Goal: Task Accomplishment & Management: Manage account settings

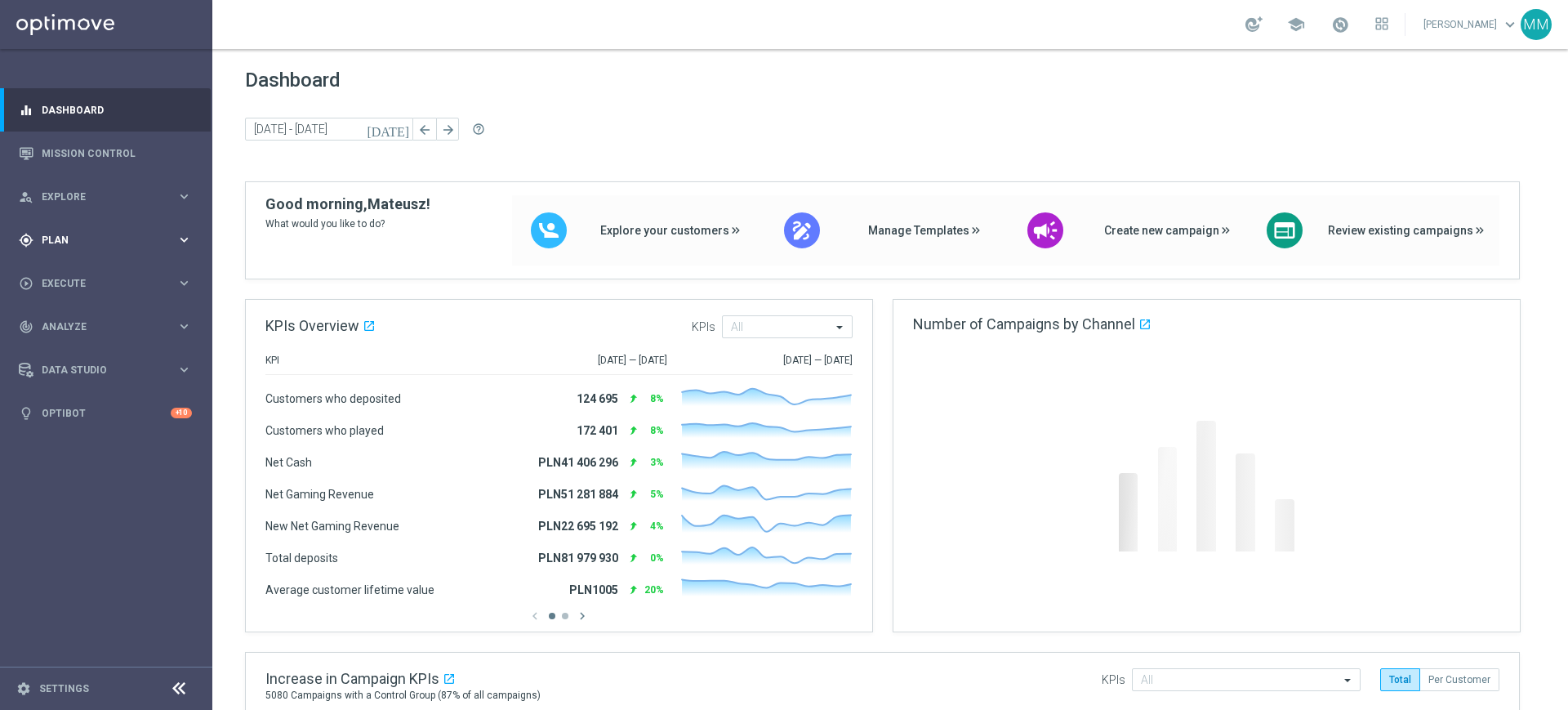
click at [130, 239] on span "Plan" at bounding box center [108, 240] width 135 height 10
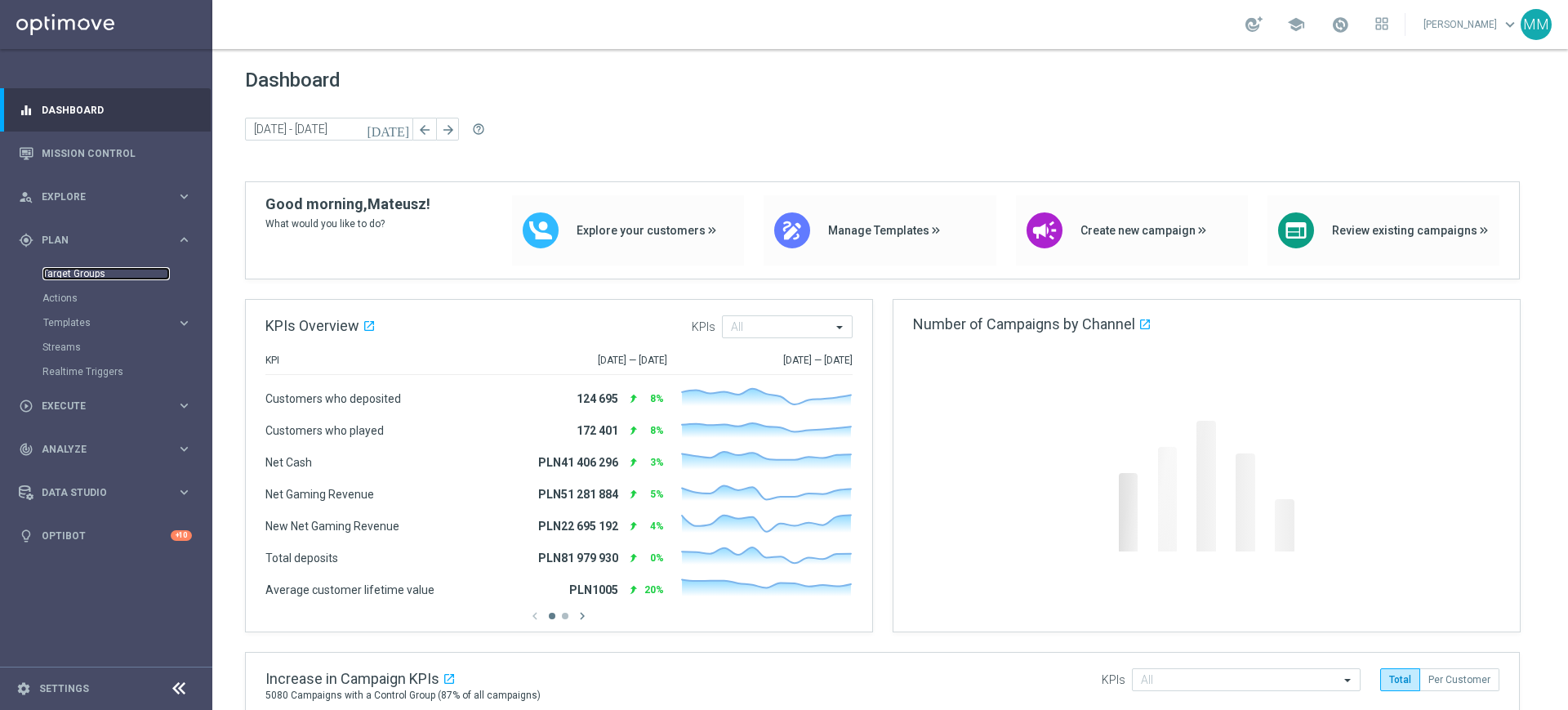
click at [97, 279] on link "Target Groups" at bounding box center [105, 273] width 127 height 13
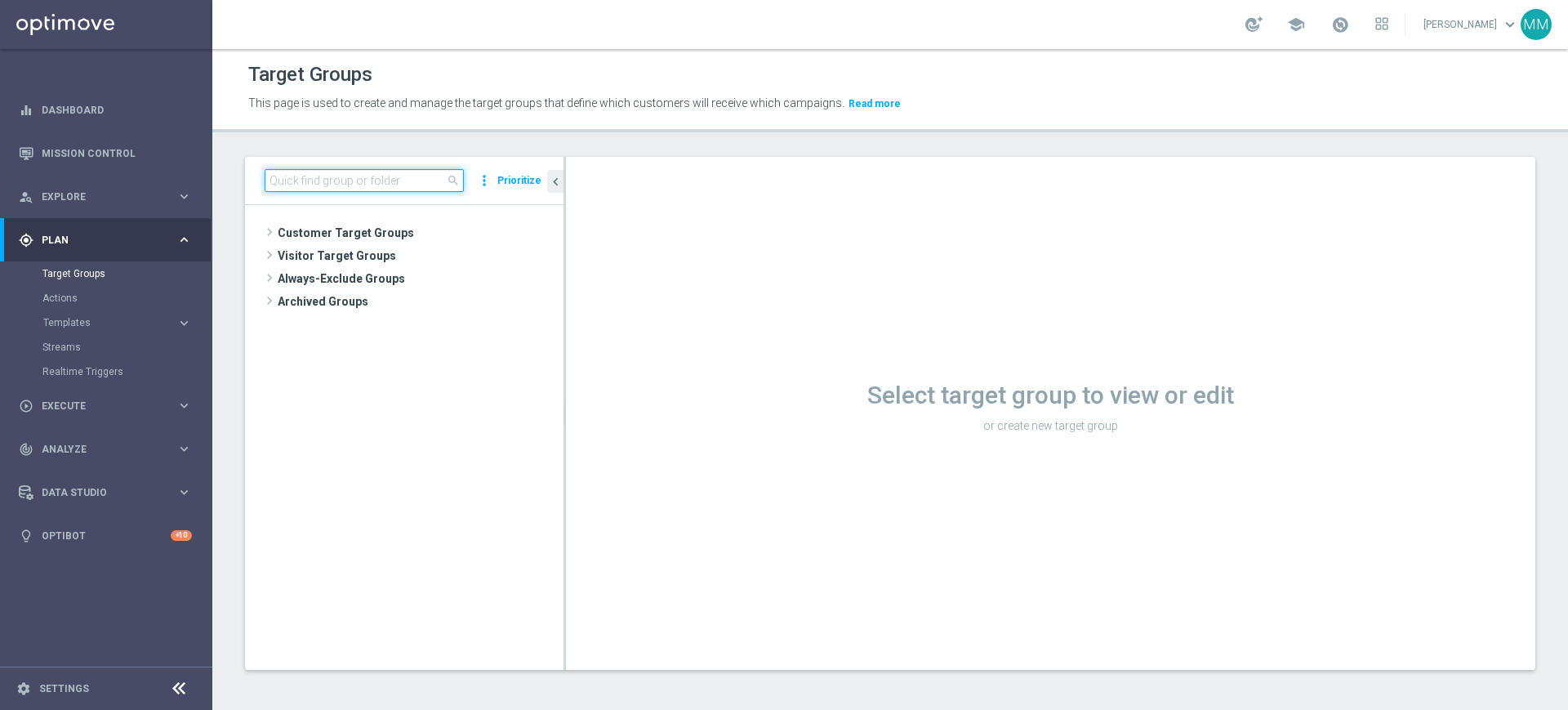
click at [316, 179] on input at bounding box center [364, 180] width 199 height 23
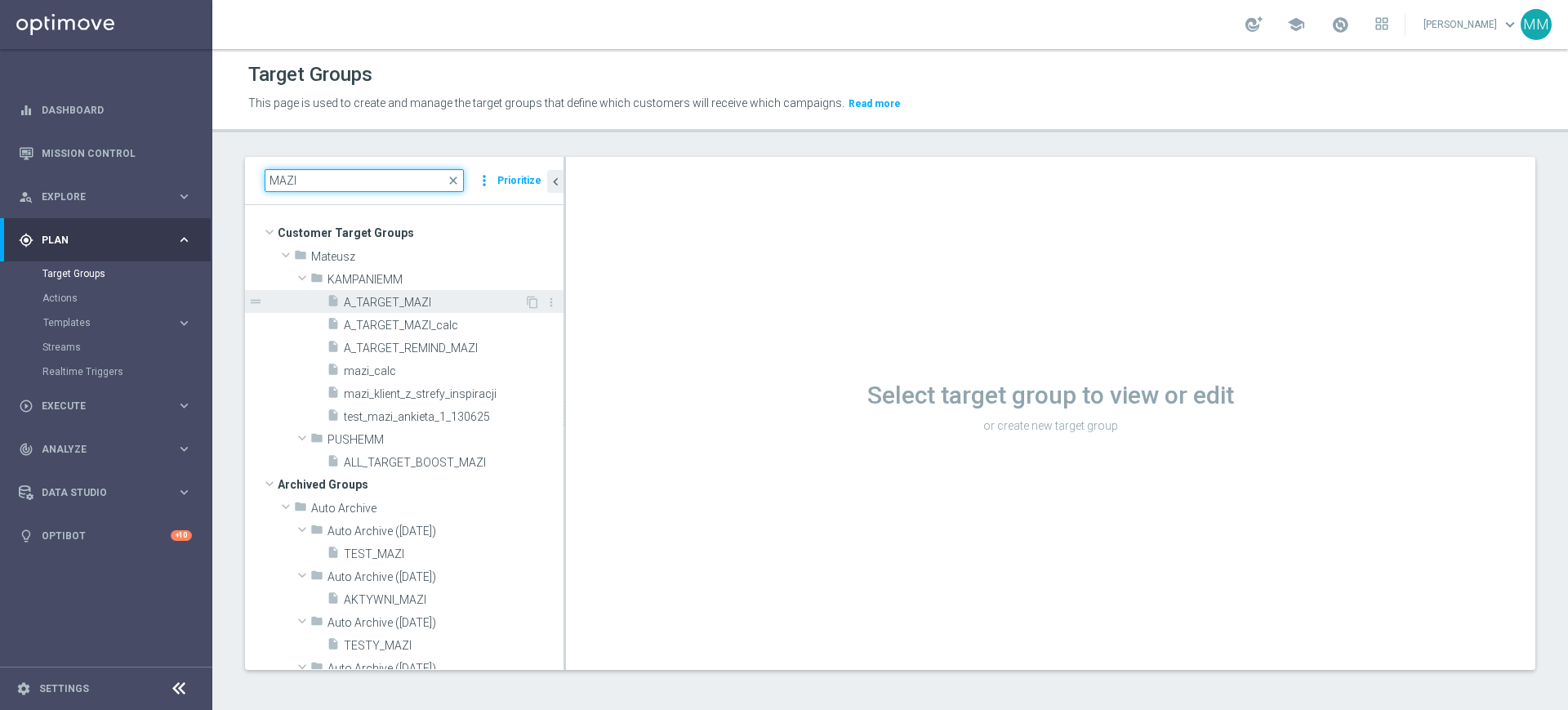
type input "MAZI"
click at [435, 297] on span "A_TARGET_MAZI" at bounding box center [433, 302] width 180 height 14
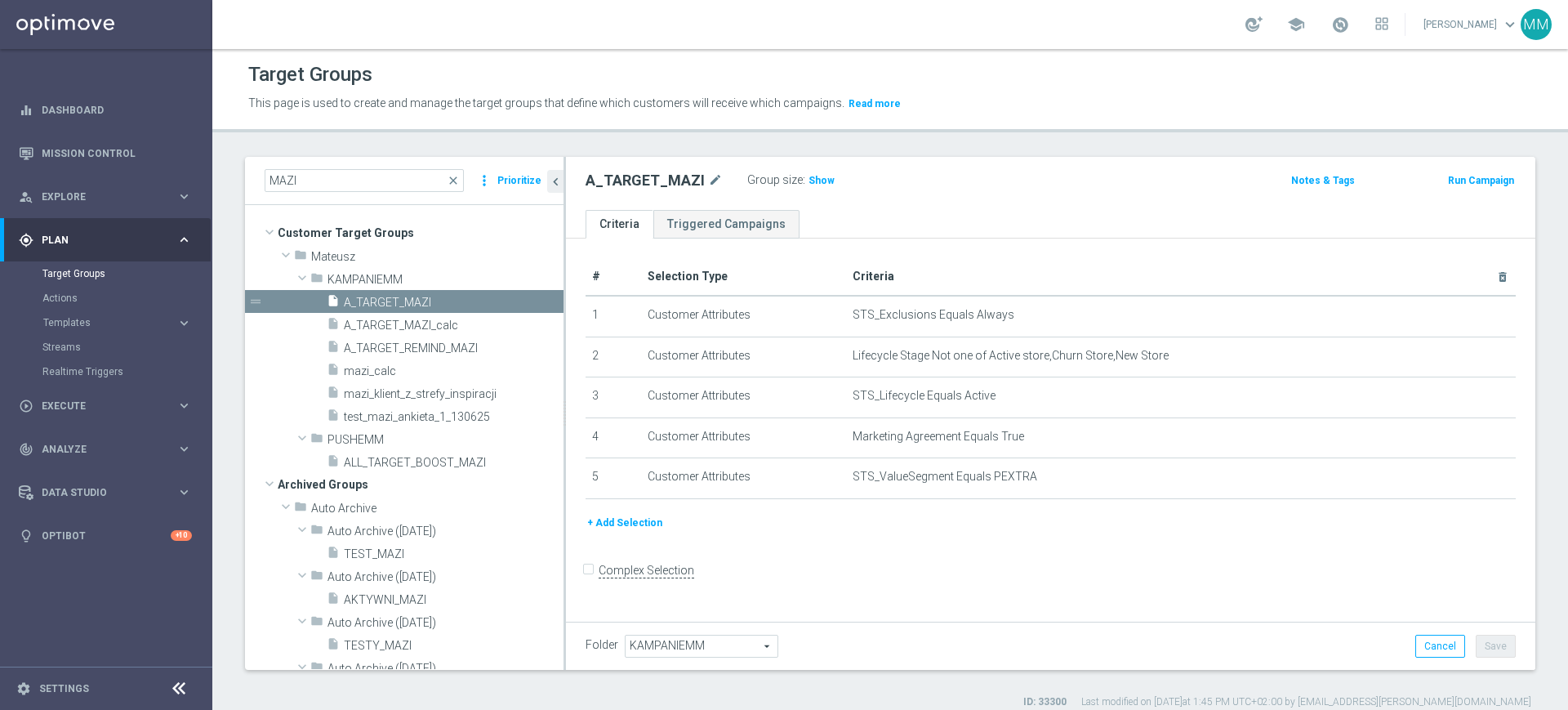
click at [604, 526] on button "+ Add Selection" at bounding box center [625, 523] width 79 height 18
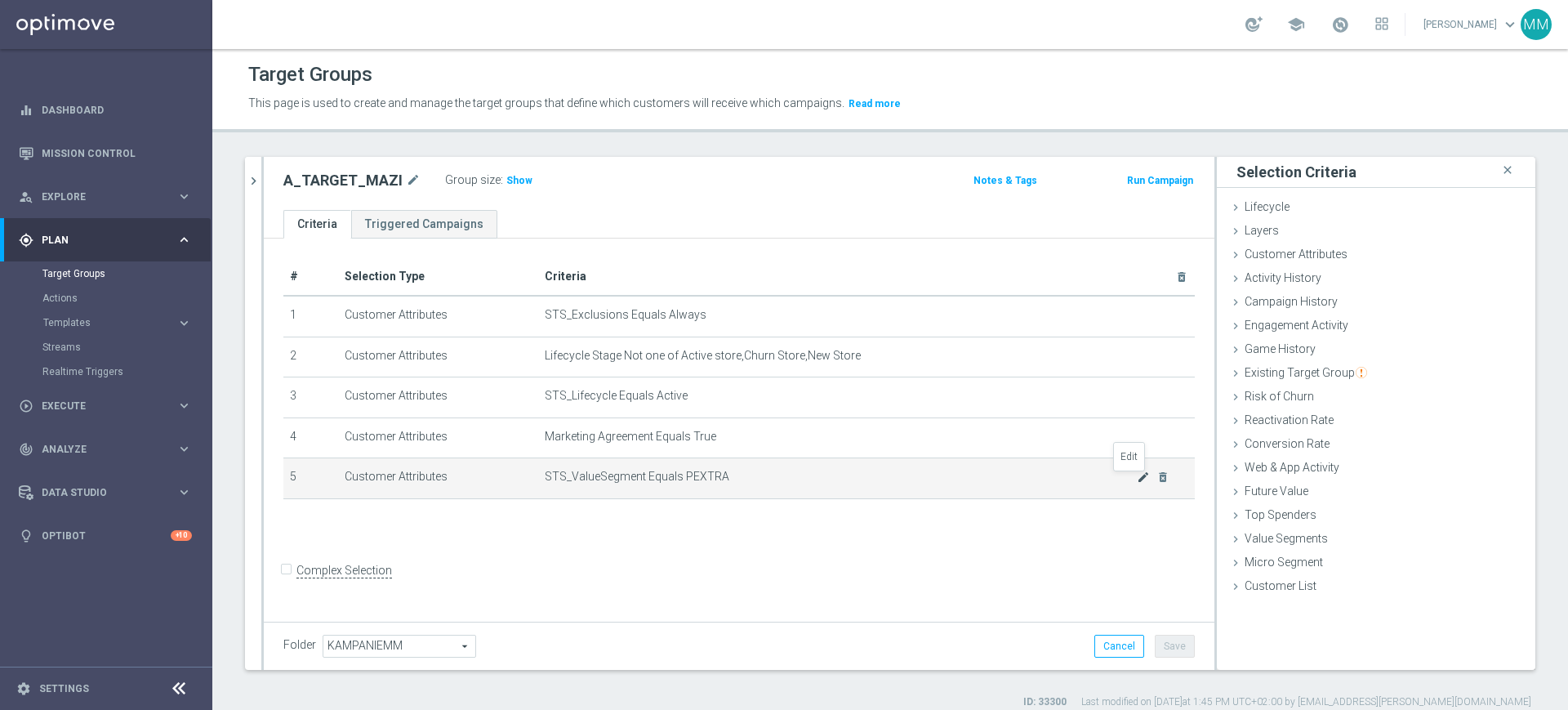
click at [1138, 482] on icon "mode_edit" at bounding box center [1143, 477] width 13 height 13
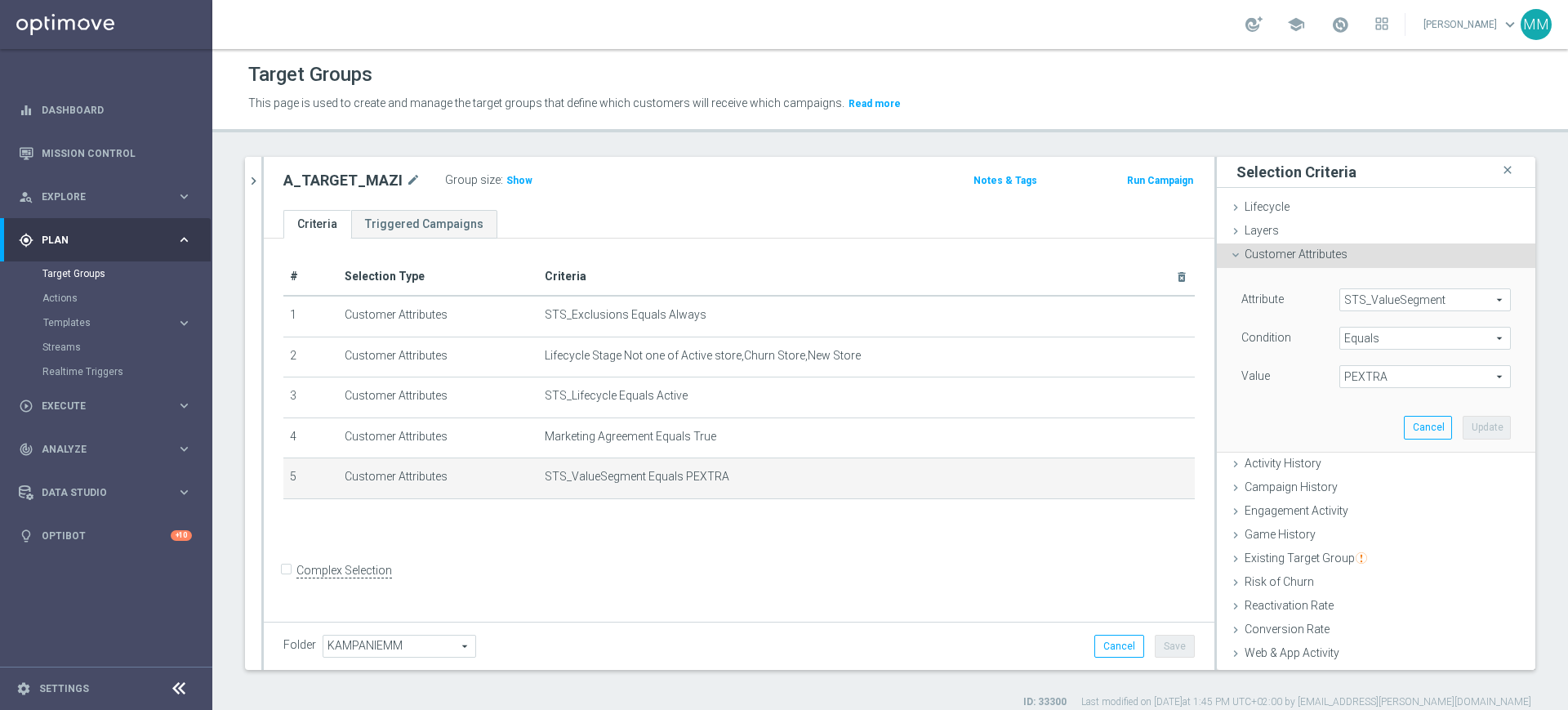
click at [1372, 381] on span "PEXTRA" at bounding box center [1425, 377] width 170 height 22
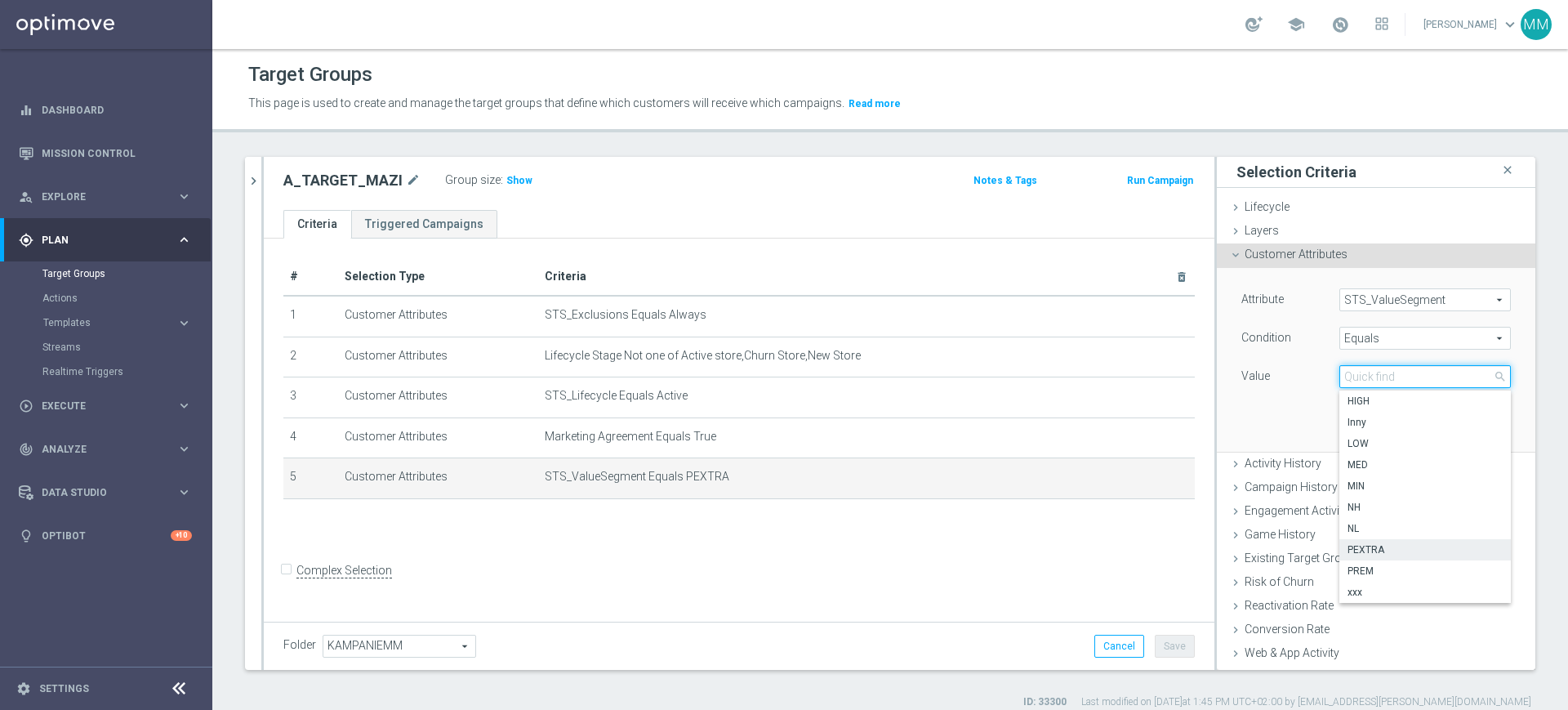
click at [1356, 383] on input "search" at bounding box center [1425, 376] width 171 height 23
click at [1386, 341] on span "Equals" at bounding box center [1425, 339] width 170 height 22
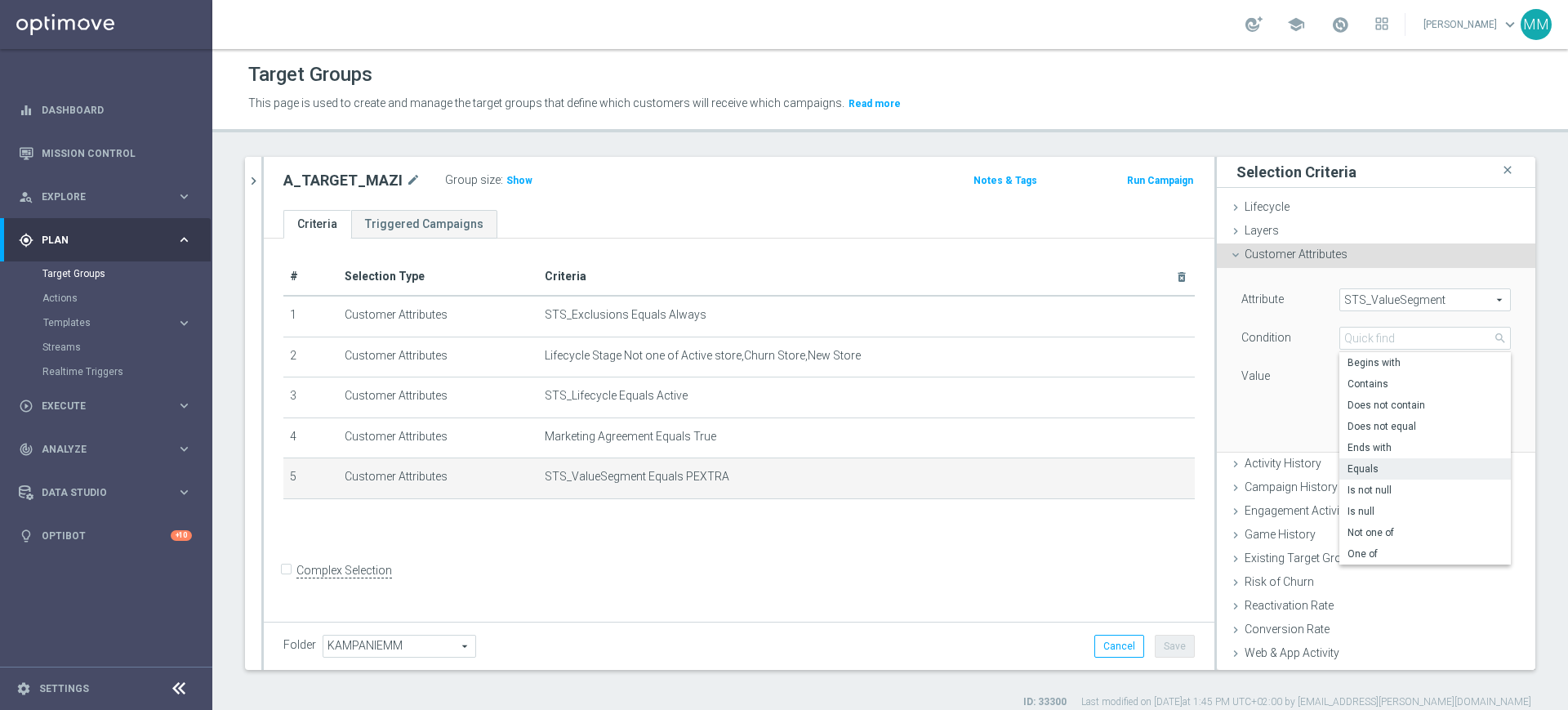
drag, startPoint x: 1377, startPoint y: 544, endPoint x: 1370, endPoint y: 410, distance: 134.2
click at [1377, 545] on label "One of" at bounding box center [1425, 554] width 171 height 22
type input "One of"
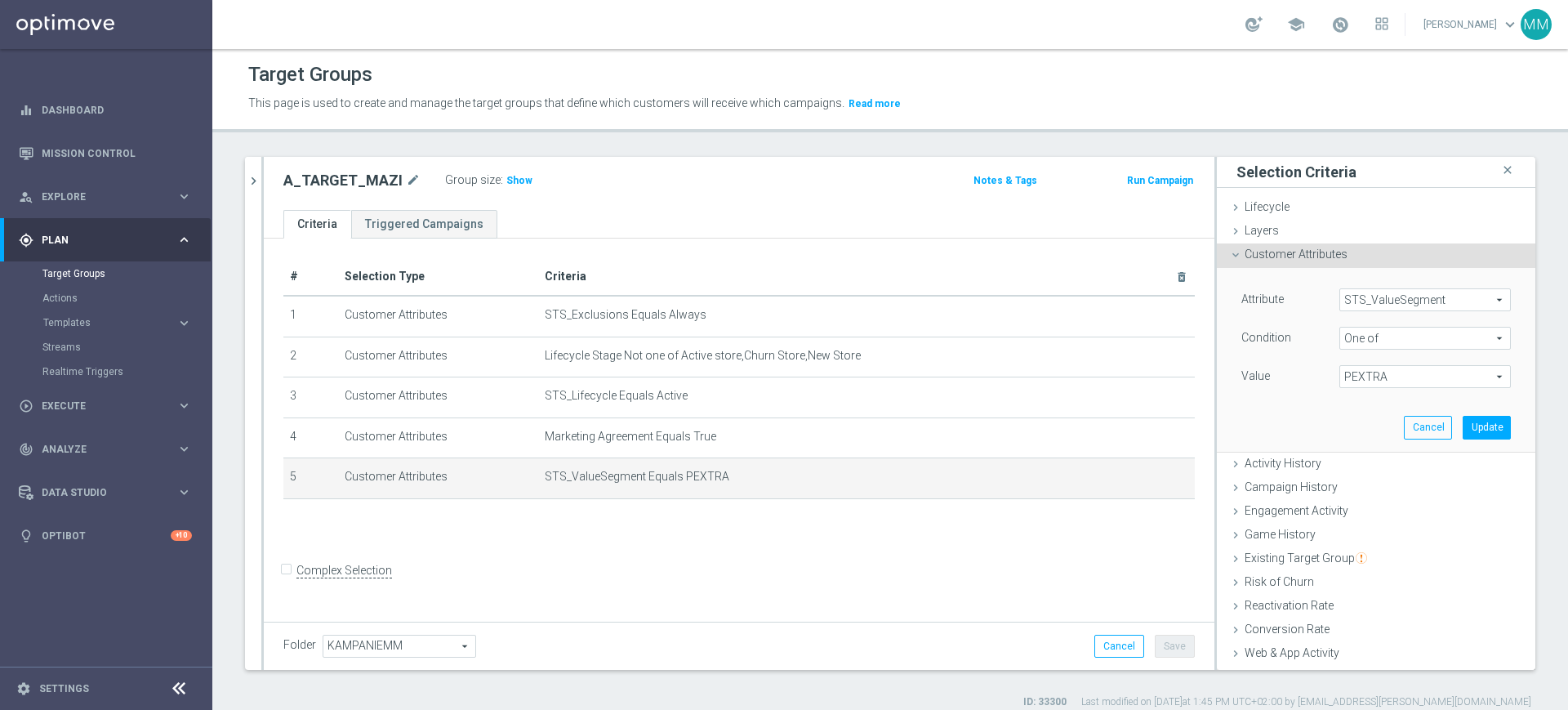
click at [1372, 383] on span "PEXTRA" at bounding box center [1425, 377] width 170 height 22
click at [1372, 565] on span "PEXTRA" at bounding box center [1436, 570] width 149 height 13
click at [1362, 566] on input "PEXTRA" at bounding box center [1357, 571] width 11 height 11
checkbox input "false"
type input "Select"
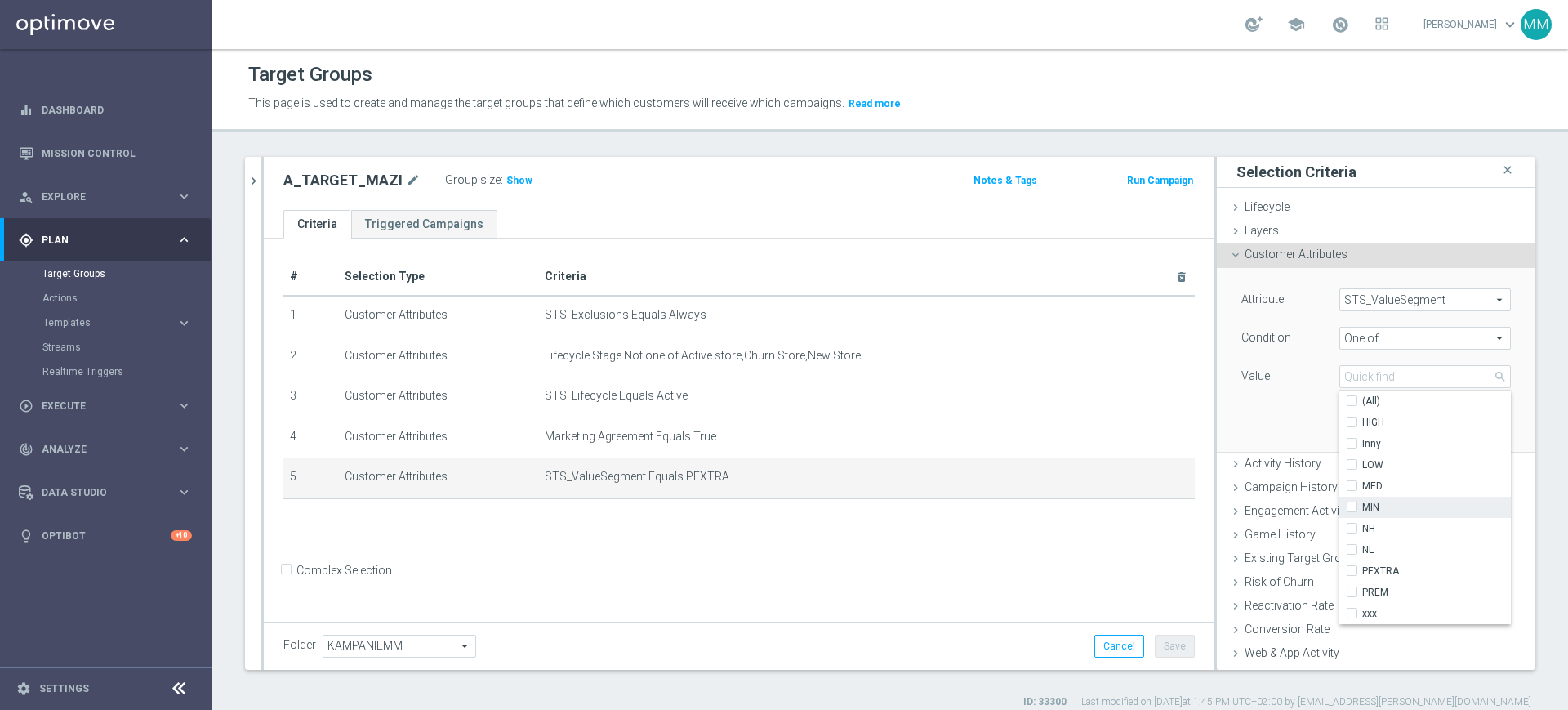
click at [1362, 500] on span "MIN" at bounding box center [1436, 506] width 149 height 13
click at [1361, 502] on input "MIN" at bounding box center [1357, 507] width 11 height 11
checkbox input "true"
type input "MIN"
click at [1362, 472] on label "LOW" at bounding box center [1436, 465] width 149 height 22
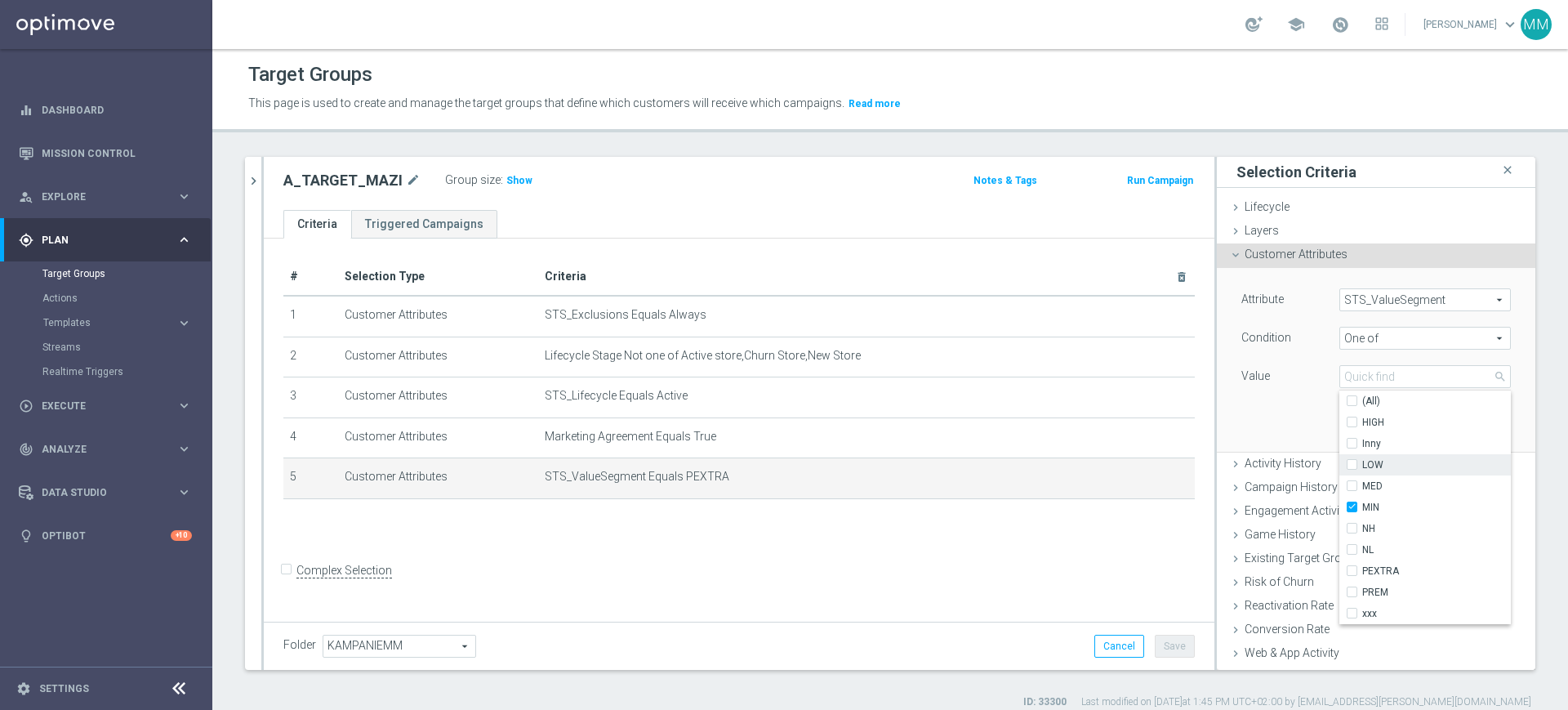
click at [1360, 471] on input "LOW" at bounding box center [1357, 465] width 11 height 11
checkbox input "true"
type input "Selected 2 of 10"
click at [1247, 402] on div "Attribute STS_ValueSegment STS_ValueSegment arrow_drop_down search Condition On…" at bounding box center [1376, 359] width 294 height 183
click at [1463, 421] on button "Update" at bounding box center [1486, 426] width 48 height 23
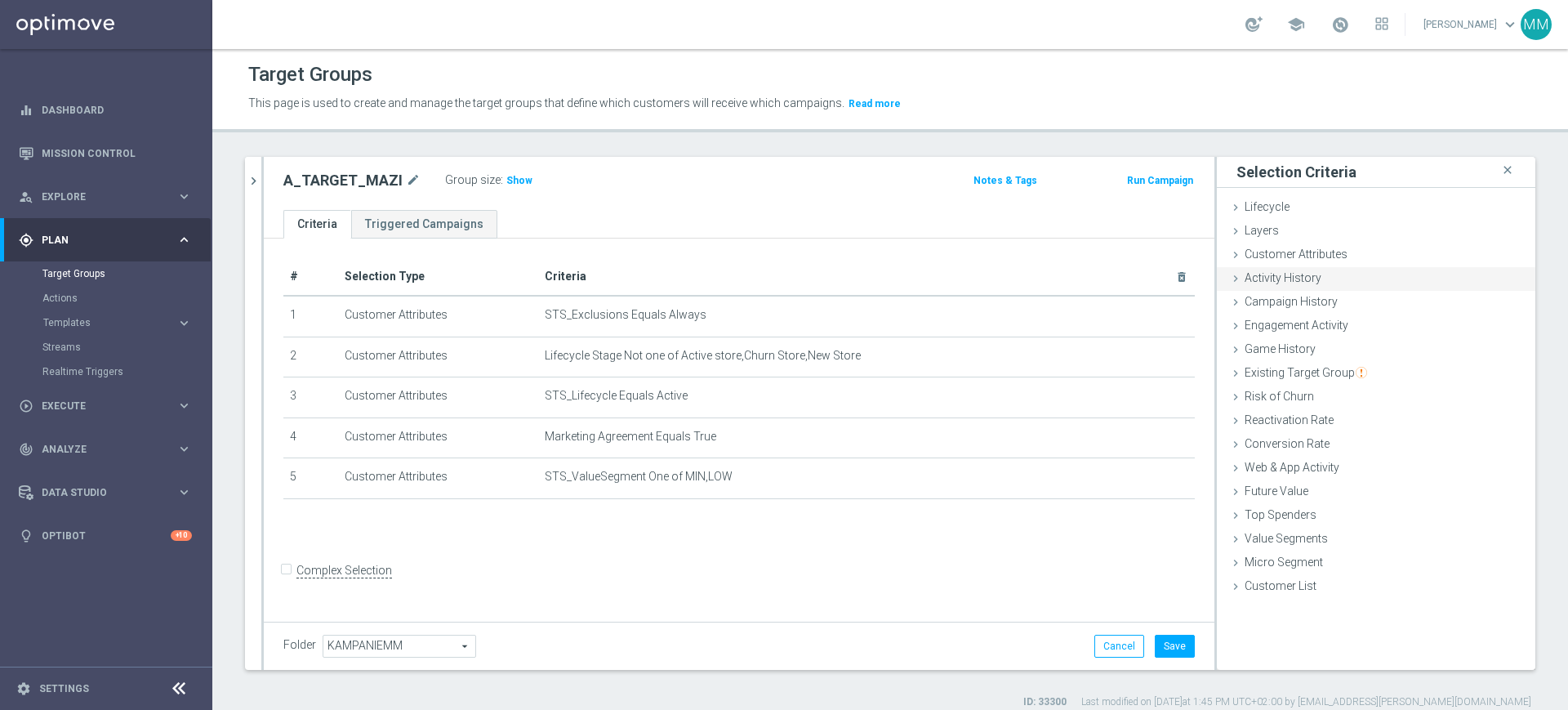
click at [1292, 274] on span "Activity History" at bounding box center [1283, 277] width 77 height 13
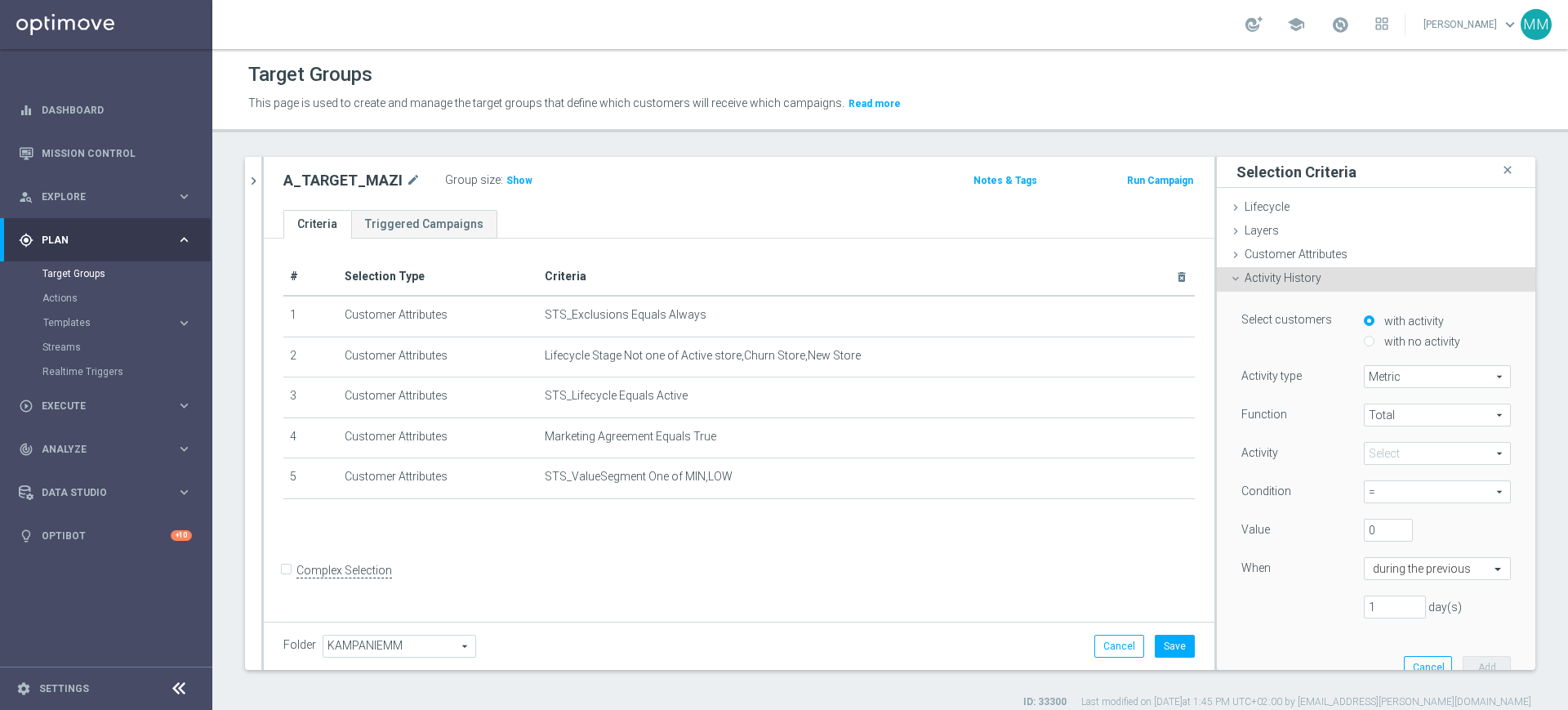
click at [1386, 452] on span at bounding box center [1438, 454] width 146 height 22
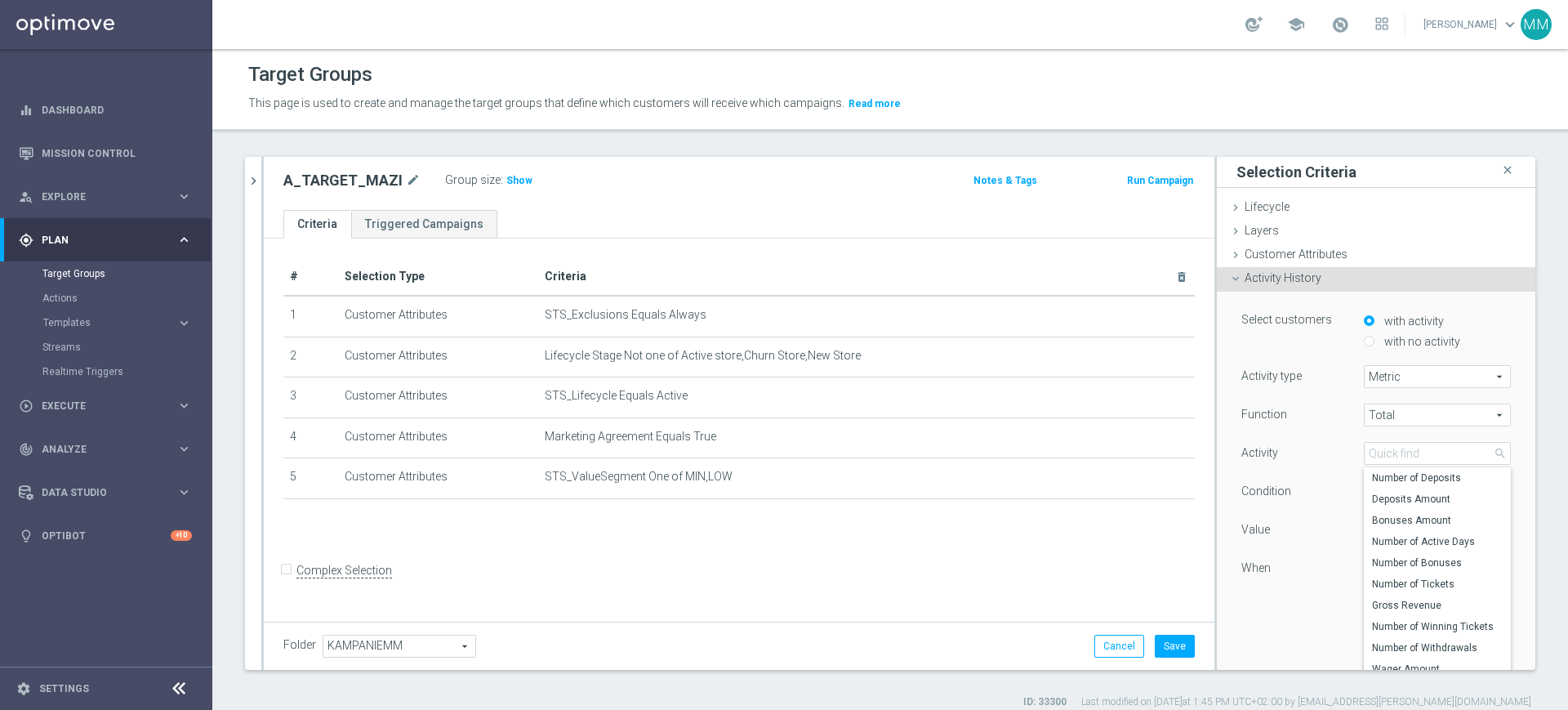
click at [1295, 416] on div "Function" at bounding box center [1290, 417] width 122 height 27
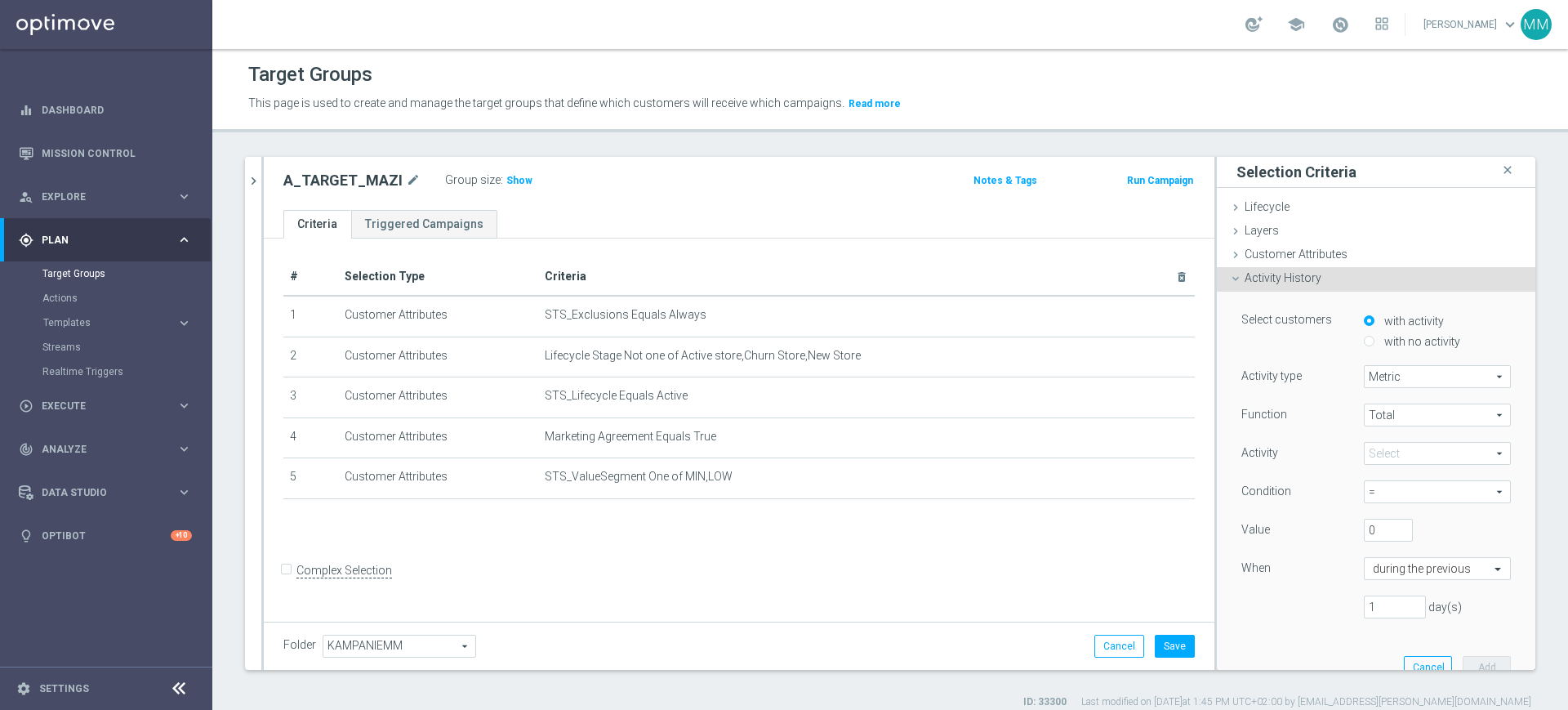
click at [1280, 295] on div "Select customers with activity with no activity Activity type Metric Metric arr…" at bounding box center [1376, 491] width 294 height 400
click at [1284, 277] on span "Activity History" at bounding box center [1283, 277] width 77 height 13
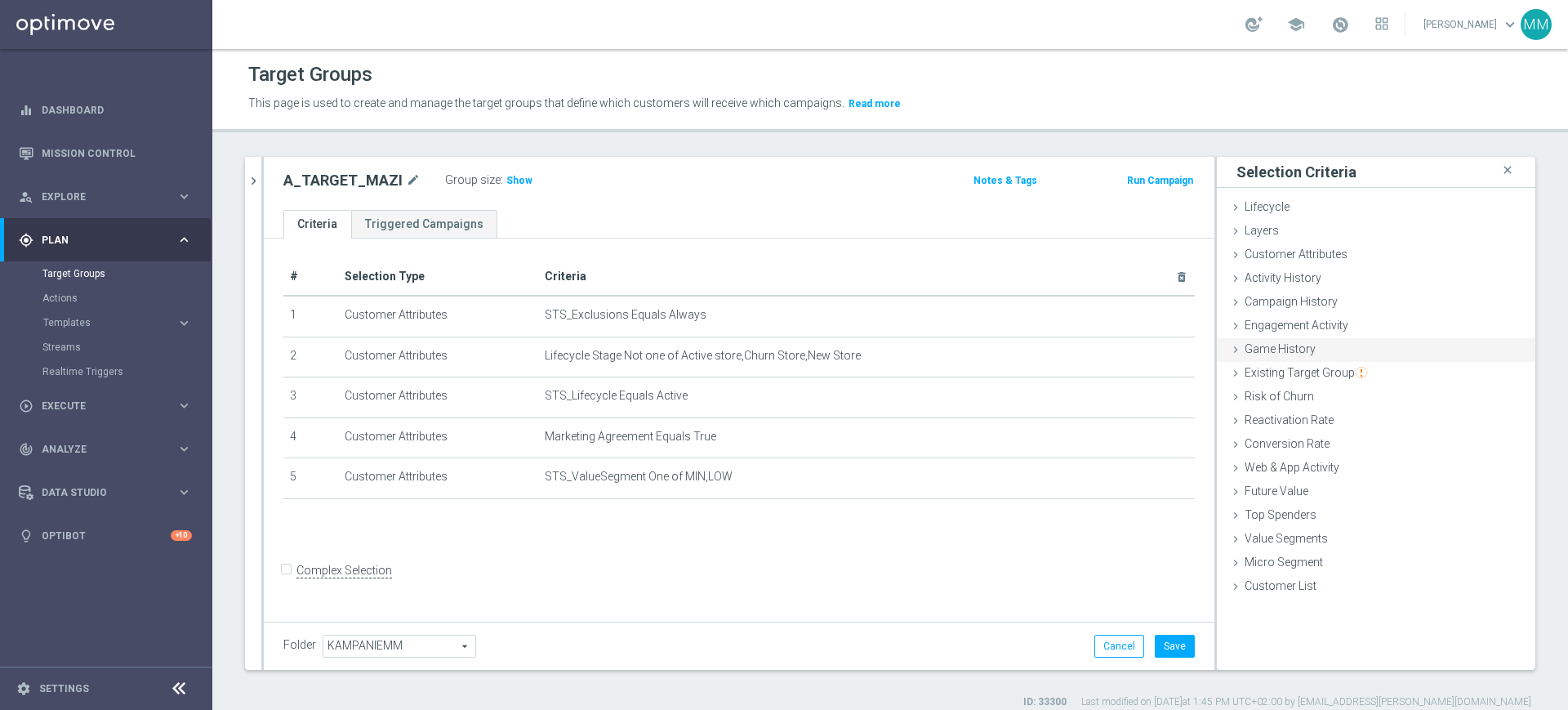
click at [1293, 349] on span "Game History" at bounding box center [1280, 349] width 71 height 13
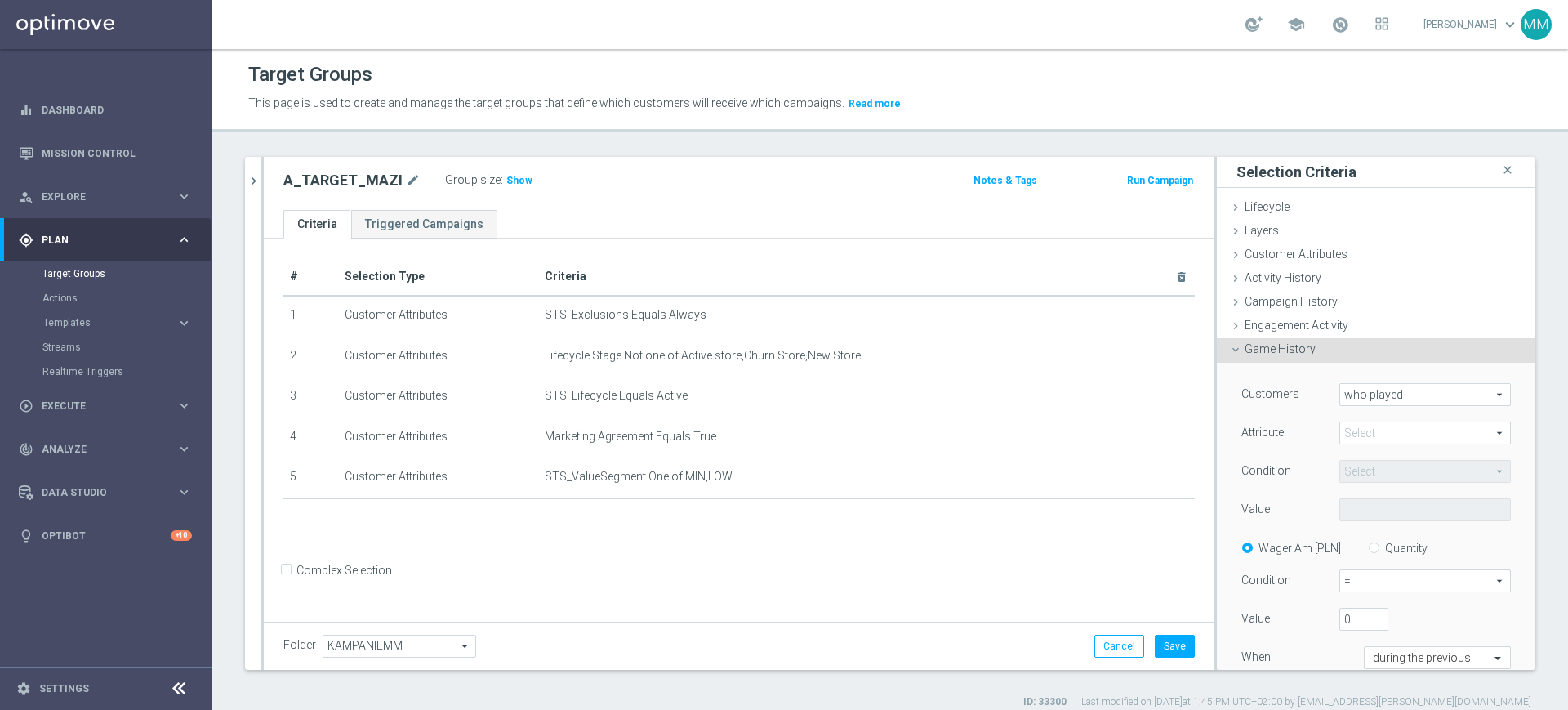
click at [1367, 438] on span at bounding box center [1425, 433] width 170 height 22
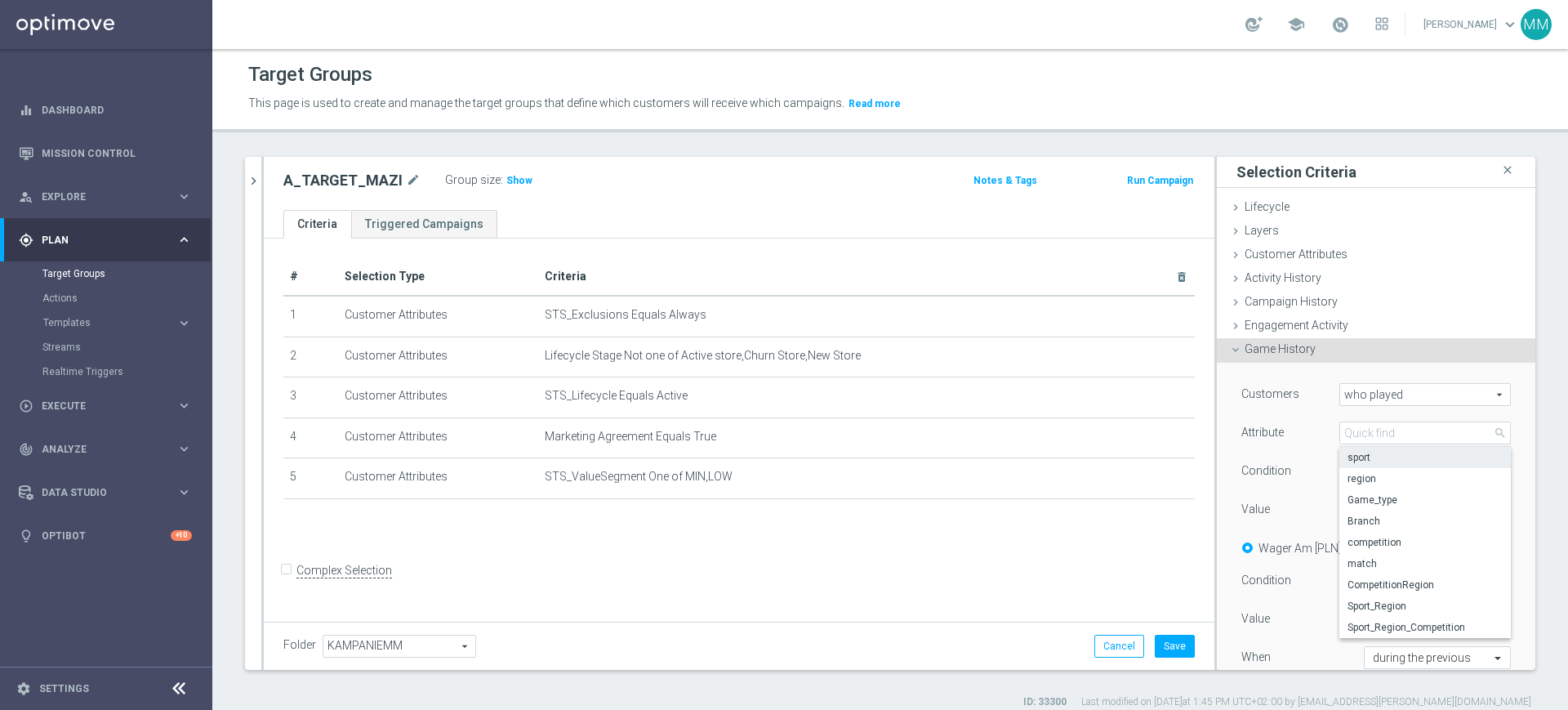
click at [1363, 458] on span "sport" at bounding box center [1425, 457] width 156 height 13
type input "sport"
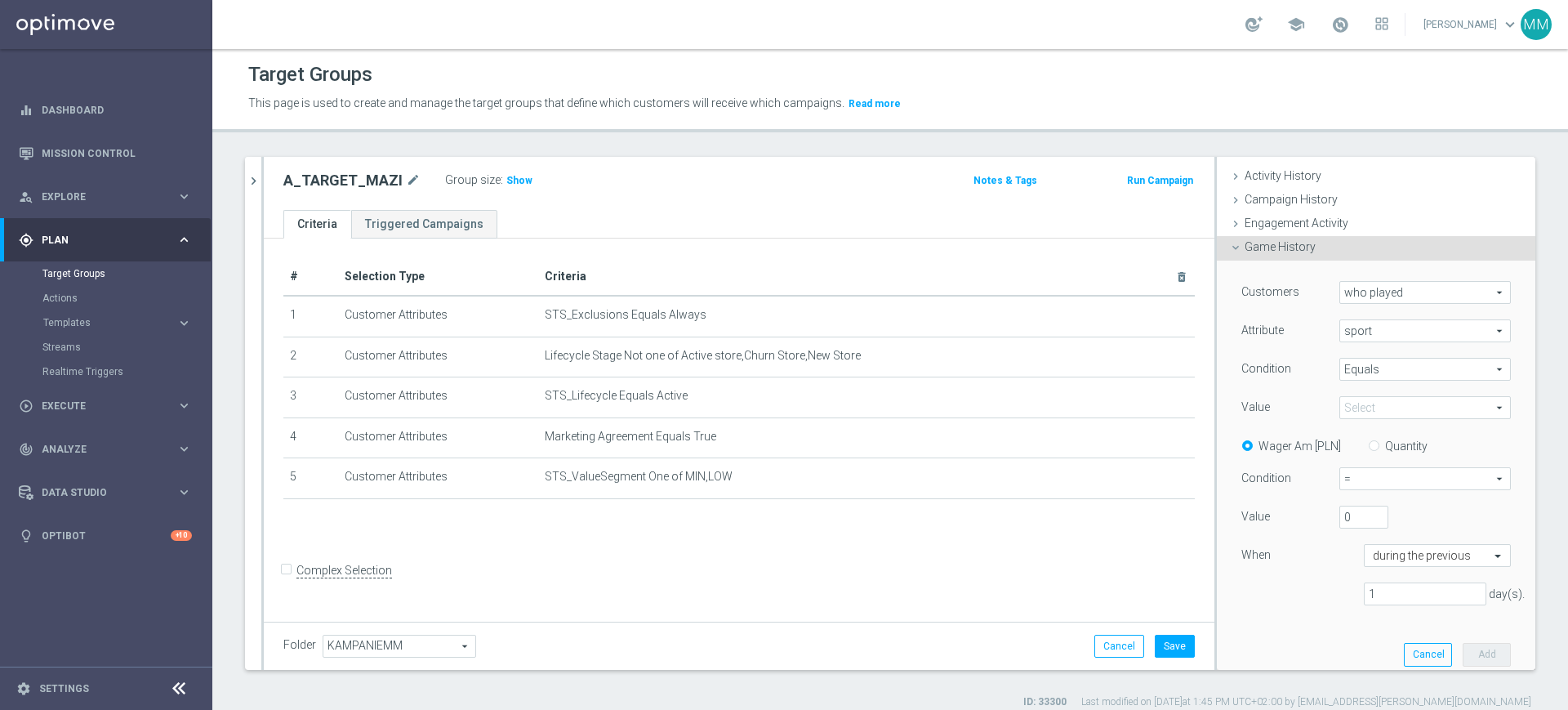
click at [1372, 361] on span "Equals" at bounding box center [1425, 369] width 170 height 22
click at [1381, 519] on span "One of" at bounding box center [1425, 521] width 156 height 13
type input "One of"
click at [1353, 405] on span at bounding box center [1425, 408] width 170 height 22
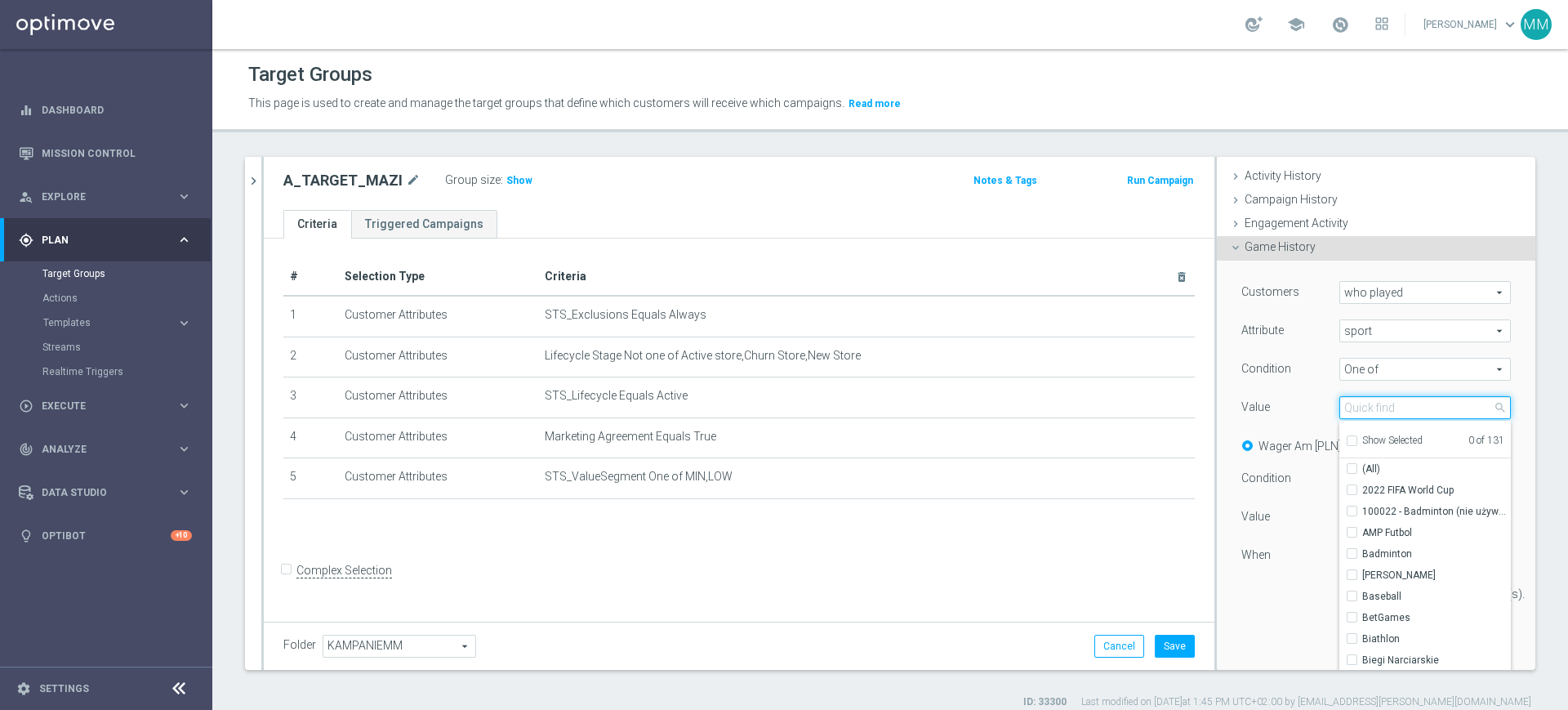
click at [1376, 415] on input "search" at bounding box center [1425, 407] width 171 height 23
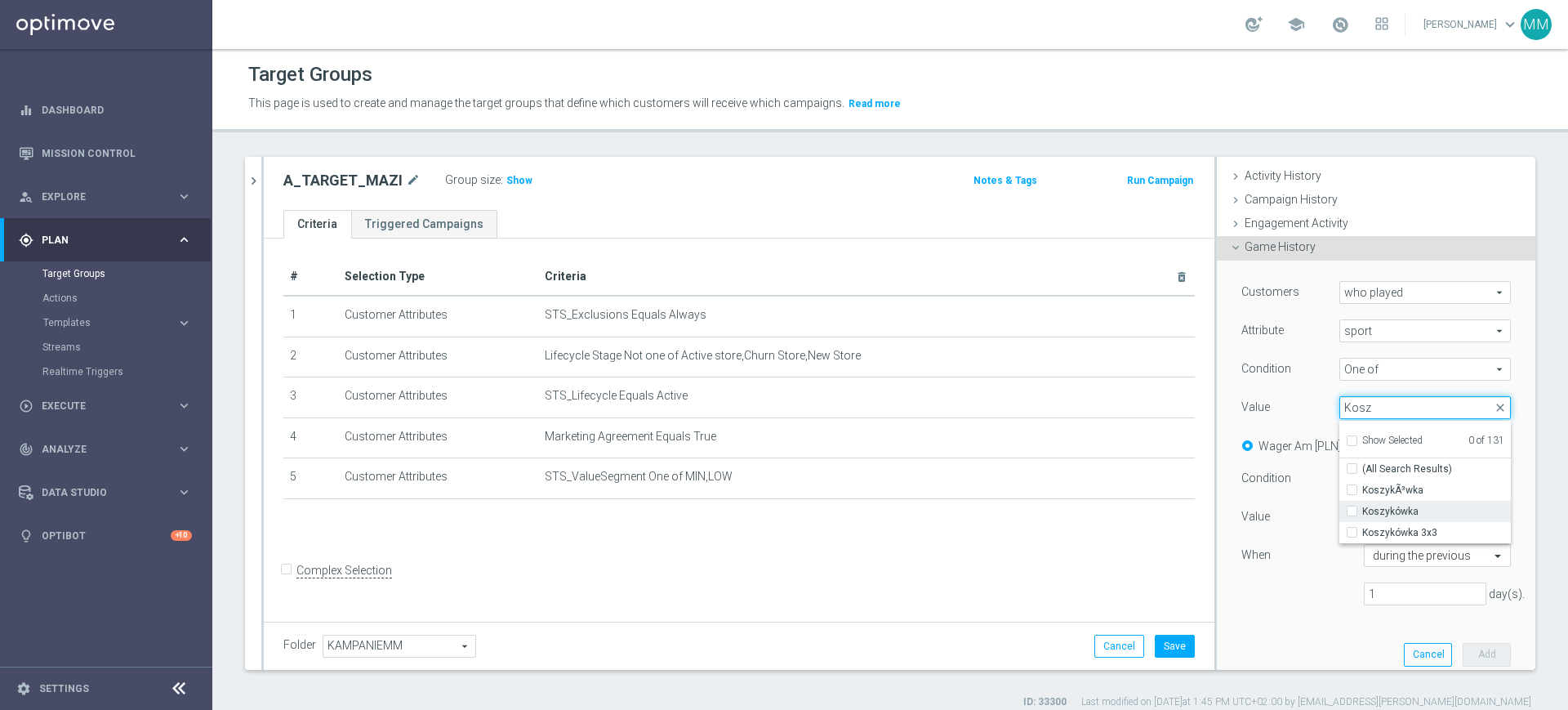
type input "Kosz"
click at [1384, 505] on span "Koszykówka" at bounding box center [1436, 511] width 149 height 13
click at [1362, 506] on input "Koszykówka" at bounding box center [1357, 511] width 11 height 11
checkbox input "true"
type input "Koszykówka"
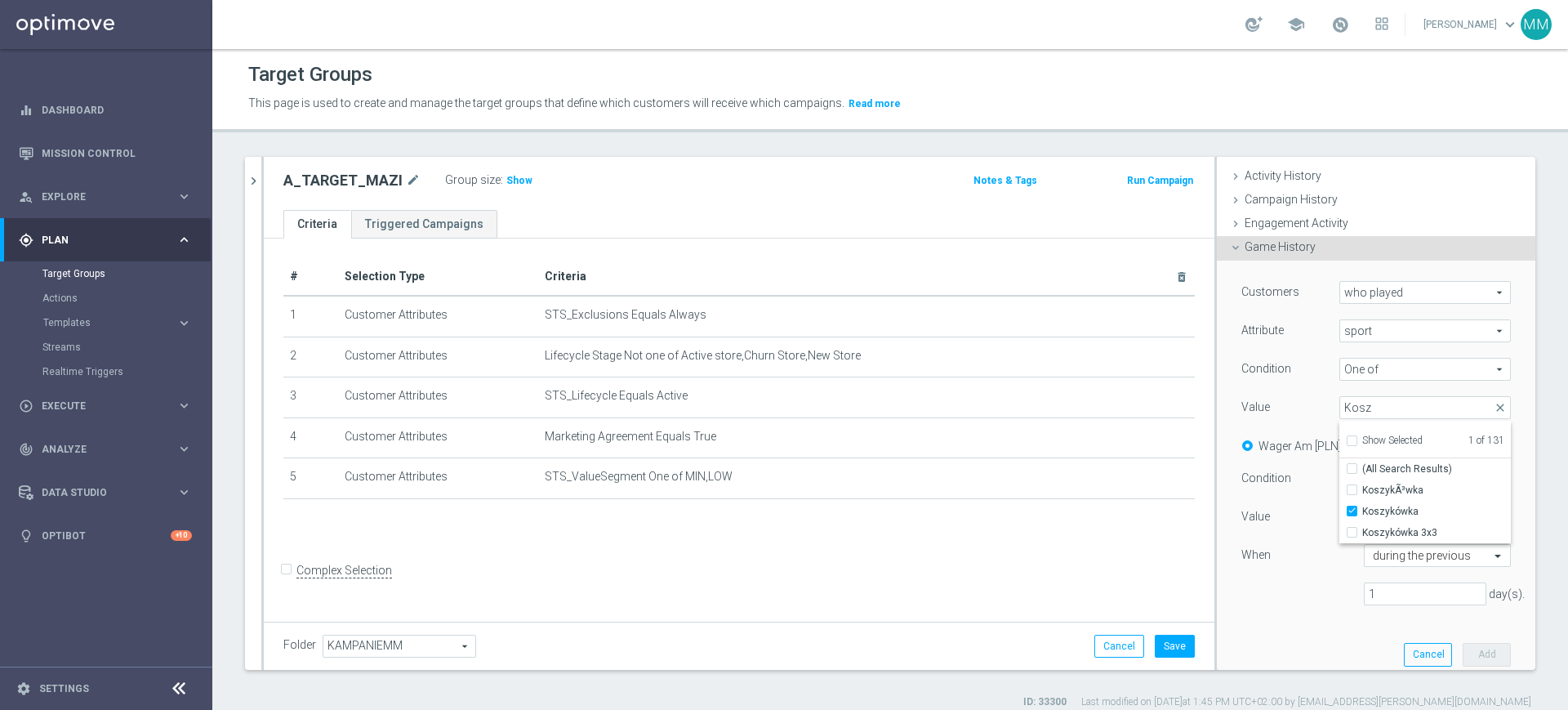
click at [1271, 397] on div "Value" at bounding box center [1278, 409] width 98 height 27
click at [1386, 445] on label "Quantity" at bounding box center [1406, 445] width 42 height 15
click at [1377, 445] on input "Quantity" at bounding box center [1377, 443] width 11 height 11
radio input "true"
click at [1368, 473] on span "=" at bounding box center [1425, 479] width 170 height 22
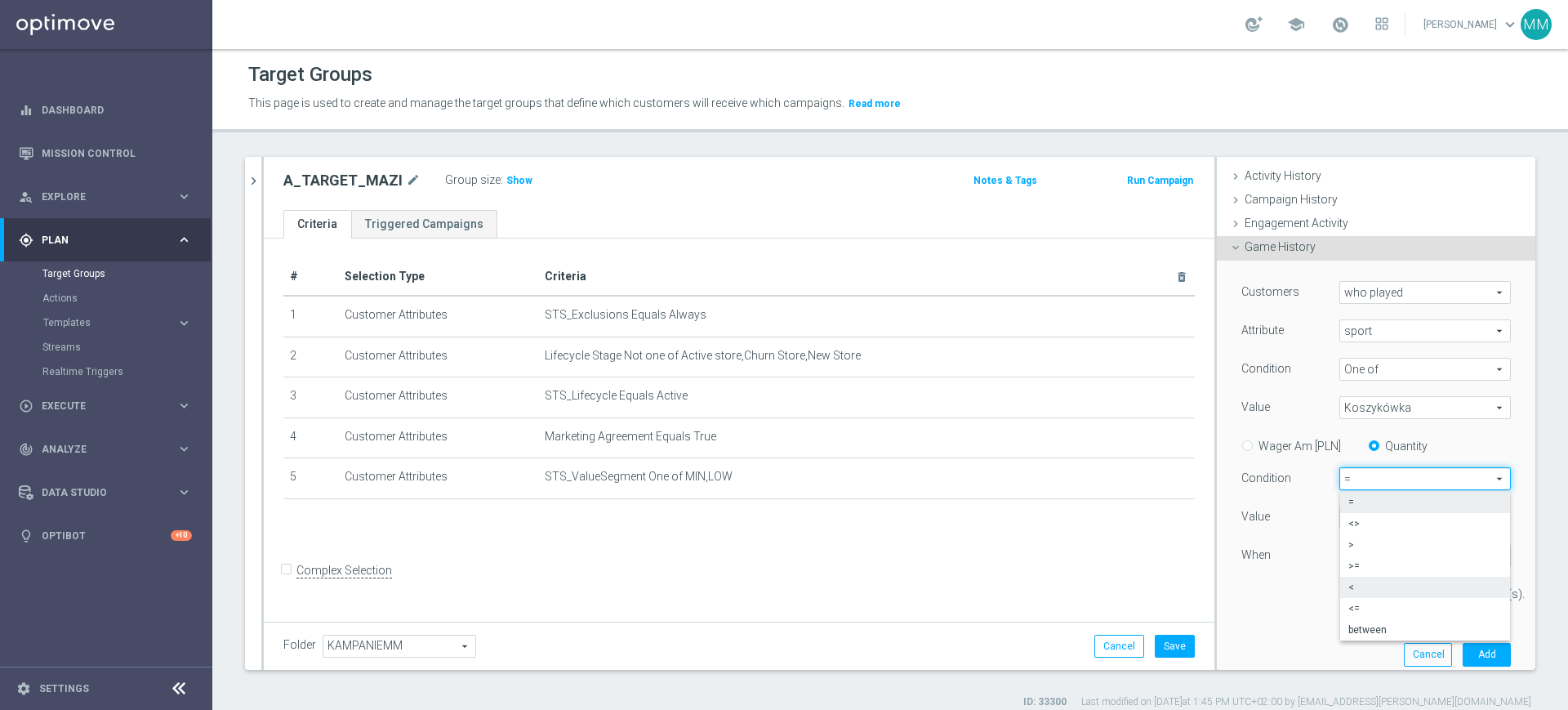
click at [1359, 587] on span "<" at bounding box center [1425, 587] width 154 height 13
click at [1352, 485] on span "<" at bounding box center [1425, 479] width 170 height 22
click at [1360, 559] on span ">=" at bounding box center [1425, 565] width 154 height 13
type input ">="
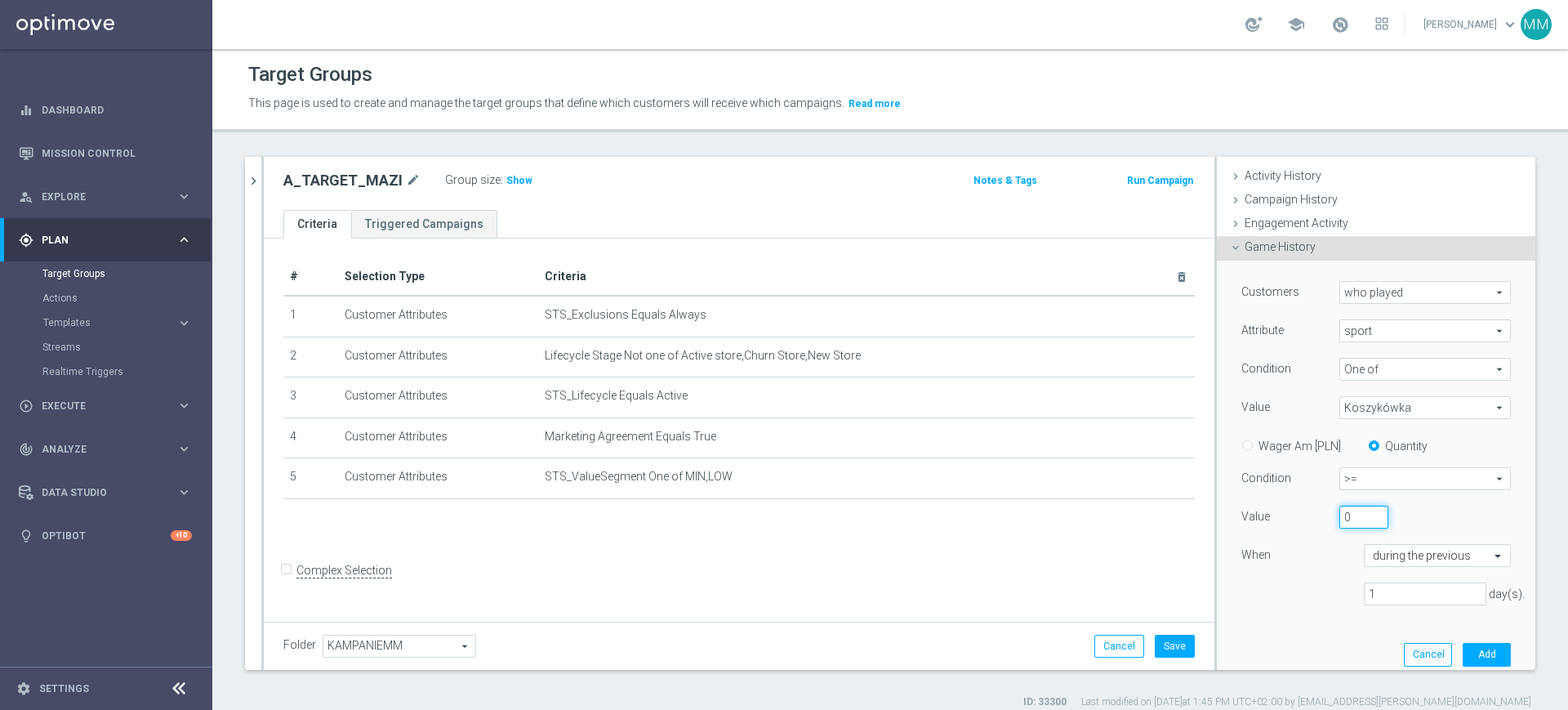
drag, startPoint x: 1328, startPoint y: 510, endPoint x: 1321, endPoint y: 549, distance: 39.6
click at [1328, 511] on div "0" at bounding box center [1364, 516] width 74 height 23
type input "3"
click at [1401, 588] on input "1" at bounding box center [1425, 593] width 122 height 23
click at [1396, 590] on input "1" at bounding box center [1425, 593] width 122 height 23
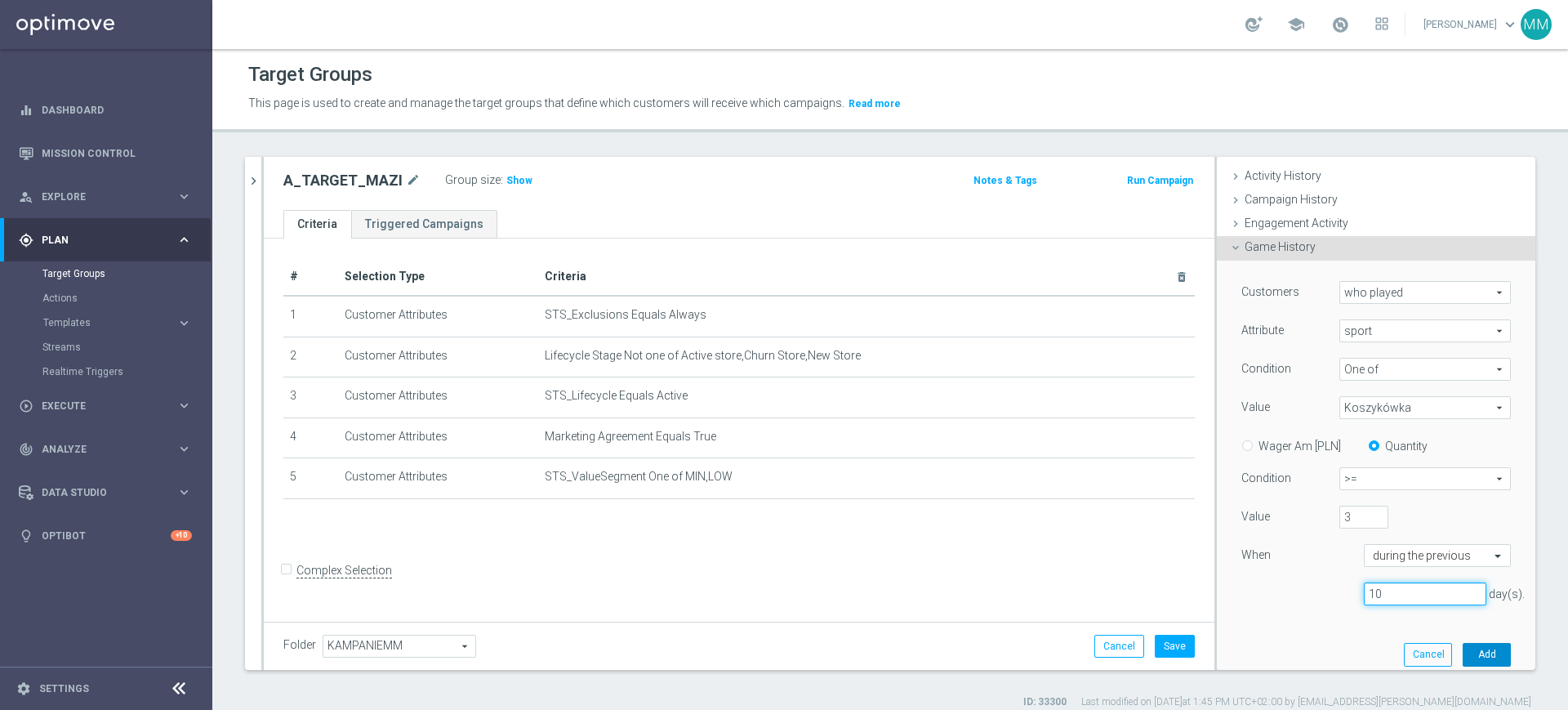
type input "10"
click at [1463, 652] on button "Add" at bounding box center [1486, 654] width 48 height 23
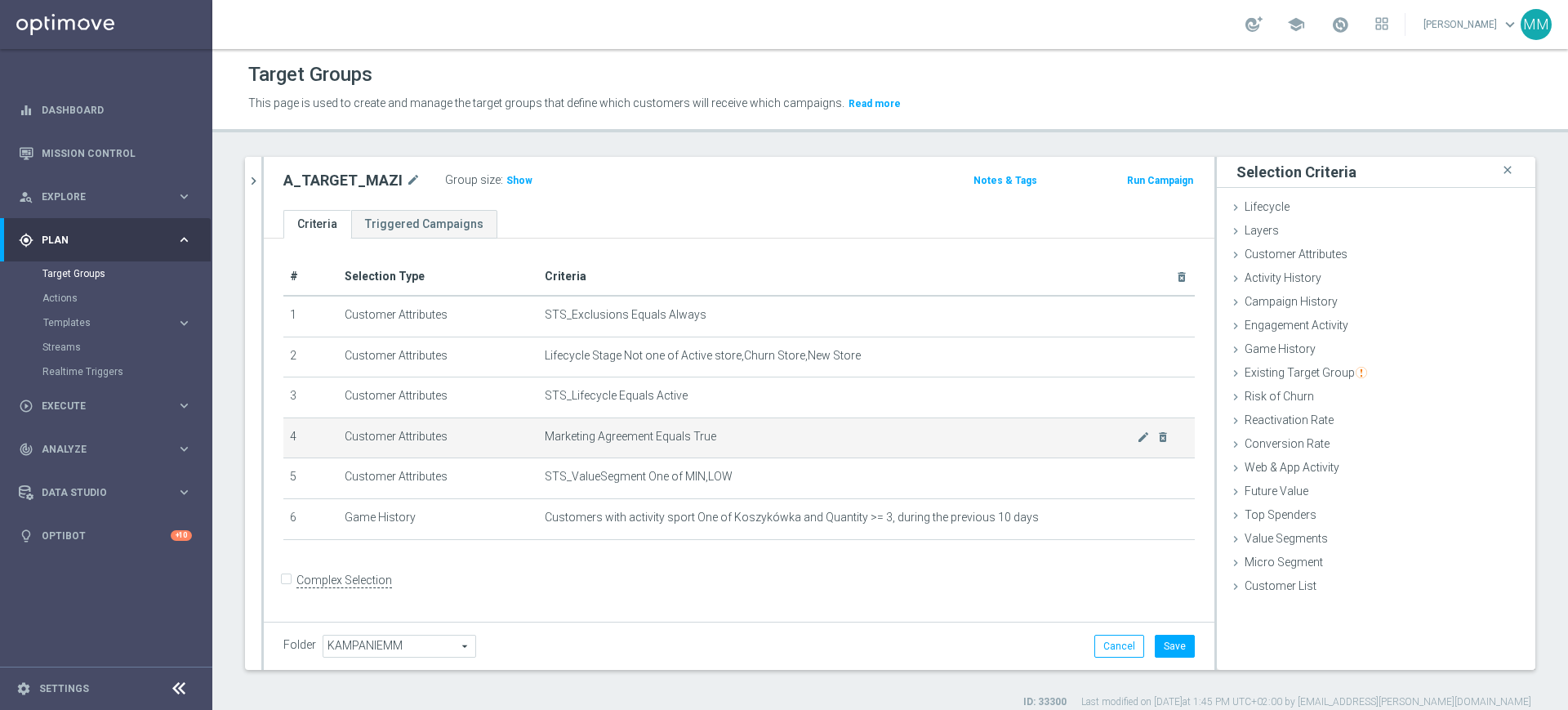
scroll to position [15, 0]
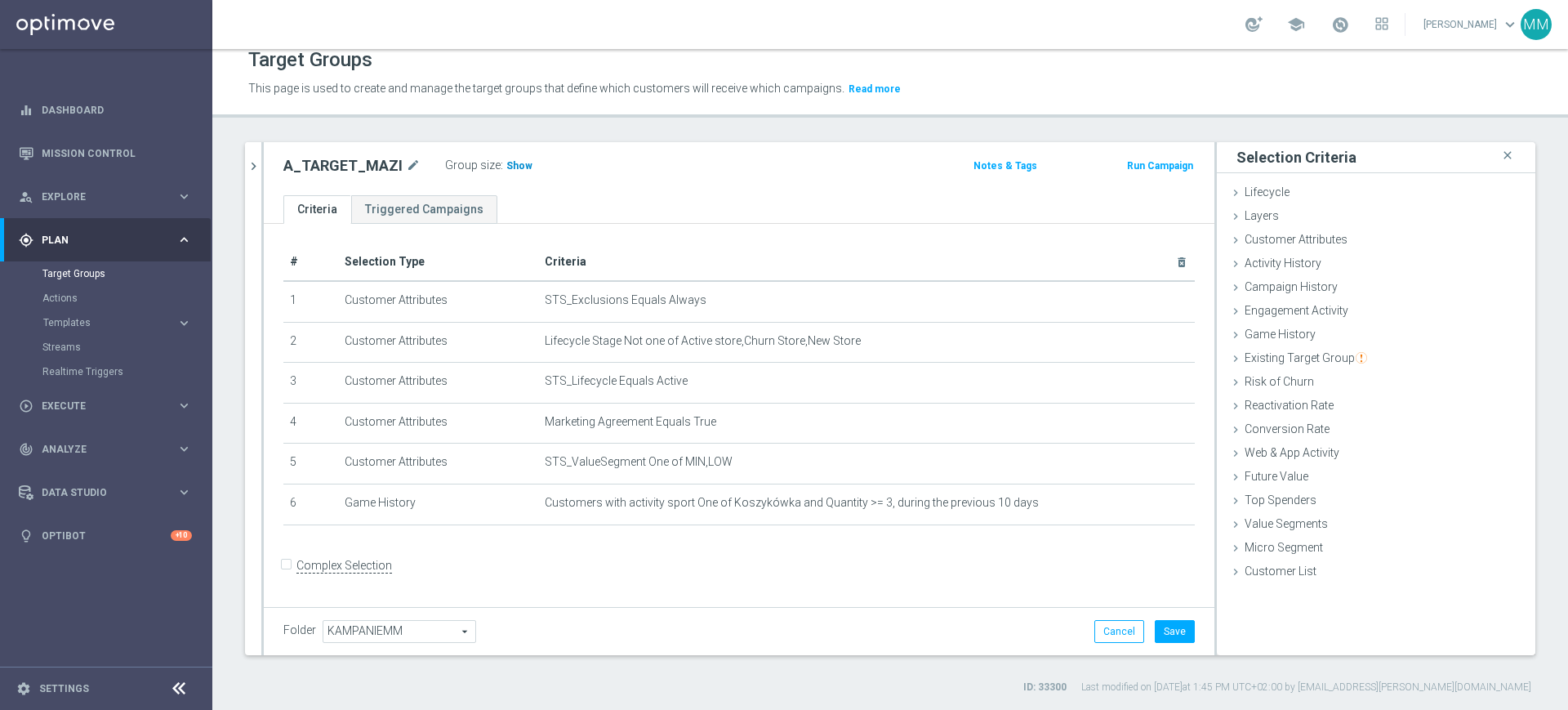
click at [519, 173] on h3 "Show" at bounding box center [520, 165] width 30 height 18
click at [1310, 244] on span "Customer Attributes" at bounding box center [1296, 238] width 103 height 13
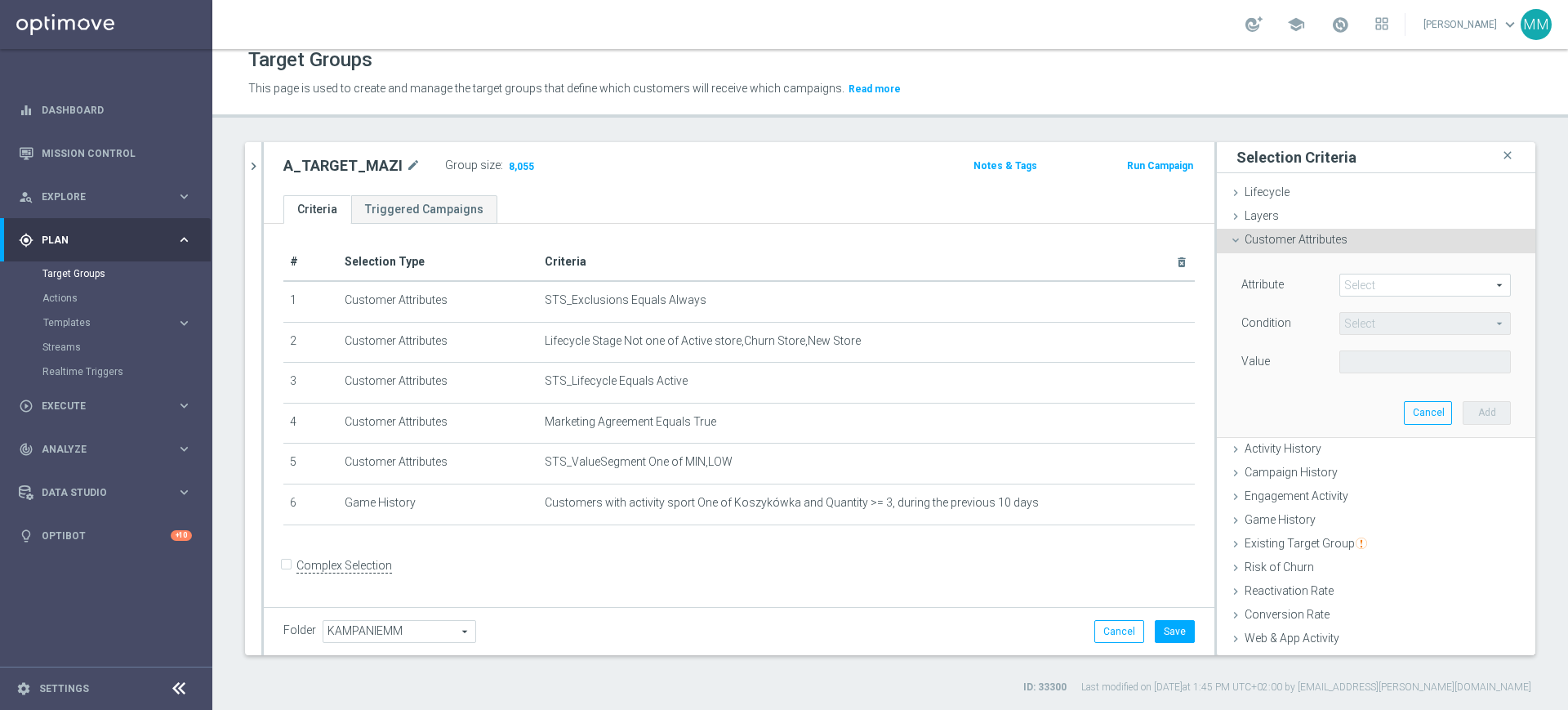
click at [1373, 277] on span at bounding box center [1425, 286] width 170 height 22
click at [0, 0] on input "search" at bounding box center [0, 0] width 0 height 0
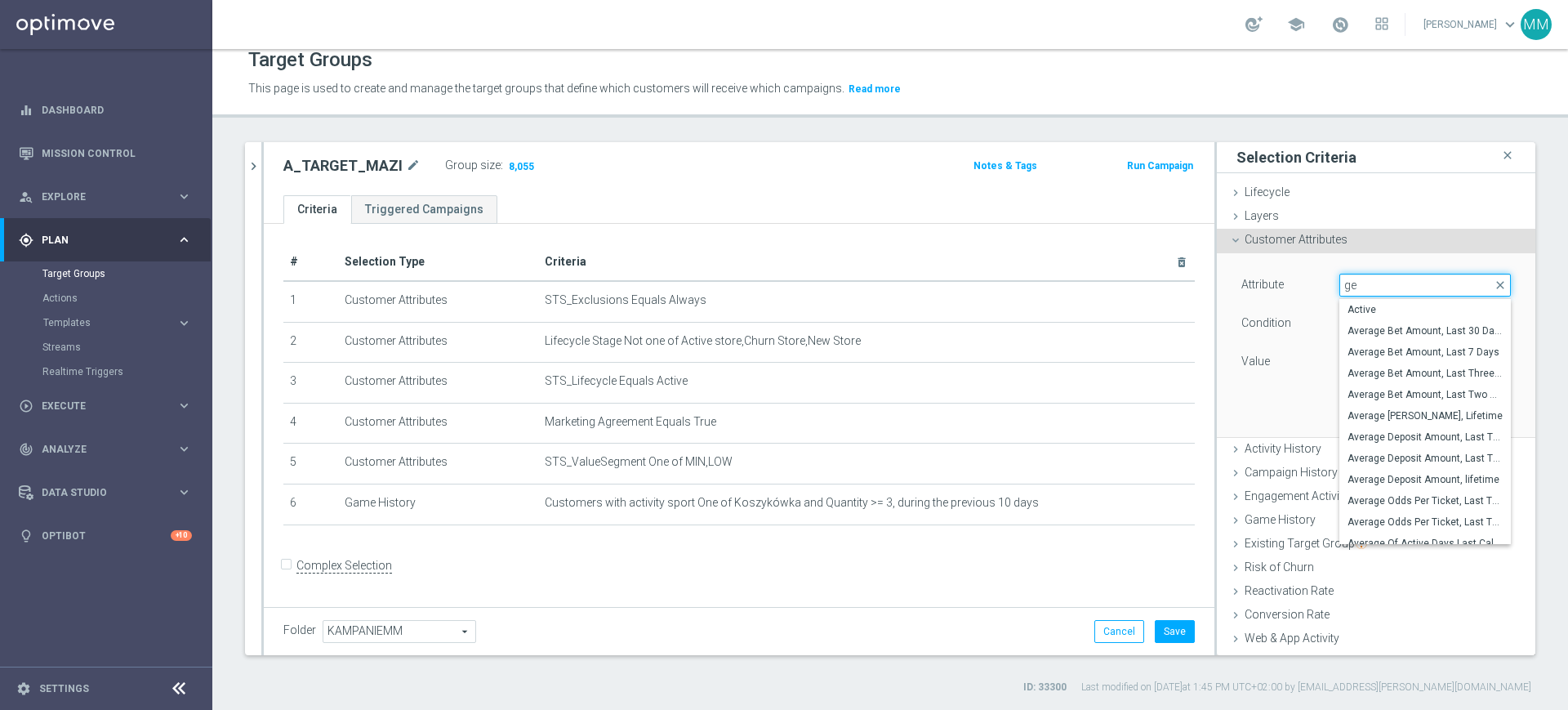
type input "gen"
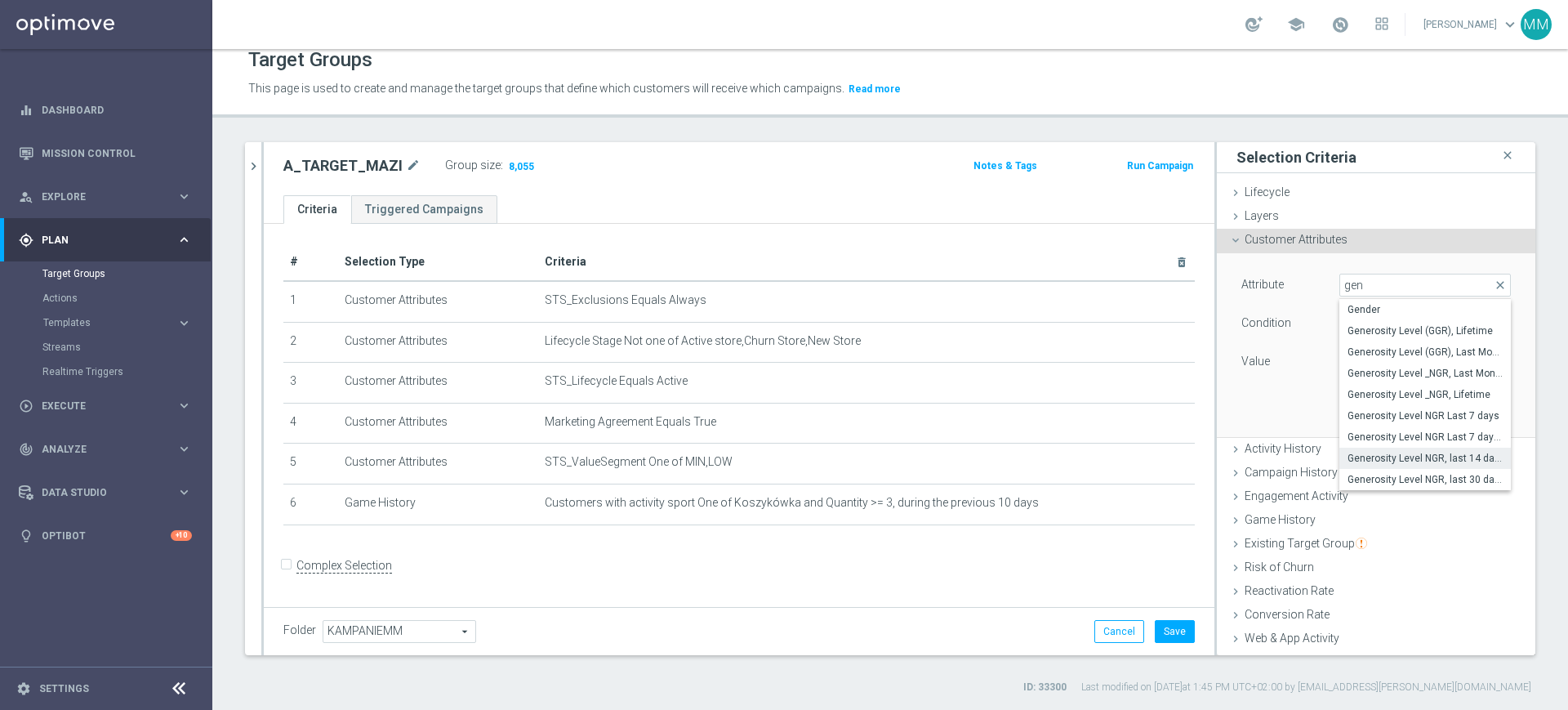
click at [1406, 452] on span "Generosity Level NGR, last 14 days" at bounding box center [1425, 458] width 156 height 13
type input "Generosity Level NGR, last 14 days"
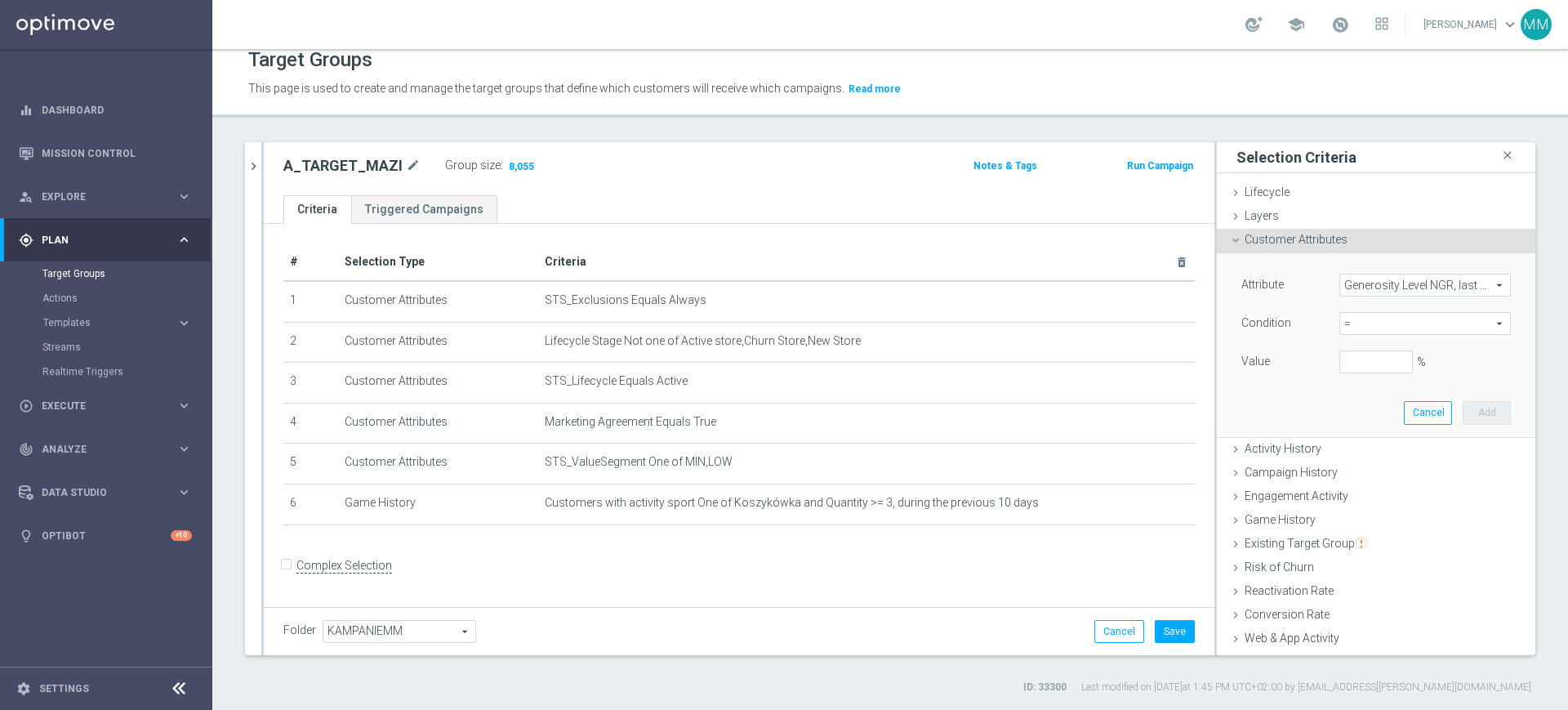
click at [1386, 324] on span "=" at bounding box center [1425, 324] width 170 height 22
click at [1369, 477] on span "between" at bounding box center [1425, 475] width 156 height 13
type input "between"
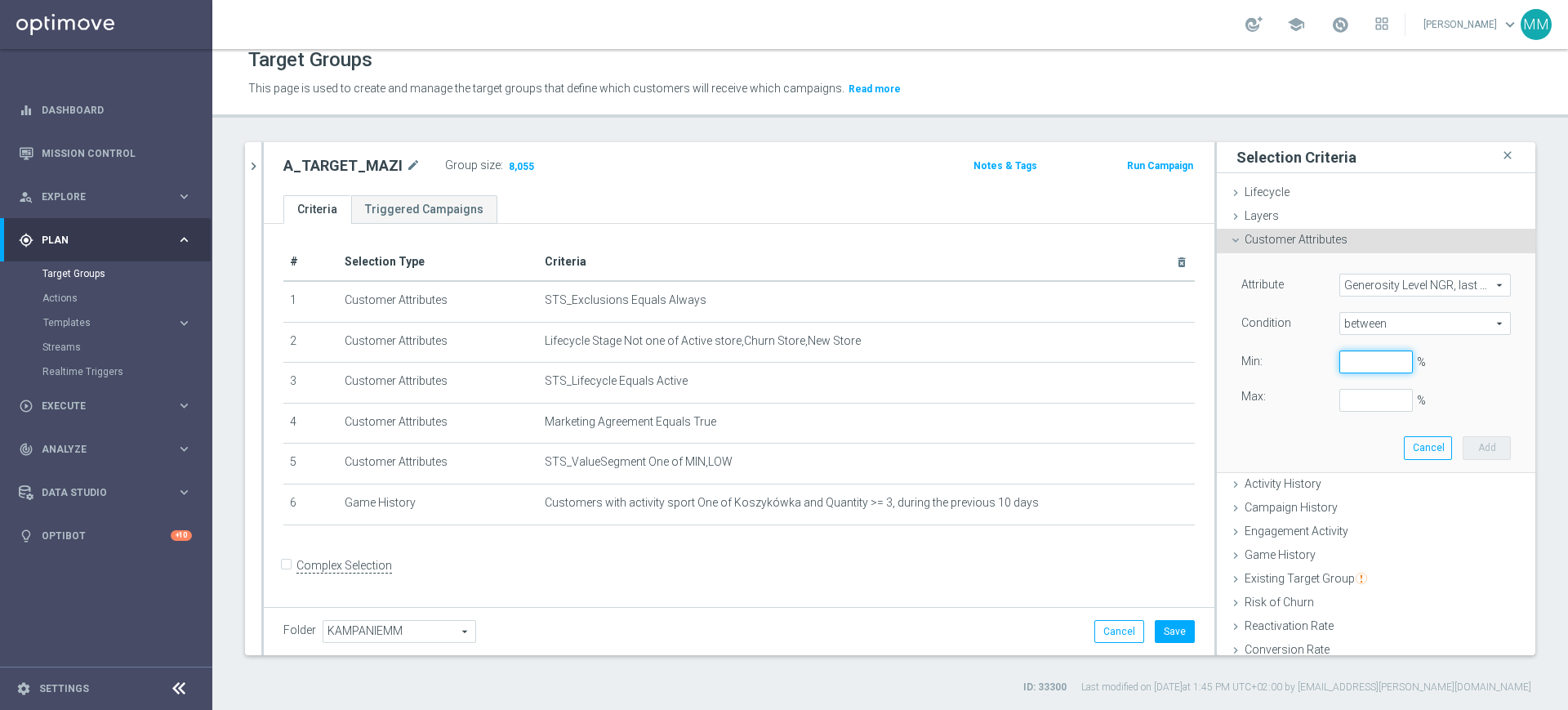
click at [1345, 359] on input "%" at bounding box center [1376, 361] width 74 height 23
type input "0"
click at [1477, 445] on button "Add" at bounding box center [1486, 447] width 48 height 23
type input "0.25"
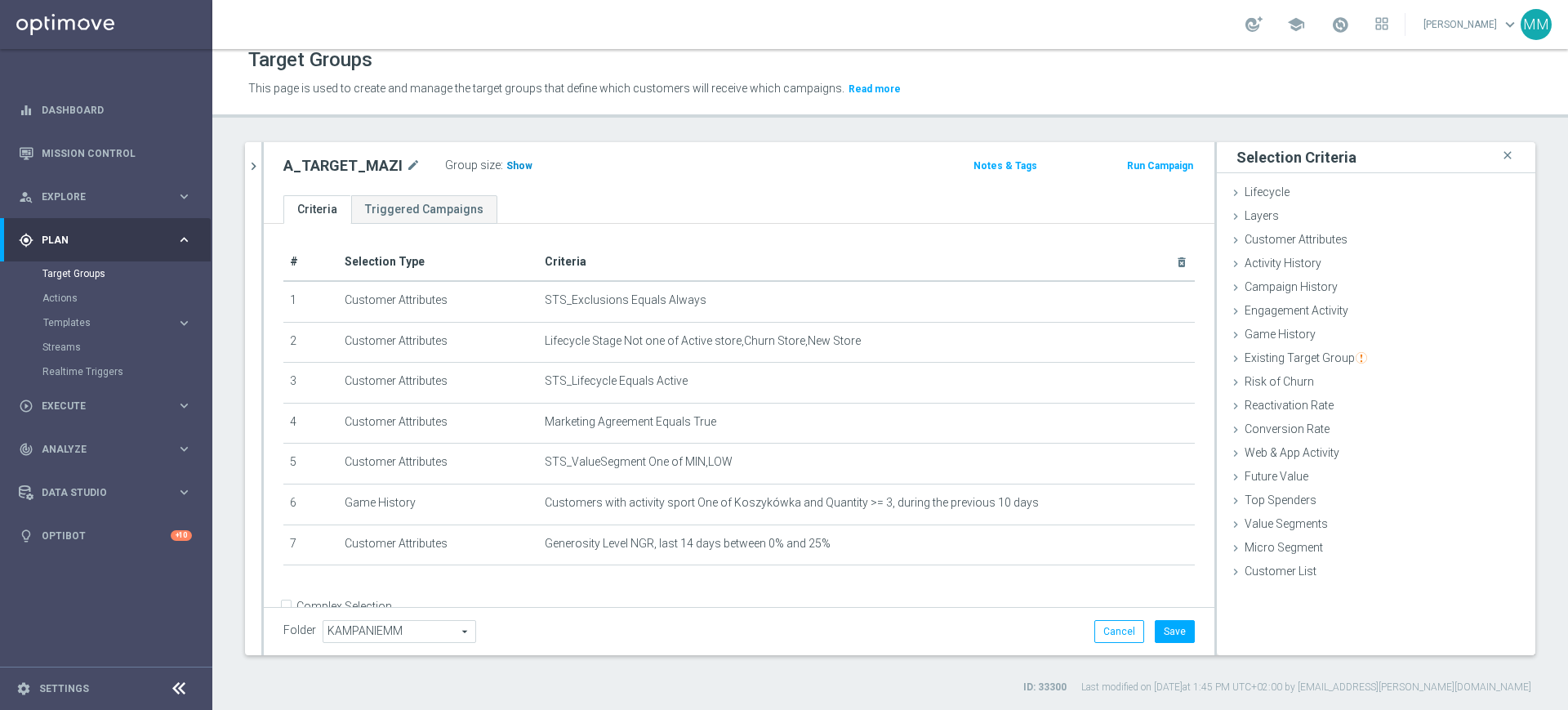
click at [521, 165] on span "Show" at bounding box center [519, 166] width 27 height 12
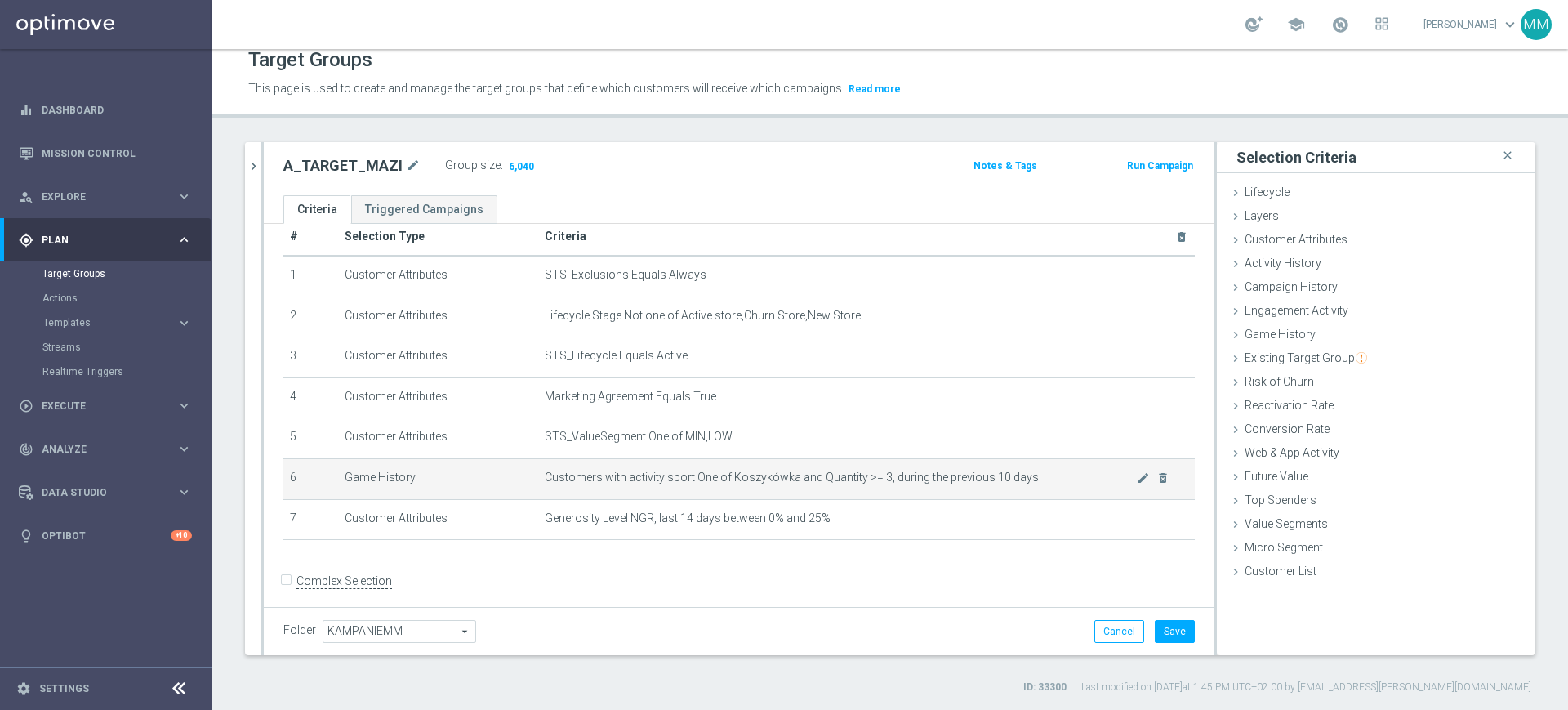
scroll to position [38, 0]
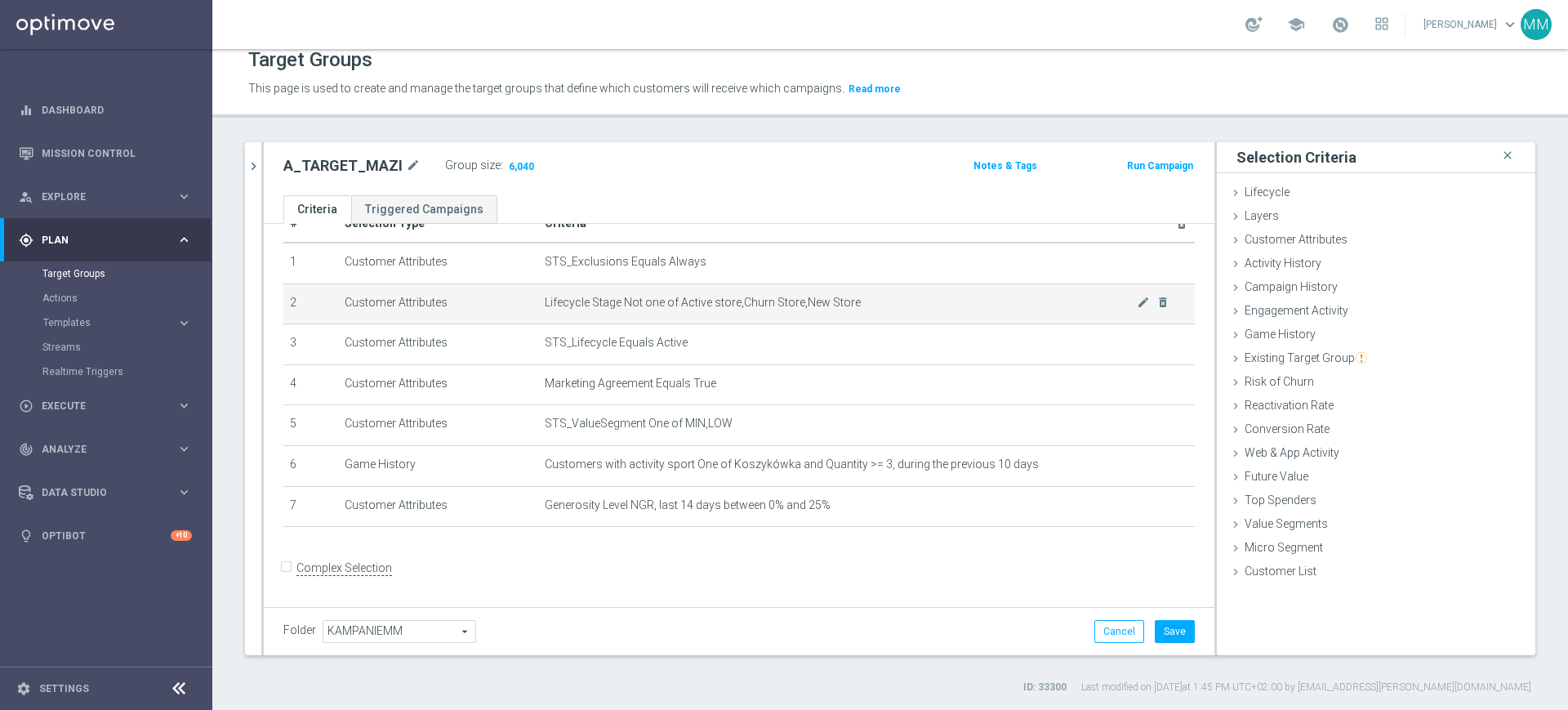
click at [586, 313] on td "Lifecycle Stage Not one of Active store,Churn Store,New Store mode_edit delete_…" at bounding box center [867, 303] width 657 height 40
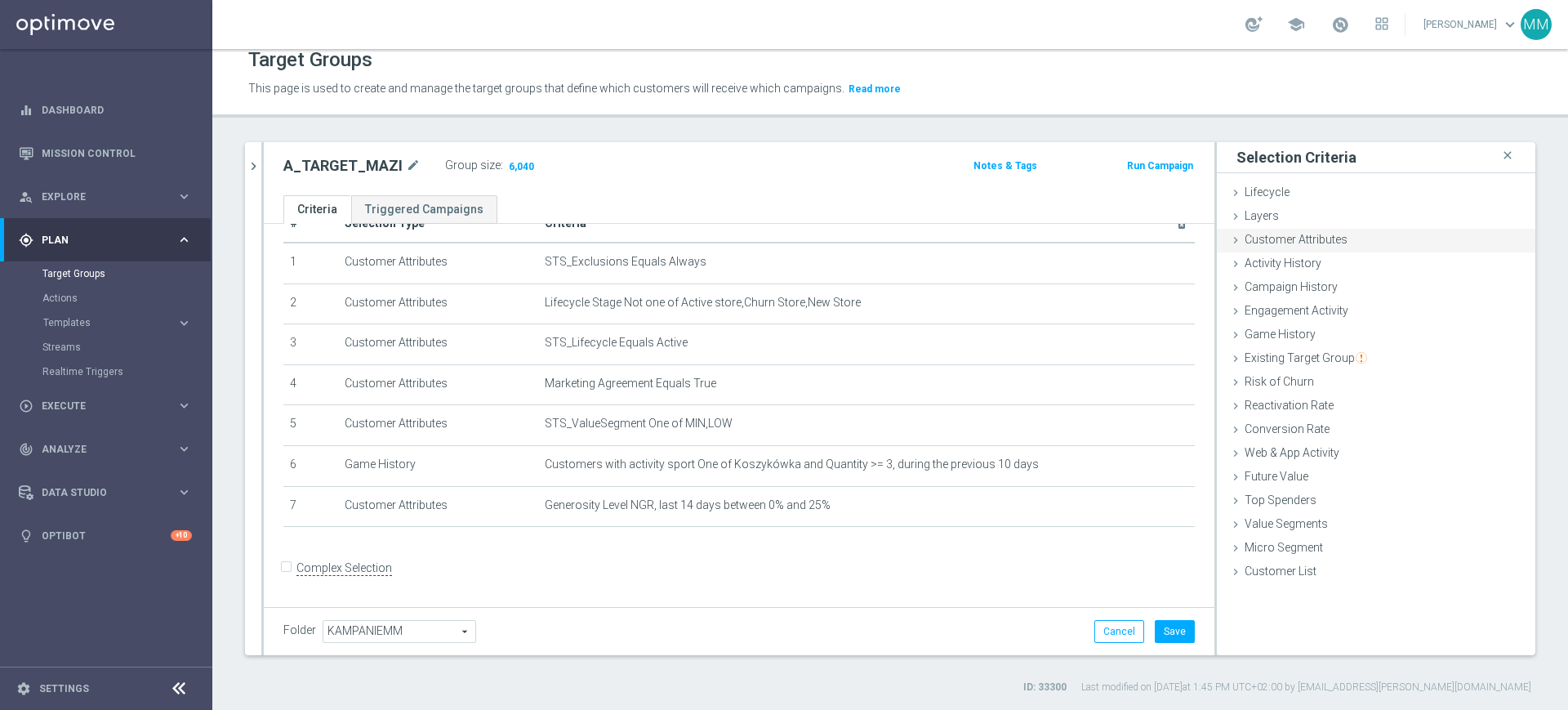
click at [1297, 246] on span "Customer Attributes" at bounding box center [1296, 238] width 103 height 13
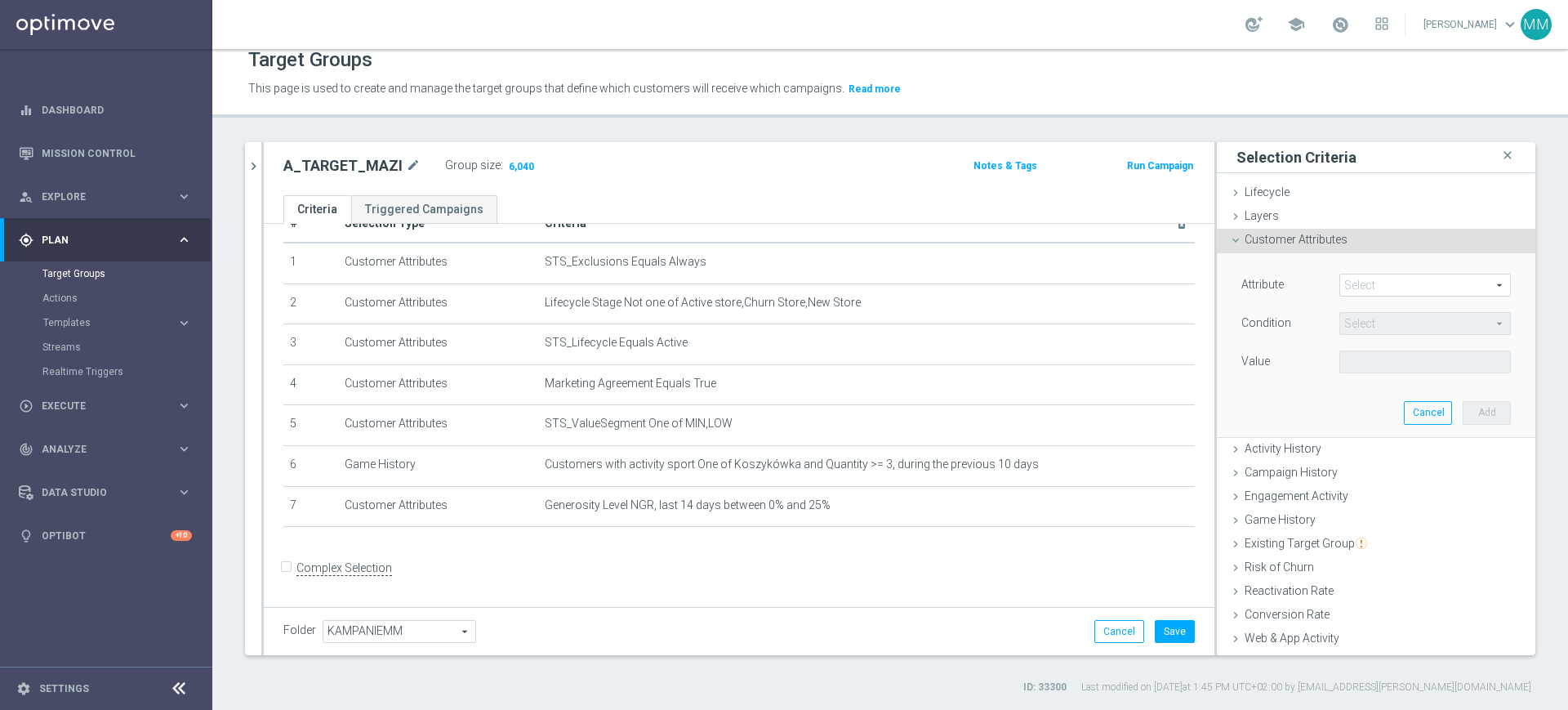
click at [1381, 285] on span at bounding box center [1425, 286] width 170 height 22
click at [0, 0] on input "search" at bounding box center [0, 0] width 0 height 0
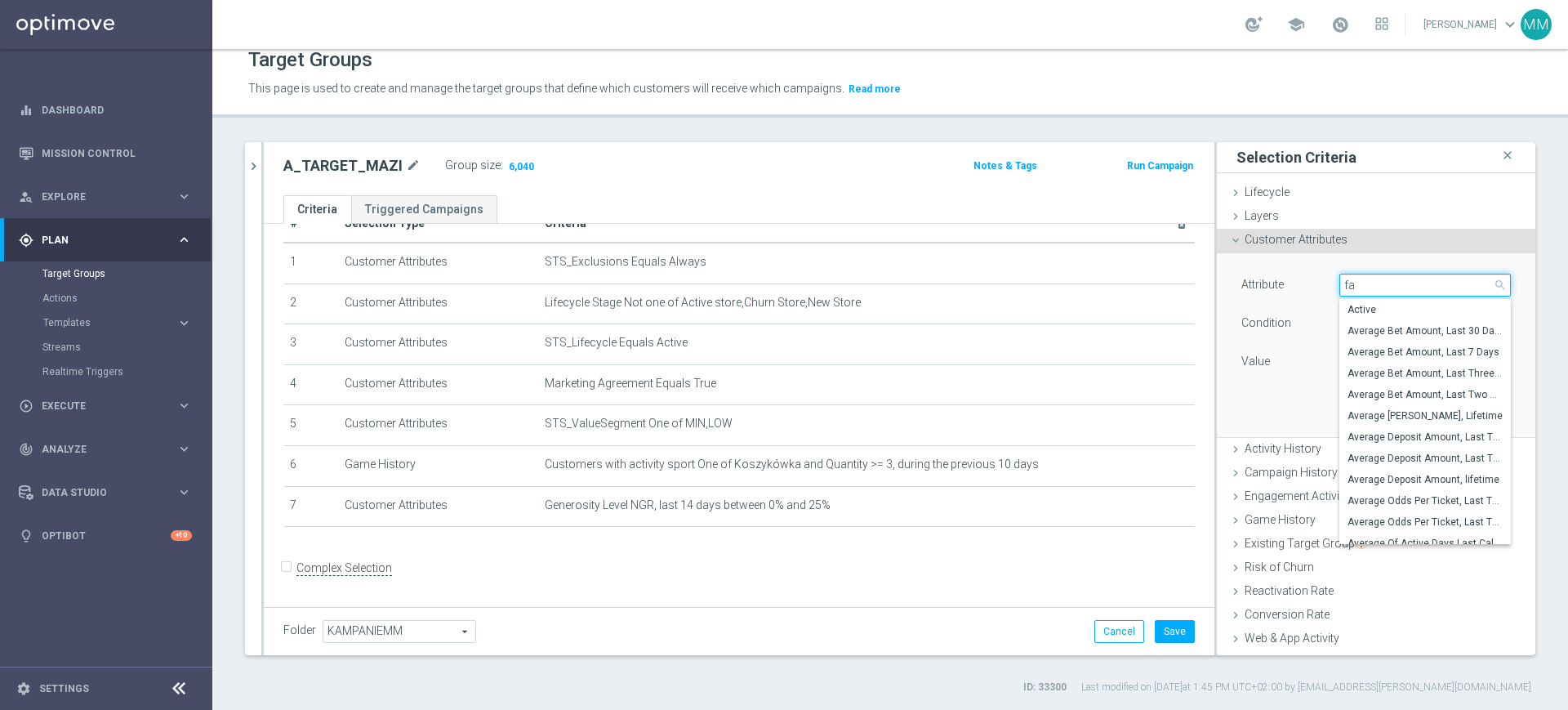
type input "fav"
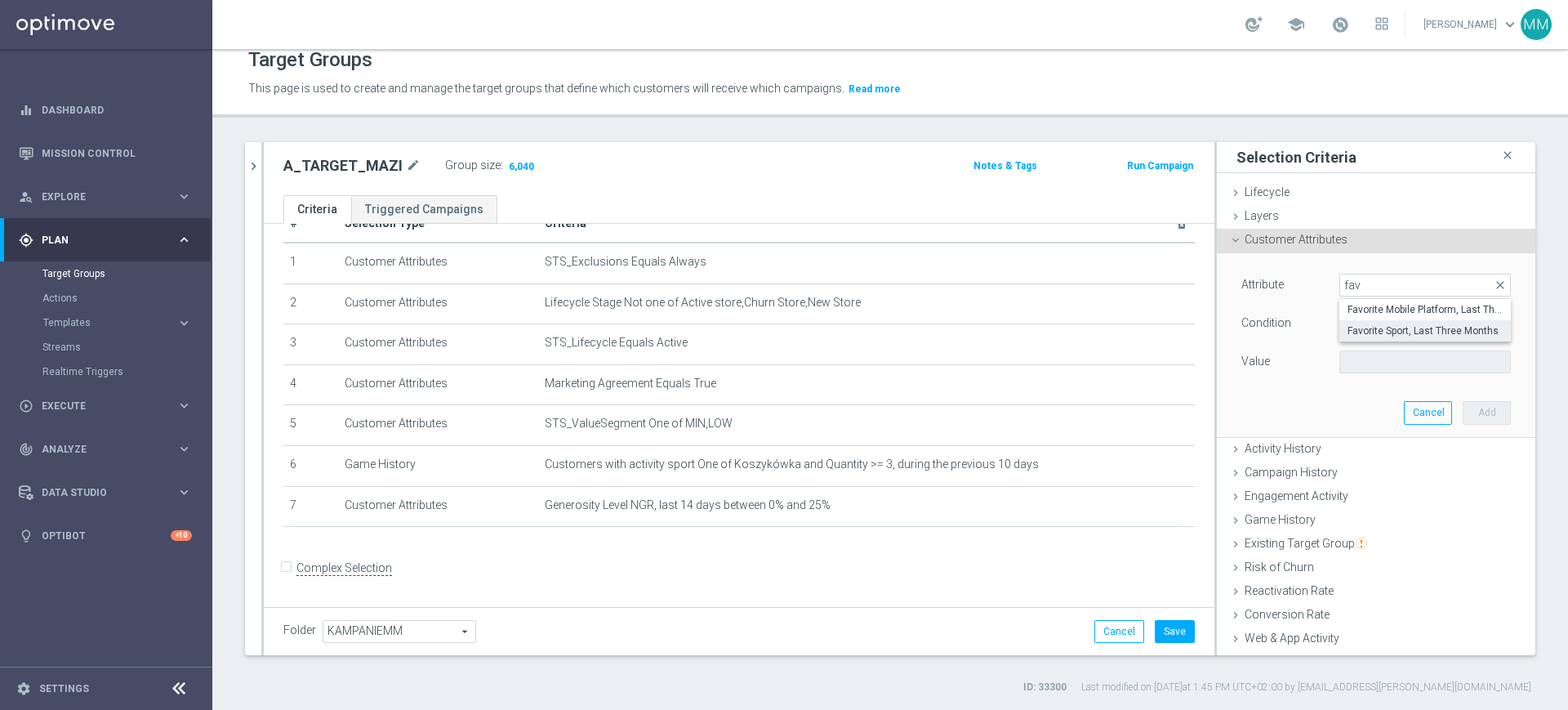
click at [1393, 331] on span "Favorite Sport, Last Three Months" at bounding box center [1425, 330] width 156 height 13
type input "Favorite Sport, Last Three Months"
type input "Equals"
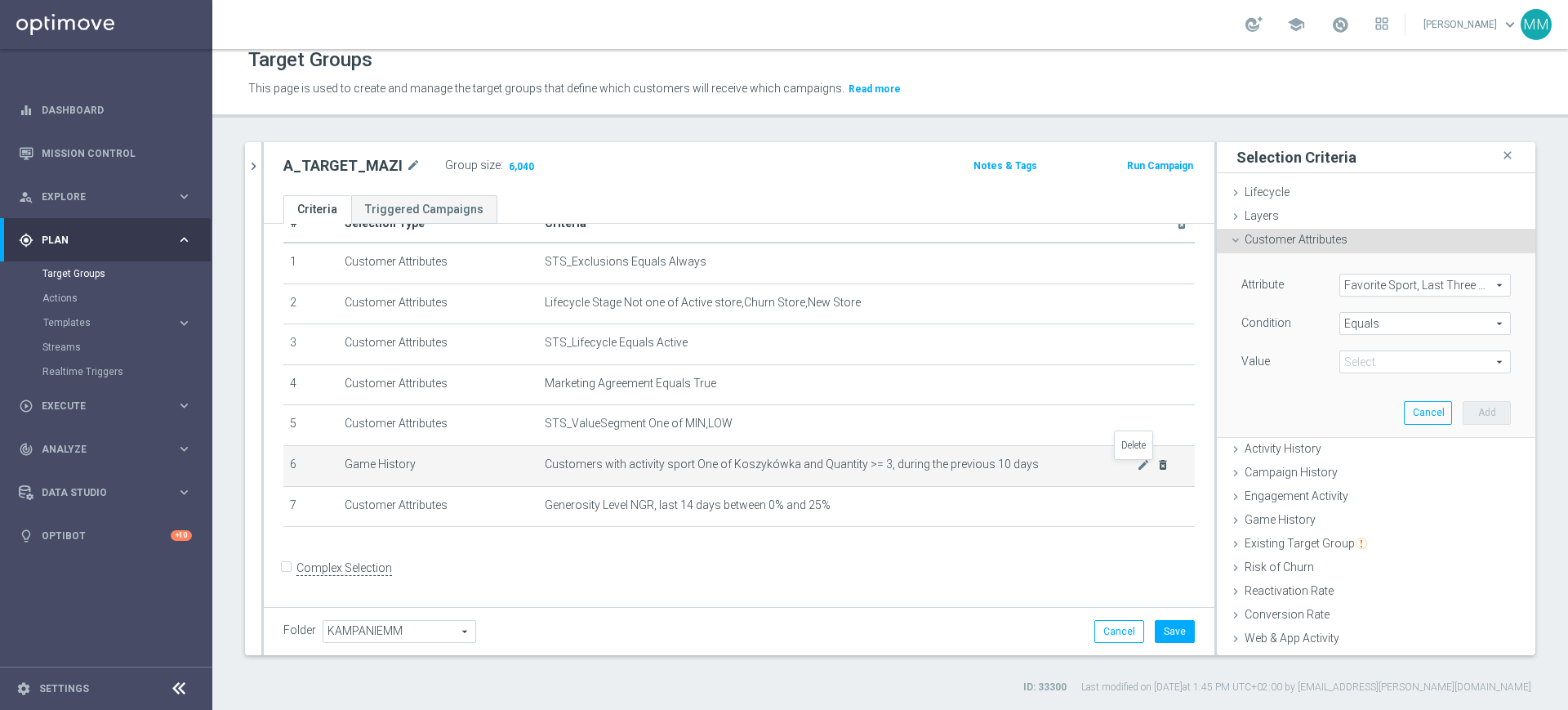
click at [1156, 472] on icon "delete_forever" at bounding box center [1162, 464] width 13 height 13
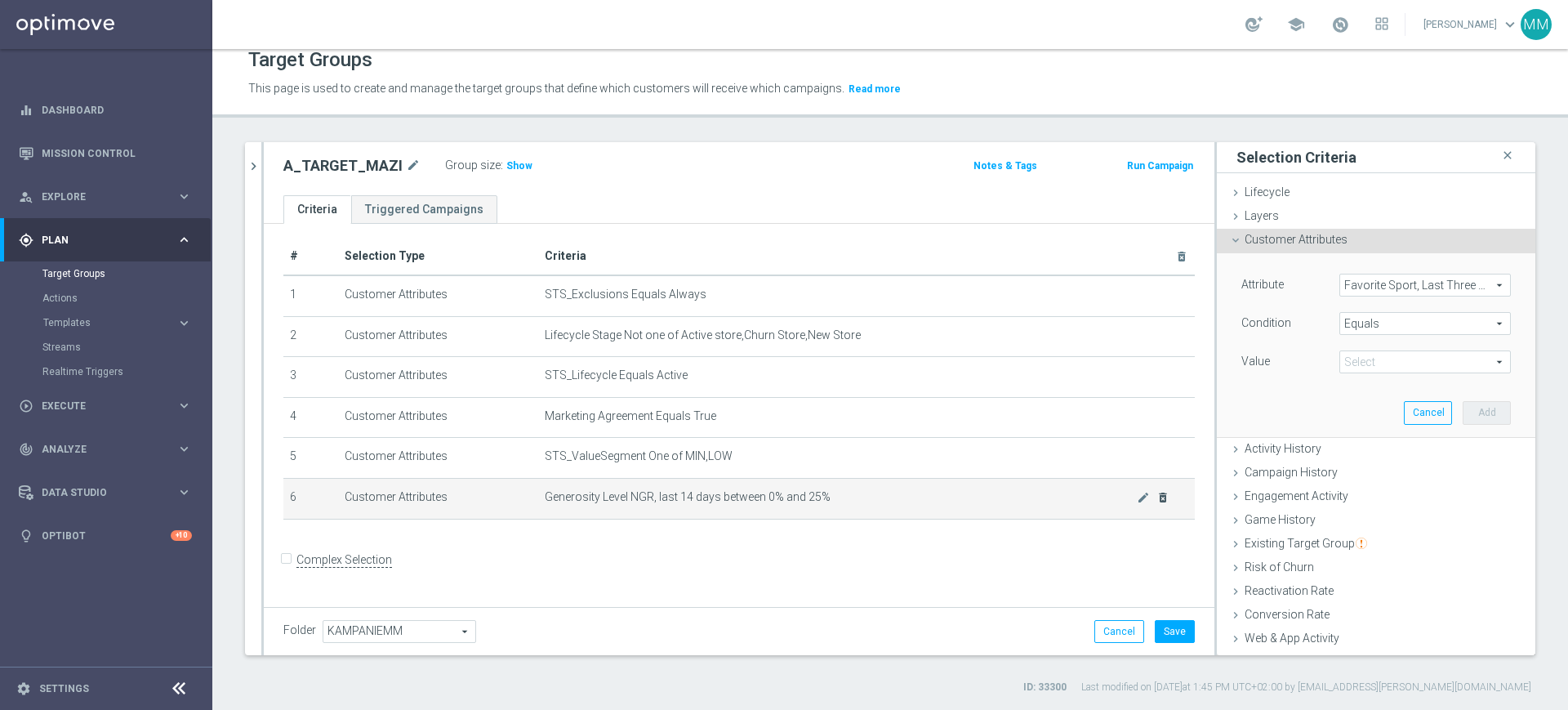
scroll to position [0, 0]
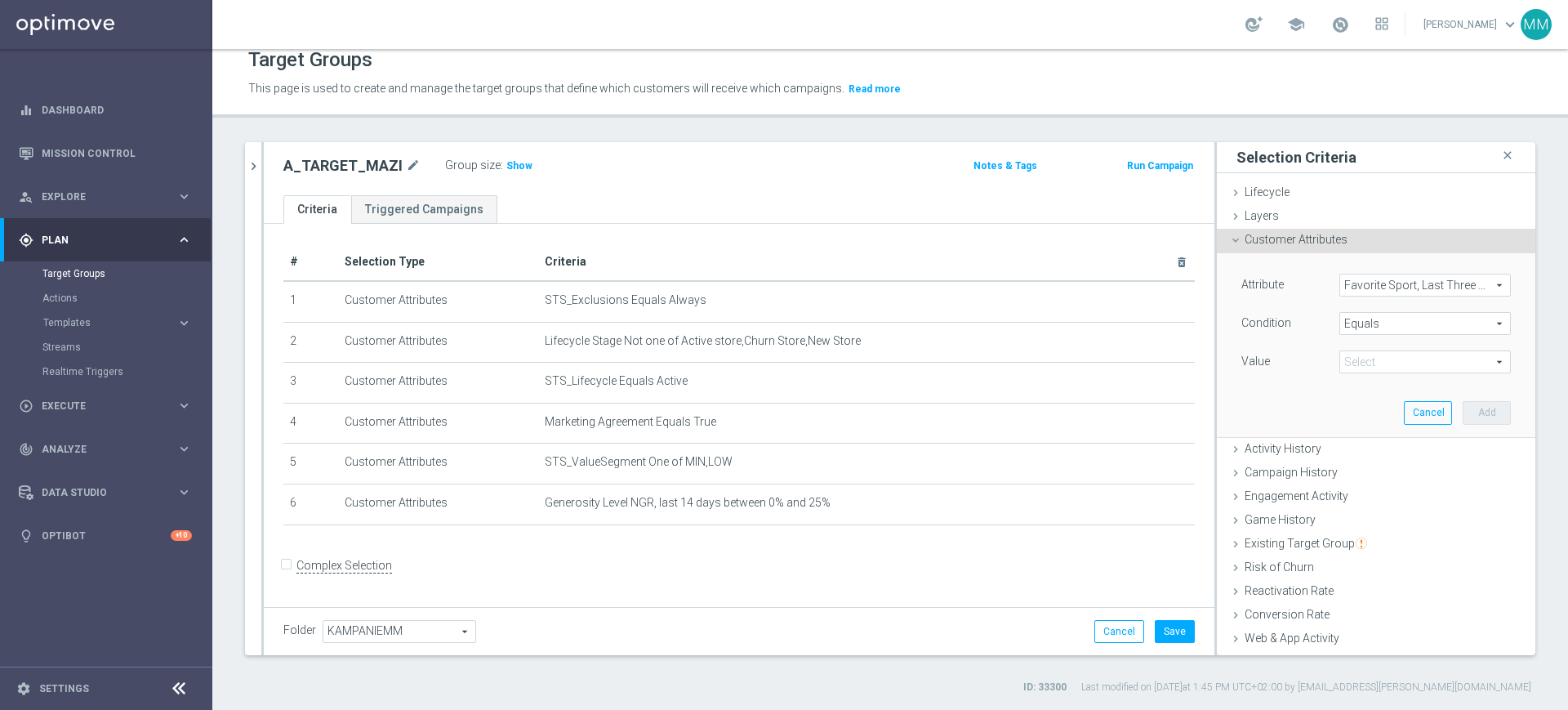
click at [1406, 363] on span at bounding box center [1425, 362] width 170 height 22
click at [0, 0] on input "search" at bounding box center [0, 0] width 0 height 0
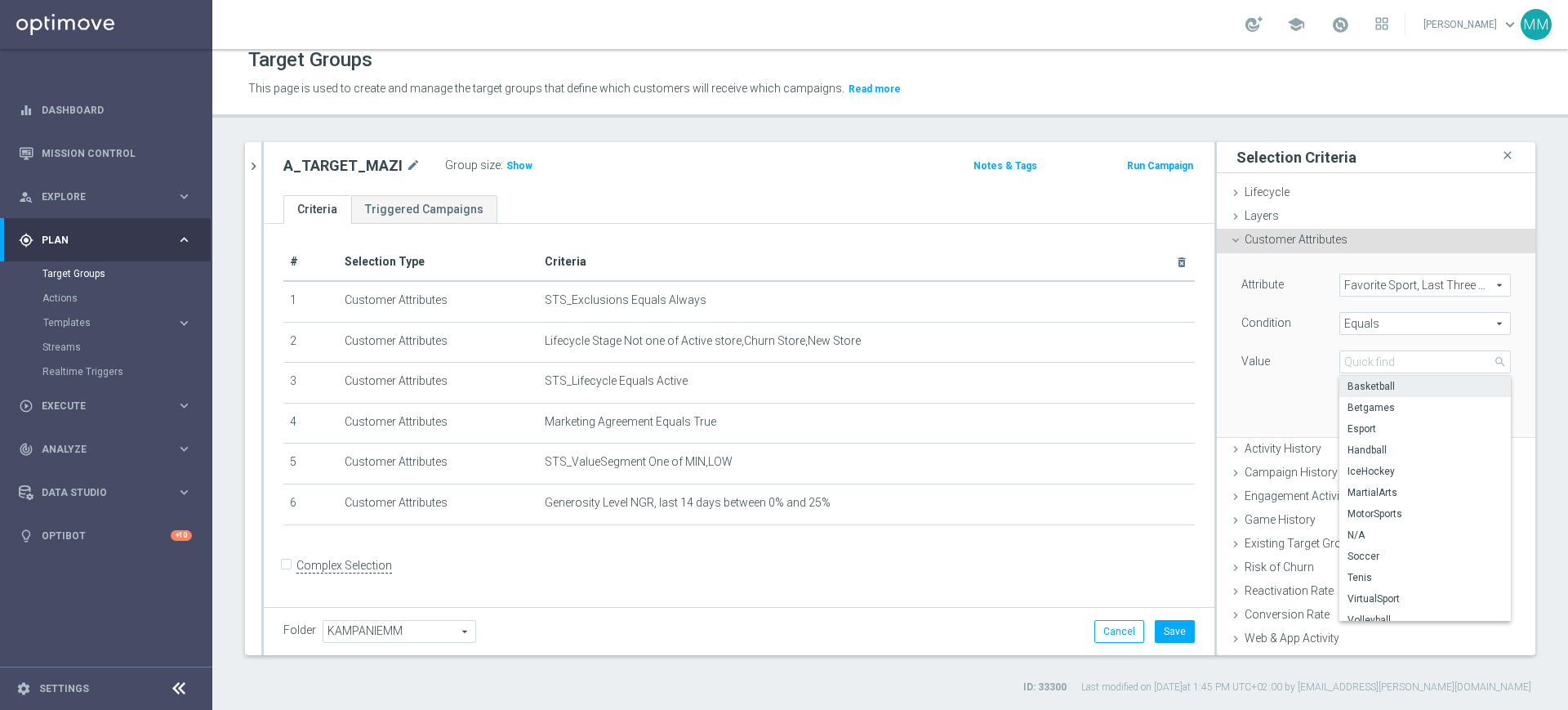
click at [1385, 388] on span "Basketball" at bounding box center [1425, 386] width 156 height 13
type input "Basketball"
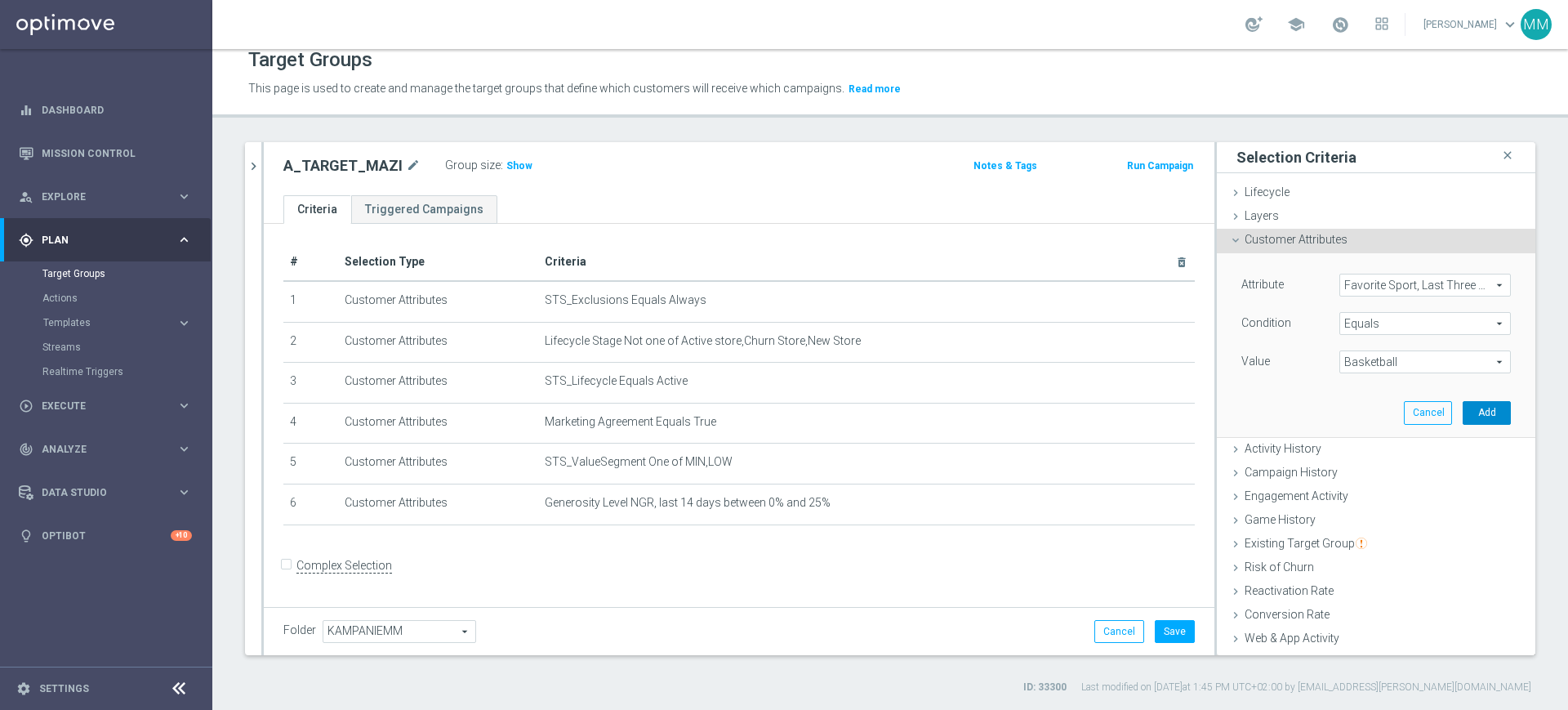
click at [1463, 417] on button "Add" at bounding box center [1486, 412] width 48 height 23
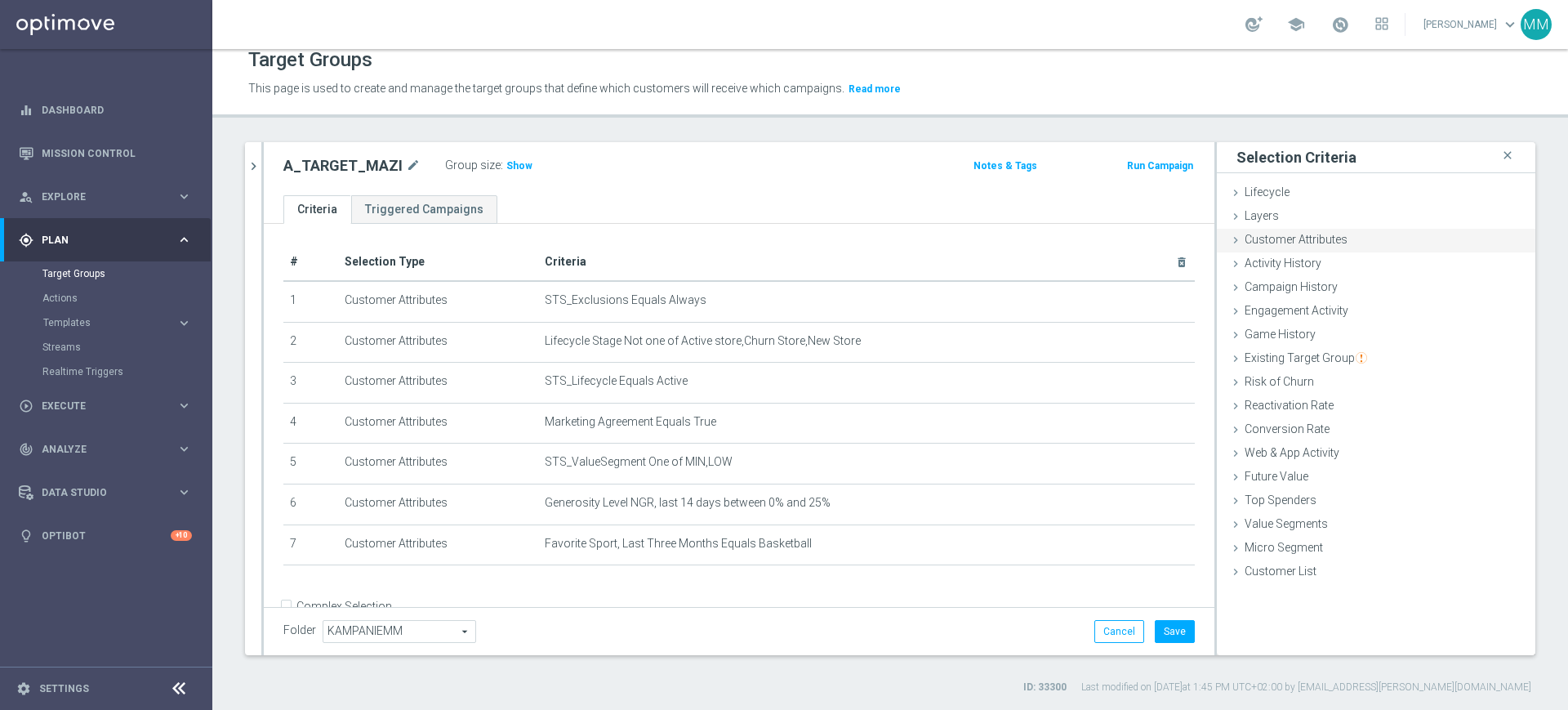
click at [1310, 244] on span "Customer Attributes" at bounding box center [1296, 238] width 103 height 13
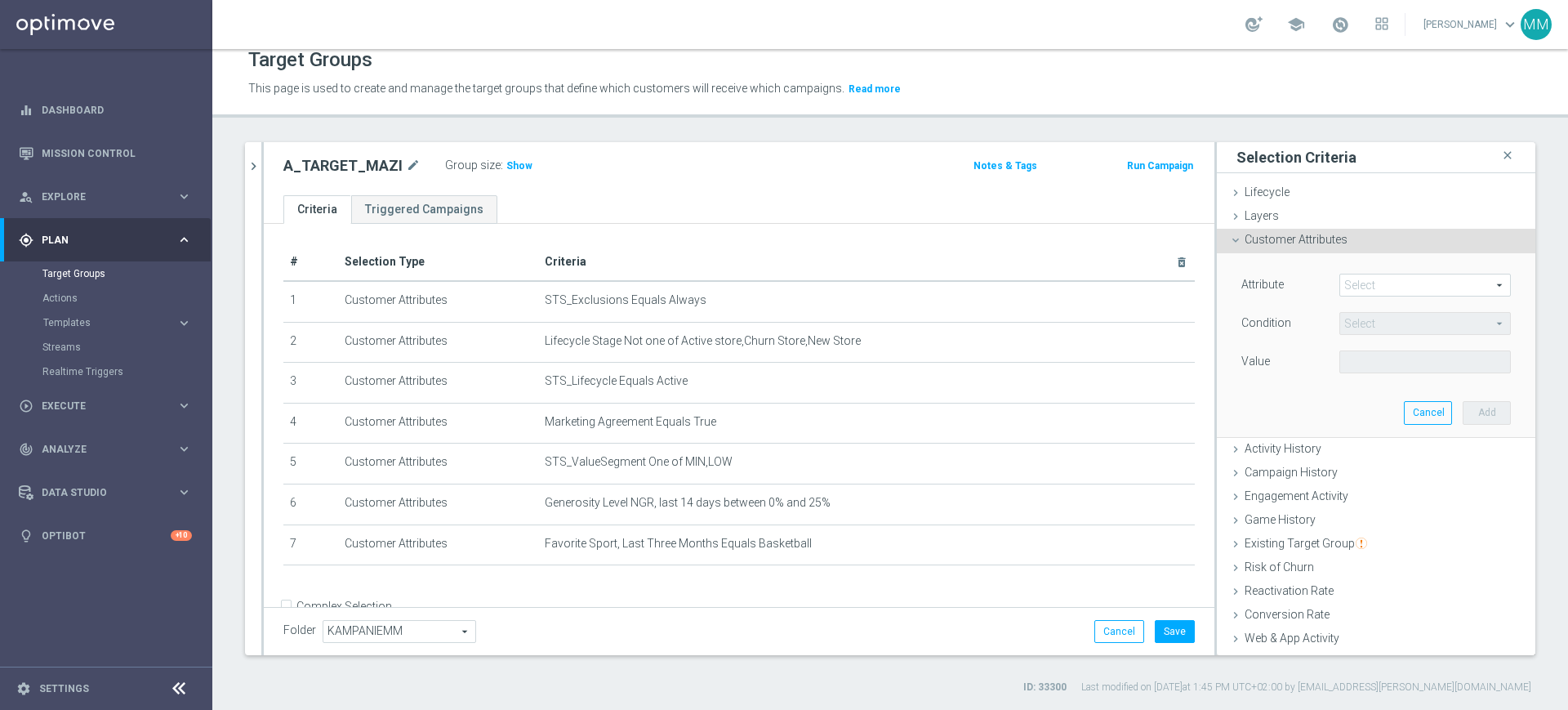
click at [1367, 290] on span at bounding box center [1425, 286] width 170 height 22
click at [0, 0] on input "search" at bounding box center [0, 0] width 0 height 0
type input "gen"
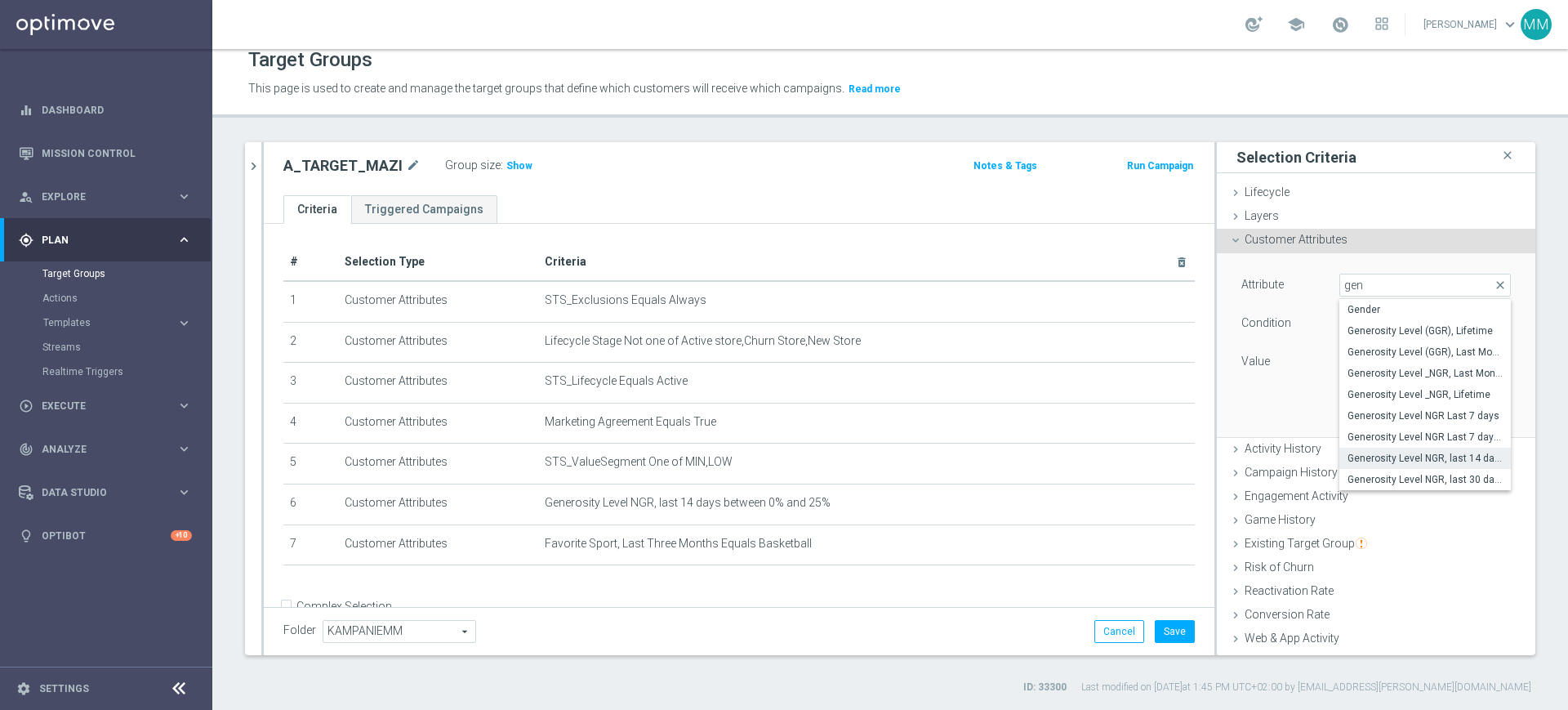
click at [1412, 457] on span "Generosity Level NGR, last 14 days" at bounding box center [1425, 458] width 156 height 13
type input "Generosity Level NGR, last 14 days"
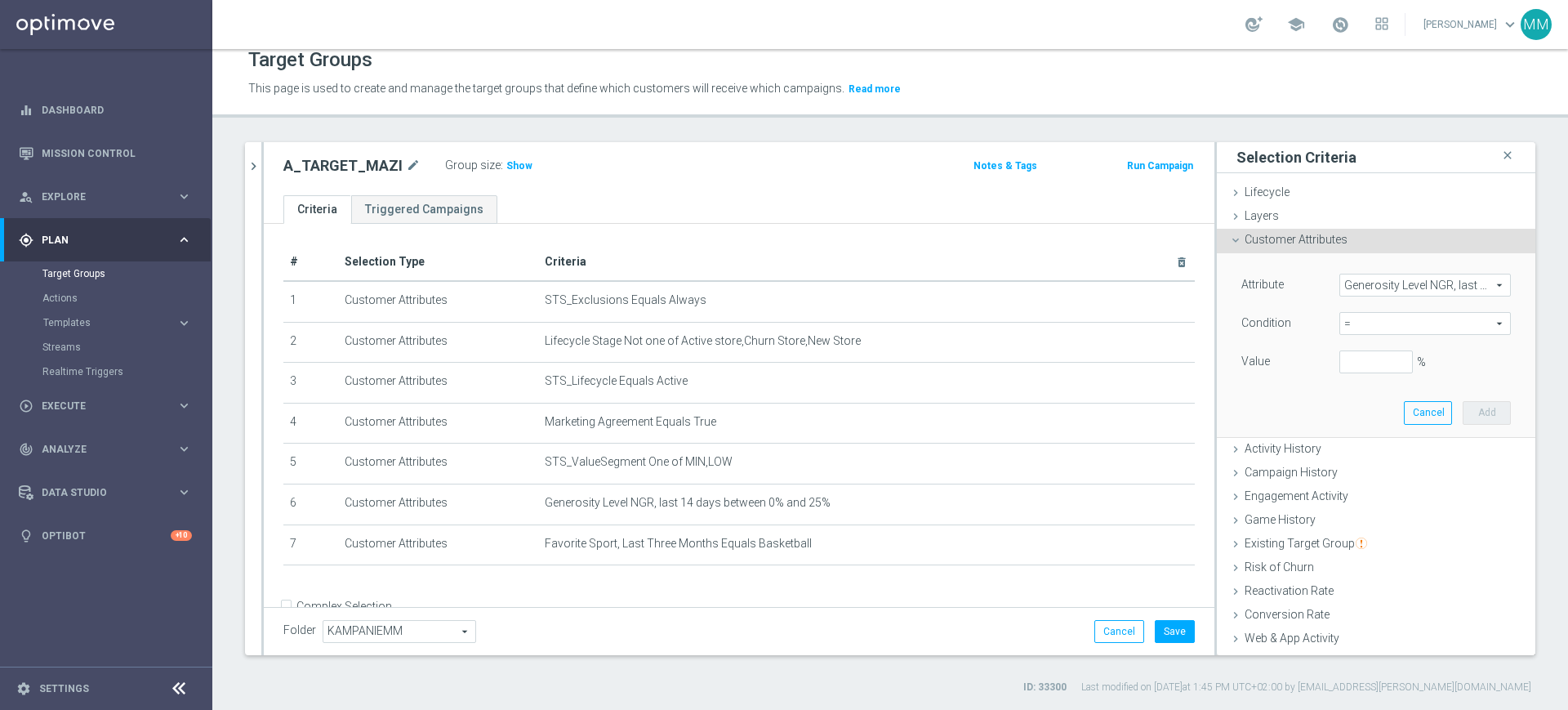
click at [1374, 323] on span "=" at bounding box center [1425, 324] width 170 height 22
click at [1385, 472] on span "between" at bounding box center [1425, 475] width 156 height 13
type input "between"
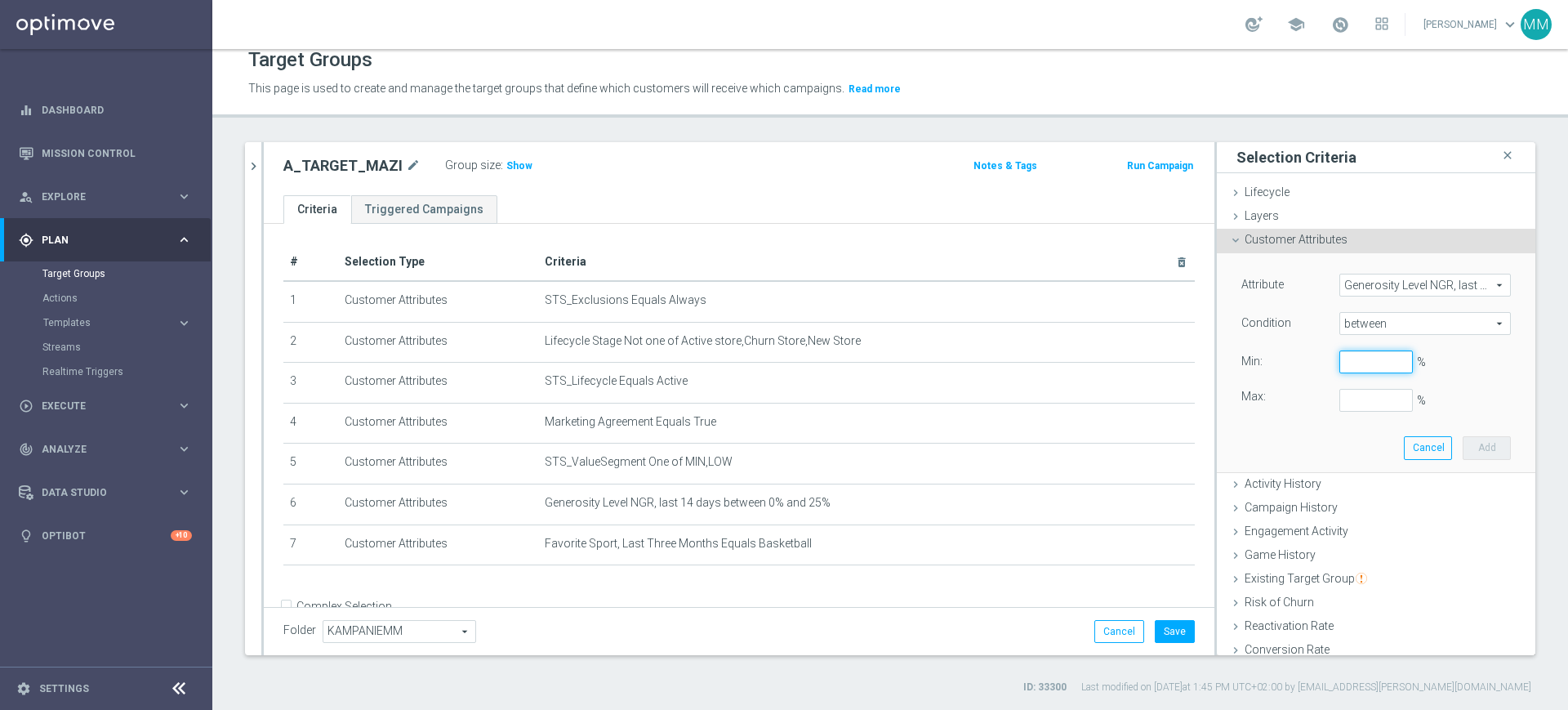
click at [1352, 352] on input "%" at bounding box center [1376, 361] width 74 height 23
click at [1352, 357] on input "%" at bounding box center [1376, 361] width 74 height 23
click at [1355, 291] on span "Generosity Level NGR, last 14 days" at bounding box center [1425, 286] width 170 height 22
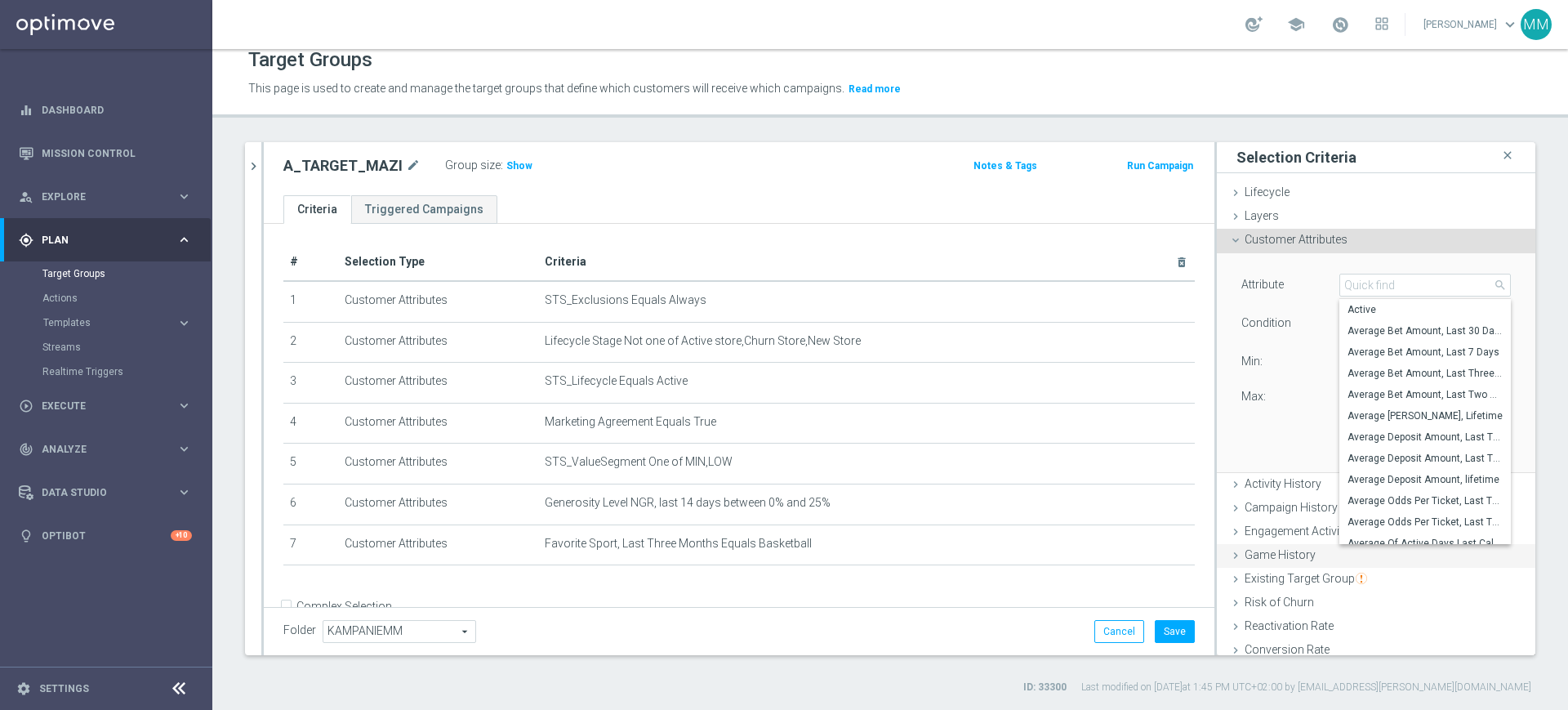
click at [1280, 558] on span "Game History" at bounding box center [1280, 554] width 71 height 13
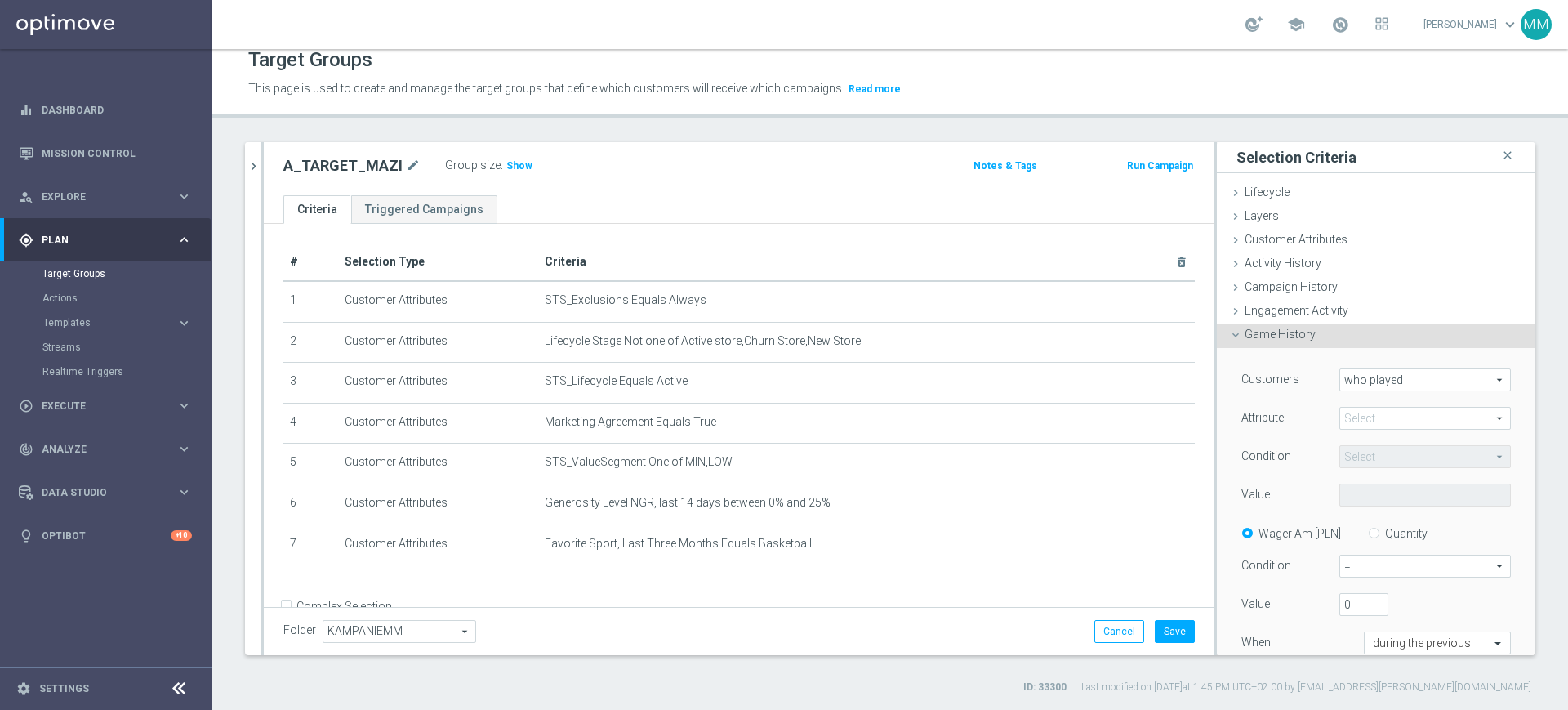
click at [1367, 416] on span at bounding box center [1425, 419] width 170 height 22
click at [1370, 440] on span "sport" at bounding box center [1425, 442] width 156 height 13
type input "sport"
type input "Equals"
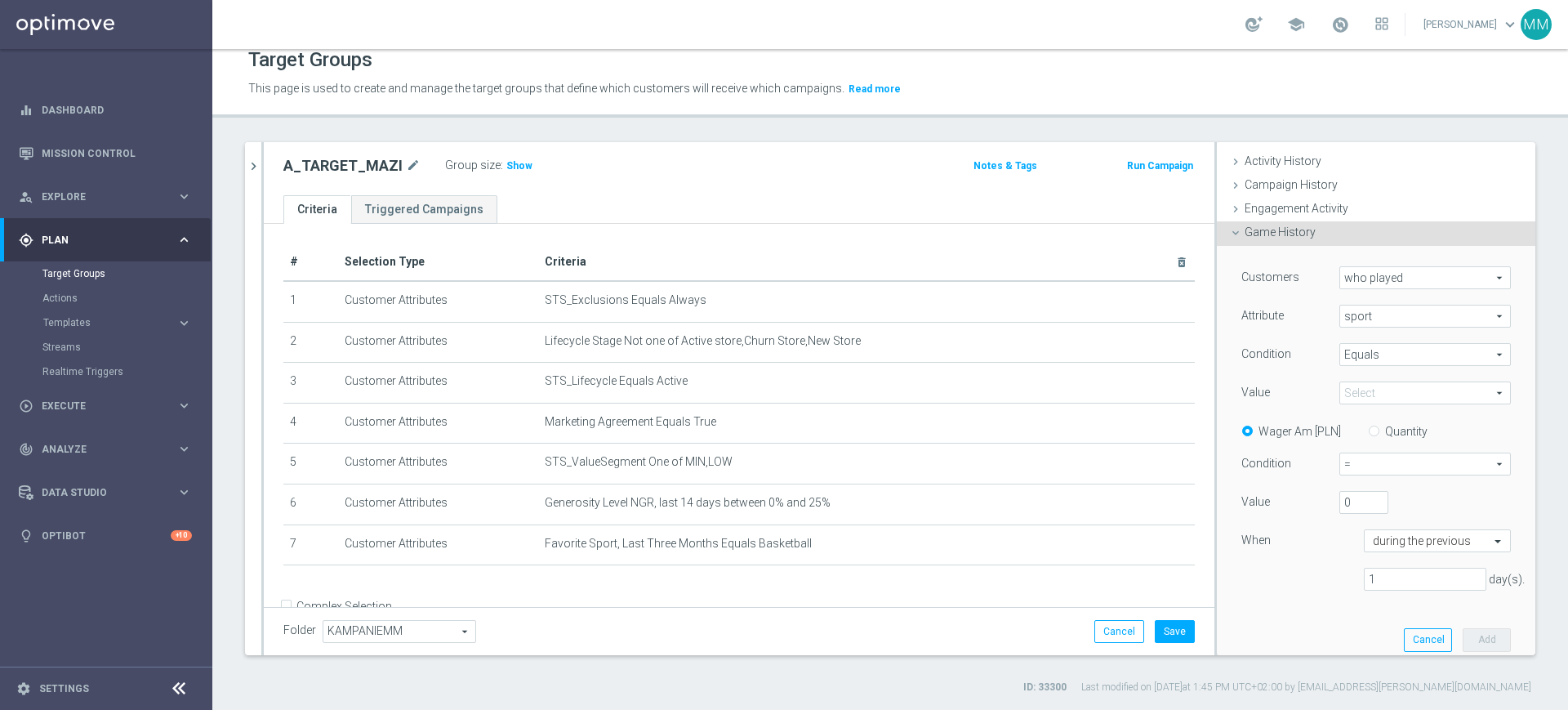
click at [1368, 395] on span at bounding box center [1425, 393] width 170 height 22
click at [0, 0] on input "search" at bounding box center [0, 0] width 0 height 0
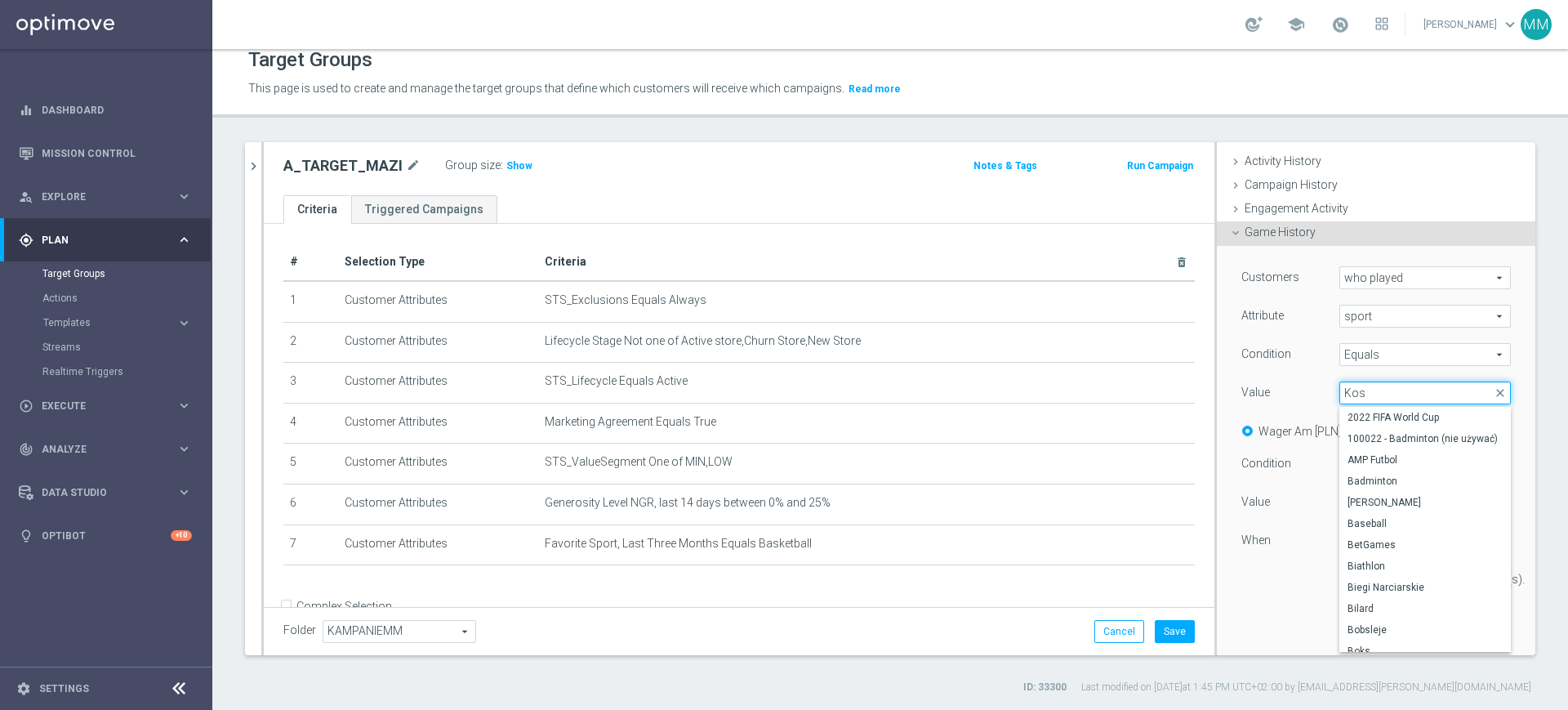
type input "Kosz"
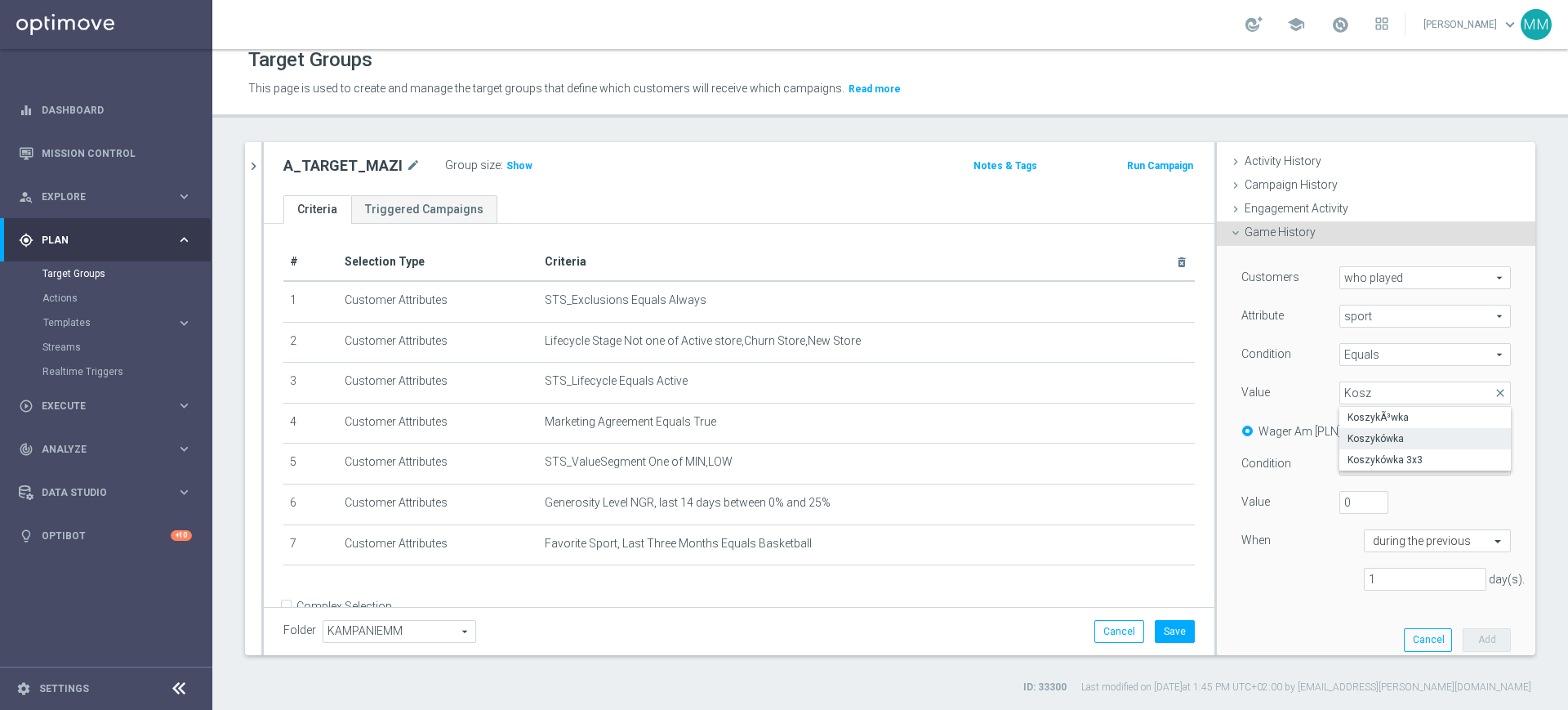
click at [1357, 438] on span "Koszykówka" at bounding box center [1425, 438] width 156 height 13
type input "Koszykówka"
click at [1369, 425] on div "Quantity" at bounding box center [1392, 429] width 72 height 21
click at [1372, 430] on input "Quantity" at bounding box center [1377, 428] width 11 height 11
radio input "true"
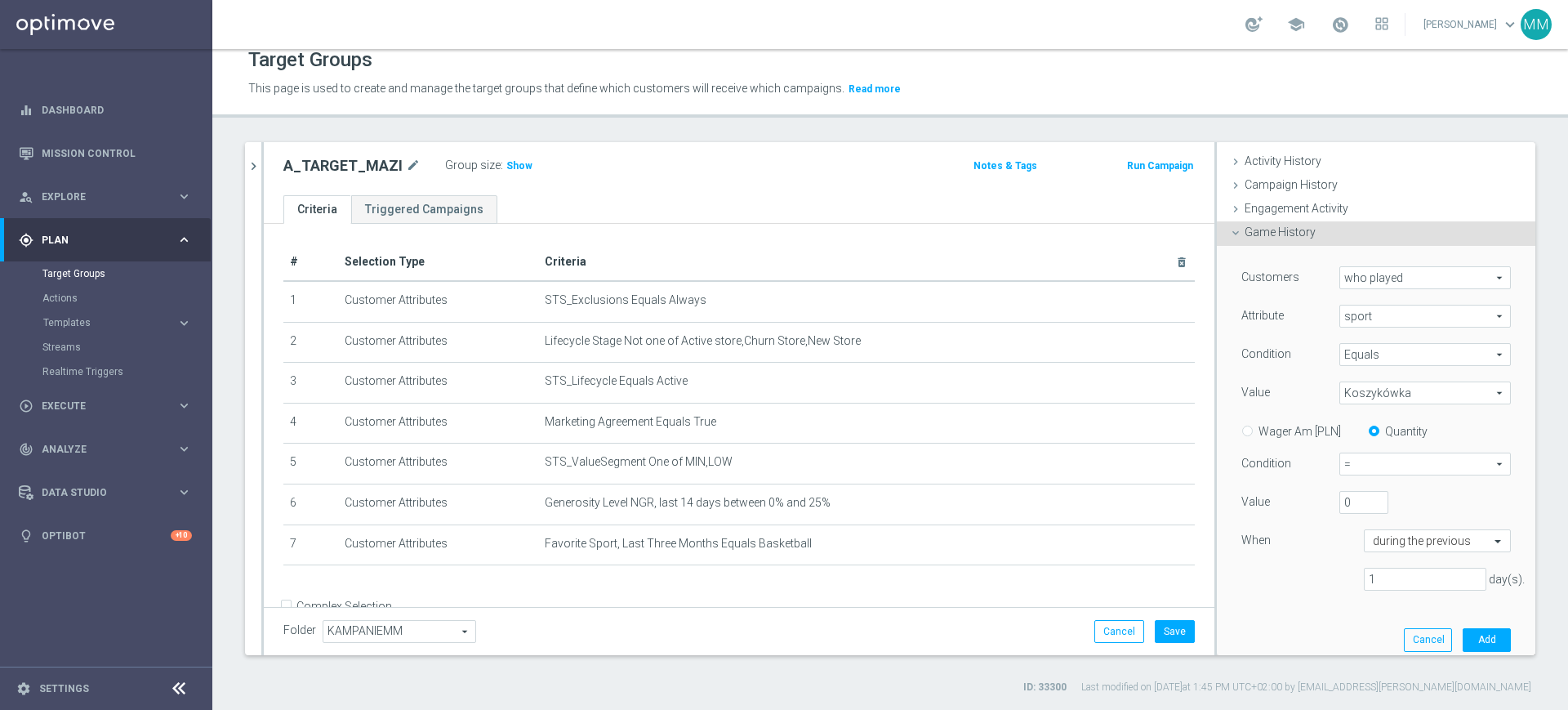
click at [1358, 455] on span "=" at bounding box center [1425, 464] width 170 height 22
click at [1354, 545] on span ">=" at bounding box center [1425, 550] width 154 height 13
type input ">="
drag, startPoint x: 1336, startPoint y: 493, endPoint x: 1354, endPoint y: 562, distance: 71.3
click at [1328, 497] on div "0" at bounding box center [1364, 501] width 74 height 23
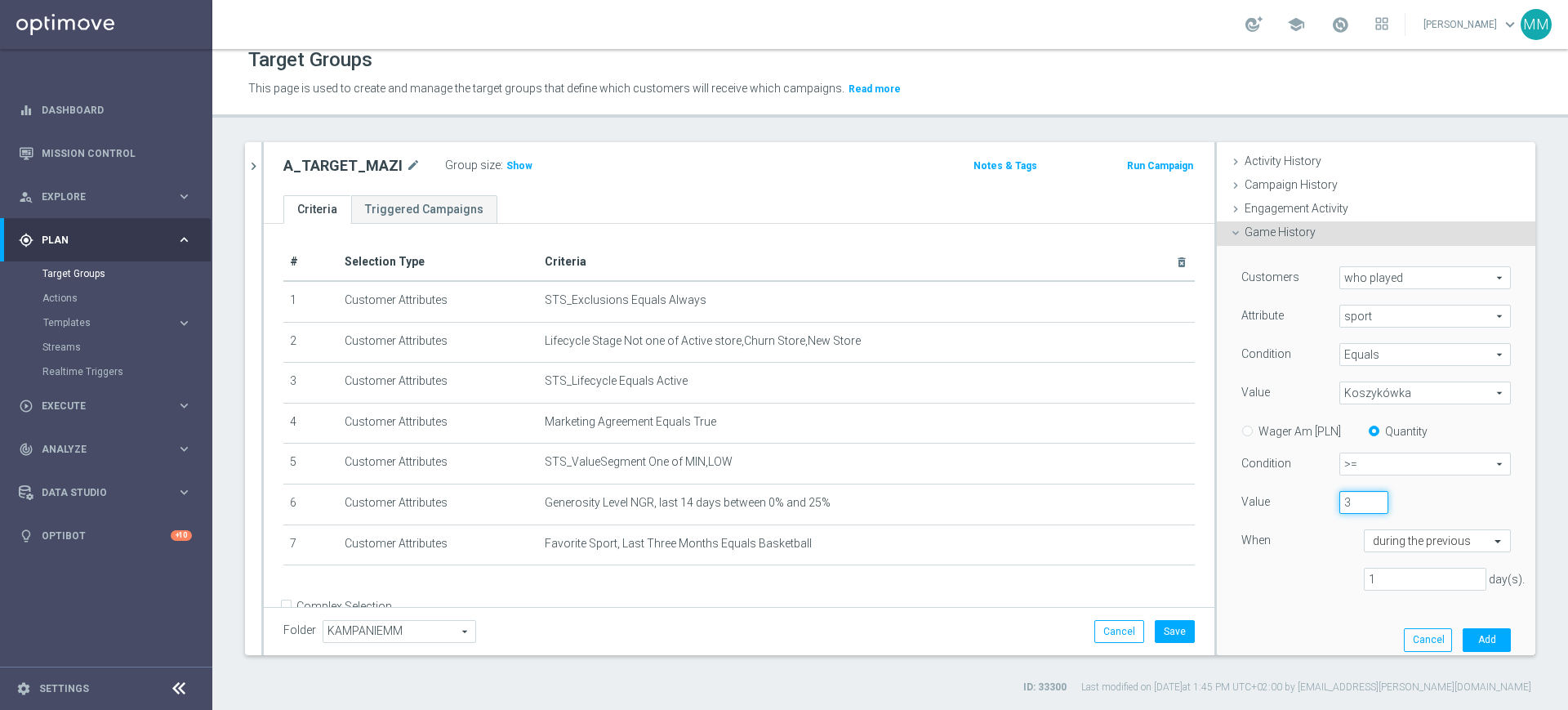
type input "3"
click at [1372, 577] on input "1" at bounding box center [1425, 578] width 122 height 23
type input "10"
click at [1470, 633] on button "Add" at bounding box center [1486, 639] width 48 height 23
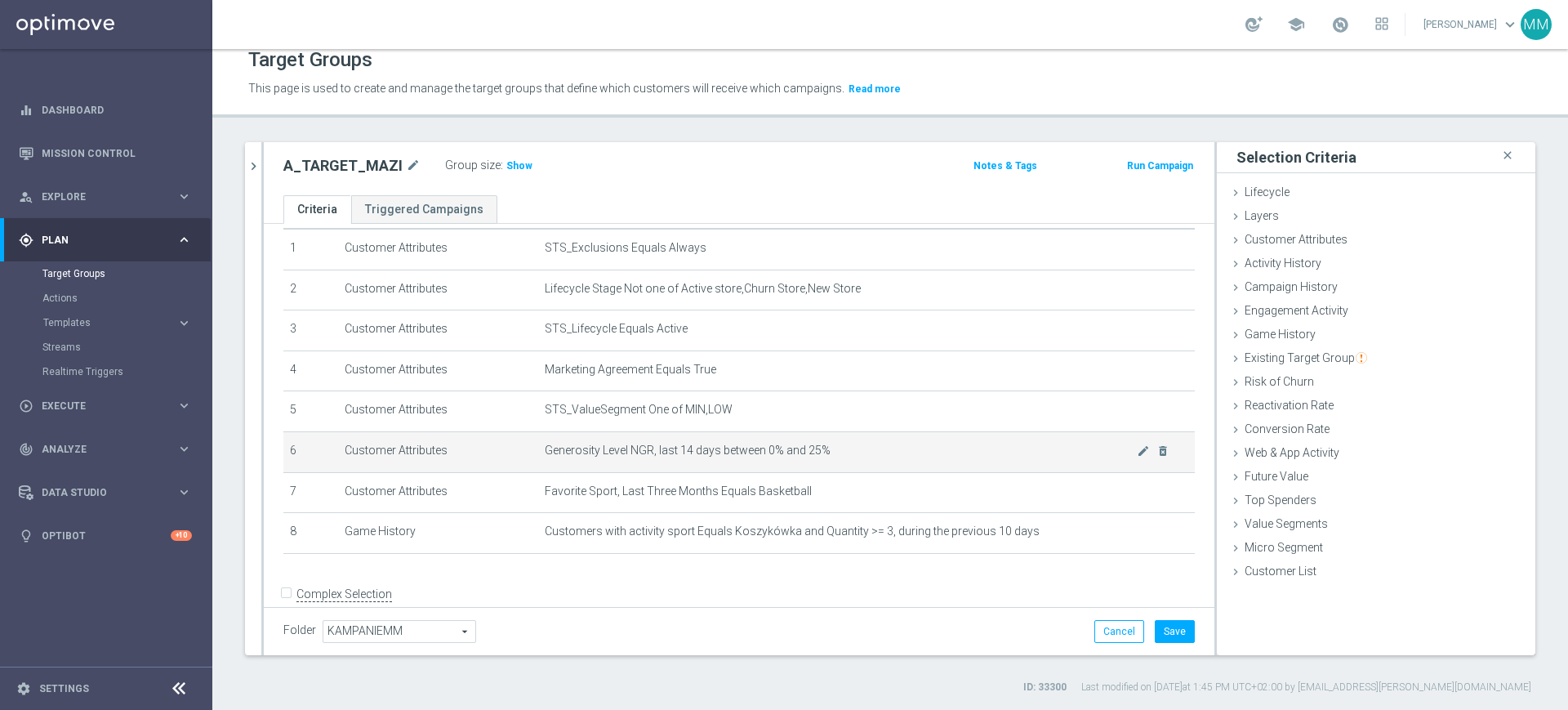
scroll to position [79, 0]
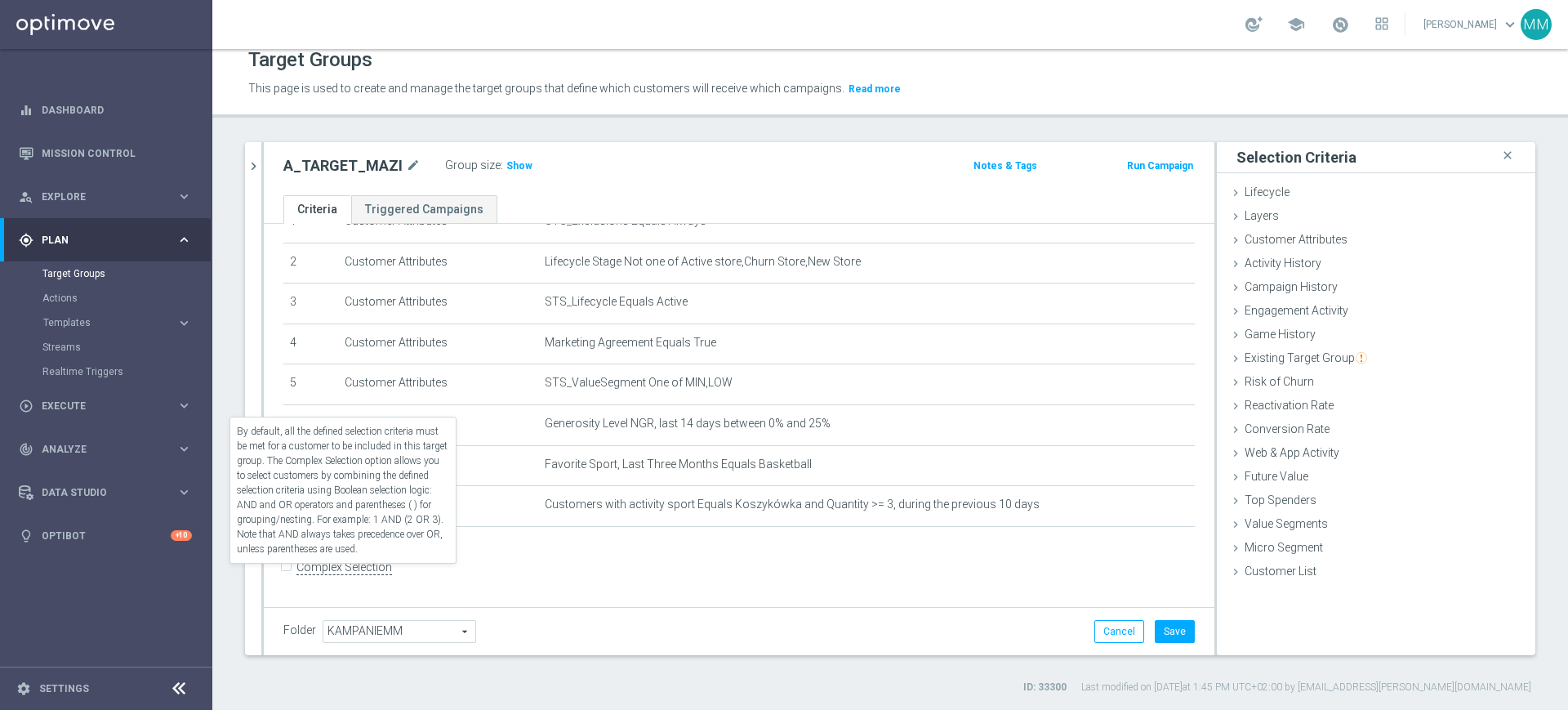
click at [371, 573] on label "Complex Selection" at bounding box center [344, 567] width 96 height 16
click at [294, 573] on input "Complex Selection" at bounding box center [289, 568] width 11 height 23
checkbox input "true"
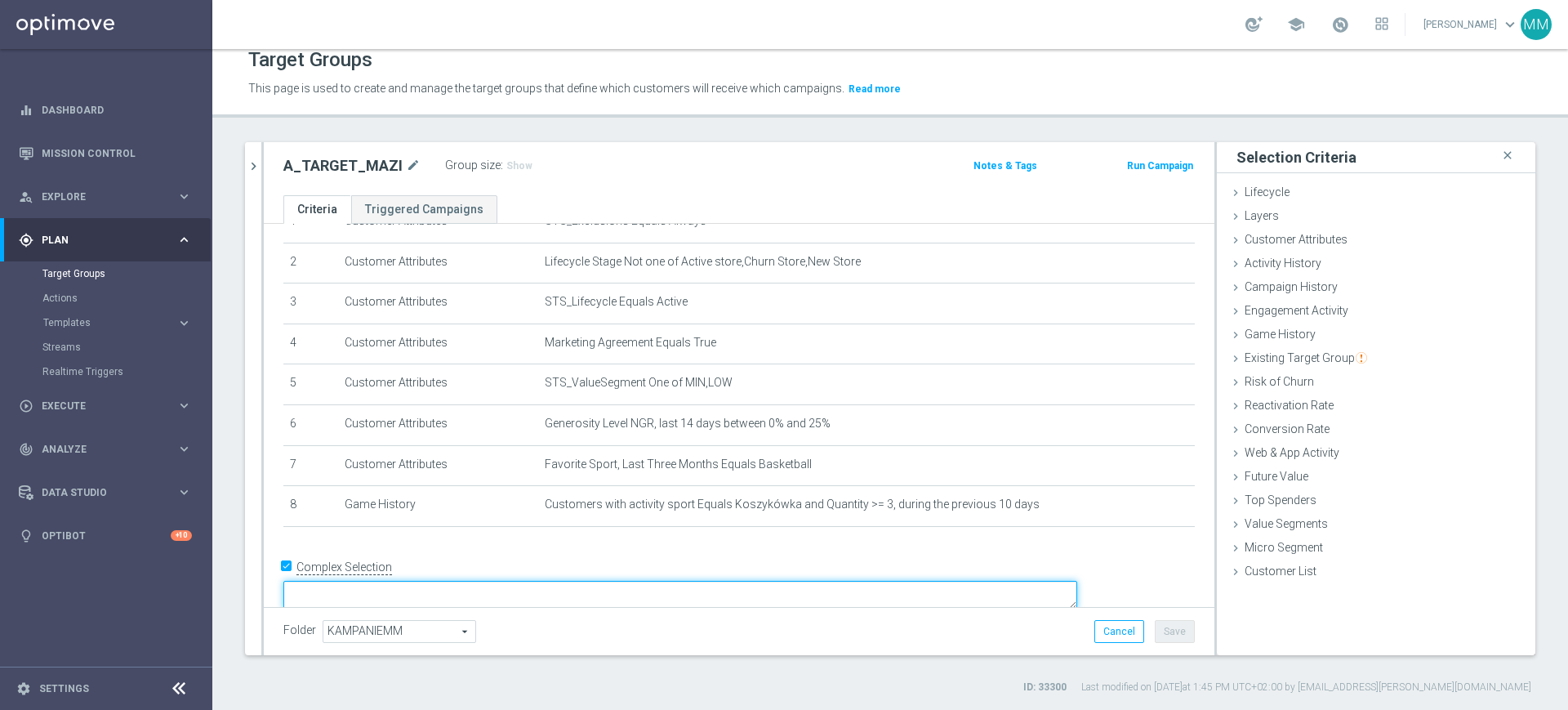
click at [443, 581] on textarea at bounding box center [681, 595] width 794 height 29
paste textarea "AND"
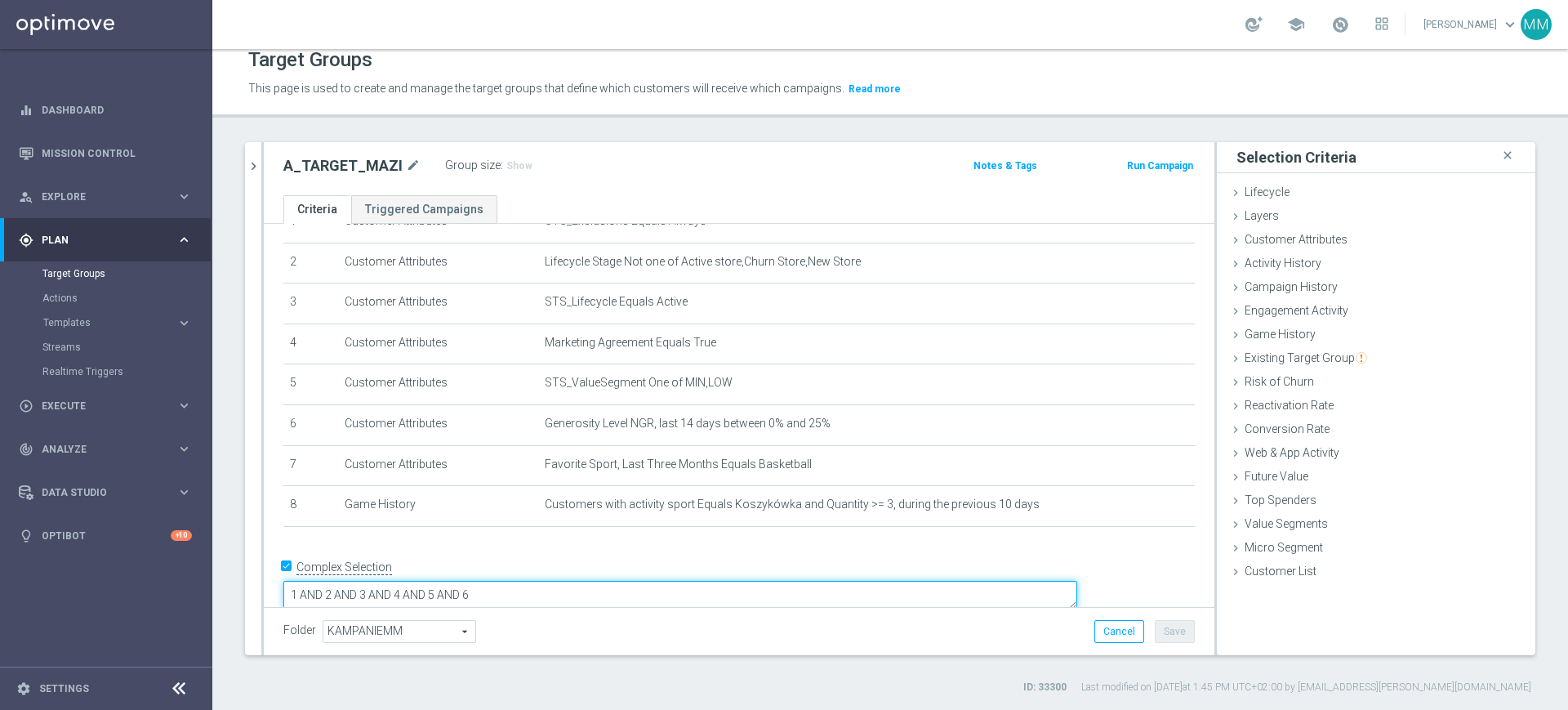
paste textarea "AND"
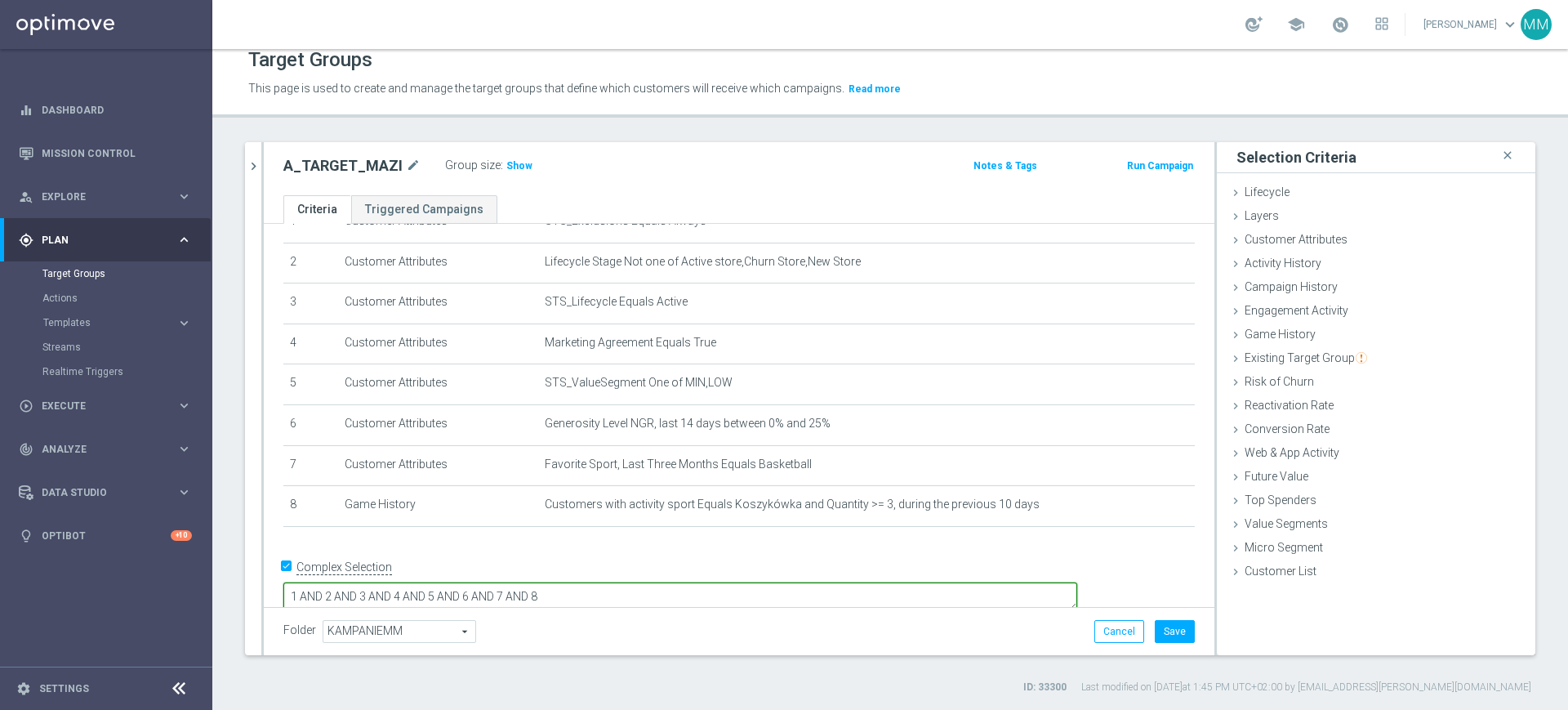
click at [619, 582] on textarea "1 AND 2 AND 3 AND 4 AND 5 AND 6 AND 7 AND 8" at bounding box center [681, 596] width 794 height 29
type textarea "1 AND 2 AND 3 AND 4 AND 5 AND 6 AND (7 OR 8)"
click at [513, 178] on div "A_TARGET_MAZI mode_edit Group size : Show Notes & Tags Run Campaign" at bounding box center [739, 168] width 950 height 53
click at [506, 165] on span "Show" at bounding box center [519, 166] width 27 height 12
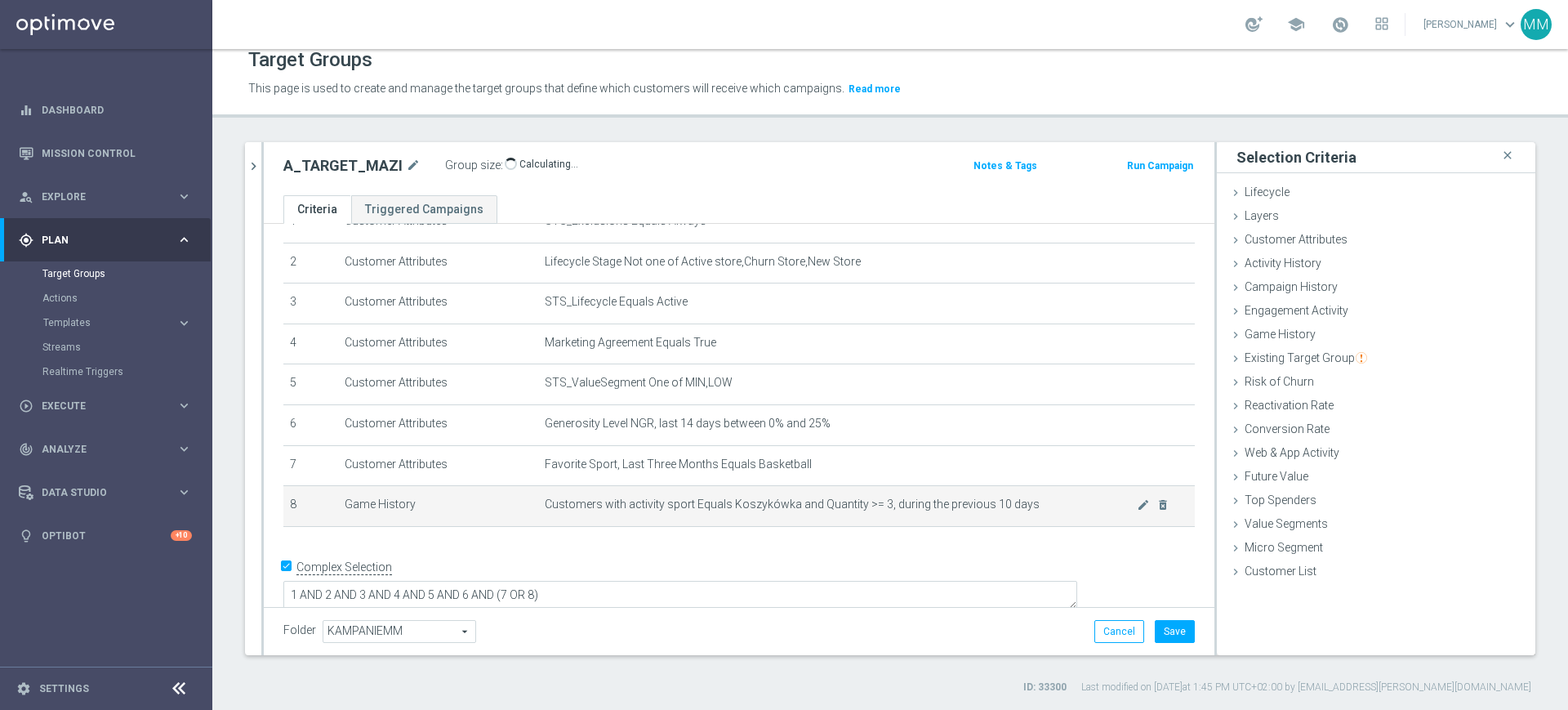
click at [709, 500] on td "Customers with activity sport Equals Koszykówka and Quantity >= 3, during the p…" at bounding box center [867, 505] width 657 height 40
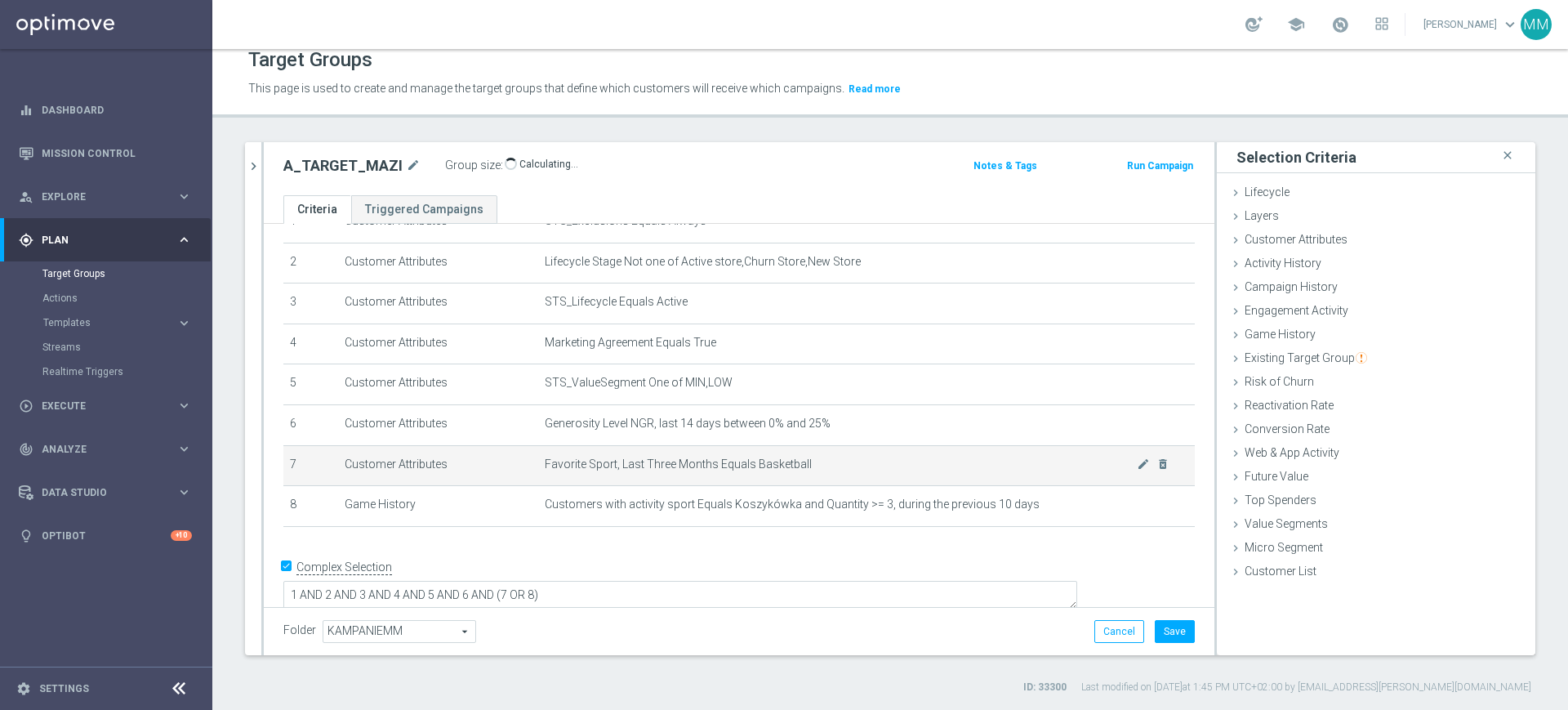
click at [706, 456] on td "Favorite Sport, Last Three Months Equals Basketball mode_edit delete_forever" at bounding box center [867, 465] width 657 height 40
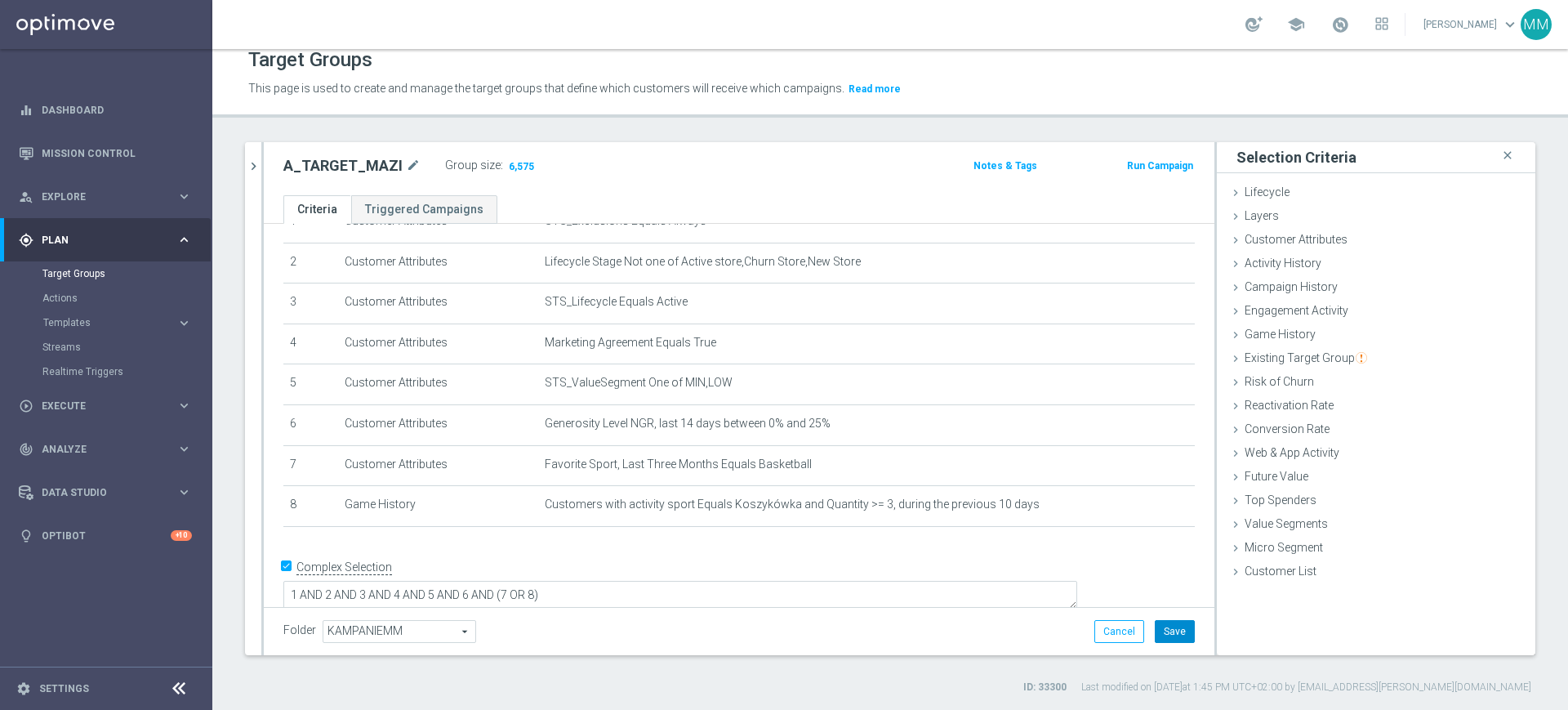
click at [1155, 634] on button "Save" at bounding box center [1175, 631] width 40 height 23
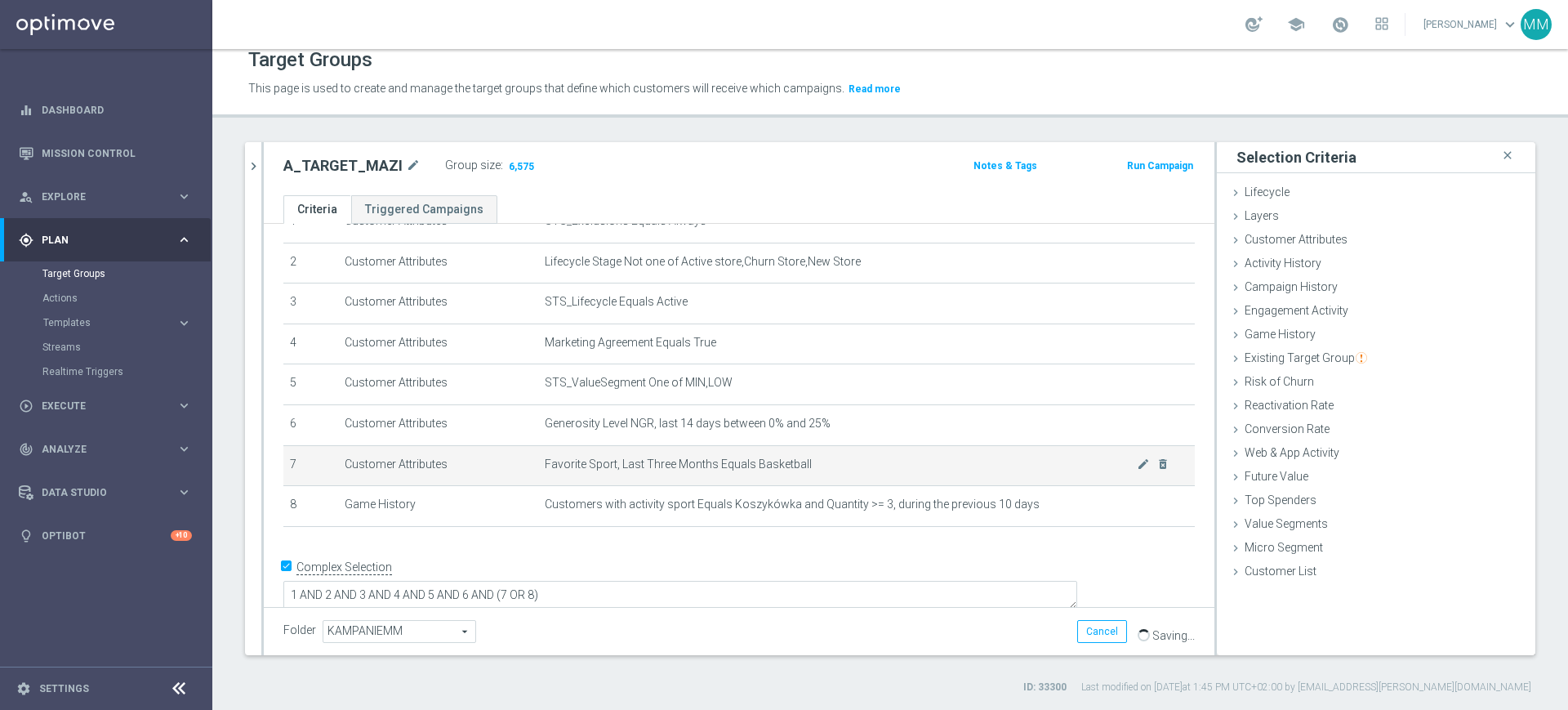
click at [727, 472] on span "Favorite Sport, Last Three Months Equals Basketball" at bounding box center [840, 464] width 592 height 14
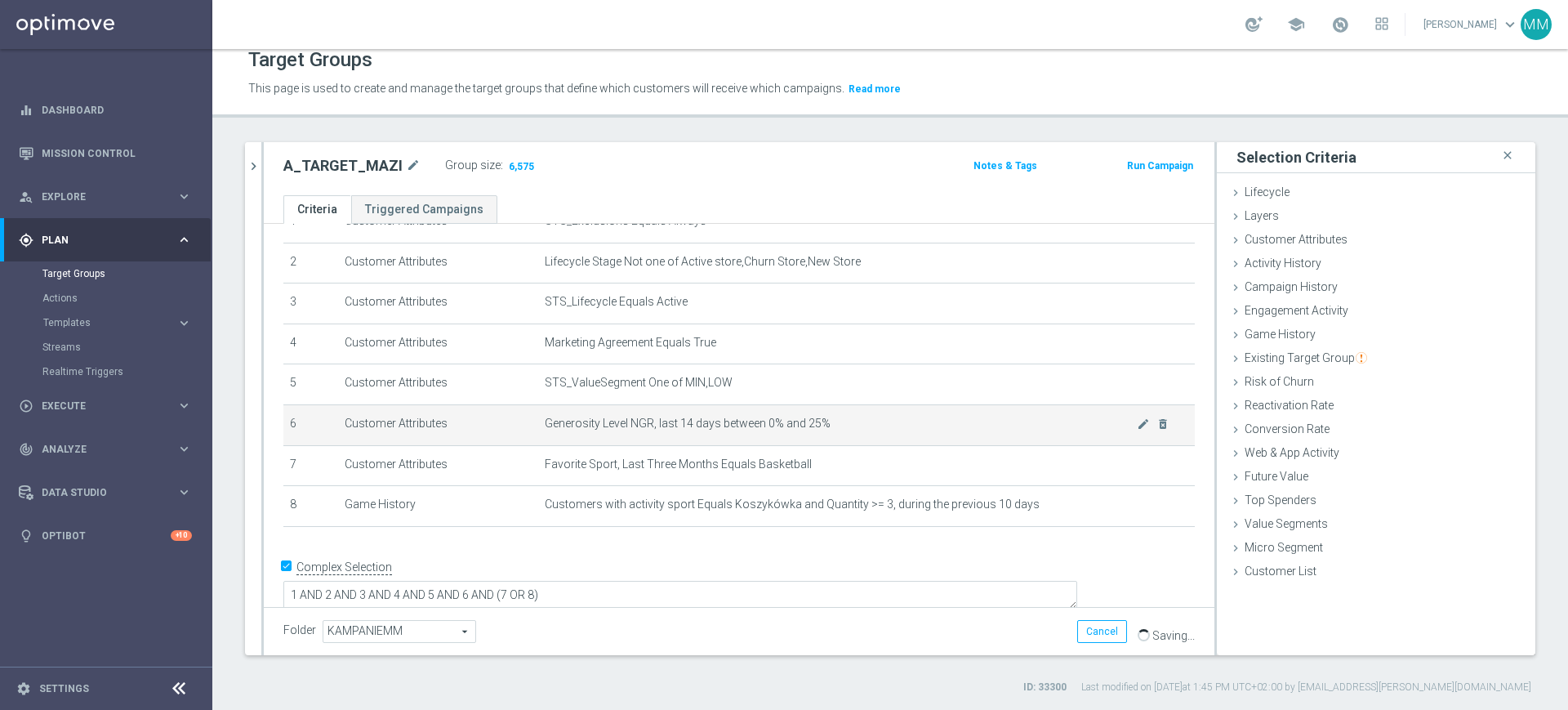
click at [714, 425] on span "Generosity Level NGR, last 14 days between 0% and 25%" at bounding box center [840, 423] width 592 height 14
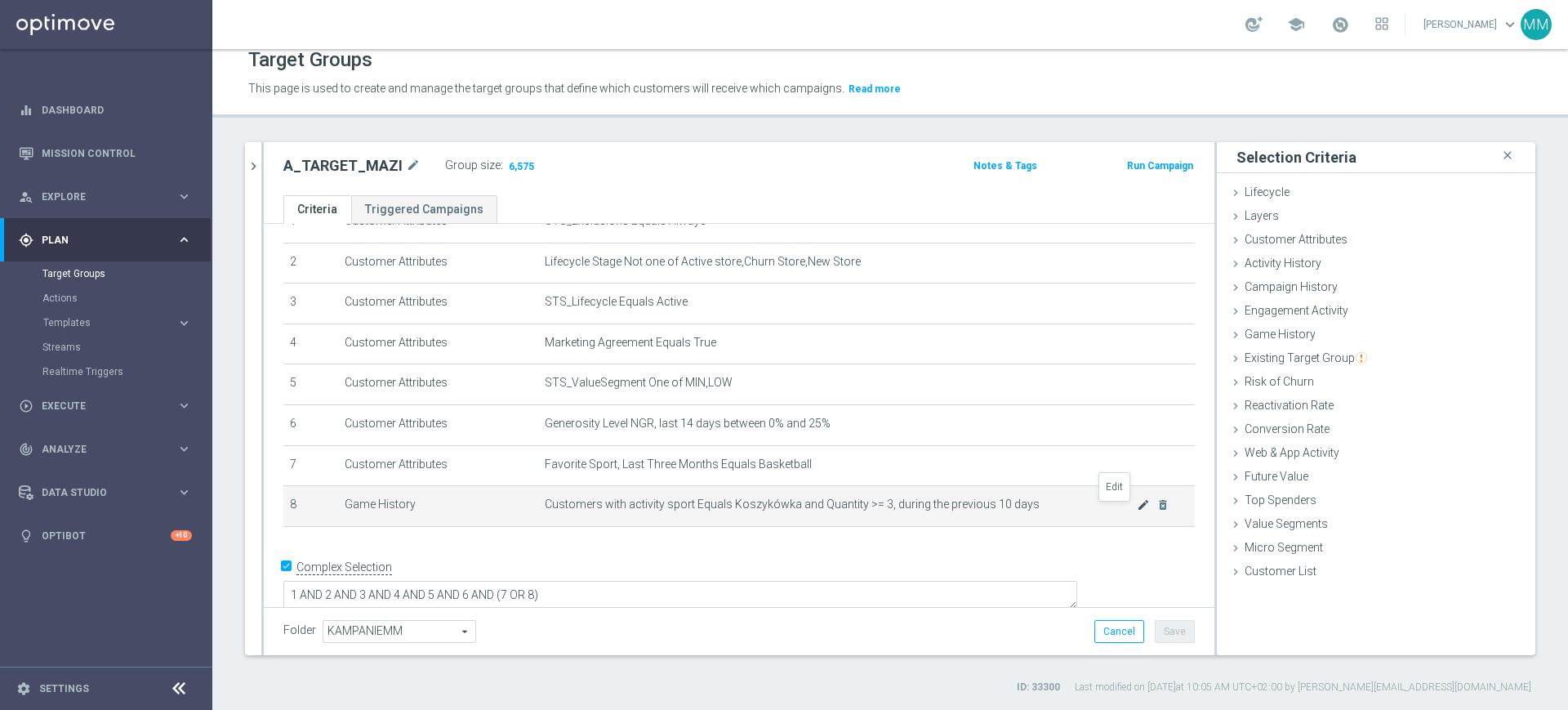
click at [1138, 510] on icon "mode_edit" at bounding box center [1143, 504] width 13 height 13
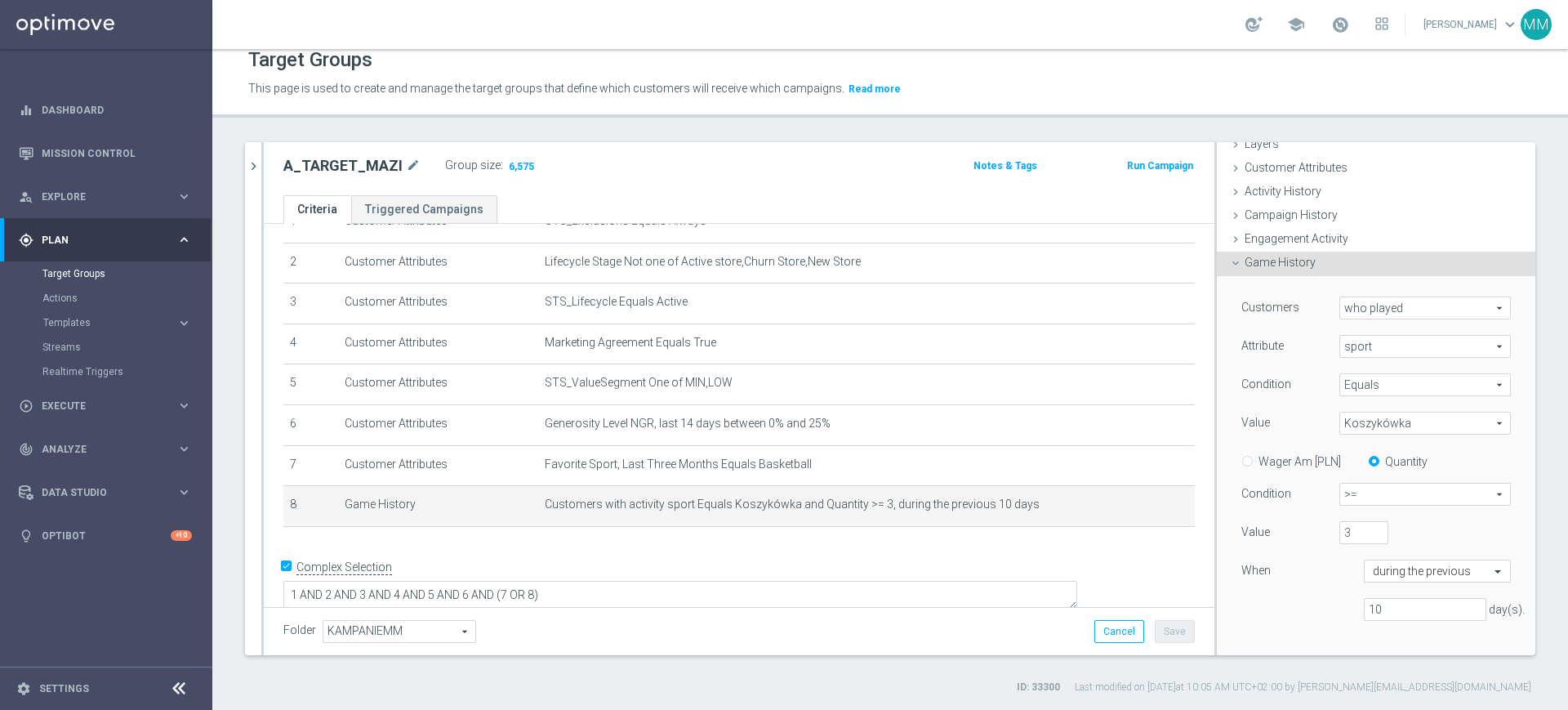
scroll to position [102, 0]
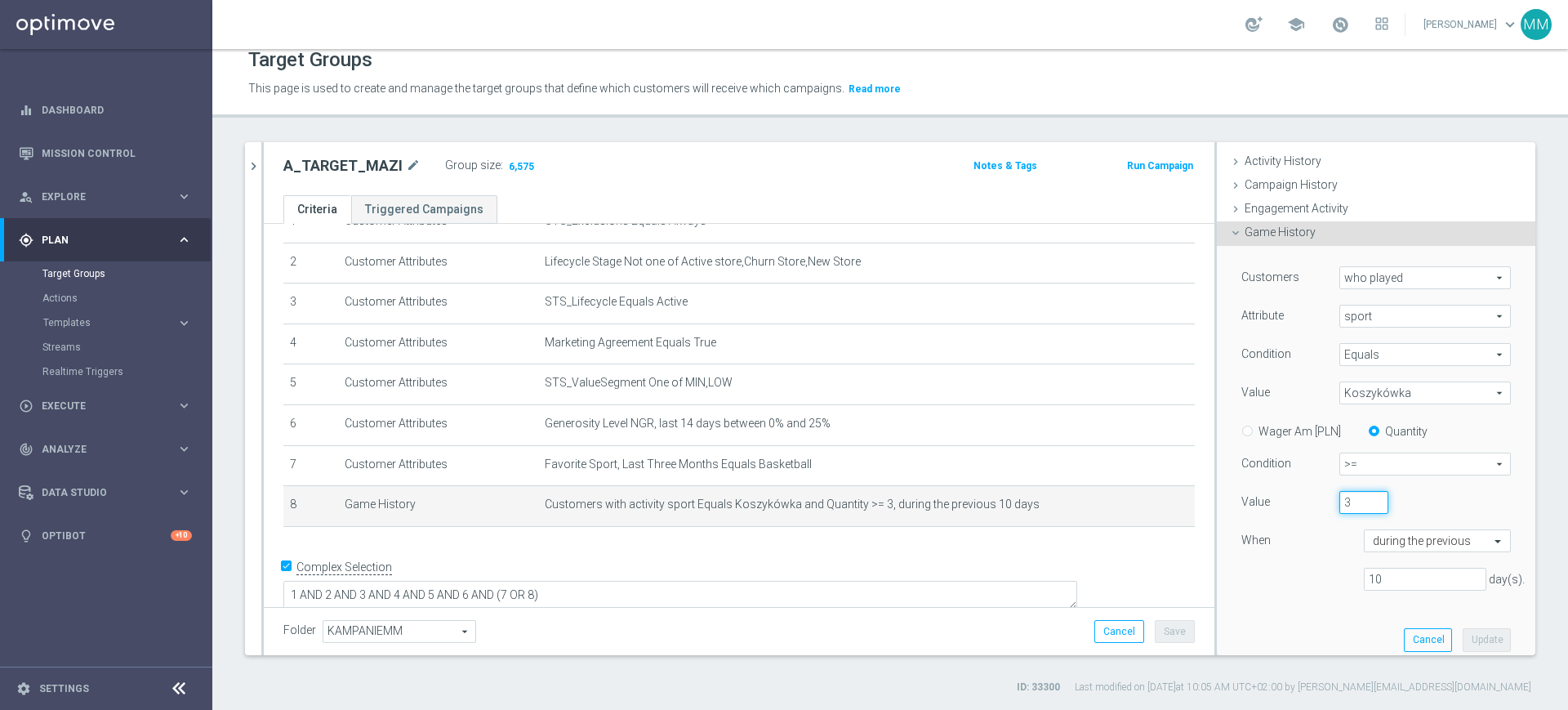
click at [1353, 492] on input "3" at bounding box center [1364, 501] width 49 height 23
click at [1353, 495] on input "4" at bounding box center [1364, 501] width 49 height 23
type input "5"
click at [1353, 495] on input "5" at bounding box center [1364, 501] width 49 height 23
click at [1463, 643] on button "Update" at bounding box center [1486, 639] width 48 height 23
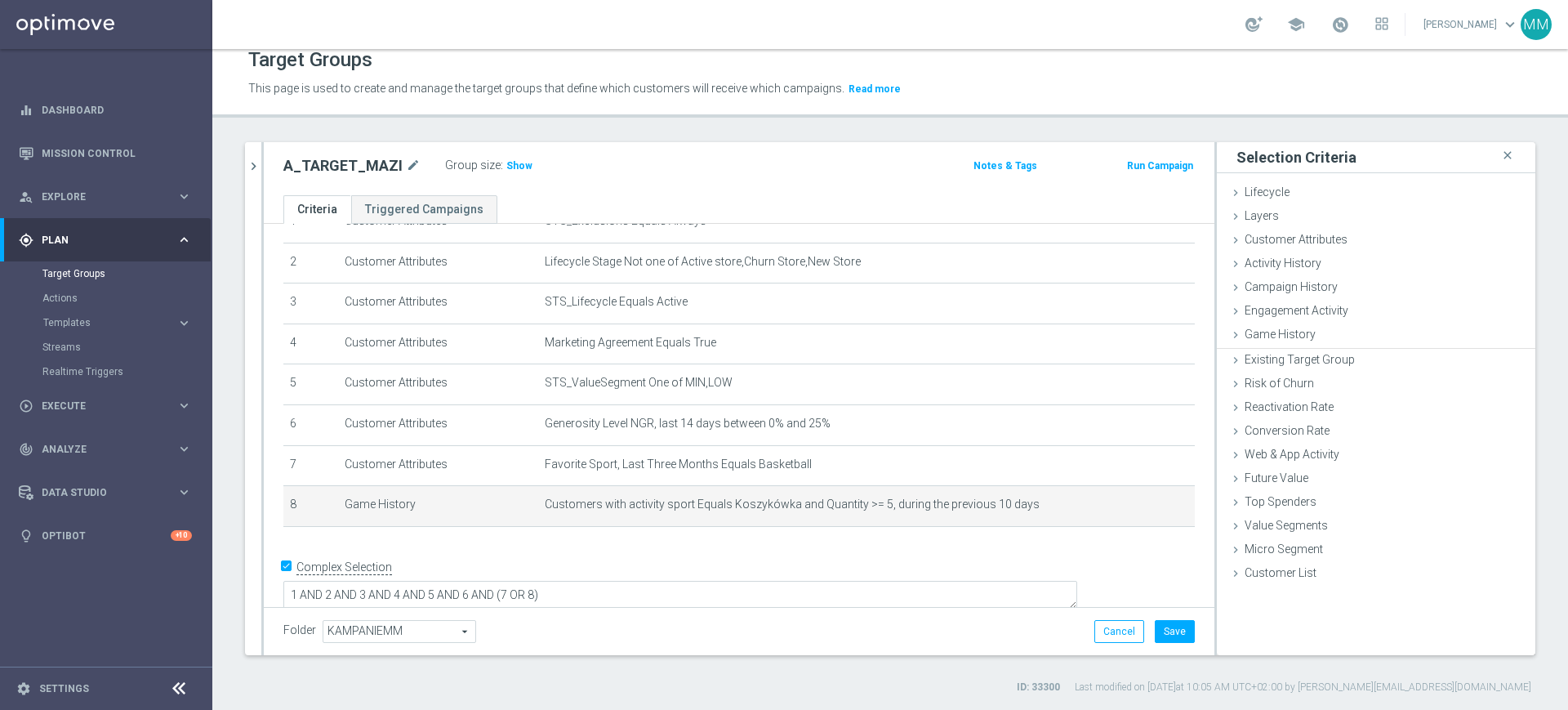
scroll to position [0, 0]
click at [512, 169] on span "Show" at bounding box center [519, 166] width 27 height 12
click at [1138, 510] on icon "mode_edit" at bounding box center [1143, 504] width 13 height 13
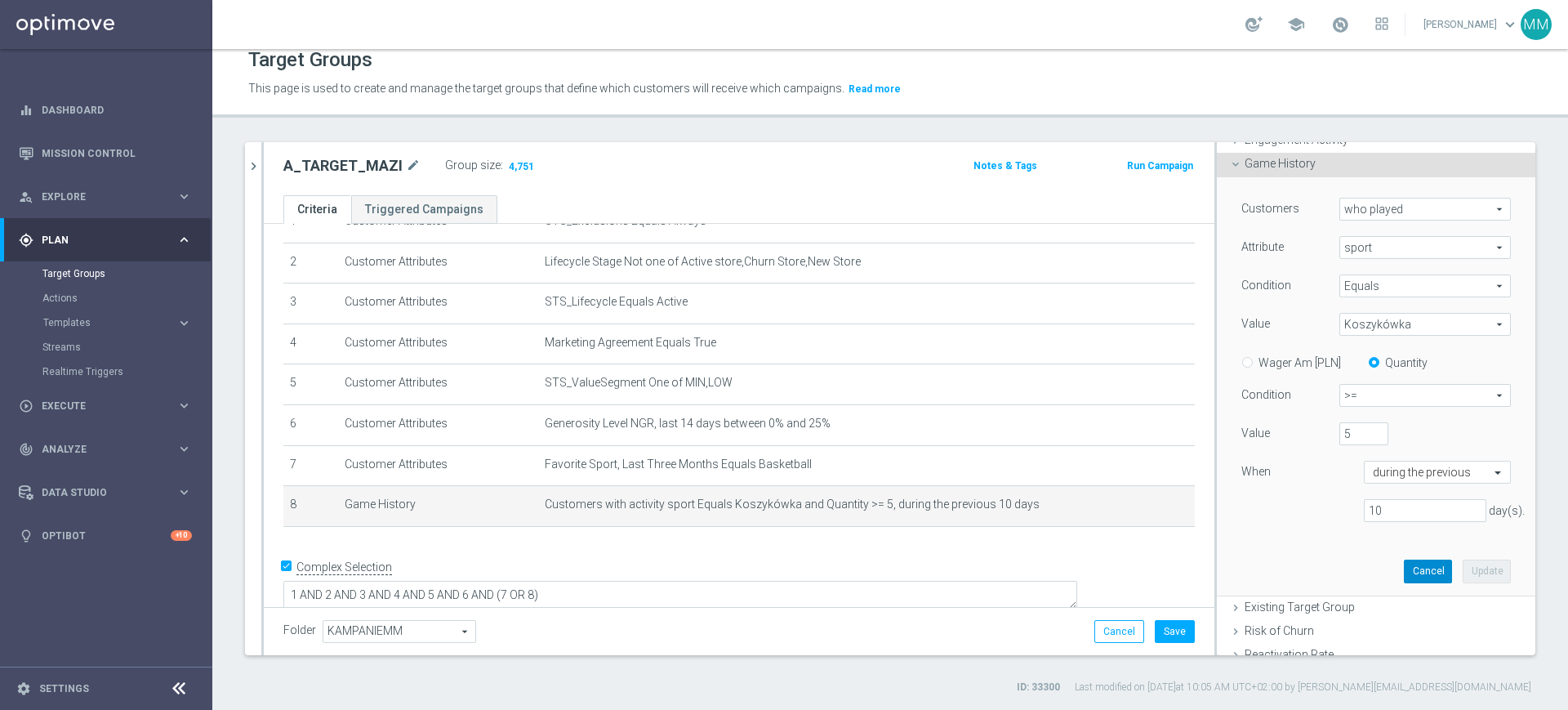
scroll to position [204, 0]
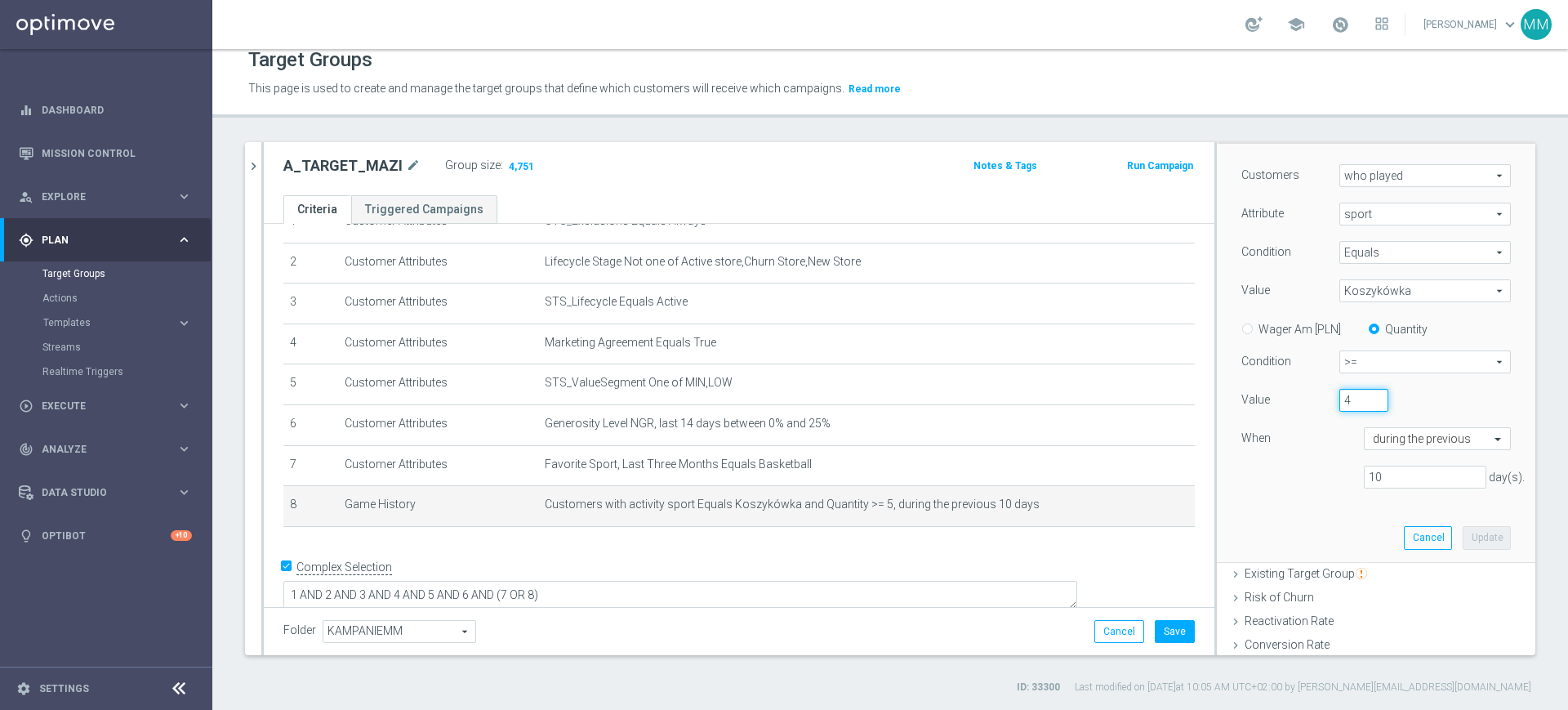
click at [1352, 407] on input "4" at bounding box center [1364, 400] width 49 height 23
type input "3"
click at [1352, 407] on input "3" at bounding box center [1364, 400] width 49 height 23
click at [1463, 534] on button "Update" at bounding box center [1486, 537] width 48 height 23
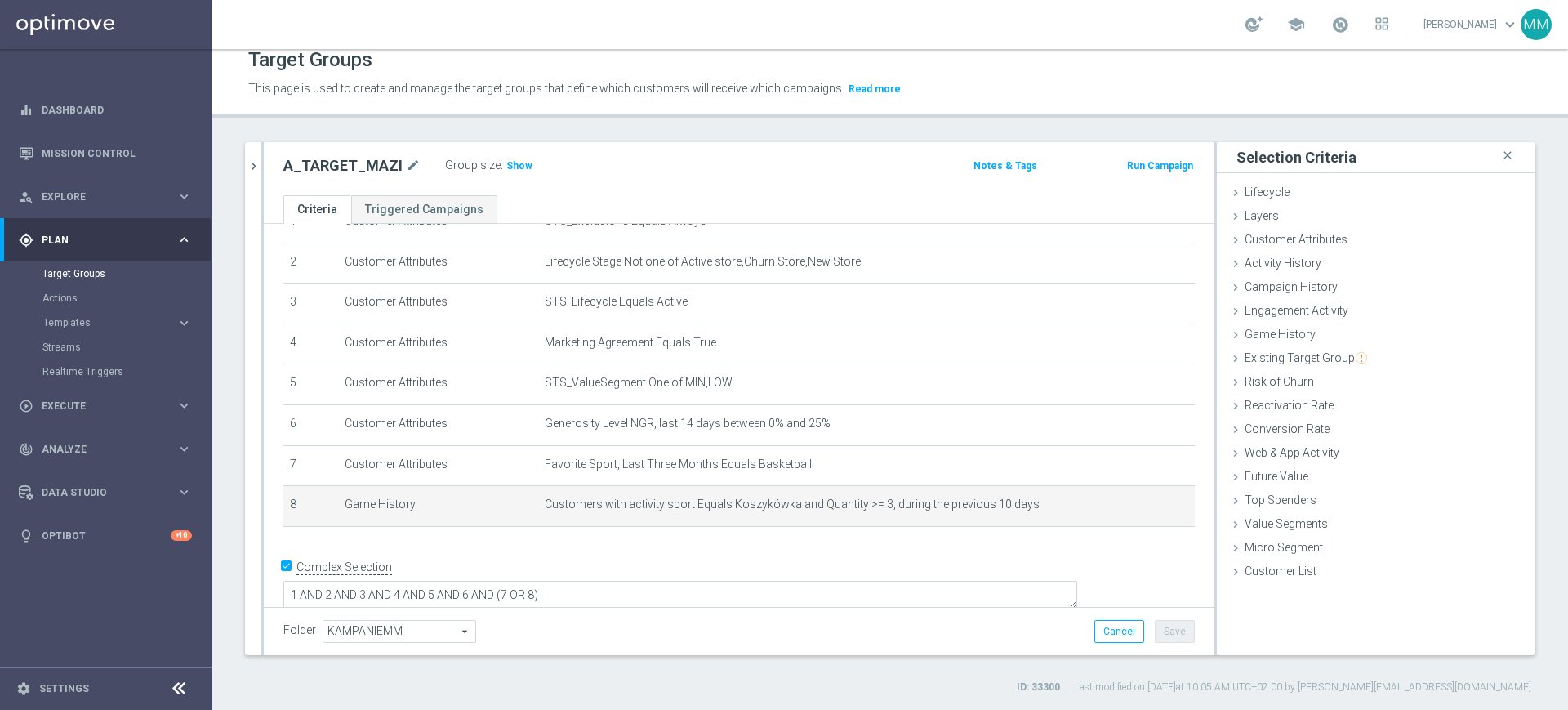
scroll to position [0, 0]
click at [876, 507] on span "Customers with activity sport Equals Koszykówka and Quantity >= 3, during the p…" at bounding box center [840, 504] width 592 height 14
click at [511, 167] on span "Show" at bounding box center [519, 166] width 27 height 12
click at [1138, 509] on icon "mode_edit" at bounding box center [1143, 504] width 13 height 13
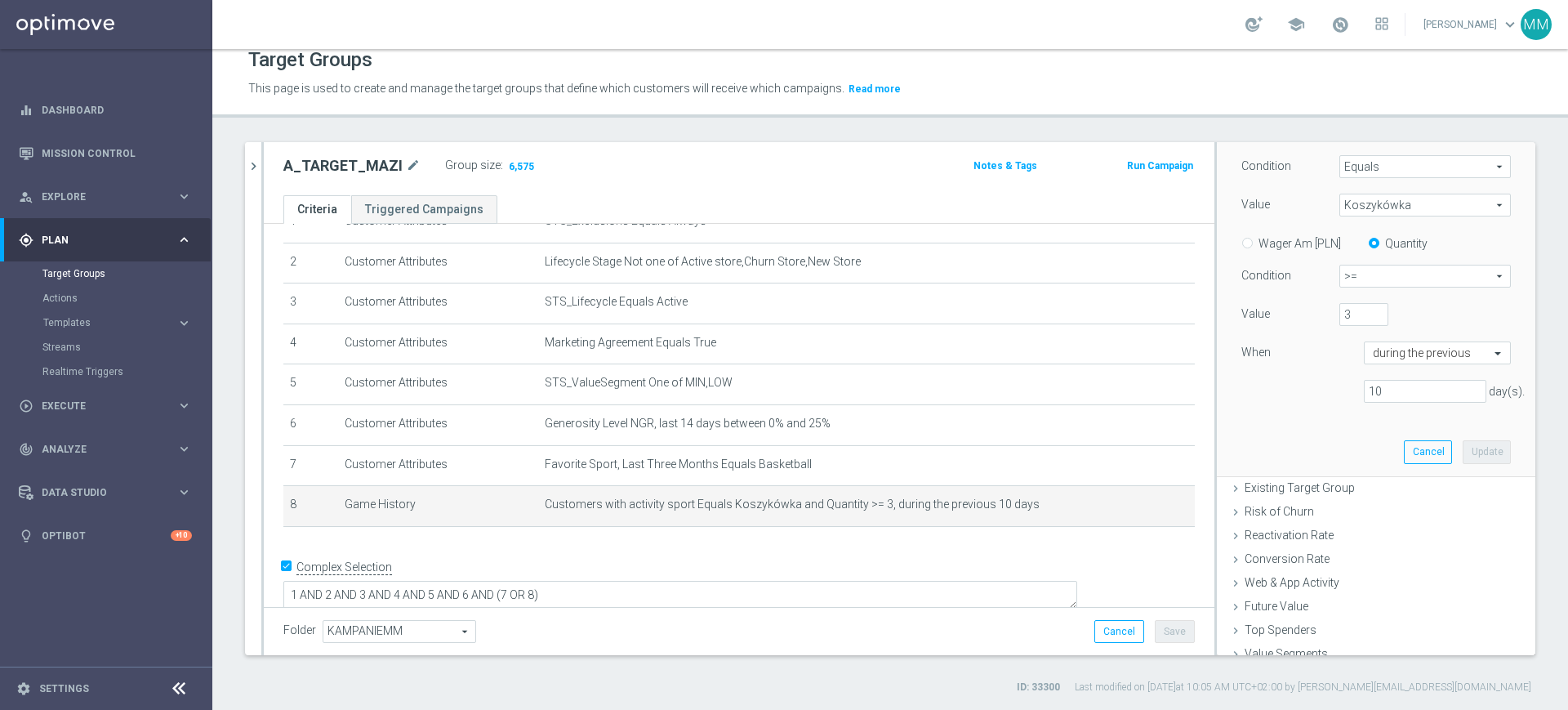
scroll to position [306, 0]
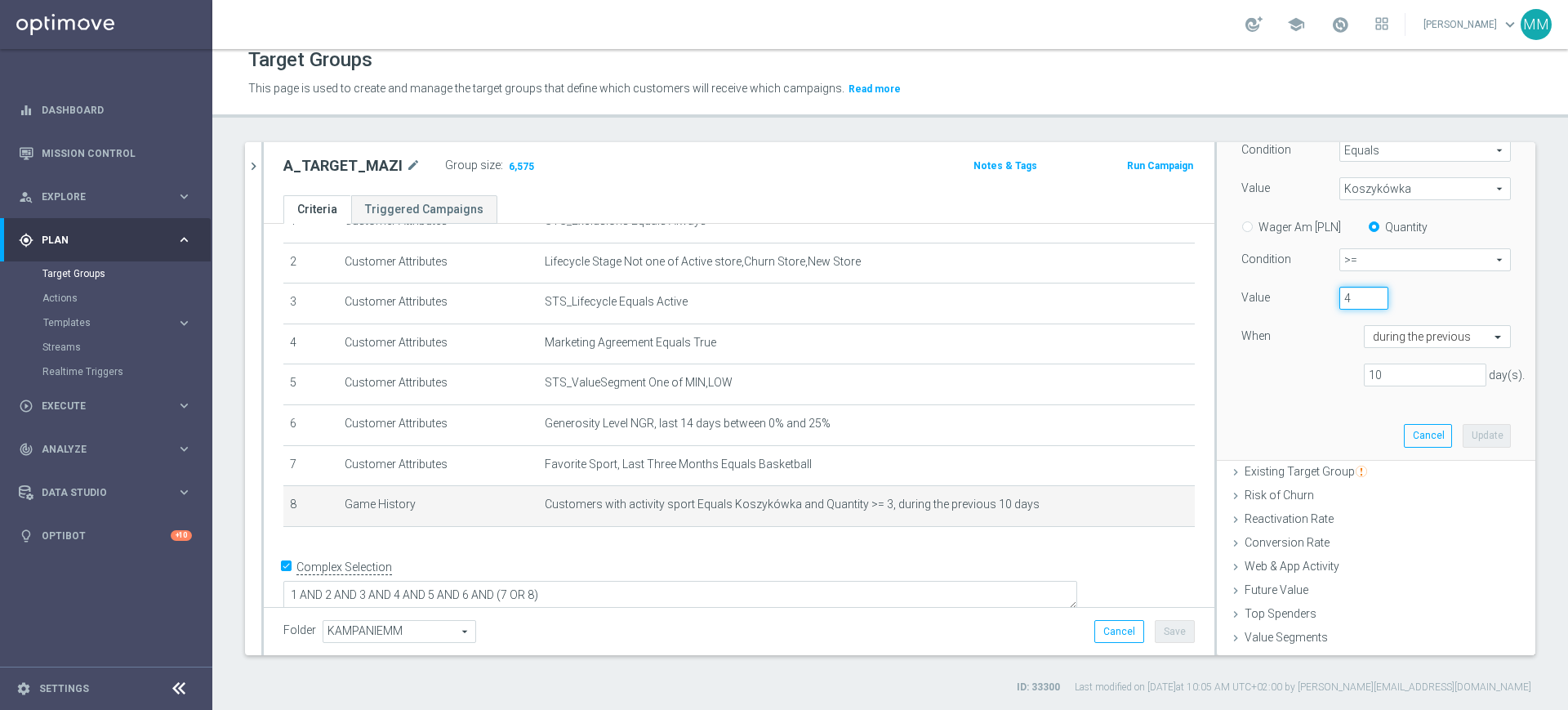
click at [1353, 293] on input "4" at bounding box center [1364, 297] width 49 height 23
type input "5"
click at [1353, 293] on input "5" at bounding box center [1364, 297] width 49 height 23
click at [1463, 433] on button "Update" at bounding box center [1486, 434] width 48 height 23
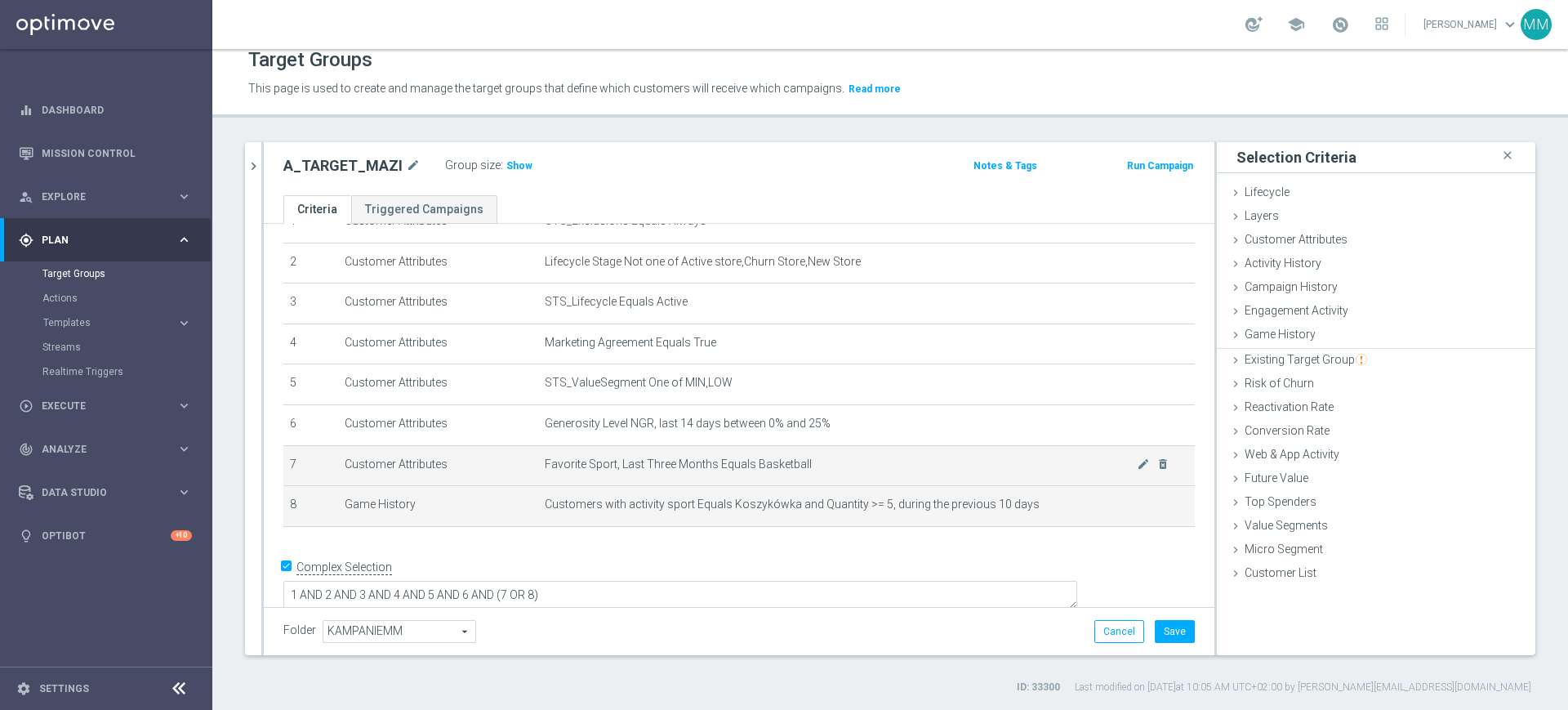
scroll to position [0, 0]
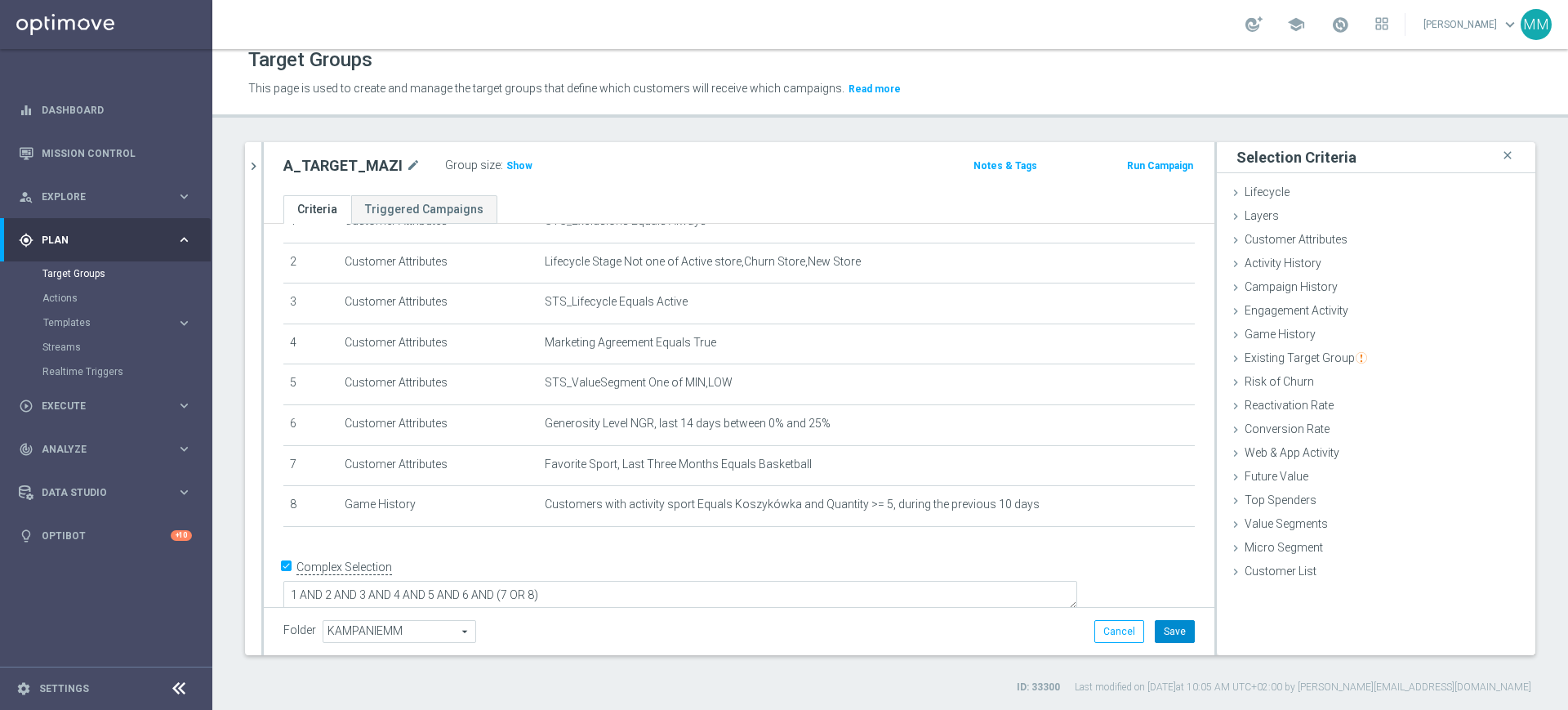
click at [1155, 629] on button "Save" at bounding box center [1175, 631] width 40 height 23
click at [1322, 288] on div "Campaign History done" at bounding box center [1376, 288] width 318 height 25
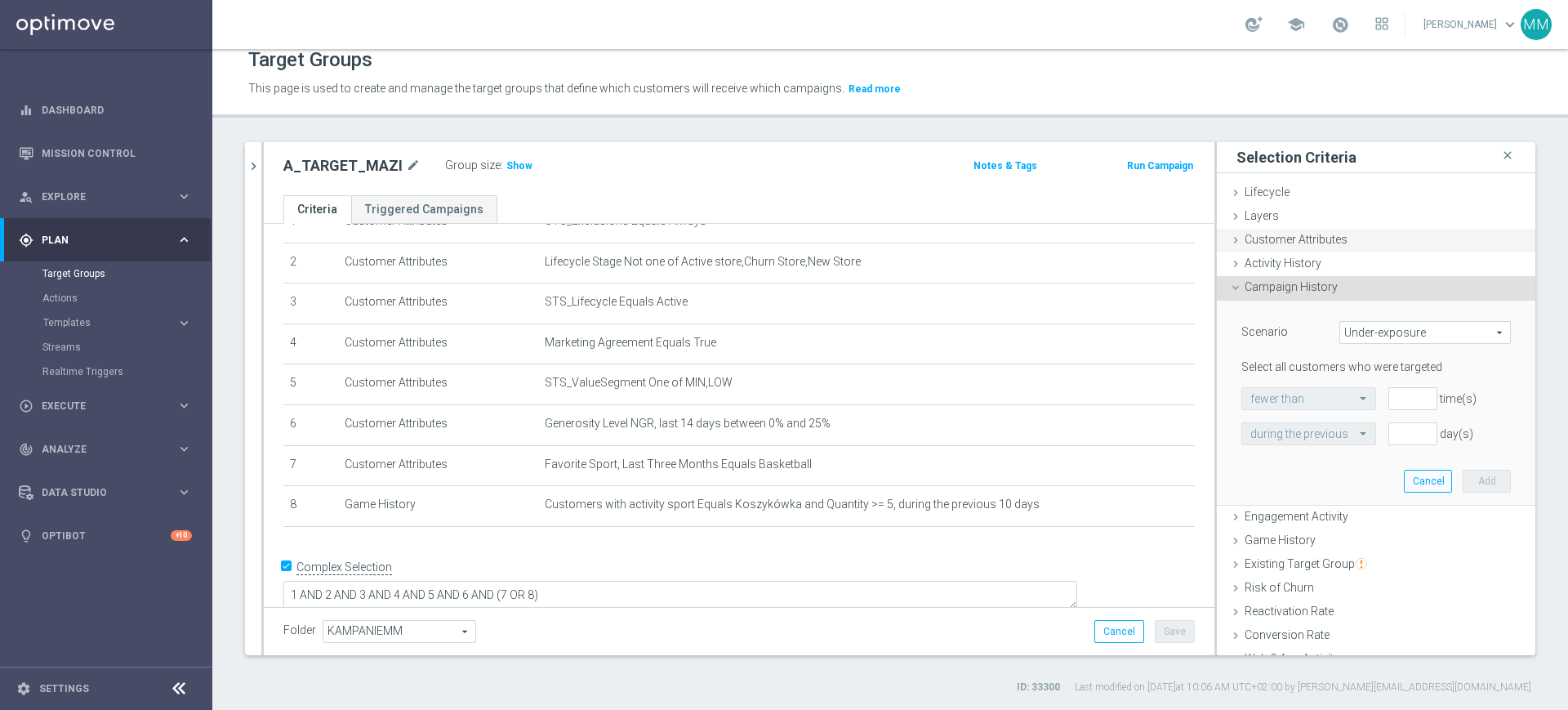
click at [1305, 245] on span "Customer Attributes" at bounding box center [1296, 238] width 103 height 13
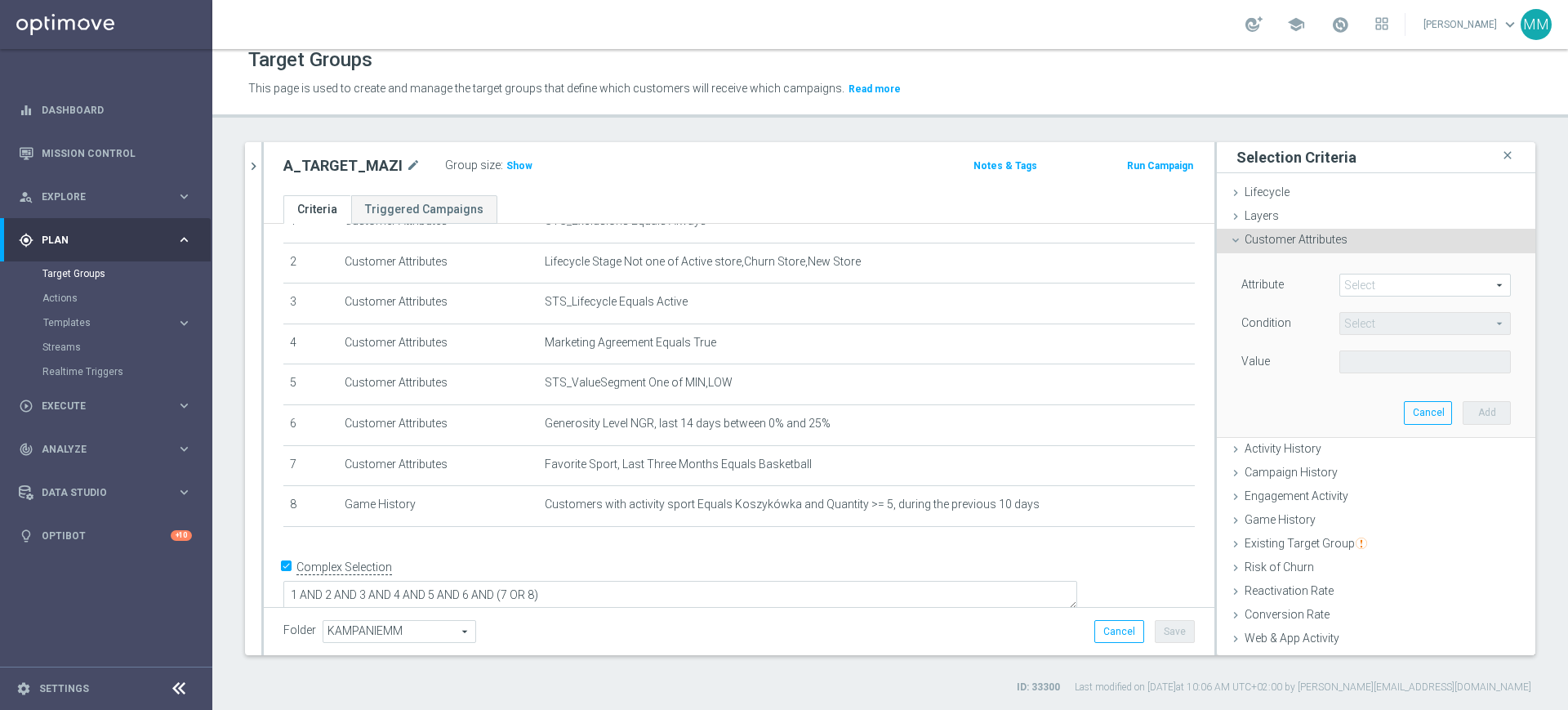
click at [1380, 281] on span at bounding box center [1425, 286] width 170 height 22
click at [0, 0] on input "search" at bounding box center [0, 0] width 0 height 0
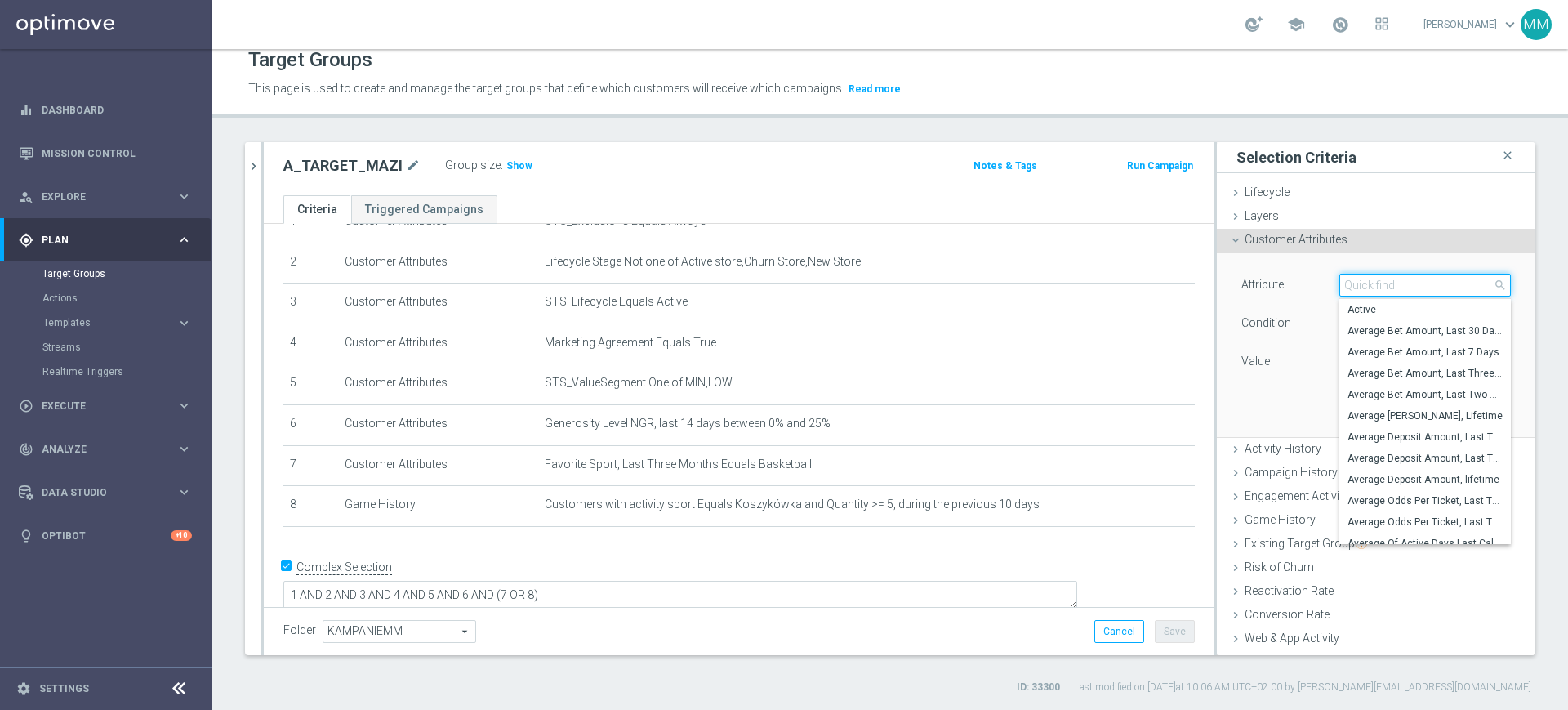
click at [1372, 276] on input "search" at bounding box center [1425, 285] width 171 height 23
type input "que"
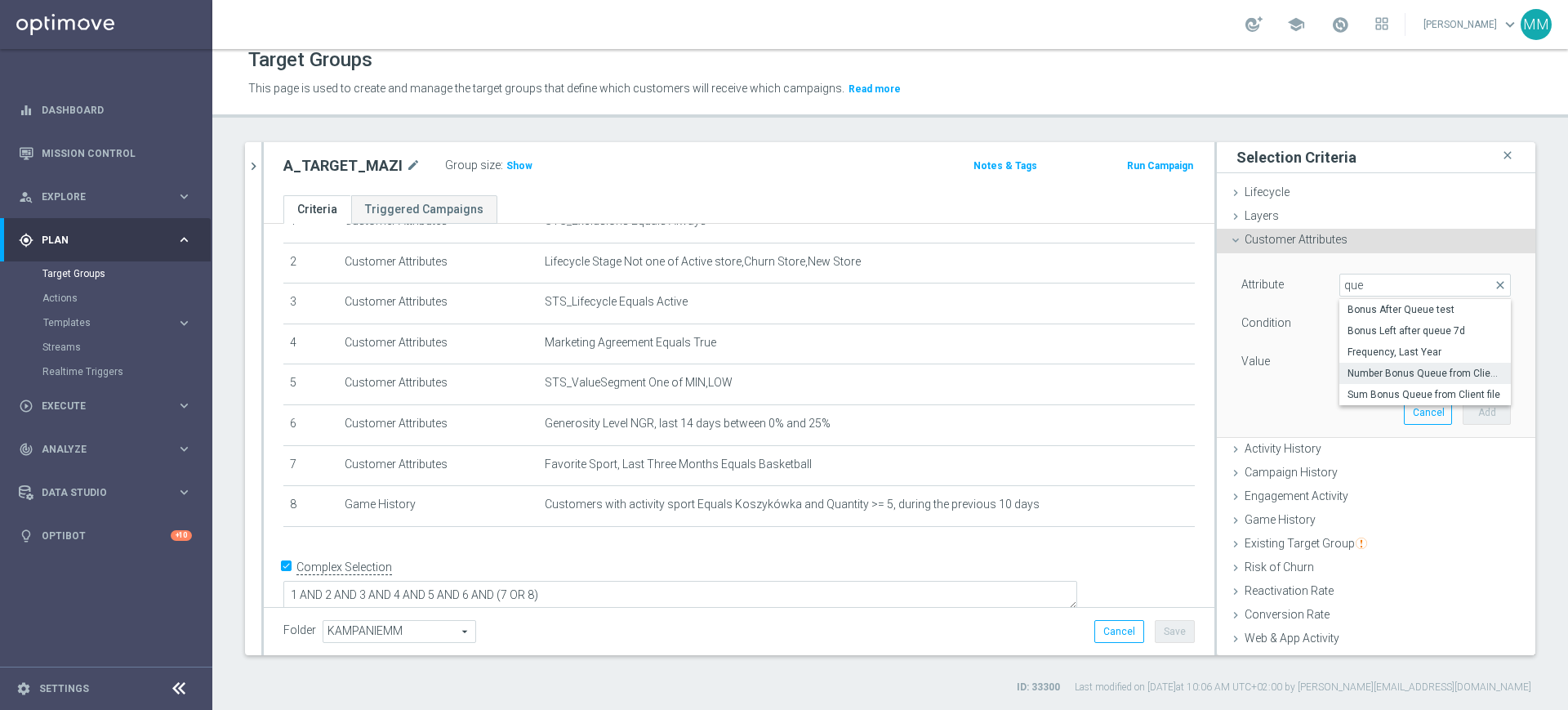
click at [1381, 376] on span "Number Bonus Queue from Client file" at bounding box center [1425, 372] width 156 height 13
type input "Number Bonus Queue from Client file"
type input "="
click at [1352, 361] on input "number" at bounding box center [1376, 361] width 74 height 23
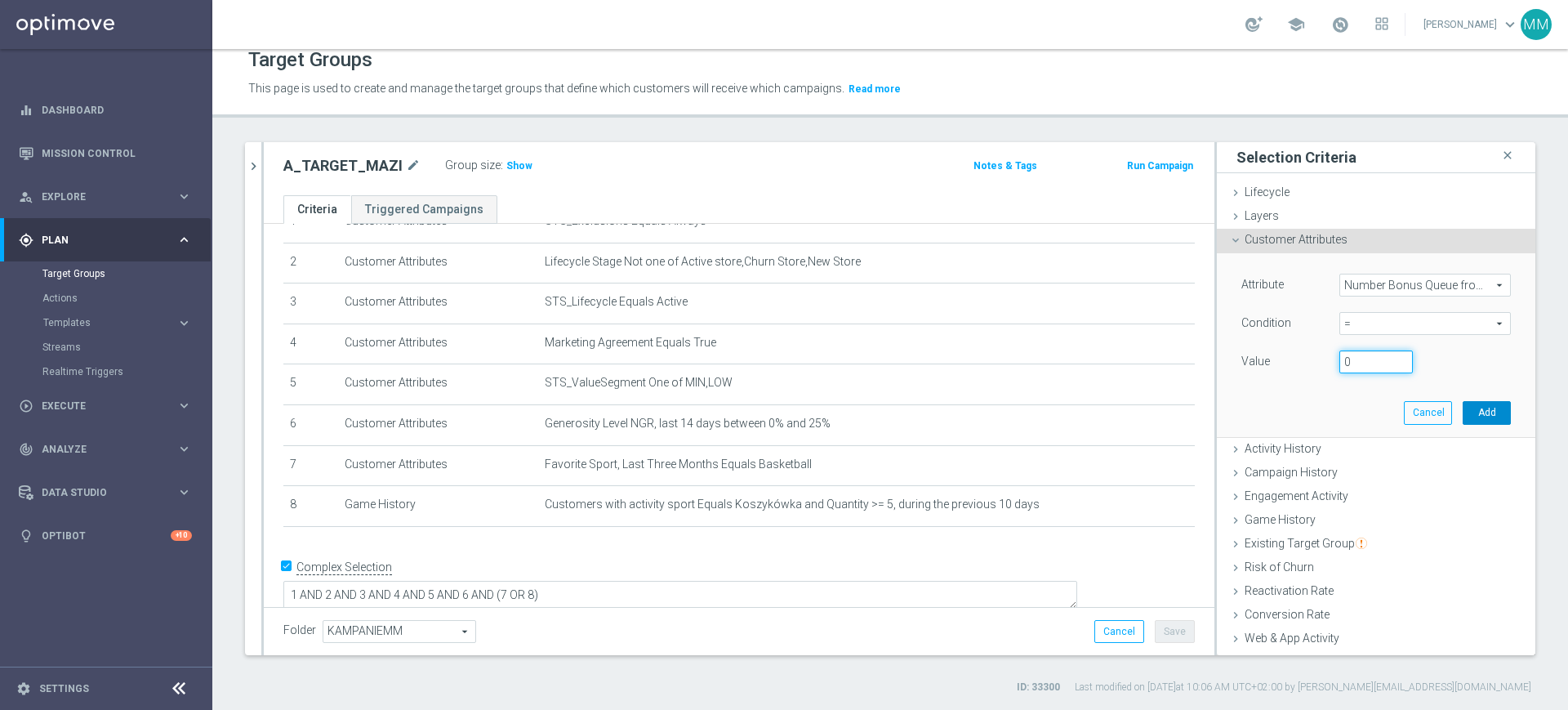
type input "0"
click at [1465, 406] on button "Add" at bounding box center [1486, 412] width 48 height 23
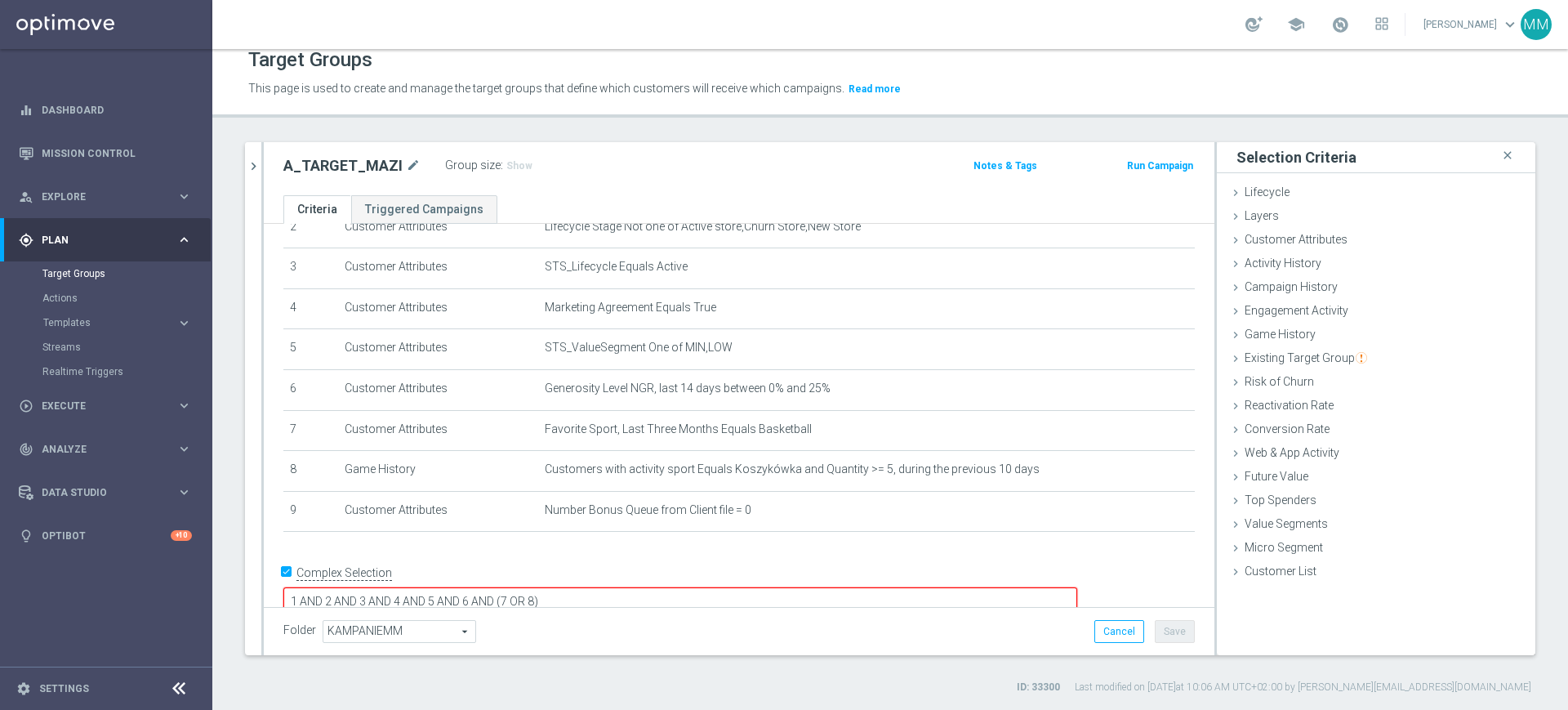
scroll to position [125, 0]
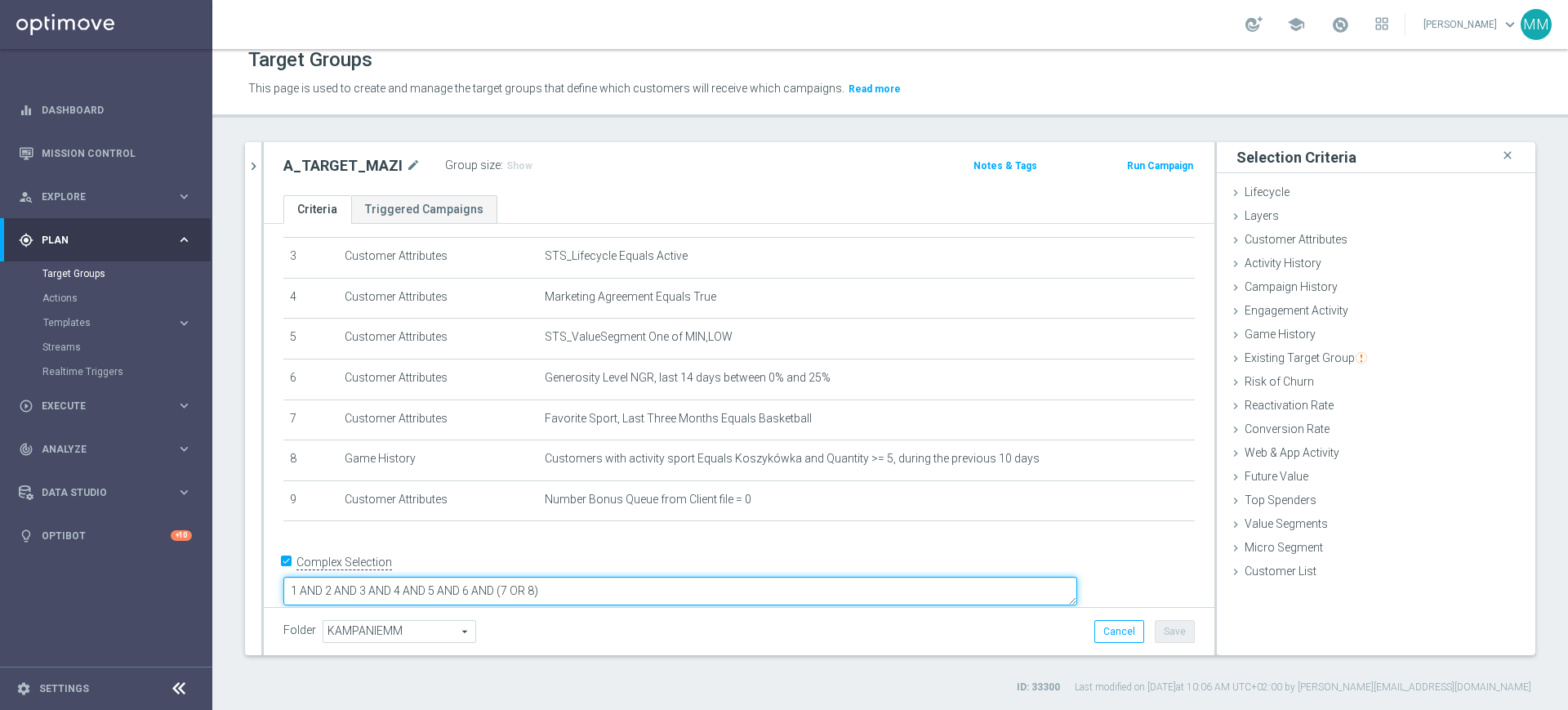
click at [745, 577] on textarea "1 AND 2 AND 3 AND 4 AND 5 AND 6 AND (7 OR 8)" at bounding box center [681, 591] width 794 height 29
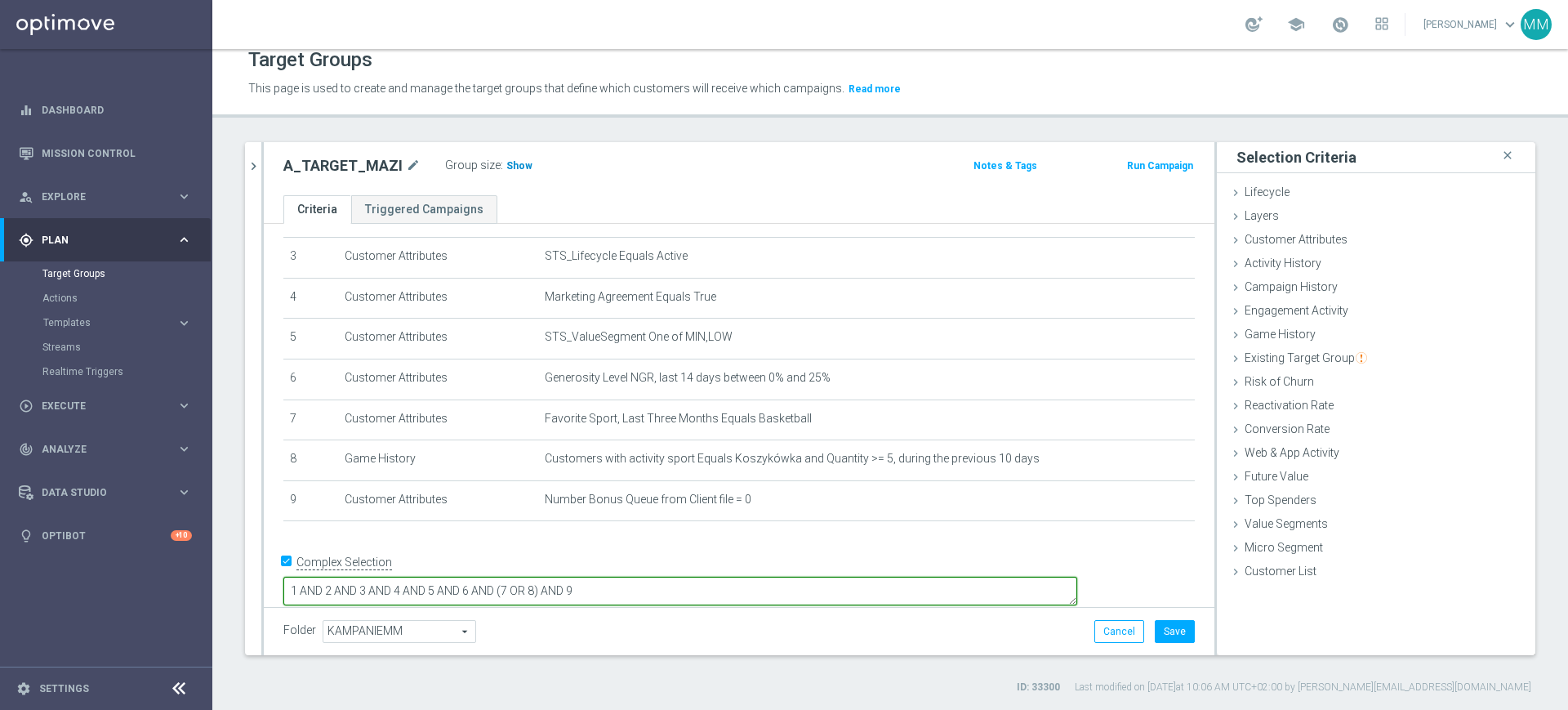
type textarea "1 AND 2 AND 3 AND 4 AND 5 AND 6 AND (7 OR 8) AND 9"
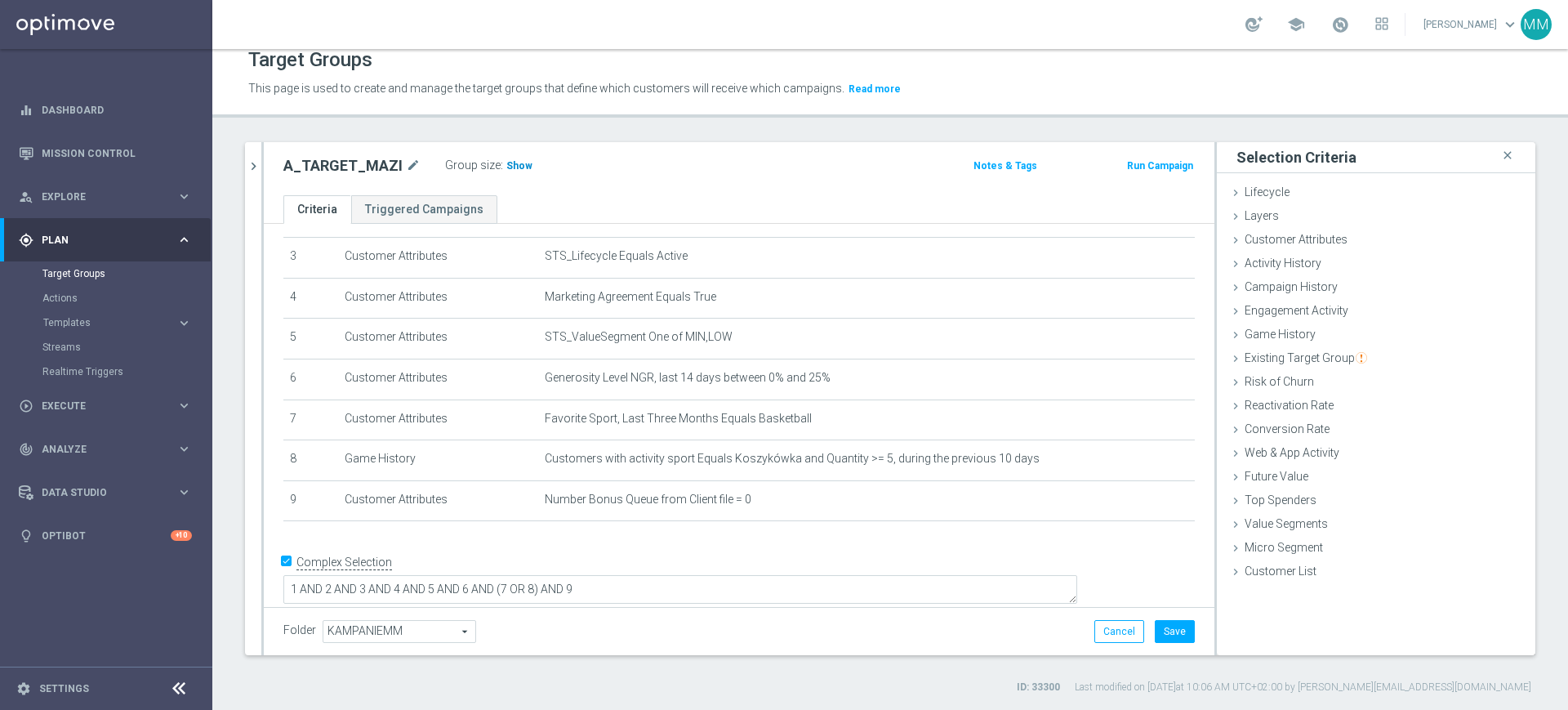
click at [519, 161] on span "Show" at bounding box center [519, 166] width 27 height 12
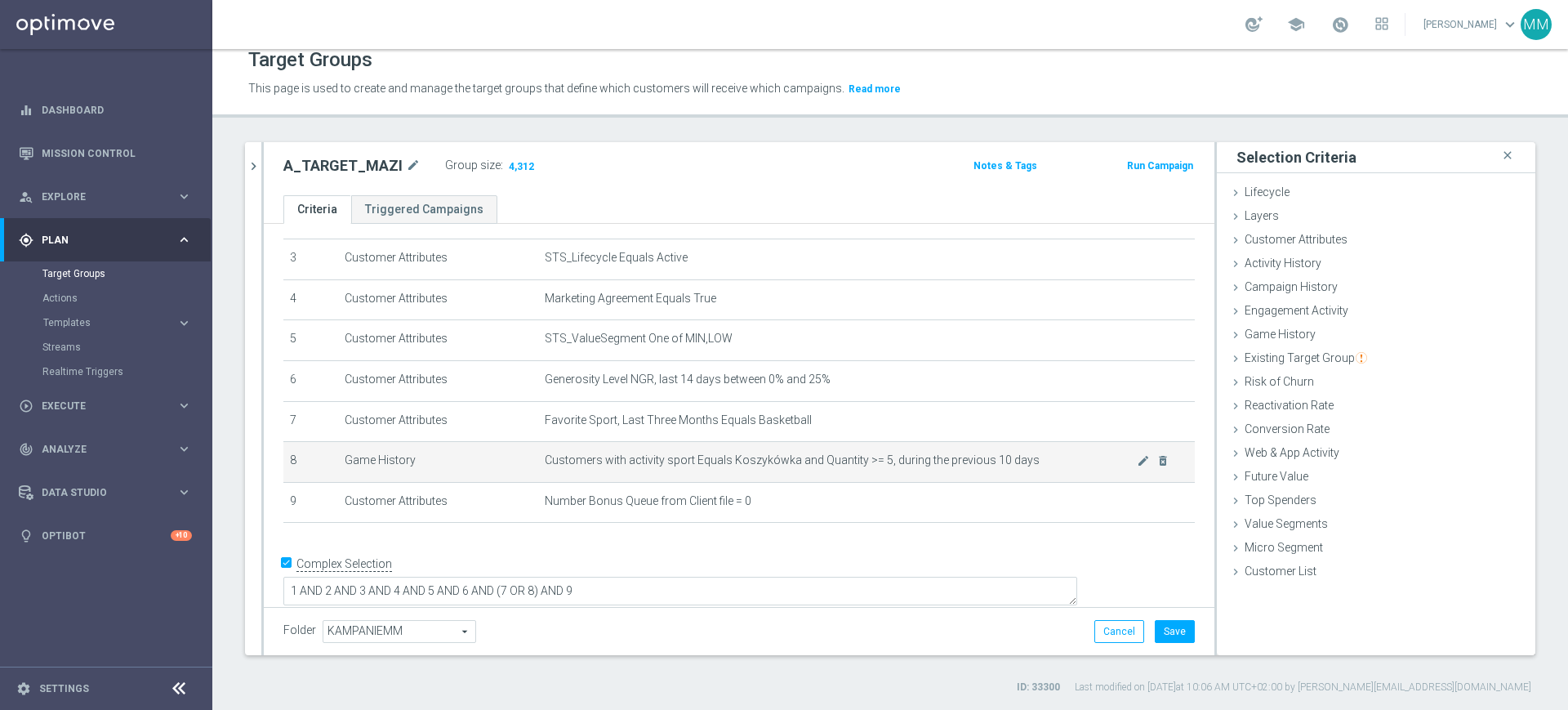
click at [757, 467] on span "Customers with activity sport Equals Koszykówka and Quantity >= 5, during the p…" at bounding box center [840, 460] width 592 height 14
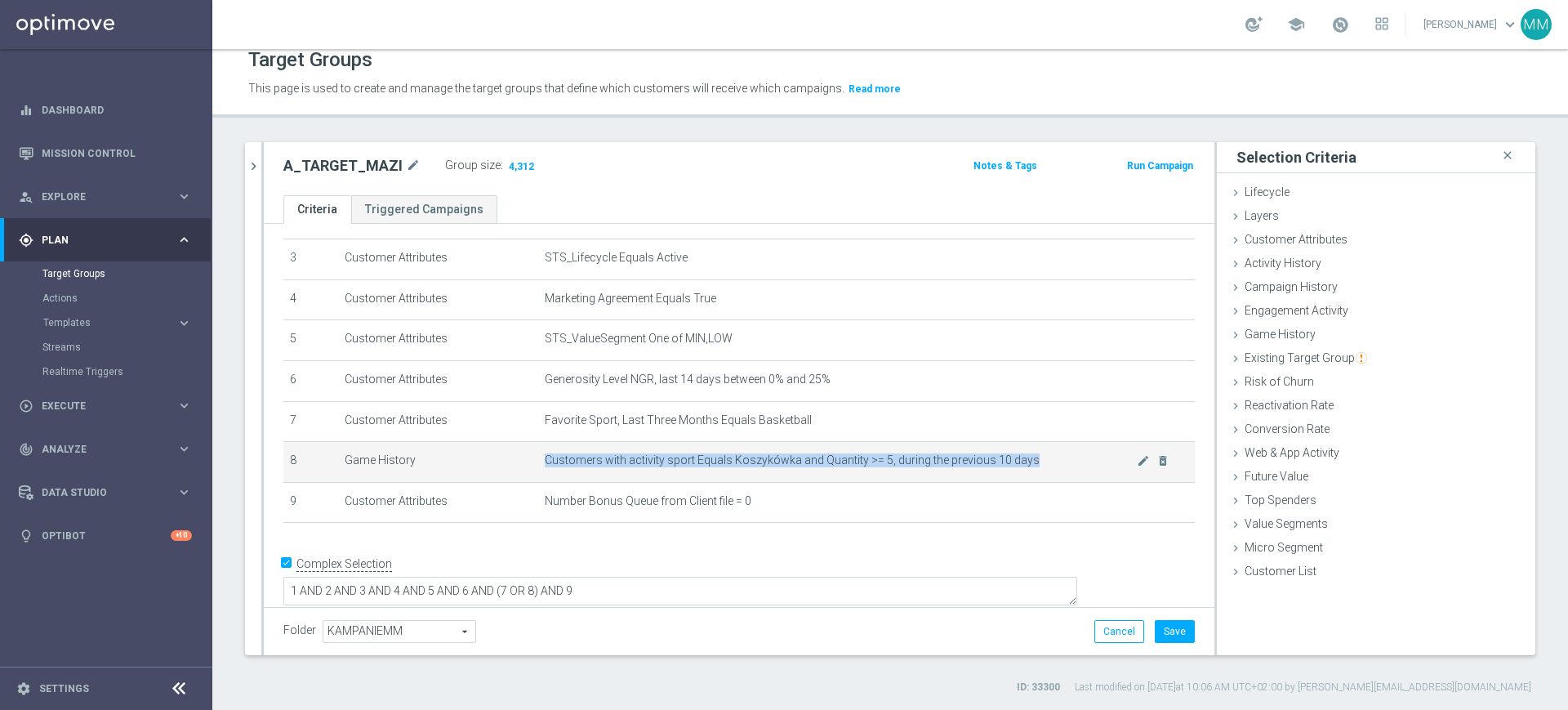
click at [757, 467] on span "Customers with activity sport Equals Koszykówka and Quantity >= 5, during the p…" at bounding box center [840, 460] width 592 height 14
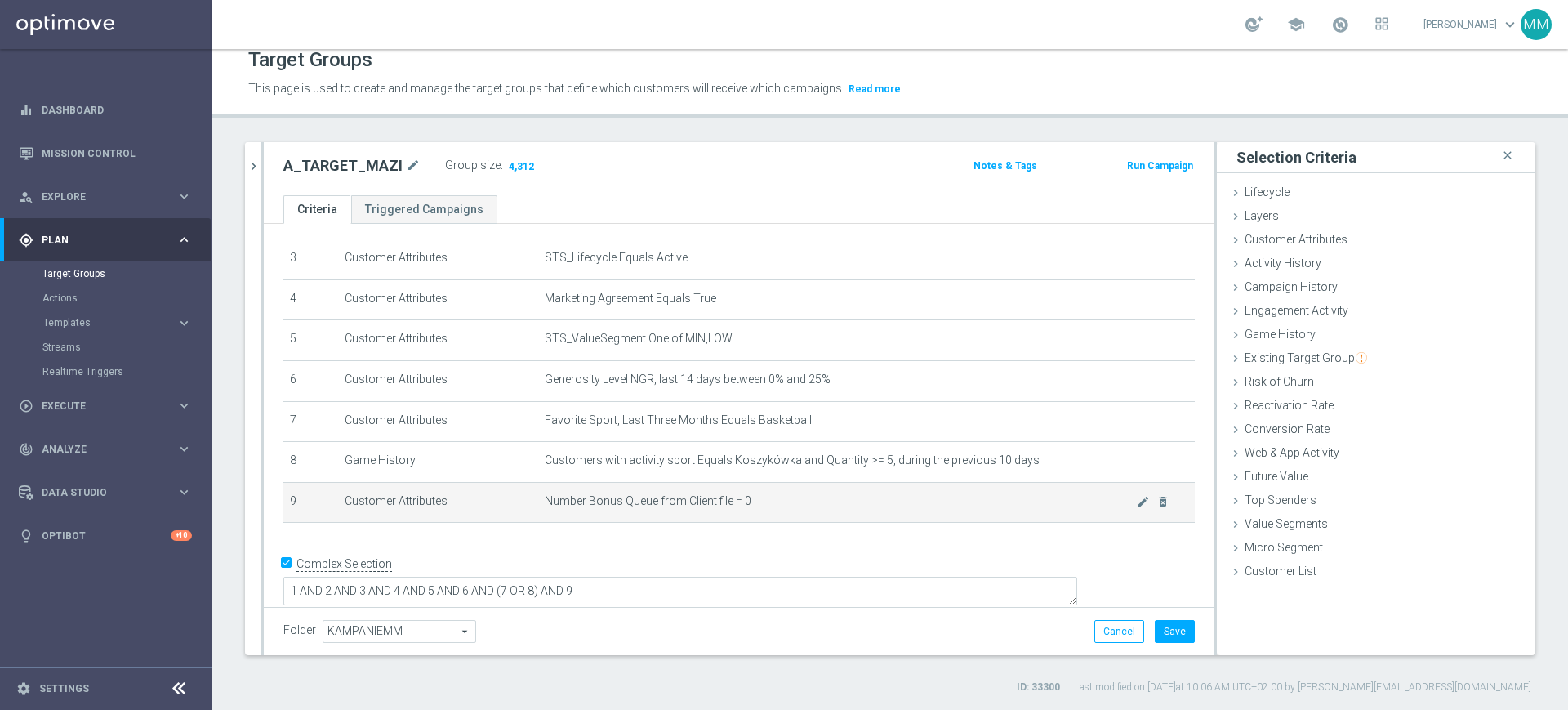
click at [654, 499] on td "Number Bonus Queue from Client file = 0 mode_edit delete_forever" at bounding box center [867, 501] width 657 height 40
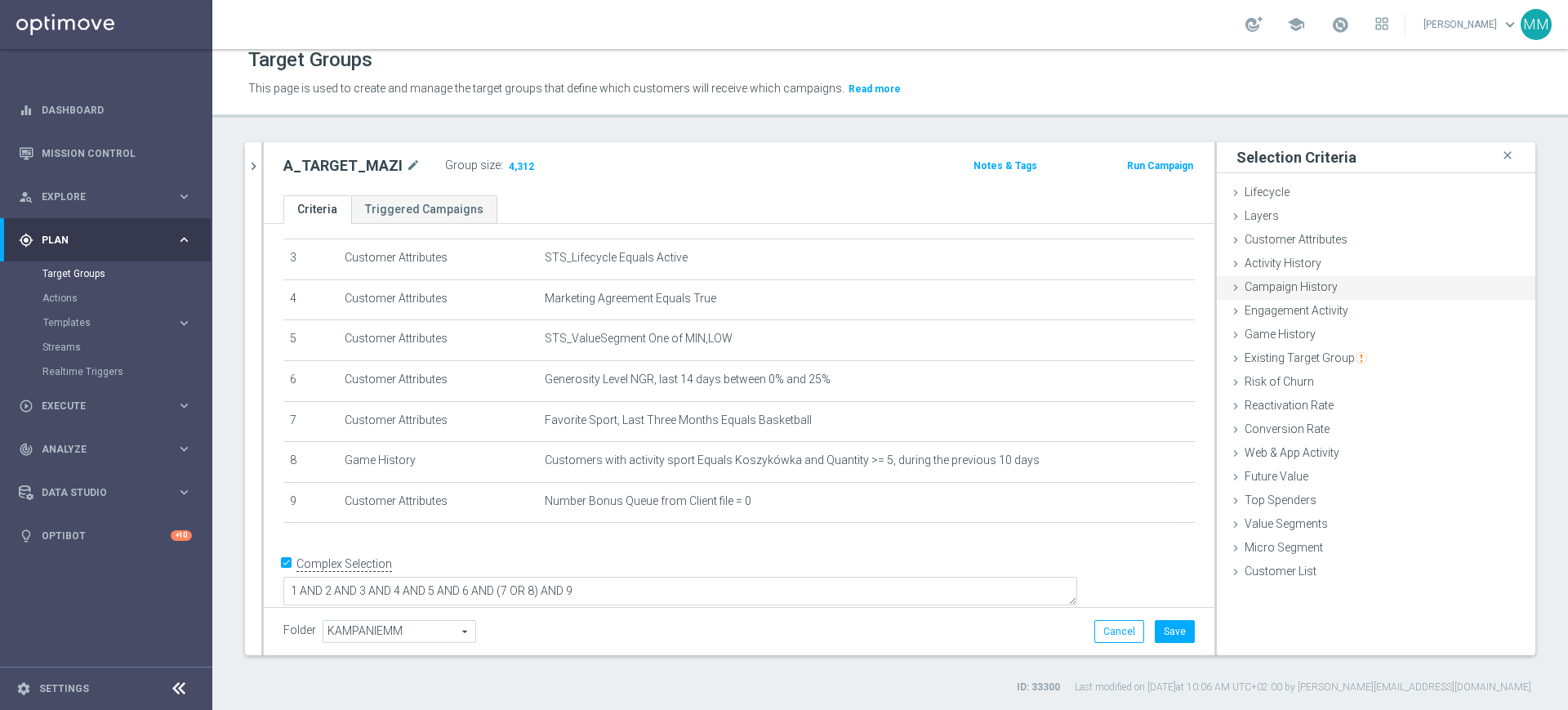
drag, startPoint x: 1305, startPoint y: 273, endPoint x: 1300, endPoint y: 289, distance: 16.8
click at [1305, 272] on div "Activity History done" at bounding box center [1376, 264] width 318 height 25
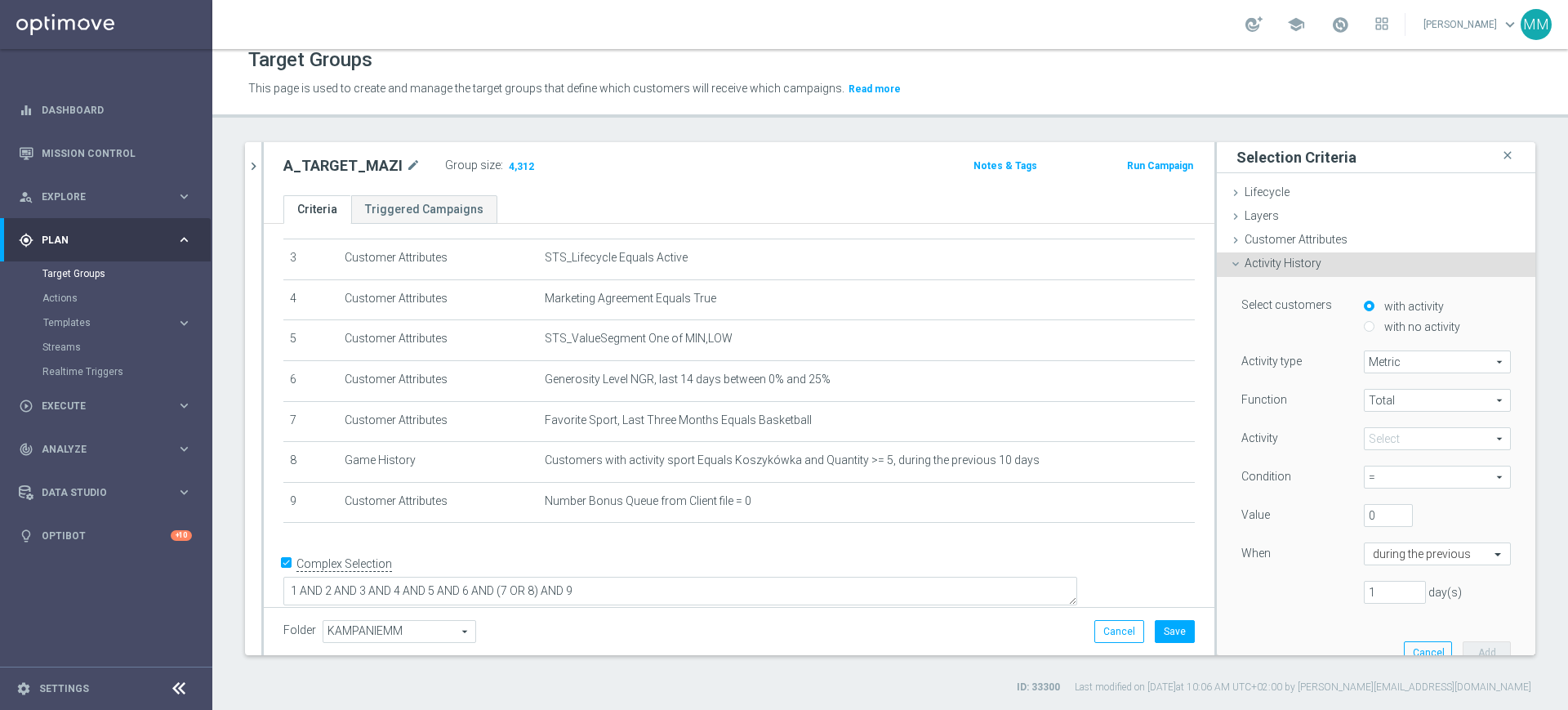
click at [1290, 267] on span "Activity History" at bounding box center [1283, 262] width 77 height 13
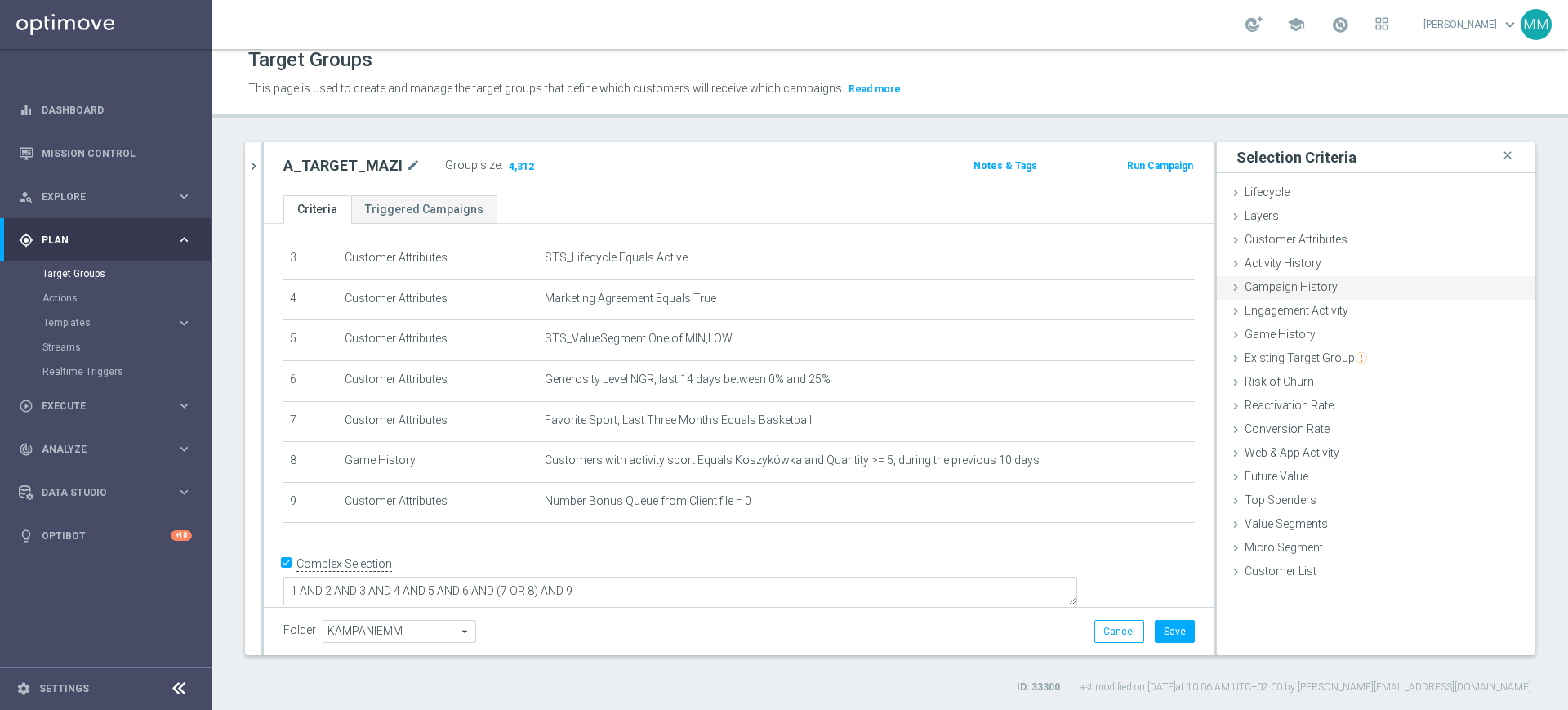
click at [1295, 290] on span "Campaign History" at bounding box center [1291, 286] width 94 height 13
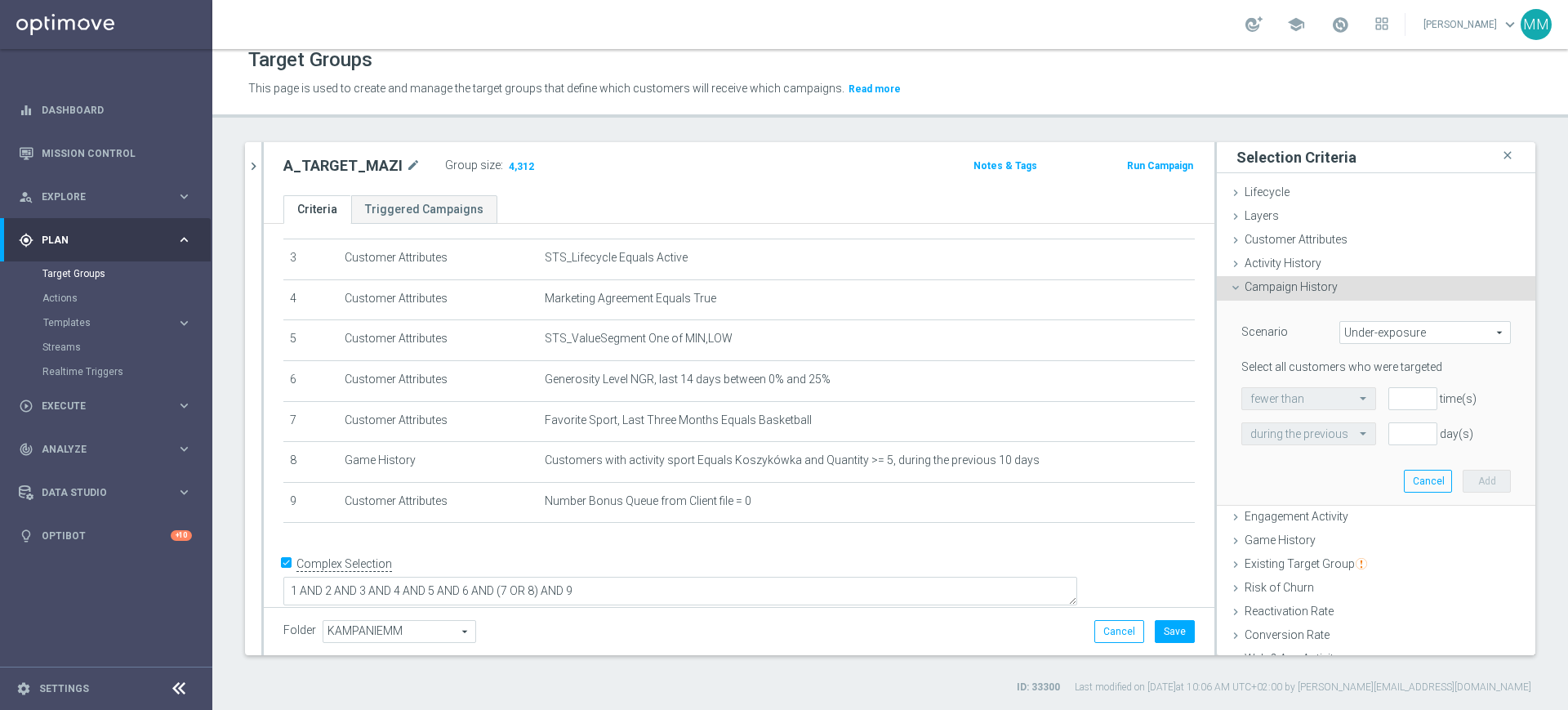
click at [1357, 332] on span "Under-exposure" at bounding box center [1425, 333] width 170 height 22
click at [1381, 439] on span "Custom" at bounding box center [1425, 440] width 154 height 13
type input "Custom"
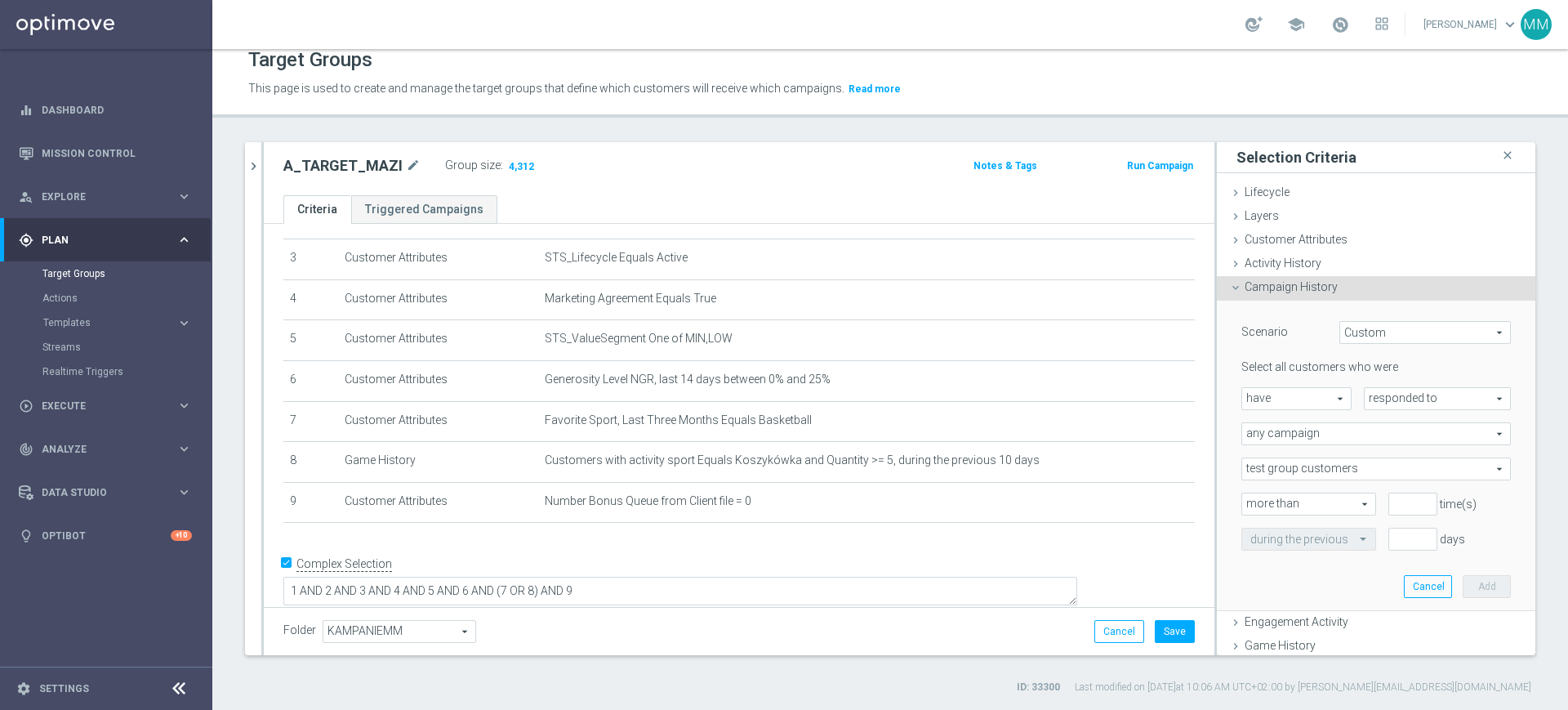
click at [1370, 401] on span "responded to" at bounding box center [1438, 399] width 146 height 22
click at [1378, 437] on span "been targeted with" at bounding box center [1437, 443] width 129 height 13
type input "been targeted with"
click at [1316, 433] on span "any campaign" at bounding box center [1377, 434] width 268 height 22
click at [1305, 506] on label "one or more actions" at bounding box center [1377, 500] width 268 height 22
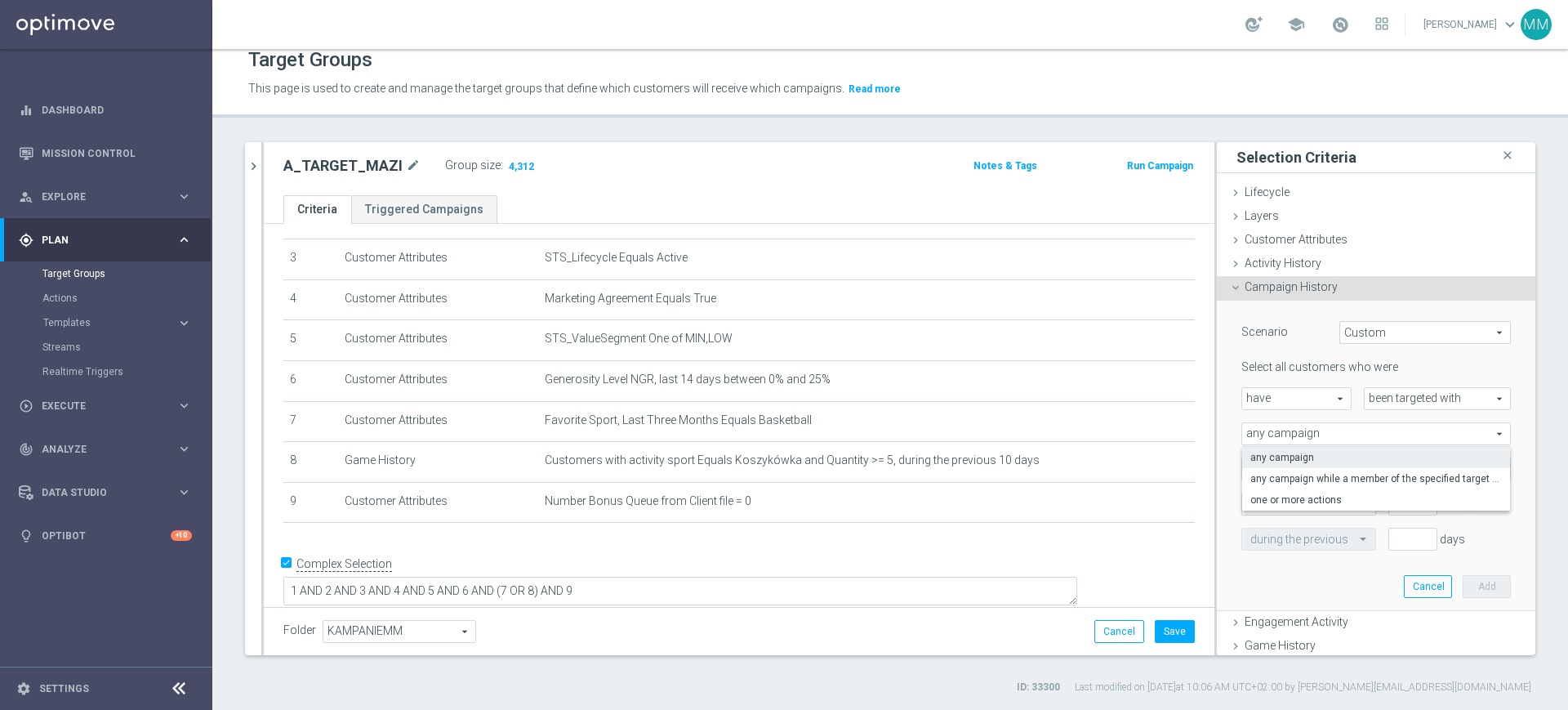
type input "one or more actions"
click at [1293, 462] on span at bounding box center [1377, 469] width 268 height 22
click at [0, 0] on input "search" at bounding box center [0, 0] width 0 height 0
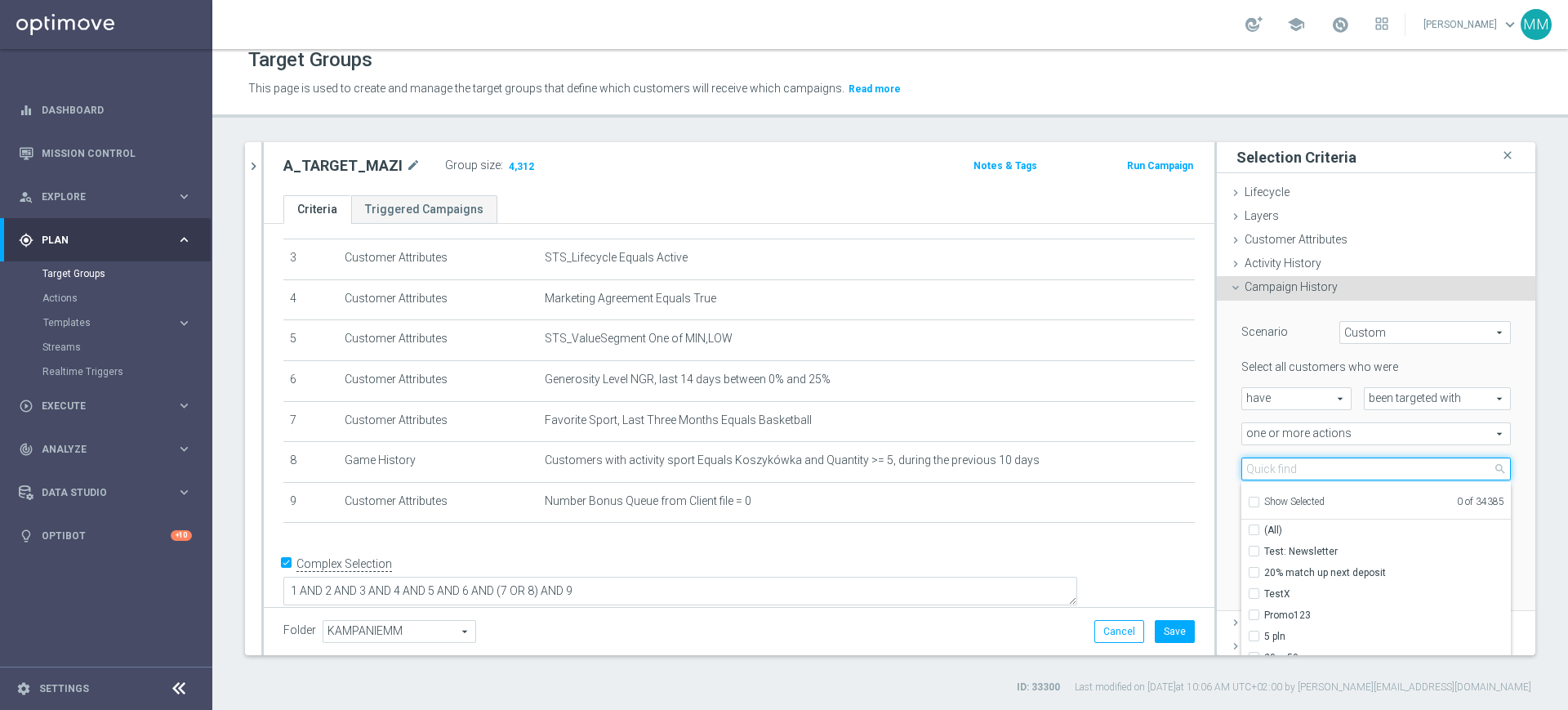
paste input "A_MIN-LOW_TARGET_ZBR_ME_KOSZ_50DO50_020925"
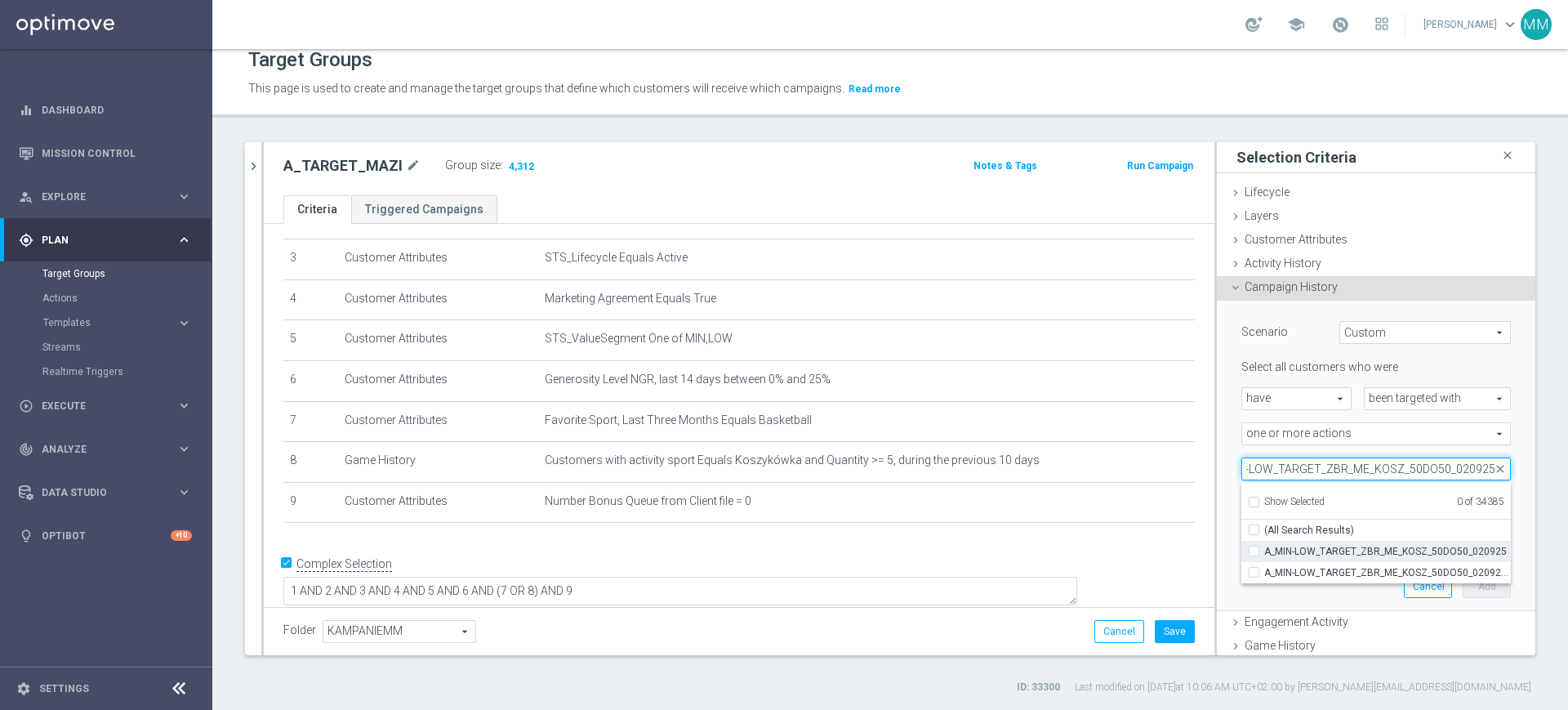
type input "A_MIN-LOW_TARGET_ZBR_ME_KOSZ_50DO50_020925"
click at [1298, 550] on span "A_MIN-LOW_TARGET_ZBR_ME_KOSZ_50DO50_020925" at bounding box center [1388, 550] width 246 height 13
click at [1265, 550] on input "A_MIN-LOW_TARGET_ZBR_ME_KOSZ_50DO50_020925" at bounding box center [1259, 550] width 11 height 11
checkbox input "true"
type input "A_MIN-LOW_TARGET_ZBR_ME_KOSZ_50DO50_020925"
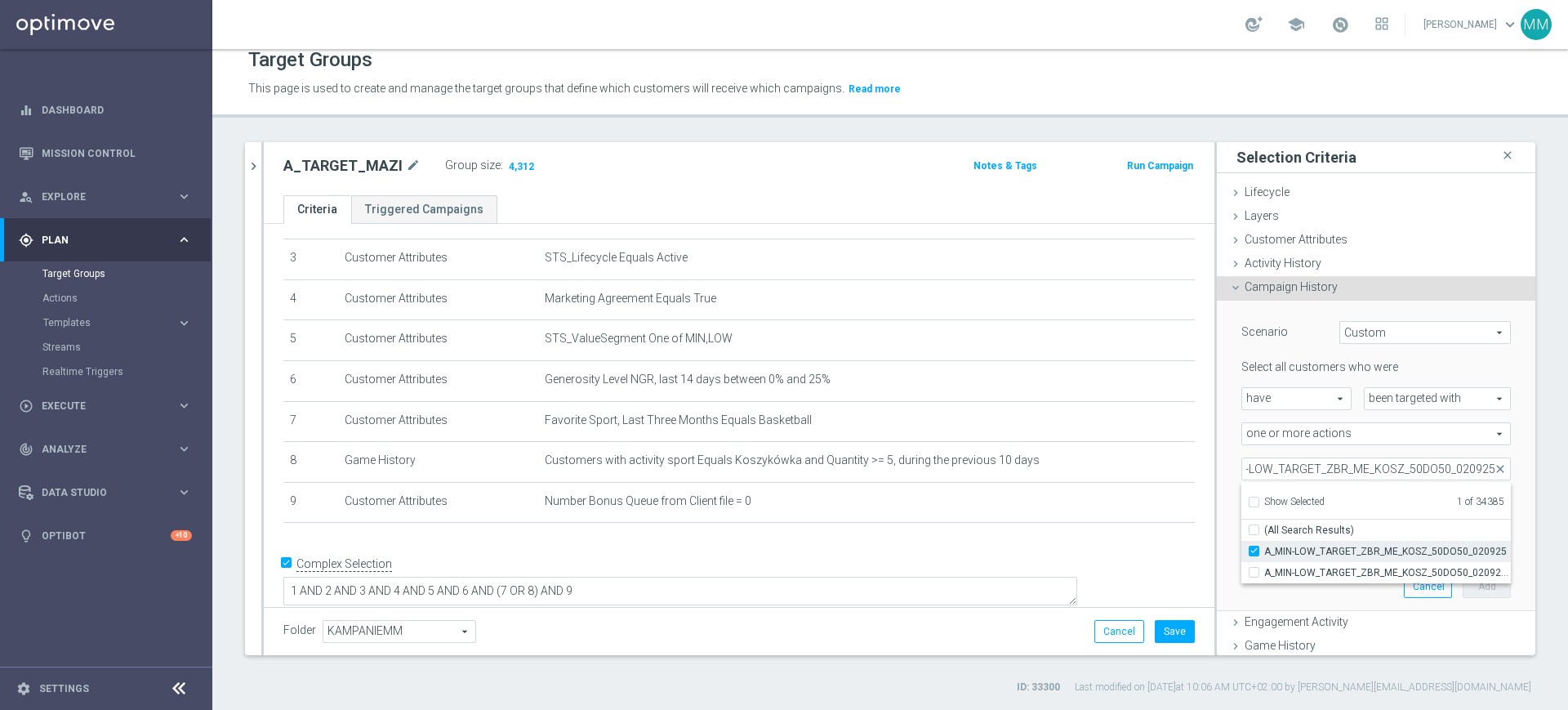
scroll to position [0, 0]
click at [1484, 529] on div "1 day(s)" at bounding box center [1450, 539] width 147 height 23
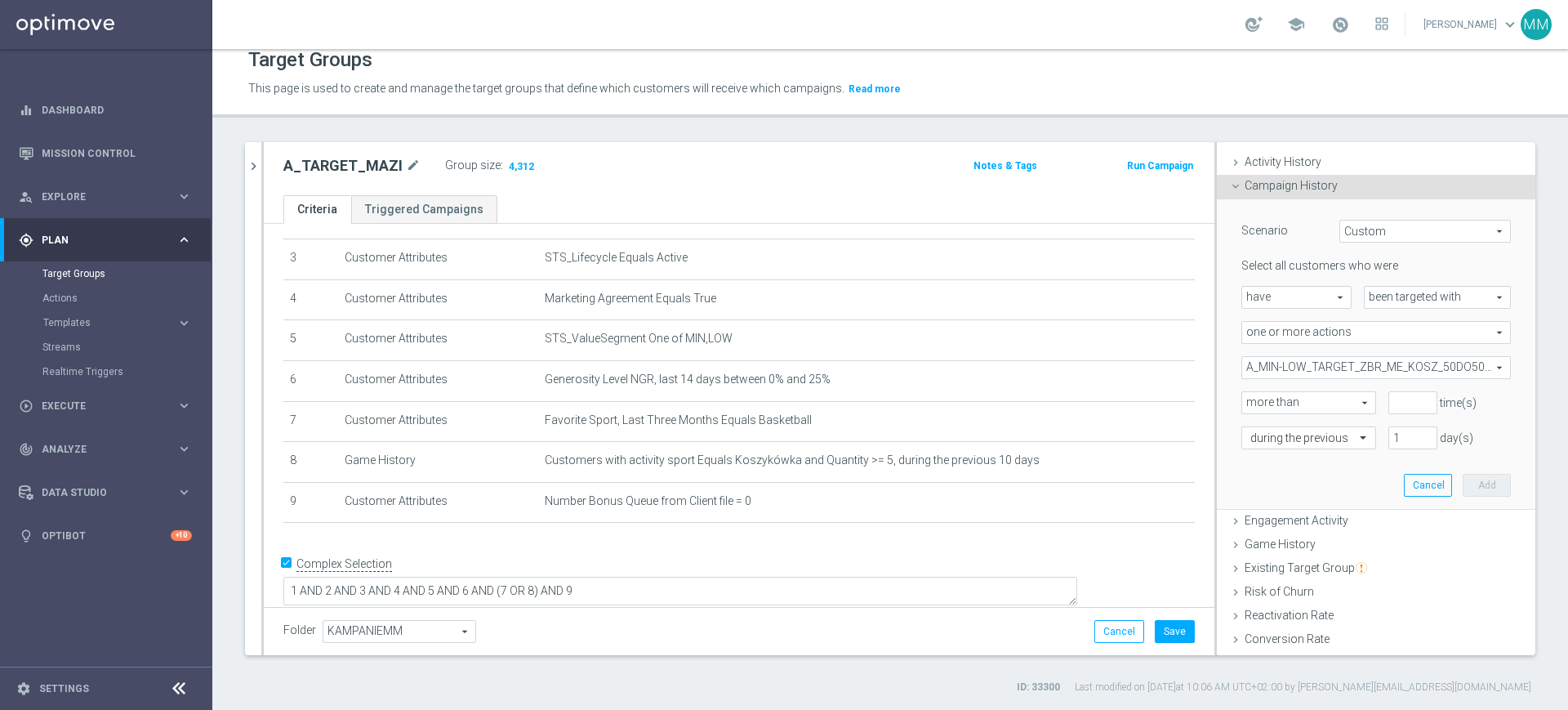
scroll to position [102, 0]
click at [1389, 400] on input "number" at bounding box center [1413, 401] width 49 height 23
type input "0"
click at [1355, 434] on span at bounding box center [1365, 435] width 21 height 15
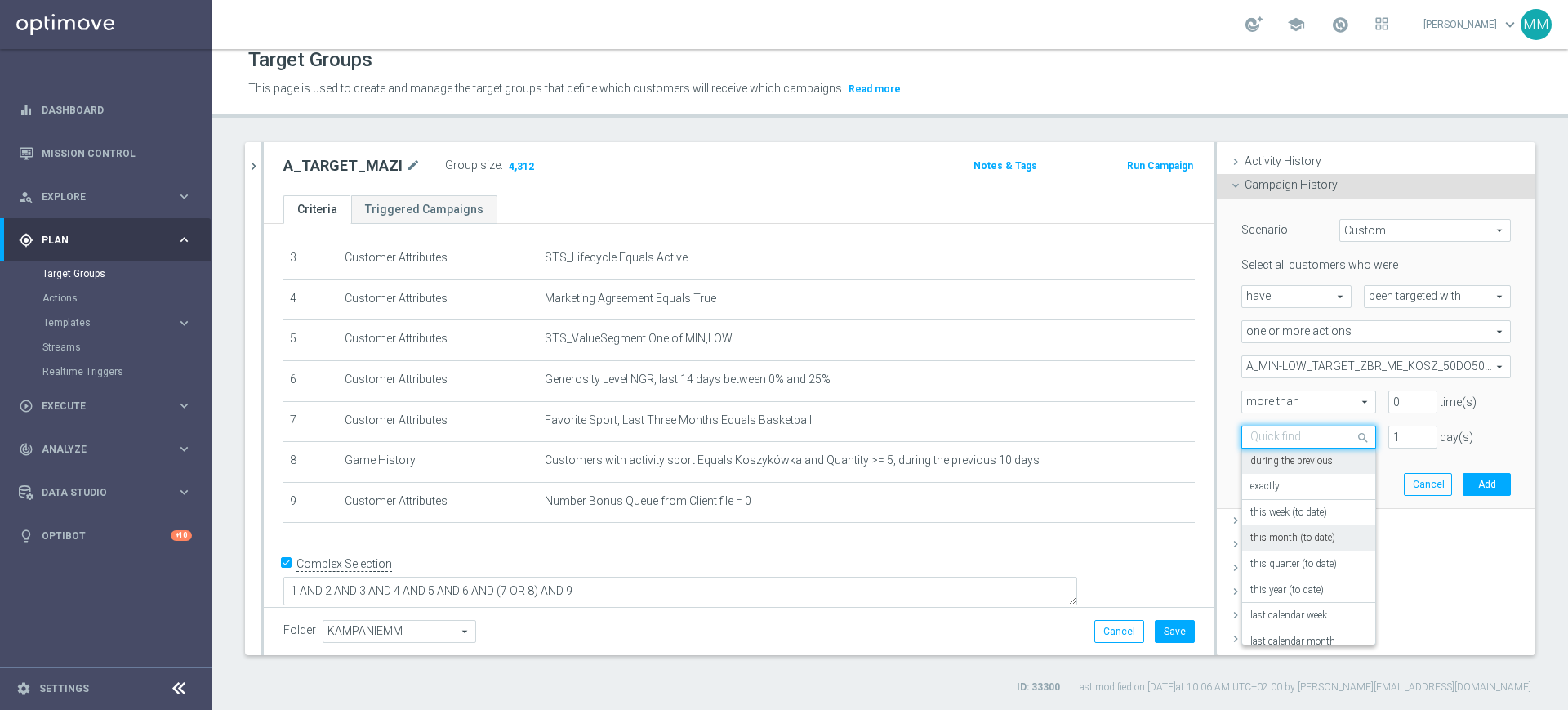
scroll to position [144, 0]
click at [1286, 573] on div "on this date" at bounding box center [1309, 575] width 117 height 27
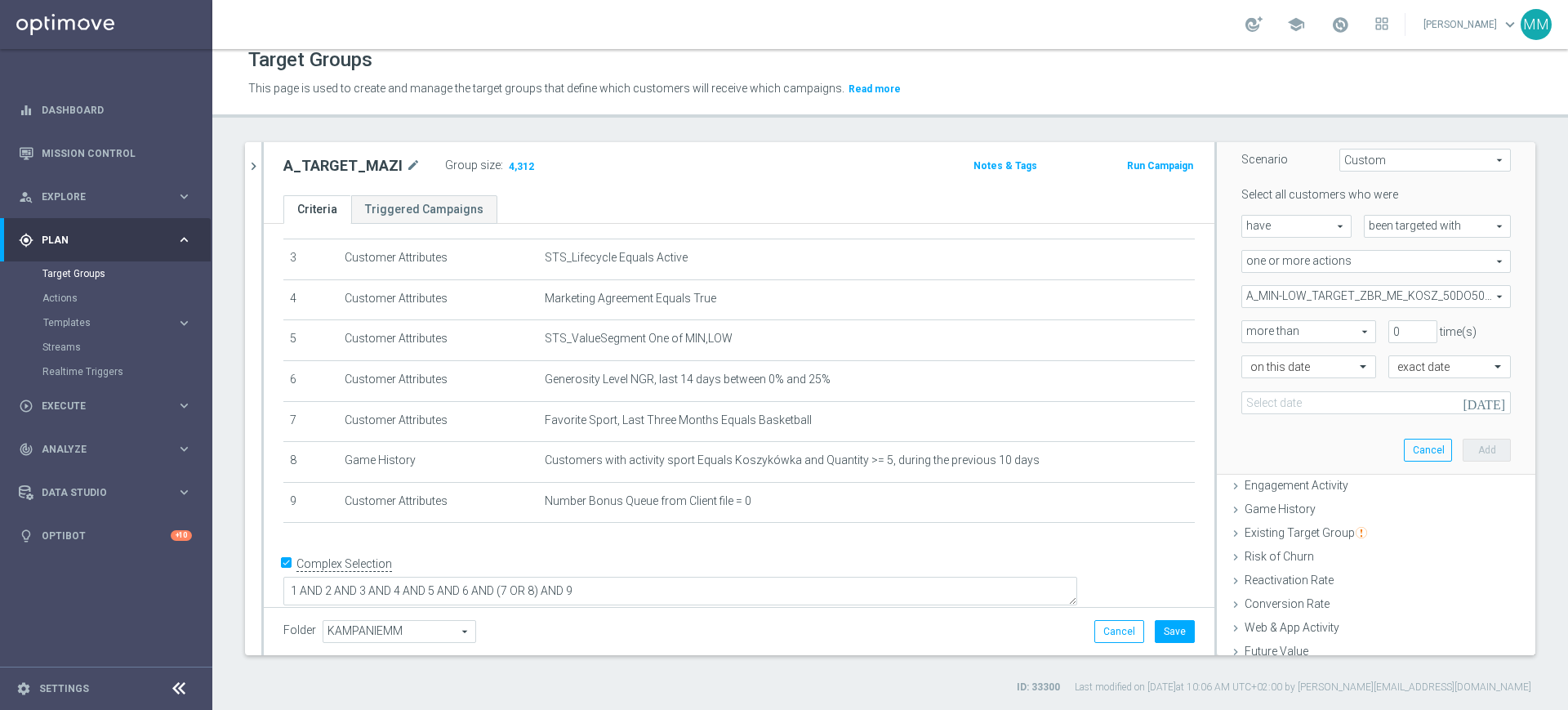
scroll to position [204, 0]
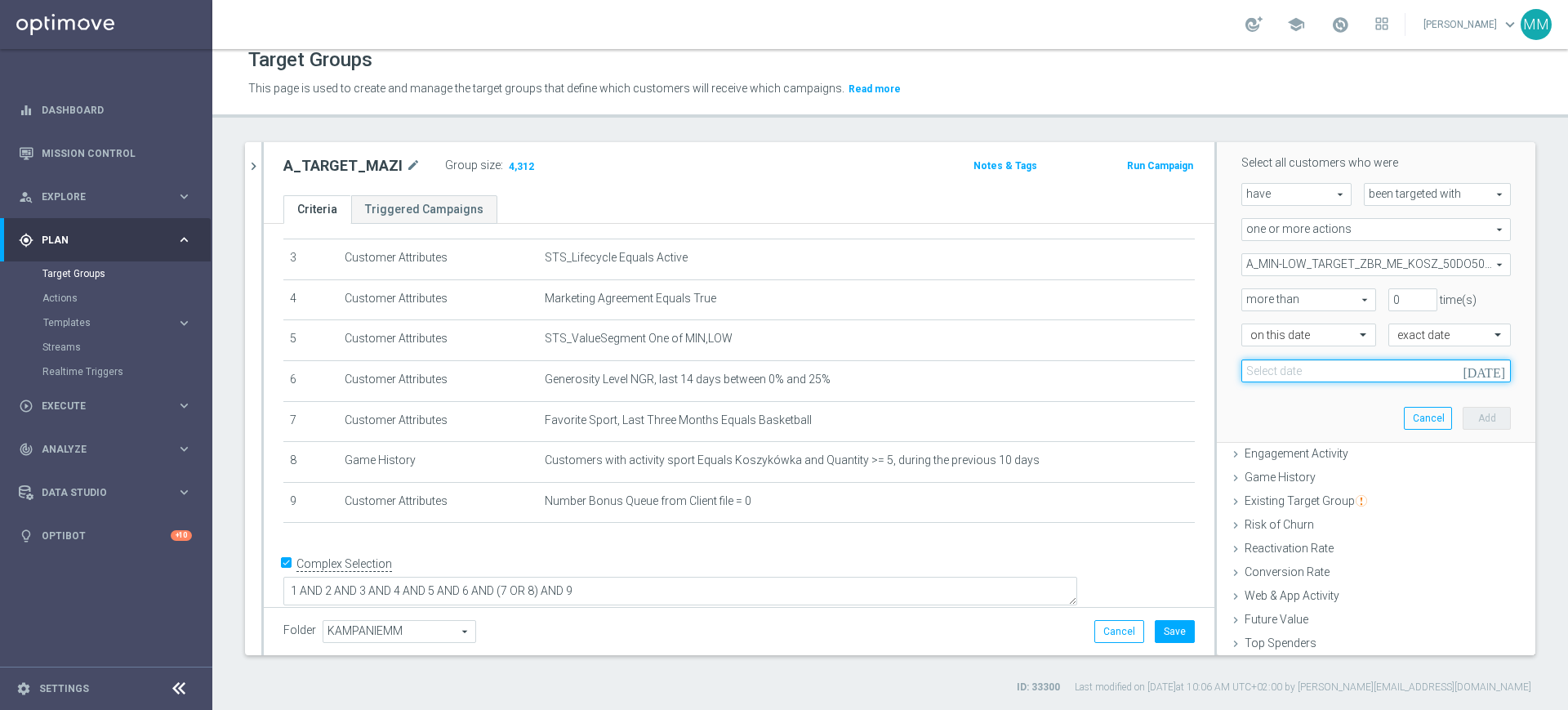
click at [1295, 374] on input at bounding box center [1377, 370] width 270 height 23
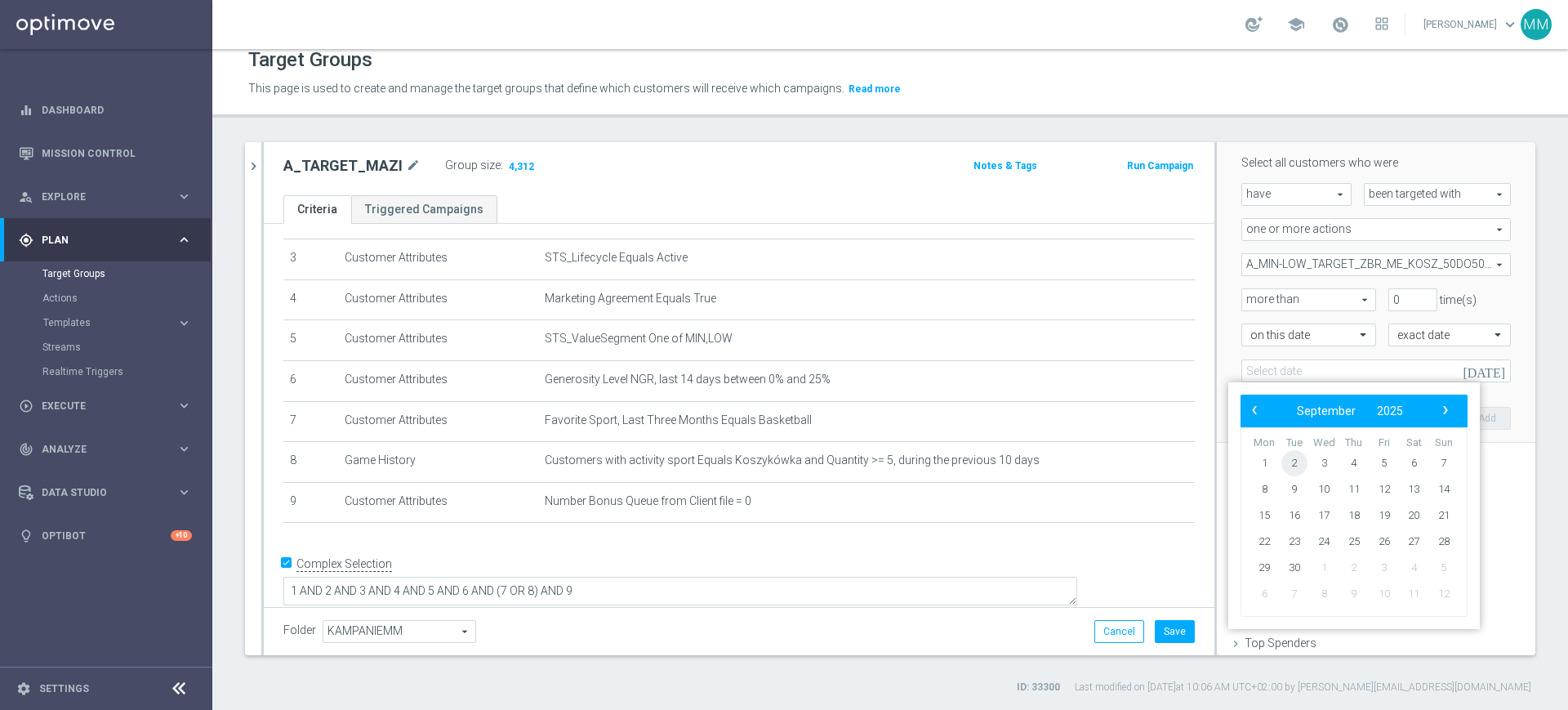
click at [1298, 466] on span "2" at bounding box center [1294, 463] width 27 height 27
type input "[DATE]"
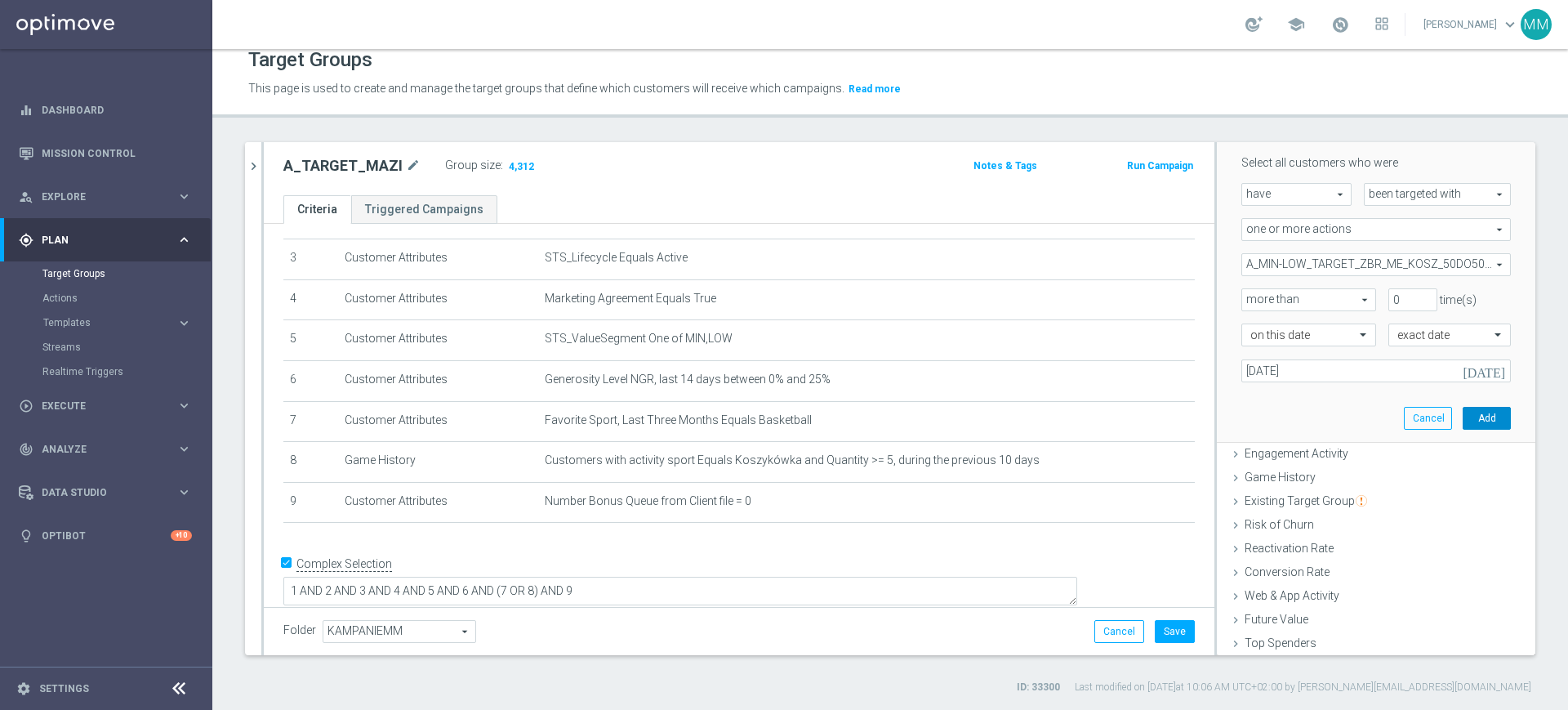
click at [1468, 418] on button "Add" at bounding box center [1486, 418] width 48 height 23
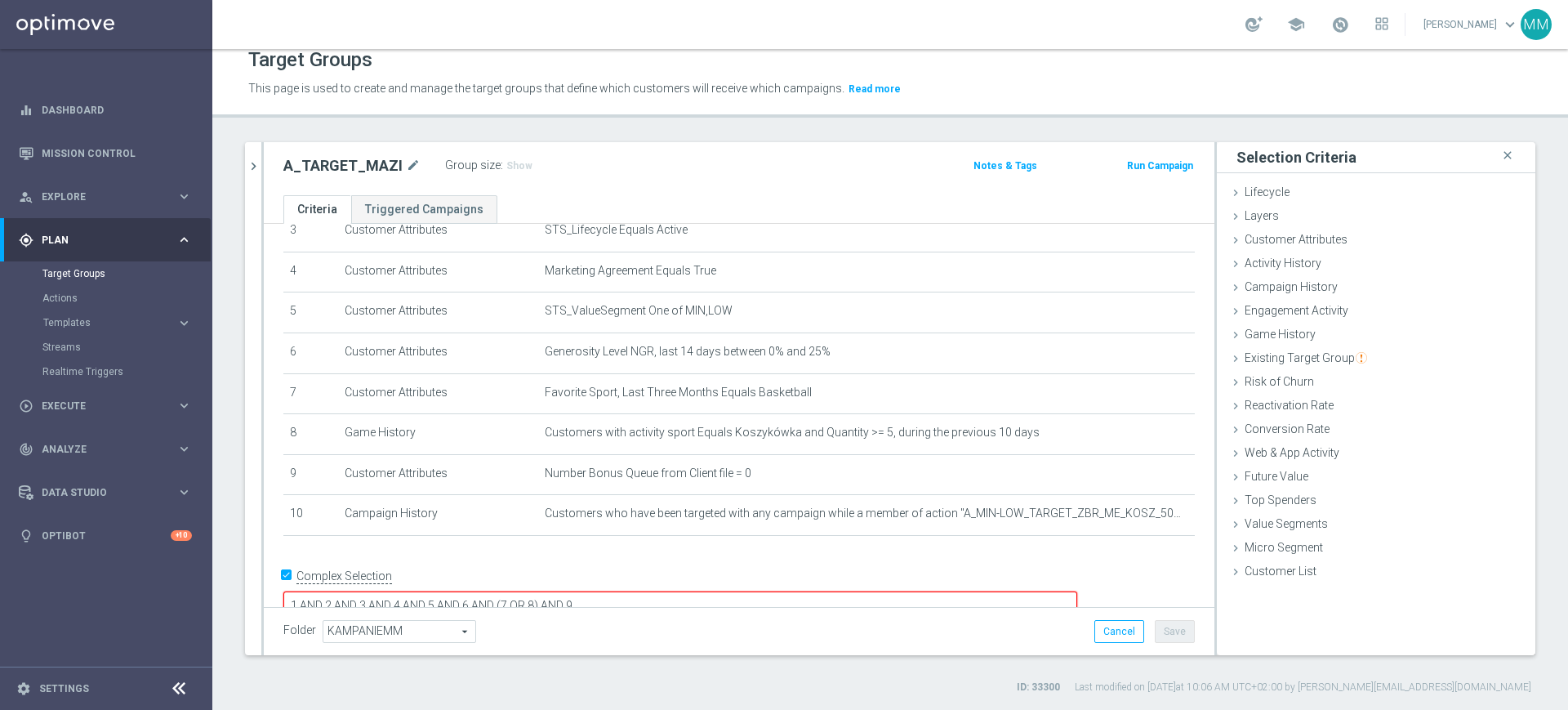
scroll to position [165, 0]
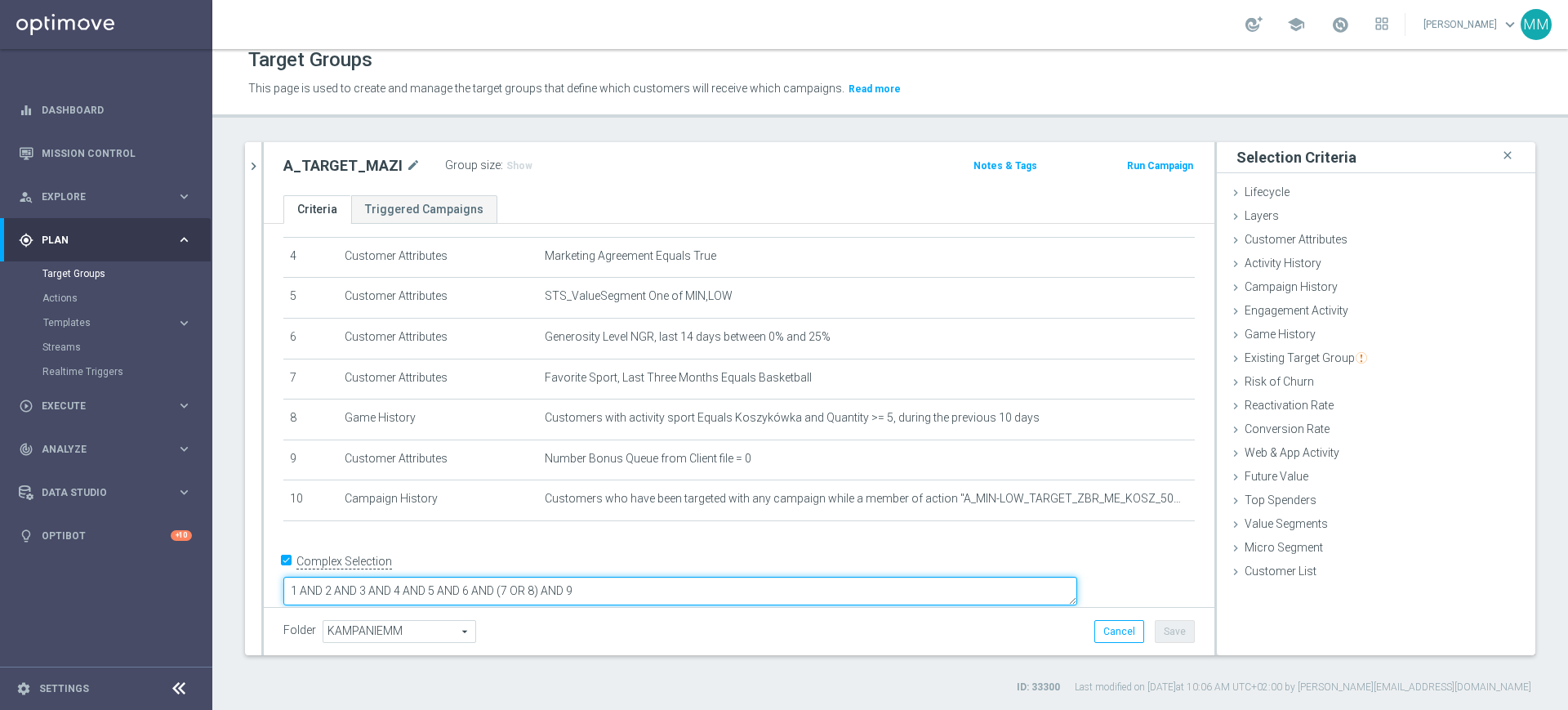
click at [864, 583] on textarea "1 AND 2 AND 3 AND 4 AND 5 AND 6 AND (7 OR 8) AND 9" at bounding box center [681, 591] width 794 height 29
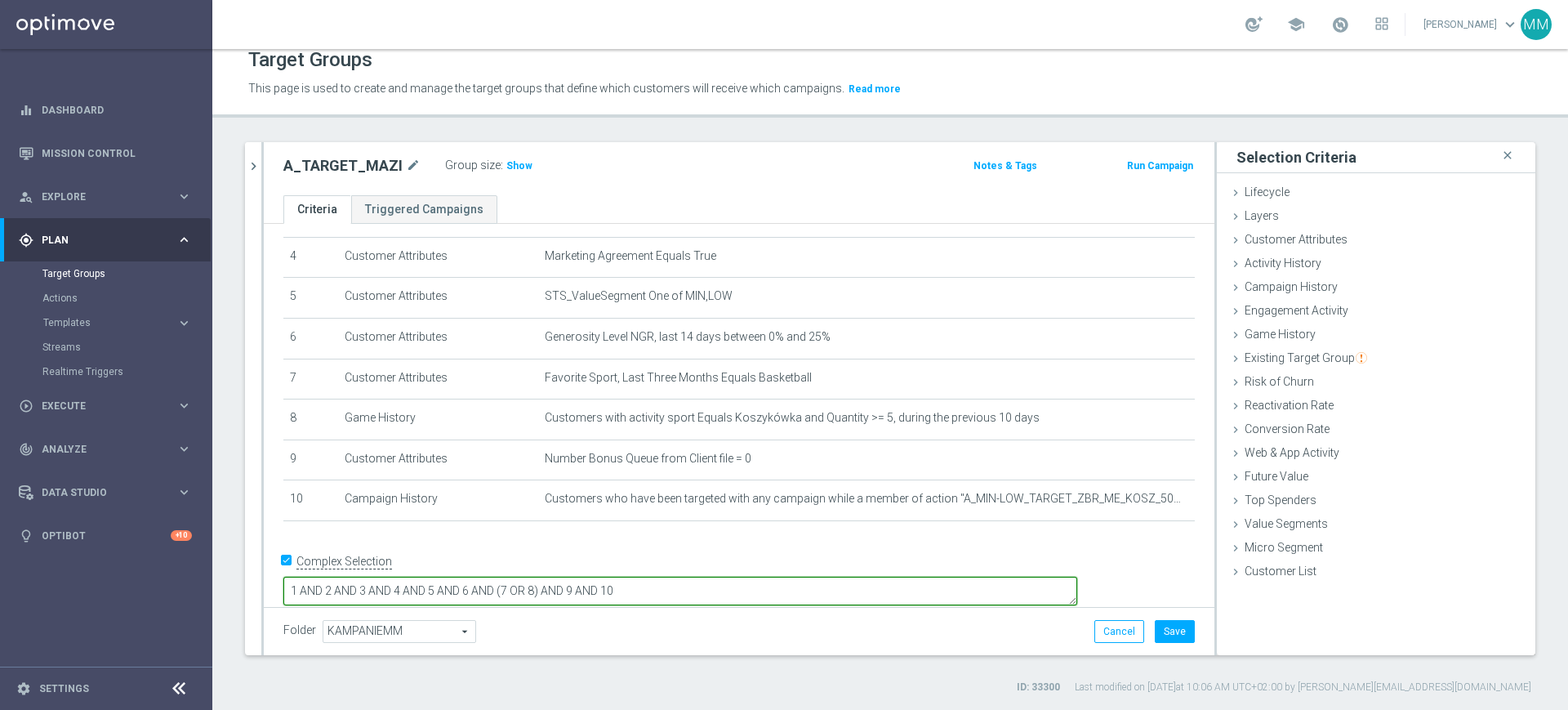
type textarea "1 AND 2 AND 3 AND 4 AND 5 AND 6 AND (7 OR 8) AND 9 AND 10"
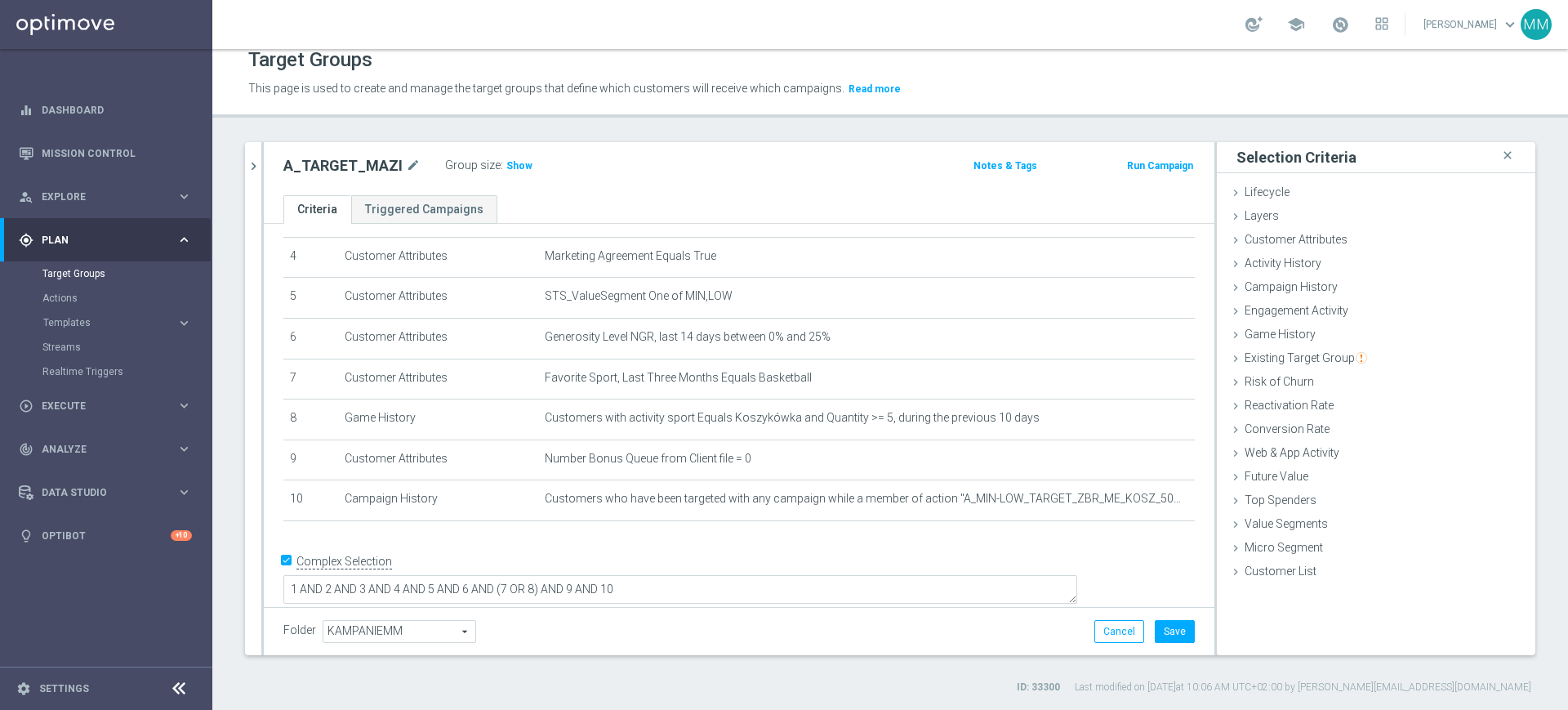
click at [525, 170] on div "Group size : Show" at bounding box center [527, 164] width 163 height 20
click at [510, 162] on span "Show" at bounding box center [519, 166] width 27 height 12
click at [1138, 505] on icon "mode_edit" at bounding box center [1143, 500] width 13 height 13
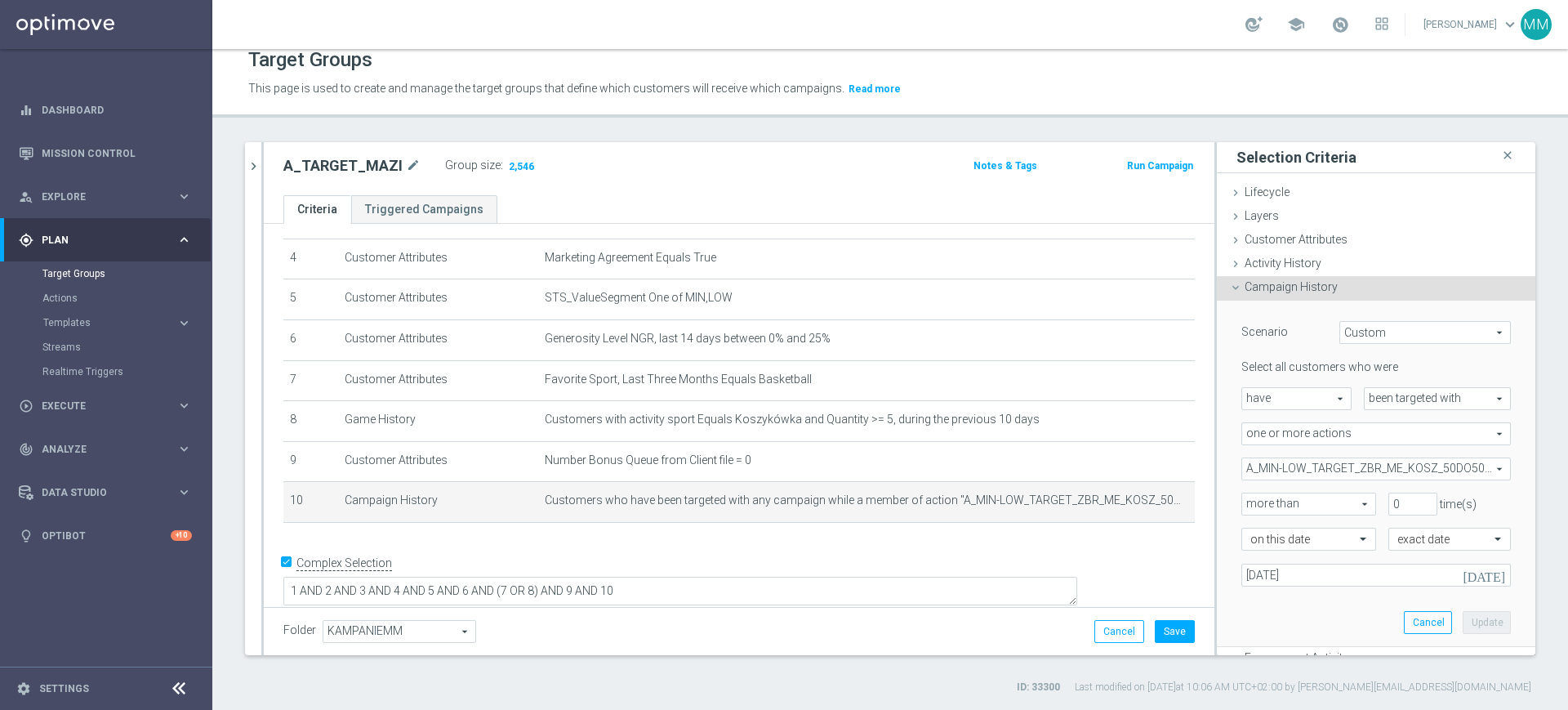
click at [1316, 398] on span "have" at bounding box center [1297, 399] width 108 height 22
click at [1296, 437] on span "have not" at bounding box center [1297, 443] width 93 height 13
type input "have not"
click at [1463, 621] on button "Update" at bounding box center [1486, 621] width 48 height 23
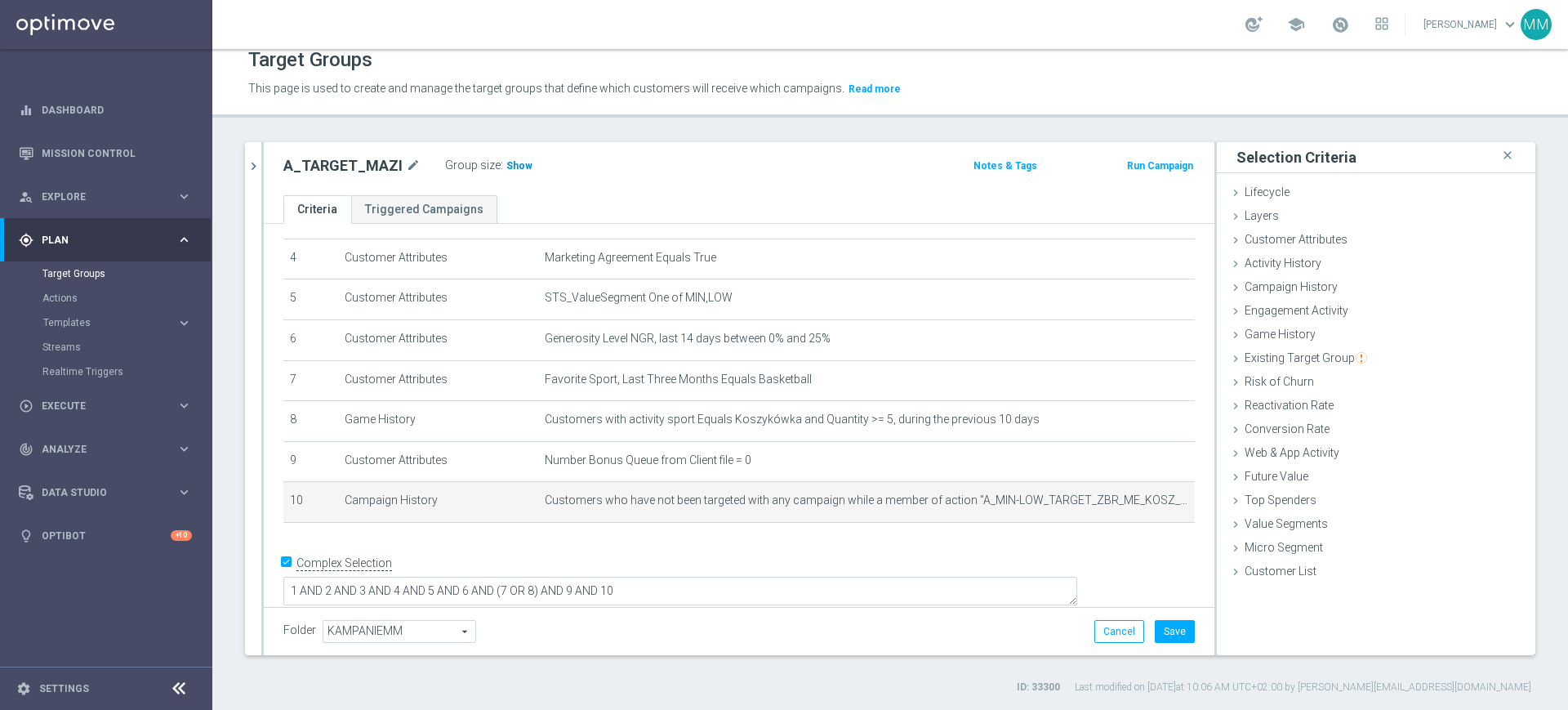
click at [522, 164] on span "Show" at bounding box center [519, 166] width 27 height 12
click at [1156, 505] on icon "delete_forever" at bounding box center [1162, 500] width 13 height 13
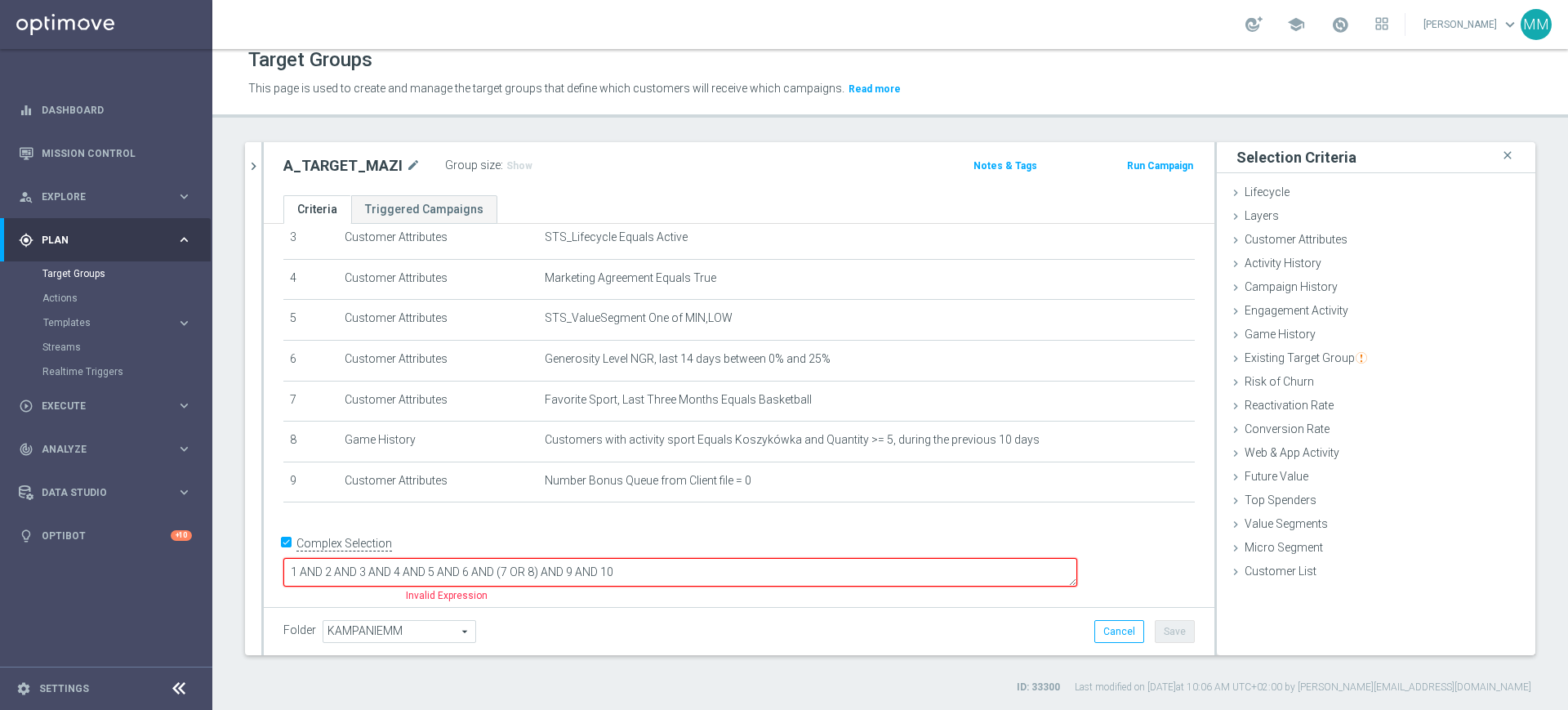
scroll to position [125, 0]
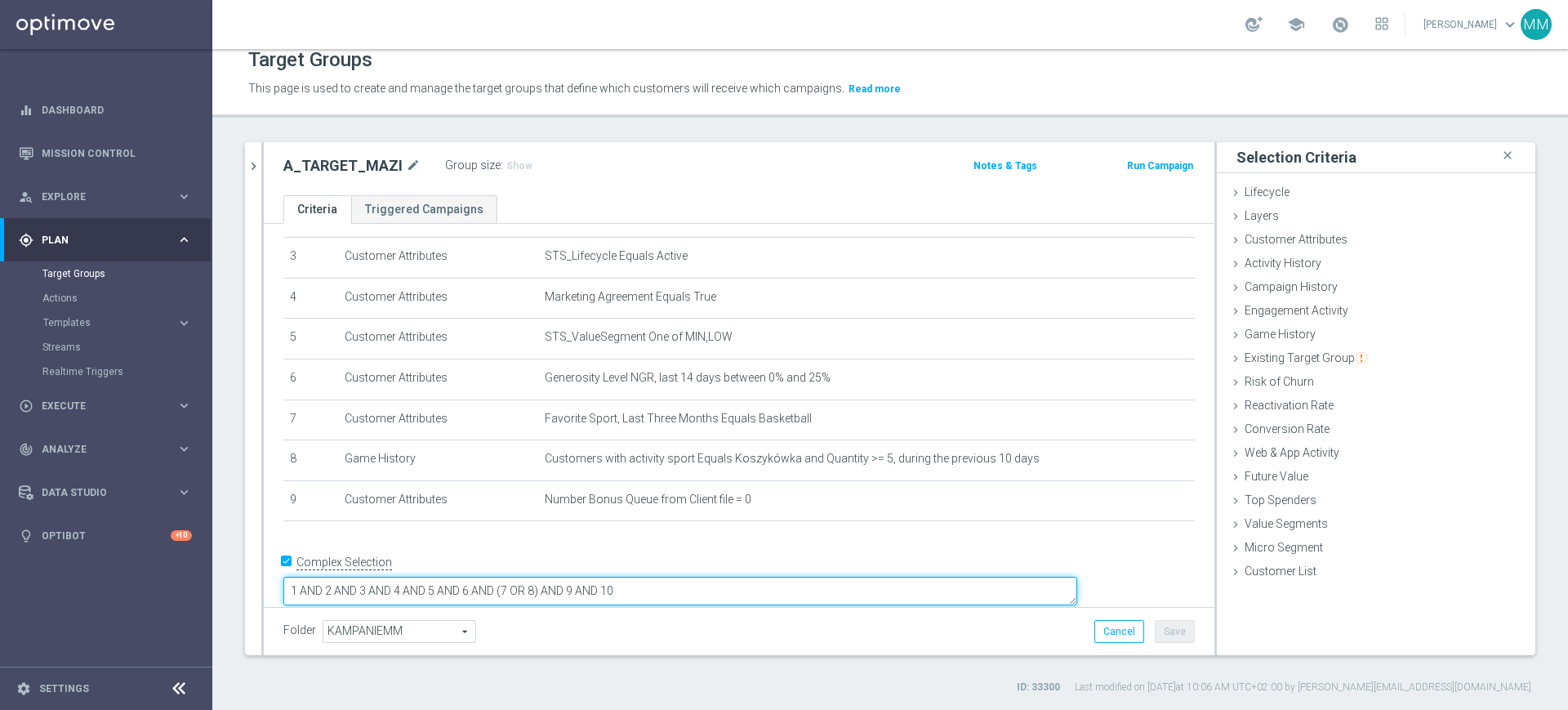
drag, startPoint x: 865, startPoint y: 584, endPoint x: 814, endPoint y: 574, distance: 52.0
click at [830, 577] on textarea "1 AND 2 AND 3 AND 4 AND 5 AND 6 AND (7 OR 8) AND 9 AND 10" at bounding box center [681, 591] width 794 height 29
click at [703, 577] on textarea "1 AND 2 AND 3 AND 4 AND 5 AND 6 AND (7 OR 8) AND 9 AND 10" at bounding box center [681, 591] width 794 height 29
drag, startPoint x: 703, startPoint y: 574, endPoint x: 770, endPoint y: 580, distance: 67.3
click at [770, 580] on textarea "1 AND 2 AND 3 AND 4 AND 5 AND 6 AND (7 OR 8) AND 9 AND 10" at bounding box center [681, 591] width 794 height 29
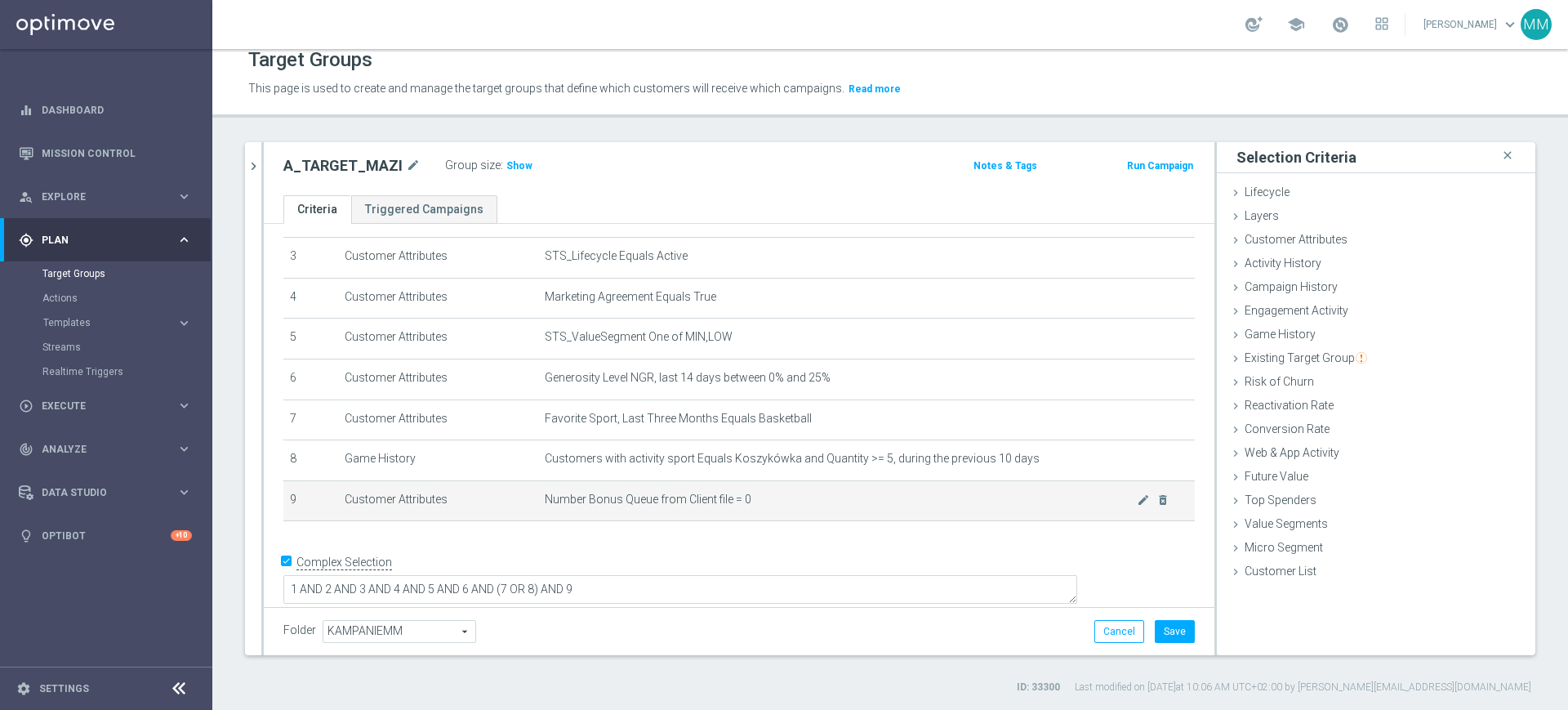
click at [750, 506] on span "Number Bonus Queue from Client file = 0" at bounding box center [840, 499] width 592 height 14
click at [1156, 639] on button "Save" at bounding box center [1175, 631] width 40 height 23
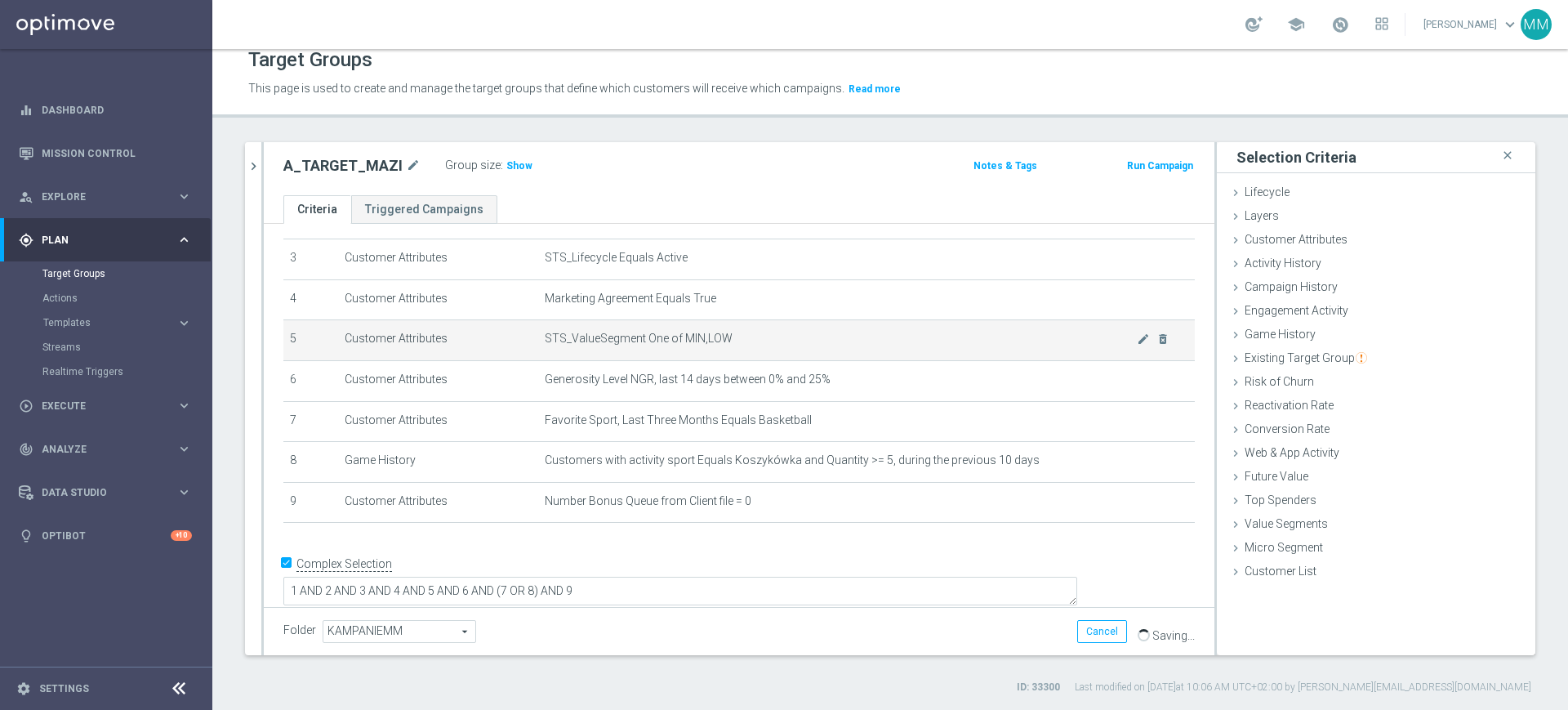
click at [513, 164] on span "Show" at bounding box center [519, 166] width 27 height 12
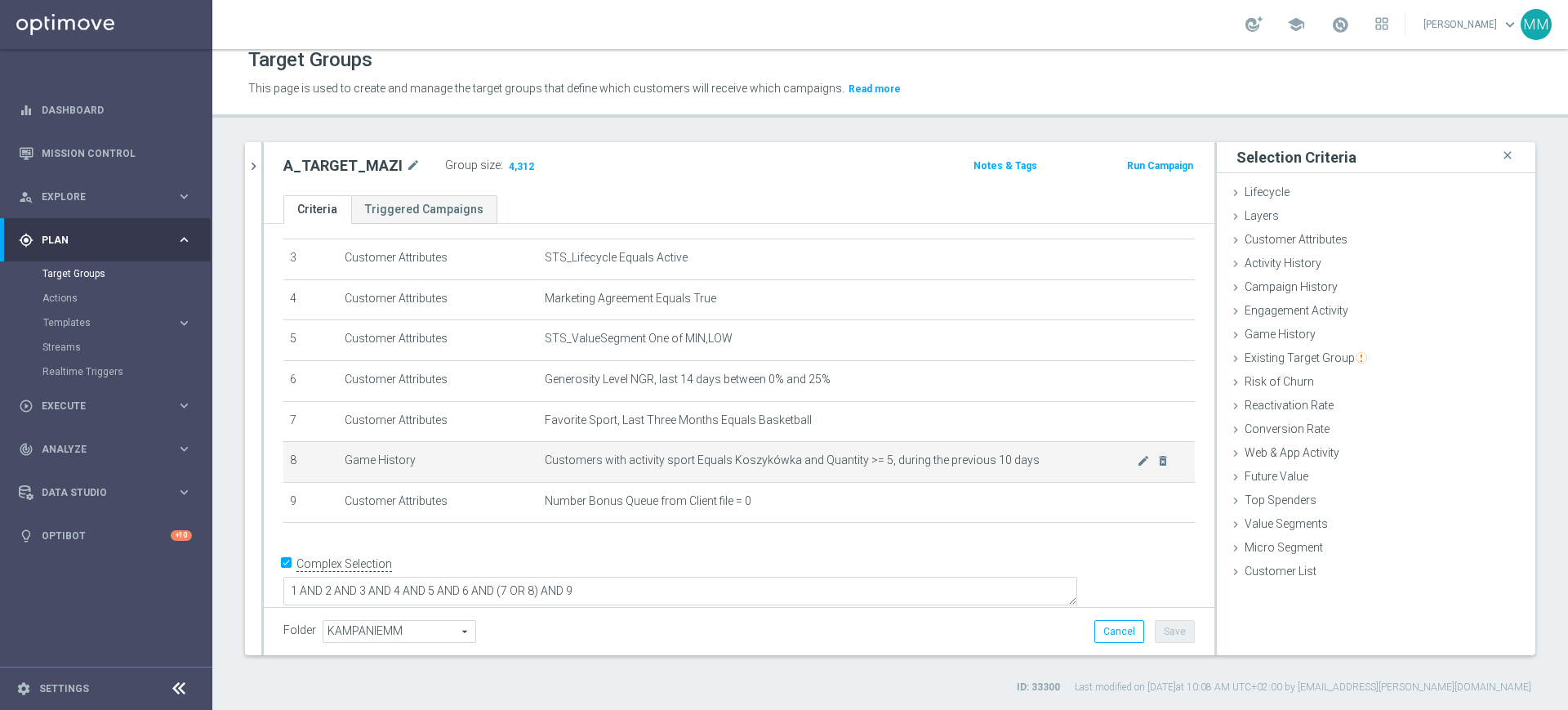
click at [826, 476] on td "Customers with activity sport Equals Koszykówka and Quantity >= 5, during the p…" at bounding box center [867, 462] width 657 height 40
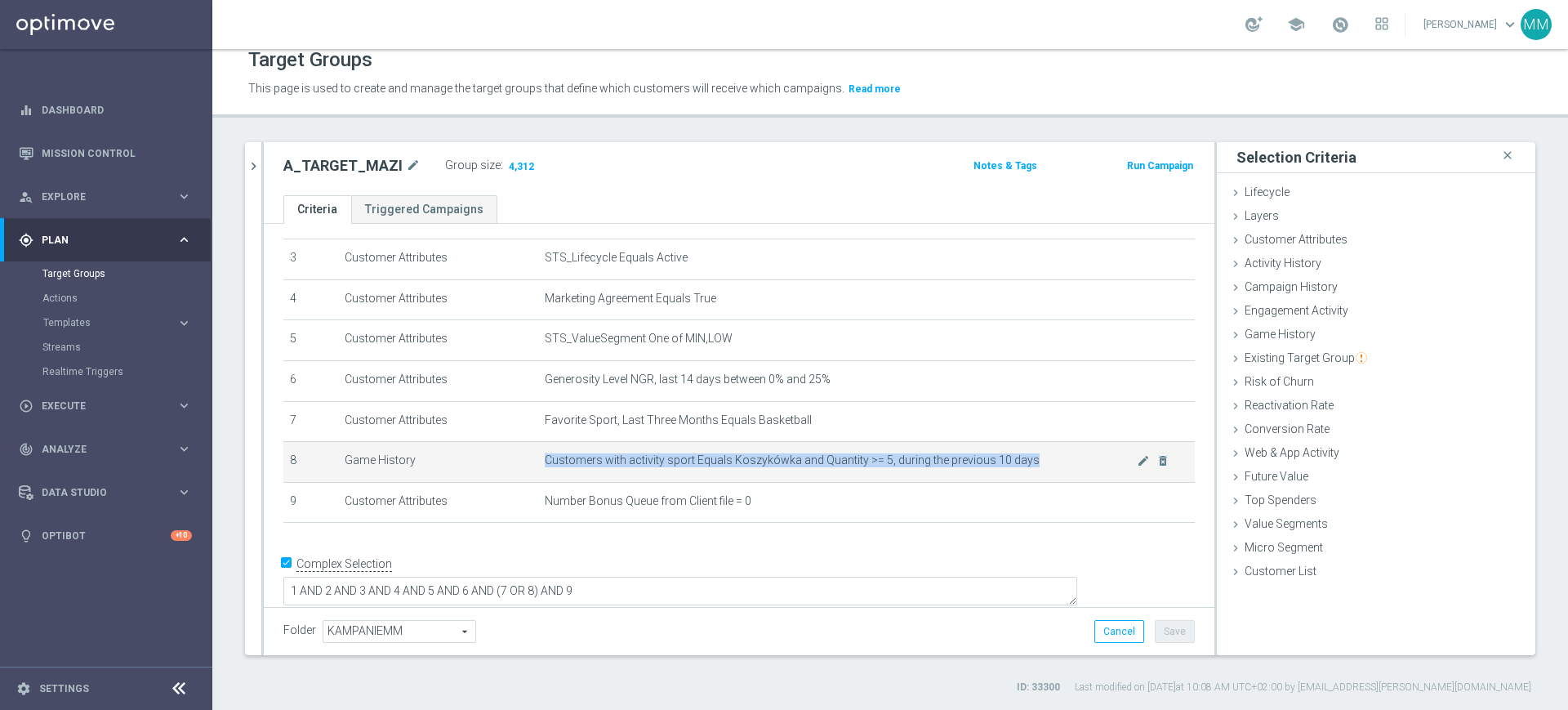
click at [826, 476] on td "Customers with activity sport Equals Koszykówka and Quantity >= 5, during the p…" at bounding box center [867, 462] width 657 height 40
click at [826, 477] on td "Customers with activity sport Equals Koszykówka and Quantity >= 5, during the p…" at bounding box center [867, 462] width 657 height 40
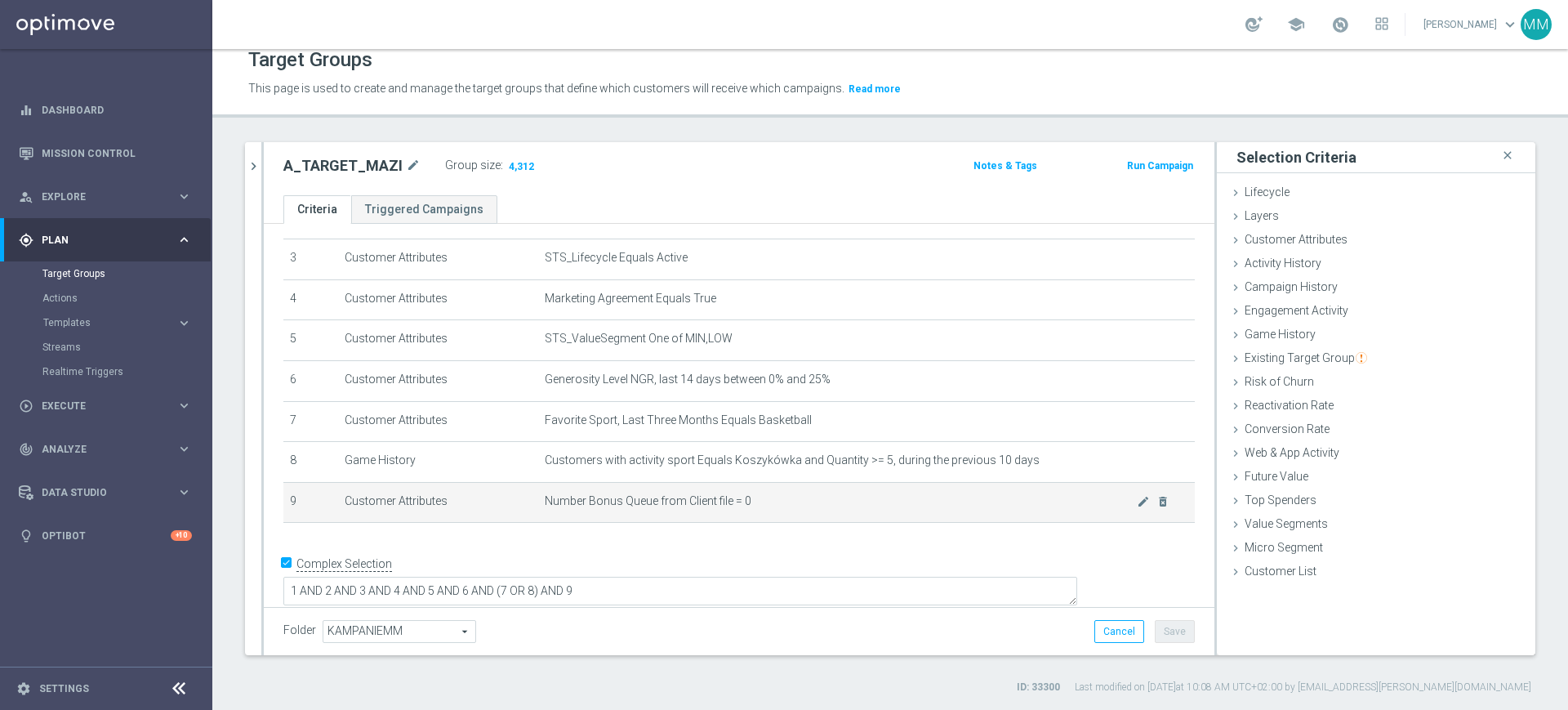
click at [819, 508] on span "Number Bonus Queue from Client file = 0" at bounding box center [840, 501] width 592 height 14
click at [1156, 505] on icon "delete_forever" at bounding box center [1162, 501] width 13 height 13
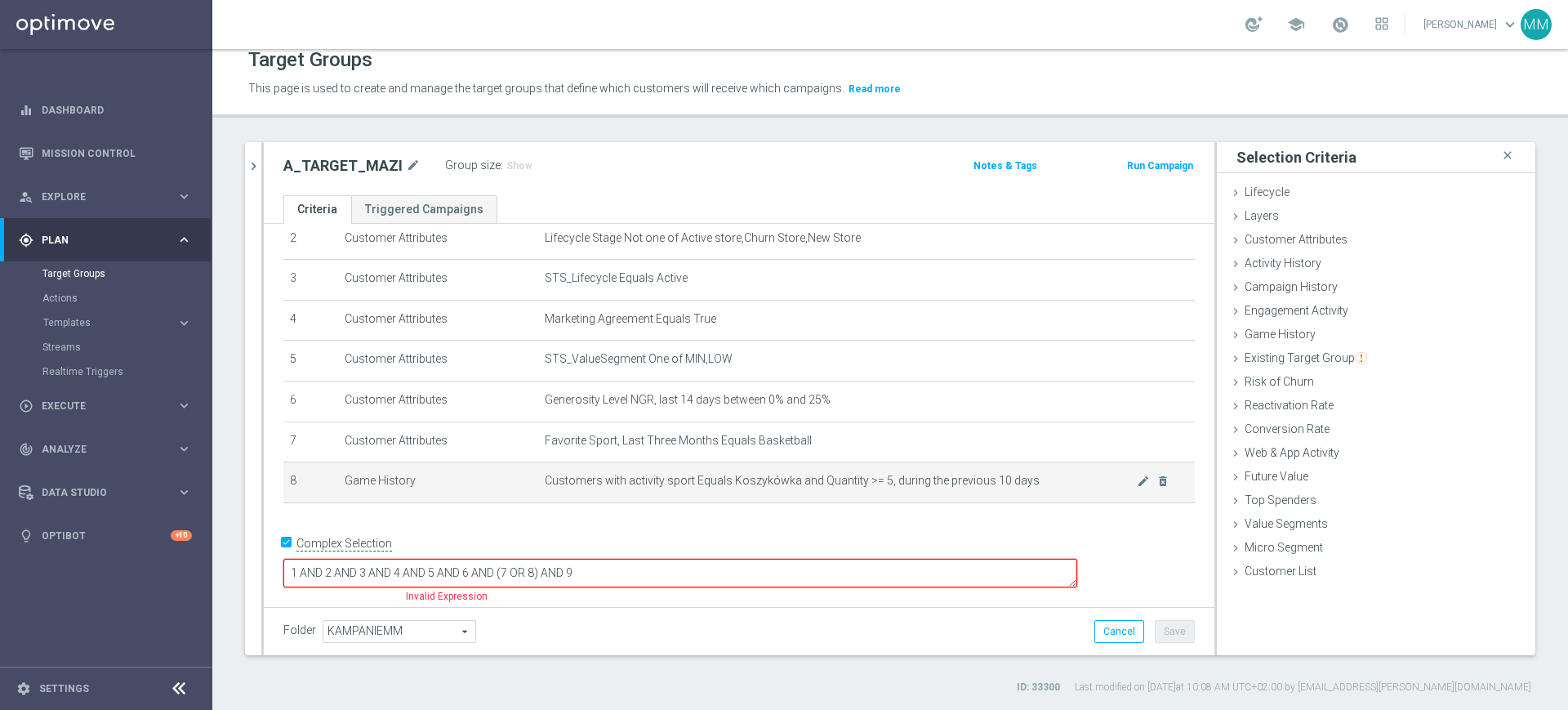
scroll to position [84, 0]
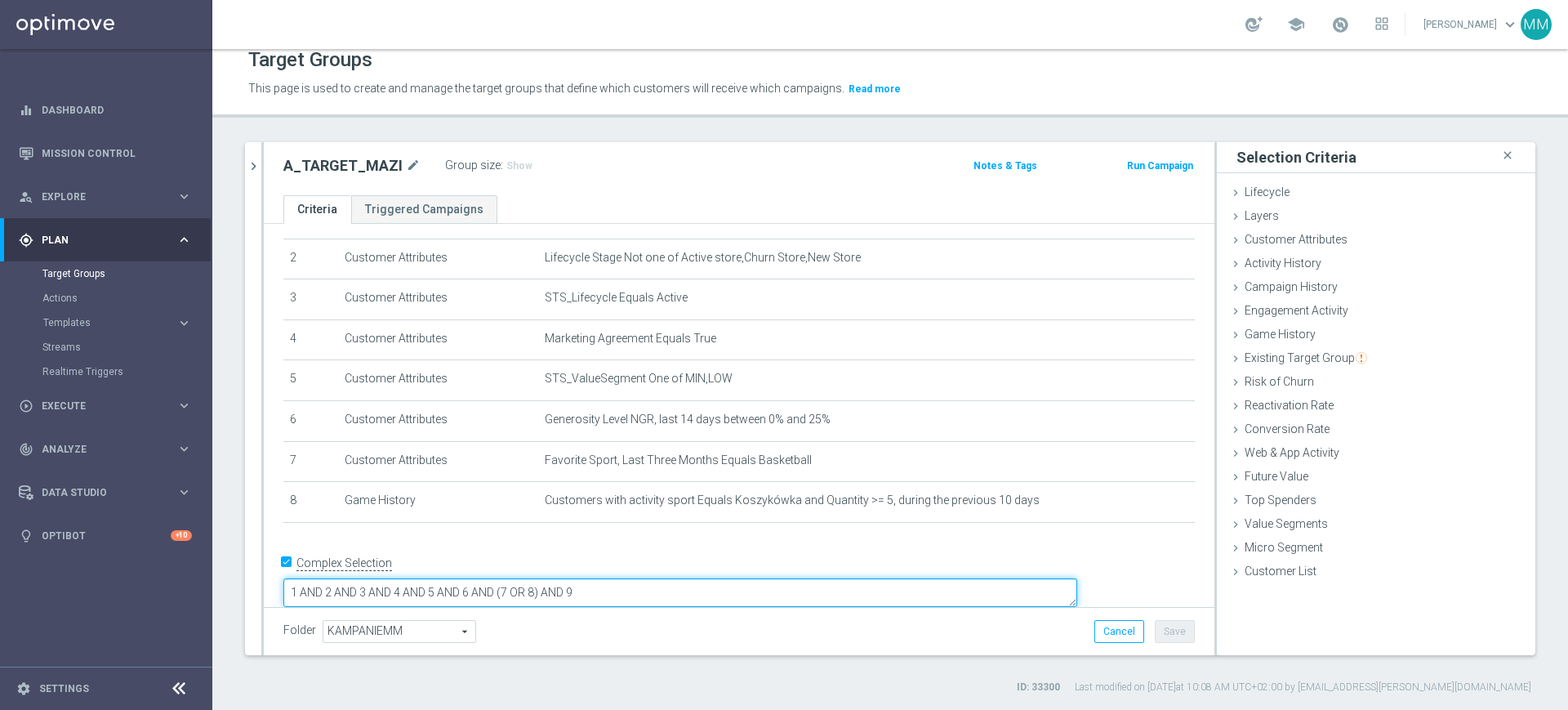
click at [662, 578] on textarea "1 AND 2 AND 3 AND 4 AND 5 AND 6 AND (7 OR 8) AND 9" at bounding box center [681, 592] width 794 height 29
drag, startPoint x: 662, startPoint y: 574, endPoint x: 744, endPoint y: 575, distance: 82.0
click at [744, 578] on textarea "1 AND 2 AND 3 AND 4 AND 5 AND 6 AND (7 OR 8) AND 9" at bounding box center [681, 592] width 794 height 29
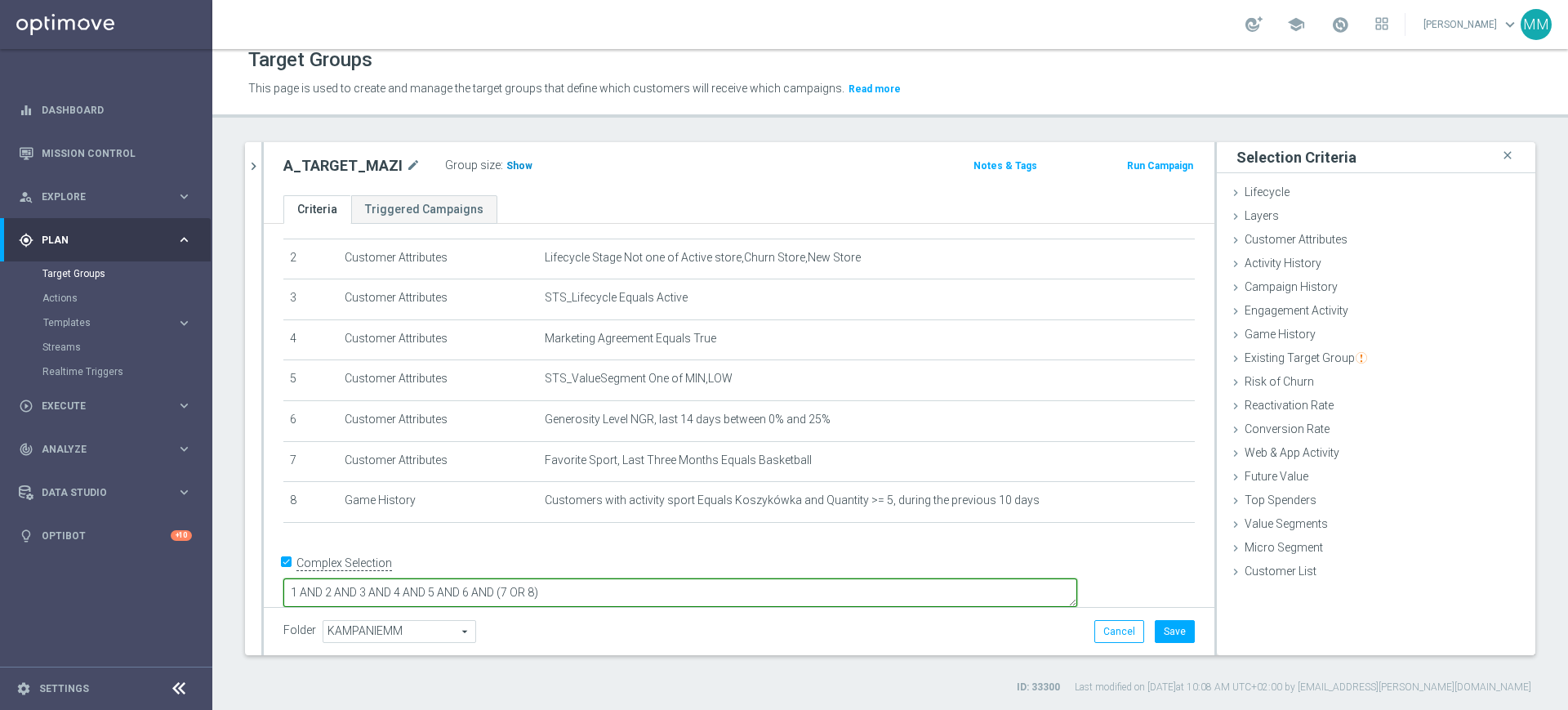
type textarea "1 AND 2 AND 3 AND 4 AND 5 AND 6 AND (7 OR 8)"
click at [524, 160] on h3 "Show" at bounding box center [520, 165] width 30 height 18
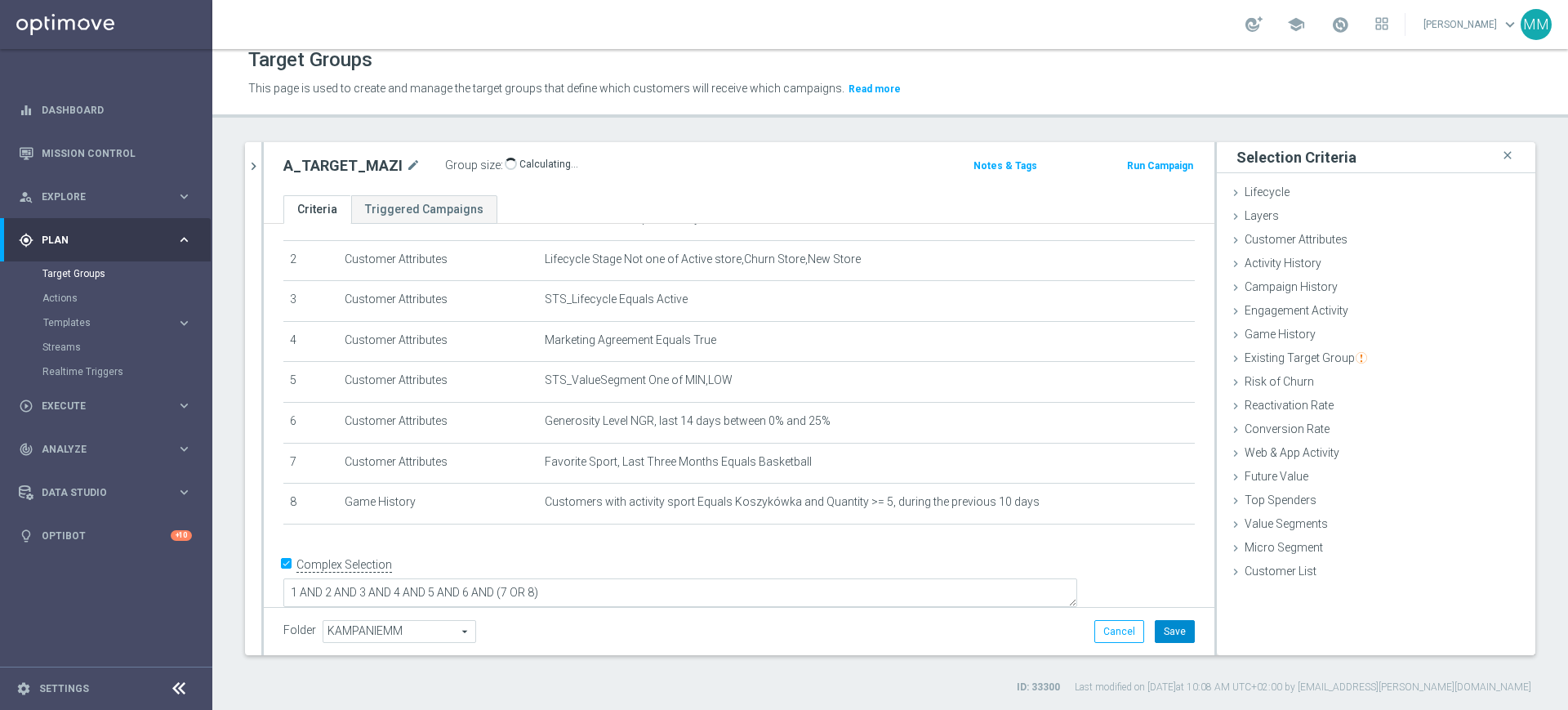
click at [1161, 620] on button "Save" at bounding box center [1175, 631] width 40 height 23
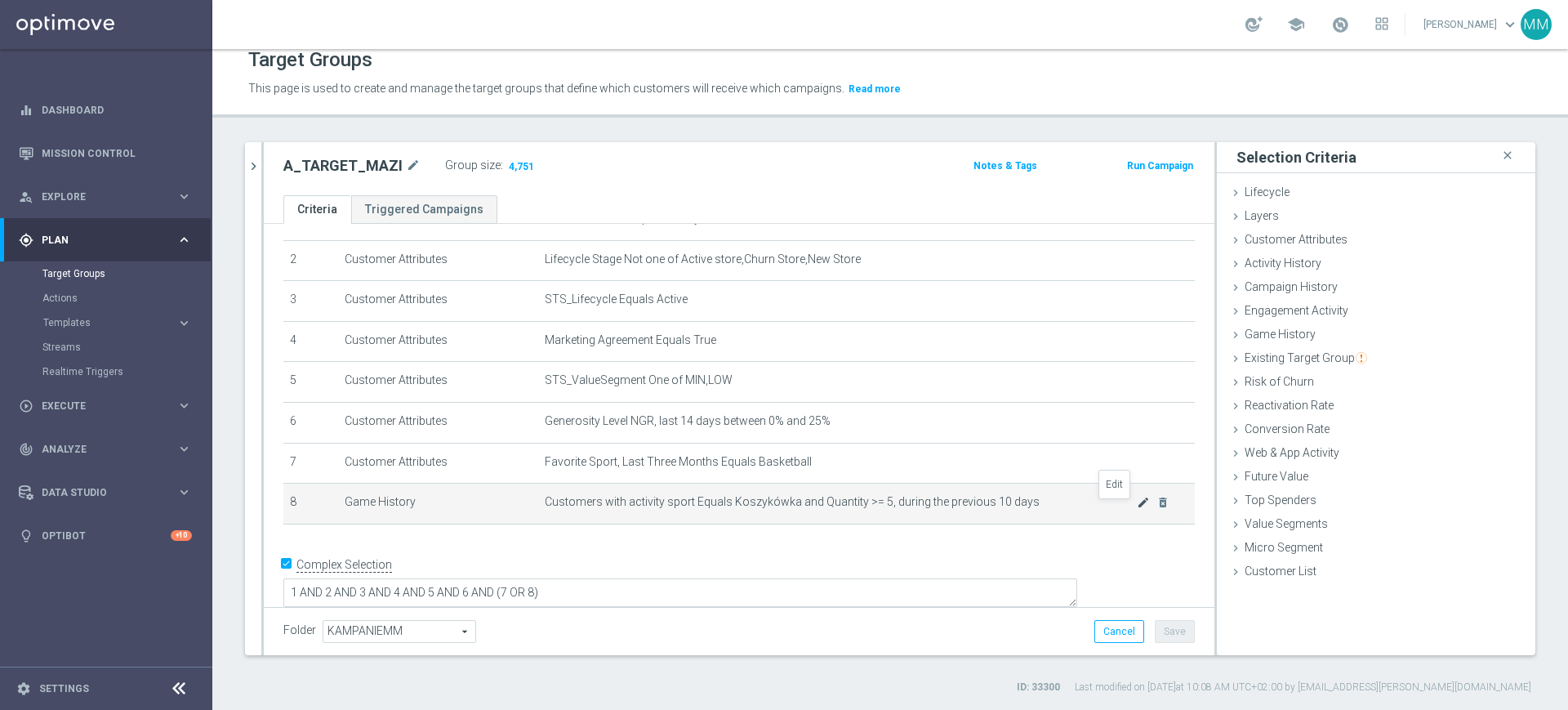
click at [1138, 506] on icon "mode_edit" at bounding box center [1143, 501] width 13 height 13
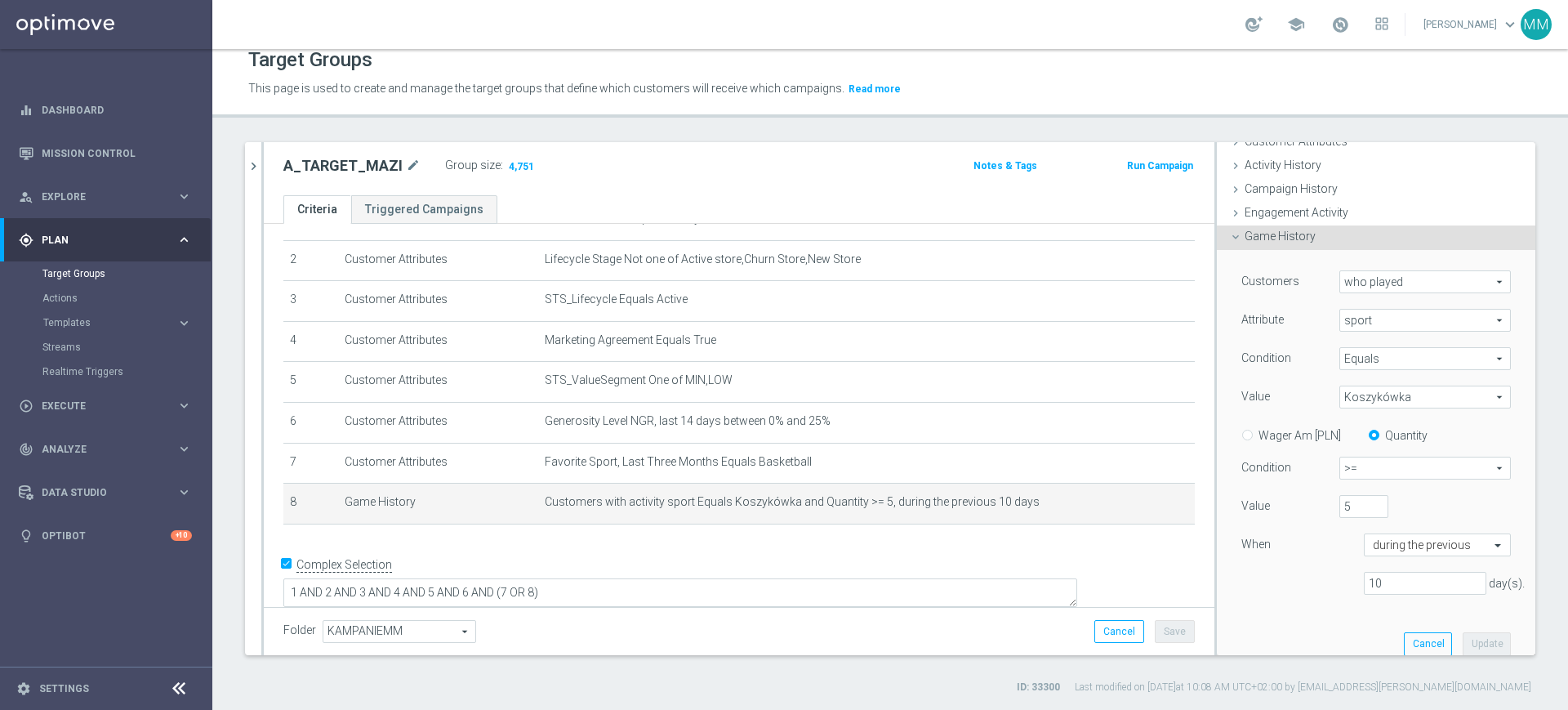
scroll to position [204, 0]
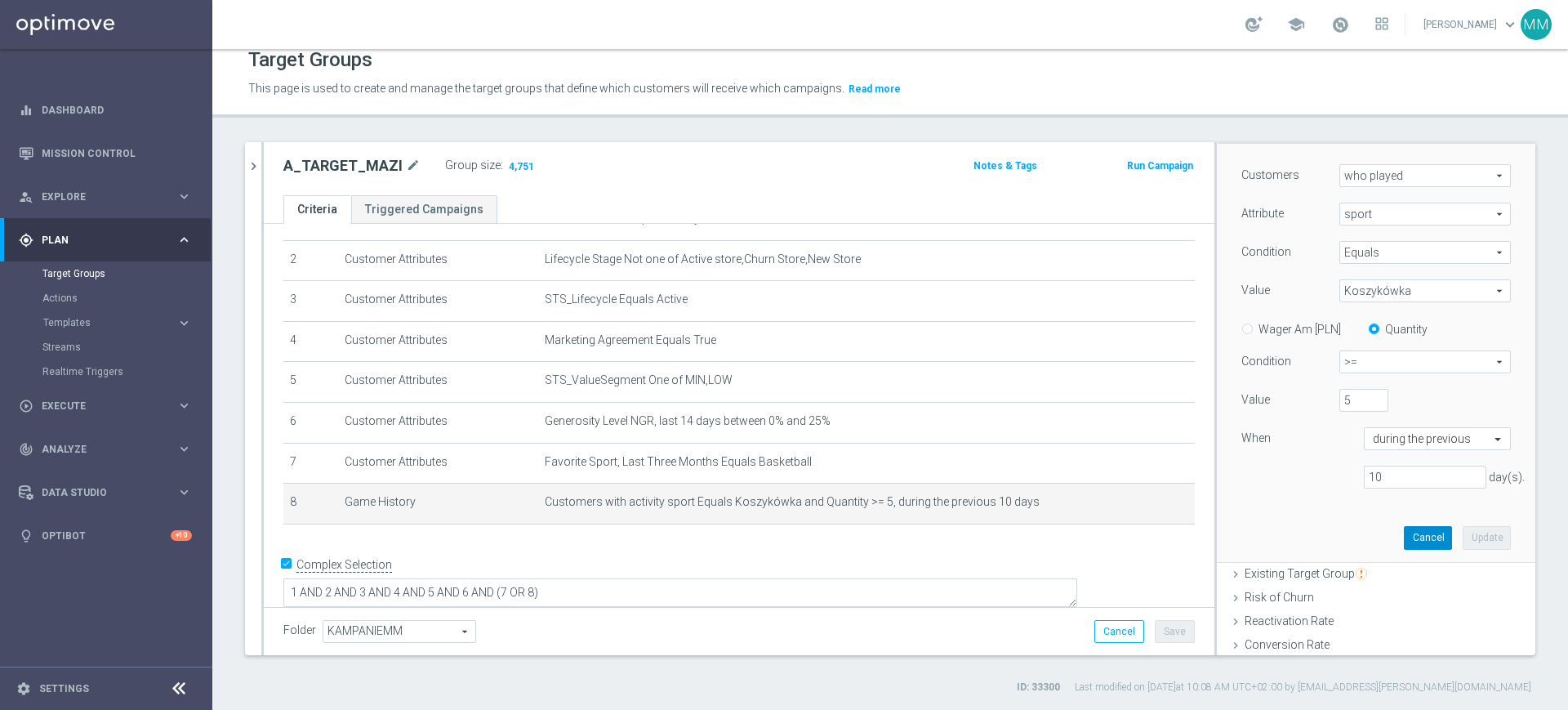
click at [1405, 532] on button "Cancel" at bounding box center [1428, 537] width 48 height 23
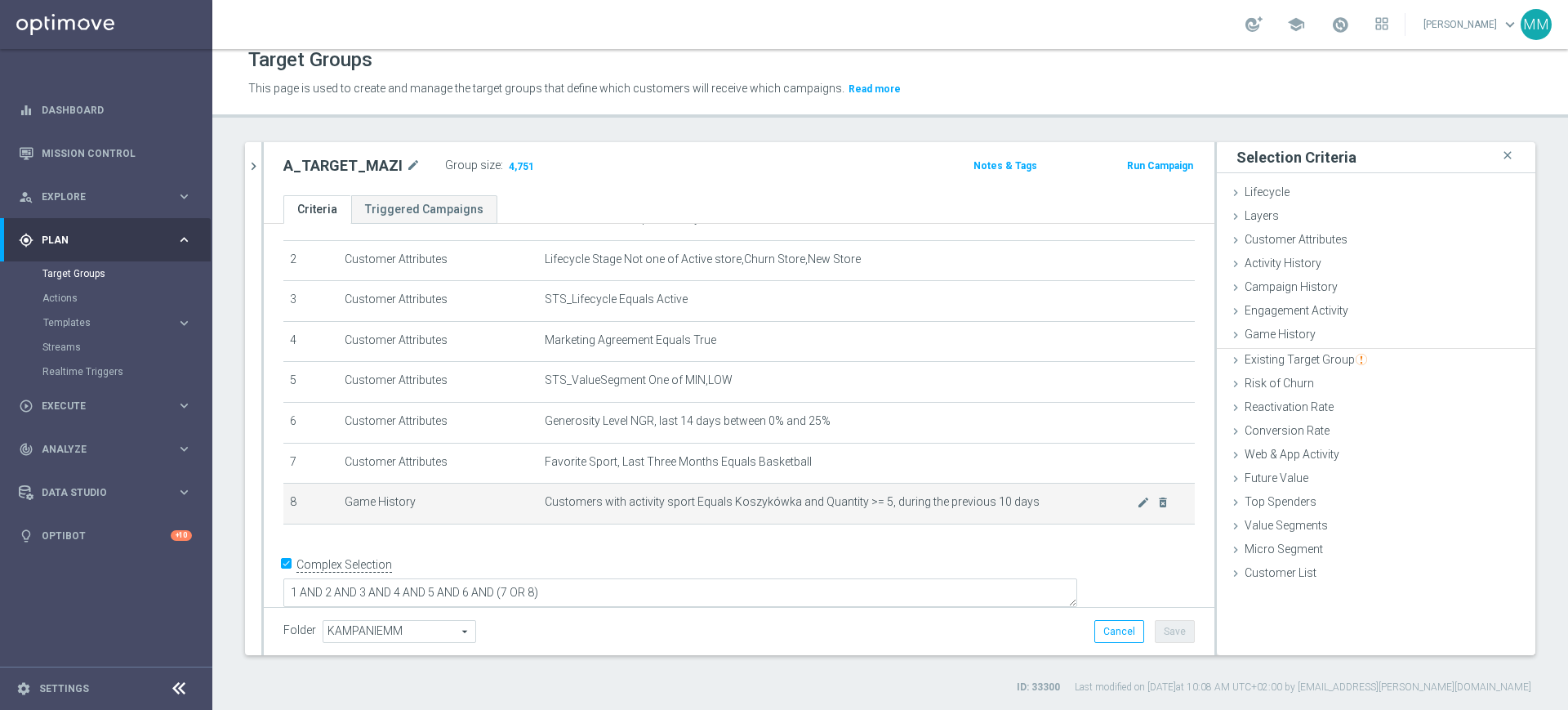
scroll to position [0, 0]
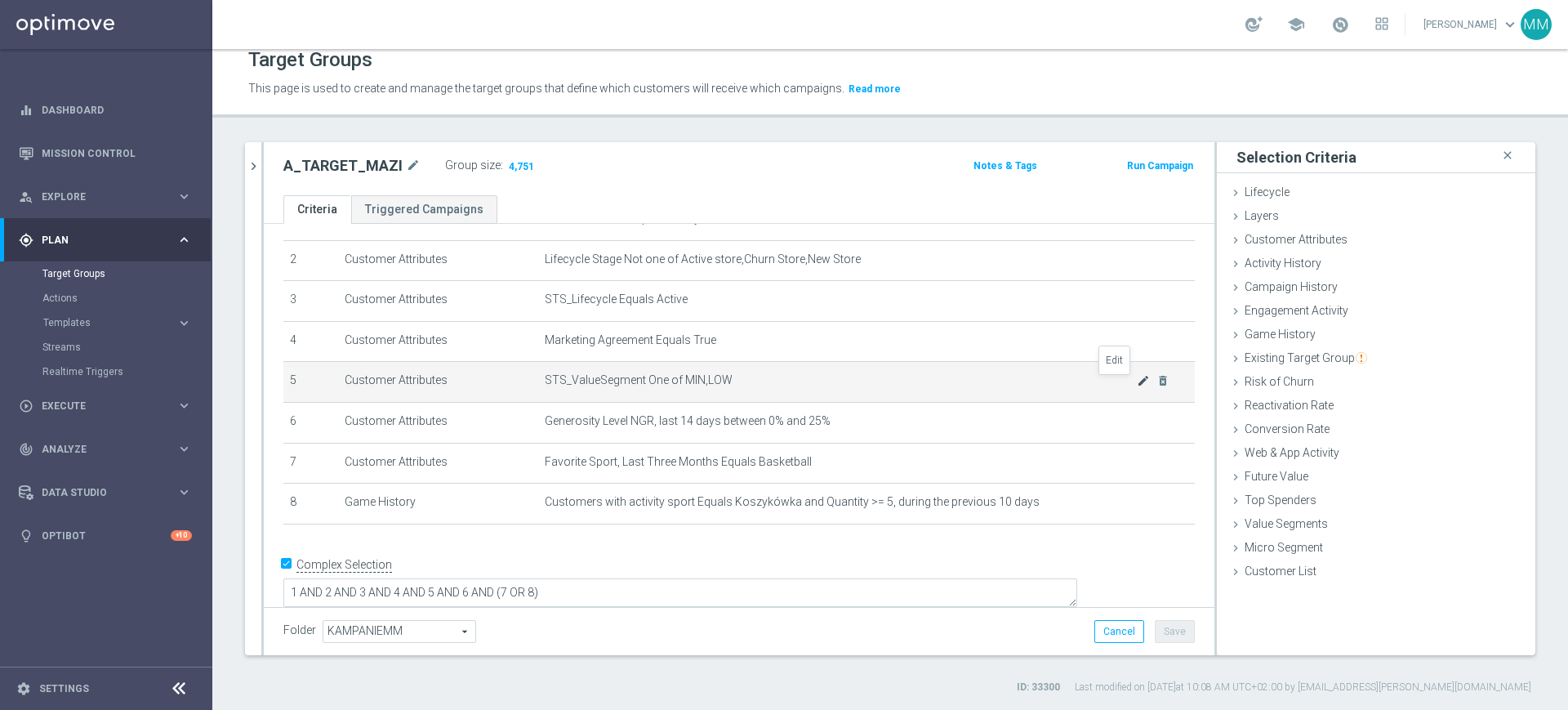
click at [1138, 386] on icon "mode_edit" at bounding box center [1143, 380] width 13 height 13
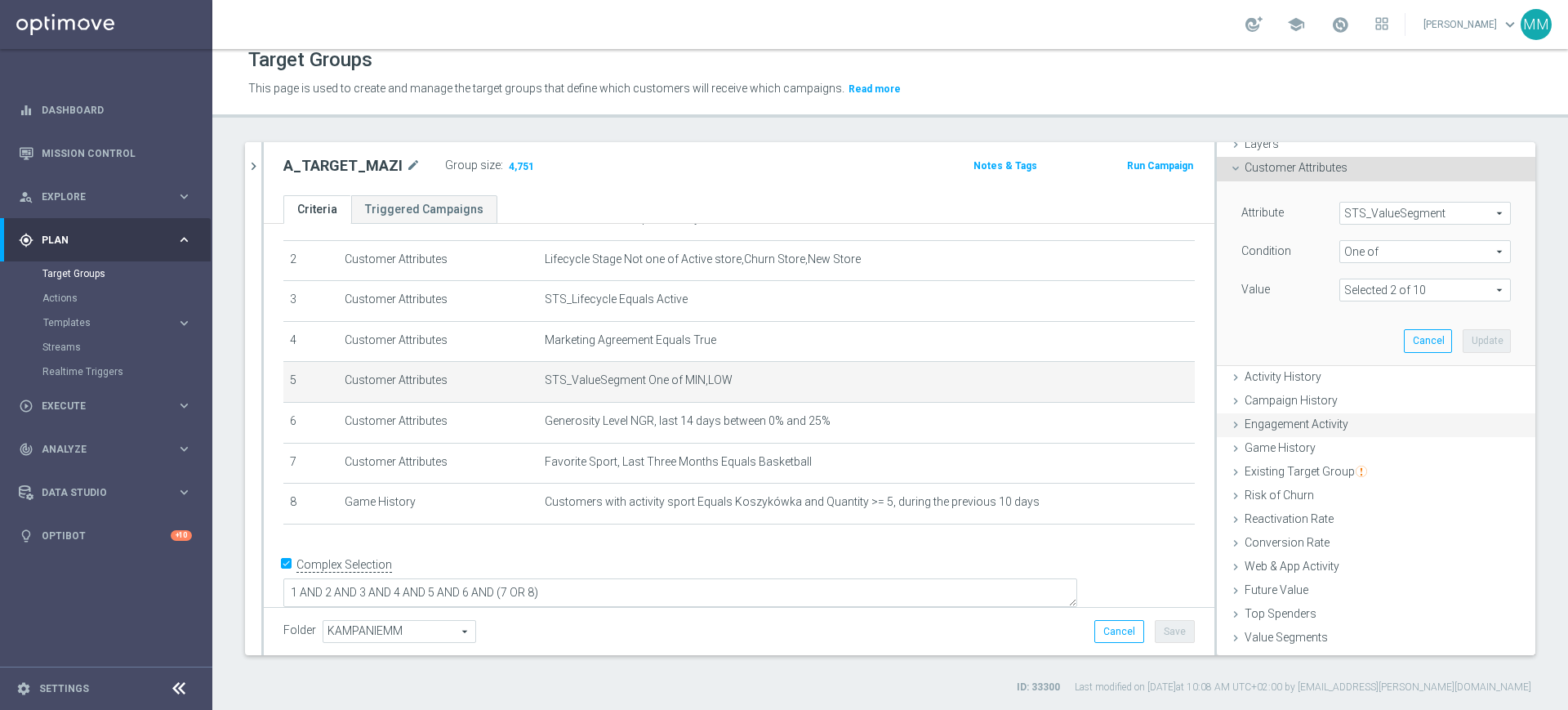
scroll to position [102, 0]
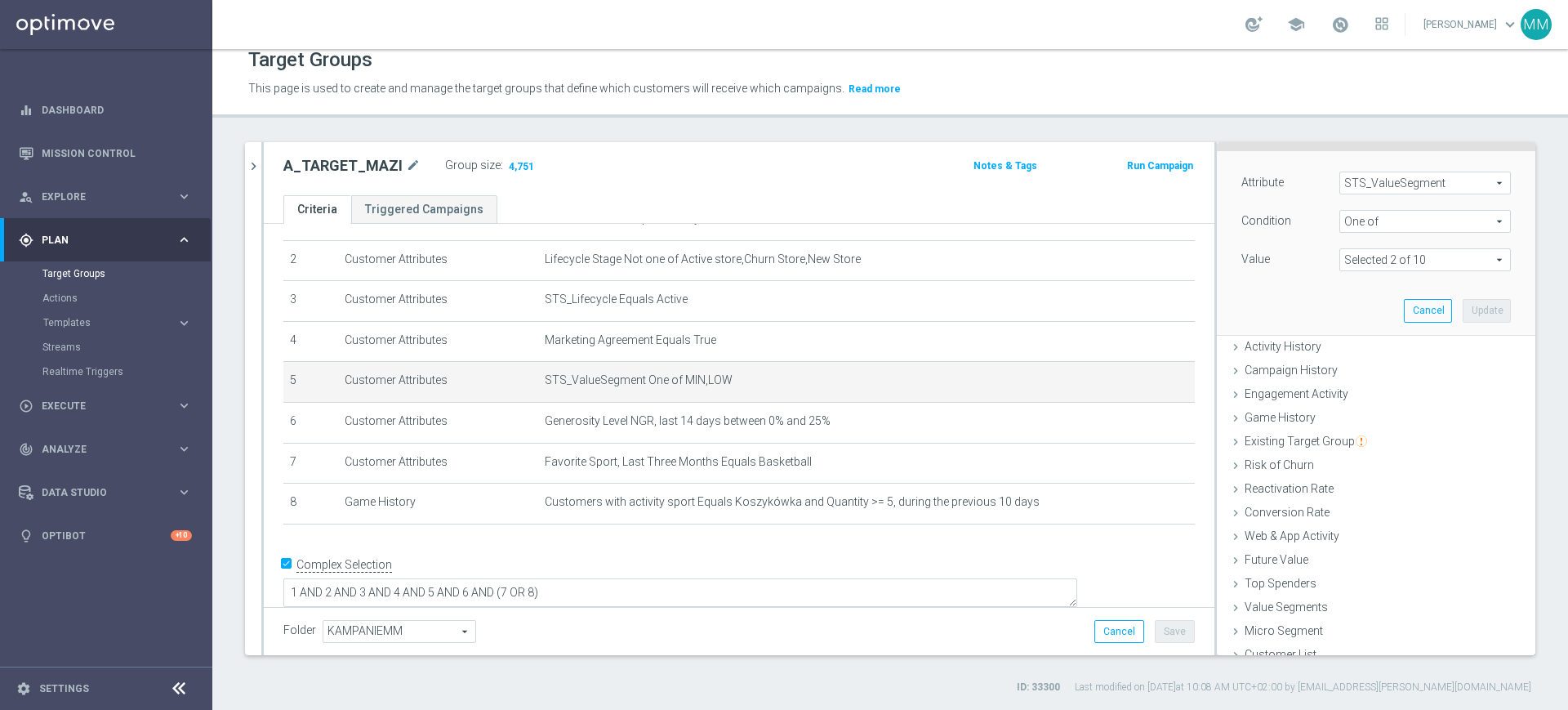
click at [1372, 272] on div "Value Selected 2 of 10 arrow_drop_down search (All)" at bounding box center [1376, 261] width 294 height 27
click at [1362, 258] on span at bounding box center [1425, 260] width 170 height 22
click at [1362, 347] on span "LOW" at bounding box center [1436, 348] width 149 height 13
click at [1356, 347] on input "LOW" at bounding box center [1357, 348] width 11 height 11
checkbox input "false"
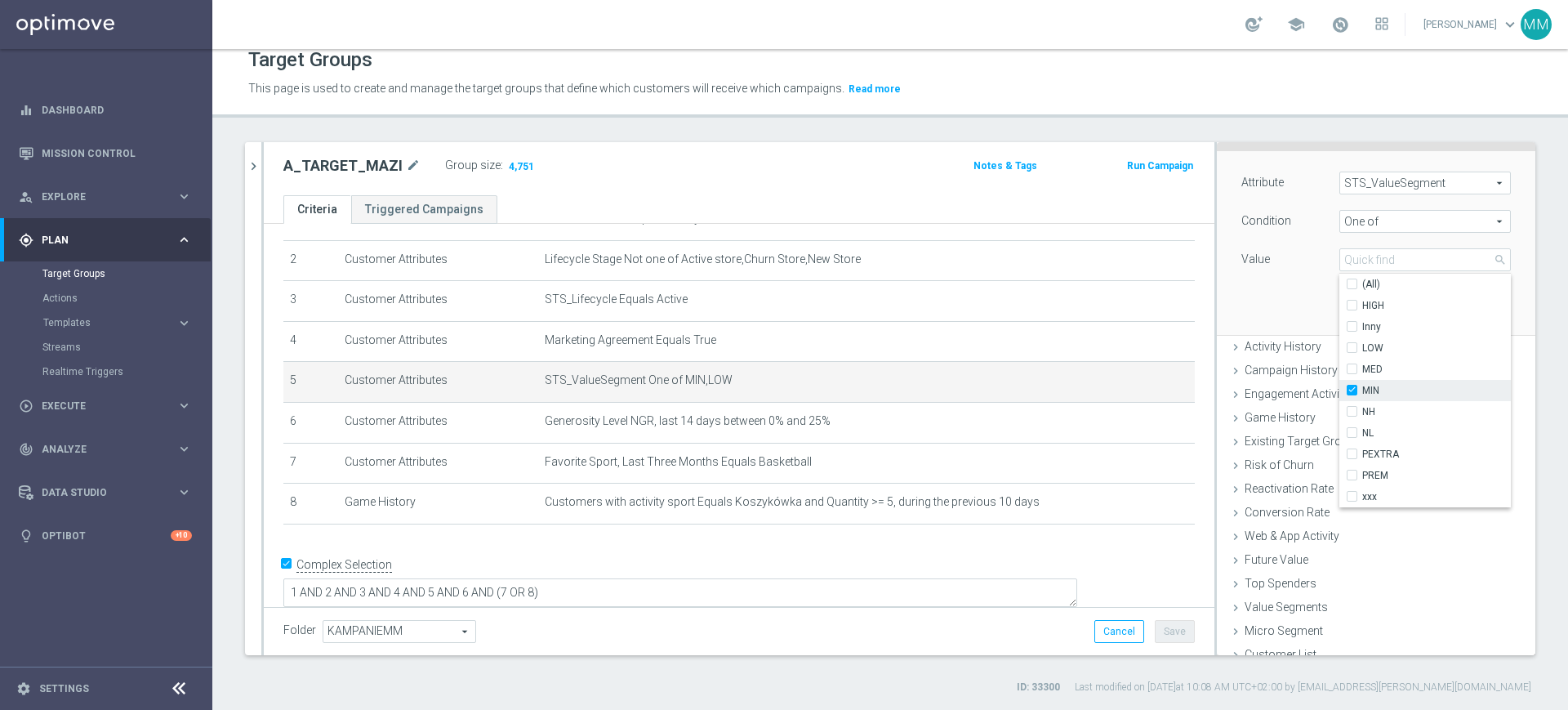
type input "MIN"
click at [1362, 393] on span "MIN" at bounding box center [1436, 390] width 149 height 13
click at [1354, 393] on input "MIN" at bounding box center [1357, 390] width 11 height 11
checkbox input "false"
type input "Select"
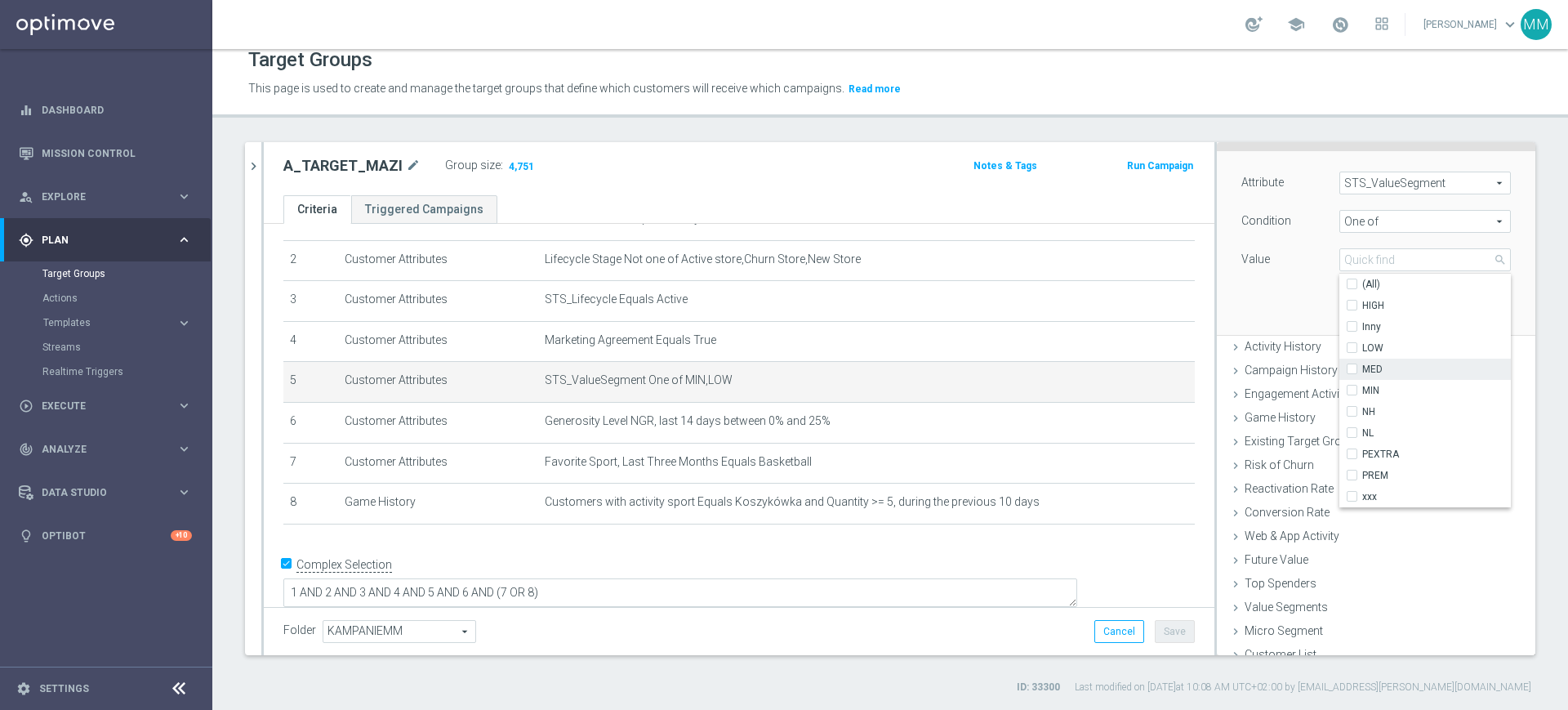
click at [1362, 374] on span "MED" at bounding box center [1436, 368] width 149 height 13
click at [1352, 374] on input "MED" at bounding box center [1357, 369] width 11 height 11
checkbox input "true"
type input "MED"
click at [1315, 308] on div "Attribute STS_ValueSegment STS_ValueSegment arrow_drop_down search Condition On…" at bounding box center [1376, 242] width 294 height 183
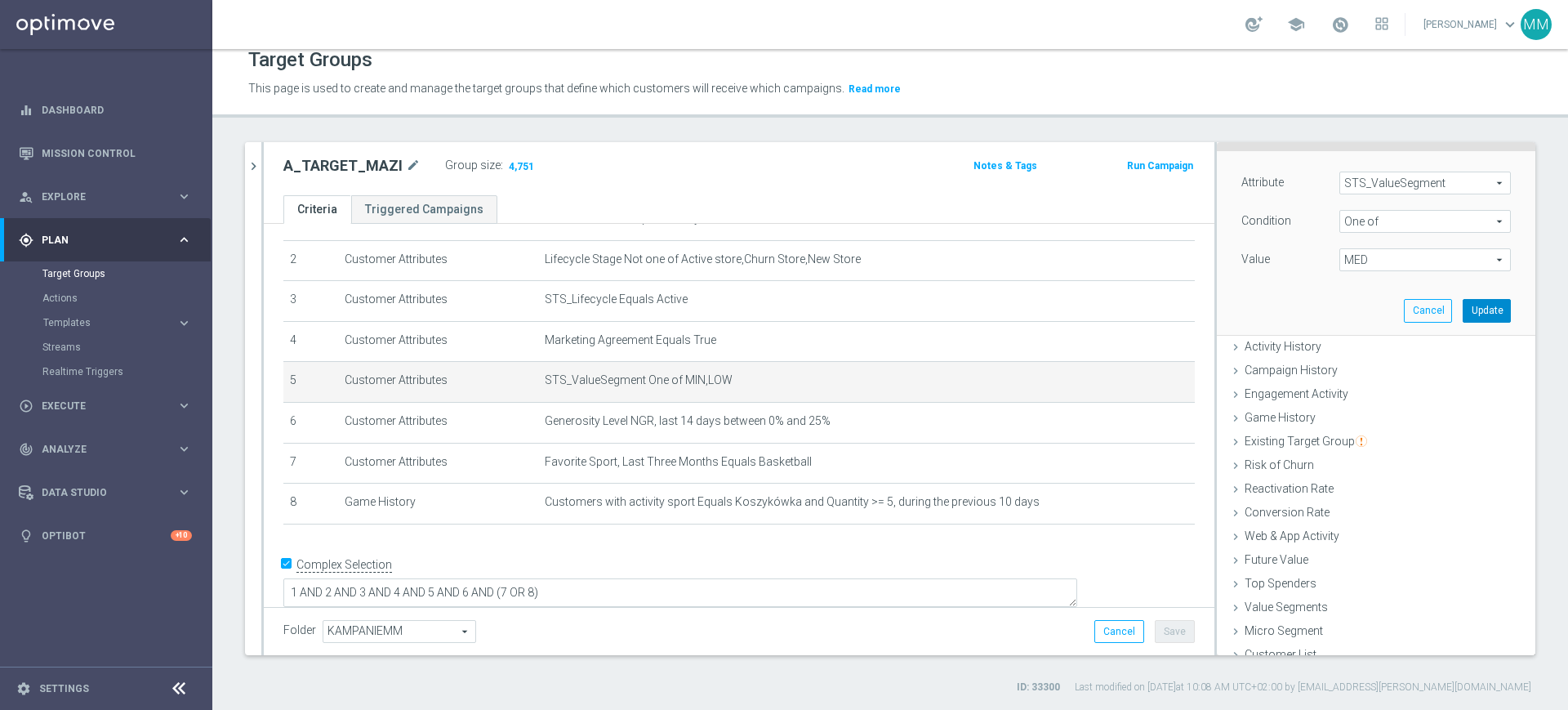
click at [1463, 317] on button "Update" at bounding box center [1486, 310] width 48 height 23
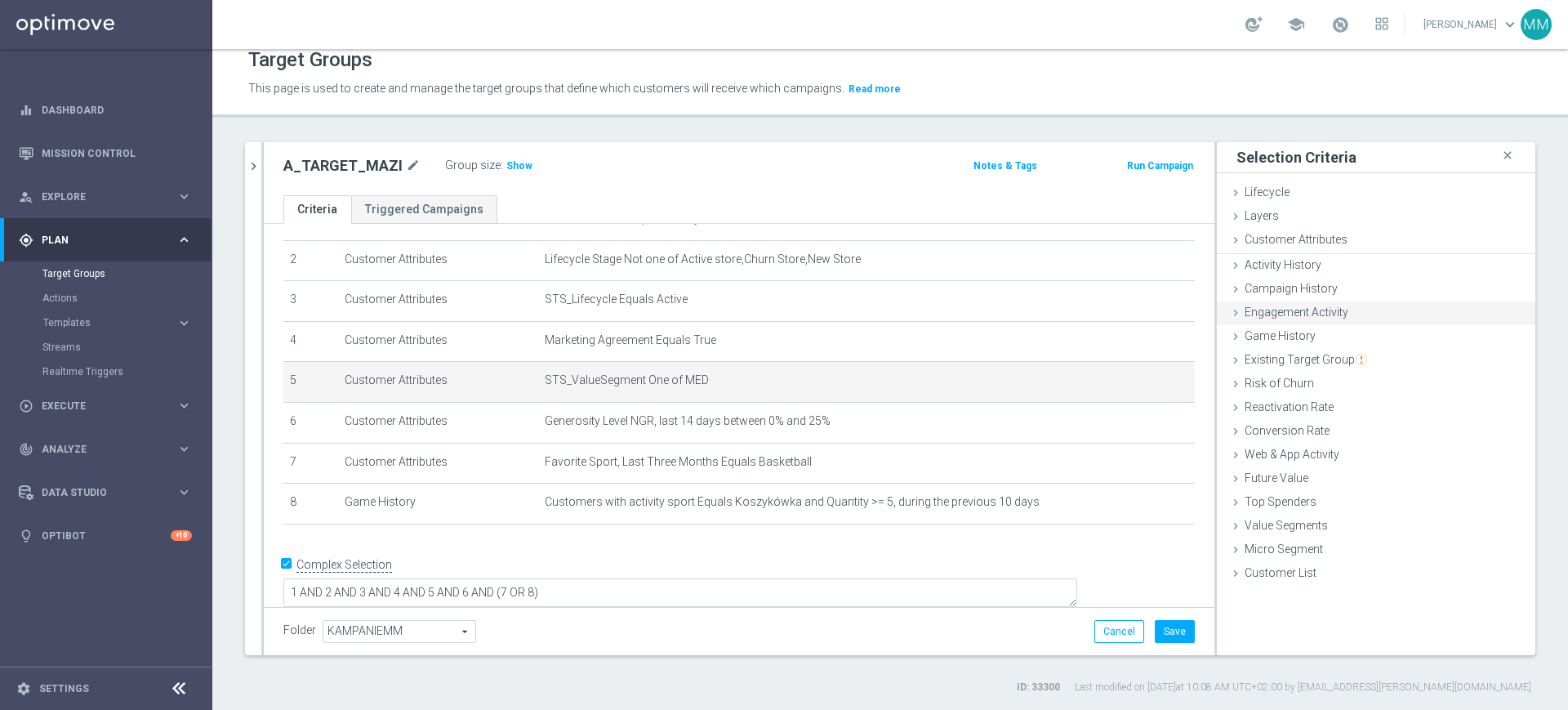
scroll to position [0, 0]
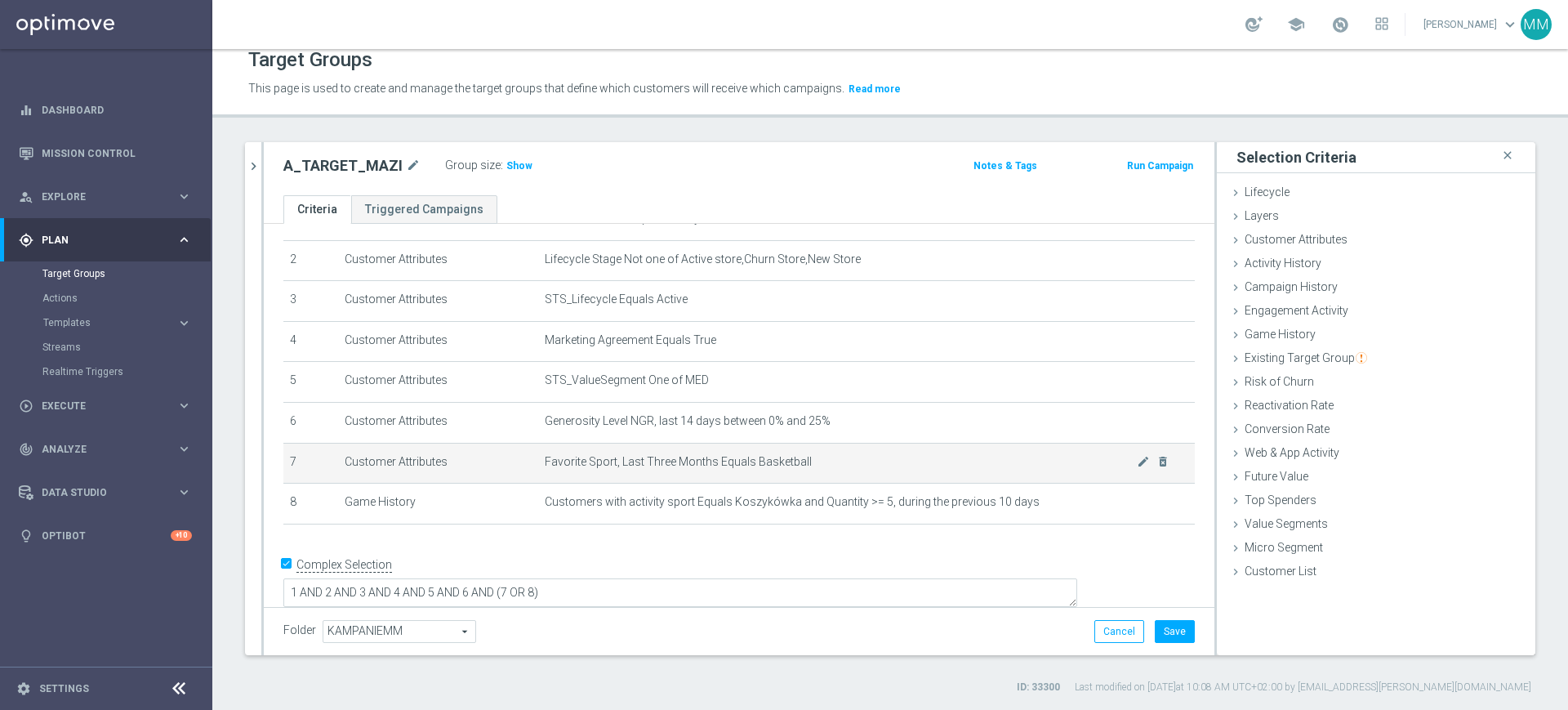
click at [735, 484] on td "Favorite Sport, Last Three Months Equals Basketball mode_edit delete_forever" at bounding box center [867, 463] width 657 height 40
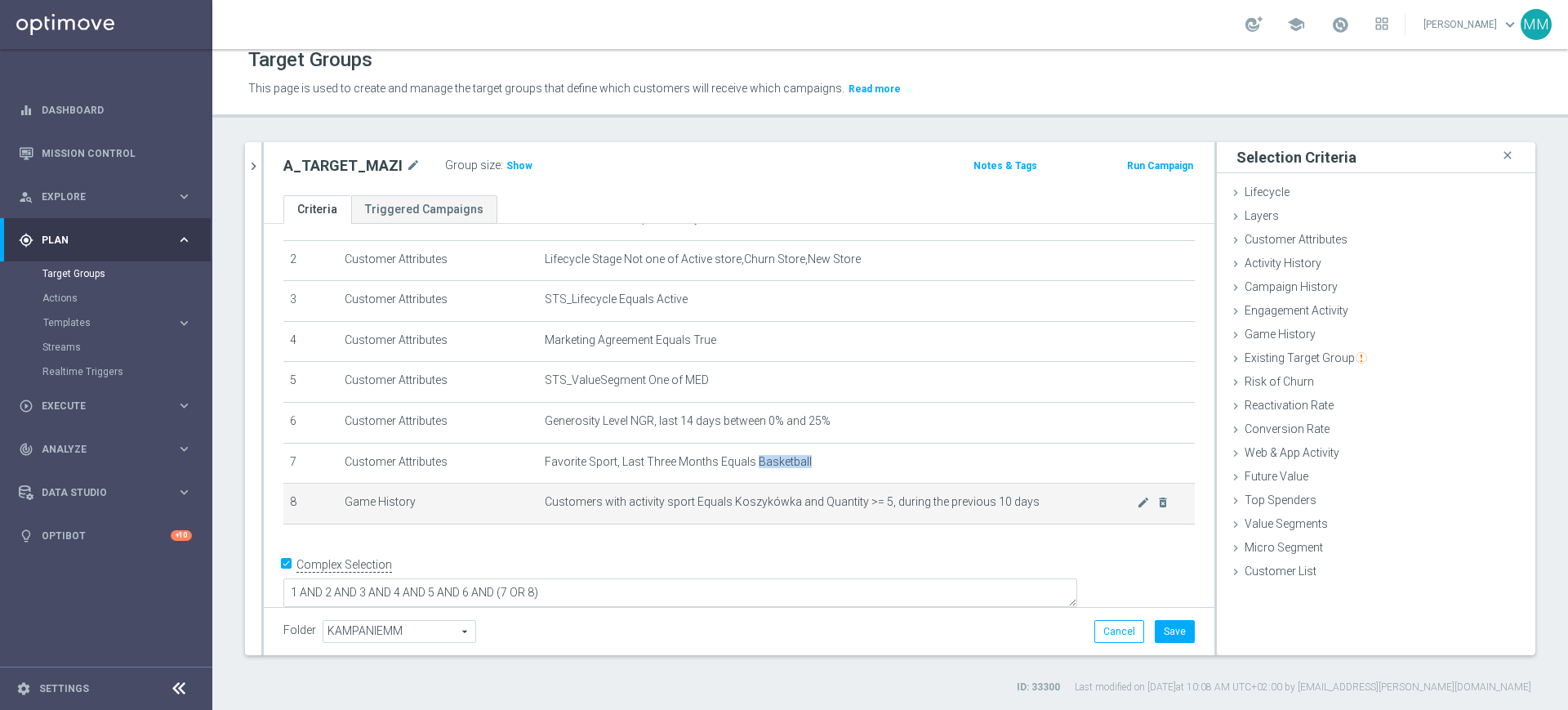
click at [733, 488] on tbody "1 Customer Attributes STS_Exclusions Equals Always mode_edit delete_forever 2 C…" at bounding box center [740, 360] width 912 height 324
click at [721, 497] on td "Customers with activity sport Equals Koszykówka and Quantity >= 5, during the p…" at bounding box center [867, 503] width 657 height 40
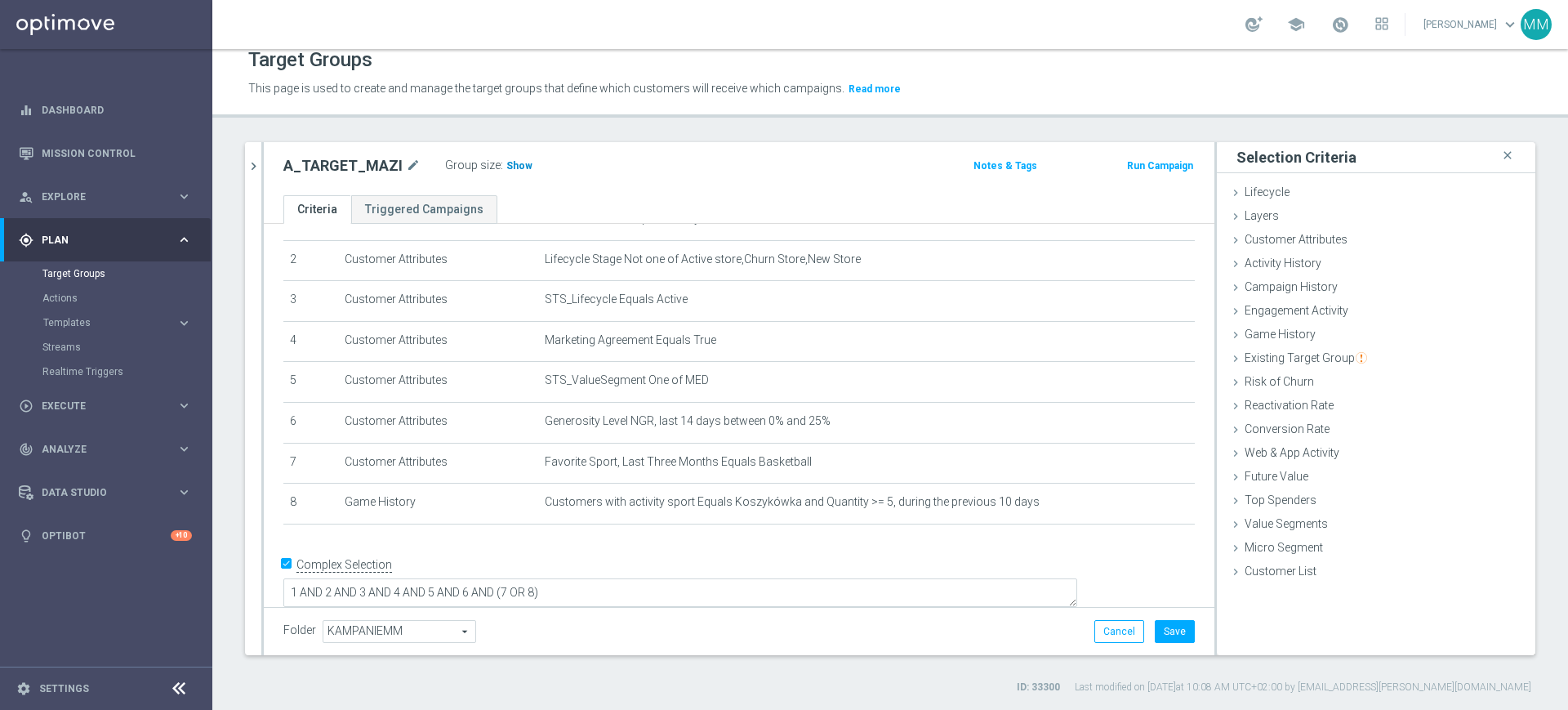
click at [512, 166] on span "Show" at bounding box center [519, 166] width 27 height 12
click at [1138, 423] on icon "mode_edit" at bounding box center [1143, 420] width 13 height 13
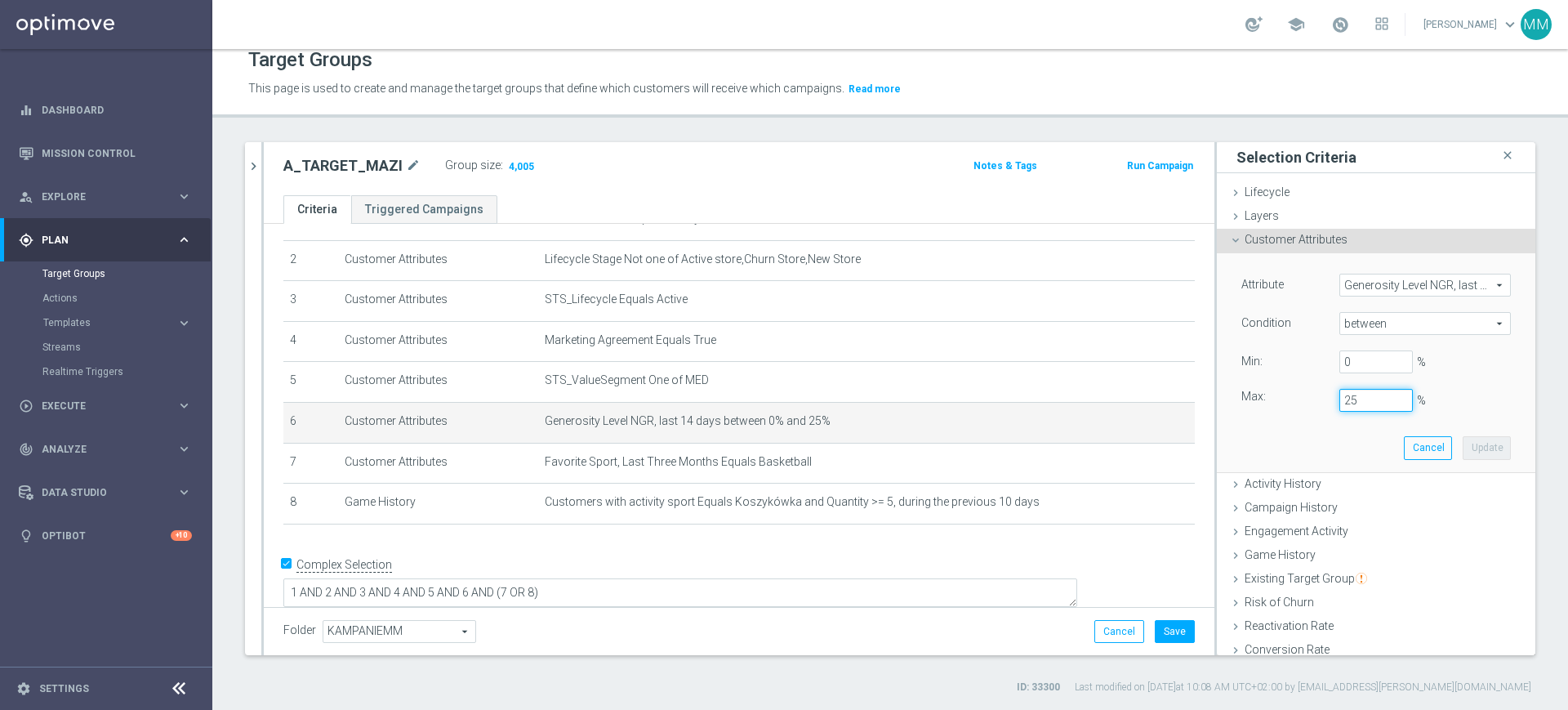
drag, startPoint x: 1355, startPoint y: 402, endPoint x: 1308, endPoint y: 401, distance: 47.0
click at [1328, 401] on div "25 %" at bounding box center [1377, 400] width 98 height 23
click at [1463, 443] on button "Update" at bounding box center [1486, 447] width 48 height 23
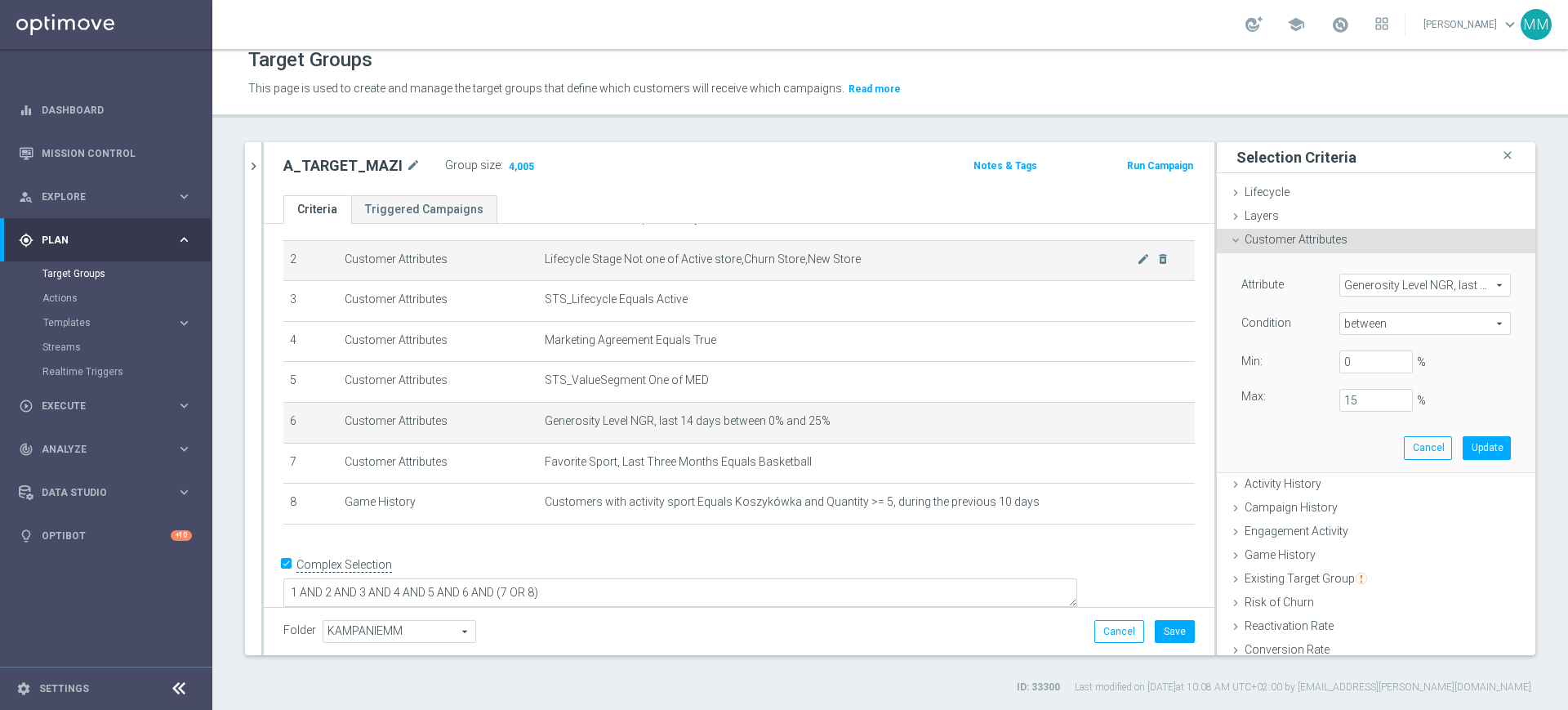
type input "0.15"
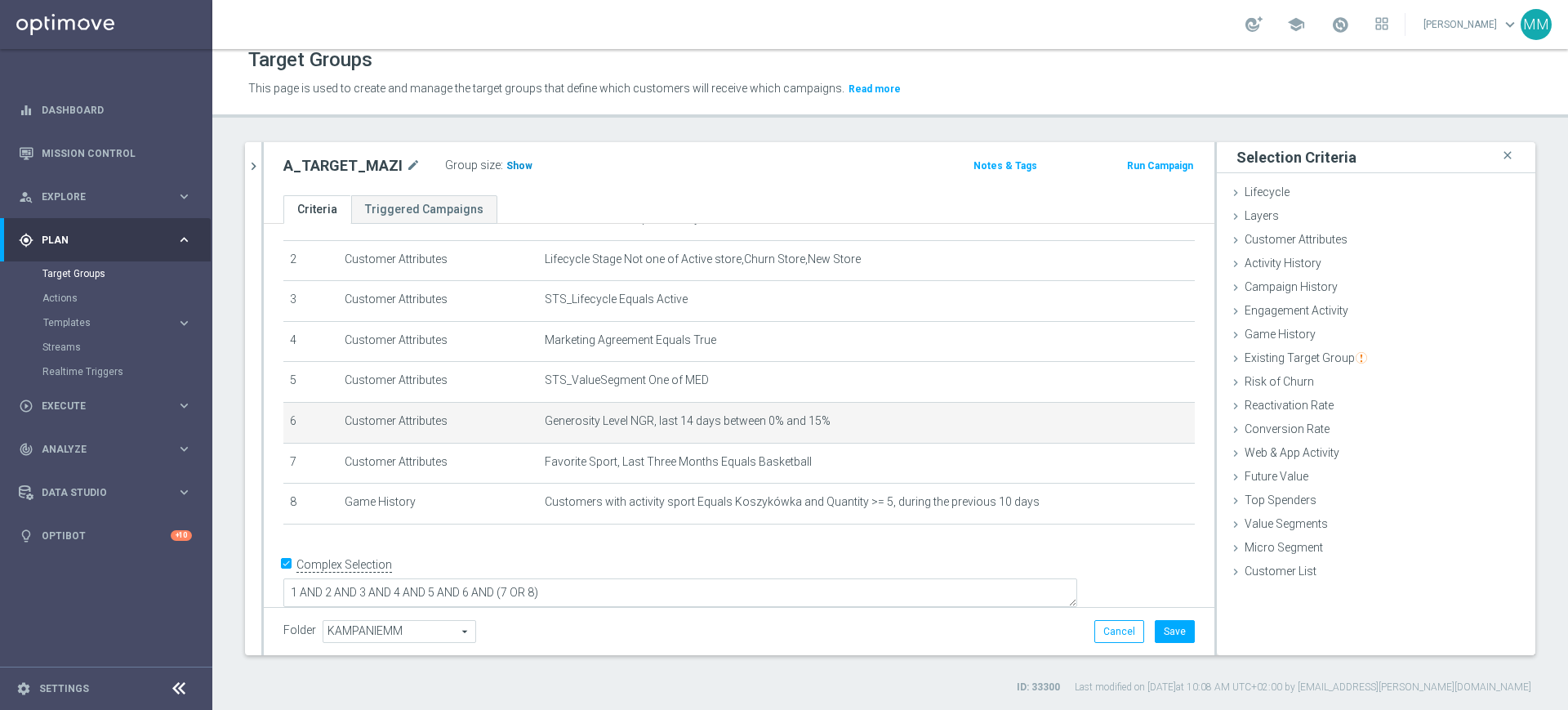
click at [520, 162] on span "Show" at bounding box center [519, 166] width 27 height 12
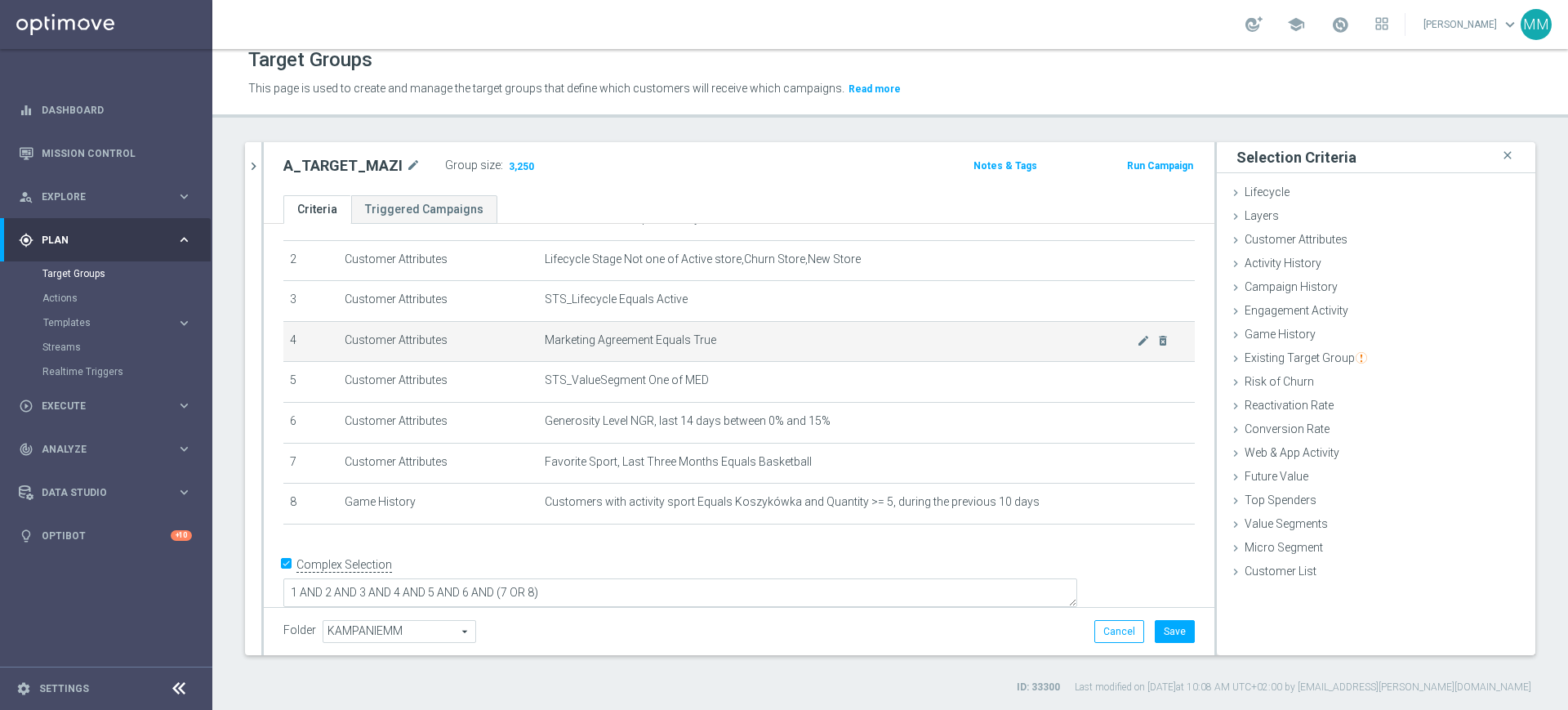
click at [668, 338] on span "Marketing Agreement Equals True" at bounding box center [840, 340] width 592 height 14
click at [665, 352] on td "Marketing Agreement Equals True mode_edit delete_forever" at bounding box center [867, 341] width 657 height 40
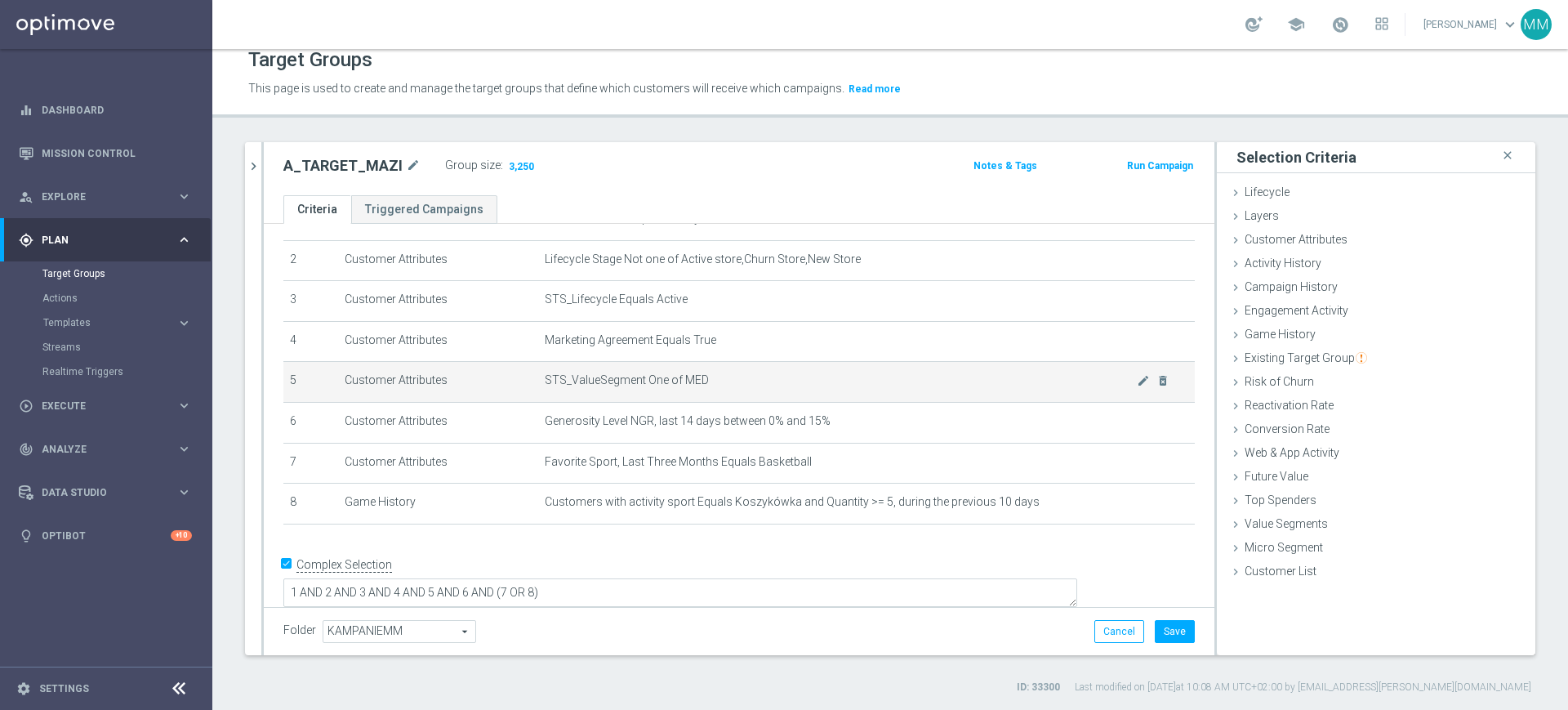
click at [683, 383] on span "STS_ValueSegment One of MED" at bounding box center [840, 380] width 592 height 14
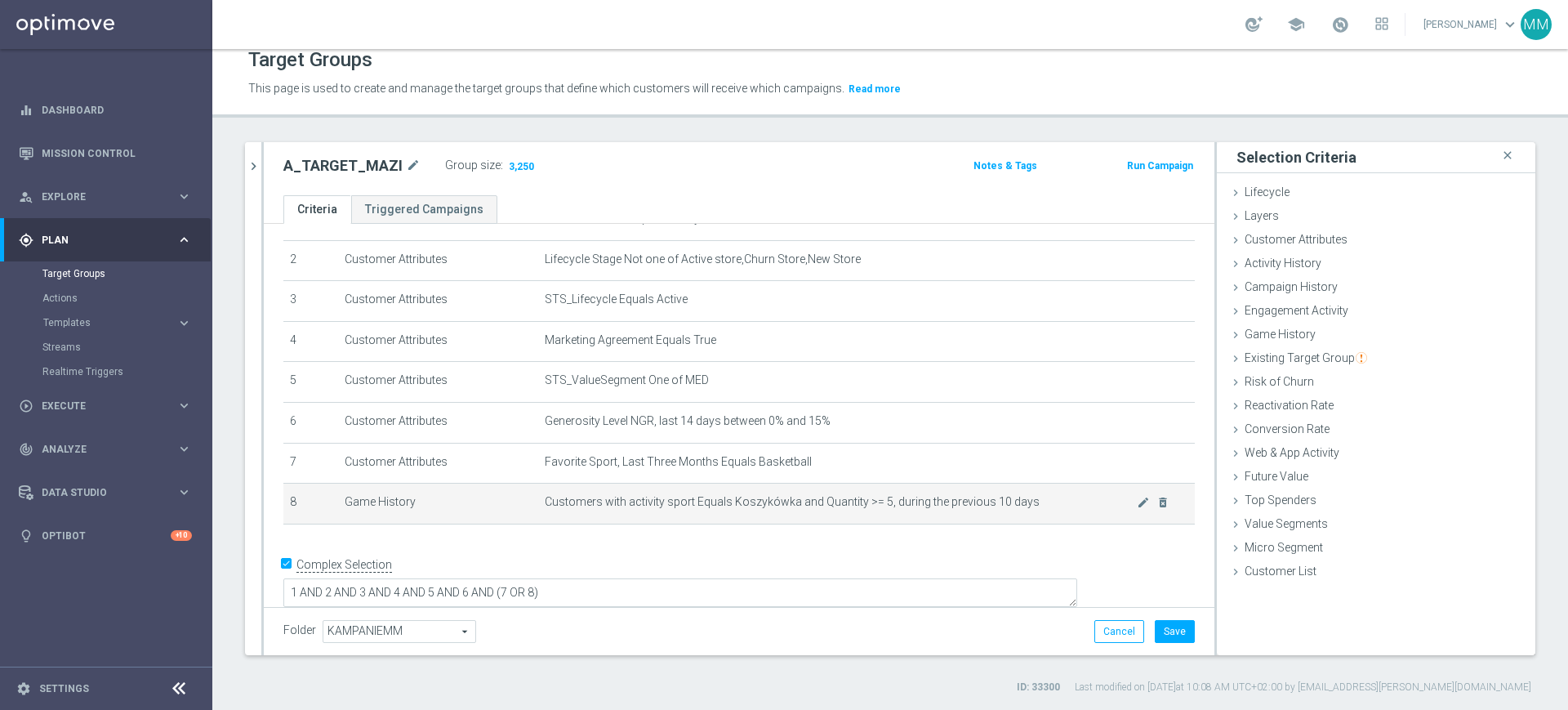
click at [735, 509] on span "Customers with activity sport Equals Koszykówka and Quantity >= 5, during the p…" at bounding box center [840, 502] width 592 height 14
click at [739, 515] on td "Customers with activity sport Equals Koszykówka and Quantity >= 5, during the p…" at bounding box center [867, 503] width 657 height 40
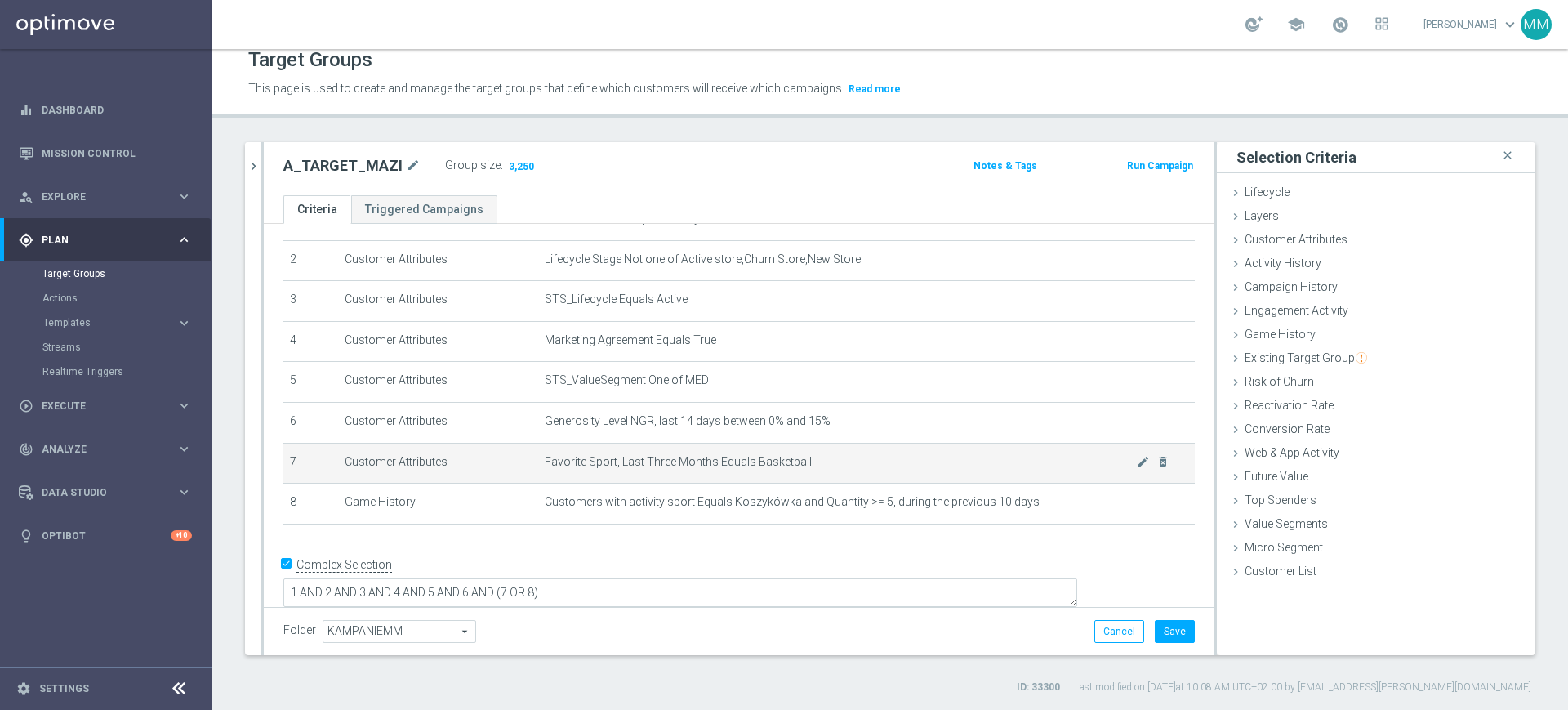
click at [594, 452] on td "Favorite Sport, Last Three Months Equals Basketball mode_edit delete_forever" at bounding box center [867, 463] width 657 height 40
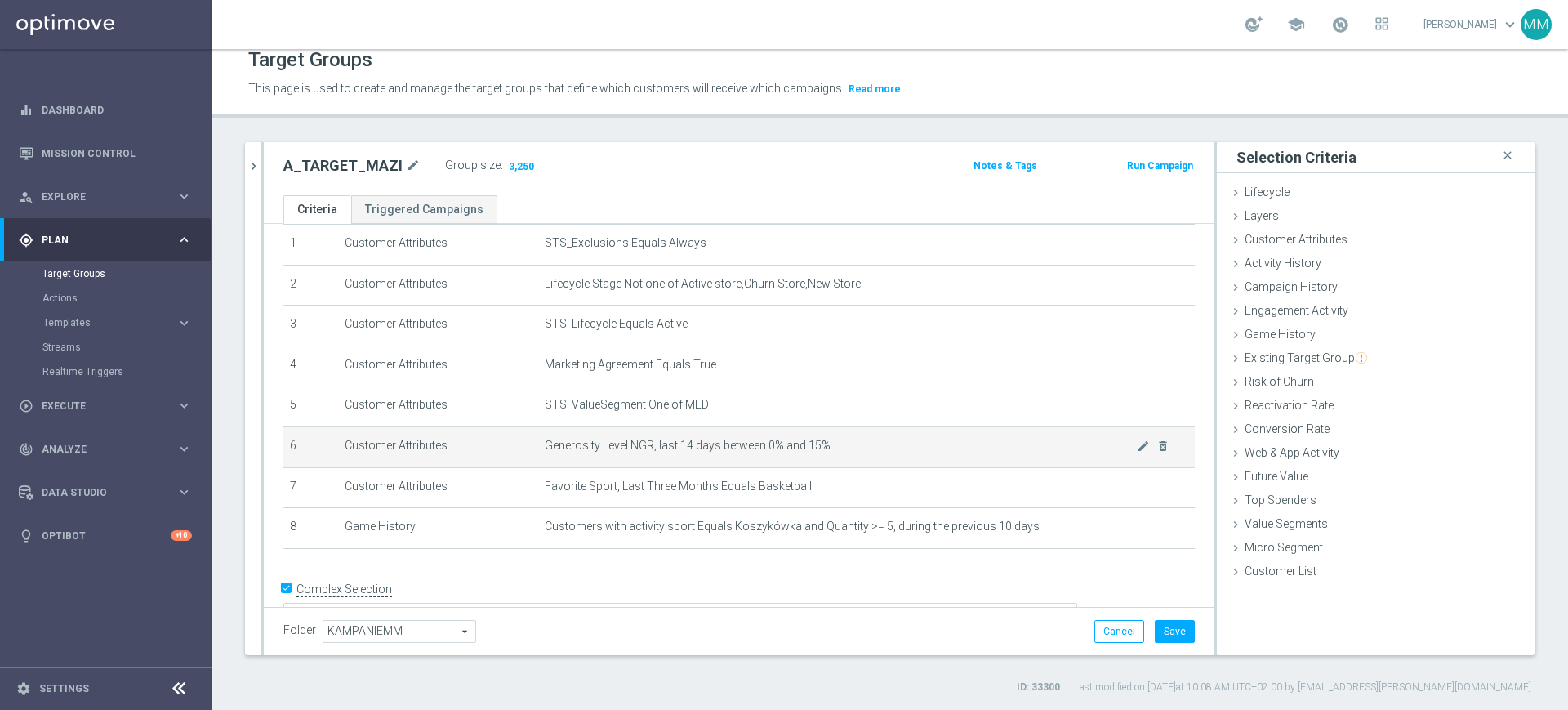
scroll to position [82, 0]
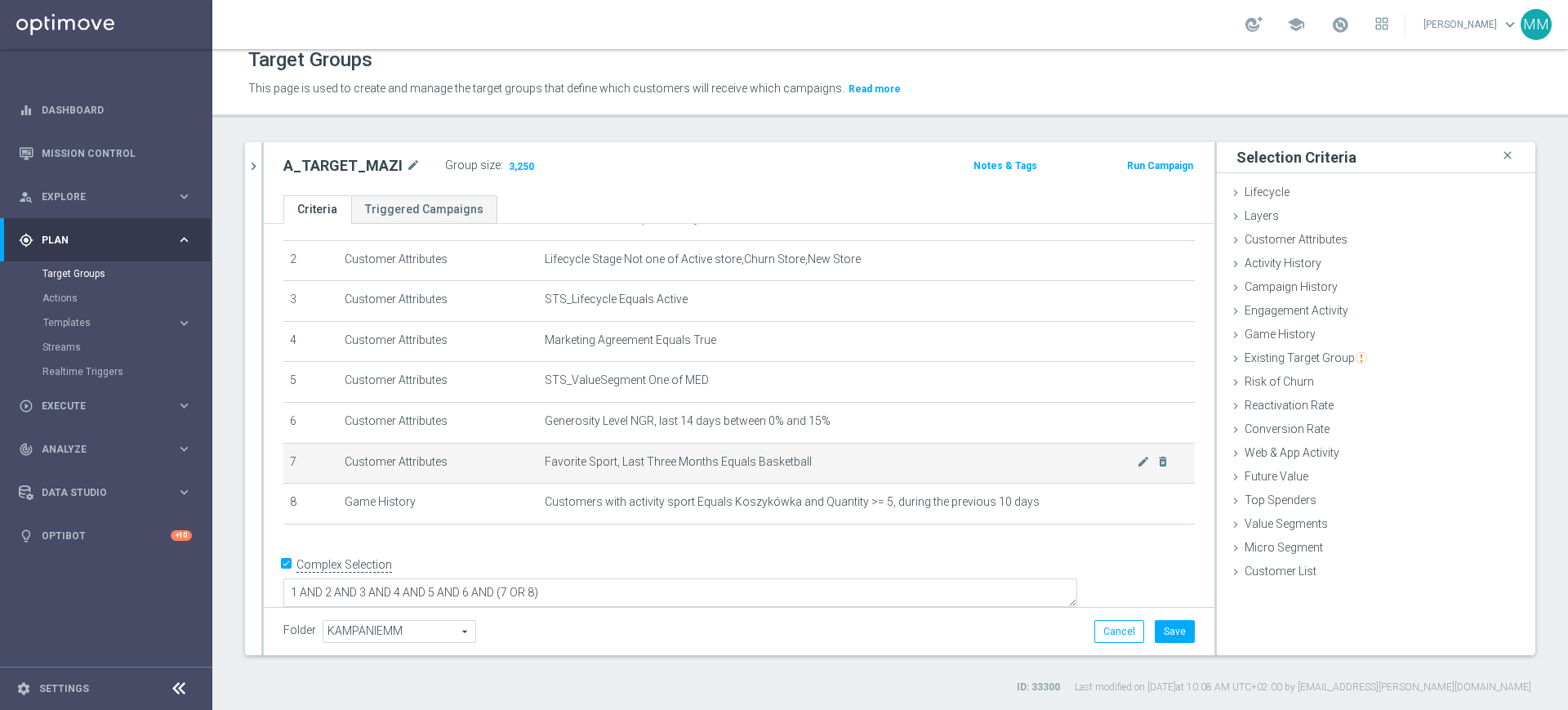
click at [714, 469] on span "Favorite Sport, Last Three Months Equals Basketball" at bounding box center [840, 462] width 592 height 14
click at [745, 451] on td "Favorite Sport, Last Three Months Equals Basketball mode_edit delete_forever" at bounding box center [867, 463] width 657 height 40
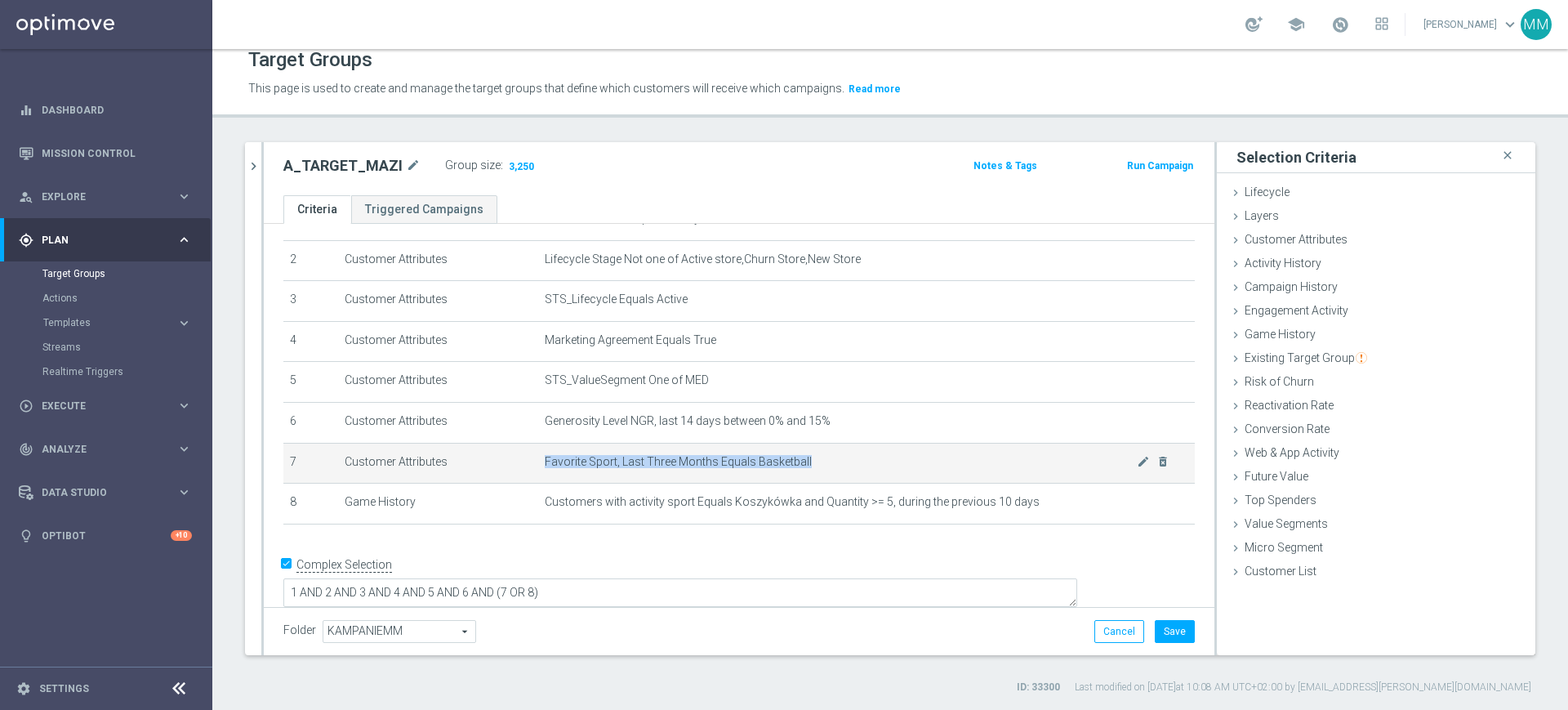
click at [745, 451] on td "Favorite Sport, Last Three Months Equals Basketball mode_edit delete_forever" at bounding box center [867, 463] width 657 height 40
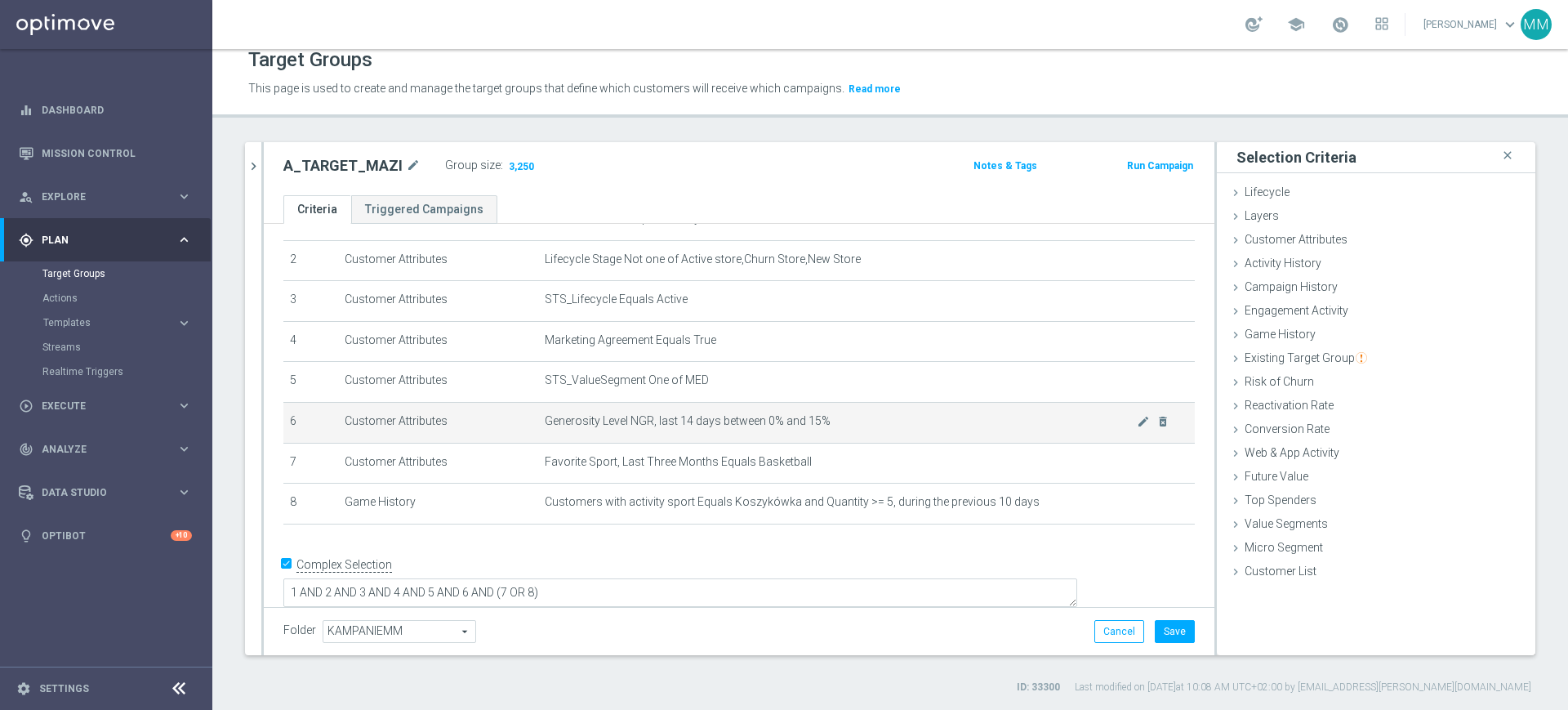
click at [822, 419] on span "Generosity Level NGR, last 14 days between 0% and 15%" at bounding box center [840, 421] width 592 height 14
click at [828, 419] on span "Generosity Level NGR, last 14 days between 0% and 15%" at bounding box center [840, 421] width 592 height 14
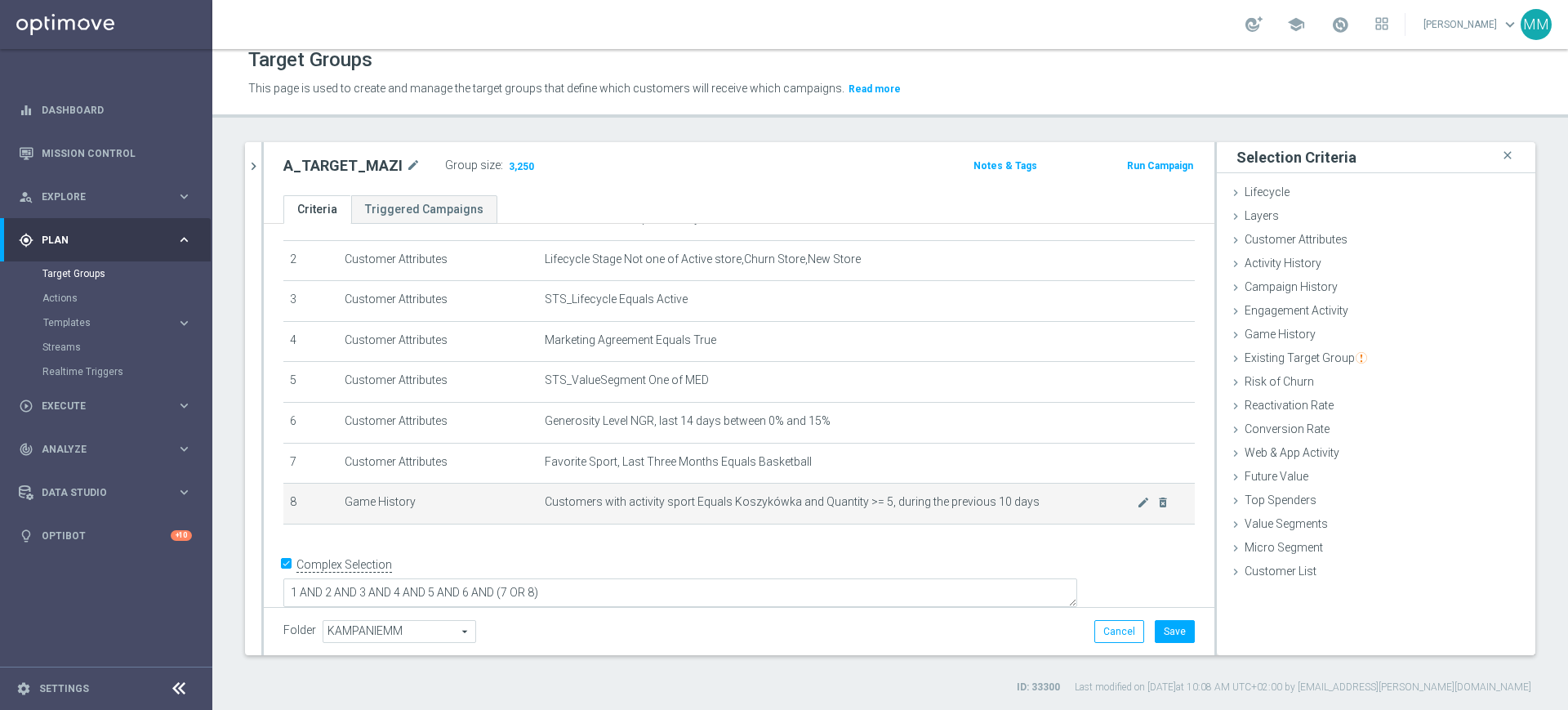
click at [944, 509] on span "Customers with activity sport Equals Koszykówka and Quantity >= 5, during the p…" at bounding box center [840, 502] width 592 height 14
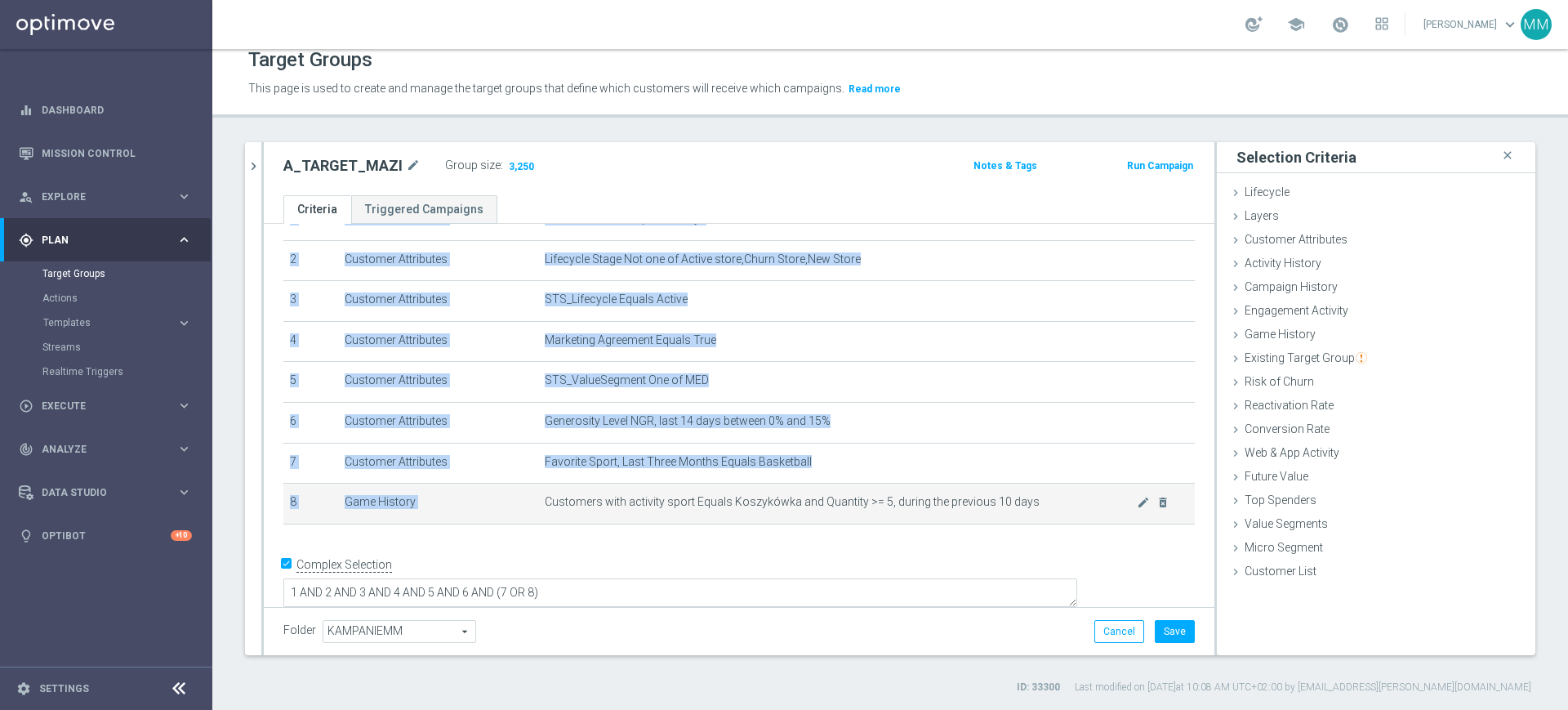
click at [944, 509] on span "Customers with activity sport Equals Koszykówka and Quantity >= 5, during the p…" at bounding box center [840, 502] width 592 height 14
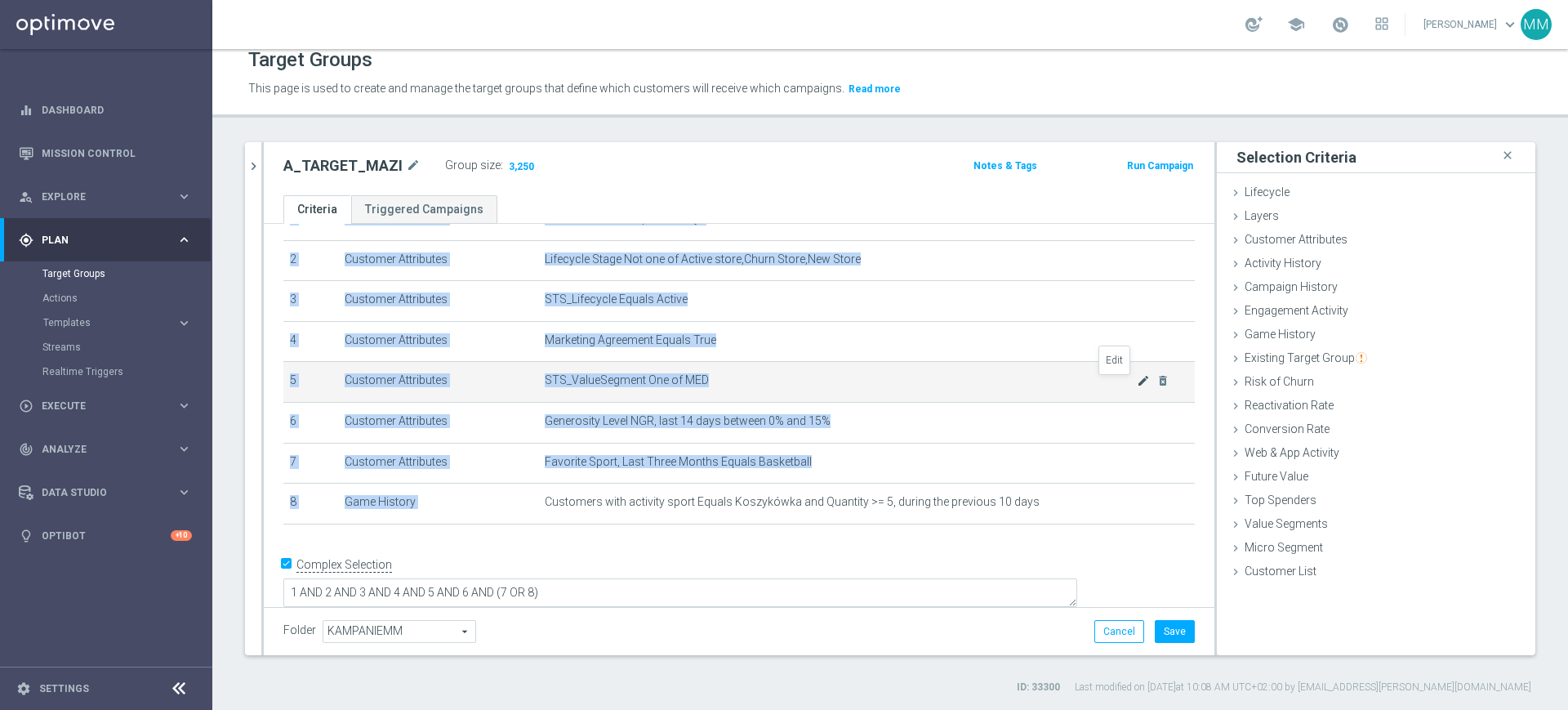
click at [1138, 382] on icon "mode_edit" at bounding box center [1143, 380] width 13 height 13
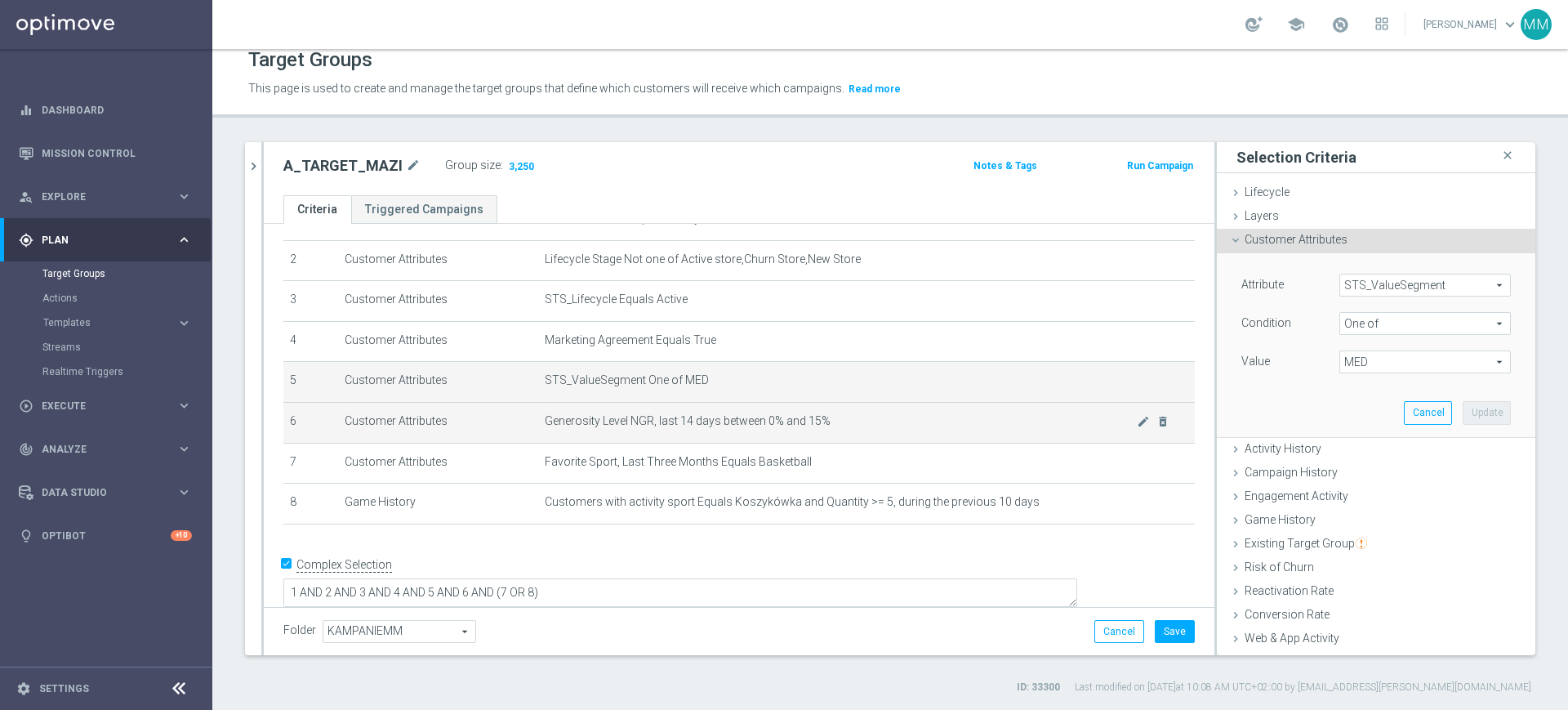
click at [646, 421] on span "Generosity Level NGR, last 14 days between 0% and 15%" at bounding box center [840, 421] width 592 height 14
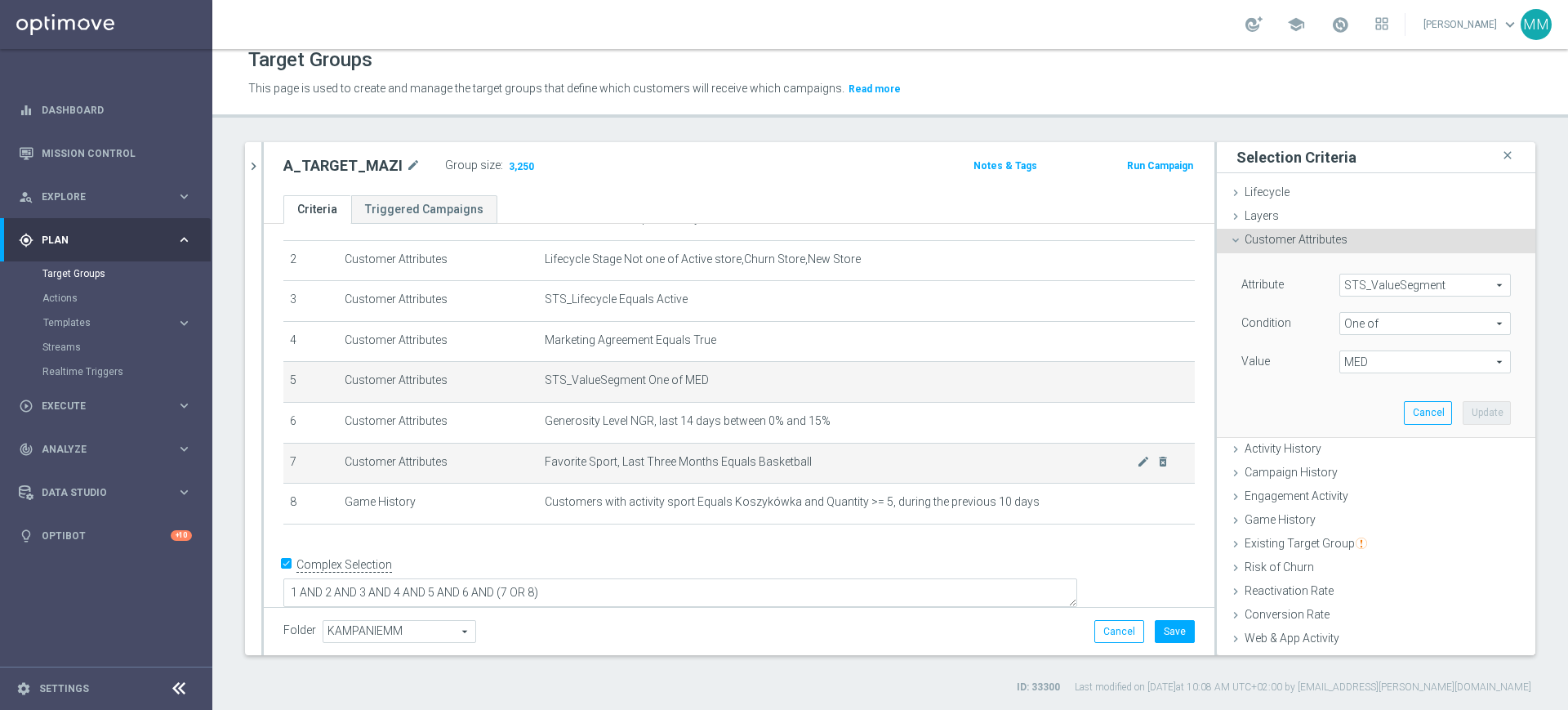
click at [696, 476] on td "Favorite Sport, Last Three Months Equals Basketball mode_edit delete_forever" at bounding box center [867, 463] width 657 height 40
click at [770, 479] on td "Favorite Sport, Last Three Months Equals Basketball mode_edit delete_forever" at bounding box center [867, 463] width 657 height 40
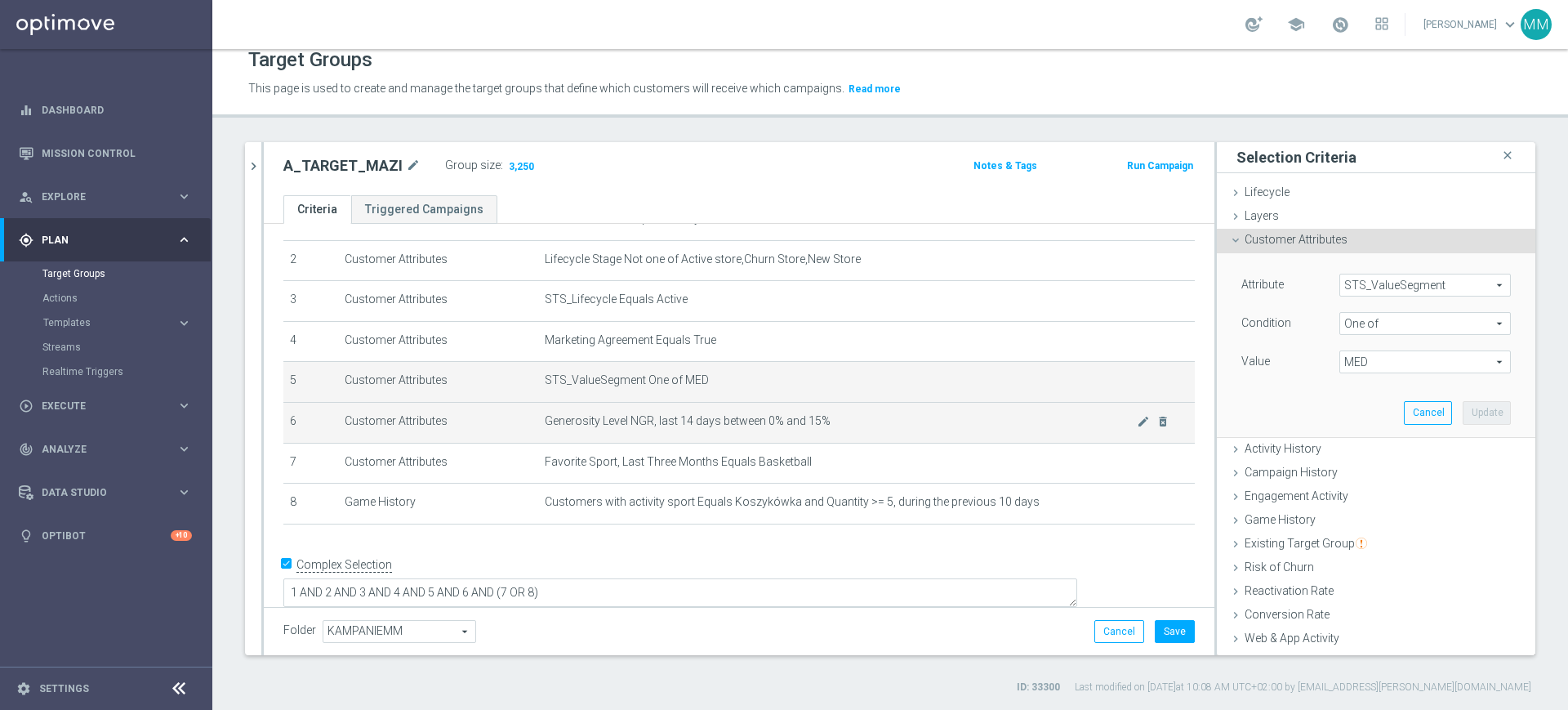
click at [806, 407] on td "Generosity Level NGR, last 14 days between 0% and 15% mode_edit delete_forever" at bounding box center [867, 421] width 657 height 40
click at [806, 428] on span "Generosity Level NGR, last 14 days between 0% and 15%" at bounding box center [840, 421] width 592 height 14
click at [812, 428] on span "Generosity Level NGR, last 14 days between 0% and 15%" at bounding box center [840, 421] width 592 height 14
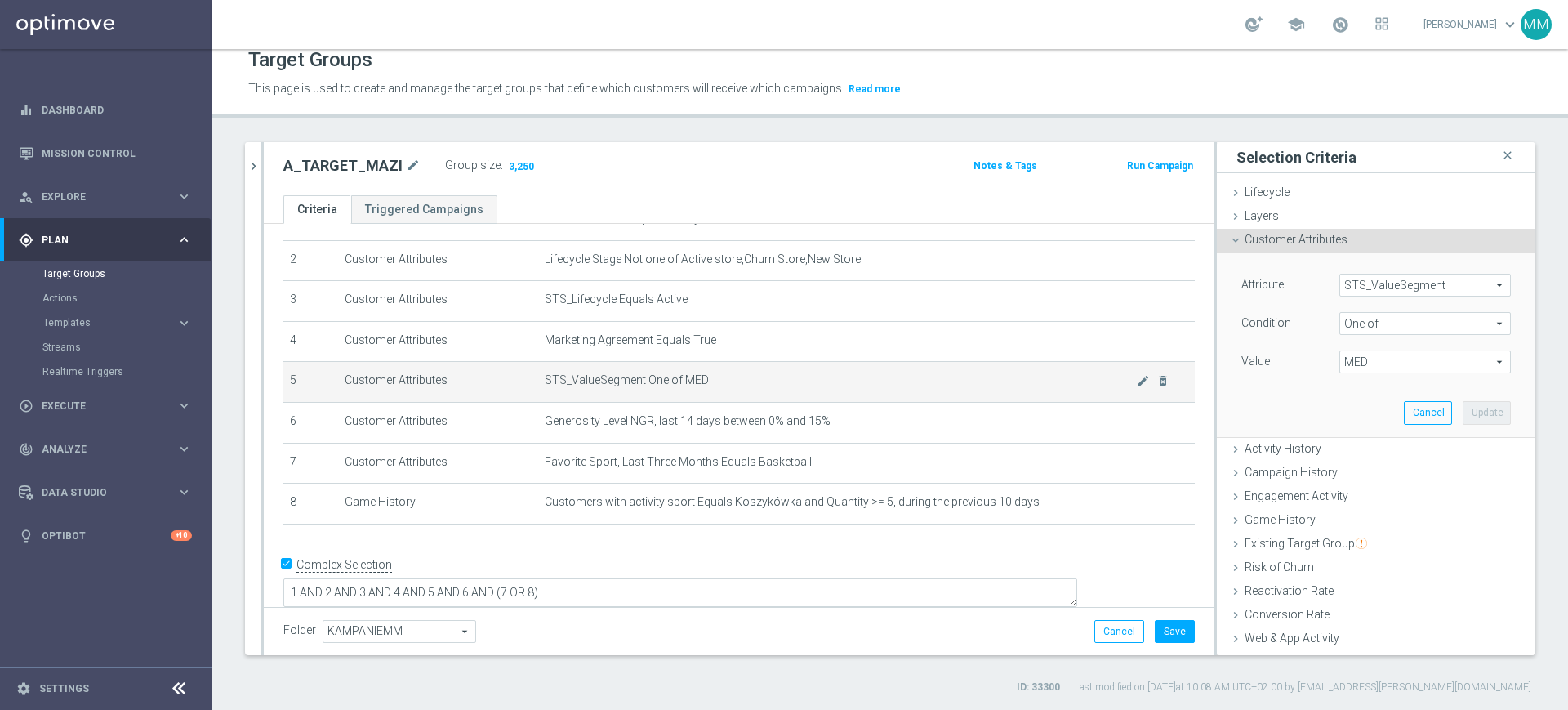
click at [1107, 384] on span "STS_ValueSegment One of MED" at bounding box center [840, 380] width 592 height 14
click at [1349, 365] on span "MED" at bounding box center [1425, 362] width 170 height 22
click at [1362, 466] on span "MED" at bounding box center [1436, 471] width 149 height 13
click at [1360, 467] on input "MED" at bounding box center [1357, 472] width 11 height 11
checkbox input "false"
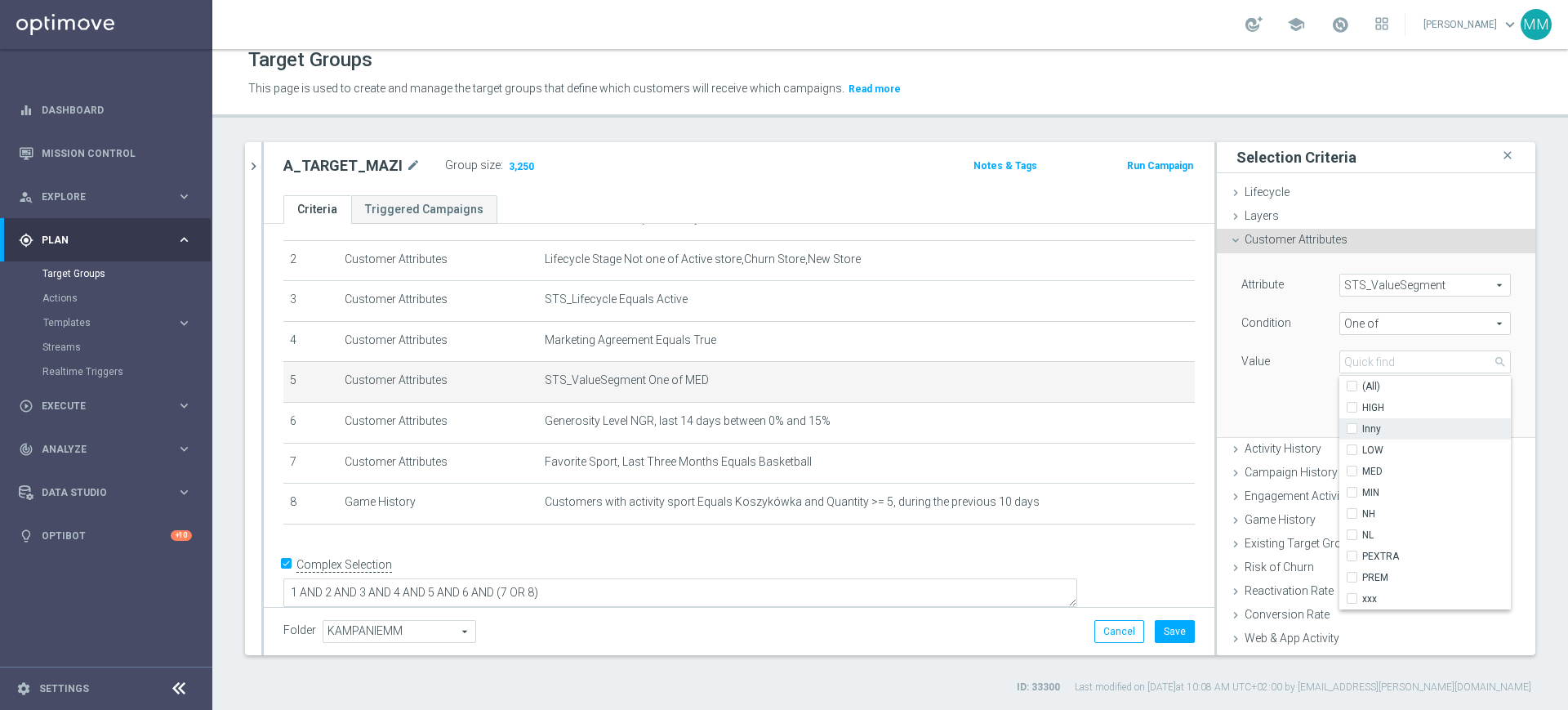
type input "Select"
click at [1362, 412] on span "HIGH" at bounding box center [1436, 407] width 149 height 13
click at [1357, 412] on input "HIGH" at bounding box center [1357, 408] width 11 height 11
checkbox input "true"
type input "HIGH"
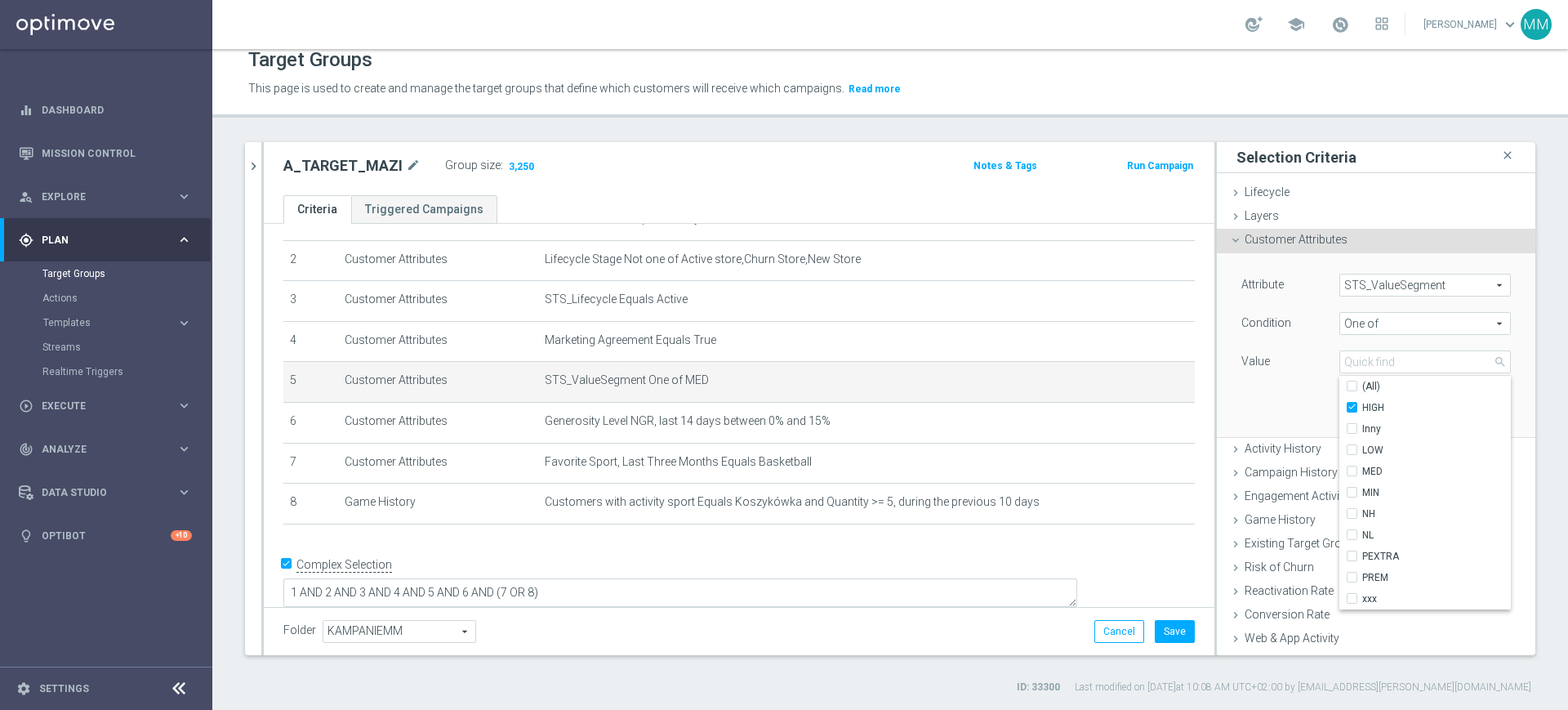
click at [1490, 405] on div "Attribute STS_ValueSegment STS_ValueSegment arrow_drop_down search Condition On…" at bounding box center [1376, 345] width 294 height 183
click at [1463, 402] on button "Update" at bounding box center [1486, 412] width 48 height 23
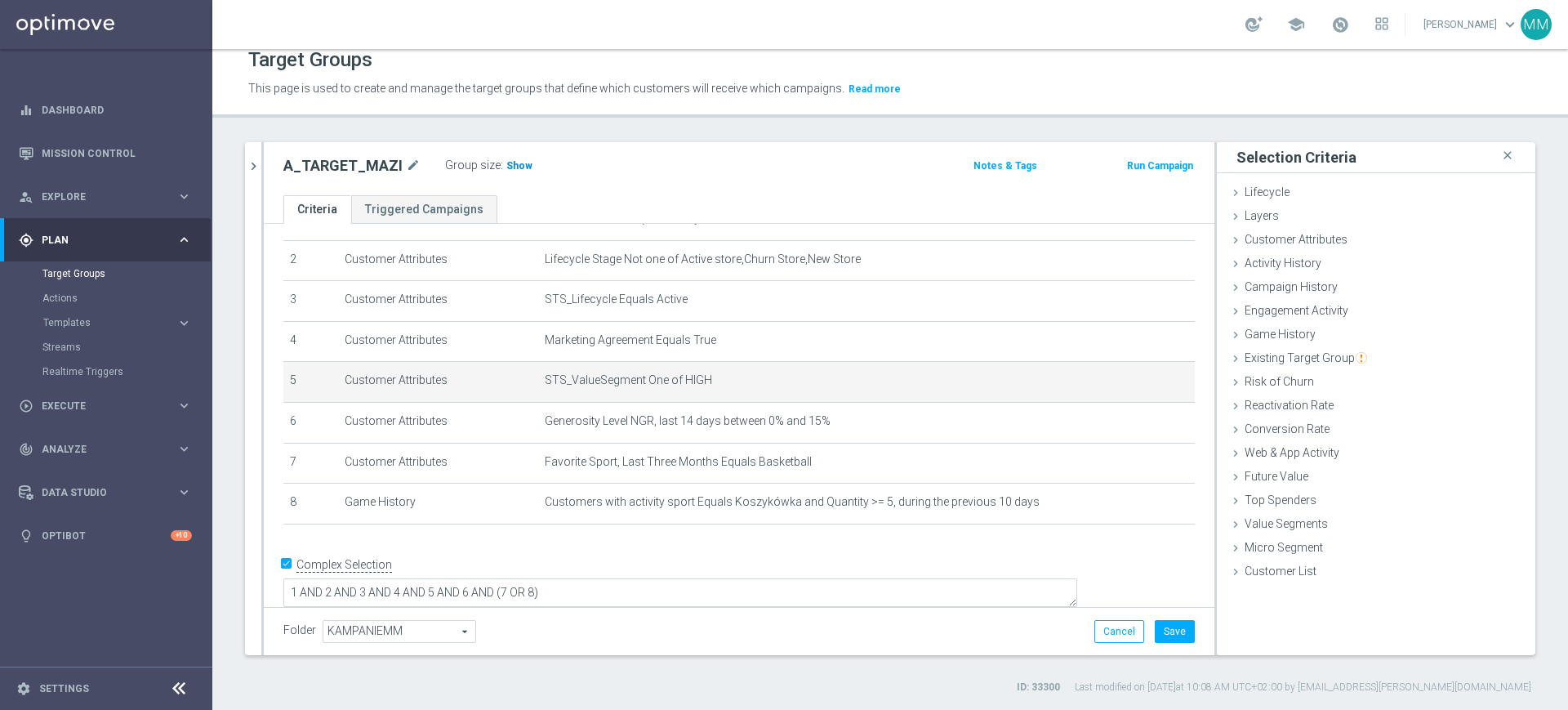
click at [517, 167] on span "Show" at bounding box center [519, 166] width 27 height 12
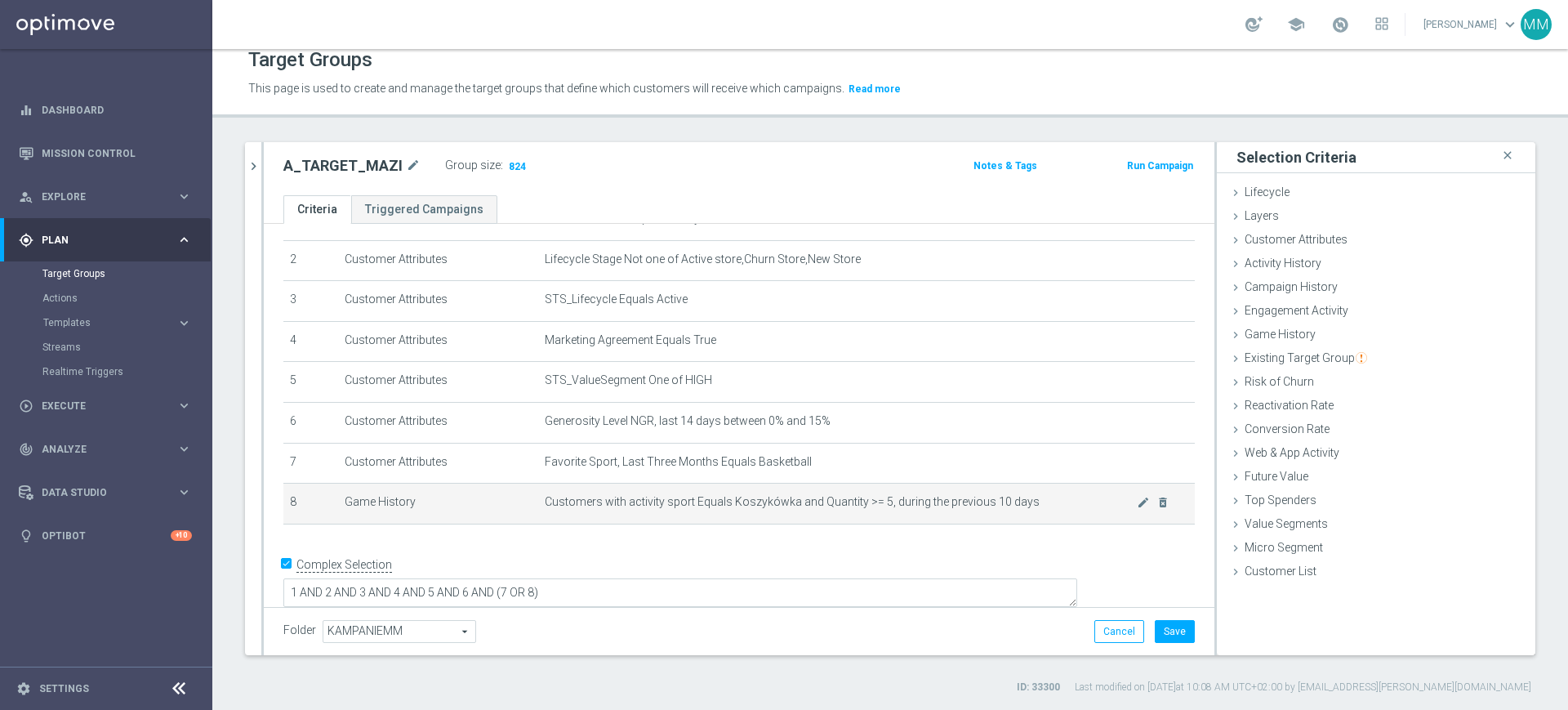
click at [850, 509] on span "Customers with activity sport Equals Koszykówka and Quantity >= 5, during the p…" at bounding box center [840, 502] width 592 height 14
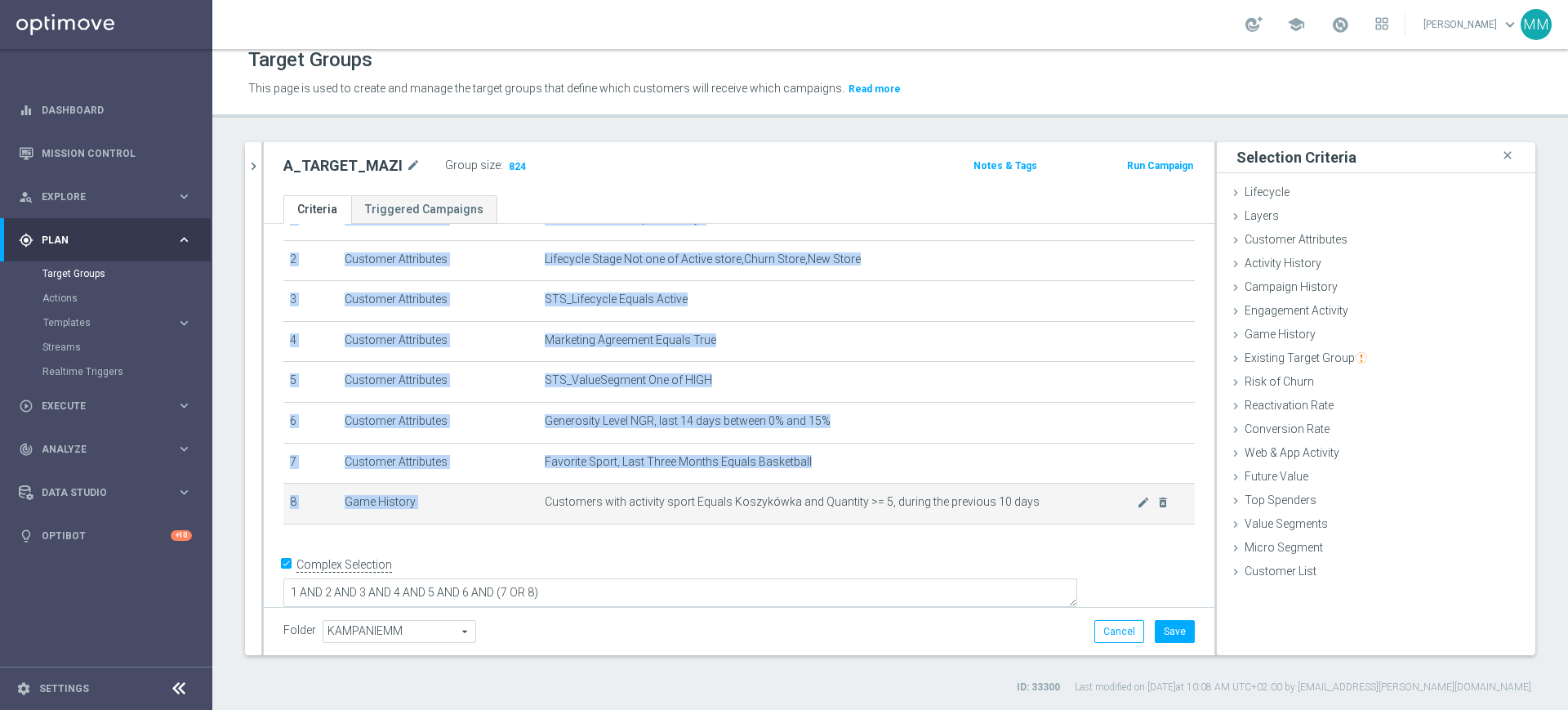
click at [850, 509] on span "Customers with activity sport Equals Koszykówka and Quantity >= 5, during the p…" at bounding box center [840, 502] width 592 height 14
click at [1155, 633] on button "Save" at bounding box center [1175, 631] width 40 height 23
click at [754, 524] on td "Customers with activity sport Equals Koszykówka and Quantity >= 5, during the p…" at bounding box center [867, 503] width 657 height 40
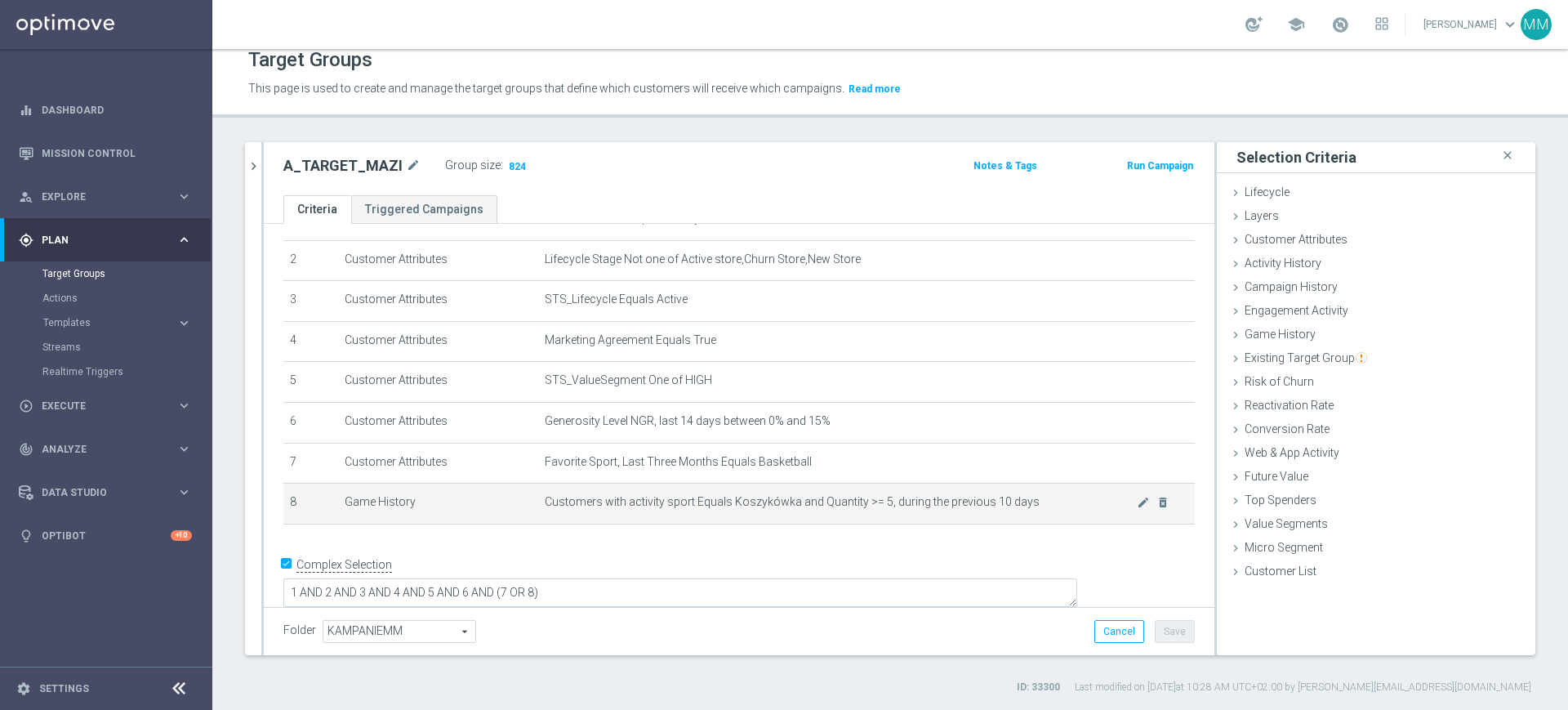
click at [725, 509] on span "Customers with activity sport Equals Koszykówka and Quantity >= 5, during the p…" at bounding box center [840, 502] width 592 height 14
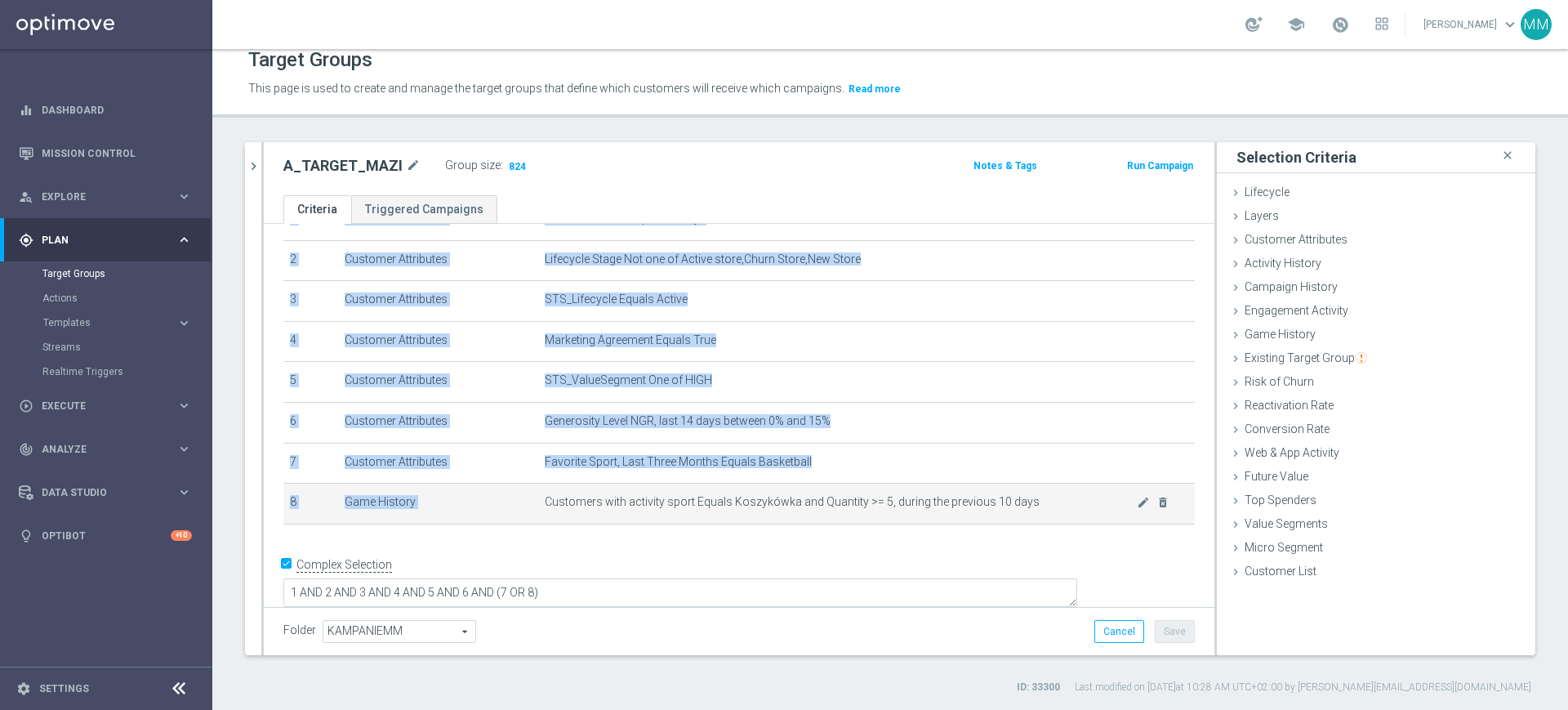
click at [725, 509] on span "Customers with activity sport Equals Koszykówka and Quantity >= 5, during the p…" at bounding box center [840, 502] width 592 height 14
click at [816, 539] on div "# Selection Type Criteria delete_forever 1 Customer Attributes STS_Exclusions E…" at bounding box center [739, 350] width 936 height 377
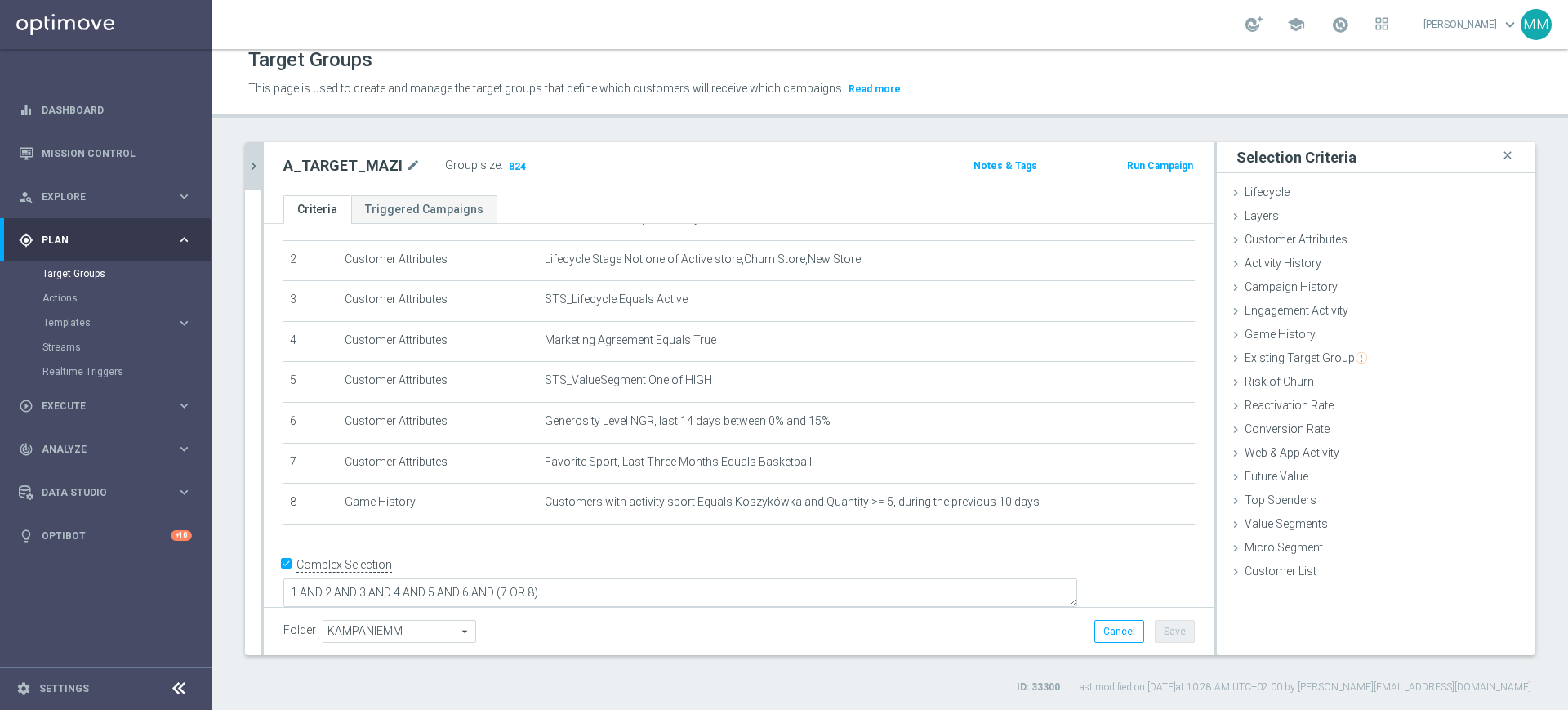
click at [246, 156] on button "chevron_right" at bounding box center [253, 165] width 17 height 48
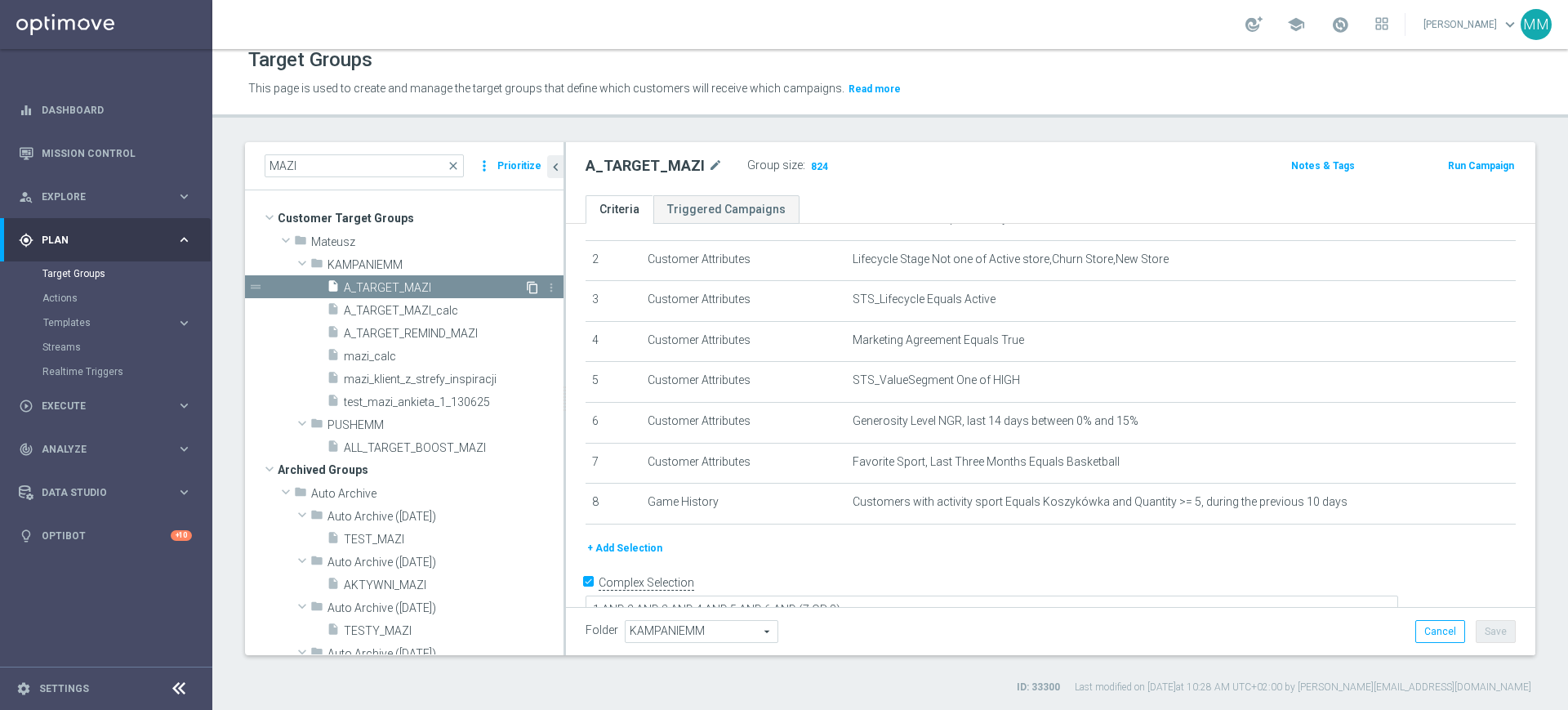
click at [526, 288] on icon "content_copy" at bounding box center [532, 287] width 13 height 13
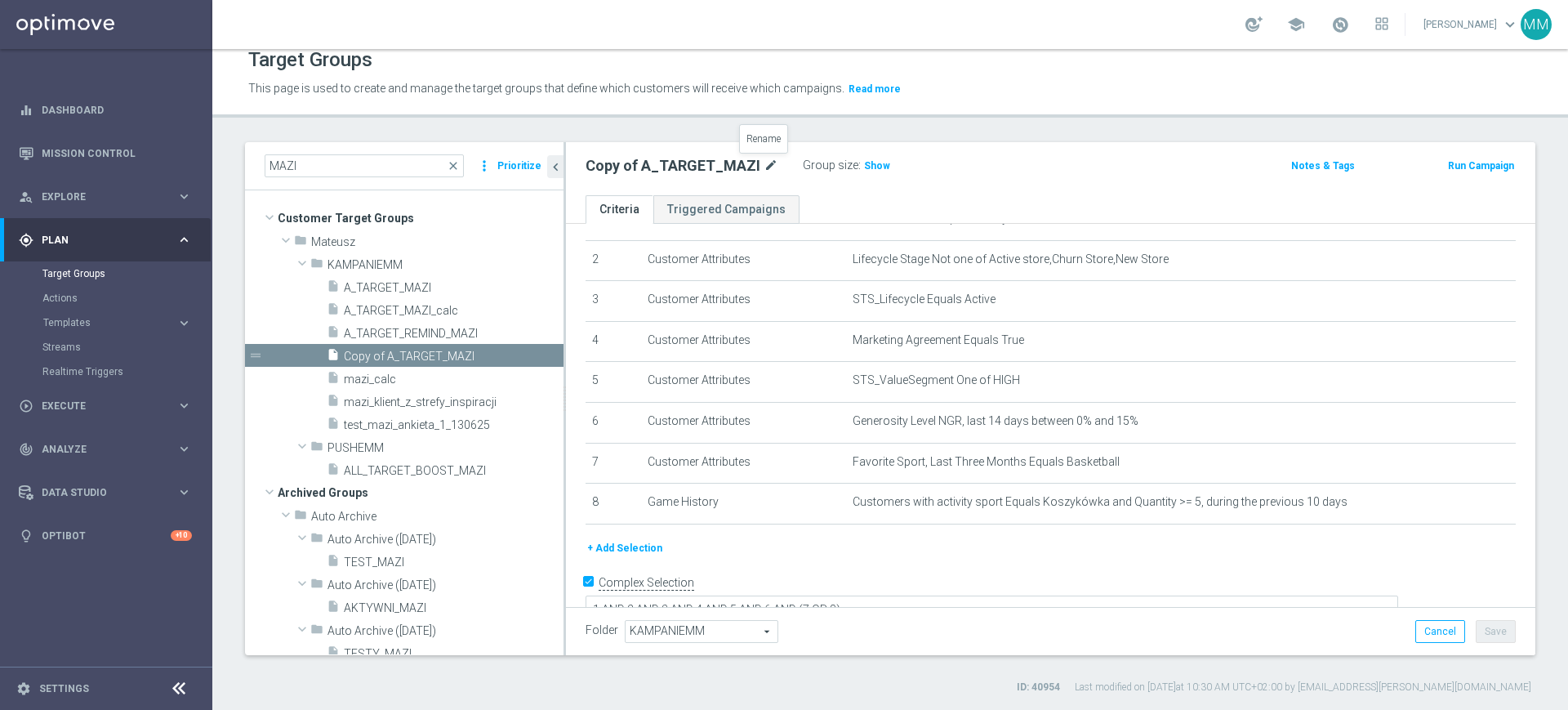
click at [767, 168] on icon "mode_edit" at bounding box center [770, 165] width 15 height 20
type input "A_HIGH_TARGET_ZBR_ME_KOSZ_POLBIH_50DO250_060925"
click at [866, 195] on ul "Criteria Triggered Campaigns" at bounding box center [1051, 209] width 969 height 29
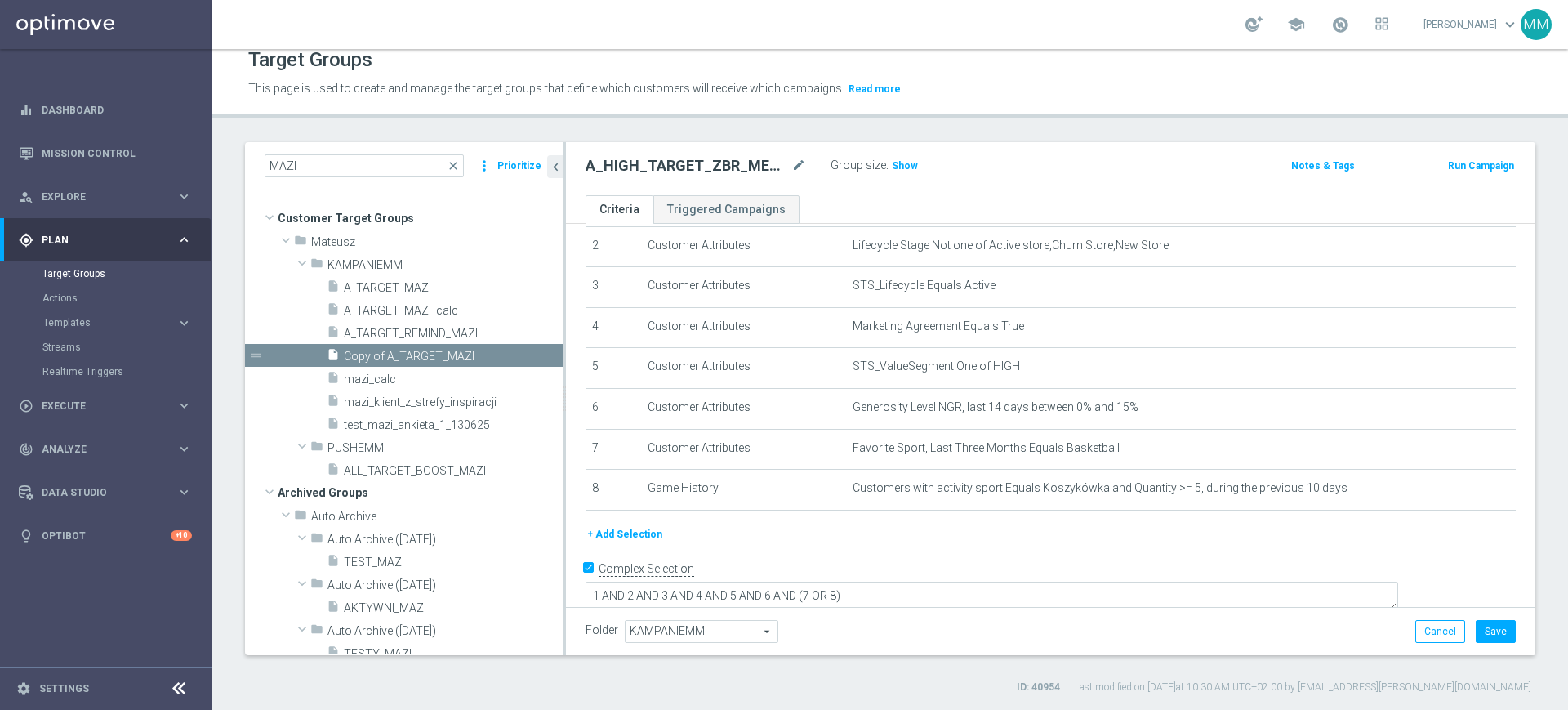
scroll to position [99, 0]
click at [1476, 624] on button "Save" at bounding box center [1496, 631] width 40 height 23
click at [892, 165] on span "Show" at bounding box center [905, 166] width 27 height 12
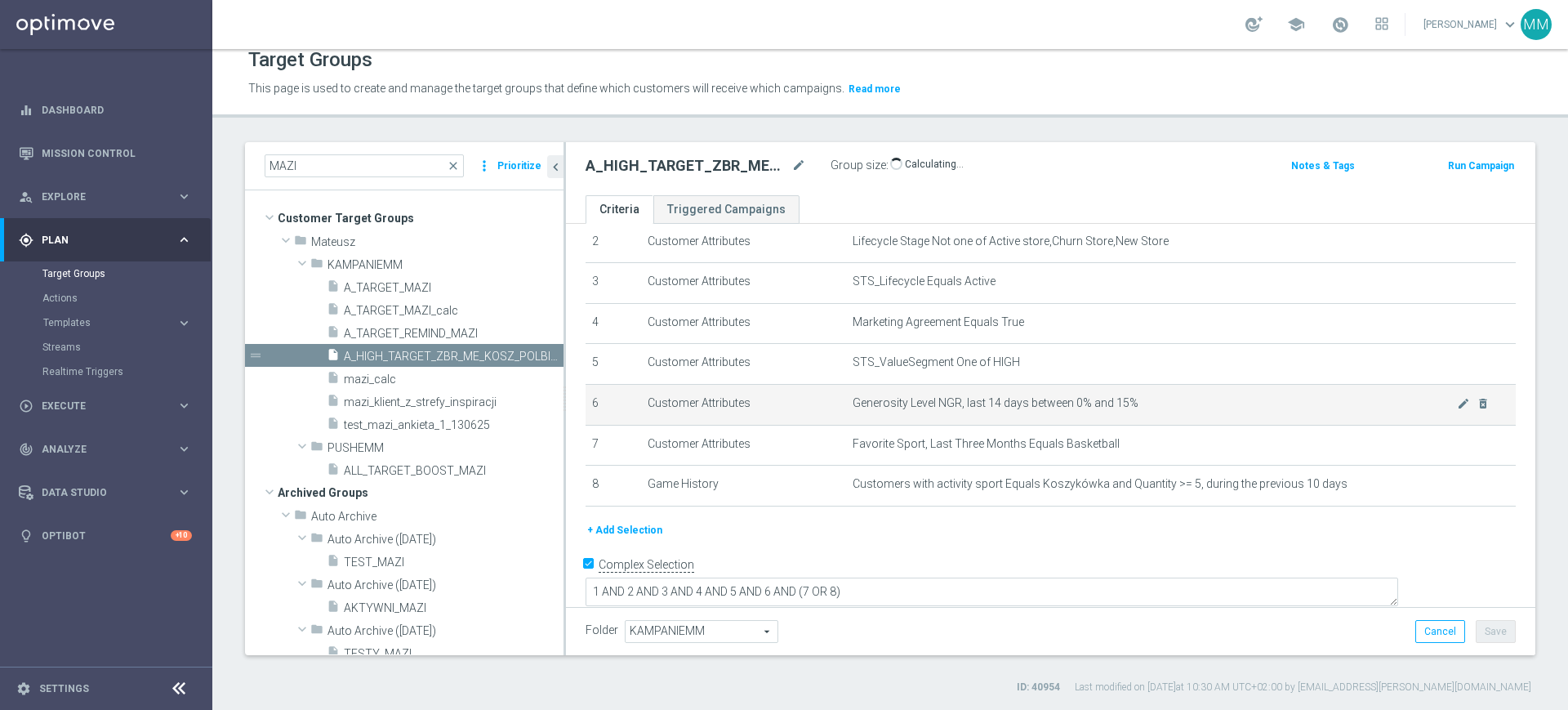
click at [905, 403] on span "Generosity Level NGR, last 14 days between 0% and 15%" at bounding box center [1155, 403] width 605 height 14
click at [935, 407] on span "Generosity Level NGR, last 14 days between 0% and 15%" at bounding box center [1155, 403] width 605 height 14
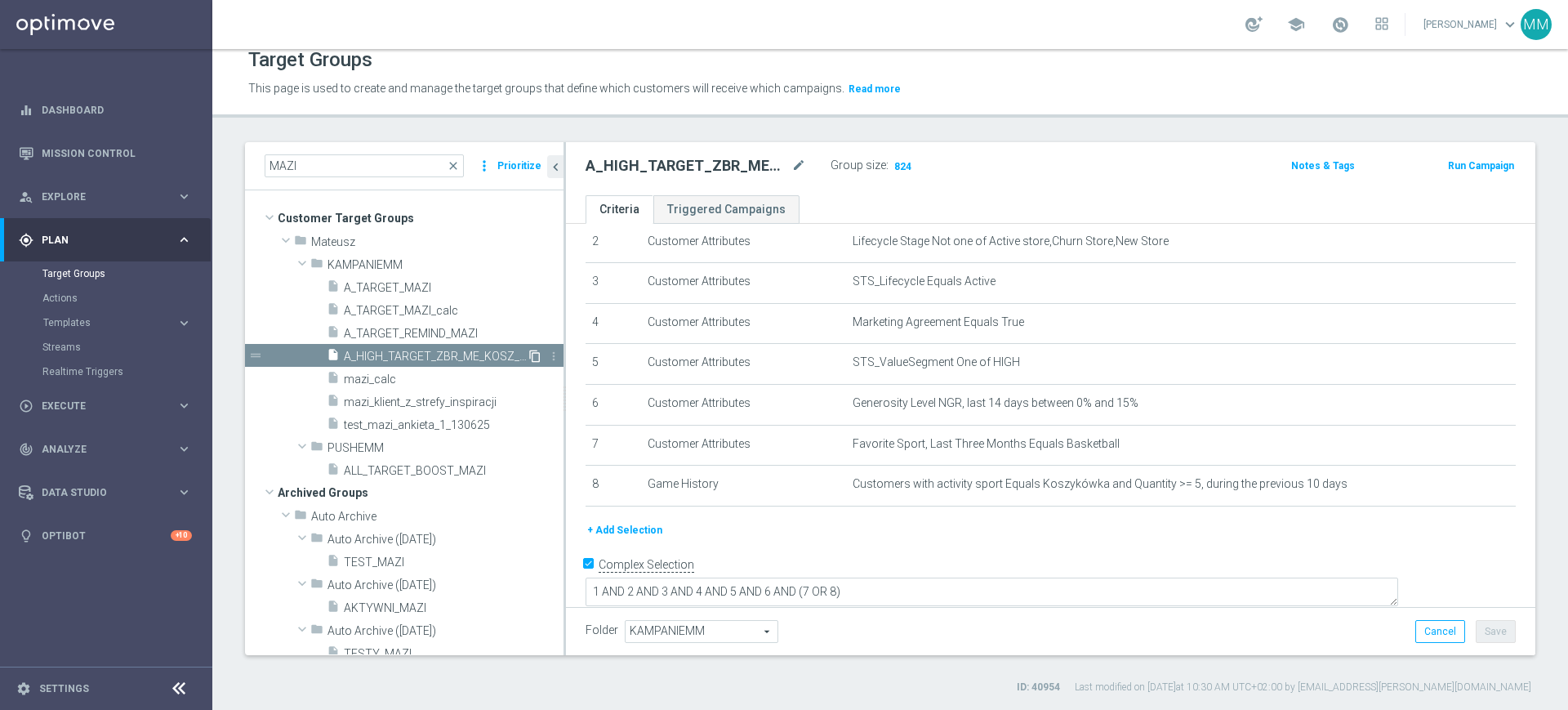
click at [529, 356] on icon "content_copy" at bounding box center [535, 355] width 13 height 13
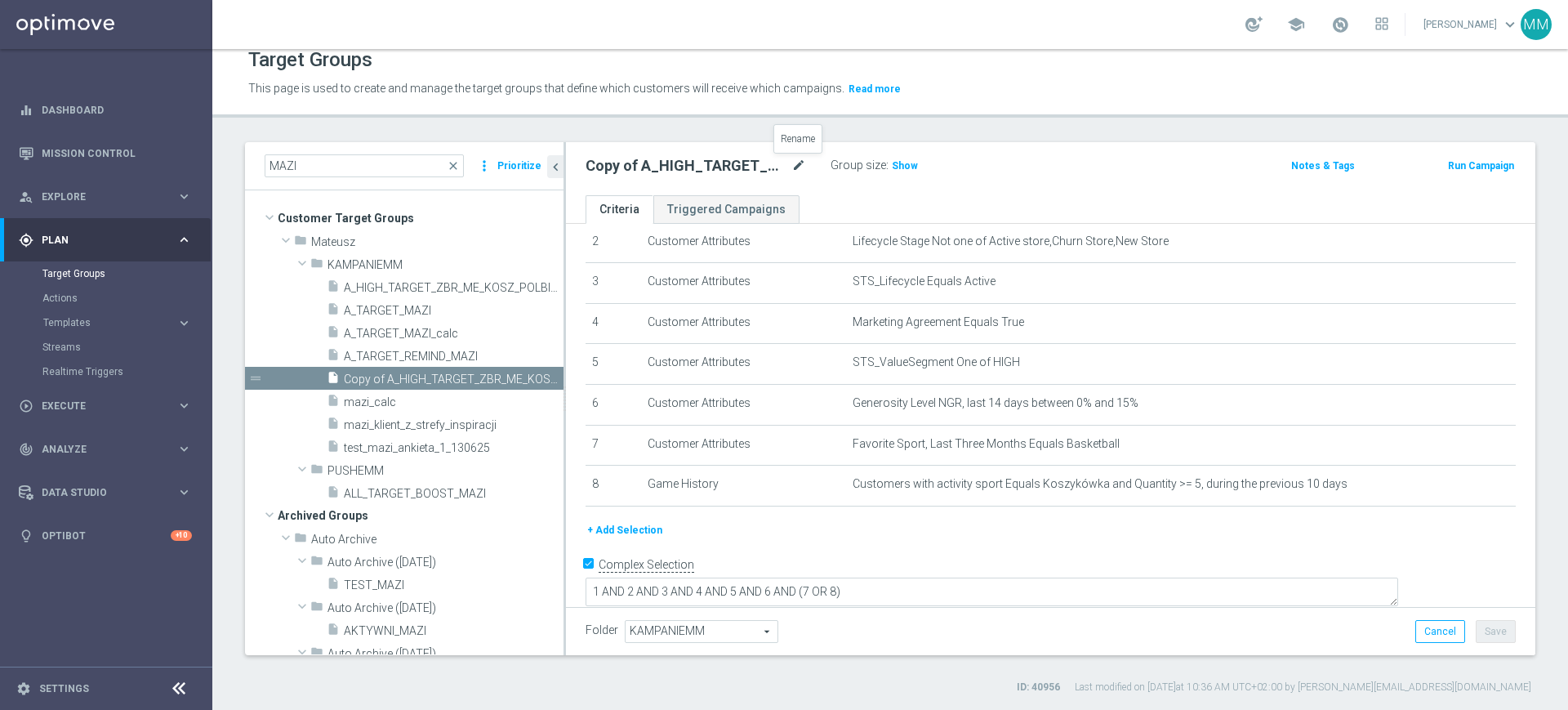
click at [801, 168] on icon "mode_edit" at bounding box center [799, 165] width 15 height 20
type input "A_MED_TARGET_ZBR_ME_KOSZ_POLBIH_50DO100_060925"
click at [849, 207] on ul "Criteria Triggered Campaigns" at bounding box center [1051, 209] width 969 height 29
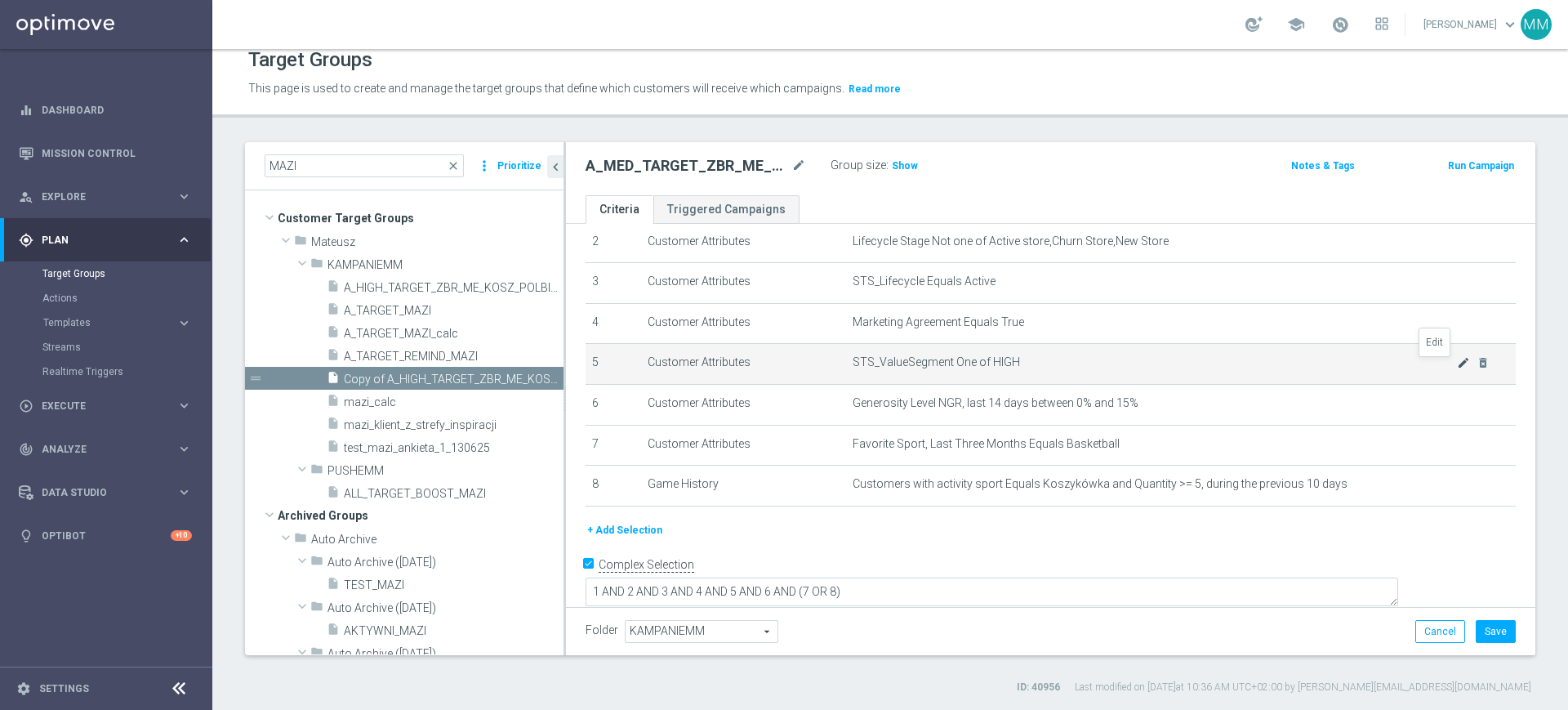
click at [1458, 365] on icon "mode_edit" at bounding box center [1464, 362] width 13 height 13
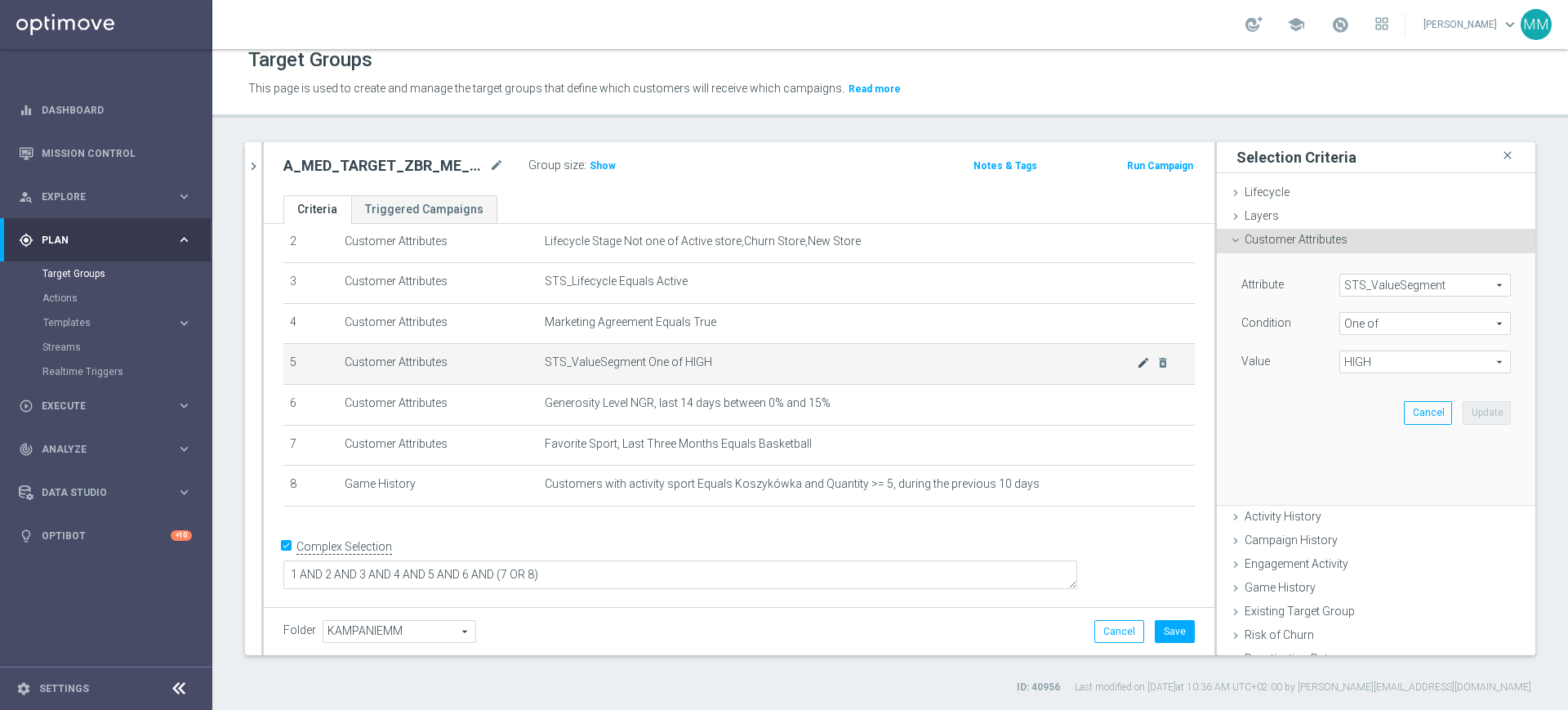
scroll to position [82, 0]
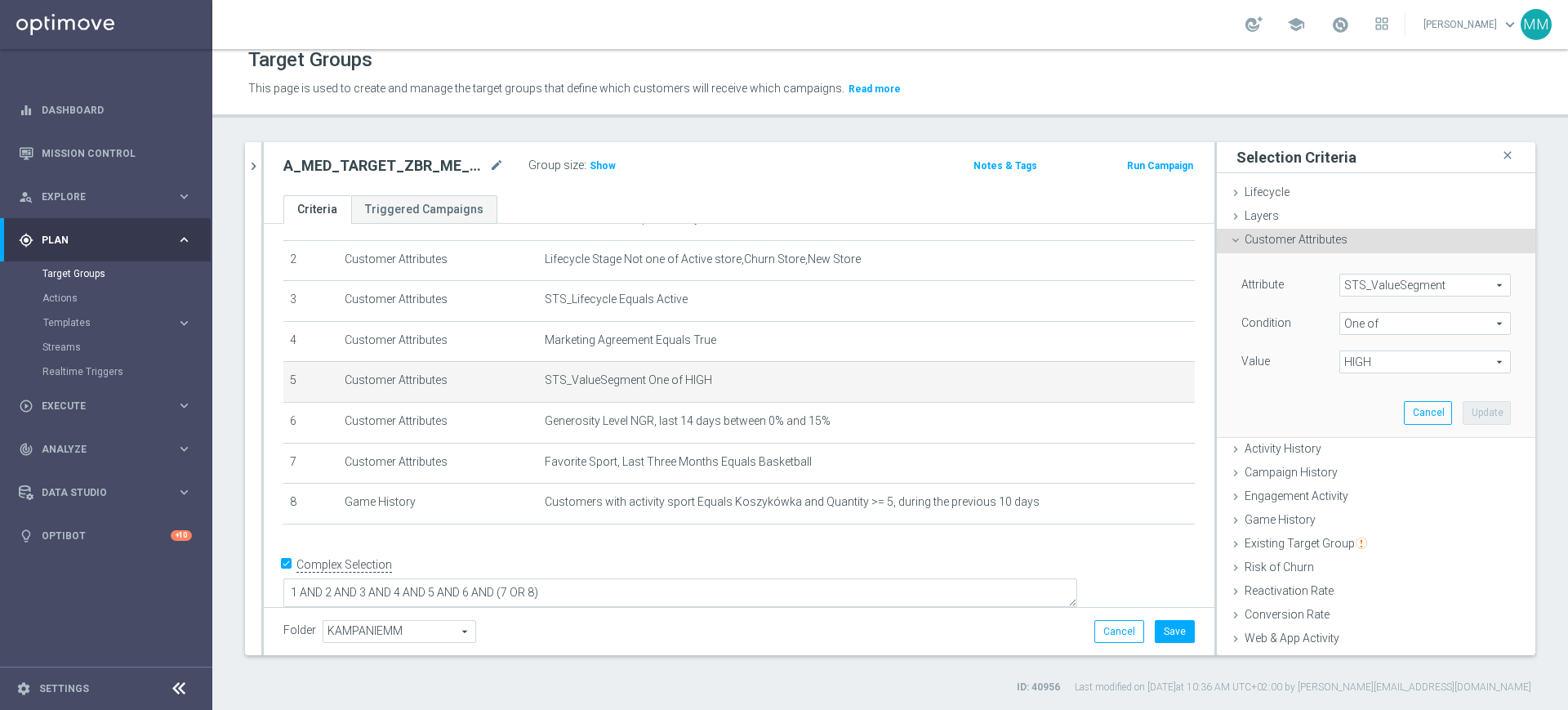
click at [1414, 356] on span "HIGH" at bounding box center [1425, 362] width 170 height 22
click at [1399, 330] on span "One of" at bounding box center [1425, 324] width 170 height 22
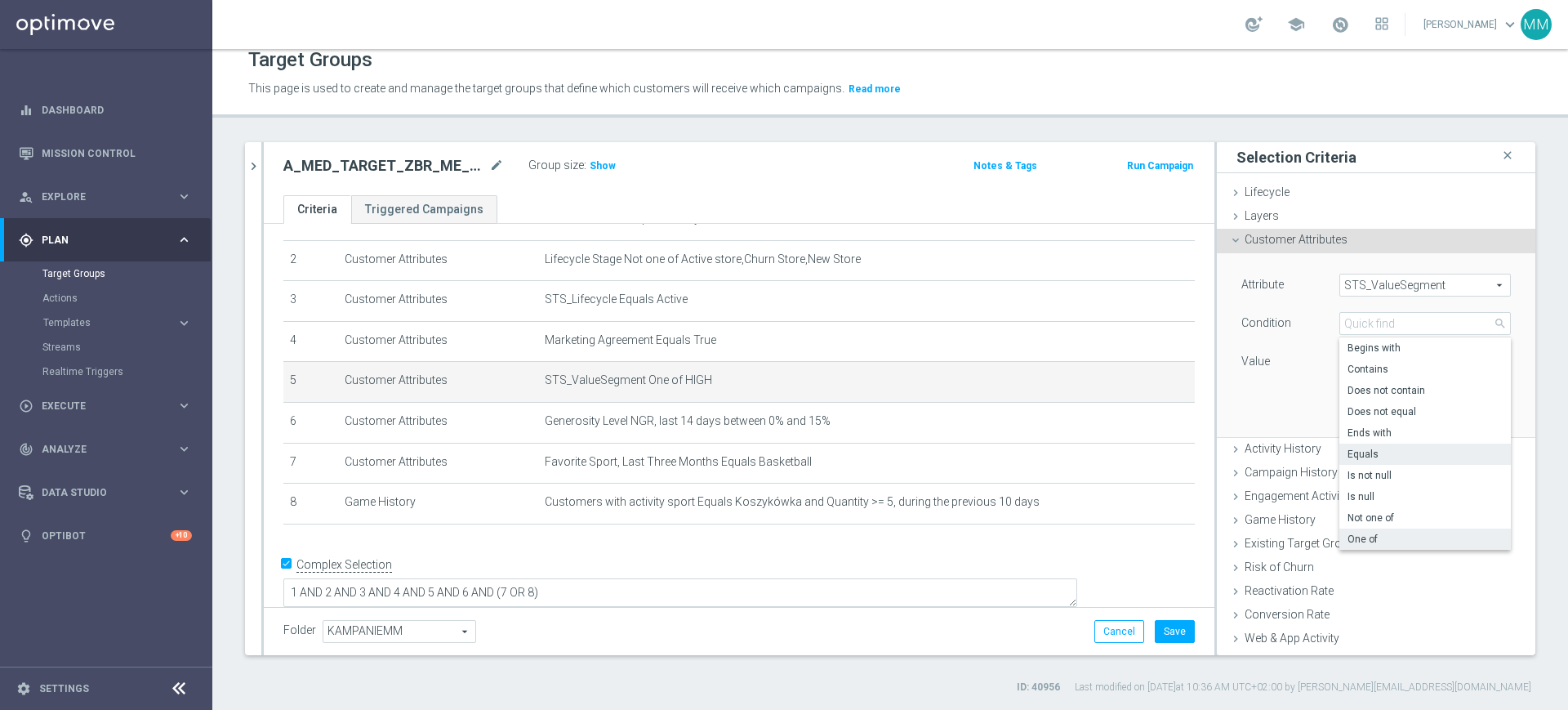
click at [1377, 452] on span "Equals" at bounding box center [1425, 454] width 156 height 13
type input "Equals"
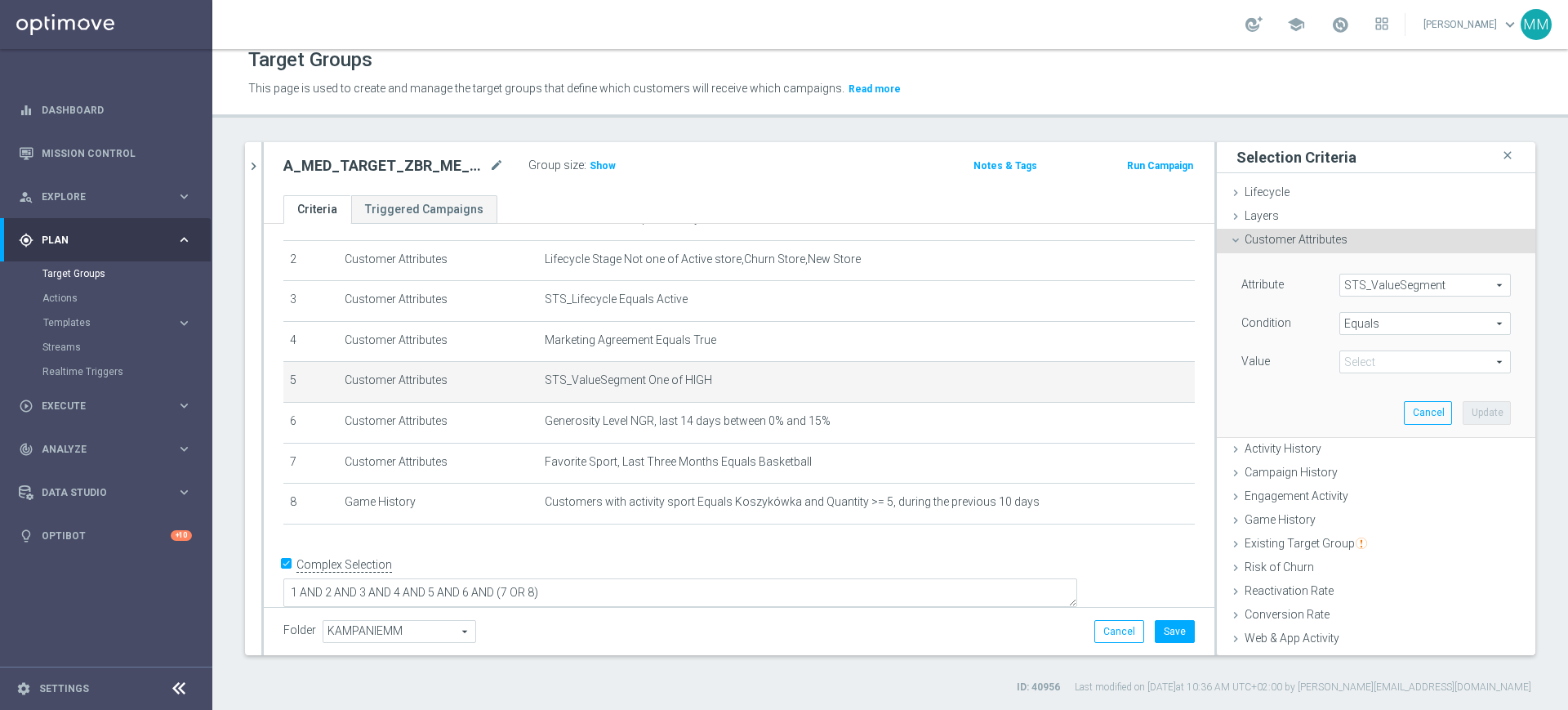
click at [1372, 368] on span at bounding box center [1425, 362] width 170 height 22
click at [1377, 442] on label "MED" at bounding box center [1425, 450] width 171 height 22
type input "MED"
click at [1463, 415] on button "Update" at bounding box center [1486, 412] width 48 height 23
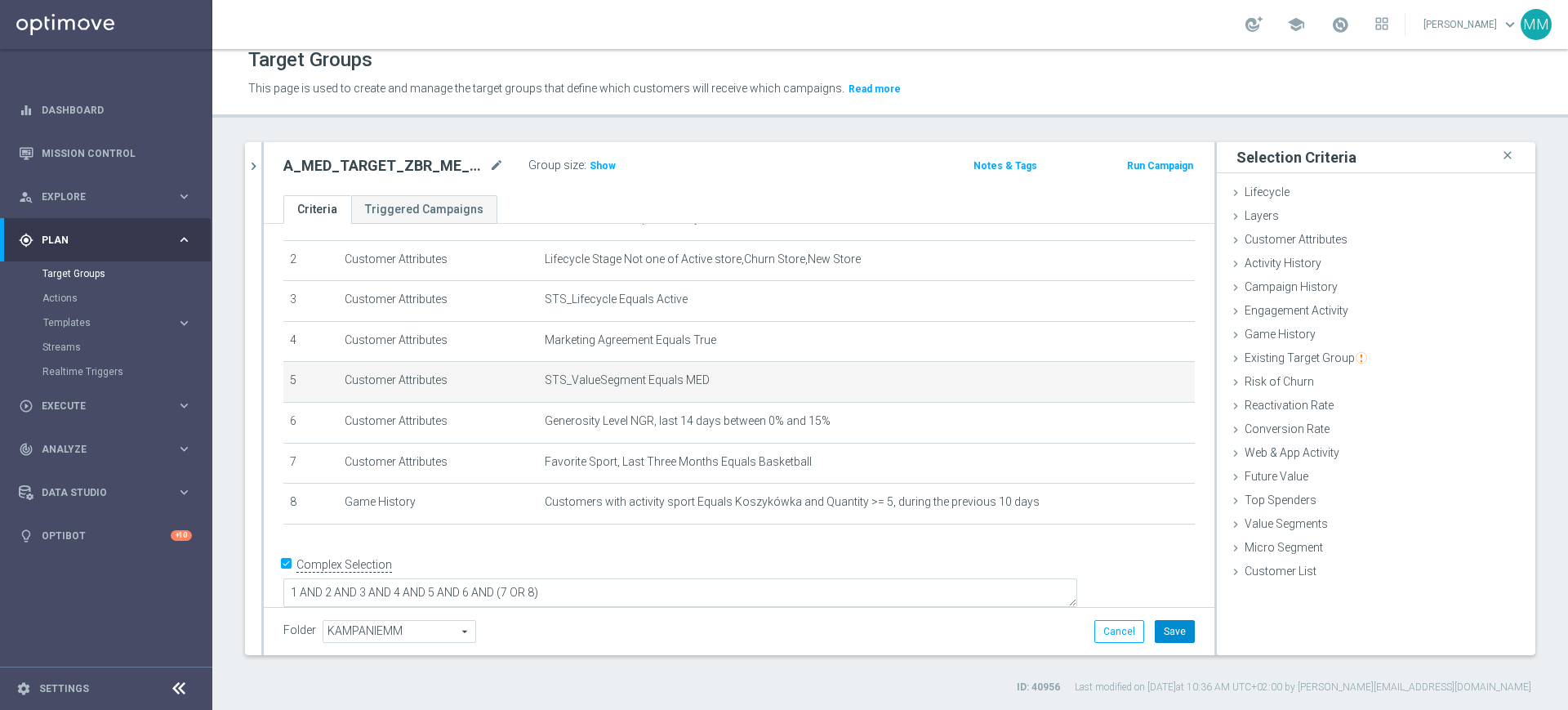
click at [1169, 626] on button "Save" at bounding box center [1175, 631] width 40 height 23
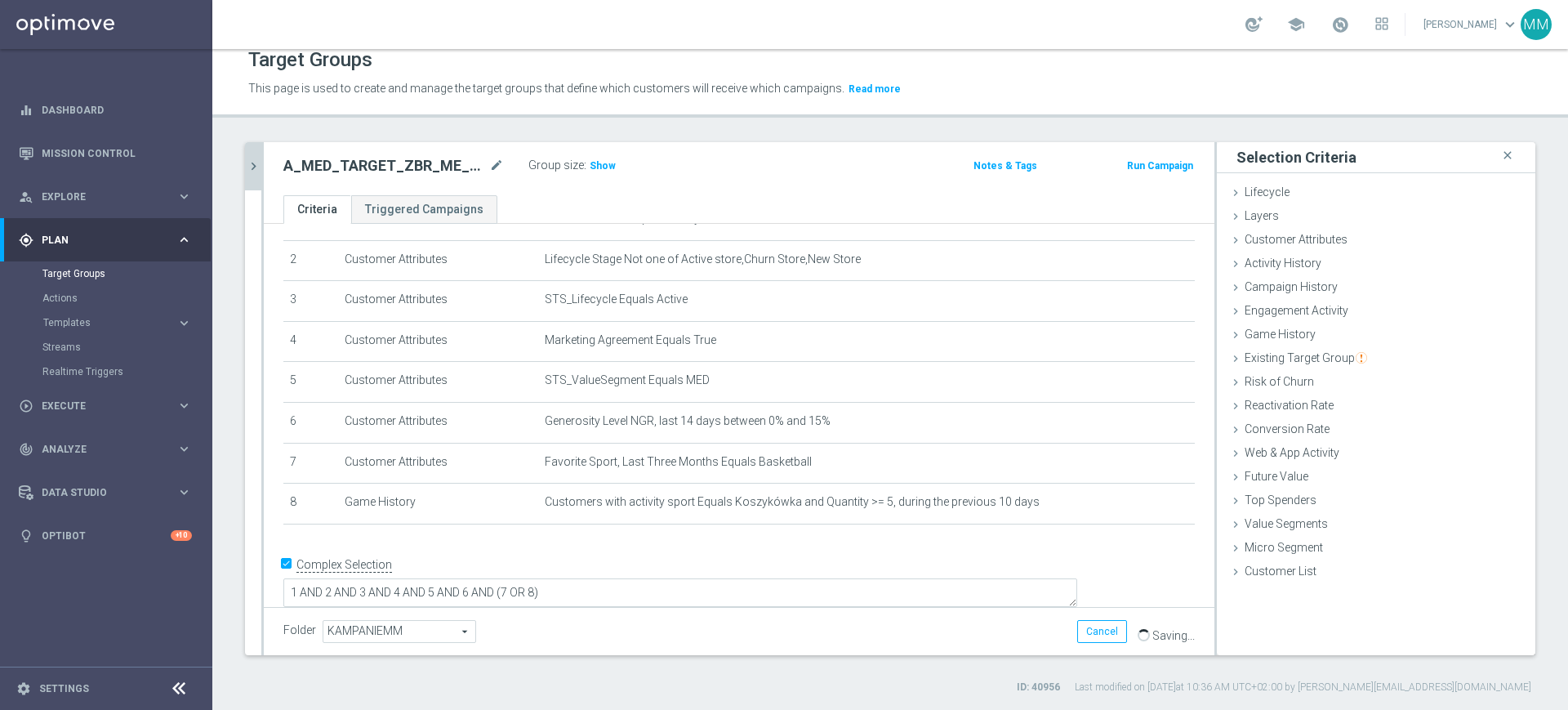
click at [261, 169] on icon "chevron_right" at bounding box center [254, 166] width 16 height 16
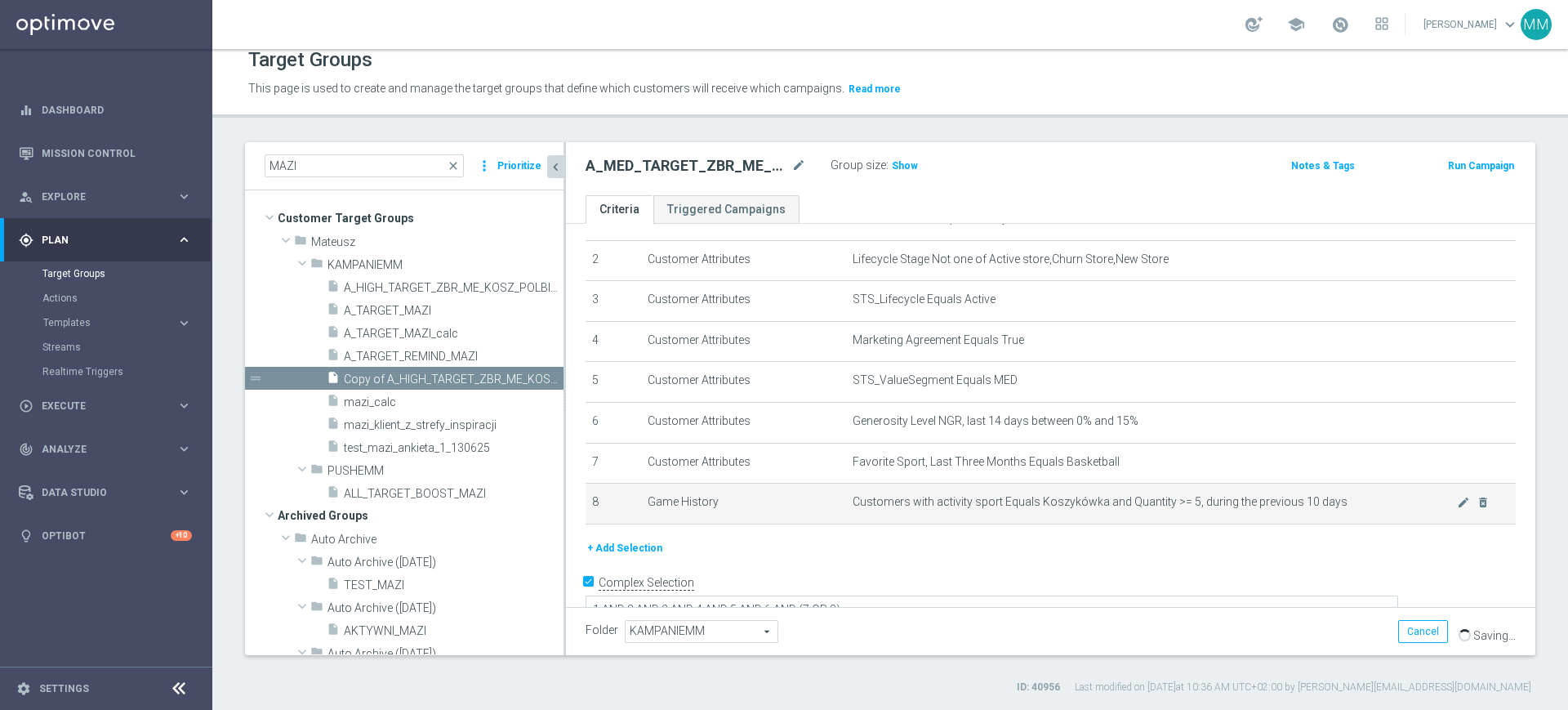
scroll to position [99, 0]
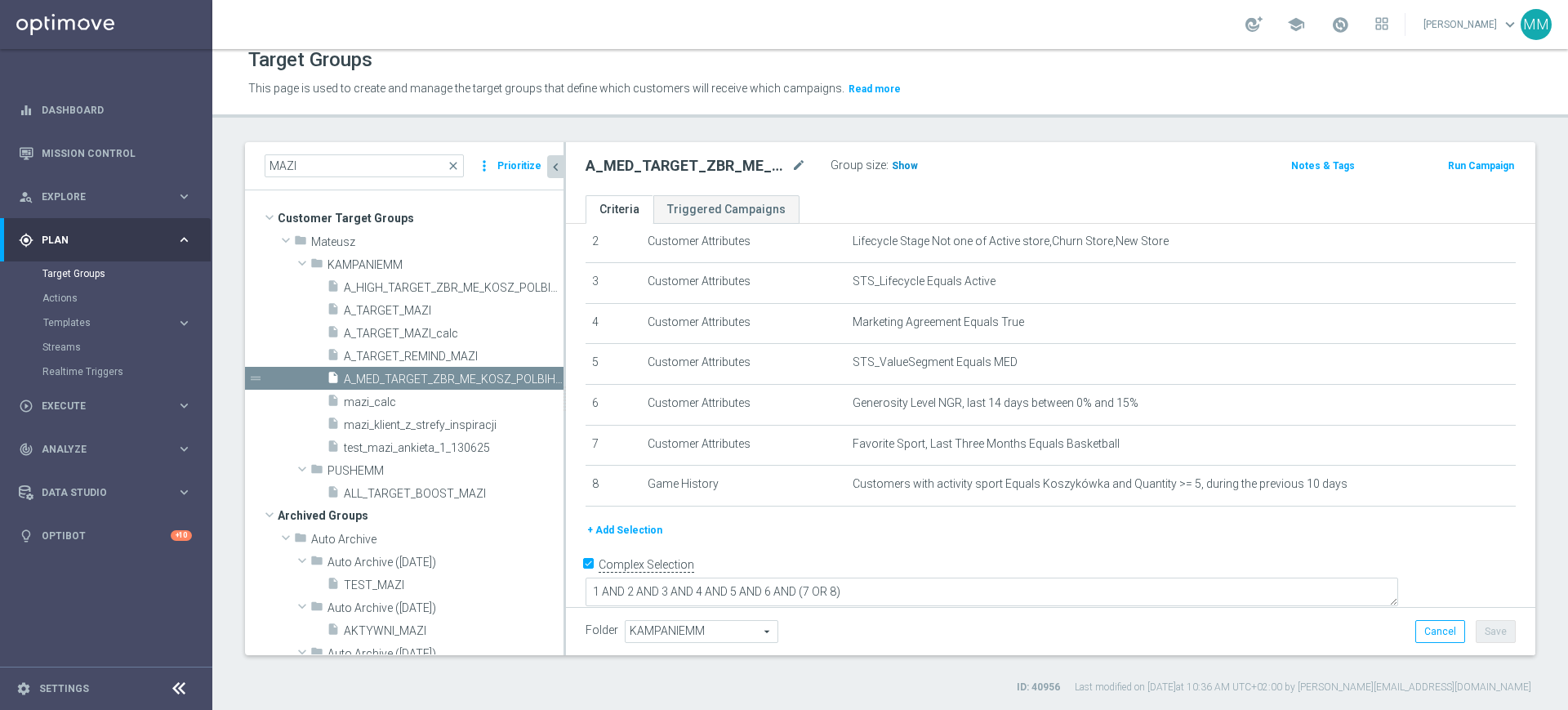
click at [902, 172] on h3 "Show" at bounding box center [905, 165] width 30 height 18
click at [529, 379] on icon "content_copy" at bounding box center [535, 378] width 13 height 13
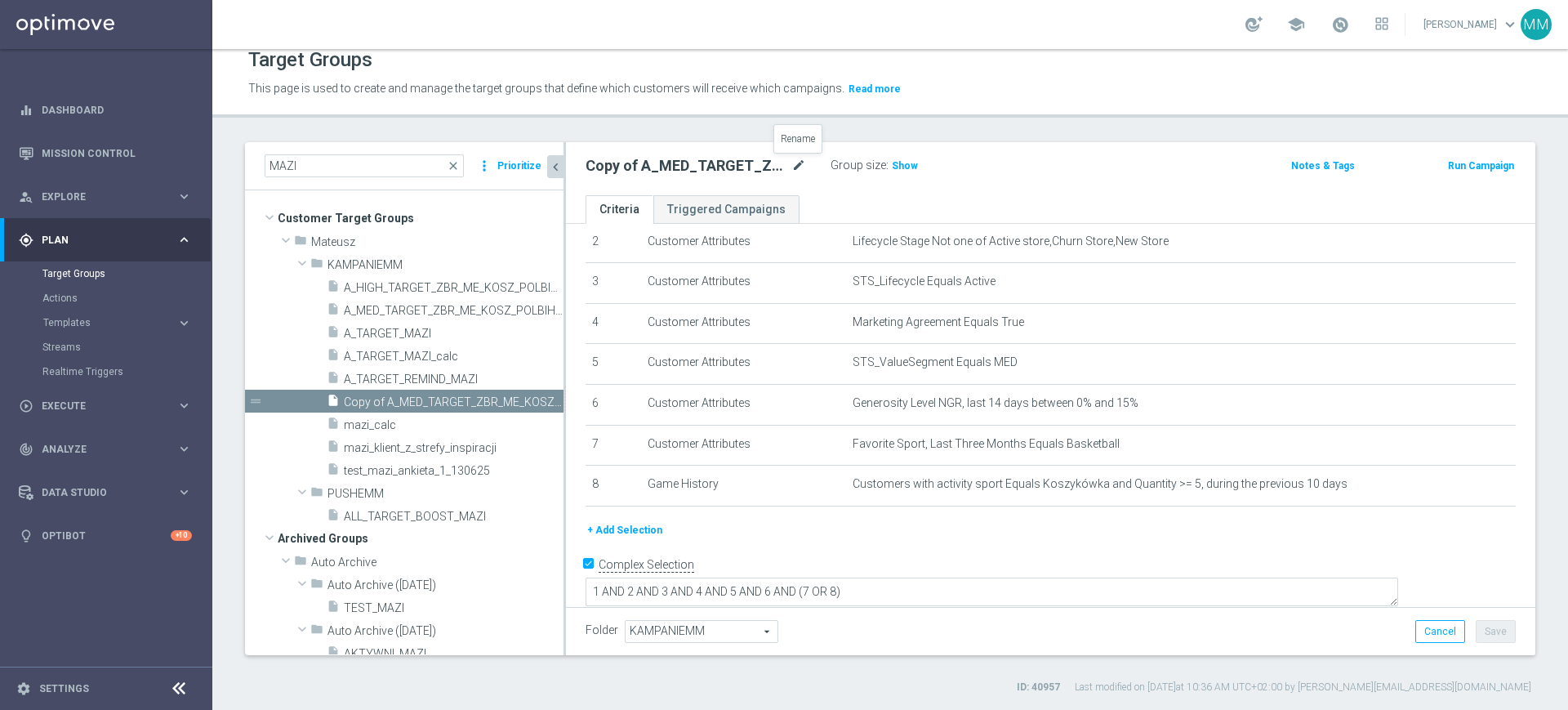
click at [798, 164] on icon "mode_edit" at bounding box center [799, 165] width 15 height 20
click at [797, 161] on icon "mode_edit" at bounding box center [799, 165] width 15 height 20
click at [831, 189] on div "A_HIGH_TARGET_ZBR_ME_KOSZ_POLBIH_50DO250_060925 Group size : Show Notes & Tags …" at bounding box center [1051, 168] width 969 height 53
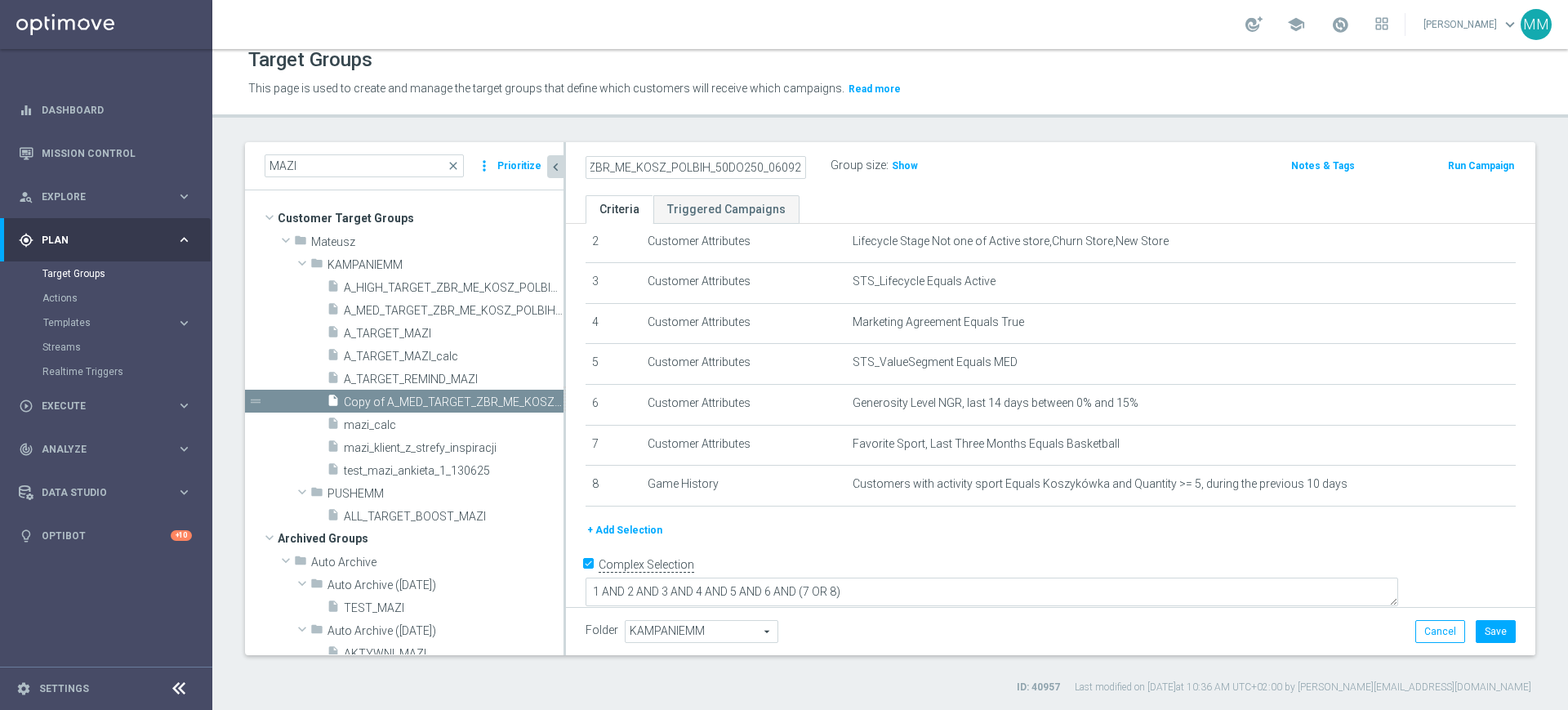
scroll to position [0, 0]
click at [767, 165] on input "A_HIGH_TARGET_ZBR_ME_KOSZ_POLBIH_50DO250_060925" at bounding box center [696, 166] width 221 height 23
paste input "MIN-LOW_TARGET_ZBR_ME_KOSZ_POLBIH_50DO"
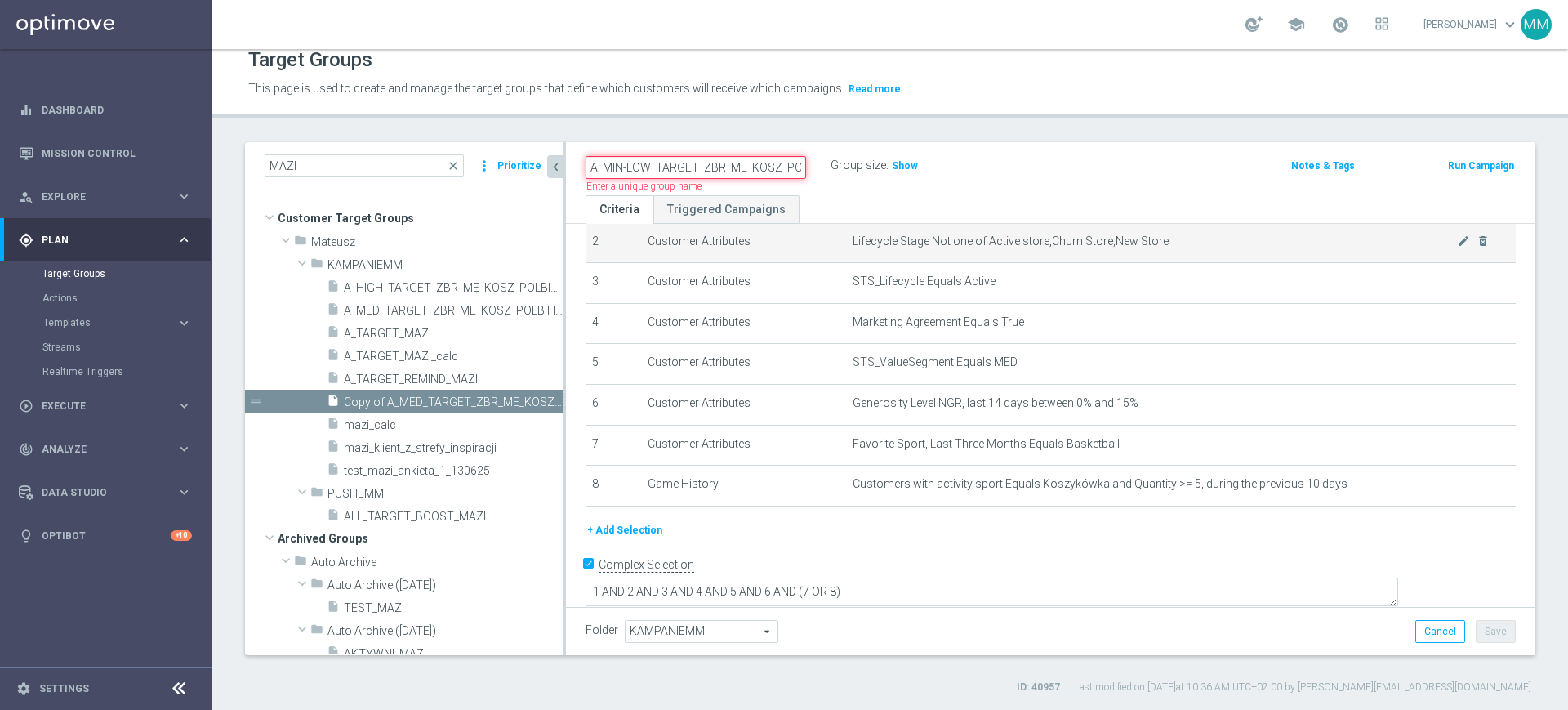
scroll to position [0, 109]
type input "A_MIN-LOW_TARGET_ZBR_ME_KOSZ_POLBIH_50DO50_060925"
click at [882, 250] on td "Lifecycle Stage Not one of Active store,Churn Store,New Store mode_edit delete_…" at bounding box center [1181, 242] width 670 height 40
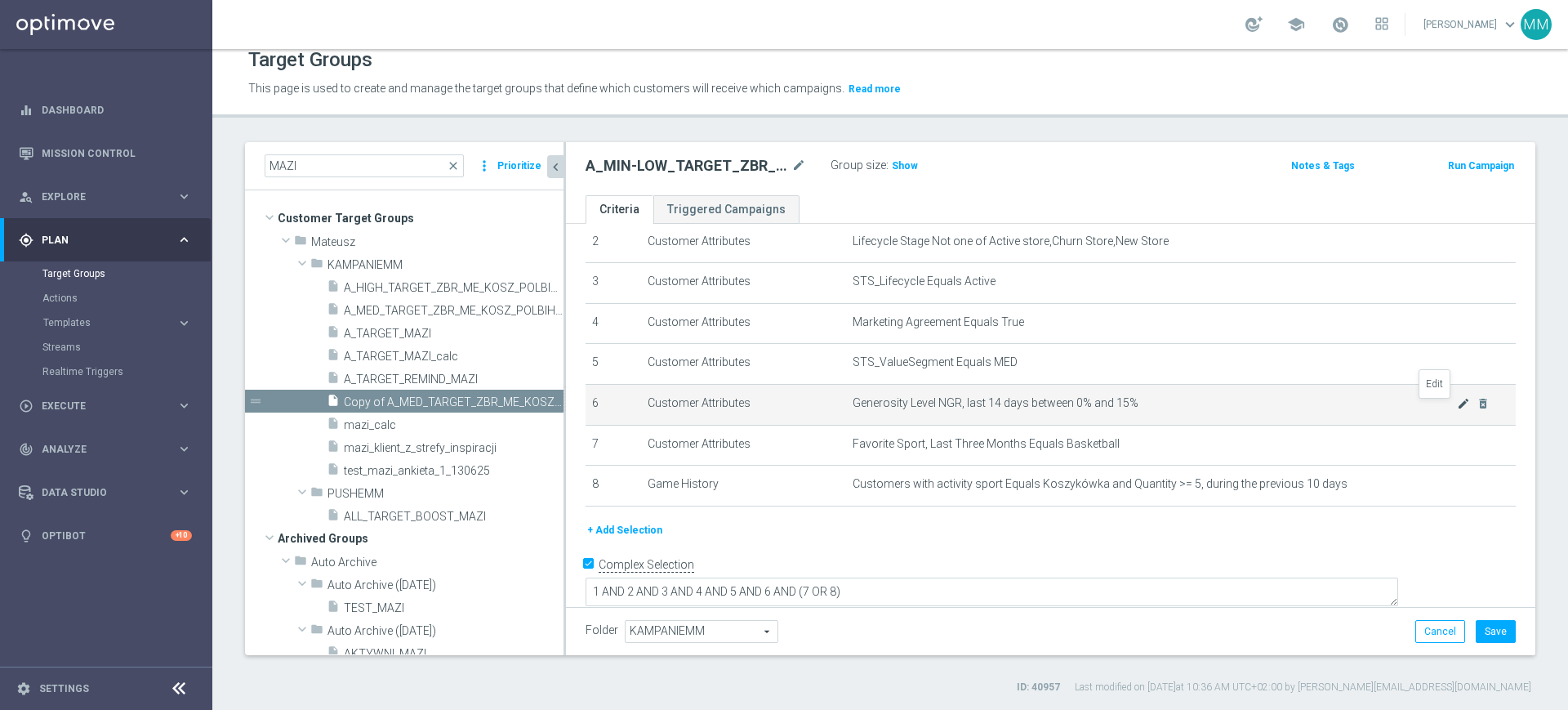
click at [1458, 410] on icon "mode_edit" at bounding box center [1464, 403] width 13 height 13
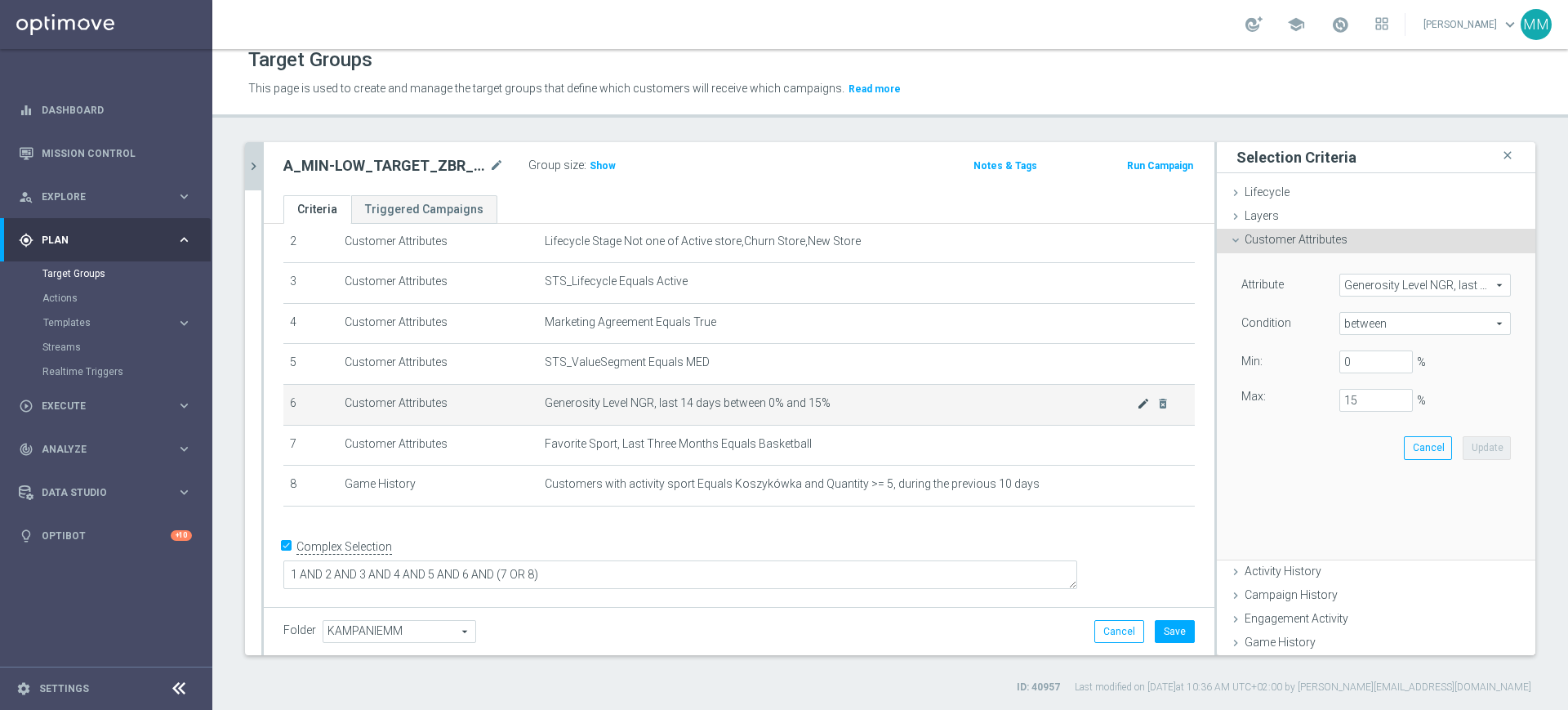
scroll to position [82, 0]
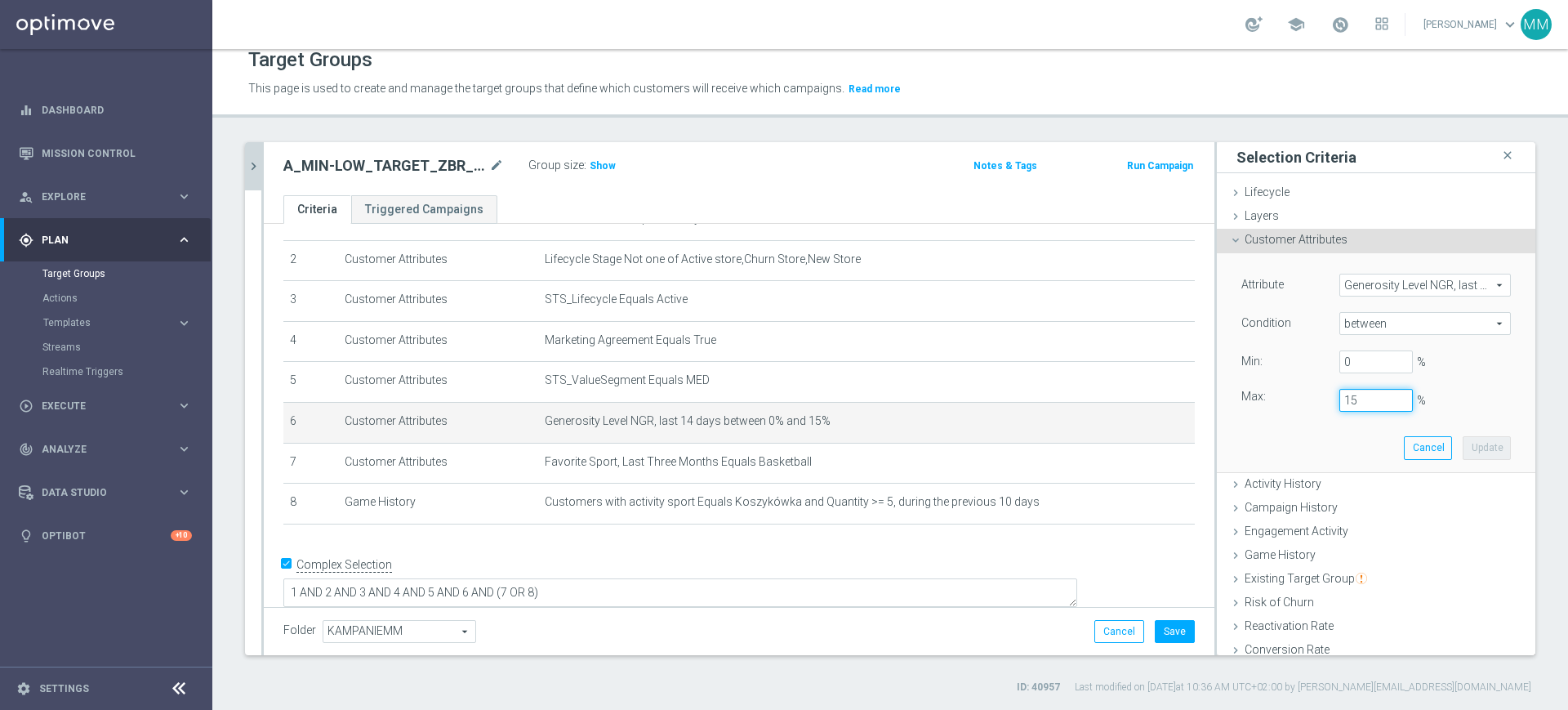
drag, startPoint x: 1345, startPoint y: 403, endPoint x: 1332, endPoint y: 422, distance: 23.0
click at [1328, 403] on div "15 %" at bounding box center [1377, 400] width 98 height 23
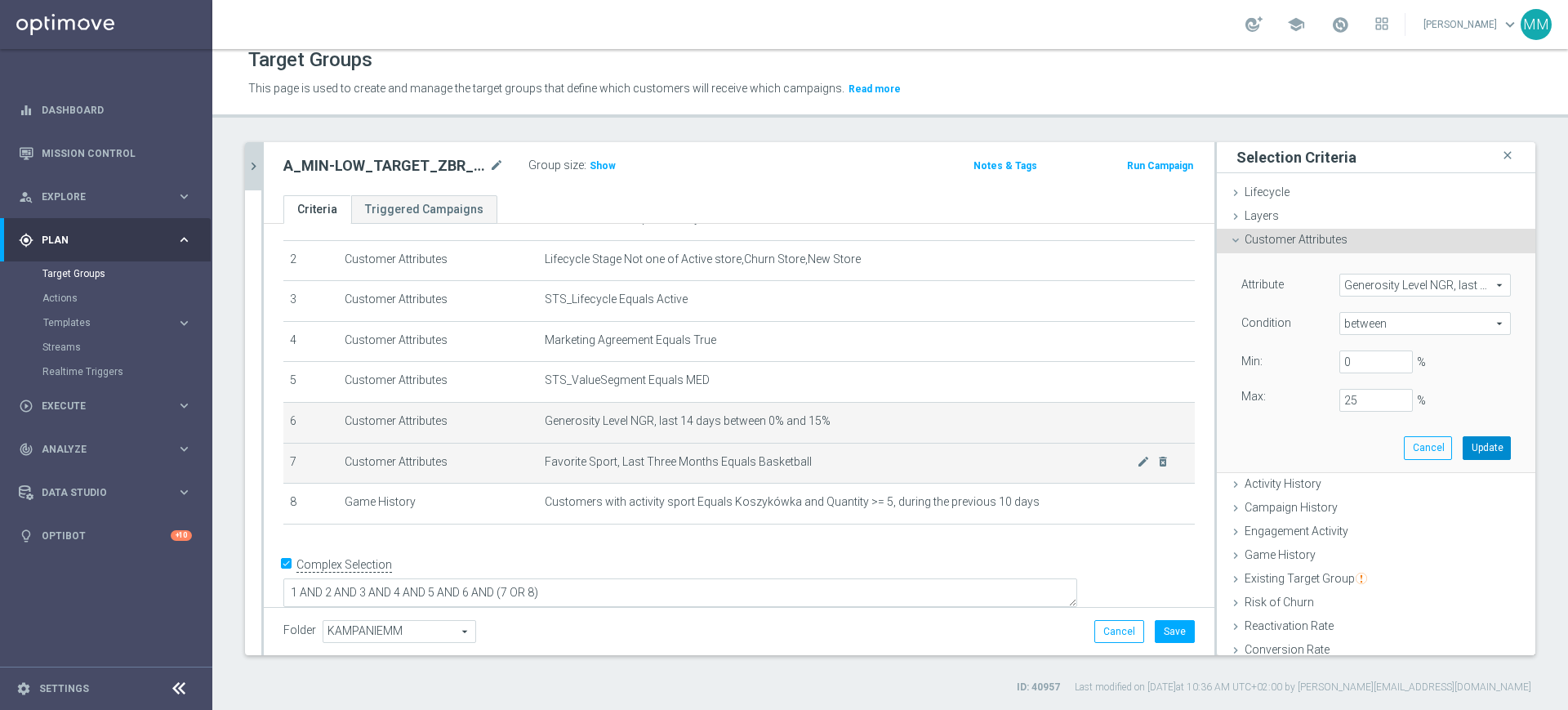
click at [1463, 442] on button "Update" at bounding box center [1486, 447] width 48 height 23
type input "0.25"
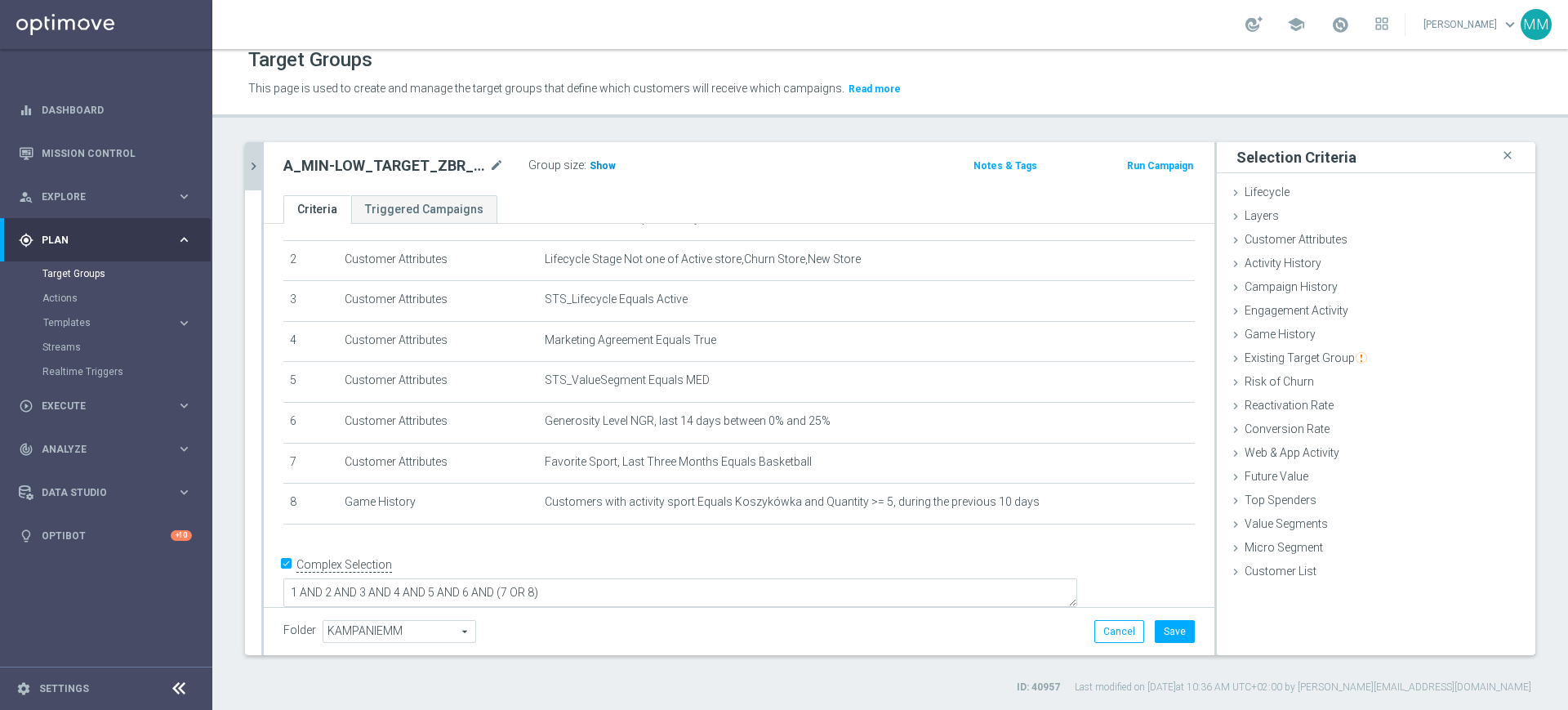
click at [600, 174] on h3 "Show" at bounding box center [603, 165] width 30 height 18
click at [1138, 507] on icon "mode_edit" at bounding box center [1143, 501] width 13 height 13
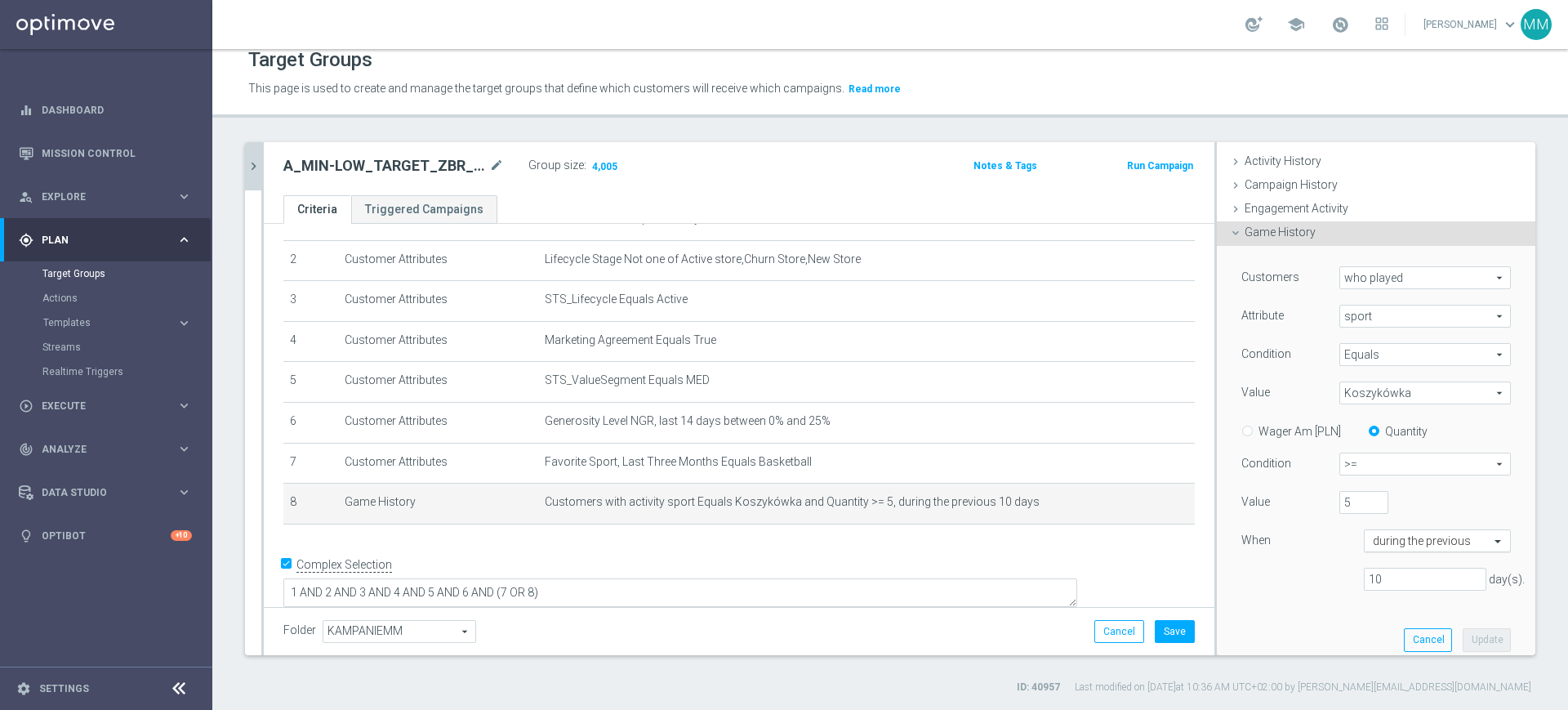
scroll to position [204, 0]
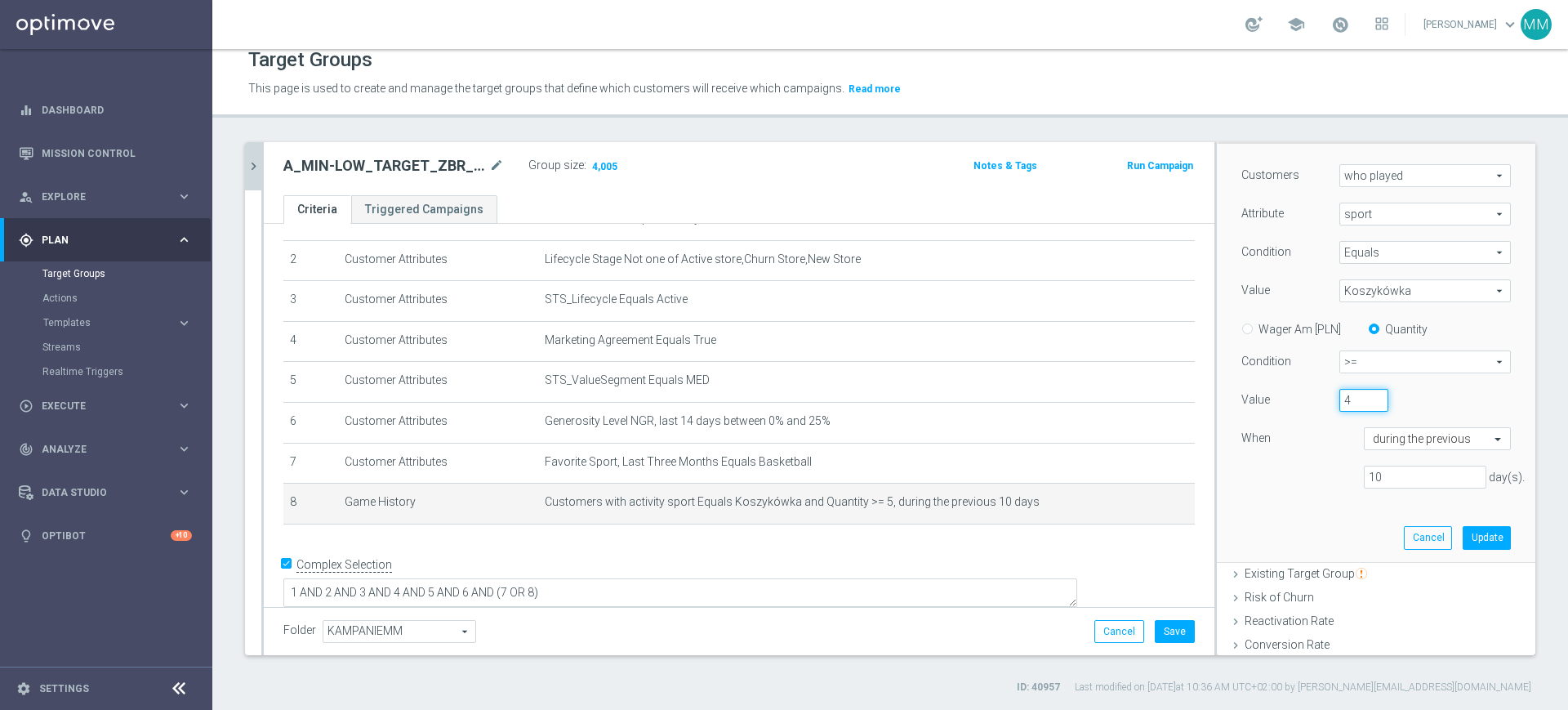
click at [1355, 405] on input "4" at bounding box center [1364, 400] width 49 height 23
type input "3"
click at [1355, 405] on input "3" at bounding box center [1364, 400] width 49 height 23
click at [1463, 535] on button "Update" at bounding box center [1486, 537] width 48 height 23
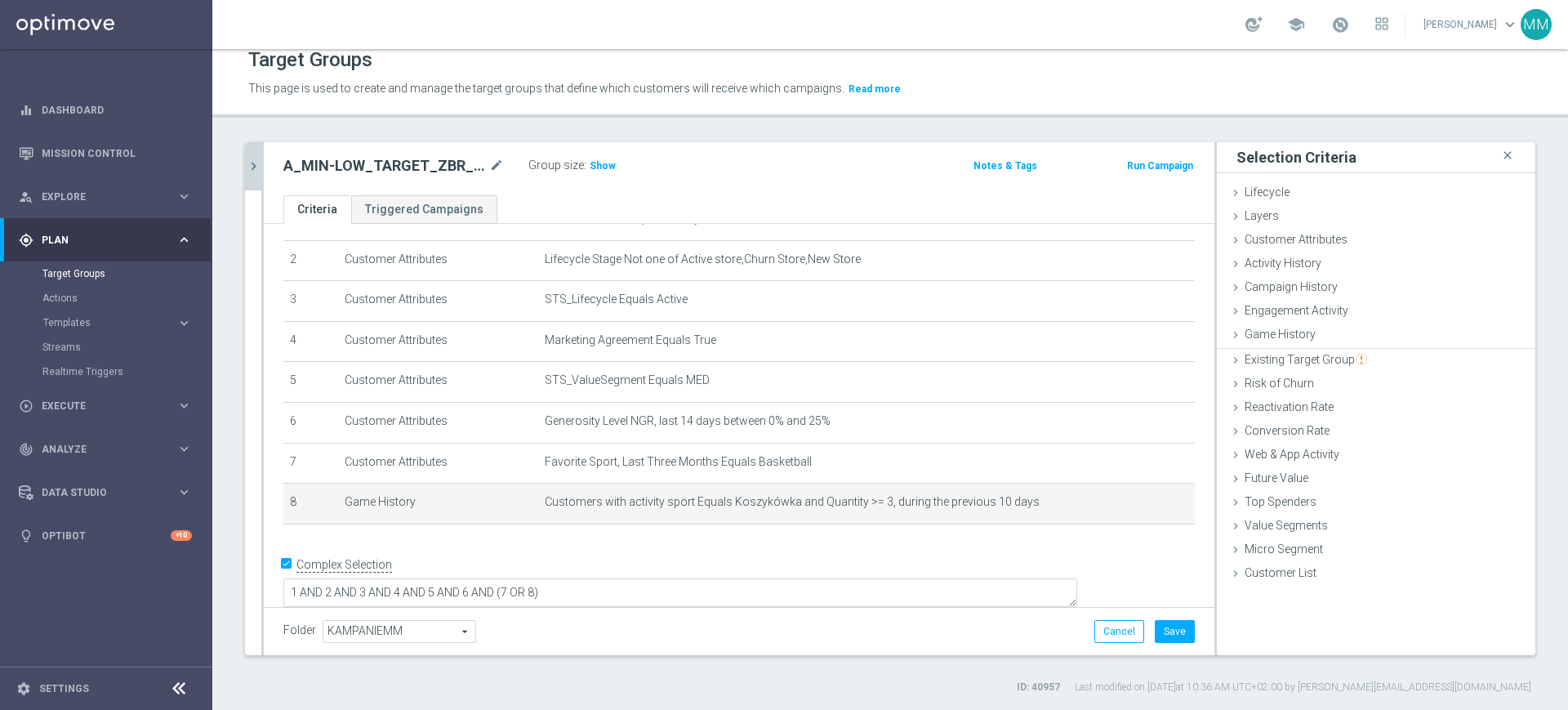
scroll to position [0, 0]
click at [1166, 625] on button "Save" at bounding box center [1175, 631] width 40 height 23
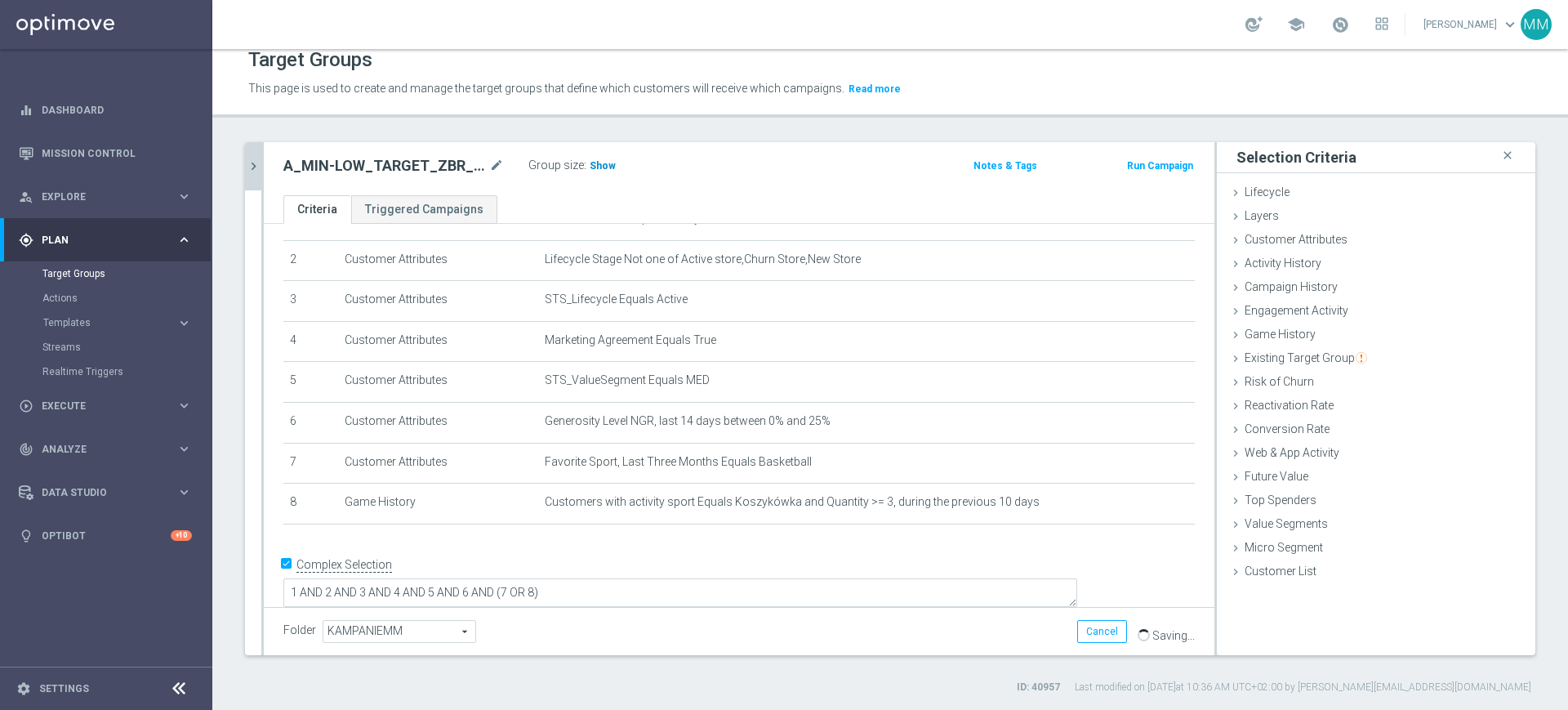
click at [595, 179] on div "A_MIN-LOW_TARGET_ZBR_ME_KOSZ_POLBIH_50DO50_060925 mode_edit Group size : Show N…" at bounding box center [739, 168] width 950 height 53
click at [592, 166] on span "Show" at bounding box center [603, 166] width 27 height 12
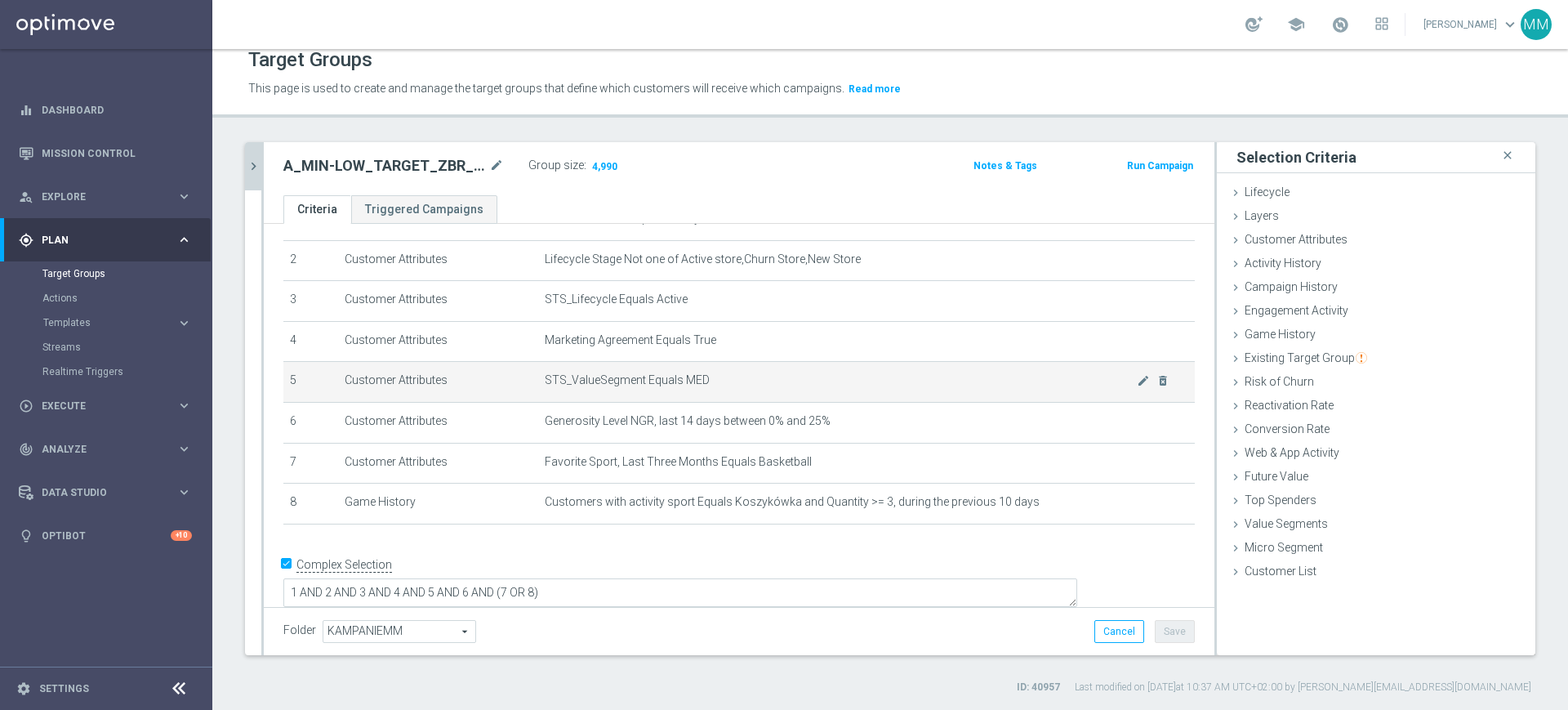
click at [692, 387] on span "STS_ValueSegment Equals MED" at bounding box center [840, 380] width 592 height 14
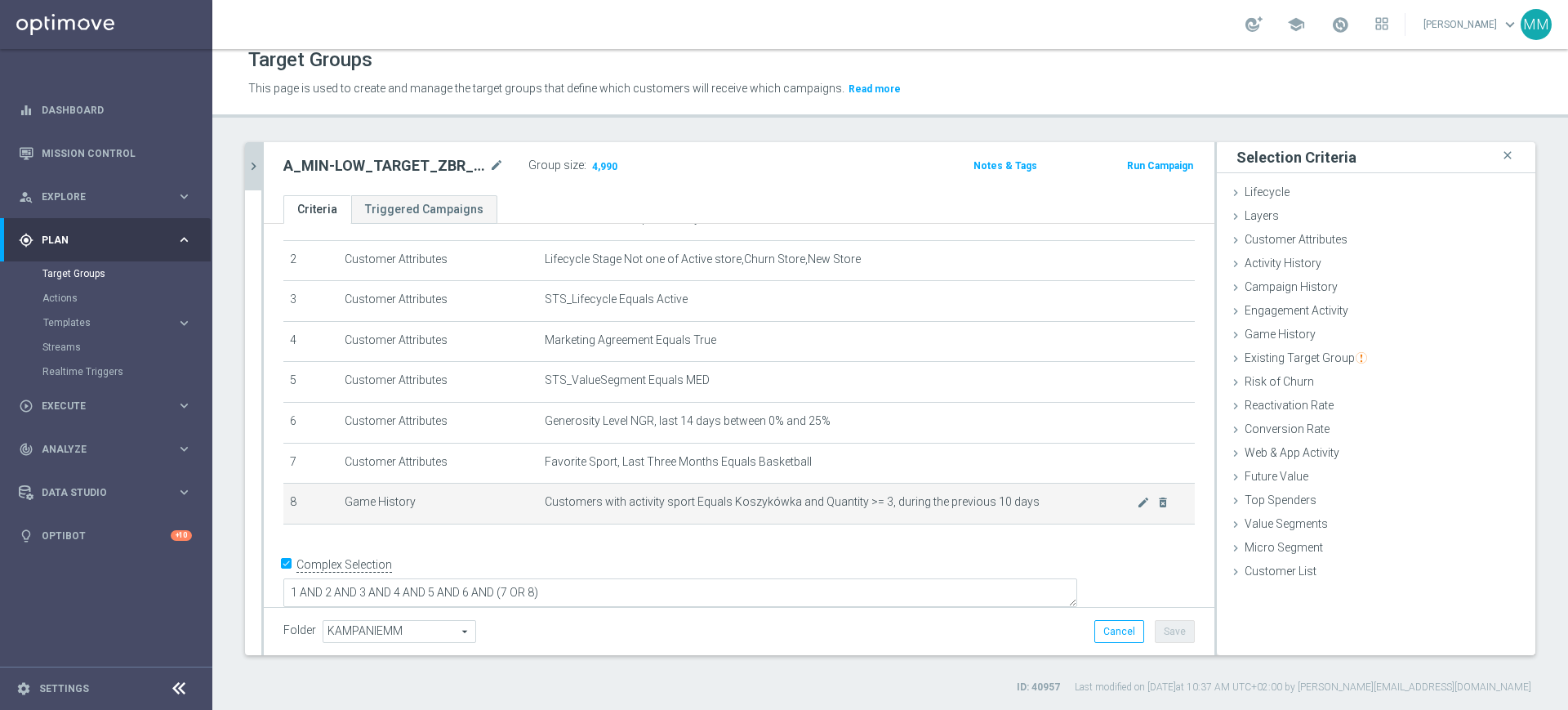
click at [764, 496] on td "Customers with activity sport Equals Koszykówka and Quantity >= 3, during the p…" at bounding box center [867, 503] width 657 height 40
click at [765, 496] on td "Customers with activity sport Equals Koszykówka and Quantity >= 3, during the p…" at bounding box center [867, 503] width 657 height 40
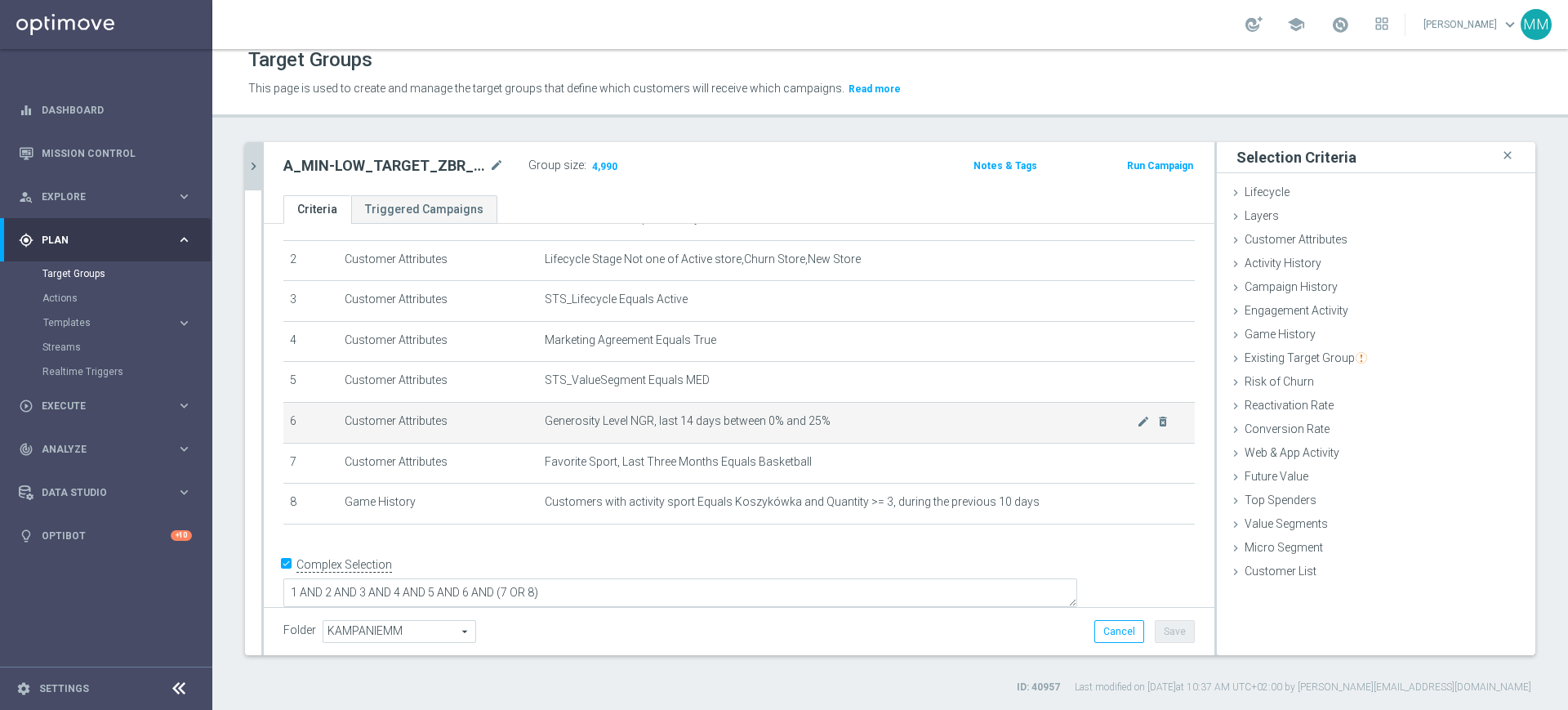
click at [763, 425] on span "Generosity Level NGR, last 14 days between 0% and 25%" at bounding box center [840, 421] width 592 height 14
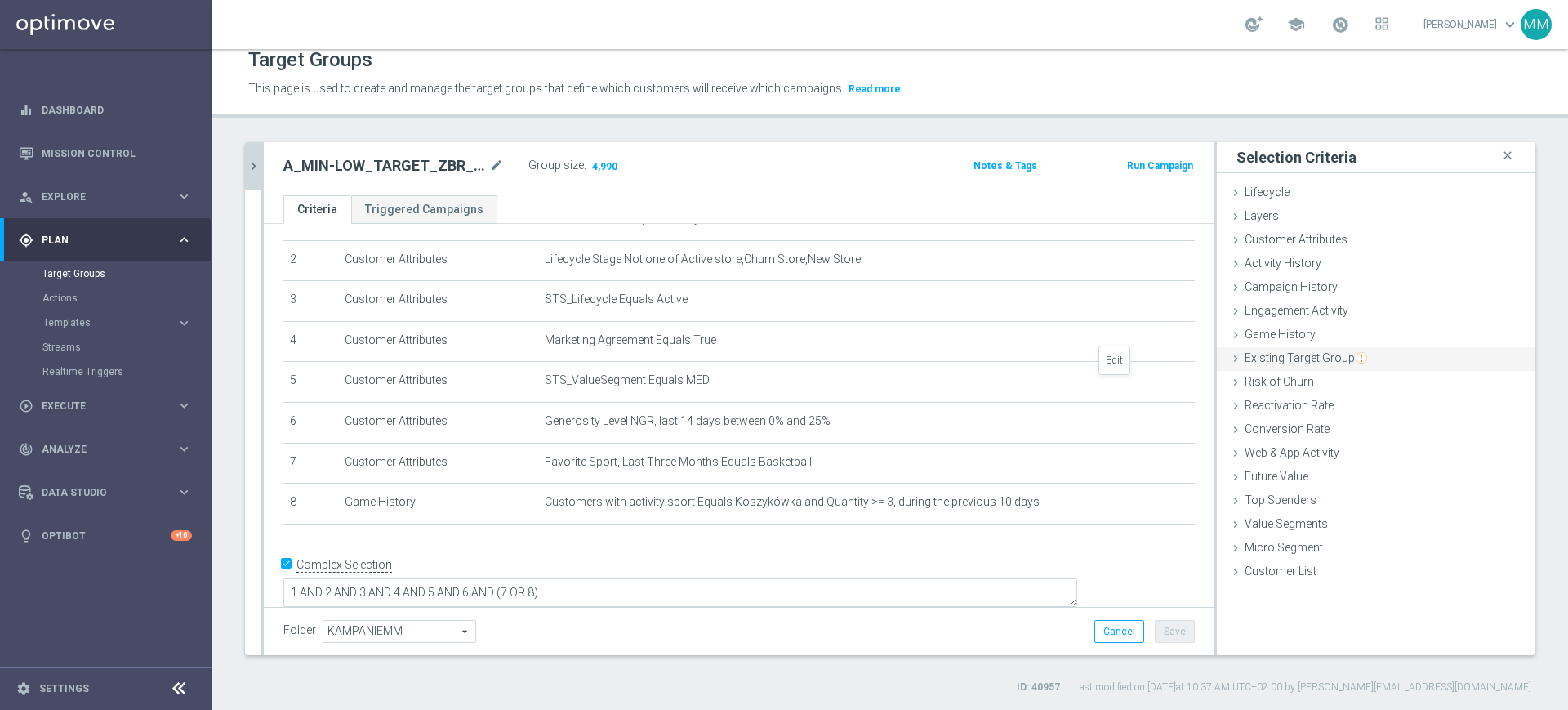
drag, startPoint x: 1115, startPoint y: 381, endPoint x: 1450, endPoint y: 348, distance: 336.6
click at [0, 0] on icon "mode_edit" at bounding box center [0, 0] width 0 height 0
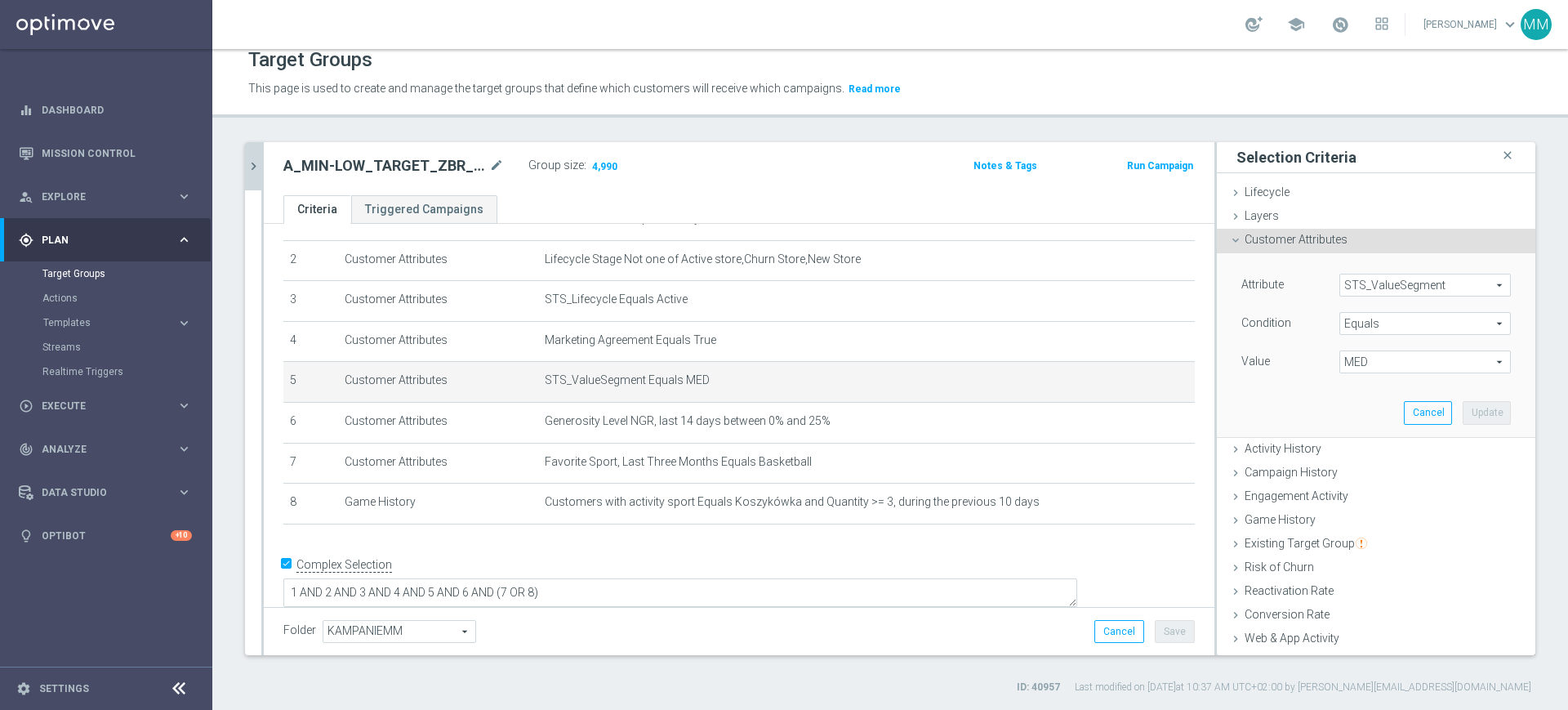
click at [1385, 362] on span "MED" at bounding box center [1425, 362] width 170 height 22
click at [1374, 325] on span "Equals" at bounding box center [1425, 324] width 170 height 22
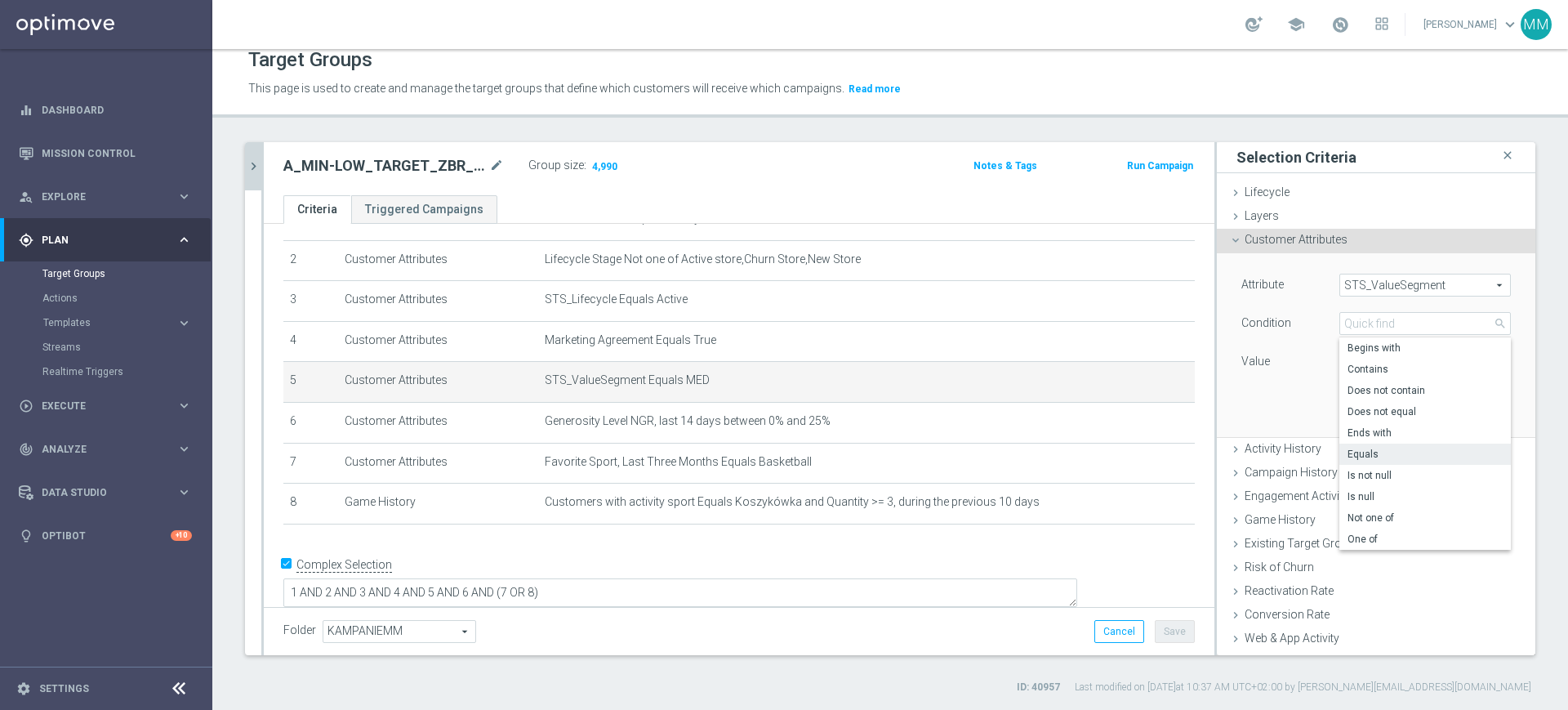
drag, startPoint x: 1377, startPoint y: 533, endPoint x: 1367, endPoint y: 379, distance: 154.3
click at [1377, 533] on span "One of" at bounding box center [1425, 539] width 156 height 13
type input "One of"
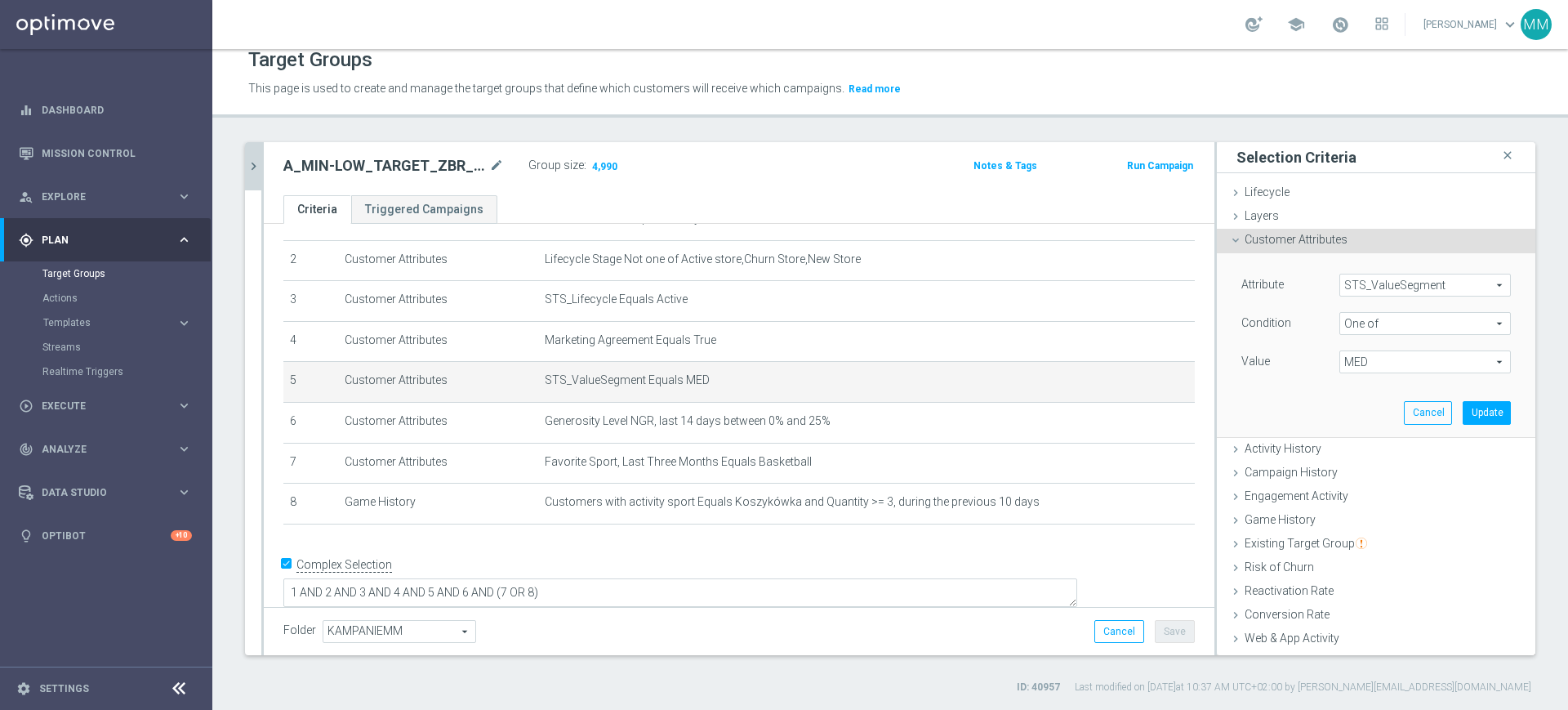
click at [1367, 367] on span "MED" at bounding box center [1425, 362] width 170 height 22
click at [1377, 465] on span "MED" at bounding box center [1436, 471] width 149 height 13
click at [1362, 467] on input "MED" at bounding box center [1357, 472] width 11 height 11
checkbox input "false"
type input "Select"
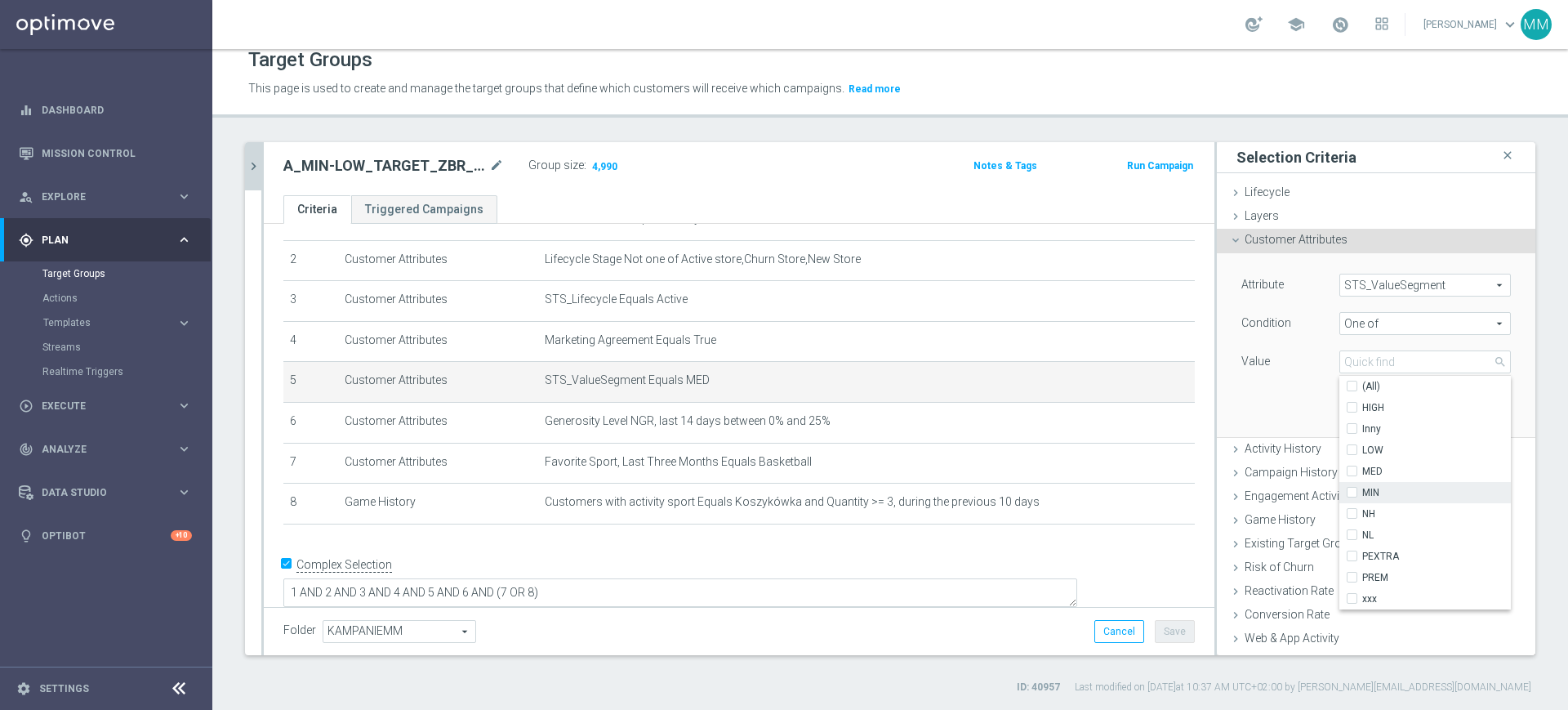
click at [1373, 491] on span "MIN" at bounding box center [1436, 491] width 149 height 13
click at [1362, 491] on input "MIN" at bounding box center [1357, 492] width 11 height 11
checkbox input "true"
type input "MIN"
click at [1365, 452] on span "LOW" at bounding box center [1436, 449] width 149 height 13
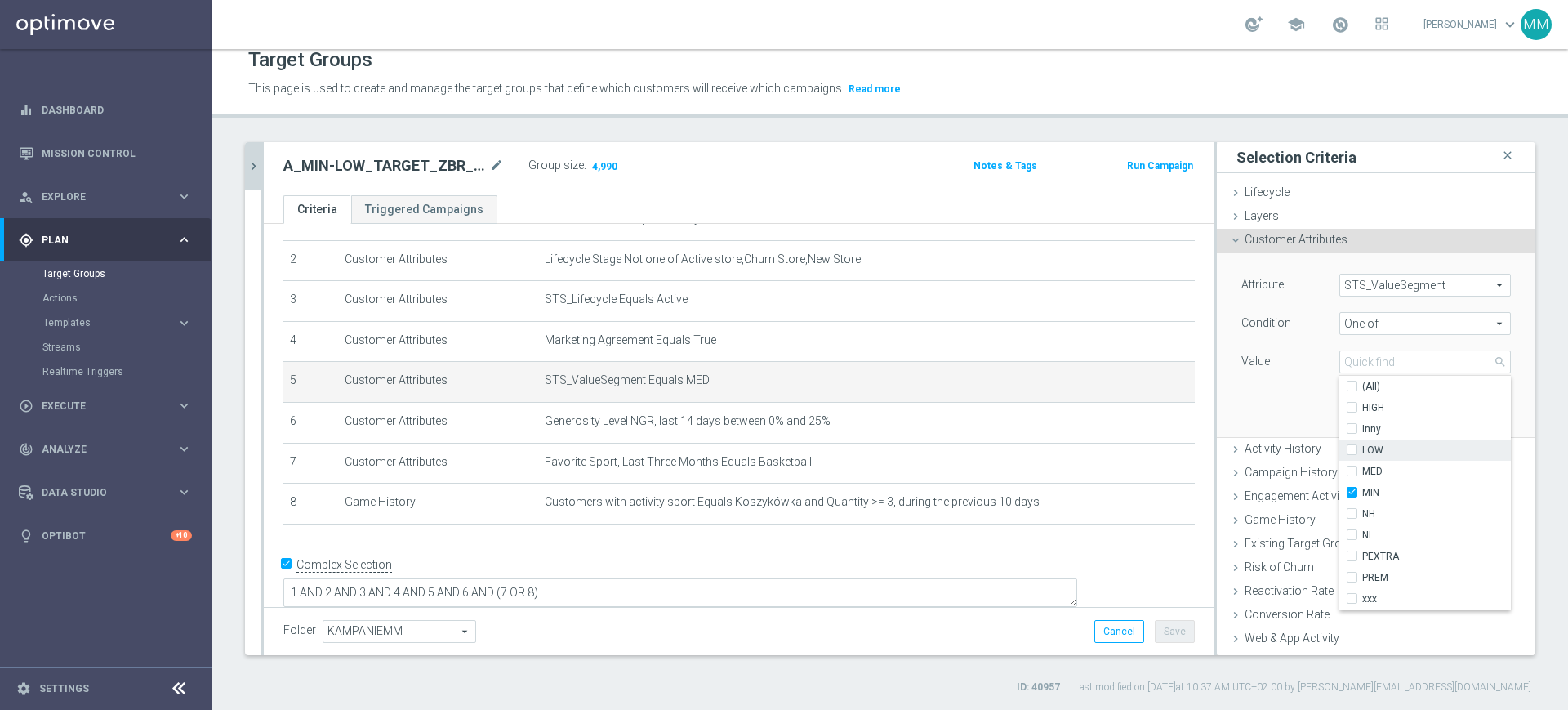
click at [1362, 452] on input "LOW" at bounding box center [1357, 450] width 11 height 11
checkbox input "true"
type input "Selected 2 of 10"
click at [1233, 373] on div "Value" at bounding box center [1278, 363] width 98 height 27
click at [1463, 422] on button "Update" at bounding box center [1486, 412] width 48 height 23
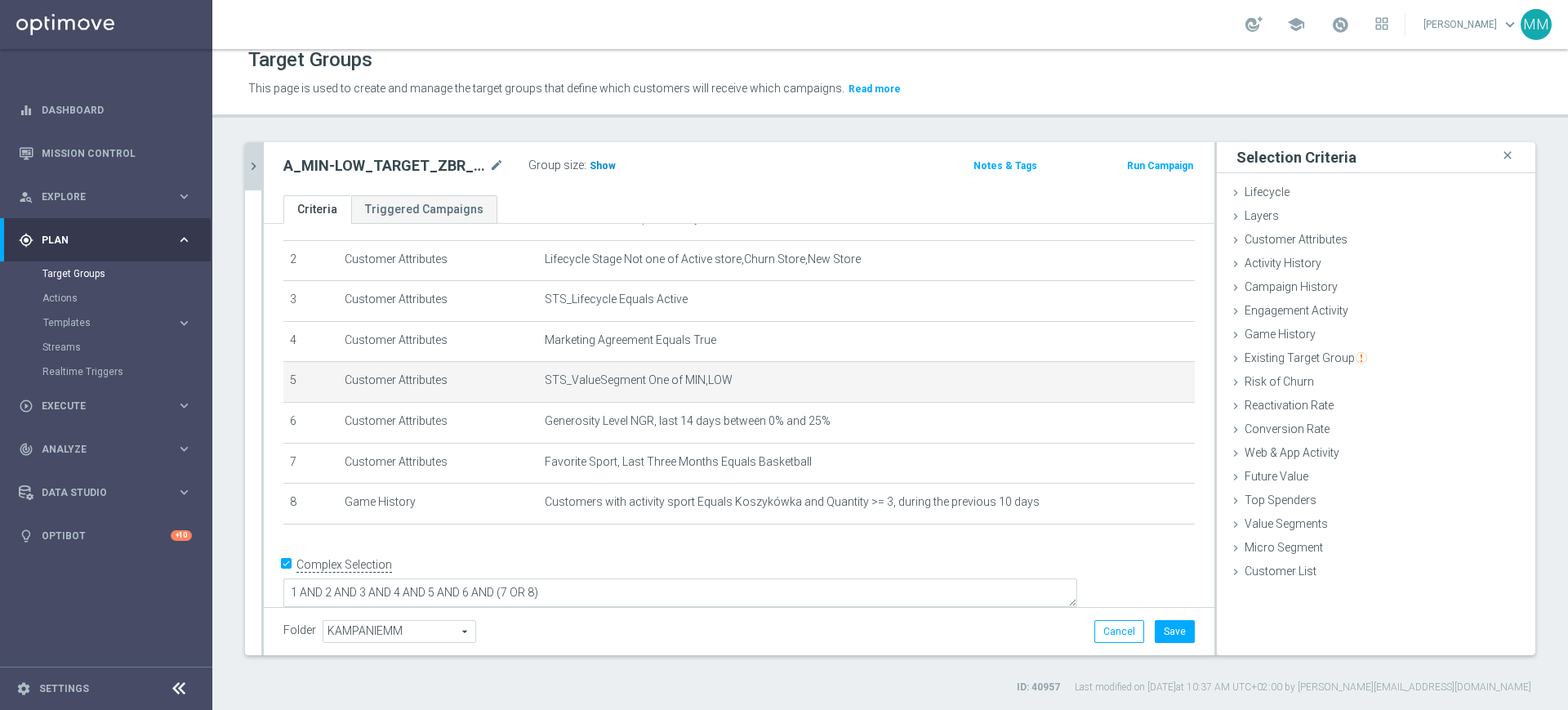
click at [593, 165] on span "Show" at bounding box center [603, 166] width 27 height 12
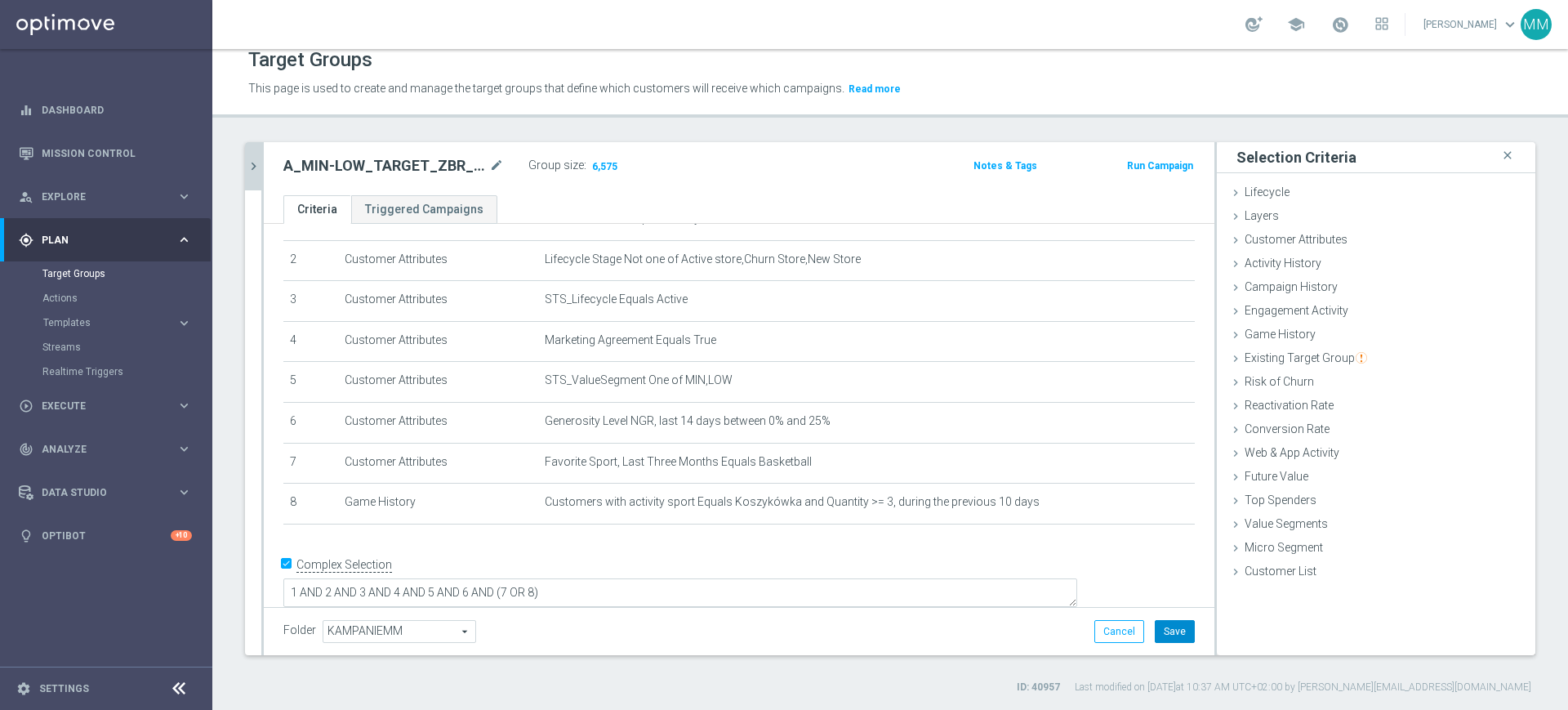
click at [1155, 634] on button "Save" at bounding box center [1175, 631] width 40 height 23
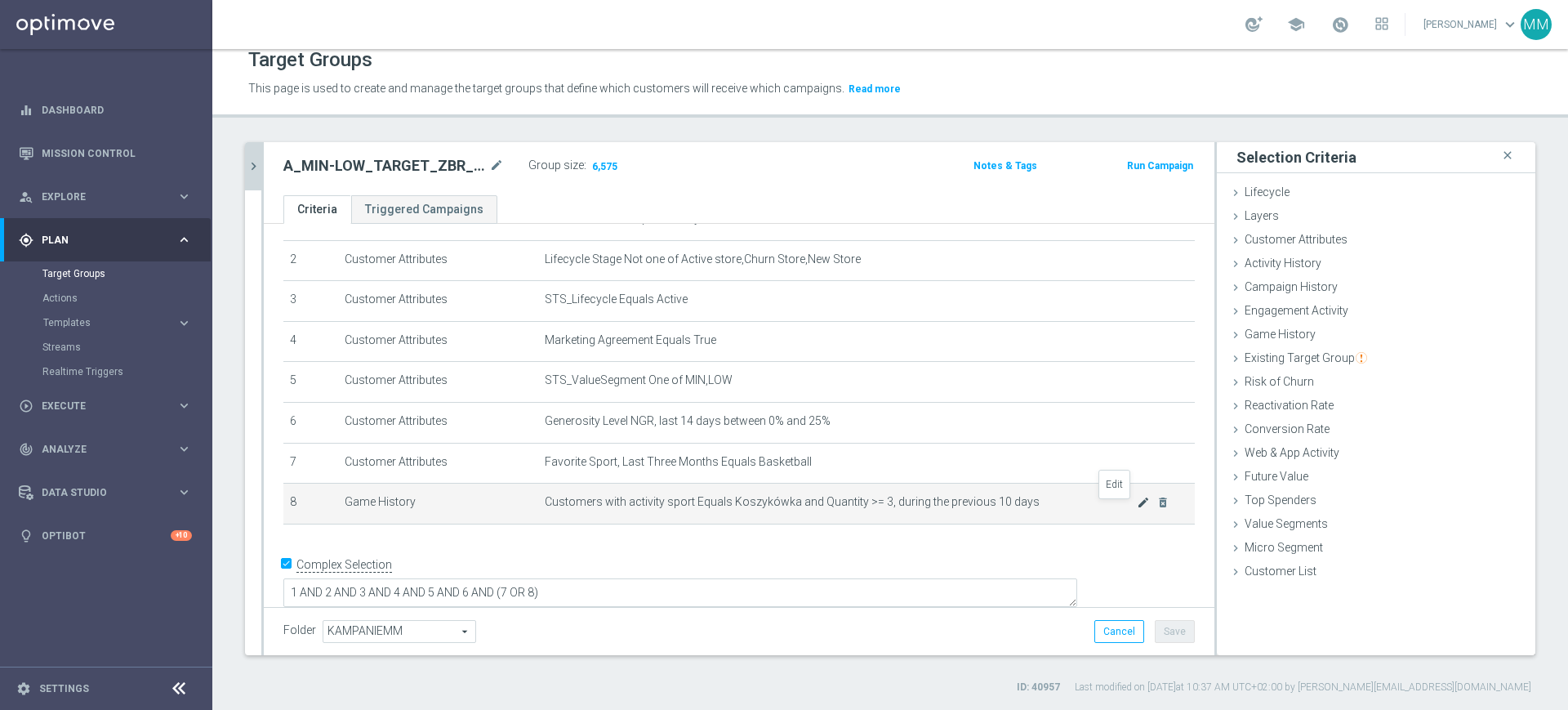
click at [1138, 502] on icon "mode_edit" at bounding box center [1143, 501] width 13 height 13
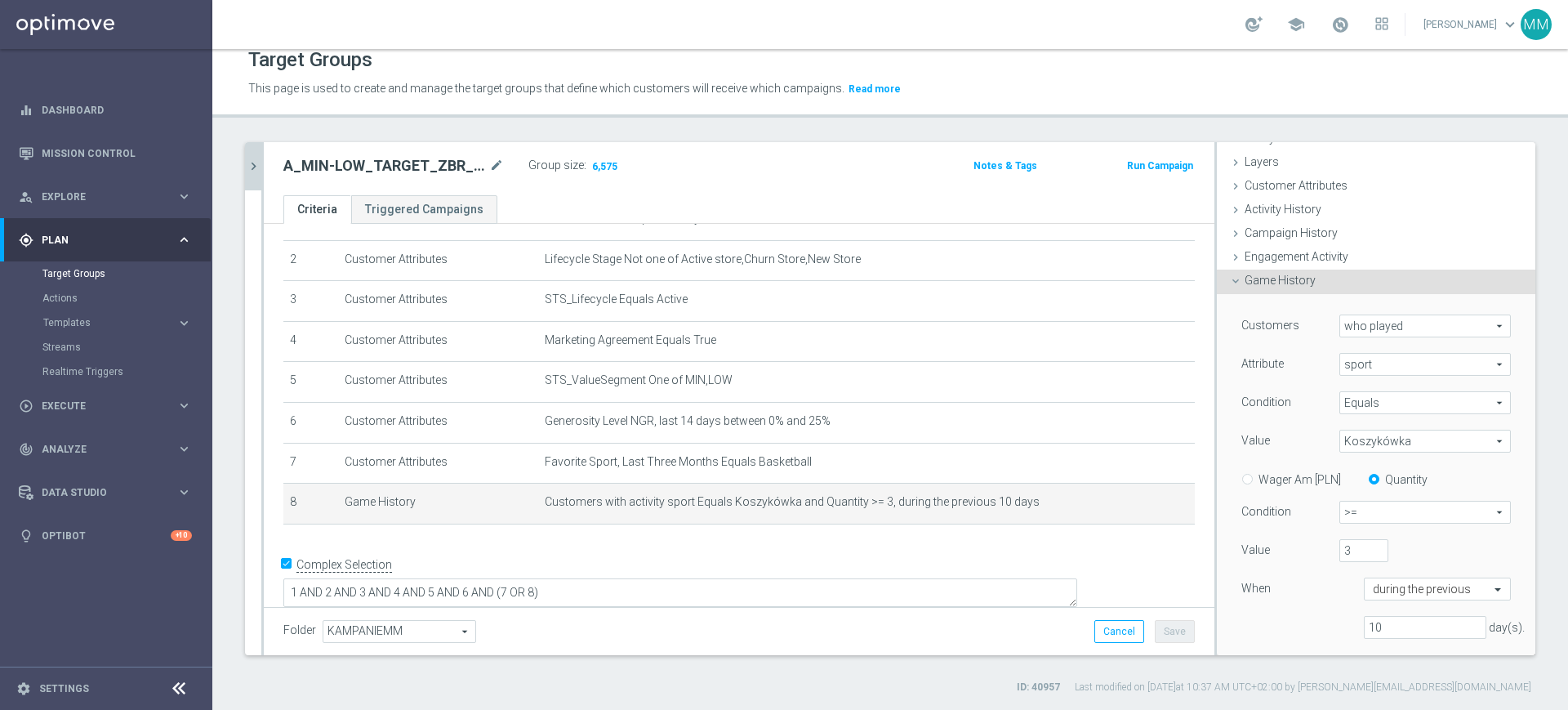
scroll to position [102, 0]
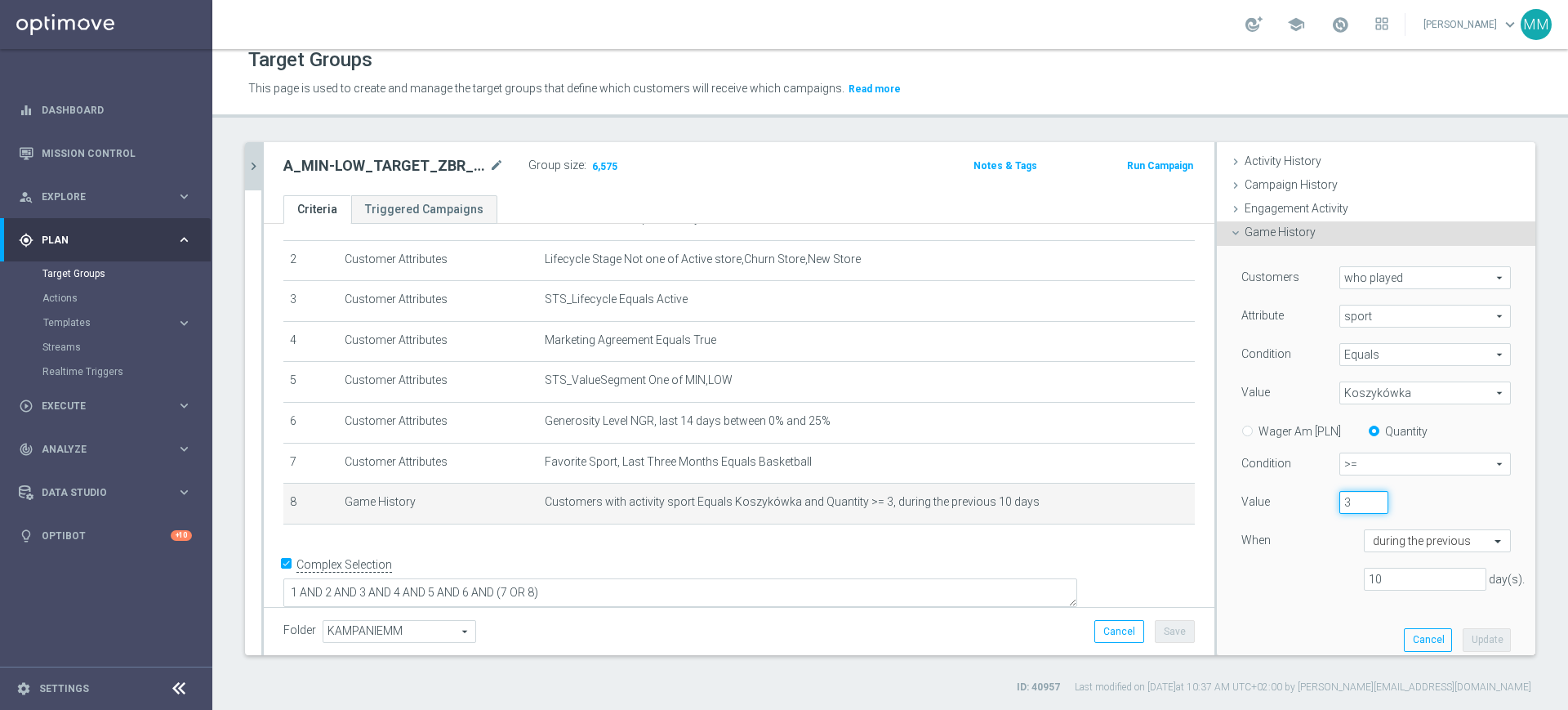
drag, startPoint x: 1321, startPoint y: 495, endPoint x: 1328, endPoint y: 519, distance: 25.0
click at [1328, 496] on div "3" at bounding box center [1364, 501] width 74 height 23
type input "5"
drag, startPoint x: 1444, startPoint y: 633, endPoint x: 1380, endPoint y: 593, distance: 75.5
click at [1463, 633] on button "Update" at bounding box center [1486, 639] width 48 height 23
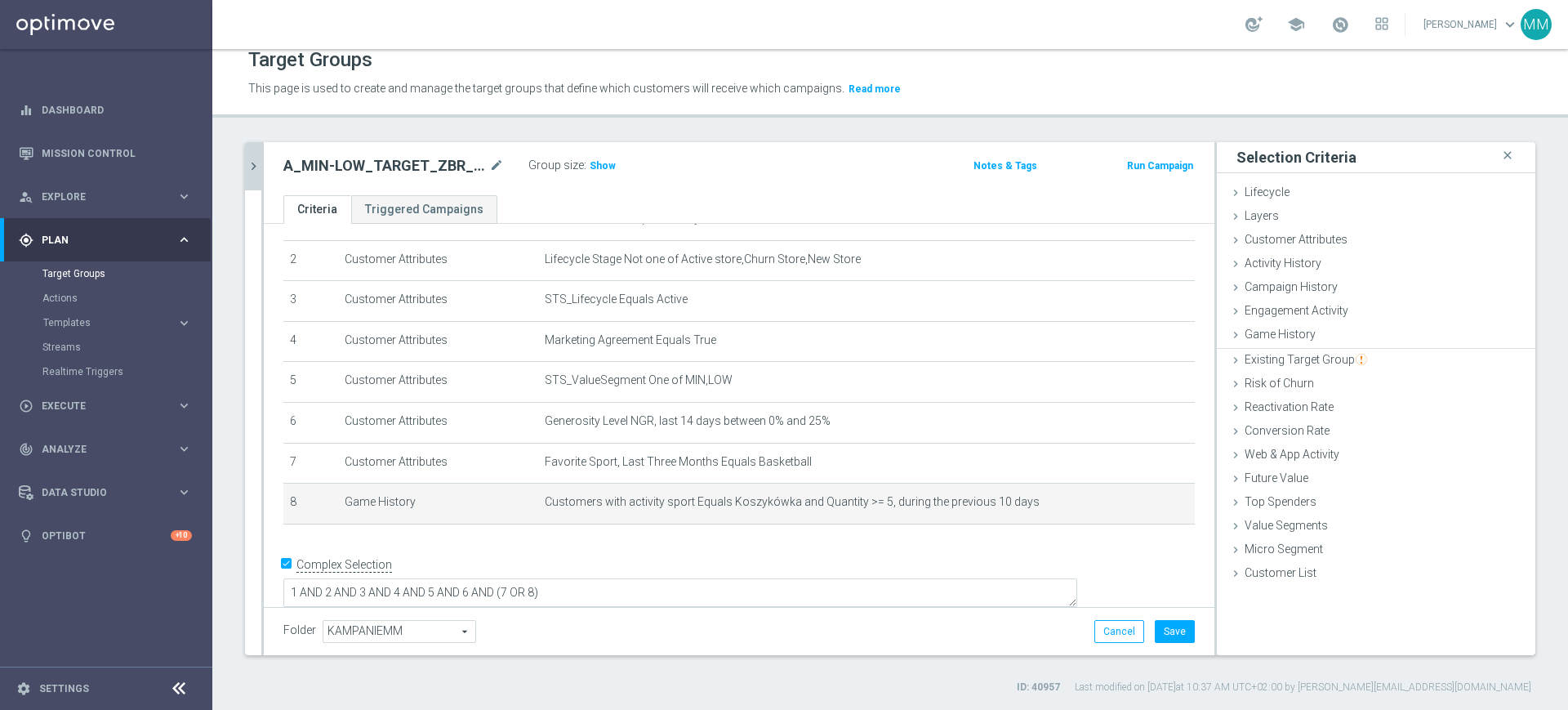
scroll to position [0, 0]
click at [611, 166] on span "Show" at bounding box center [603, 166] width 27 height 12
click at [1138, 509] on icon "mode_edit" at bounding box center [1143, 501] width 13 height 13
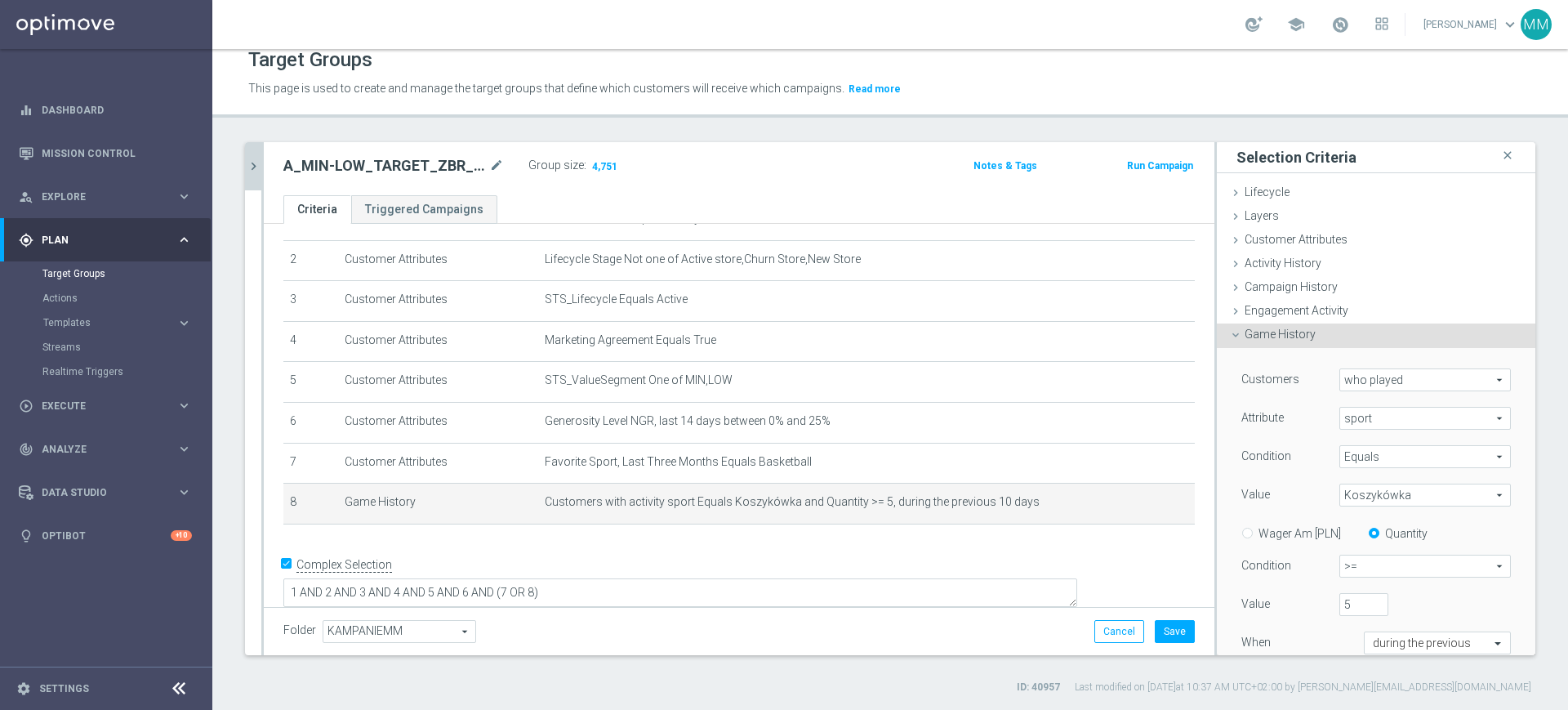
scroll to position [102, 0]
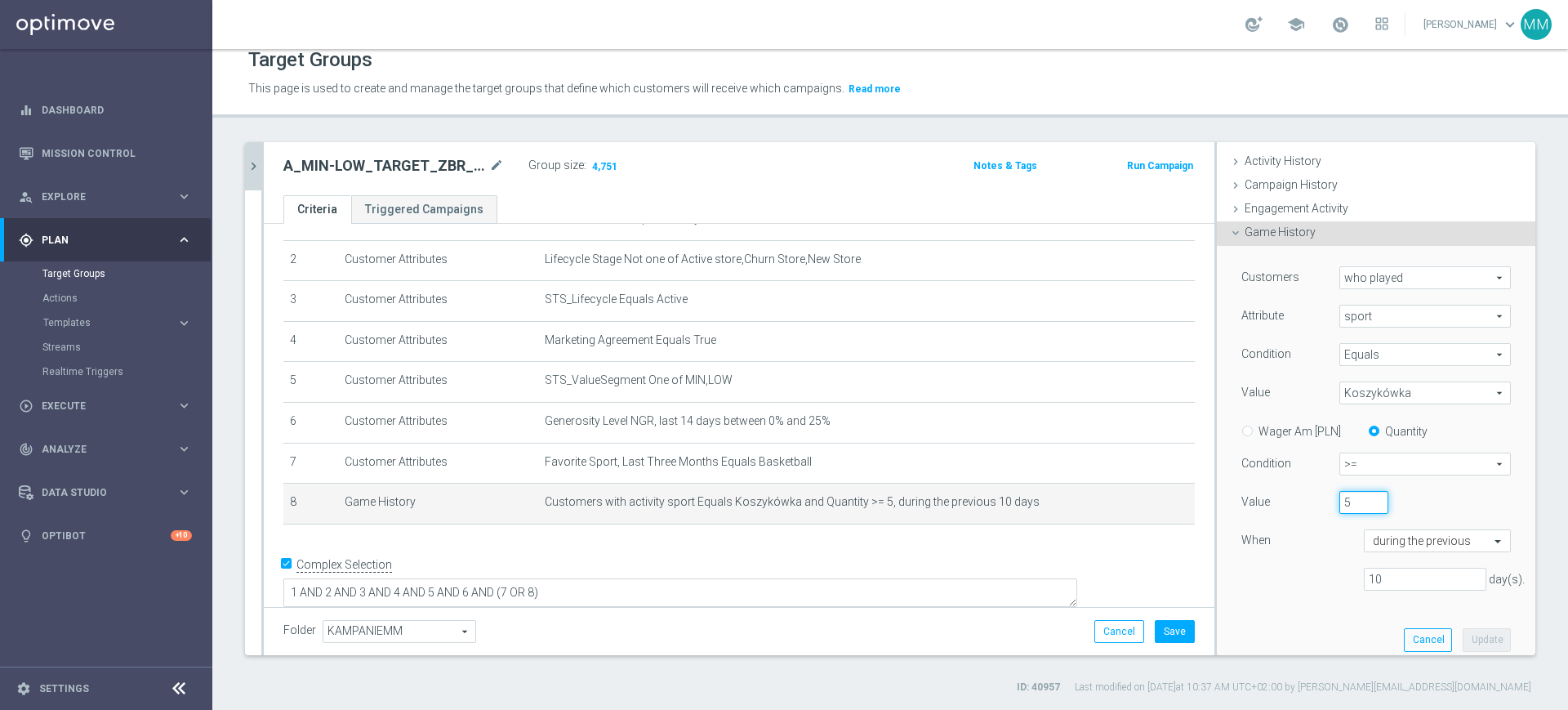
drag, startPoint x: 1329, startPoint y: 499, endPoint x: 1320, endPoint y: 506, distance: 11.4
click at [1339, 501] on input "5" at bounding box center [1364, 501] width 49 height 23
type input "3"
click at [1463, 630] on button "Update" at bounding box center [1486, 639] width 48 height 23
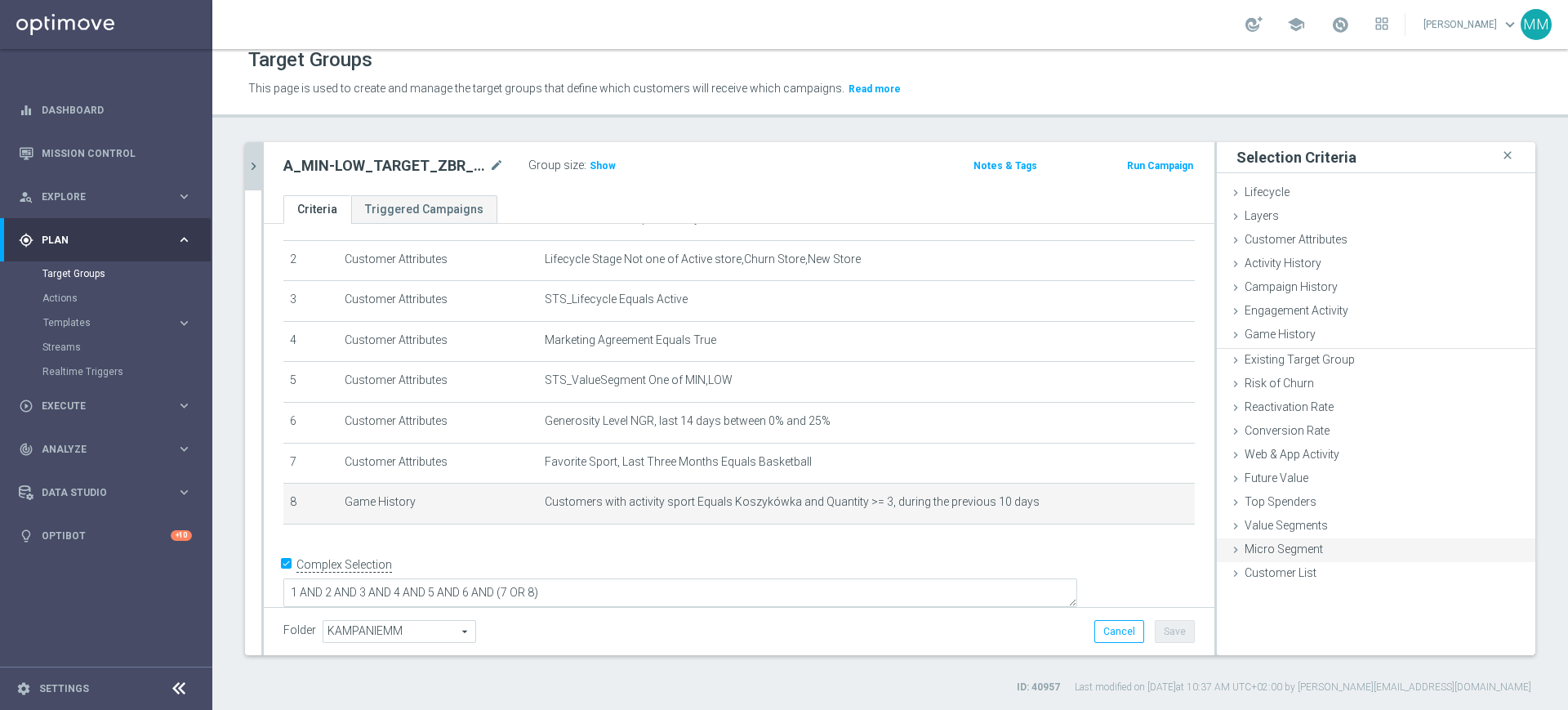
scroll to position [0, 0]
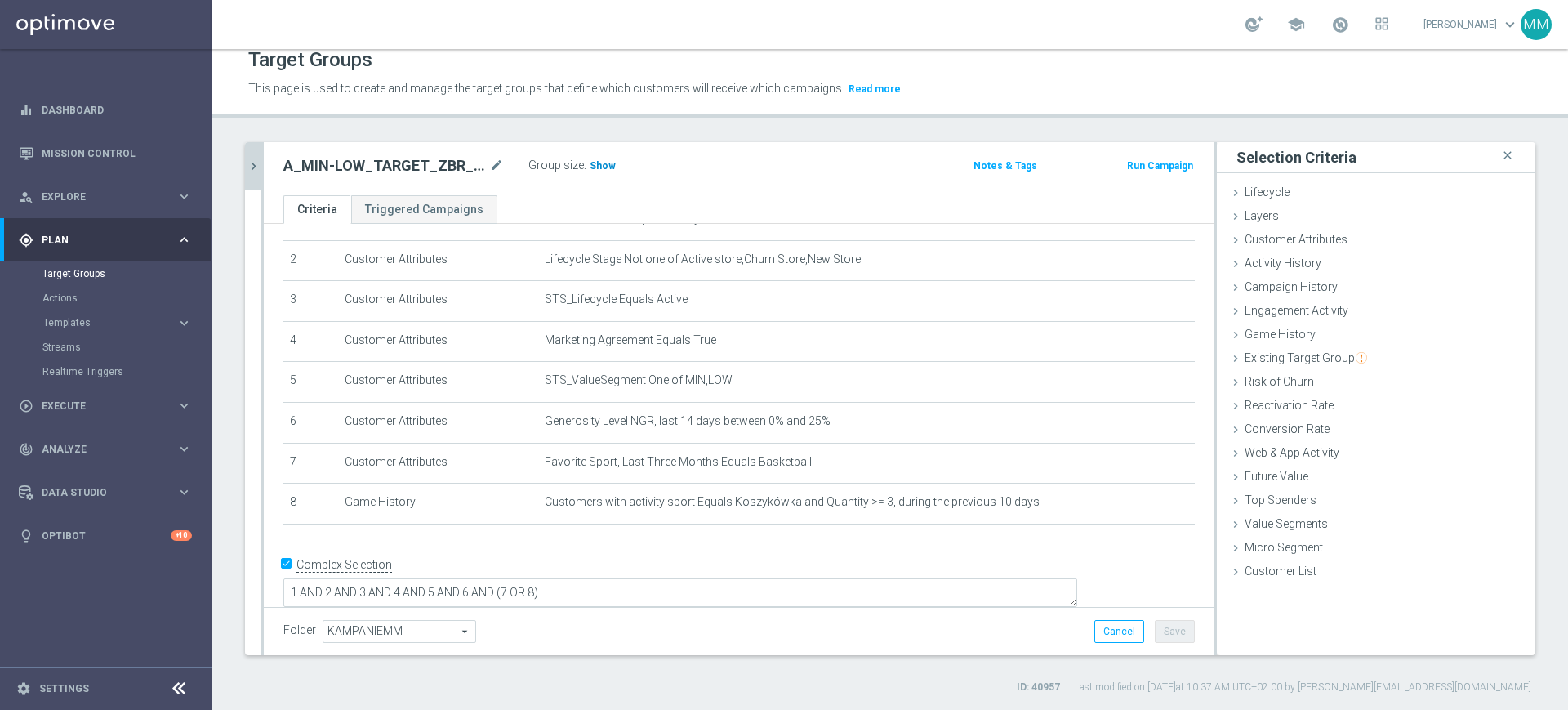
click at [606, 163] on span "Show" at bounding box center [603, 166] width 27 height 12
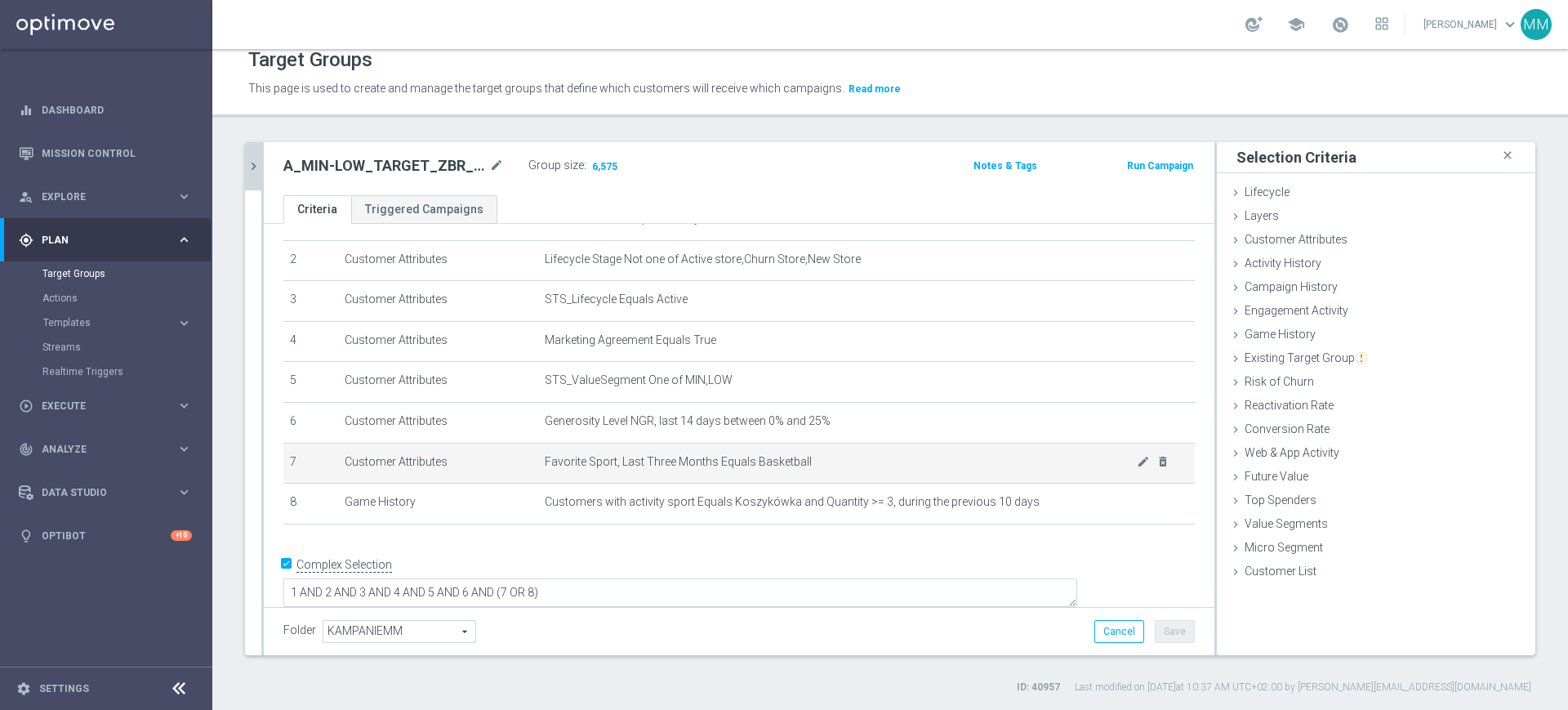
click at [641, 477] on td "Favorite Sport, Last Three Months Equals Basketball mode_edit delete_forever" at bounding box center [867, 463] width 657 height 40
click at [637, 478] on td "Favorite Sport, Last Three Months Equals Basketball mode_edit delete_forever" at bounding box center [867, 463] width 657 height 40
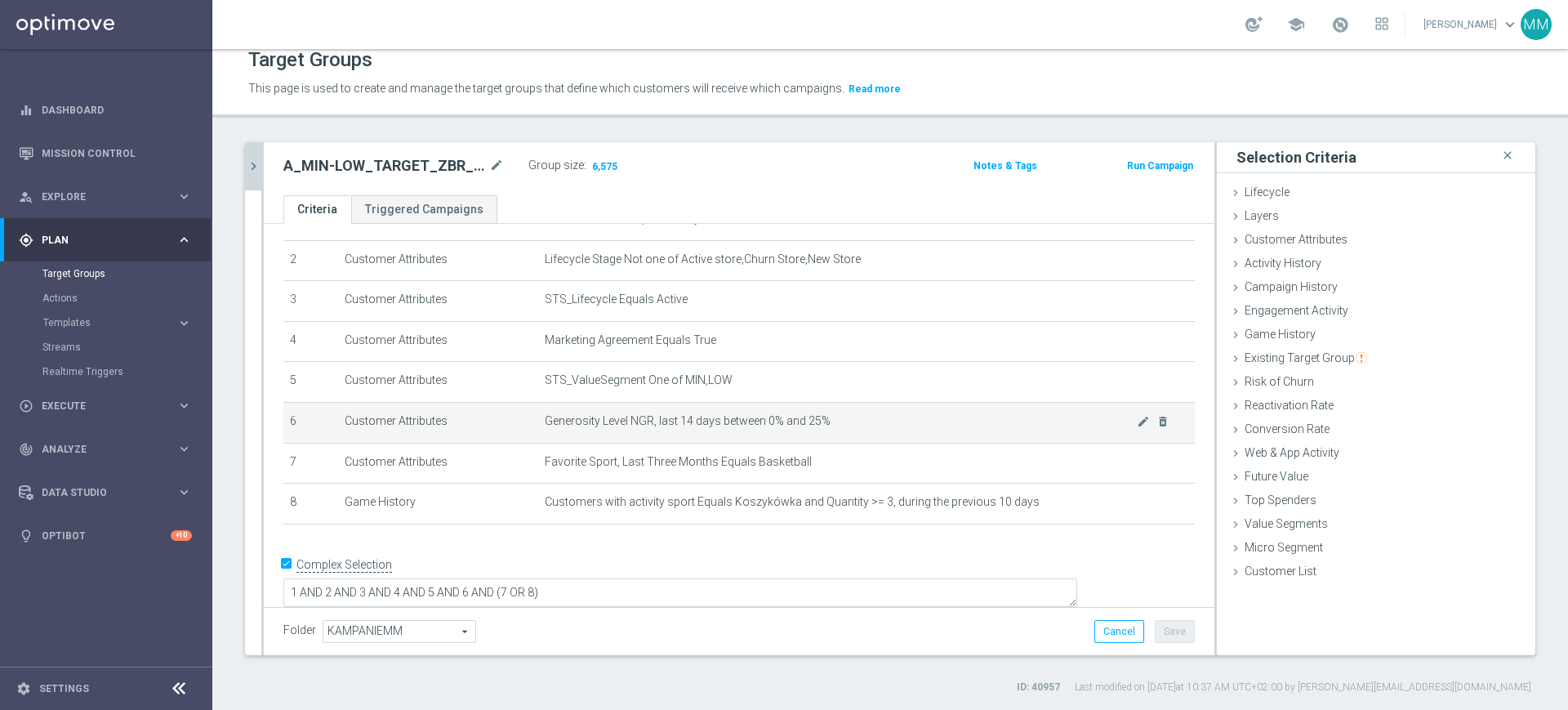
click at [633, 417] on td "Generosity Level NGR, last 14 days between 0% and 25% mode_edit delete_forever" at bounding box center [867, 421] width 657 height 40
click at [260, 167] on icon "chevron_right" at bounding box center [254, 166] width 16 height 16
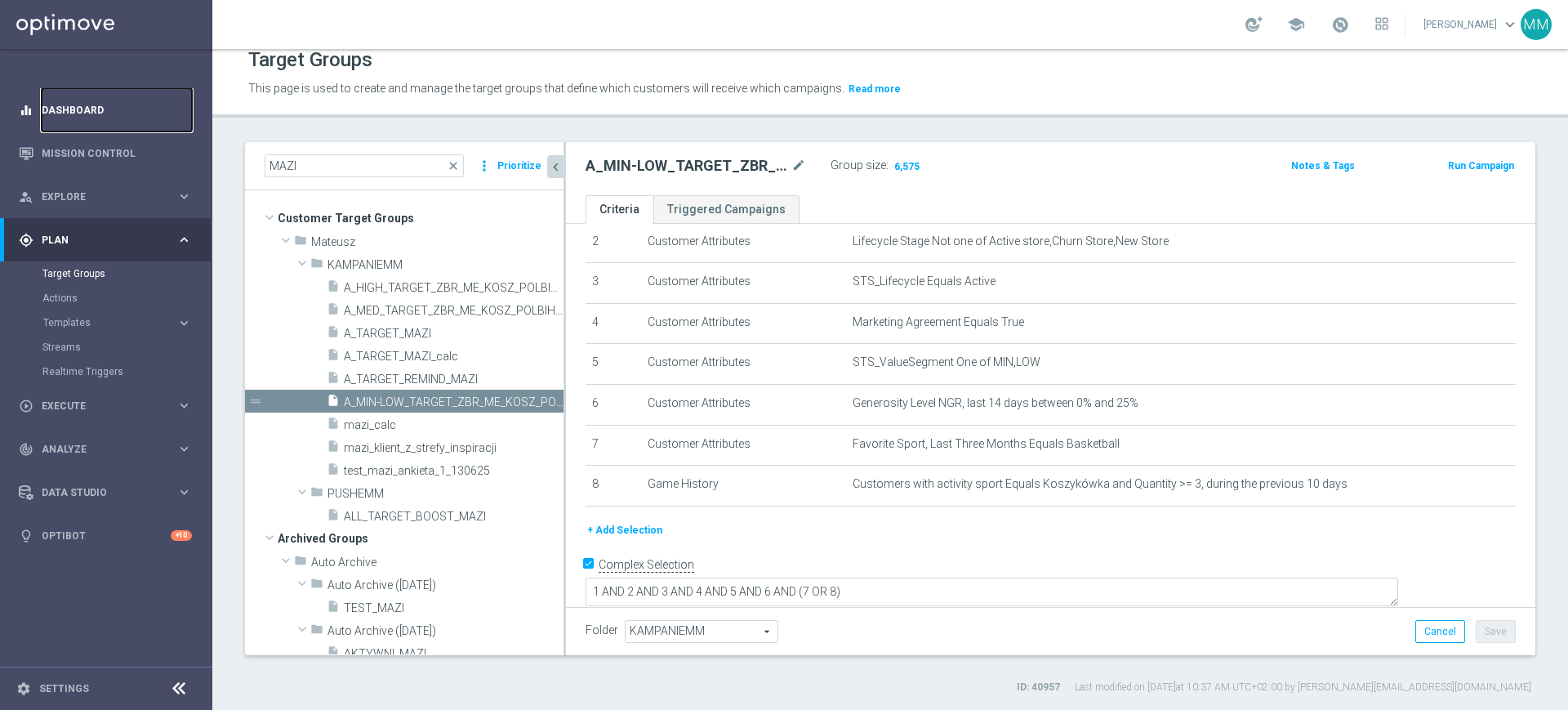
click at [122, 123] on link "Dashboard" at bounding box center [116, 110] width 151 height 43
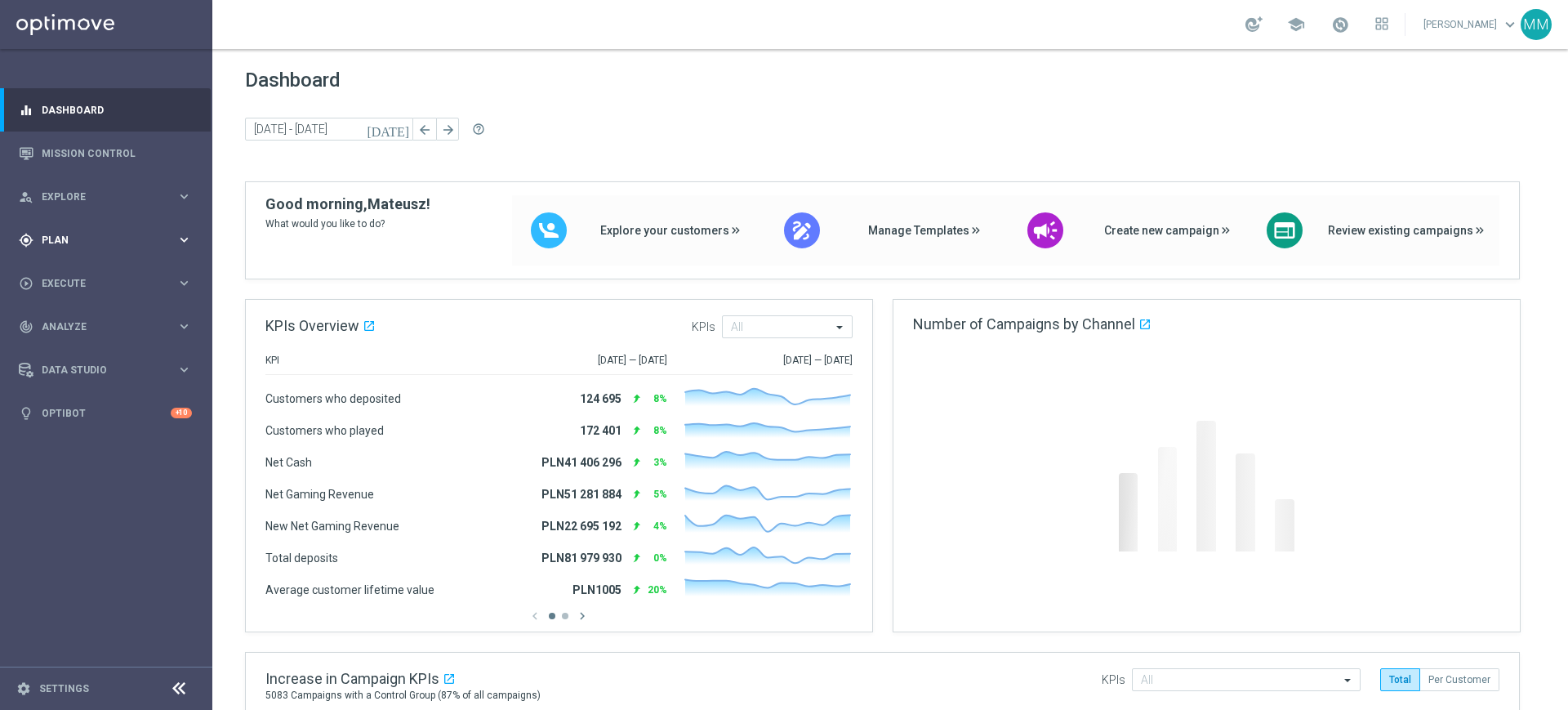
click at [90, 249] on div "gps_fixed Plan keyboard_arrow_right" at bounding box center [105, 239] width 211 height 43
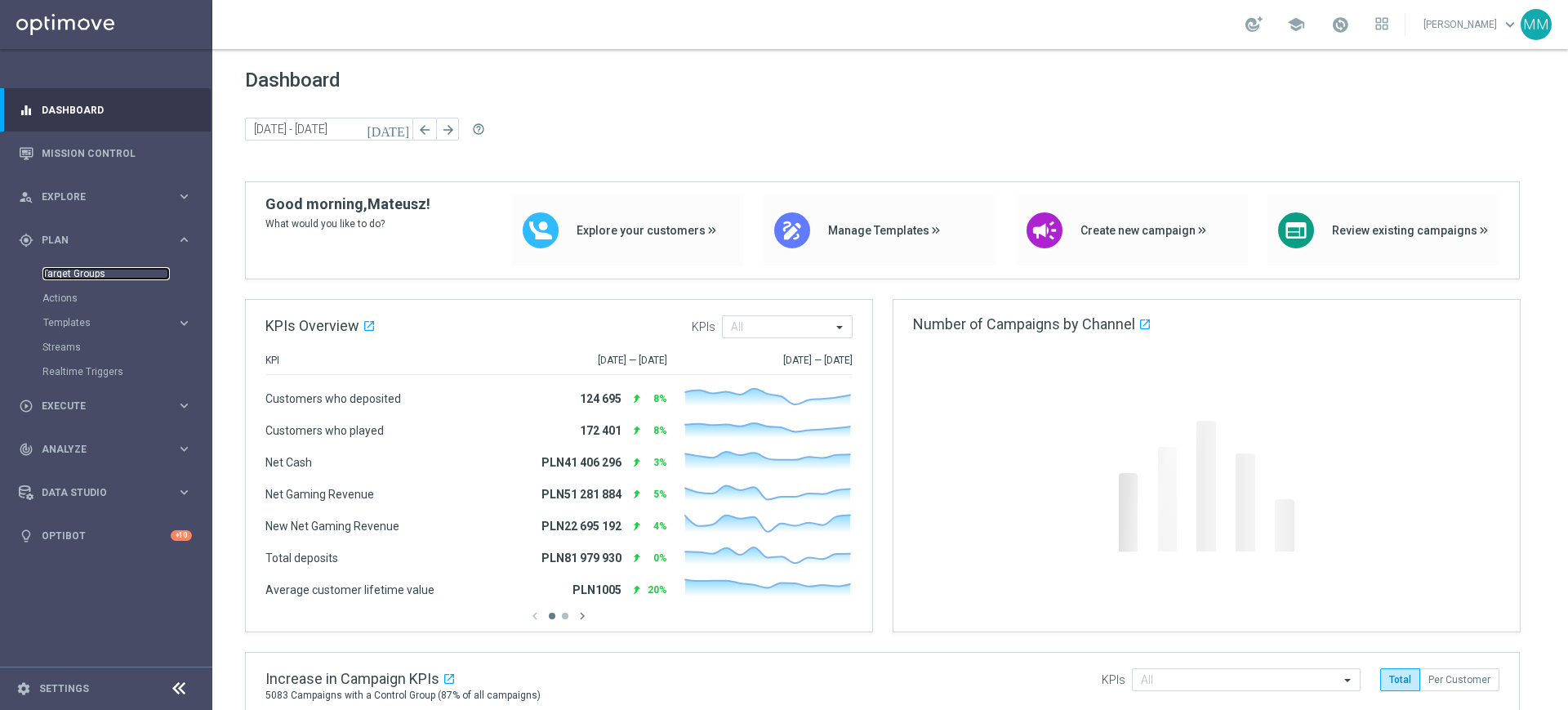
click at [83, 276] on link "Target Groups" at bounding box center [105, 273] width 127 height 13
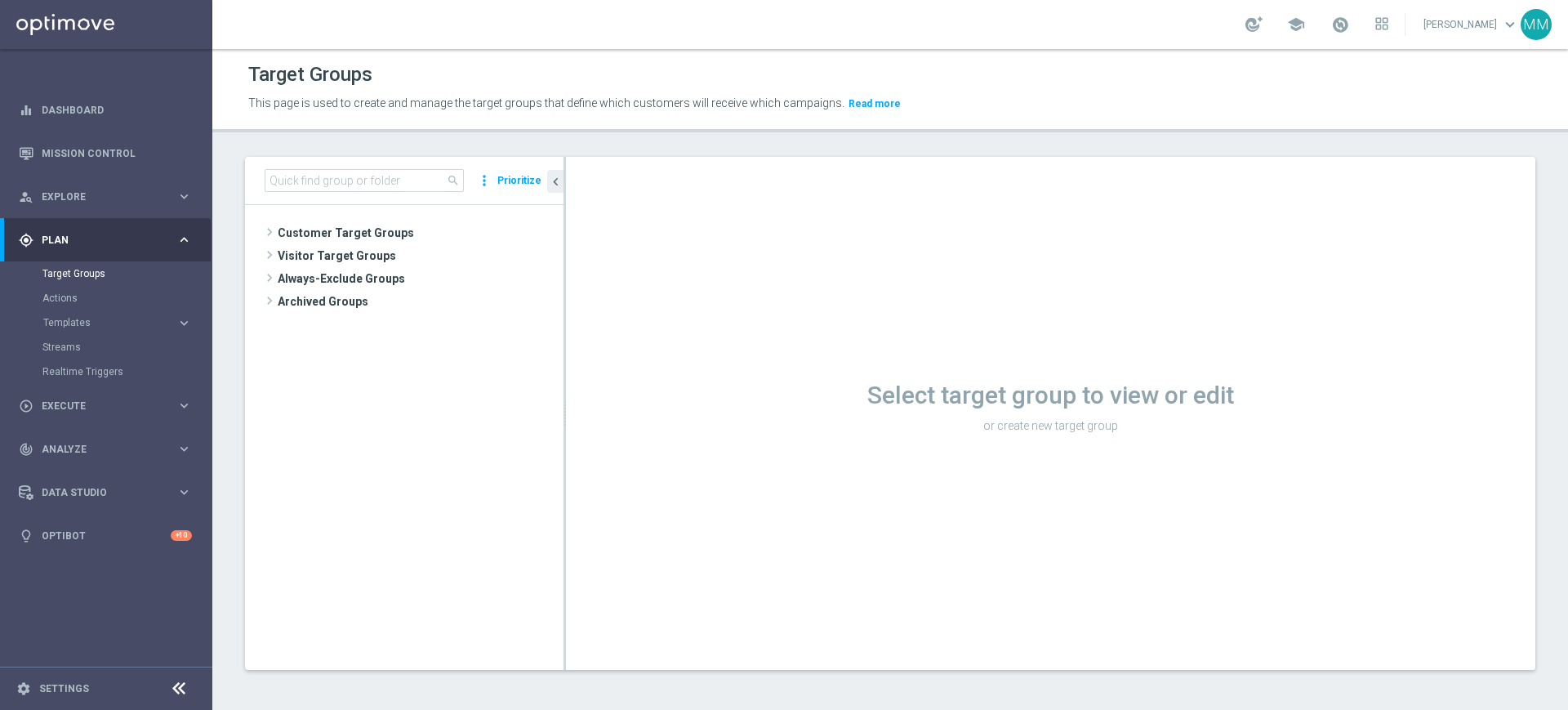
click at [343, 150] on div "Target Groups This page is used to create and manage the target groups that def…" at bounding box center [890, 379] width 1356 height 661
click at [351, 166] on div "search more_vert Prioritize" at bounding box center [404, 180] width 318 height 48
click at [352, 176] on input at bounding box center [364, 180] width 199 height 23
paste input "A_LOW-HIGH_TARGET_ZBR_US_OPEN_50DO100_060925"
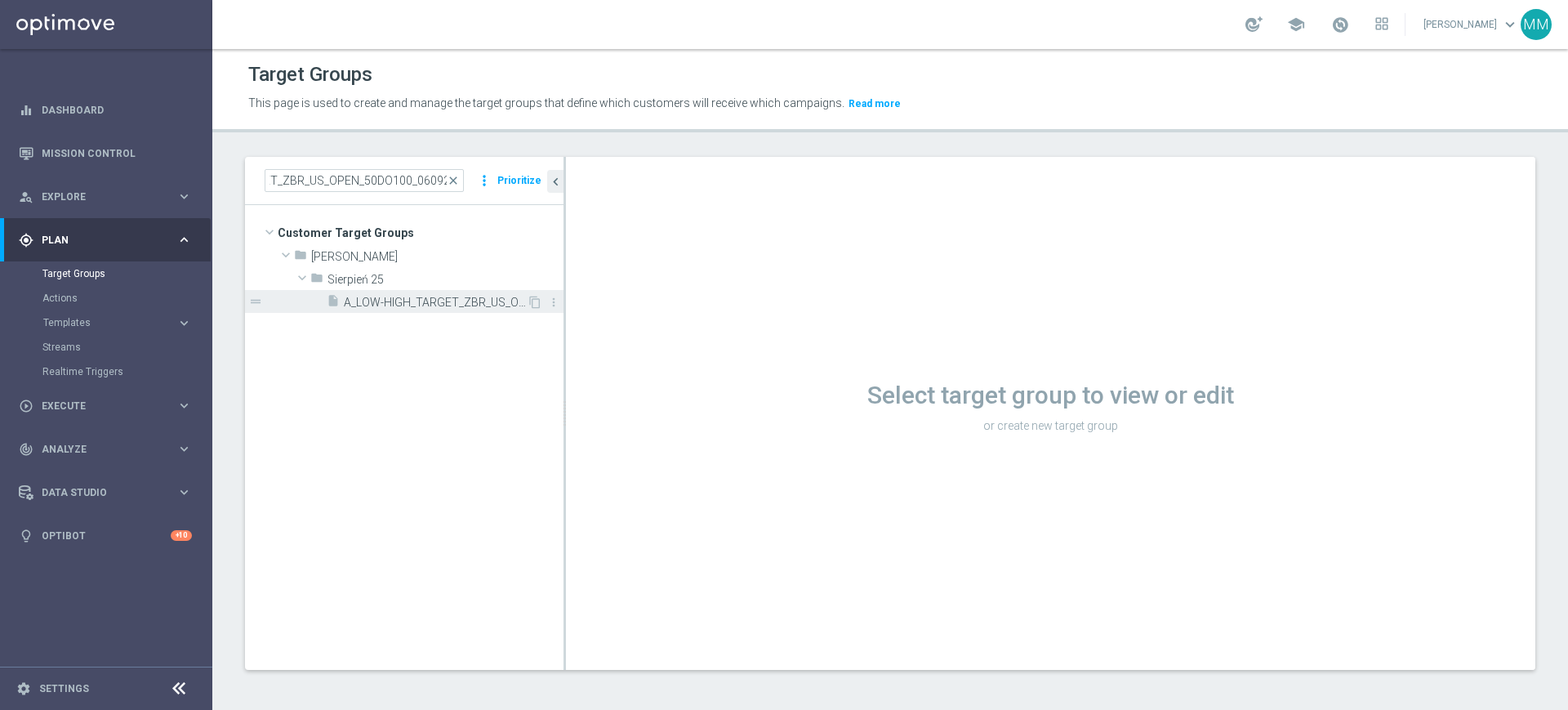
click at [420, 296] on span "A_LOW-HIGH_TARGET_ZBR_US_OPEN_50DO100_060925" at bounding box center [435, 302] width 183 height 14
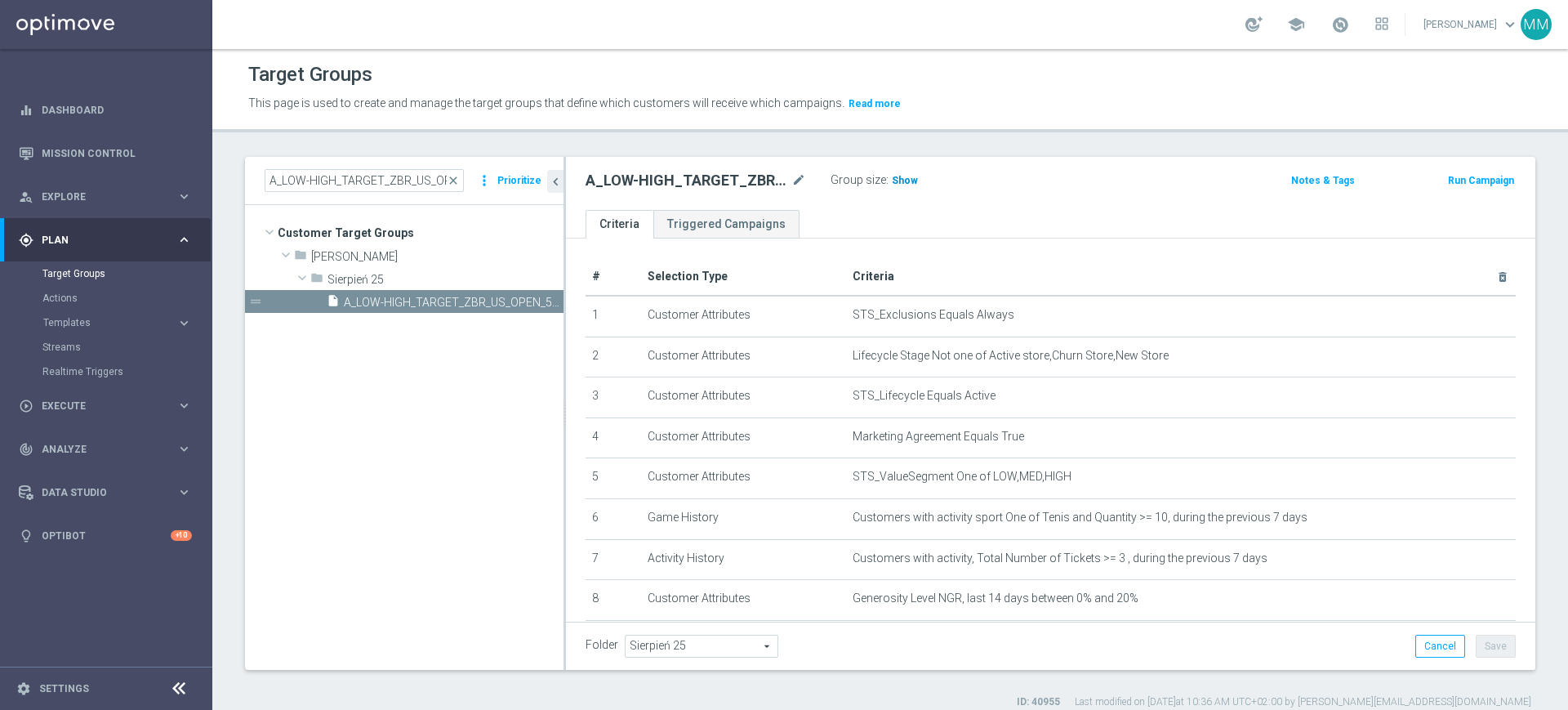
click at [905, 184] on span "Show" at bounding box center [905, 180] width 27 height 12
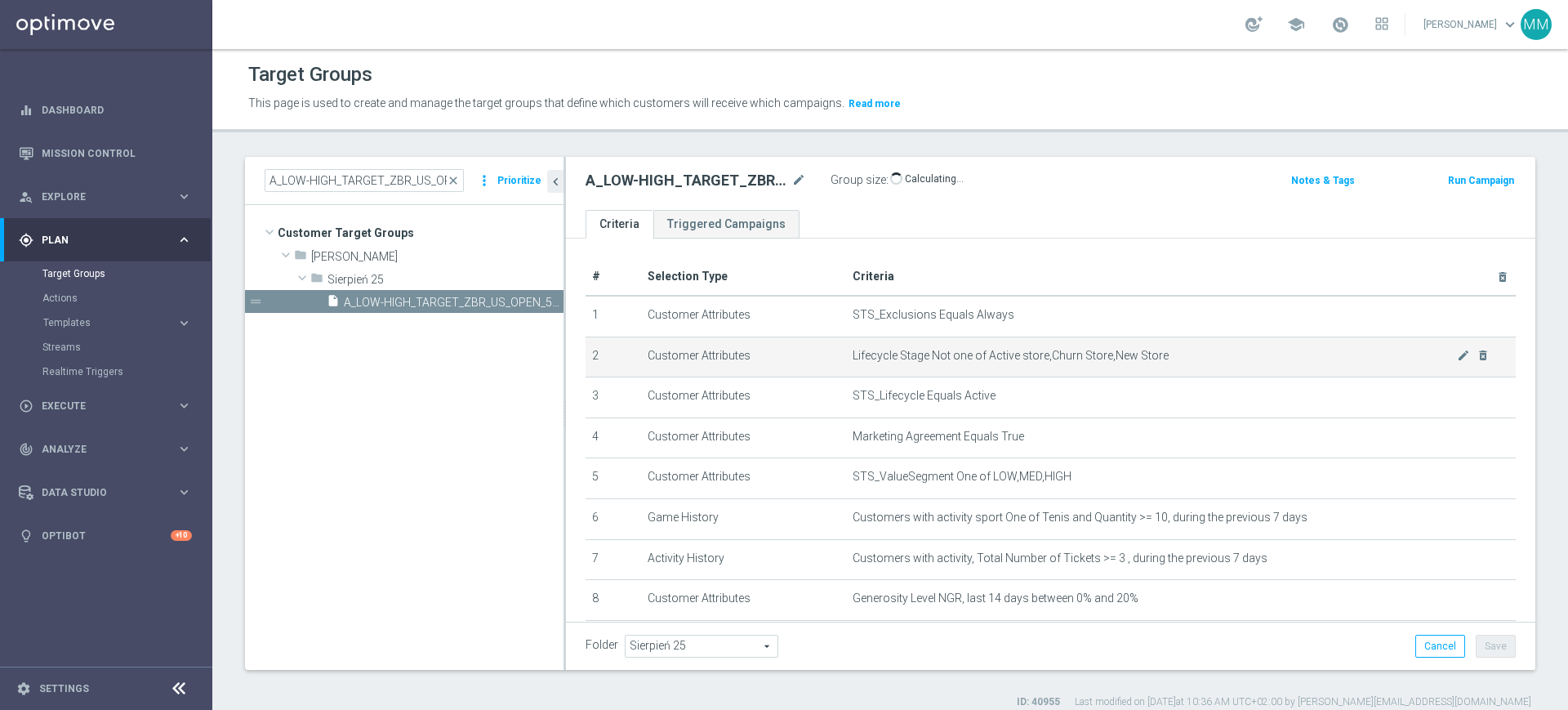
scroll to position [138, 0]
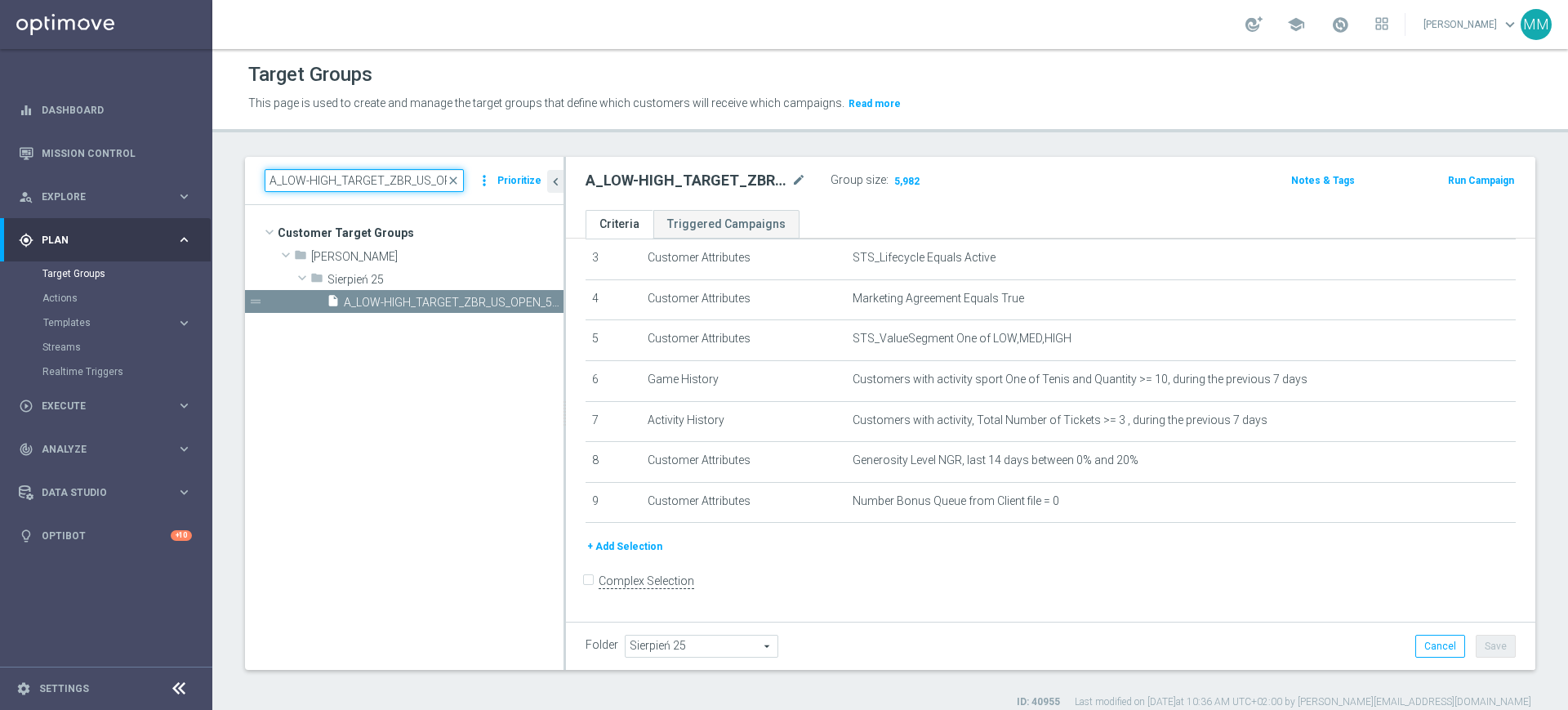
click at [376, 170] on input "A_LOW-HIGH_TARGET_ZBR_US_OPEN_50DO100_060925" at bounding box center [364, 180] width 199 height 23
click at [378, 174] on input "A_LOW-HIGH_TARGET_ZBR_US_OPEN_50DO100_060925" at bounding box center [364, 180] width 199 height 23
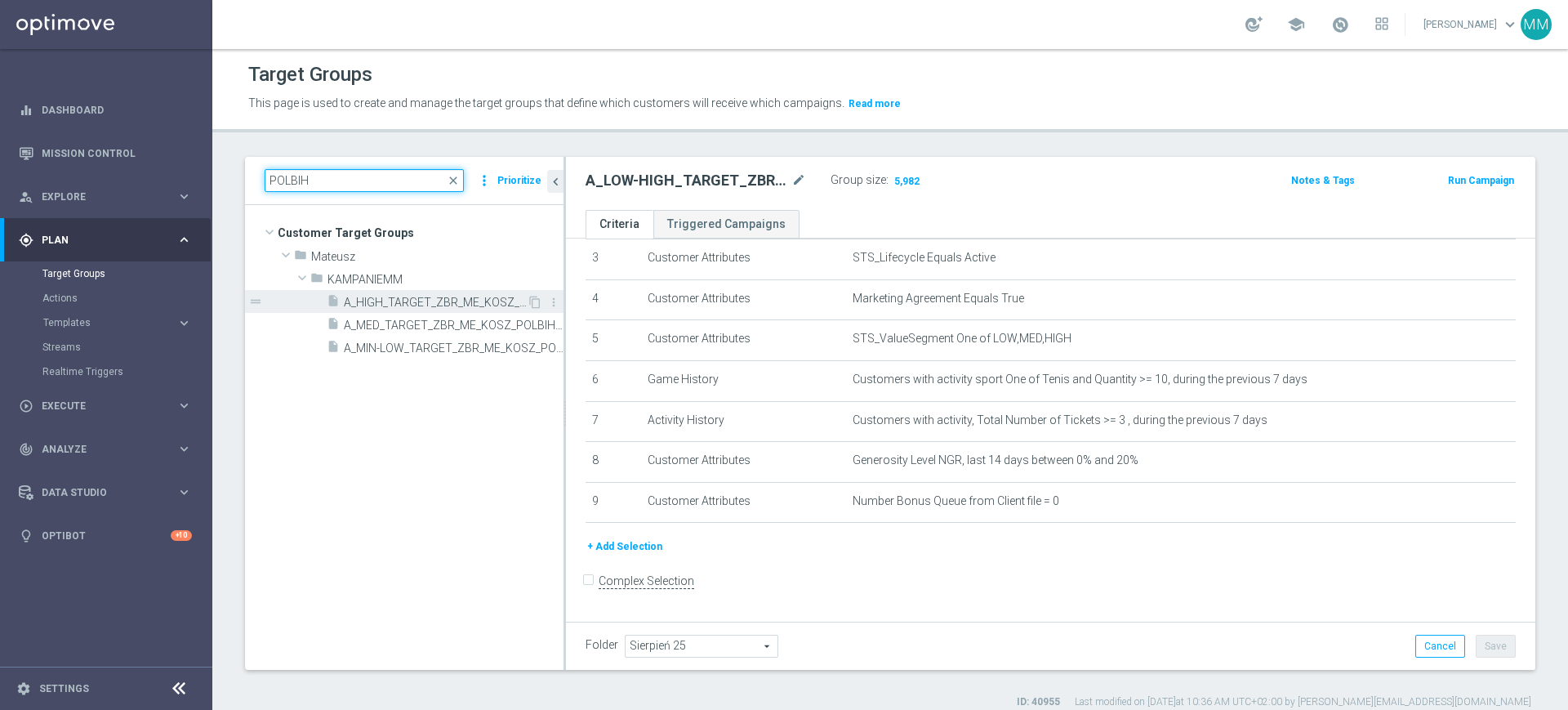
type input "POLBIH"
click at [420, 304] on span "A_HIGH_TARGET_ZBR_ME_KOSZ_POLBIH_50DO250_060925" at bounding box center [435, 302] width 183 height 14
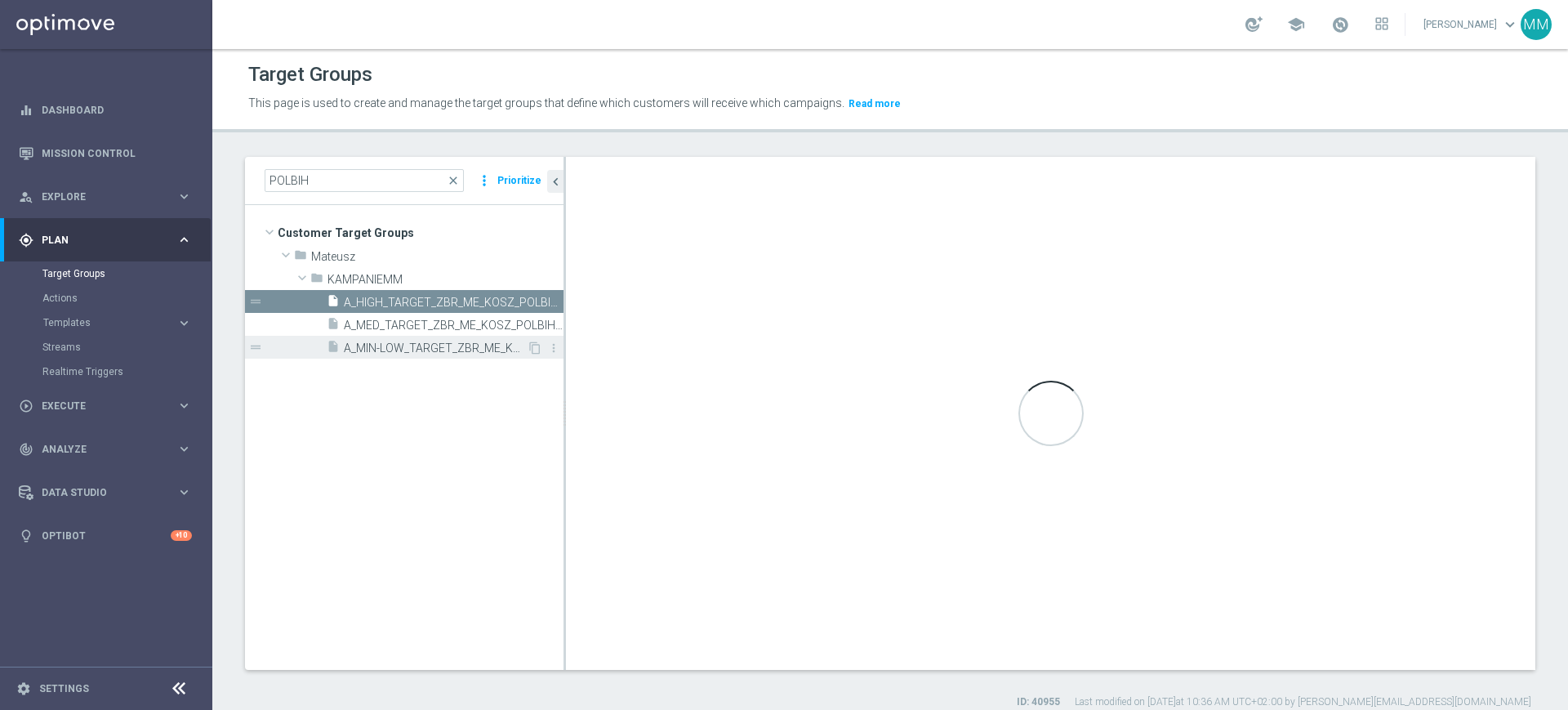
checkbox input "true"
type input "KAMPANIEMM"
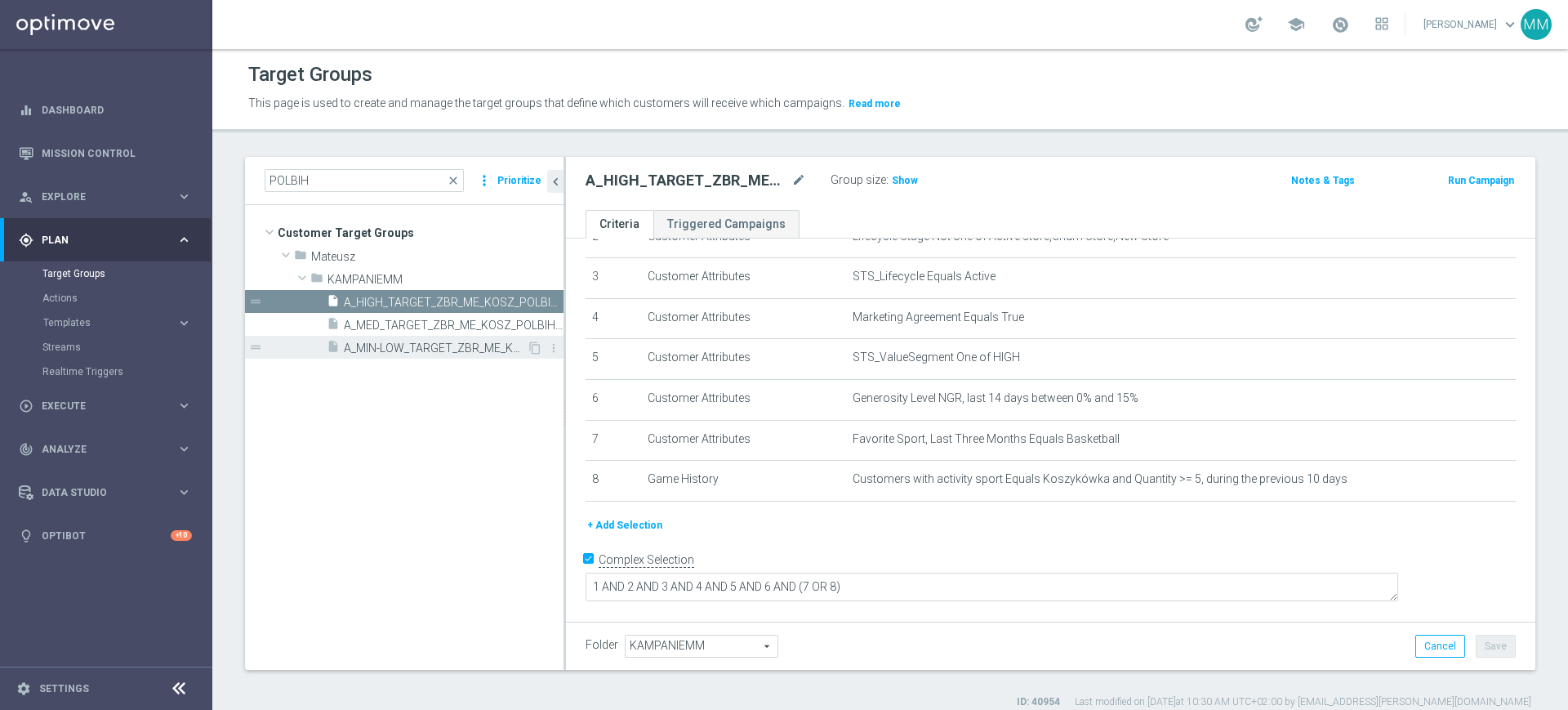
scroll to position [99, 0]
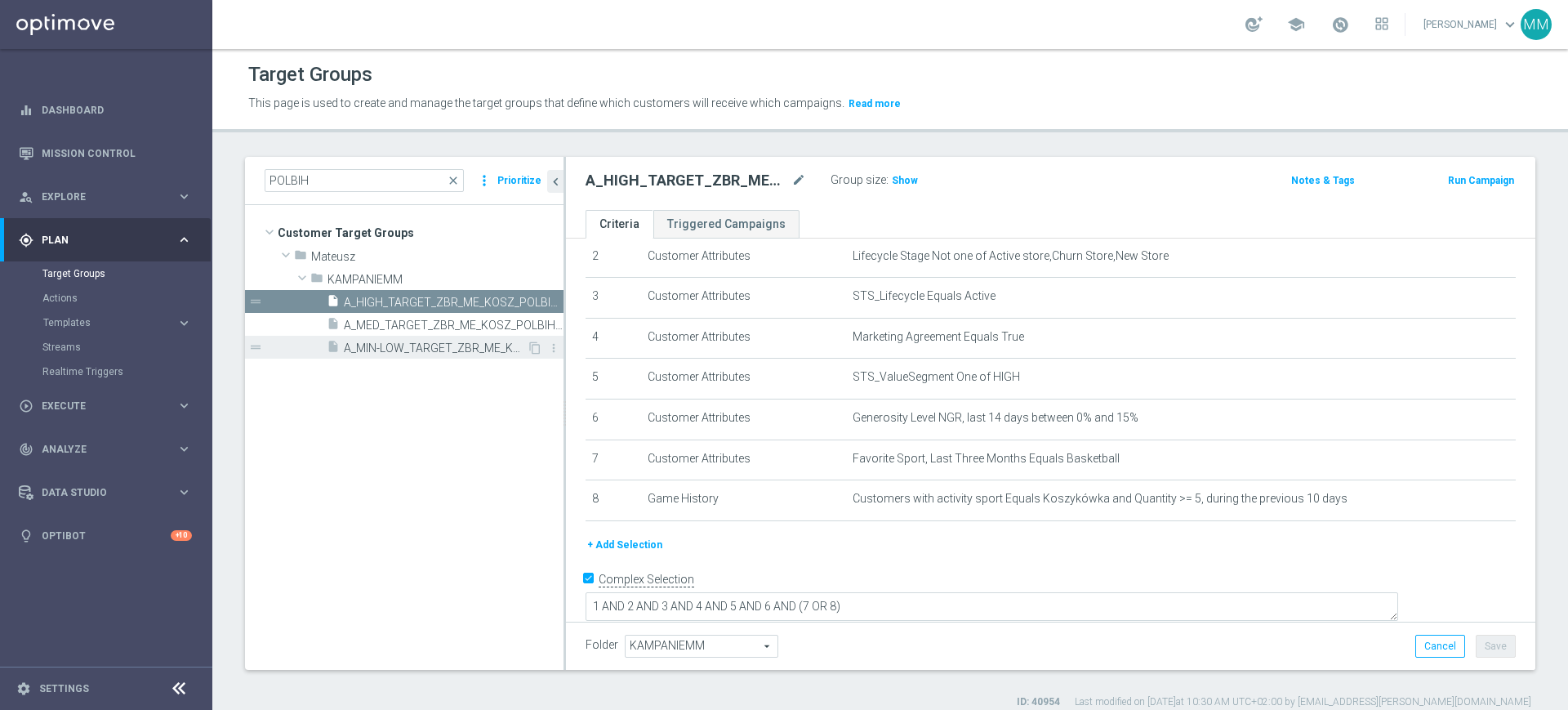
click at [416, 346] on span "A_MIN-LOW_TARGET_ZBR_ME_KOSZ_POLBIH_50DO50_060925" at bounding box center [435, 349] width 183 height 14
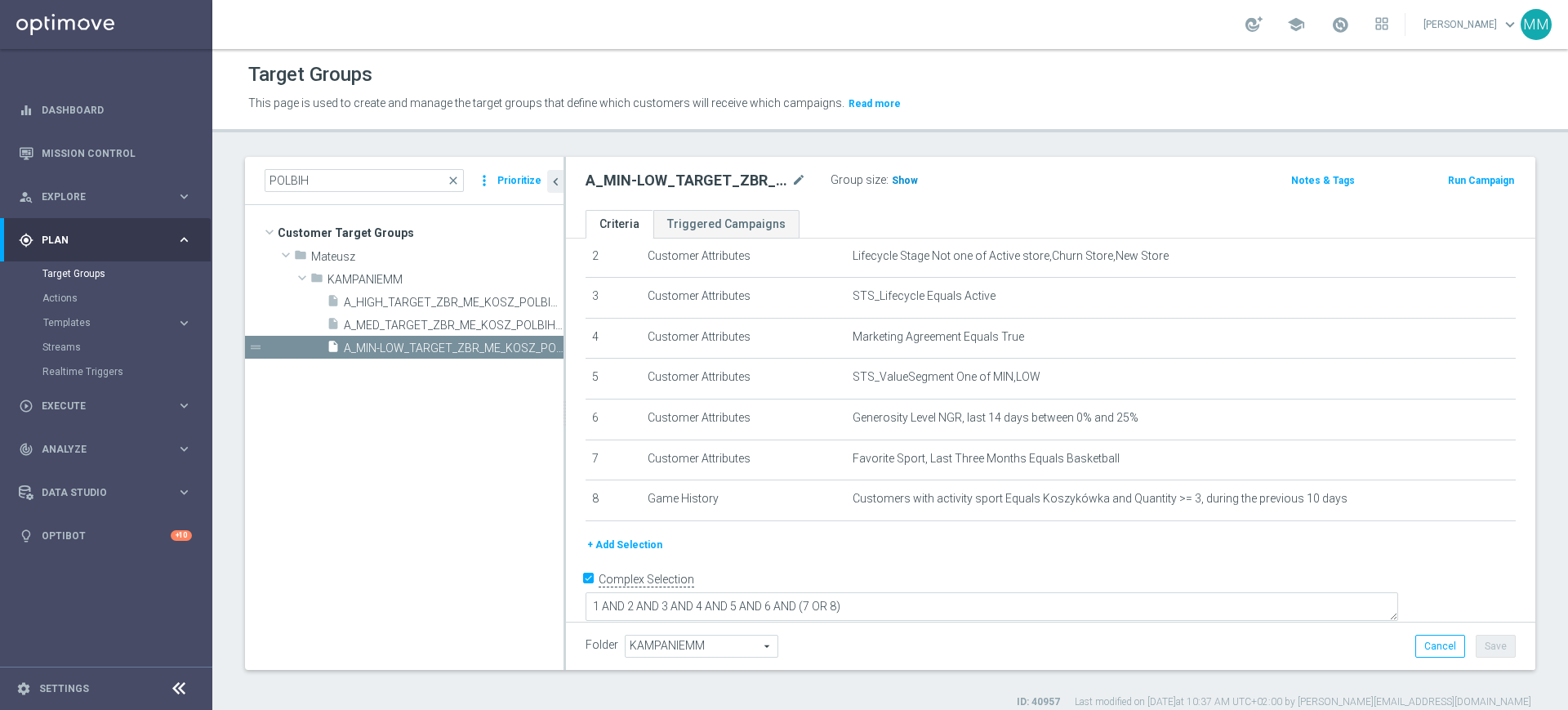
click at [907, 176] on span "Show" at bounding box center [905, 180] width 27 height 12
click at [624, 547] on button "+ Add Selection" at bounding box center [625, 545] width 79 height 18
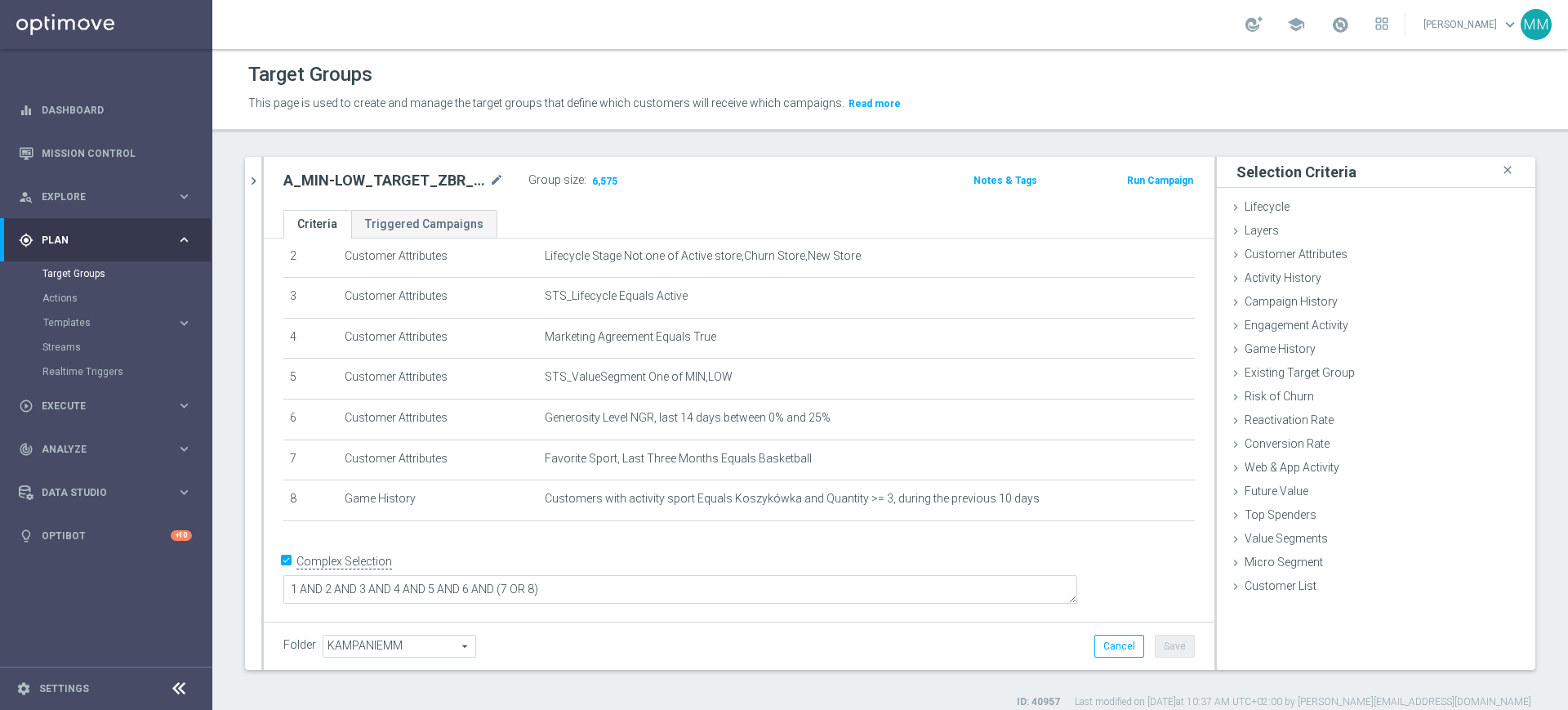
scroll to position [82, 0]
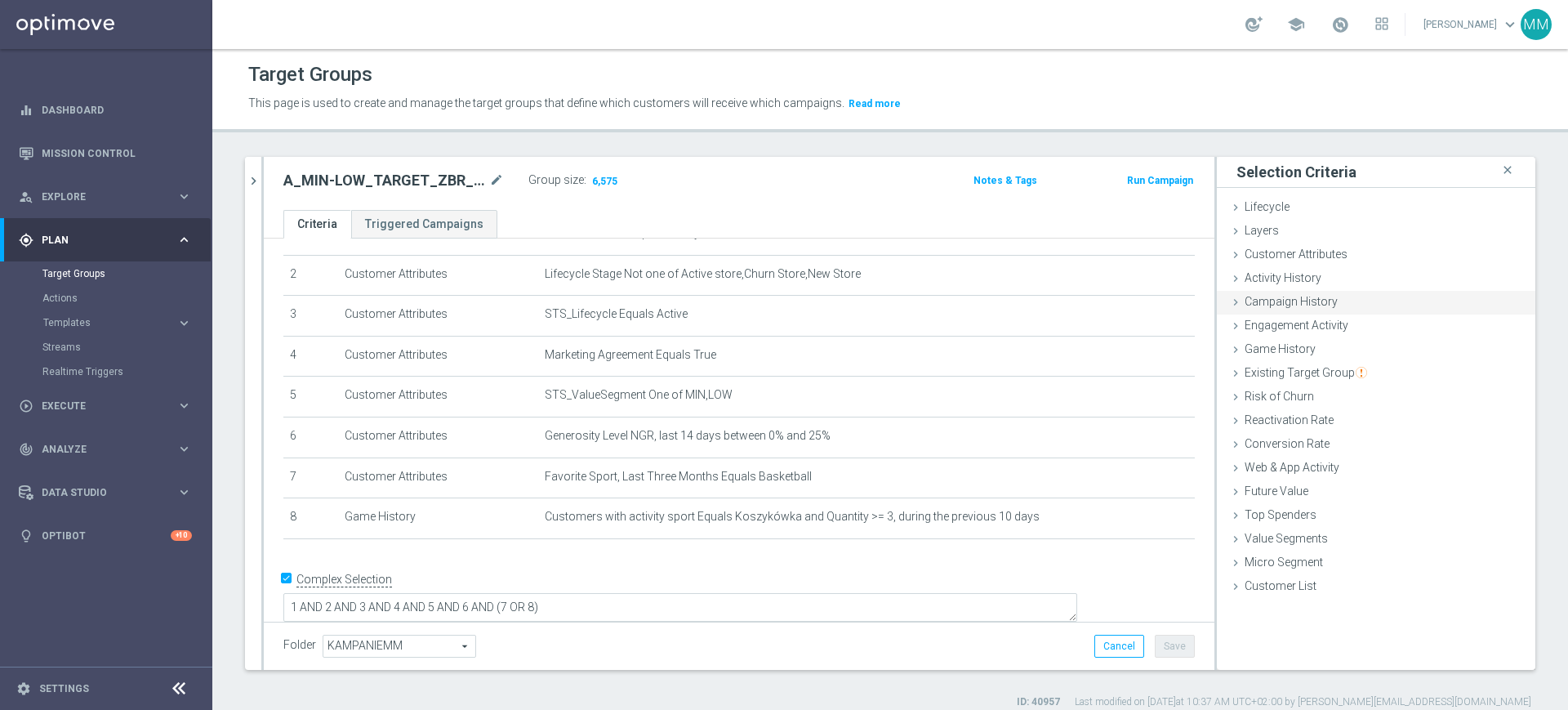
click at [1298, 301] on span "Campaign History" at bounding box center [1291, 300] width 94 height 13
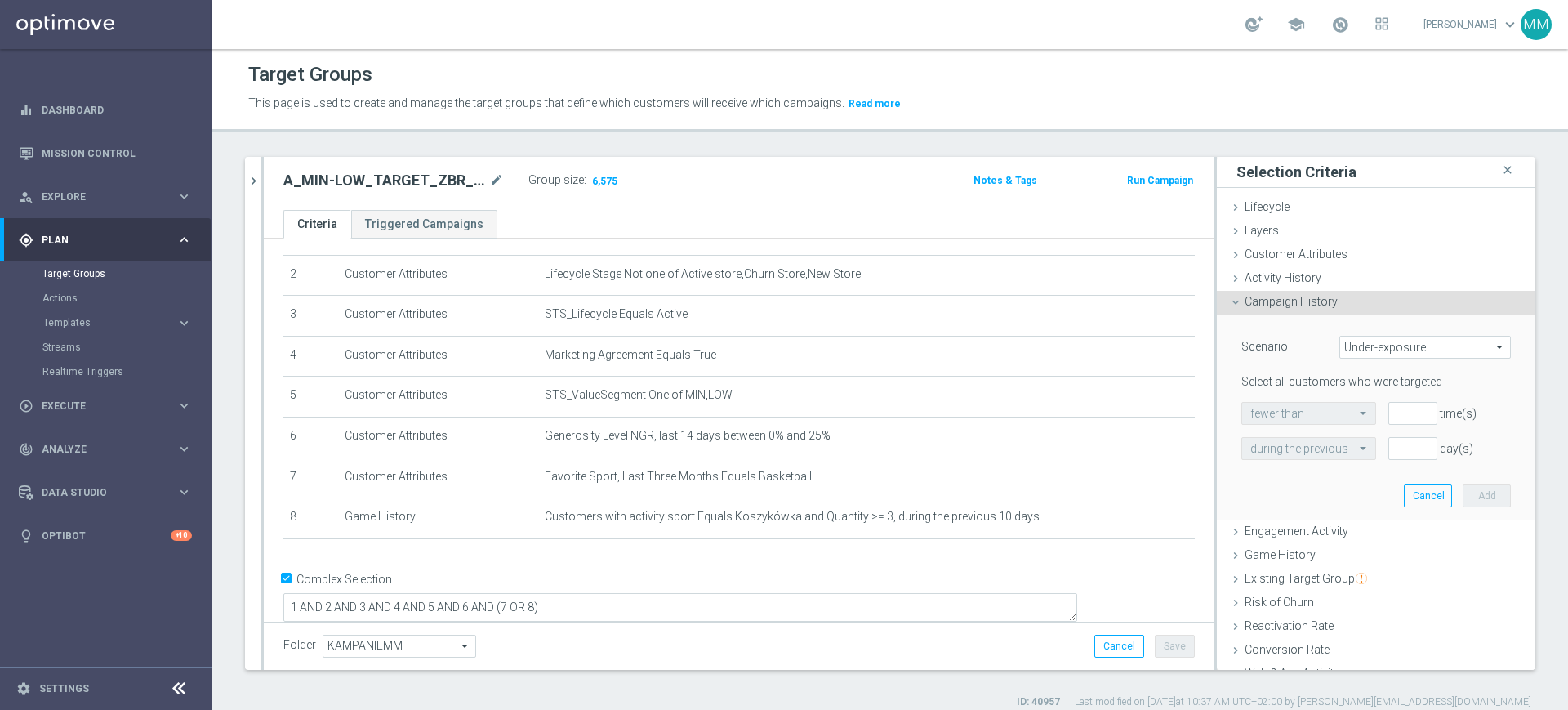
click at [1348, 338] on span "Under-exposure" at bounding box center [1425, 348] width 170 height 22
drag, startPoint x: 1291, startPoint y: 577, endPoint x: 1271, endPoint y: 485, distance: 94.1
click at [1292, 577] on span "Existing Target Group" at bounding box center [1306, 578] width 122 height 13
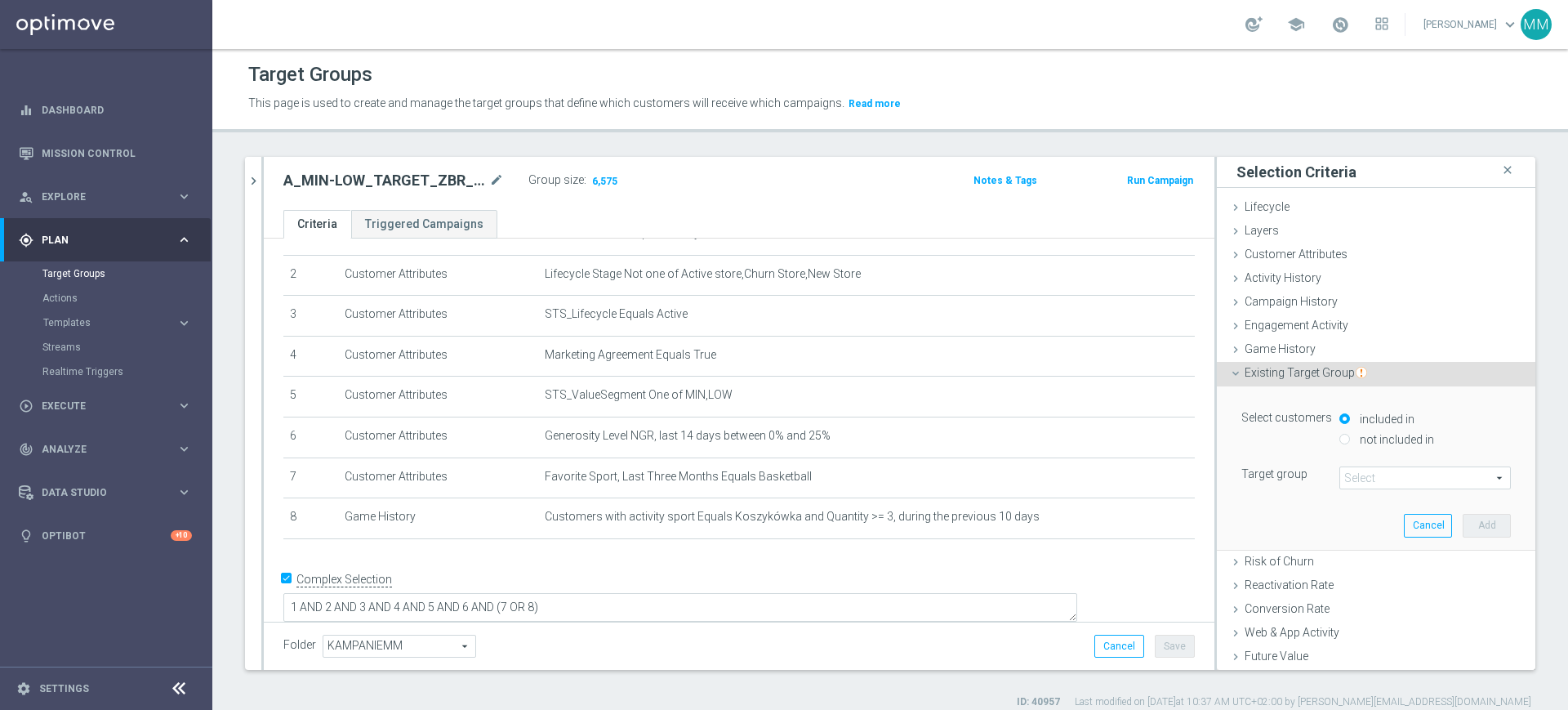
click at [1358, 434] on label "not included in" at bounding box center [1396, 439] width 79 height 15
click at [1350, 434] on input "not included in" at bounding box center [1344, 438] width 11 height 11
radio input "true"
click at [1359, 475] on span at bounding box center [1425, 478] width 170 height 22
click at [0, 0] on input "search" at bounding box center [0, 0] width 0 height 0
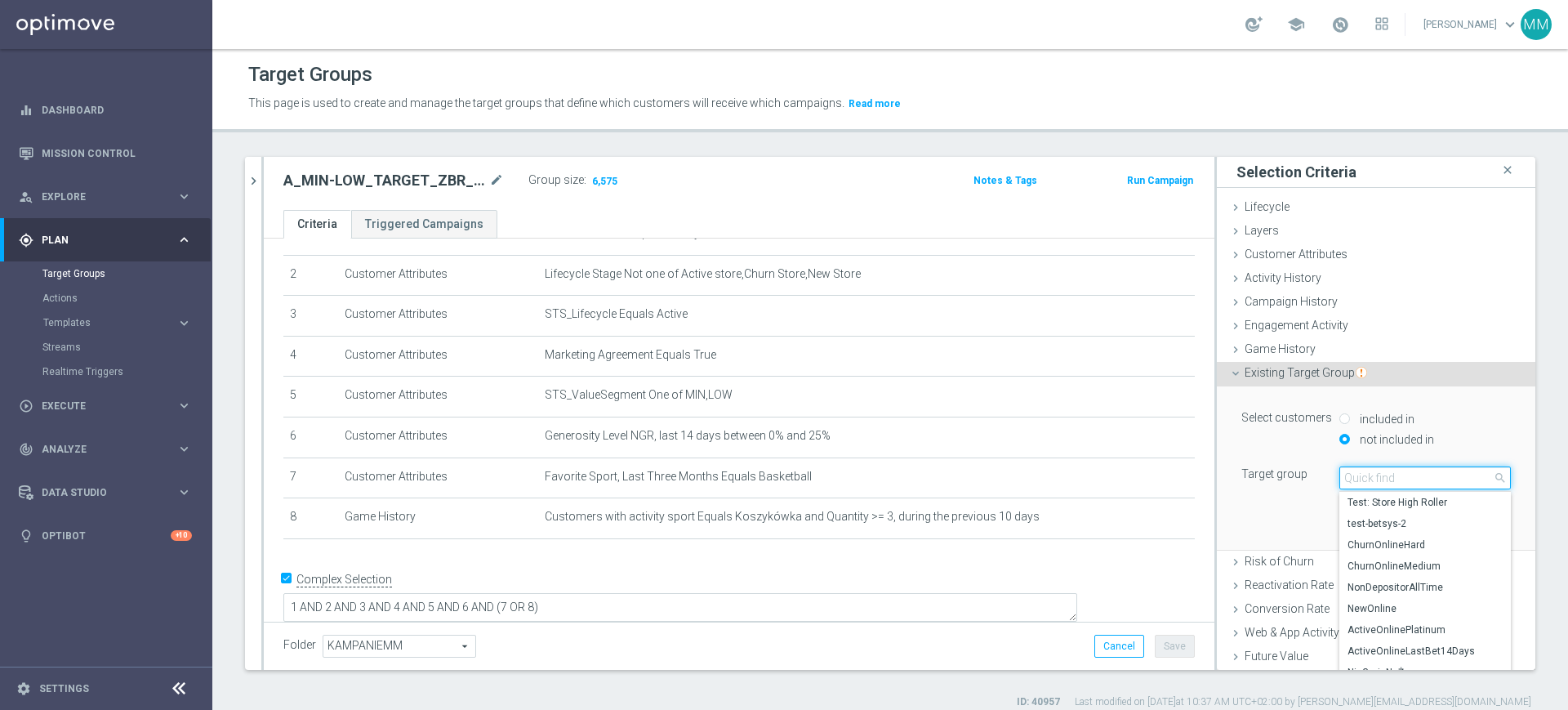
paste input "A_LOW-HIGH_TARGET_ZBR_US_OPEN_50DO100_060925"
type input "A_LOW-HIGH_TARGET_ZBR_US_OPEN_50DO100_060925"
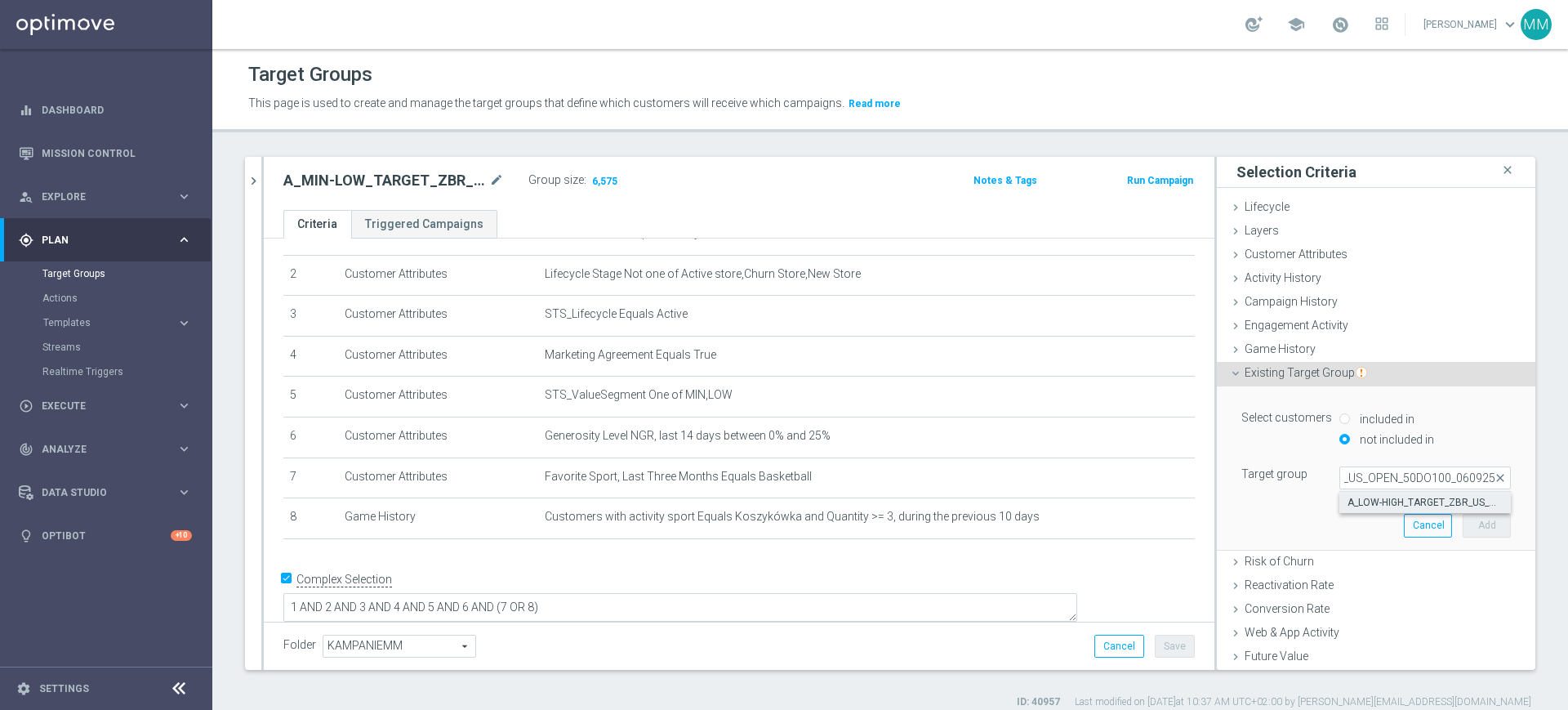
click at [1379, 505] on span "A_LOW-HIGH_TARGET_ZBR_US_OPEN_50DO100_060925" at bounding box center [1425, 501] width 156 height 13
type input "A_LOW-HIGH_TARGET_ZBR_US_OPEN_50DO100_060925"
click at [1463, 525] on button "Add" at bounding box center [1486, 525] width 48 height 23
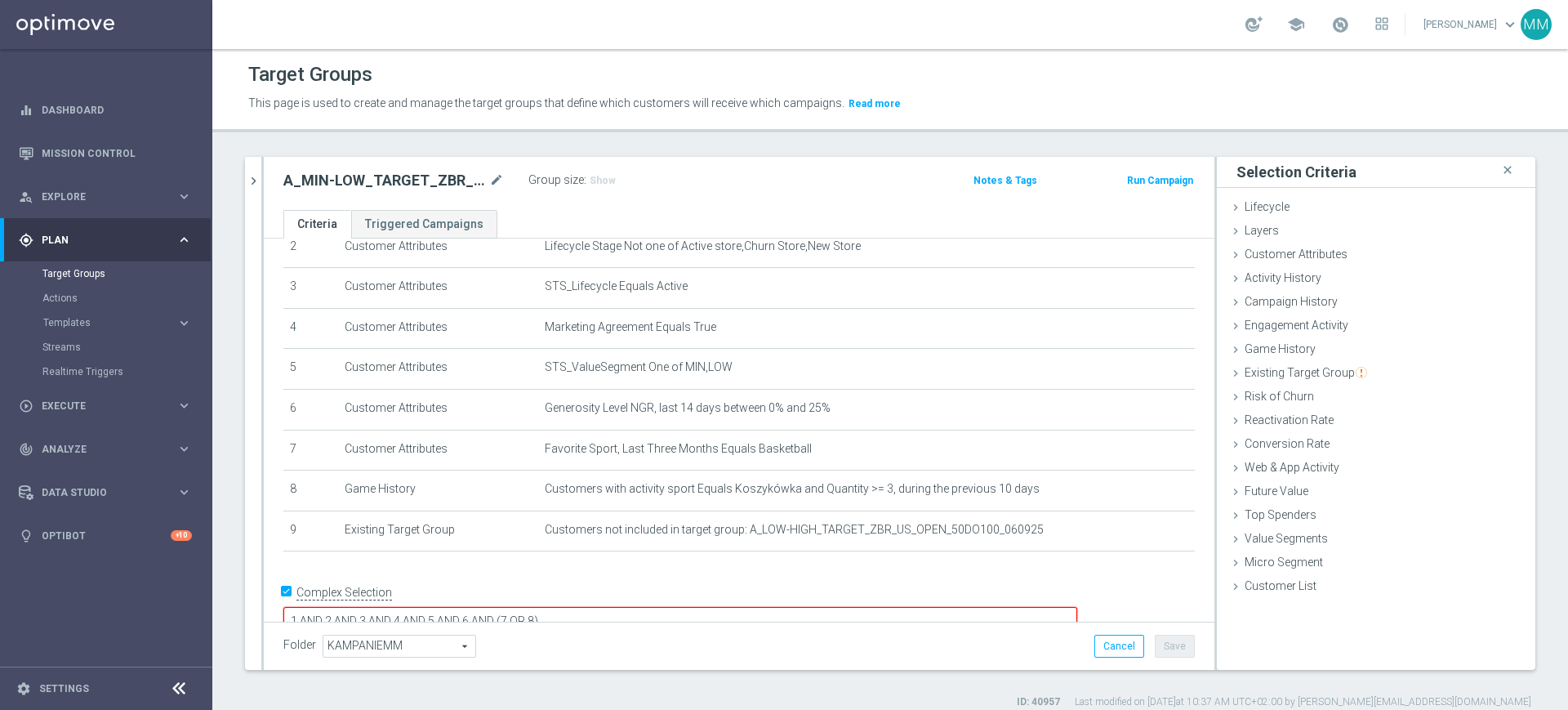
scroll to position [125, 0]
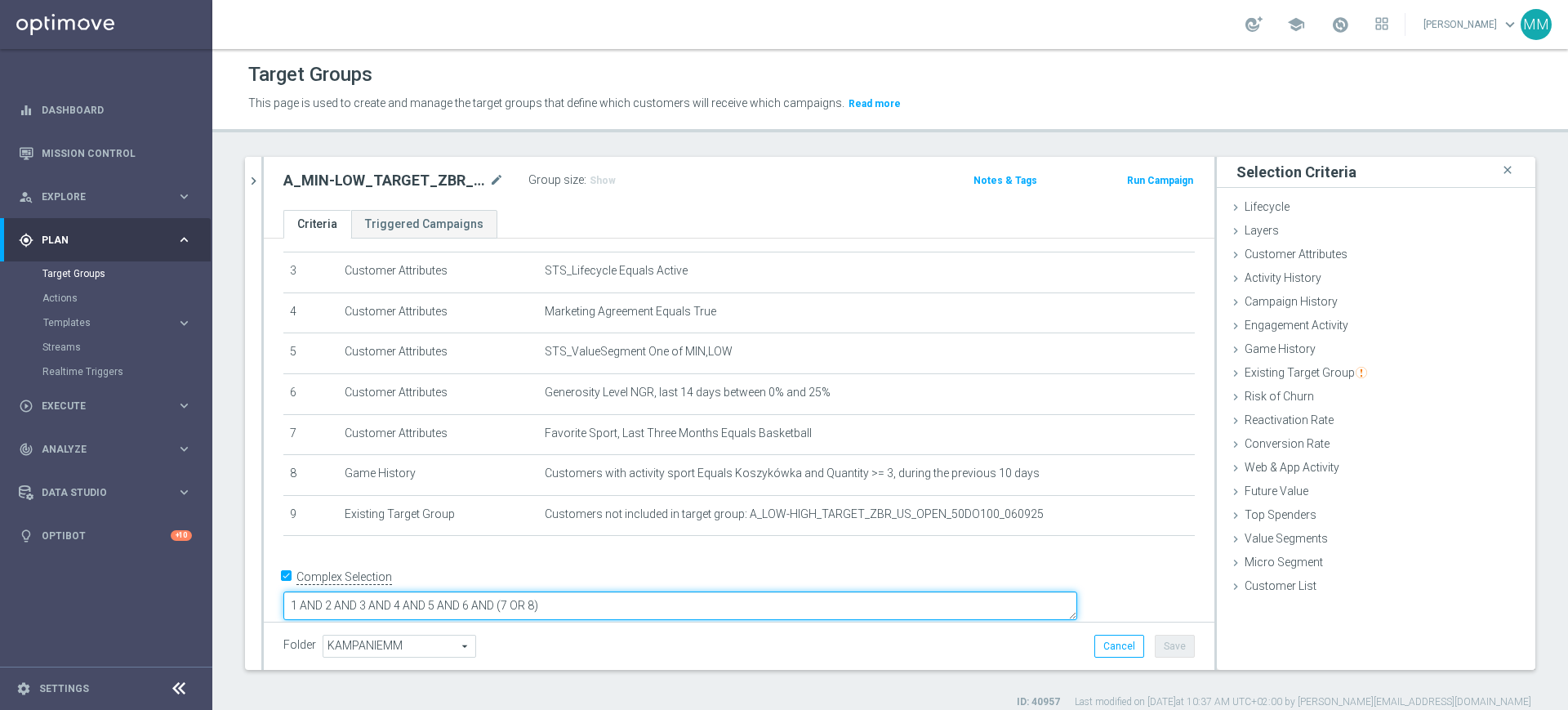
click at [750, 591] on textarea "1 AND 2 AND 3 AND 4 AND 5 AND 6 AND (7 OR 8)" at bounding box center [681, 605] width 794 height 29
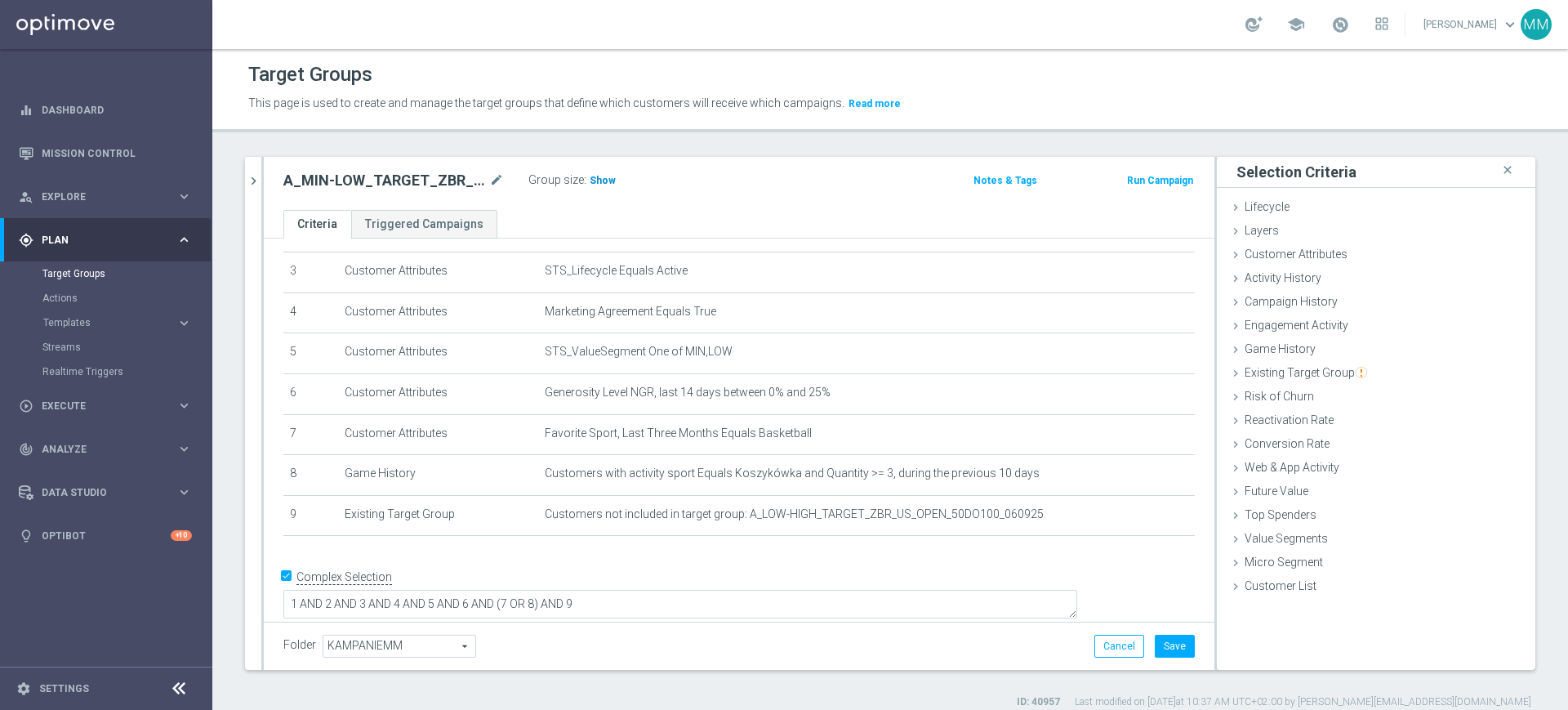
click at [595, 186] on h3 "Show" at bounding box center [603, 180] width 30 height 18
click at [668, 593] on textarea "1 AND 2 AND 3 AND 4 AND 5 AND 6 AND (7 OR 8) AND 9" at bounding box center [681, 607] width 794 height 29
drag, startPoint x: 668, startPoint y: 590, endPoint x: 699, endPoint y: 588, distance: 31.1
click at [699, 593] on textarea "1 AND 2 AND 3 AND 4 AND 5 AND 6 AND (7 OR 8) AND 9" at bounding box center [681, 607] width 794 height 29
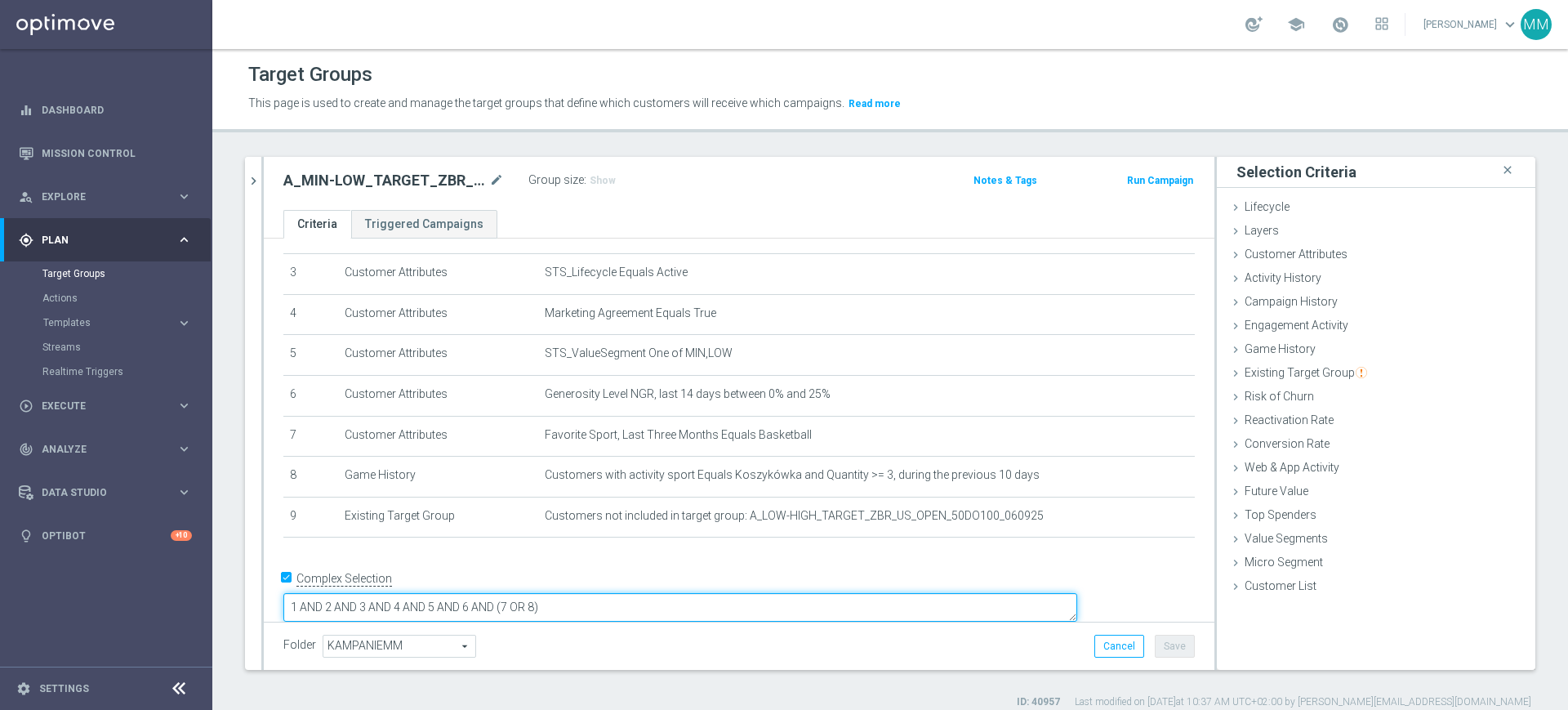
type textarea "1 AND 2 AND 3 AND 4 AND 5 AND 6 AND (7 OR 8)"
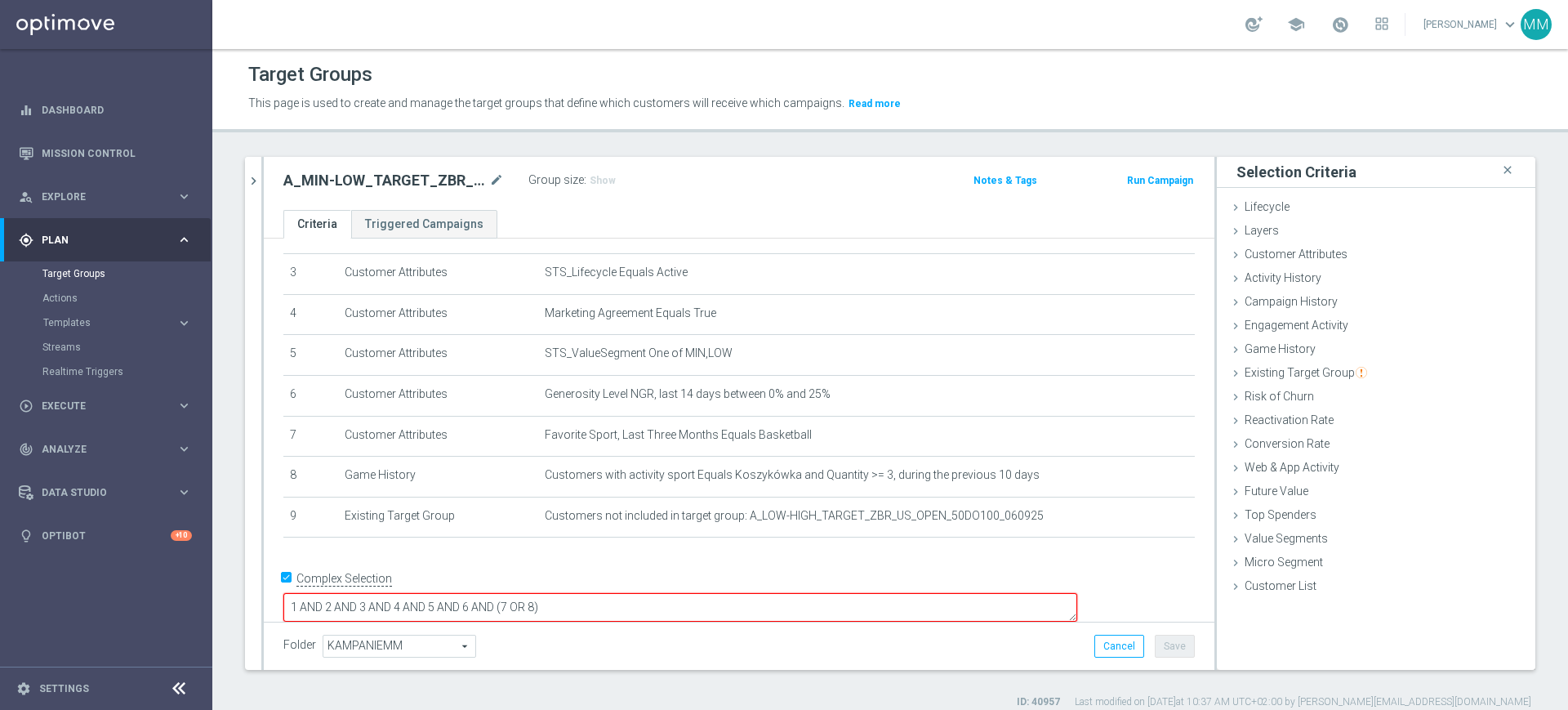
click at [691, 552] on div "# Selection Type Criteria delete_forever 1 Customer Attributes STS_Exclusions E…" at bounding box center [739, 344] width 936 height 418
click at [687, 510] on td "Customers not included in target group: A_LOW-HIGH_TARGET_ZBR_US_OPEN_50DO100_0…" at bounding box center [867, 516] width 657 height 40
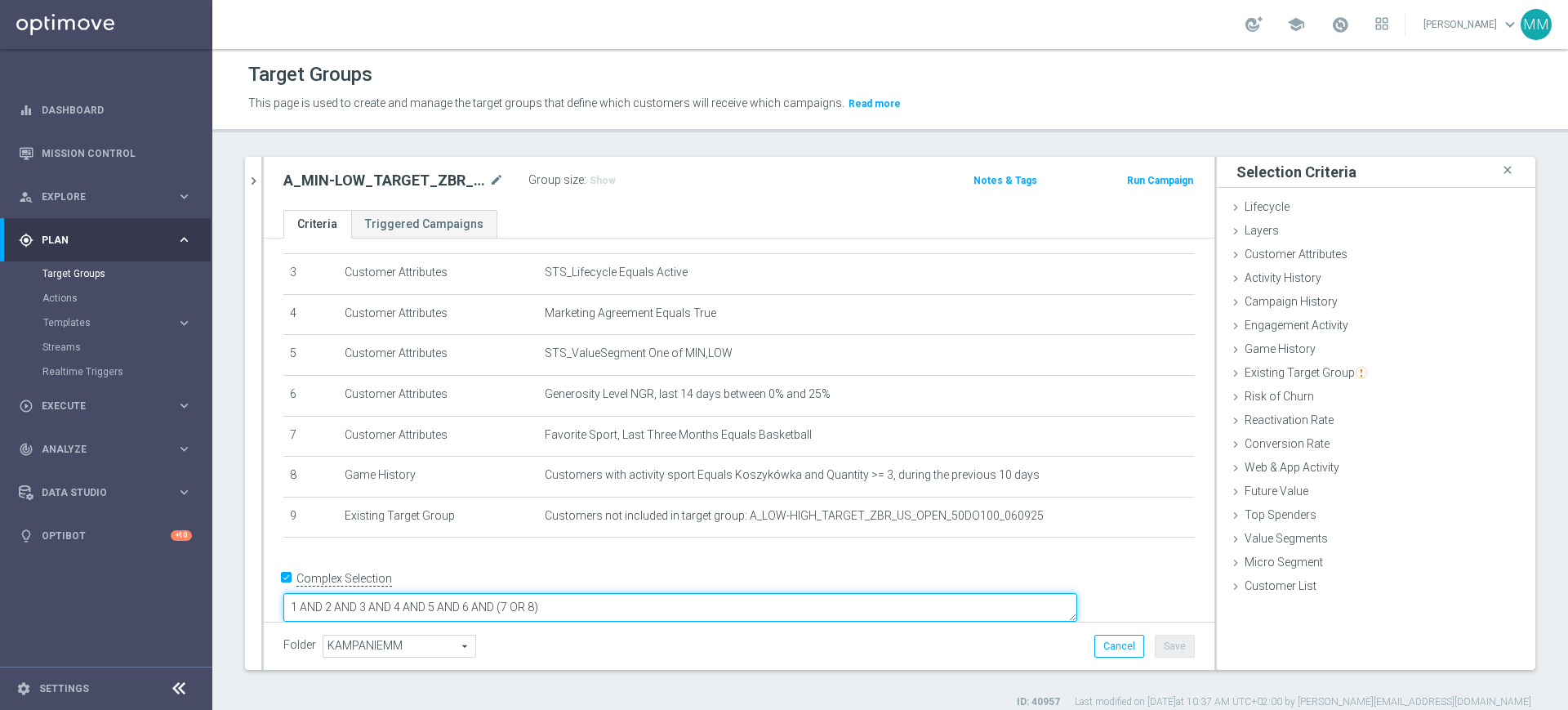
click at [725, 593] on textarea "1 AND 2 AND 3 AND 4 AND 5 AND 6 AND (7 OR 8)" at bounding box center [681, 607] width 794 height 29
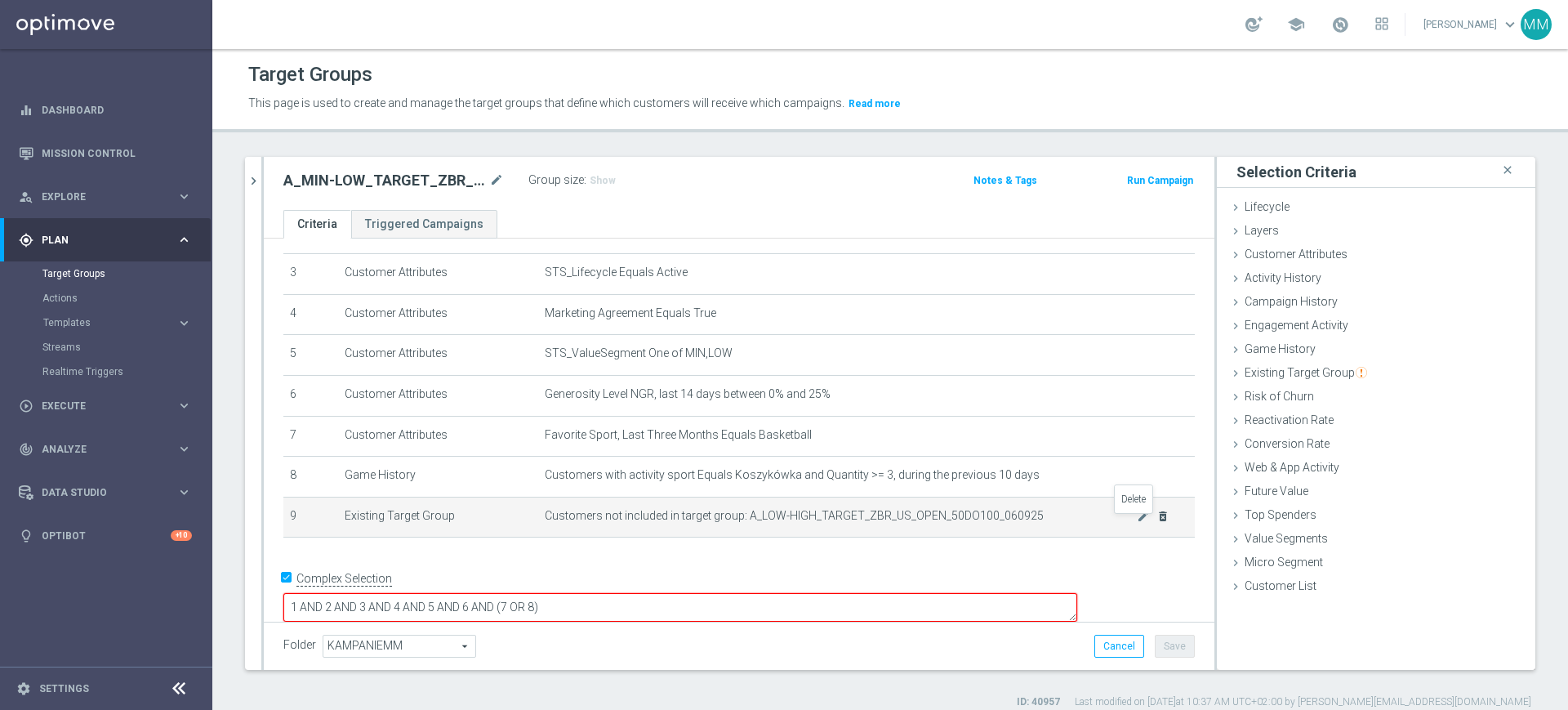
click at [1156, 519] on icon "delete_forever" at bounding box center [1162, 516] width 13 height 13
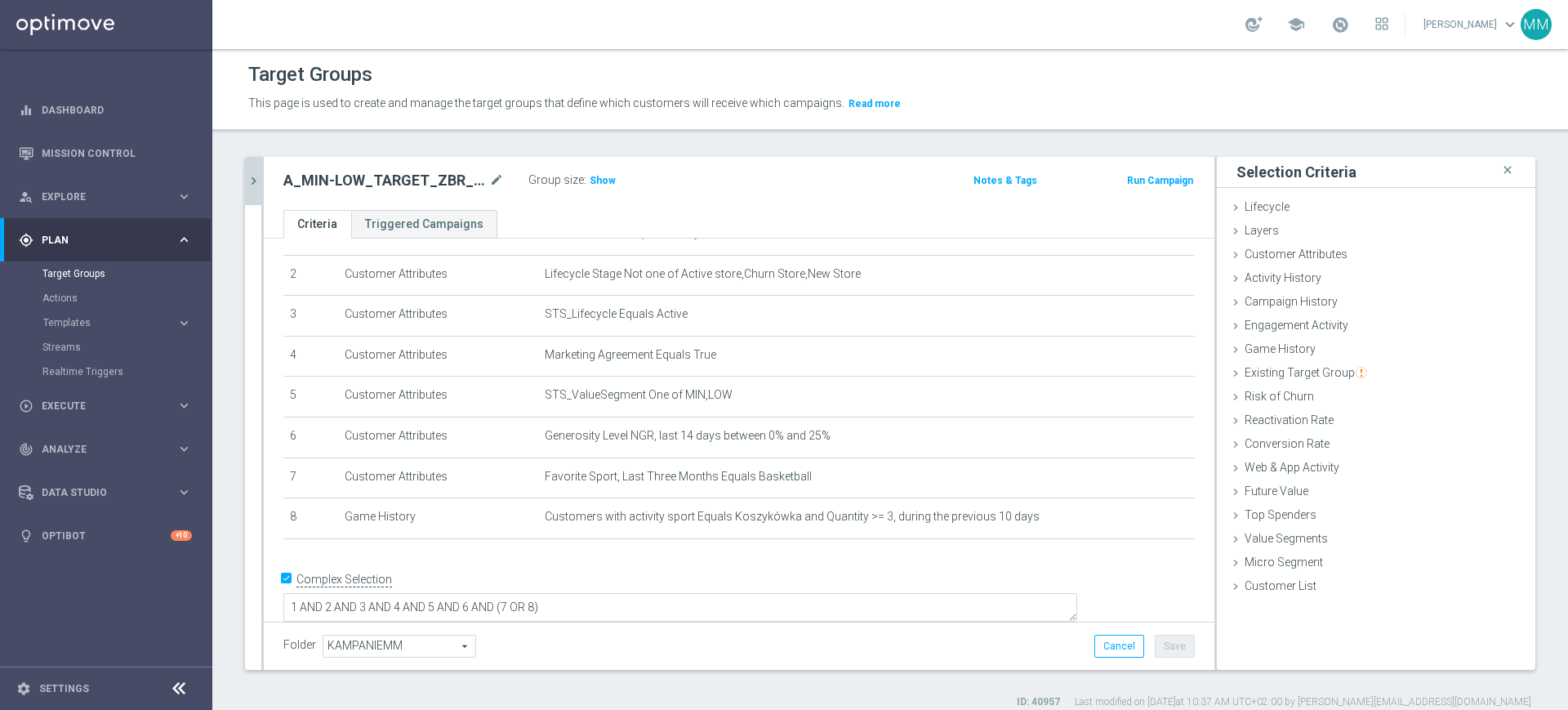
click at [251, 189] on button "chevron_right" at bounding box center [253, 180] width 17 height 48
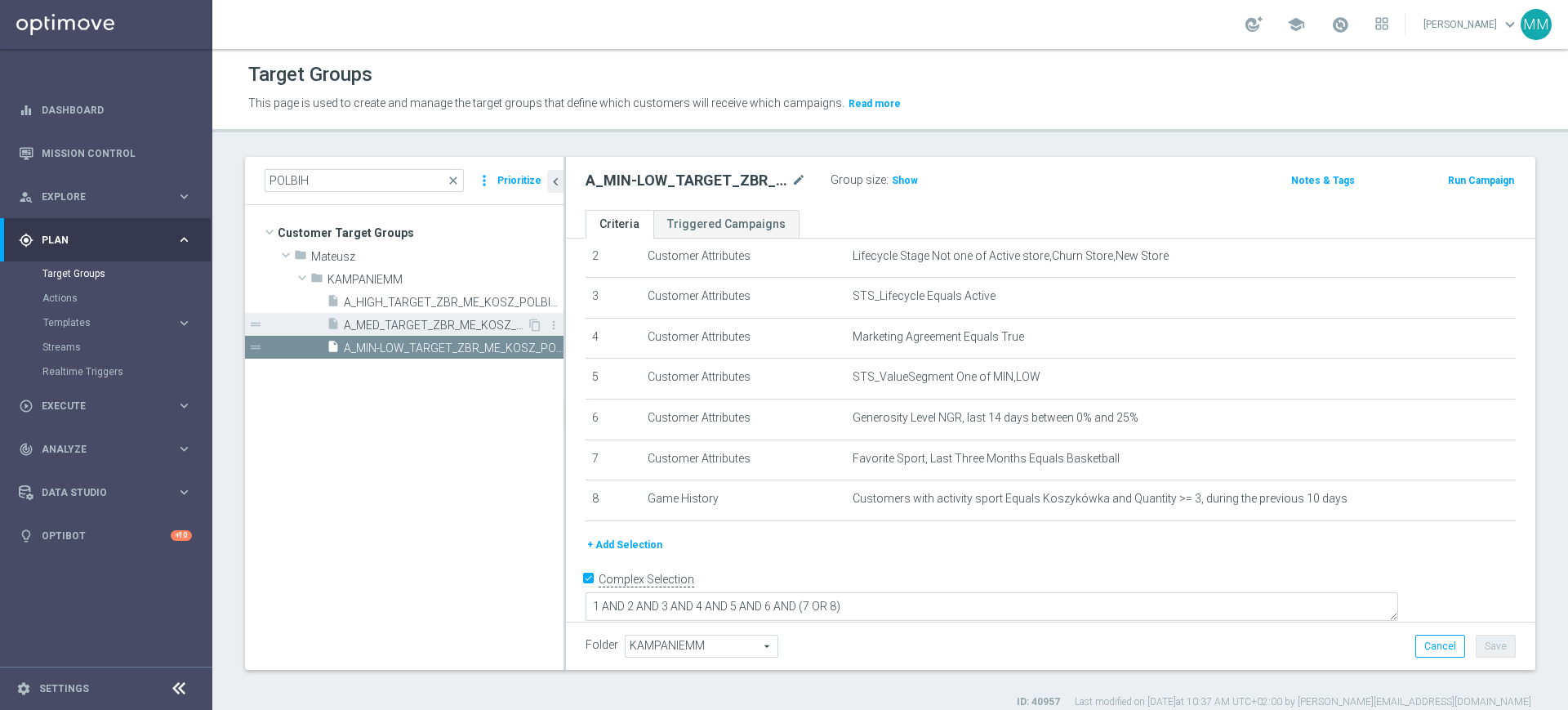
click at [371, 325] on span "A_MED_TARGET_ZBR_ME_KOSZ_POLBIH_50DO100_060925" at bounding box center [435, 325] width 183 height 14
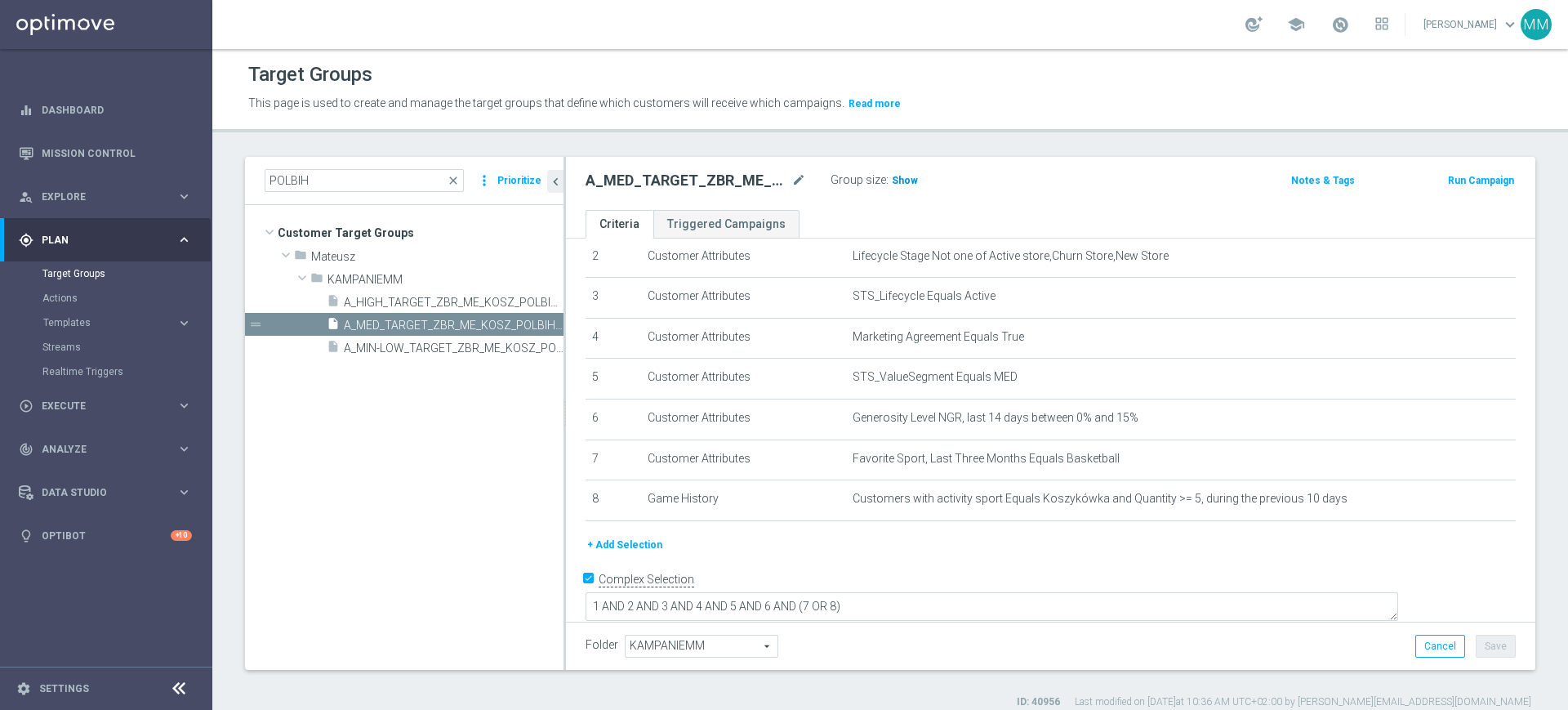
click at [908, 186] on h3 "Show" at bounding box center [905, 180] width 30 height 18
click at [634, 549] on button "+ Add Selection" at bounding box center [625, 545] width 79 height 18
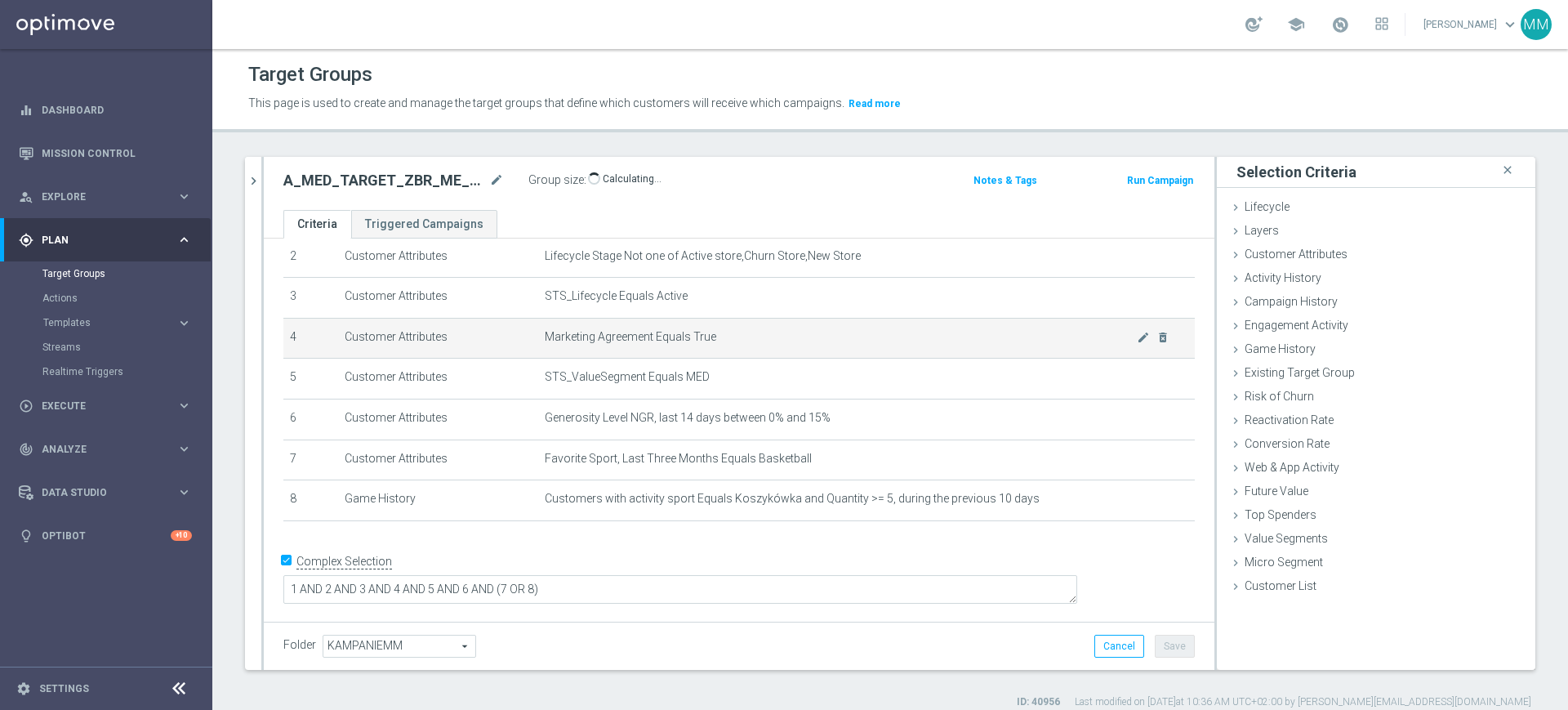
scroll to position [82, 0]
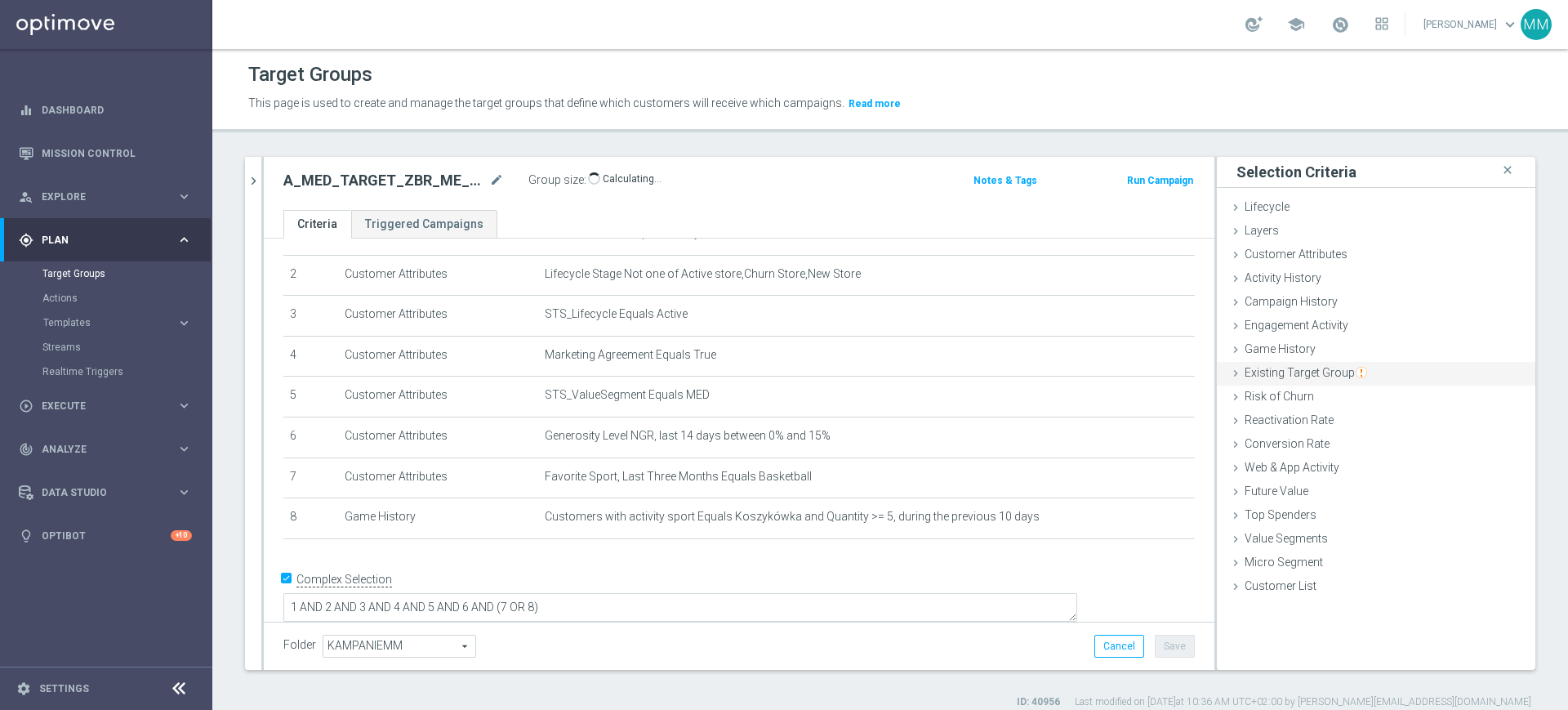
click at [1305, 378] on span "Existing Target Group" at bounding box center [1306, 372] width 122 height 13
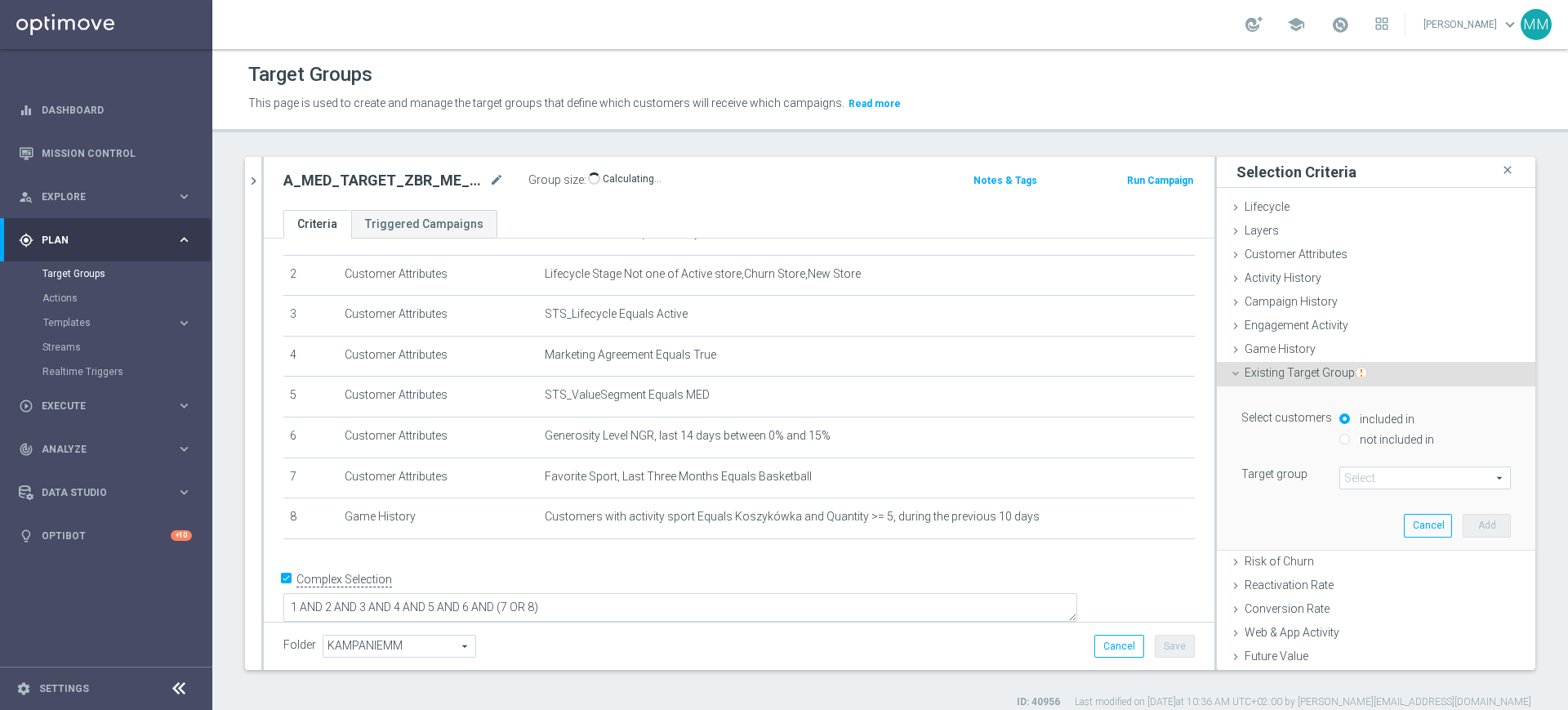
click at [1356, 438] on label "not included in" at bounding box center [1396, 439] width 79 height 15
click at [1350, 438] on input "not included in" at bounding box center [1344, 438] width 11 height 11
radio input "true"
click at [1365, 482] on span at bounding box center [1425, 478] width 170 height 22
click at [0, 0] on input "search" at bounding box center [0, 0] width 0 height 0
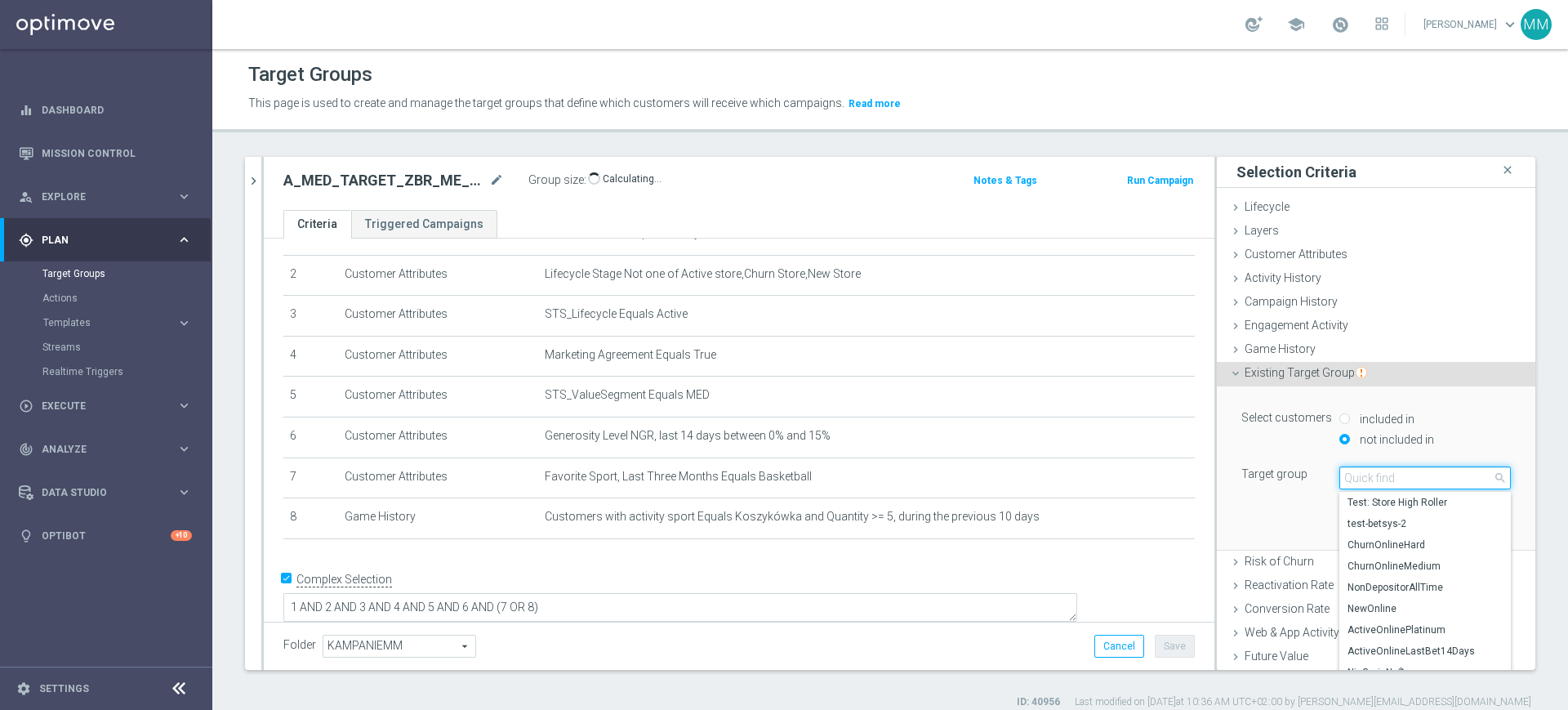
paste input "A_LOW-HIGH_TARGET_ZBR_US_OPEN_50DO100_060925"
type input "A_LOW-HIGH_TARGET_ZBR_US_OPEN_50DO100_060925"
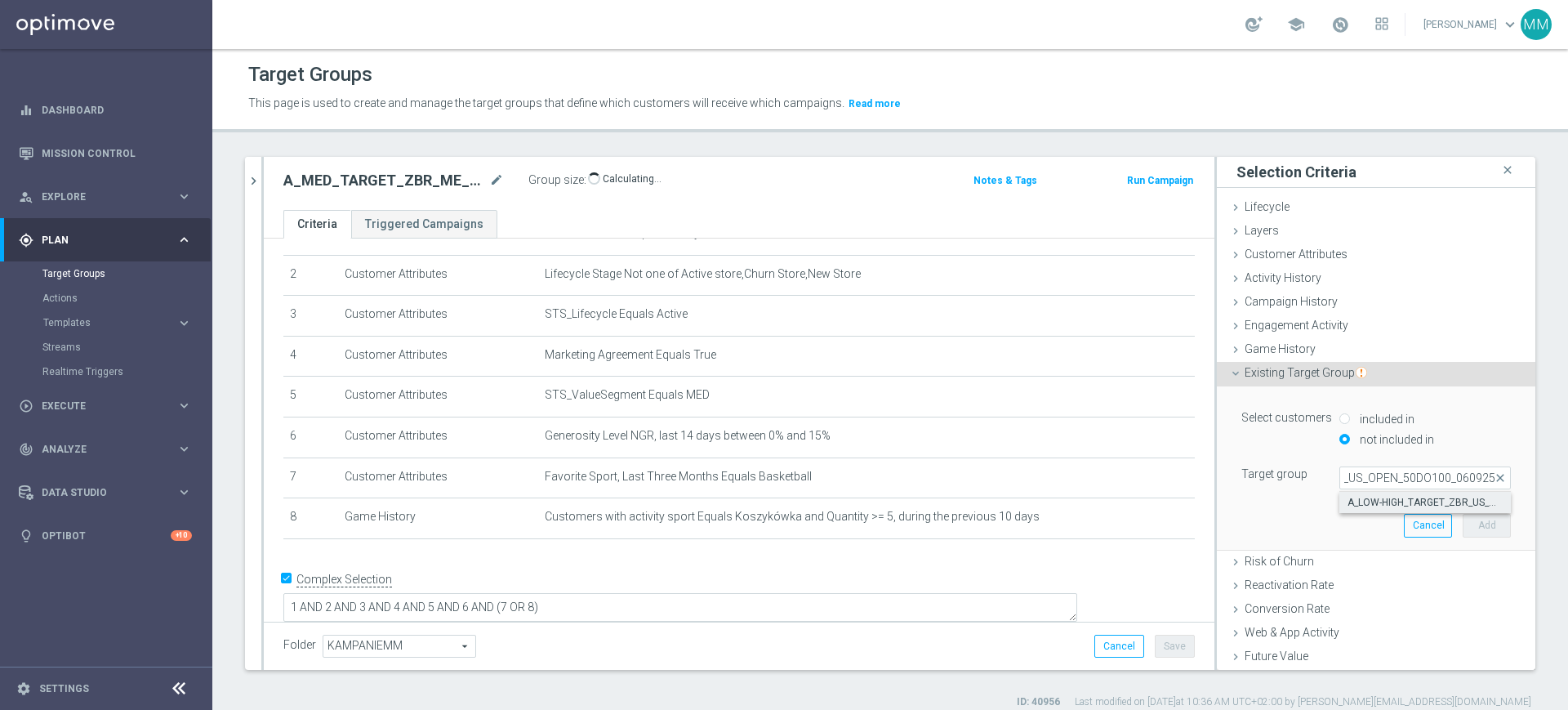
click at [1370, 503] on span "A_LOW-HIGH_TARGET_ZBR_US_OPEN_50DO100_060925" at bounding box center [1425, 501] width 156 height 13
type input "A_LOW-HIGH_TARGET_ZBR_US_OPEN_50DO100_060925"
click at [1463, 526] on button "Add" at bounding box center [1486, 525] width 48 height 23
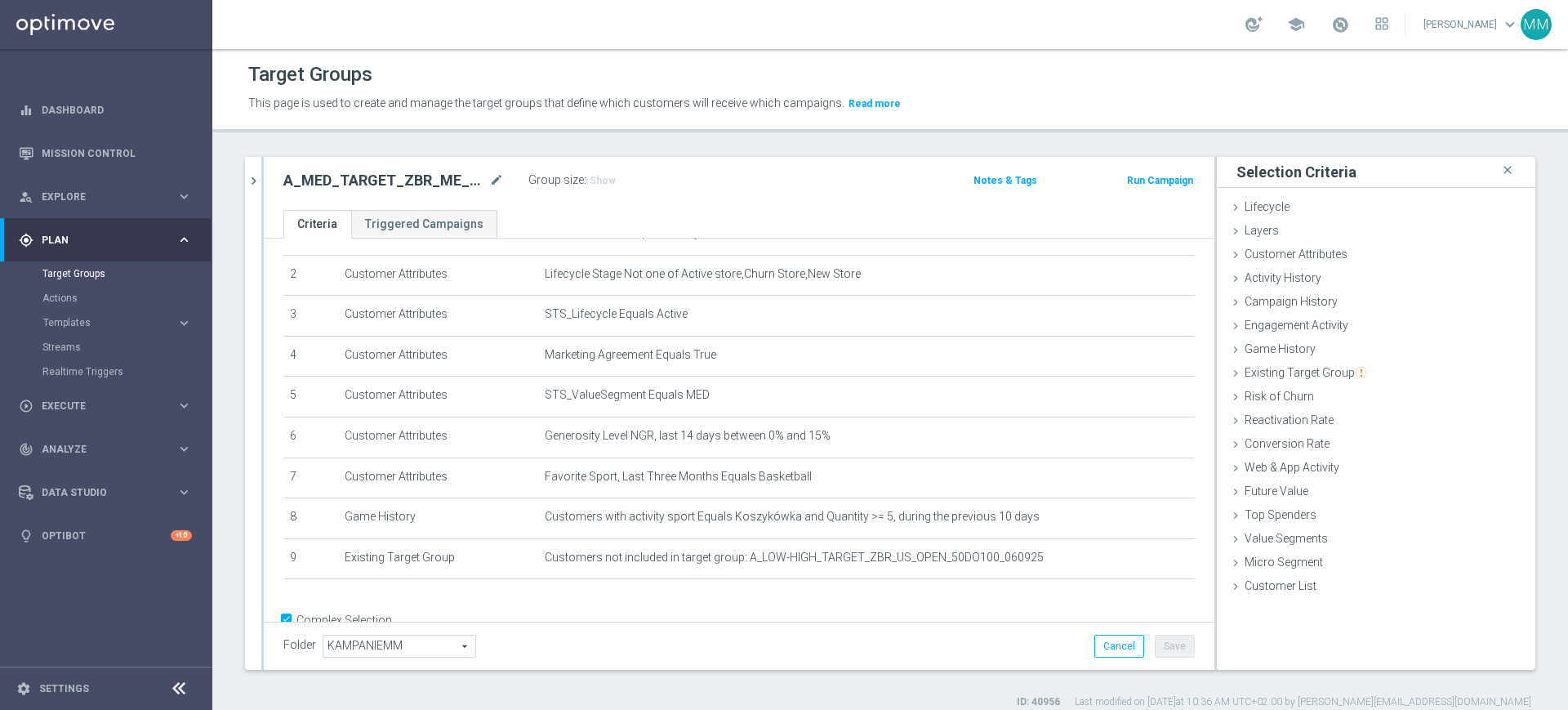
scroll to position [125, 0]
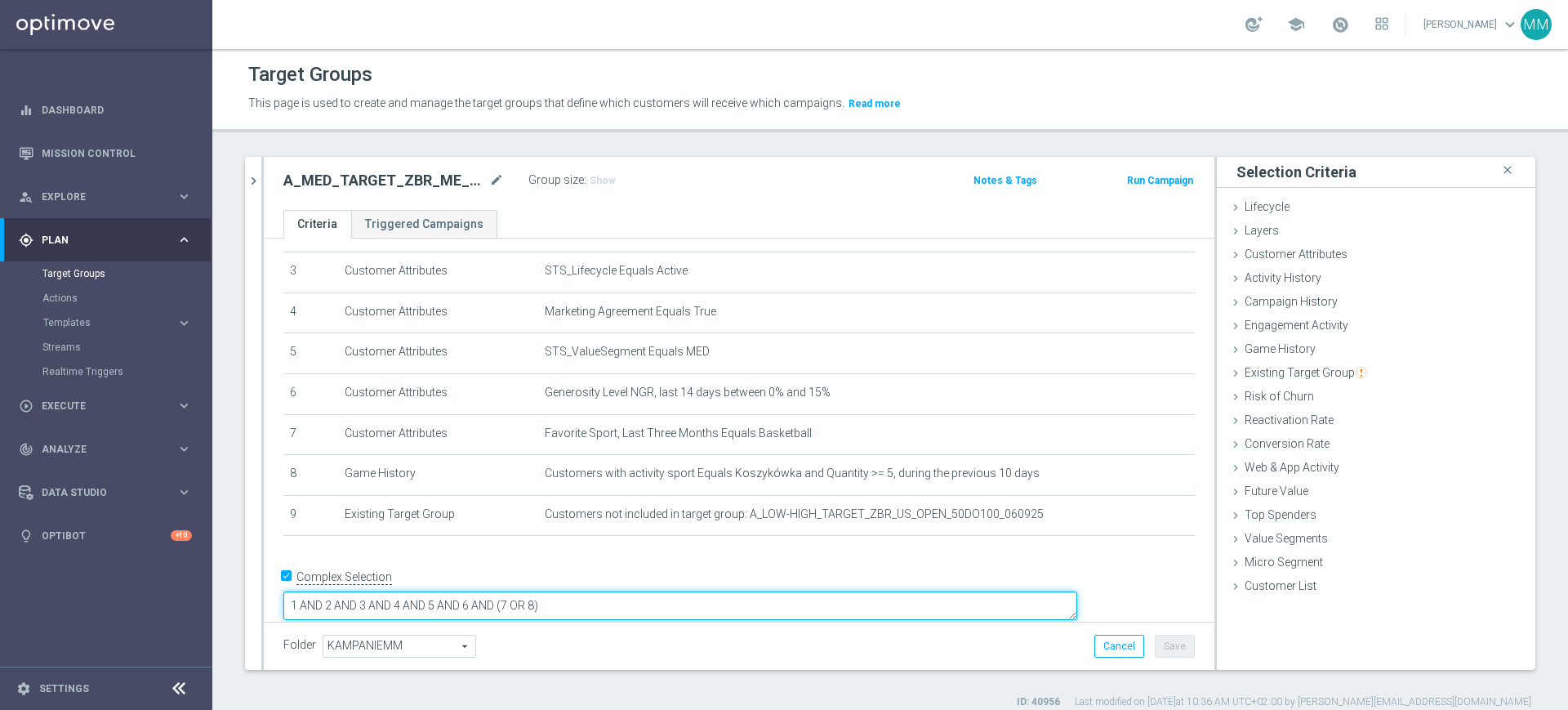
click at [697, 591] on textarea "1 AND 2 AND 3 AND 4 AND 5 AND 6 AND (7 OR 8)" at bounding box center [681, 605] width 794 height 29
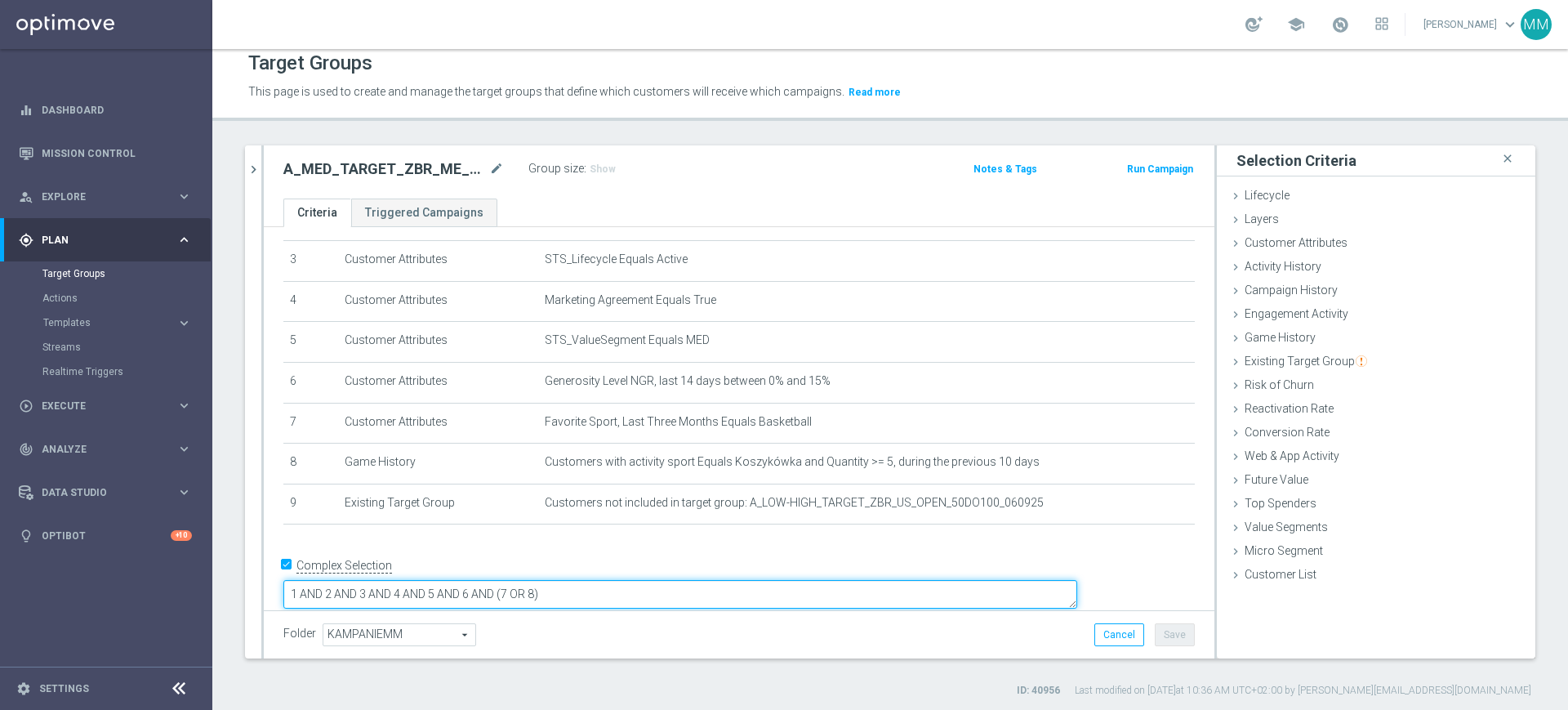
scroll to position [15, 0]
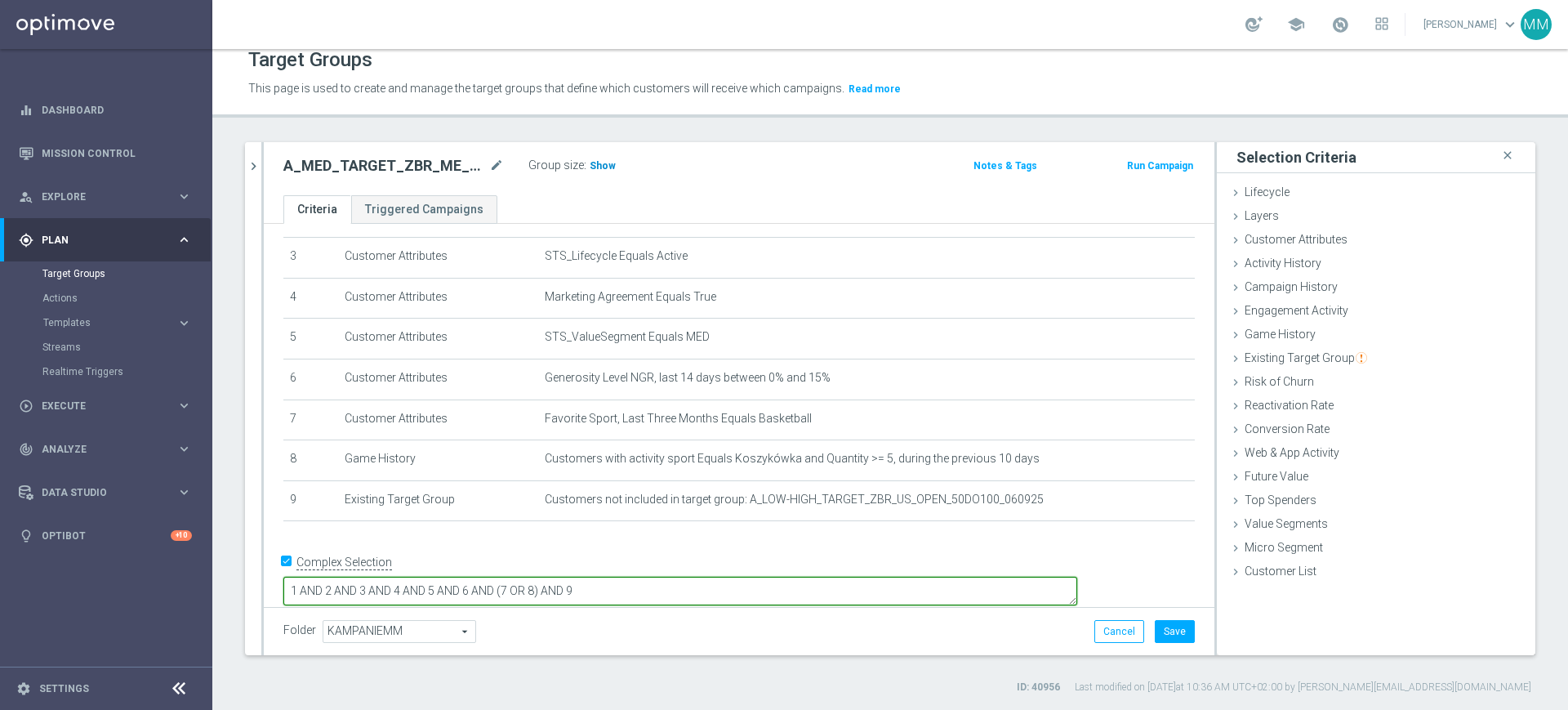
type textarea "1 AND 2 AND 3 AND 4 AND 5 AND 6 AND (7 OR 8) AND 9"
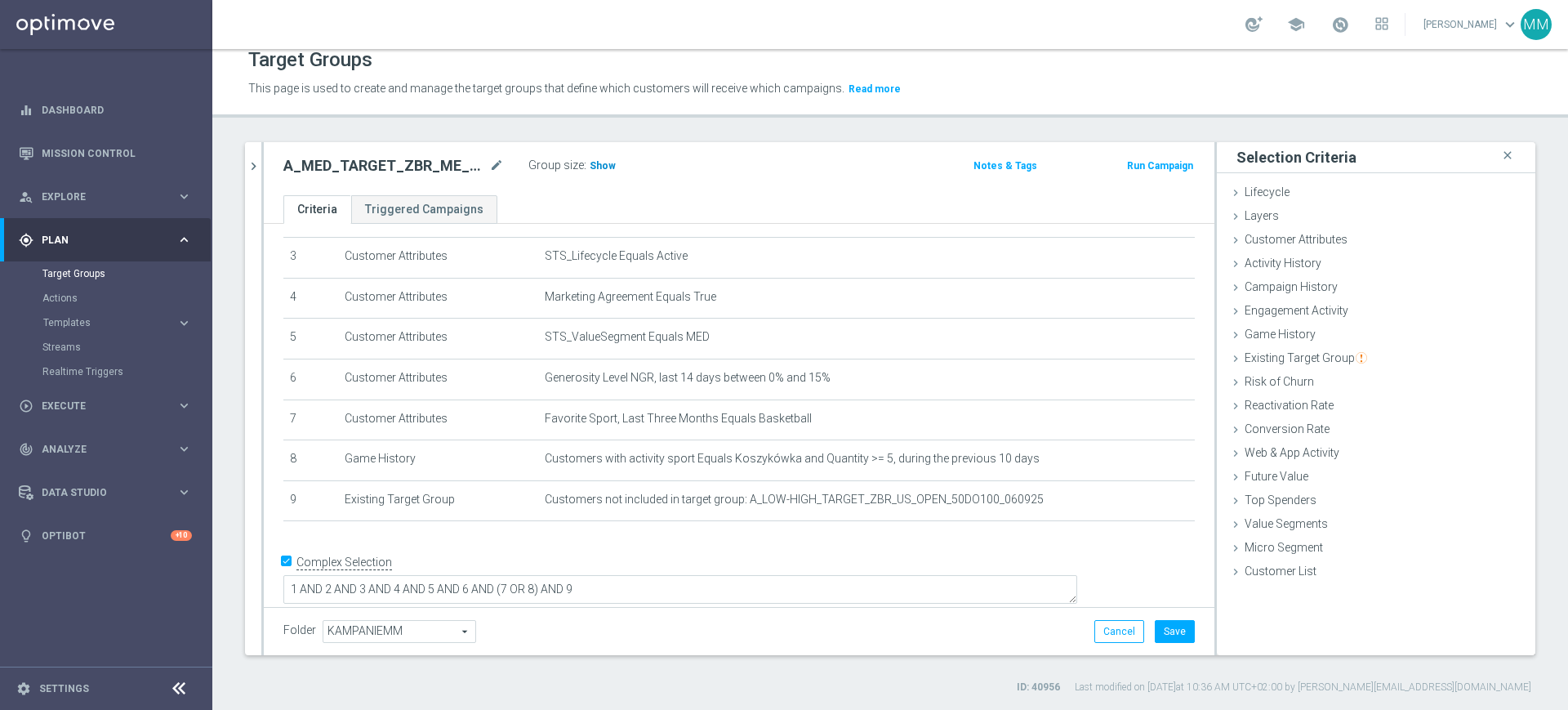
click at [601, 157] on h3 "Show" at bounding box center [603, 165] width 30 height 18
click at [254, 161] on icon "chevron_right" at bounding box center [254, 166] width 16 height 16
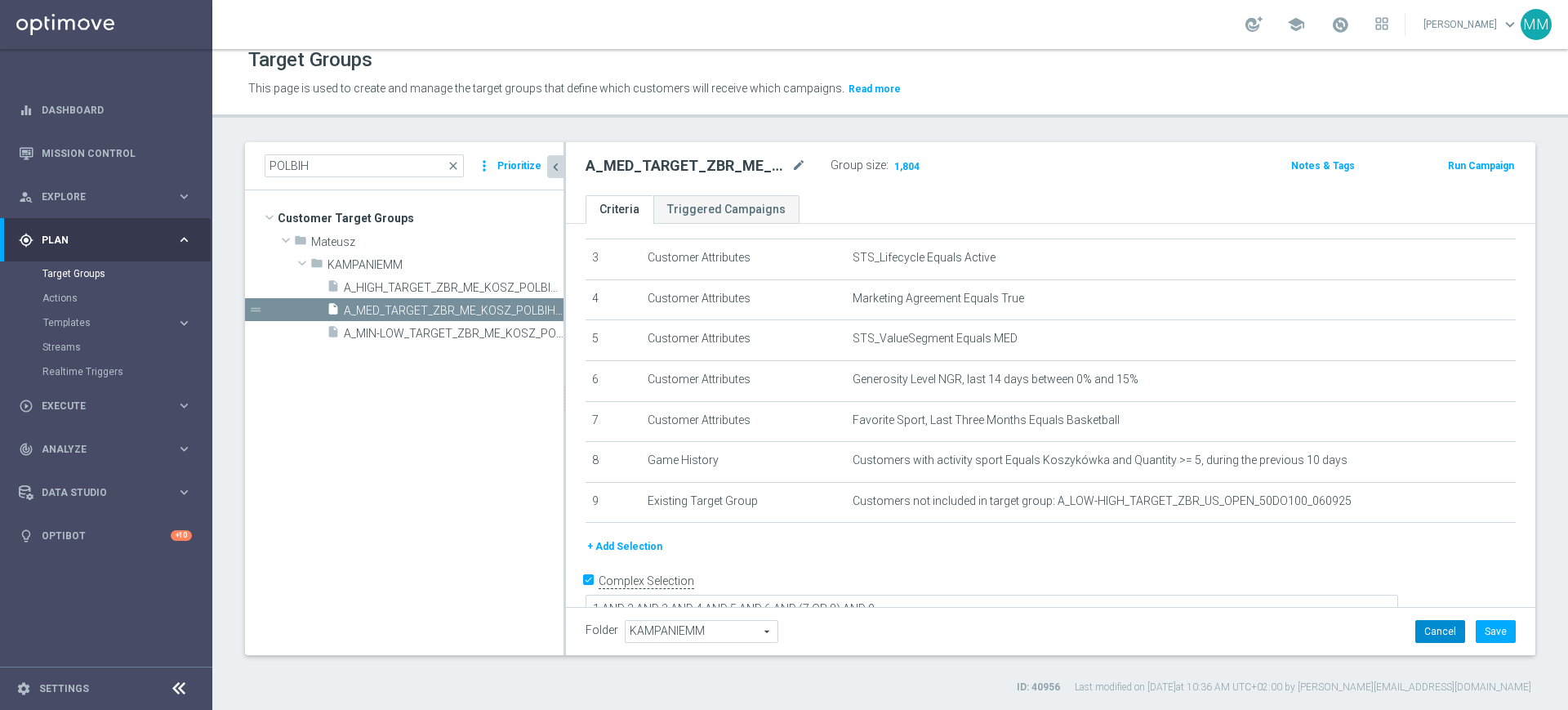
drag, startPoint x: 1417, startPoint y: 629, endPoint x: 493, endPoint y: 360, distance: 962.4
click at [1419, 630] on button "Cancel" at bounding box center [1440, 631] width 50 height 23
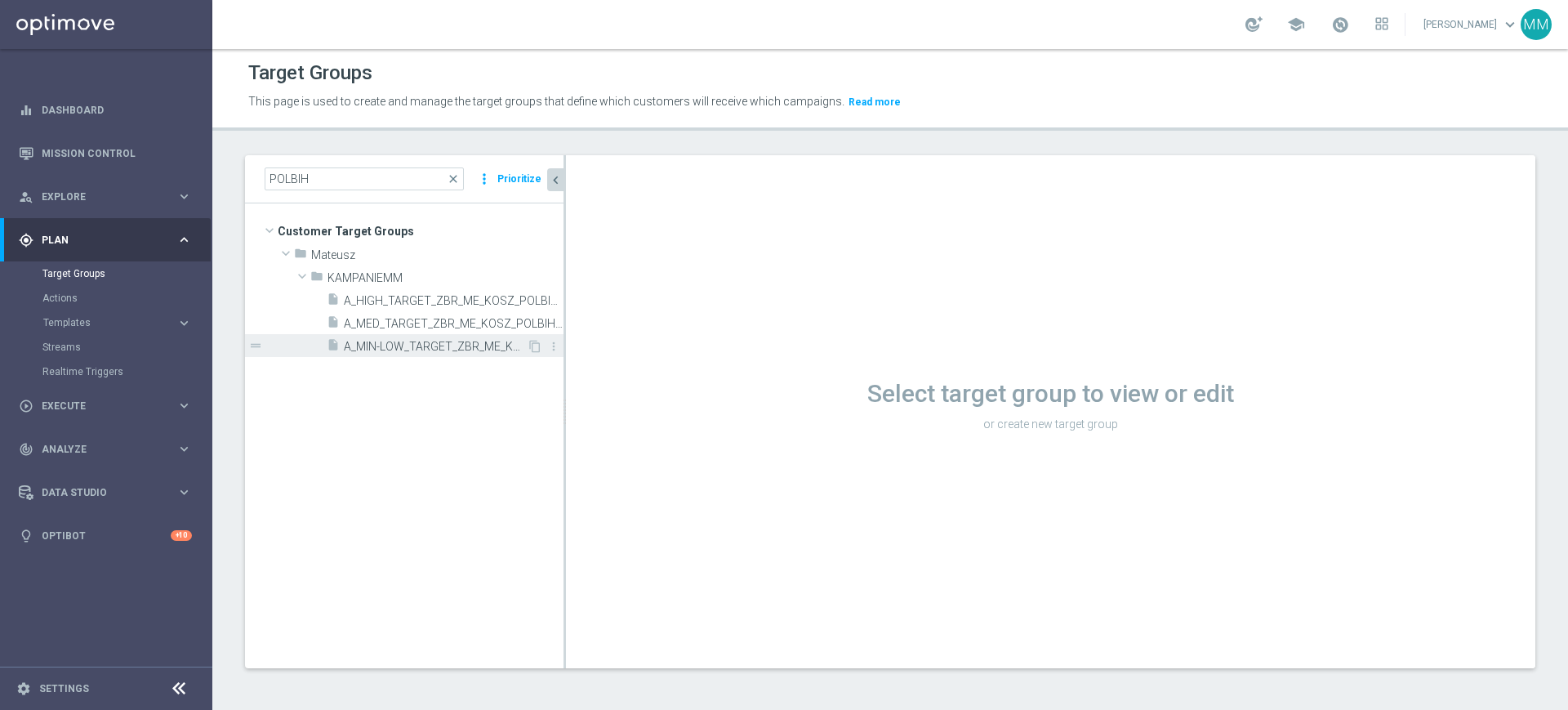
scroll to position [2, 0]
click at [408, 347] on span "A_MIN-LOW_TARGET_ZBR_ME_KOSZ_POLBIH_50DO50_060925" at bounding box center [435, 347] width 183 height 14
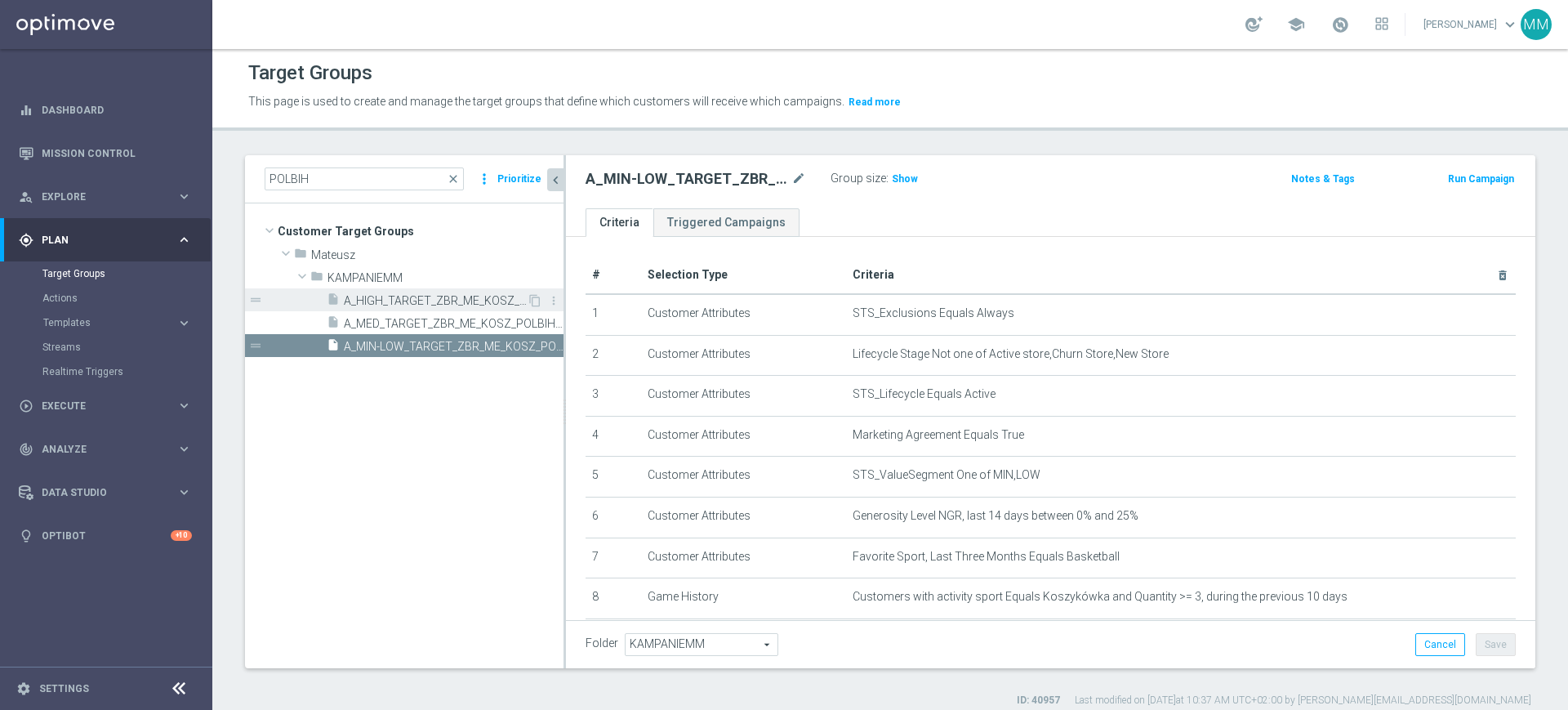
click at [428, 296] on span "A_HIGH_TARGET_ZBR_ME_KOSZ_POLBIH_50DO250_060925" at bounding box center [435, 301] width 183 height 14
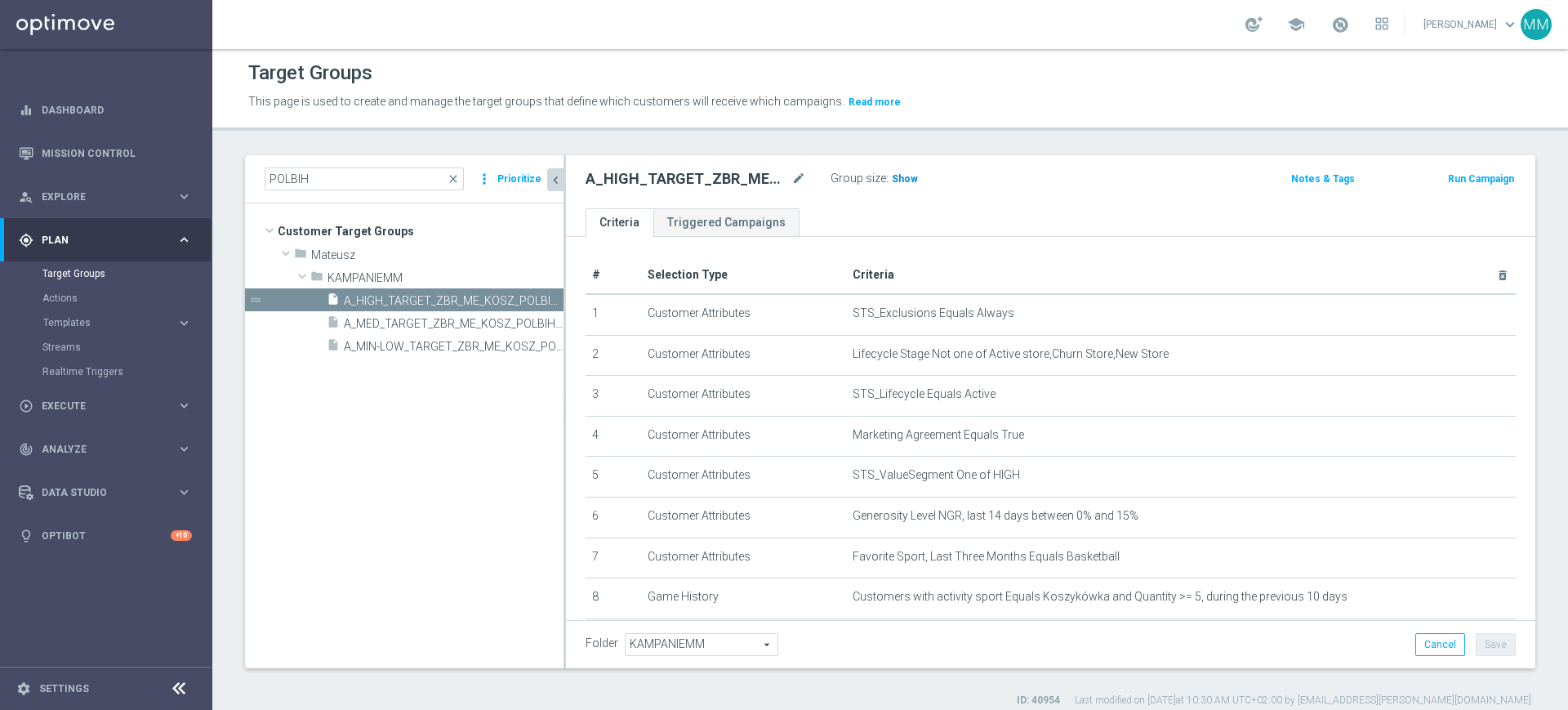
click at [895, 178] on span "Show" at bounding box center [905, 179] width 27 height 12
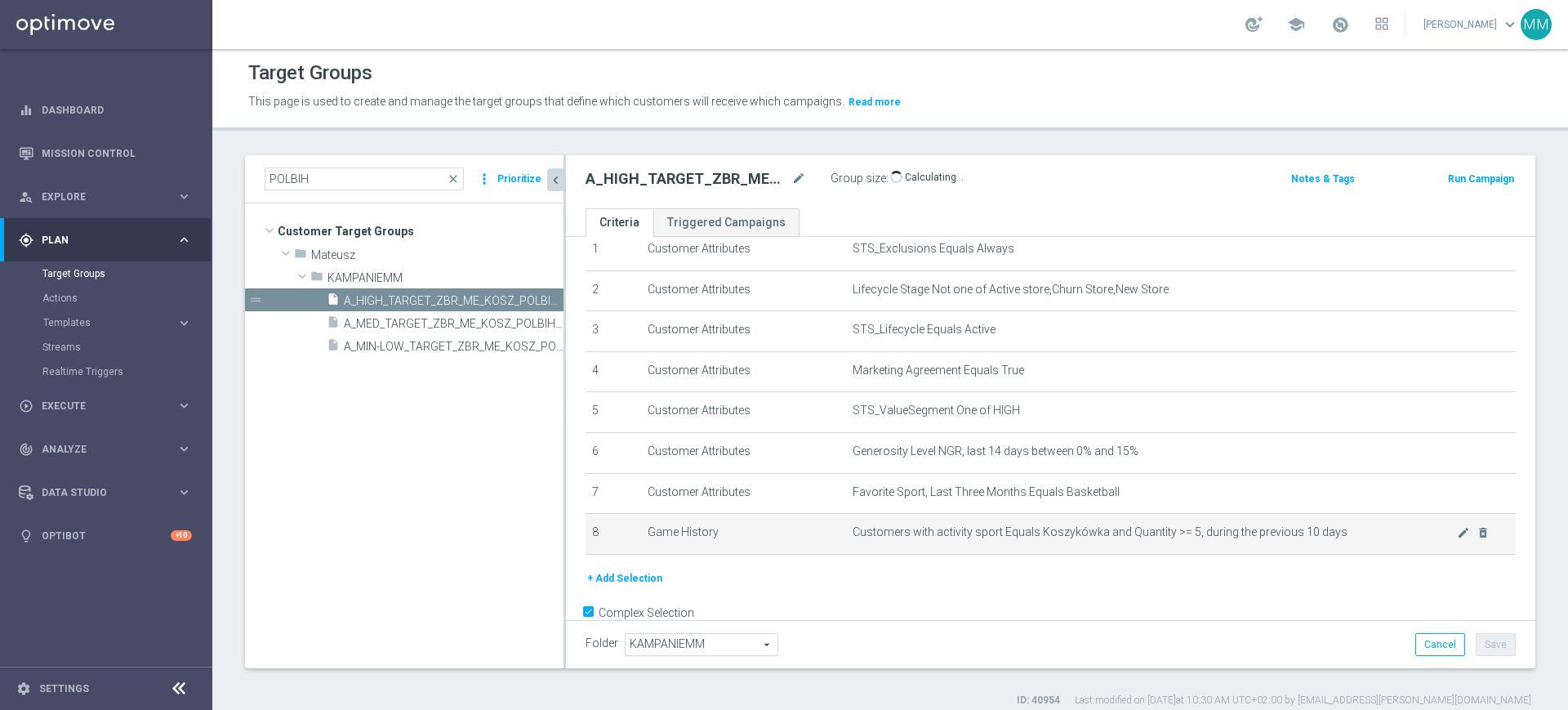
scroll to position [99, 0]
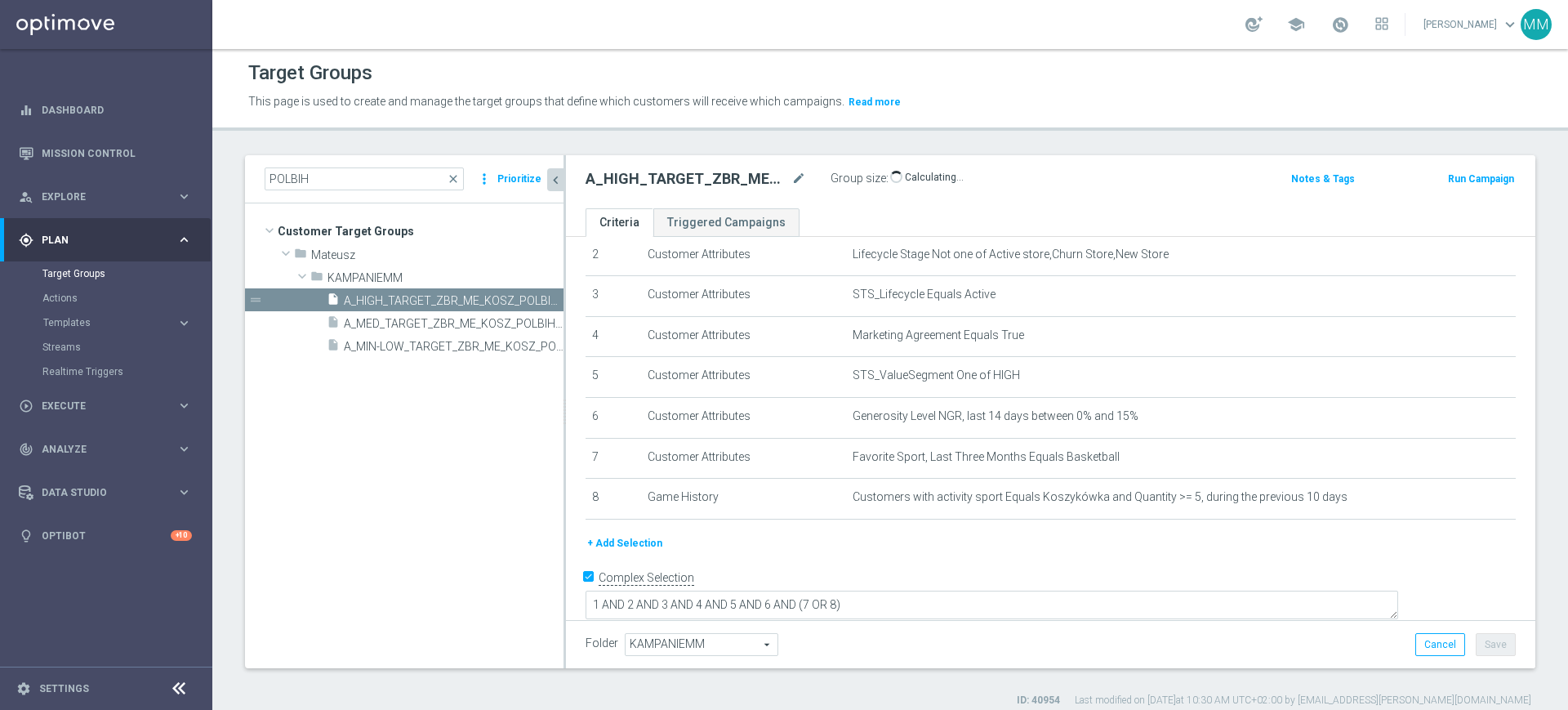
click at [625, 545] on button "+ Add Selection" at bounding box center [625, 543] width 79 height 18
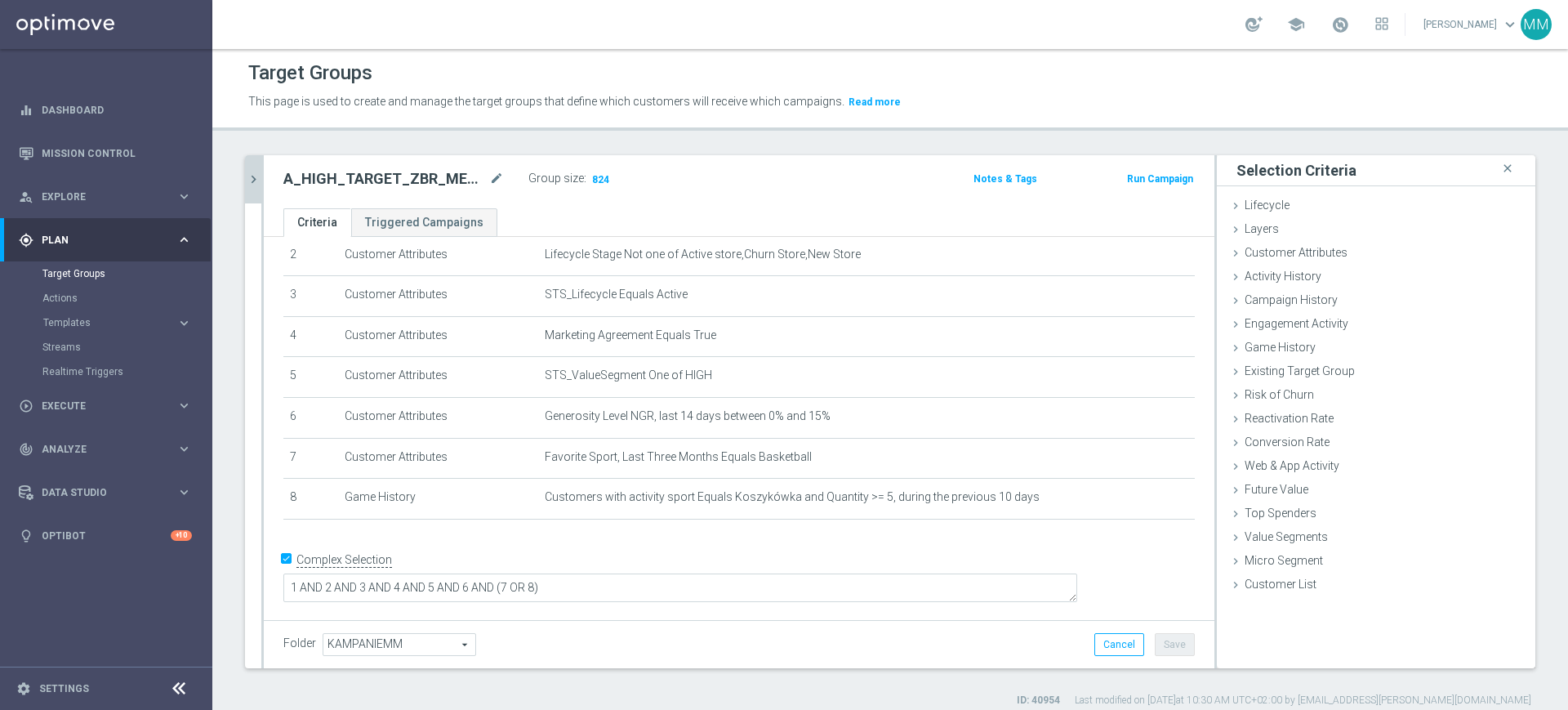
scroll to position [82, 0]
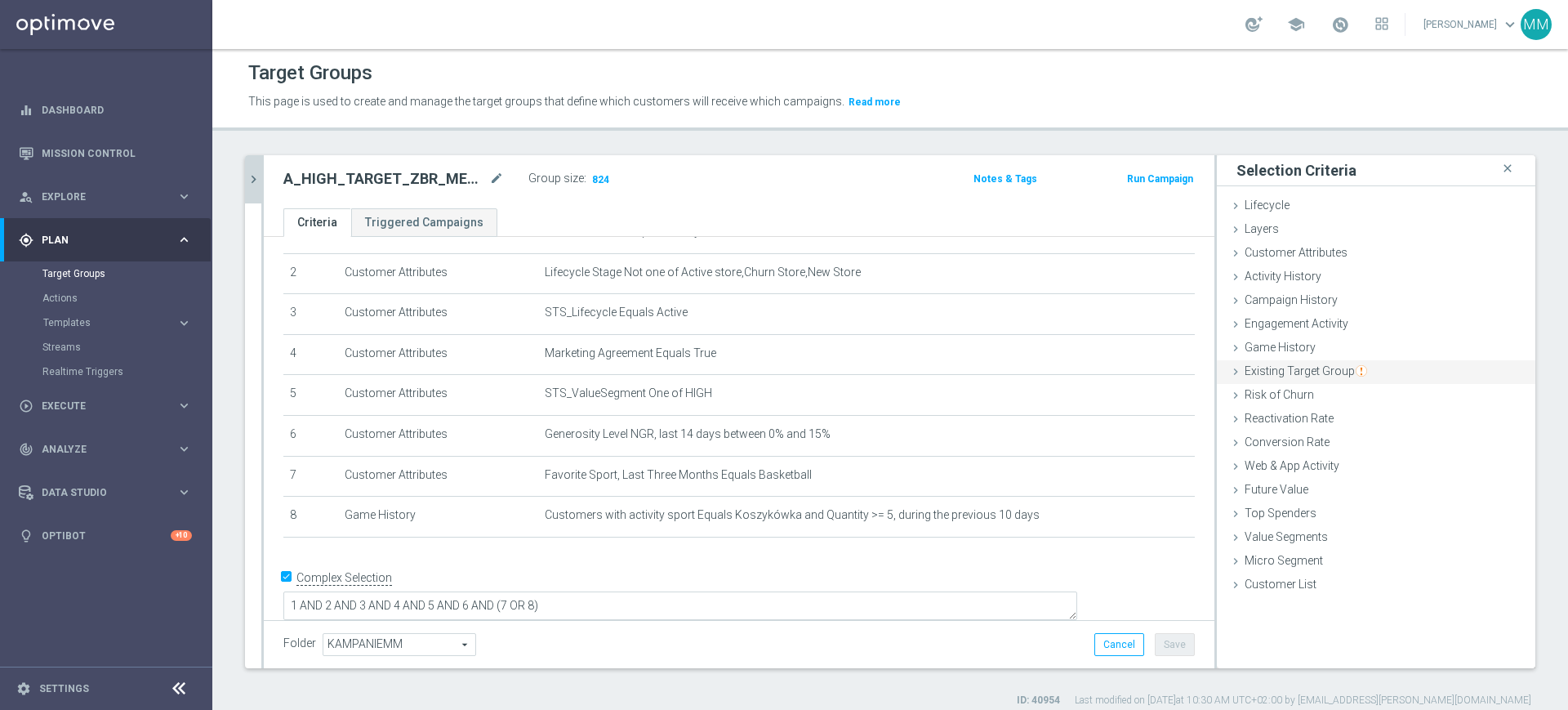
click at [1317, 370] on span "Existing Target Group" at bounding box center [1306, 370] width 122 height 13
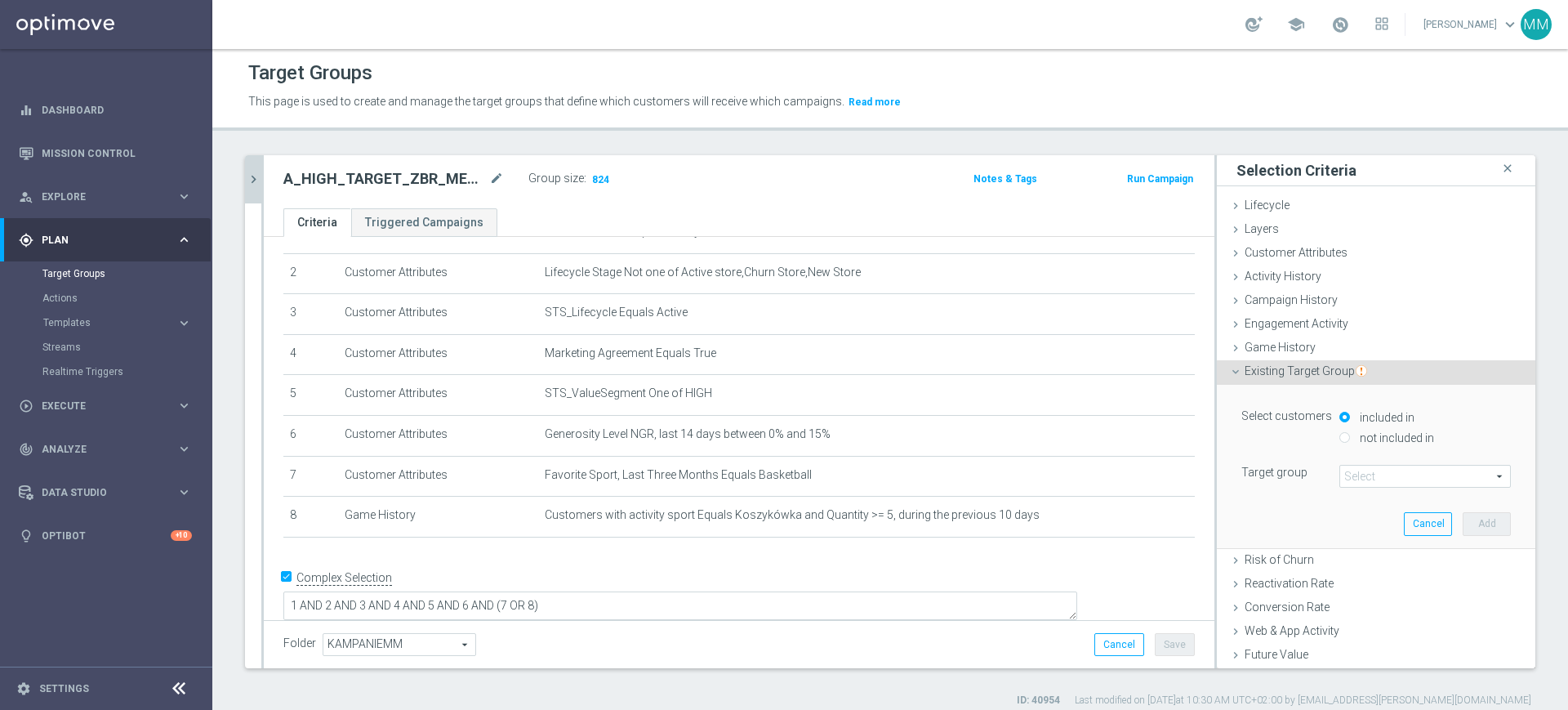
click at [1356, 438] on label "not included in" at bounding box center [1396, 437] width 79 height 15
click at [1340, 438] on input "not included in" at bounding box center [1344, 437] width 11 height 11
radio input "true"
click at [1342, 462] on div "Select customers included in not included in Target group Select arrow_drop_dow…" at bounding box center [1377, 446] width 270 height 83
click at [1347, 468] on span at bounding box center [1425, 477] width 170 height 22
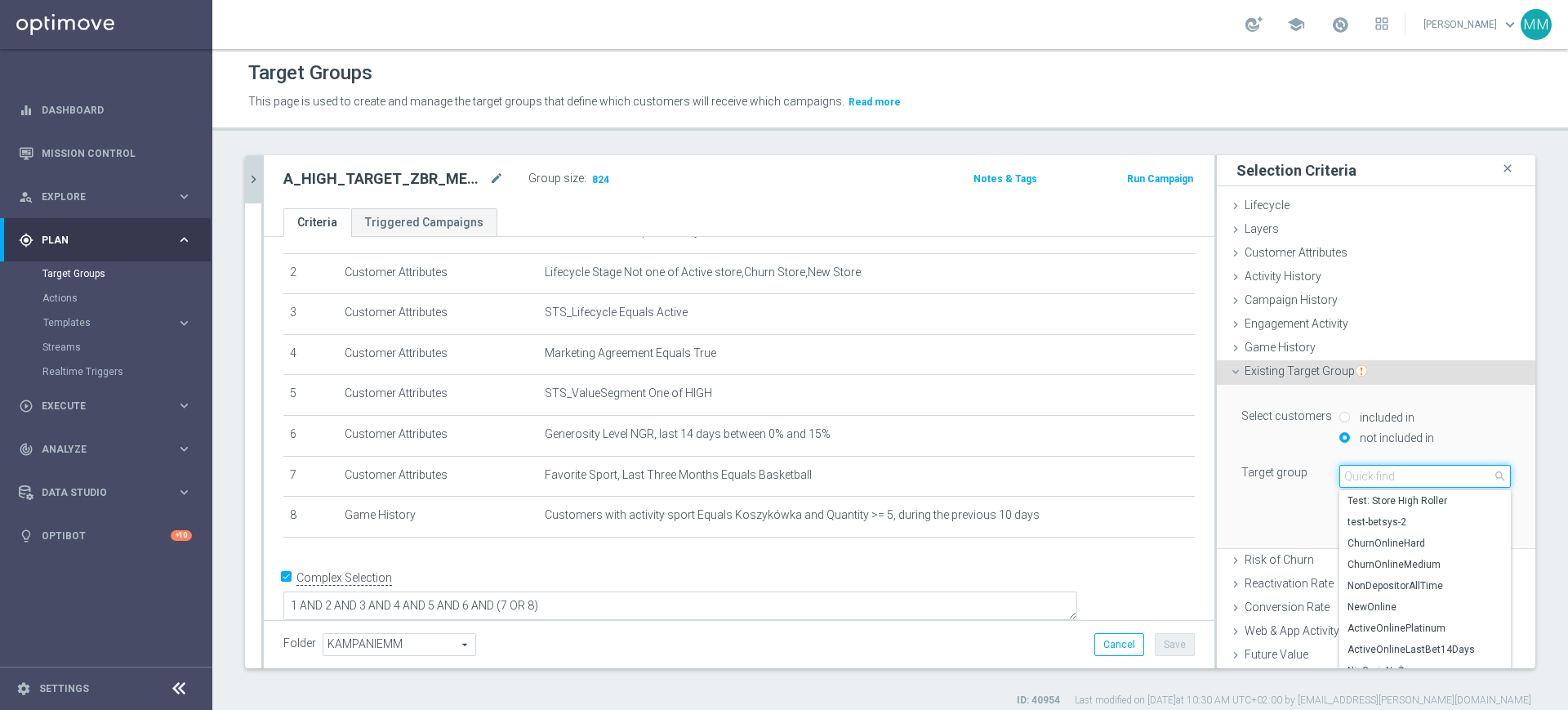
click at [1347, 468] on input "search" at bounding box center [1425, 476] width 171 height 23
paste input "A_LOW-HIGH_TARGET_ZBR_US_OPEN_50DO100_060925"
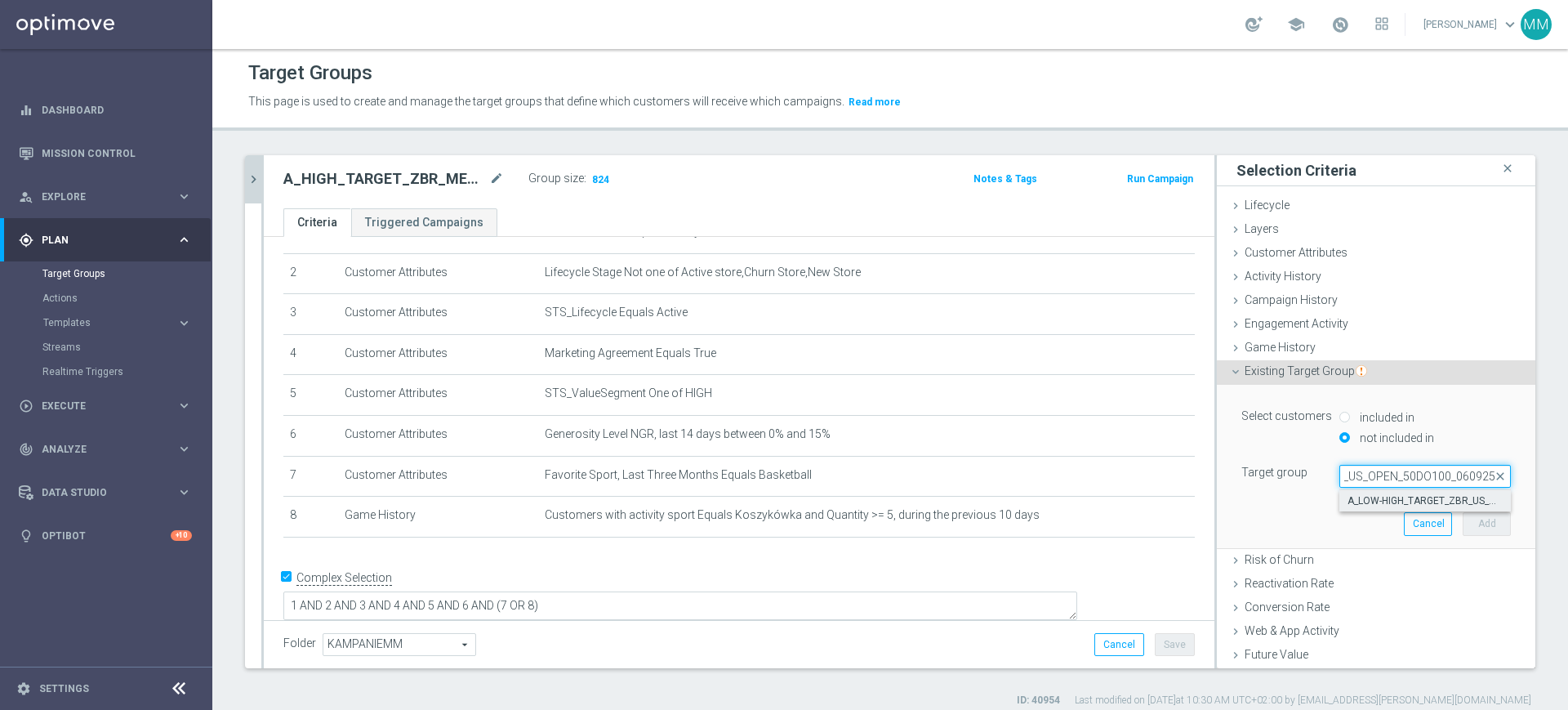
type input "A_LOW-HIGH_TARGET_ZBR_US_OPEN_50DO100_060925"
click at [1377, 505] on span "A_LOW-HIGH_TARGET_ZBR_US_OPEN_50DO100_060925" at bounding box center [1425, 500] width 156 height 13
type input "A_LOW-HIGH_TARGET_ZBR_US_OPEN_50DO100_060925"
click at [1463, 519] on button "Add" at bounding box center [1486, 523] width 48 height 23
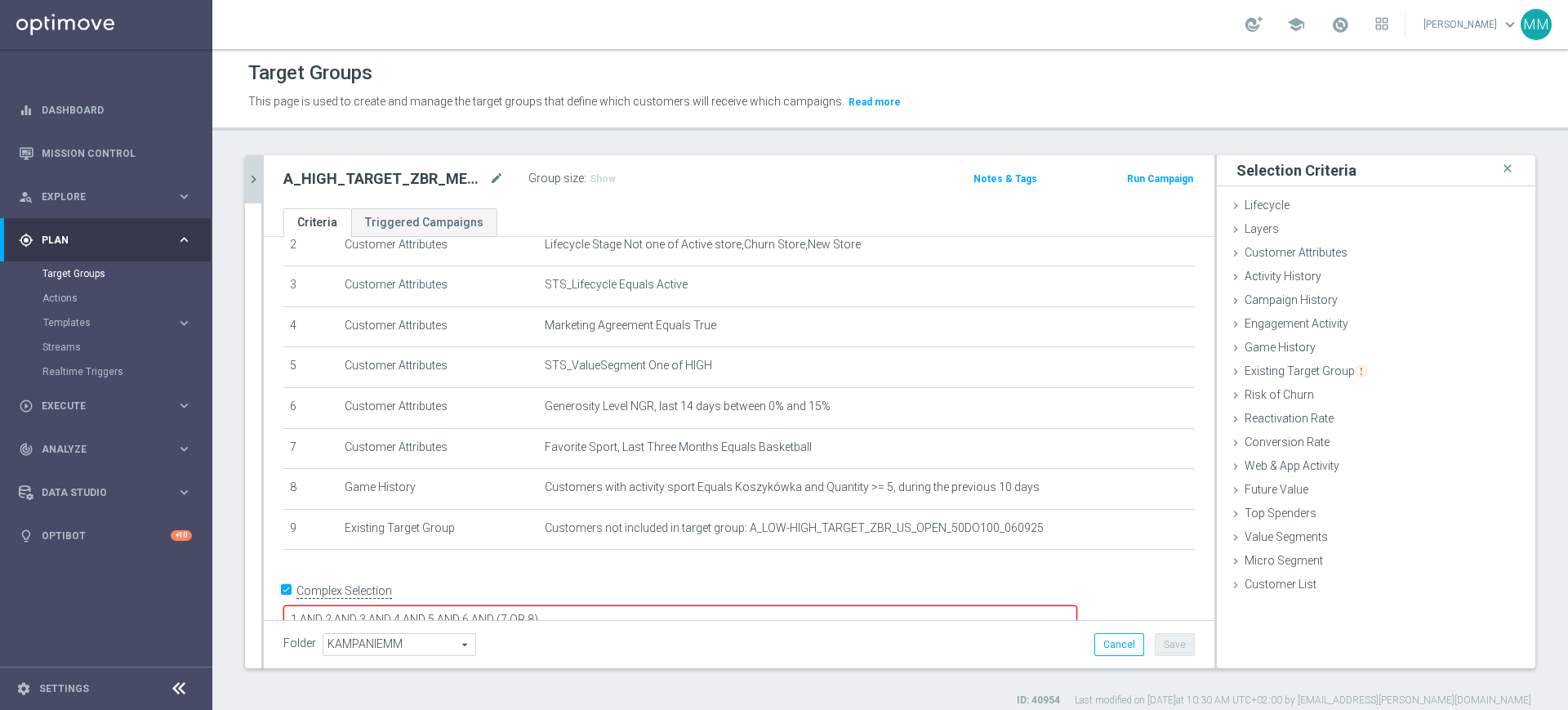
scroll to position [125, 0]
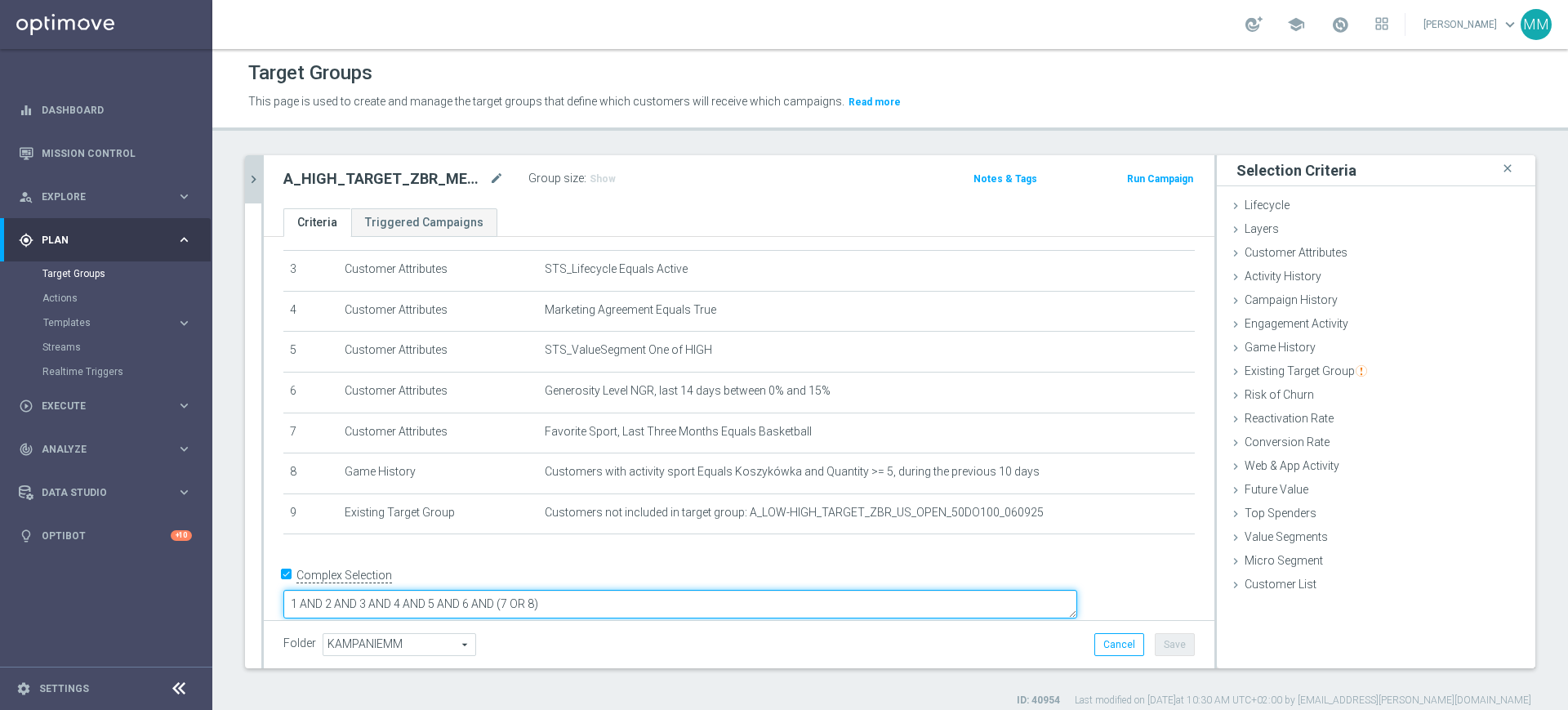
drag, startPoint x: 718, startPoint y: 572, endPoint x: 722, endPoint y: 592, distance: 20.4
click at [718, 590] on textarea "1 AND 2 AND 3 AND 4 AND 5 AND 6 AND (7 OR 8)" at bounding box center [681, 604] width 794 height 29
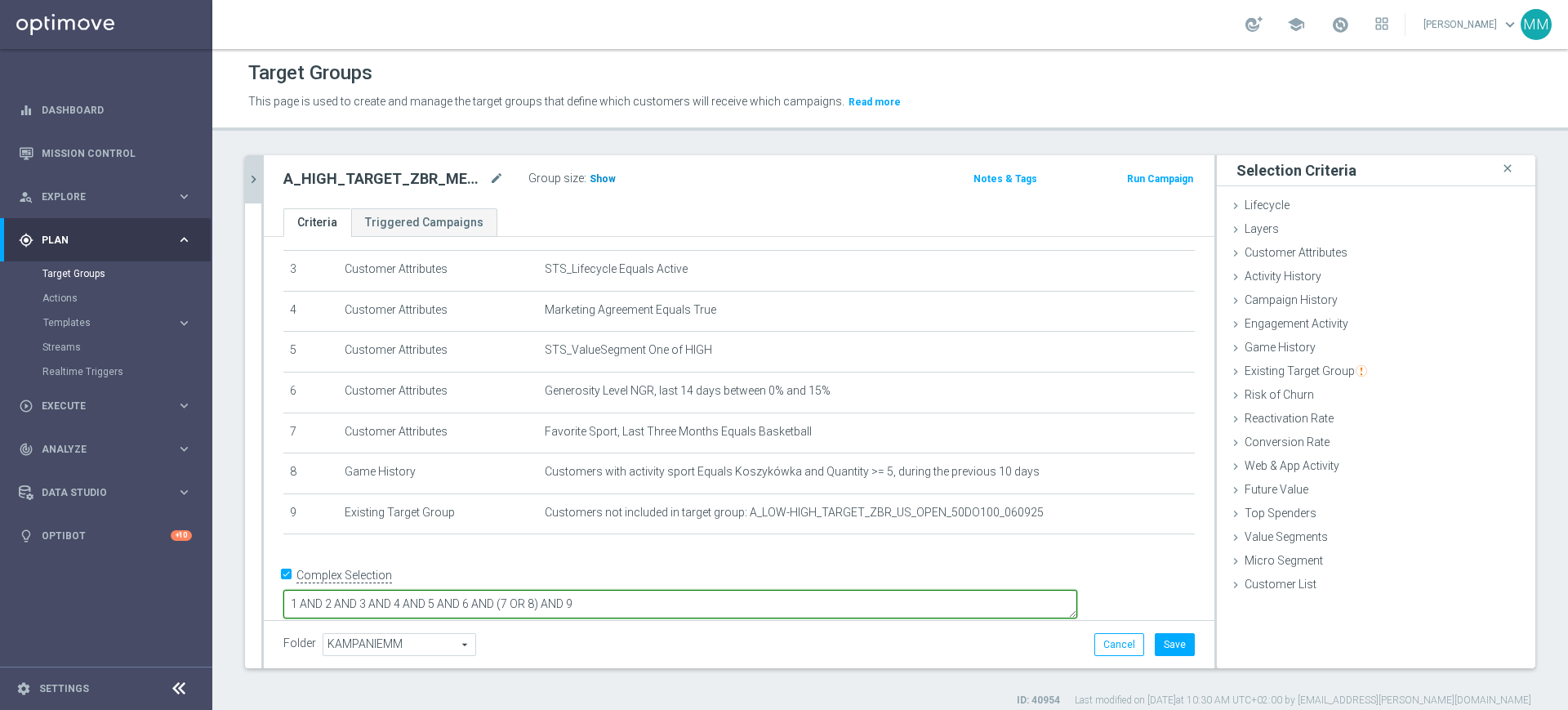
type textarea "1 AND 2 AND 3 AND 4 AND 5 AND 6 AND (7 OR 8) AND 9"
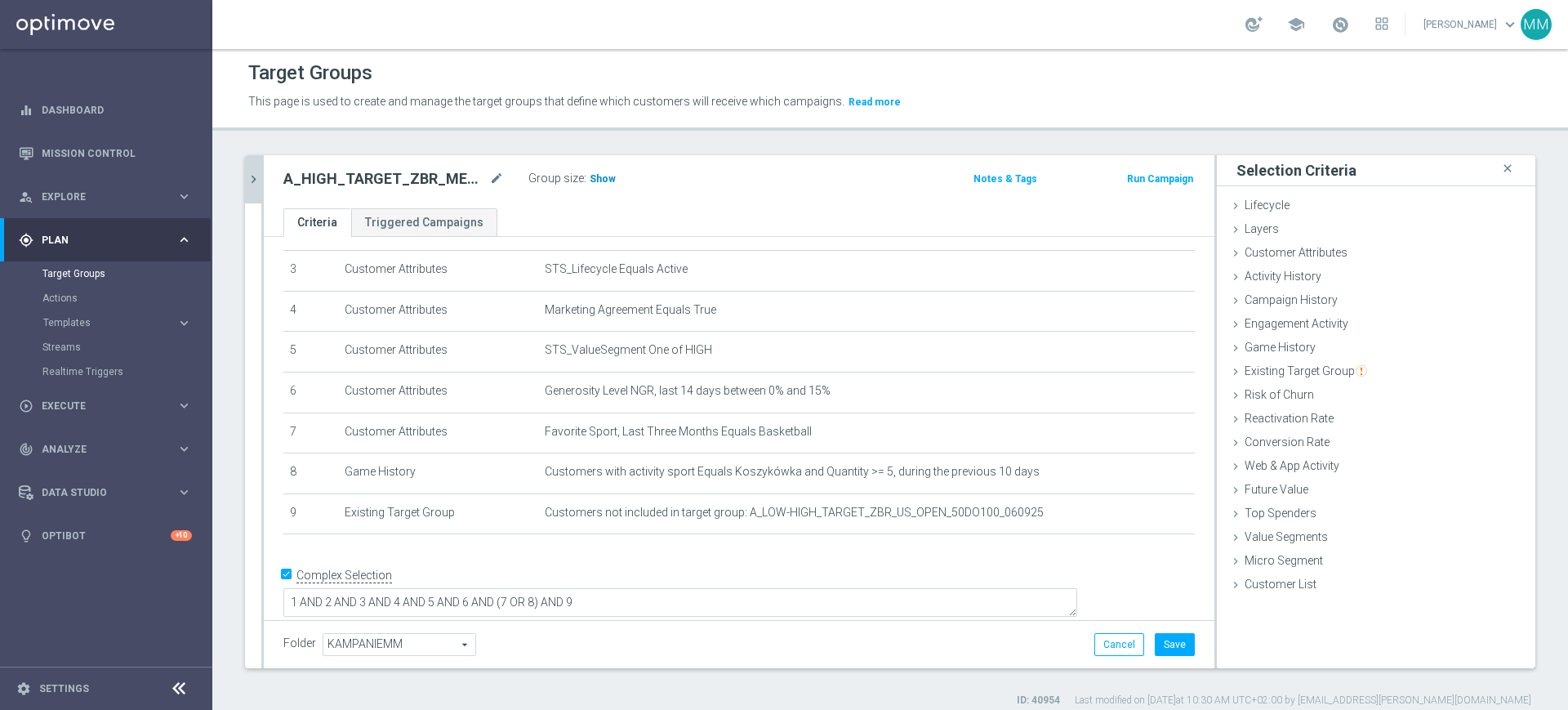
click at [602, 178] on span "Show" at bounding box center [603, 179] width 27 height 12
click at [1094, 636] on button "Cancel" at bounding box center [1119, 644] width 50 height 23
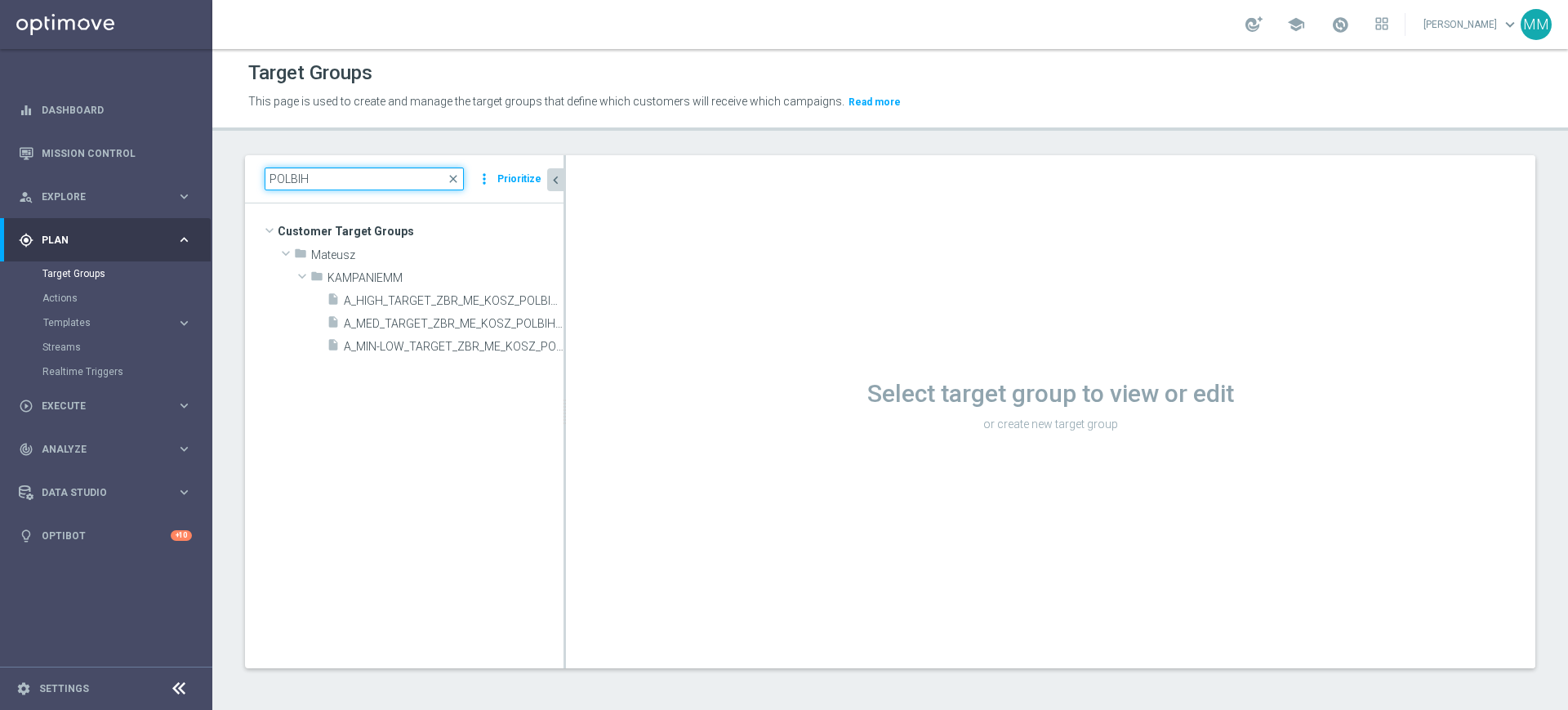
click at [292, 177] on input "POLBIH" at bounding box center [364, 178] width 199 height 23
paste input "A_LOW-HIGH_TARGET_ZBR_US_OPEN_50DO100_060925"
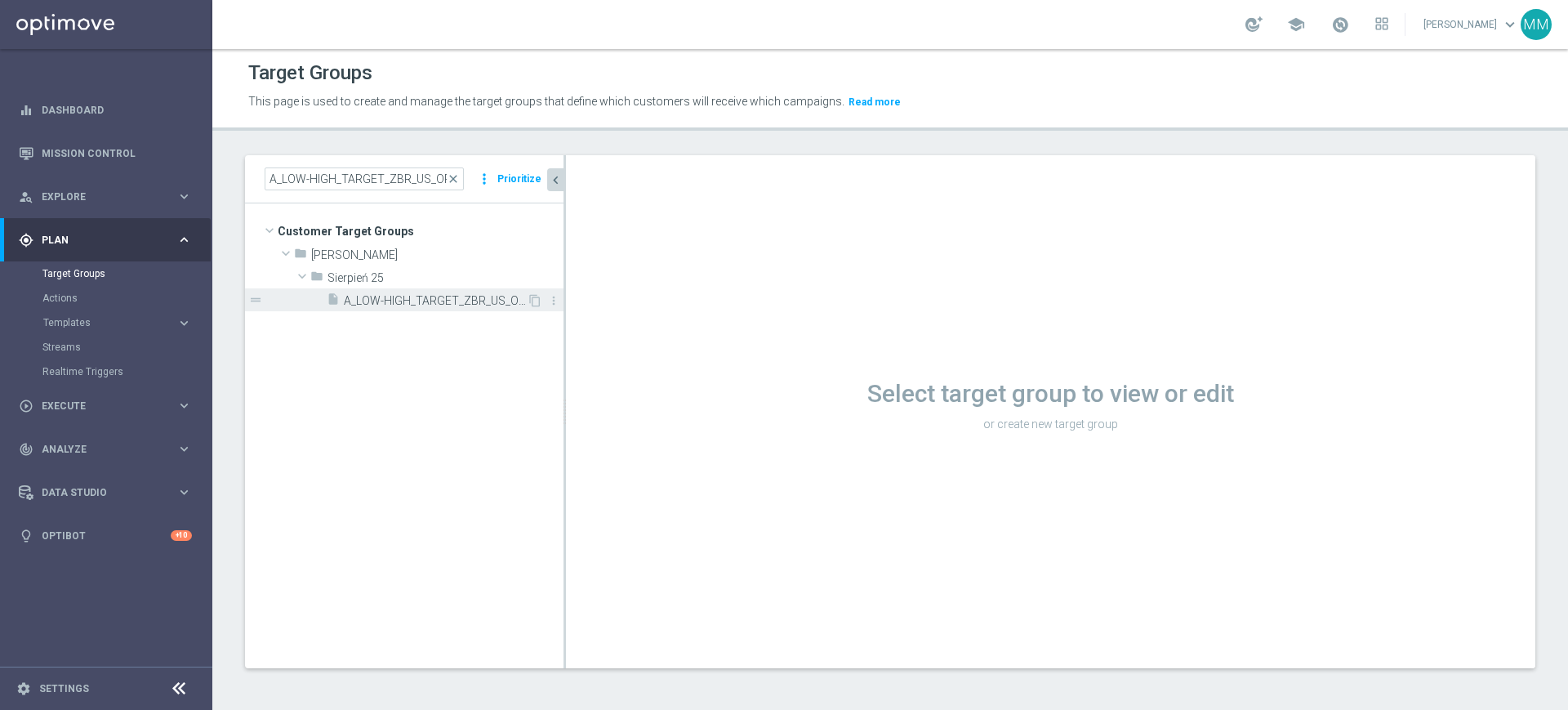
click at [374, 290] on div "insert_drive_file A_LOW-HIGH_TARGET_ZBR_US_OPEN_50DO100_060925" at bounding box center [426, 299] width 200 height 23
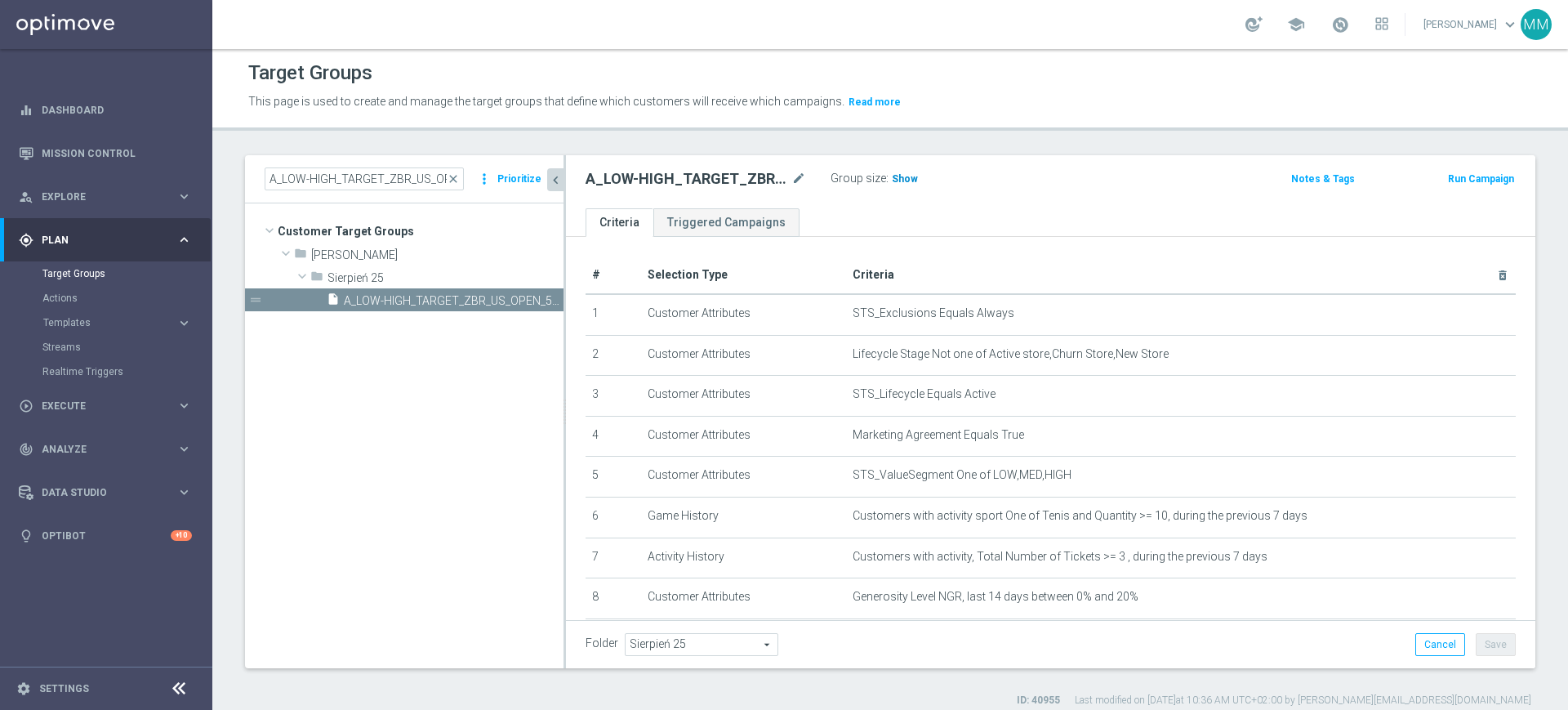
click at [893, 179] on span "Show" at bounding box center [905, 179] width 27 height 12
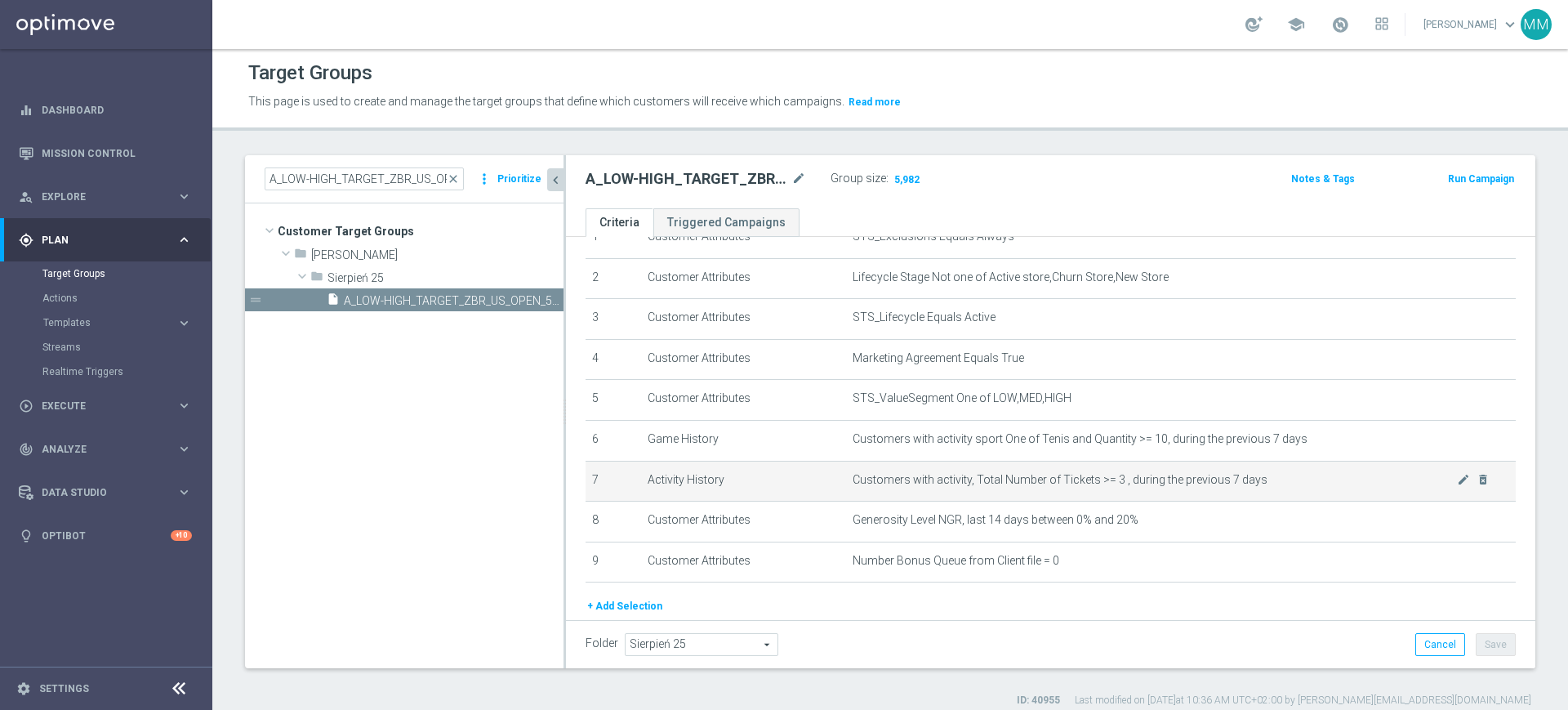
scroll to position [138, 0]
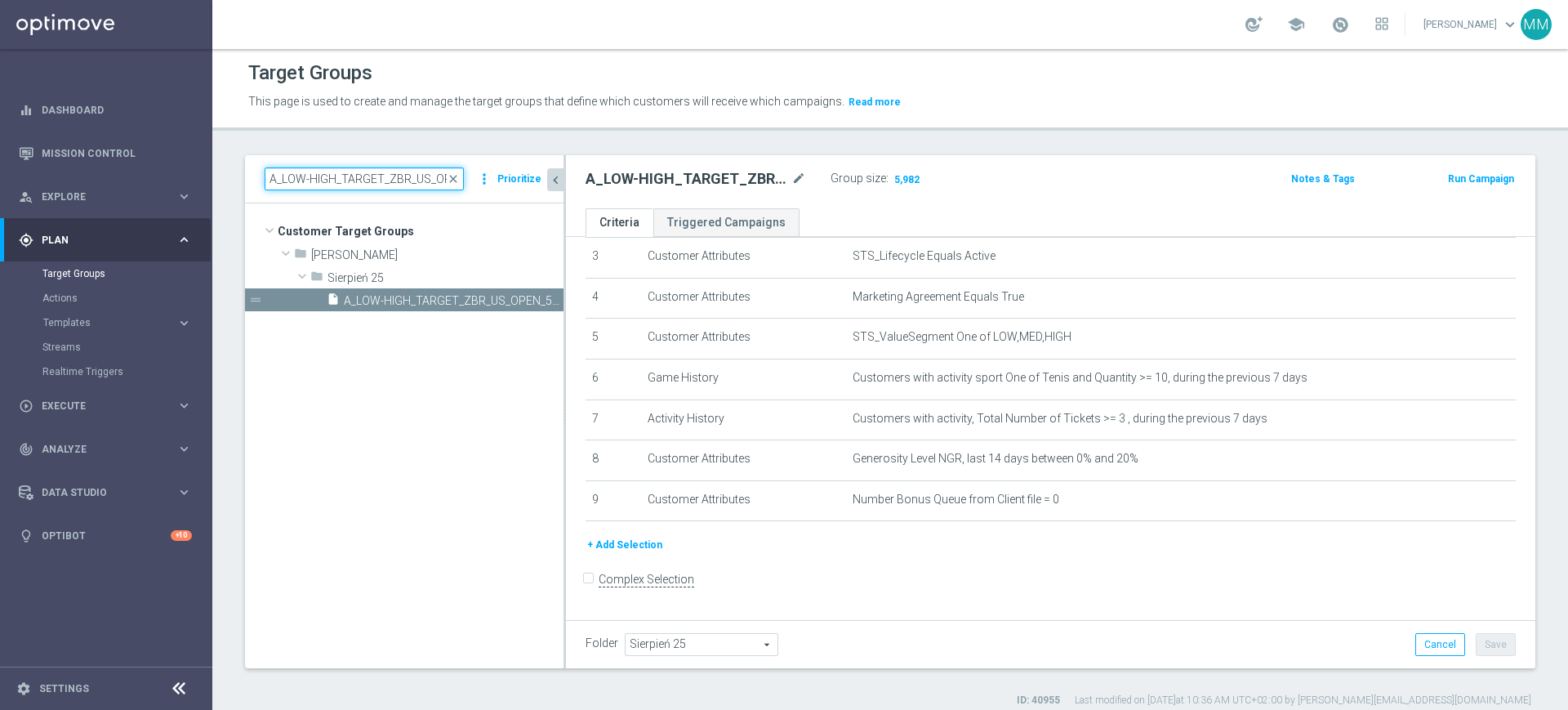
click at [359, 184] on input "A_LOW-HIGH_TARGET_ZBR_US_OPEN_50DO100_060925" at bounding box center [364, 178] width 199 height 23
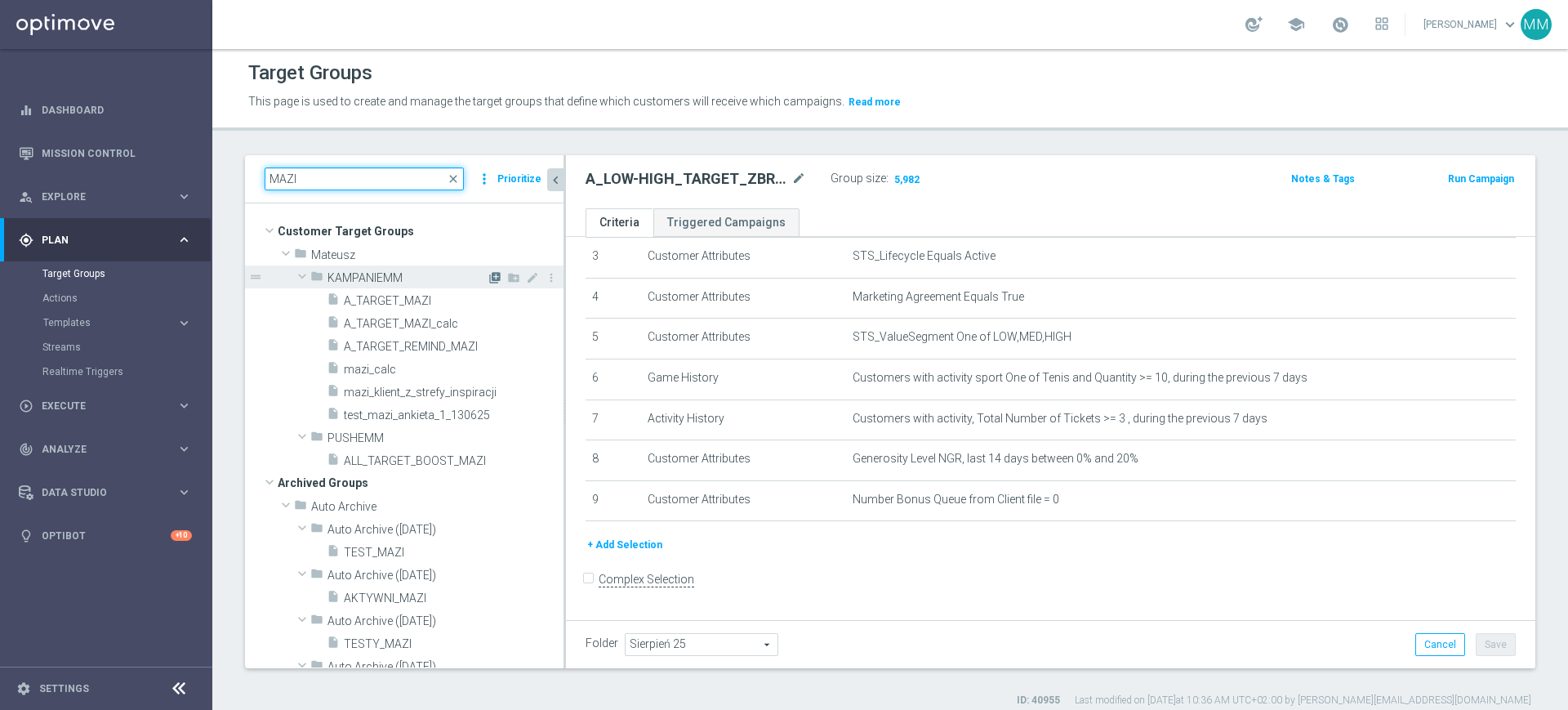
type input "MAZI"
click at [489, 272] on icon "library_add" at bounding box center [494, 277] width 13 height 13
type input "KAMPANIEMM"
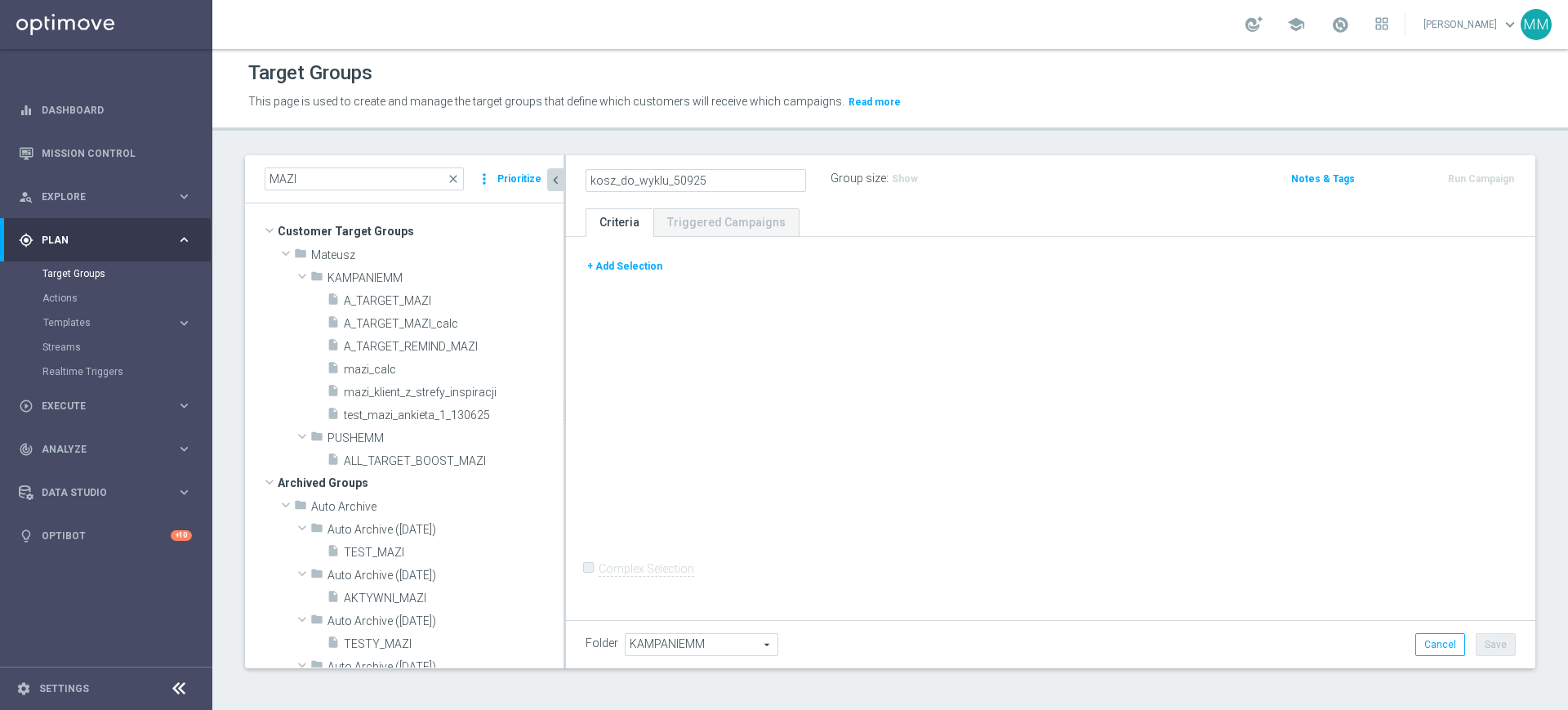
type input "kosz_do_wyklu_50925"
click at [745, 179] on icon "mode_edit" at bounding box center [751, 179] width 15 height 20
click at [672, 181] on input "kosz_do_wyklu_50925" at bounding box center [696, 180] width 221 height 23
type input "kosz_do_wyklu_060925"
click at [595, 259] on button "+ Add Selection" at bounding box center [625, 266] width 79 height 18
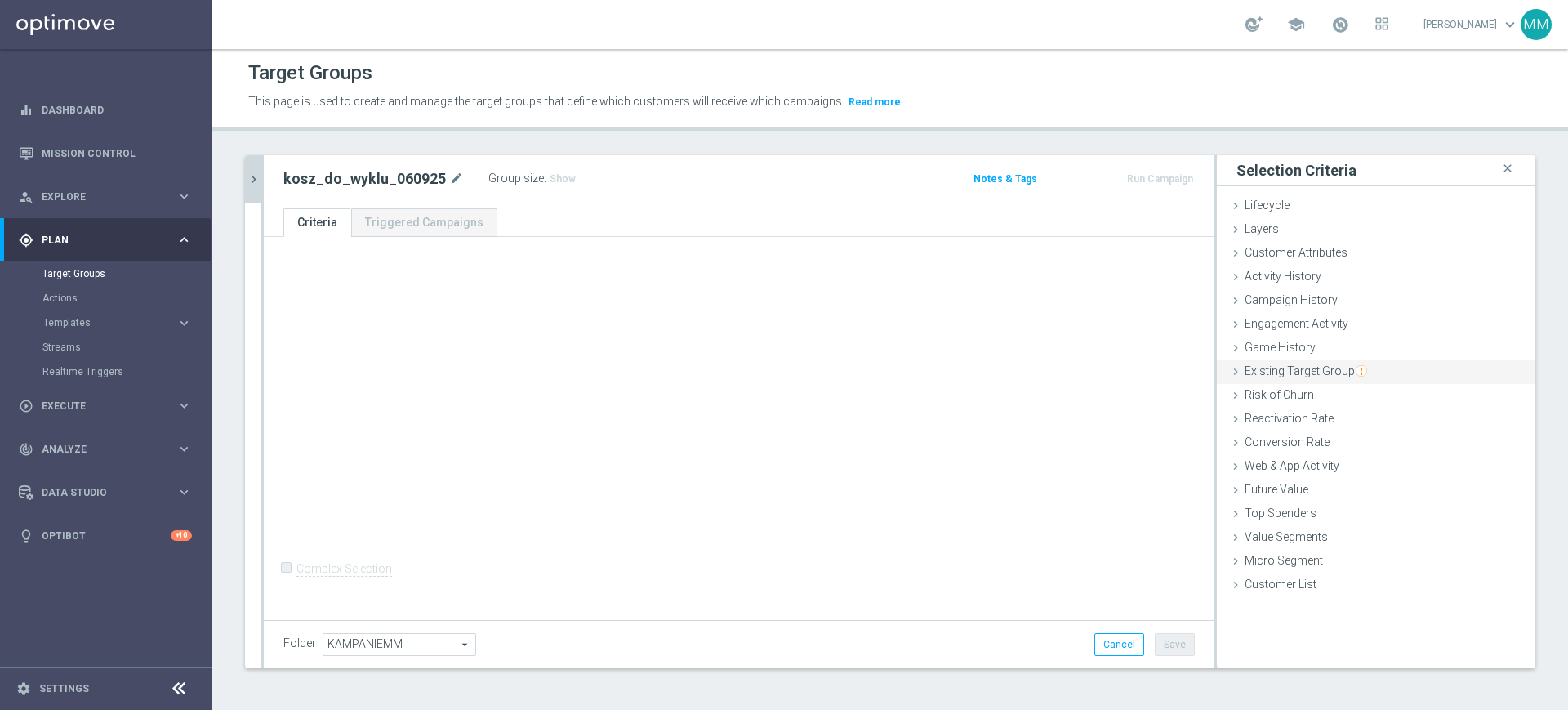
click at [1329, 374] on span "Existing Target Group" at bounding box center [1306, 370] width 122 height 13
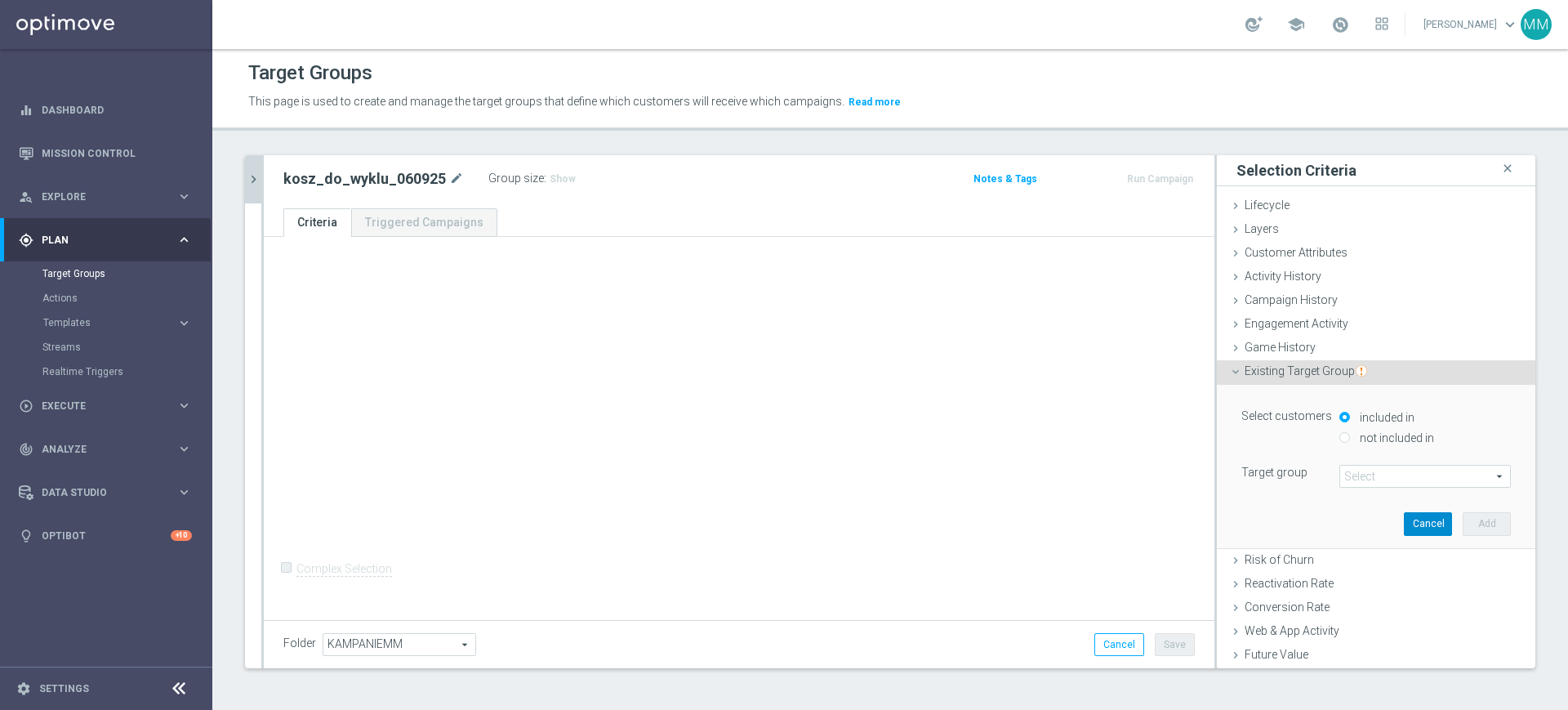
click at [1405, 514] on button "Cancel" at bounding box center [1428, 523] width 48 height 23
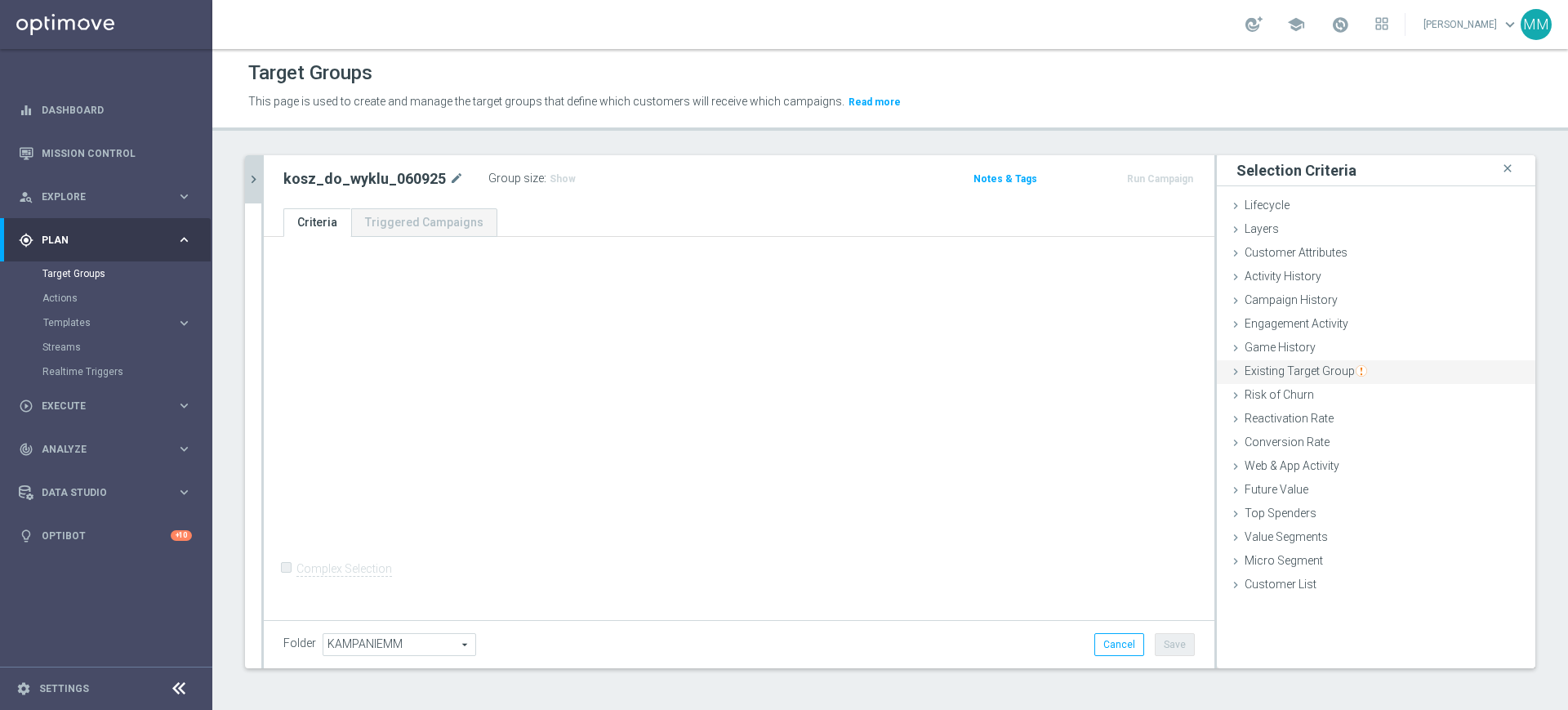
click at [1249, 364] on span "Existing Target Group" at bounding box center [1306, 370] width 122 height 13
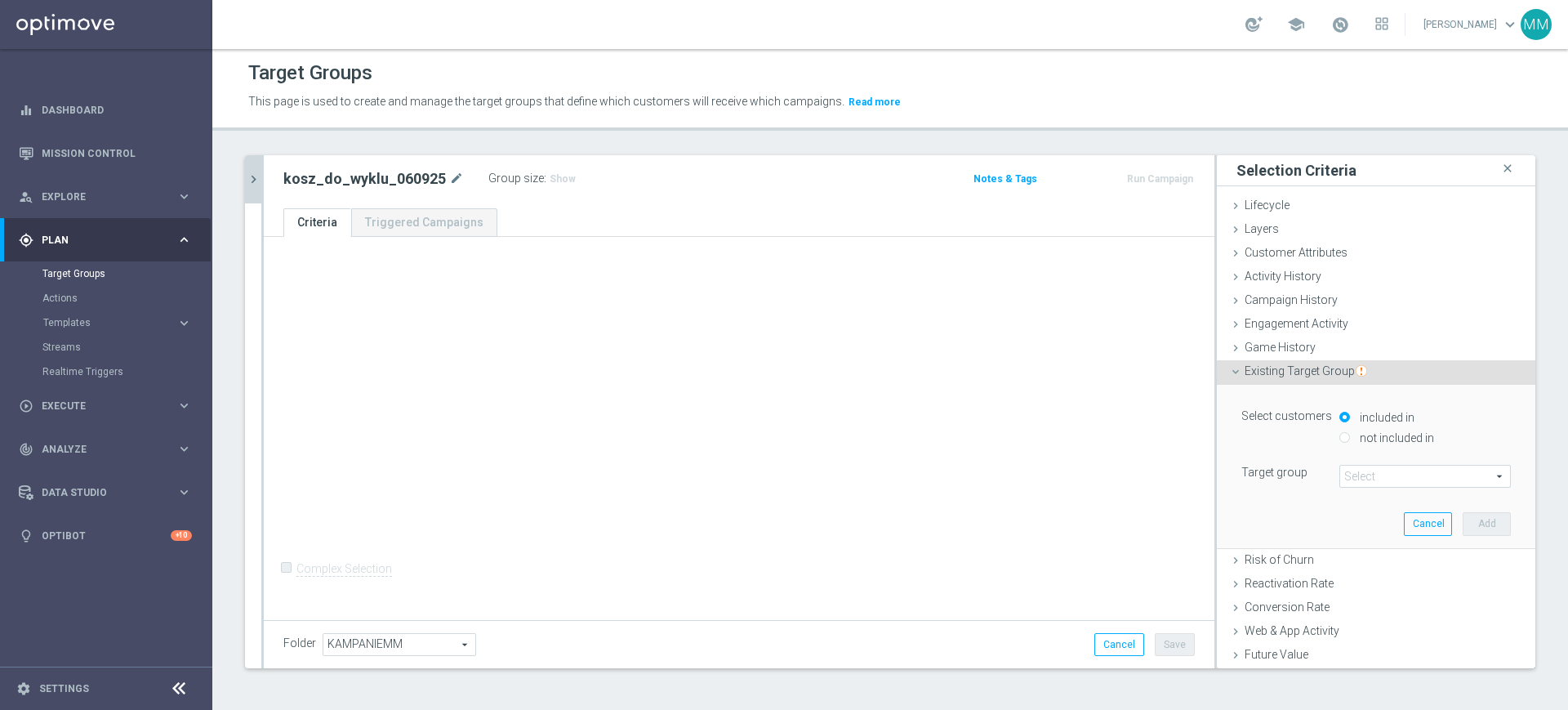
click at [1357, 470] on span at bounding box center [1425, 477] width 170 height 22
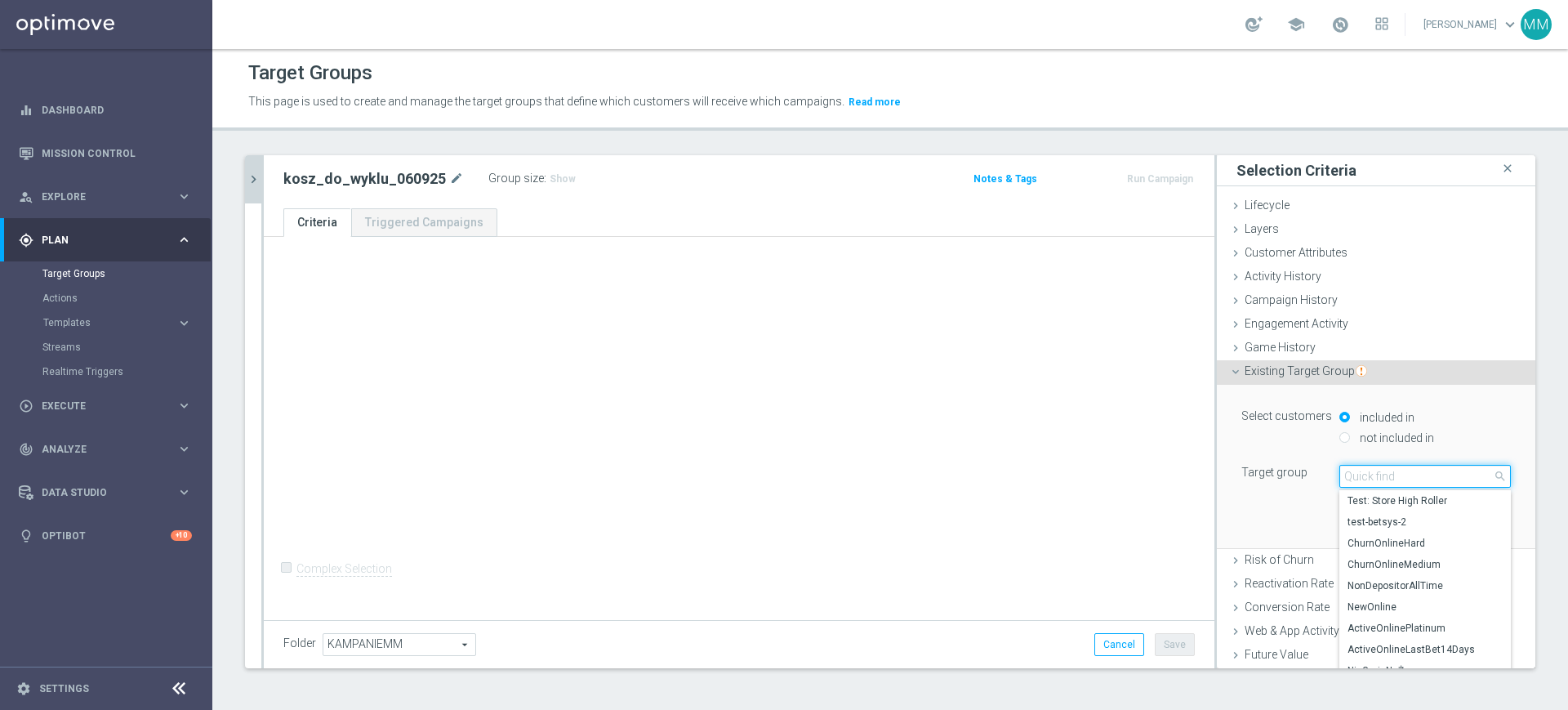
click at [1363, 483] on input "search" at bounding box center [1425, 476] width 171 height 23
paste input "A_MIN-LOW_TARGET_ZBR_ME_KOSZ_POLBIH_50DO50_060925"
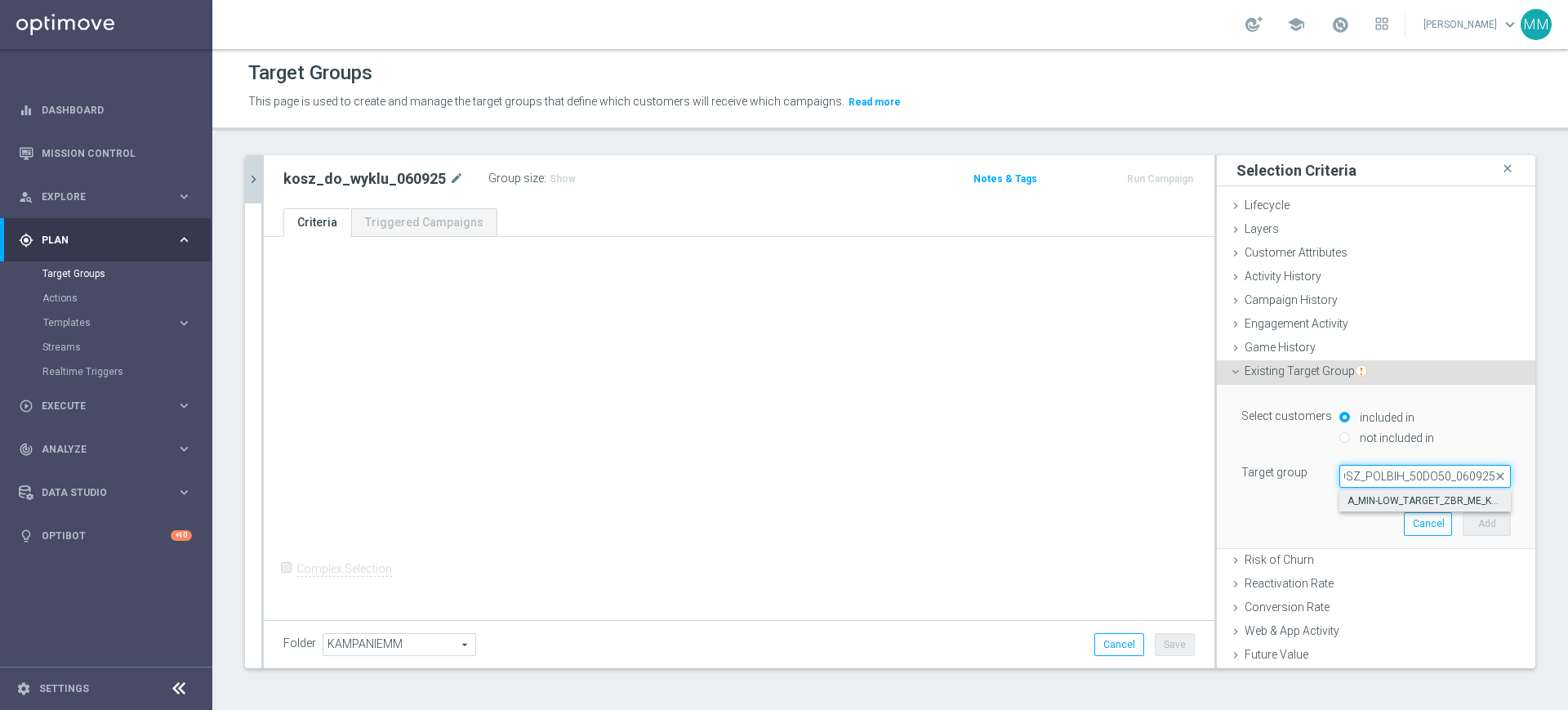
type input "A_MIN-LOW_TARGET_ZBR_ME_KOSZ_POLBIH_50DO50_060925"
click at [1421, 500] on span "A_MIN-LOW_TARGET_ZBR_ME_KOSZ_POLBIH_50DO50_060925" at bounding box center [1425, 500] width 156 height 13
type input "A_MIN-LOW_TARGET_ZBR_ME_KOSZ_POLBIH_50DO50_060925"
click at [1468, 522] on button "Add" at bounding box center [1486, 523] width 48 height 23
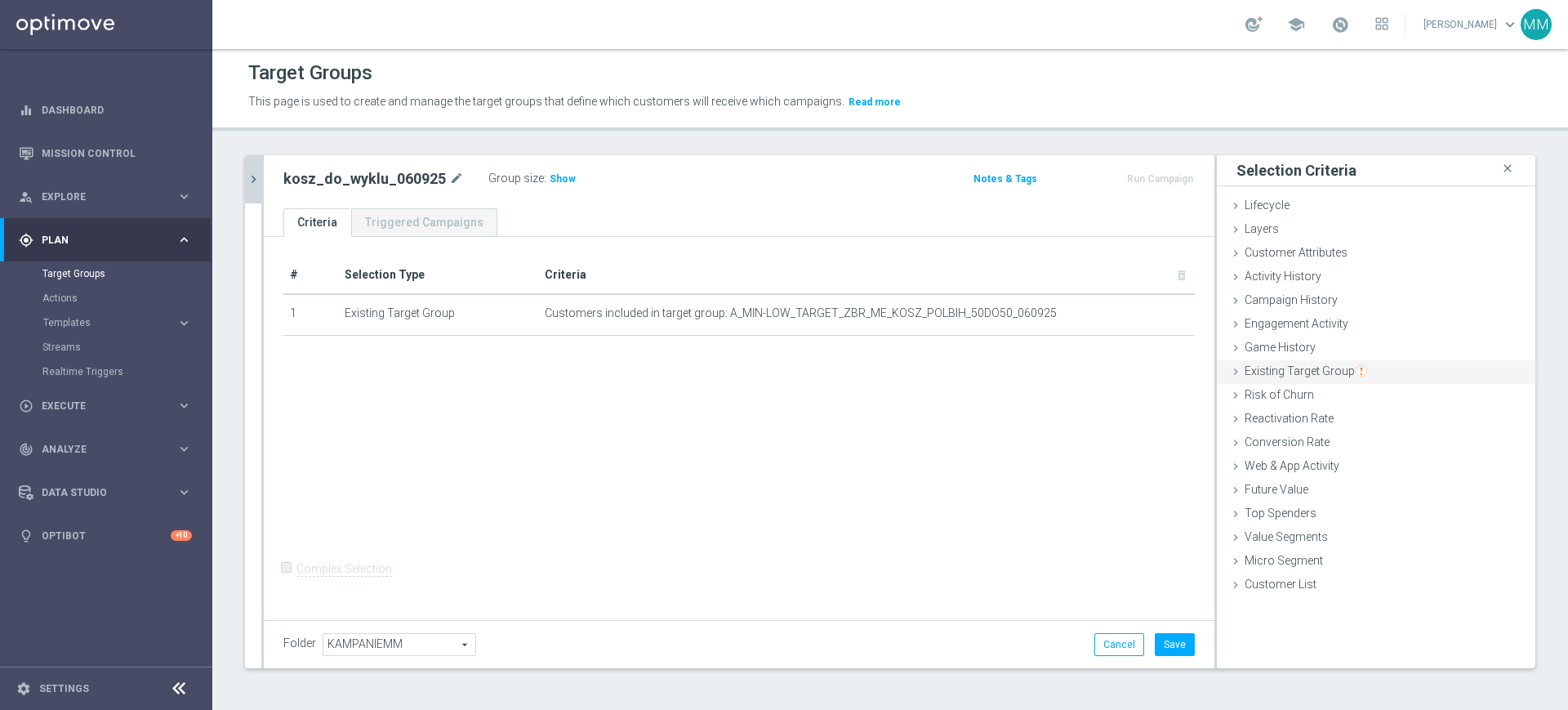
click at [1311, 368] on span "Existing Target Group" at bounding box center [1306, 370] width 122 height 13
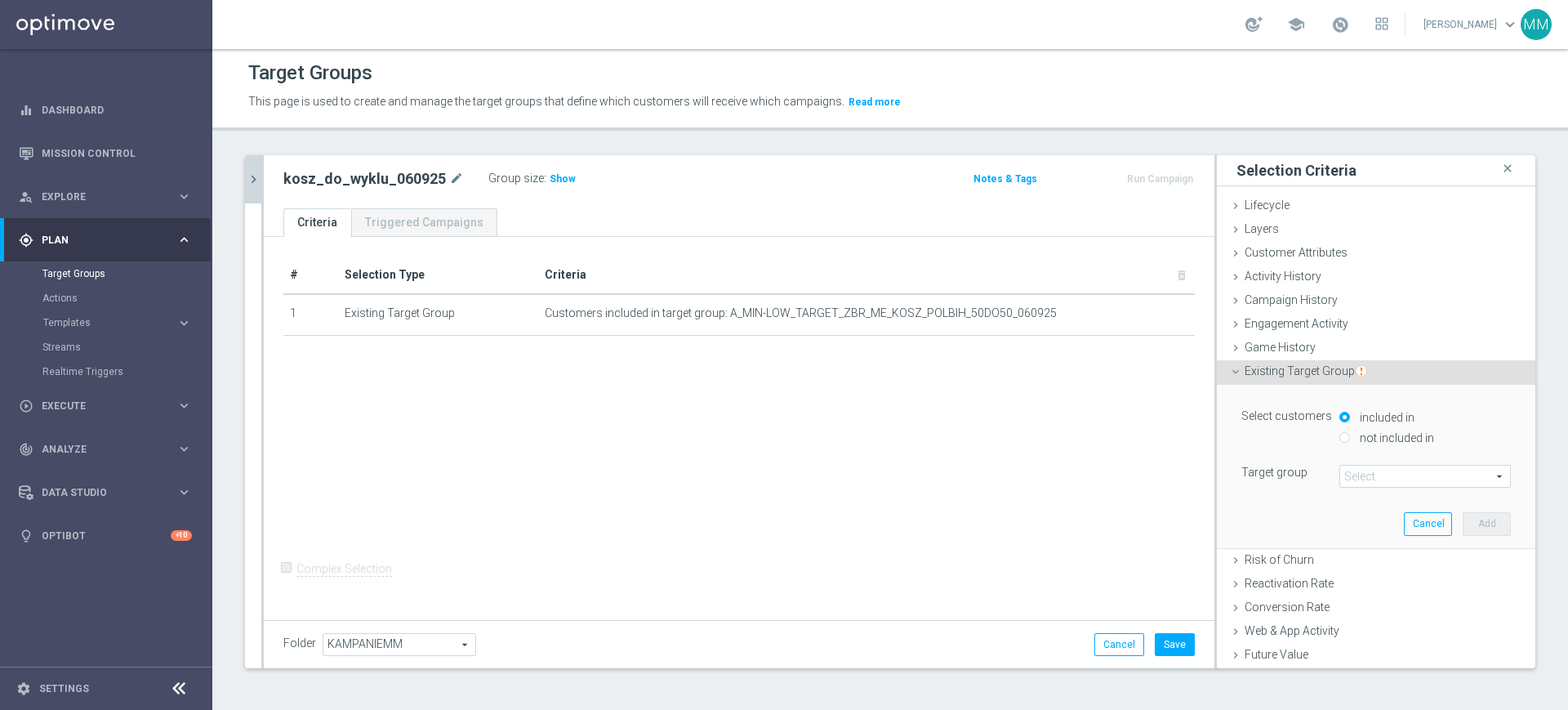
click at [1419, 476] on span at bounding box center [1425, 477] width 170 height 22
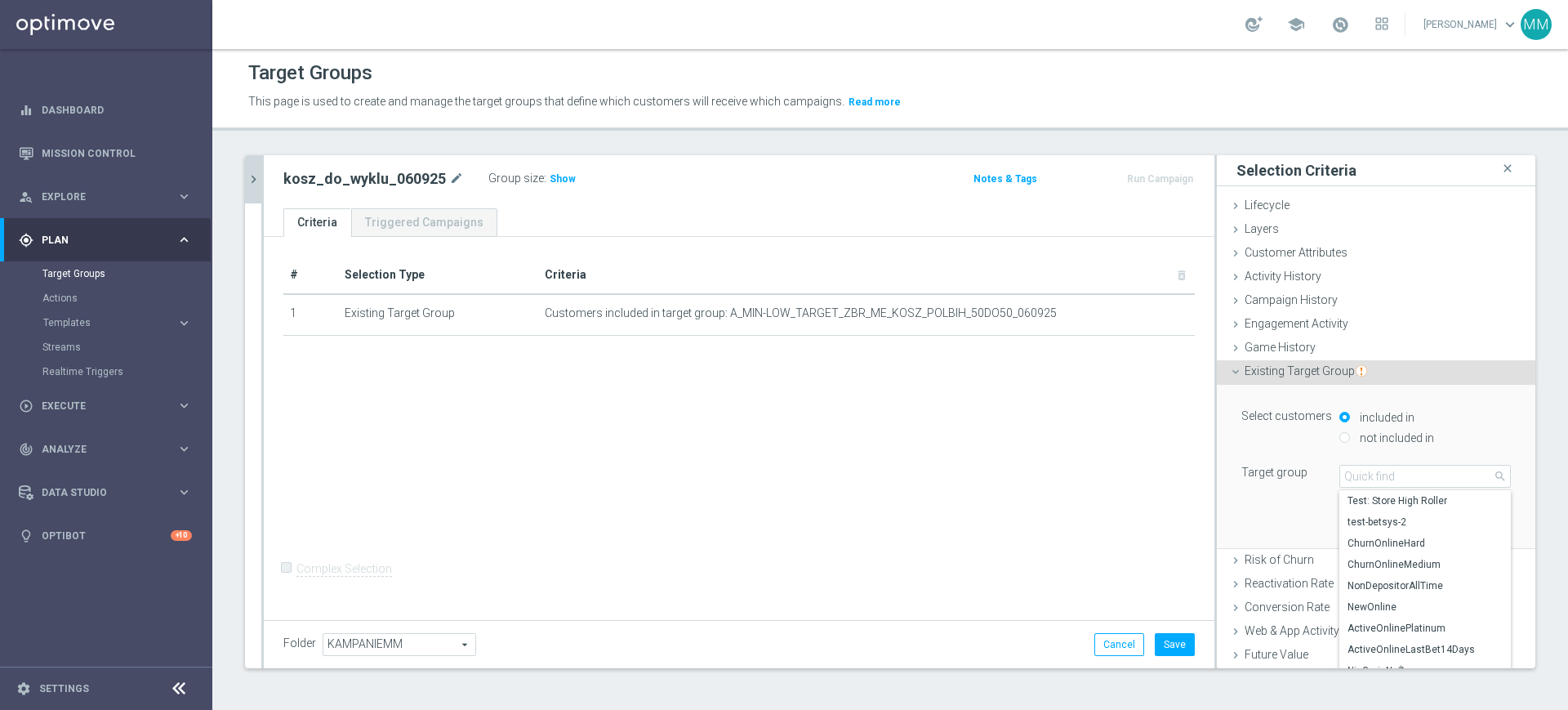
click at [1391, 487] on div "Select customers included in not included in Target group Select arrow_drop_dow…" at bounding box center [1376, 466] width 294 height 162
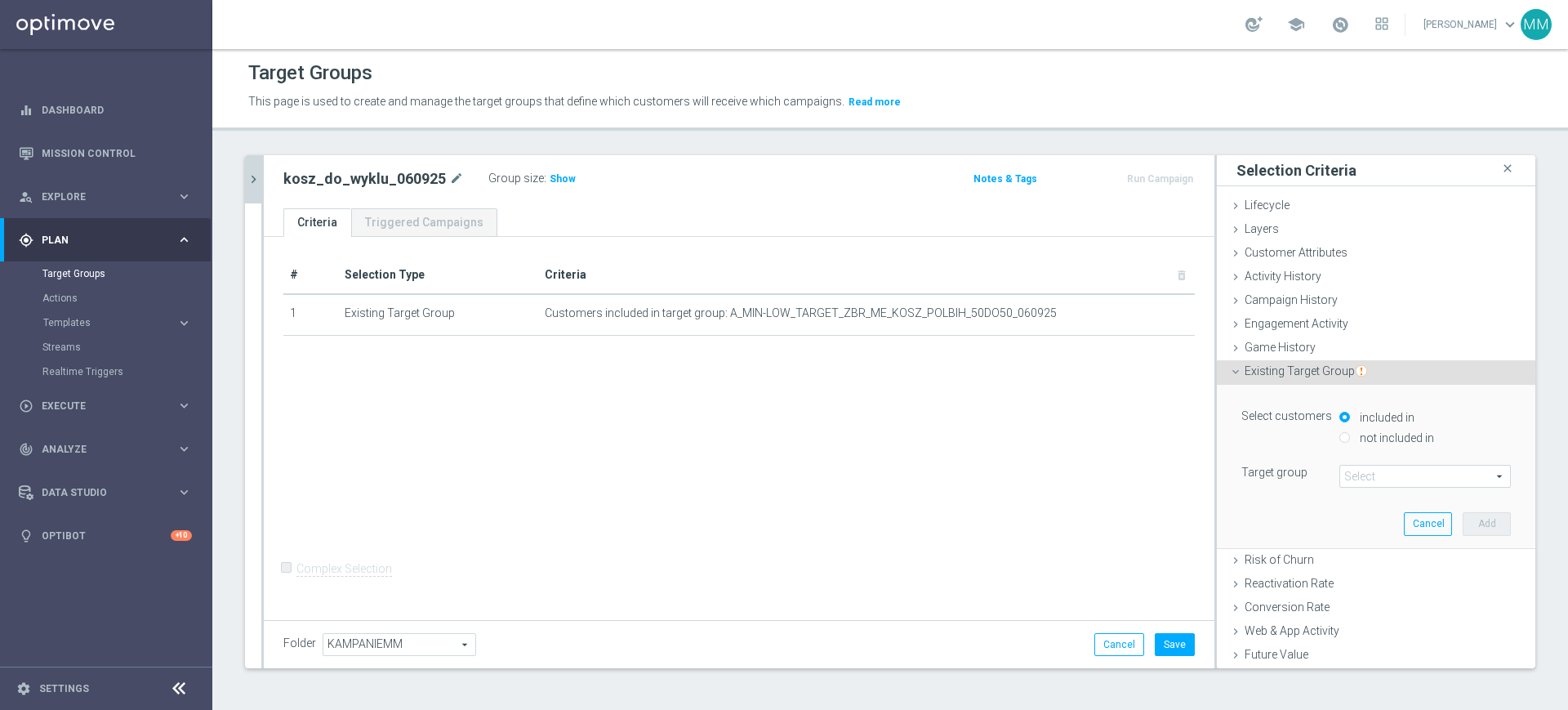
click at [1388, 471] on span at bounding box center [1425, 477] width 170 height 22
click at [0, 0] on input "search" at bounding box center [0, 0] width 0 height 0
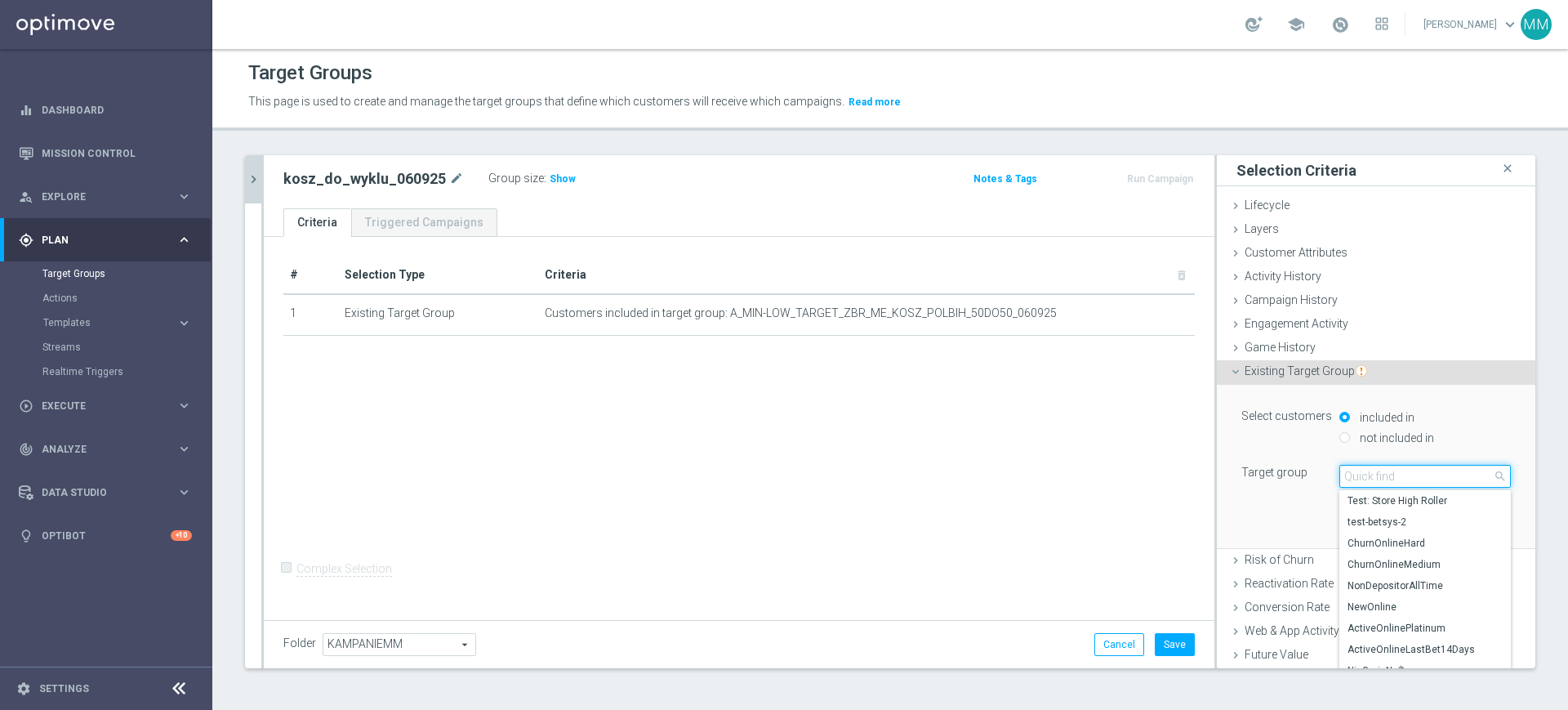
click at [1388, 471] on input "search" at bounding box center [1425, 476] width 171 height 23
paste input "A_MED_TARGET_ZBR_ME_KOSZ_POLBIH_50DO100_060925"
type input "A_MED_TARGET_ZBR_ME_KOSZ_POLBIH_50DO100_060925"
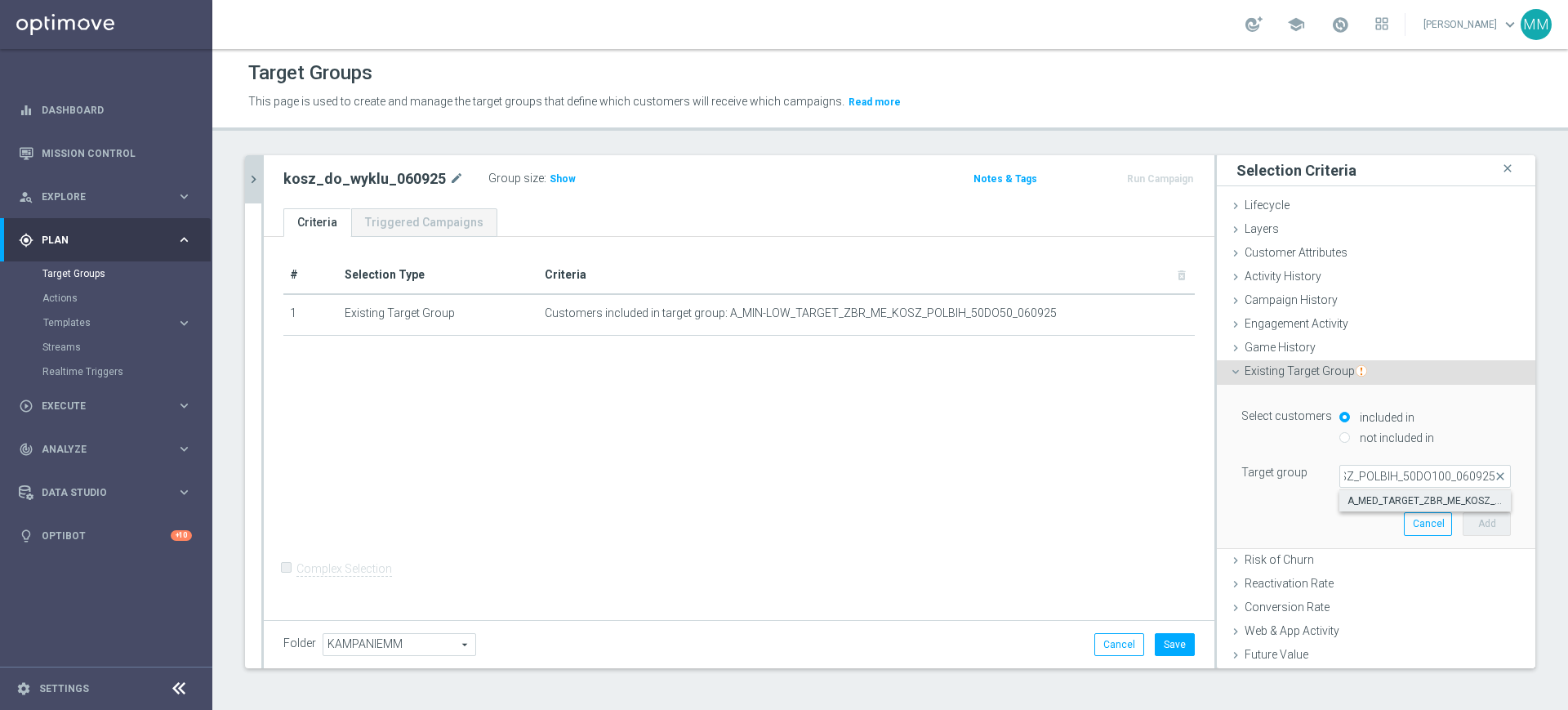
click at [1388, 504] on span "A_MED_TARGET_ZBR_ME_KOSZ_POLBIH_50DO100_060925" at bounding box center [1425, 500] width 156 height 13
type input "A_MED_TARGET_ZBR_ME_KOSZ_POLBIH_50DO100_060925"
click at [1482, 525] on div "Select customers included in not included in Target group A_MED_TARGET_ZBR_ME_K…" at bounding box center [1376, 466] width 294 height 162
click at [1467, 524] on button "Add" at bounding box center [1486, 523] width 48 height 23
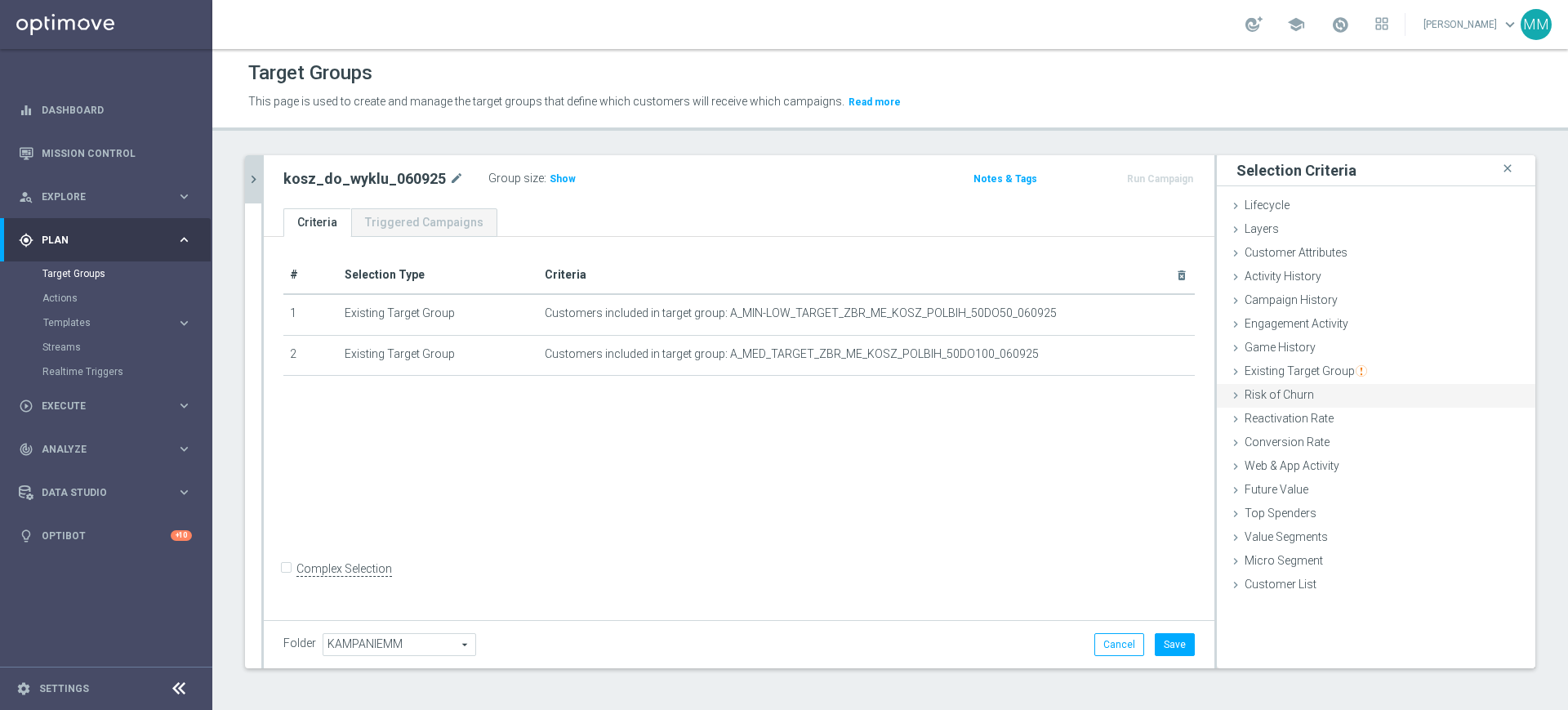
click at [1323, 370] on span "Existing Target Group" at bounding box center [1306, 370] width 122 height 13
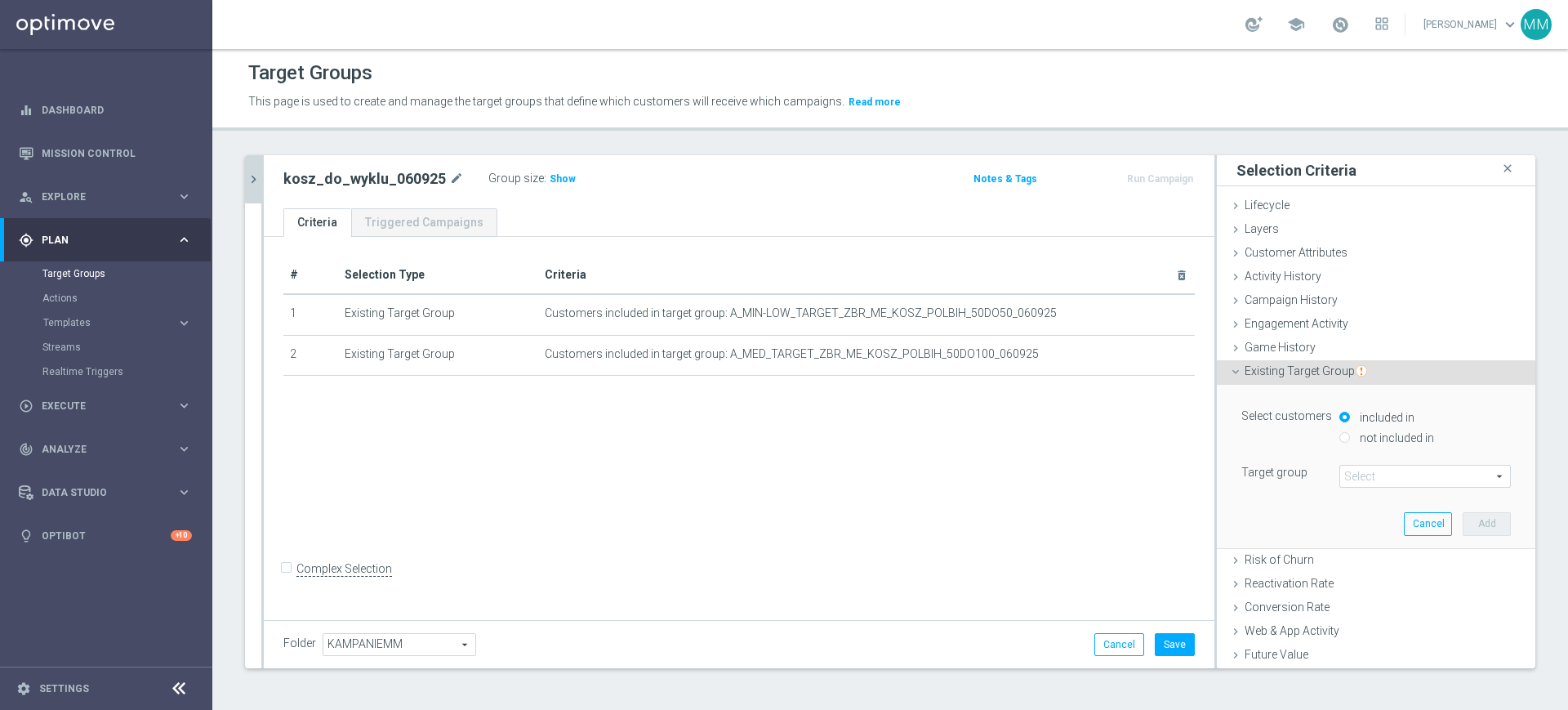
click at [1401, 463] on div "Select customers included in not included in Target group Select arrow_drop_dow…" at bounding box center [1377, 446] width 270 height 83
click at [1398, 469] on span at bounding box center [1425, 477] width 170 height 22
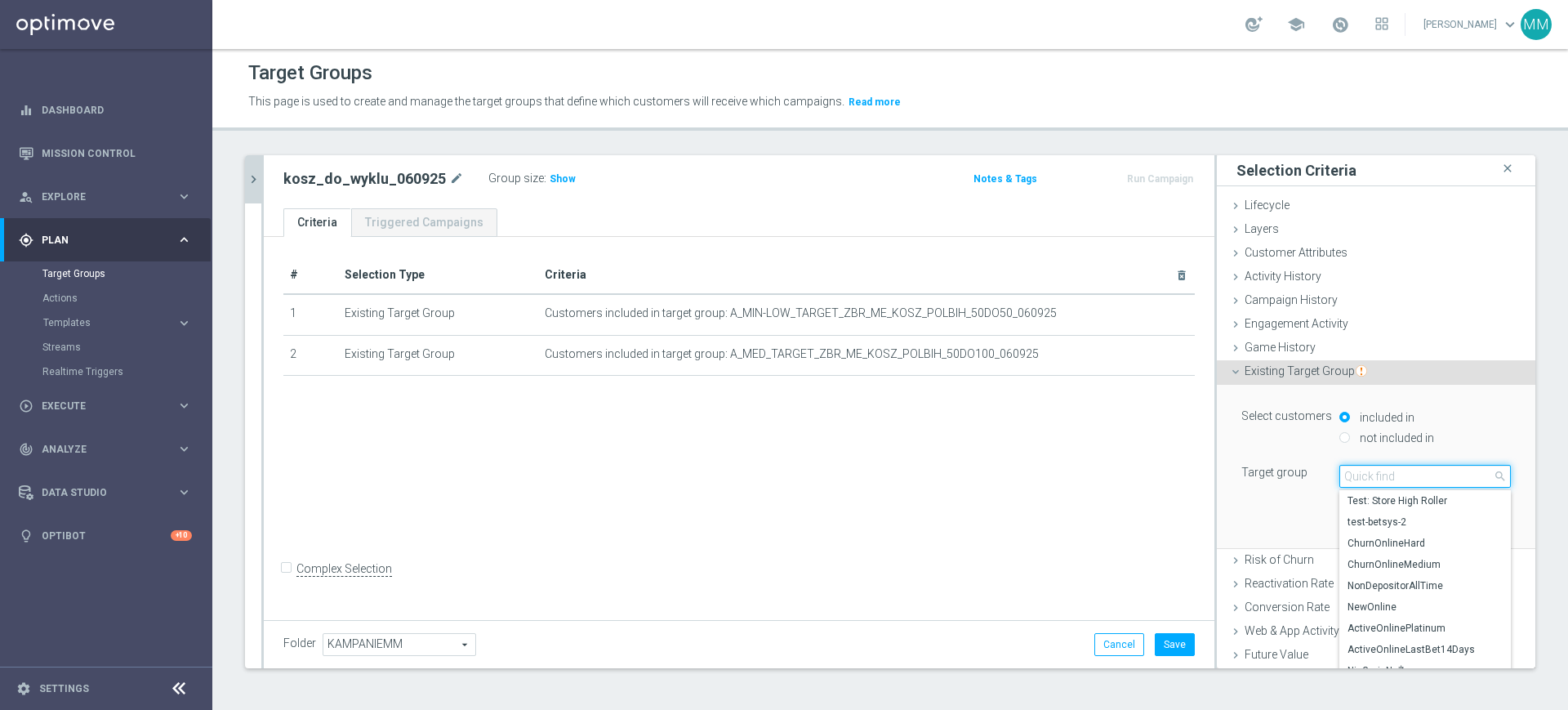
click at [1398, 469] on input "search" at bounding box center [1425, 476] width 171 height 23
click at [1391, 479] on input "search" at bounding box center [1425, 476] width 171 height 23
paste input "A_HIGH_TARGET_ZBR_ME_KOSZ_POLBIH_50DO250_060925"
type input "A_HIGH_TARGET_ZBR_ME_KOSZ_POLBIH_50DO250_060925"
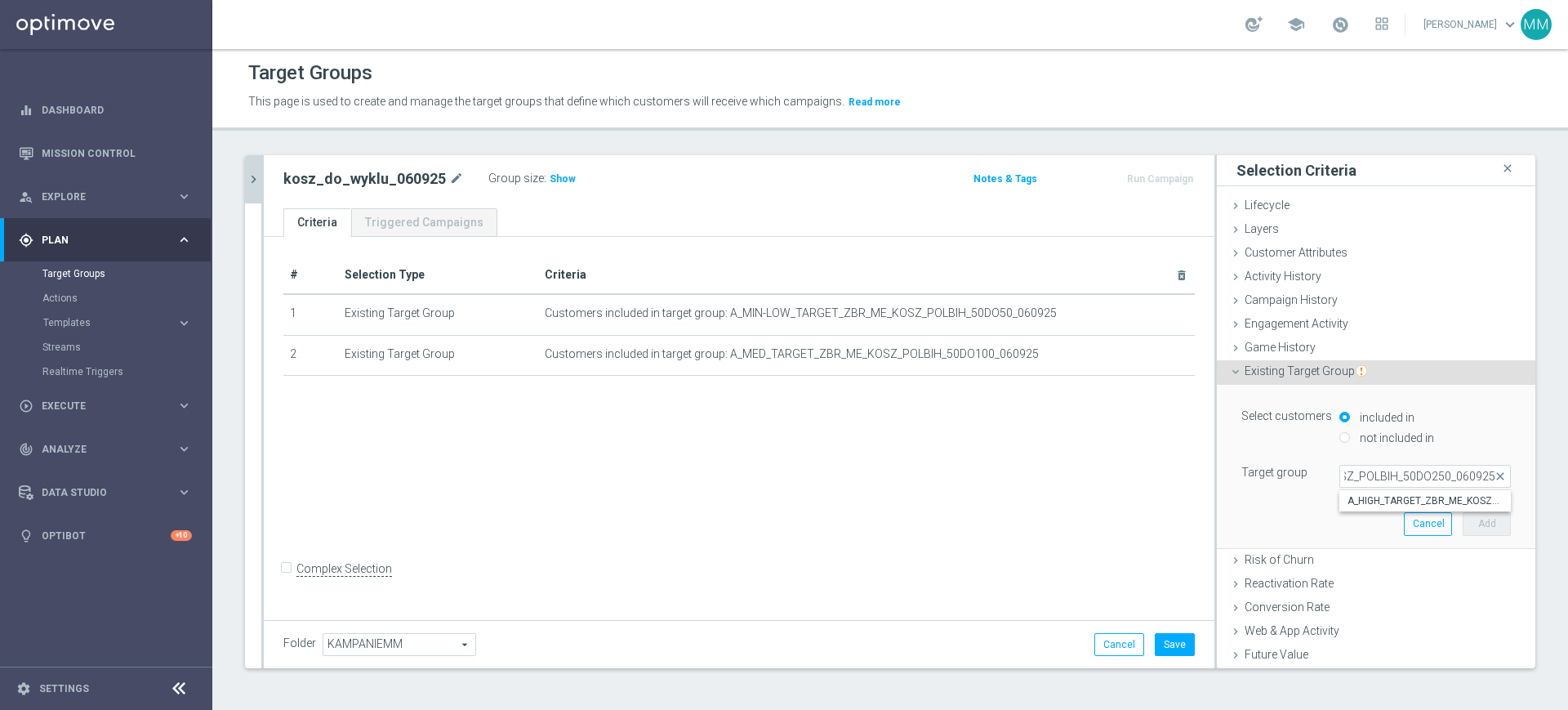
drag, startPoint x: 1388, startPoint y: 499, endPoint x: 1423, endPoint y: 512, distance: 37.3
click at [1389, 499] on span "A_HIGH_TARGET_ZBR_ME_KOSZ_POLBIH_50DO250_060925" at bounding box center [1425, 500] width 156 height 13
type input "A_HIGH_TARGET_ZBR_ME_KOSZ_POLBIH_50DO250_060925"
click at [1463, 519] on button "Add" at bounding box center [1486, 523] width 48 height 23
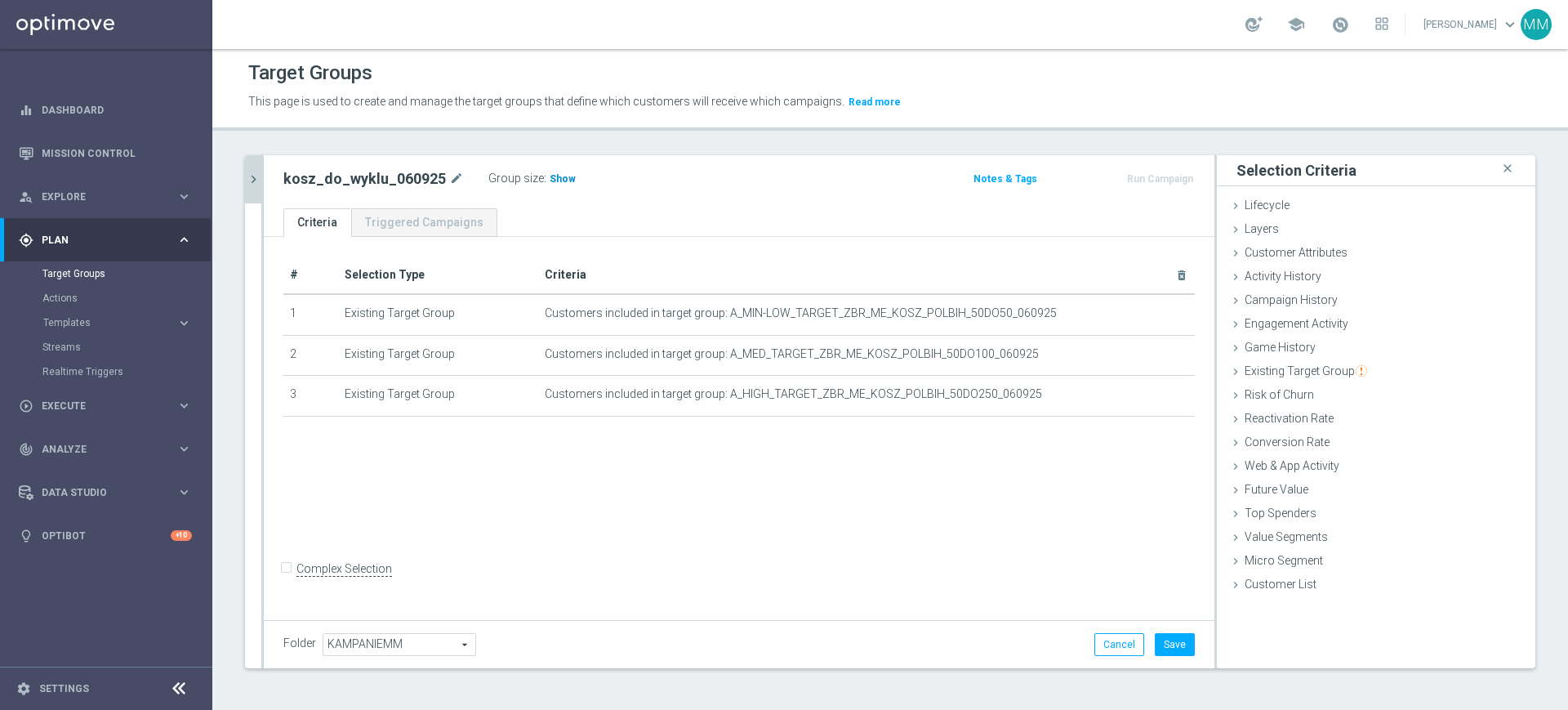
click at [563, 178] on span "Show" at bounding box center [562, 179] width 27 height 12
click at [1160, 640] on button "Save" at bounding box center [1175, 644] width 40 height 23
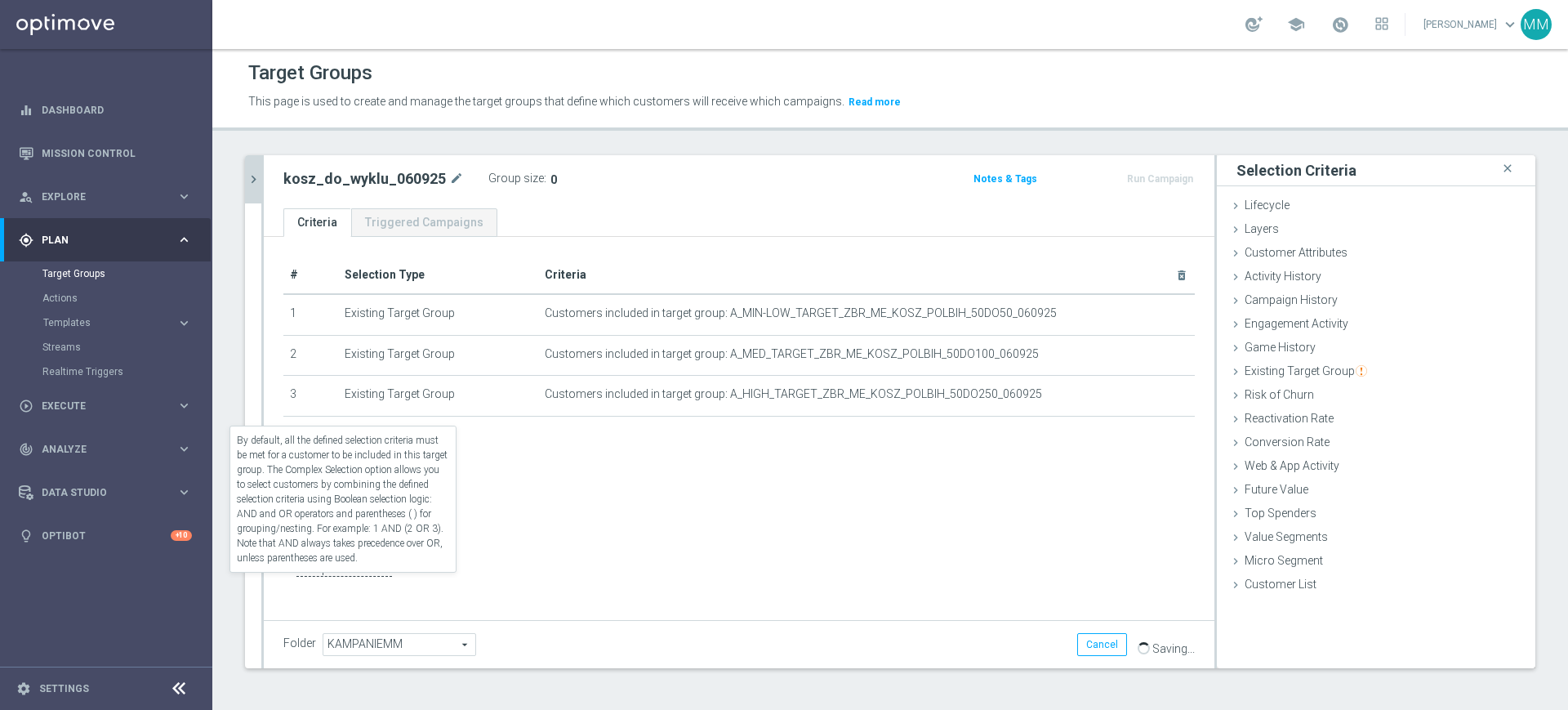
click at [378, 577] on label "Complex Selection" at bounding box center [344, 569] width 96 height 16
click at [294, 578] on input "Complex Selection" at bounding box center [289, 570] width 11 height 23
checkbox input "true"
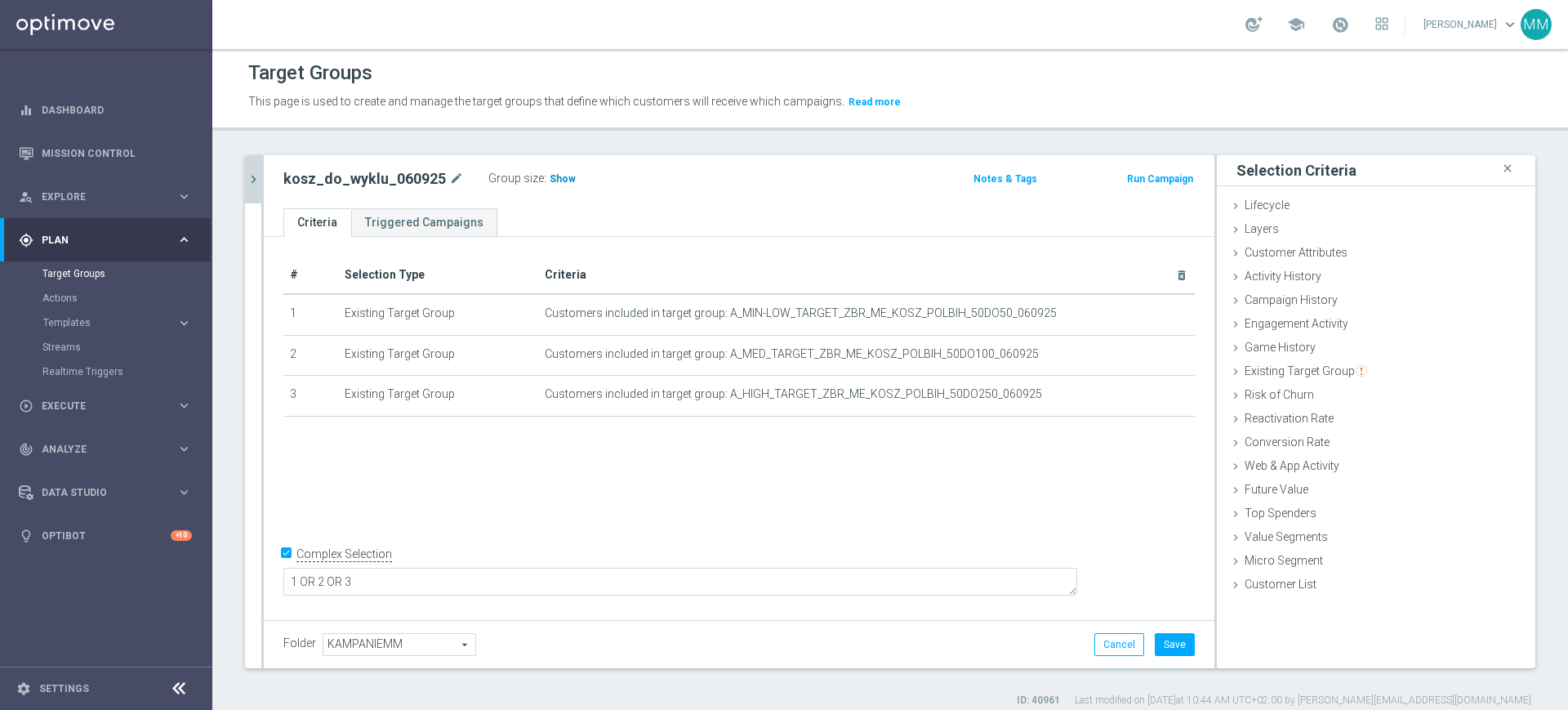
type textarea "1 OR 2 OR 3"
click at [566, 173] on h3 "Show" at bounding box center [563, 179] width 30 height 18
click at [1176, 642] on button "Save" at bounding box center [1175, 644] width 40 height 23
click at [385, 186] on h2 "kosz_do_wyklu_060925" at bounding box center [364, 179] width 163 height 20
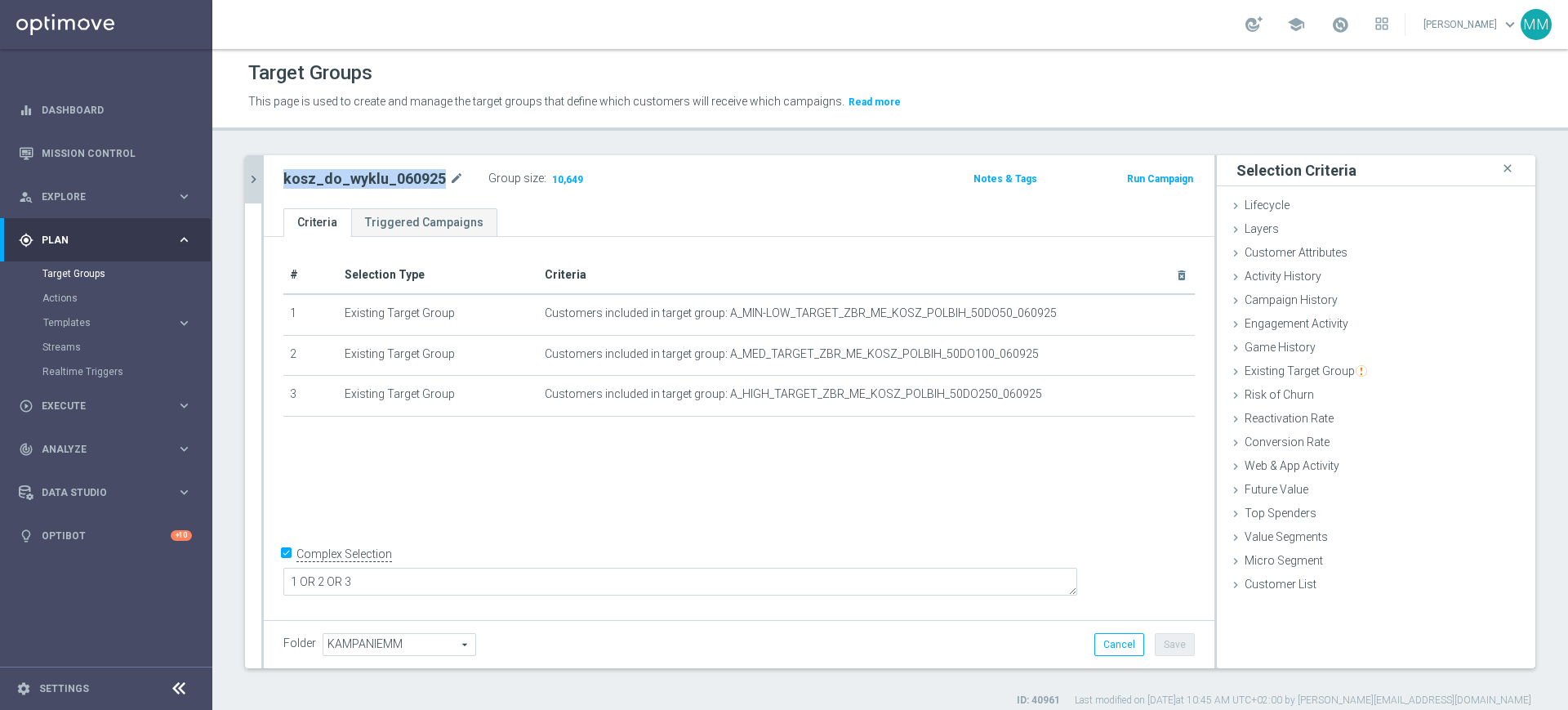
click at [385, 186] on h2 "kosz_do_wyklu_060925" at bounding box center [364, 179] width 163 height 20
copy div "kosz_do_wyklu_060925"
click at [262, 179] on div at bounding box center [262, 412] width 2 height 513
click at [258, 182] on icon "chevron_right" at bounding box center [254, 179] width 16 height 16
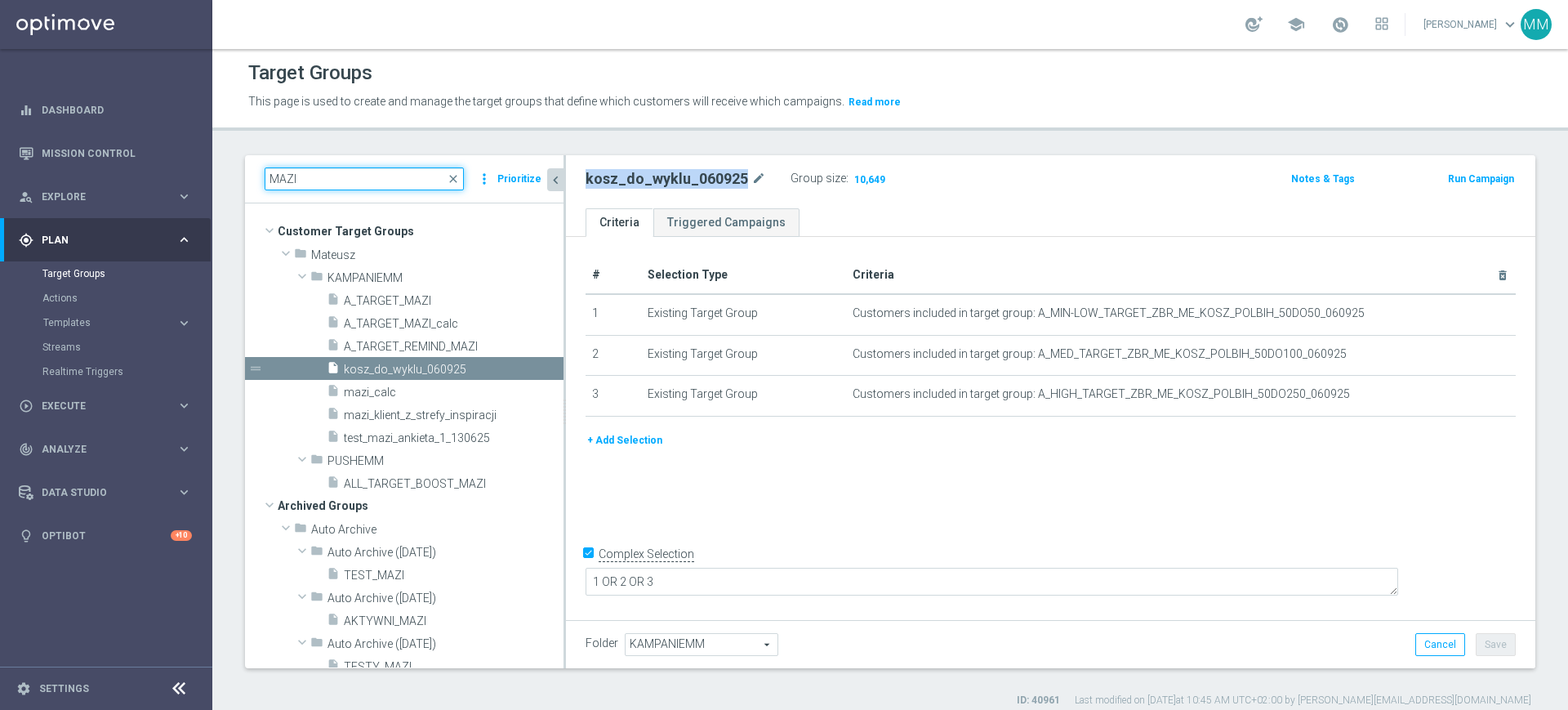
click at [394, 179] on input "MAZI" at bounding box center [364, 178] width 199 height 23
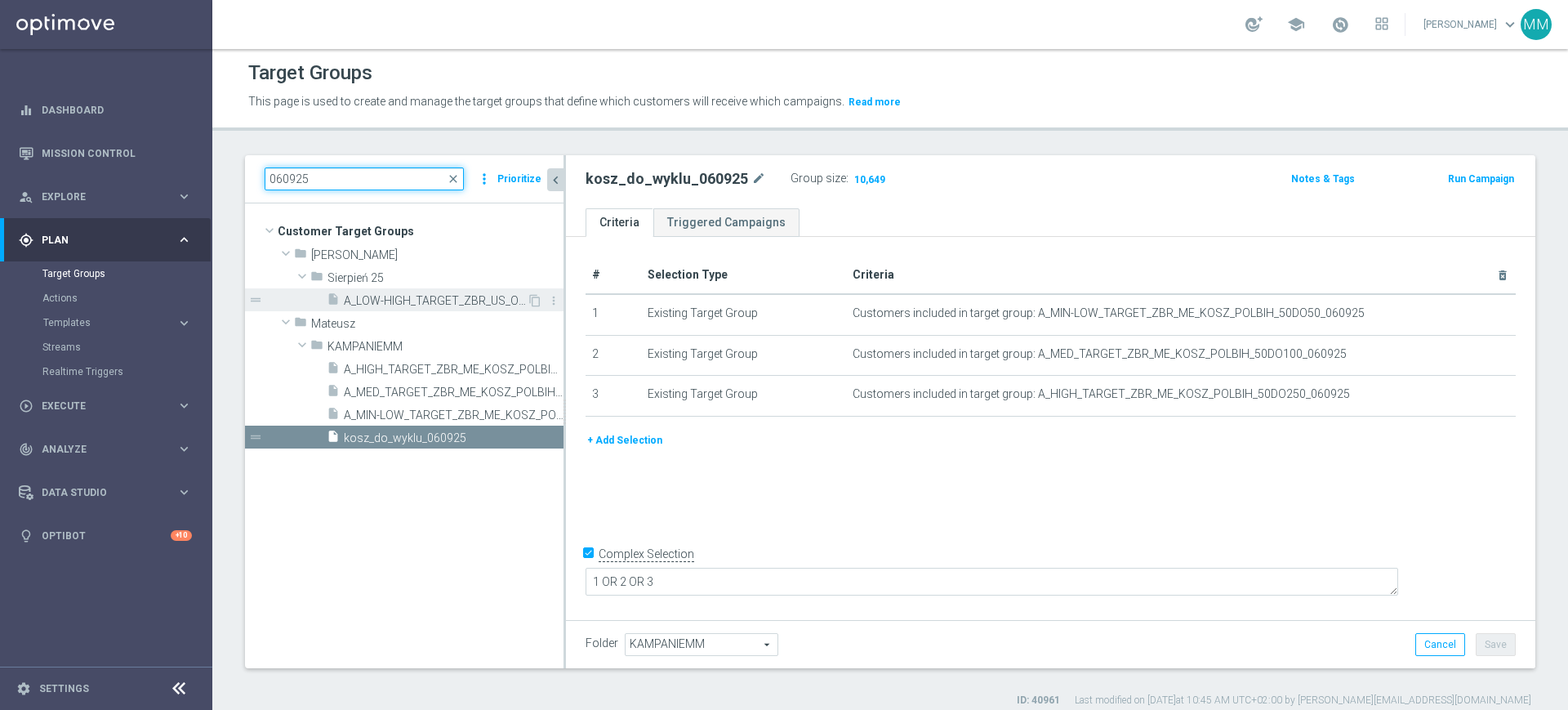
type input "060925"
click at [400, 300] on span "A_LOW-HIGH_TARGET_ZBR_US_OPEN_50DO100_060925" at bounding box center [435, 301] width 183 height 14
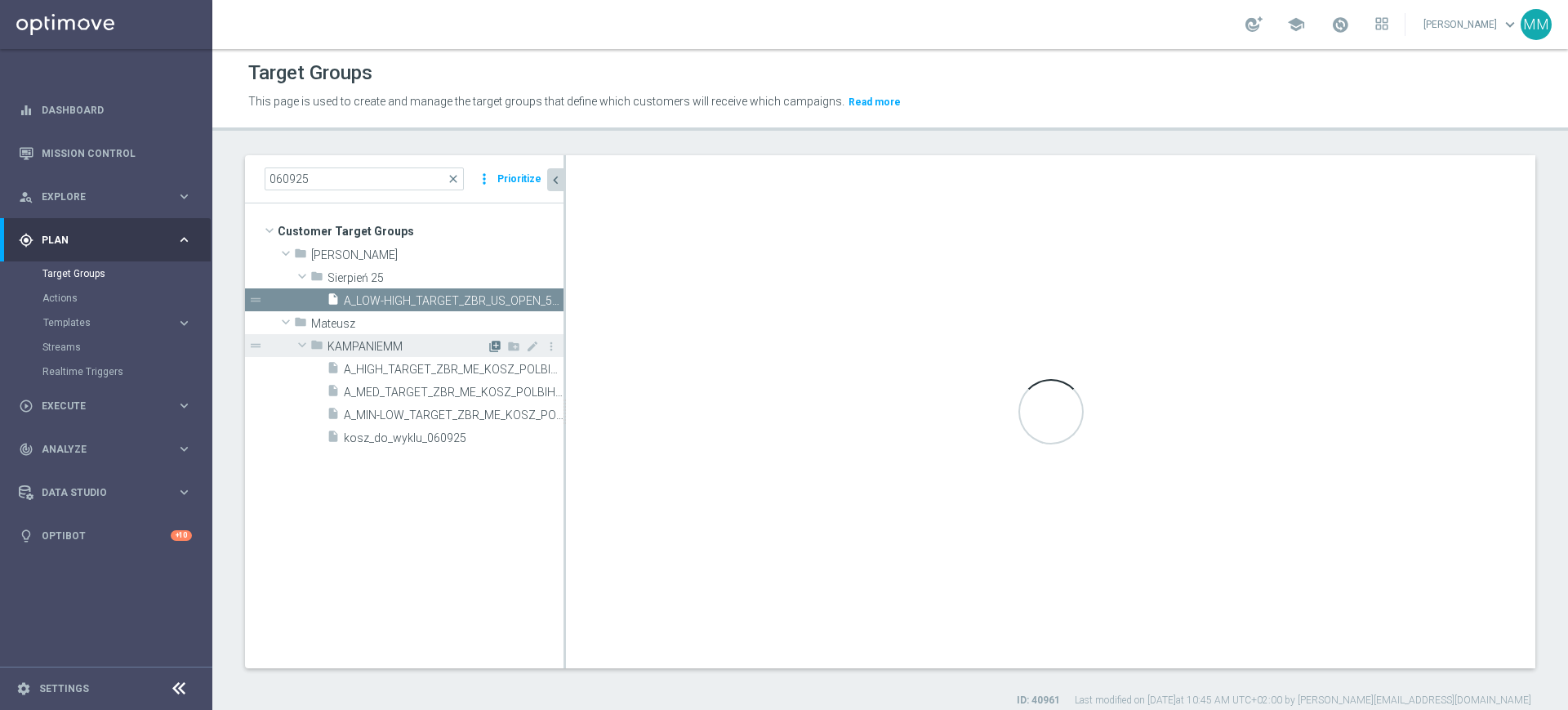
checkbox input "false"
type input "Sierpień 25"
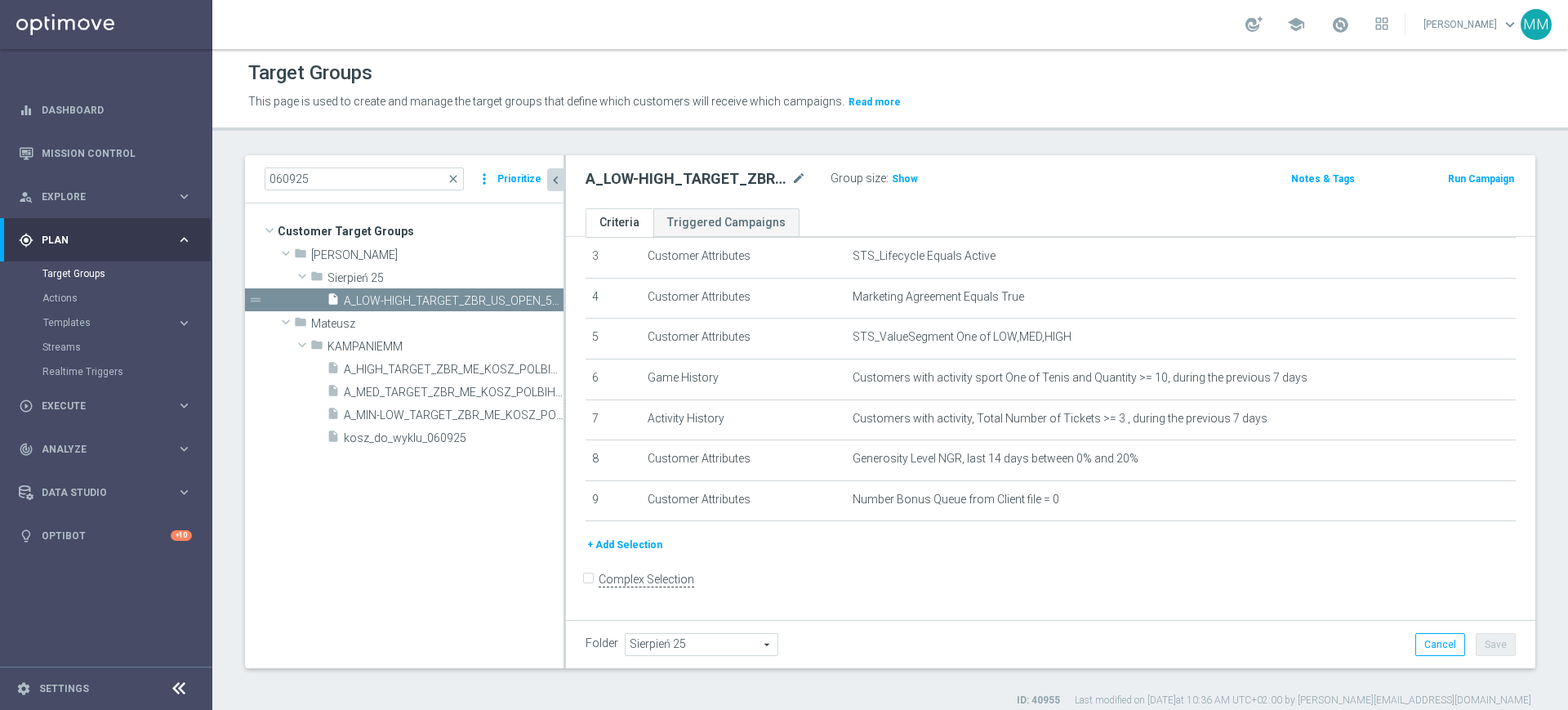
click at [637, 547] on button "+ Add Selection" at bounding box center [625, 545] width 79 height 18
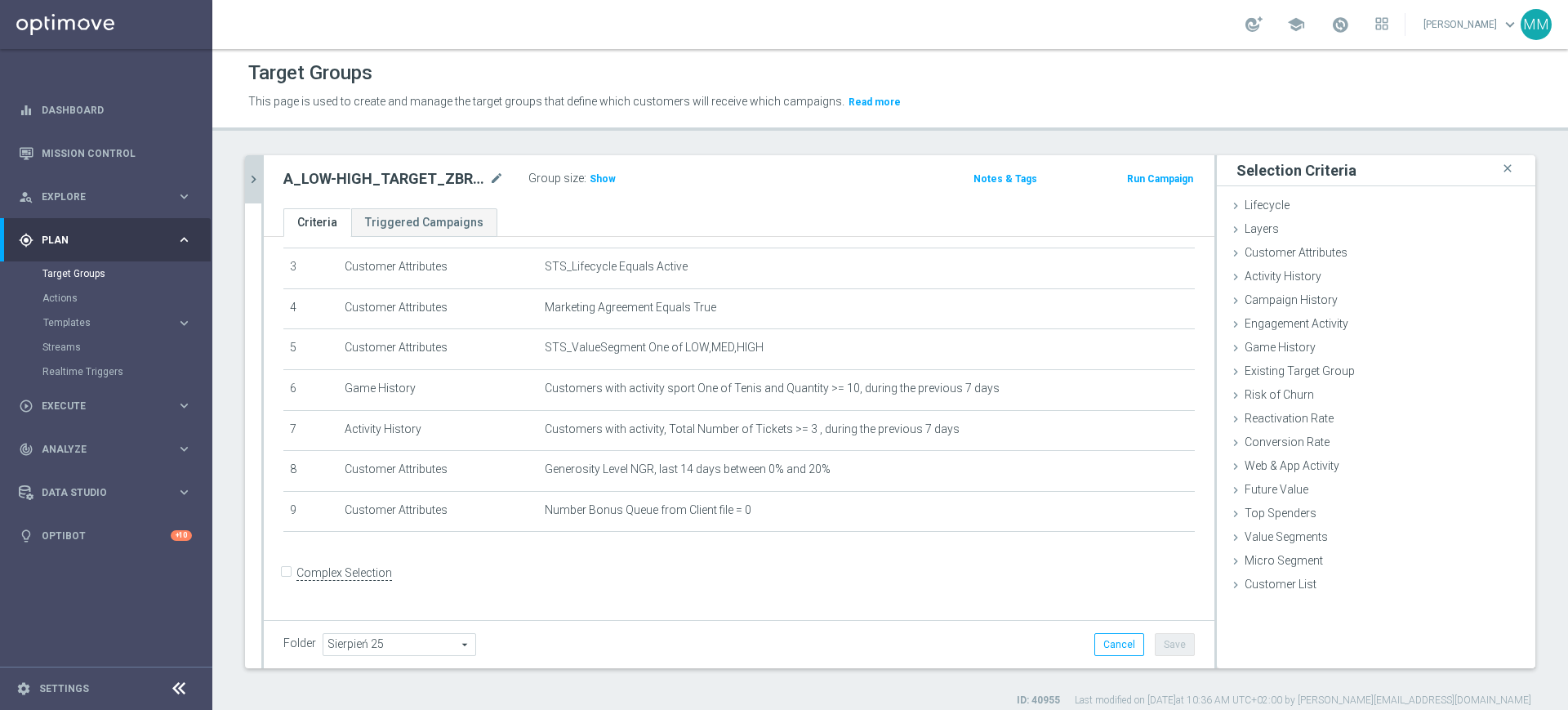
scroll to position [121, 0]
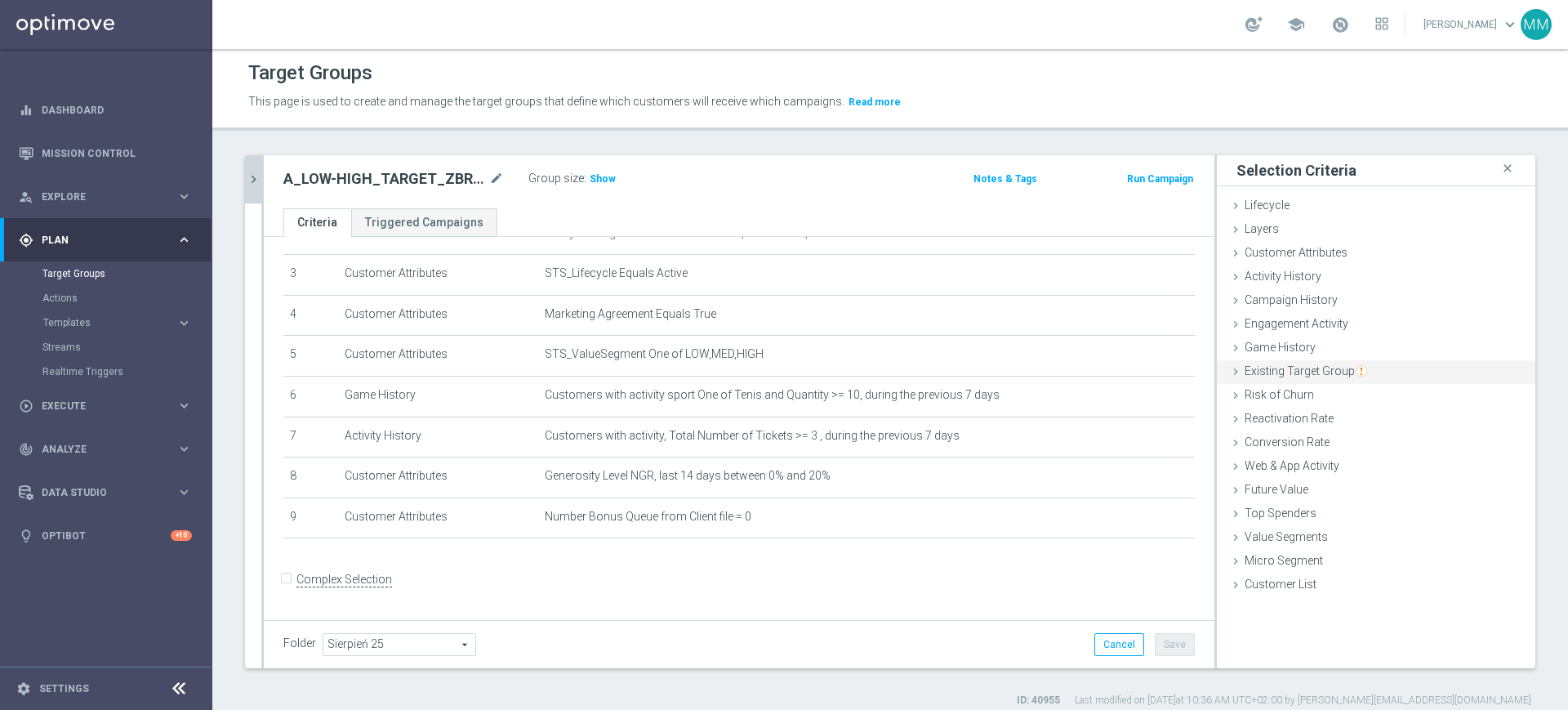
click at [1306, 376] on span "Existing Target Group" at bounding box center [1306, 370] width 122 height 13
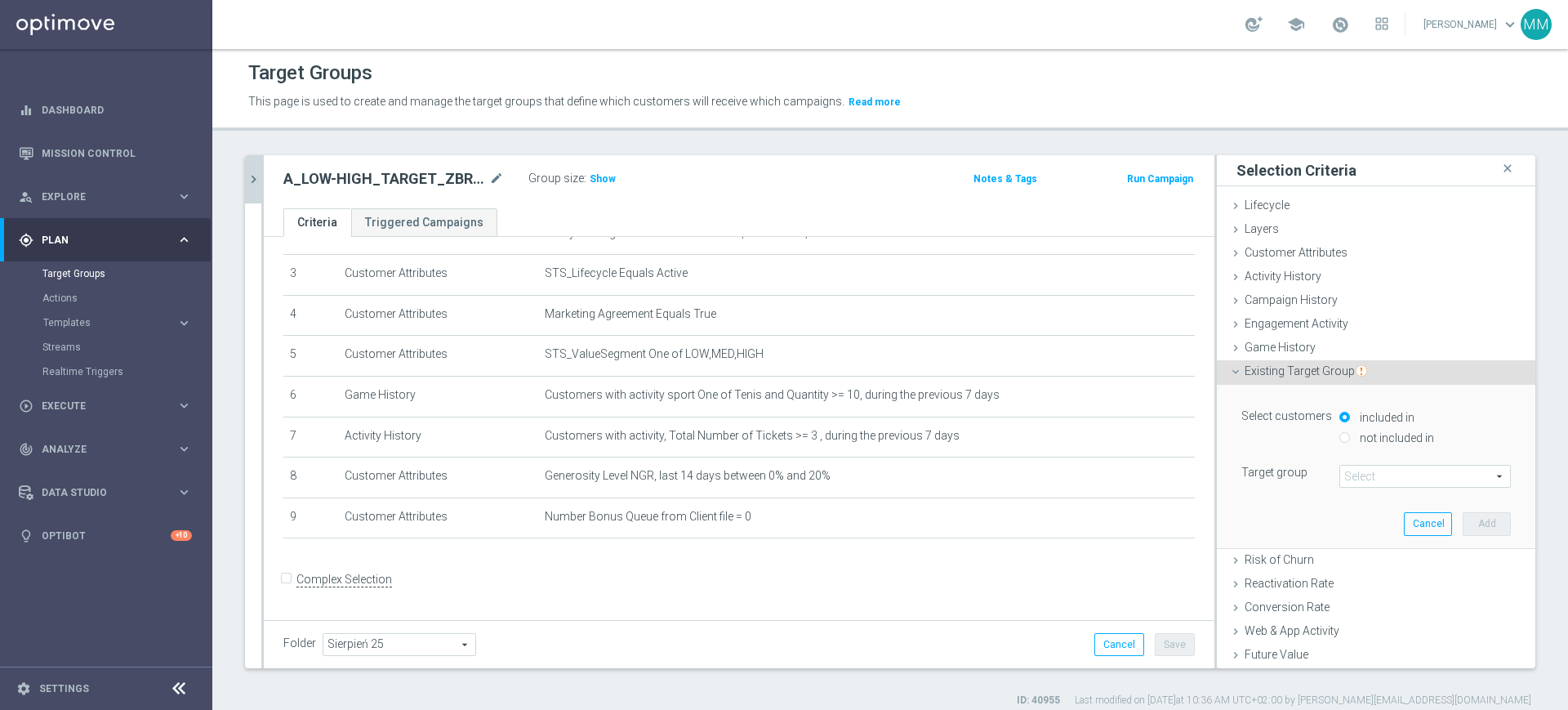
click at [1390, 430] on label "not included in" at bounding box center [1396, 437] width 79 height 15
click at [1350, 432] on input "not included in" at bounding box center [1344, 437] width 11 height 11
radio input "true"
click at [1373, 466] on span at bounding box center [1425, 477] width 170 height 22
click at [0, 0] on input "search" at bounding box center [0, 0] width 0 height 0
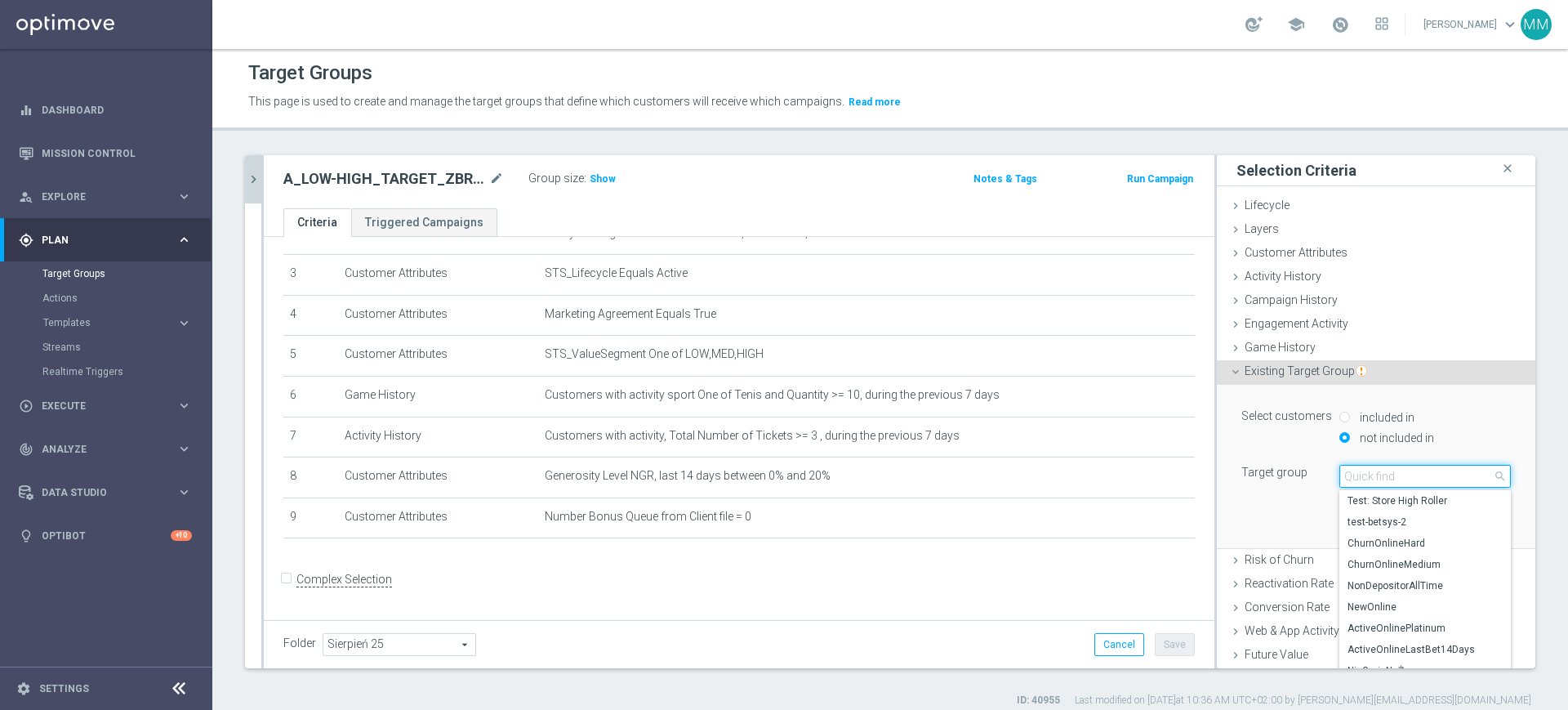
click at [1372, 468] on input "search" at bounding box center [1425, 476] width 171 height 23
paste input "kosz_do_wyklu_060925"
type input "kosz_do_wyklu_060925"
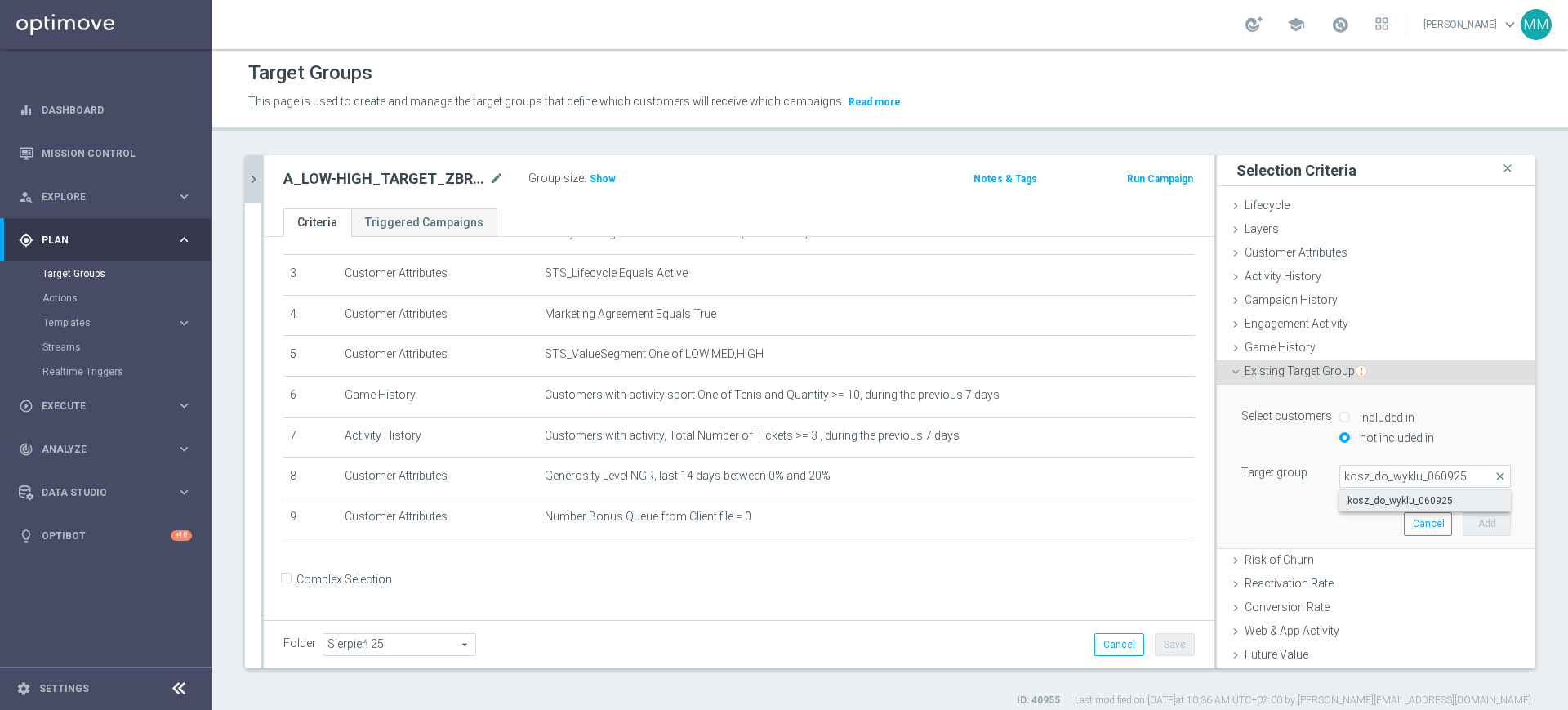
click at [1376, 497] on span "kosz_do_wyklu_060925" at bounding box center [1425, 500] width 156 height 13
type input "kosz_do_wyklu_060925"
click at [1463, 523] on button "Add" at bounding box center [1486, 523] width 48 height 23
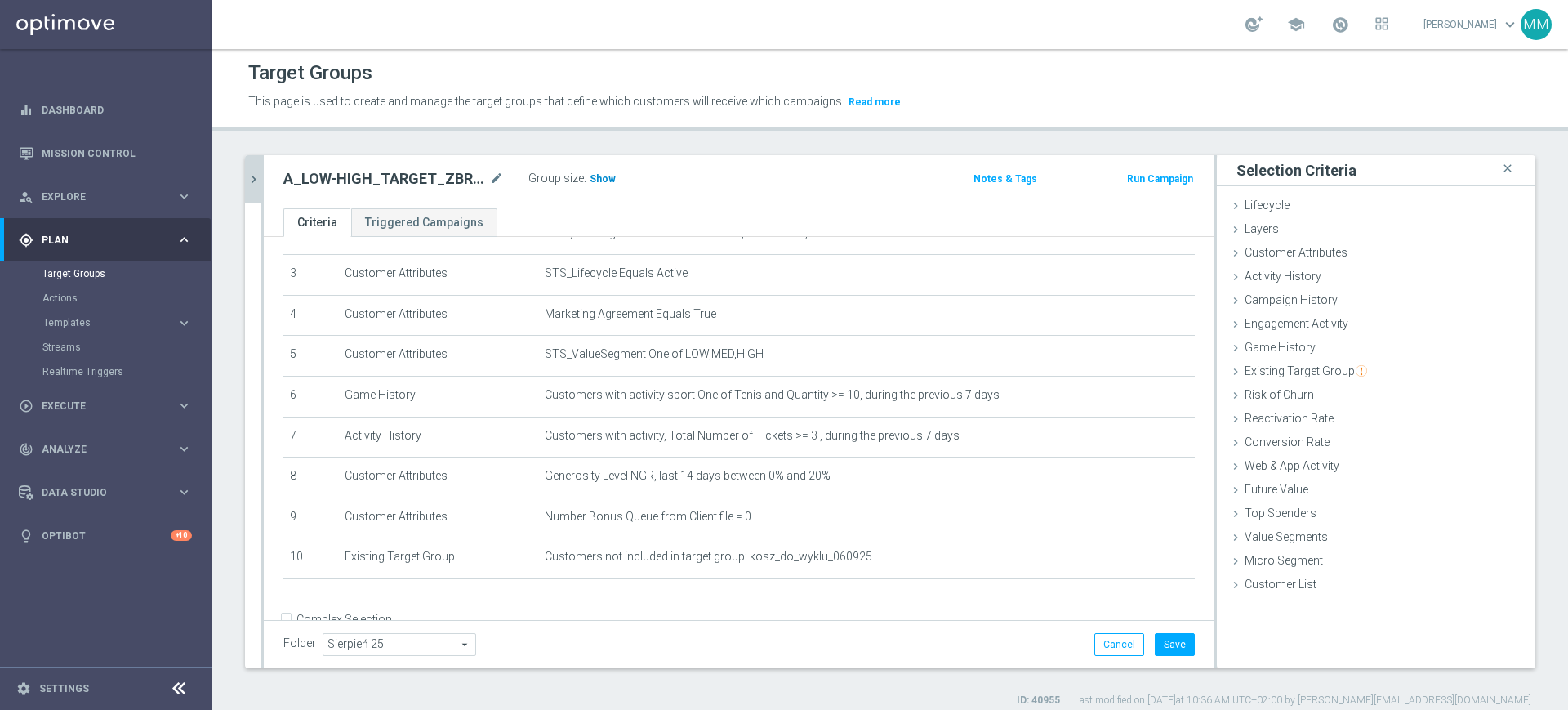
click at [602, 175] on span "Show" at bounding box center [603, 179] width 27 height 12
click at [1138, 358] on icon "mode_edit" at bounding box center [1143, 354] width 13 height 13
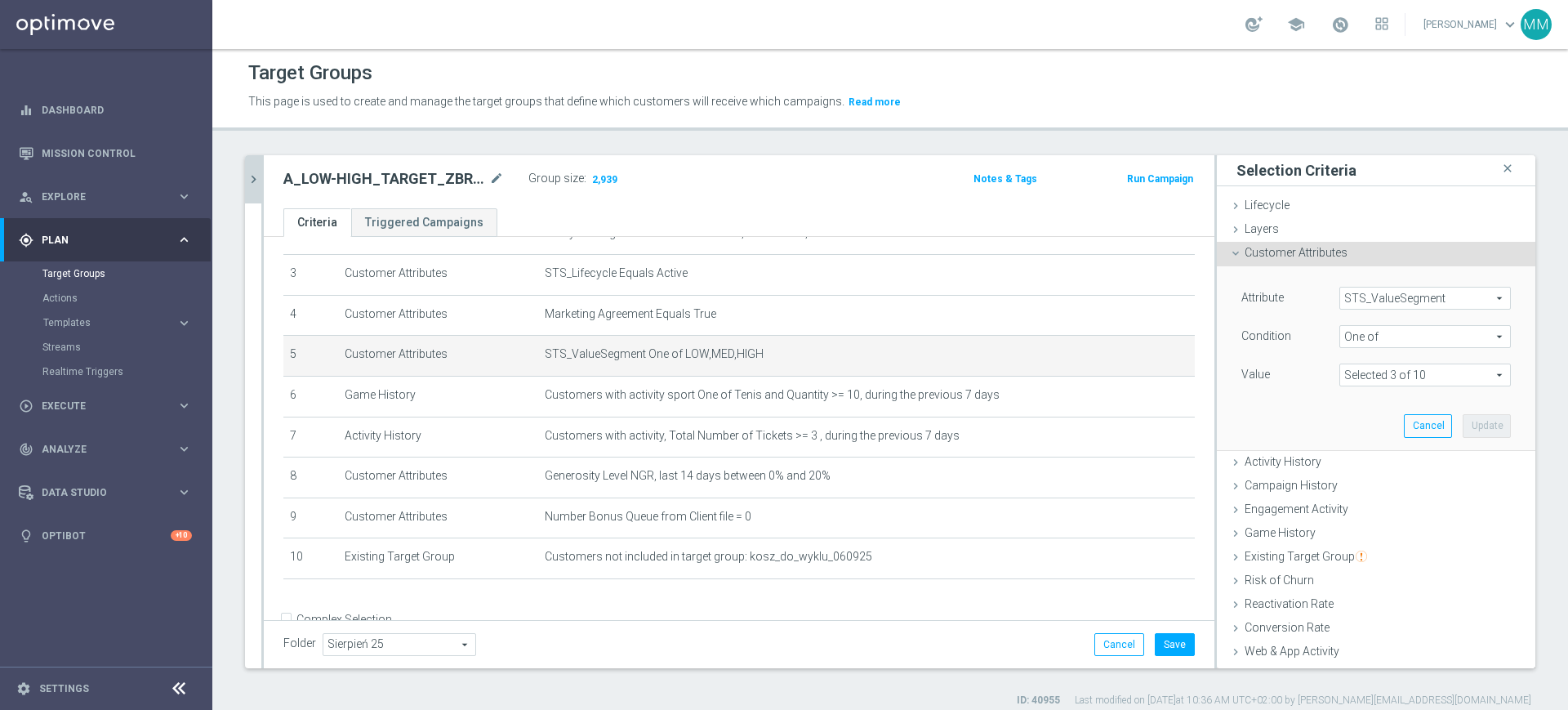
click at [1381, 369] on span at bounding box center [1425, 375] width 170 height 22
click at [1374, 420] on span "HIGH" at bounding box center [1436, 420] width 149 height 13
click at [1362, 420] on input "HIGH" at bounding box center [1357, 420] width 11 height 11
checkbox input "false"
type input "Selected 2 of 10"
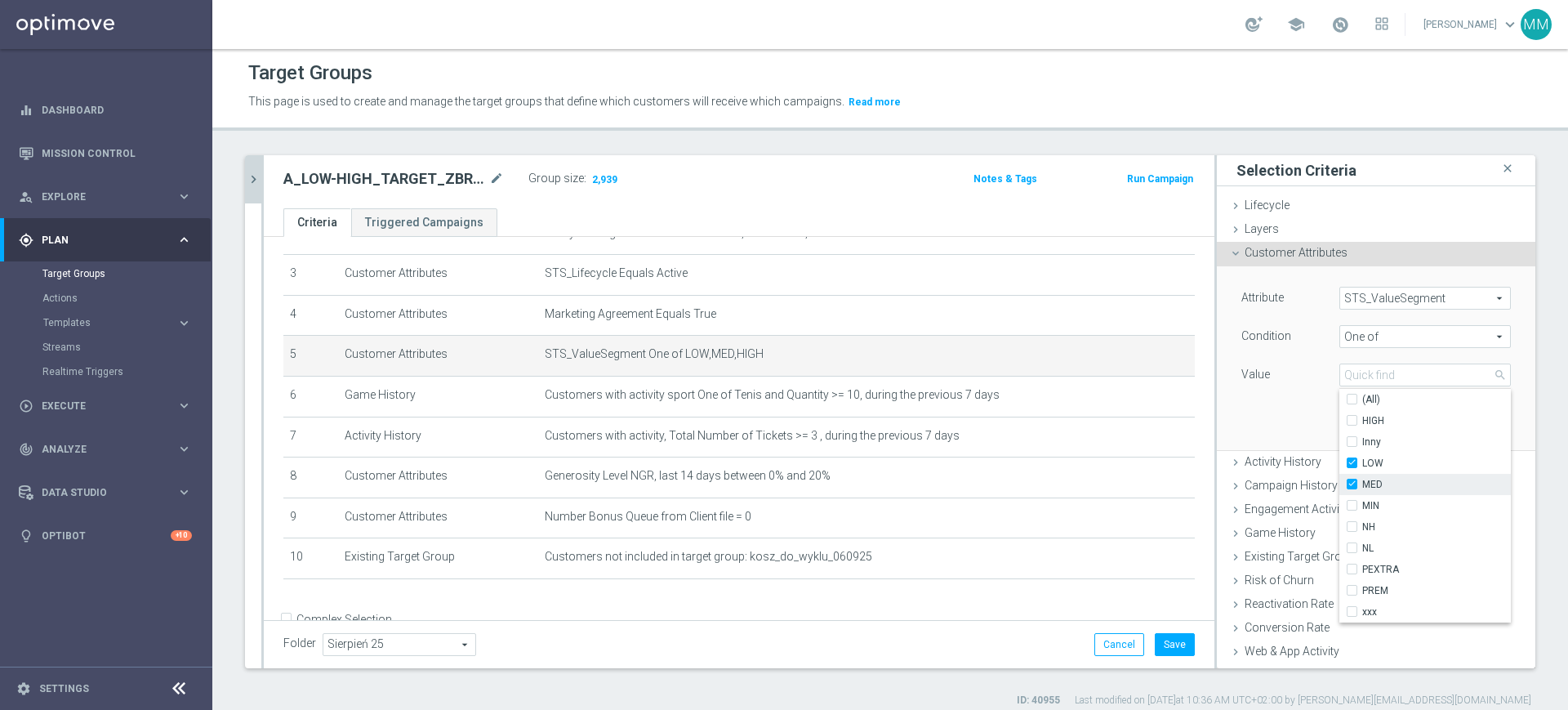
click at [1380, 481] on span "MED" at bounding box center [1436, 484] width 149 height 13
click at [1362, 481] on input "MED" at bounding box center [1357, 484] width 11 height 11
checkbox input "false"
type input "LOW"
drag, startPoint x: 1290, startPoint y: 420, endPoint x: 1388, endPoint y: 439, distance: 99.8
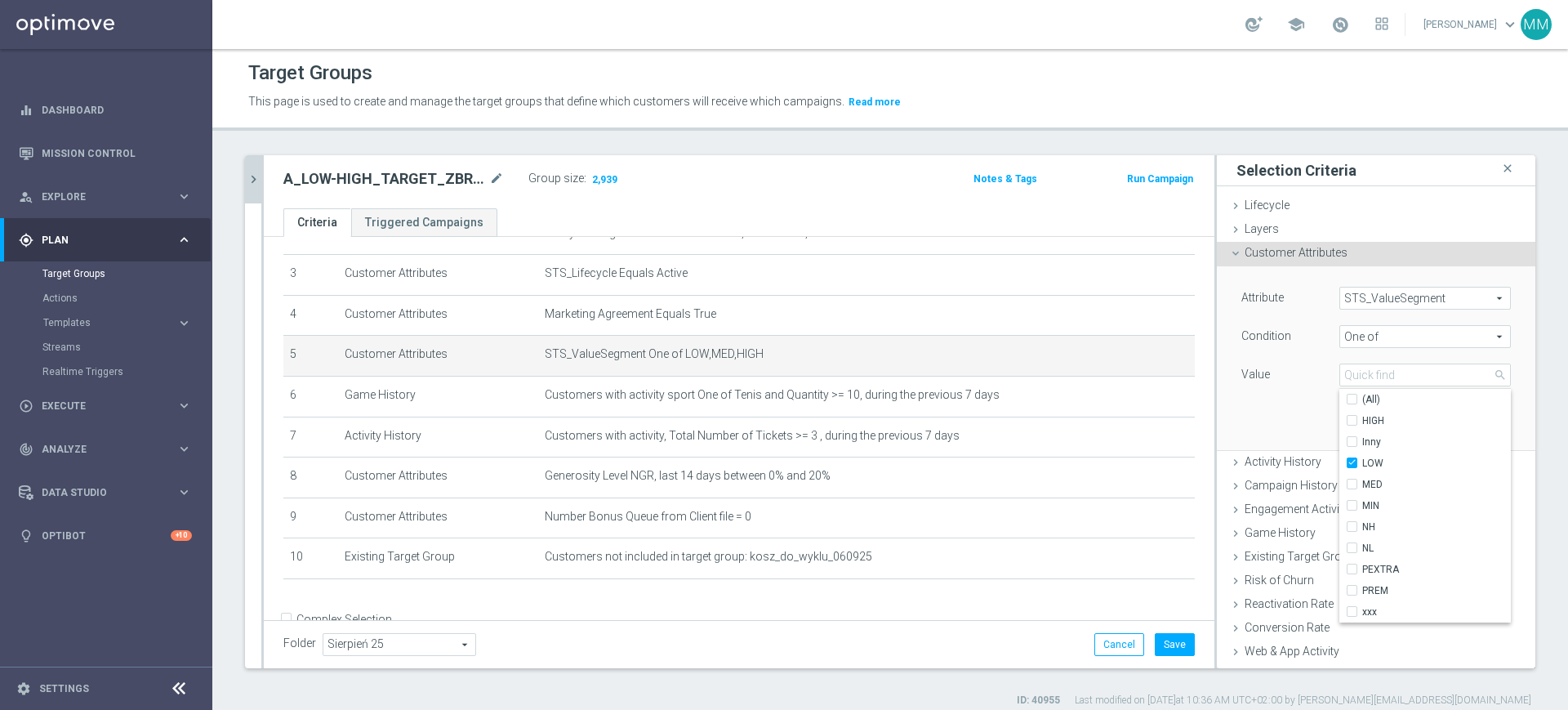
click at [1292, 421] on div "Attribute STS_ValueSegment STS_ValueSegment arrow_drop_down search Condition On…" at bounding box center [1376, 357] width 294 height 183
click at [1463, 425] on button "Update" at bounding box center [1486, 425] width 48 height 23
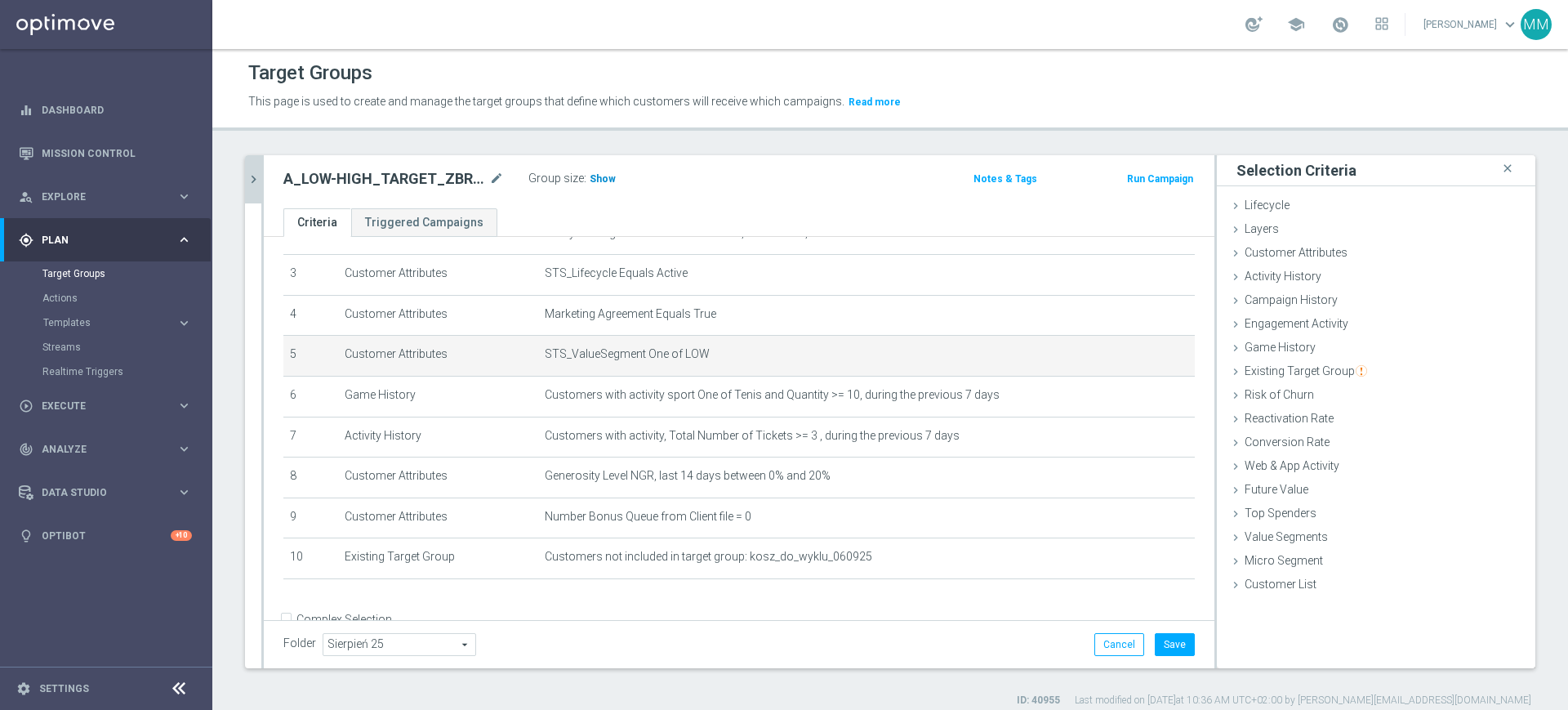
click at [591, 176] on span "Show" at bounding box center [603, 179] width 27 height 12
click at [1138, 356] on icon "mode_edit" at bounding box center [1143, 354] width 13 height 13
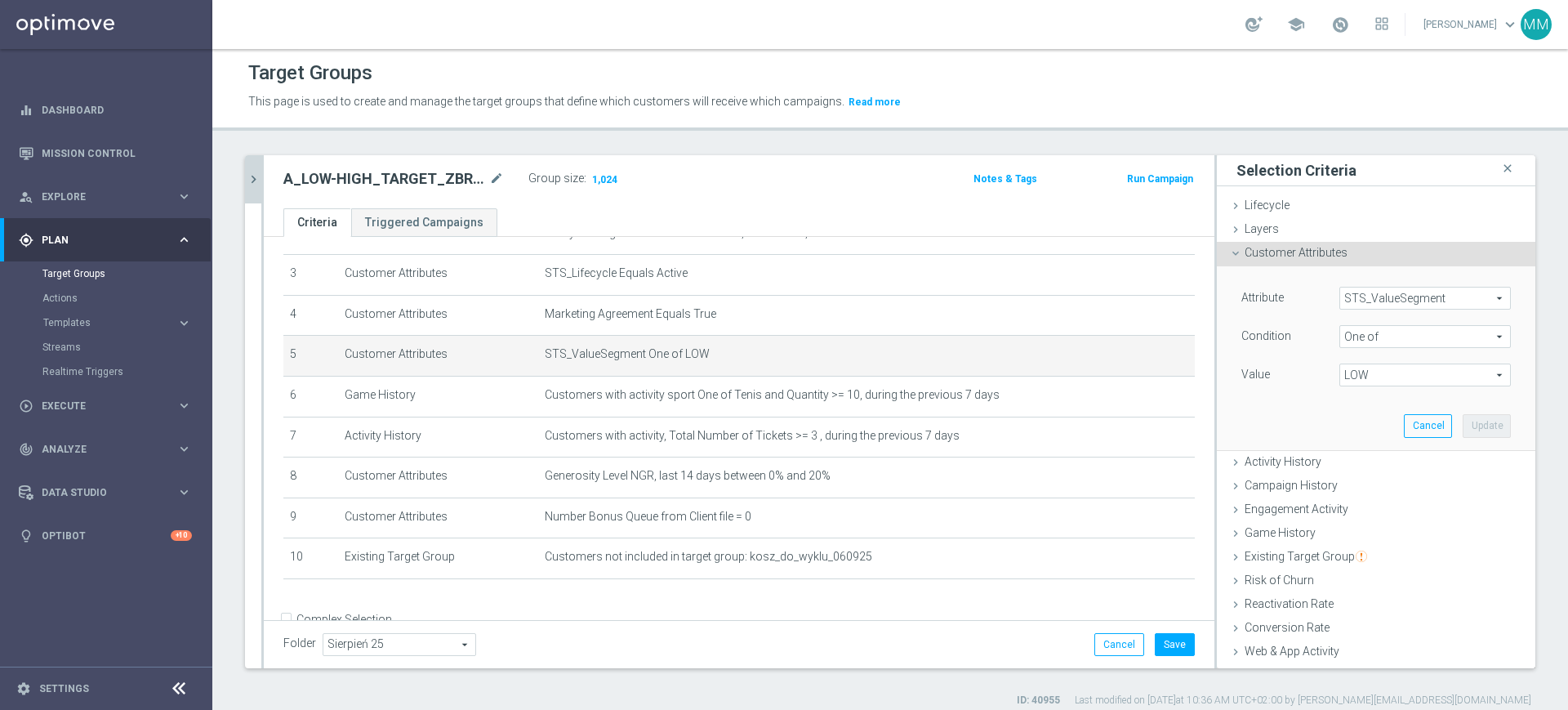
click at [1348, 376] on span "LOW" at bounding box center [1425, 375] width 170 height 22
click at [1367, 457] on span "LOW" at bounding box center [1436, 463] width 149 height 13
click at [1362, 458] on input "LOW" at bounding box center [1357, 463] width 11 height 11
checkbox input "false"
type input "Select"
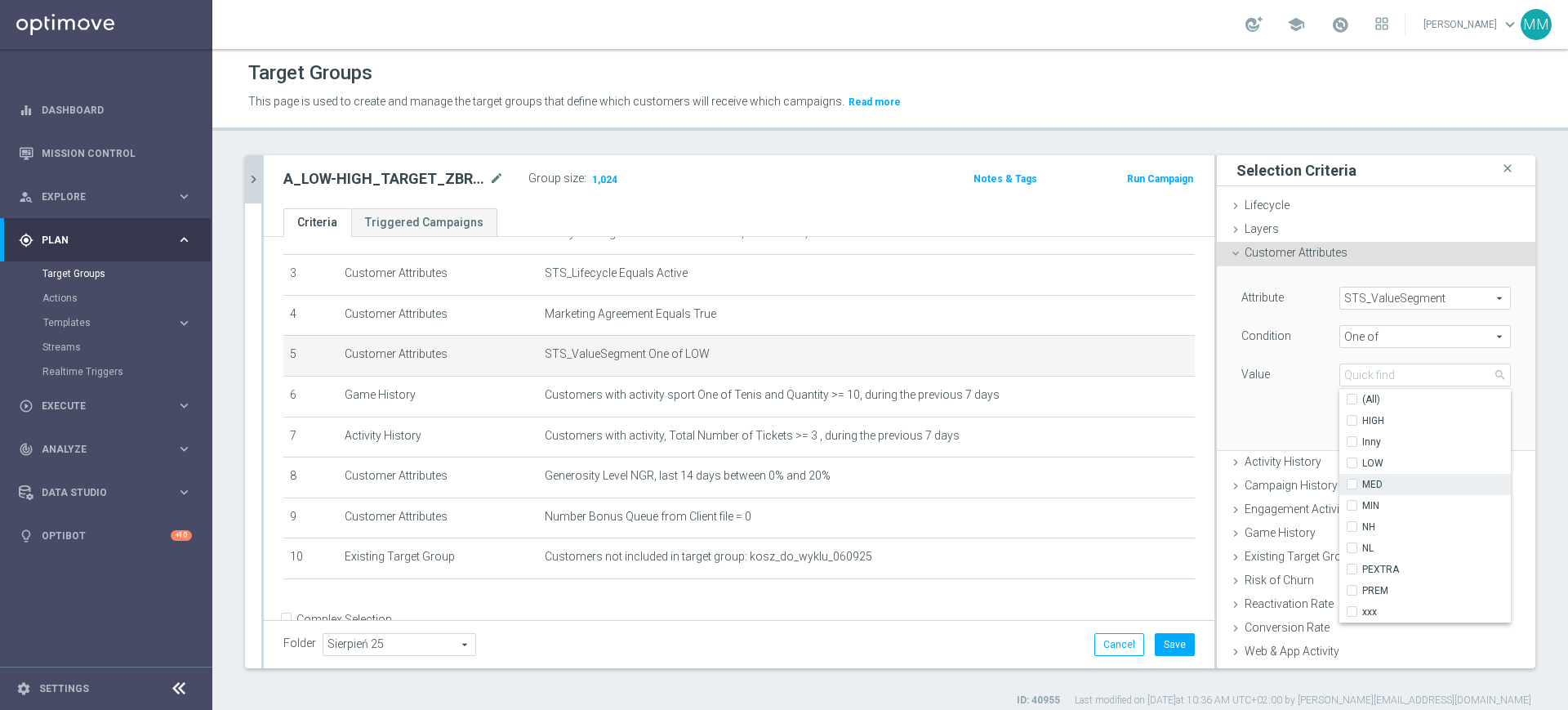
click at [1362, 478] on span "MED" at bounding box center [1436, 484] width 149 height 13
click at [1362, 480] on input "MED" at bounding box center [1357, 484] width 11 height 11
checkbox input "true"
type input "MED"
click at [1300, 401] on div "Attribute STS_ValueSegment STS_ValueSegment arrow_drop_down search Condition On…" at bounding box center [1376, 357] width 294 height 183
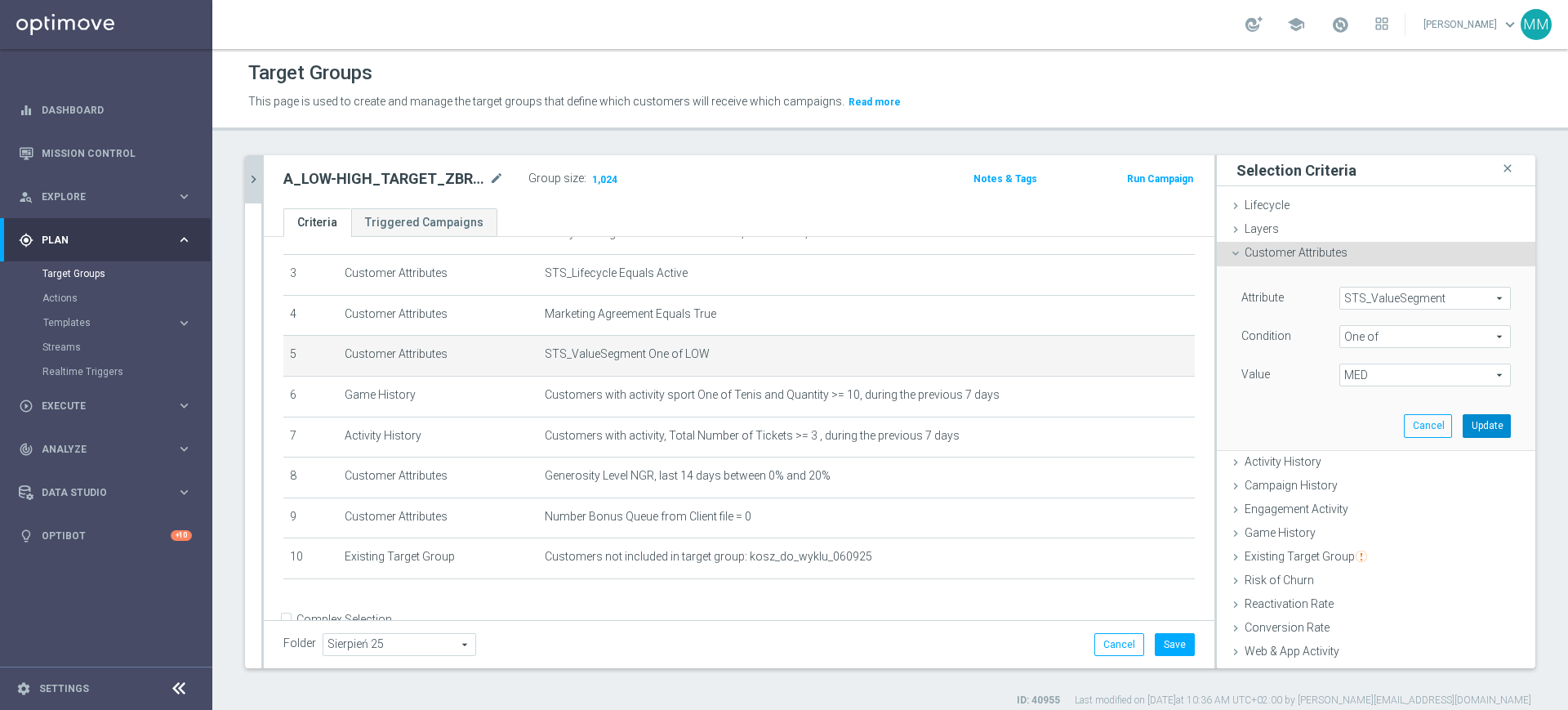
click at [1463, 434] on button "Update" at bounding box center [1486, 425] width 48 height 23
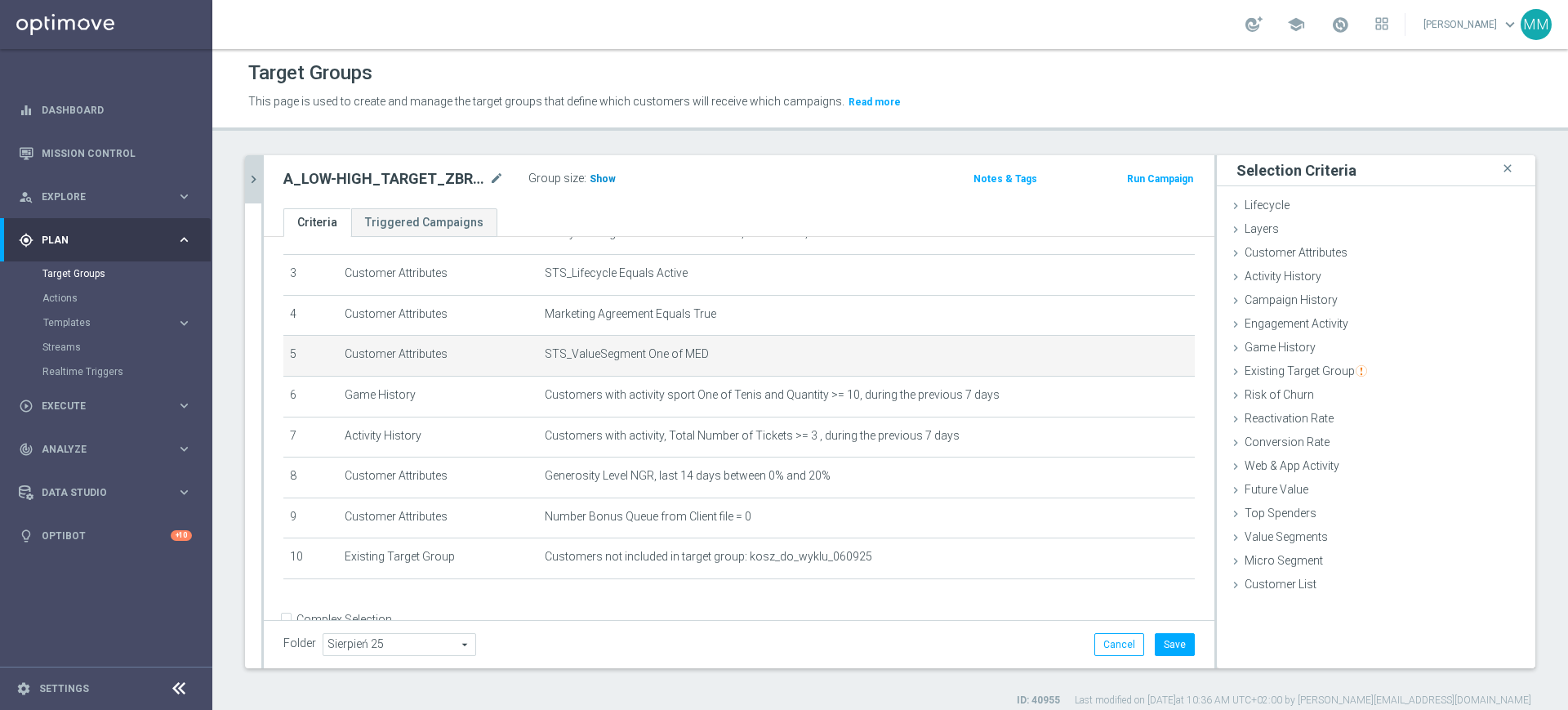
click at [599, 181] on span "Show" at bounding box center [603, 179] width 27 height 12
click at [1138, 358] on icon "mode_edit" at bounding box center [1143, 354] width 13 height 13
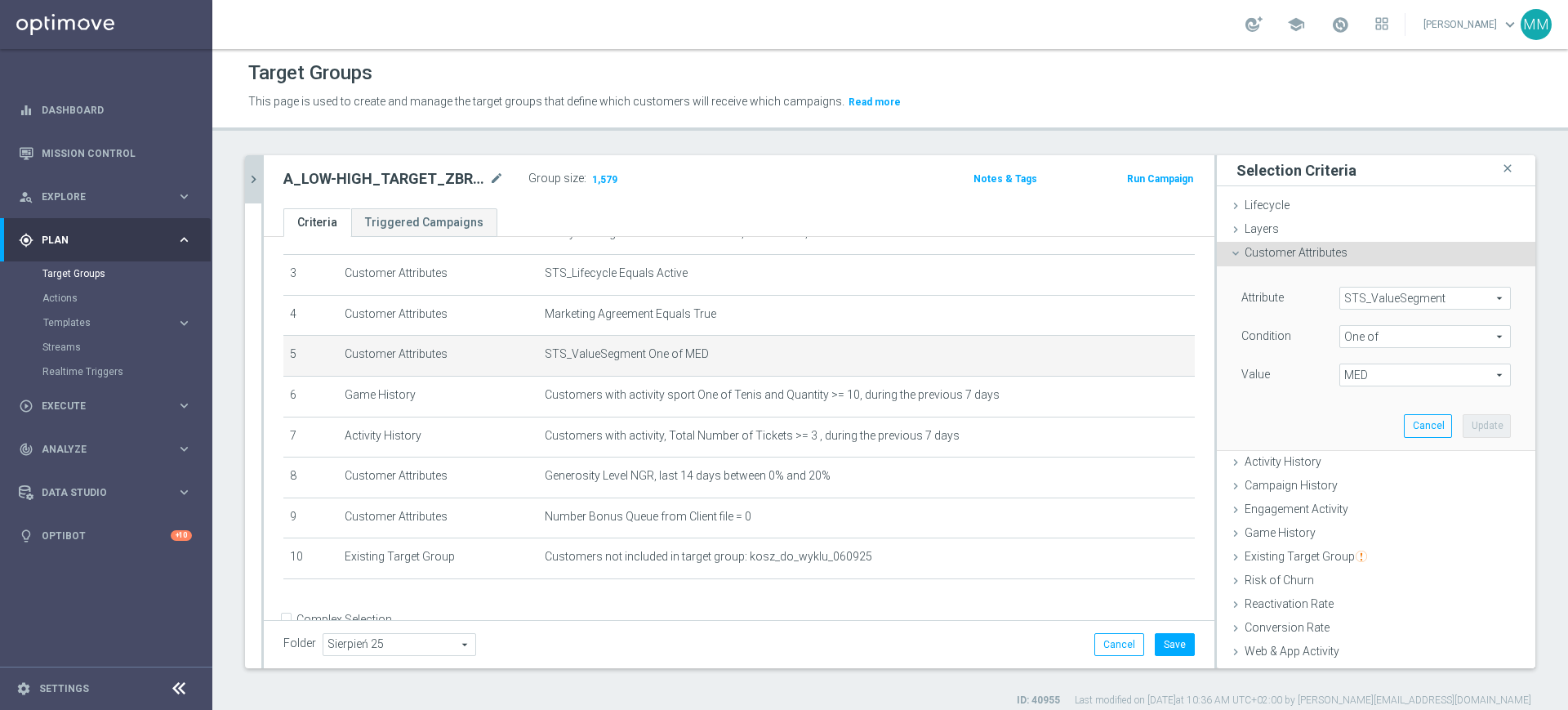
click at [1340, 370] on span "MED" at bounding box center [1425, 375] width 170 height 22
click at [1370, 462] on span "LOW" at bounding box center [1436, 463] width 149 height 13
click at [1362, 462] on input "LOW" at bounding box center [1357, 463] width 11 height 11
checkbox input "true"
type input "Selected 2 of 10"
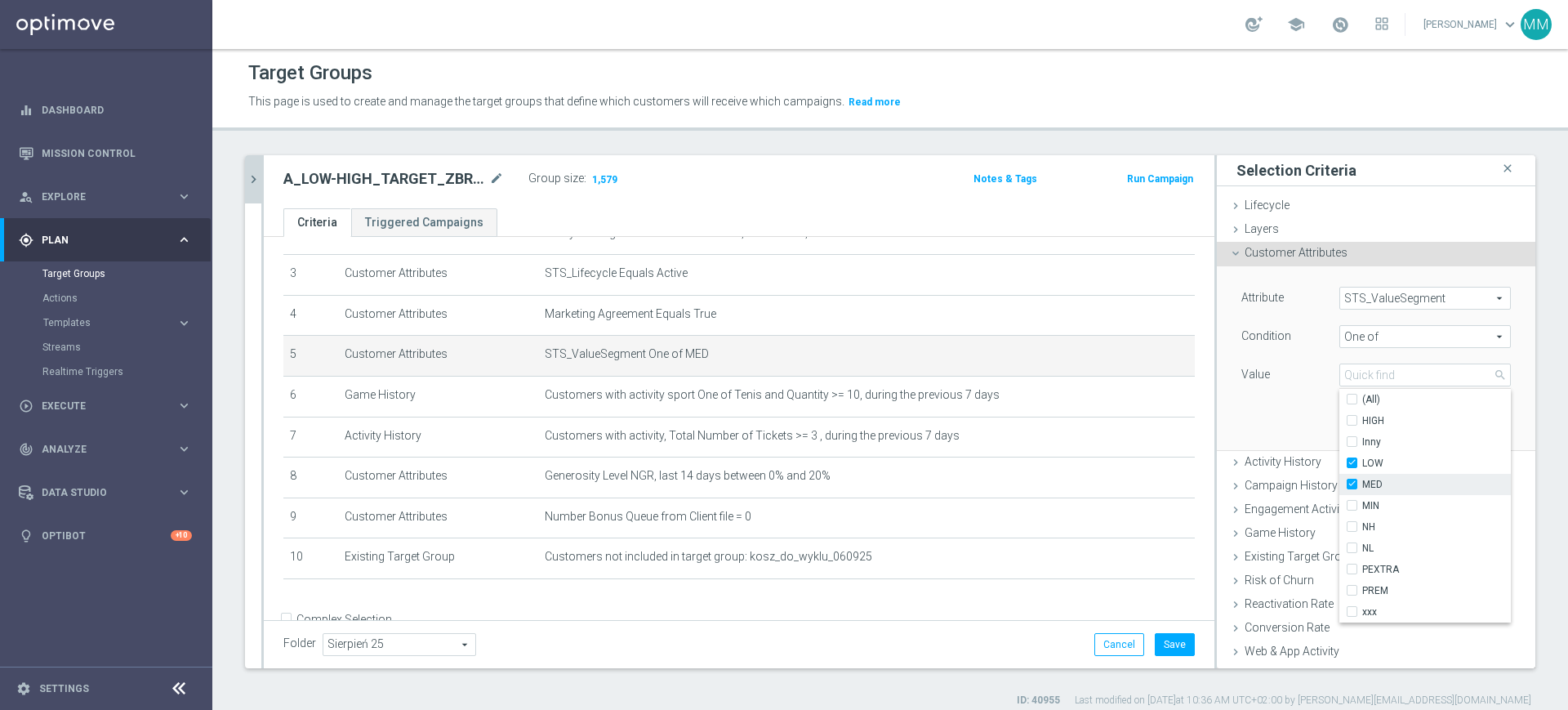
click at [1370, 485] on span "MED" at bounding box center [1436, 484] width 149 height 13
click at [1362, 485] on input "MED" at bounding box center [1357, 484] width 11 height 11
checkbox input "false"
type input "LOW"
click at [1302, 421] on div "Attribute STS_ValueSegment STS_ValueSegment arrow_drop_down search Condition On…" at bounding box center [1376, 357] width 294 height 183
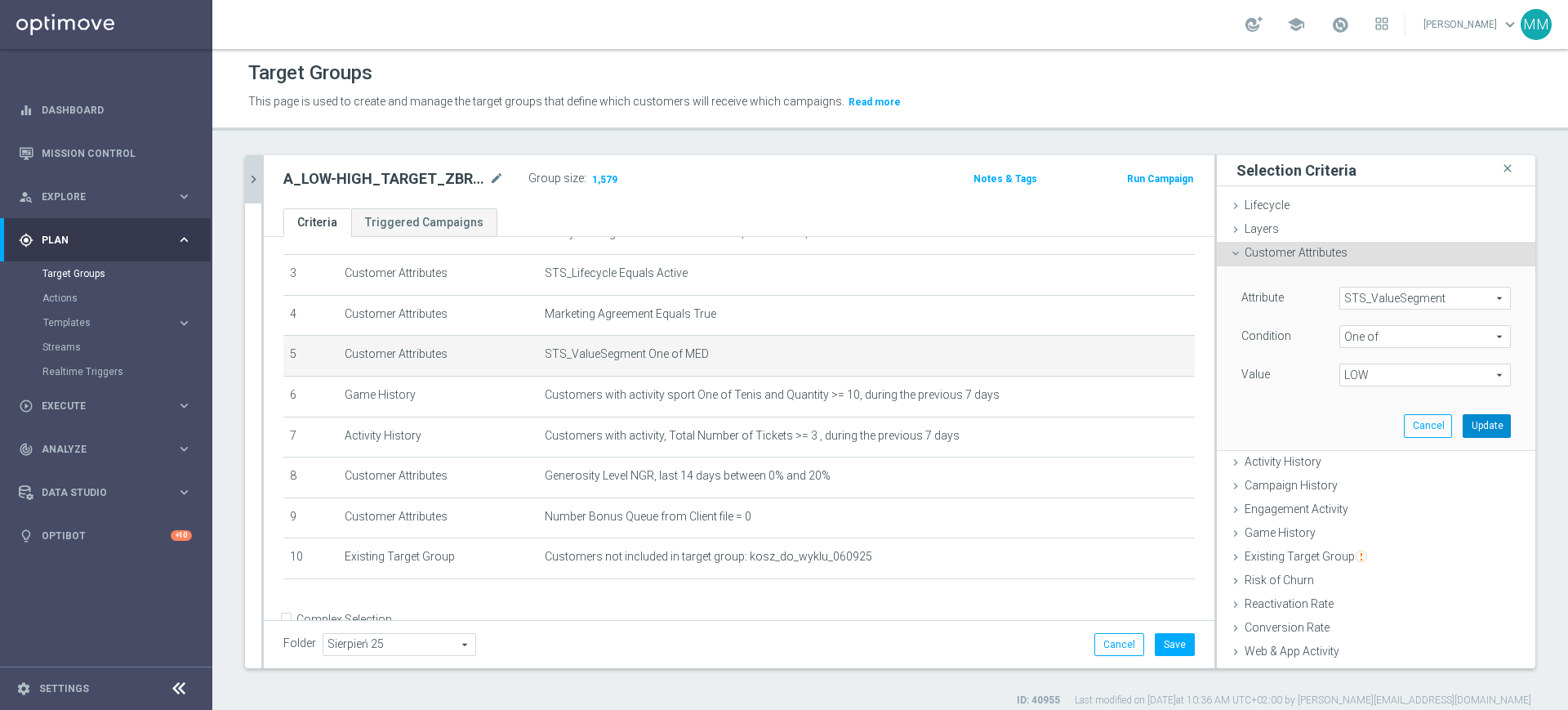
click at [1463, 417] on button "Update" at bounding box center [1486, 425] width 48 height 23
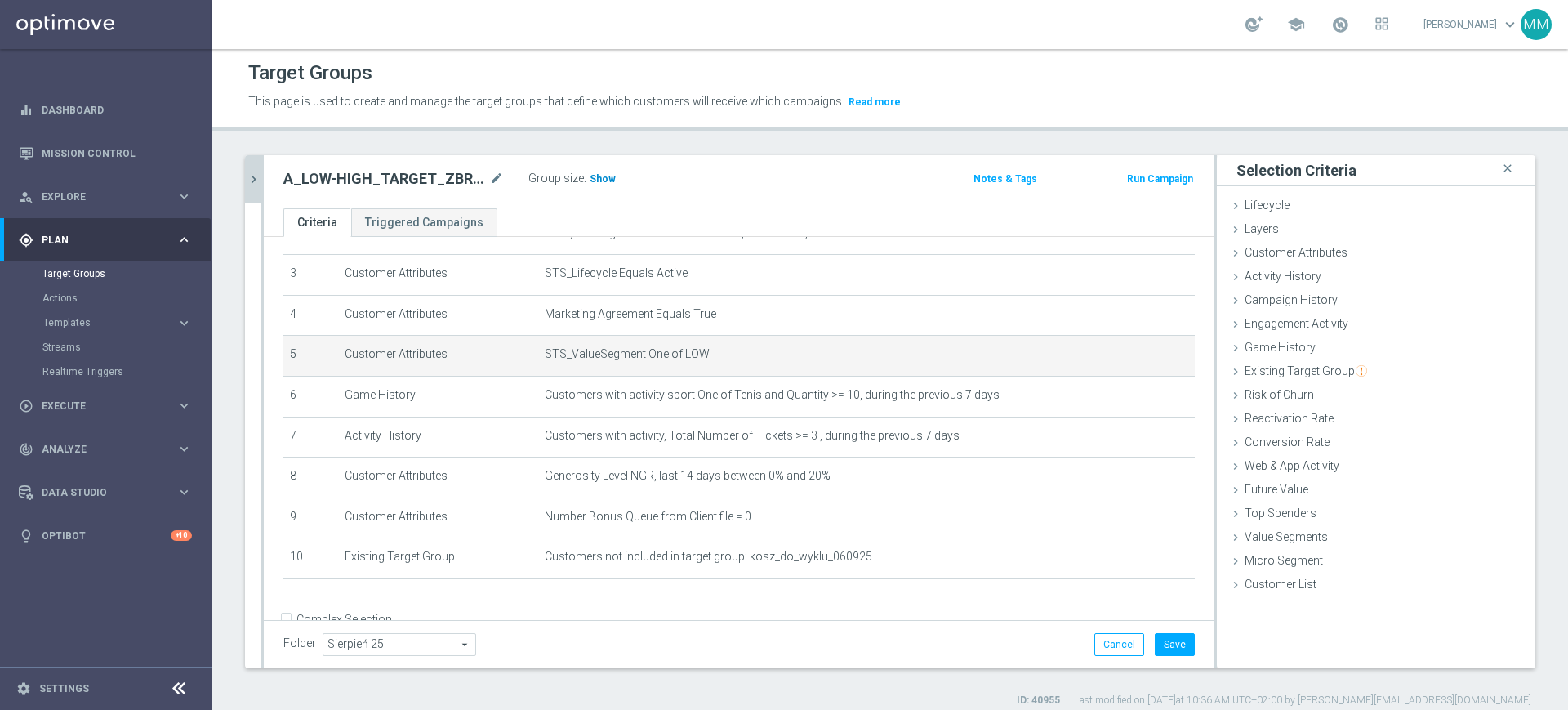
click at [602, 179] on span "Show" at bounding box center [603, 179] width 27 height 12
click at [1138, 356] on icon "mode_edit" at bounding box center [1143, 354] width 13 height 13
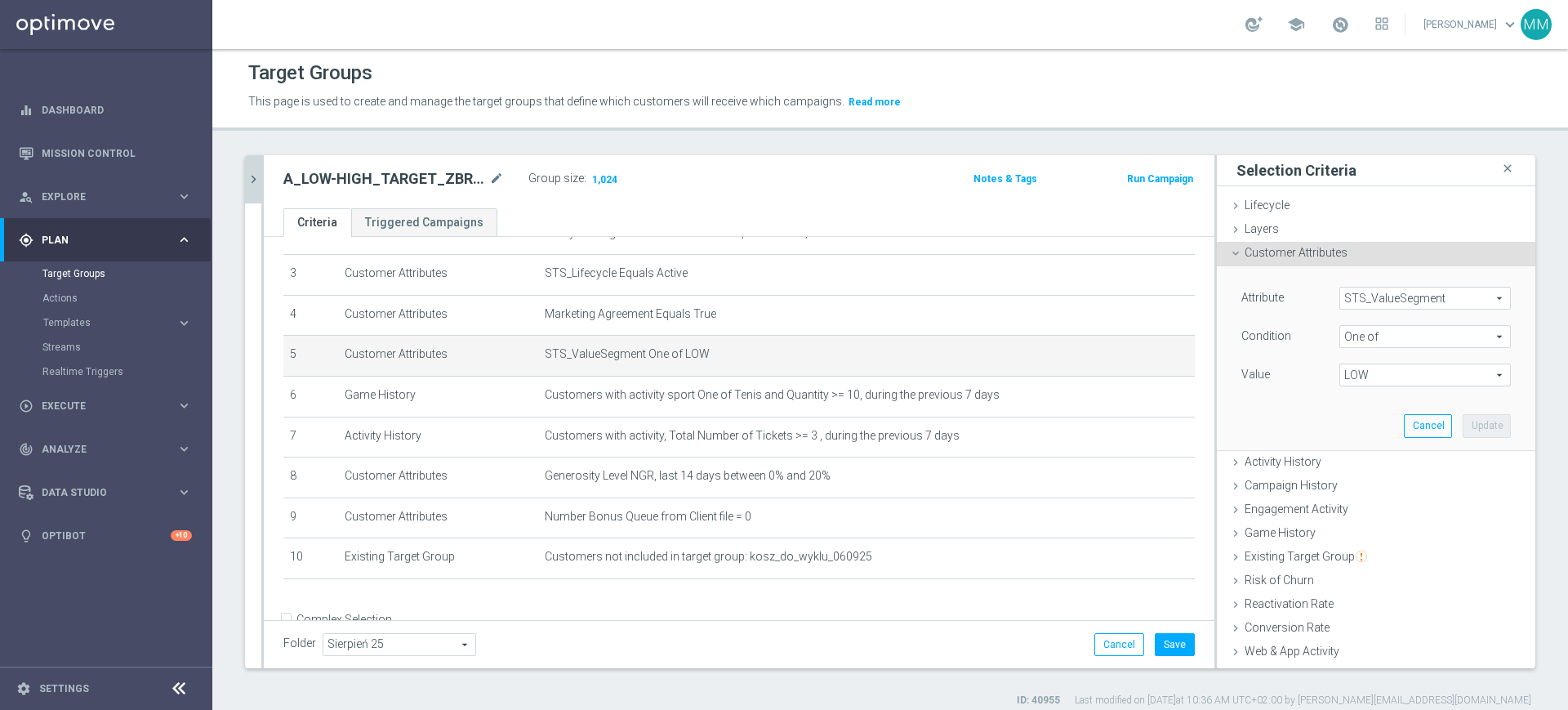
click at [1343, 381] on span "LOW" at bounding box center [1425, 375] width 170 height 22
click at [1364, 454] on label "LOW" at bounding box center [1436, 463] width 149 height 22
click at [1362, 458] on input "LOW" at bounding box center [1357, 463] width 11 height 11
checkbox input "false"
type input "Select"
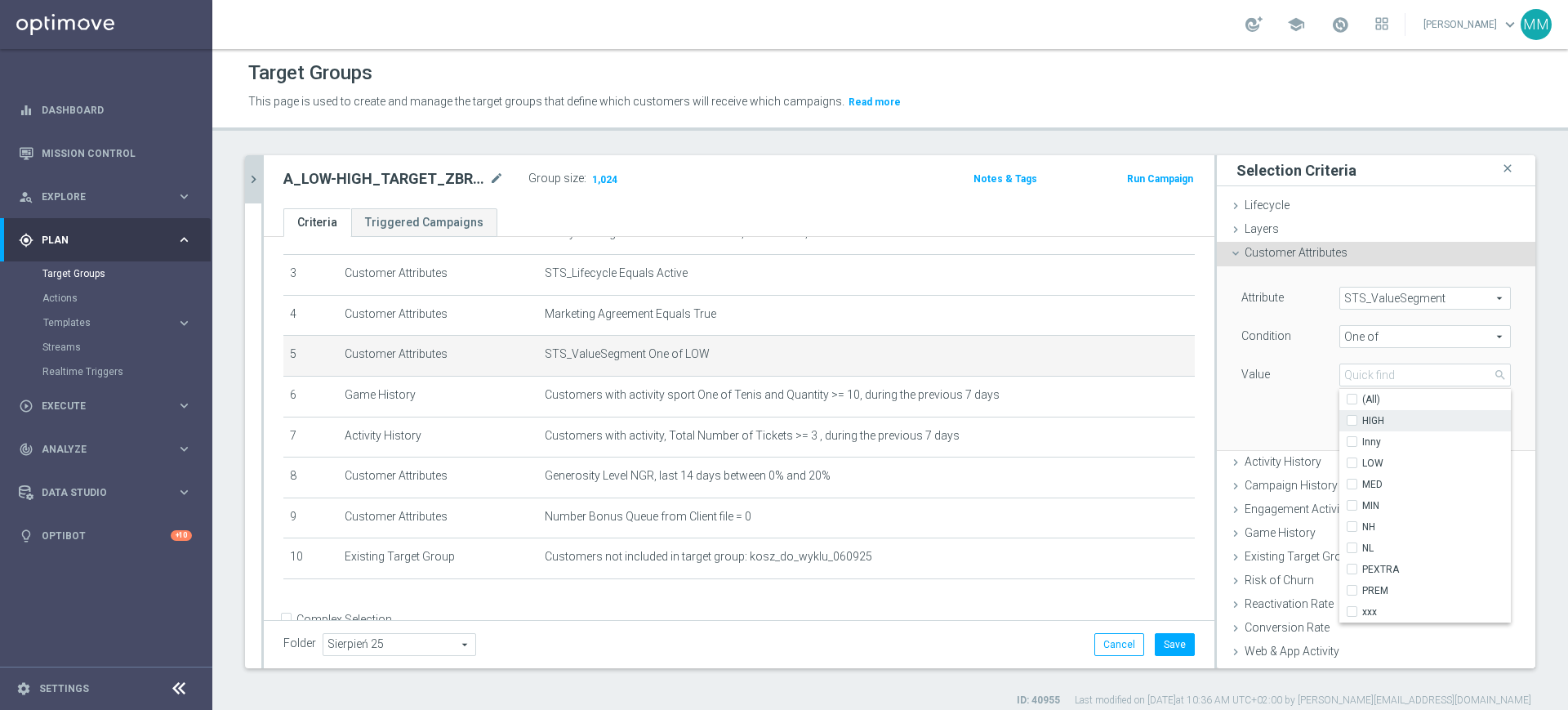
click at [1364, 421] on span "HIGH" at bounding box center [1436, 420] width 149 height 13
click at [1362, 421] on input "HIGH" at bounding box center [1357, 420] width 11 height 11
checkbox input "true"
type input "HIGH"
drag, startPoint x: 1272, startPoint y: 419, endPoint x: 1391, endPoint y: 422, distance: 119.0
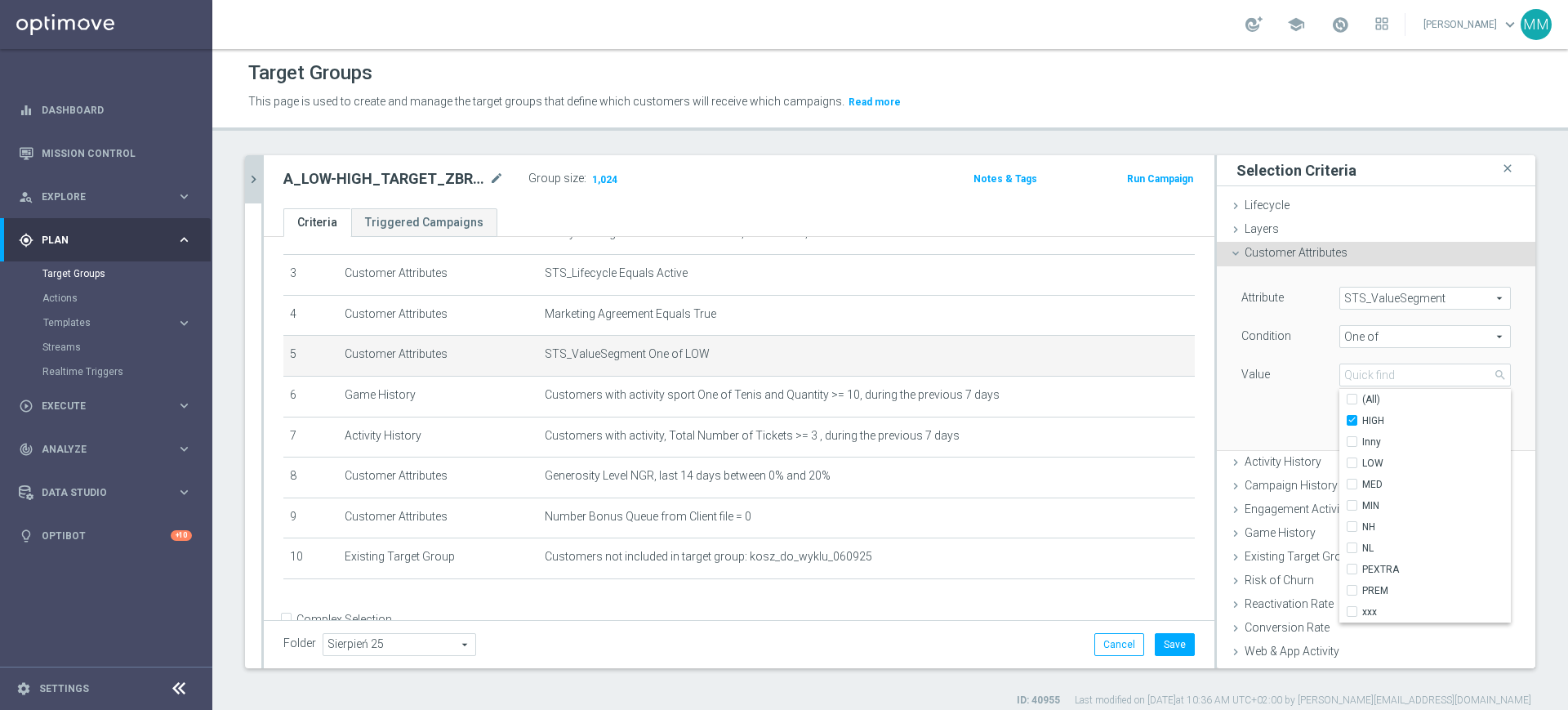
click at [1273, 419] on div "Attribute STS_ValueSegment STS_ValueSegment arrow_drop_down search Condition On…" at bounding box center [1376, 357] width 294 height 183
click at [1463, 429] on button "Update" at bounding box center [1486, 425] width 48 height 23
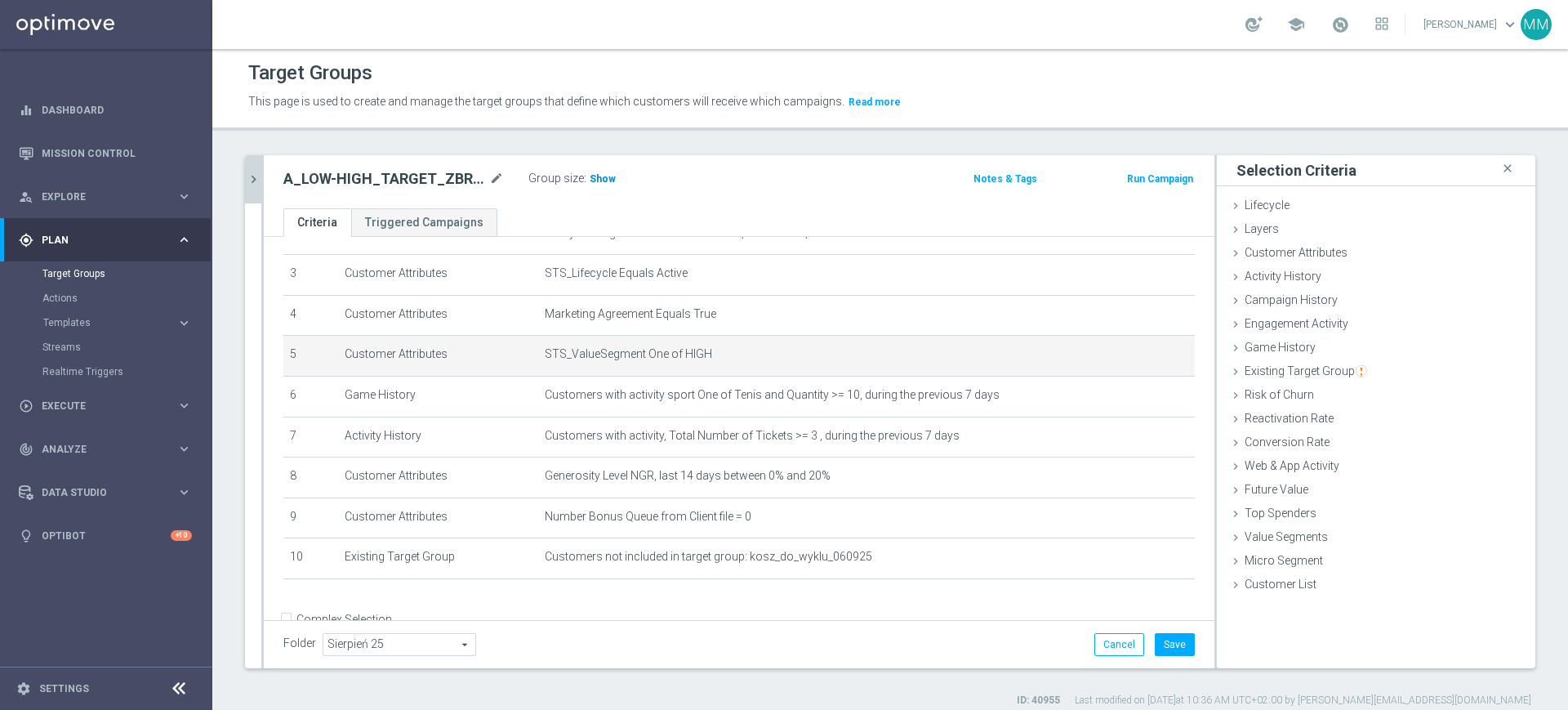
click at [590, 183] on span "Show" at bounding box center [603, 179] width 27 height 12
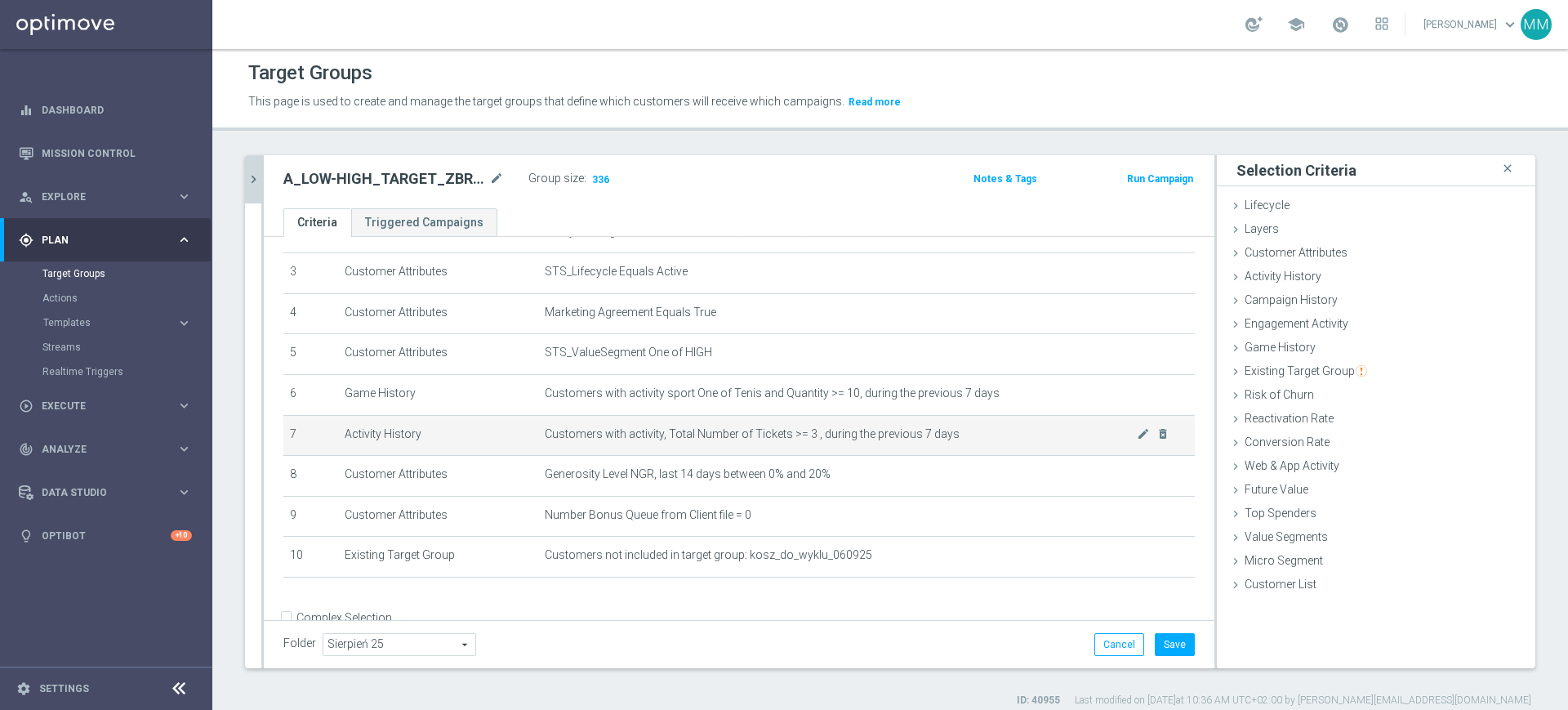
scroll to position [60, 0]
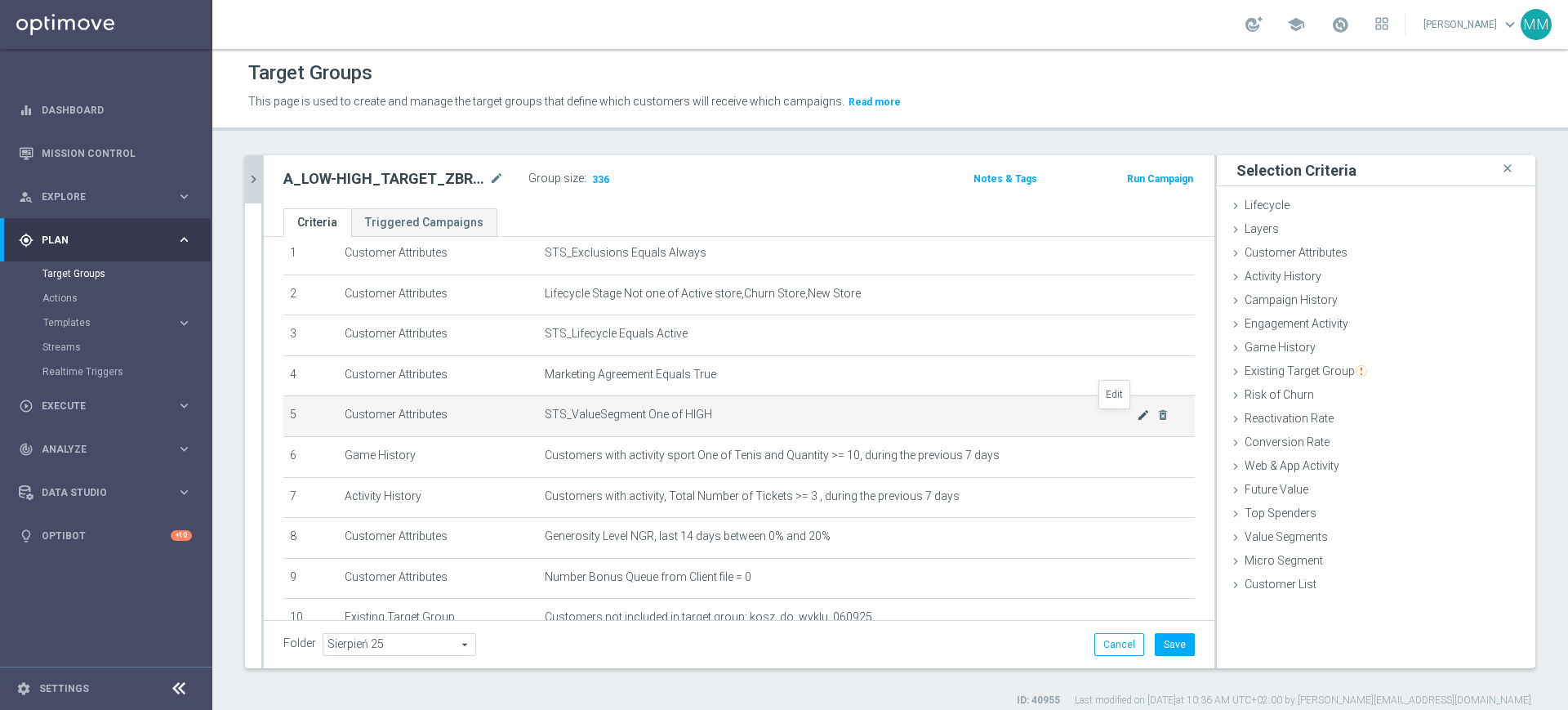
click at [1138, 419] on icon "mode_edit" at bounding box center [1143, 415] width 13 height 13
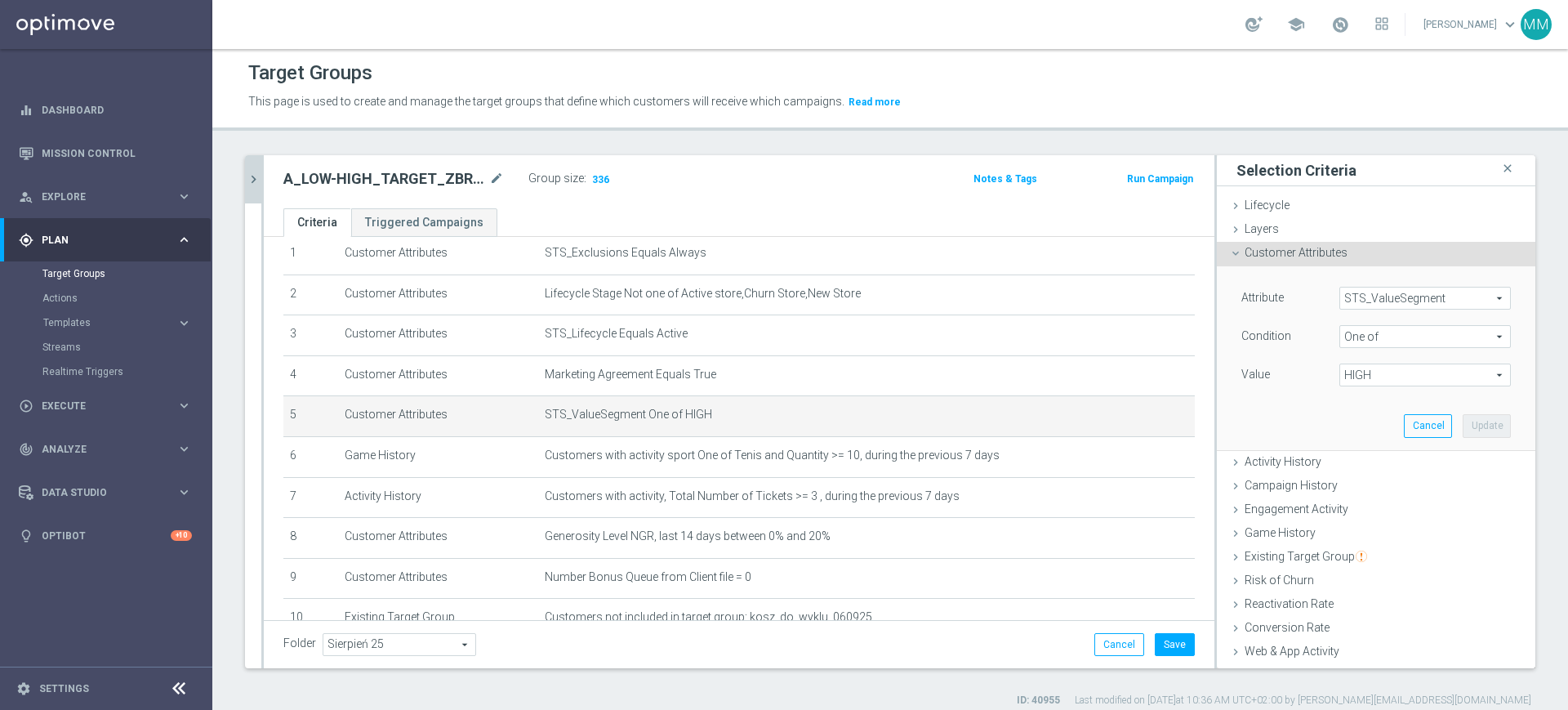
click at [1352, 367] on span "HIGH" at bounding box center [1425, 375] width 170 height 22
click at [1118, 636] on button "Cancel" at bounding box center [1119, 644] width 50 height 23
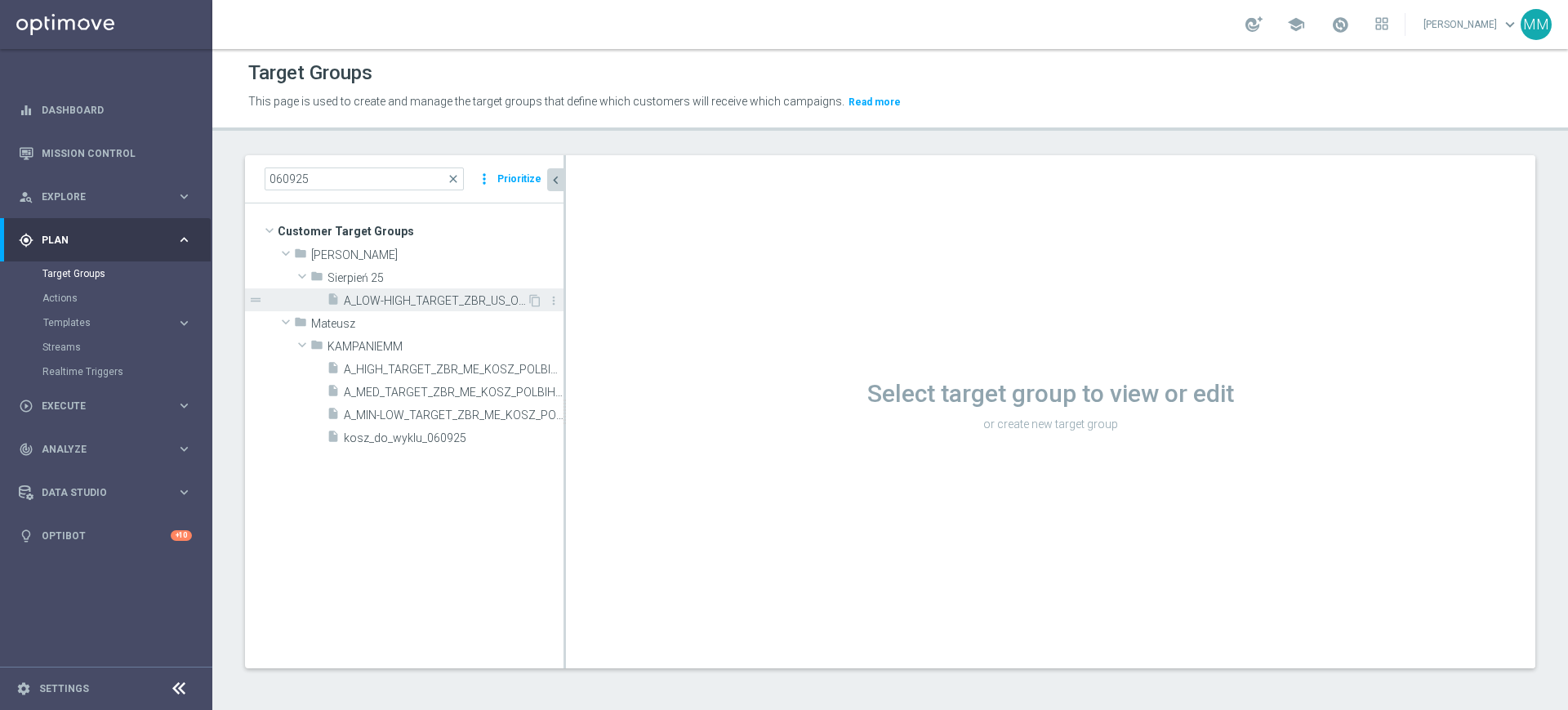
click at [410, 300] on span "A_LOW-HIGH_TARGET_ZBR_US_OPEN_50DO100_060925" at bounding box center [435, 301] width 183 height 14
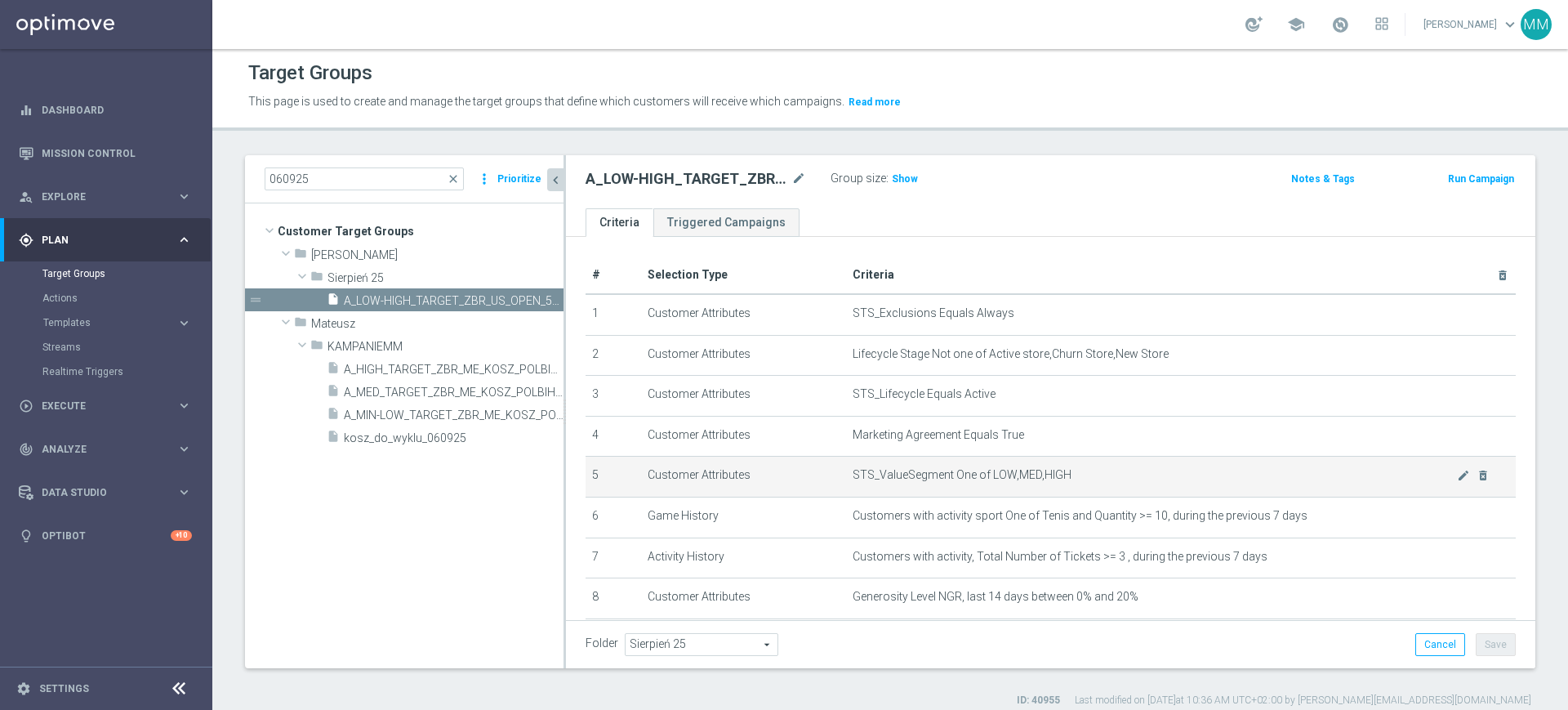
scroll to position [138, 0]
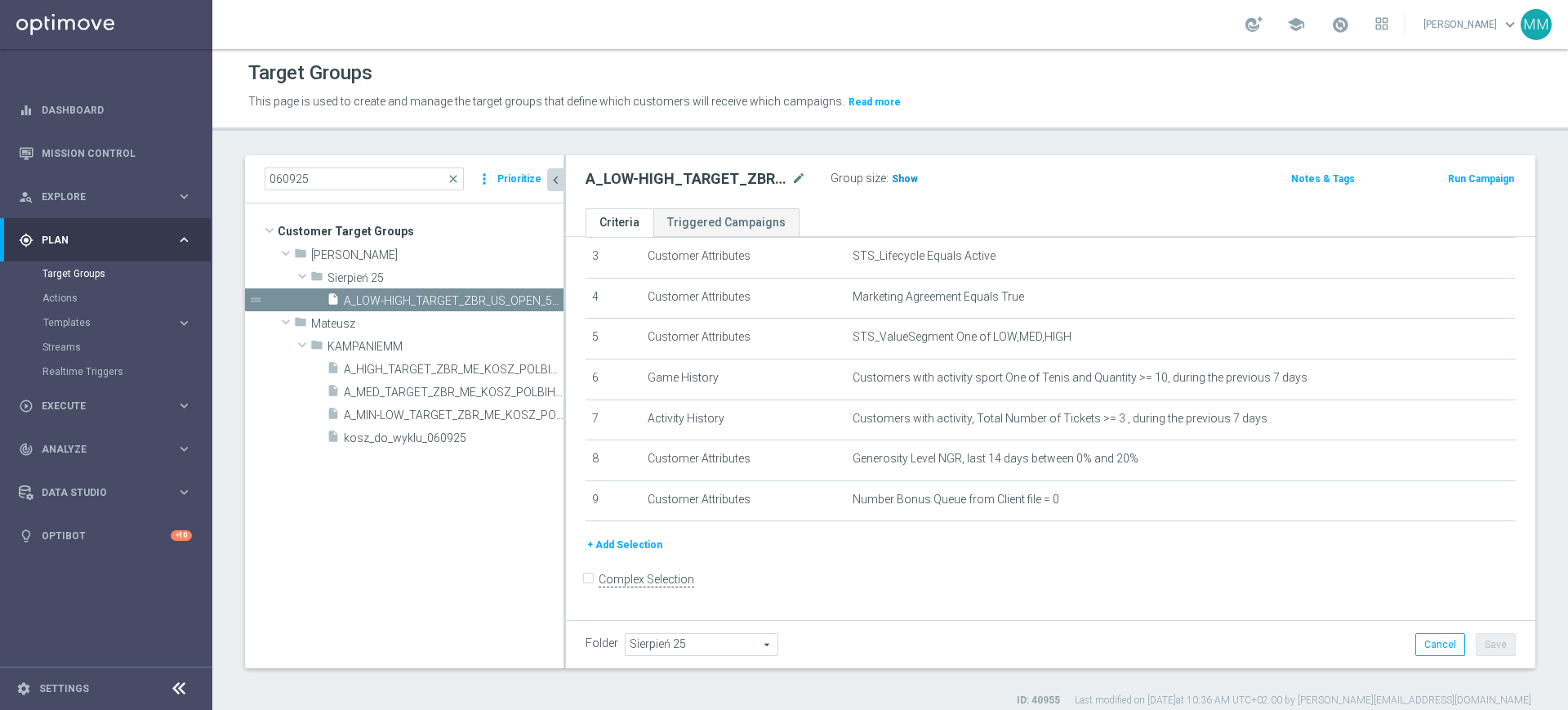
click at [901, 174] on span "Show" at bounding box center [905, 179] width 27 height 12
click at [745, 179] on h2 "A_LOW-HIGH_TARGET_ZBR_US_OPEN_50DO100_060925" at bounding box center [687, 179] width 203 height 20
copy div "A_LOW-HIGH_TARGET_ZBR_US_OPEN_50DO100_060925"
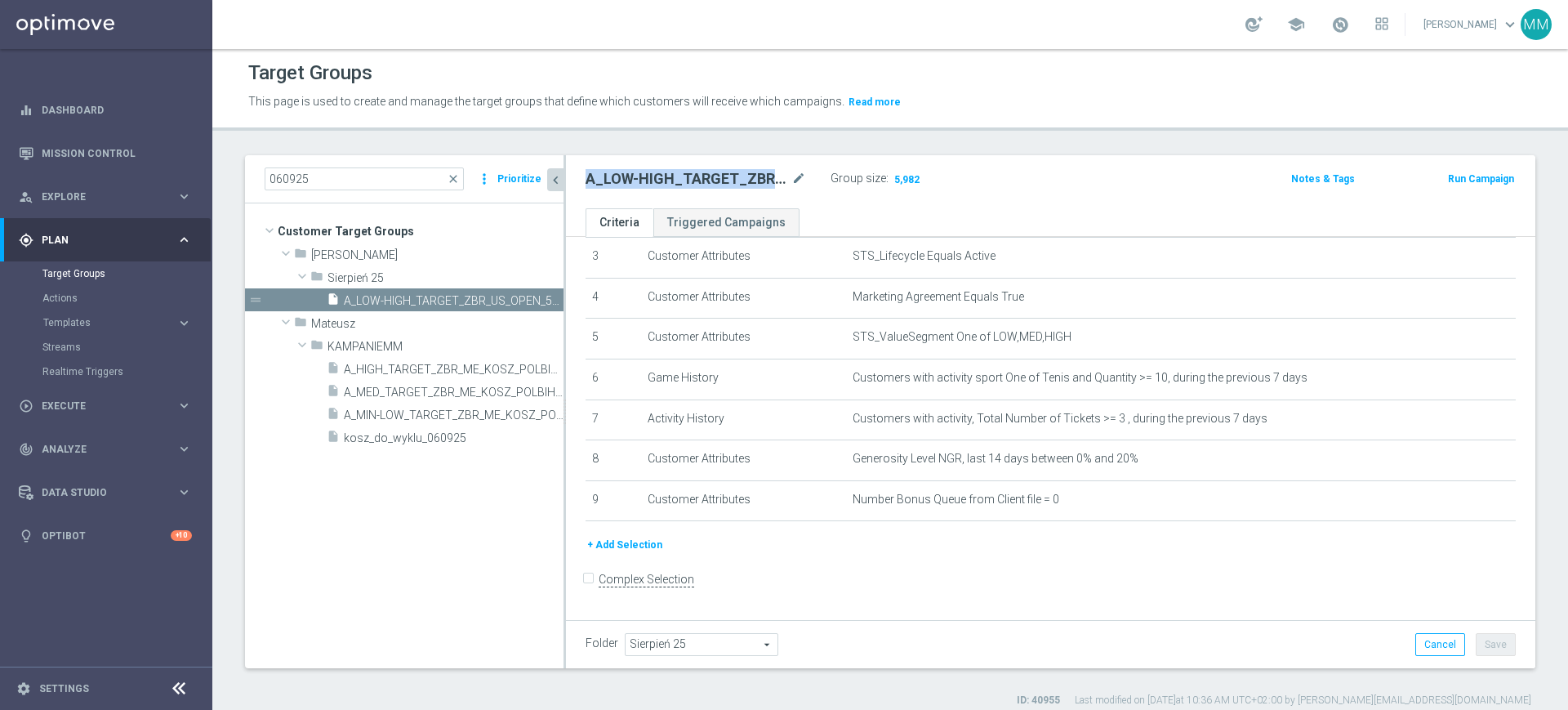
click at [1447, 184] on button "Run Campaign" at bounding box center [1481, 179] width 69 height 18
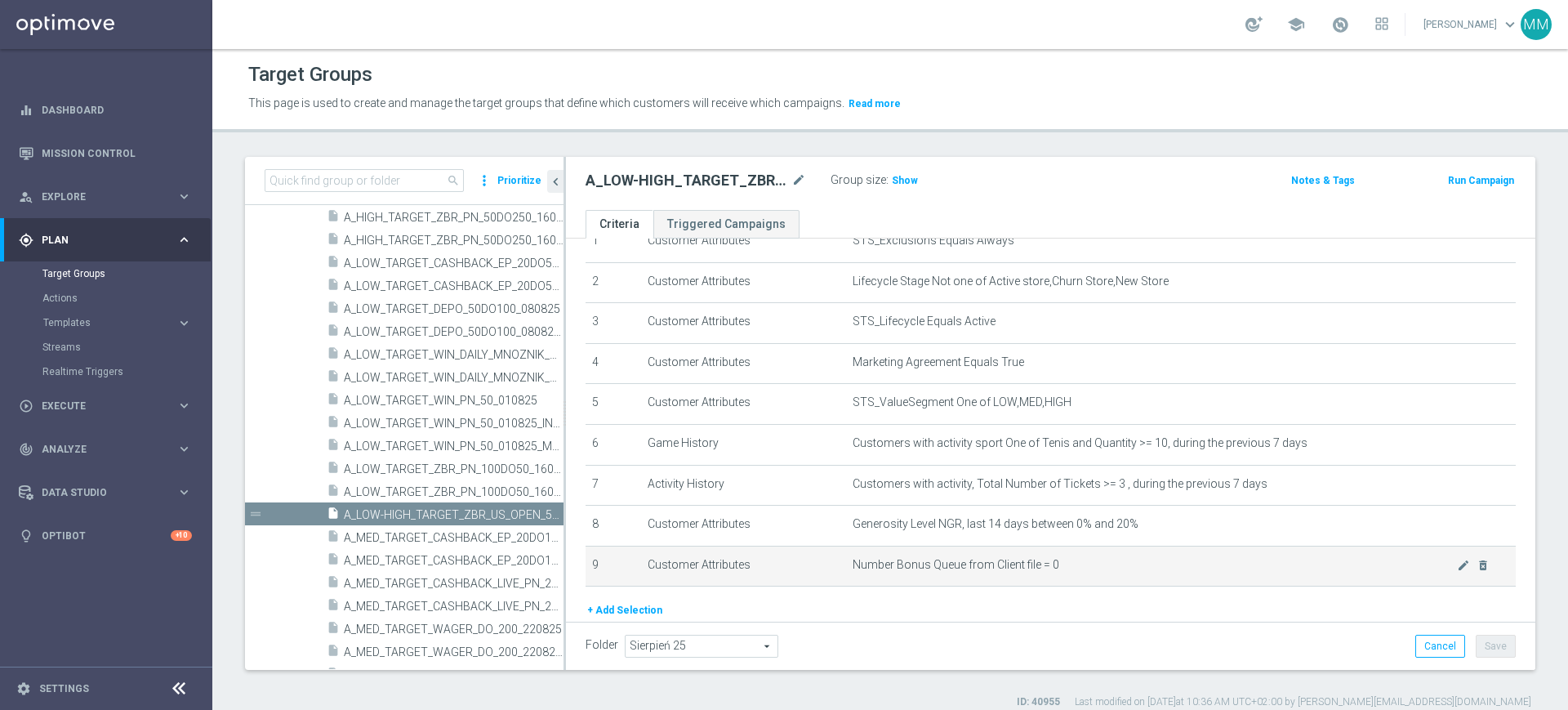
scroll to position [138, 0]
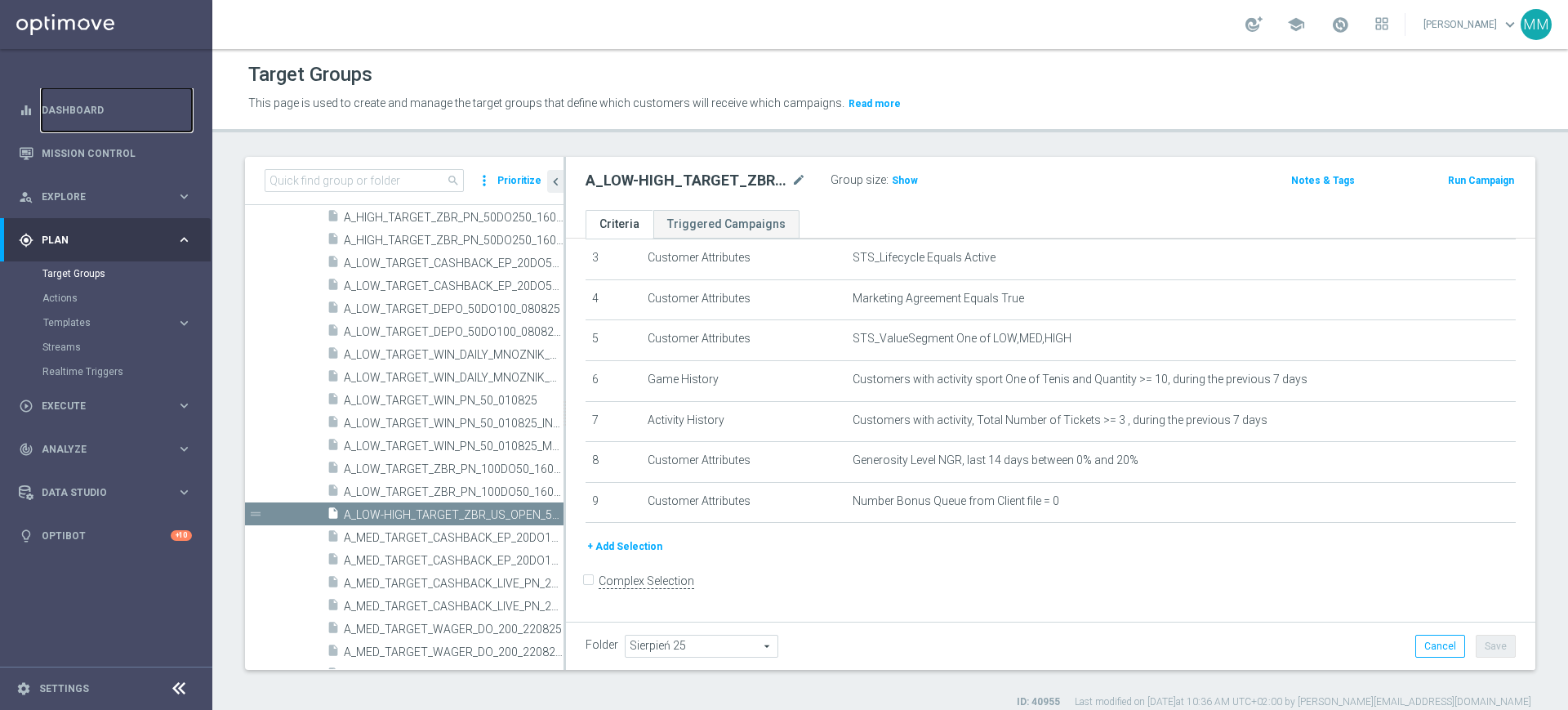
drag, startPoint x: 156, startPoint y: 116, endPoint x: 45, endPoint y: 251, distance: 174.8
click at [156, 116] on link "Dashboard" at bounding box center [116, 110] width 151 height 43
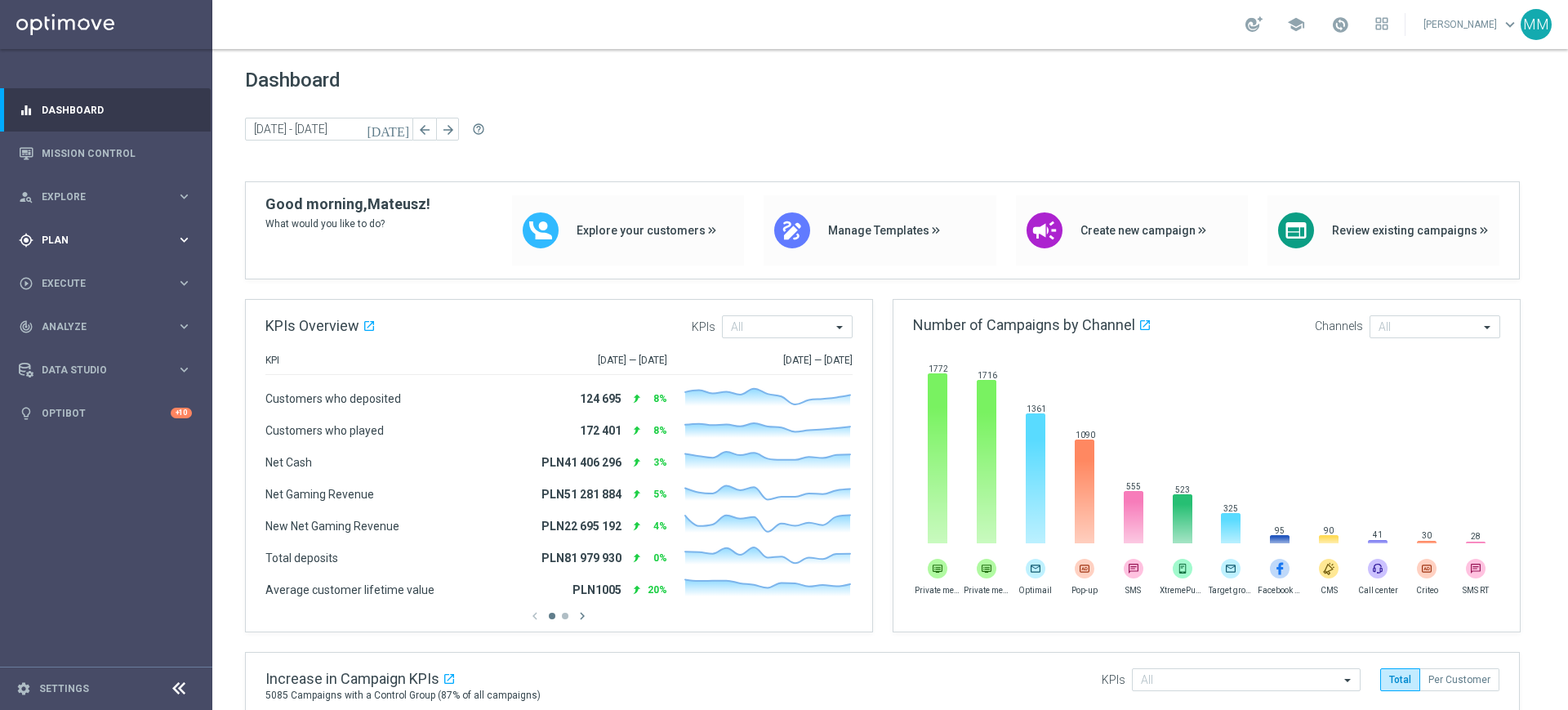
click at [125, 241] on span "Plan" at bounding box center [108, 240] width 135 height 10
click at [84, 280] on div "Target Groups" at bounding box center [126, 273] width 168 height 25
click at [85, 277] on link "Target Groups" at bounding box center [105, 273] width 127 height 13
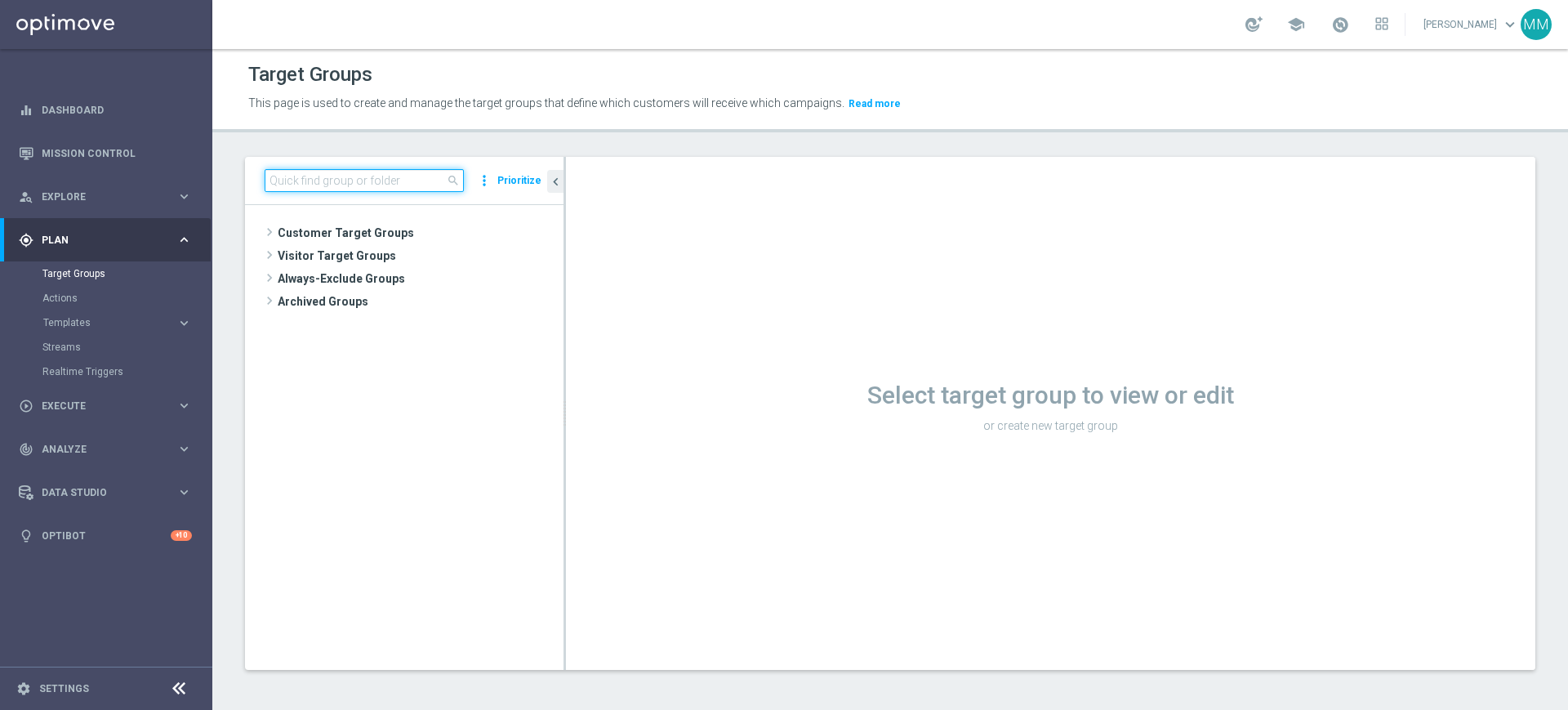
click at [362, 177] on input at bounding box center [364, 180] width 199 height 23
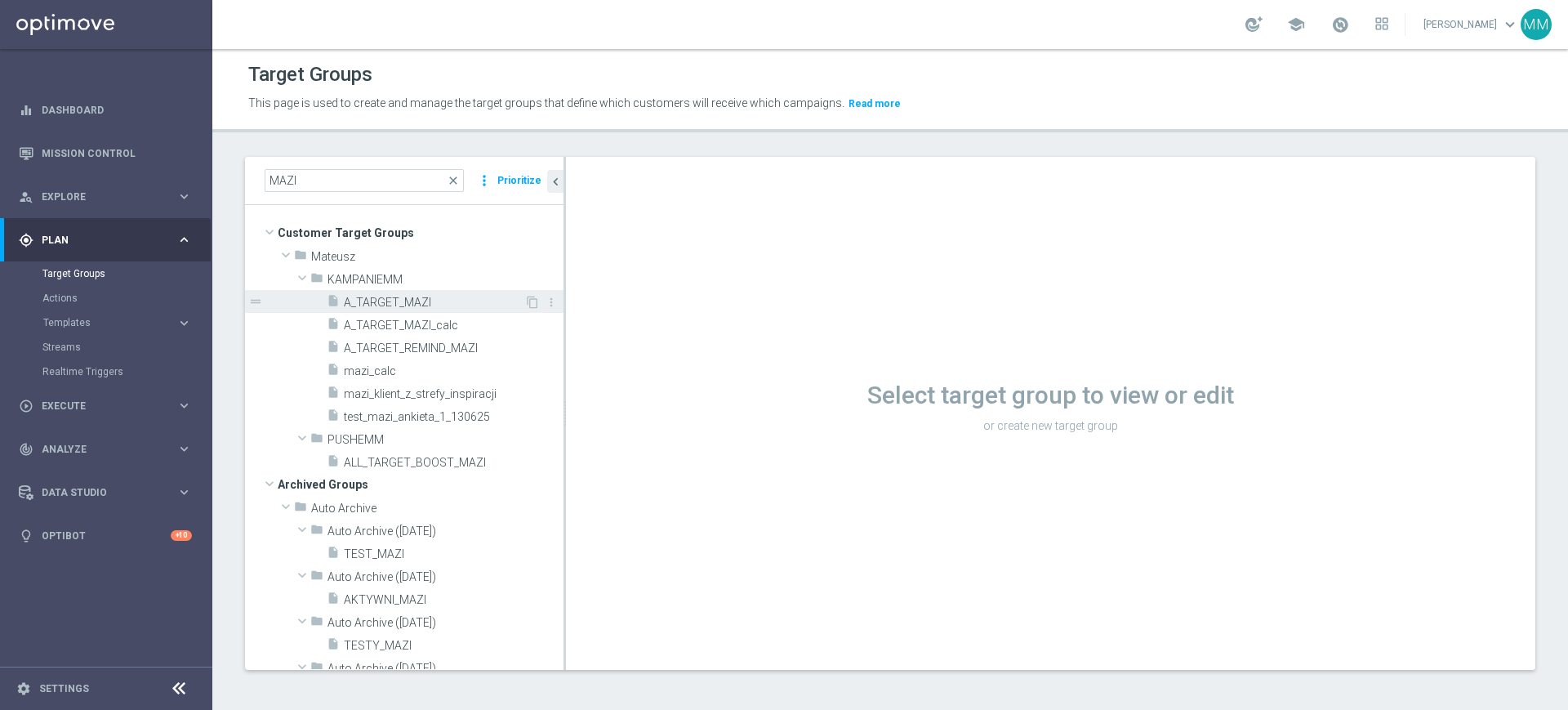
click at [416, 294] on div "insert_drive_file A_TARGET_MAZI" at bounding box center [425, 300] width 198 height 23
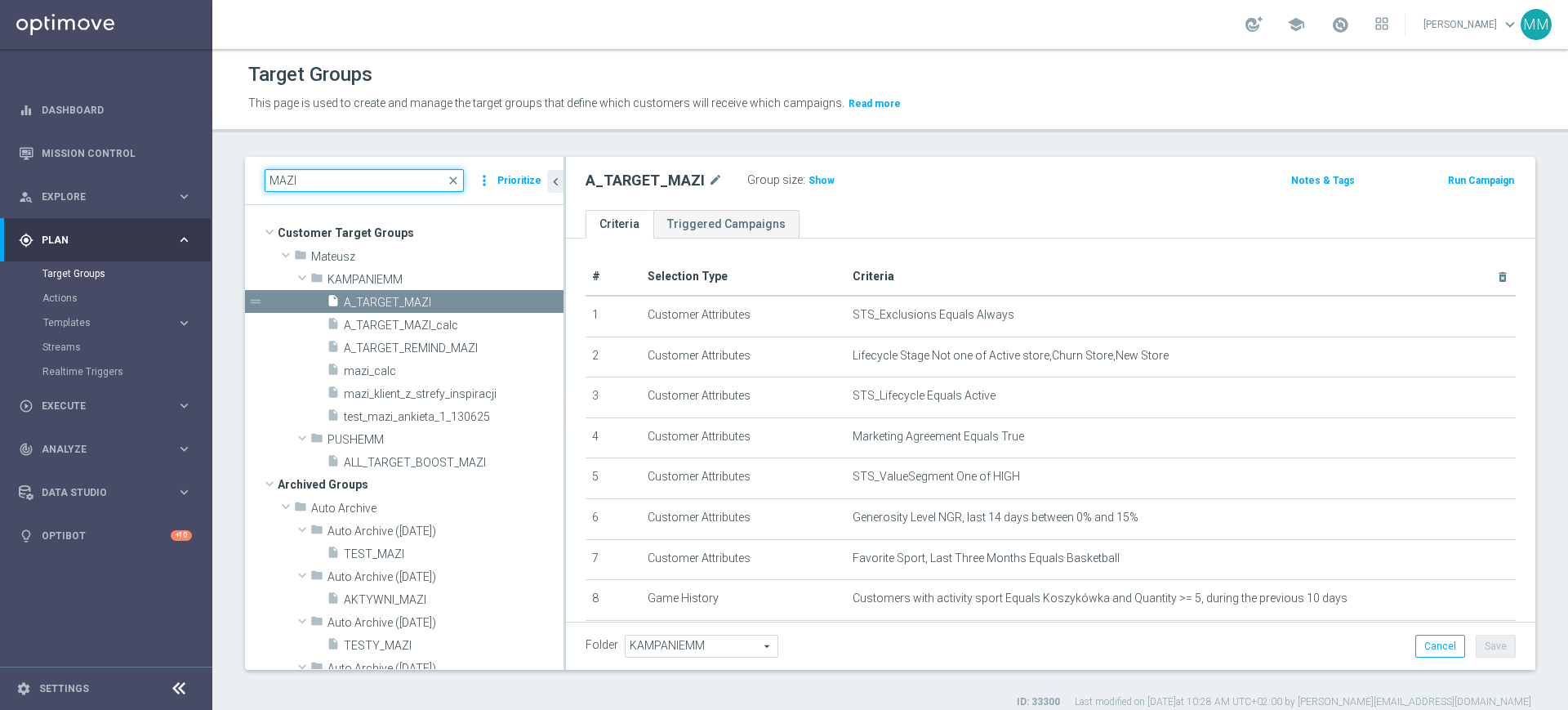
click at [376, 180] on input "MAZI" at bounding box center [364, 180] width 199 height 23
paste input "A_MIN-LOW_TARGET_ZBR_ME_KOSZ_POLBIH_50DO50_060925"
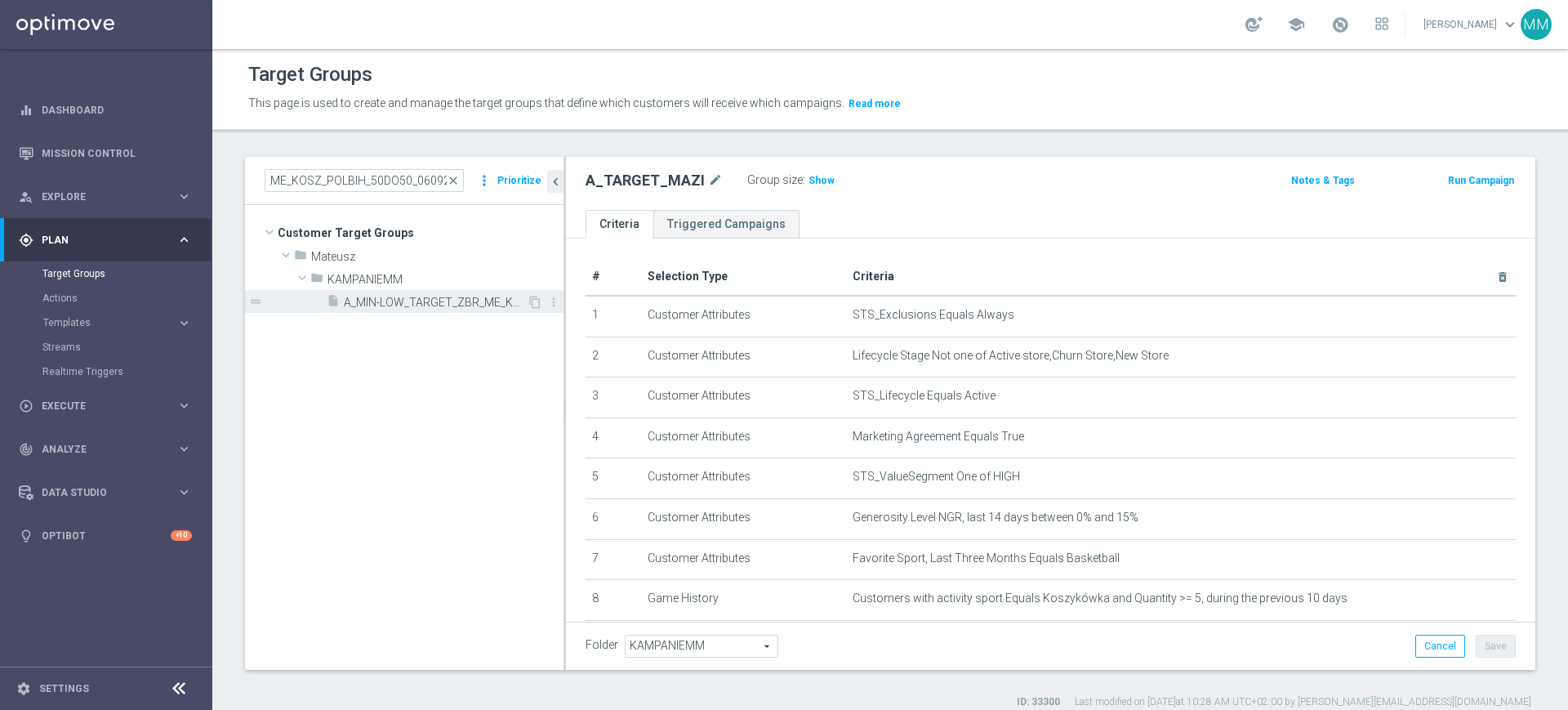
click at [415, 307] on span "A_MIN-LOW_TARGET_ZBR_ME_KOSZ_POLBIH_50DO50_060925" at bounding box center [435, 302] width 183 height 14
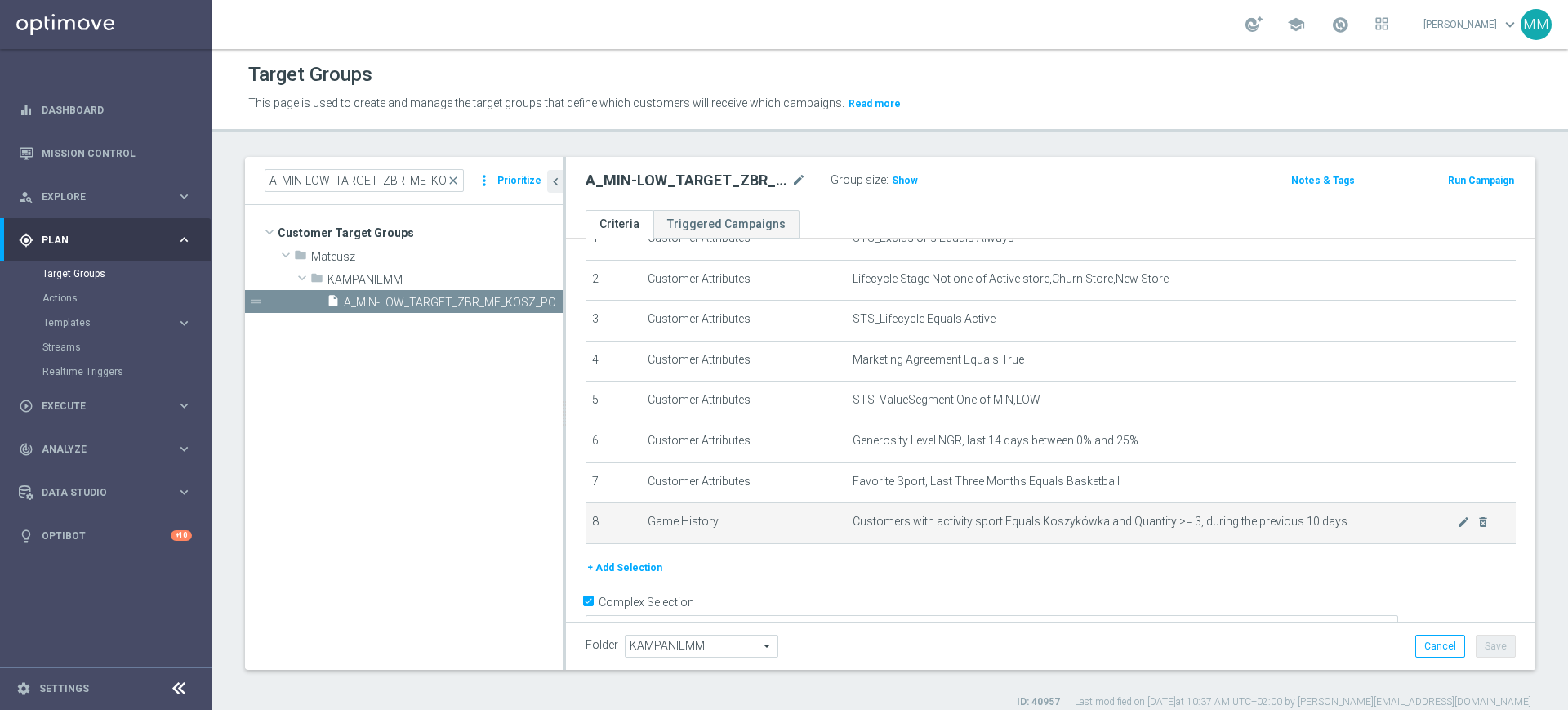
scroll to position [99, 0]
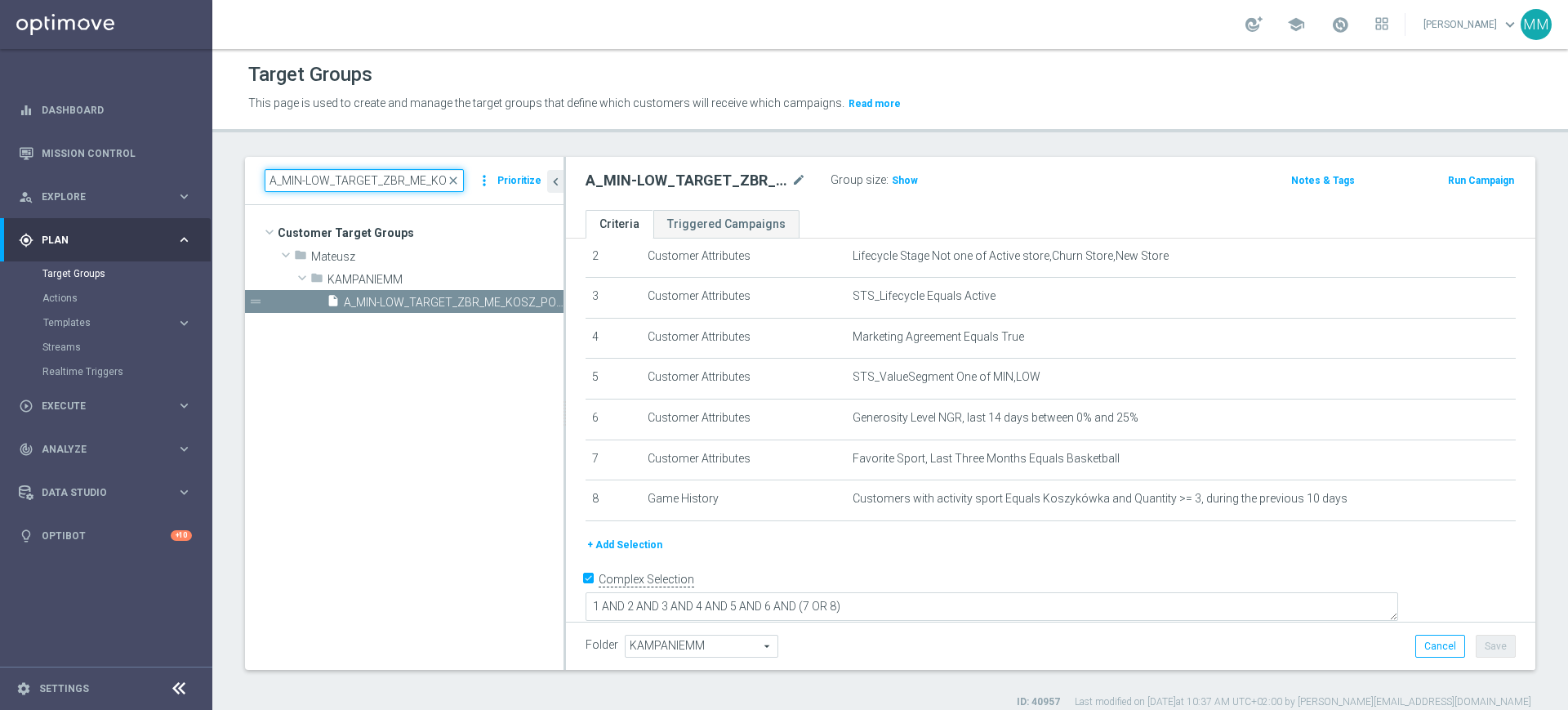
click at [393, 179] on input "A_MIN-LOW_TARGET_ZBR_ME_KOSZ_POLBIH_50DO50_060925" at bounding box center [364, 180] width 199 height 23
paste input "ED_TARGET_ZBR_ME_KOSZ_POLBIH_50DO10"
type input "A_MED_TARGET_ZBR_ME_KOSZ_POLBIH_50DO100_060925"
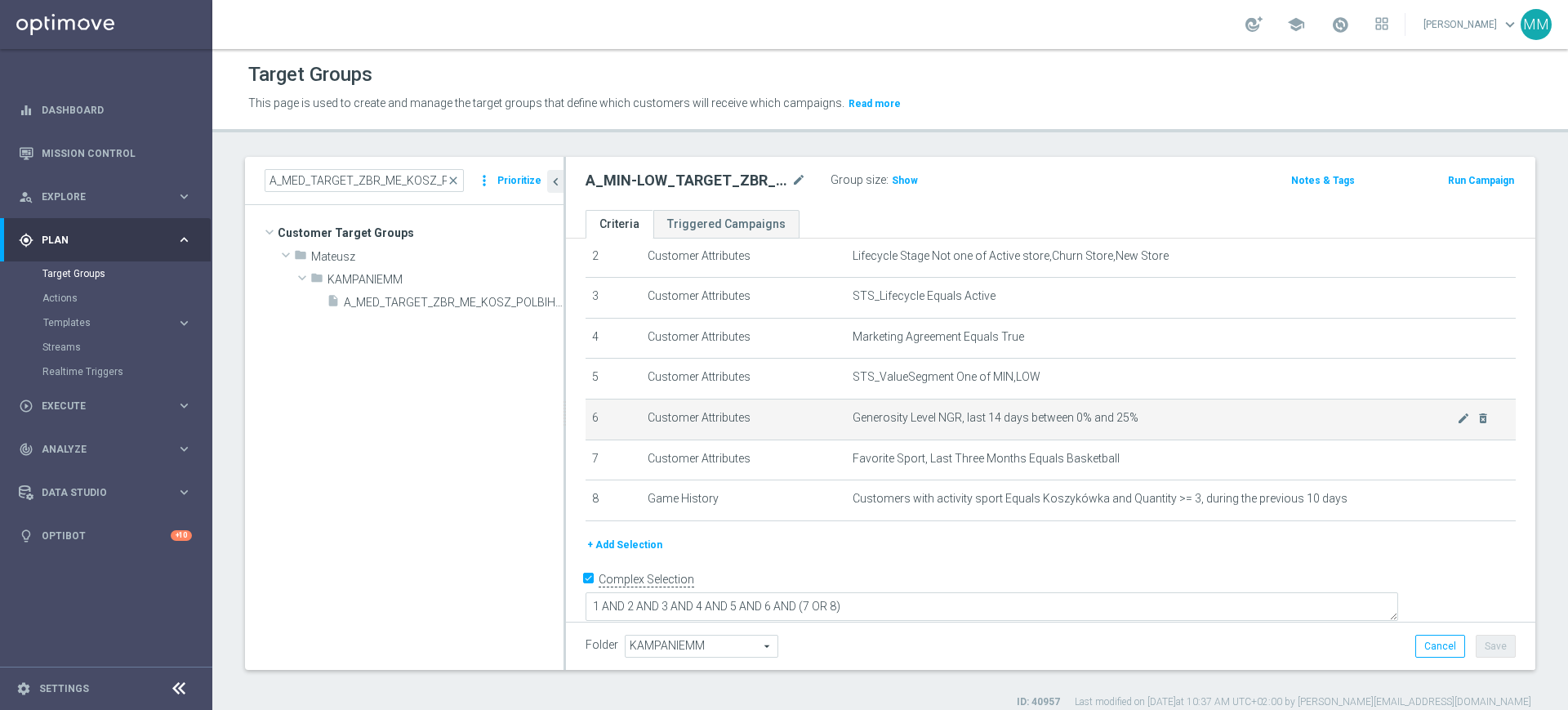
click at [754, 435] on td "Customer Attributes" at bounding box center [744, 419] width 205 height 40
click at [618, 186] on h2 "A_MIN-LOW_TARGET_ZBR_ME_KOSZ_POLBIH_50DO50_060925" at bounding box center [687, 180] width 203 height 20
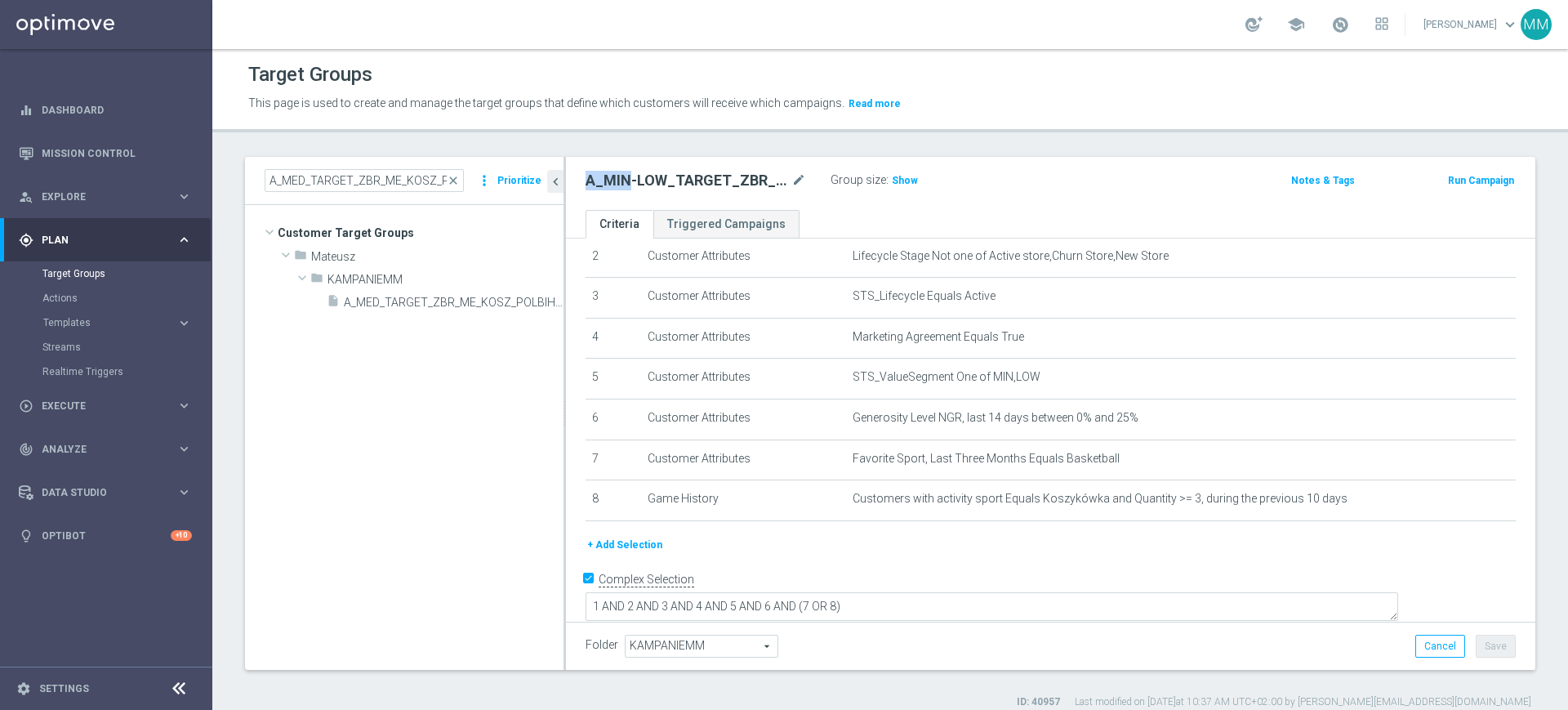
click at [616, 185] on h2 "A_MIN-LOW_TARGET_ZBR_ME_KOSZ_POLBIH_50DO50_060925" at bounding box center [687, 180] width 203 height 20
copy div "A_MIN-LOW_TARGET_ZBR_ME_KOSZ_POLBIH_50DO50_060925"
click at [901, 183] on span "Show" at bounding box center [905, 180] width 27 height 12
click at [1447, 174] on button "Run Campaign" at bounding box center [1481, 180] width 69 height 18
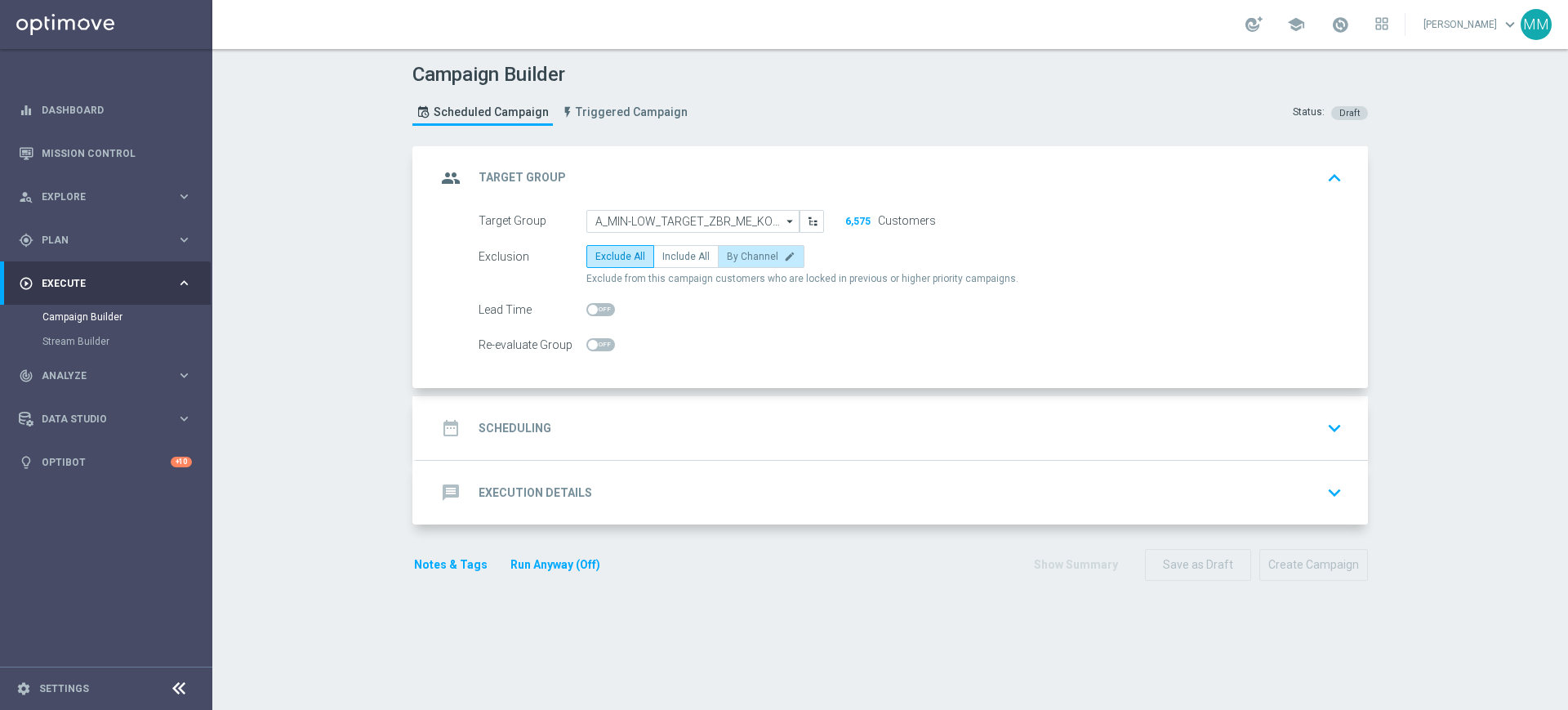
click at [784, 256] on icon "edit" at bounding box center [790, 257] width 12 height 12
click at [738, 256] on input "By Channel edit" at bounding box center [732, 259] width 11 height 11
radio input "true"
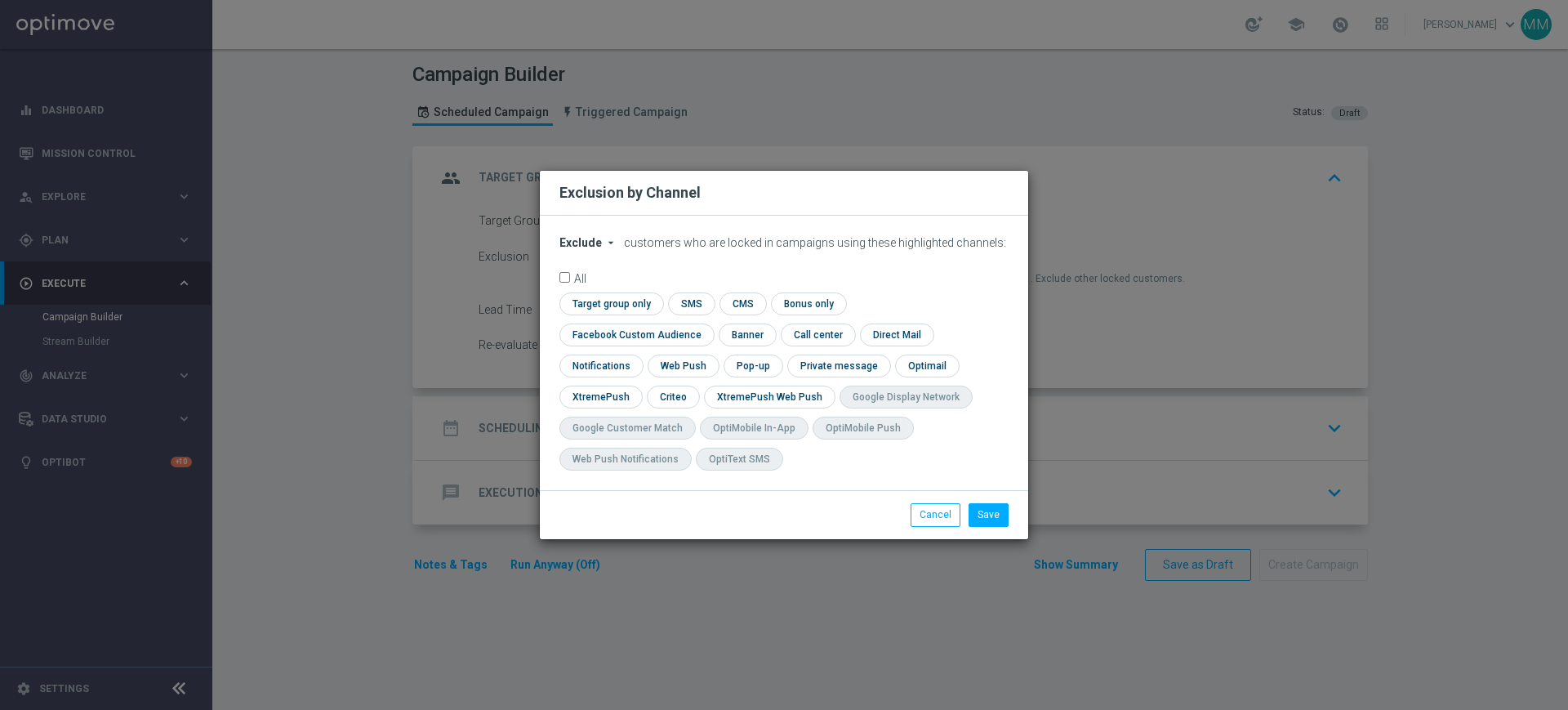
click at [596, 246] on div "Exclude arrow_drop_down × Exclude customers who are locked in campaigns using t…" at bounding box center [784, 353] width 489 height 275
click at [596, 249] on span "Exclude" at bounding box center [580, 242] width 42 height 13
click at [602, 290] on div "Include" at bounding box center [590, 281] width 60 height 20
click at [651, 314] on input "checkbox" at bounding box center [609, 303] width 99 height 22
checkbox input "true"
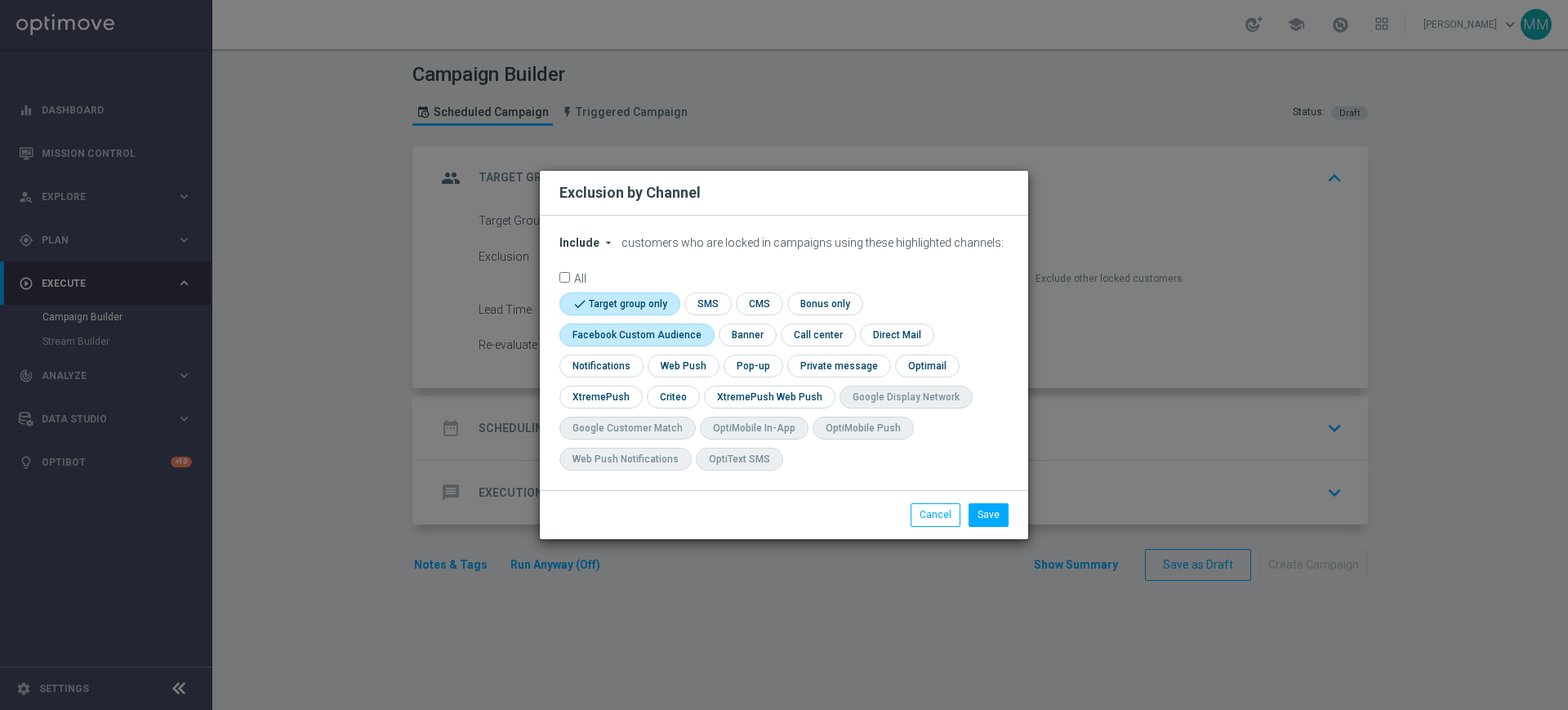
click at [668, 338] on input "checkbox" at bounding box center [633, 334] width 148 height 22
checkbox input "true"
click at [680, 400] on input "checkbox" at bounding box center [672, 396] width 50 height 22
checkbox input "true"
click at [1003, 512] on button "Save" at bounding box center [989, 514] width 40 height 23
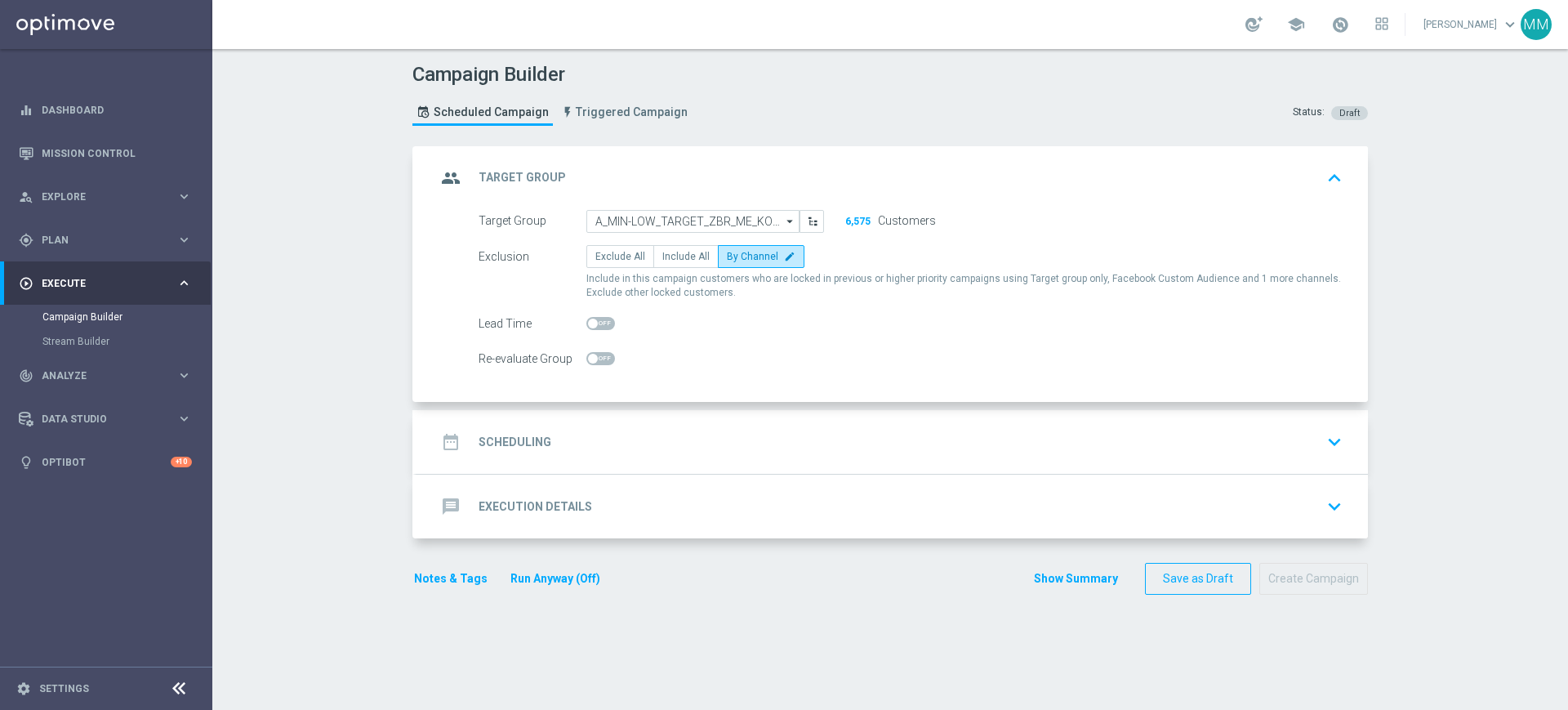
click at [579, 440] on div "date_range Scheduling keyboard_arrow_down" at bounding box center [892, 442] width 912 height 32
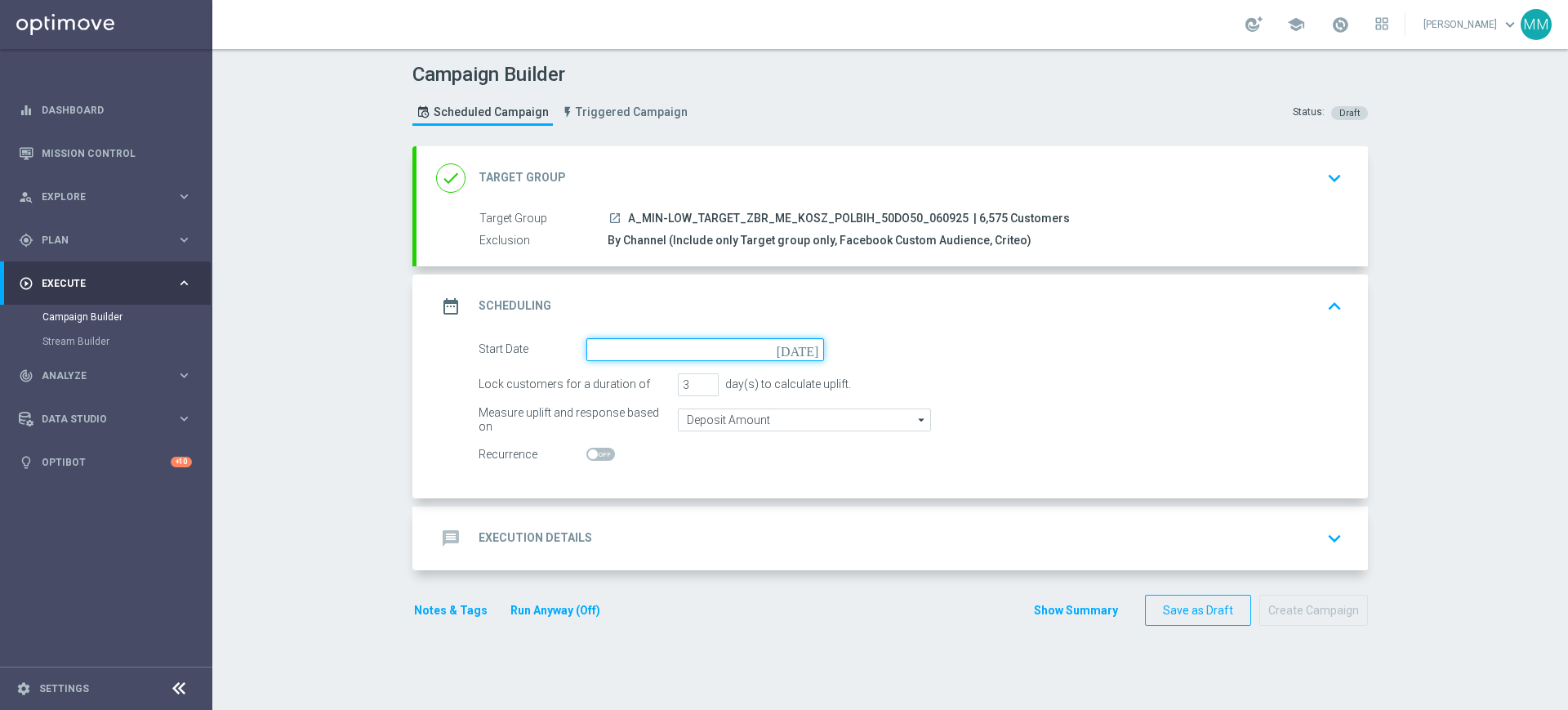
click at [678, 351] on input at bounding box center [705, 349] width 237 height 23
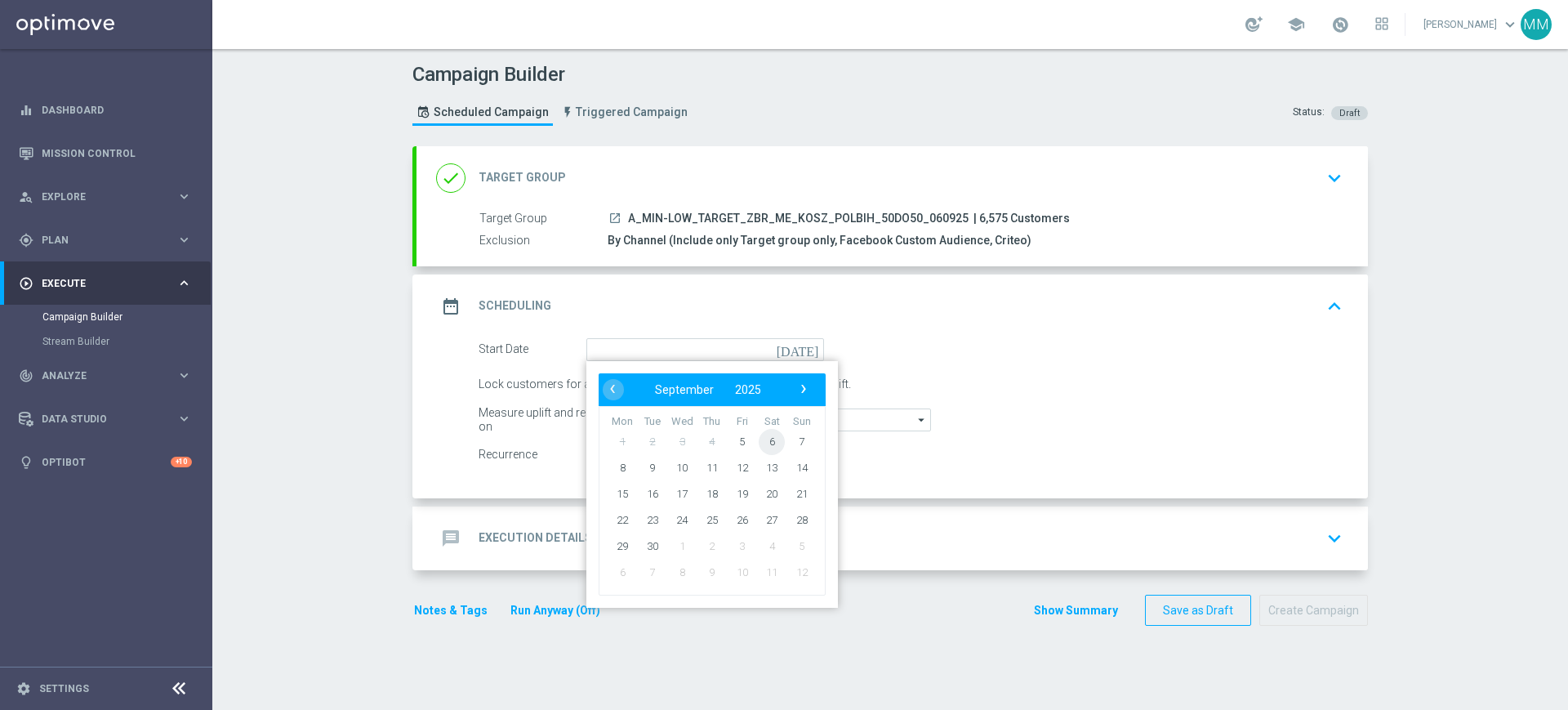
click at [763, 441] on span "6" at bounding box center [772, 441] width 27 height 27
type input "[DATE]"
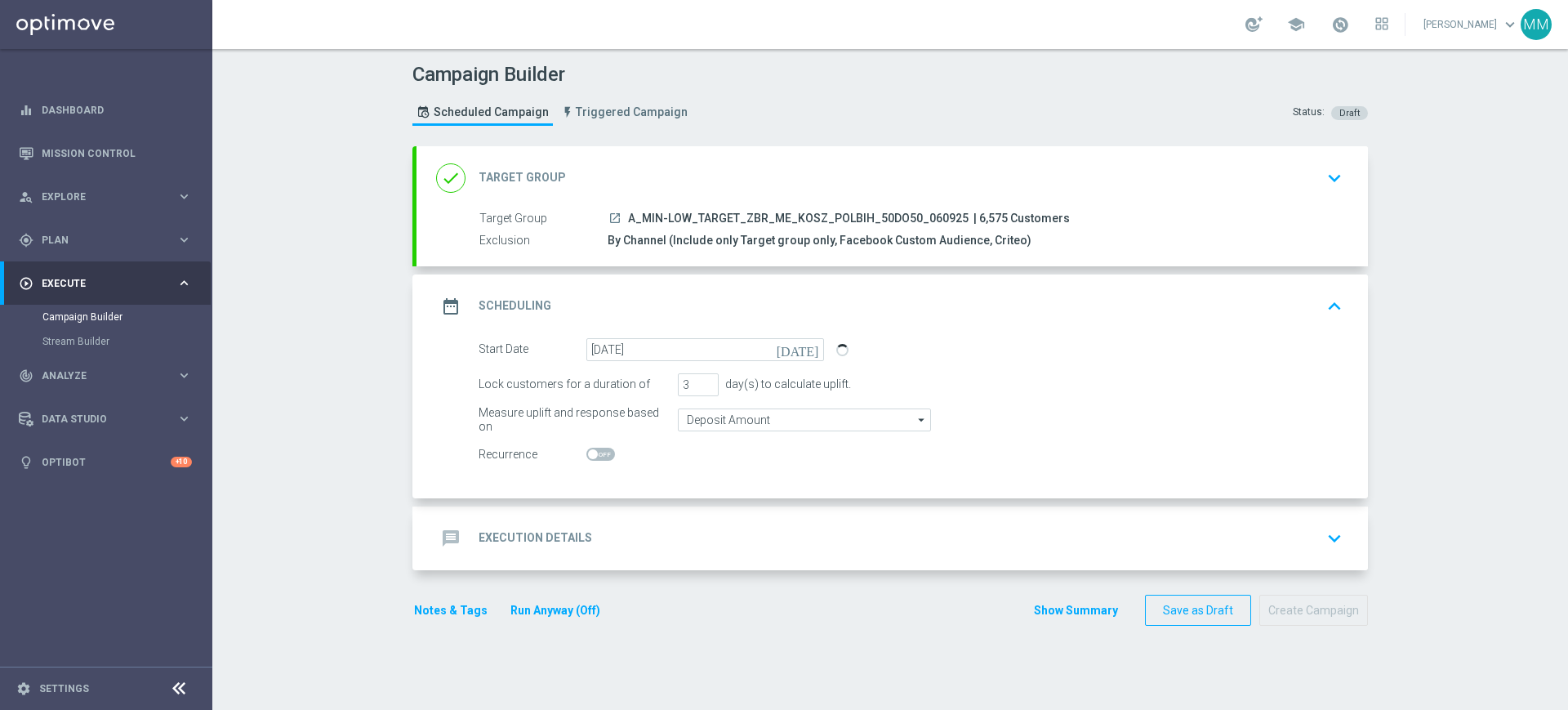
click at [655, 156] on div "done Target Group keyboard_arrow_down" at bounding box center [892, 177] width 951 height 64
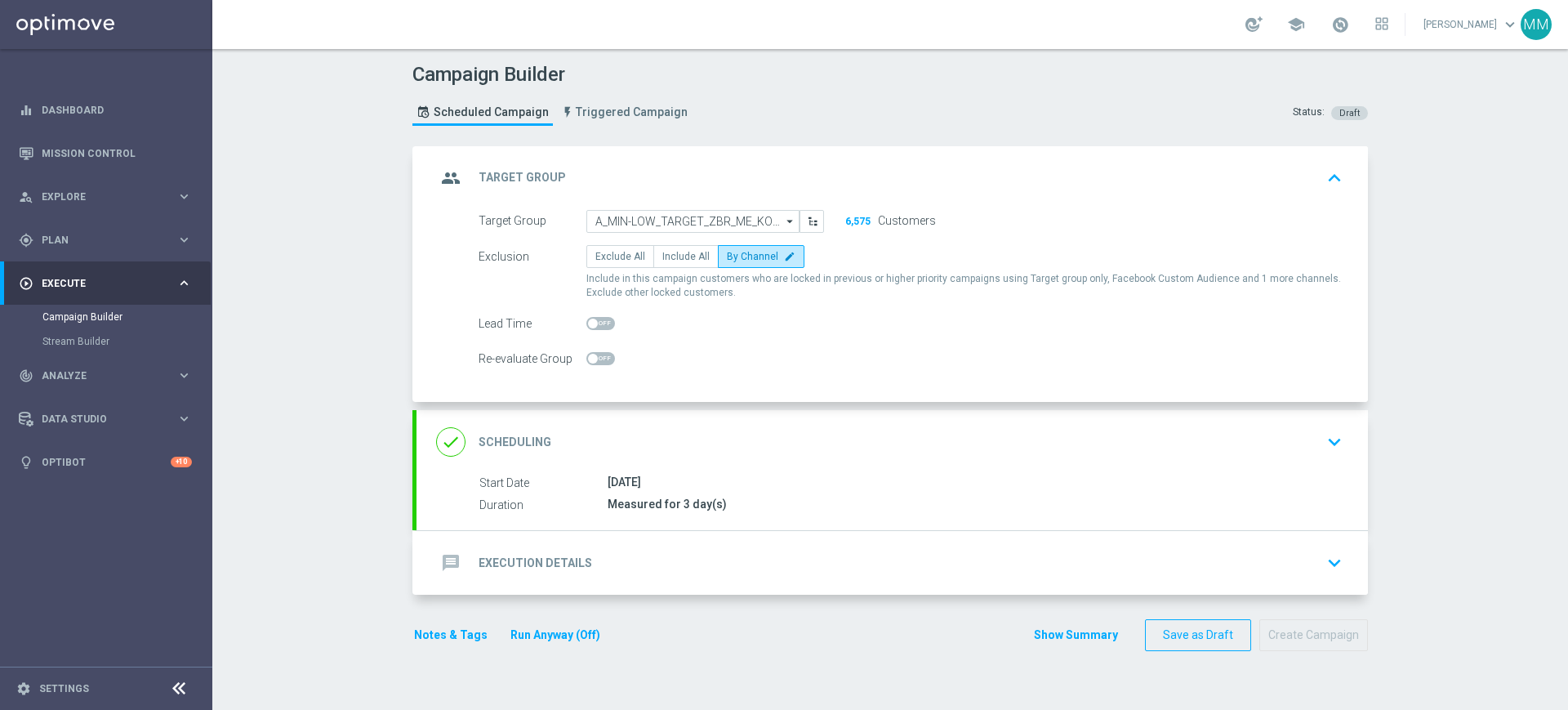
click at [594, 324] on span at bounding box center [601, 323] width 29 height 13
click at [594, 324] on input "checkbox" at bounding box center [601, 323] width 29 height 13
checkbox input "true"
click at [711, 443] on div "done Scheduling keyboard_arrow_down" at bounding box center [892, 442] width 912 height 32
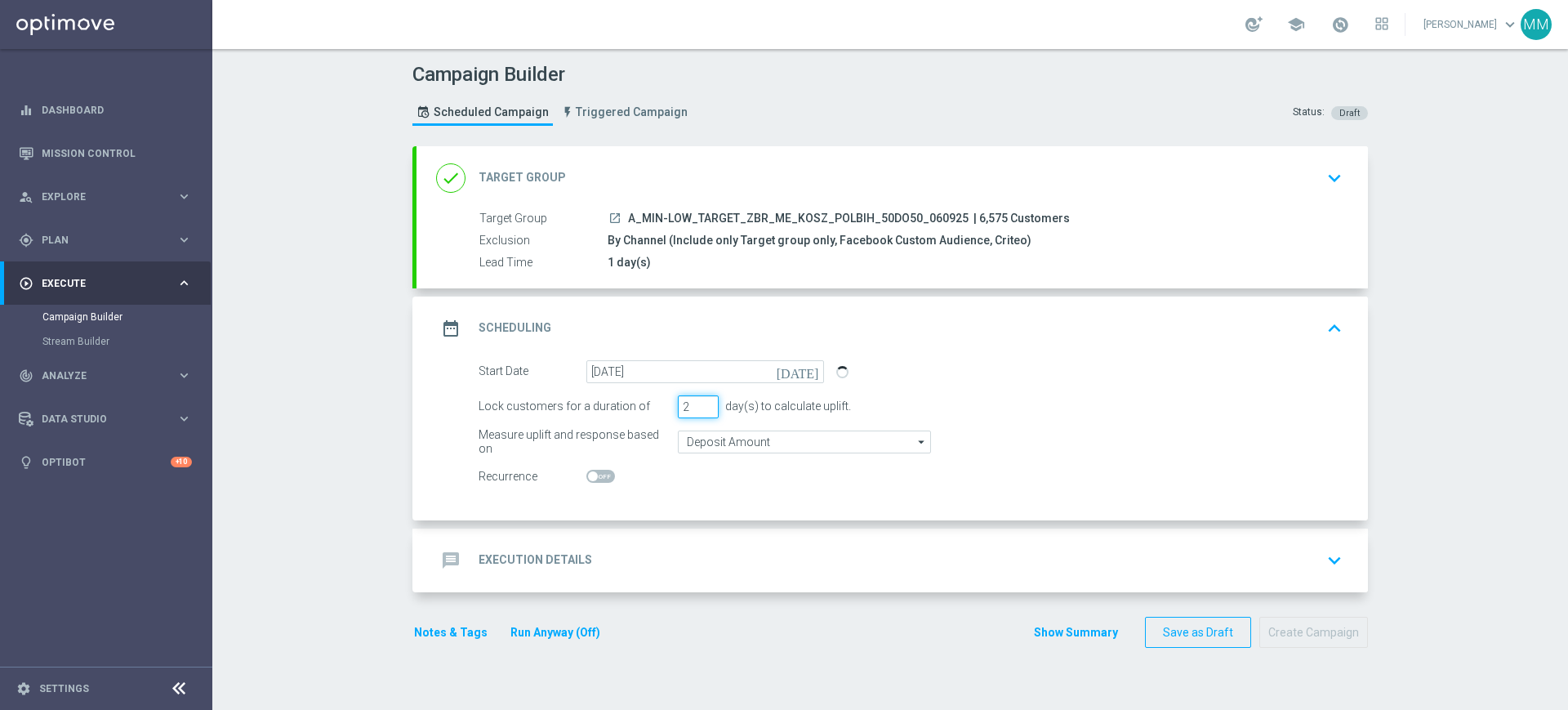
type input "2"
click at [701, 409] on input "2" at bounding box center [697, 406] width 40 height 23
click at [711, 445] on input "Deposit Amount" at bounding box center [804, 441] width 253 height 23
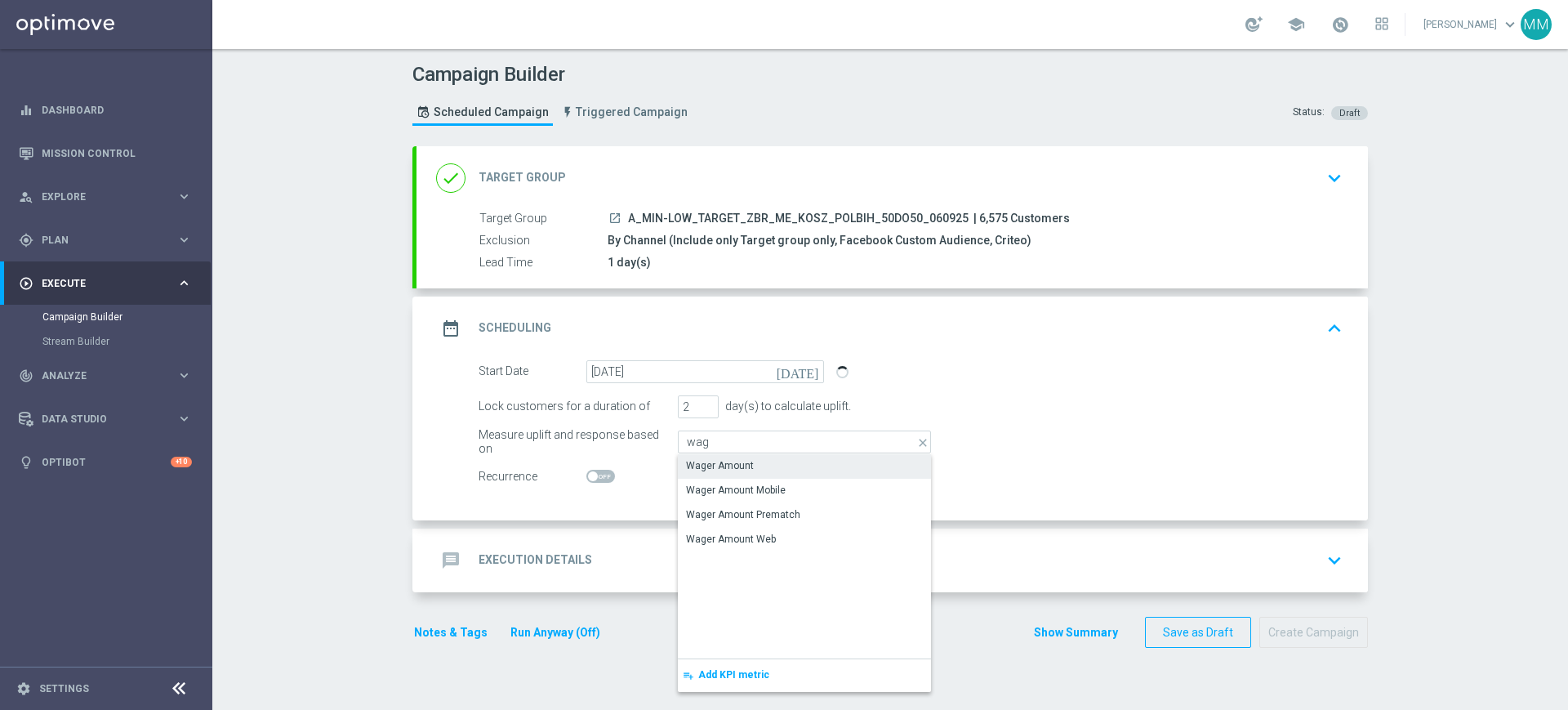
click at [717, 459] on div "Wager Amount" at bounding box center [720, 465] width 68 height 15
type input "Wager Amount"
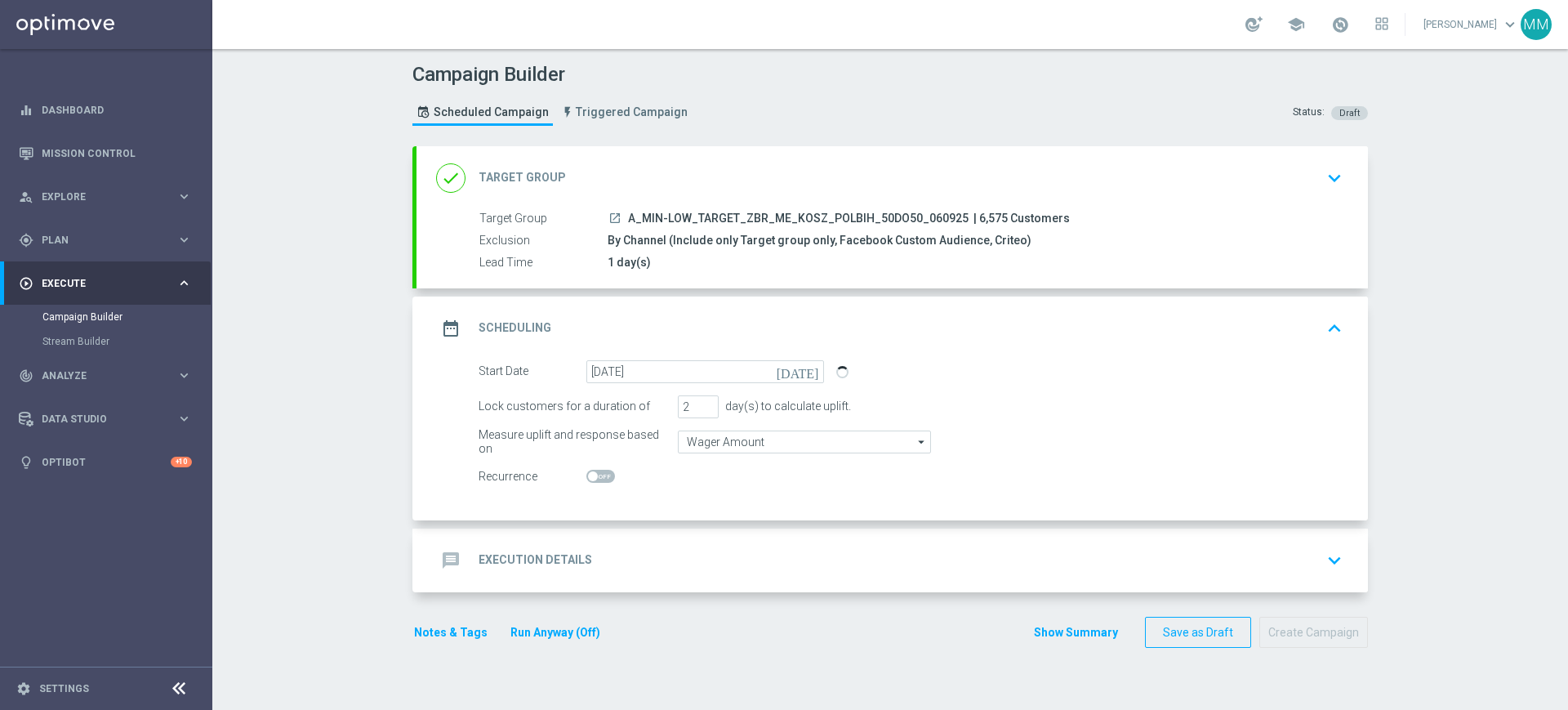
click at [723, 425] on form "Start Date [DATE] [DATE] Lock customers for a duration of 2 day(s) to calculate…" at bounding box center [910, 424] width 864 height 128
click at [721, 443] on input "Wager Amount" at bounding box center [804, 441] width 253 height 23
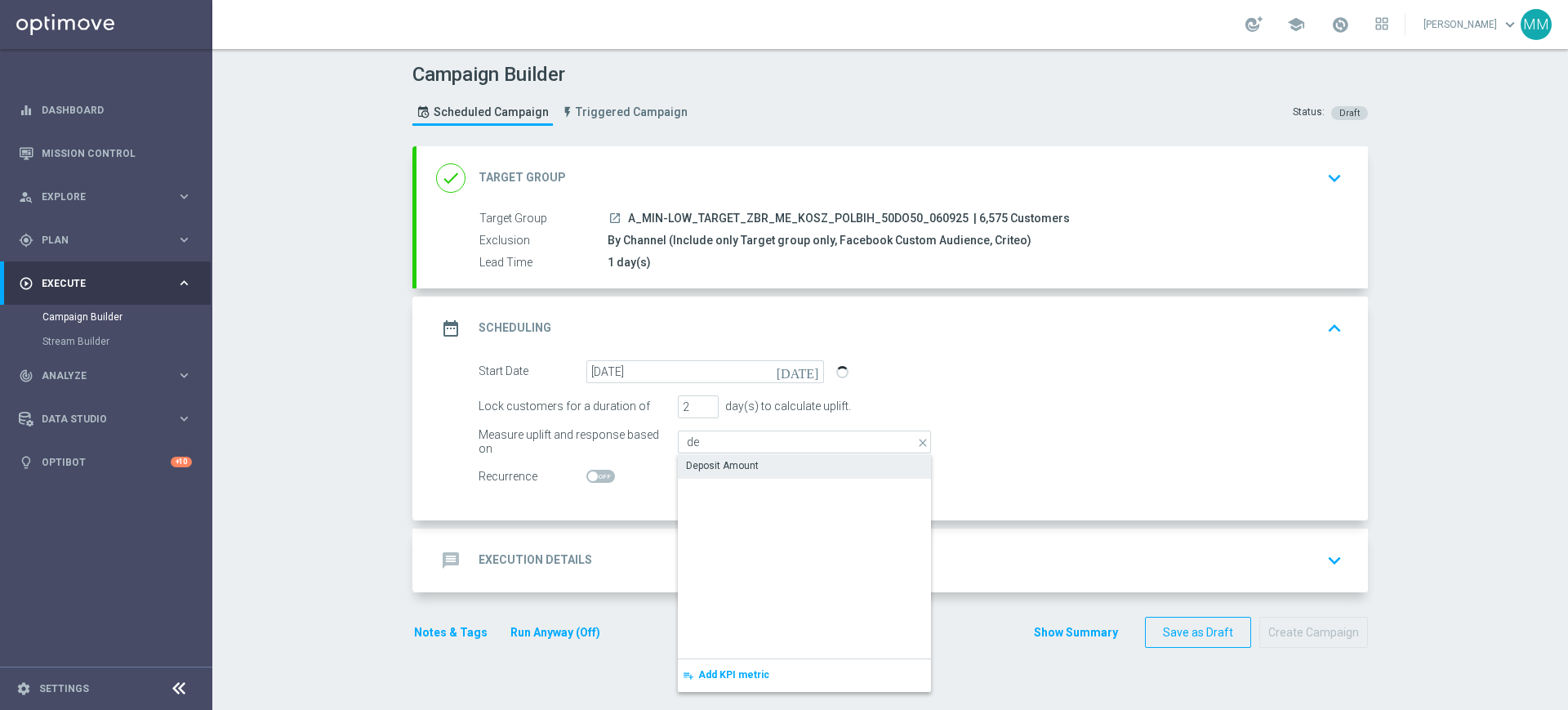
click at [718, 465] on div "Deposit Amount" at bounding box center [723, 465] width 73 height 15
type input "Deposit Amount"
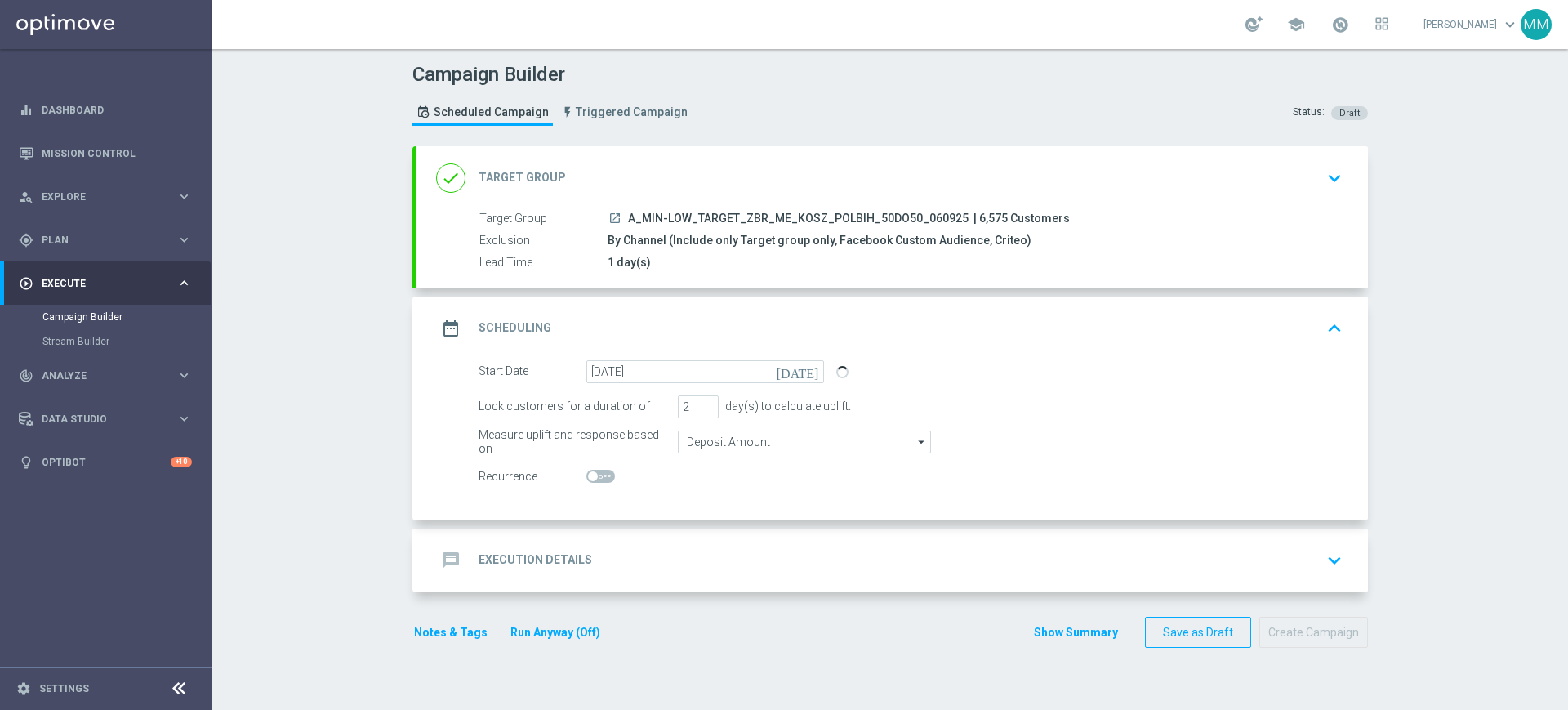
click at [658, 585] on div "message Execution Details keyboard_arrow_down" at bounding box center [892, 560] width 951 height 64
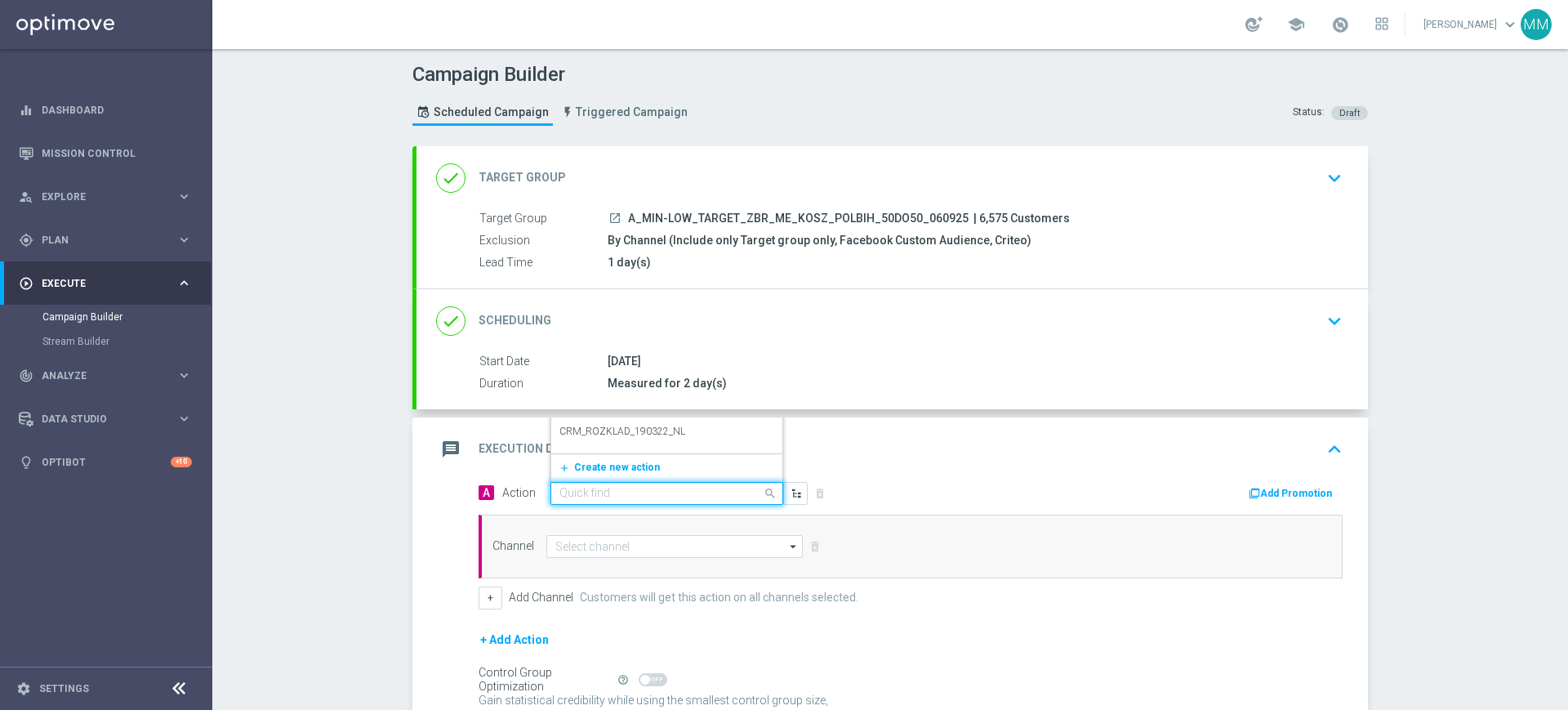
click at [623, 498] on input "text" at bounding box center [650, 493] width 182 height 14
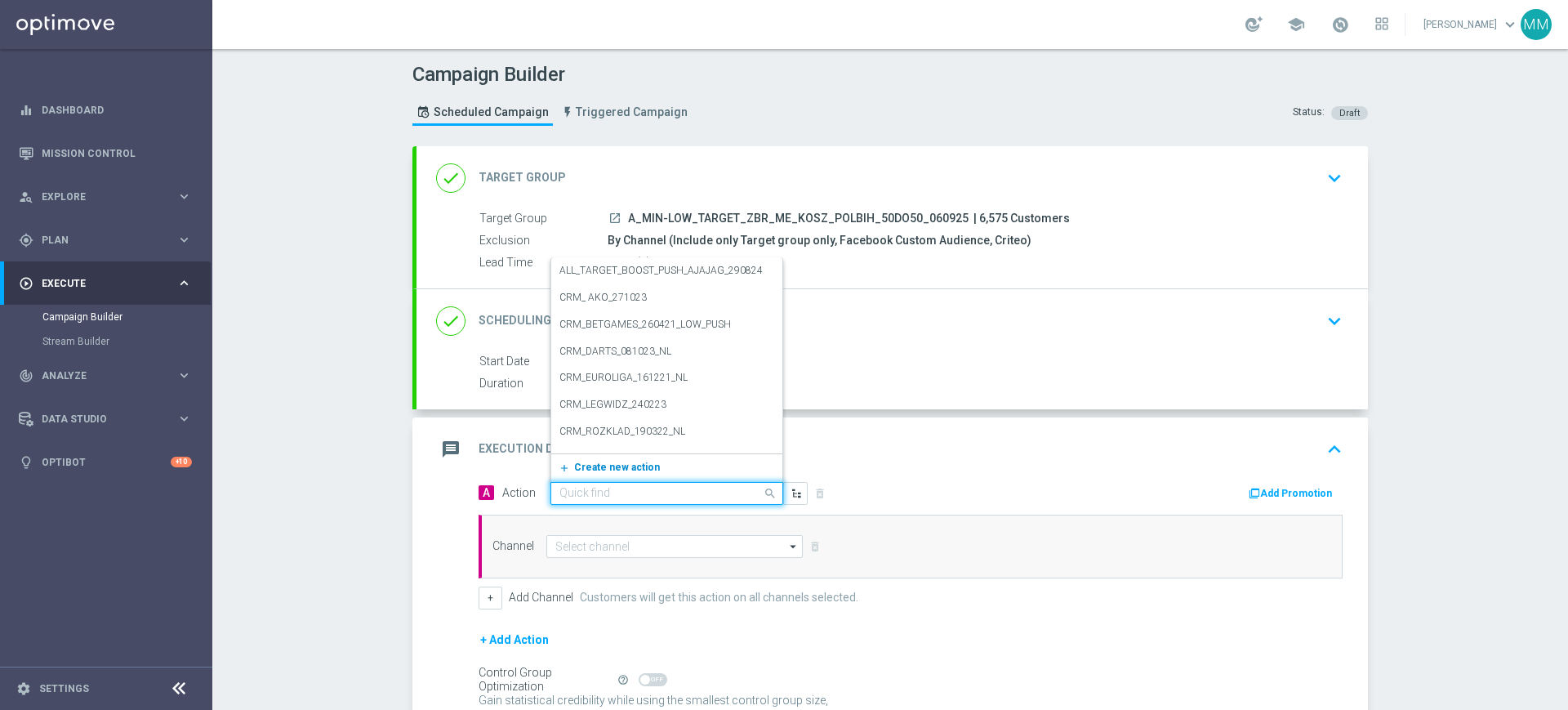
click at [630, 473] on button "add_new Create new action" at bounding box center [664, 467] width 226 height 19
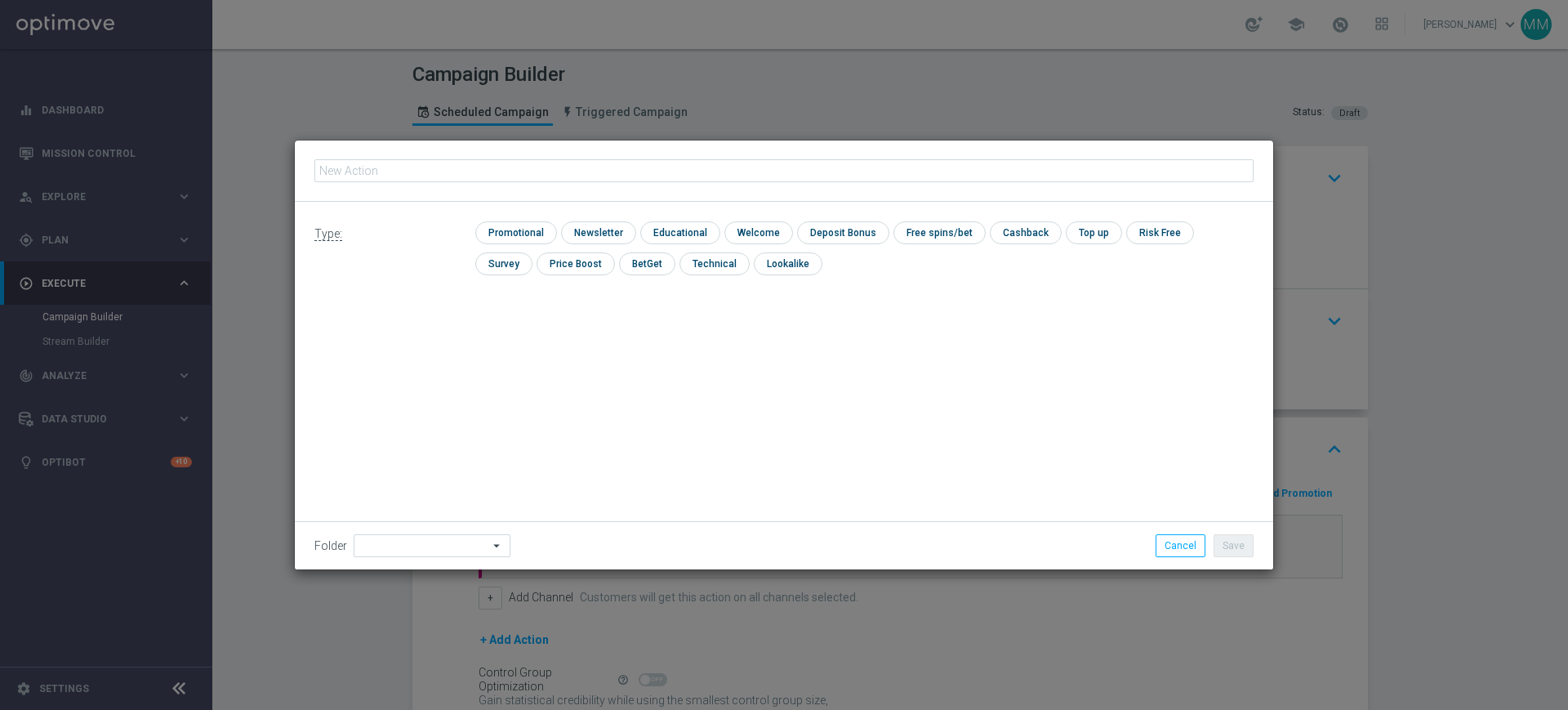
type input "A_MIN-LOW_TARGET_ZBR_ME_KOSZ_POLBIH_50DO50_060925"
click at [498, 228] on input "checkbox" at bounding box center [514, 232] width 78 height 22
checkbox input "true"
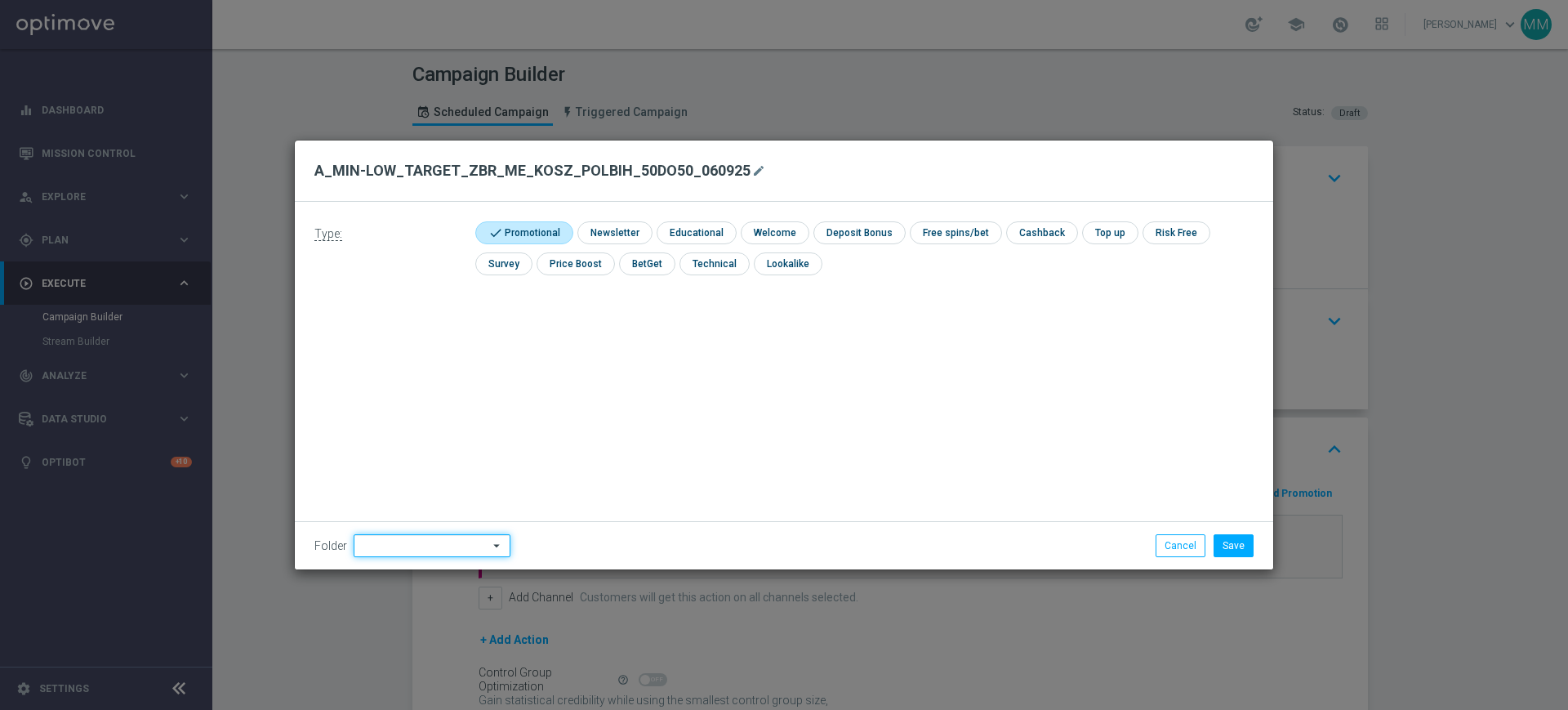
click at [443, 549] on input at bounding box center [431, 545] width 157 height 23
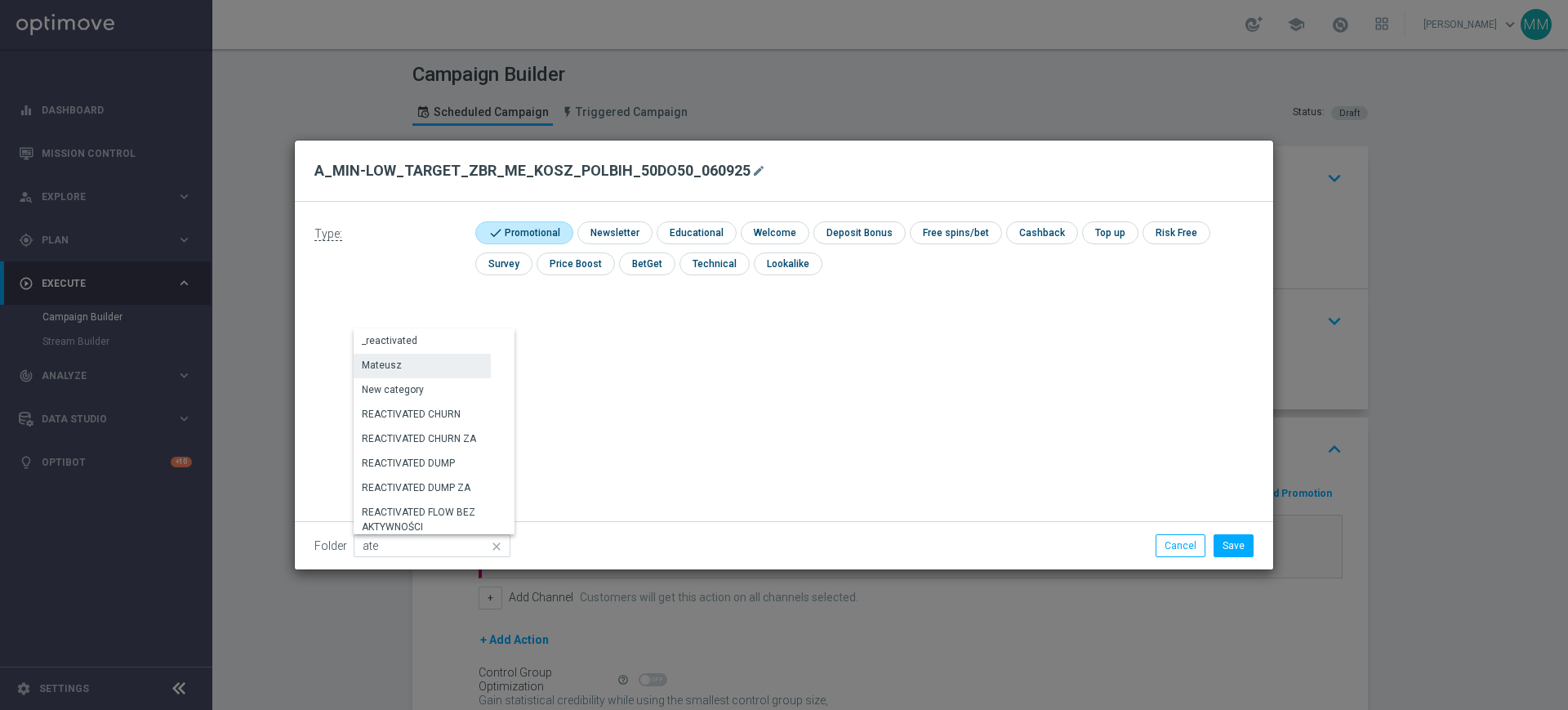
click at [424, 366] on div "Mateusz" at bounding box center [422, 364] width 137 height 23
type input "Mateusz"
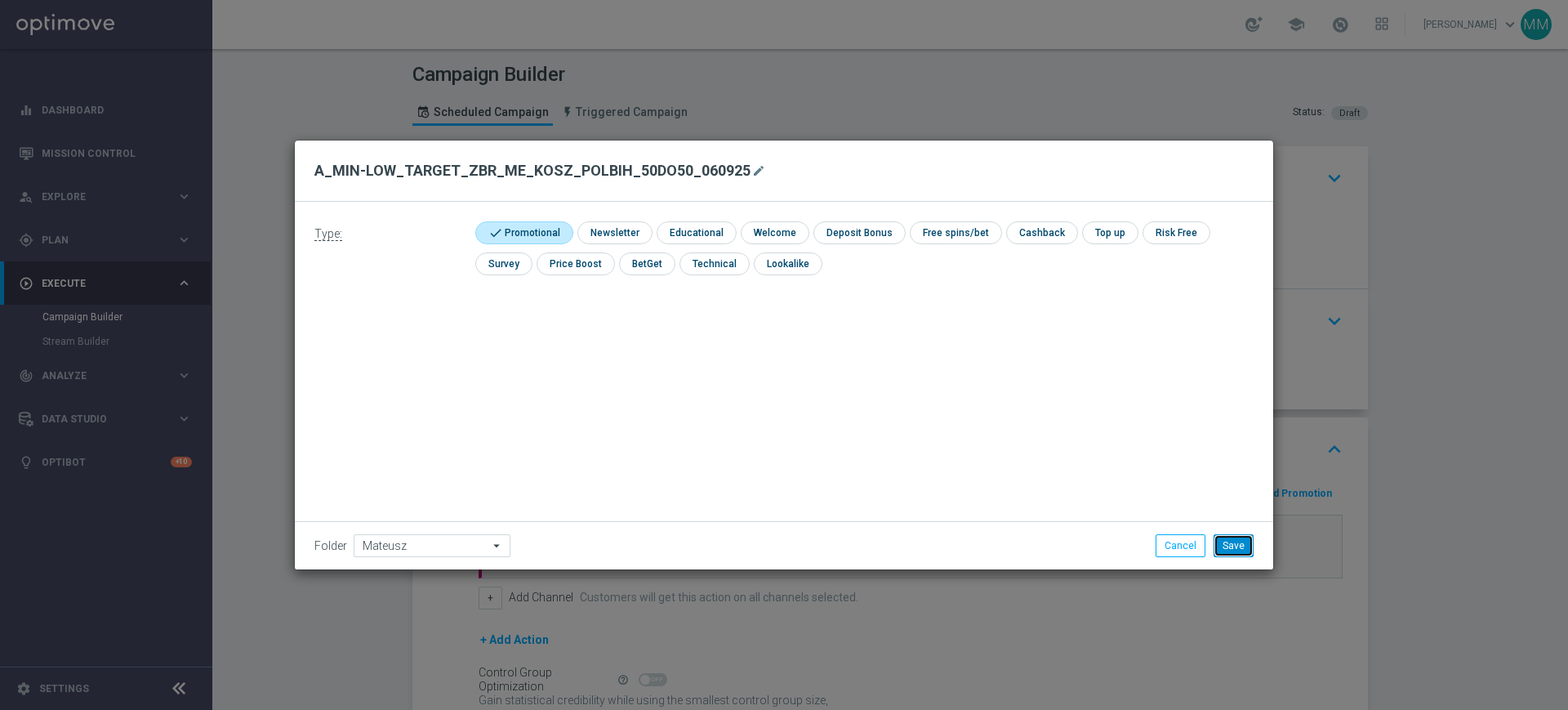
click at [1238, 543] on button "Save" at bounding box center [1233, 545] width 40 height 23
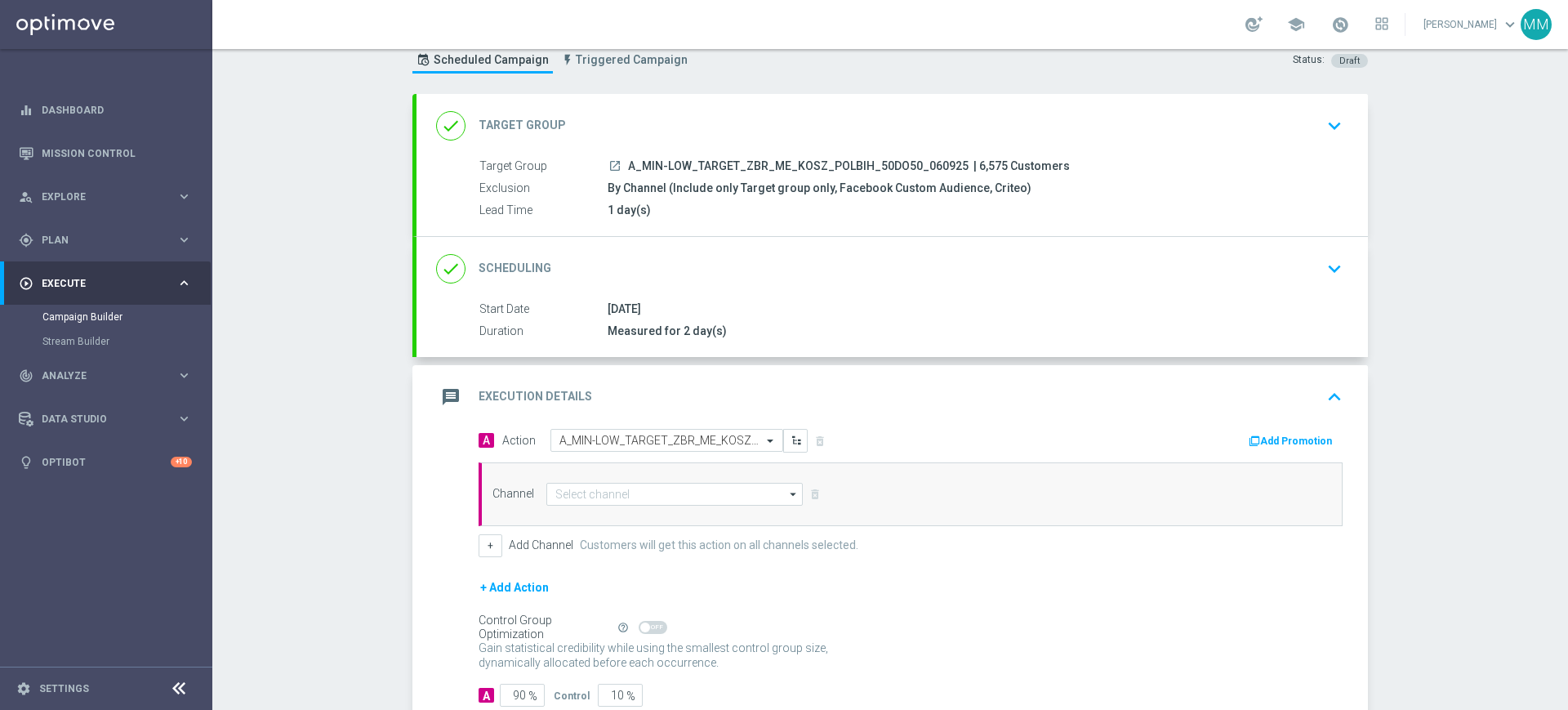
scroll to position [102, 0]
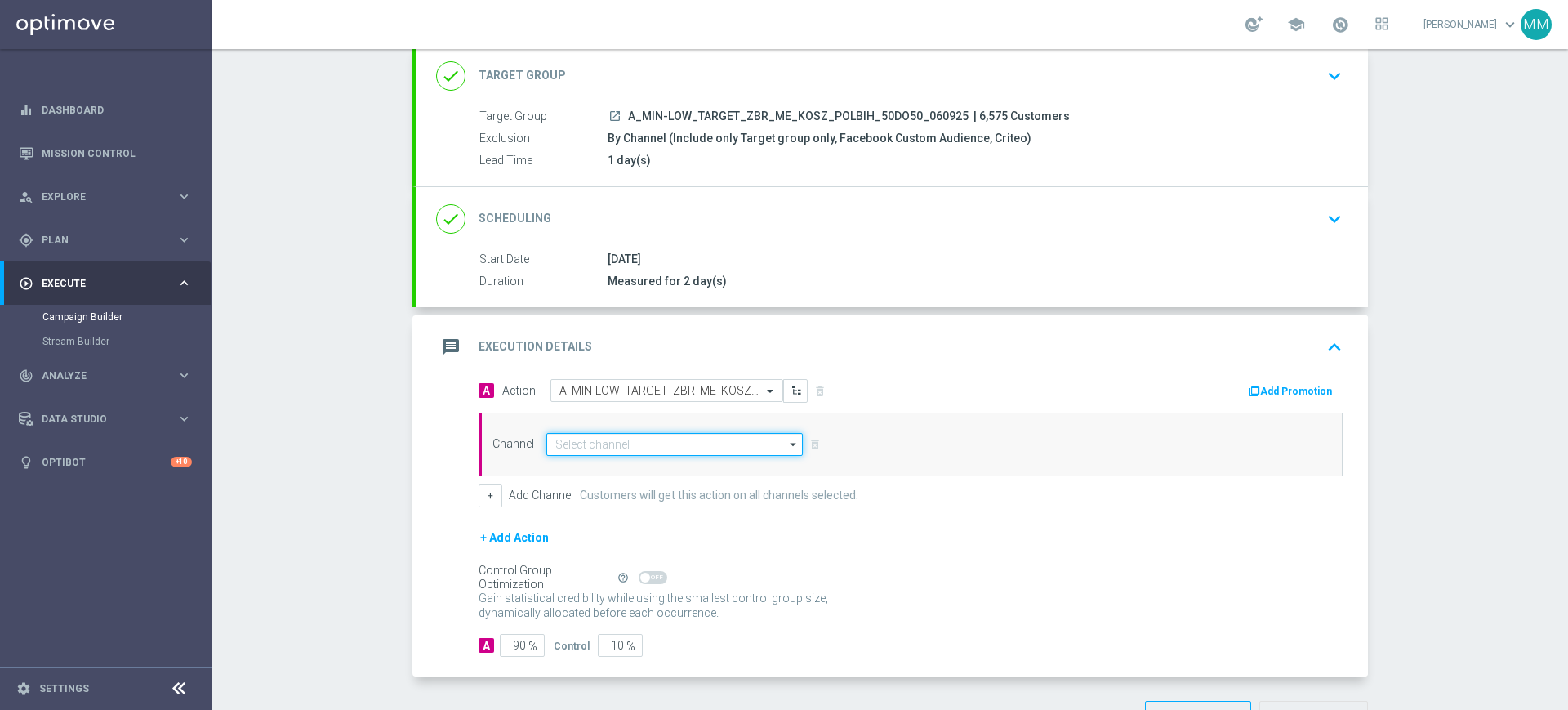
click at [641, 451] on input at bounding box center [675, 444] width 256 height 23
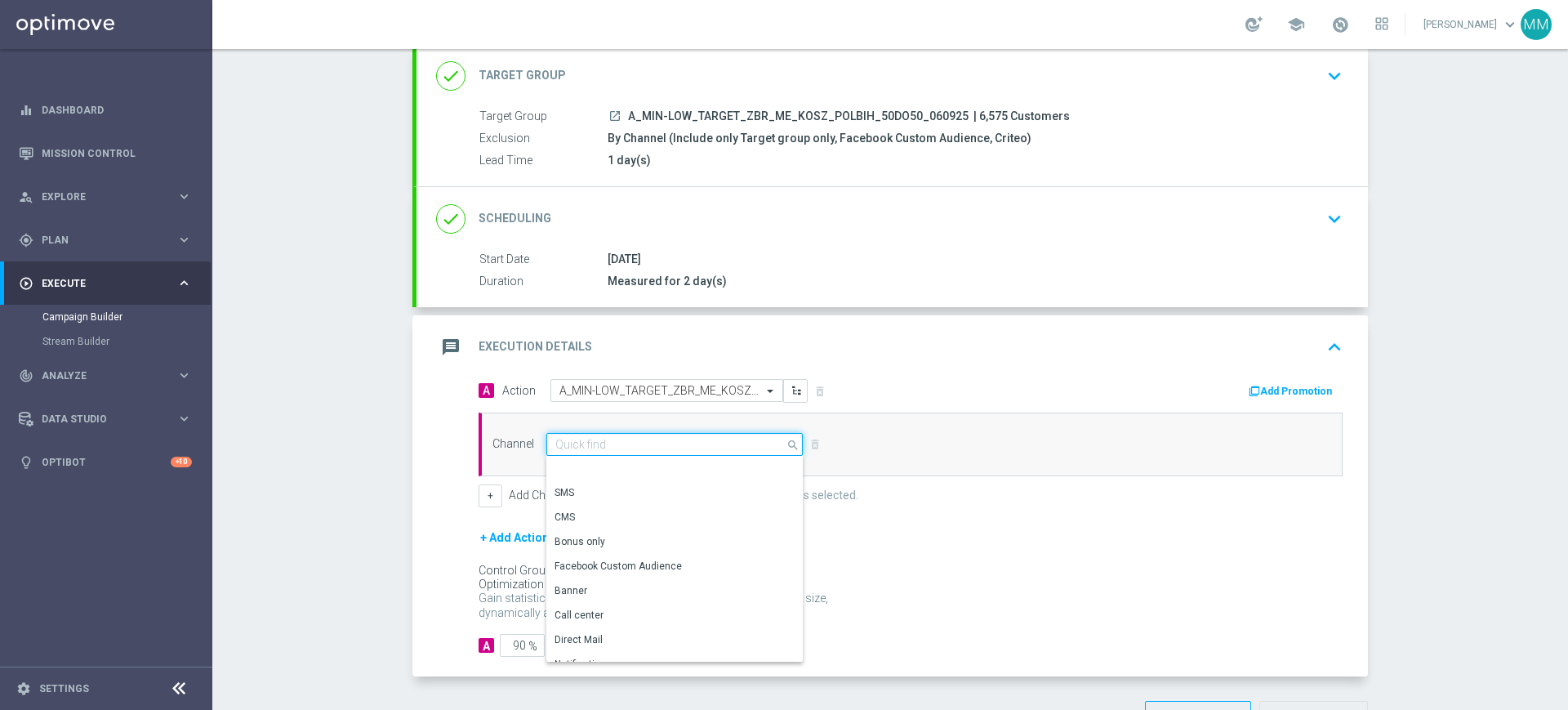
scroll to position [330, 0]
click at [1006, 472] on div "Channel search Show Selected 0 of NaN Banner Call center" at bounding box center [910, 444] width 864 height 64
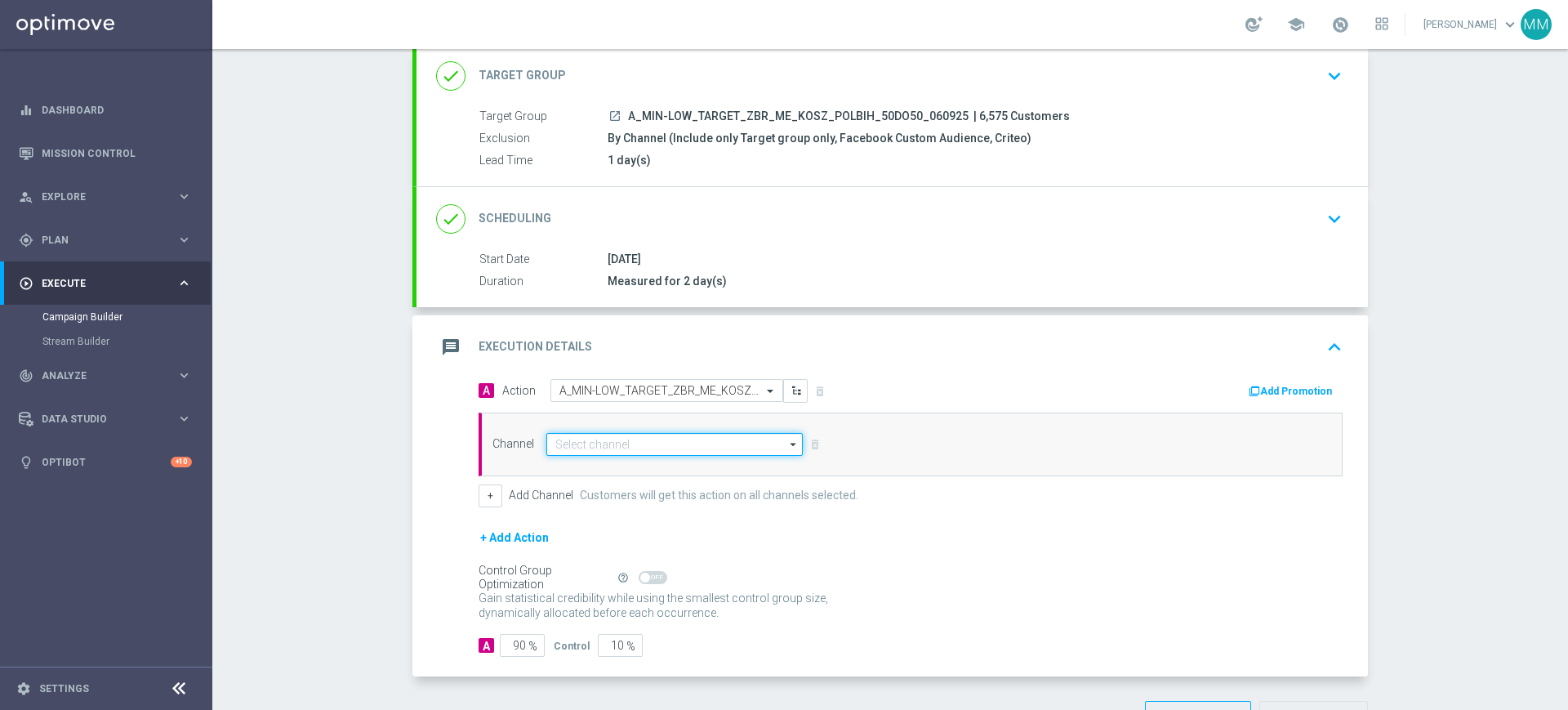
click at [637, 439] on input at bounding box center [675, 444] width 256 height 23
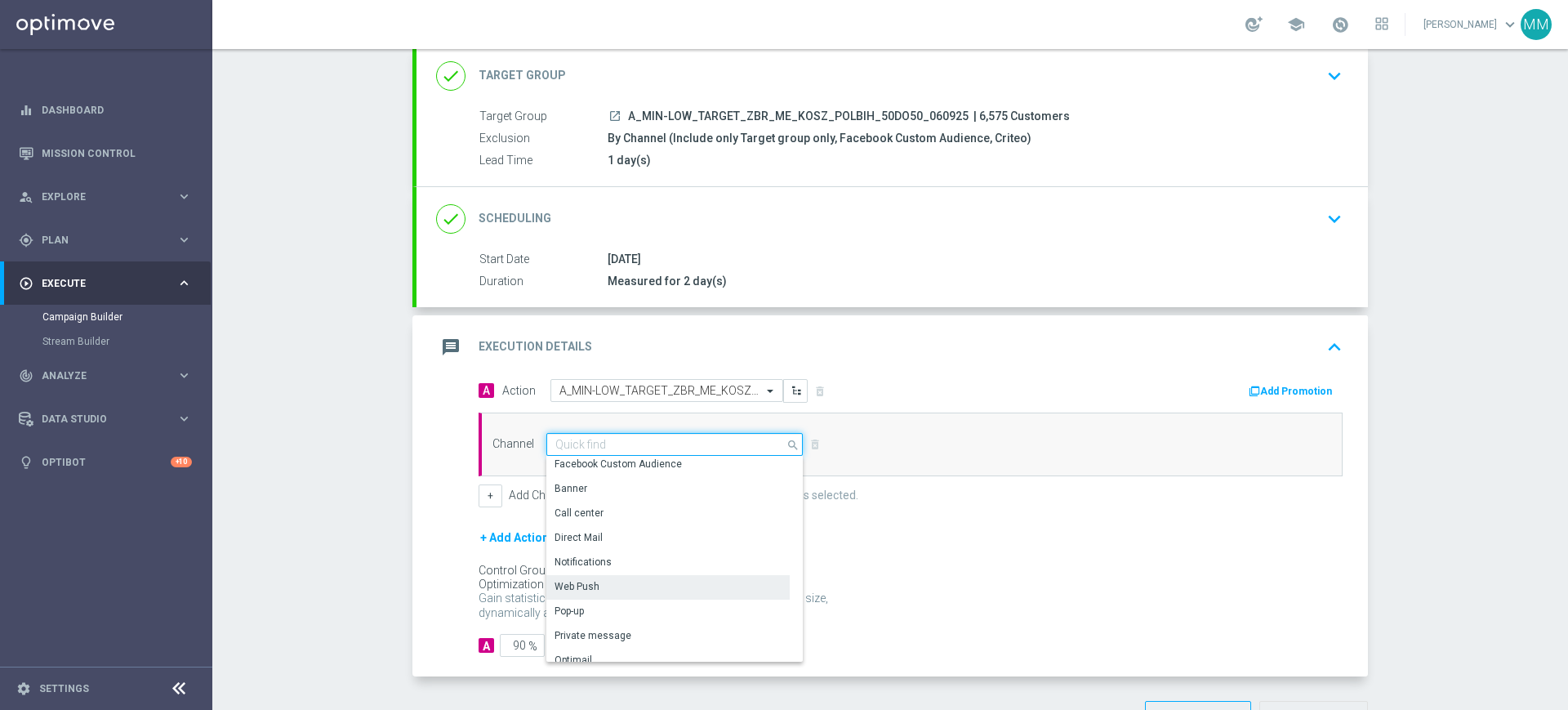
scroll to position [204, 0]
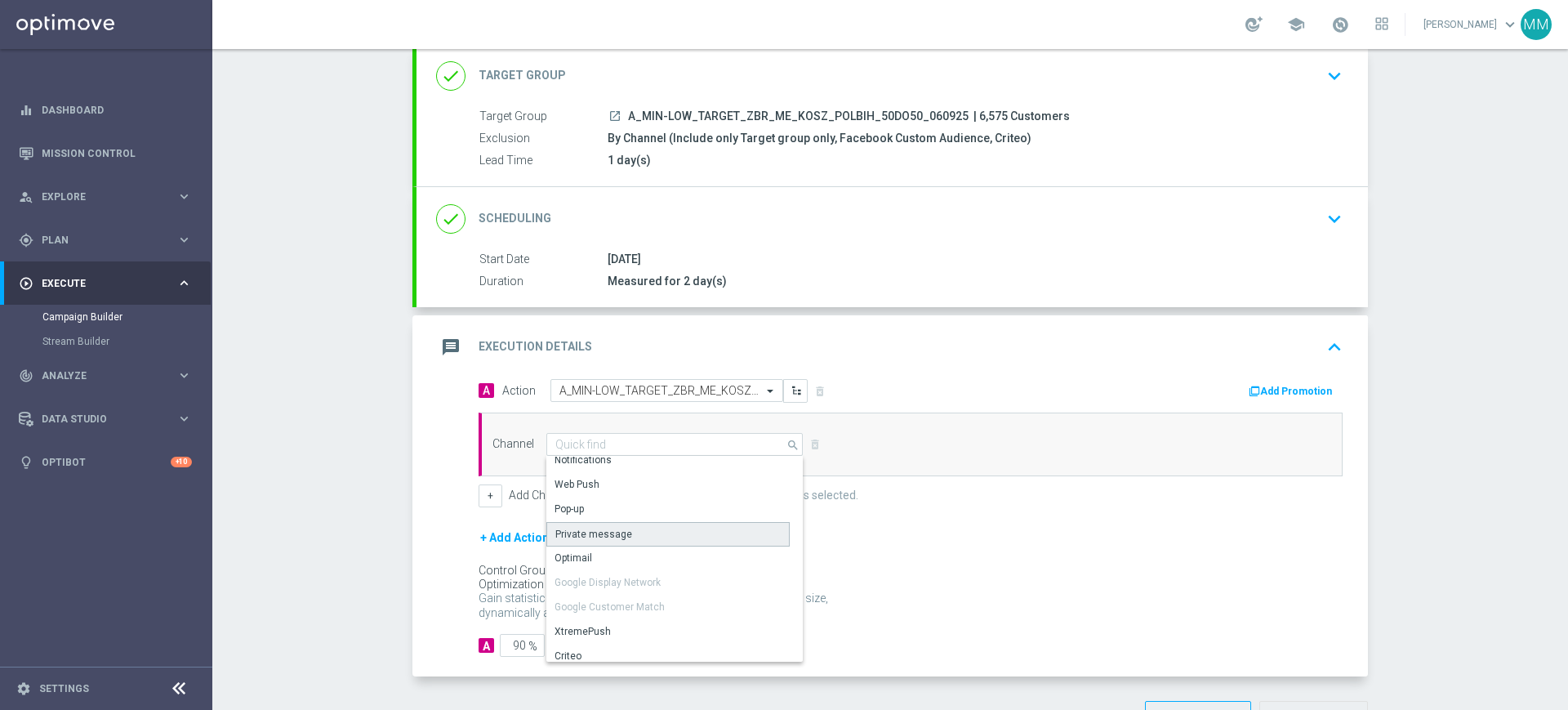
click at [615, 534] on div "Private message" at bounding box center [594, 534] width 77 height 15
type input "Private message"
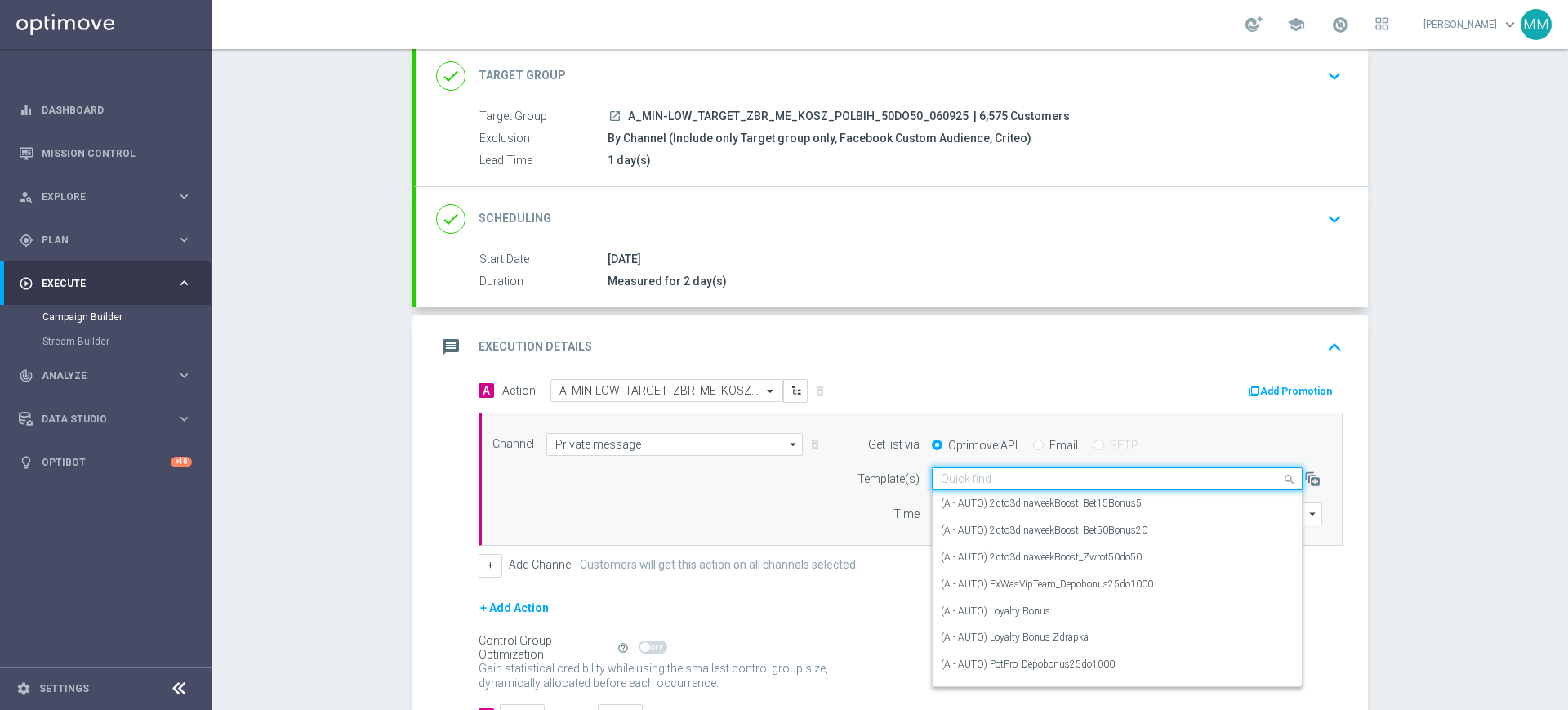
click at [974, 473] on input "text" at bounding box center [1100, 479] width 320 height 14
paste input "A_MIN-LOW_TARGET_ZBR_ME_KOSZ_POLBIH_50DO50_060925"
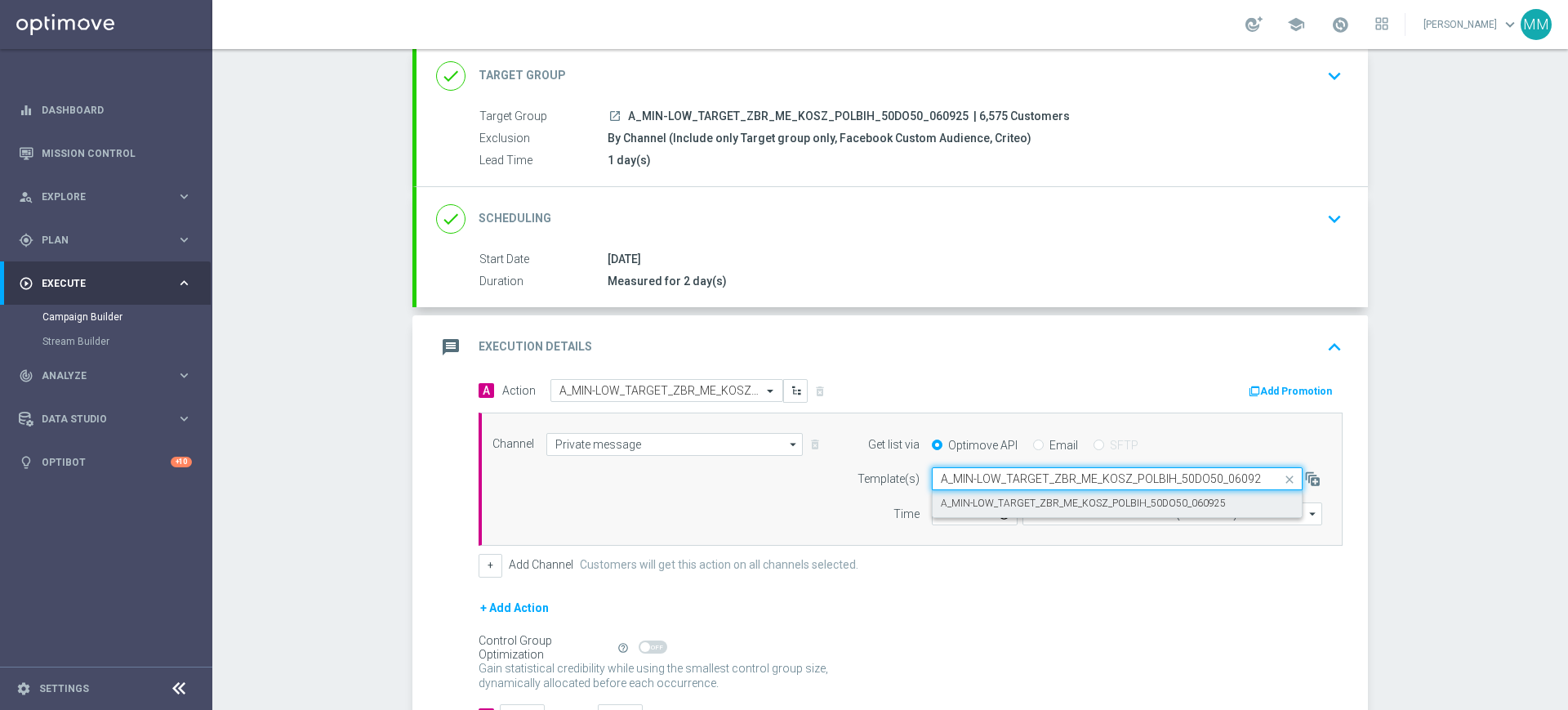
click at [980, 497] on label "A_MIN-LOW_TARGET_ZBR_ME_KOSZ_POLBIH_50DO50_060925" at bounding box center [1082, 503] width 285 height 14
type input "A_MIN-LOW_TARGET_ZBR_ME_KOSZ_POLBIH_50DO50_060925"
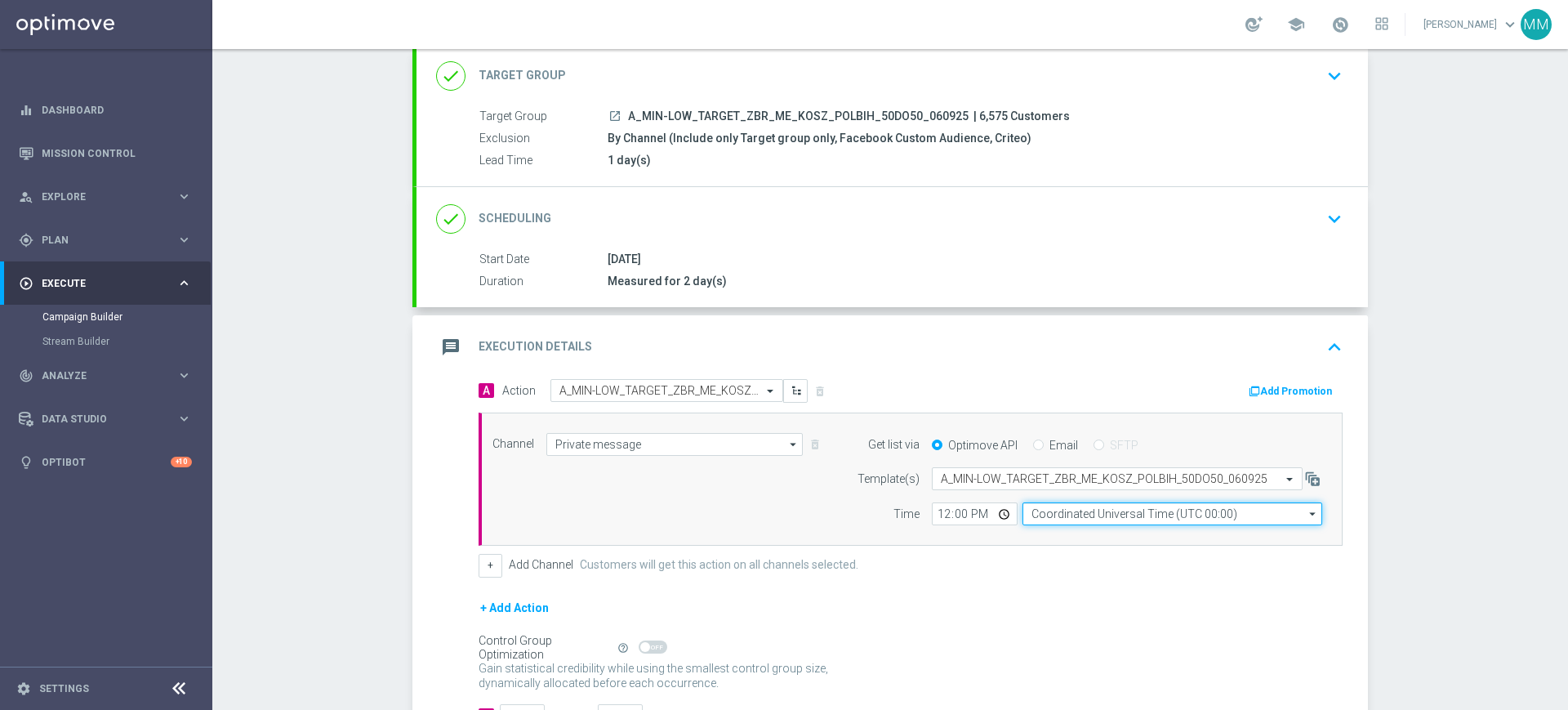
click at [1041, 518] on input "Coordinated Universal Time (UTC 00:00)" at bounding box center [1172, 513] width 299 height 23
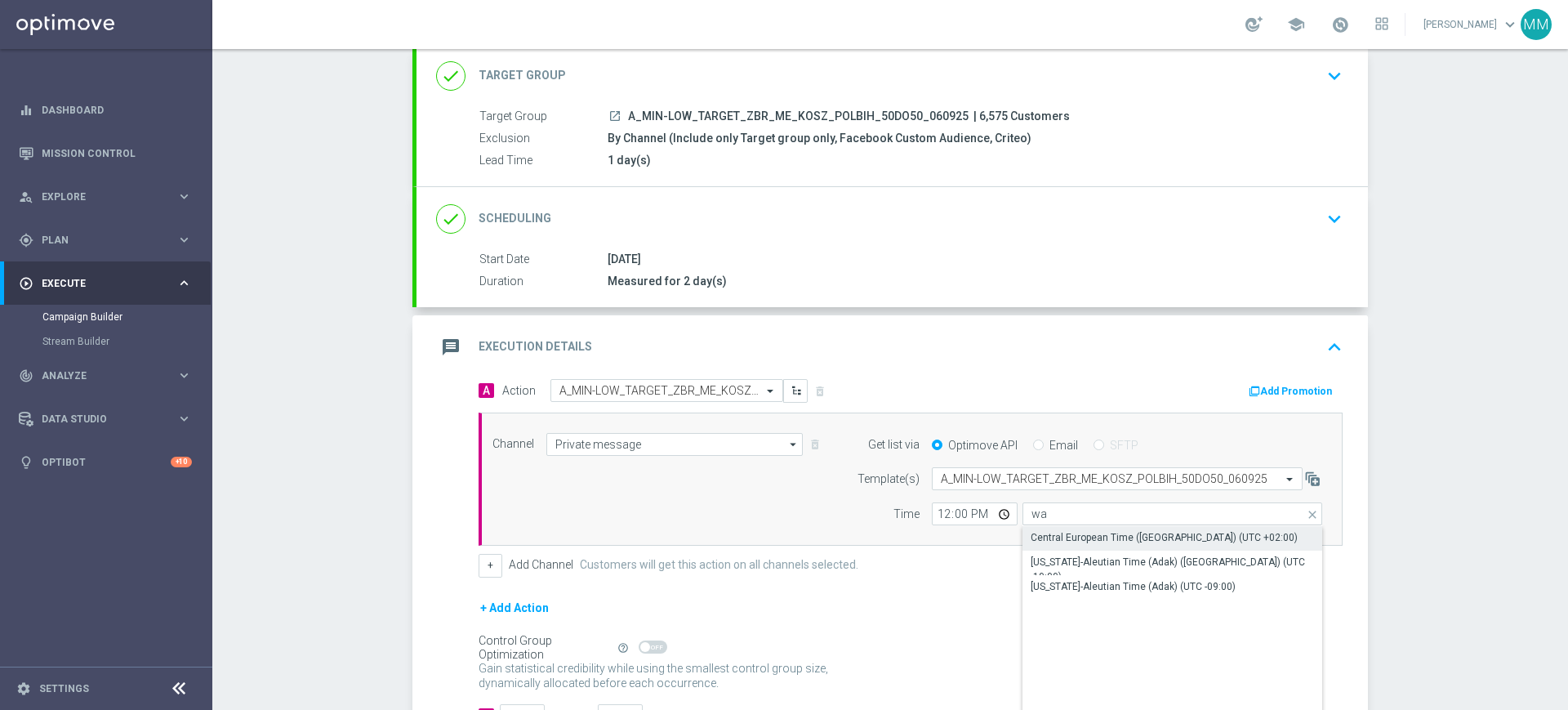
click at [1049, 538] on div "Central European Time ([GEOGRAPHIC_DATA]) (UTC +02:00)" at bounding box center [1164, 537] width 267 height 15
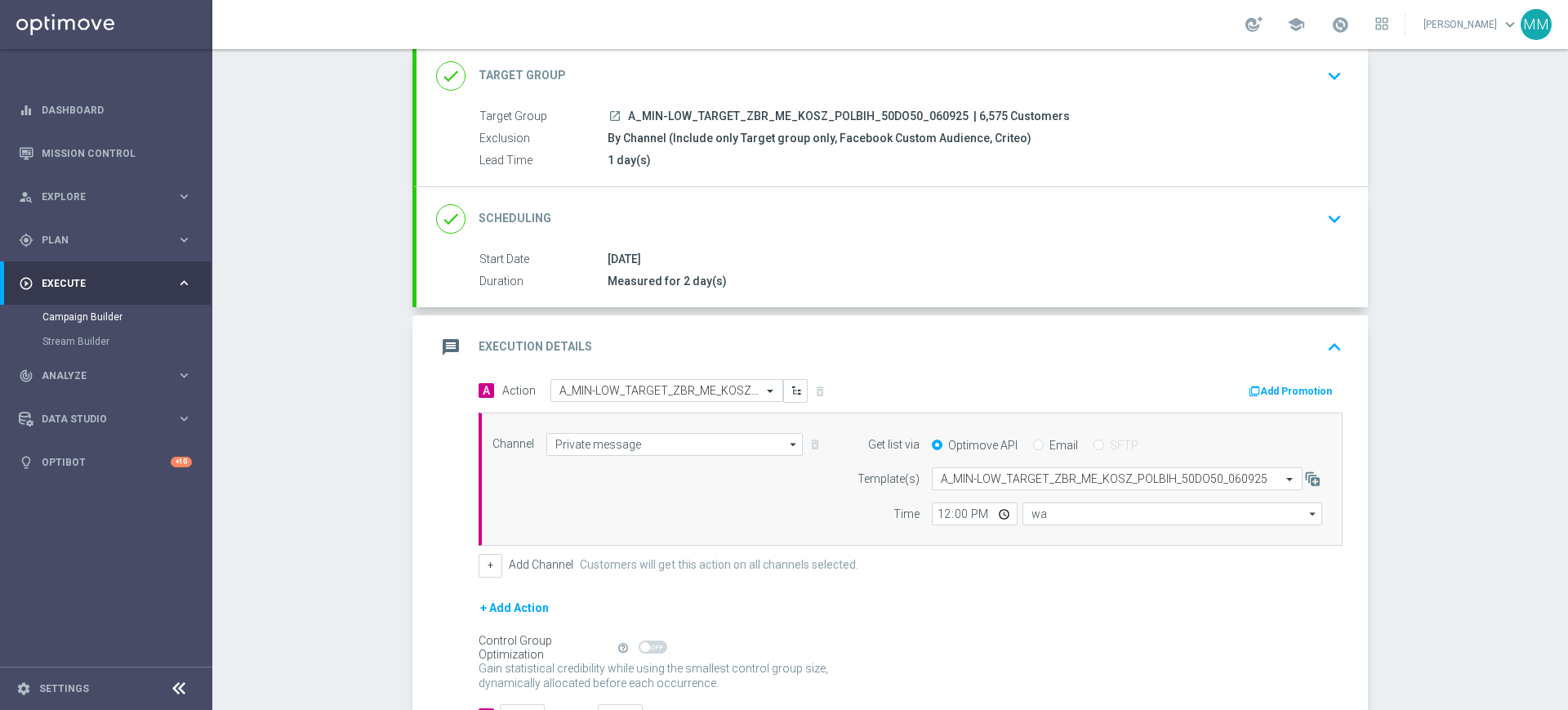
type input "Central European Time ([GEOGRAPHIC_DATA]) (UTC +02:00)"
click at [936, 511] on input "12:00" at bounding box center [974, 513] width 86 height 23
type input "11:00"
click at [860, 506] on div "Time" at bounding box center [878, 513] width 84 height 23
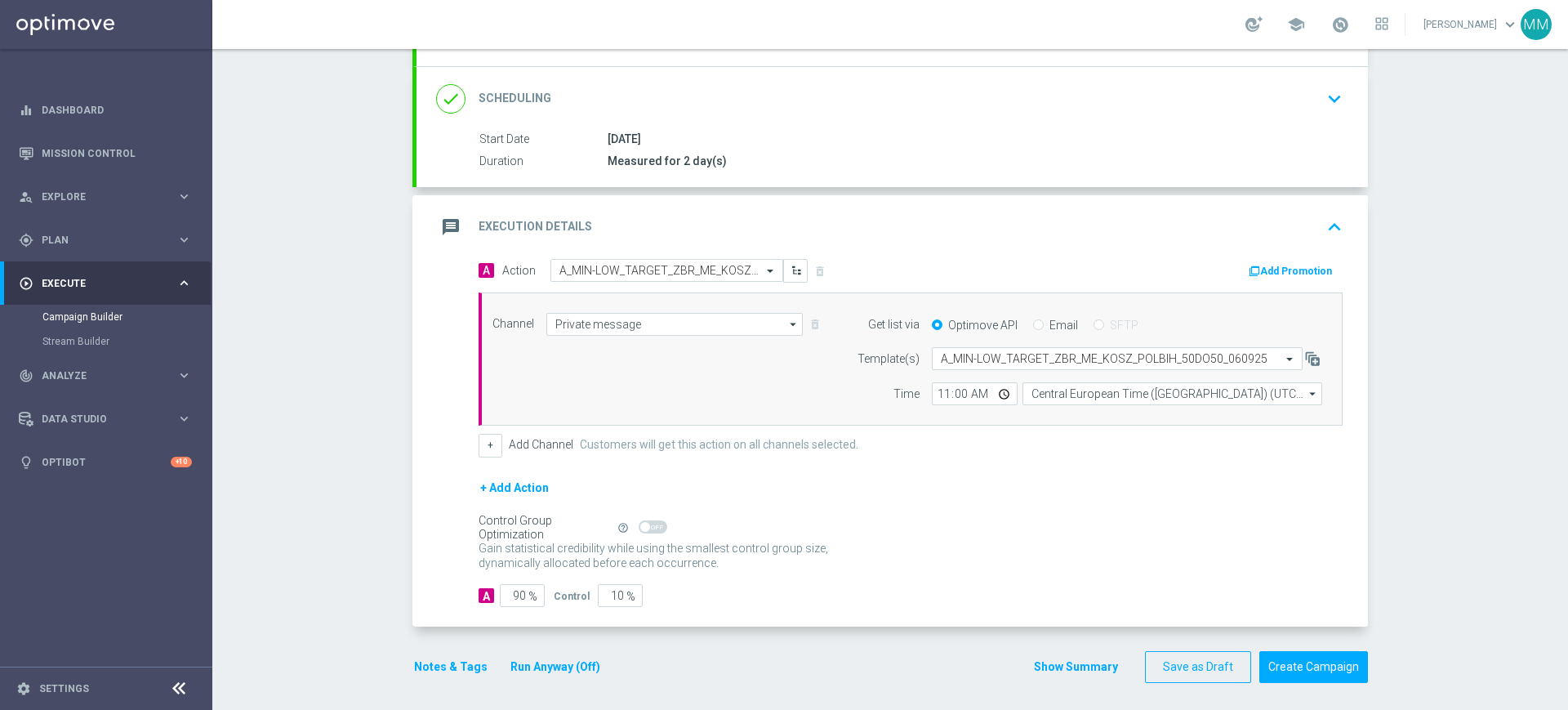
scroll to position [227, 0]
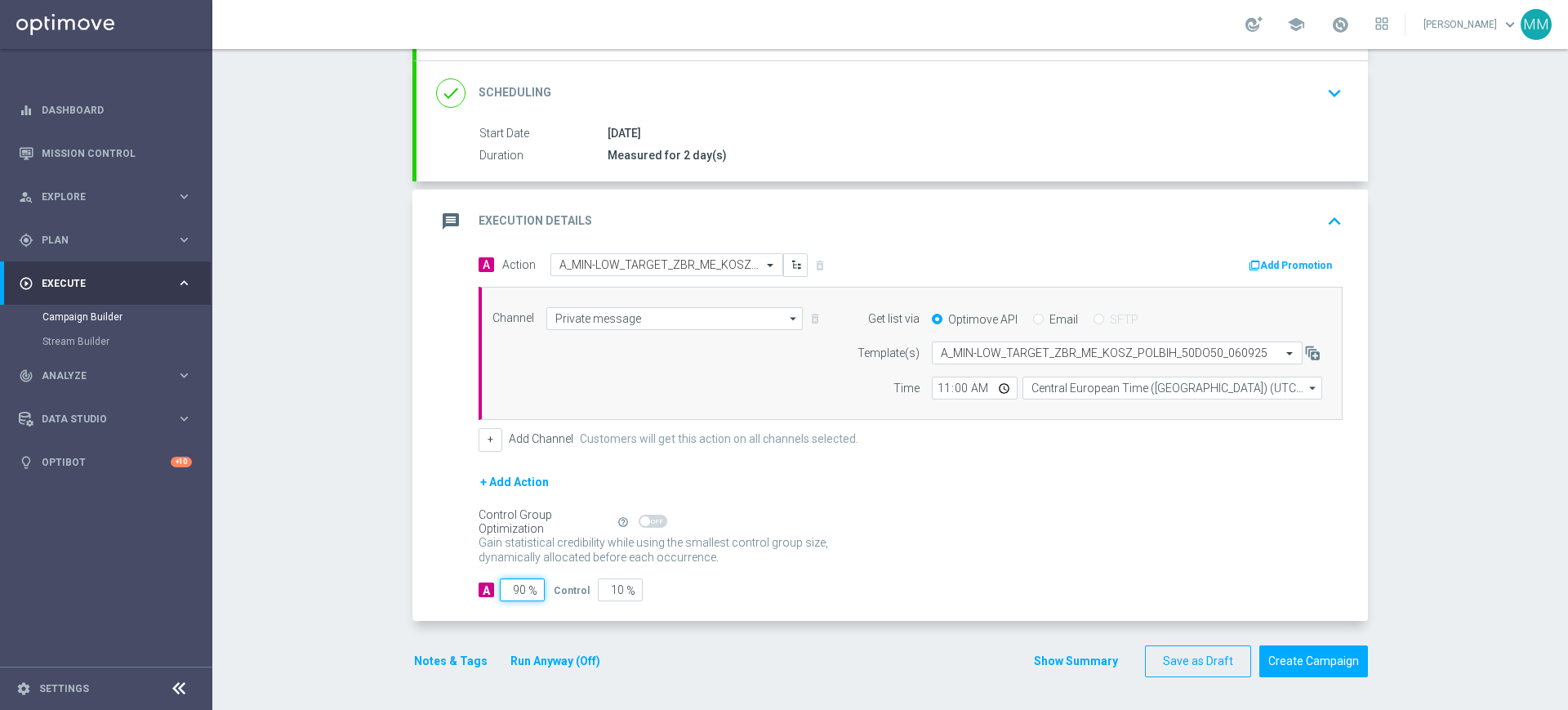
drag, startPoint x: 514, startPoint y: 592, endPoint x: 546, endPoint y: 592, distance: 32.0
click at [546, 592] on div "A 90 % Control 10 %" at bounding box center [910, 589] width 864 height 23
click at [460, 661] on button "Notes & Tags" at bounding box center [451, 661] width 77 height 21
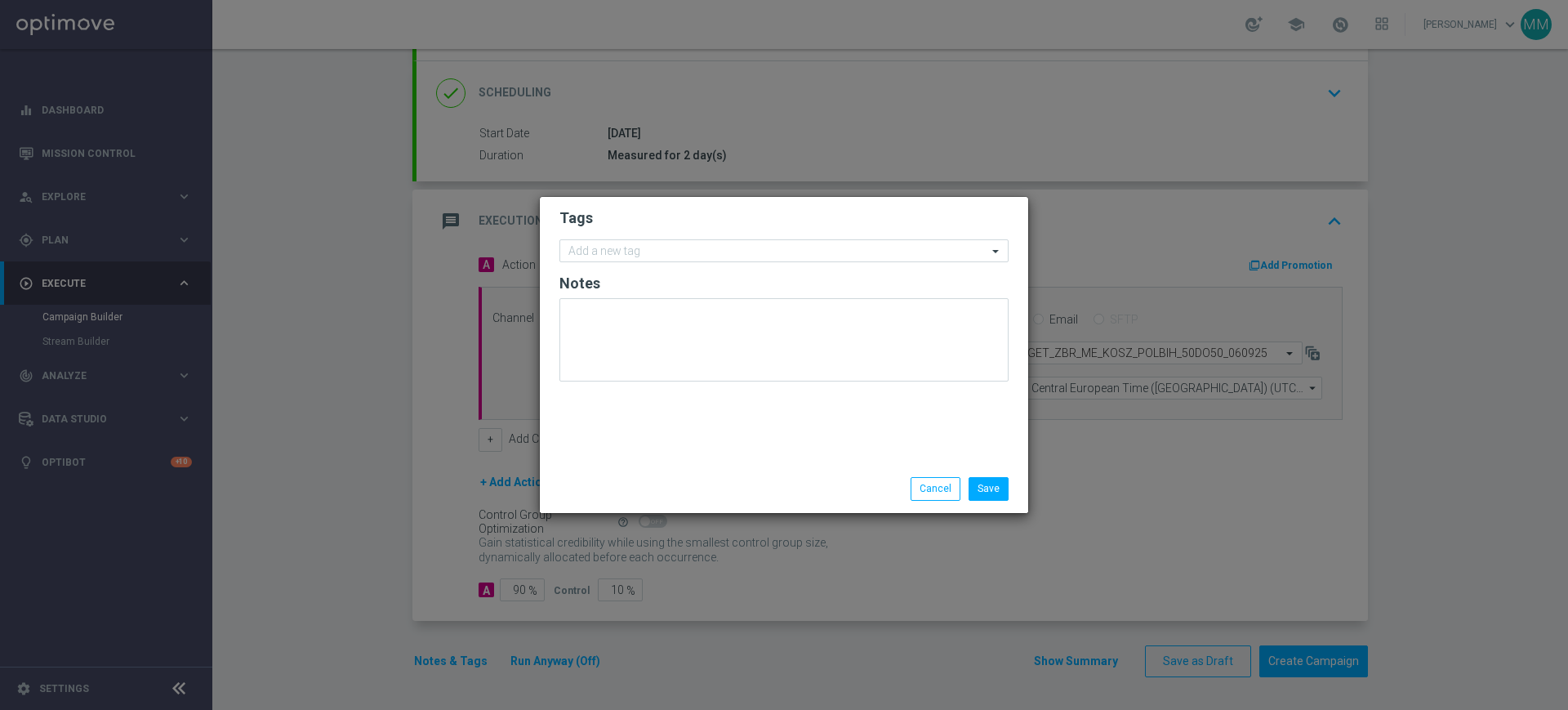
click at [616, 263] on form "Tags Add a new tag Notes" at bounding box center [784, 298] width 449 height 189
click at [476, 306] on modal-container "Tags Add a new tag Notes Save Cancel" at bounding box center [784, 355] width 1568 height 710
drag, startPoint x: 924, startPoint y: 488, endPoint x: 961, endPoint y: 462, distance: 45.2
click at [922, 490] on button "Cancel" at bounding box center [936, 487] width 50 height 23
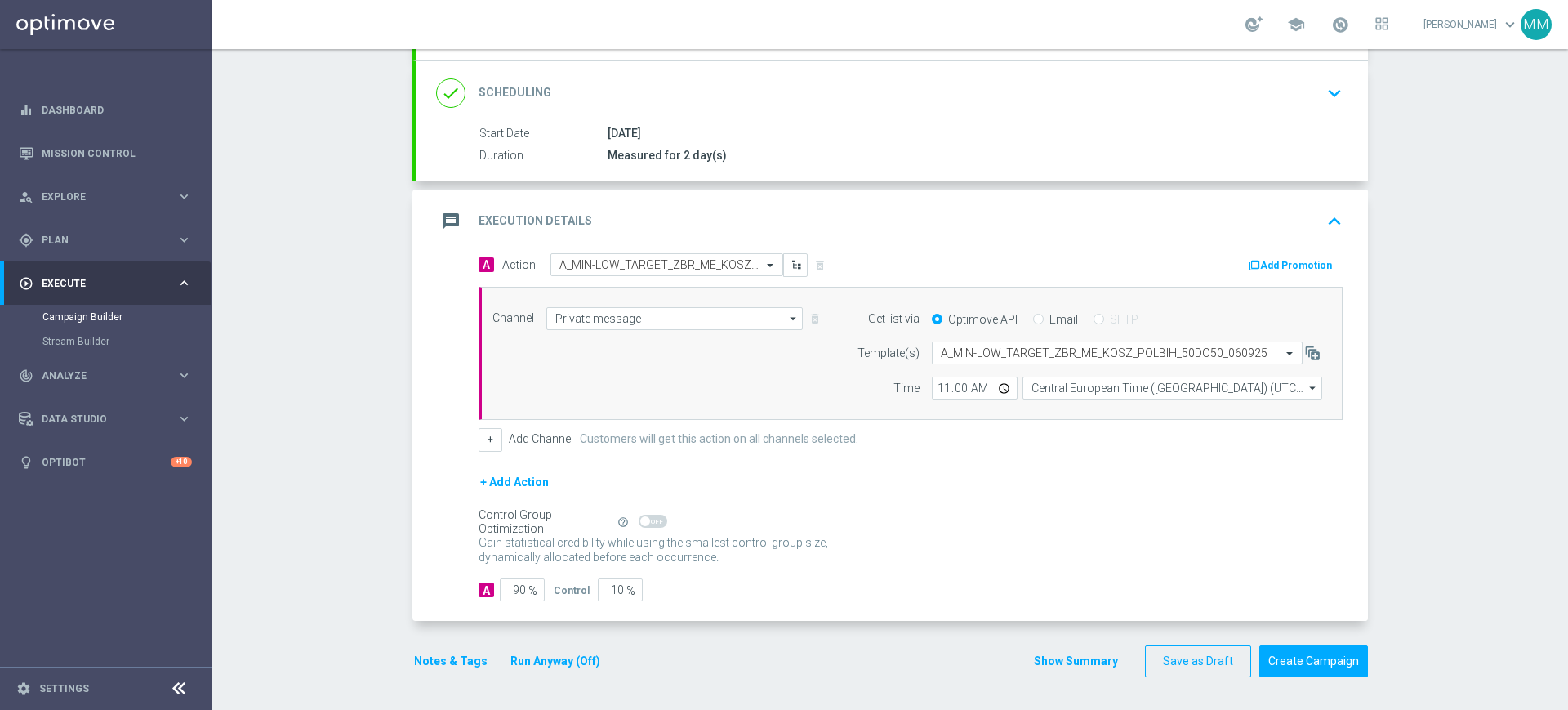
click at [1261, 265] on button "Add Promotion" at bounding box center [1292, 265] width 91 height 18
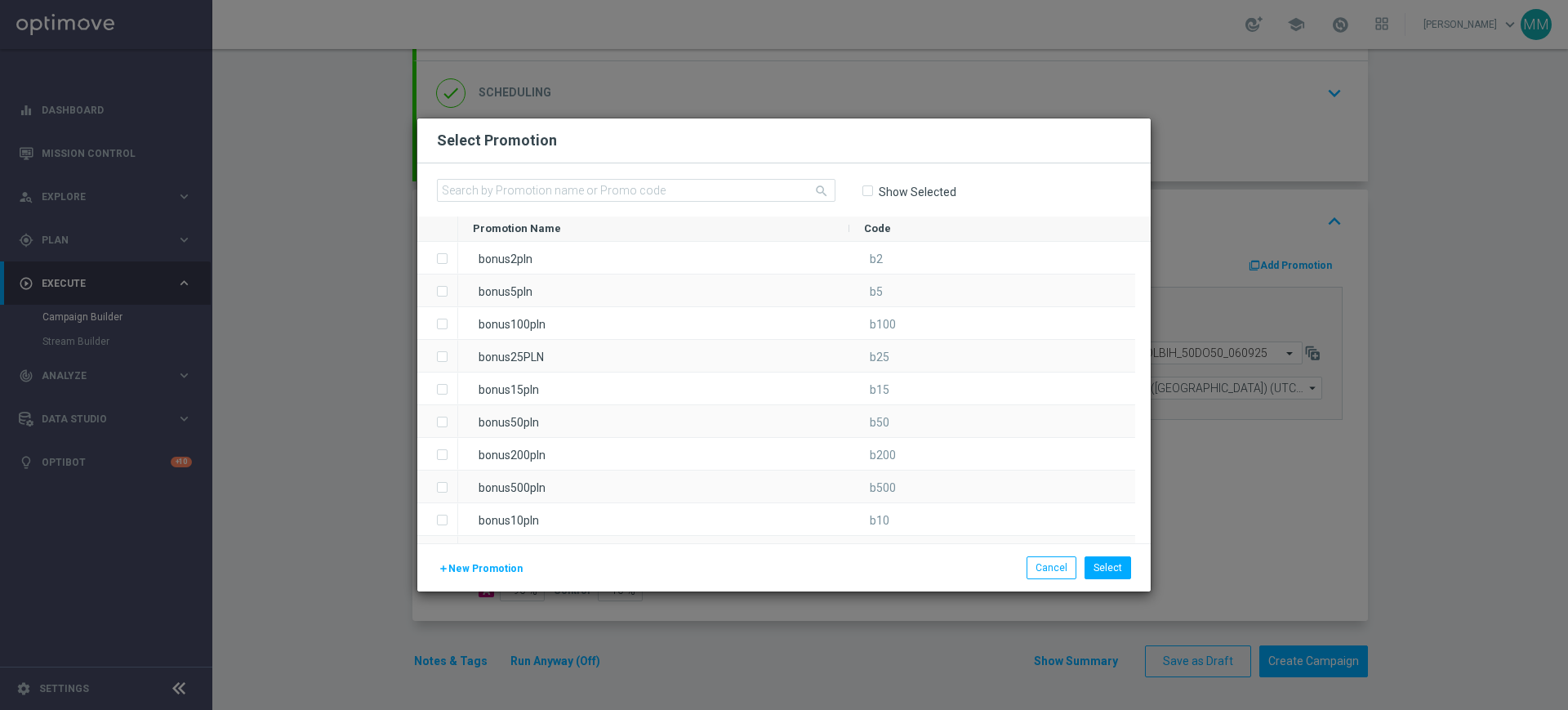
click at [478, 561] on button "add New Promotion" at bounding box center [481, 568] width 88 height 18
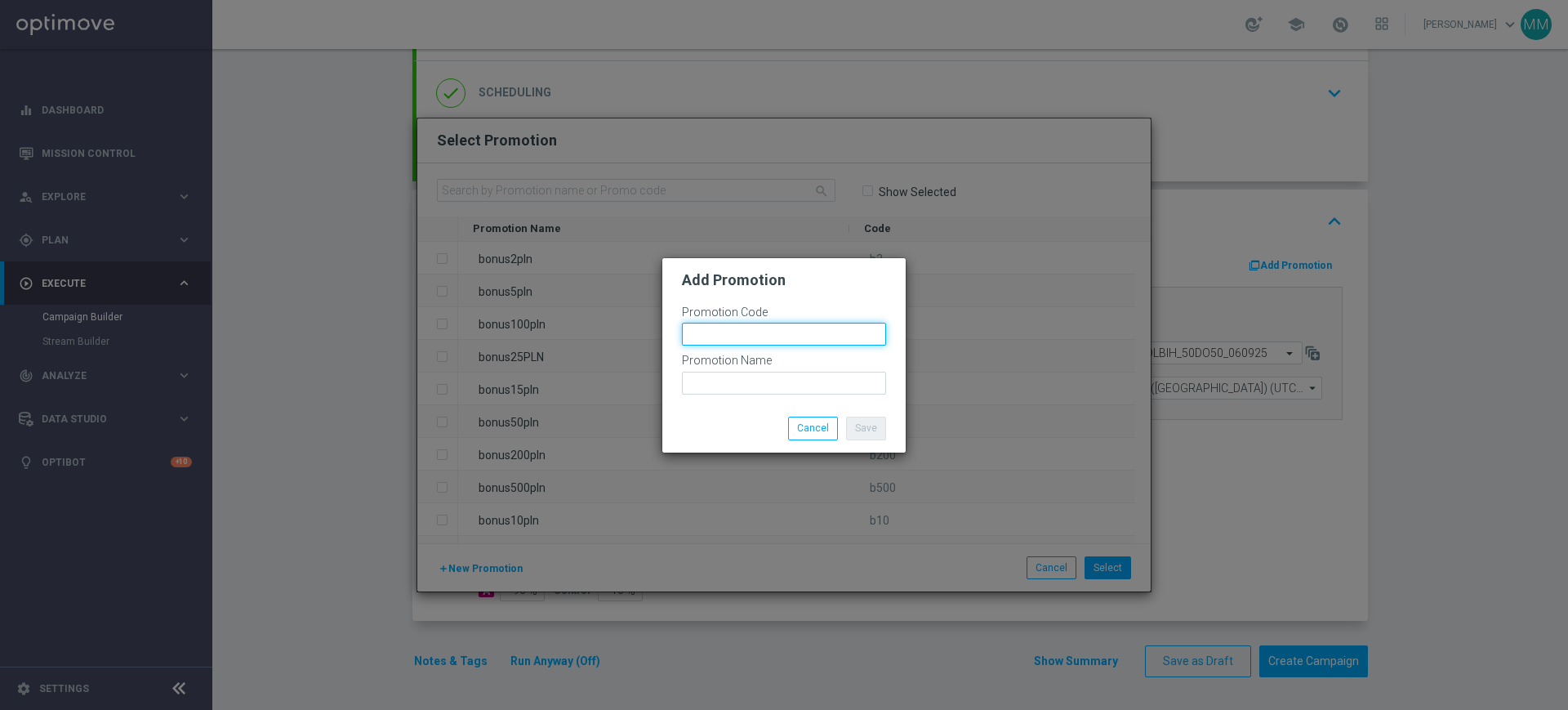
click at [738, 329] on input "text" at bounding box center [784, 334] width 204 height 23
paste input "175854"
type input "bonusapi_tg-175854"
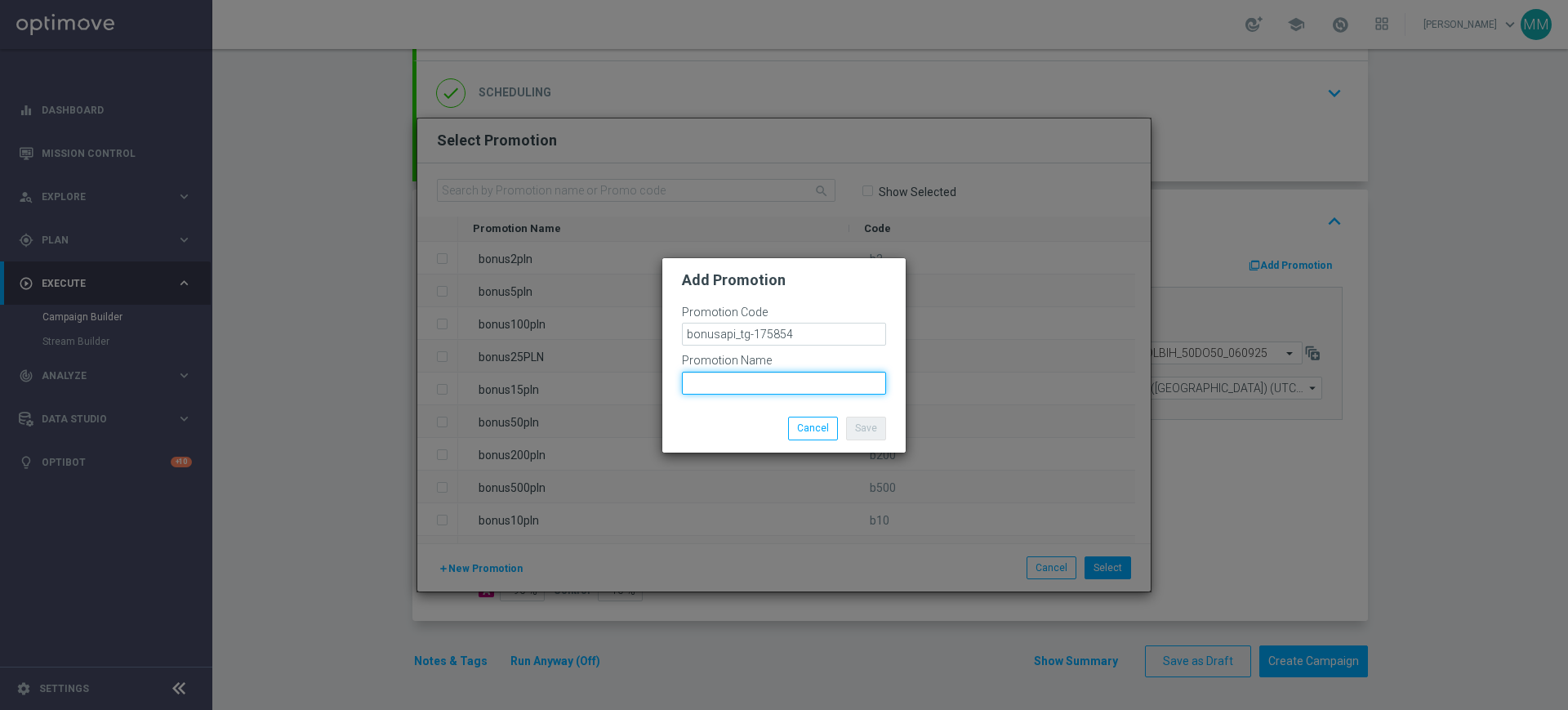
click at [759, 384] on input "text" at bounding box center [784, 382] width 204 height 23
paste input "bonusapi_tg-175854"
type input "bonusapi_tg-175854"
click at [868, 433] on button "Save" at bounding box center [866, 427] width 40 height 23
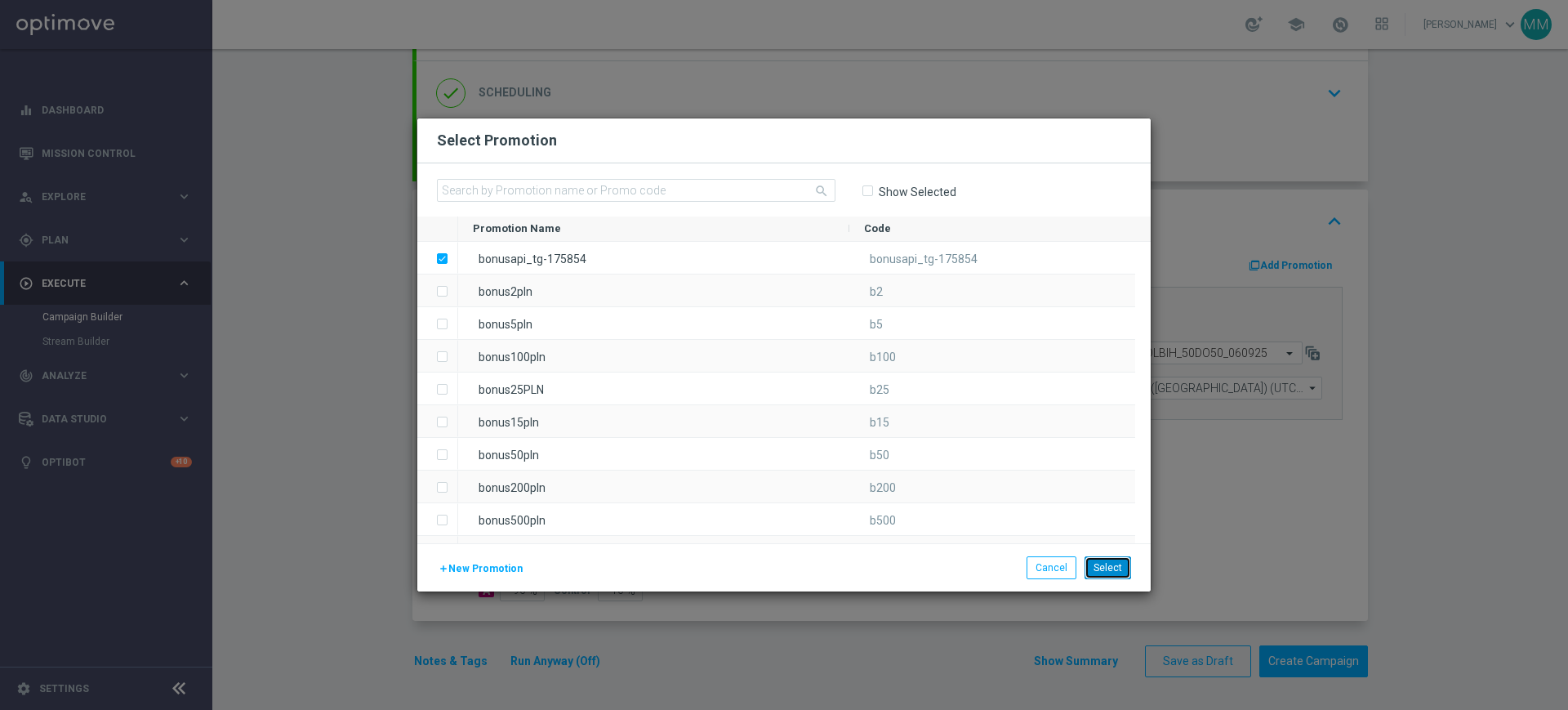
click at [1103, 565] on button "Select" at bounding box center [1107, 567] width 46 height 23
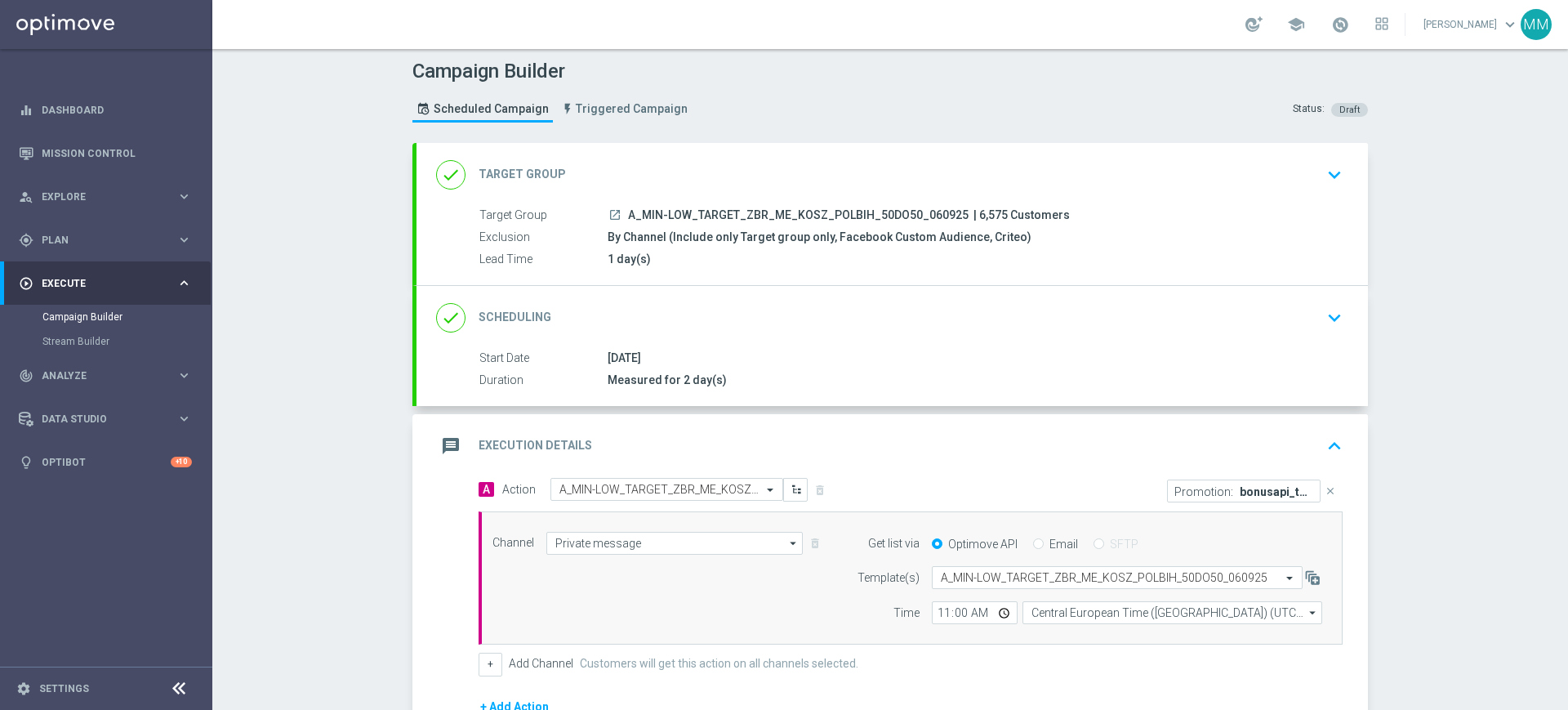
scroll to position [0, 0]
click at [728, 162] on div "done Target Group keyboard_arrow_down" at bounding box center [892, 178] width 912 height 32
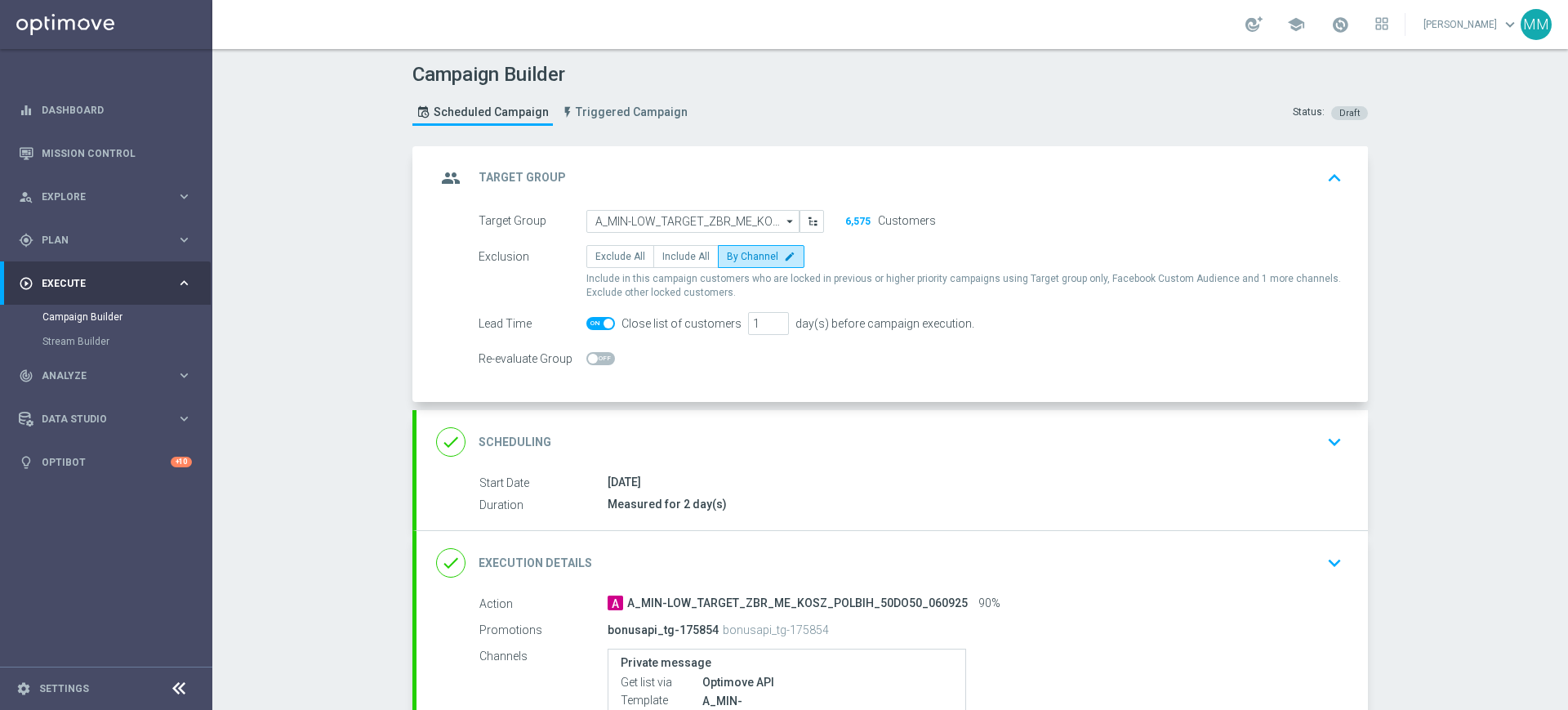
click at [773, 438] on div "done Scheduling keyboard_arrow_down" at bounding box center [892, 442] width 912 height 32
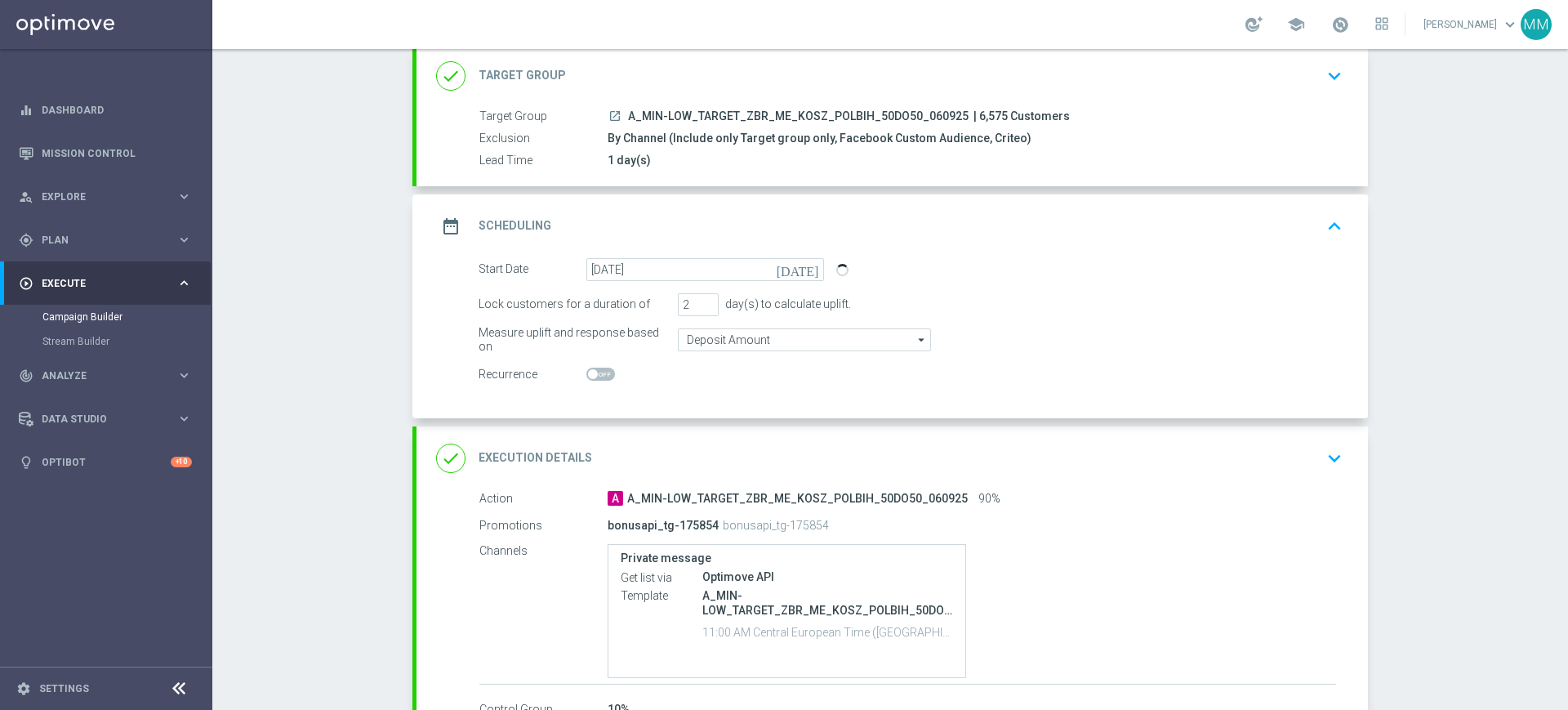
click at [771, 473] on div "done Execution Details keyboard_arrow_down" at bounding box center [892, 458] width 951 height 64
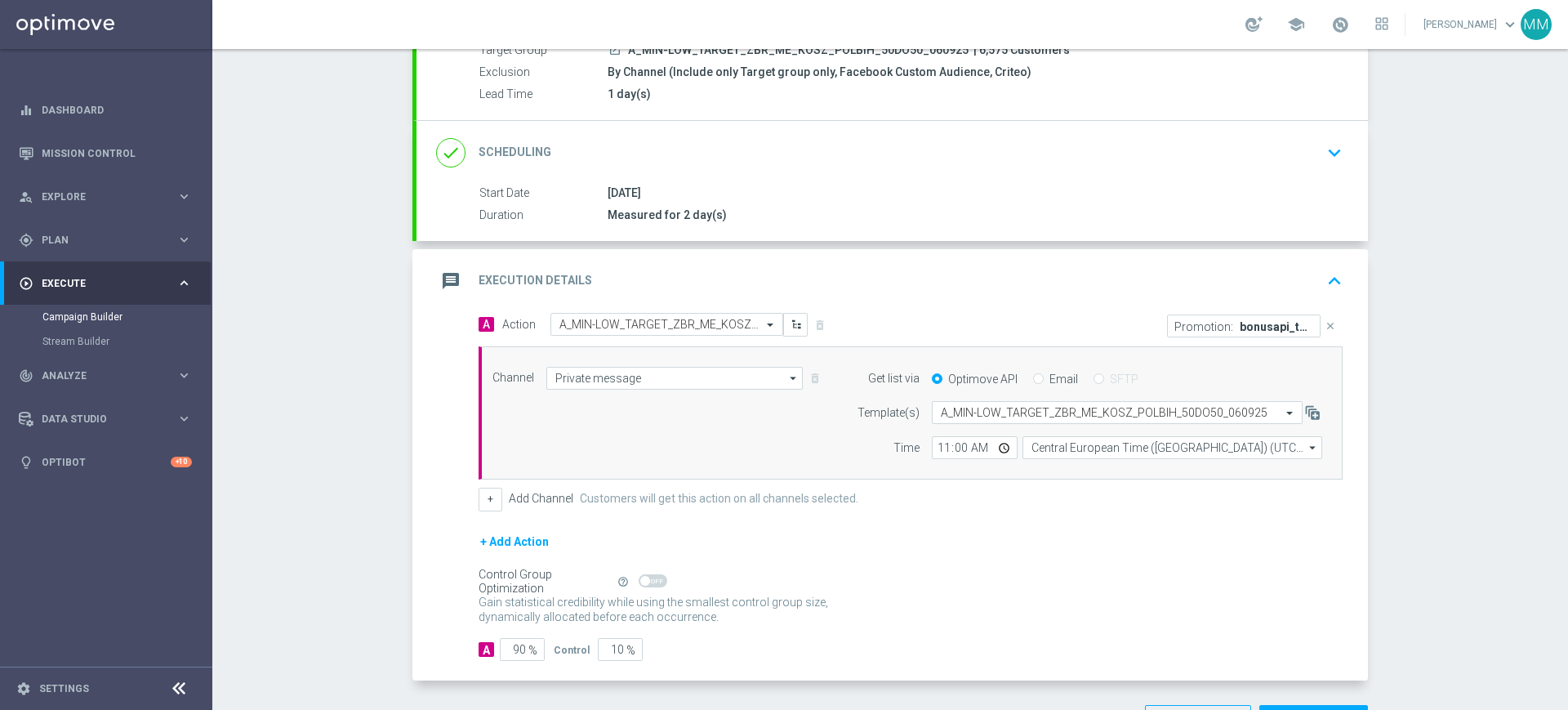
scroll to position [204, 0]
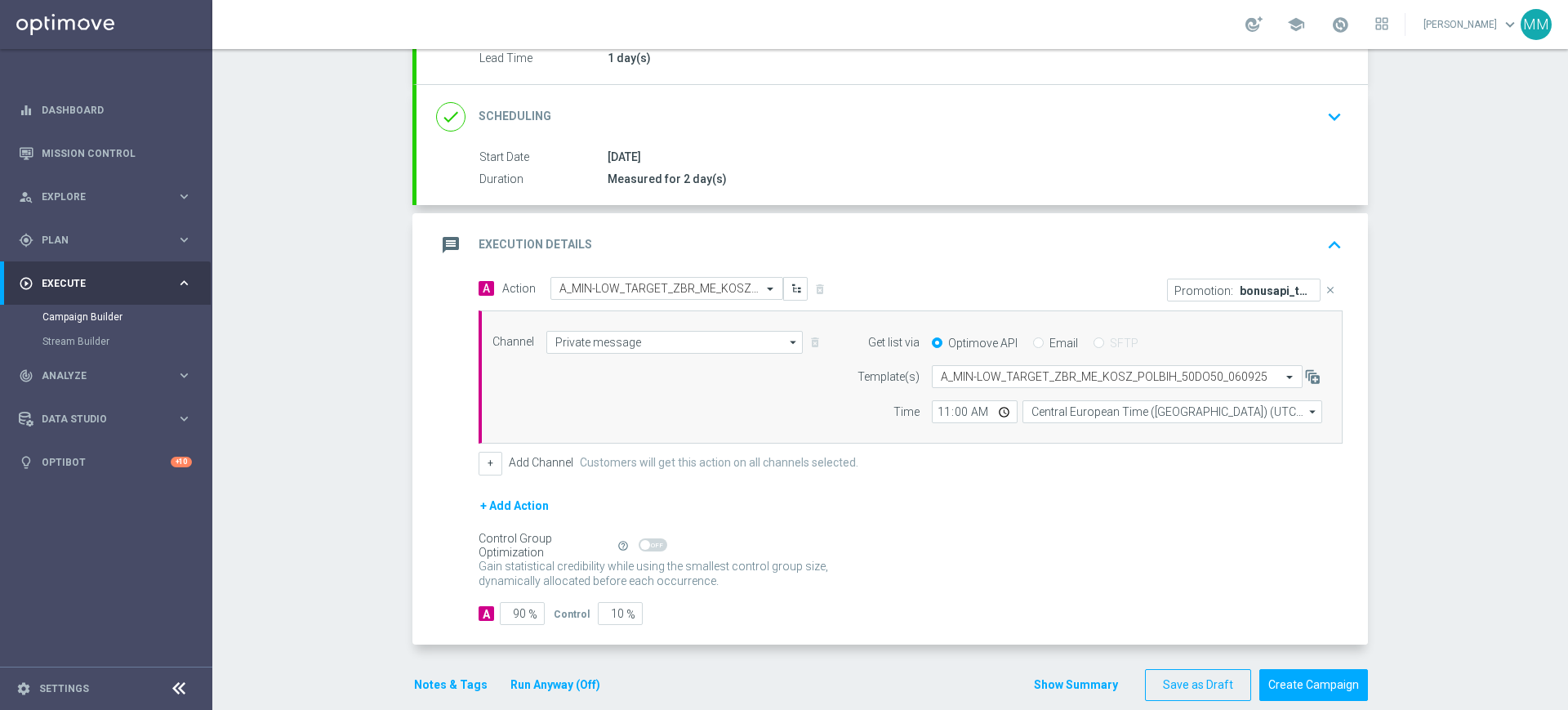
click at [919, 260] on div "message Execution Details keyboard_arrow_up" at bounding box center [892, 244] width 951 height 64
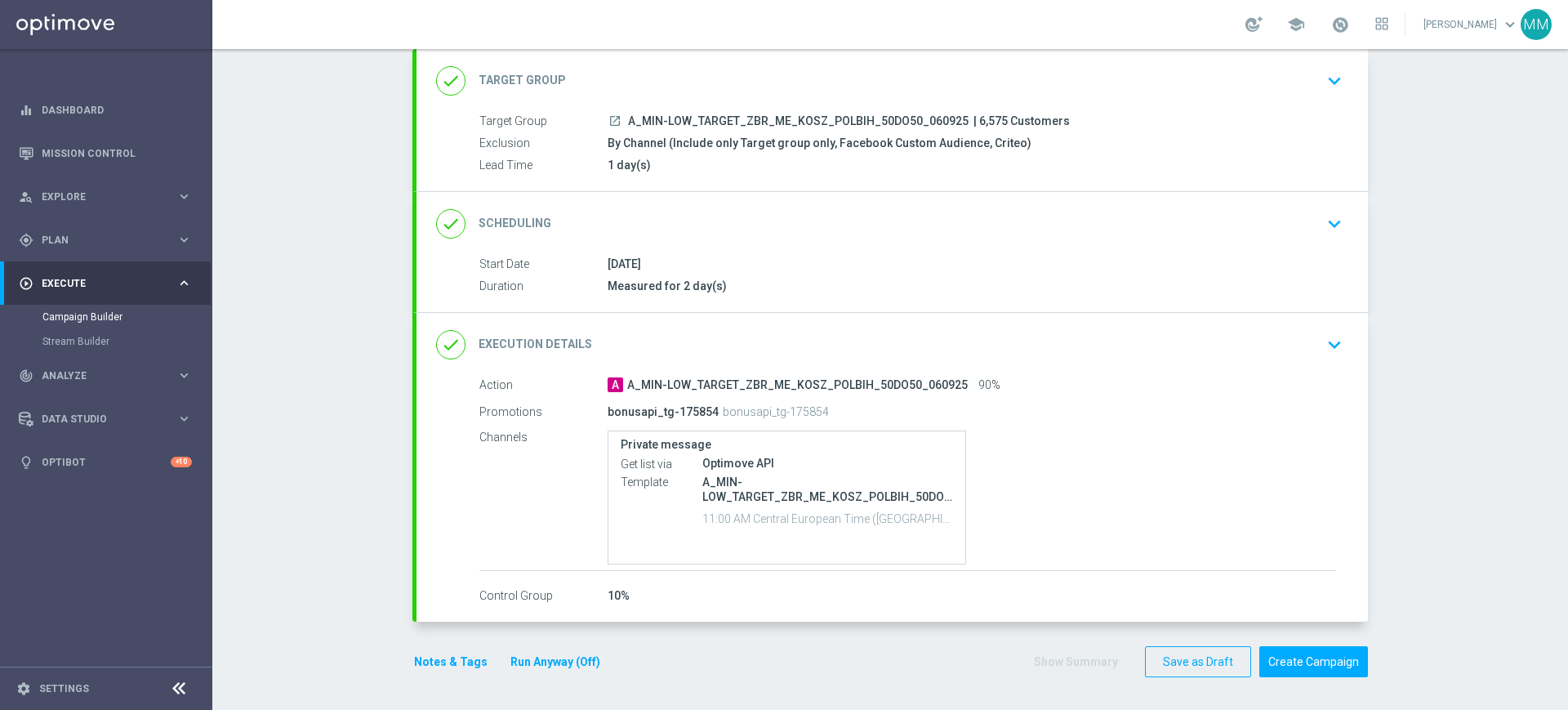
scroll to position [97, 0]
click at [638, 351] on div "done Execution Details keyboard_arrow_down" at bounding box center [892, 345] width 912 height 32
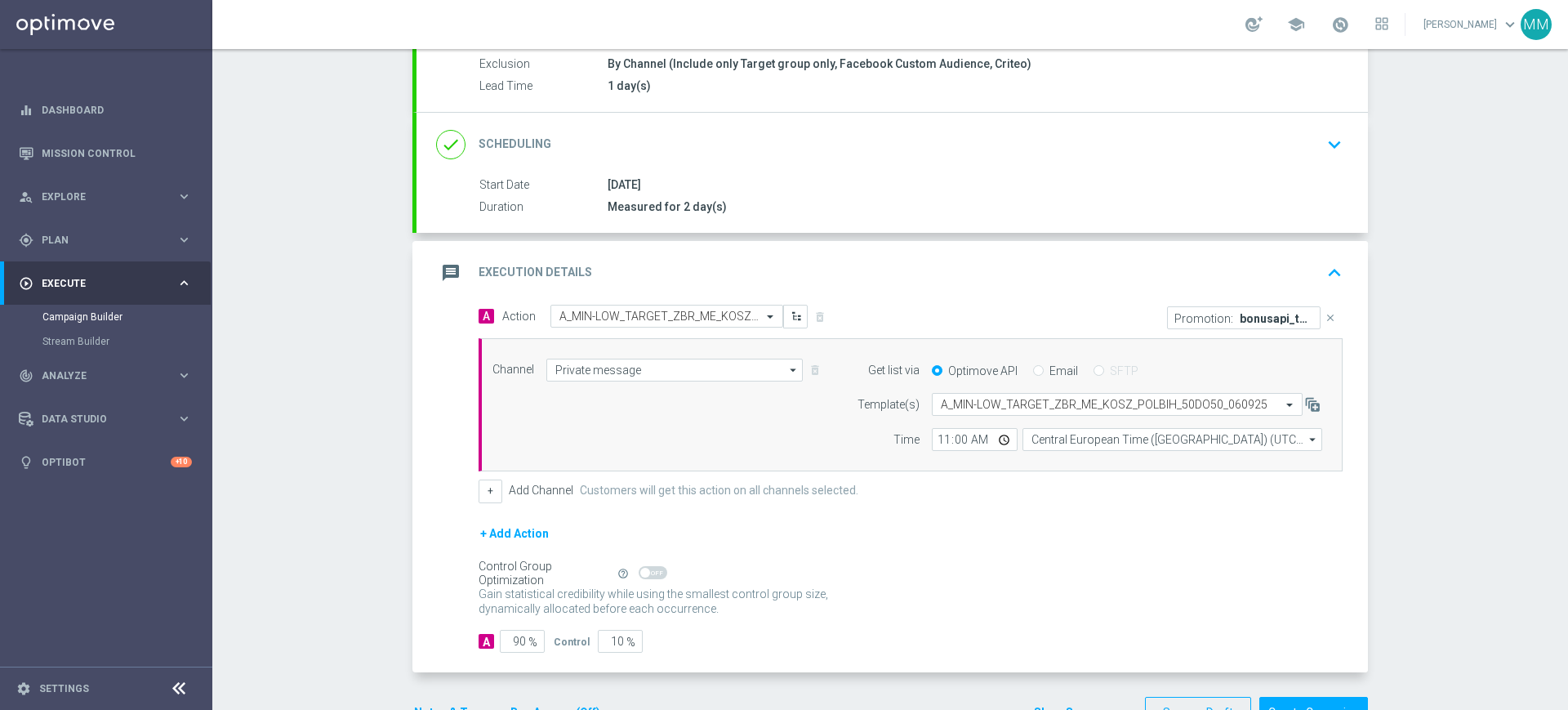
scroll to position [204, 0]
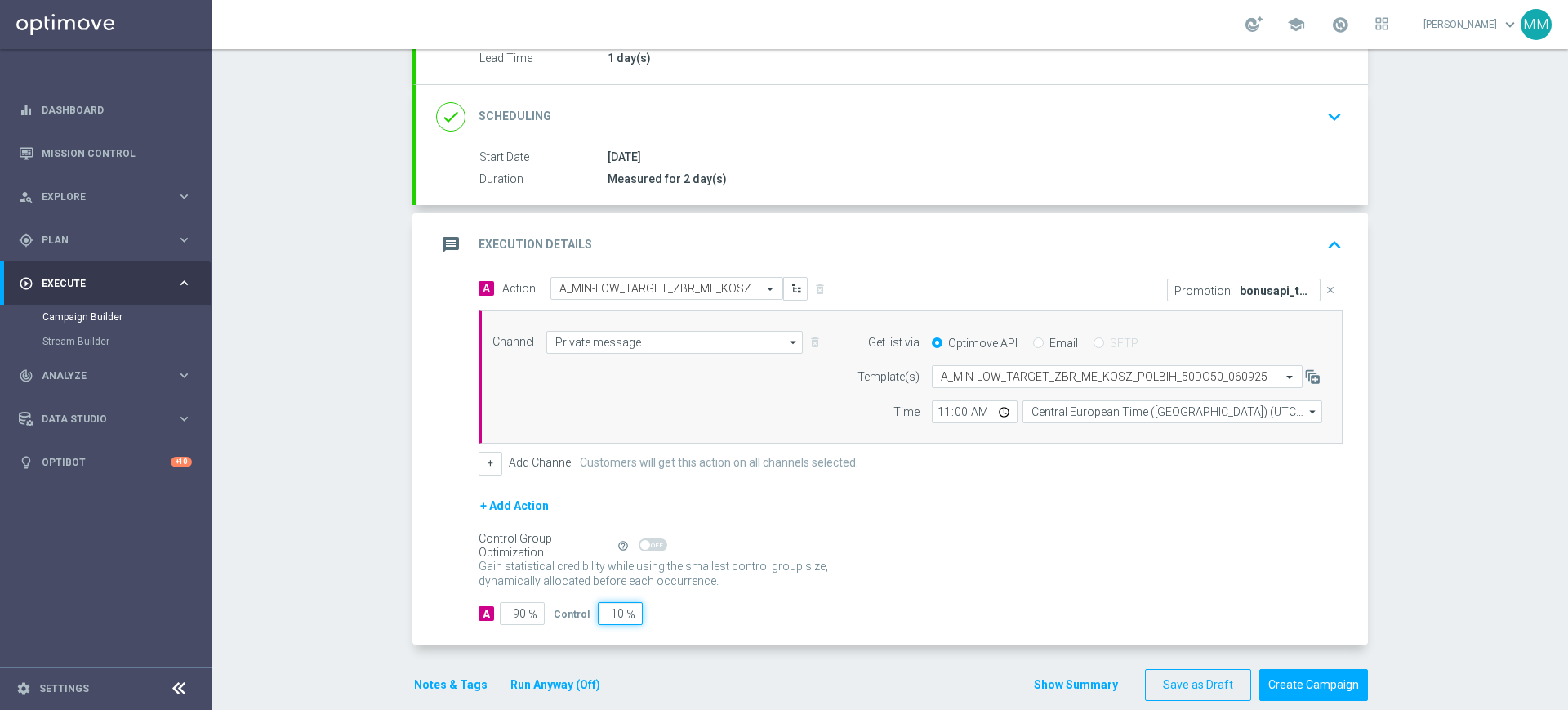
click at [599, 609] on input "10" at bounding box center [621, 613] width 45 height 23
type input "5"
type input "95"
type input "5"
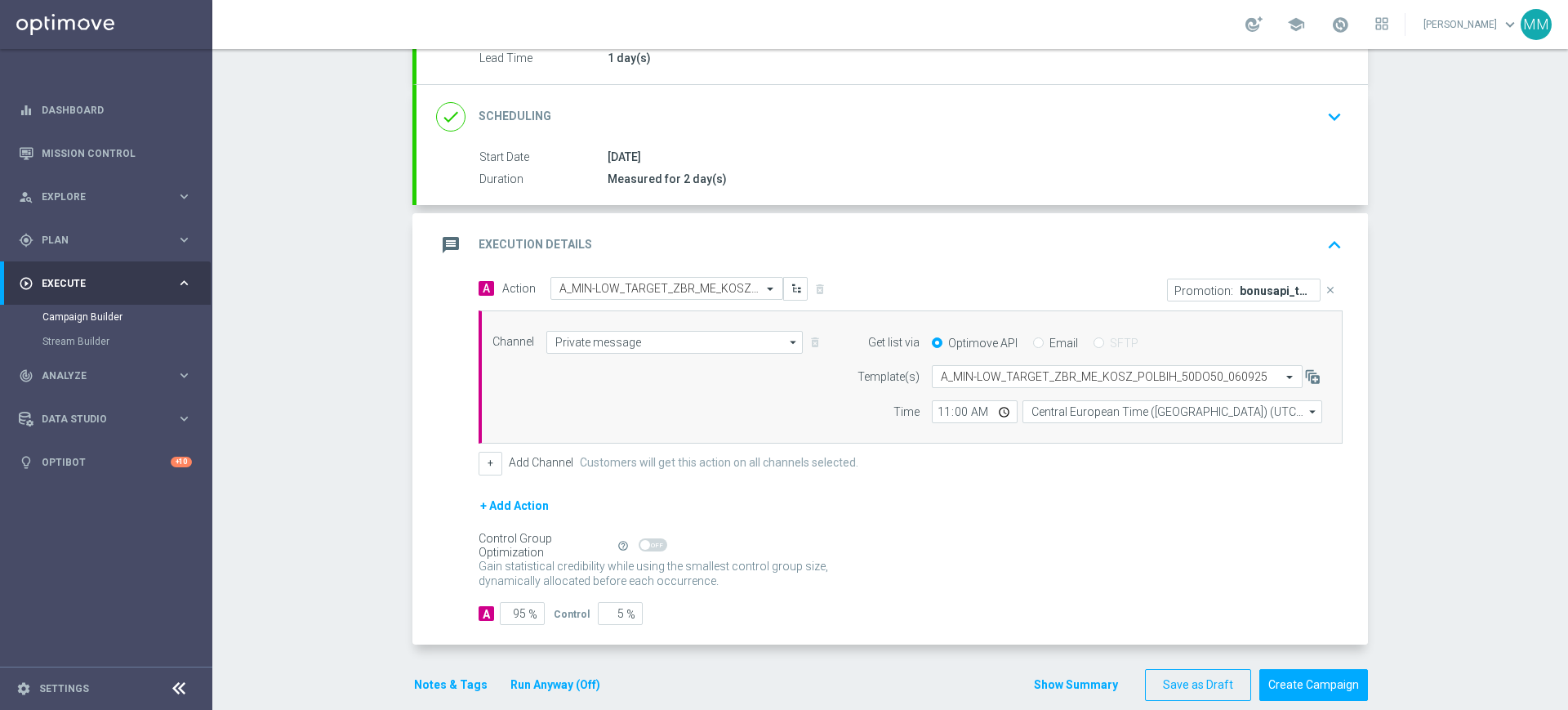
click at [454, 682] on button "Notes & Tags" at bounding box center [451, 684] width 77 height 21
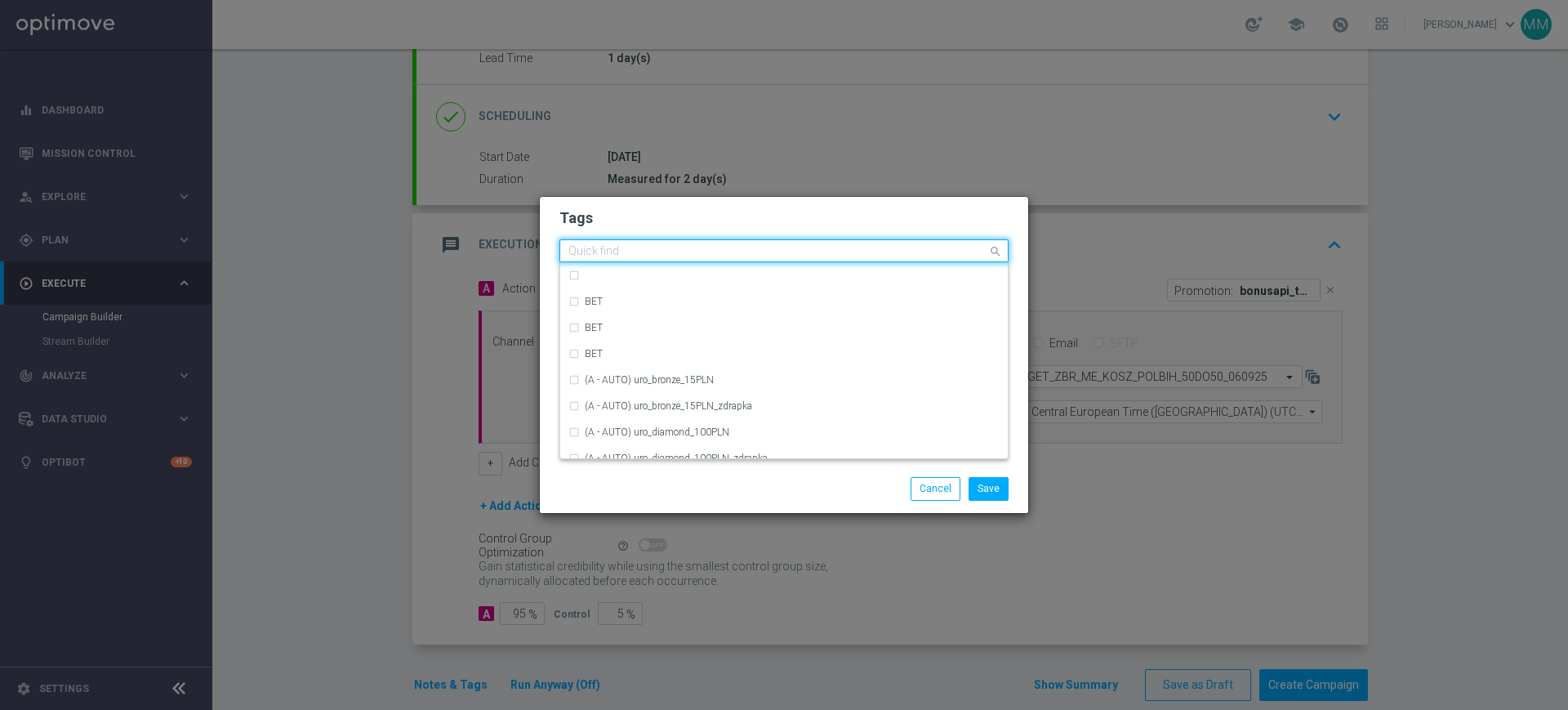
click at [696, 251] on input "text" at bounding box center [777, 252] width 419 height 14
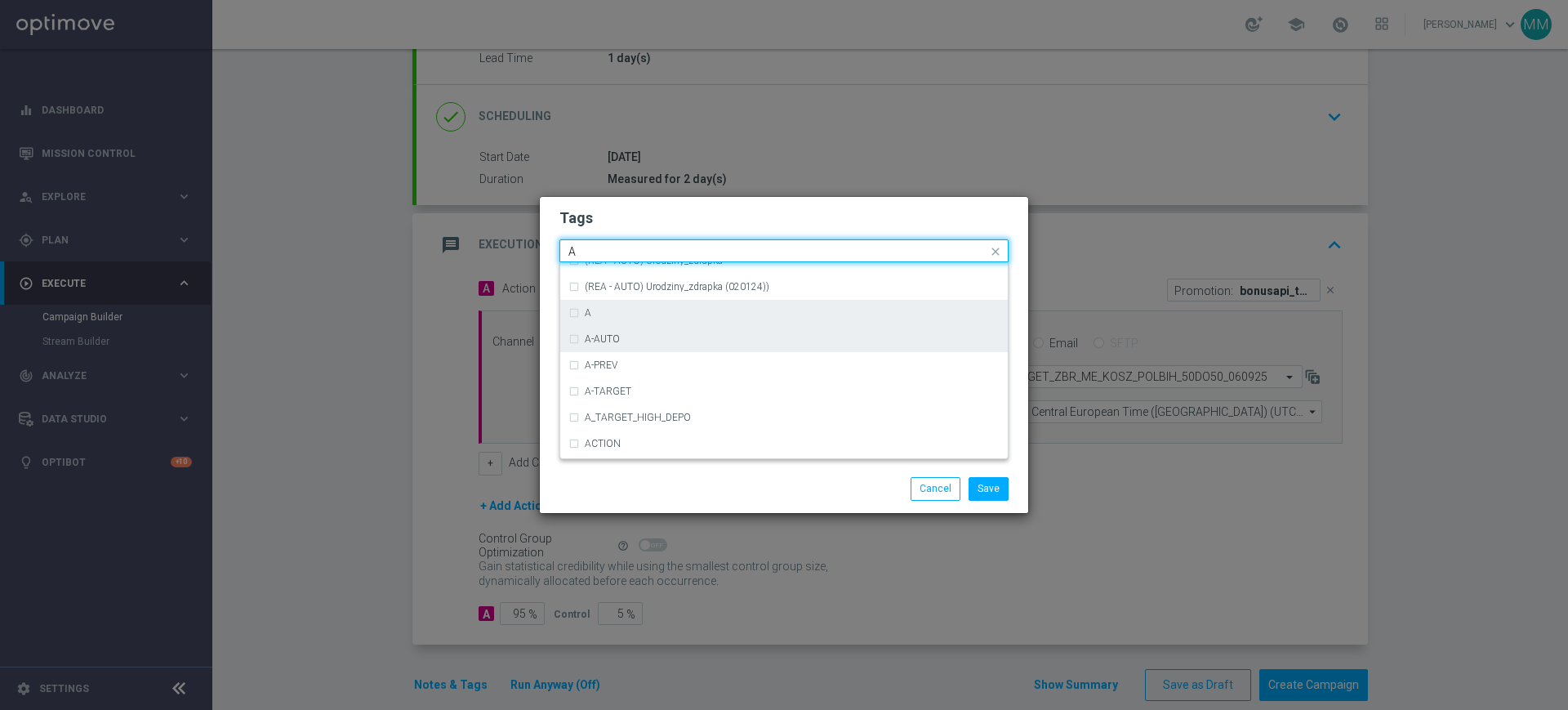
scroll to position [1940, 0]
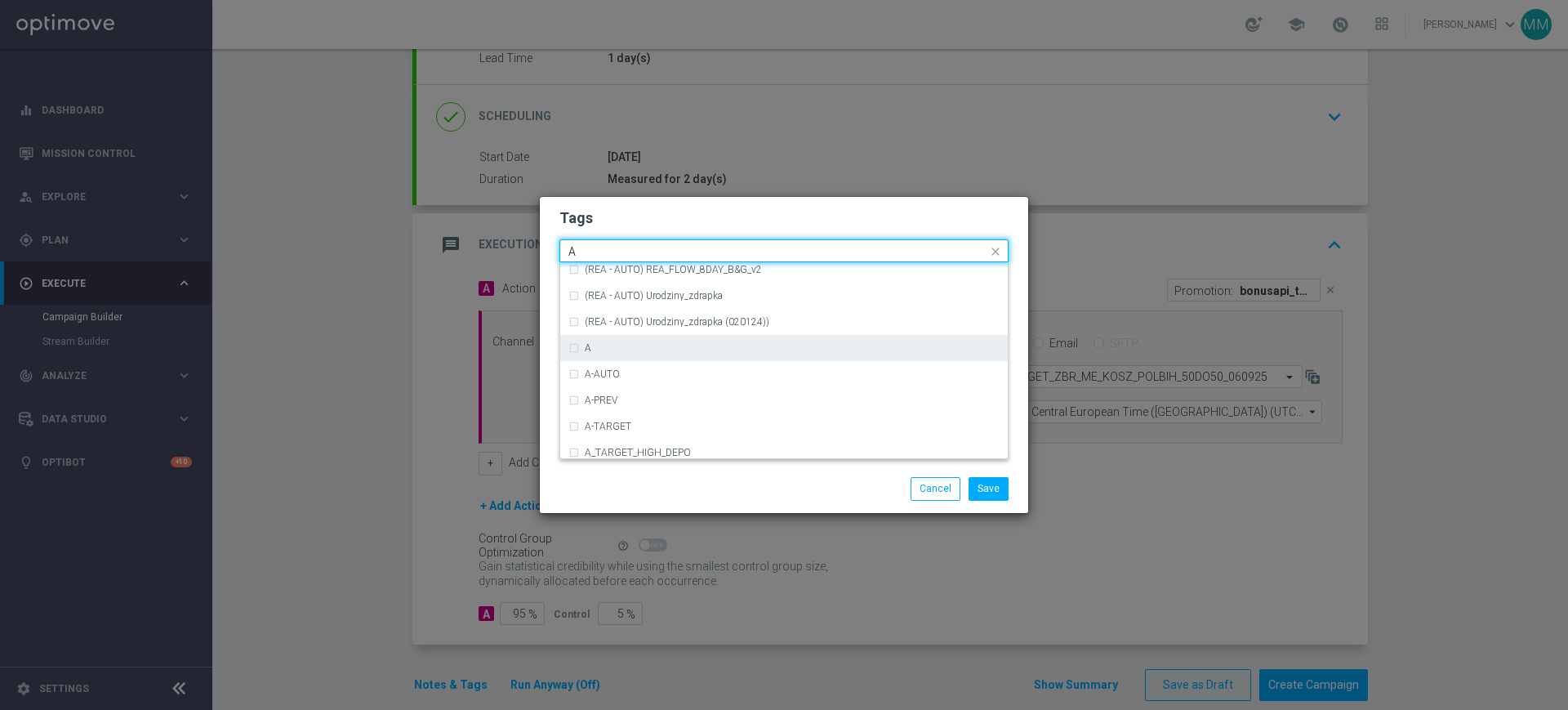
click at [620, 349] on div "A" at bounding box center [792, 348] width 415 height 10
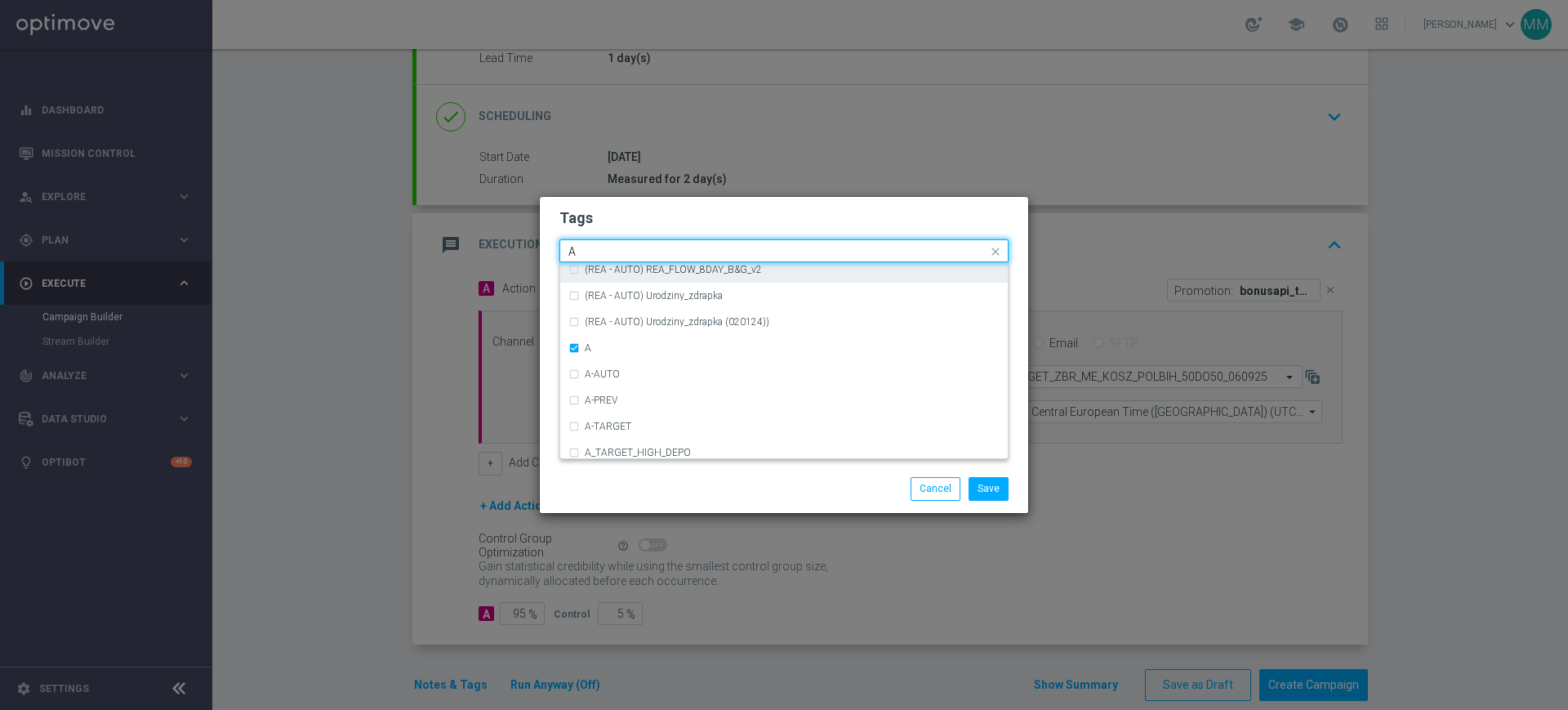
click at [609, 245] on input "A" at bounding box center [777, 252] width 419 height 14
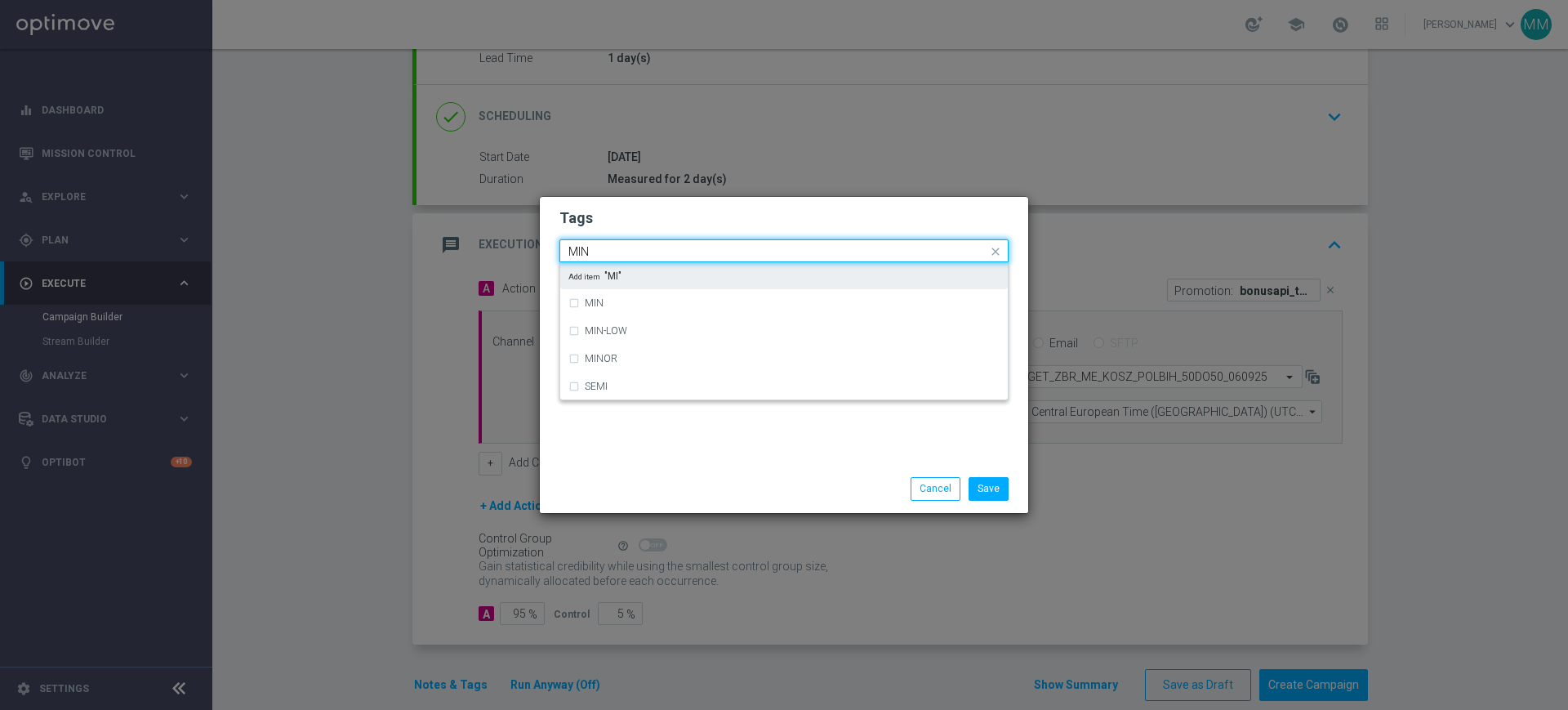
scroll to position [0, 0]
click at [612, 272] on div "MIN" at bounding box center [792, 276] width 415 height 10
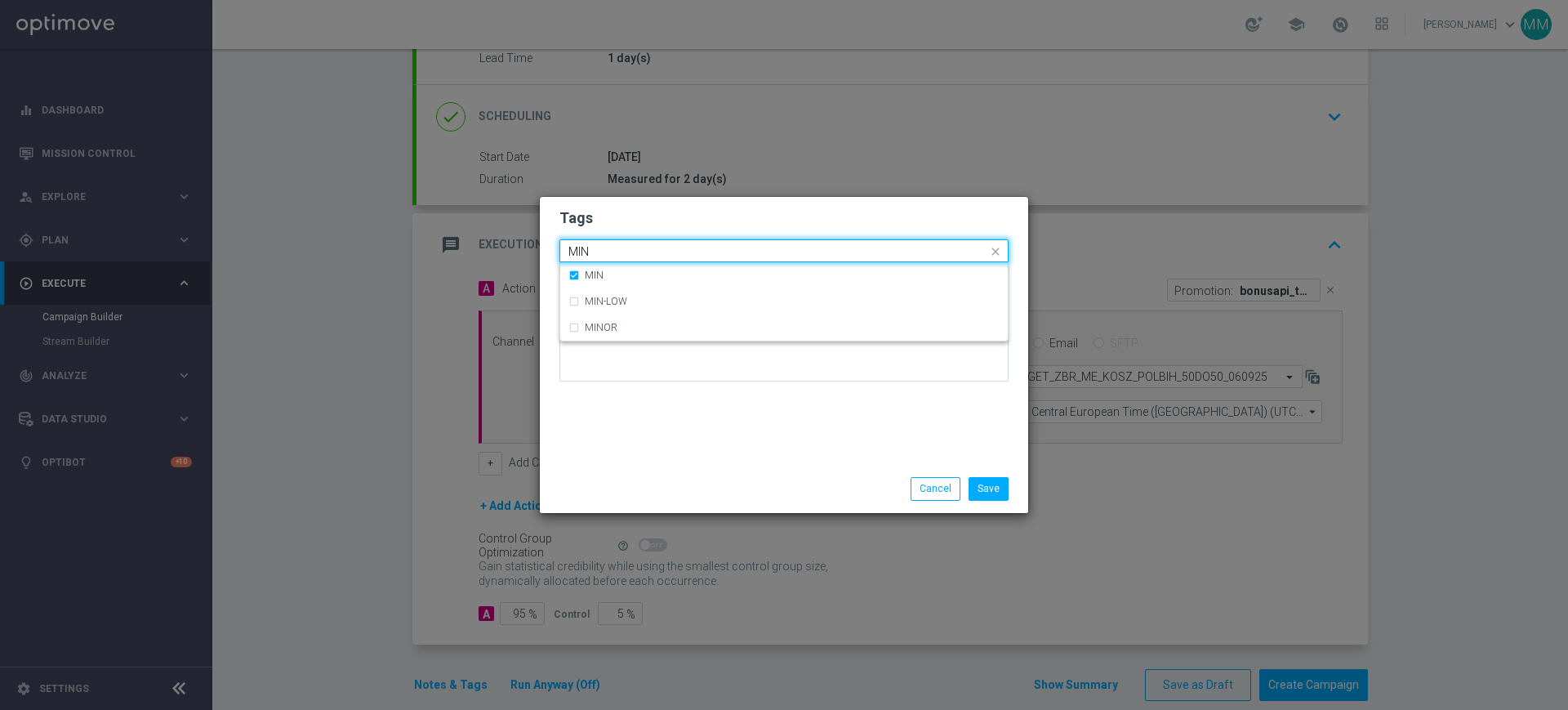
click at [611, 251] on input "MIN" at bounding box center [777, 252] width 419 height 14
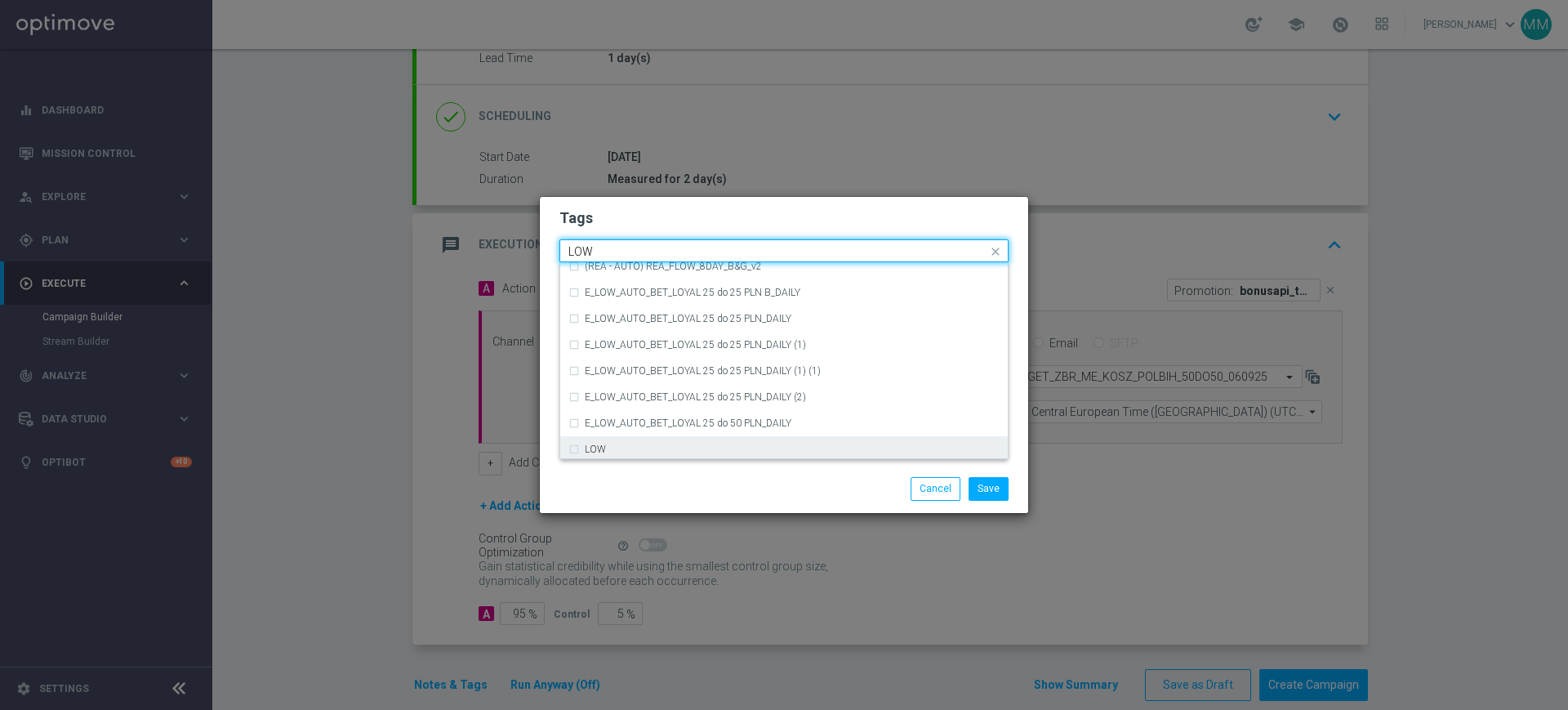
click at [638, 442] on div "LOW" at bounding box center [784, 449] width 431 height 27
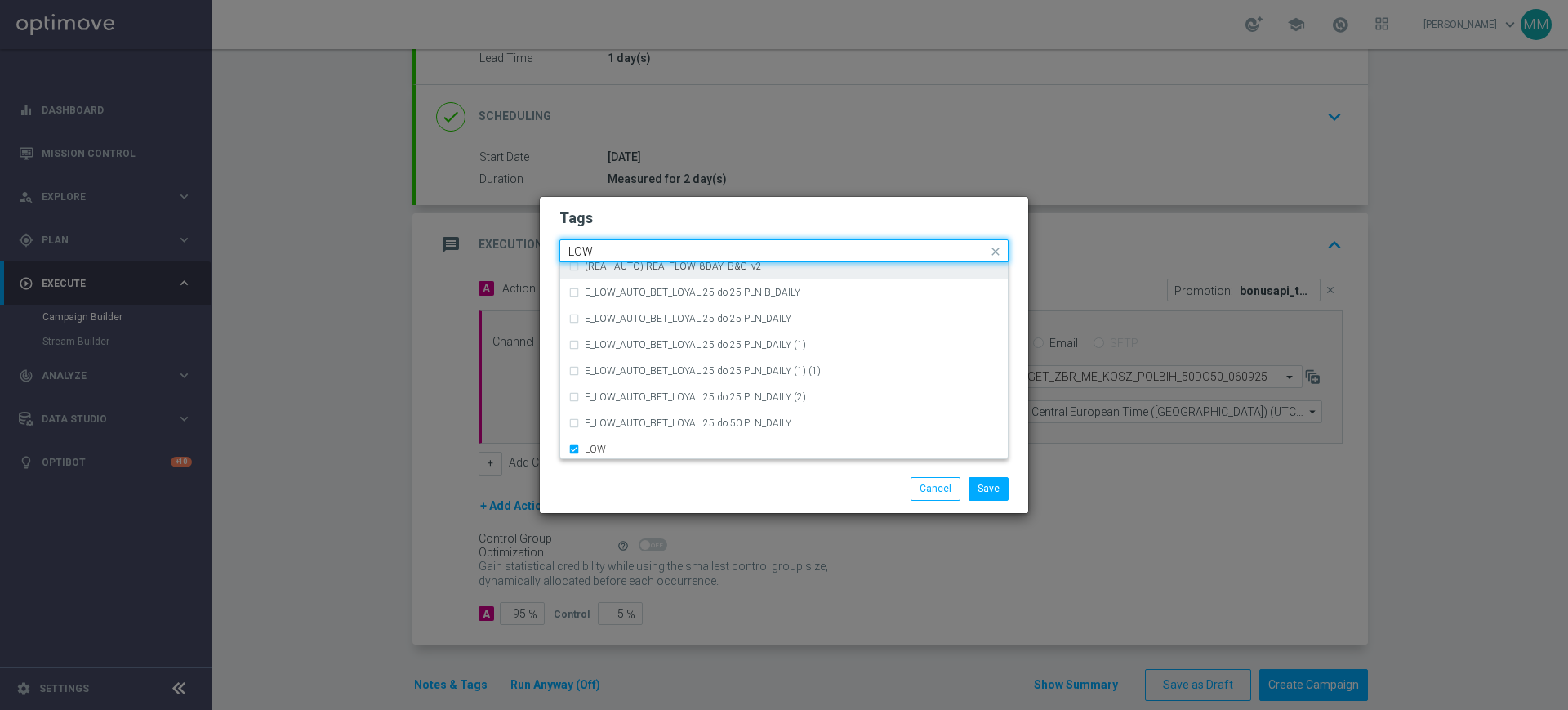
click at [613, 242] on div "Quick find × A × MIN × LOW LOW" at bounding box center [774, 251] width 427 height 21
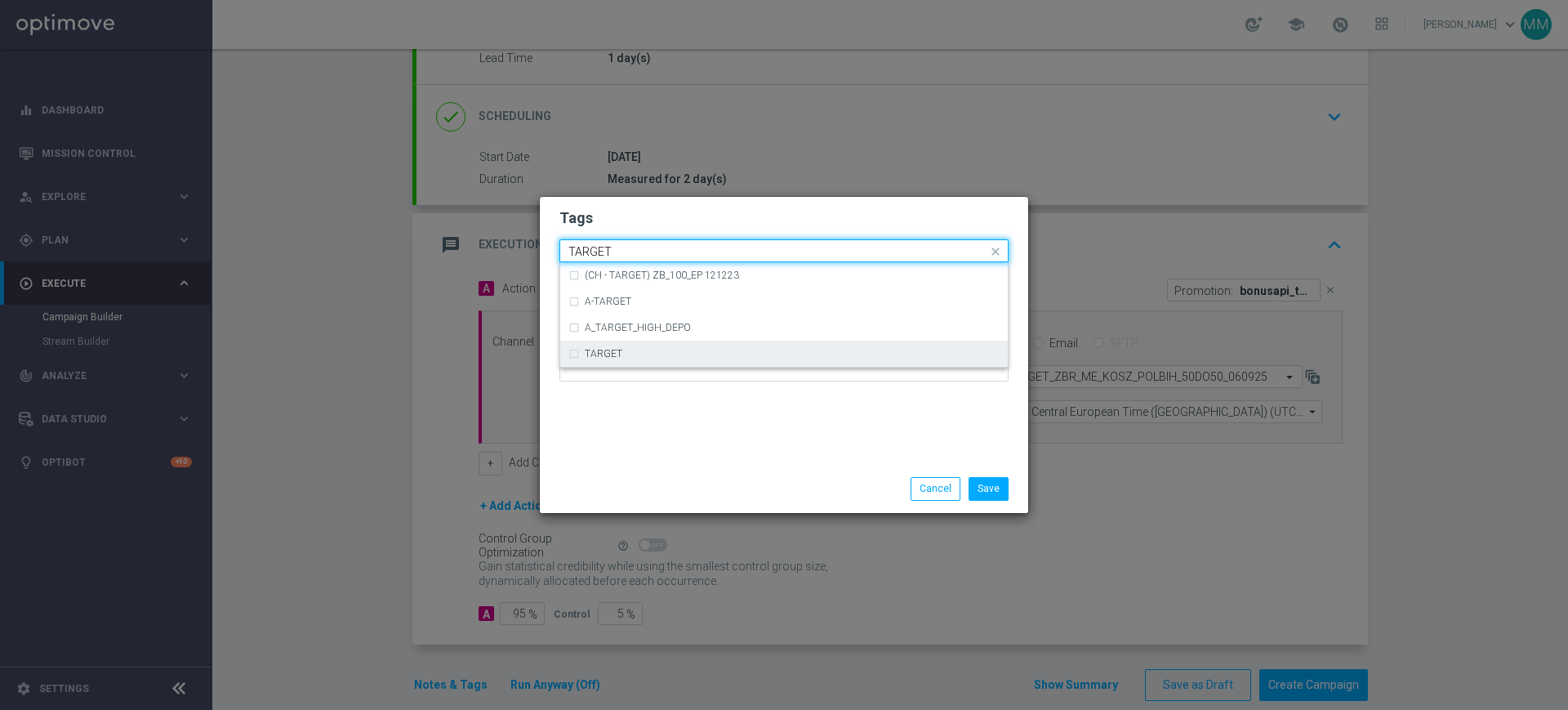
click at [633, 361] on div "TARGET" at bounding box center [784, 354] width 431 height 27
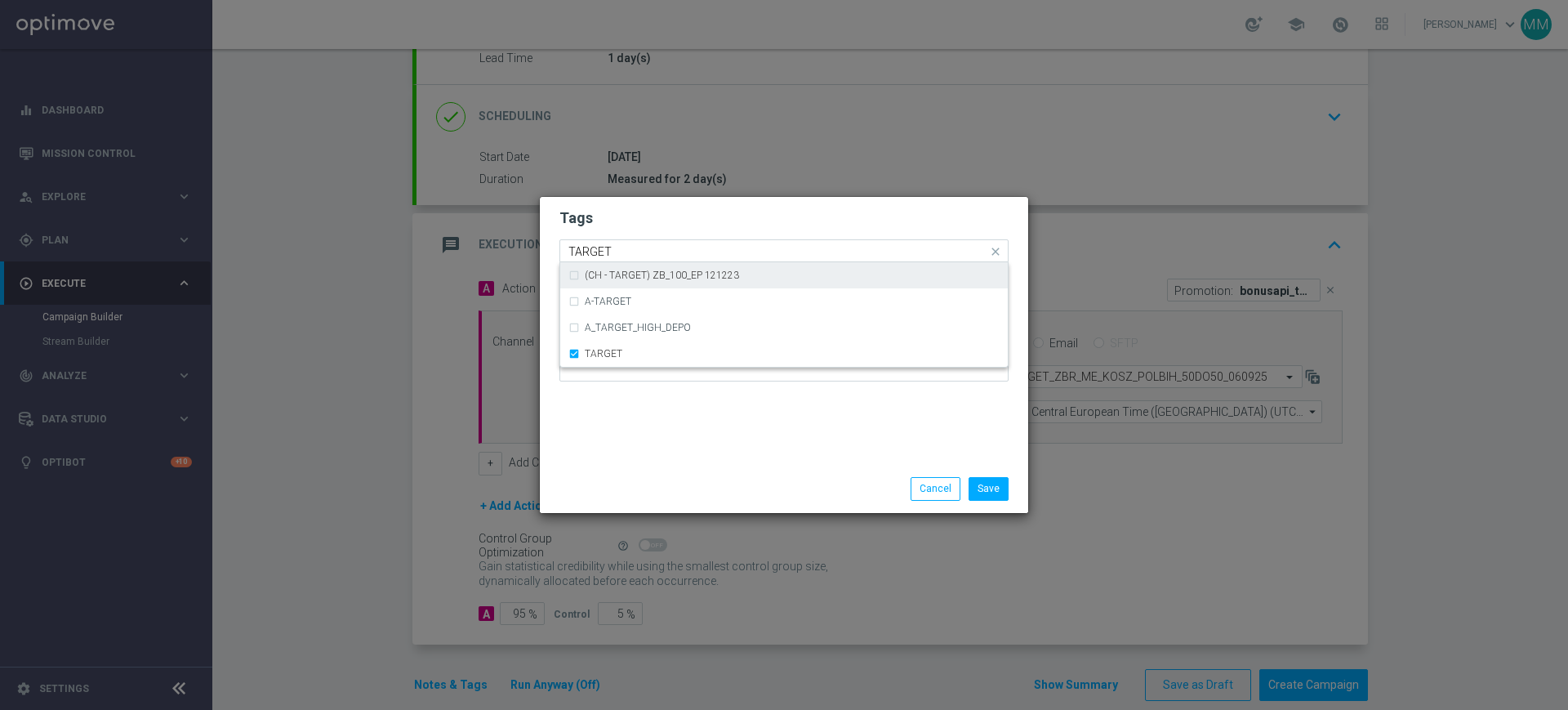
click at [616, 262] on div "(CH - TARGET) ZB_100_EP 121223" at bounding box center [784, 275] width 431 height 27
click at [617, 247] on input "TARGET" at bounding box center [777, 252] width 419 height 14
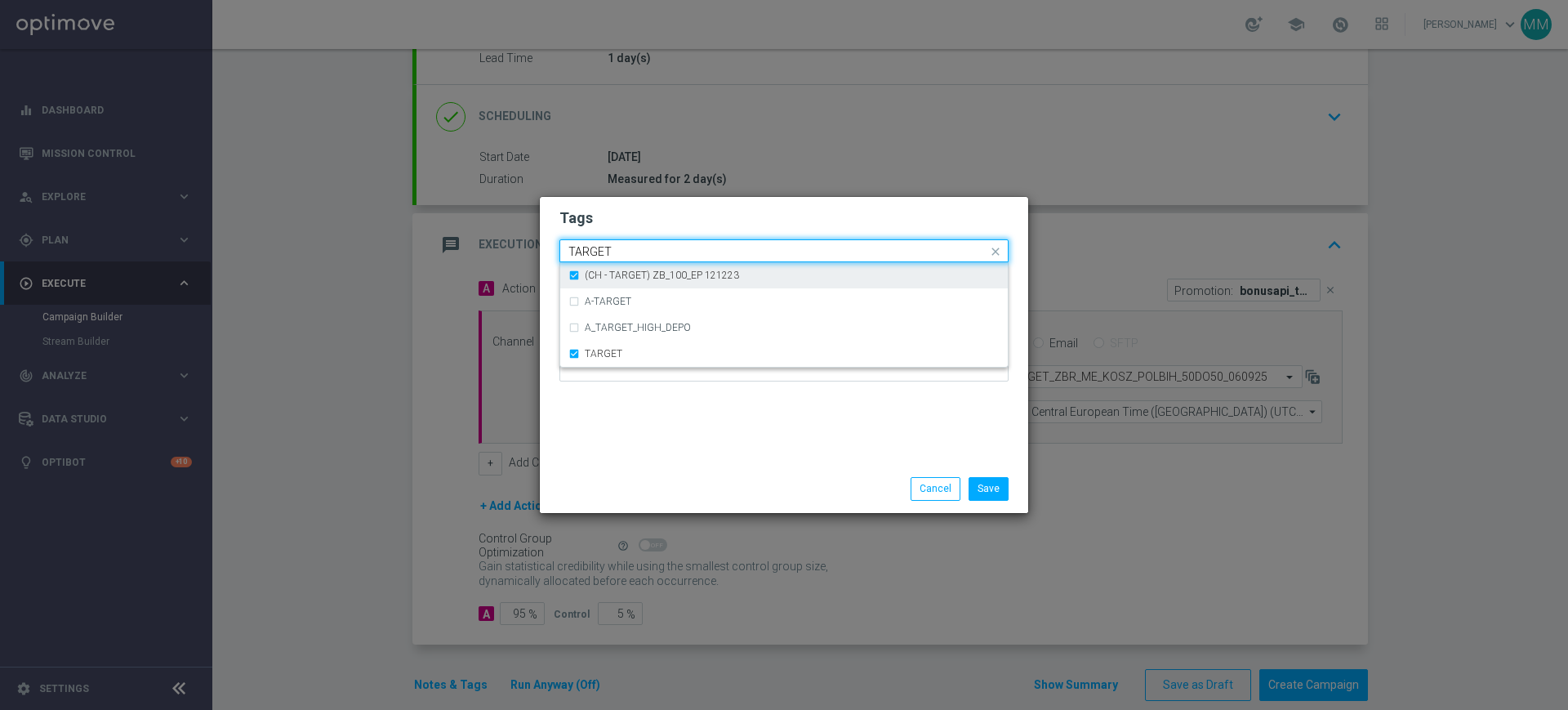
click at [611, 276] on label "(CH - TARGET) ZB_100_EP 121223" at bounding box center [662, 276] width 155 height 10
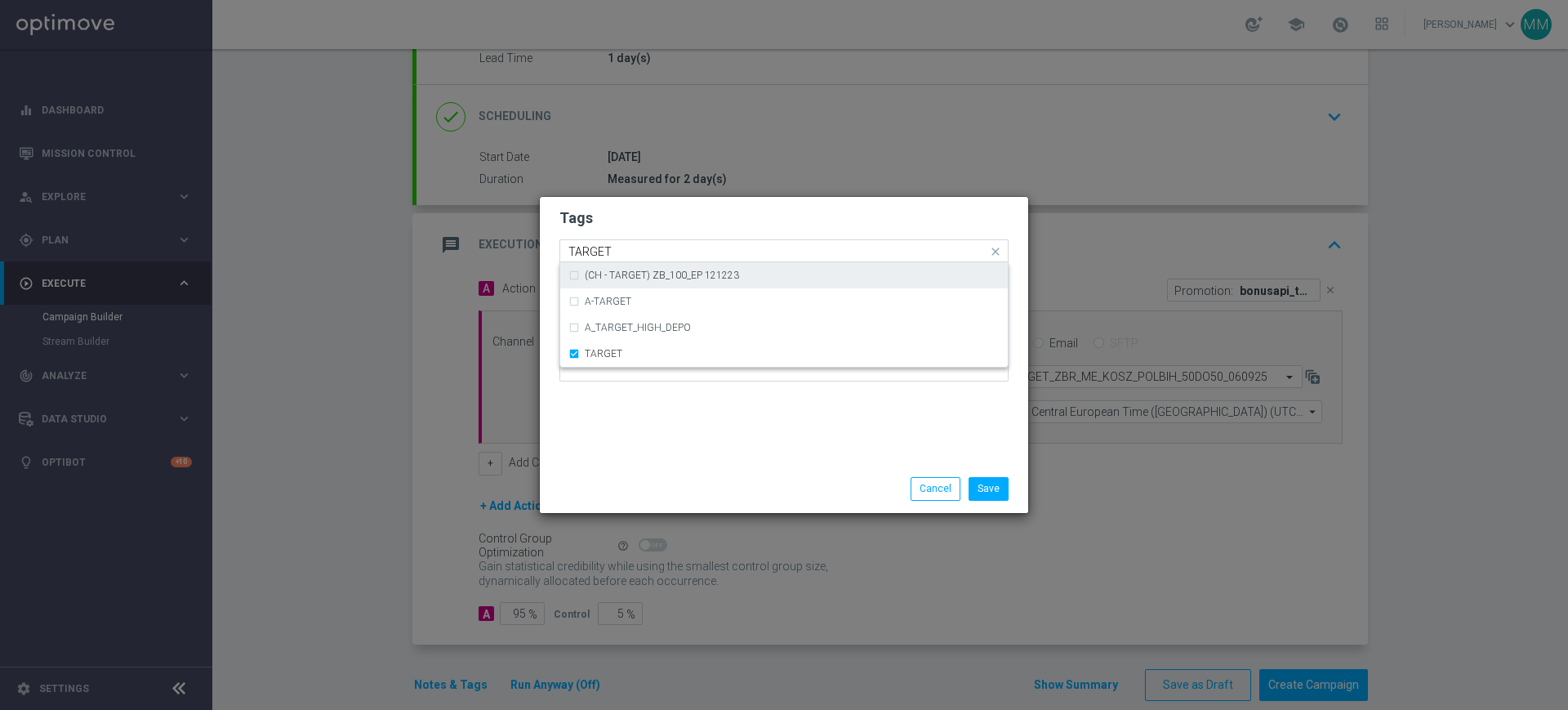
click at [621, 246] on input "TARGET" at bounding box center [777, 252] width 419 height 14
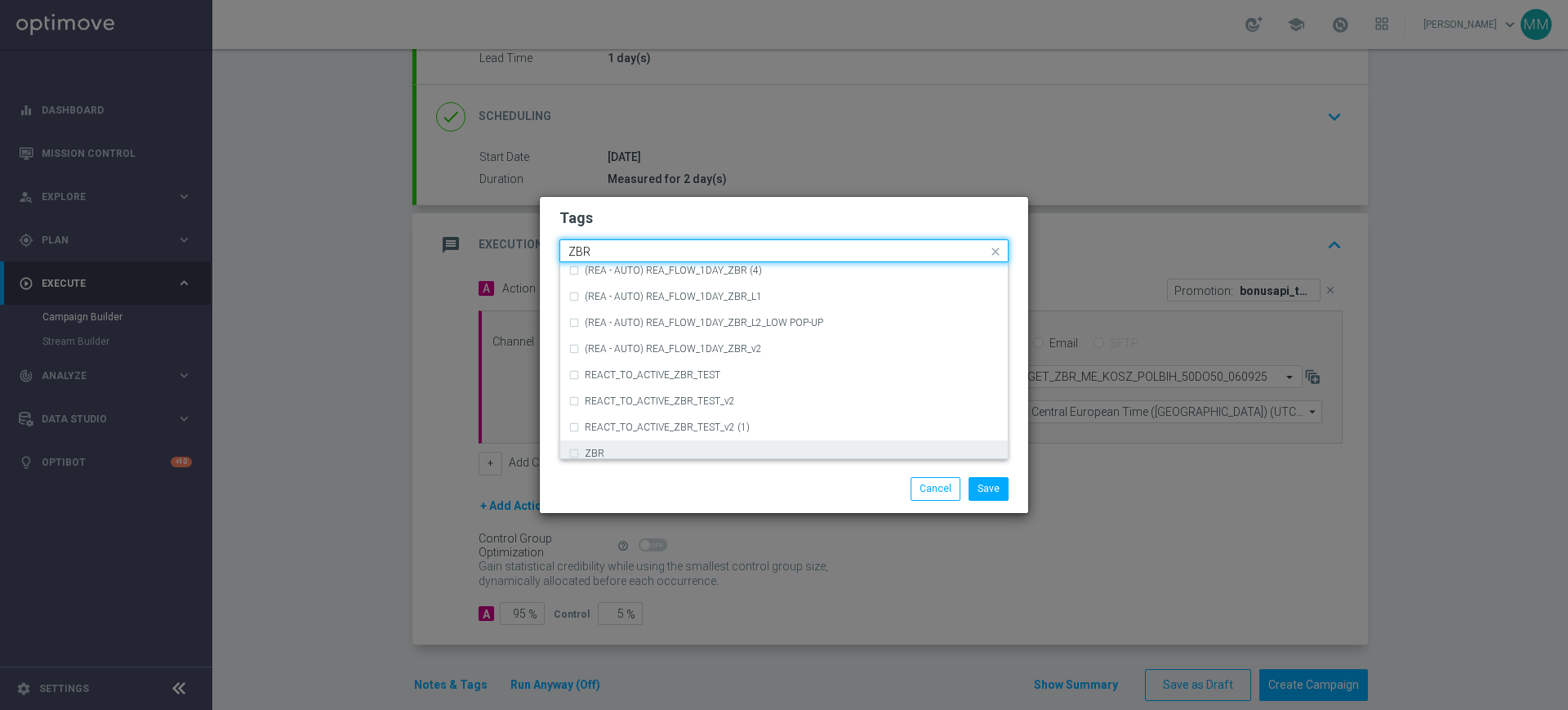
scroll to position [170, 0]
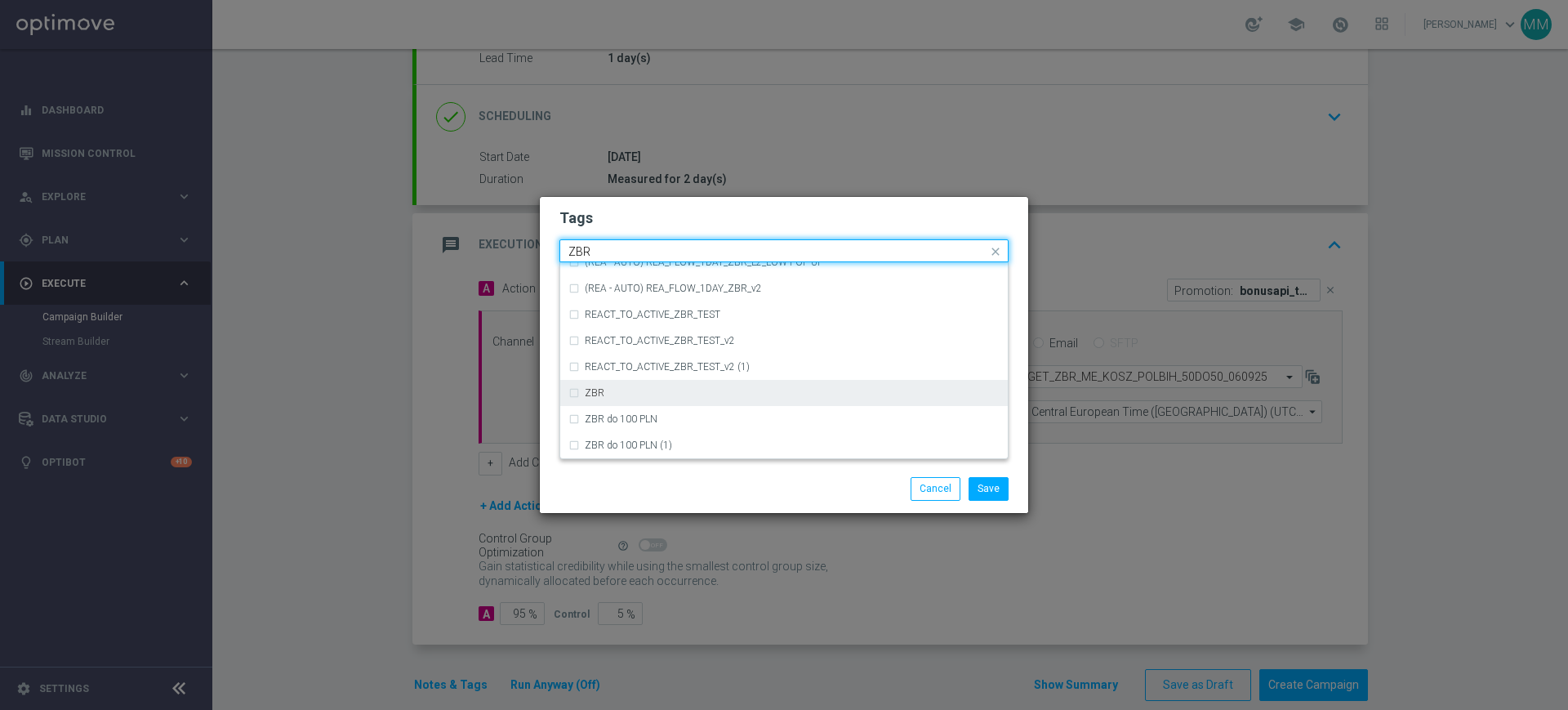
click at [638, 393] on div "ZBR" at bounding box center [792, 393] width 415 height 10
type input "ZBR"
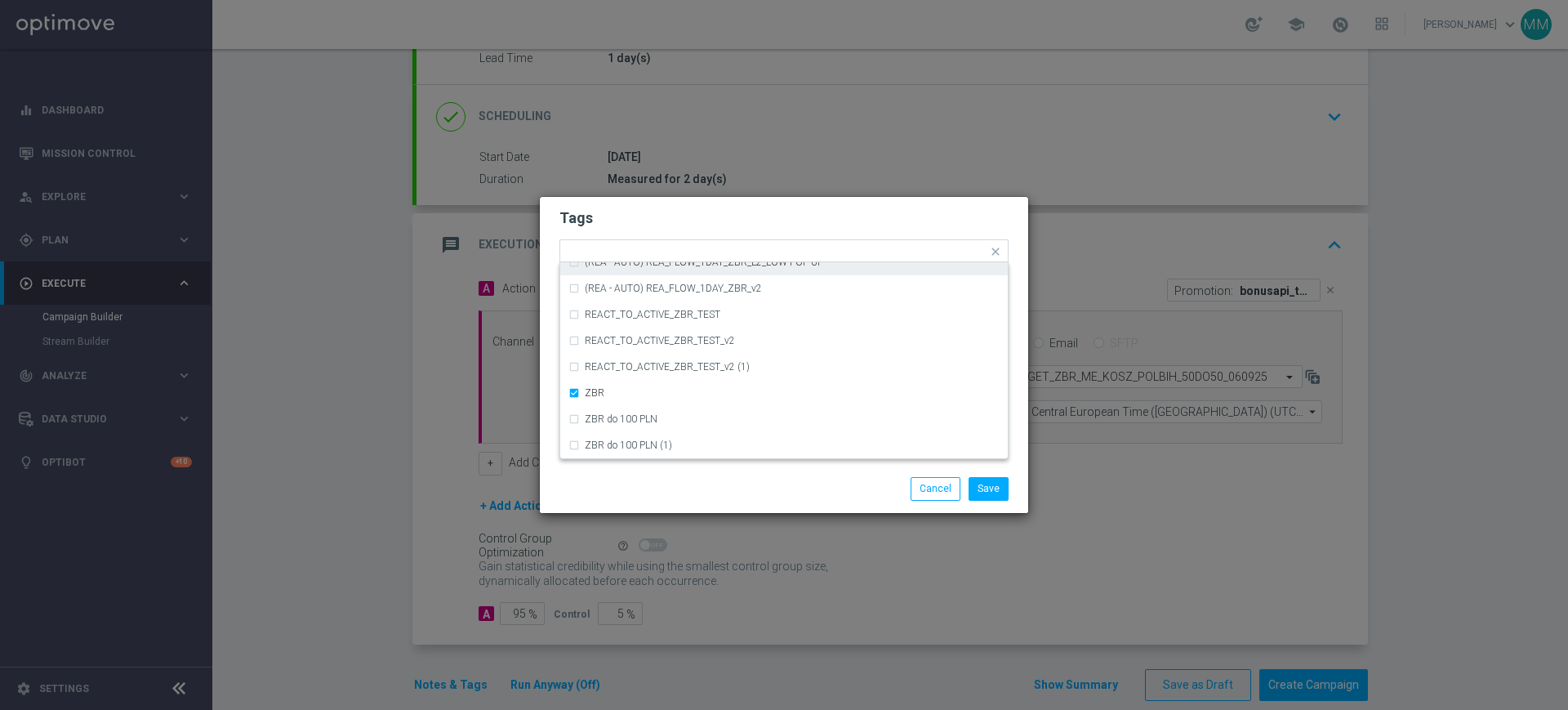
click at [660, 208] on h2 "Tags" at bounding box center [784, 218] width 449 height 20
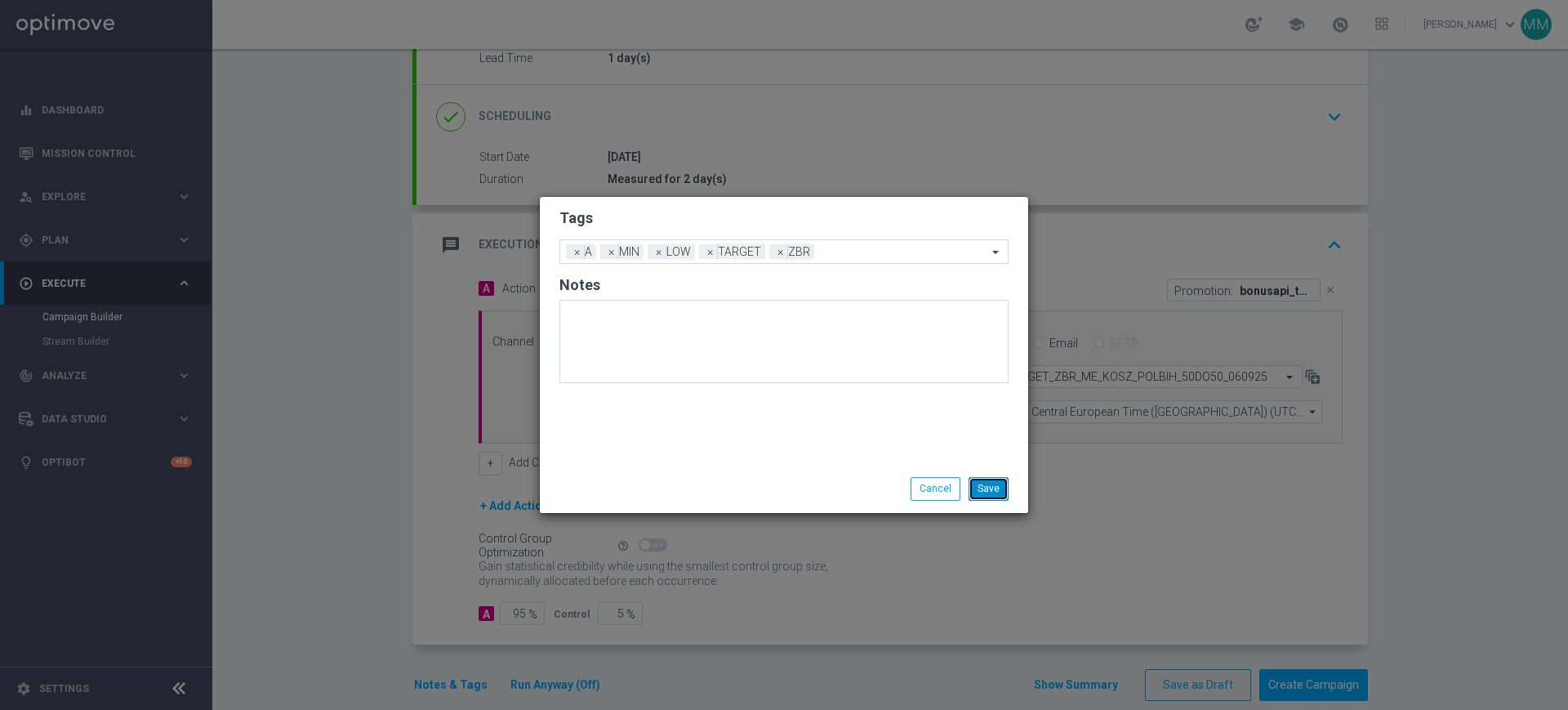
click at [986, 484] on button "Save" at bounding box center [989, 487] width 40 height 23
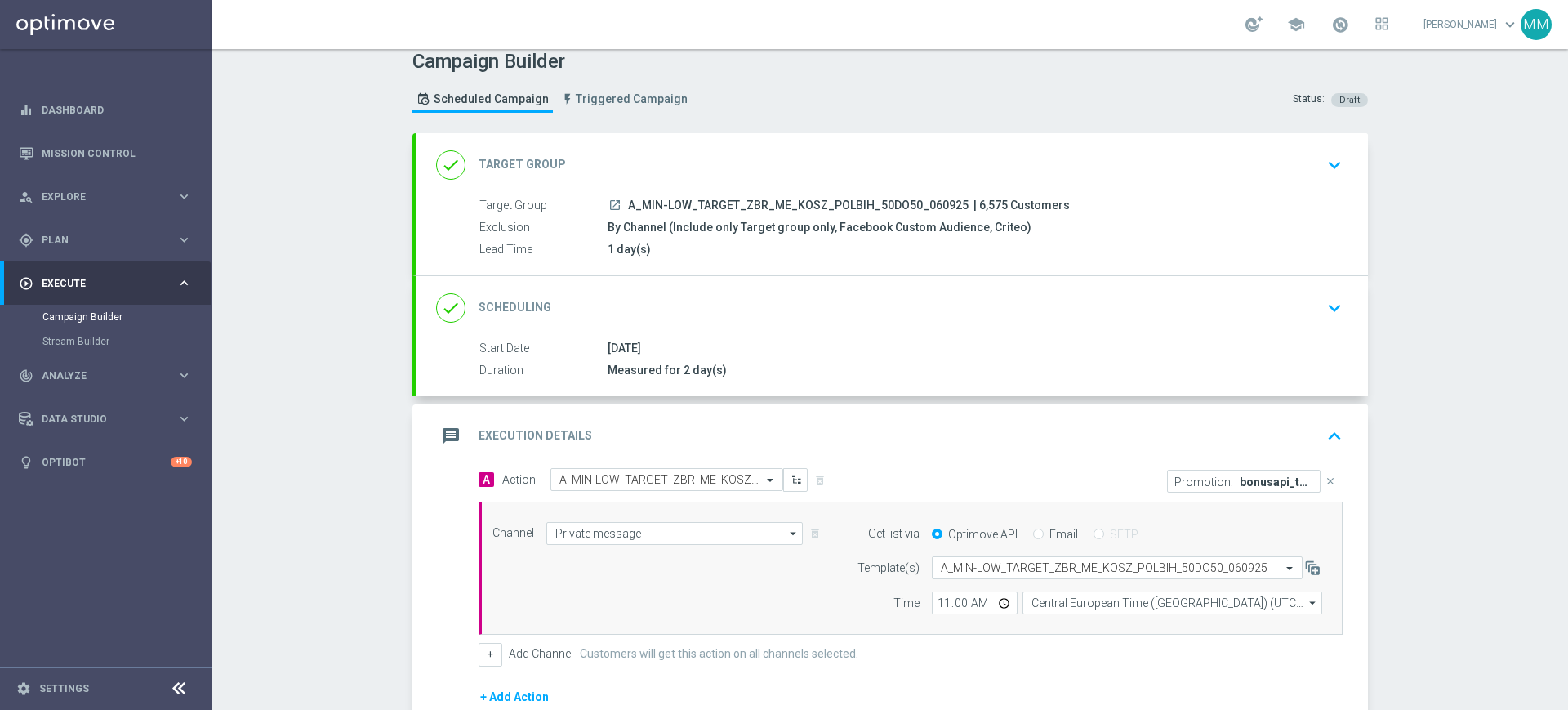
scroll to position [0, 0]
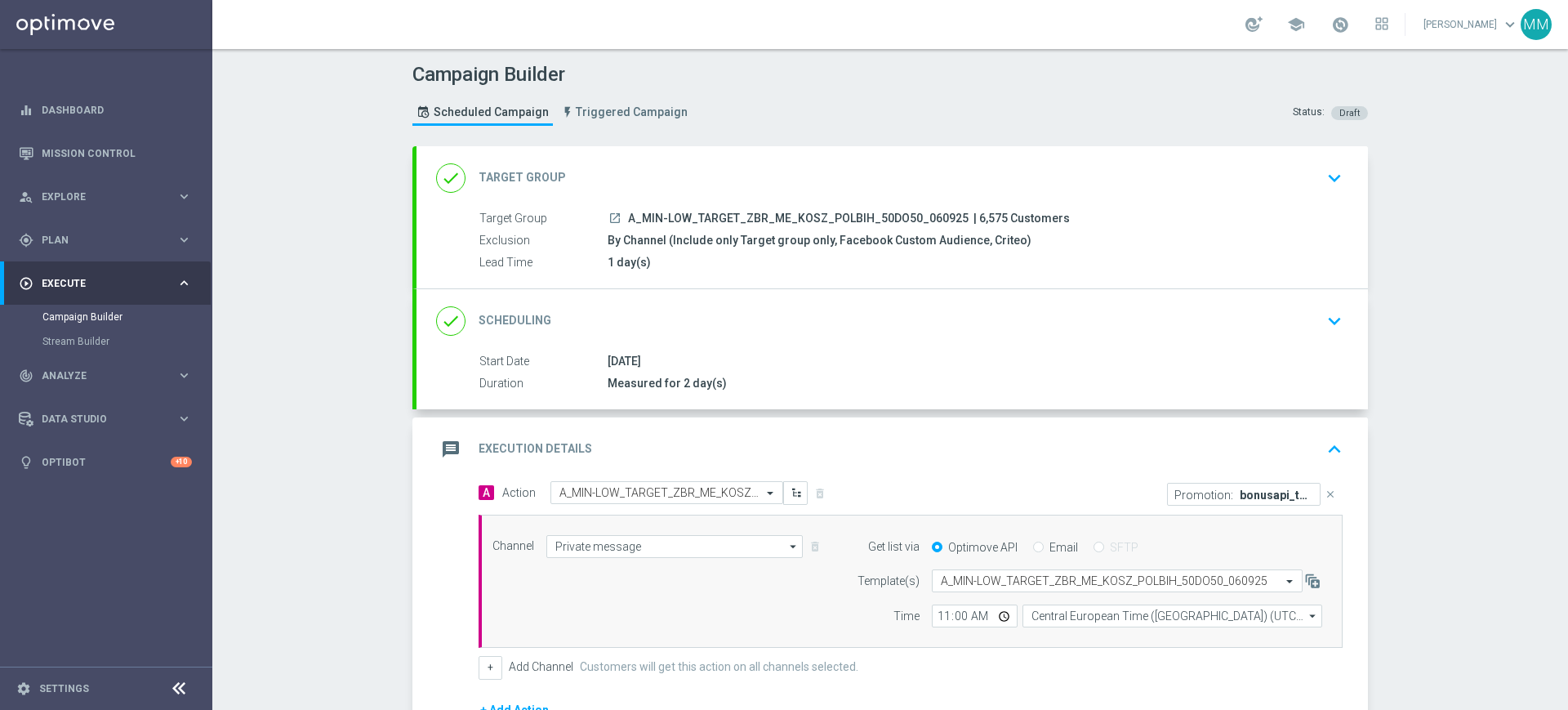
click at [705, 450] on div "message Execution Details keyboard_arrow_up" at bounding box center [892, 449] width 912 height 32
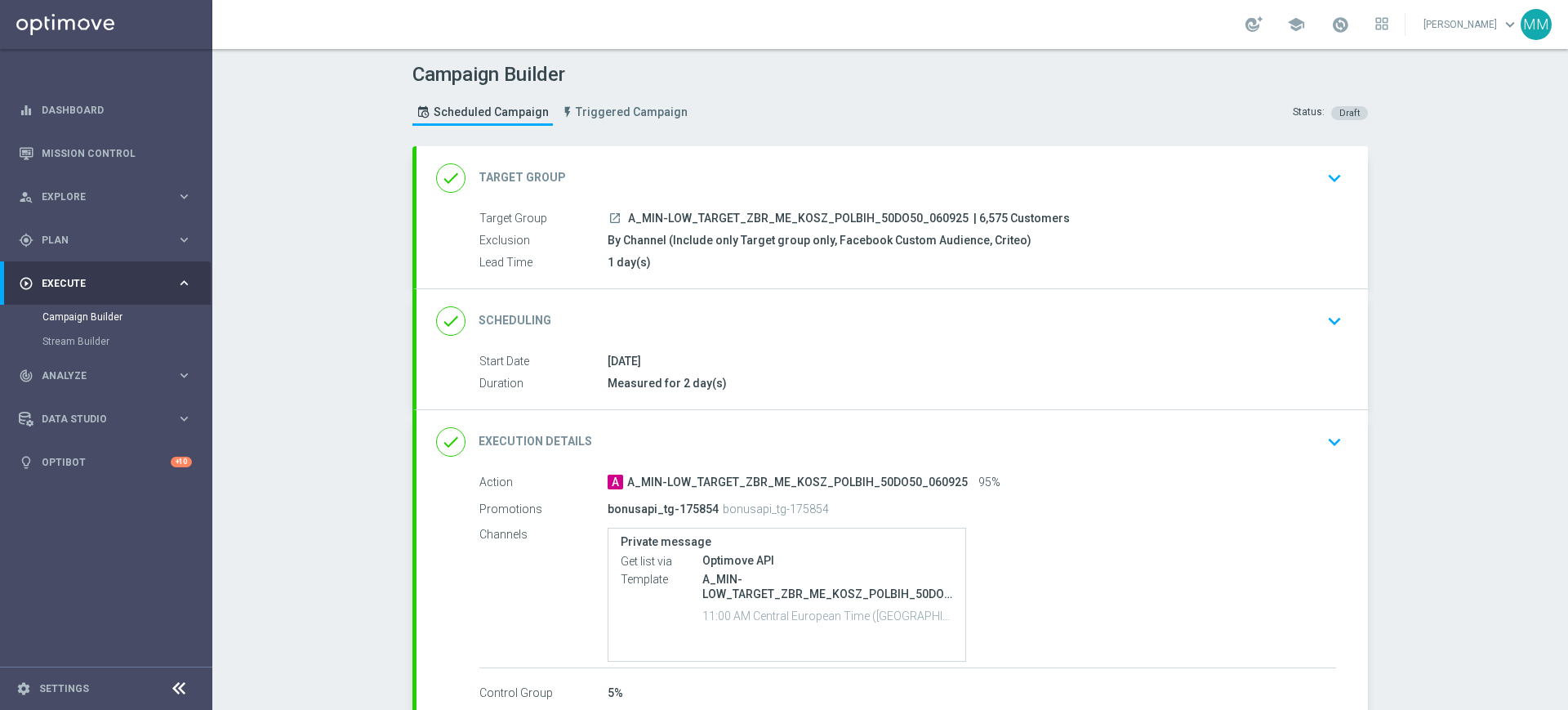
click at [707, 338] on div "done Scheduling keyboard_arrow_down Start Date [DATE] Duration Measured for 2 d…" at bounding box center [892, 350] width 951 height 120
click at [745, 320] on div "done Scheduling keyboard_arrow_down Start Date [DATE] Duration Measured for 2 d…" at bounding box center [892, 350] width 951 height 120
click at [755, 317] on div "done Scheduling keyboard_arrow_down" at bounding box center [892, 321] width 912 height 32
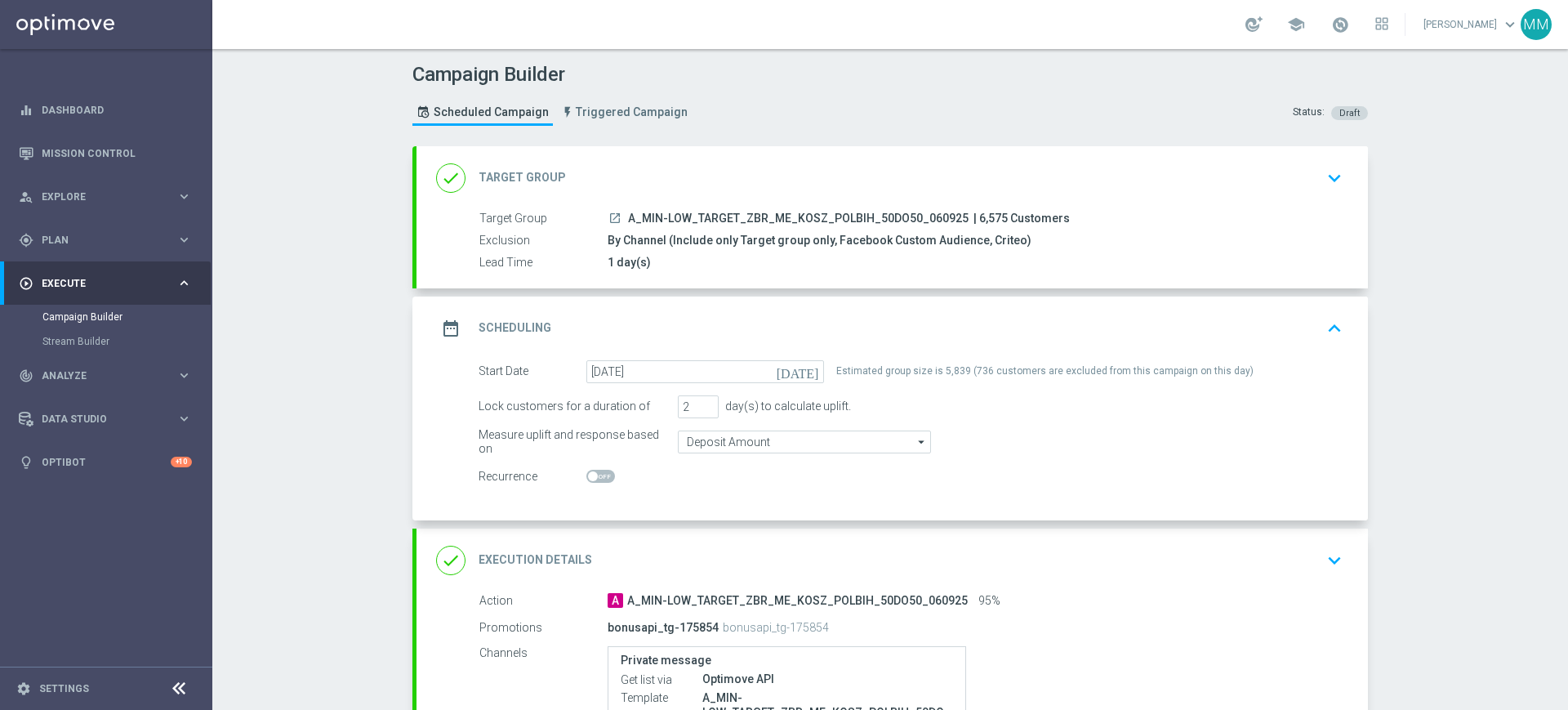
click at [725, 164] on div "done Target Group keyboard_arrow_down" at bounding box center [892, 178] width 912 height 32
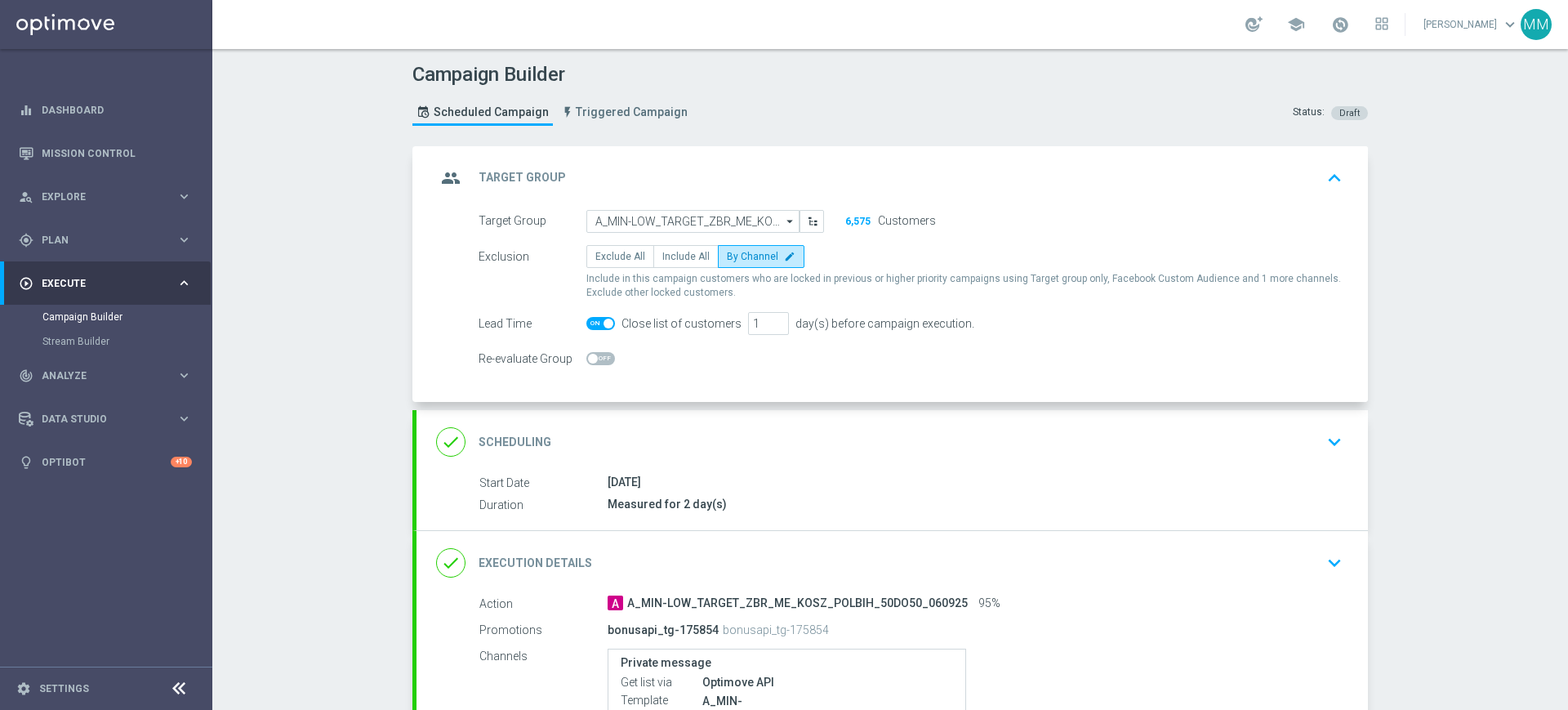
click at [728, 155] on div "group Target Group keyboard_arrow_up" at bounding box center [892, 177] width 951 height 64
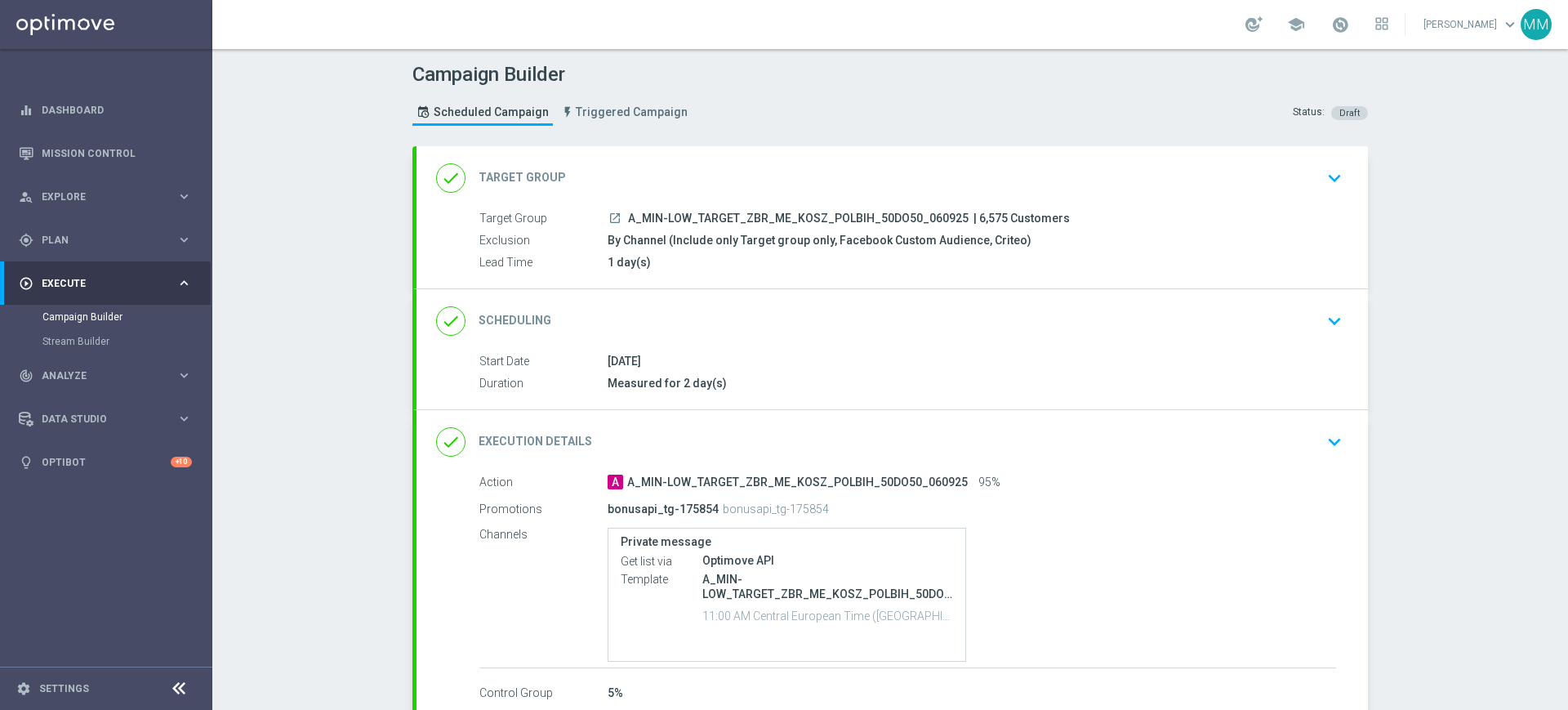
click at [733, 190] on div "done Target Group keyboard_arrow_down" at bounding box center [892, 178] width 912 height 32
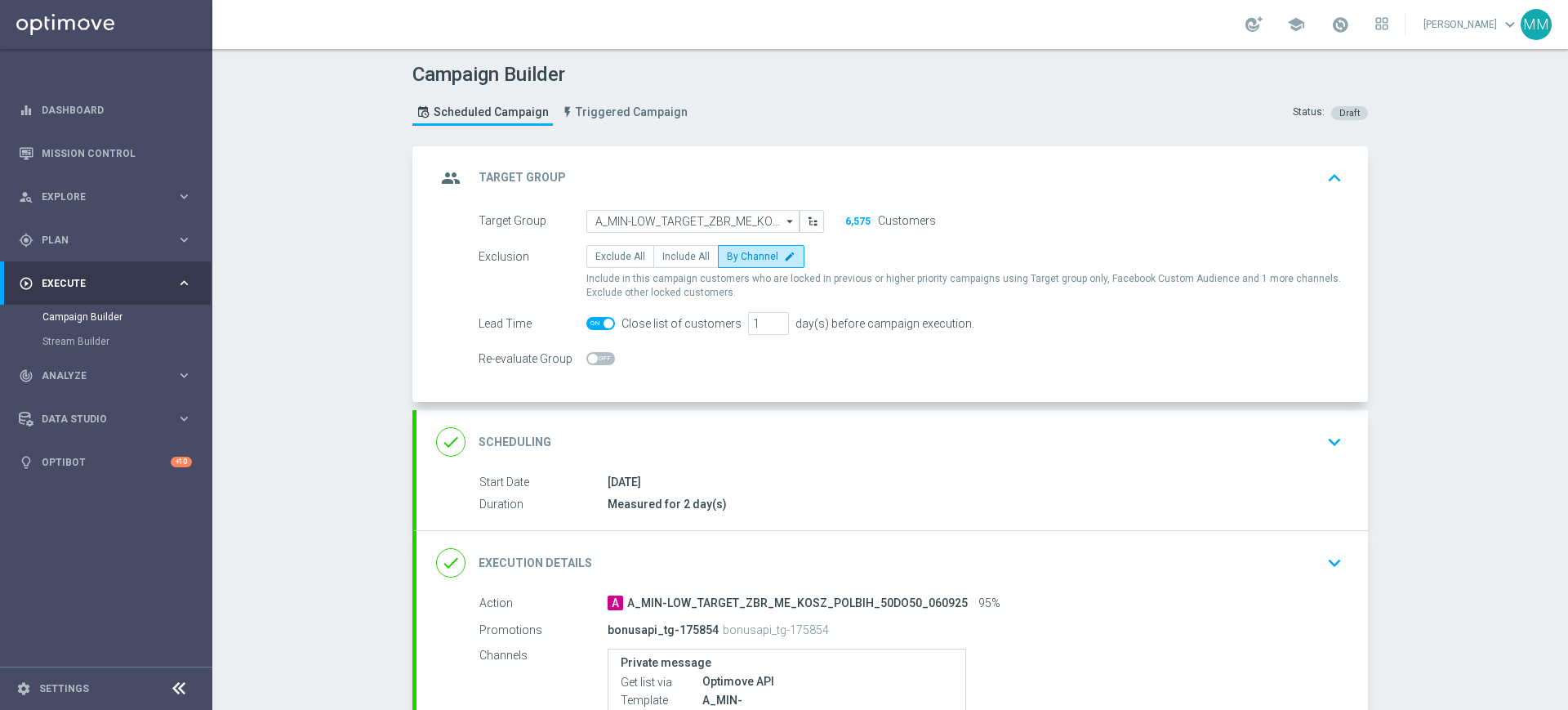
click at [750, 163] on div "group Target Group keyboard_arrow_up" at bounding box center [892, 178] width 912 height 32
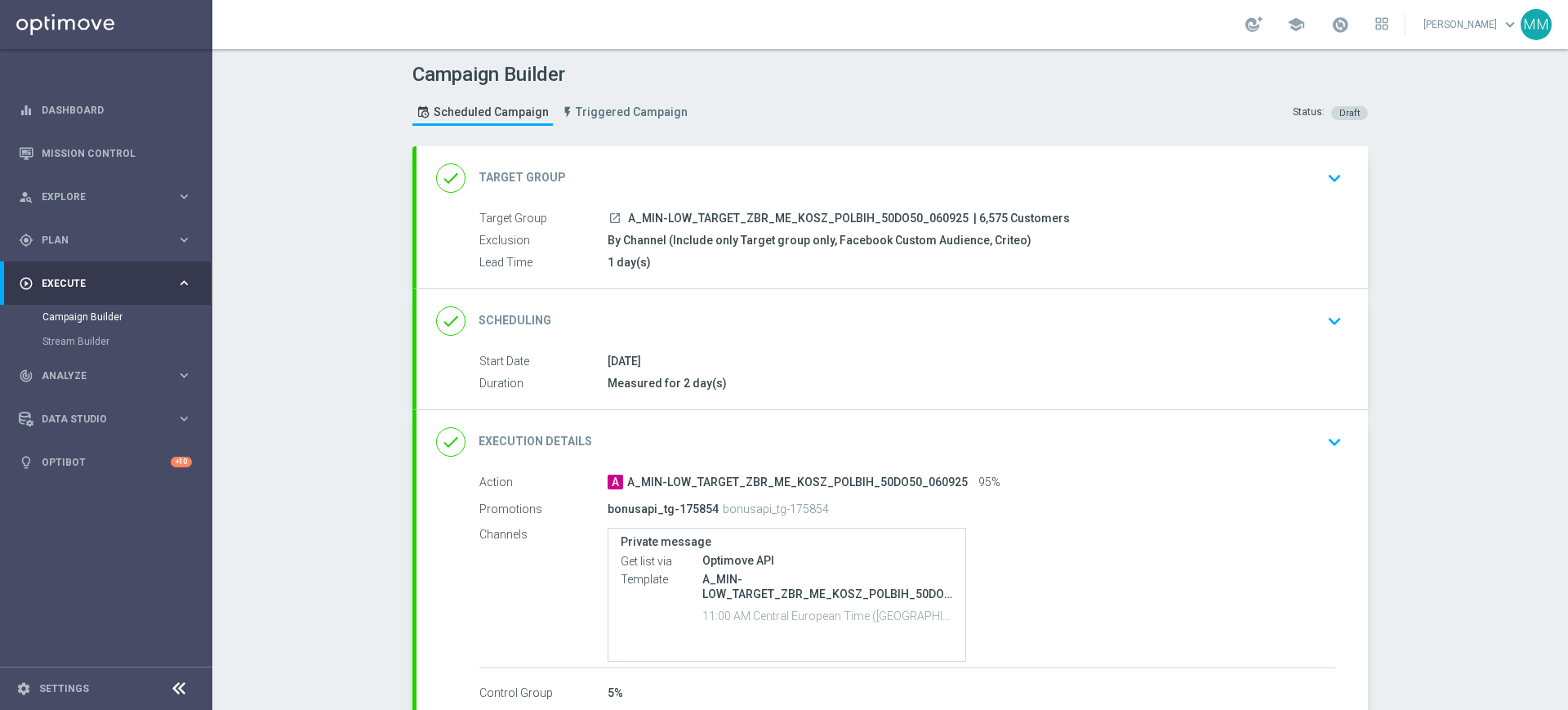
click at [731, 328] on div "done Scheduling keyboard_arrow_down" at bounding box center [892, 321] width 912 height 32
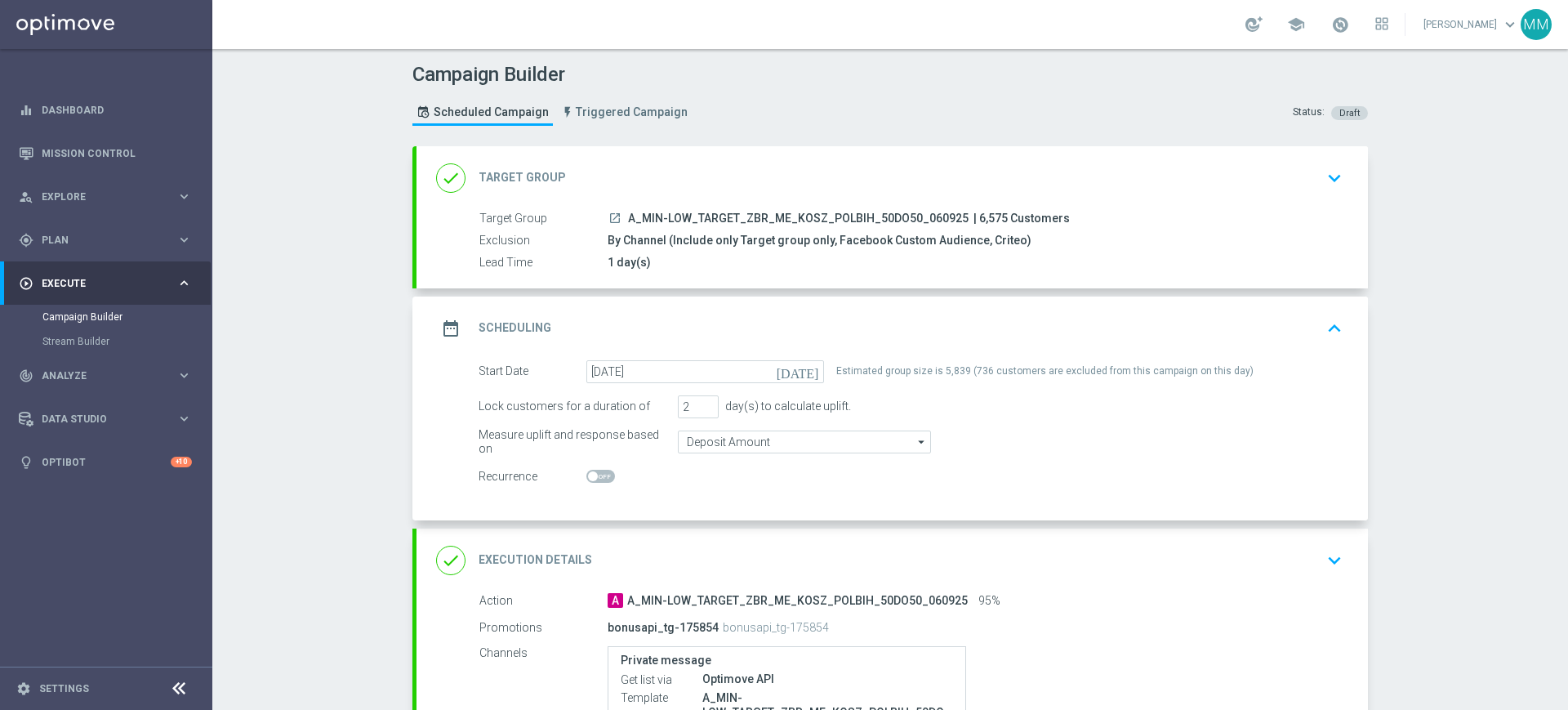
click at [779, 314] on div "date_range Scheduling keyboard_arrow_up" at bounding box center [892, 329] width 912 height 32
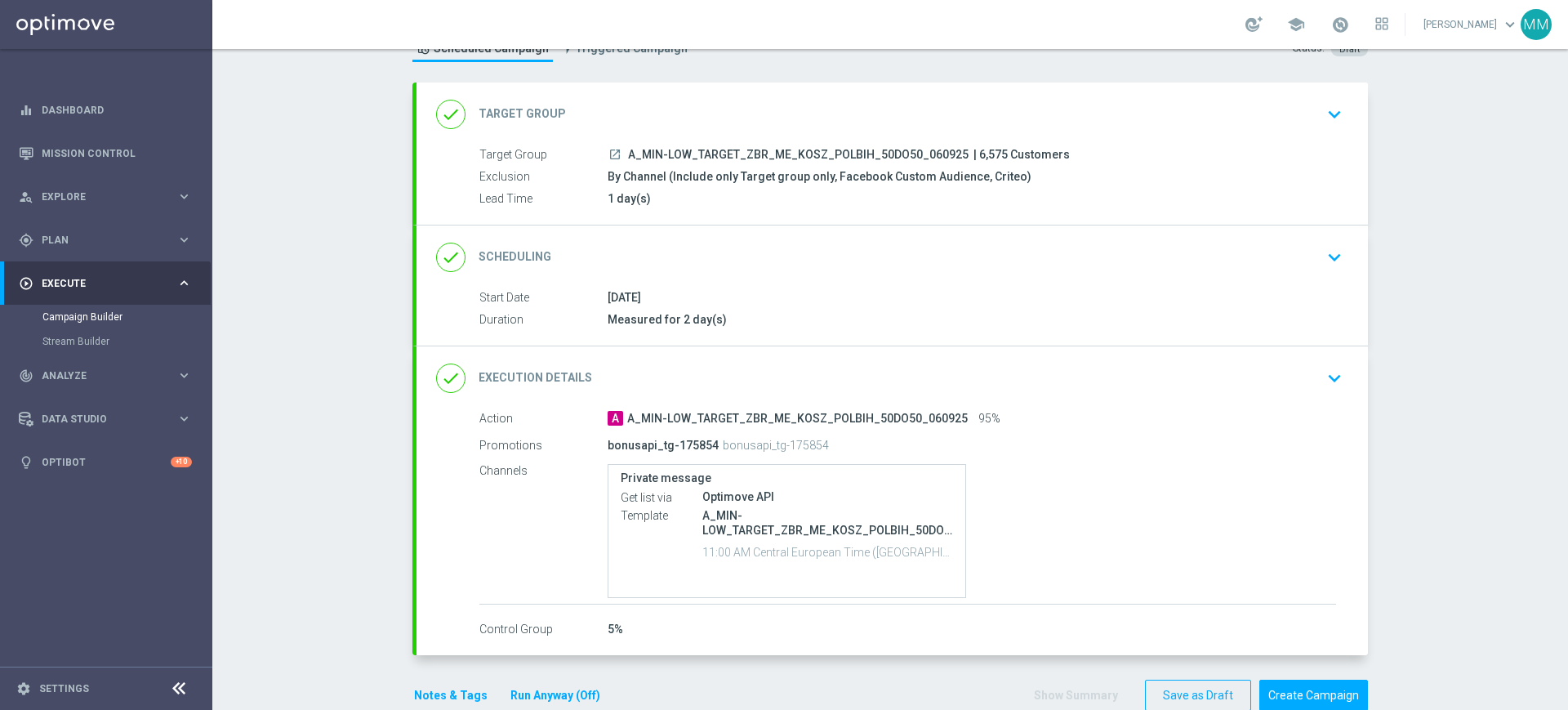
scroll to position [97, 0]
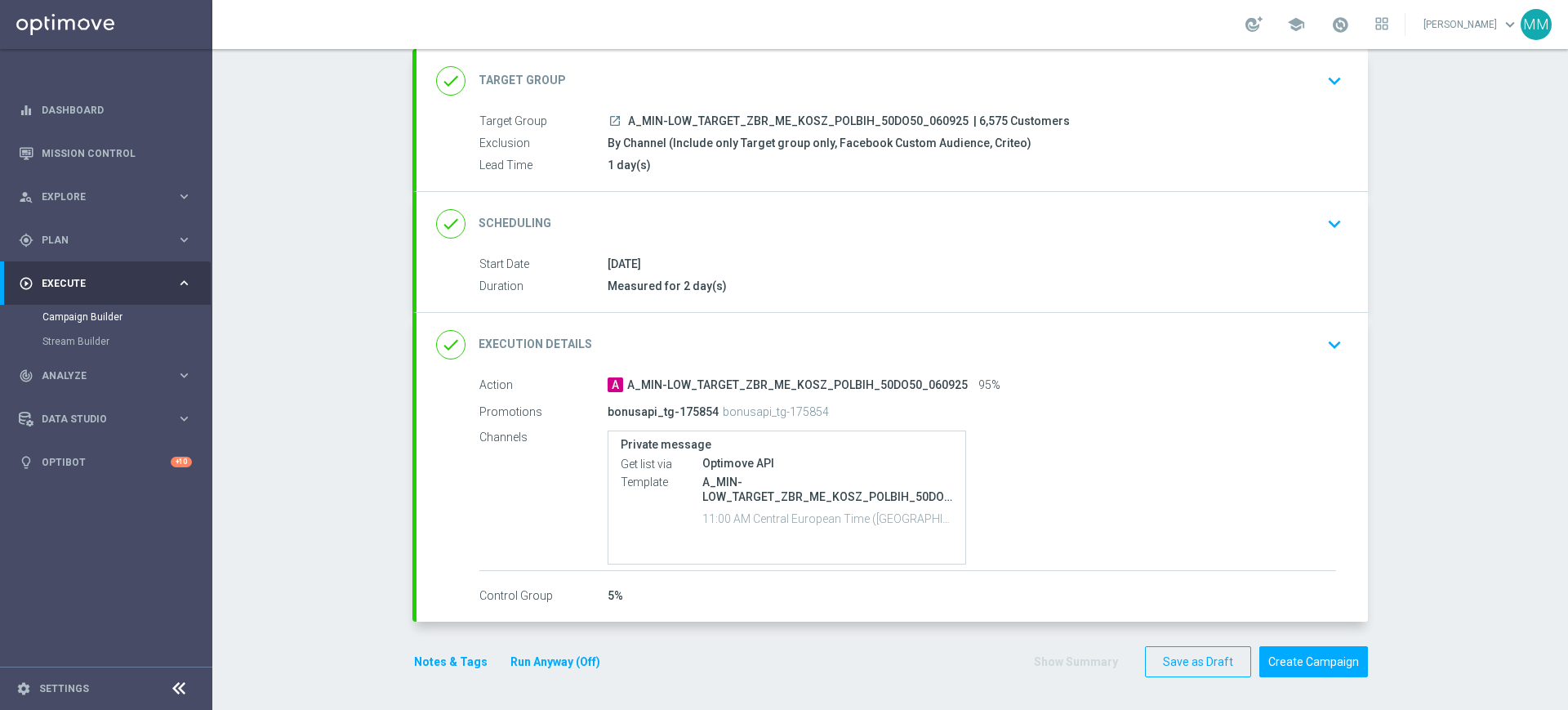
click at [473, 663] on button "Notes & Tags" at bounding box center [451, 662] width 77 height 21
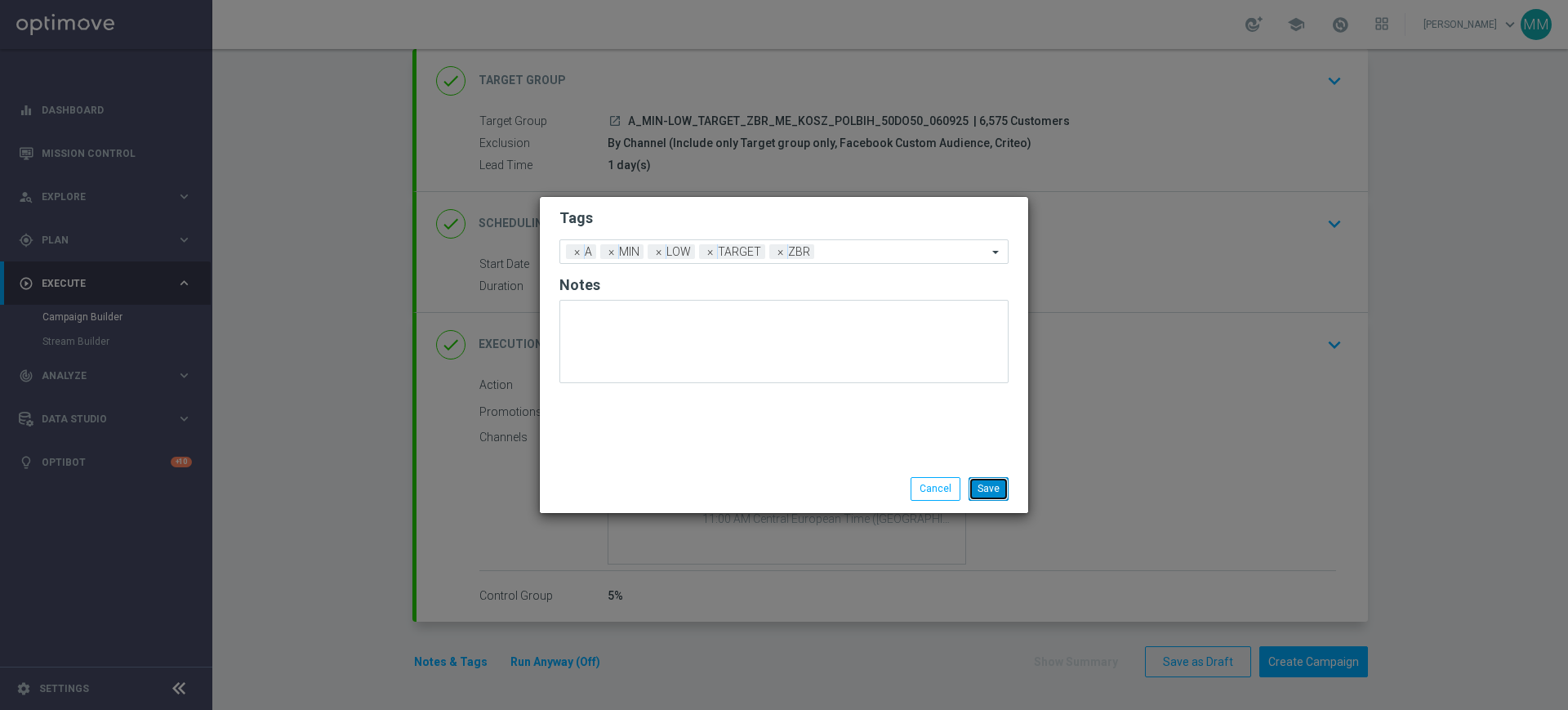
click at [1005, 492] on button "Save" at bounding box center [989, 487] width 40 height 23
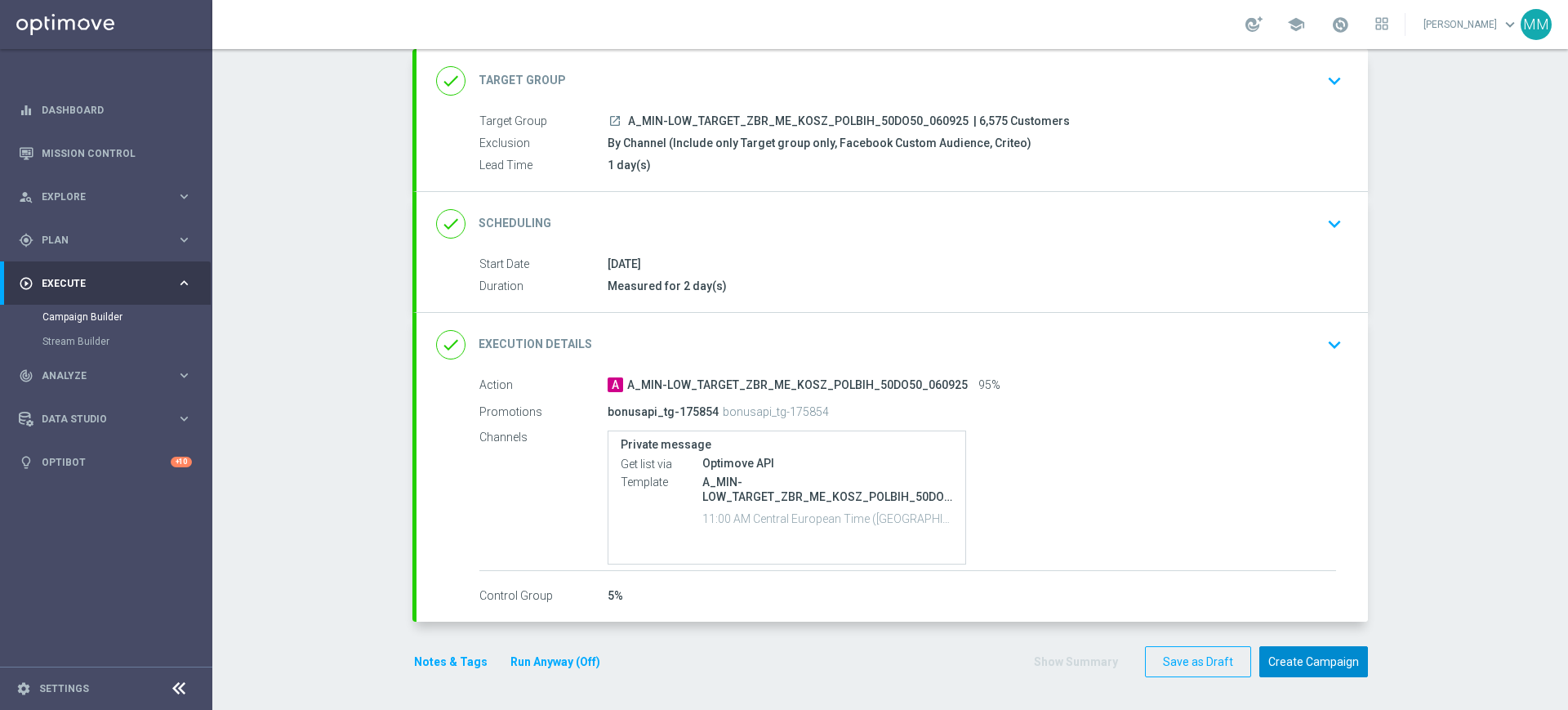
click at [1344, 657] on button "Create Campaign" at bounding box center [1314, 662] width 108 height 32
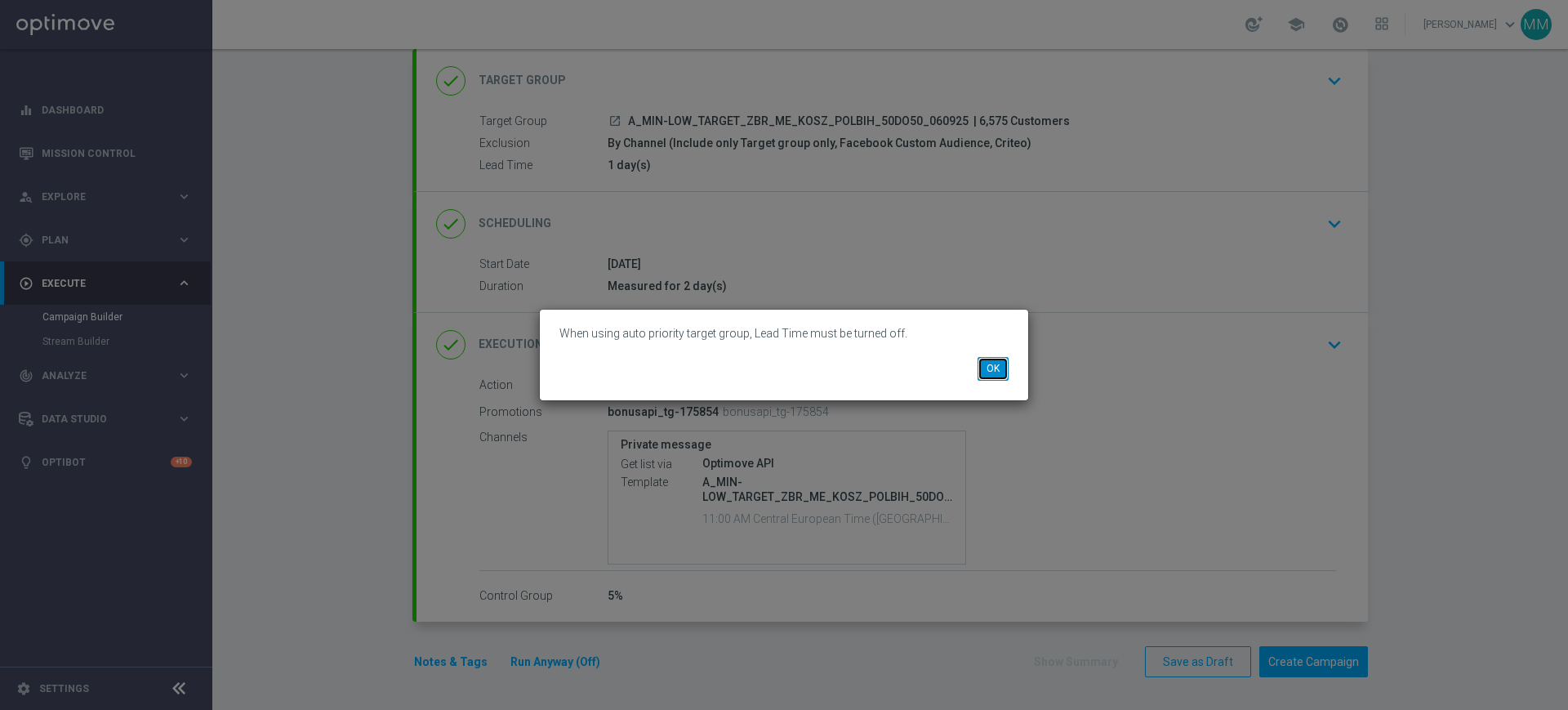
click at [994, 366] on button "OK" at bounding box center [994, 367] width 32 height 23
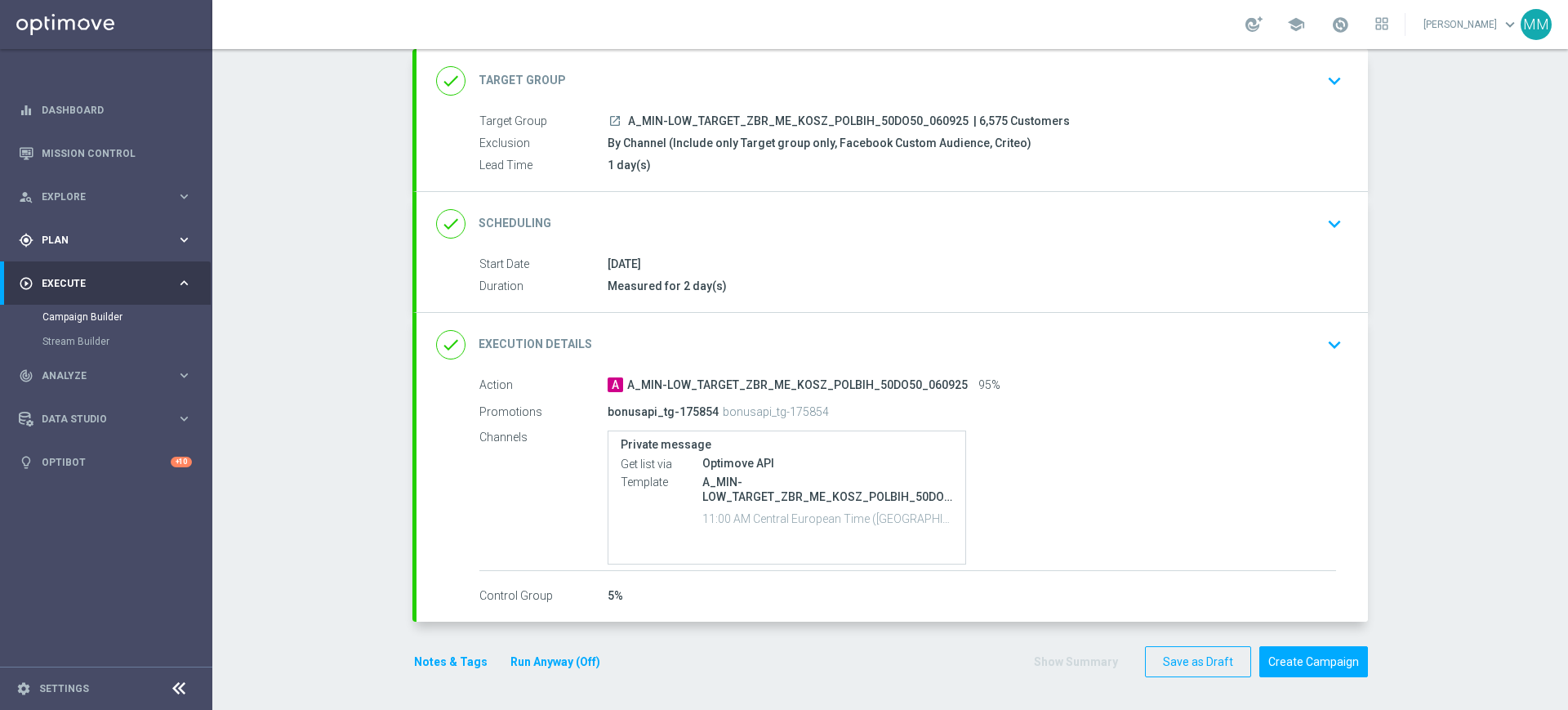
click at [134, 244] on div "gps_fixed Plan" at bounding box center [98, 239] width 158 height 15
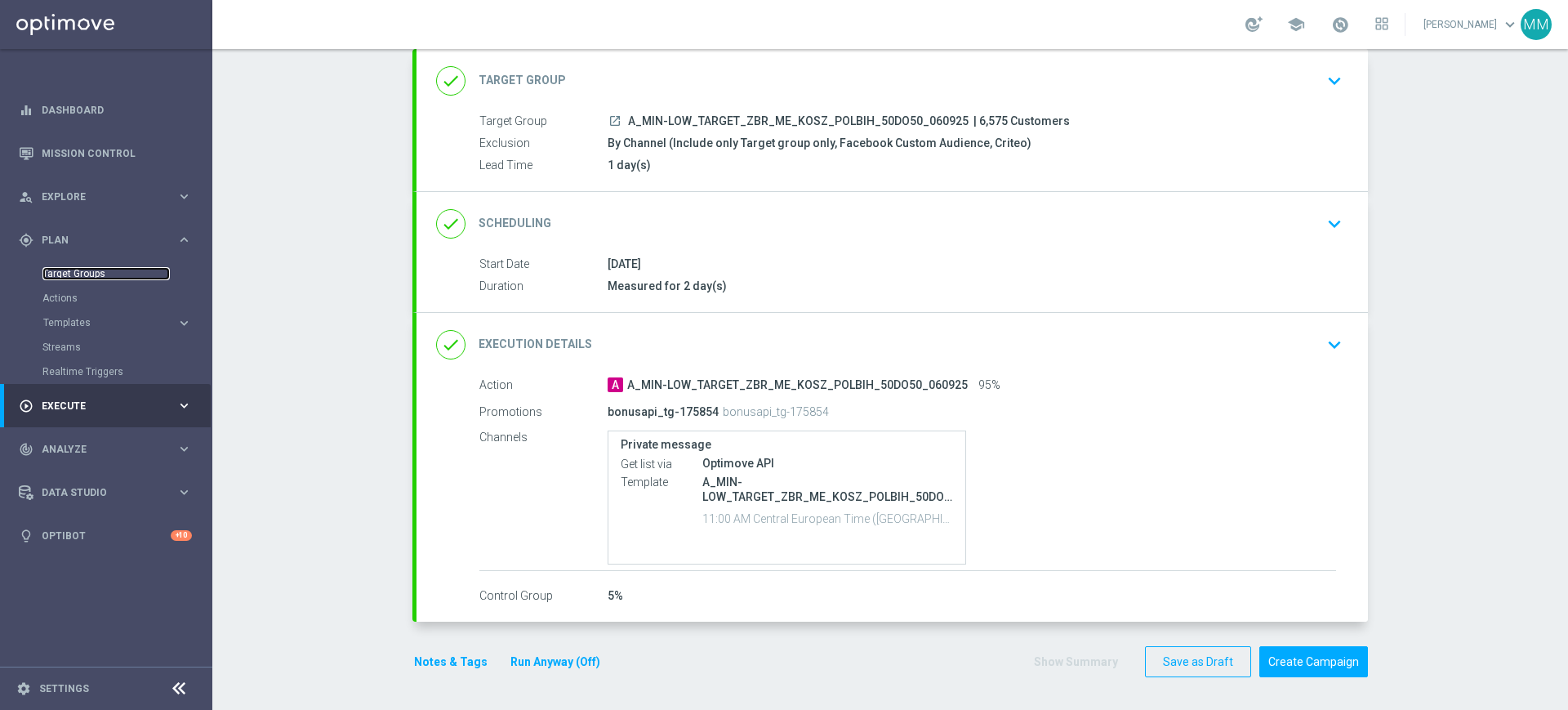
click at [88, 276] on link "Target Groups" at bounding box center [105, 273] width 127 height 13
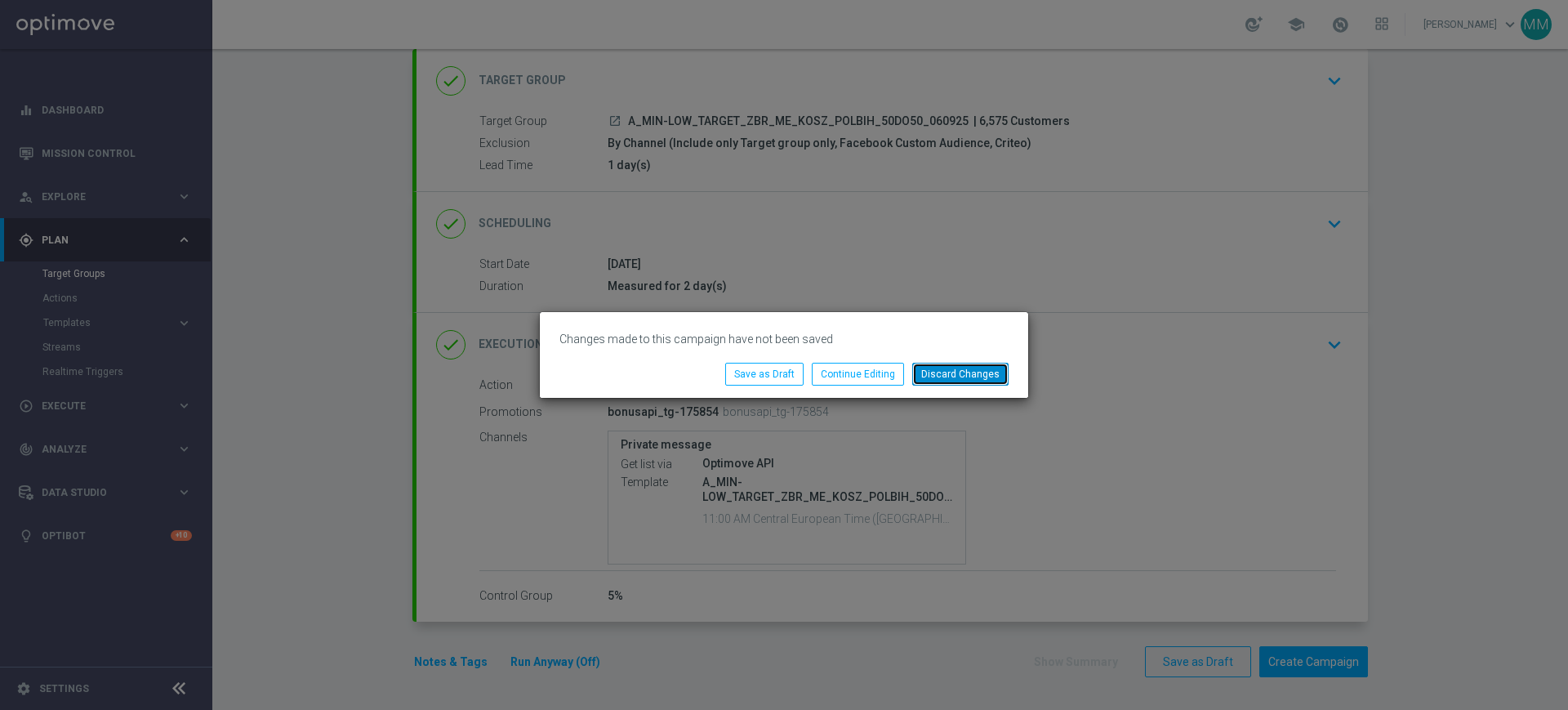
click at [937, 377] on button "Discard Changes" at bounding box center [960, 373] width 97 height 23
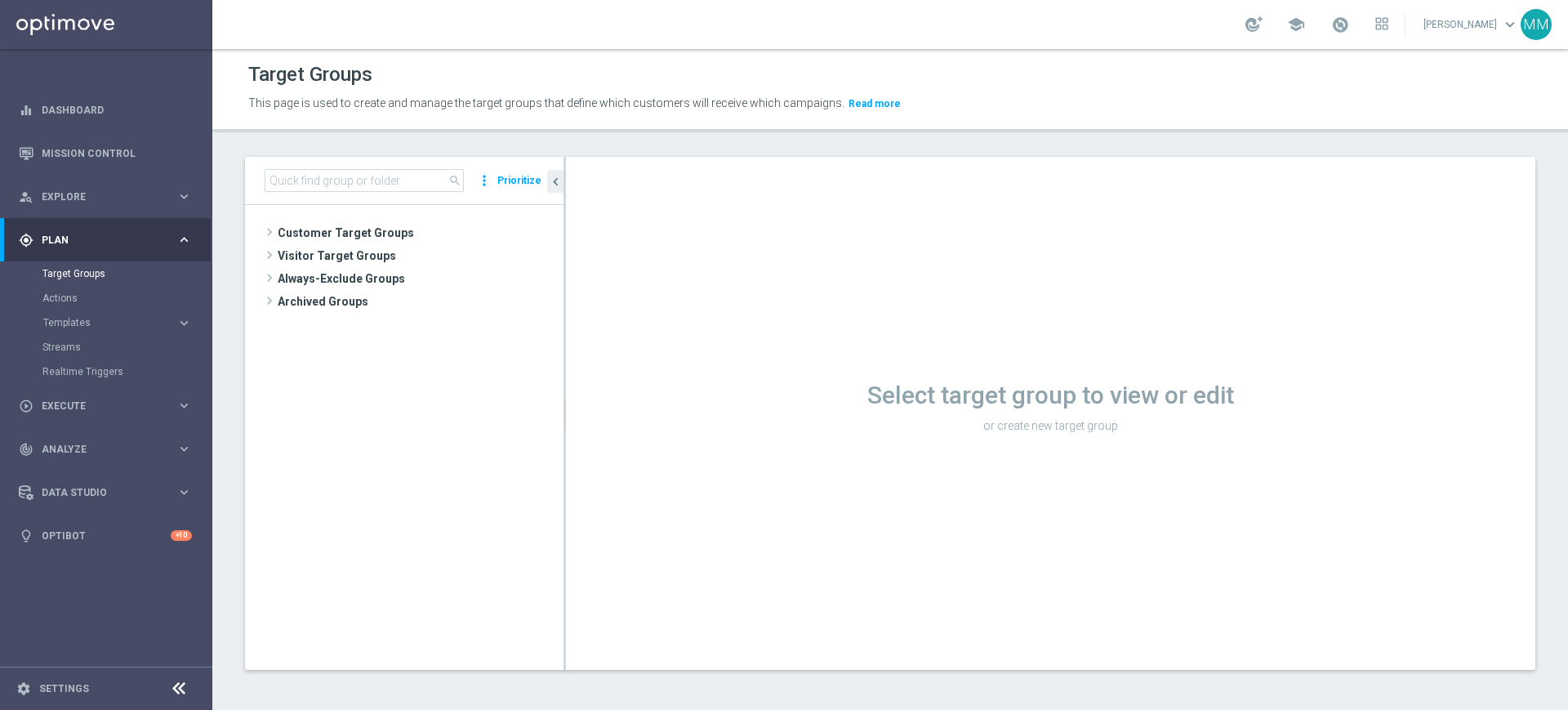
click at [529, 183] on button "Prioritize" at bounding box center [520, 181] width 49 height 22
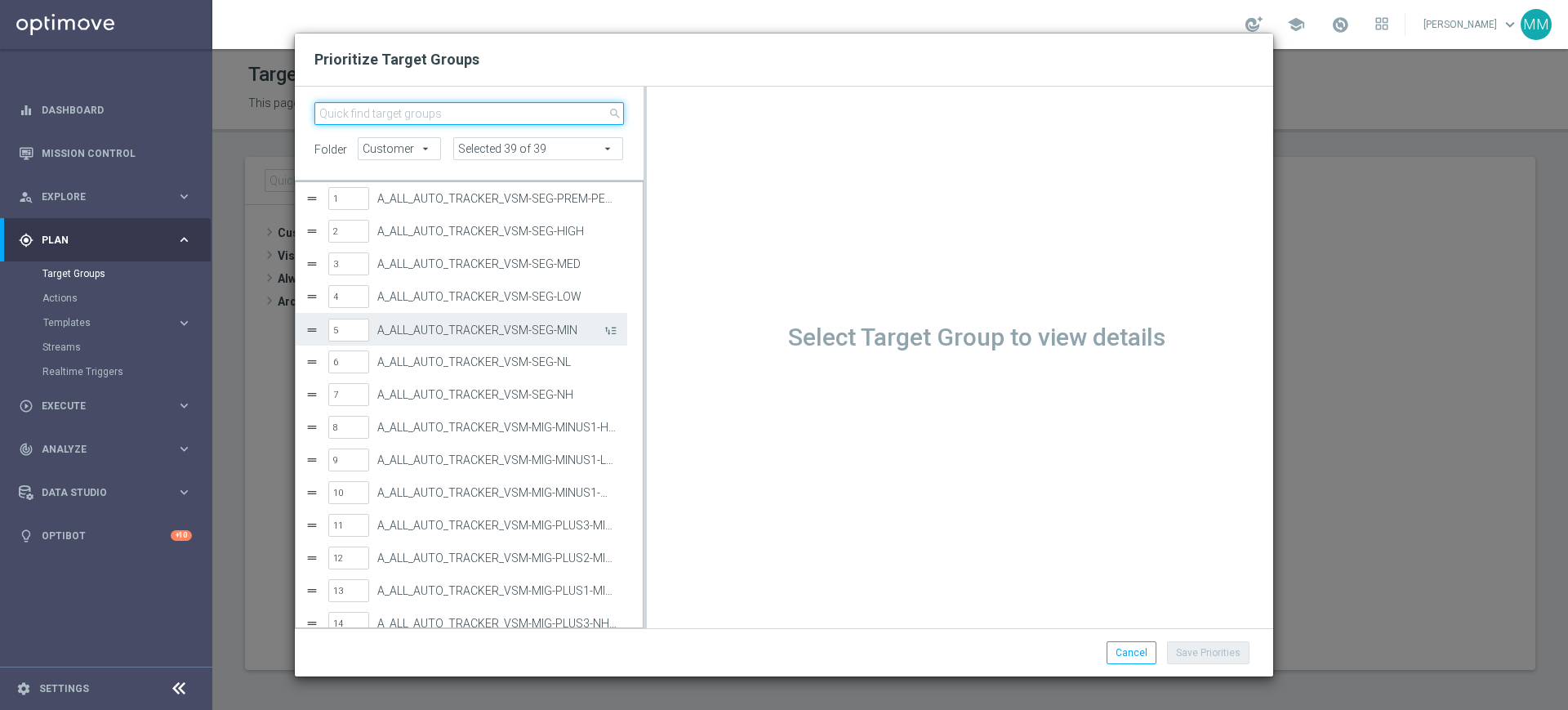
click at [409, 112] on input "search" at bounding box center [469, 113] width 309 height 23
paste input "A_MIN-LOW_TARGET_ZBR_ME_KOSZ_POLBIH_50DO50_060925"
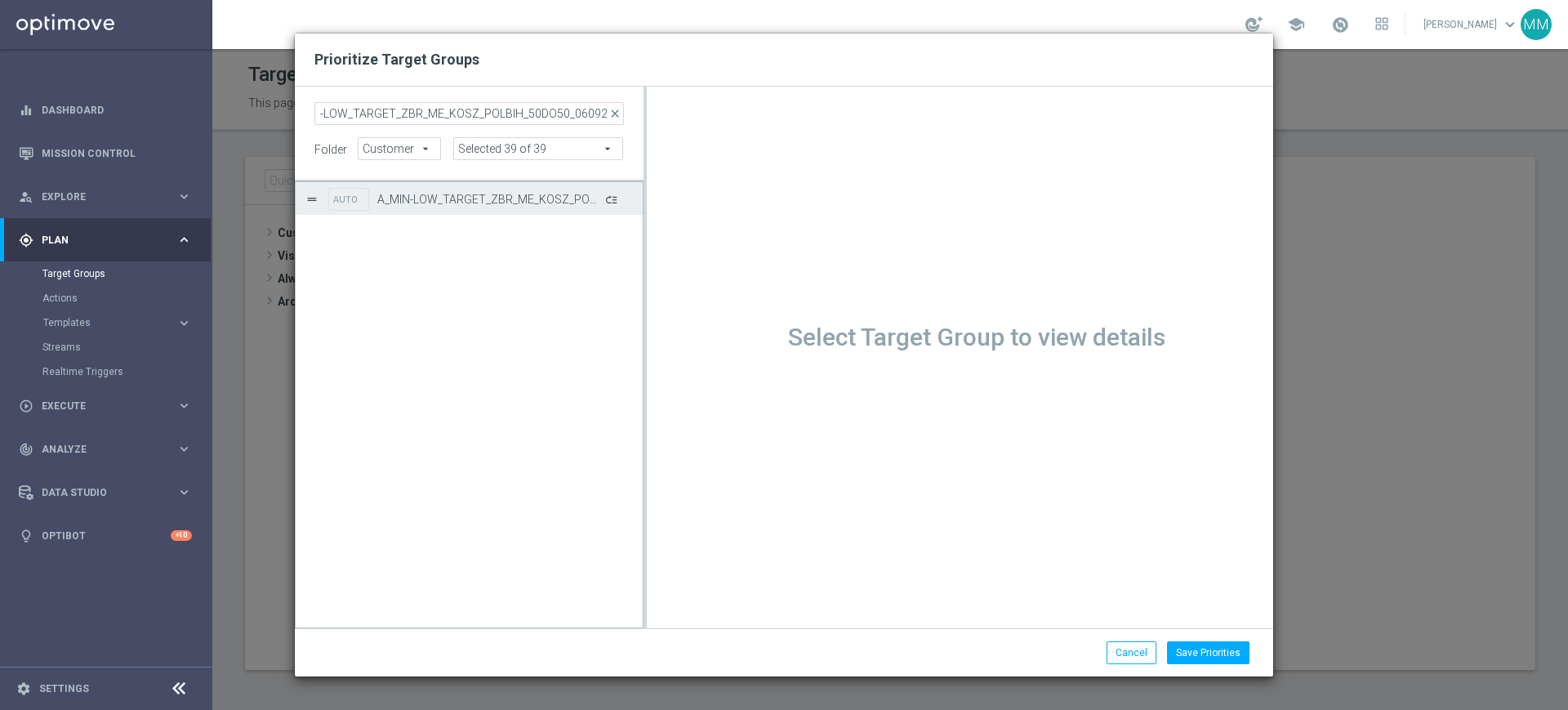
click at [611, 196] on button "Press SPACE to select this row." at bounding box center [610, 199] width 17 height 24
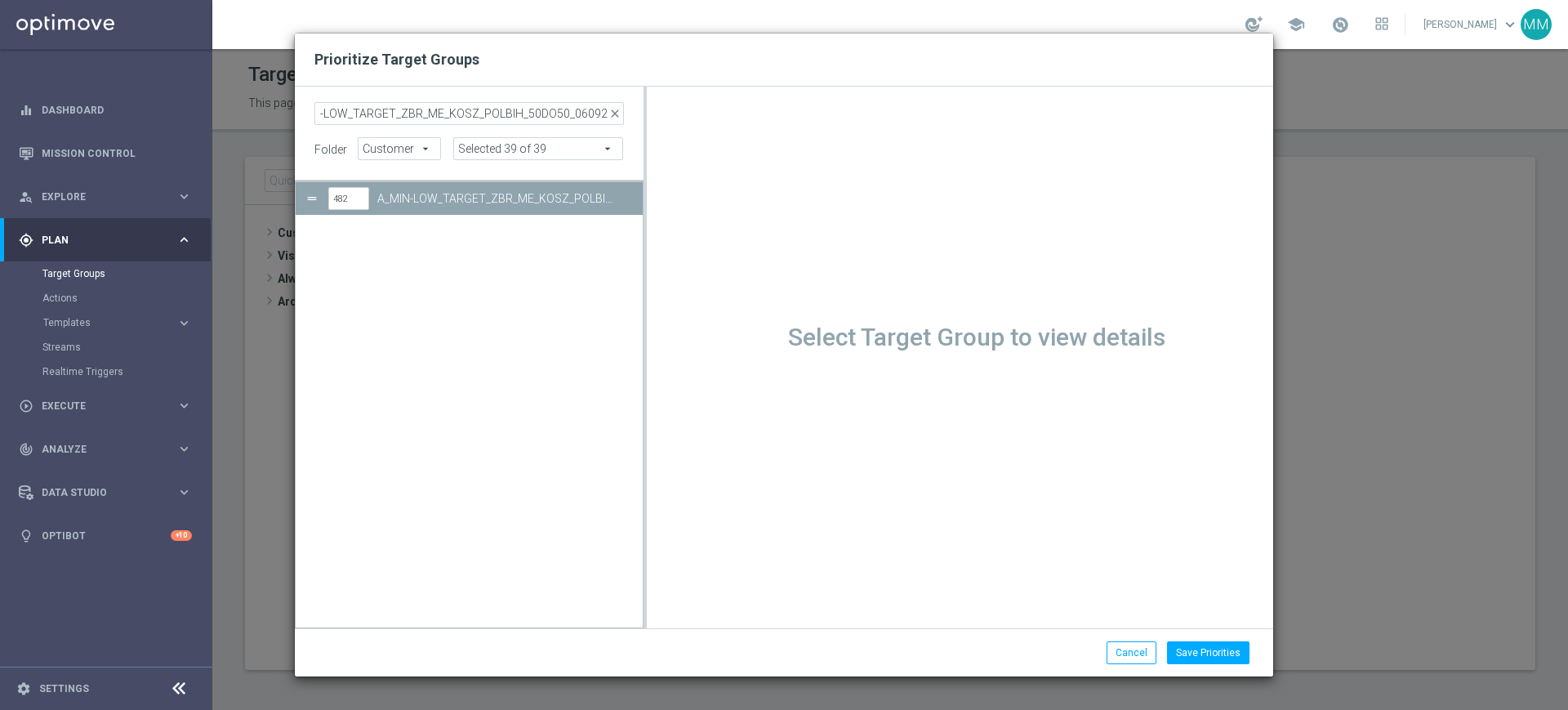
scroll to position [0, 0]
click at [489, 103] on input "A_MIN-LOW_TARGET_ZBR_ME_KOSZ_POLBIH_50DO50_060925" at bounding box center [469, 113] width 309 height 23
paste input "ED_TARGET_ZBR_ME_KOSZ_POLBIH_50DO10"
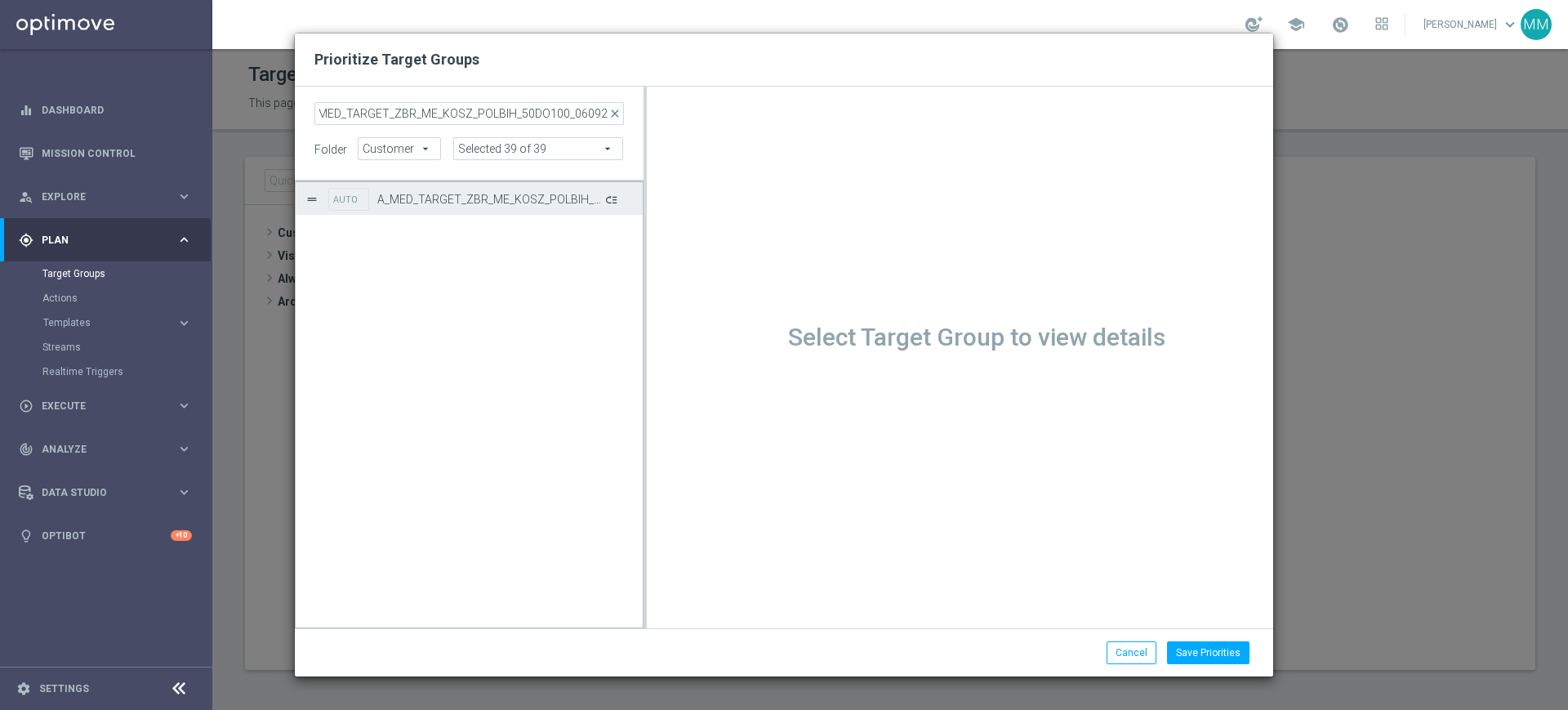
click at [611, 199] on button "Press SPACE to select this row." at bounding box center [610, 199] width 17 height 24
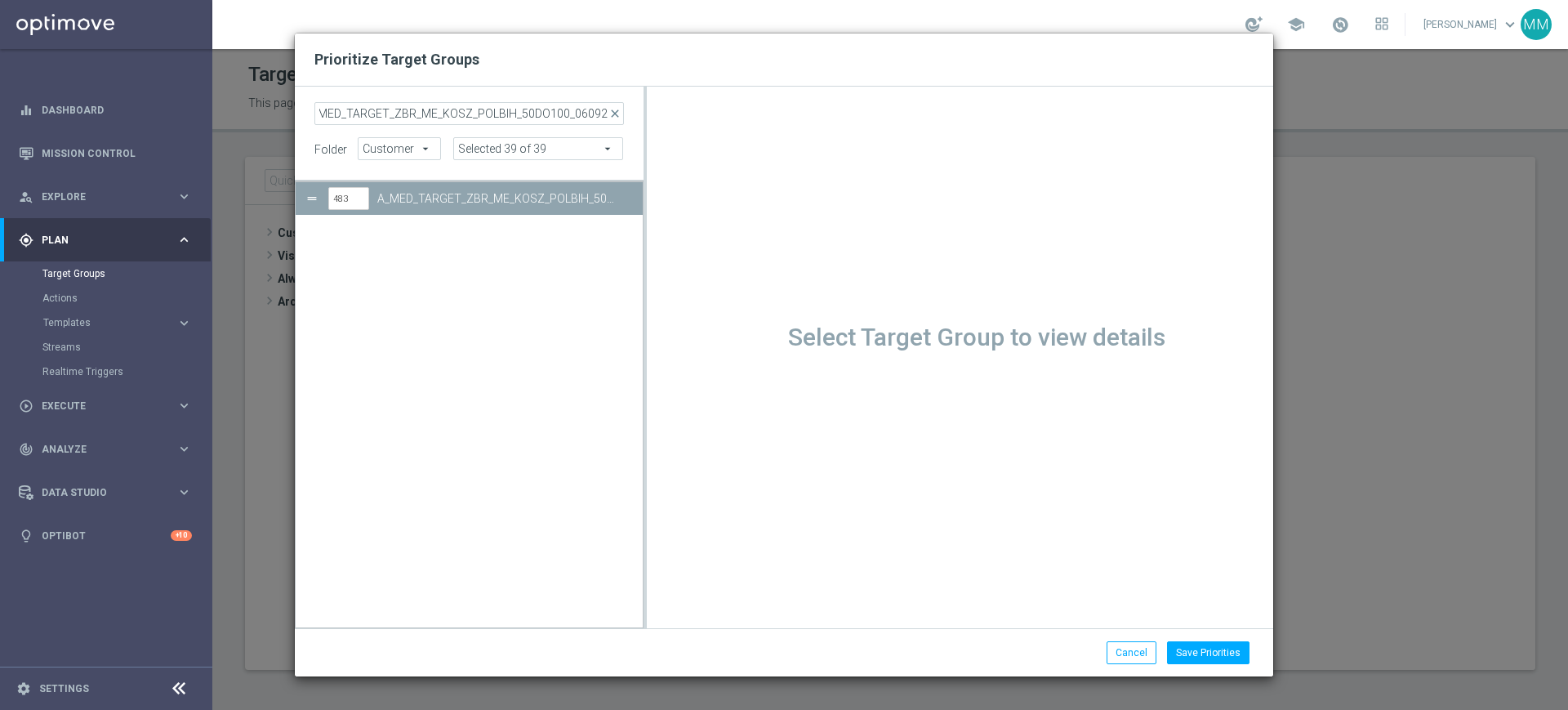
scroll to position [0, 0]
click at [527, 113] on input "A_MED_TARGET_ZBR_ME_KOSZ_POLBIH_50DO100_060925" at bounding box center [469, 113] width 309 height 23
paste input "HIGH_TARGET_ZBR_ME_KOSZ_POLBIH_50DO25"
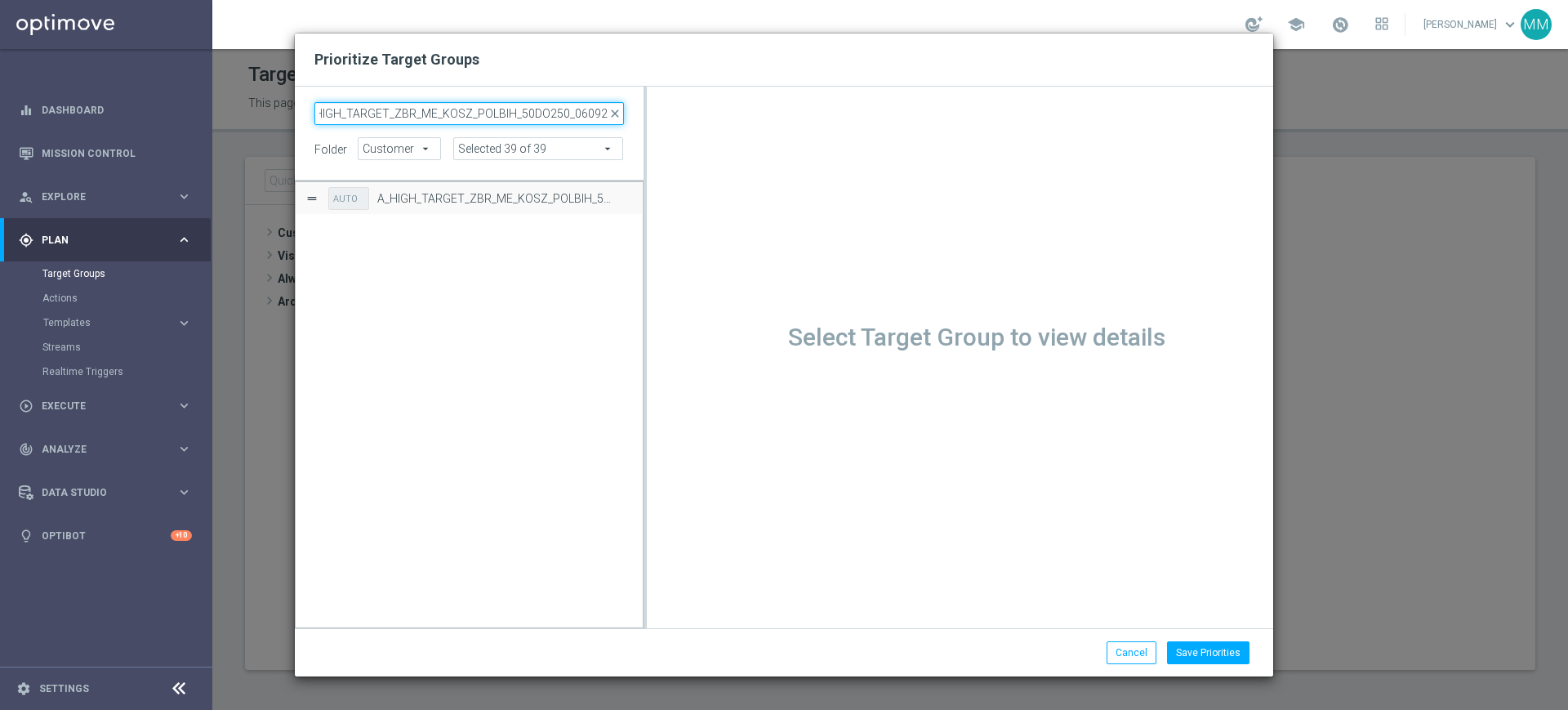
scroll to position [0, 24]
paste input "search"
type input "A_HIGH_TARGET_ZBR_ME_KOSZ_POLBIH_50DO250_060925"
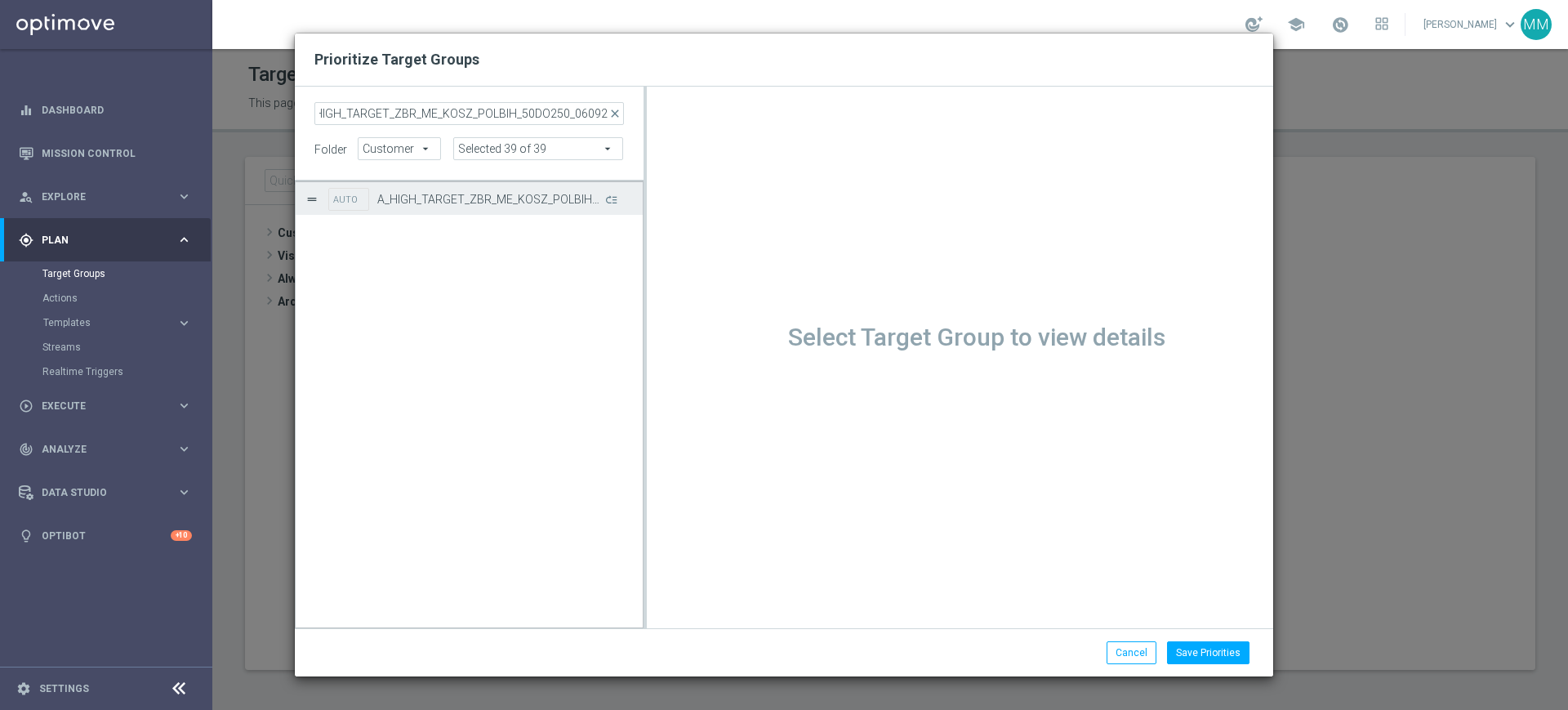
click at [616, 197] on button "Press SPACE to select this row." at bounding box center [610, 199] width 17 height 24
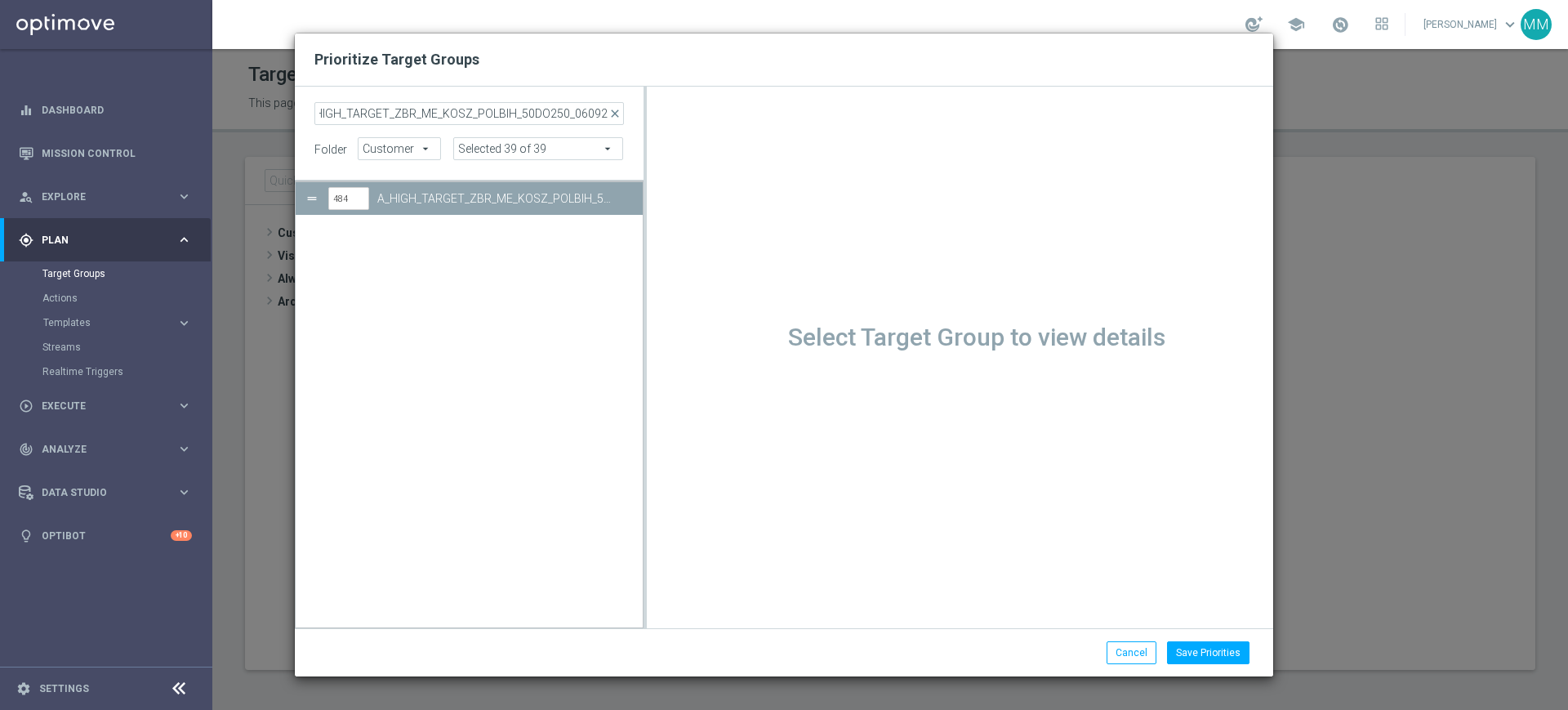
scroll to position [0, 0]
click at [1194, 652] on button "Save Priorities" at bounding box center [1209, 652] width 83 height 23
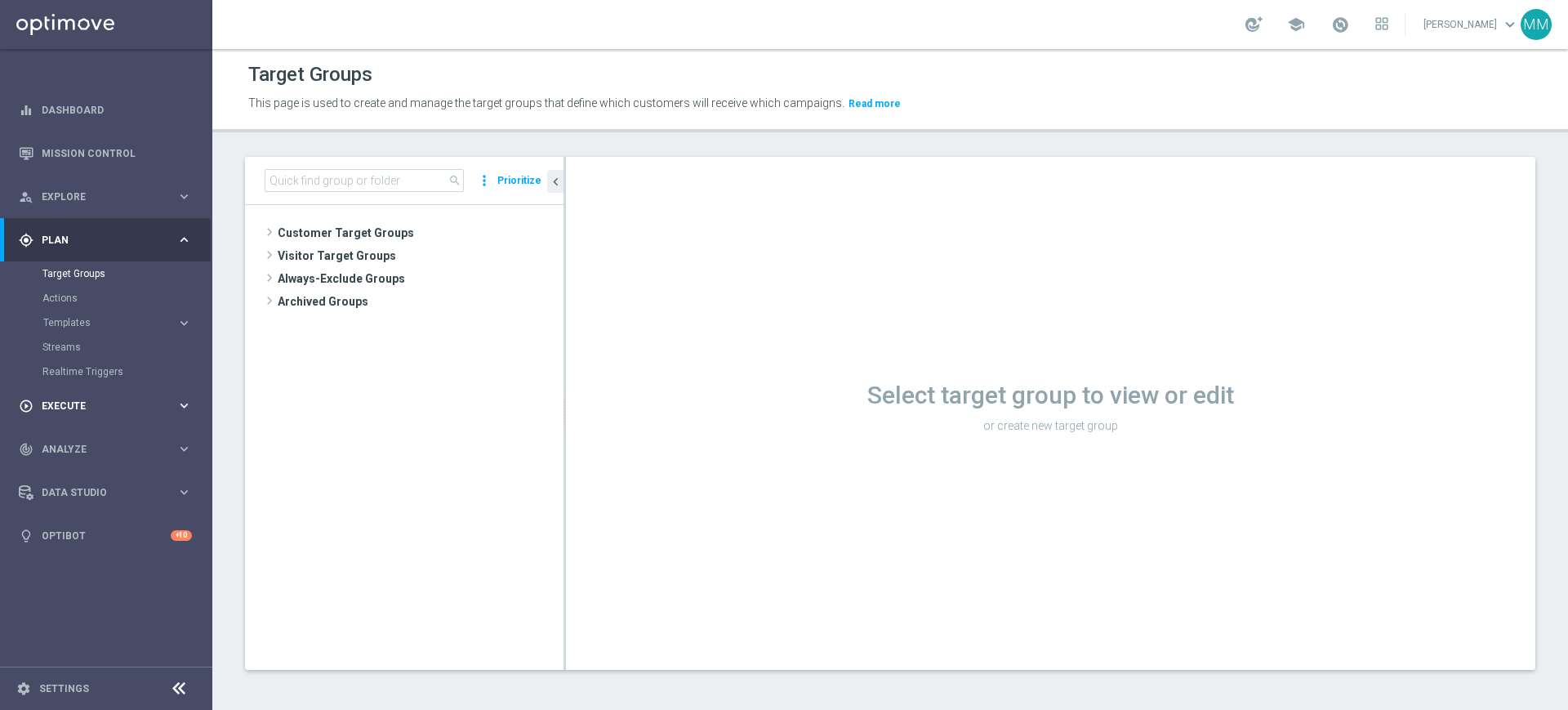
click at [137, 405] on span "Execute" at bounding box center [108, 406] width 135 height 10
click at [125, 314] on link "Campaign Builder" at bounding box center [105, 316] width 127 height 13
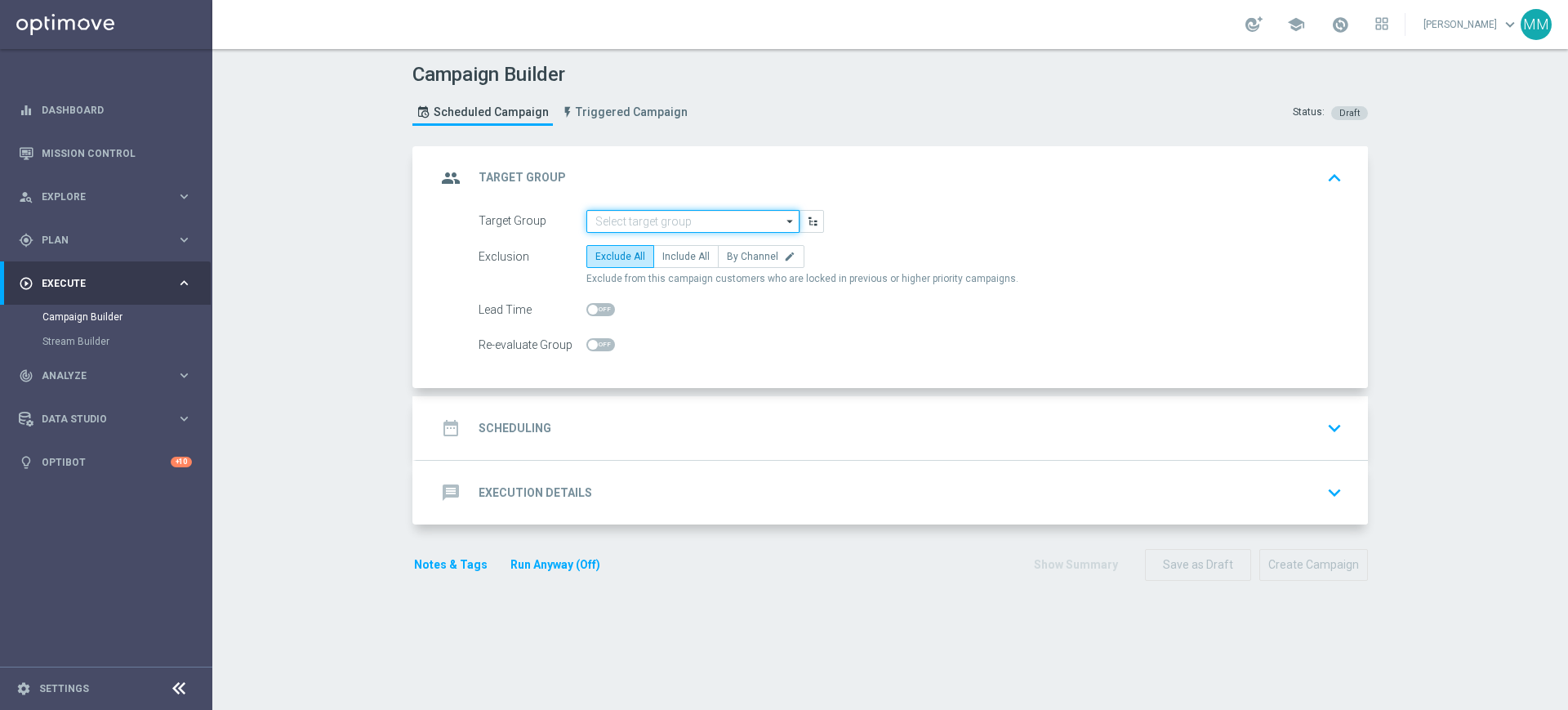
click at [683, 221] on input at bounding box center [693, 221] width 213 height 23
paste input "A_MIN-LOW_TARGET_ZBR_ME_KOSZ_POLBIH_50DO50_060925"
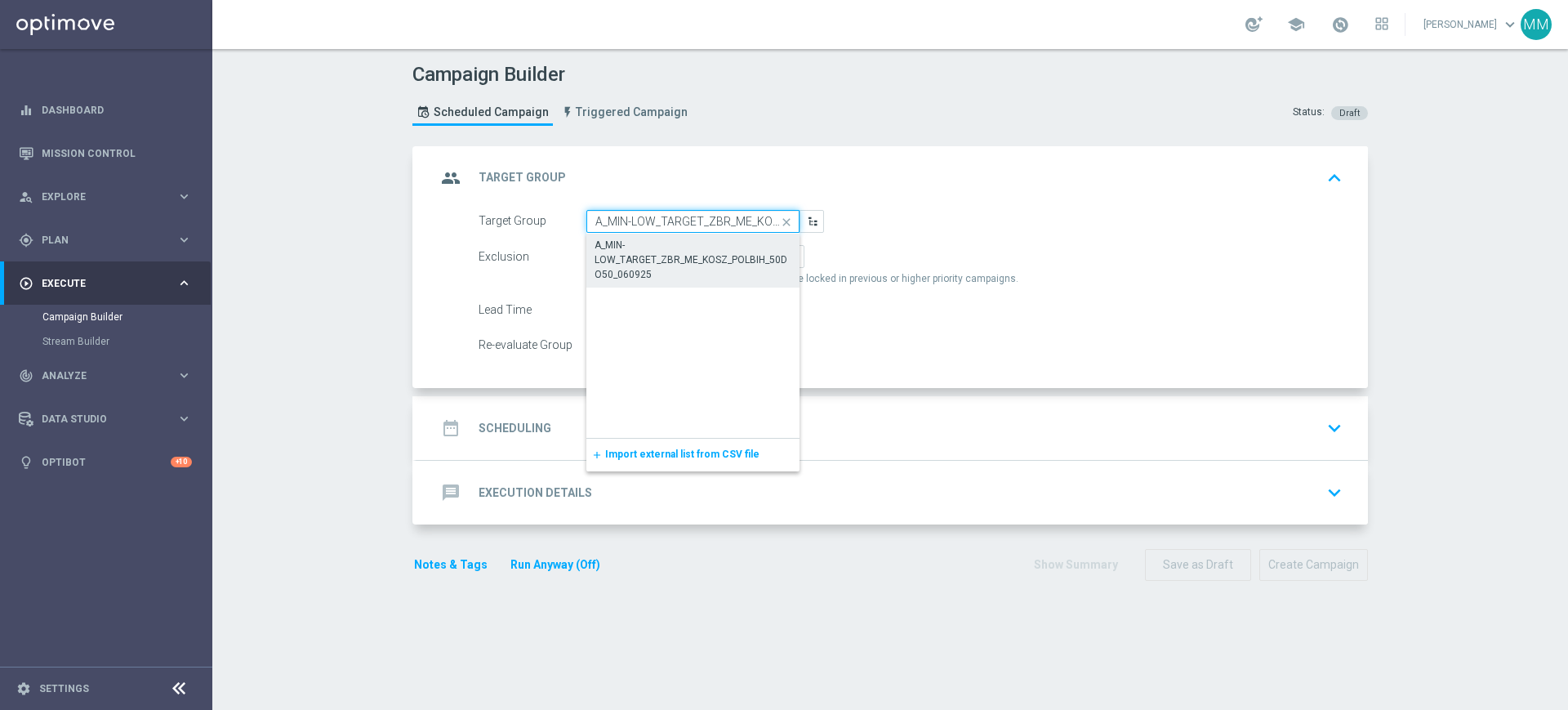
scroll to position [0, 132]
click at [671, 257] on div "A_MIN-LOW_TARGET_ZBR_ME_KOSZ_POLBIH_50DO50_060925" at bounding box center [693, 260] width 195 height 44
type input "A_MIN-LOW_TARGET_ZBR_ME_KOSZ_POLBIH_50DO50_060925"
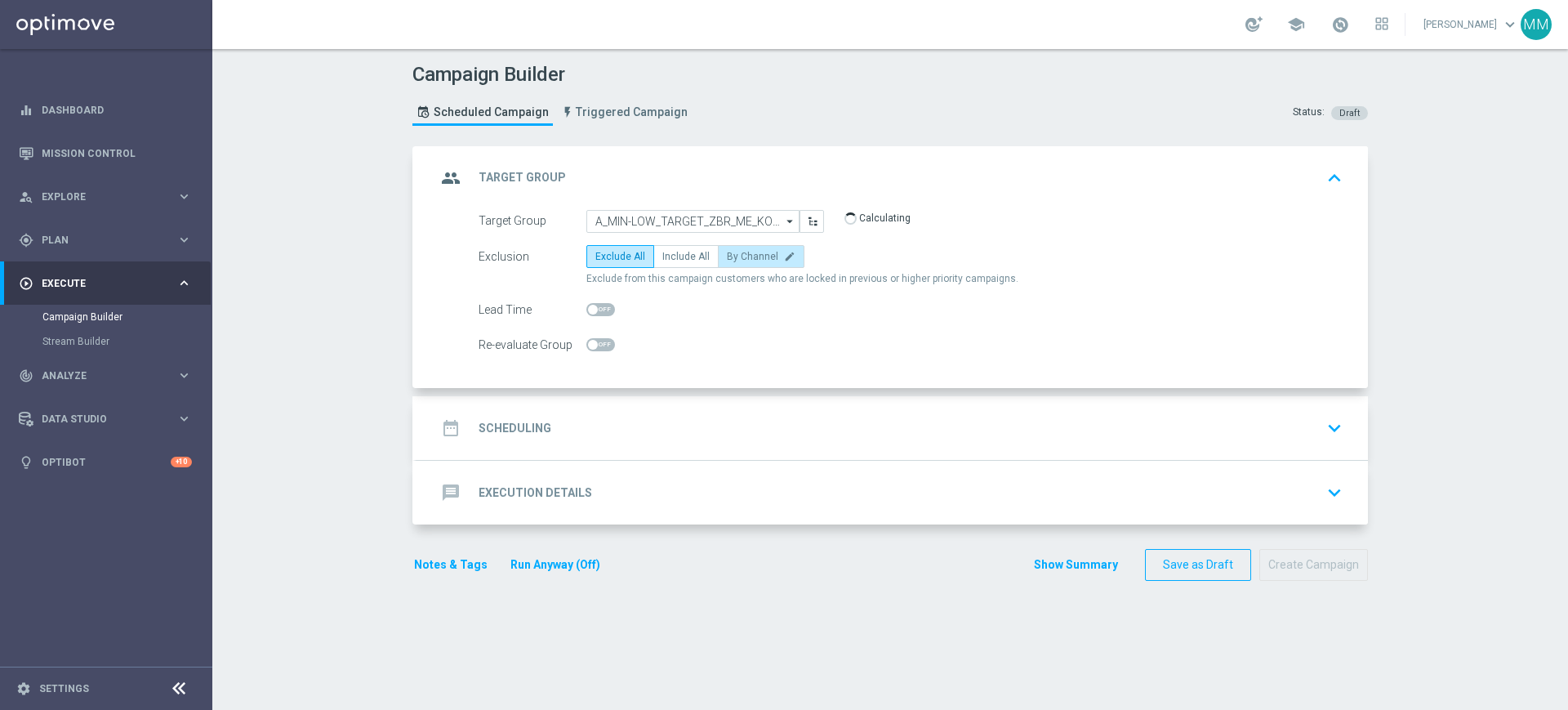
click at [730, 257] on span "By Channel" at bounding box center [752, 257] width 51 height 12
click at [730, 257] on input "By Channel edit" at bounding box center [732, 259] width 11 height 11
radio input "true"
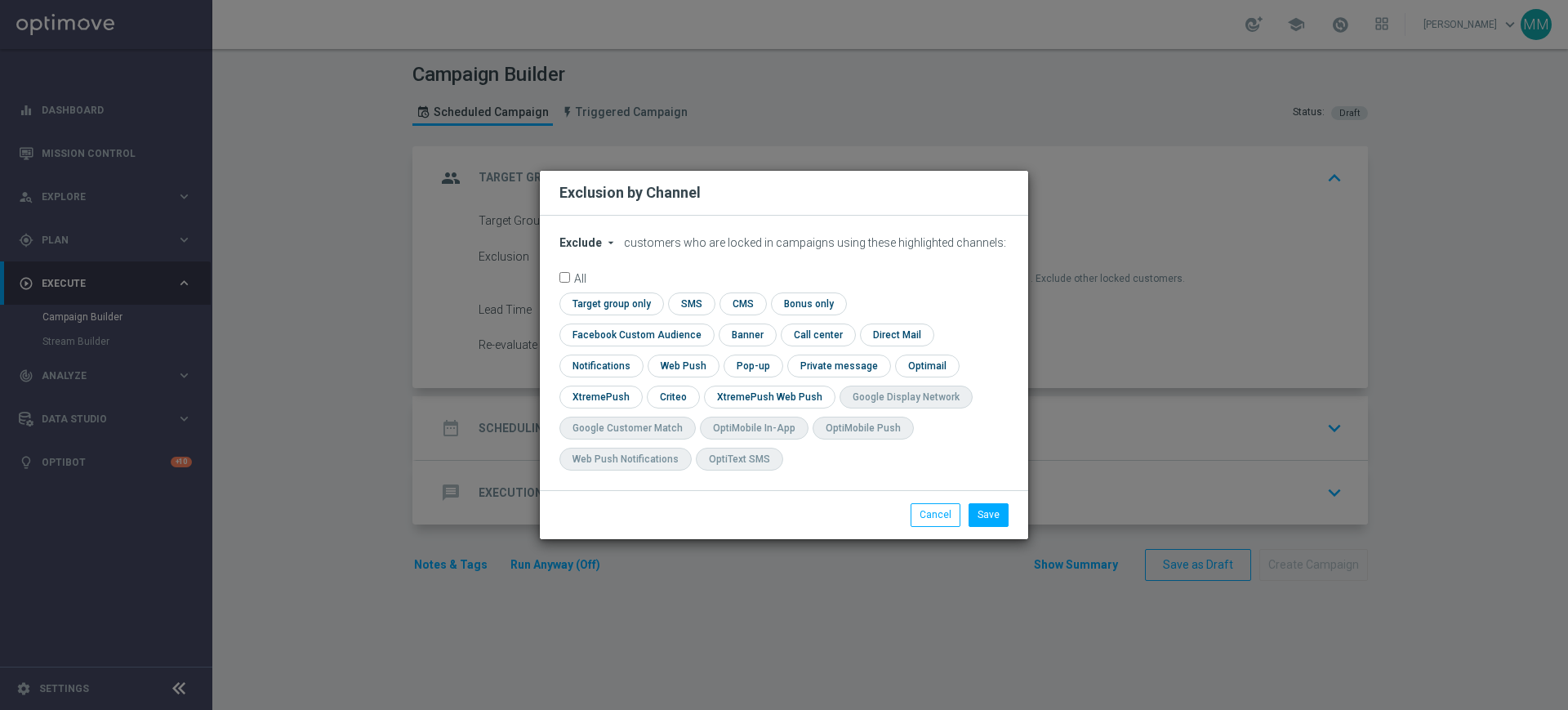
click at [576, 249] on span "Exclude" at bounding box center [580, 242] width 42 height 13
click at [0, 0] on span "Include" at bounding box center [0, 0] width 0 height 0
click at [650, 314] on input "checkbox" at bounding box center [609, 303] width 99 height 22
checkbox input "true"
click at [670, 356] on input "checkbox" at bounding box center [683, 365] width 69 height 22
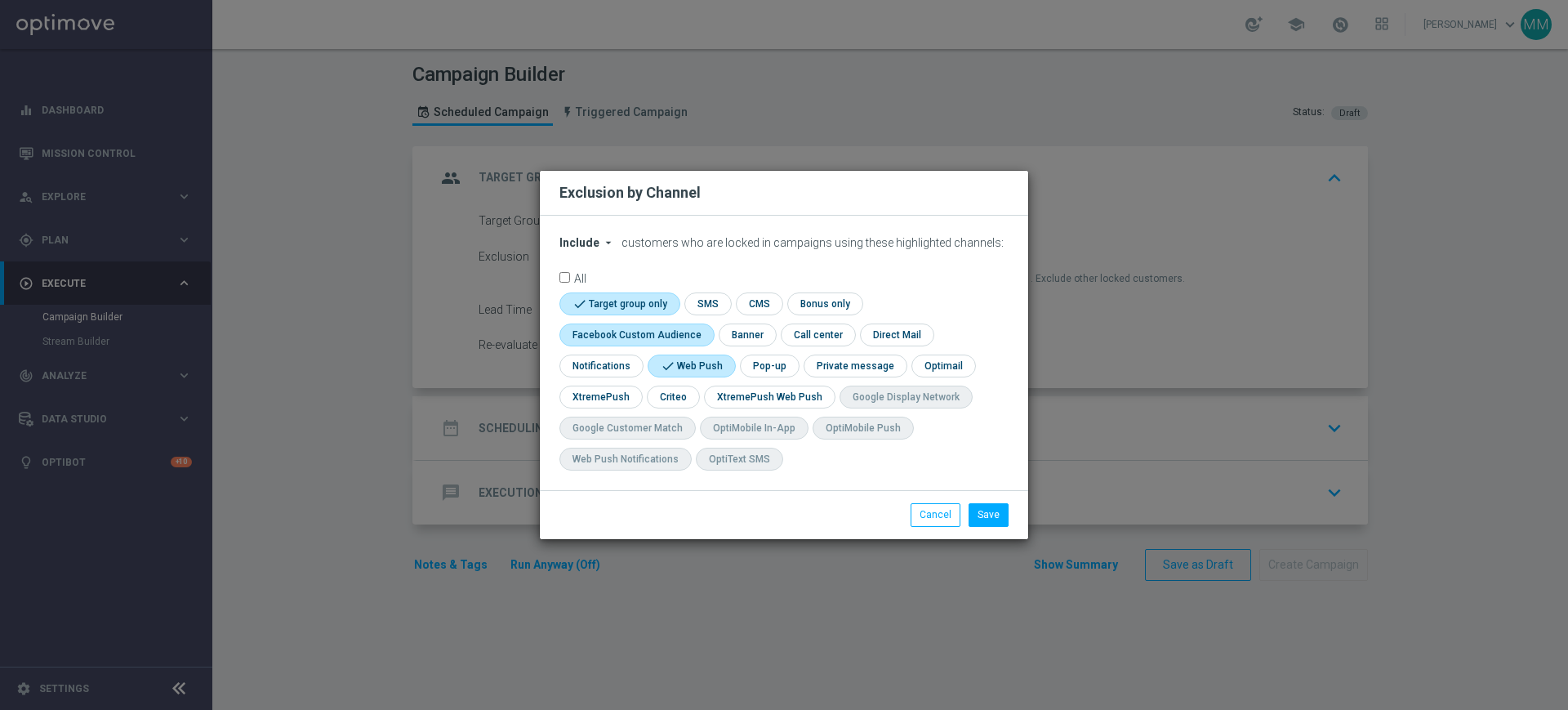
click at [671, 360] on input "checkbox" at bounding box center [689, 365] width 84 height 22
checkbox input "false"
click at [657, 325] on input "checkbox" at bounding box center [633, 334] width 148 height 22
checkbox input "true"
click at [662, 385] on input "checkbox" at bounding box center [672, 396] width 50 height 22
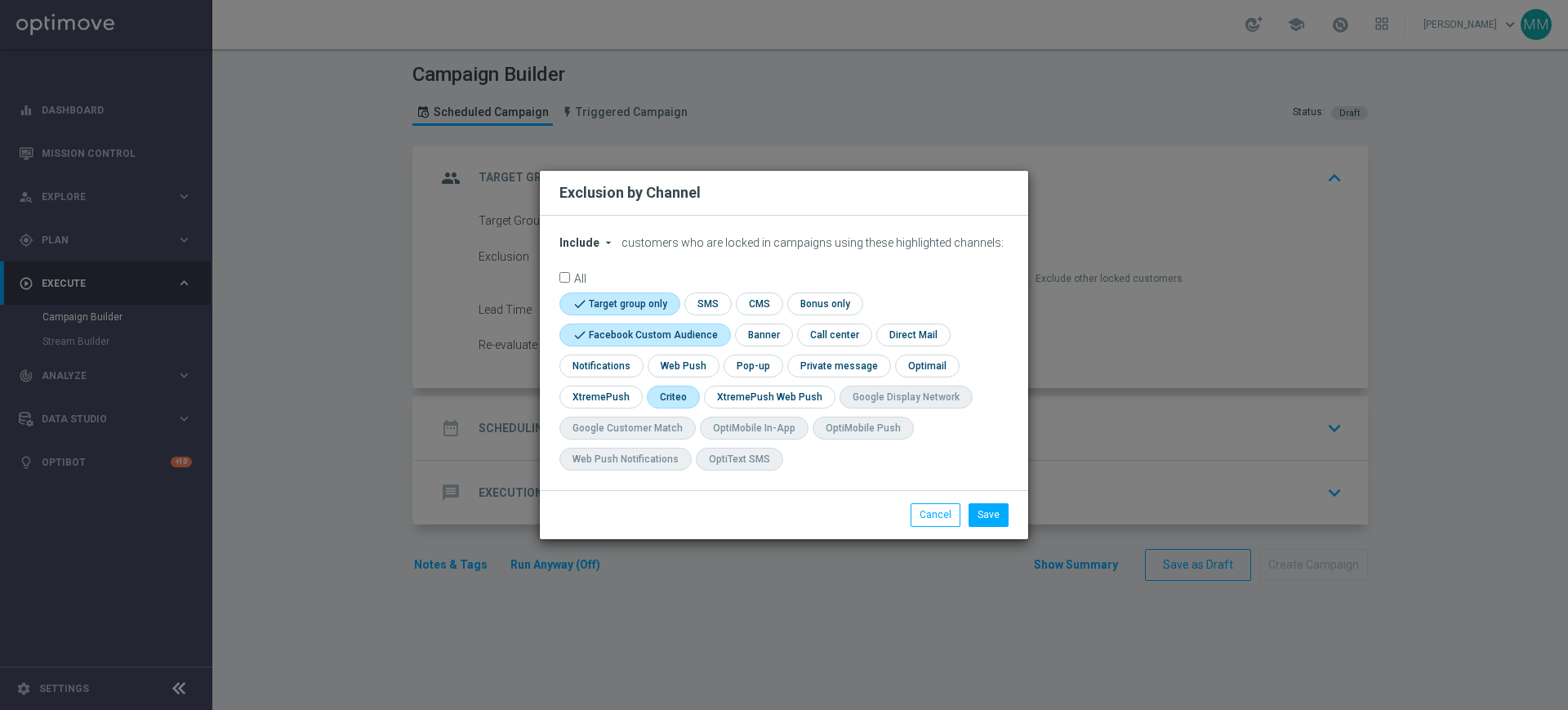
checkbox input "true"
click at [990, 519] on button "Save" at bounding box center [989, 514] width 40 height 23
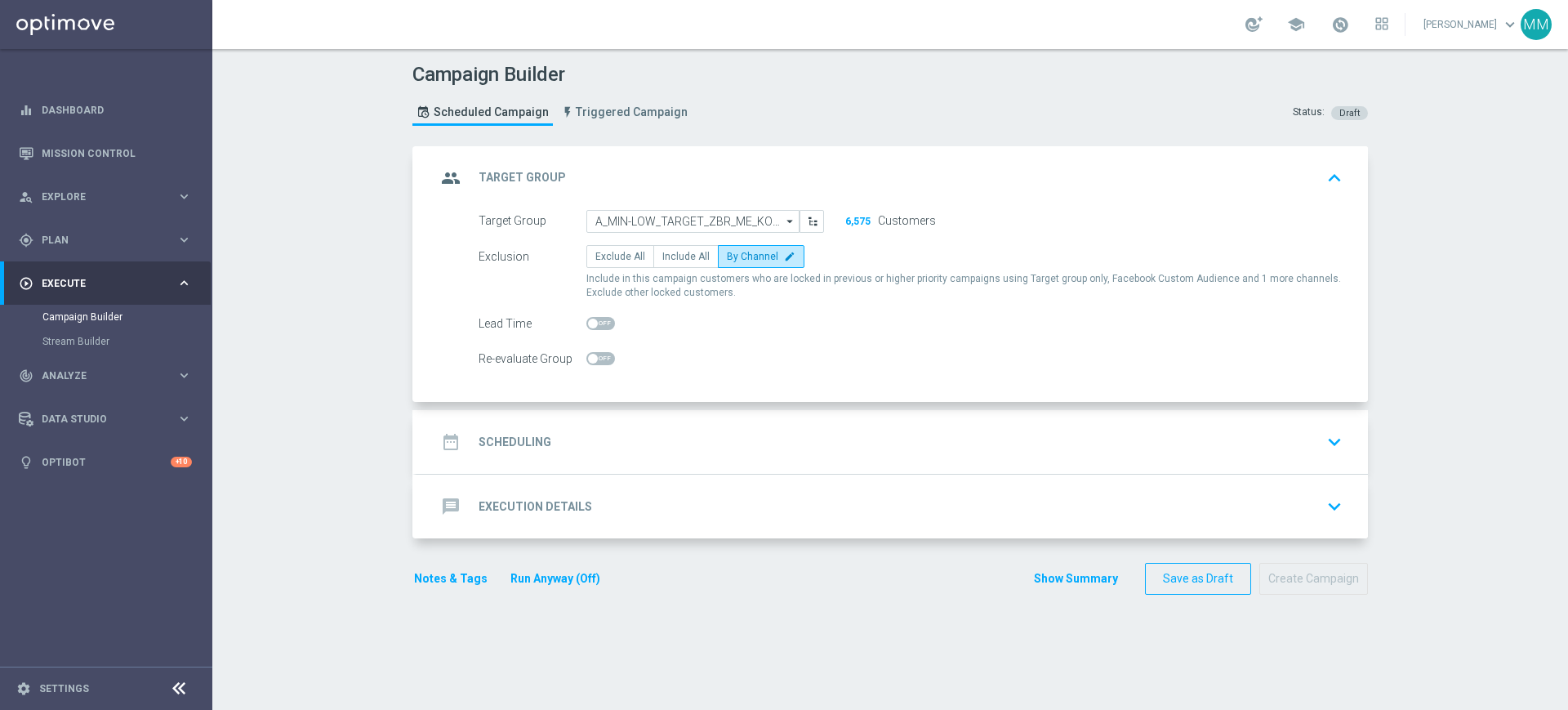
click at [588, 323] on span at bounding box center [593, 323] width 10 height 10
click at [587, 323] on input "checkbox" at bounding box center [601, 323] width 29 height 13
checkbox input "true"
click at [650, 477] on div "message Execution Details keyboard_arrow_down" at bounding box center [892, 506] width 951 height 64
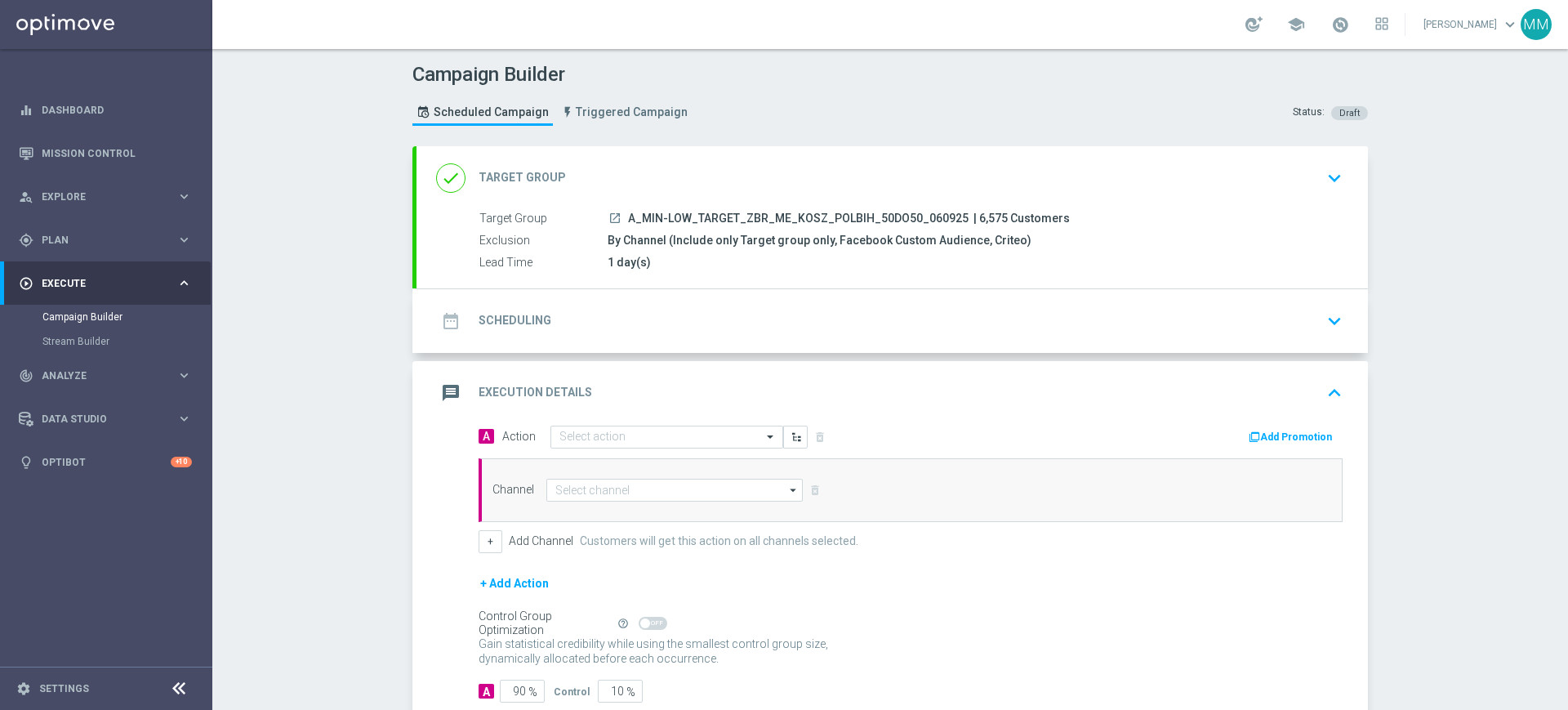
click at [661, 343] on div "date_range Scheduling keyboard_arrow_down" at bounding box center [892, 321] width 951 height 64
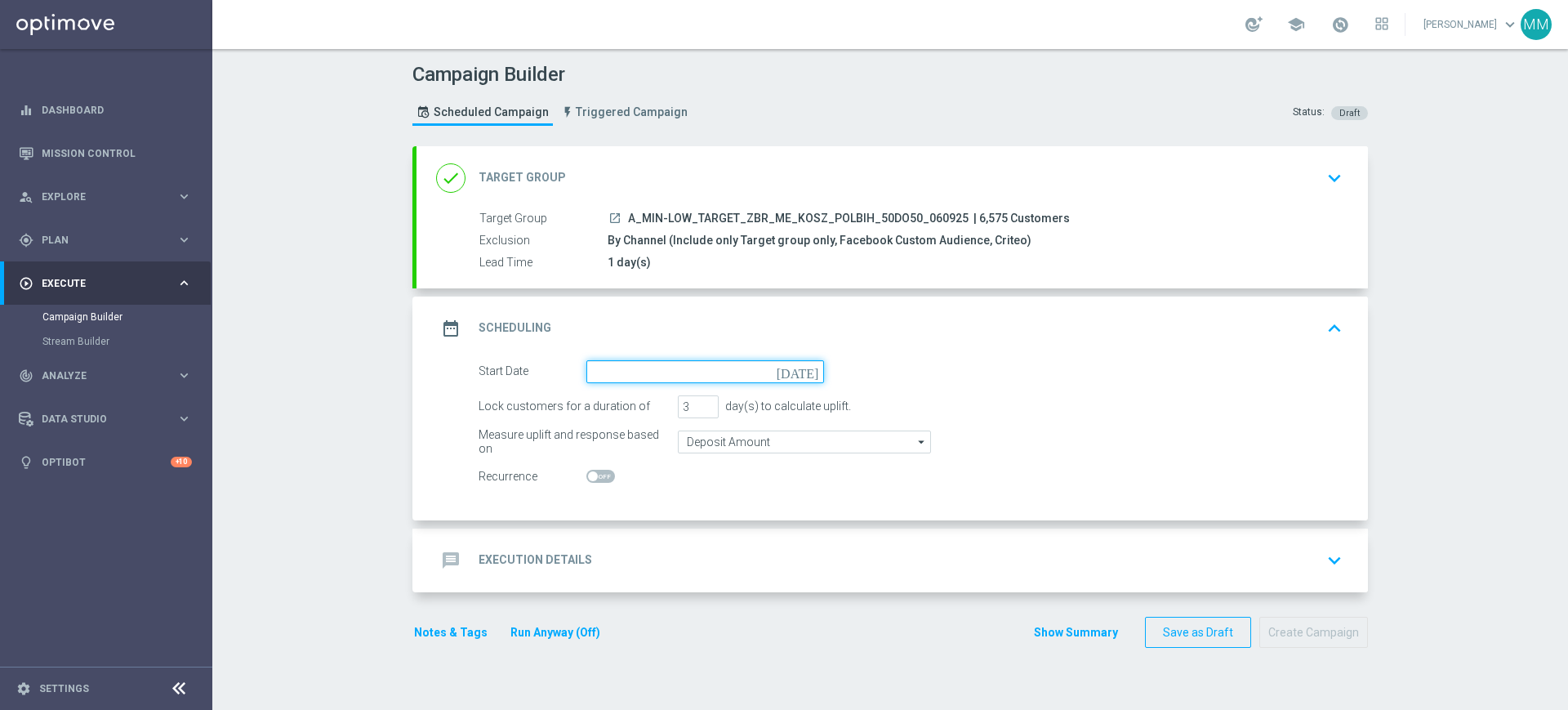
click at [700, 378] on input at bounding box center [705, 371] width 237 height 23
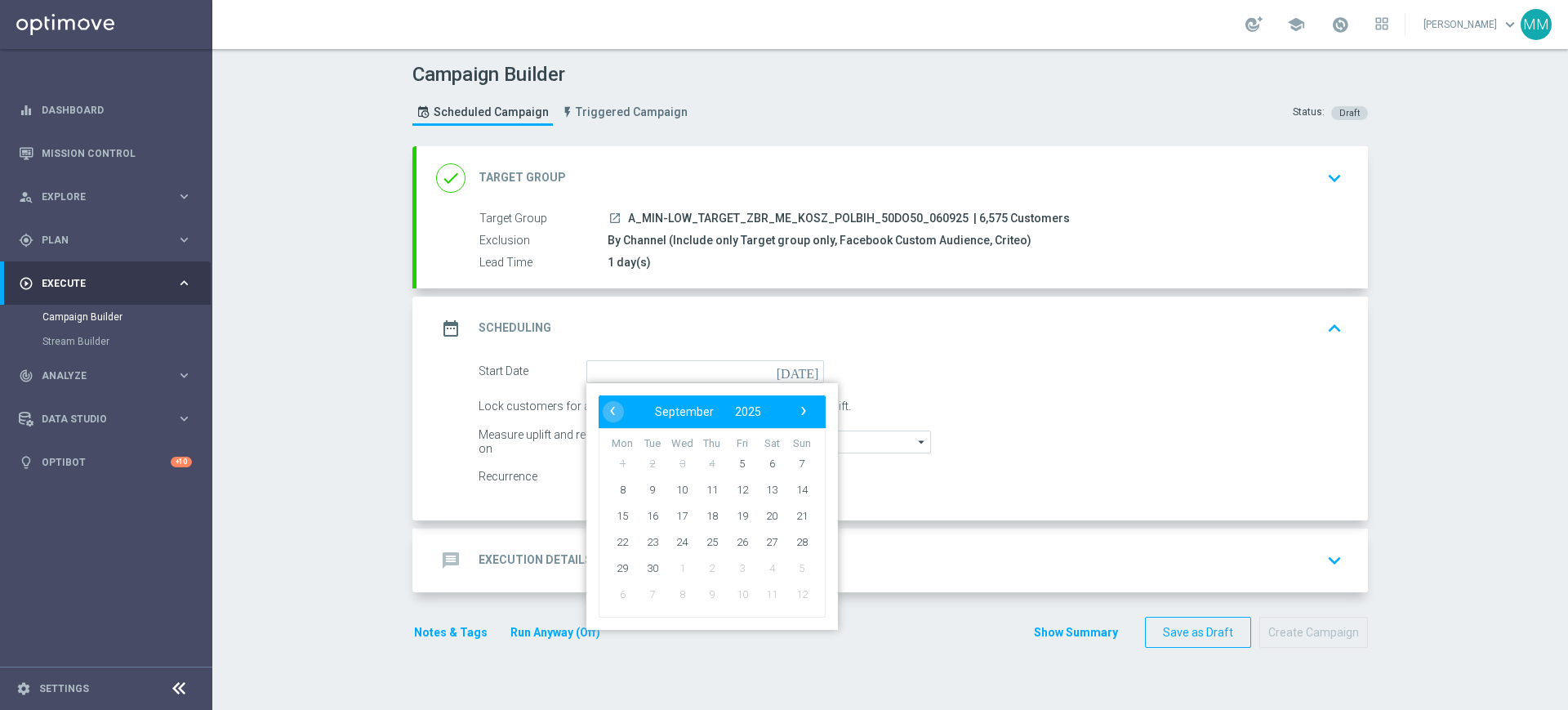
type input "[DATE]"
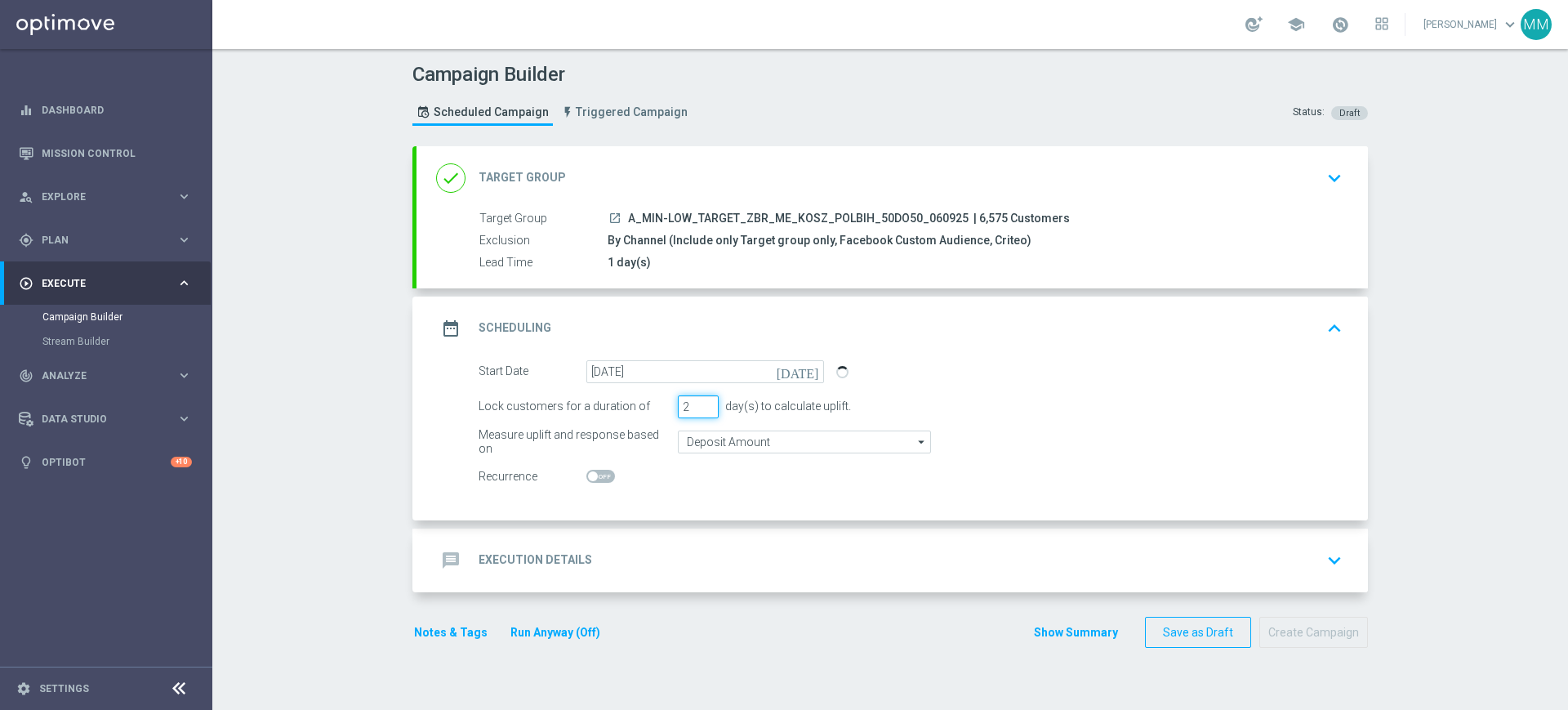
type input "2"
click at [701, 410] on input "2" at bounding box center [697, 406] width 40 height 23
click at [717, 443] on input "Deposit Amount" at bounding box center [804, 441] width 253 height 23
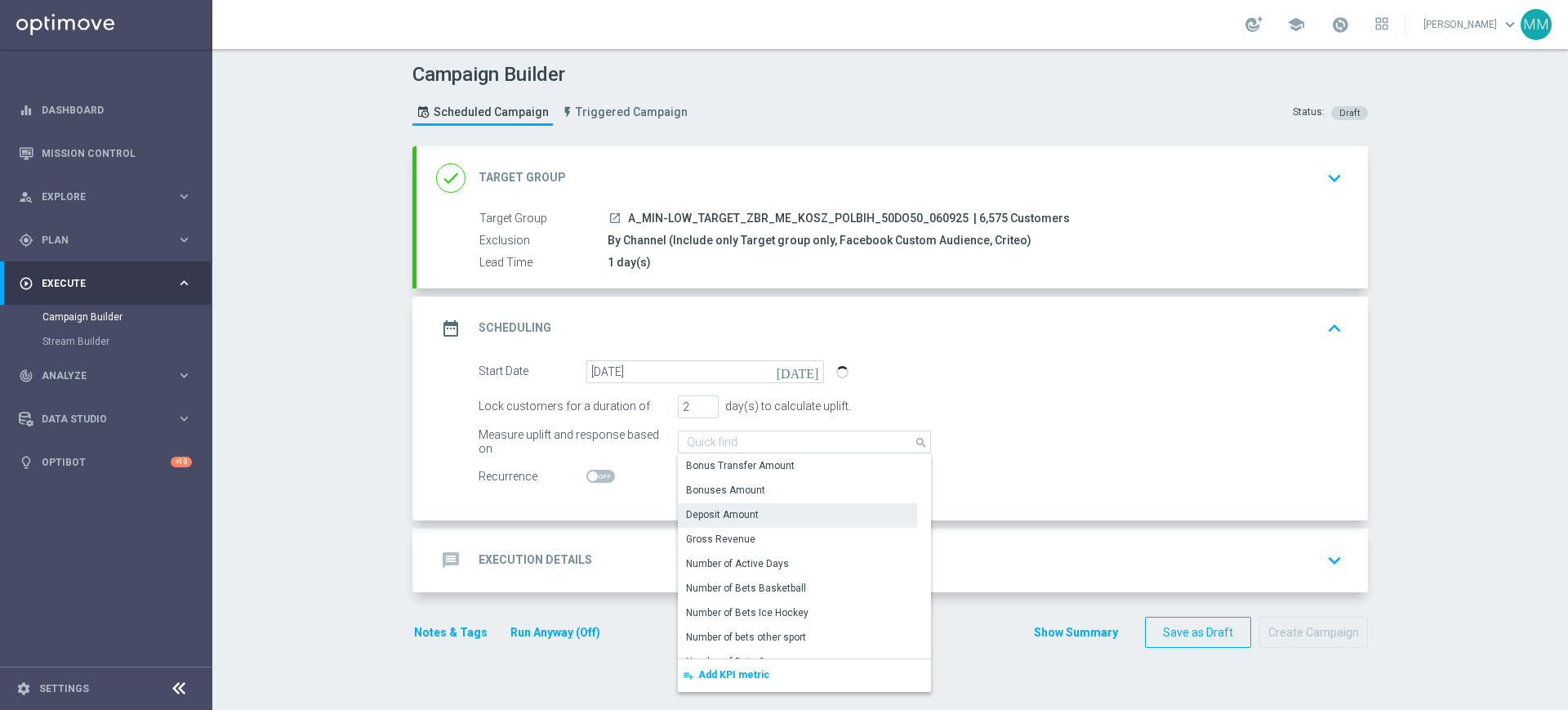
click at [601, 549] on div "message Execution Details keyboard_arrow_down" at bounding box center [892, 560] width 912 height 32
type input "Deposit Amount"
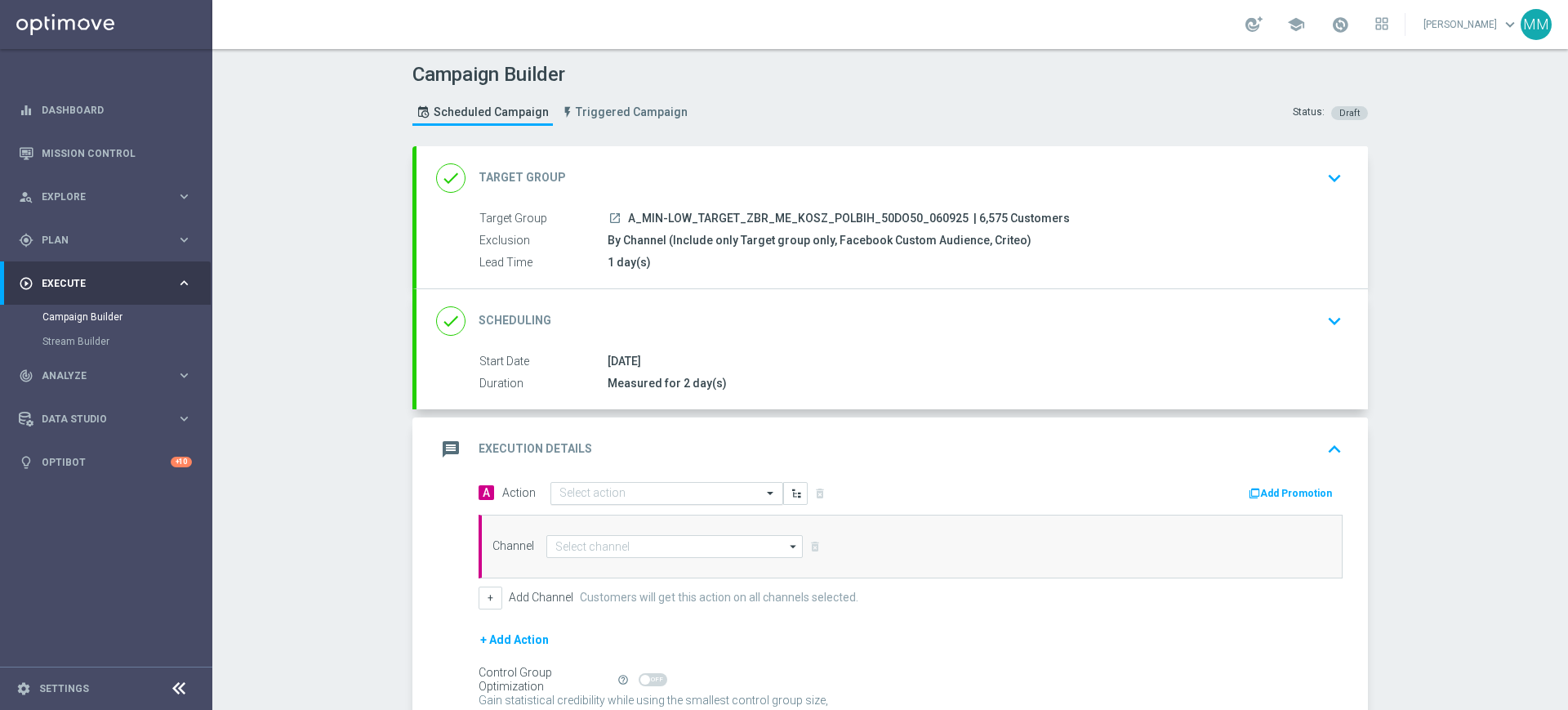
click at [622, 489] on input "text" at bounding box center [650, 493] width 182 height 14
paste input "A_MIN-LOW_TARGET_ZBR_ME_KOSZ_POLBIH_50DO50_060925"
type input "A_MIN-LOW_TARGET_ZBR_ME_KOSZ_POLBIH_50DO50_060925"
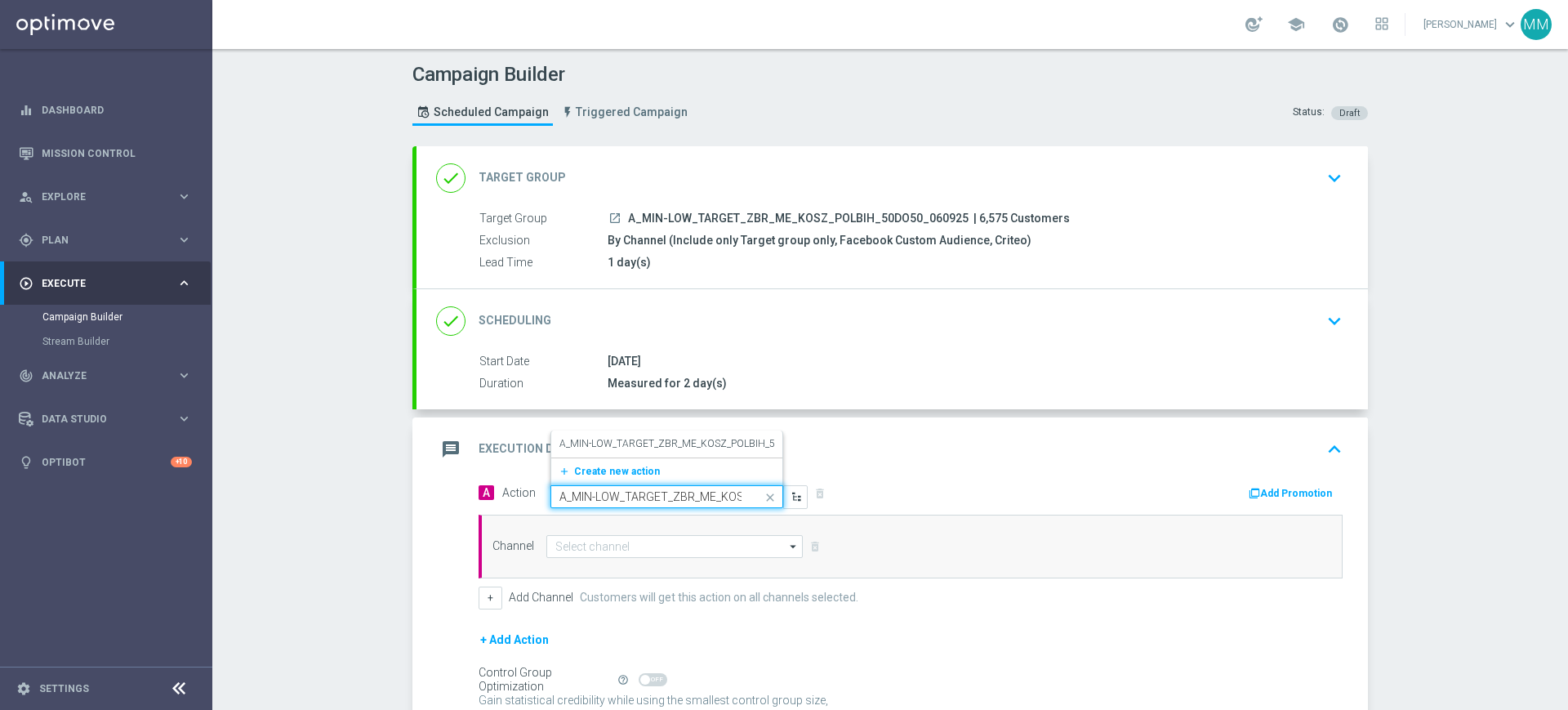
scroll to position [0, 138]
click at [635, 445] on label "A_MIN-LOW_TARGET_ZBR_ME_KOSZ_POLBIH_50DO50_060925" at bounding box center [701, 444] width 285 height 14
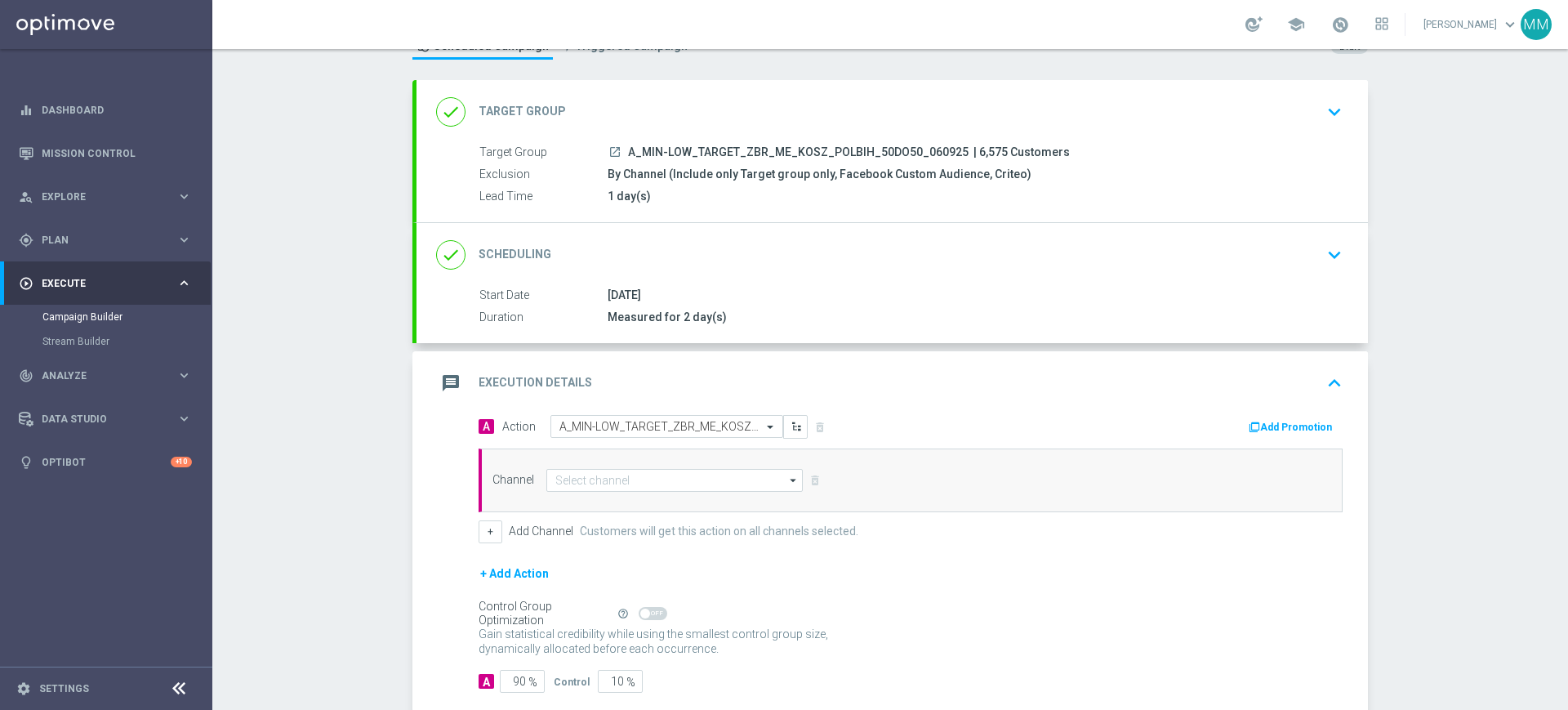
scroll to position [102, 0]
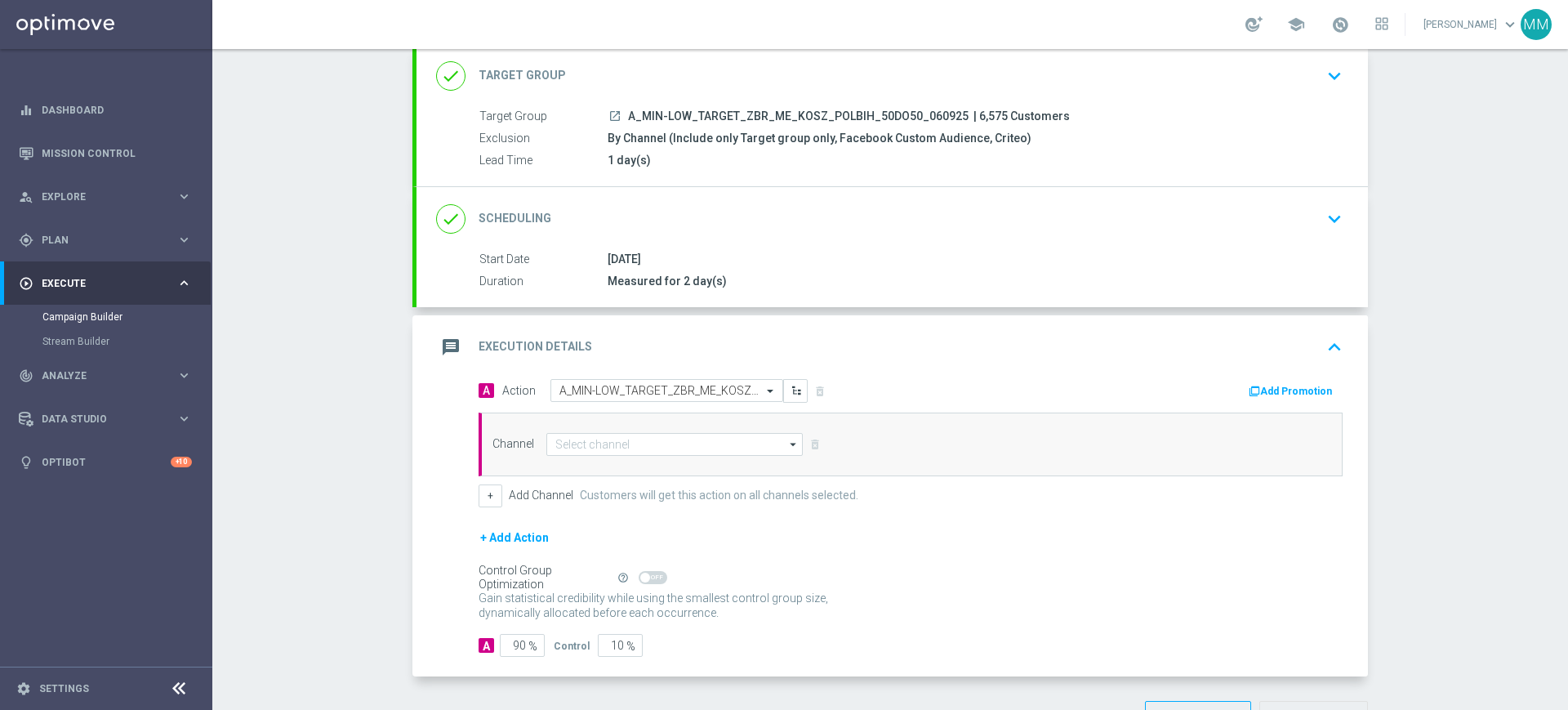
click at [634, 457] on div "Channel arrow_drop_down Drag here to set row groups Drag here to set column lab…" at bounding box center [910, 444] width 864 height 64
click at [634, 443] on input at bounding box center [675, 444] width 256 height 23
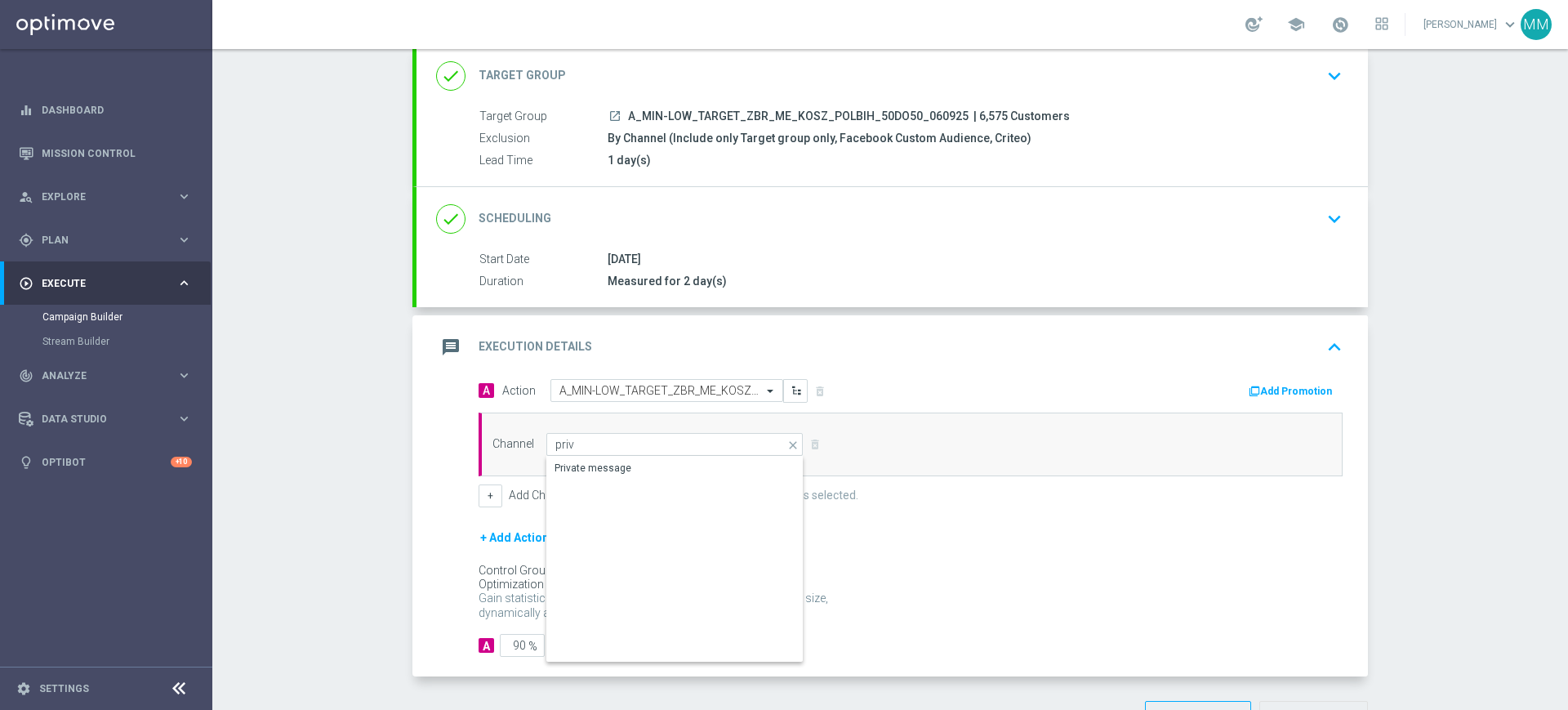
click at [642, 464] on div "Private message" at bounding box center [675, 468] width 257 height 23
type input "Private message"
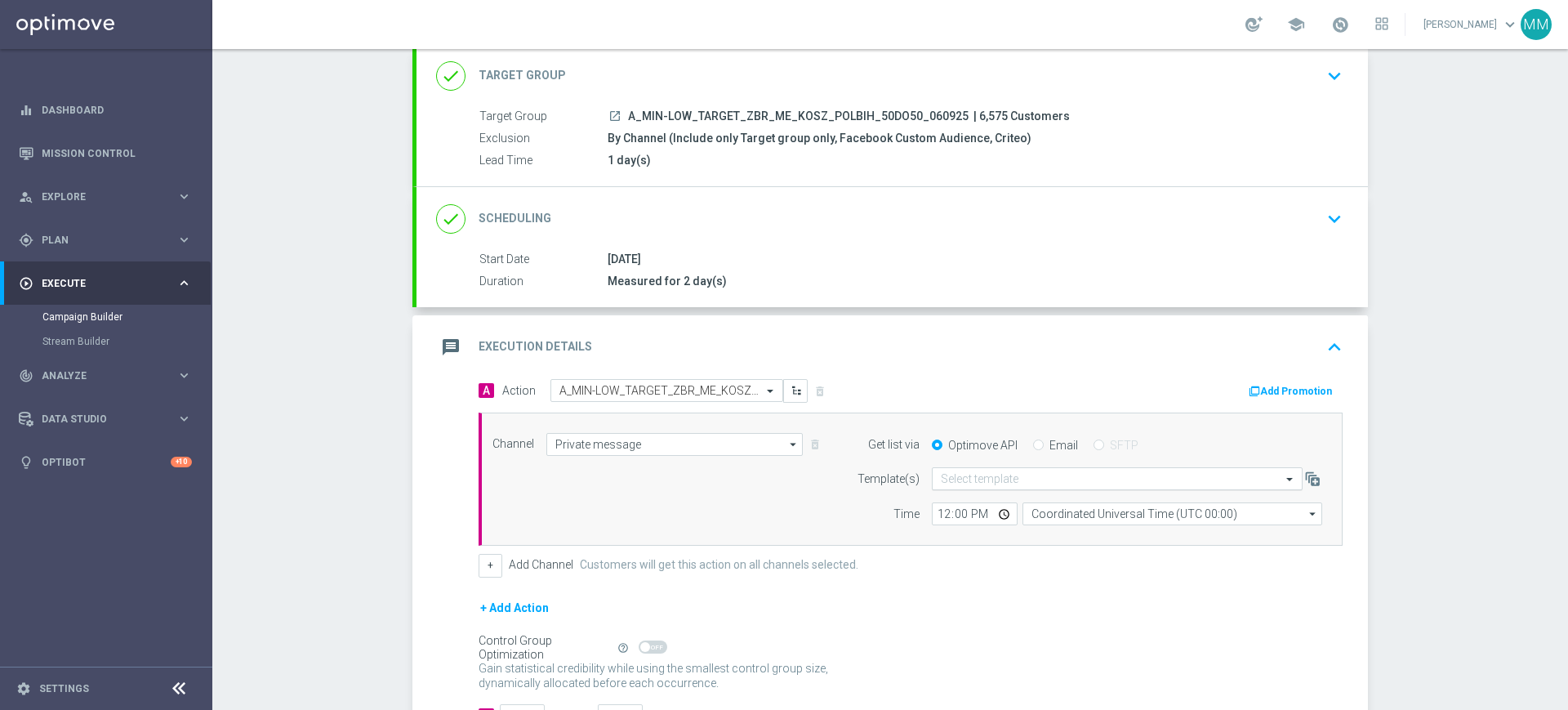
click at [960, 482] on input "text" at bounding box center [1100, 479] width 320 height 14
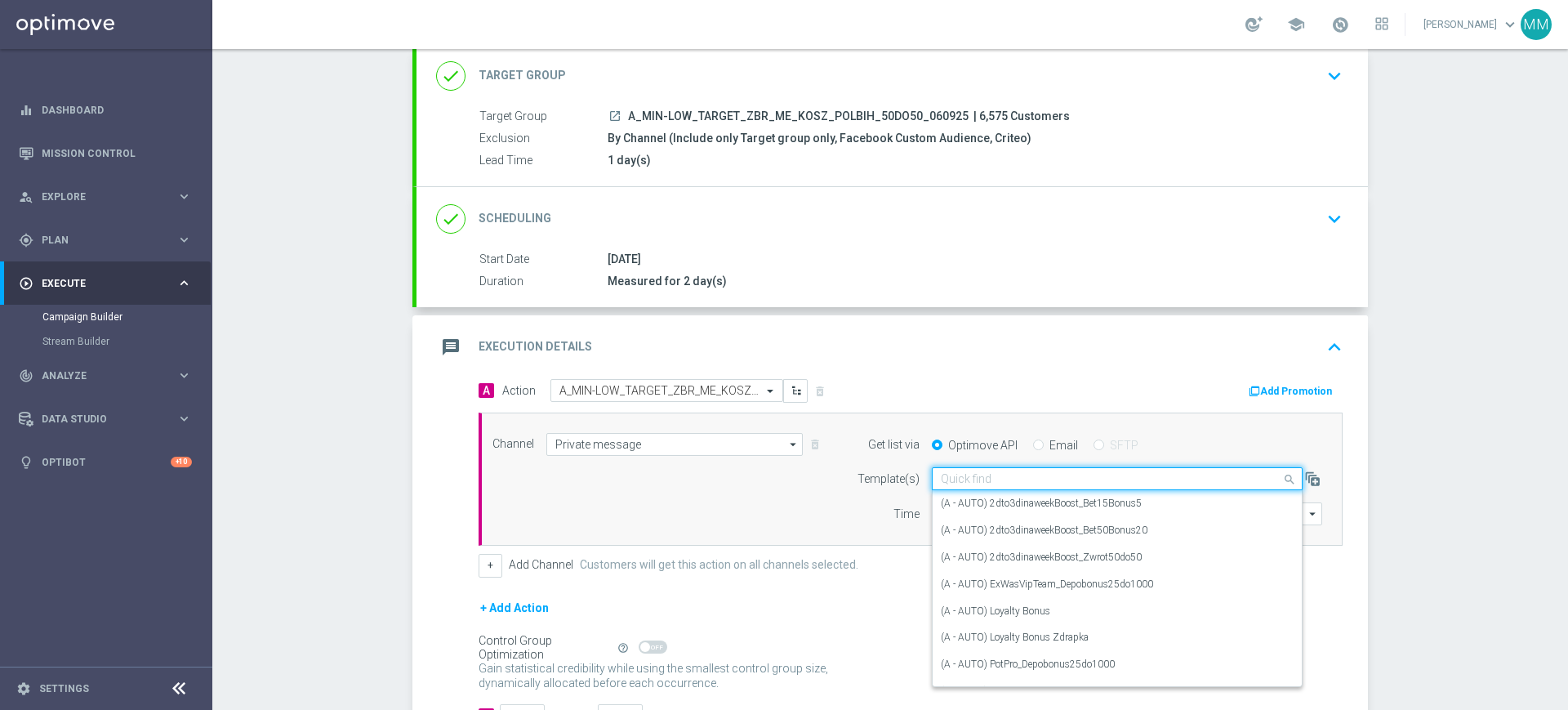
paste input "A_MIN-LOW_TARGET_ZBR_ME_KOSZ_POLBIH_50DO50_060925"
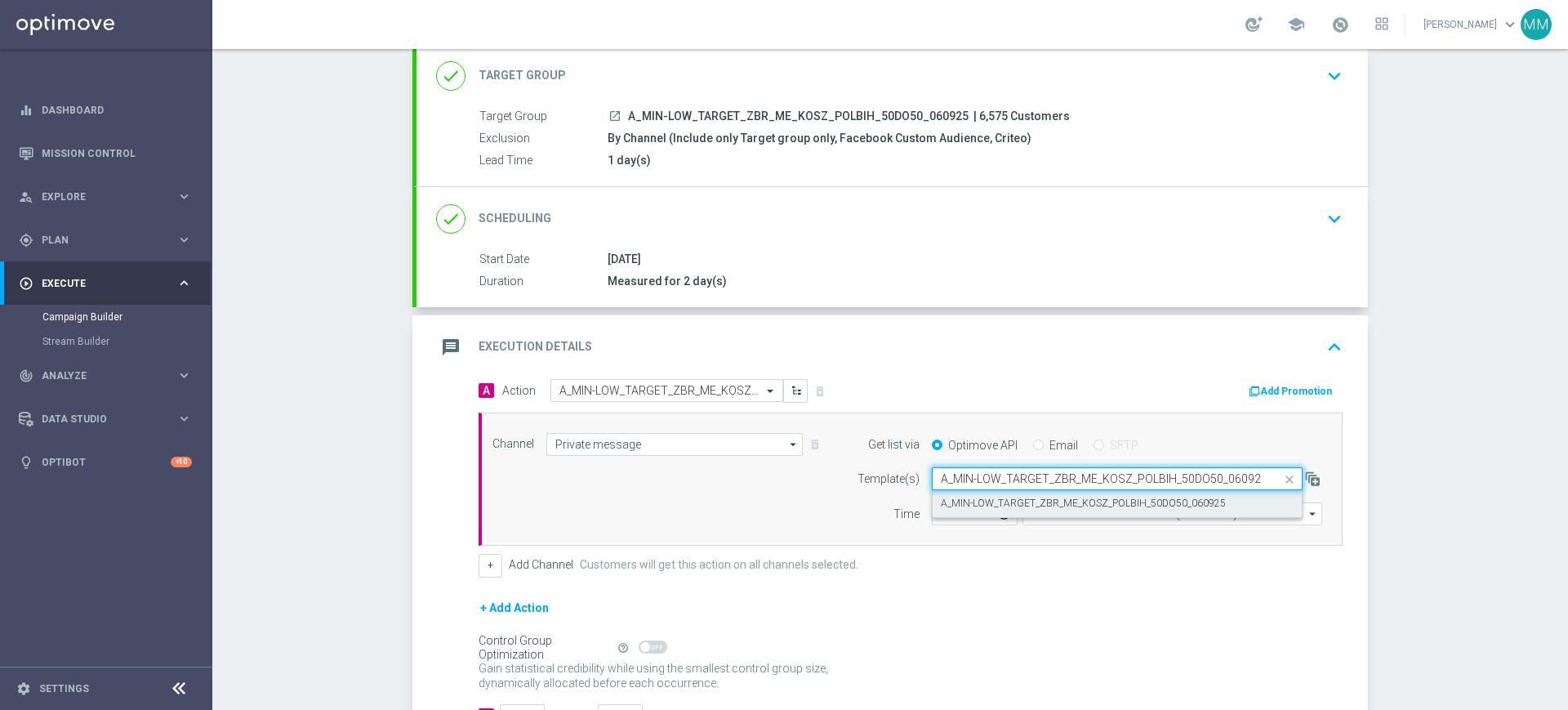
drag, startPoint x: 979, startPoint y: 489, endPoint x: 965, endPoint y: 504, distance: 20.5
click at [985, 502] on label "A_MIN-LOW_TARGET_ZBR_ME_KOSZ_POLBIH_50DO50_060925" at bounding box center [1082, 503] width 285 height 14
type input "A_MIN-LOW_TARGET_ZBR_ME_KOSZ_POLBIH_50DO50_060925"
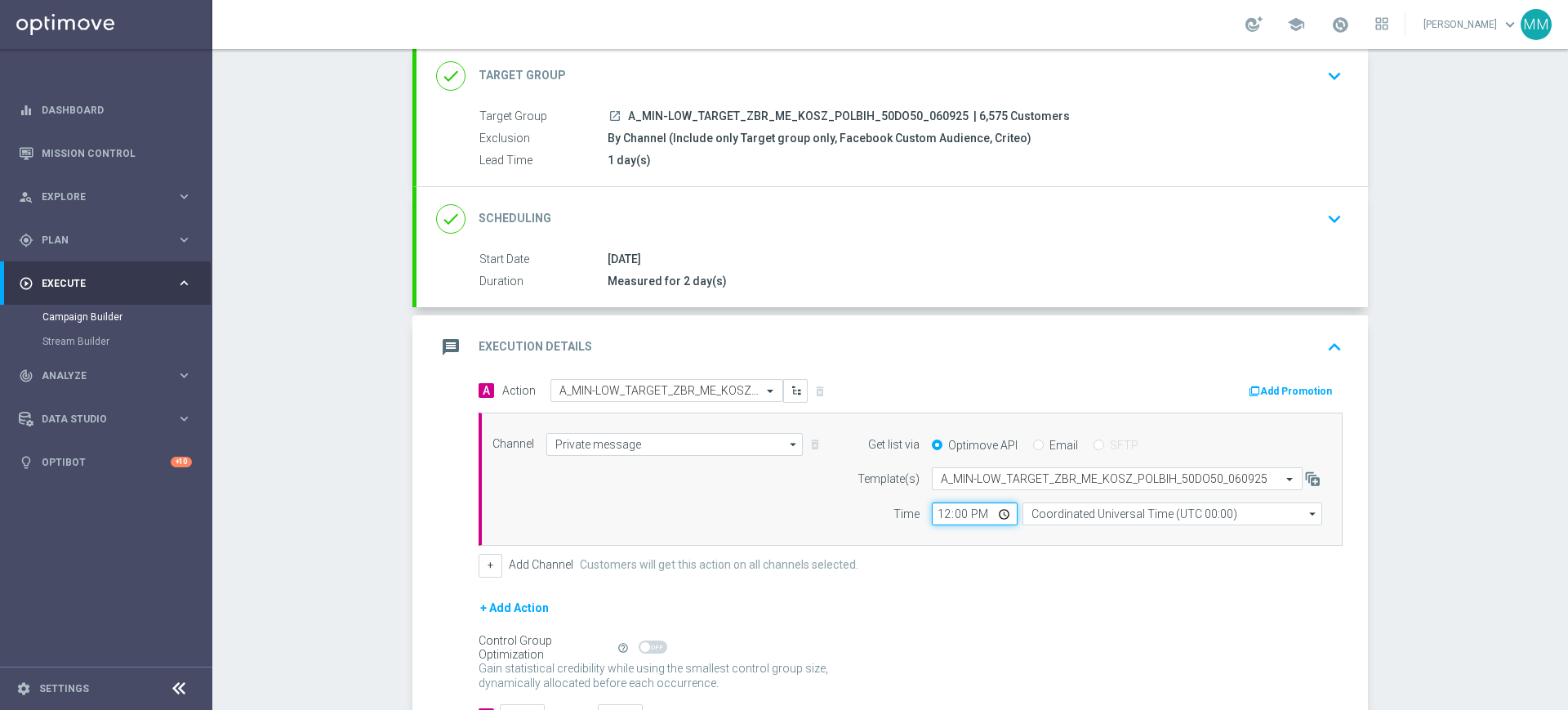
click at [943, 515] on input "12:00" at bounding box center [974, 513] width 86 height 23
type input "11:00"
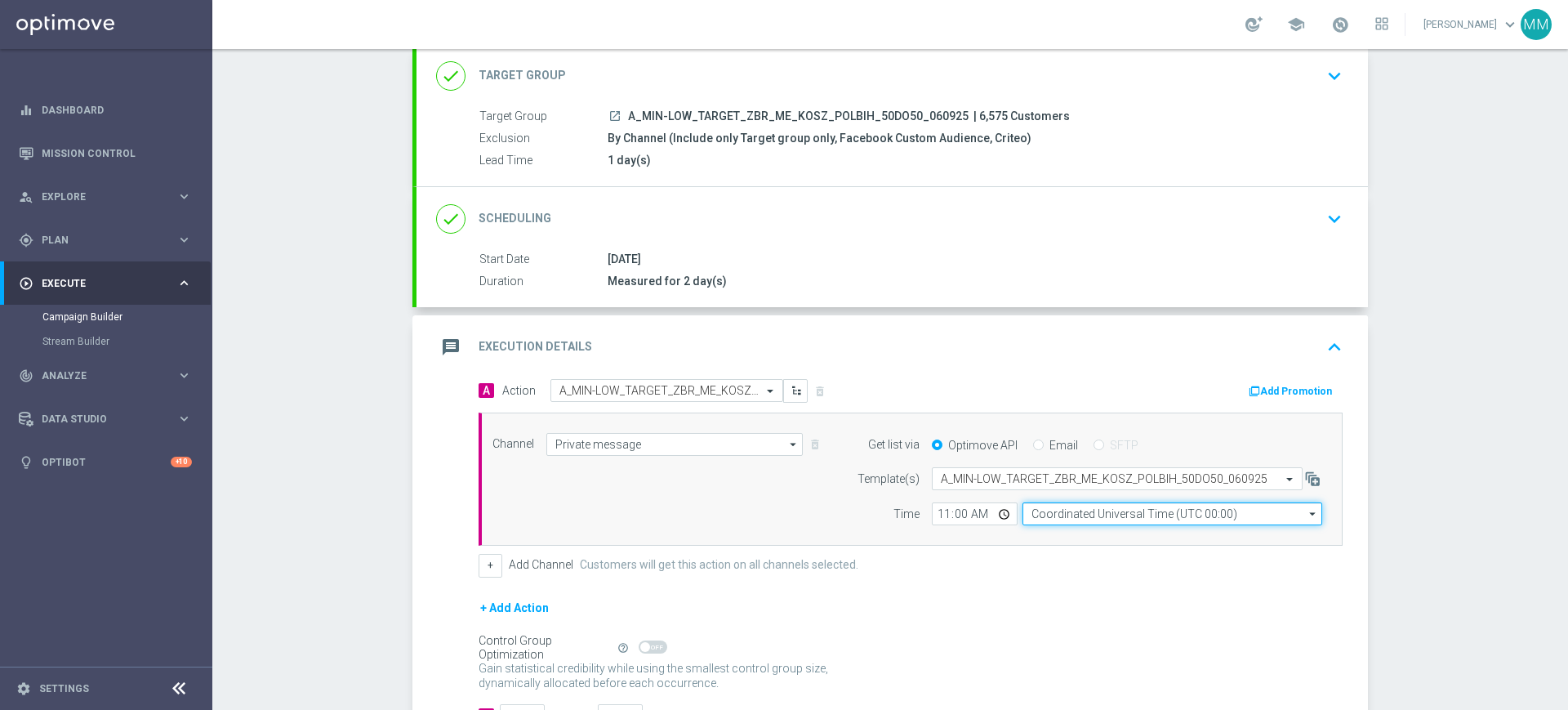
click at [1061, 516] on input "Coordinated Universal Time (UTC 00:00)" at bounding box center [1172, 513] width 299 height 23
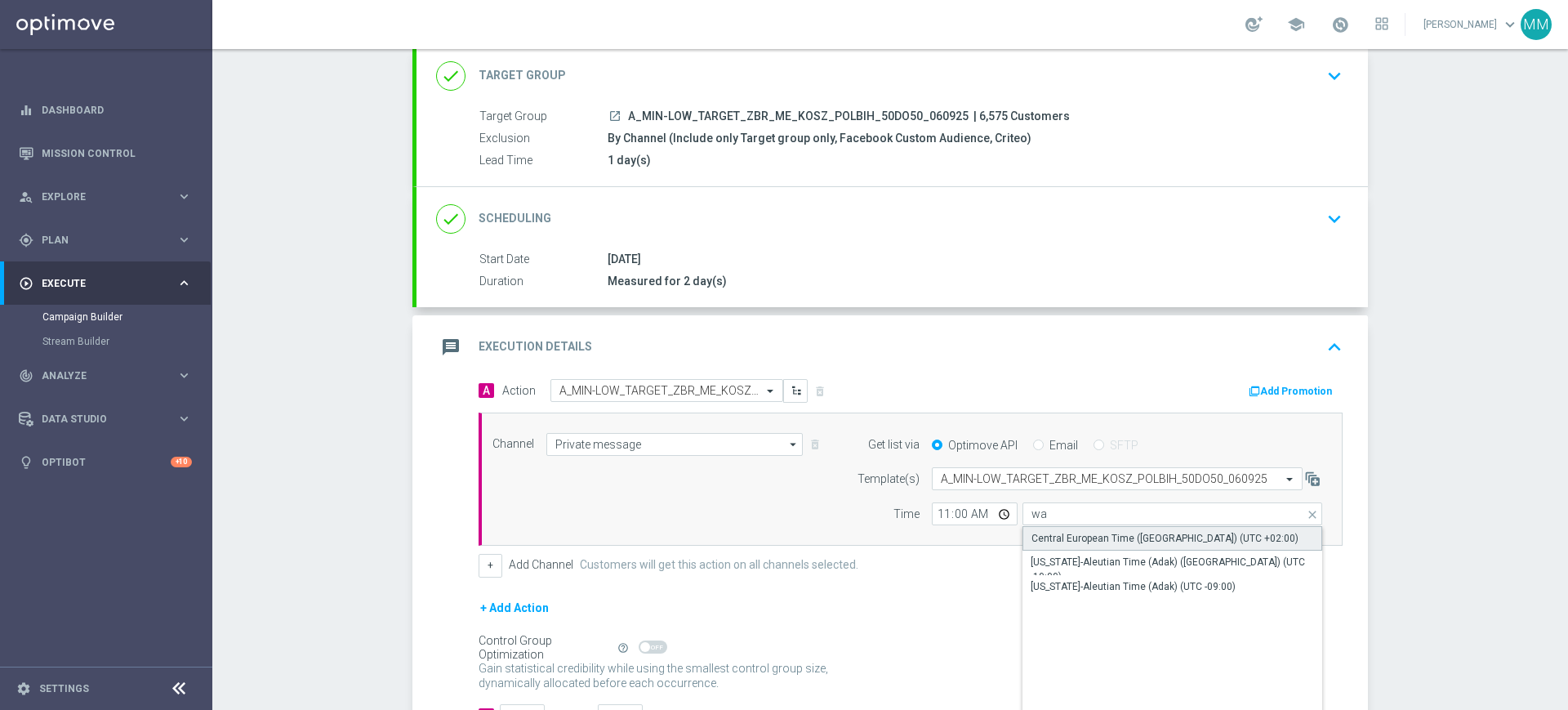
click at [1062, 540] on div "Central European Time ([GEOGRAPHIC_DATA]) (UTC +02:00)" at bounding box center [1165, 538] width 267 height 15
type input "Central European Time ([GEOGRAPHIC_DATA]) (UTC +02:00)"
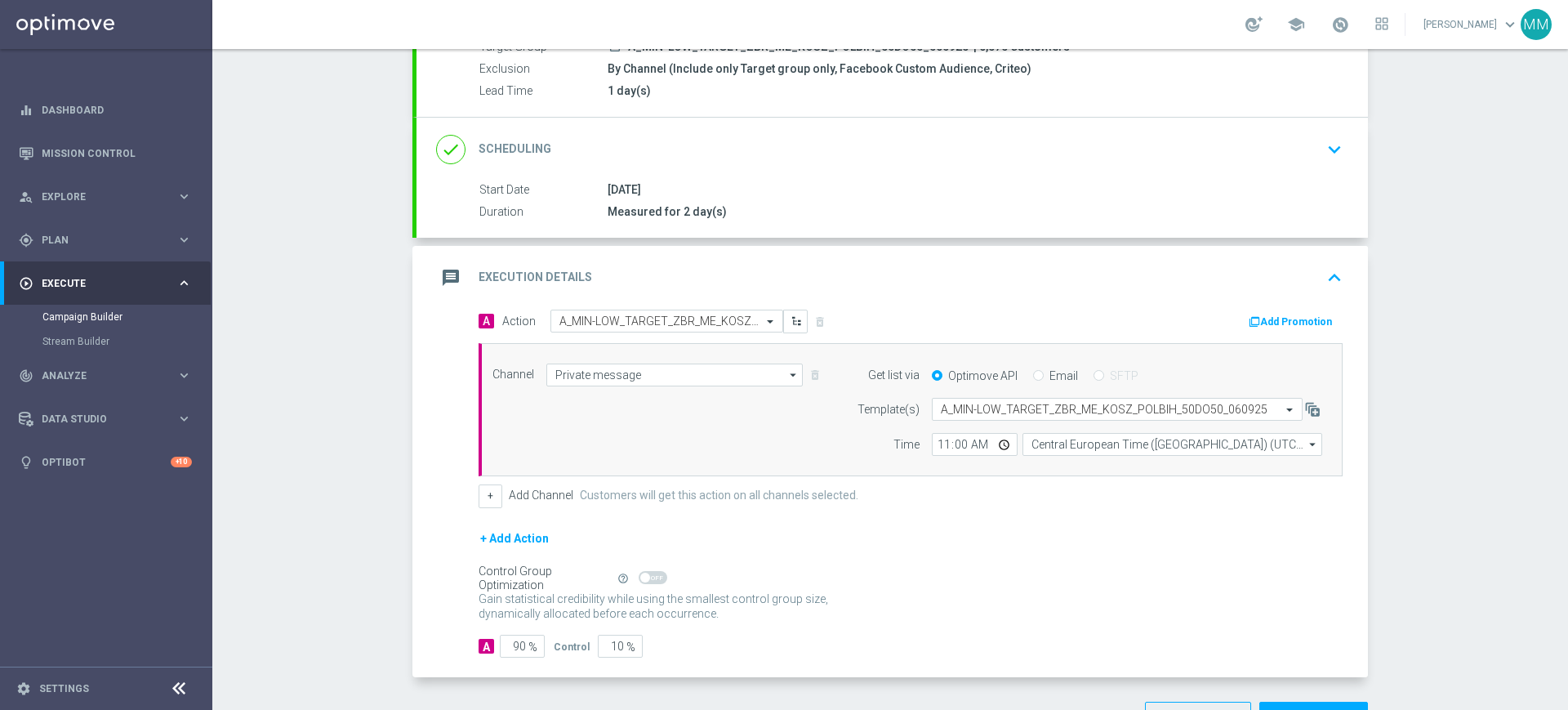
scroll to position [204, 0]
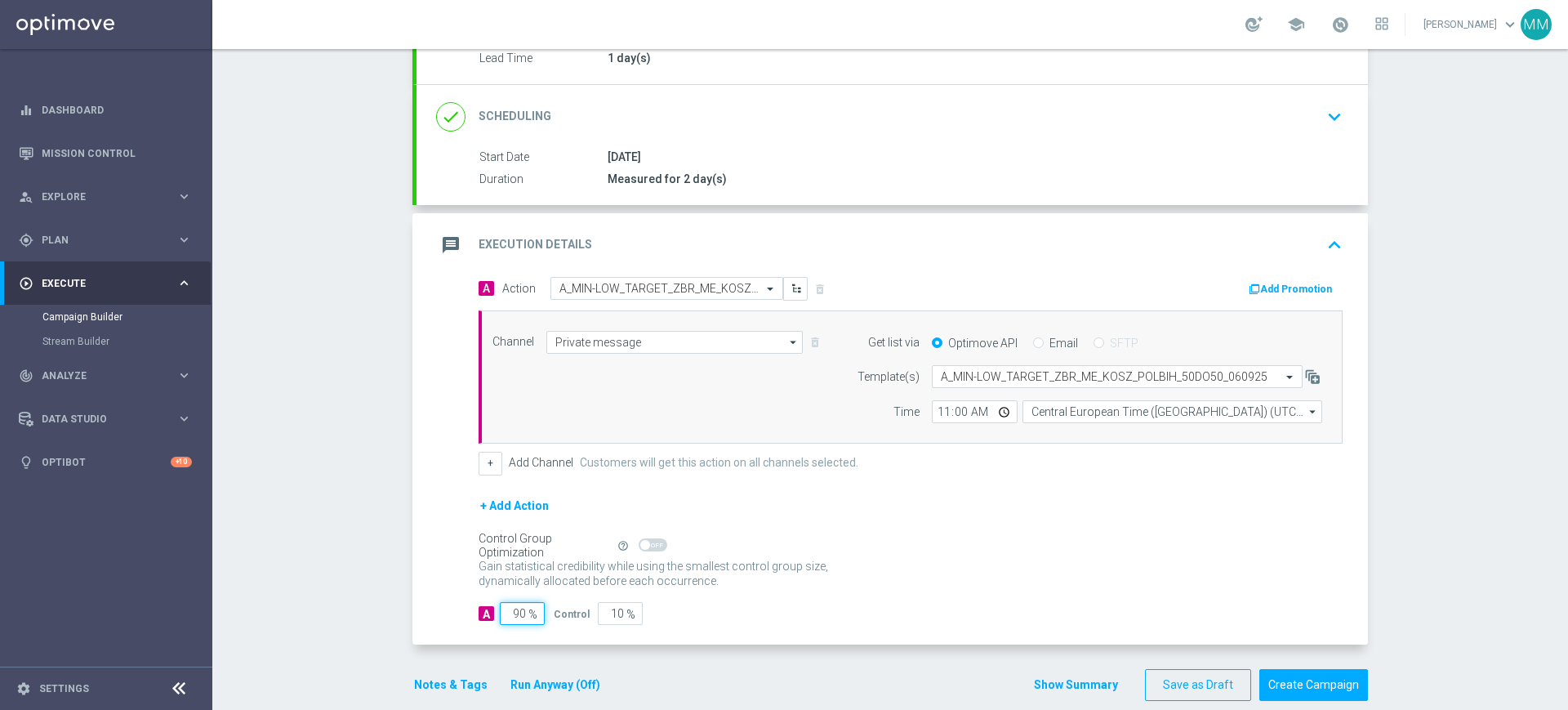
click at [511, 617] on input "90" at bounding box center [523, 613] width 45 height 23
click at [604, 611] on input "10" at bounding box center [621, 613] width 45 height 23
type input "5"
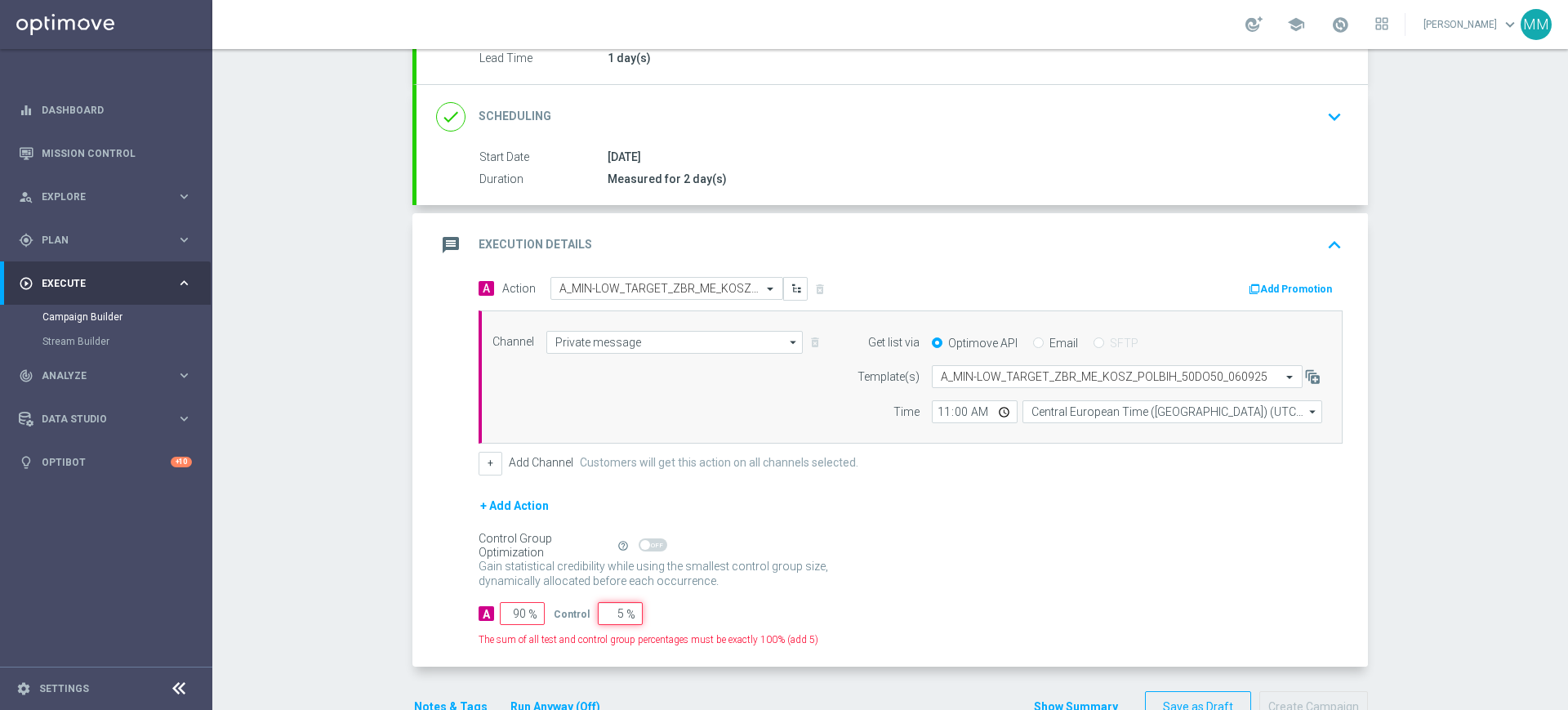
type input "95"
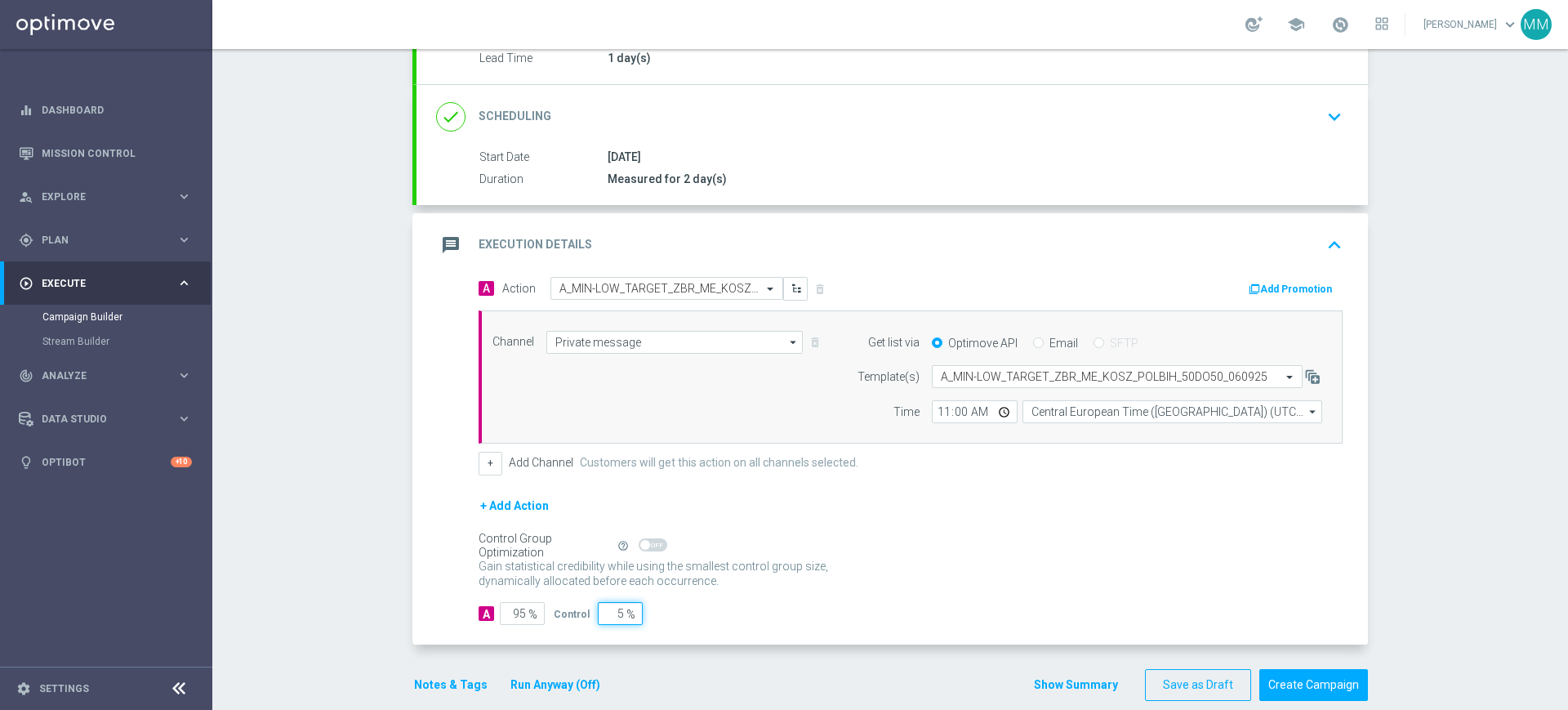
type input "5"
click at [451, 673] on div "Notes & Tags Run Anyway (Off)" at bounding box center [517, 684] width 209 height 32
click at [452, 678] on button "Notes & Tags" at bounding box center [451, 684] width 77 height 21
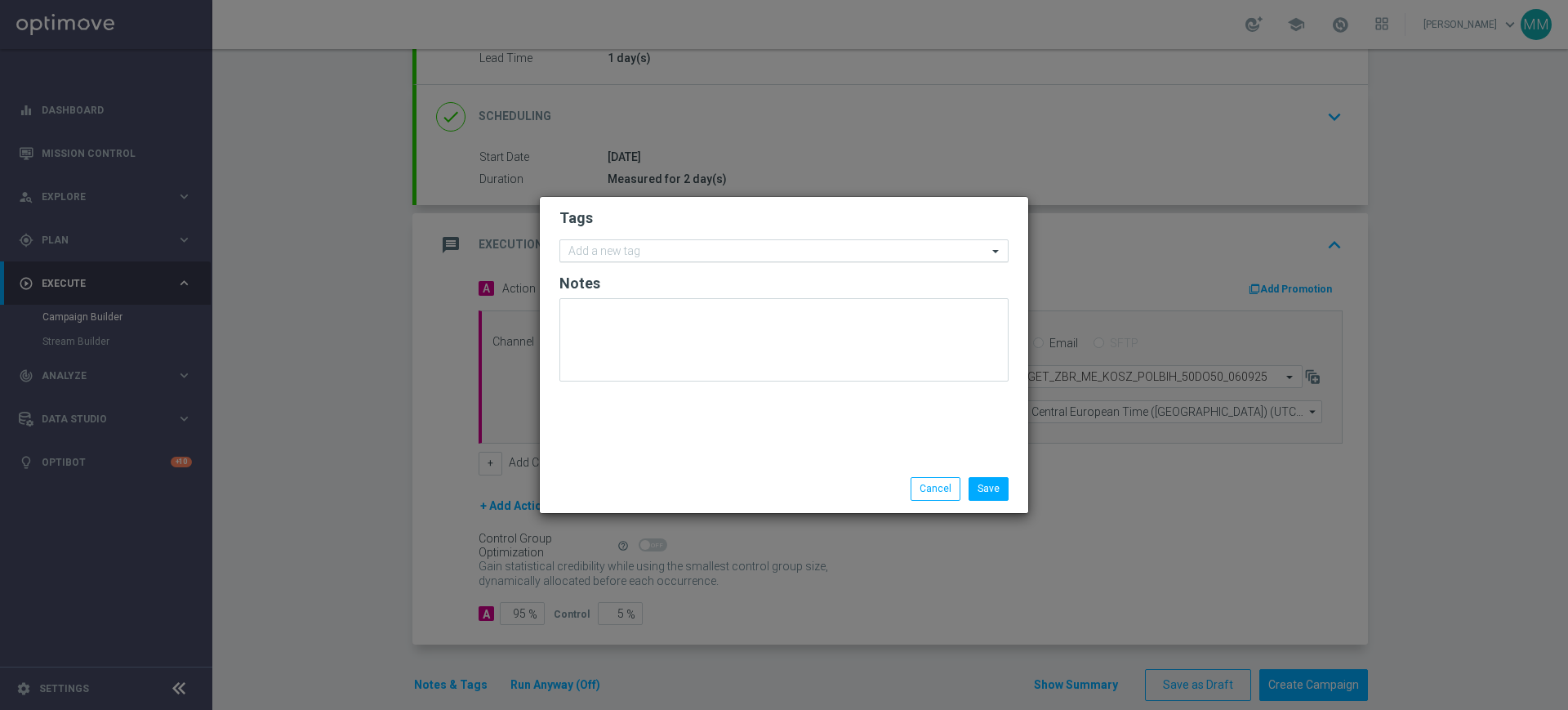
click at [625, 255] on input "text" at bounding box center [777, 252] width 419 height 14
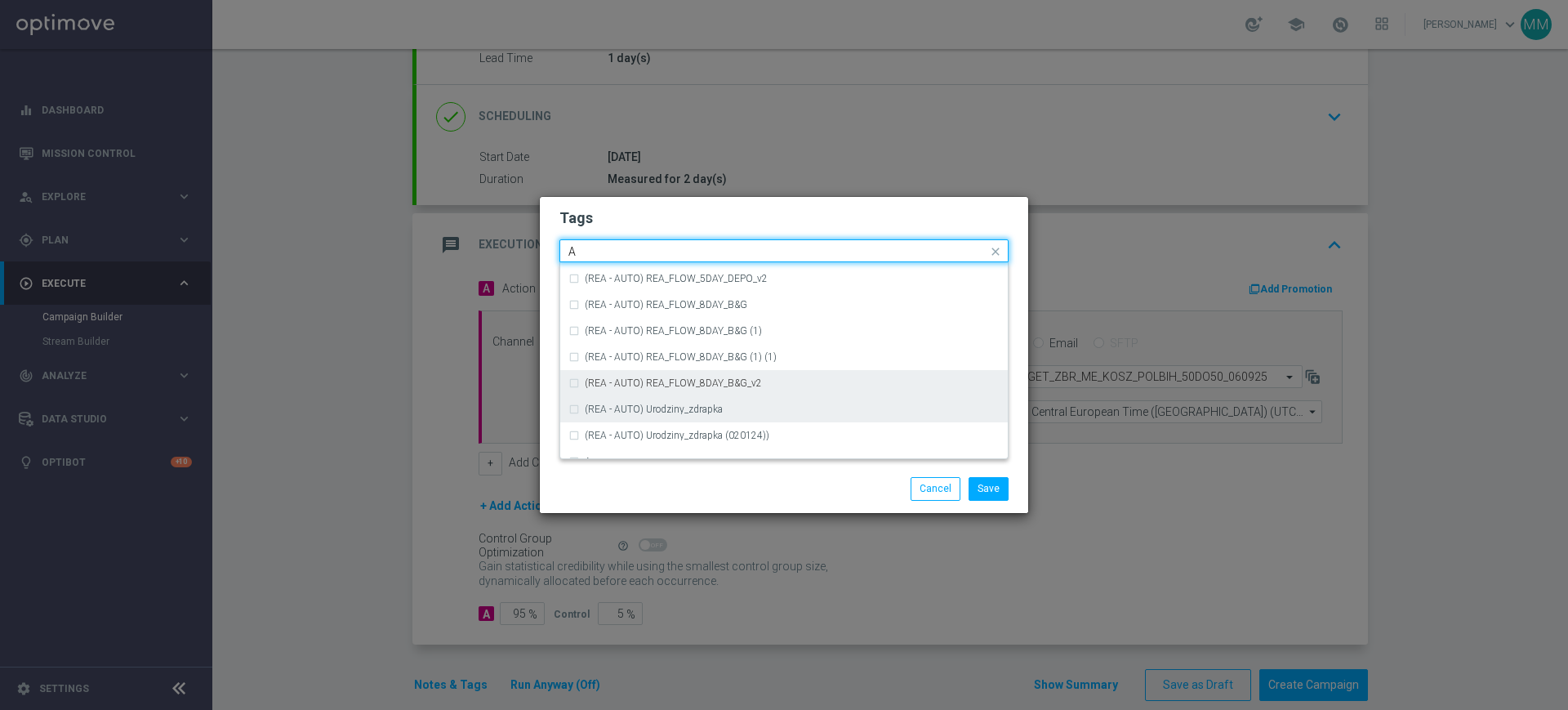
scroll to position [1940, 0]
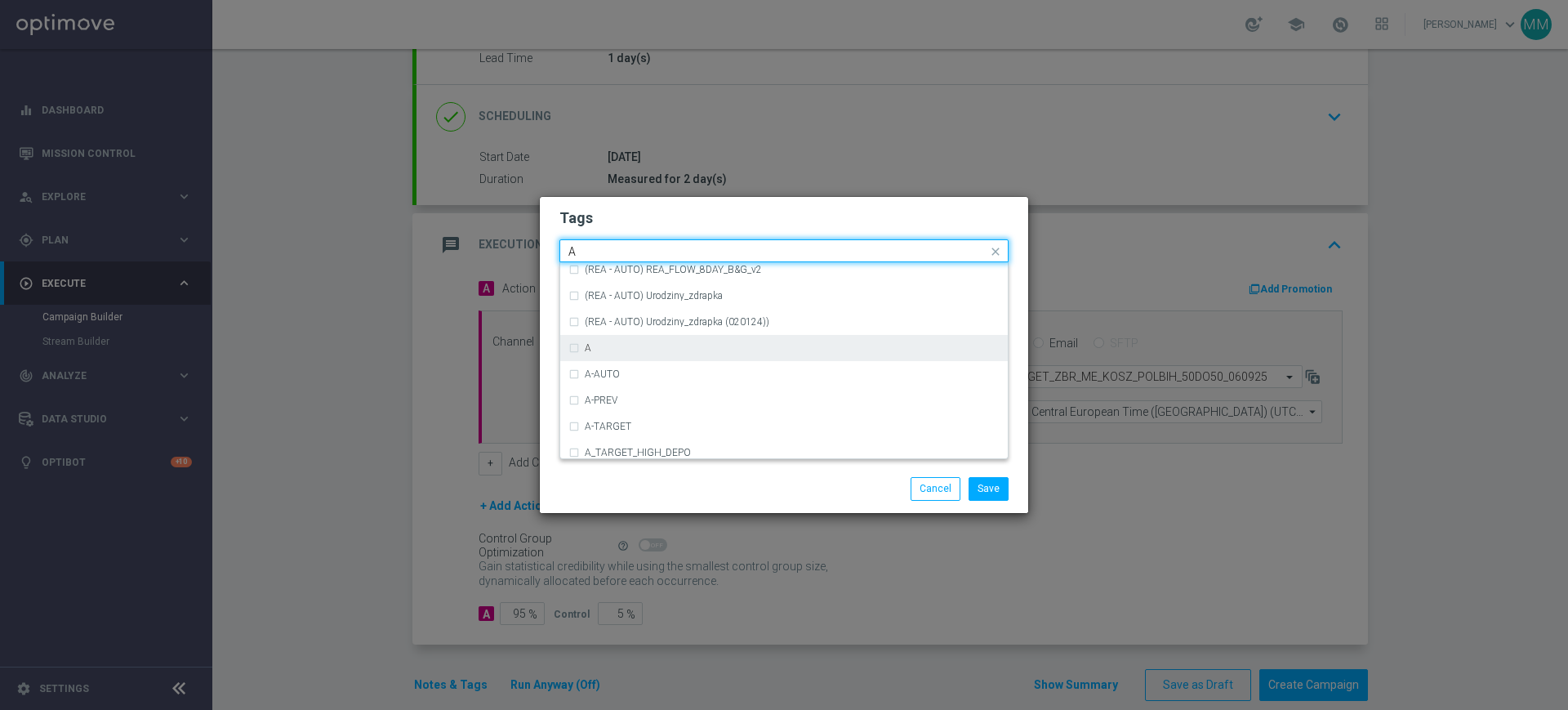
click at [629, 339] on div "A" at bounding box center [784, 348] width 431 height 27
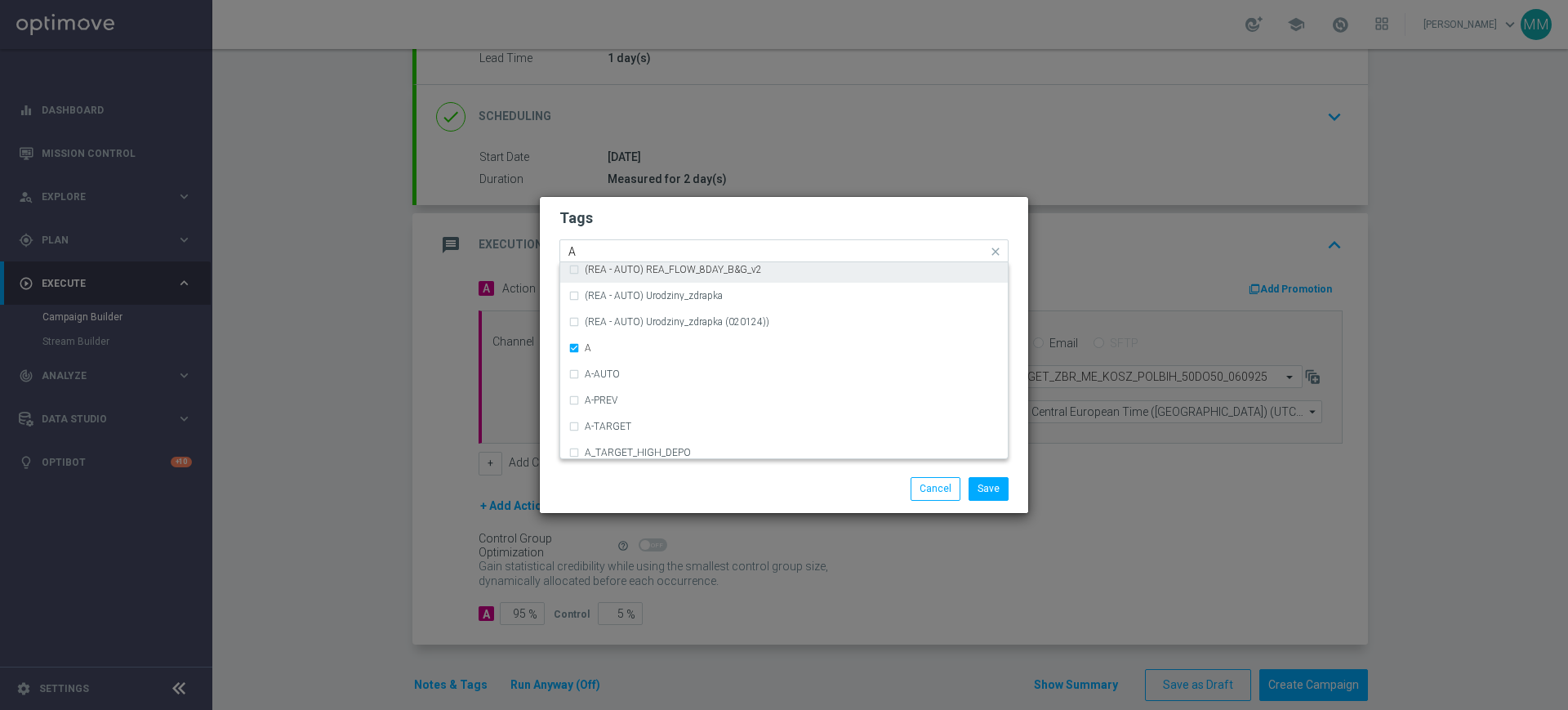
click at [621, 255] on input "A" at bounding box center [777, 252] width 419 height 14
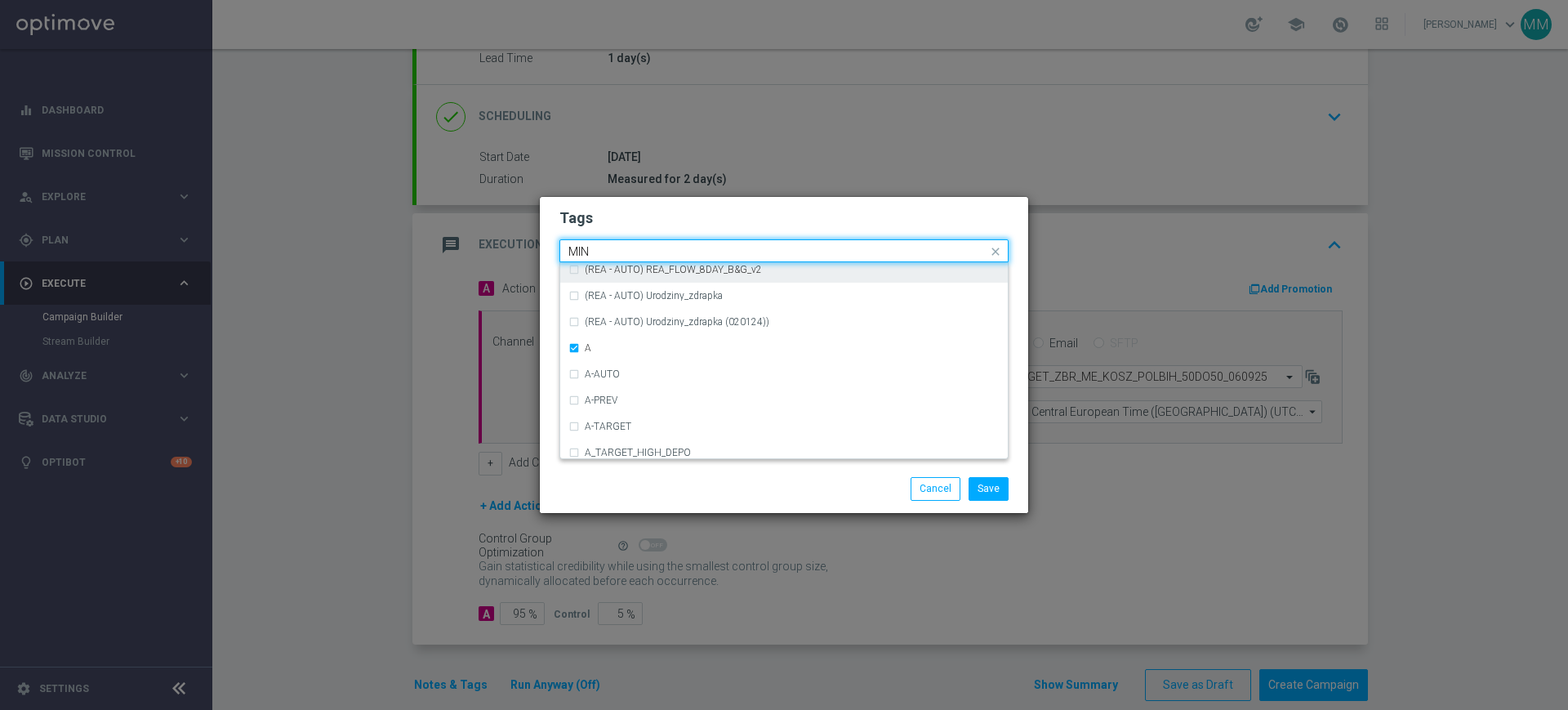
scroll to position [0, 0]
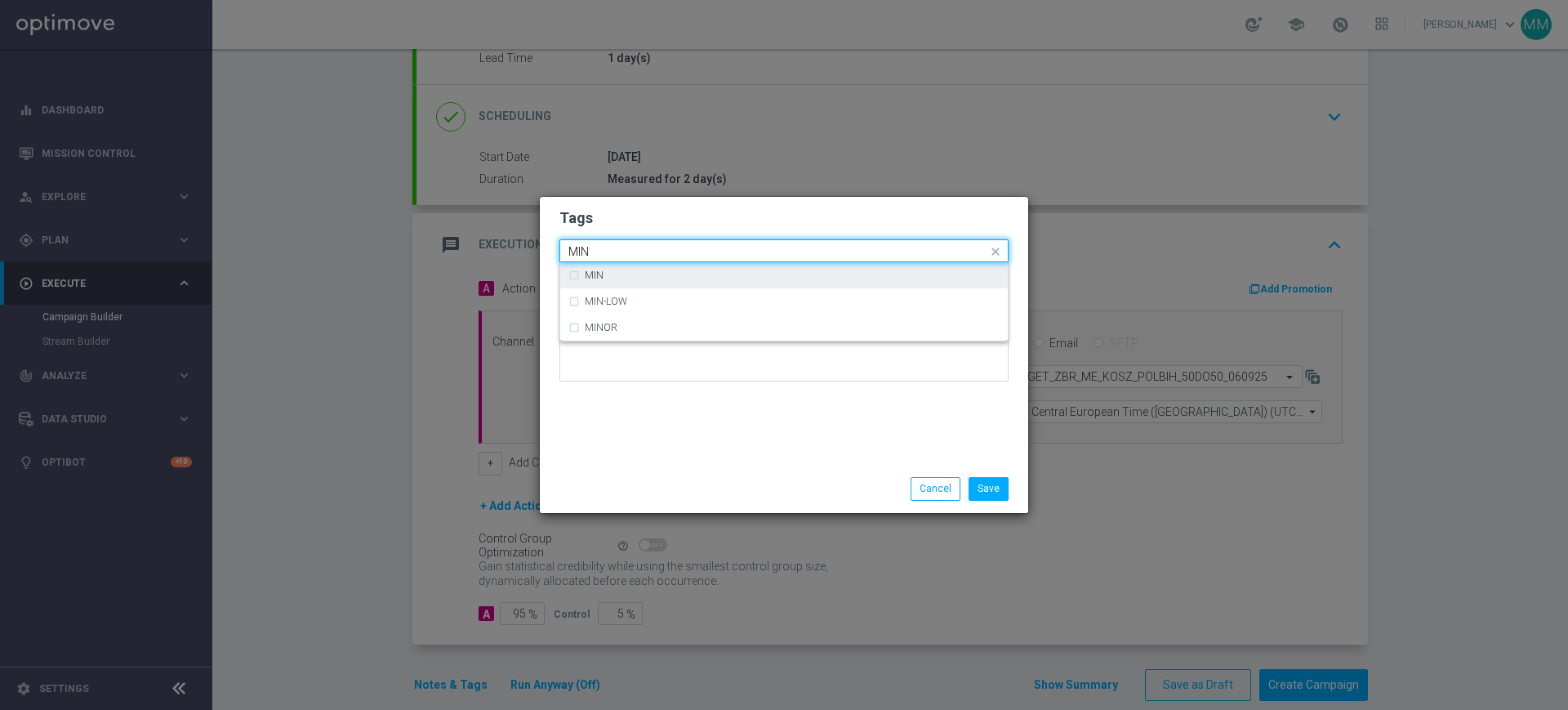
click at [610, 273] on div "MIN" at bounding box center [792, 276] width 415 height 10
click at [603, 251] on input "MIN" at bounding box center [777, 252] width 419 height 14
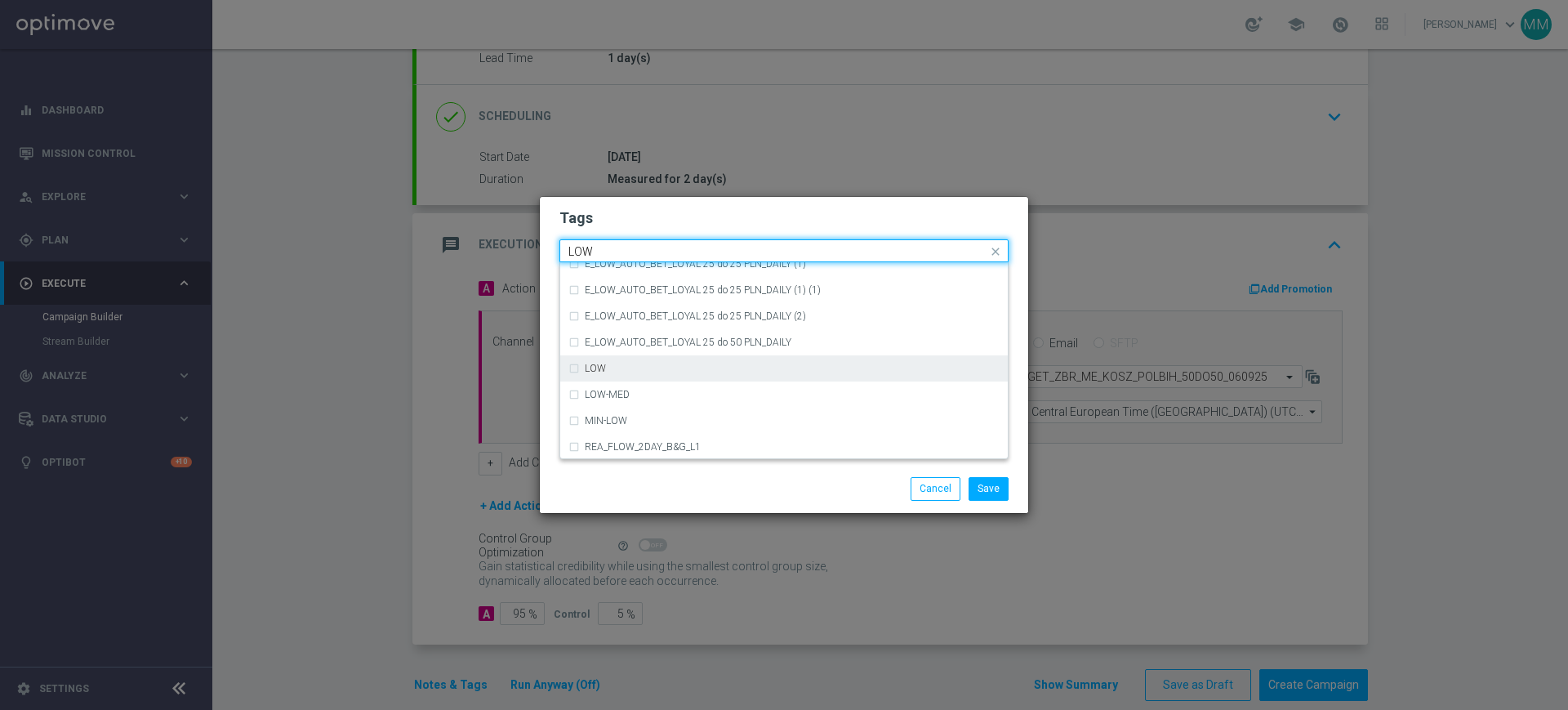
scroll to position [797, 0]
click at [636, 361] on div "LOW" at bounding box center [792, 366] width 415 height 10
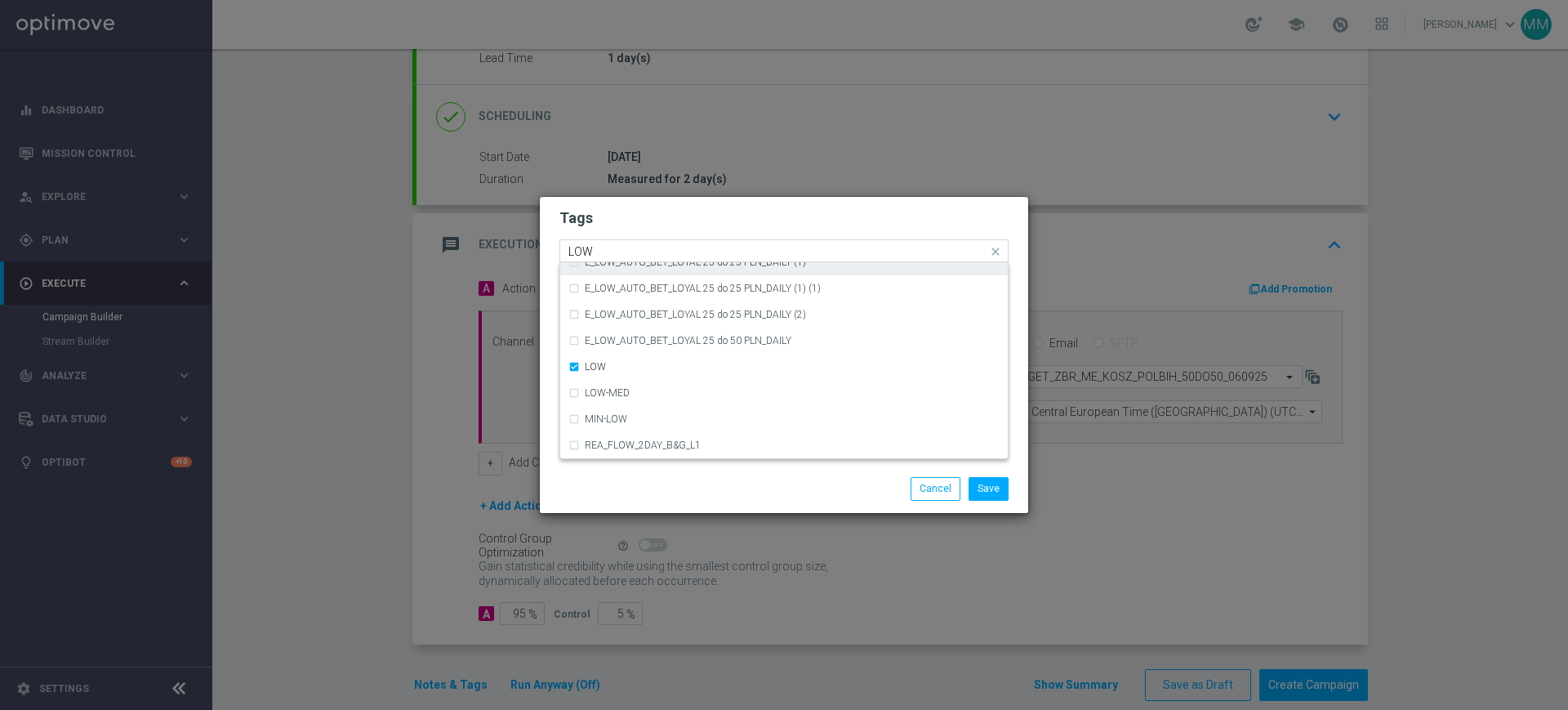
click at [624, 249] on input "LOW" at bounding box center [777, 252] width 419 height 14
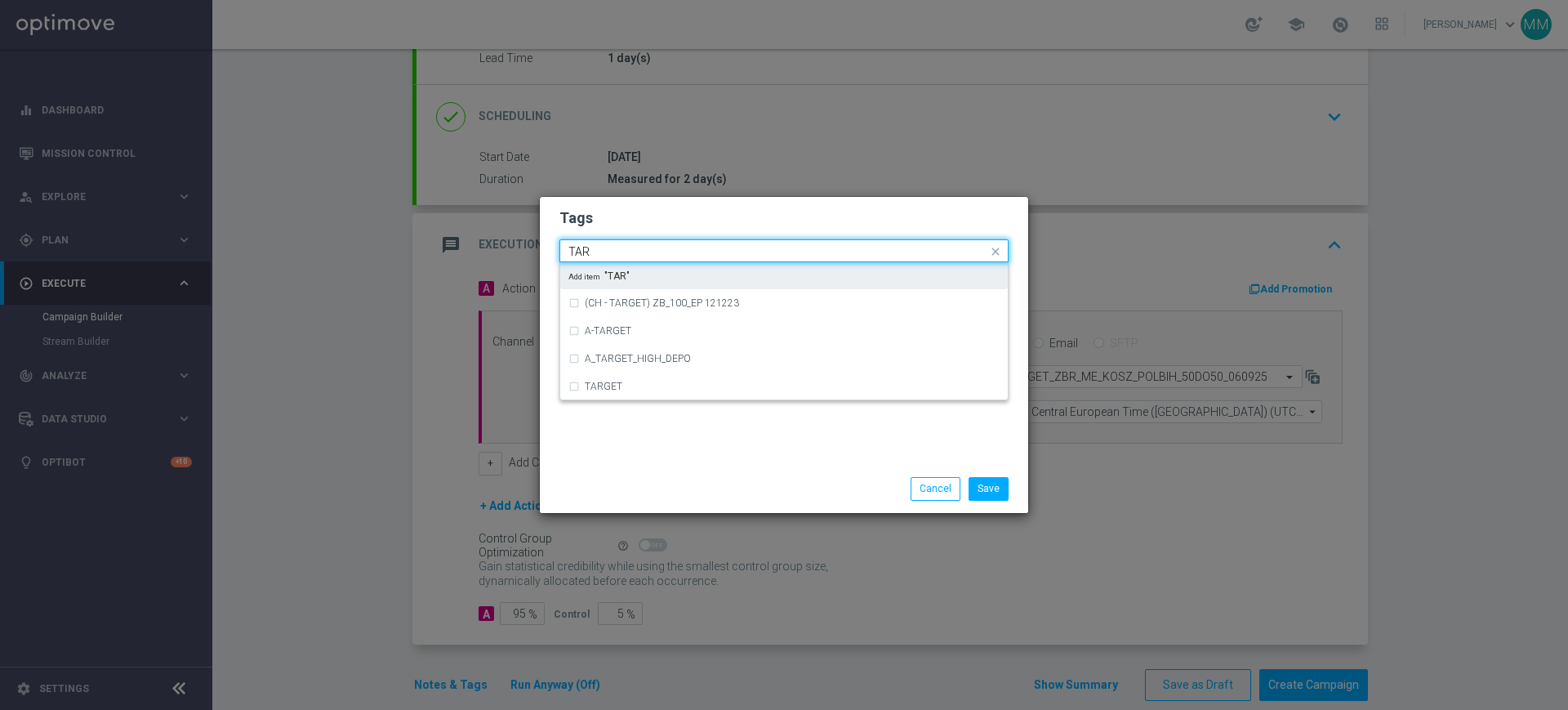
scroll to position [0, 0]
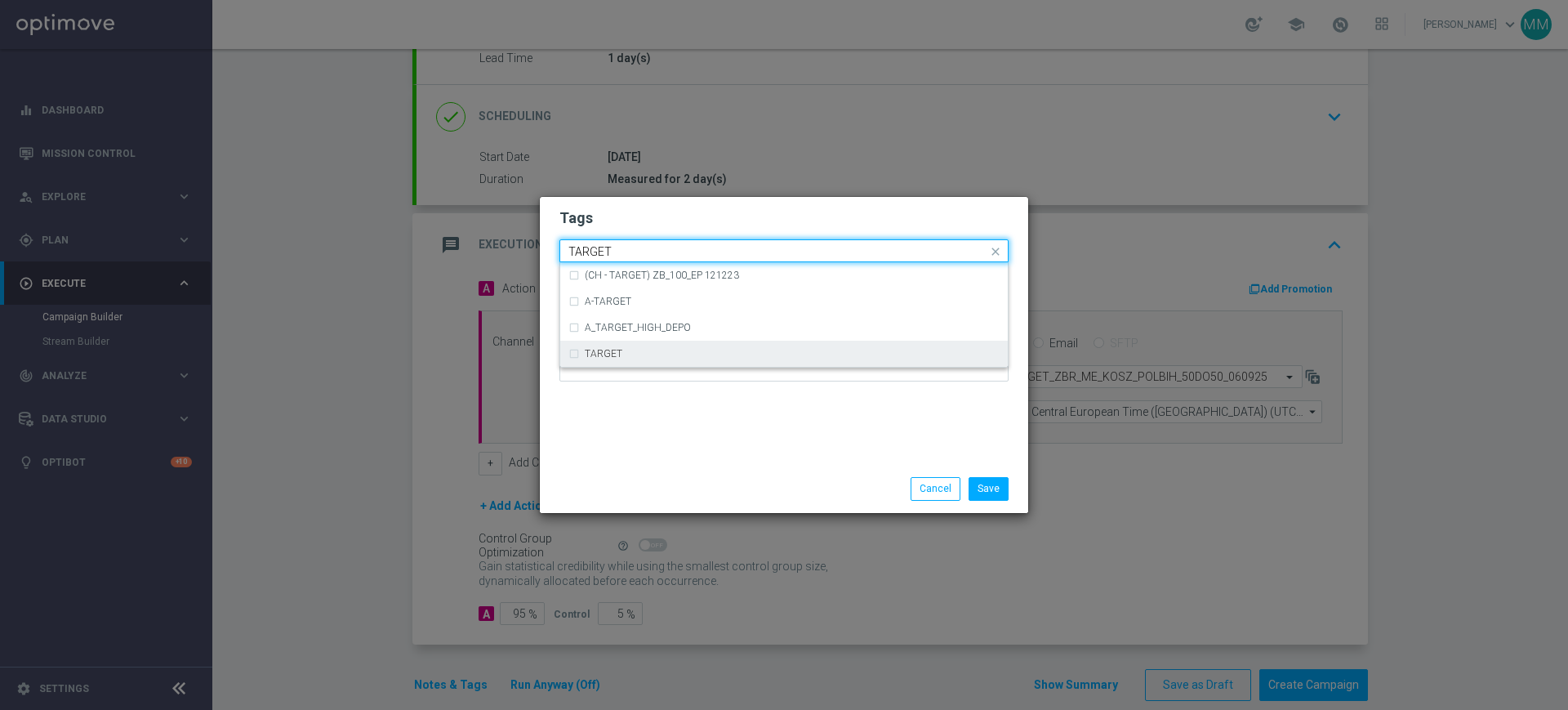
click at [623, 356] on div "TARGET" at bounding box center [792, 354] width 415 height 10
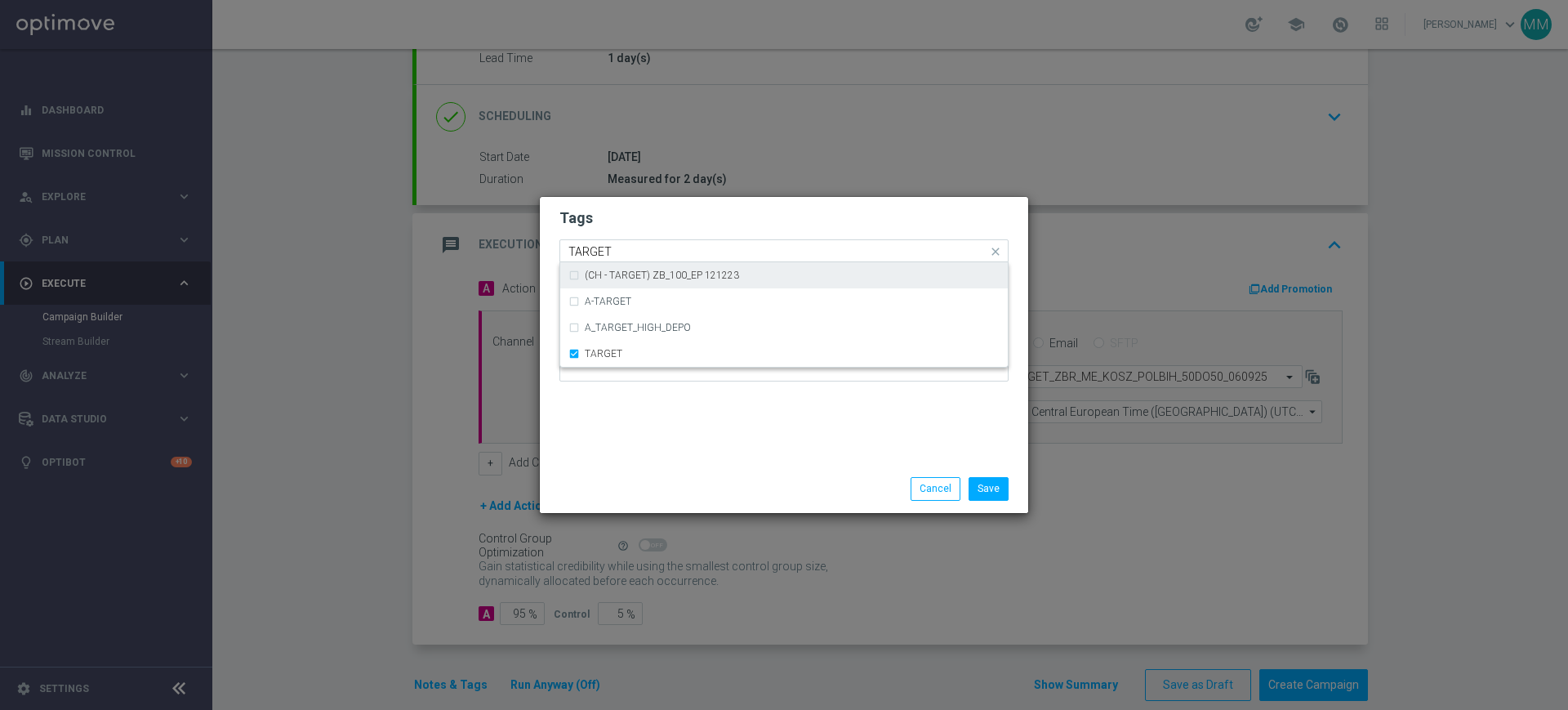
click at [620, 247] on input "TARGET" at bounding box center [777, 252] width 419 height 14
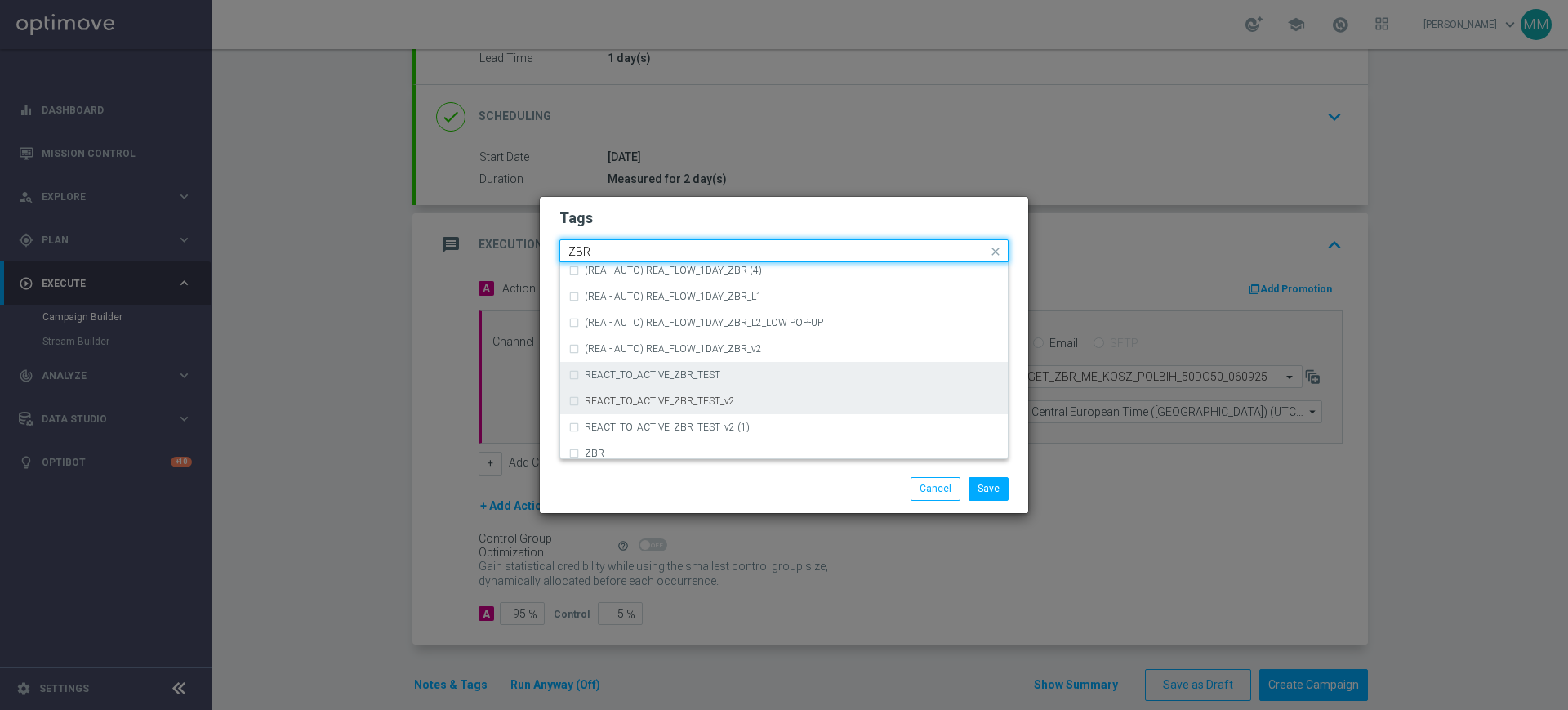
scroll to position [170, 0]
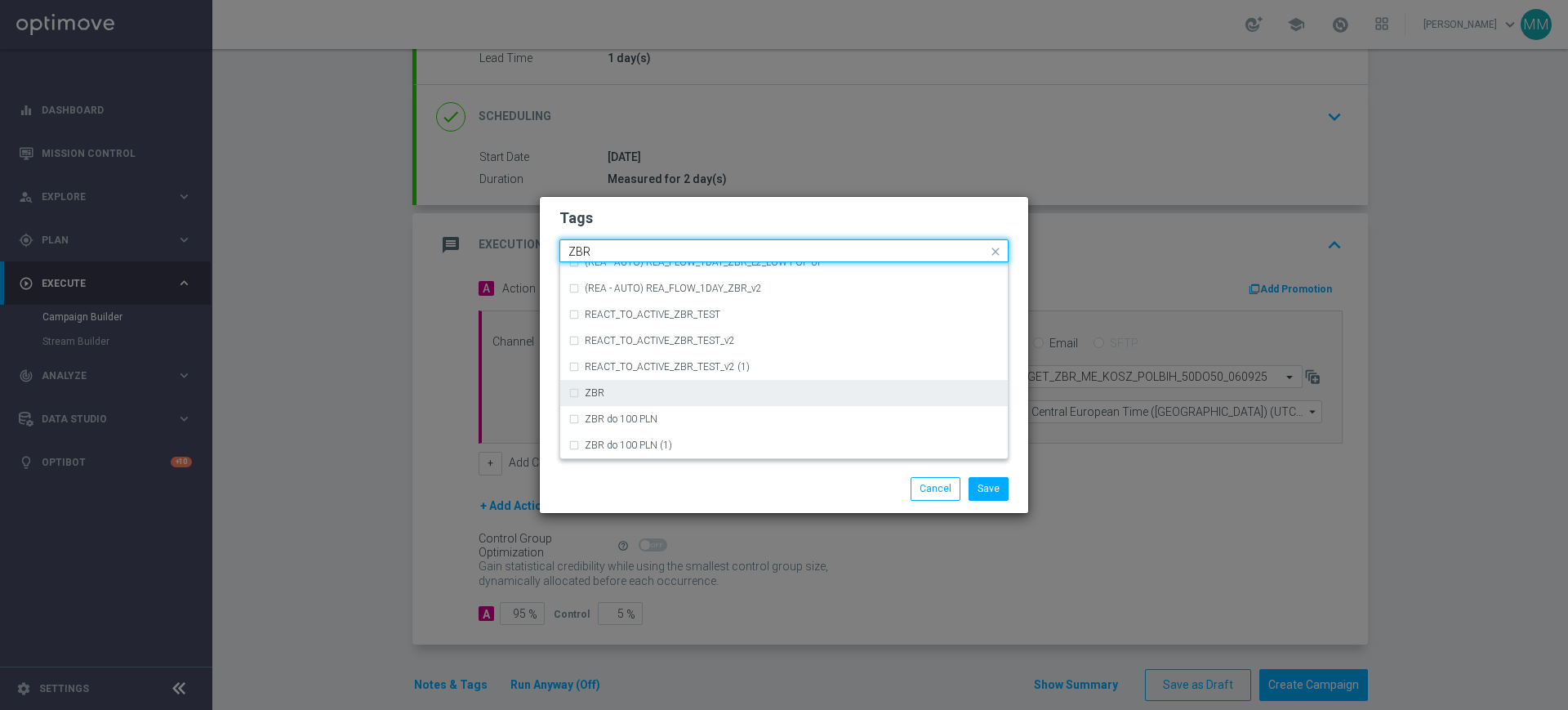
click at [638, 385] on div "ZBR" at bounding box center [784, 393] width 431 height 27
type input "ZBR"
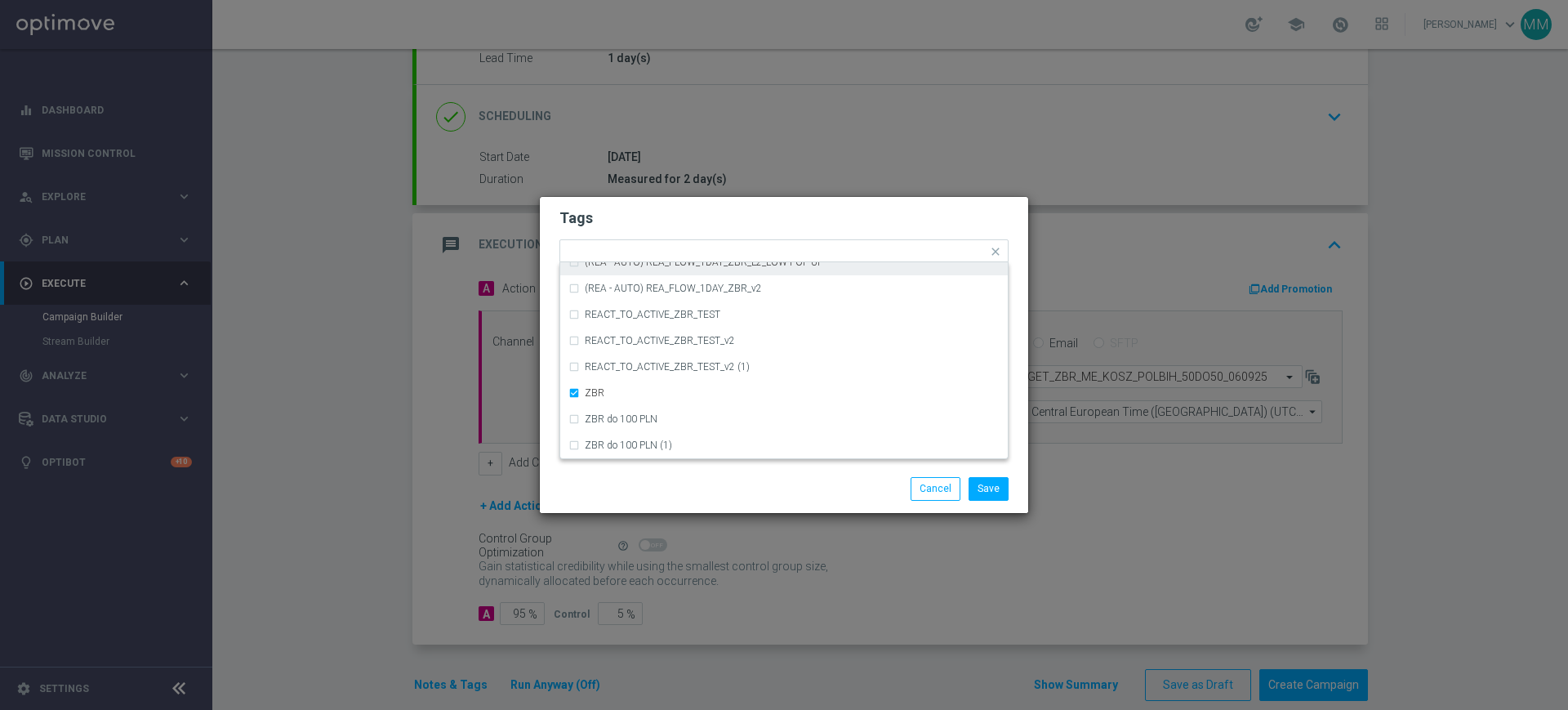
click at [651, 201] on div "Tags Quick find × A × MIN × LOW × TARGET × ZBR (REA - AUTO) REA_FLOW_1DAY_ZBR (…" at bounding box center [784, 331] width 489 height 268
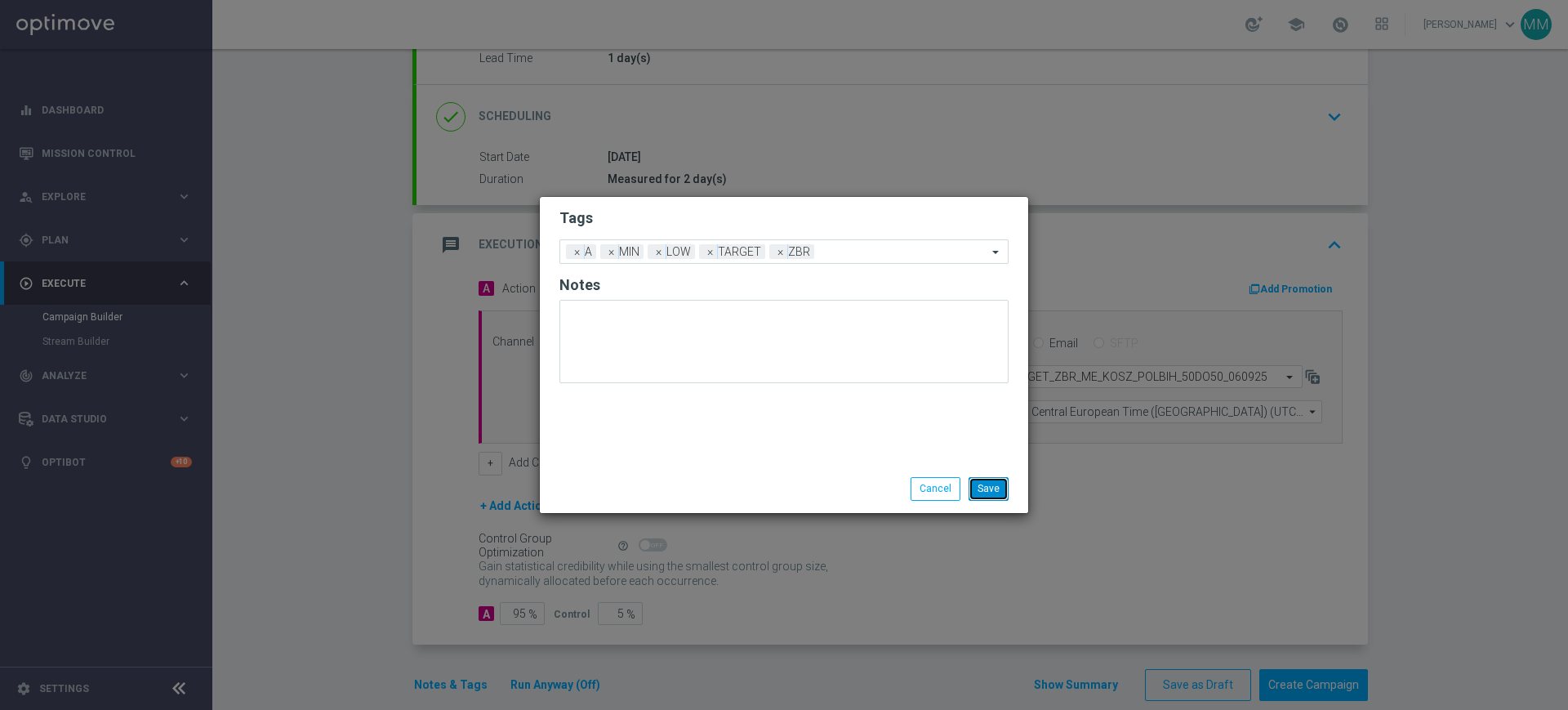
click at [981, 484] on button "Save" at bounding box center [989, 487] width 40 height 23
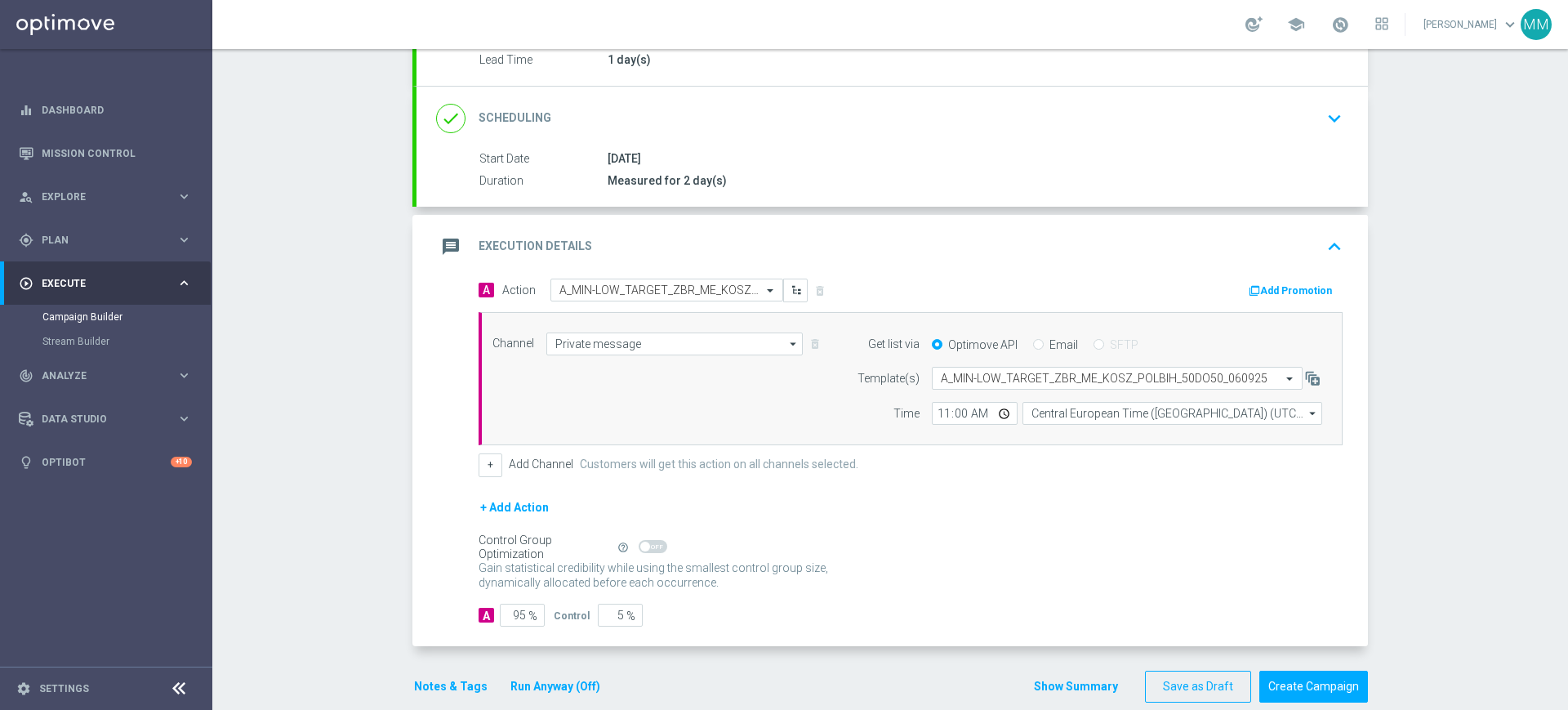
scroll to position [204, 0]
click at [1239, 288] on div "Add Promotion" at bounding box center [1133, 288] width 444 height 22
click at [1249, 290] on icon "button" at bounding box center [1255, 290] width 12 height 12
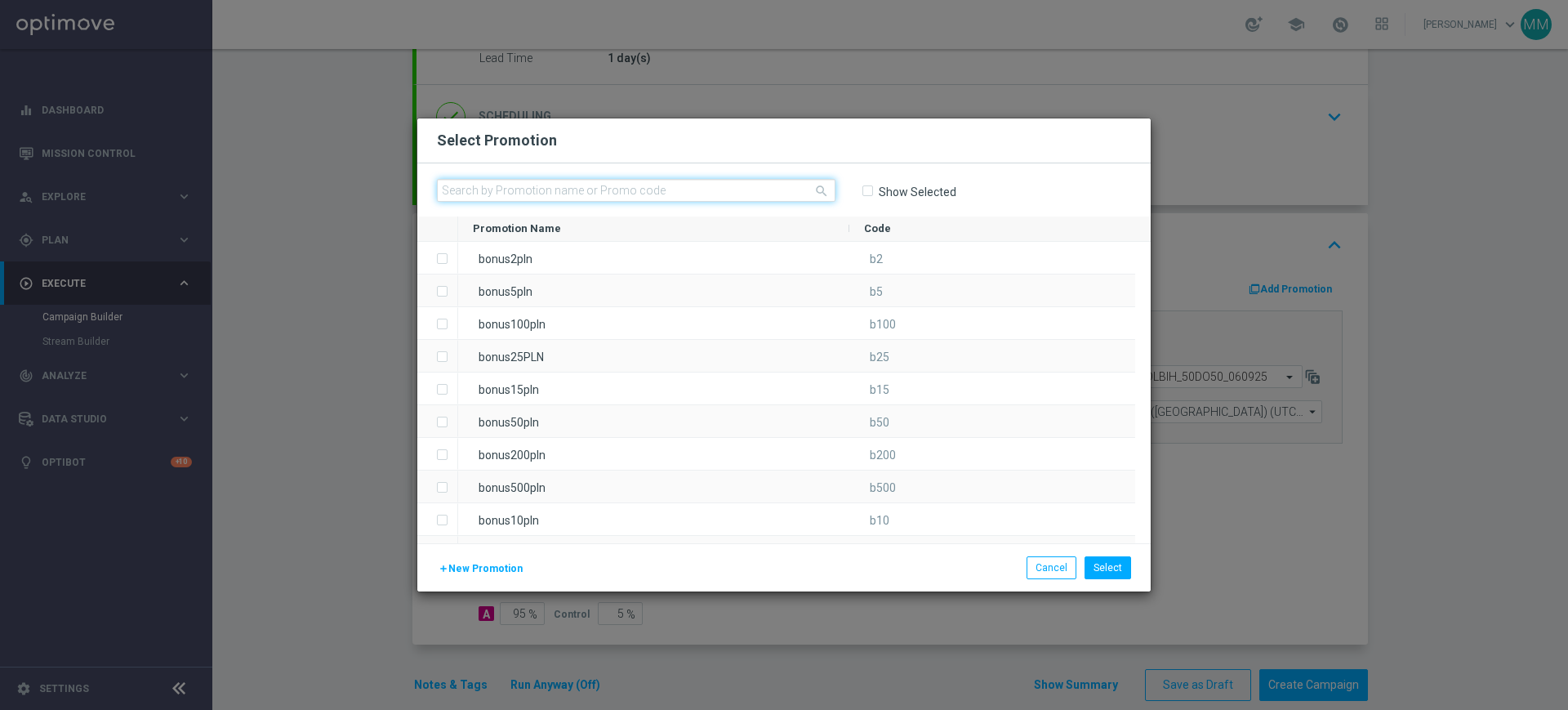
click at [643, 190] on input "text" at bounding box center [636, 190] width 399 height 23
paste input "175854"
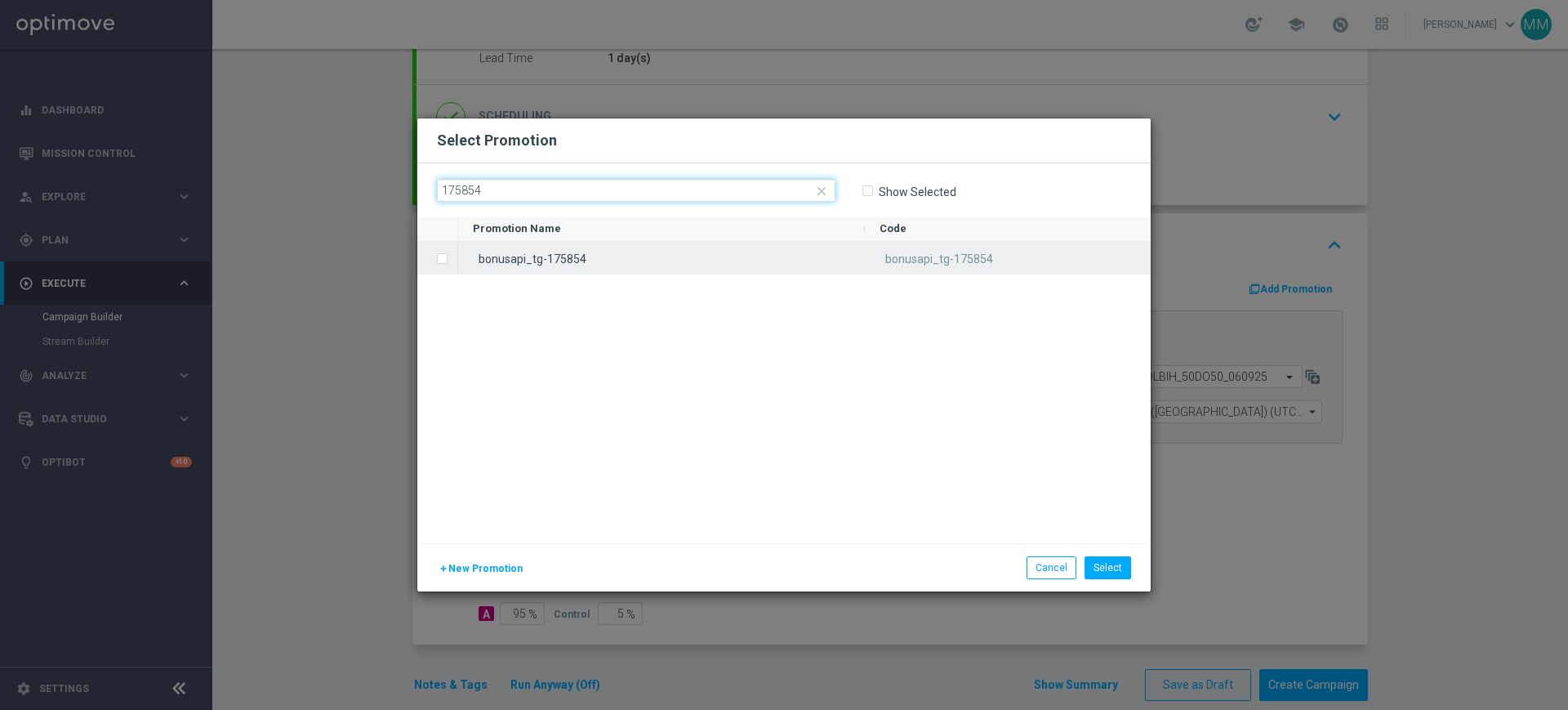
type input "175854"
click at [451, 256] on span "Press SPACE to select this row." at bounding box center [444, 258] width 17 height 32
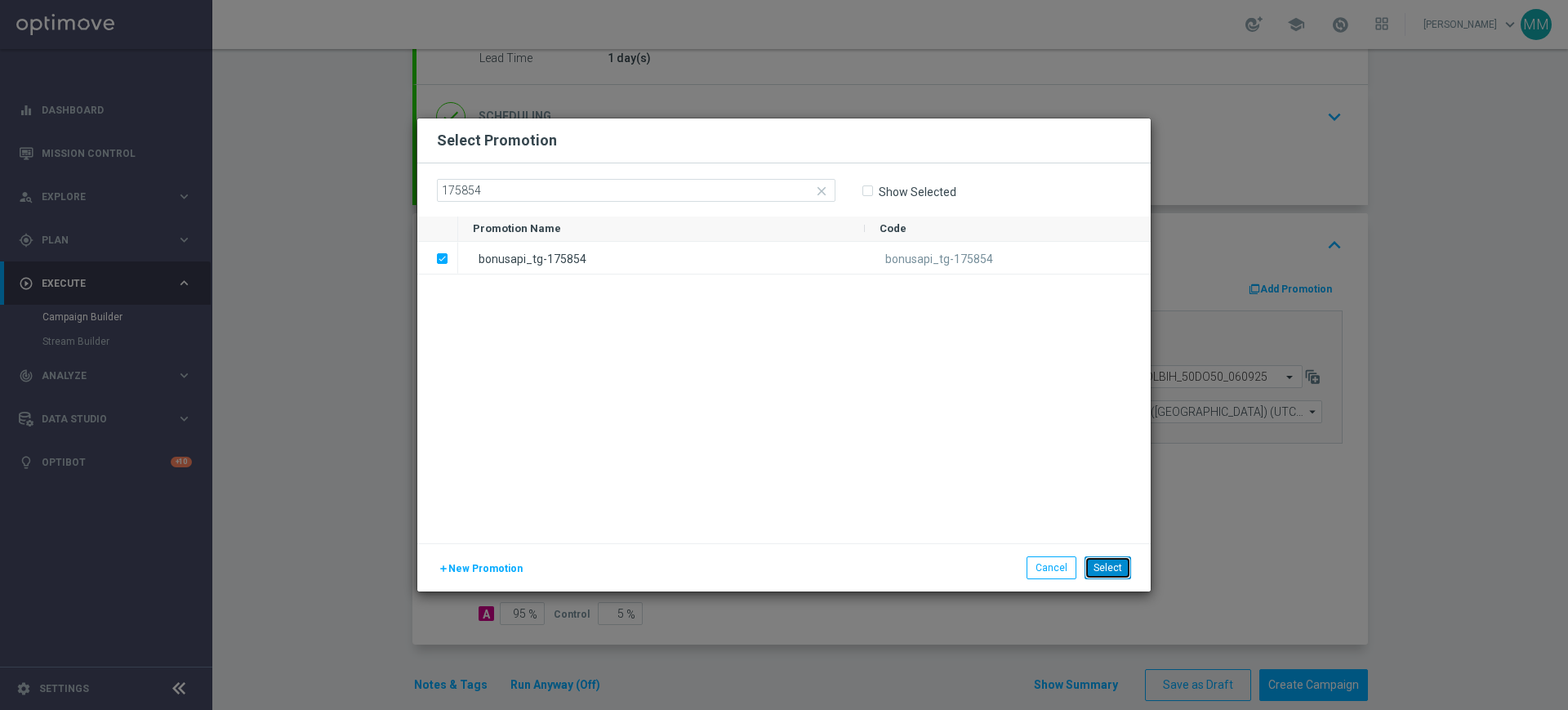
click at [1123, 558] on button "Select" at bounding box center [1107, 567] width 46 height 23
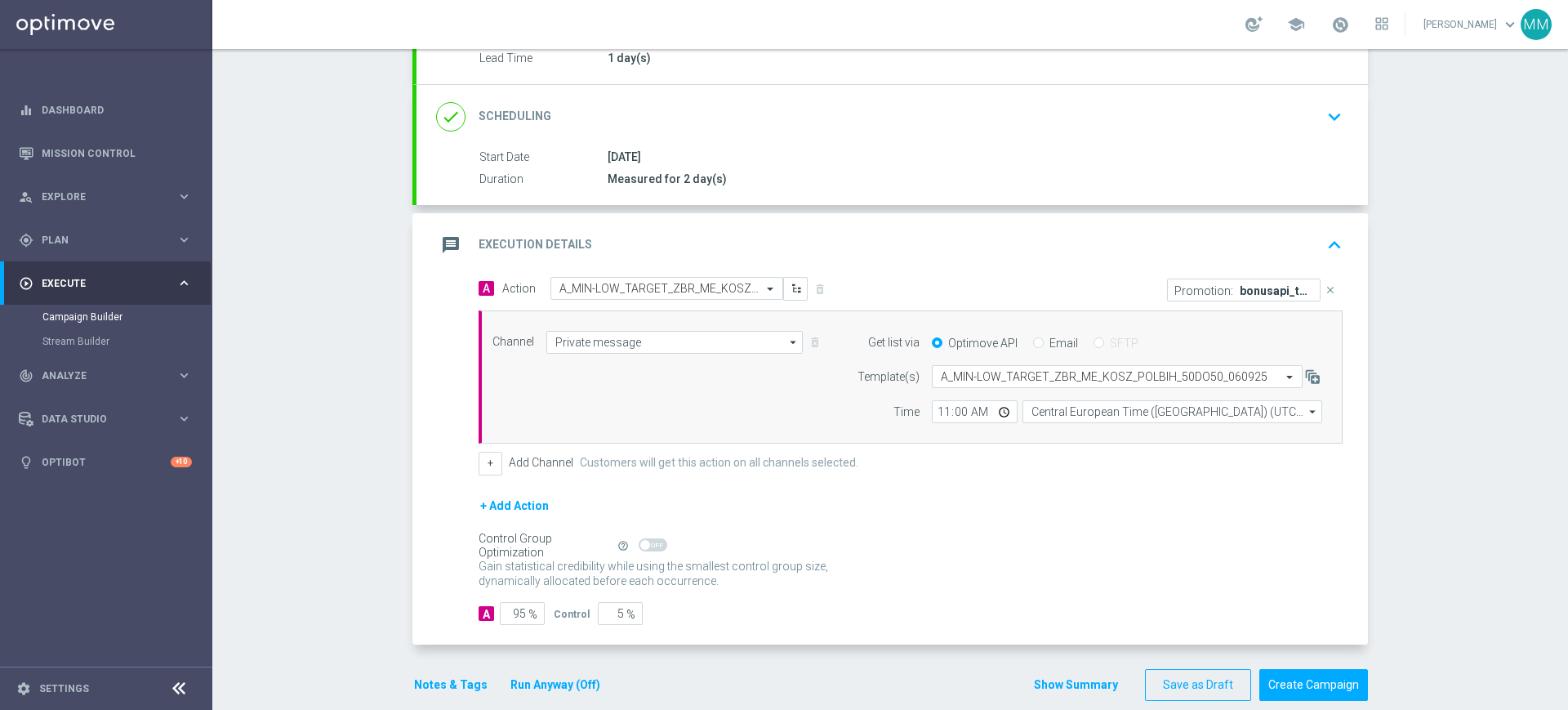
click at [1003, 256] on div "message Execution Details keyboard_arrow_up" at bounding box center [892, 245] width 912 height 32
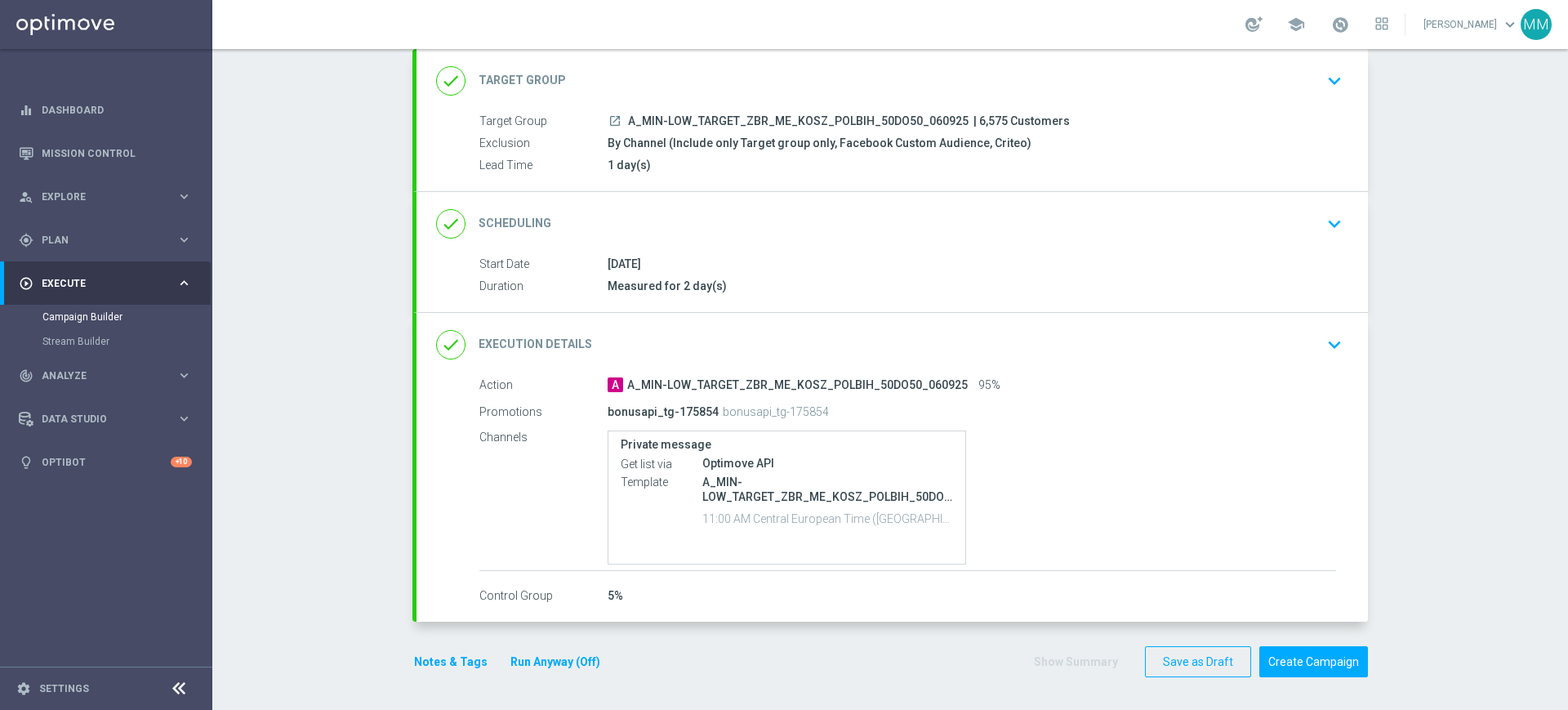
scroll to position [97, 0]
click at [490, 654] on run-anyway-button "Run Anyway (Off)" at bounding box center [555, 662] width 132 height 21
click at [460, 652] on button "Notes & Tags" at bounding box center [451, 662] width 77 height 21
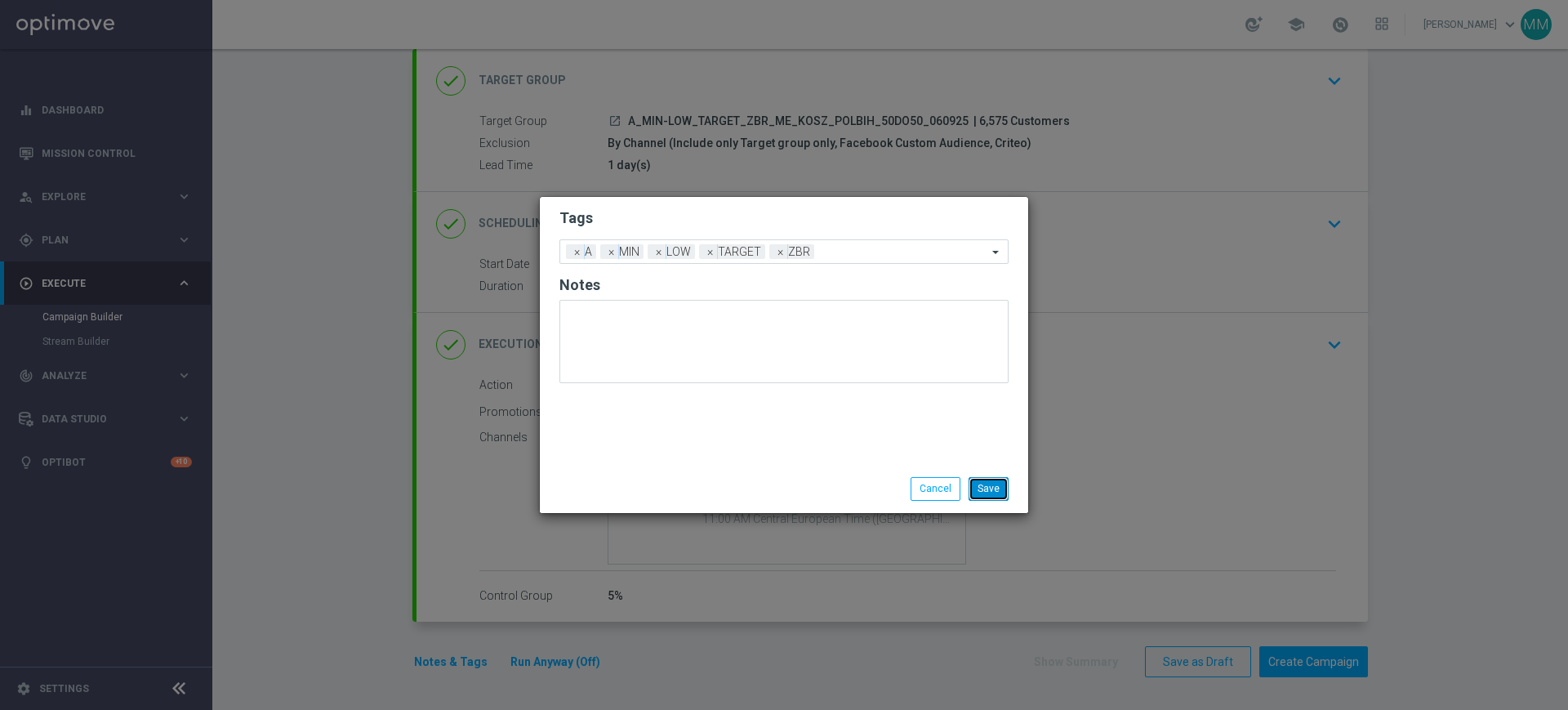
click at [1003, 484] on button "Save" at bounding box center [989, 487] width 40 height 23
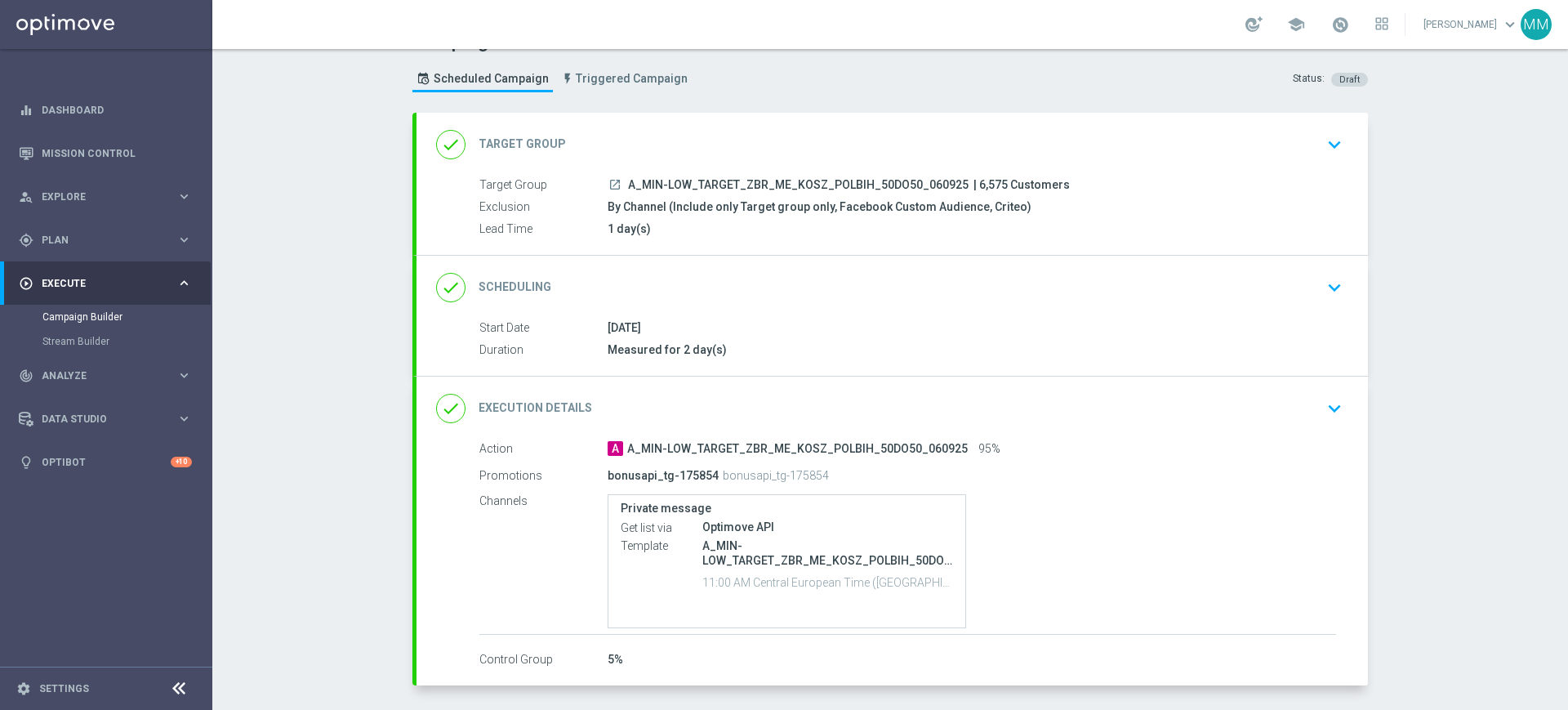
scroll to position [0, 0]
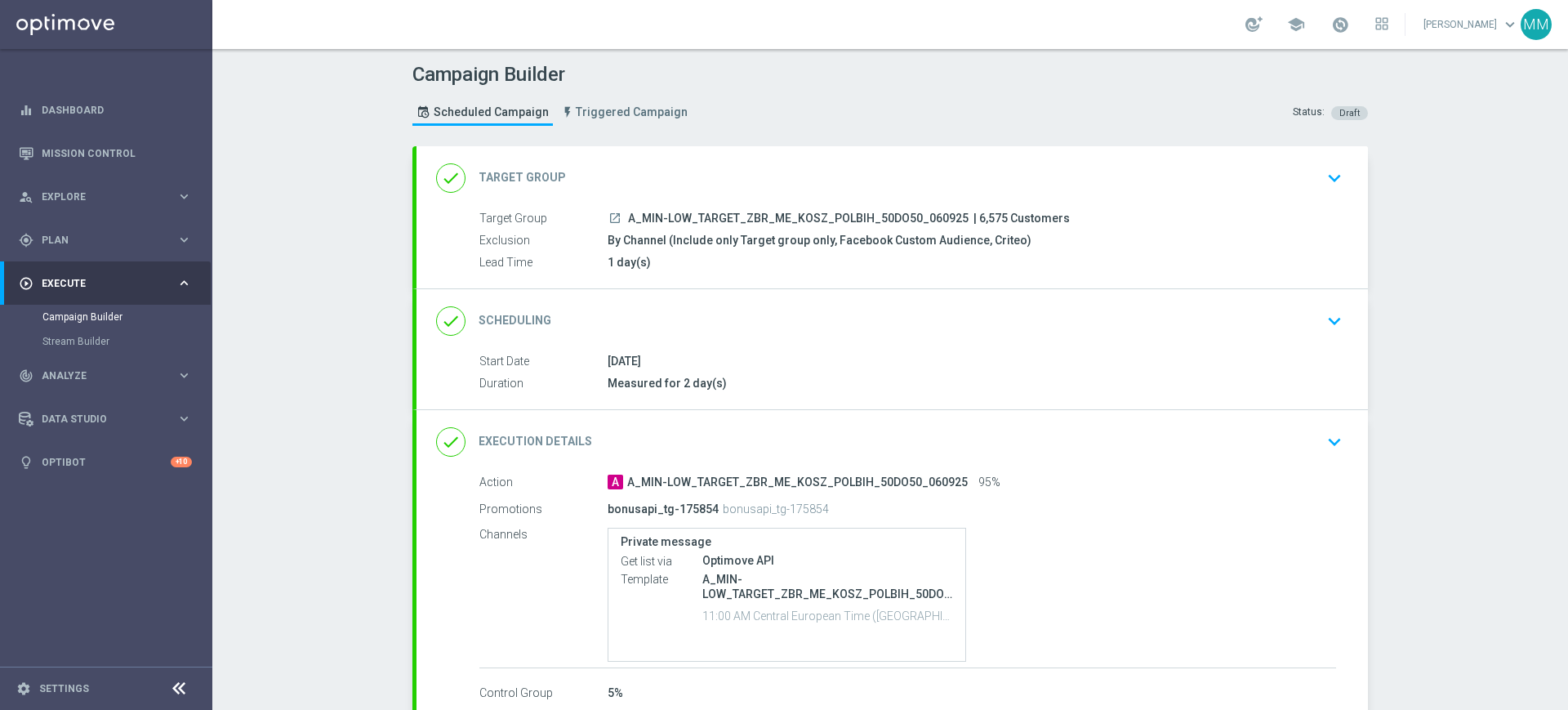
click at [742, 165] on div "done Target Group keyboard_arrow_down" at bounding box center [892, 178] width 912 height 32
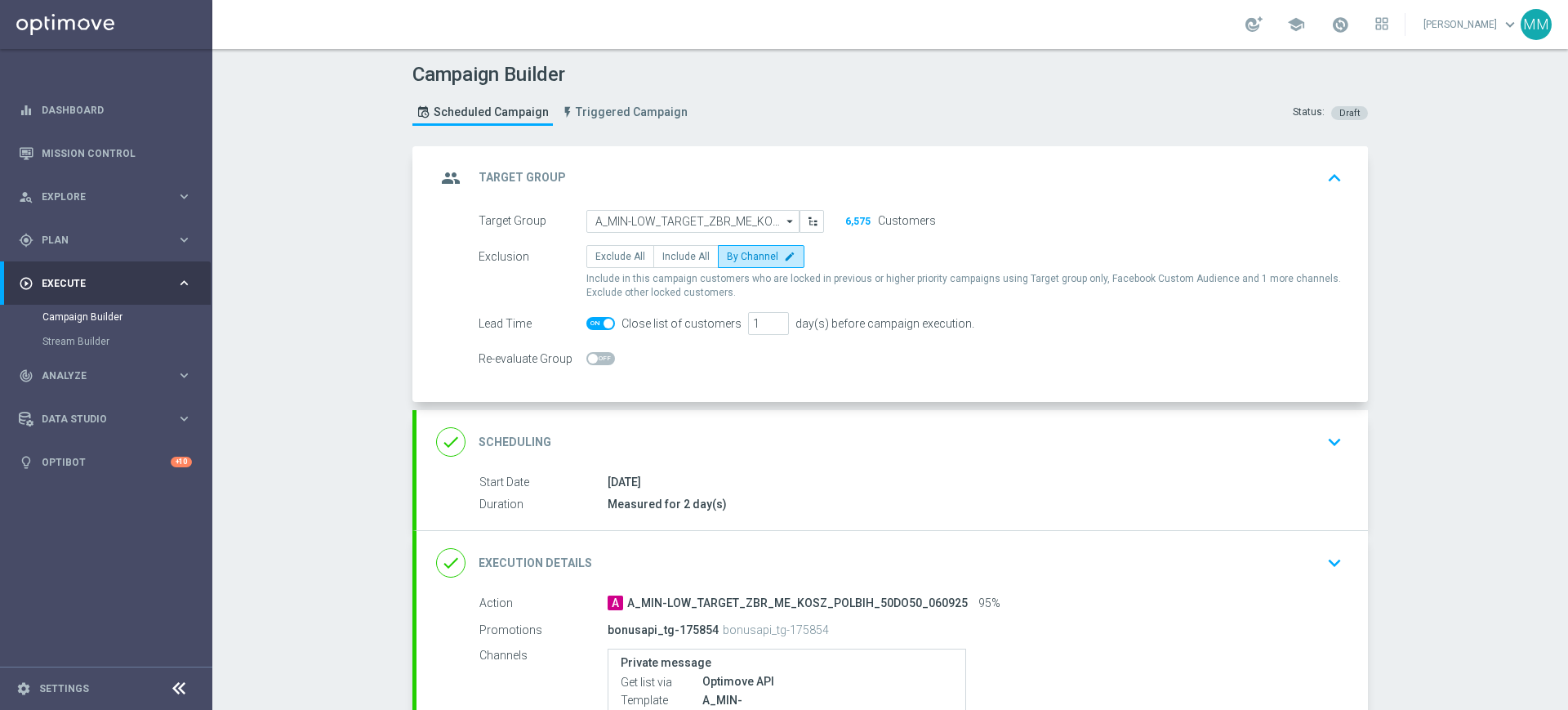
click at [819, 175] on div "group Target Group keyboard_arrow_up" at bounding box center [892, 178] width 912 height 32
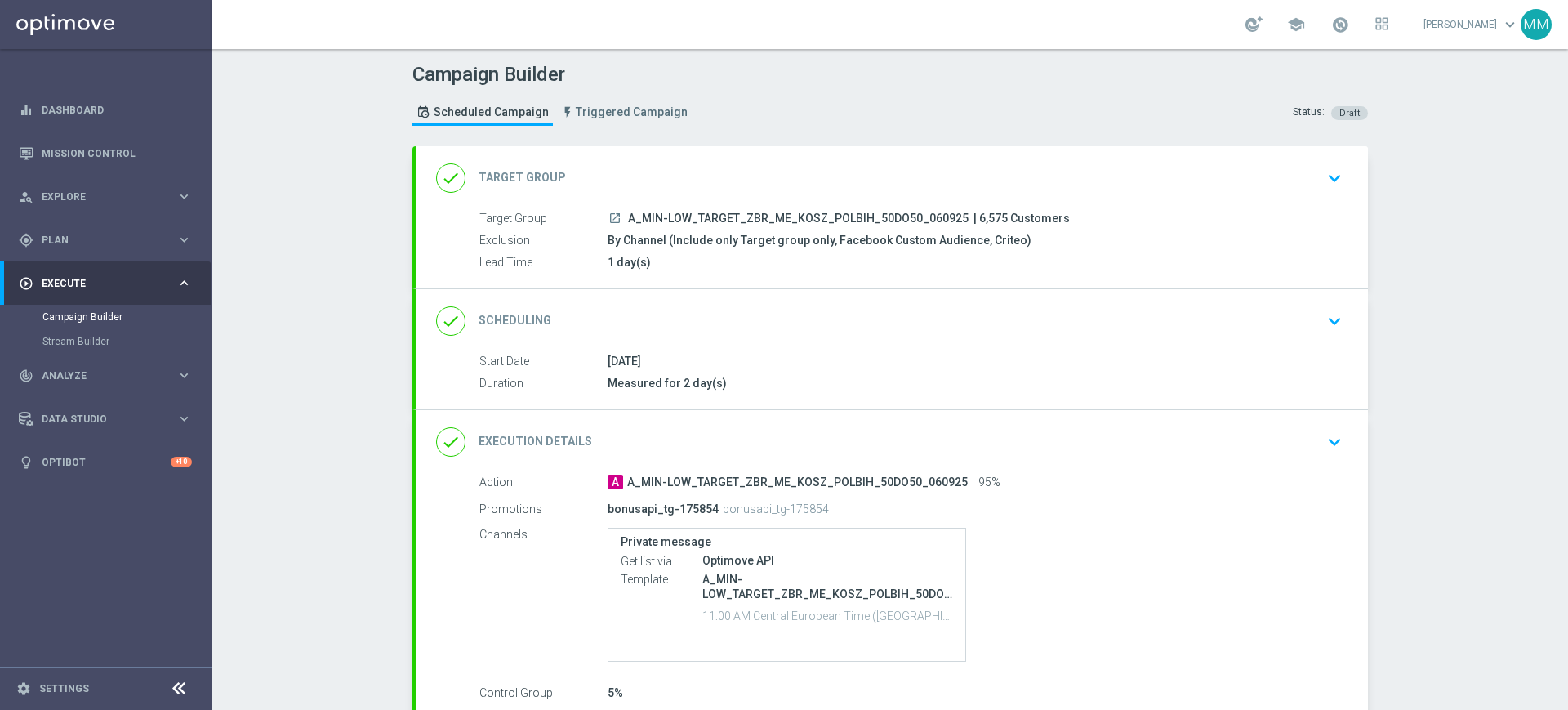
click at [761, 314] on div "done Scheduling keyboard_arrow_down Start Date [DATE] Duration Measured for 2 d…" at bounding box center [892, 350] width 951 height 120
click at [761, 314] on div "done Scheduling keyboard_arrow_down" at bounding box center [892, 321] width 912 height 32
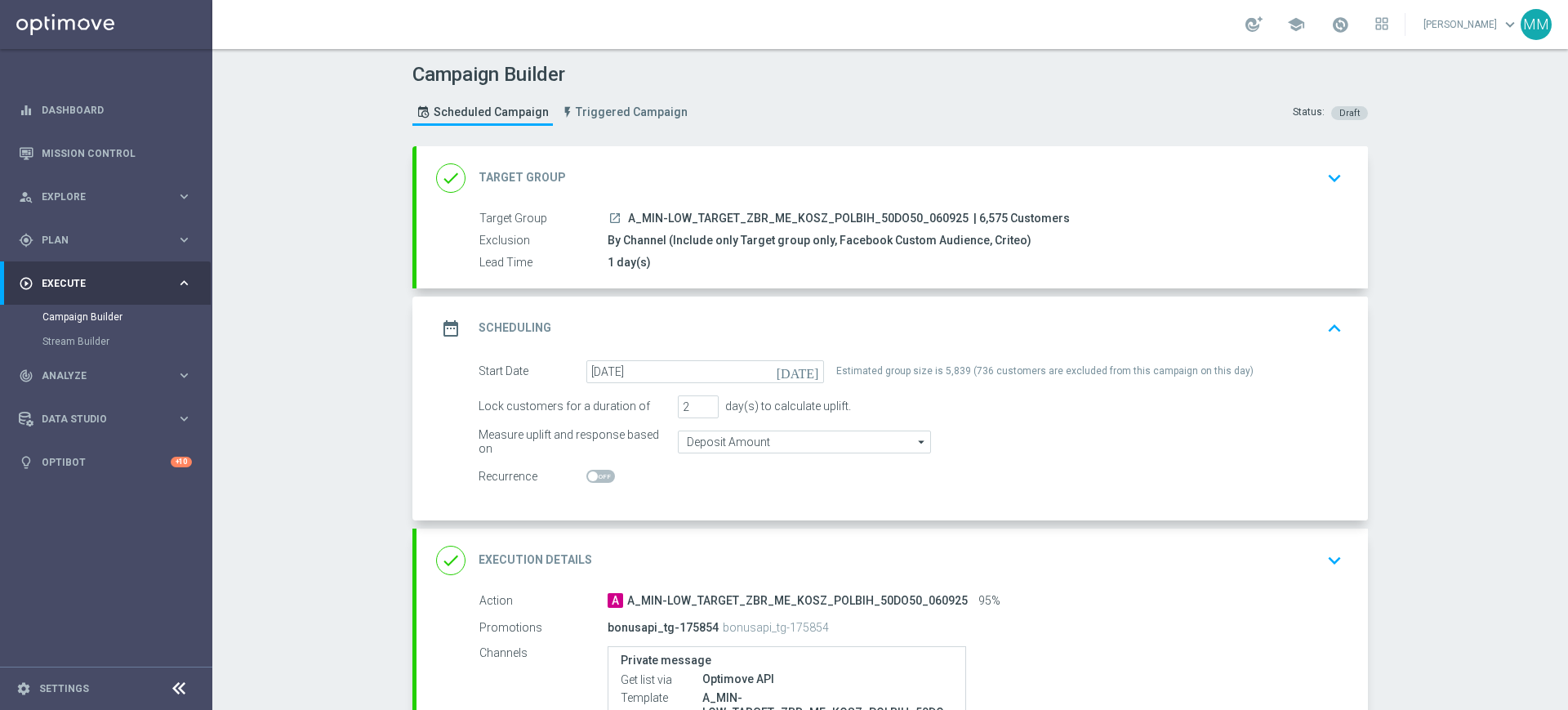
click at [682, 182] on div "done Target Group keyboard_arrow_down" at bounding box center [892, 178] width 912 height 32
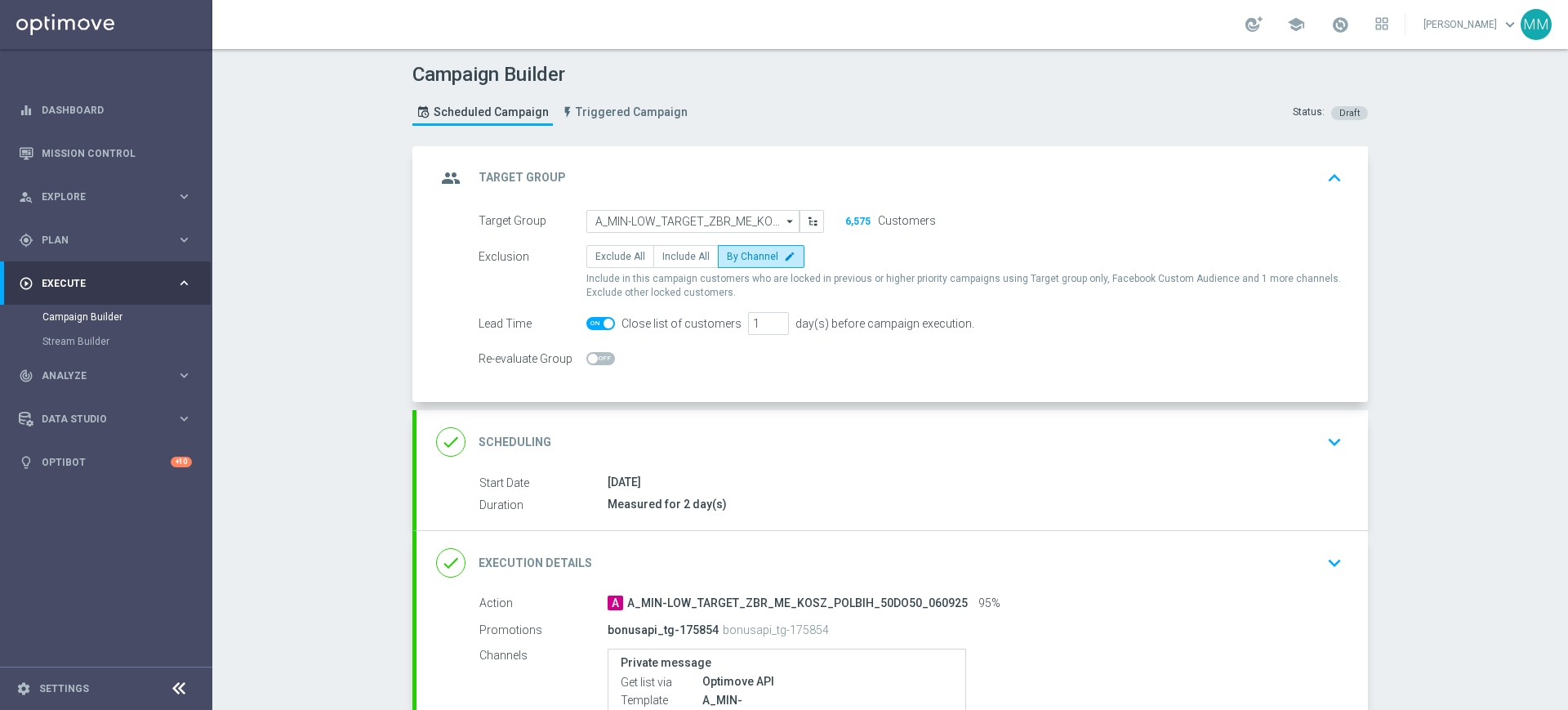
click at [817, 170] on div "group Target Group keyboard_arrow_up" at bounding box center [892, 178] width 912 height 32
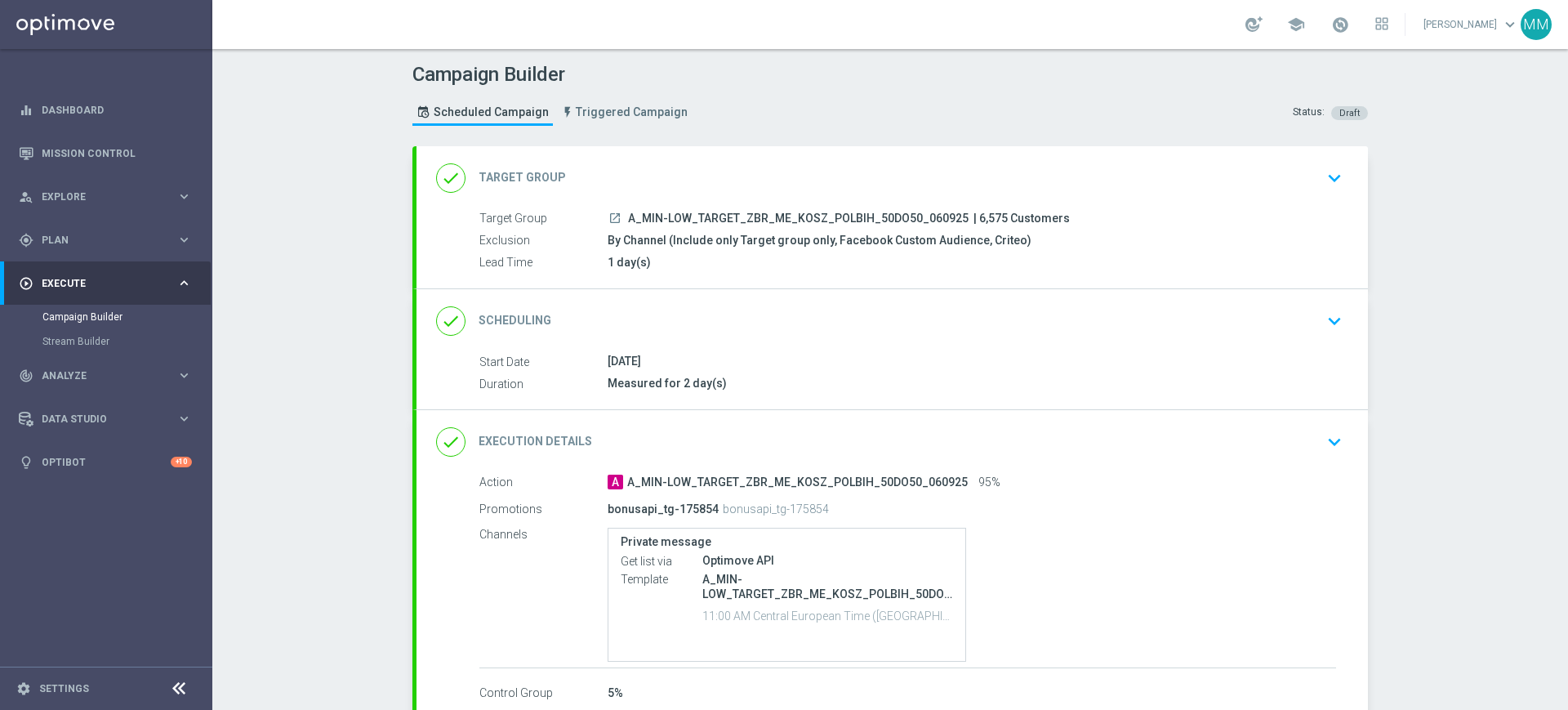
click at [828, 316] on div "done Scheduling keyboard_arrow_down Start Date [DATE] Duration Measured for 2 d…" at bounding box center [892, 350] width 951 height 120
click at [827, 307] on div "done Scheduling keyboard_arrow_down" at bounding box center [892, 321] width 912 height 32
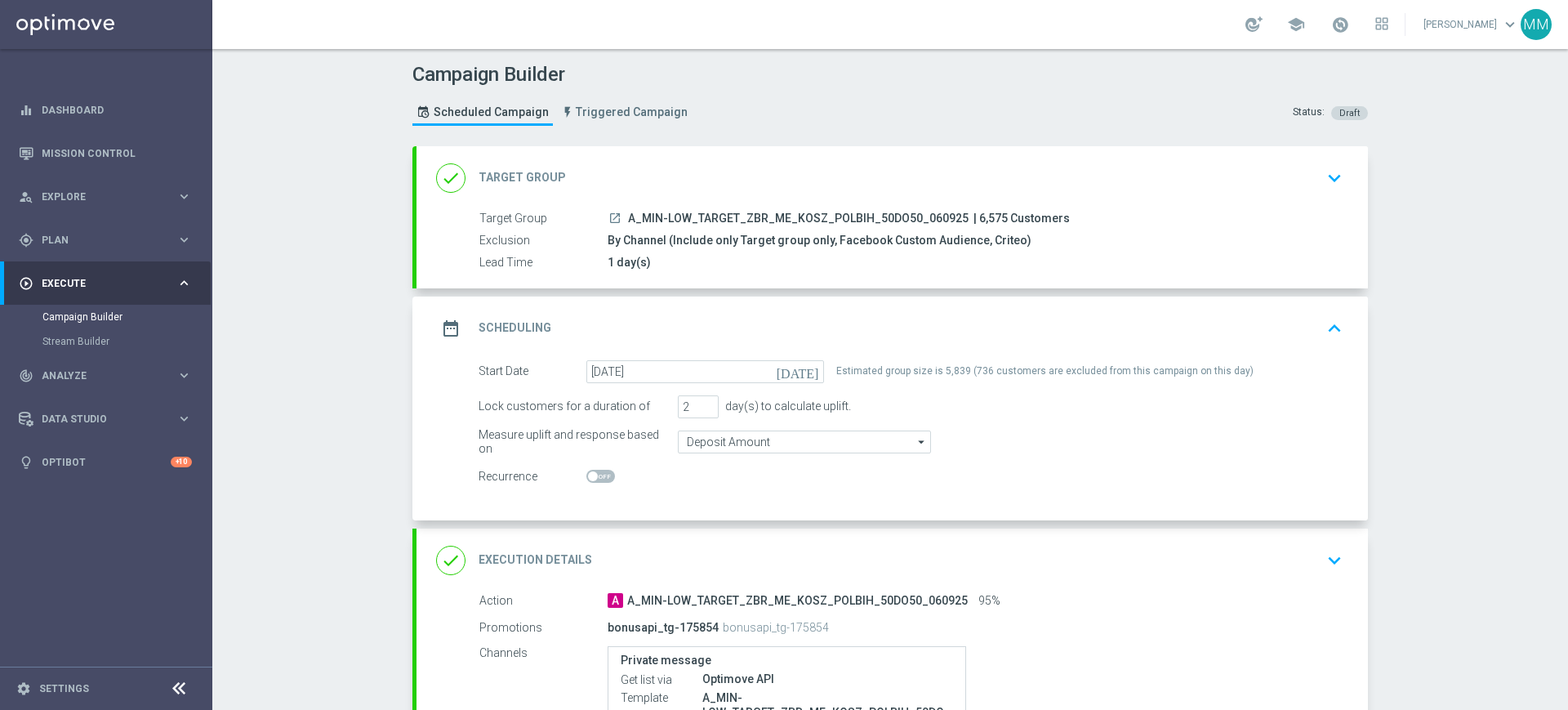
scroll to position [102, 0]
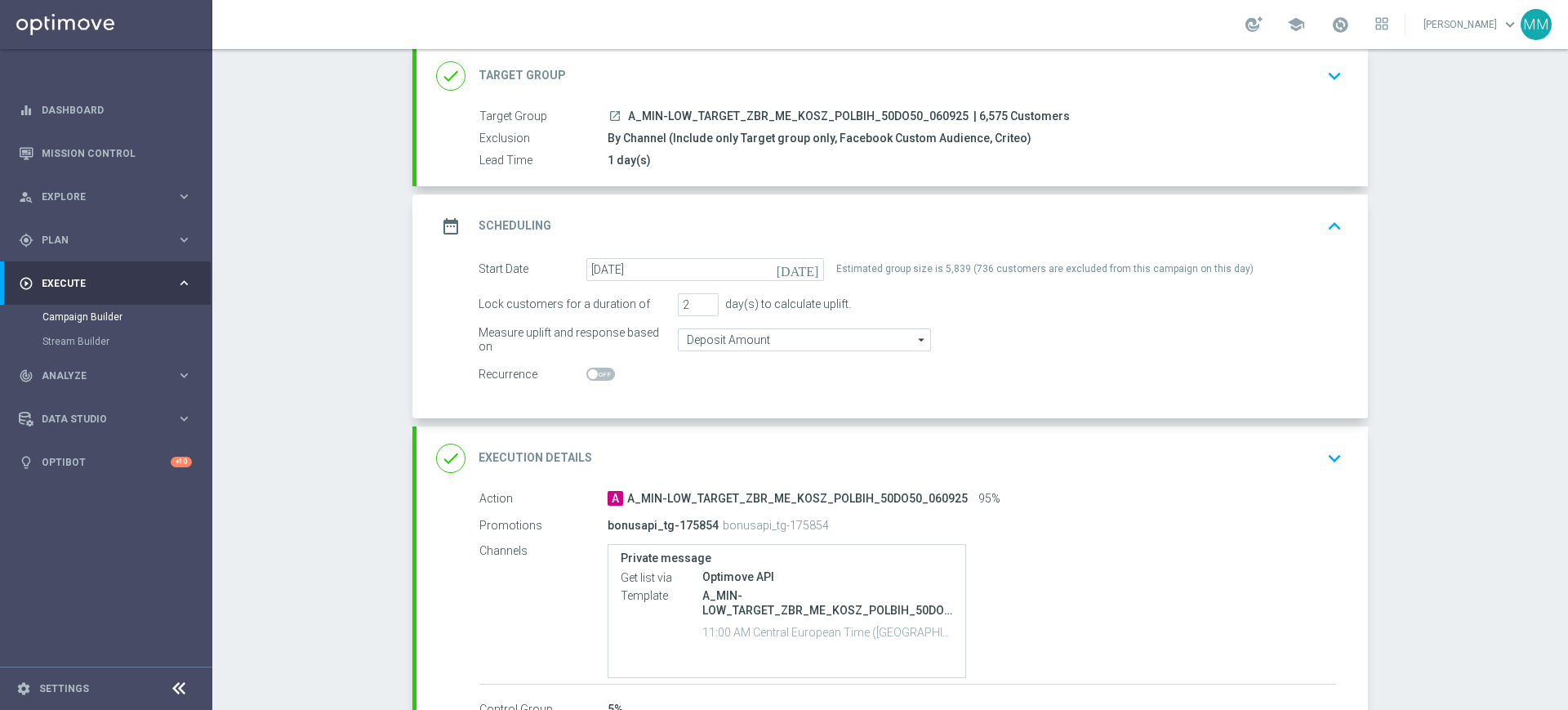
click at [691, 229] on div "date_range Scheduling keyboard_arrow_up" at bounding box center [892, 226] width 912 height 32
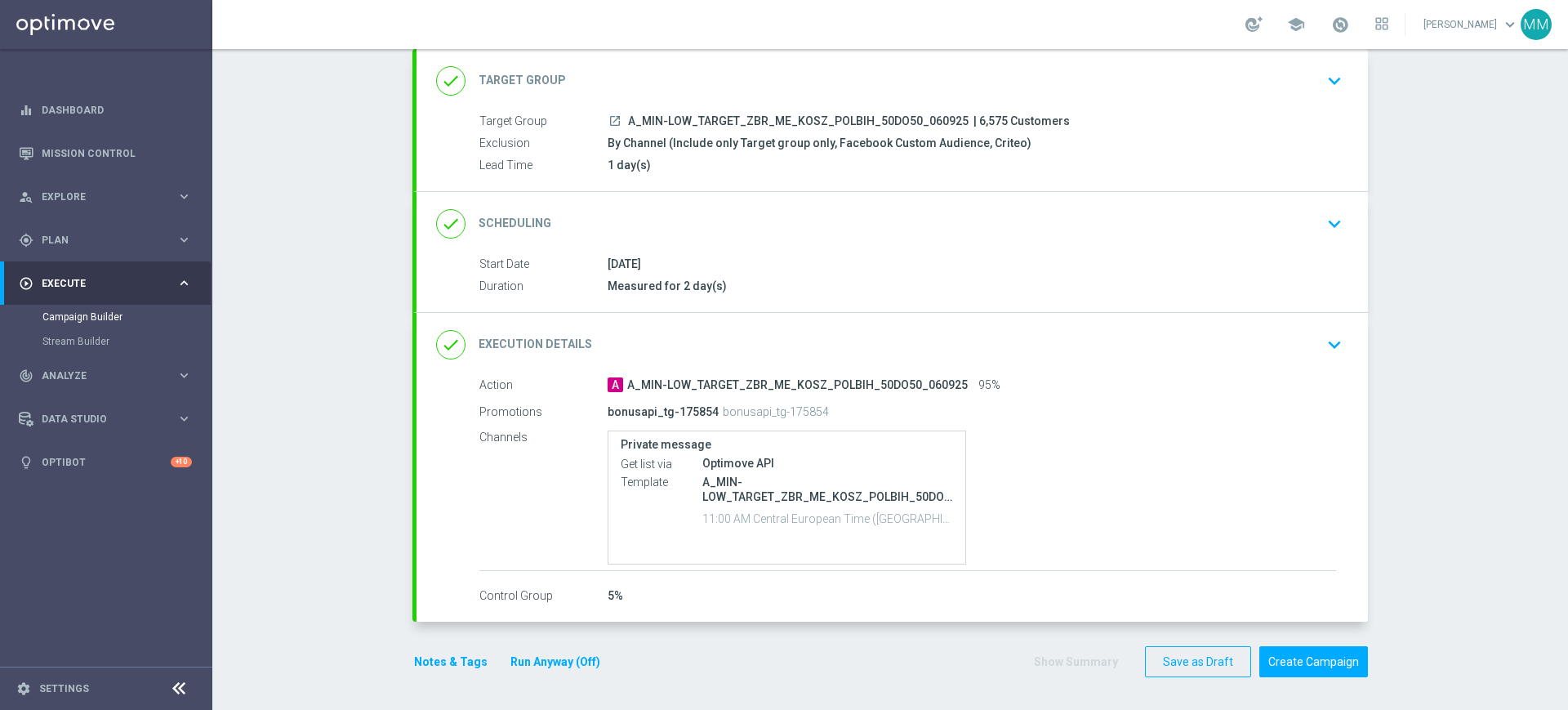
scroll to position [97, 0]
click at [636, 206] on div "done Scheduling keyboard_arrow_down" at bounding box center [892, 224] width 951 height 64
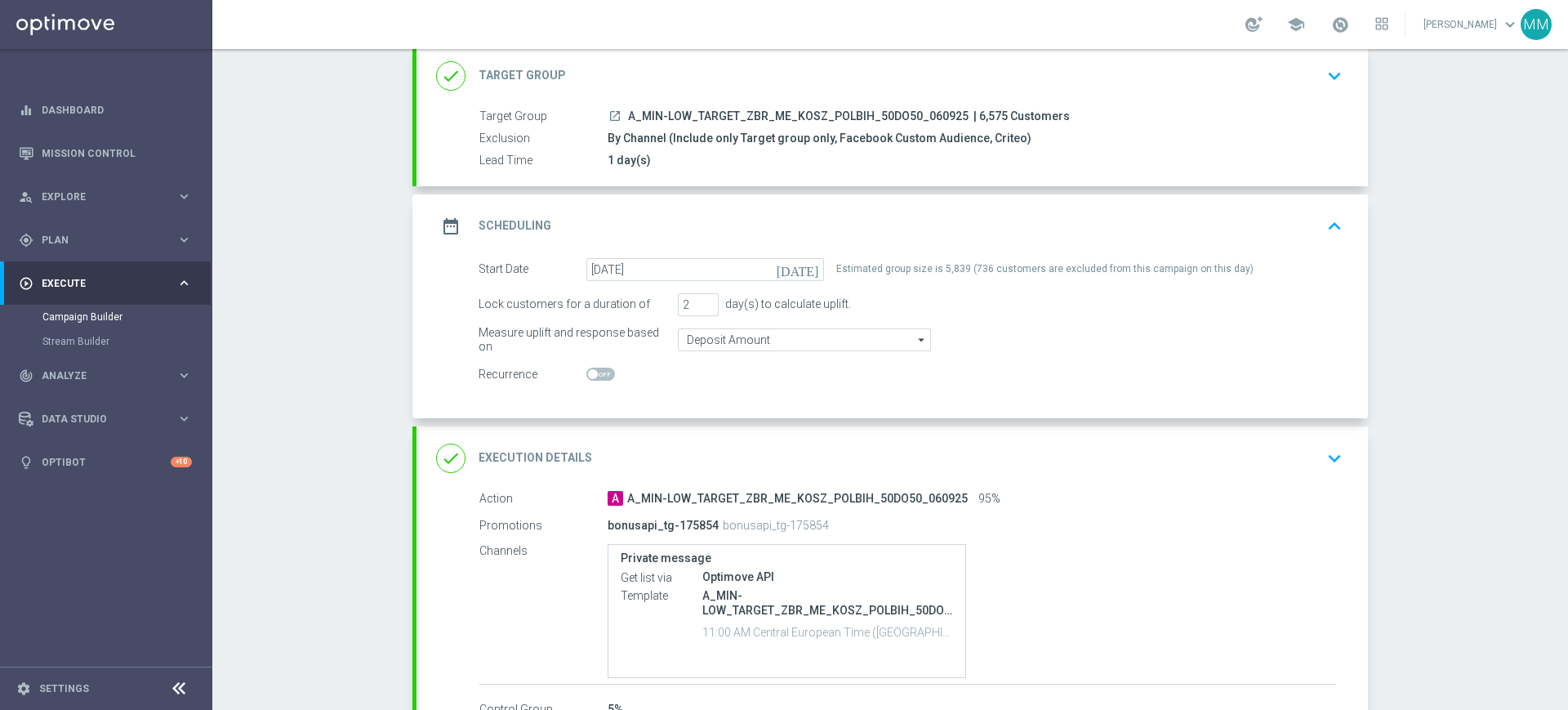
click at [651, 217] on div "date_range Scheduling keyboard_arrow_up" at bounding box center [892, 226] width 912 height 32
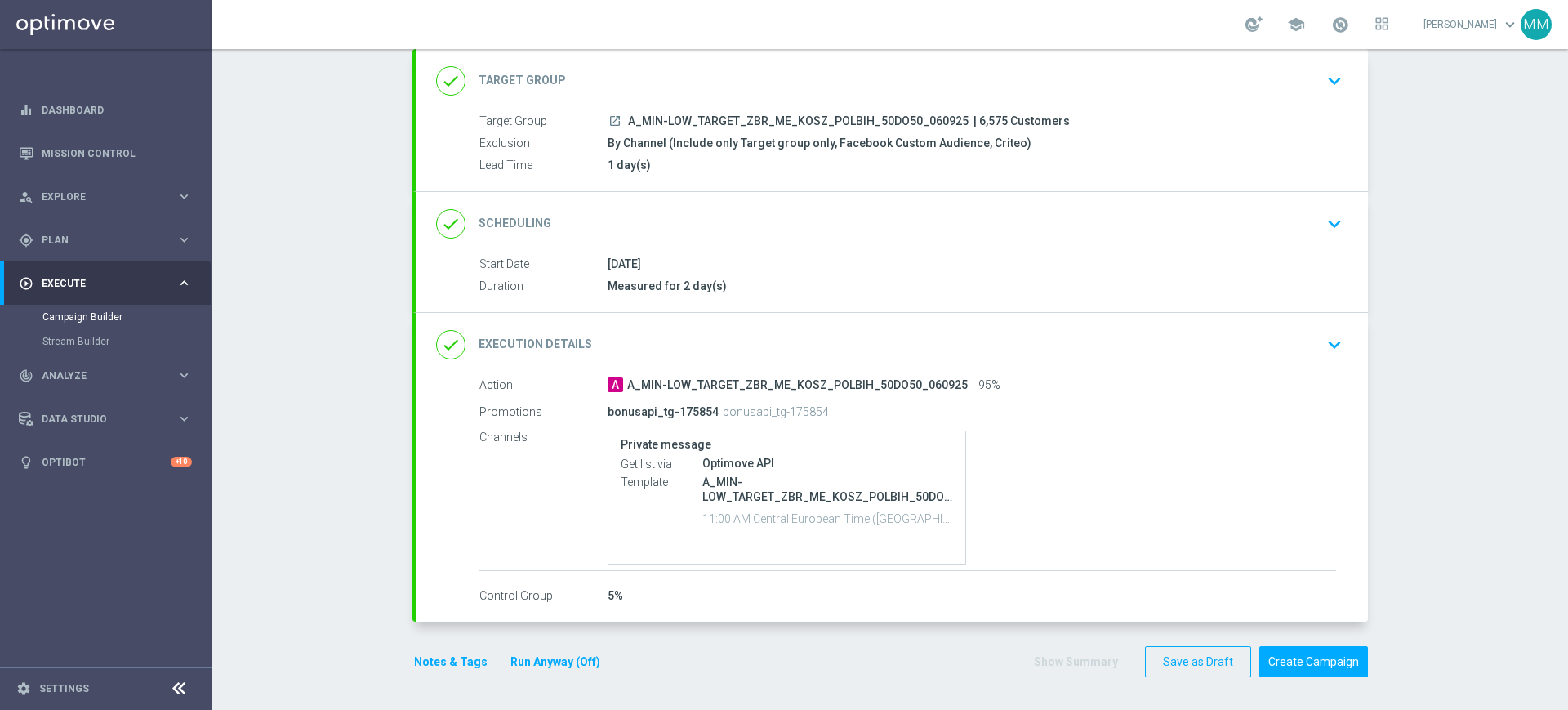
scroll to position [97, 0]
click at [438, 664] on button "Notes & Tags" at bounding box center [451, 662] width 77 height 21
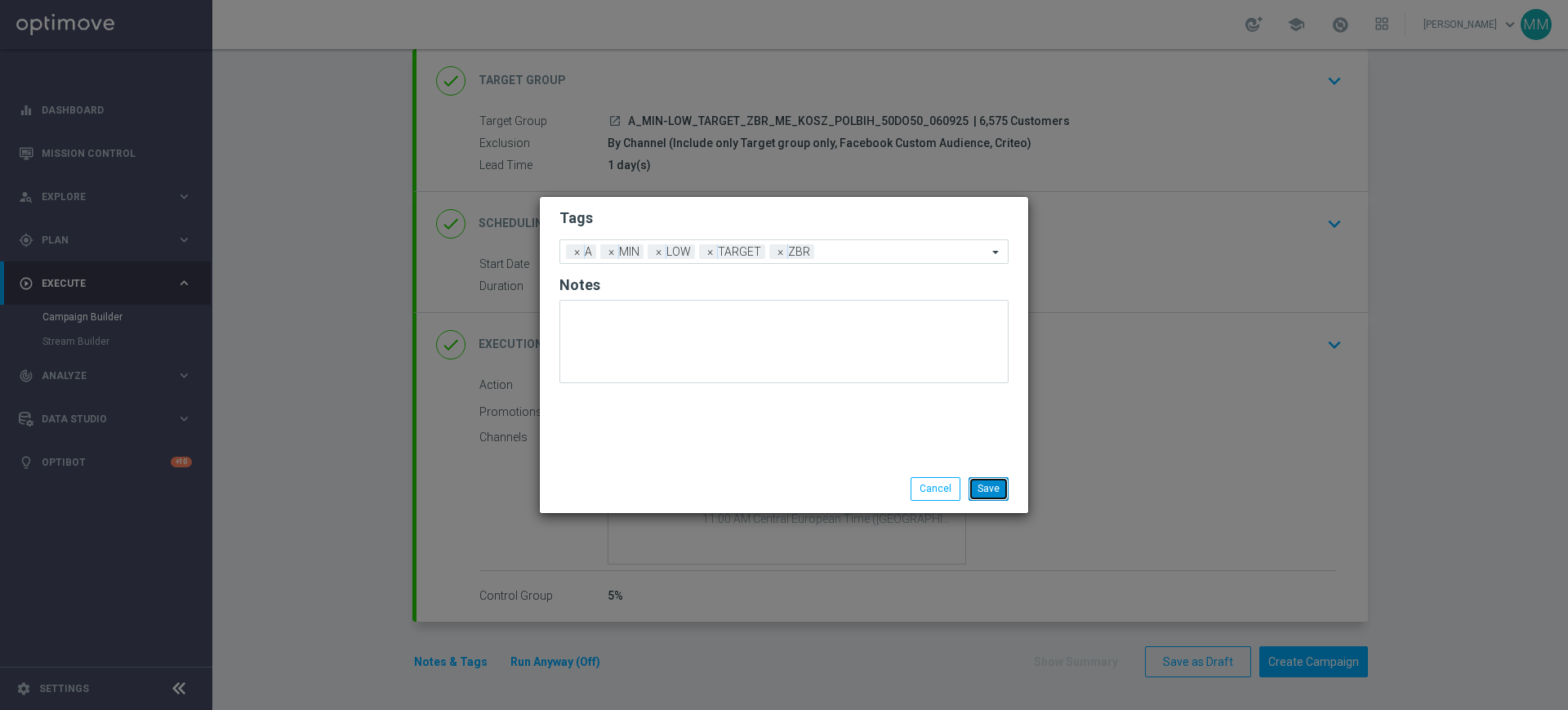
click at [989, 488] on button "Save" at bounding box center [989, 487] width 40 height 23
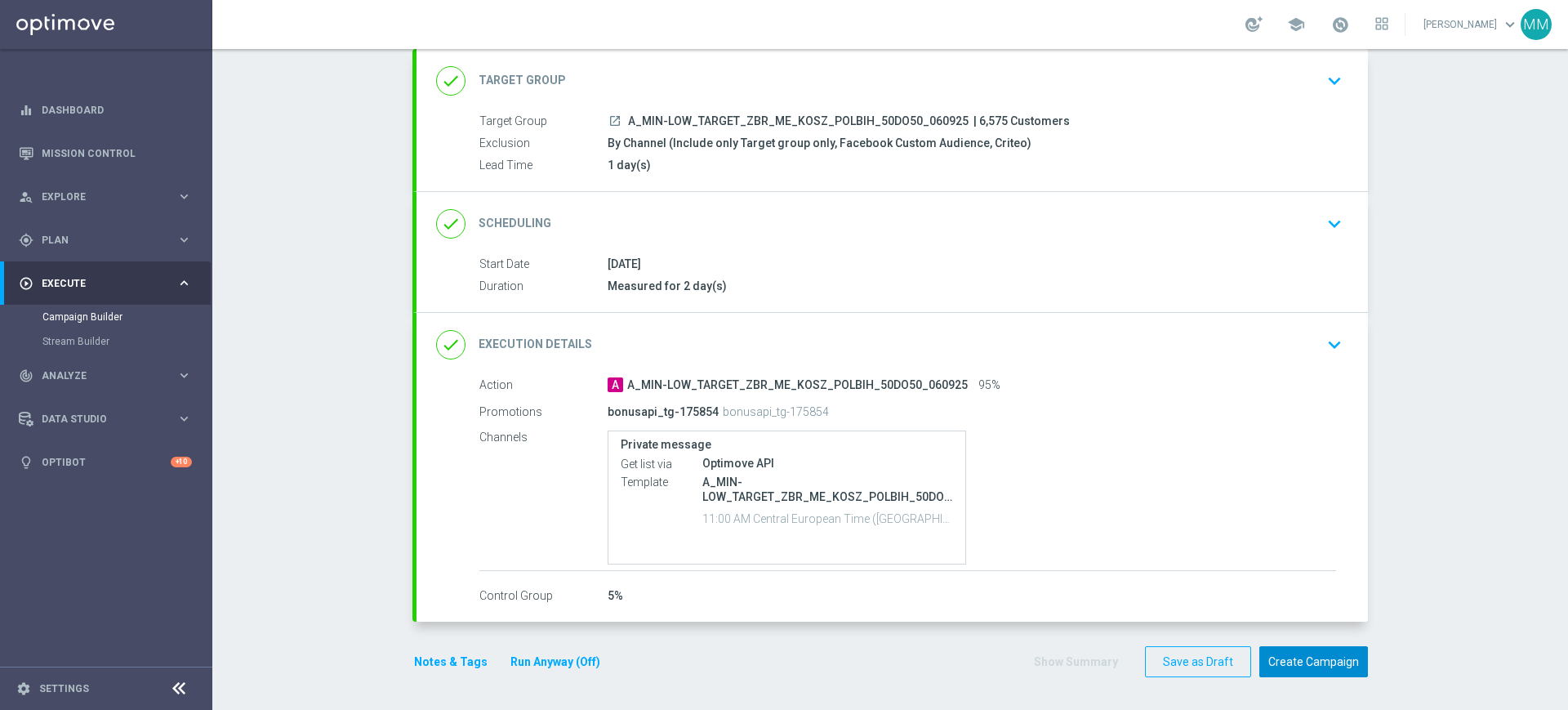
click at [1278, 662] on button "Create Campaign" at bounding box center [1314, 662] width 108 height 32
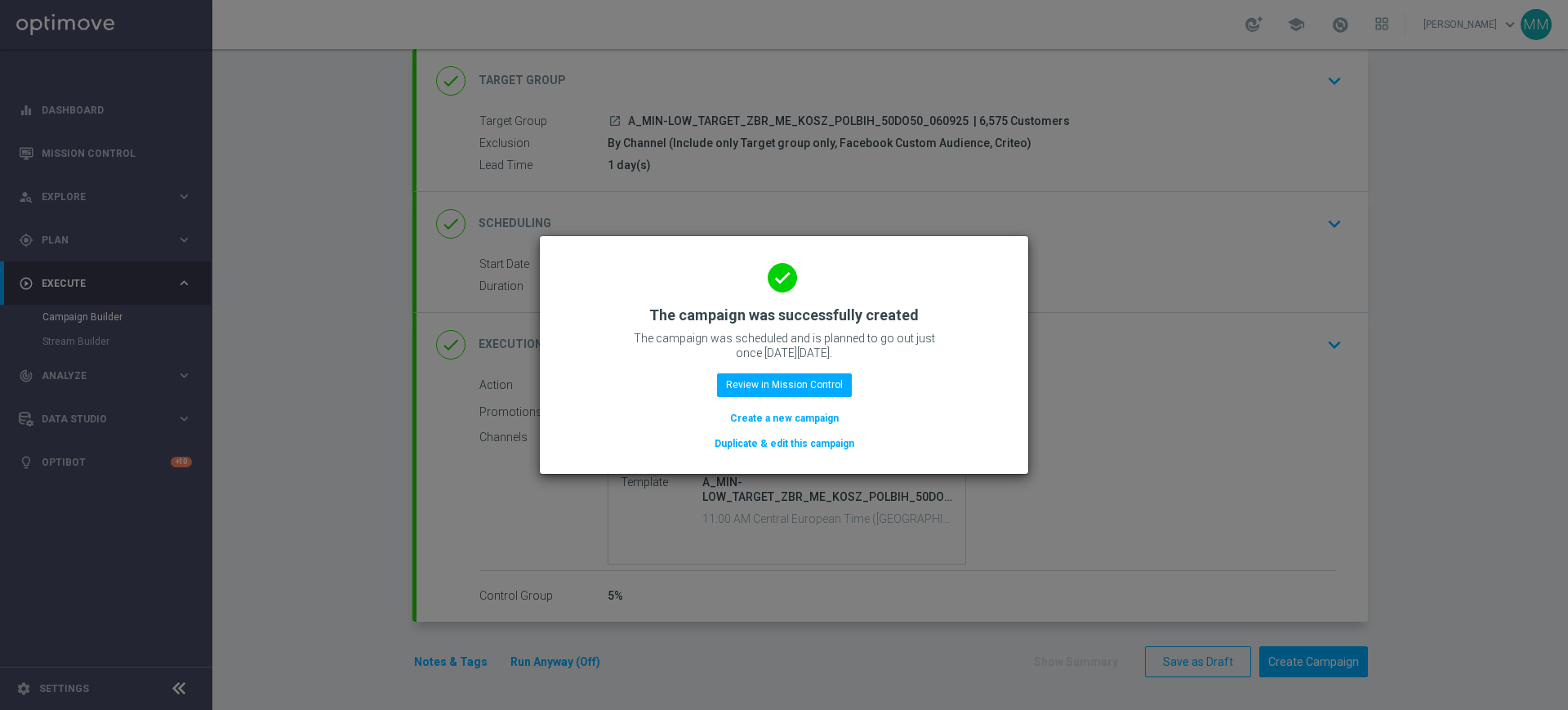
click at [796, 415] on button "Create a new campaign" at bounding box center [785, 419] width 112 height 18
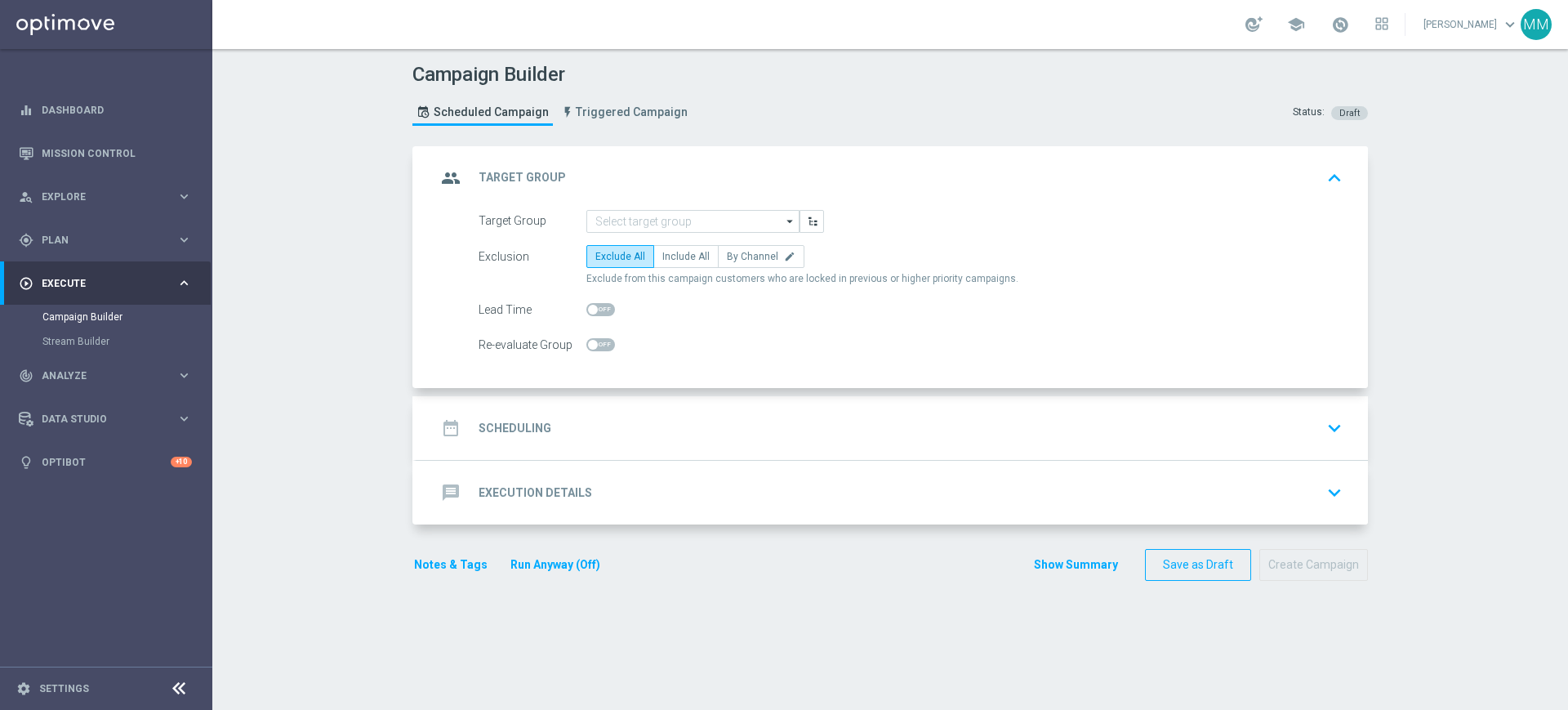
scroll to position [0, 0]
click at [683, 227] on input at bounding box center [693, 221] width 213 height 23
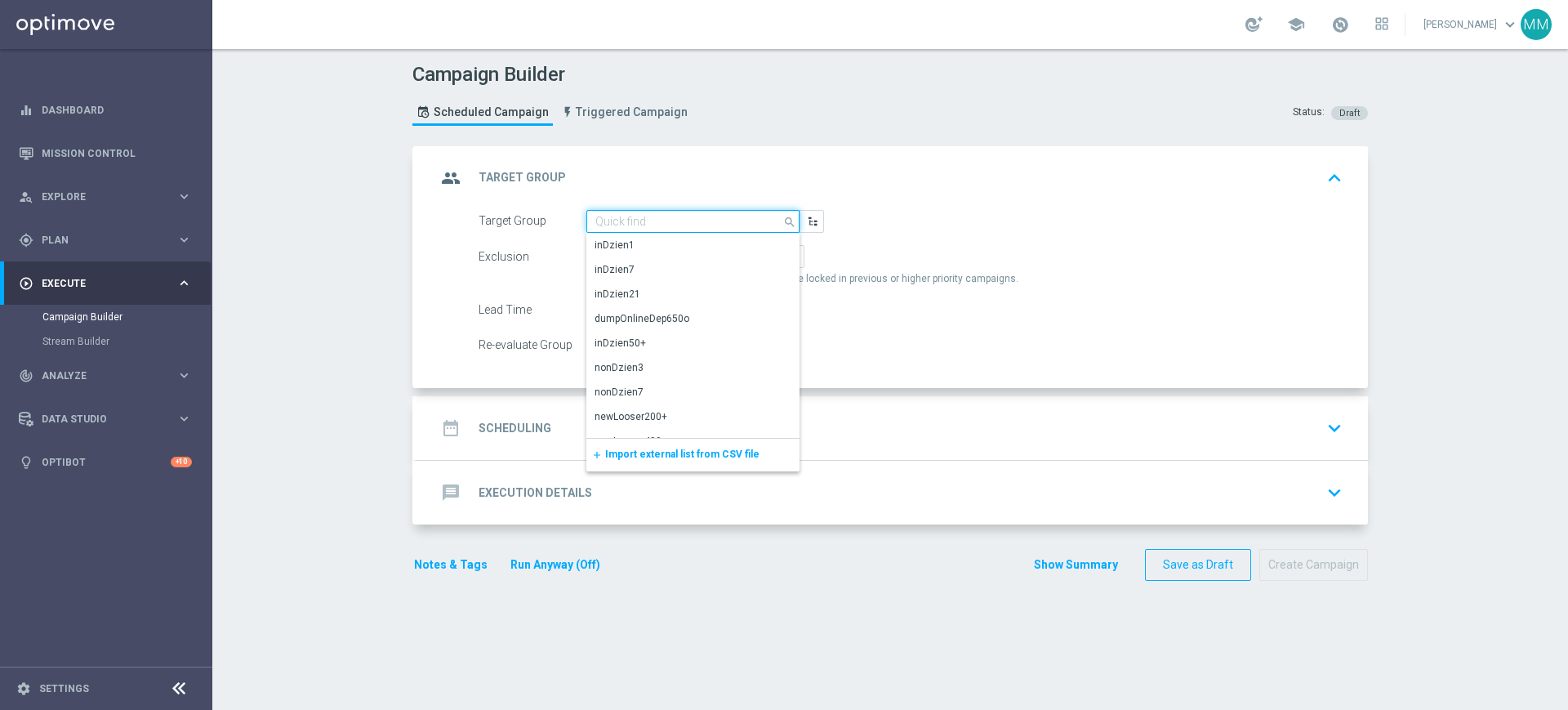
paste input "A_MED_TARGET_ZBR_ME_KOSZ_POLBIH_50DO100_060925"
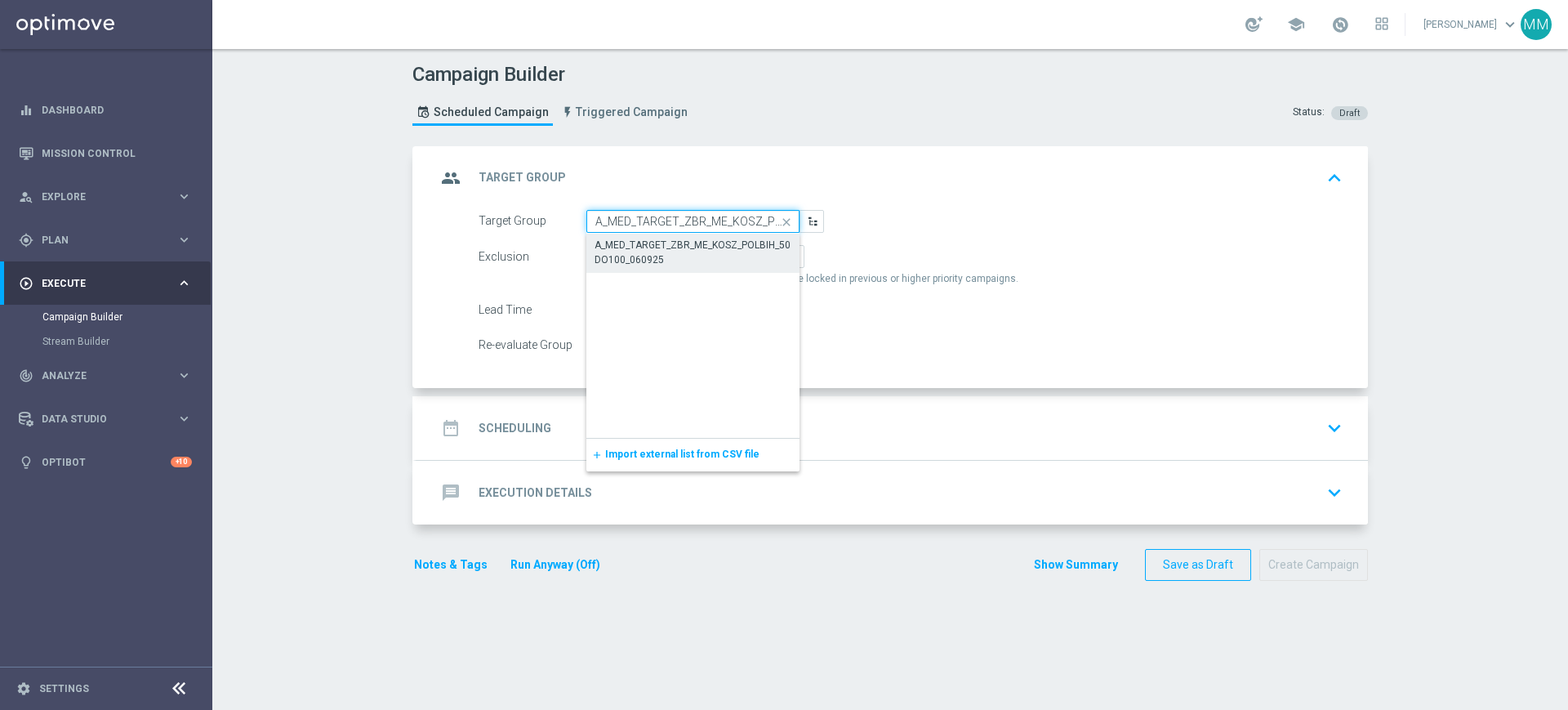
scroll to position [0, 115]
click at [678, 250] on div "A_MED_TARGET_ZBR_ME_KOSZ_POLBIH_50DO100_060925" at bounding box center [693, 252] width 197 height 30
type input "A_MED_TARGET_ZBR_ME_KOSZ_POLBIH_50DO100_060925"
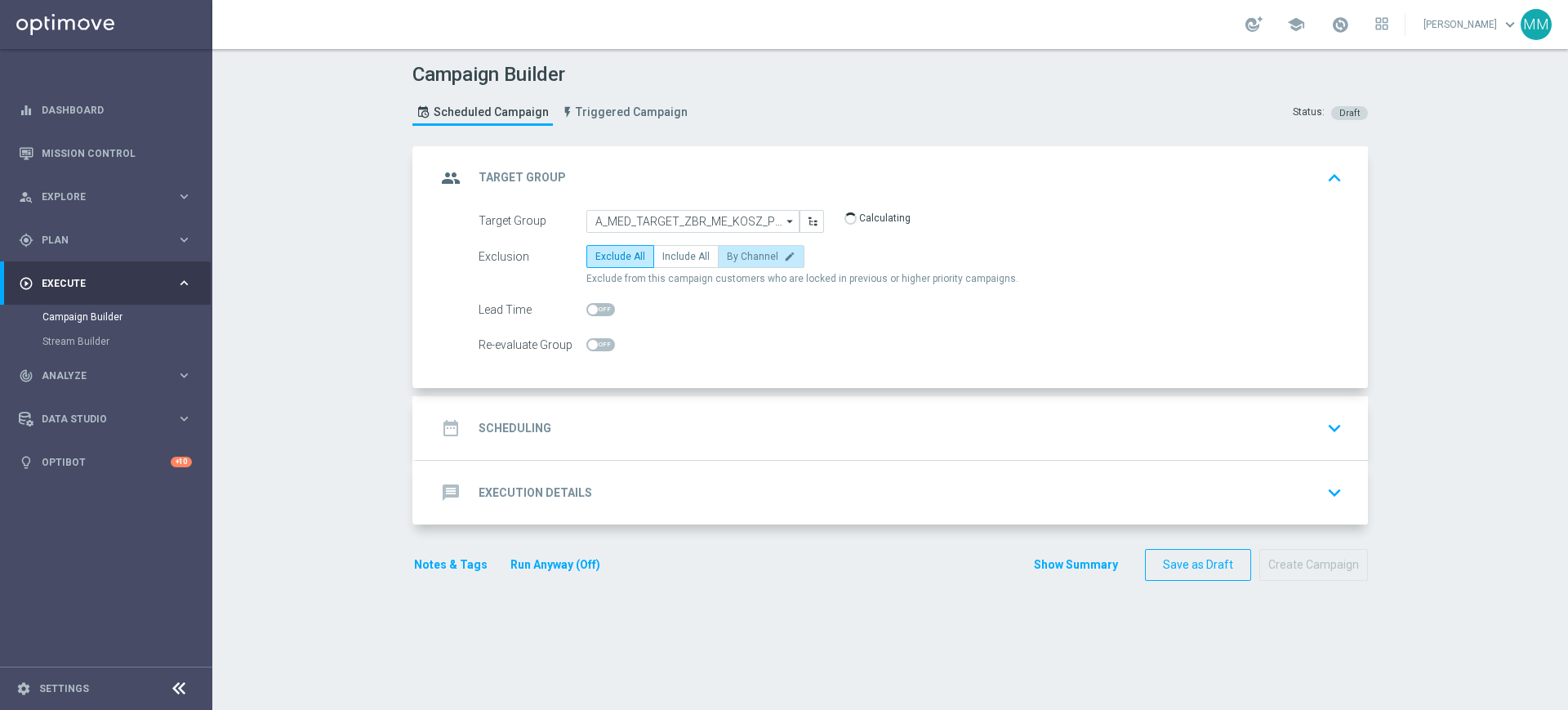
click at [758, 256] on span "By Channel" at bounding box center [752, 257] width 51 height 12
click at [738, 256] on input "By Channel edit" at bounding box center [732, 259] width 11 height 11
radio input "true"
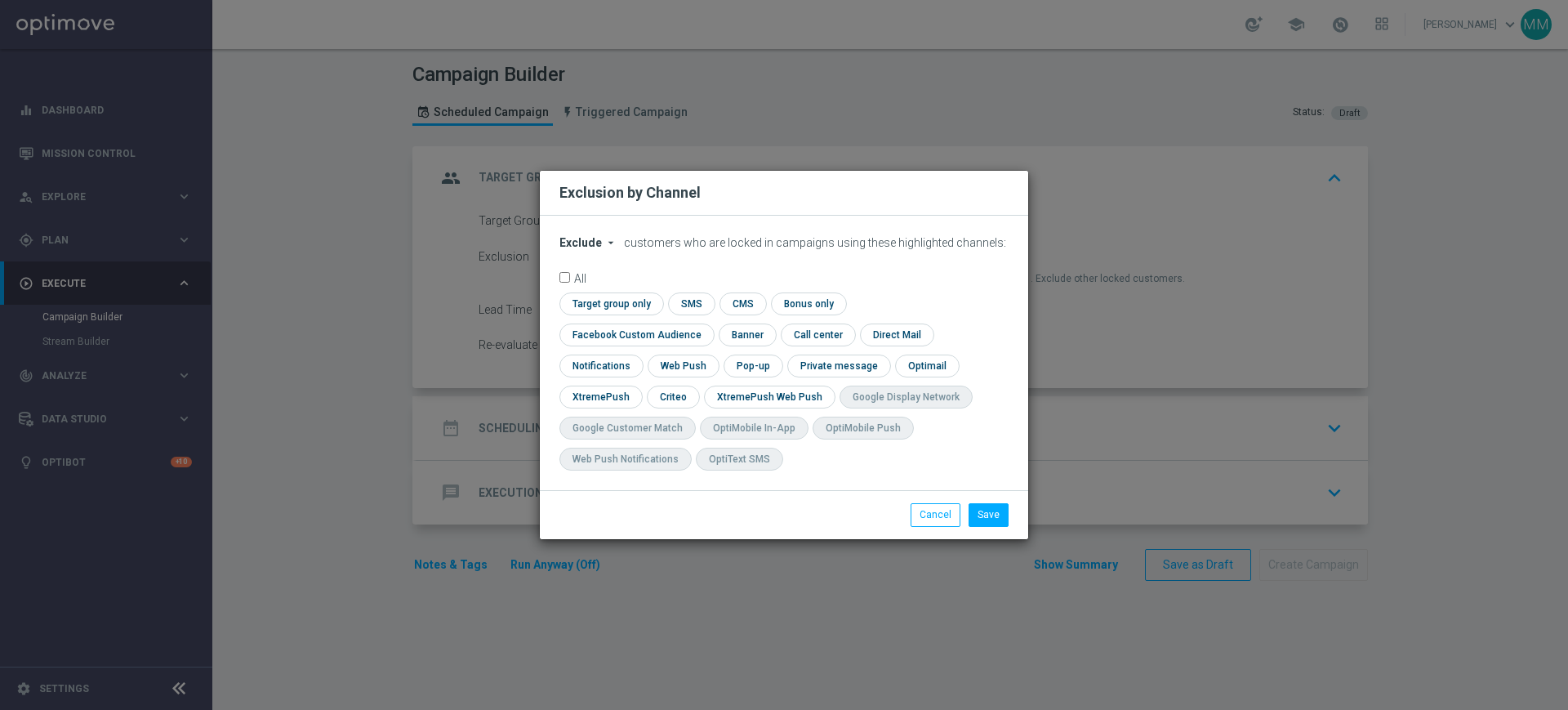
click at [581, 250] on button "Exclude arrow_drop_down" at bounding box center [590, 243] width 62 height 14
click at [0, 0] on span "Include" at bounding box center [0, 0] width 0 height 0
click at [609, 314] on input "checkbox" at bounding box center [609, 303] width 99 height 22
checkbox input "true"
click at [637, 341] on input "checkbox" at bounding box center [633, 334] width 148 height 22
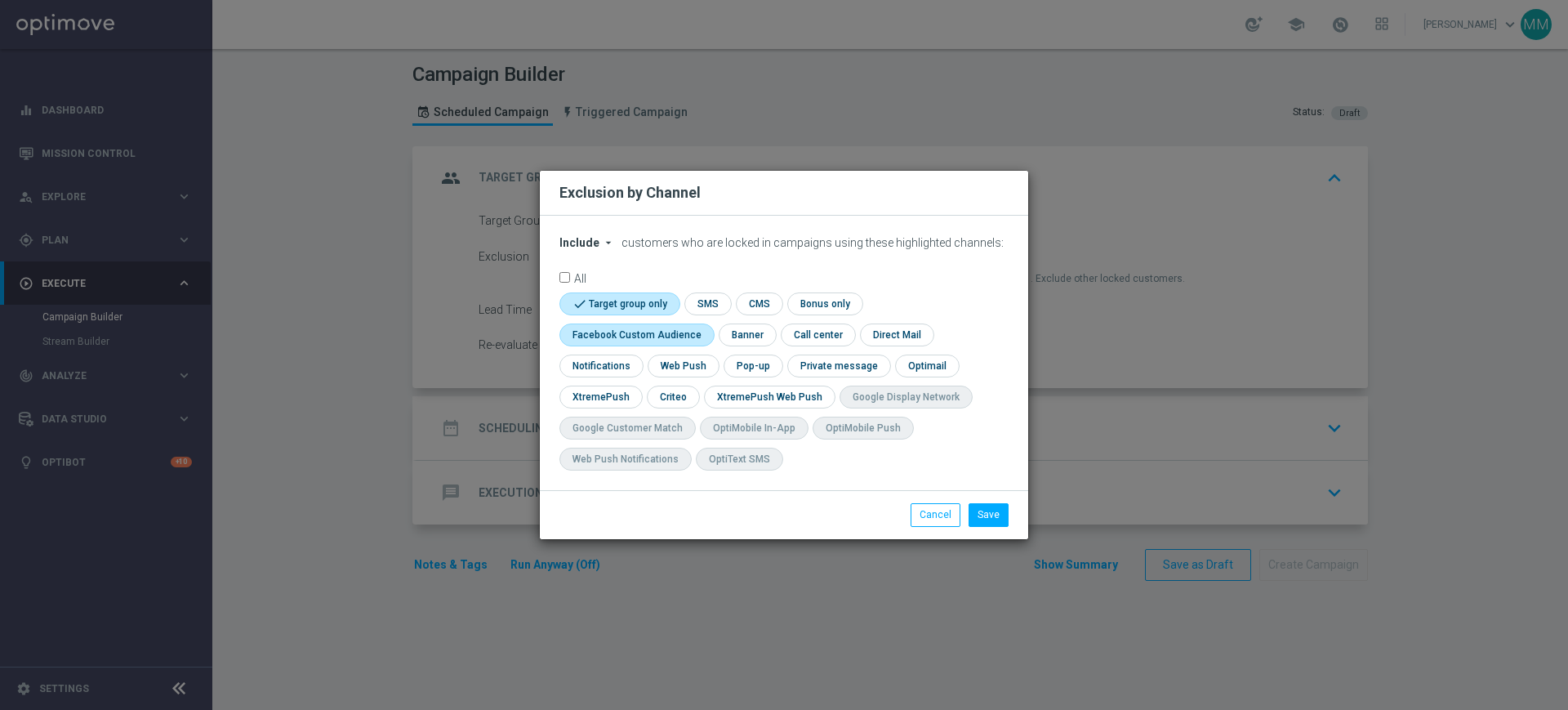
checkbox input "true"
click at [669, 400] on input "checkbox" at bounding box center [672, 396] width 50 height 22
checkbox input "true"
click at [979, 515] on button "Save" at bounding box center [989, 514] width 40 height 23
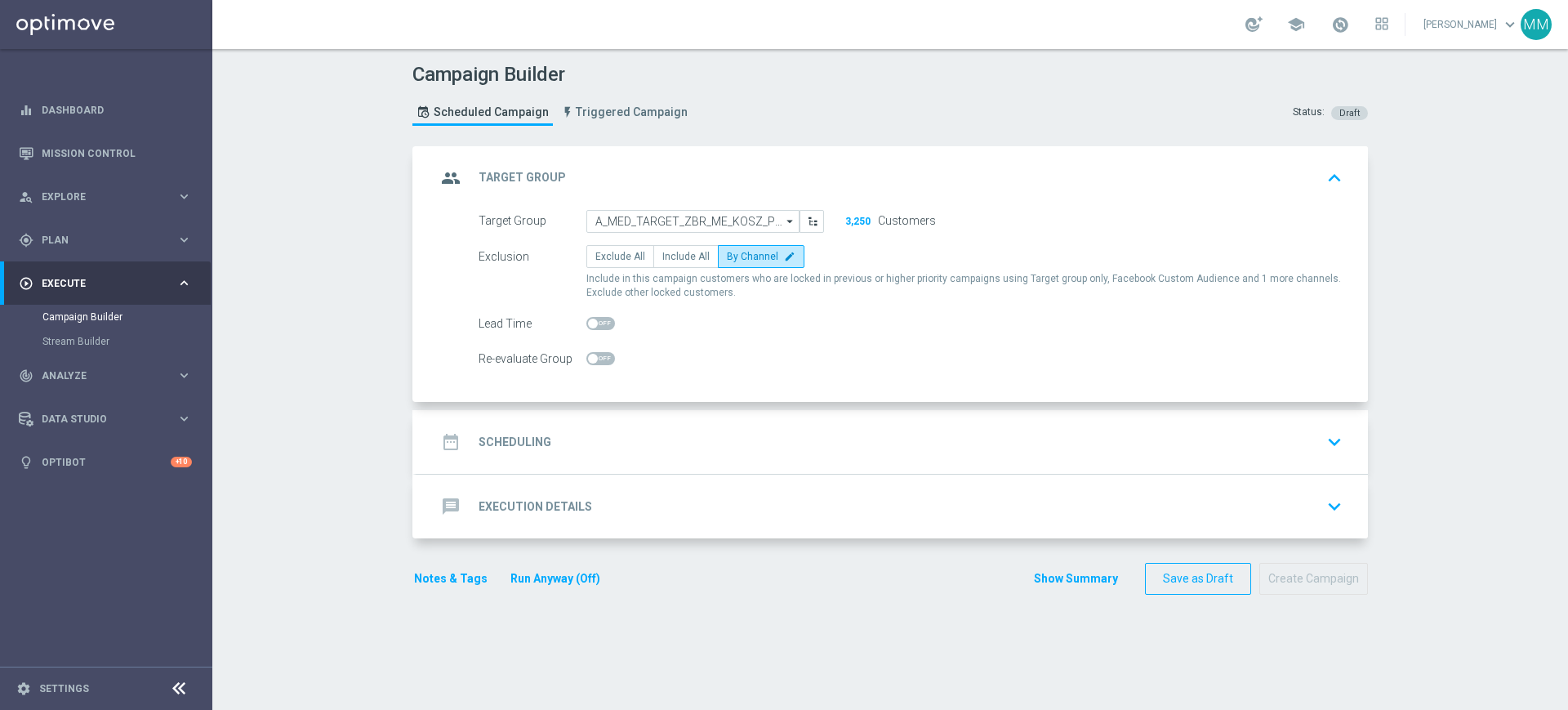
click at [672, 433] on div "date_range Scheduling keyboard_arrow_down" at bounding box center [892, 442] width 912 height 32
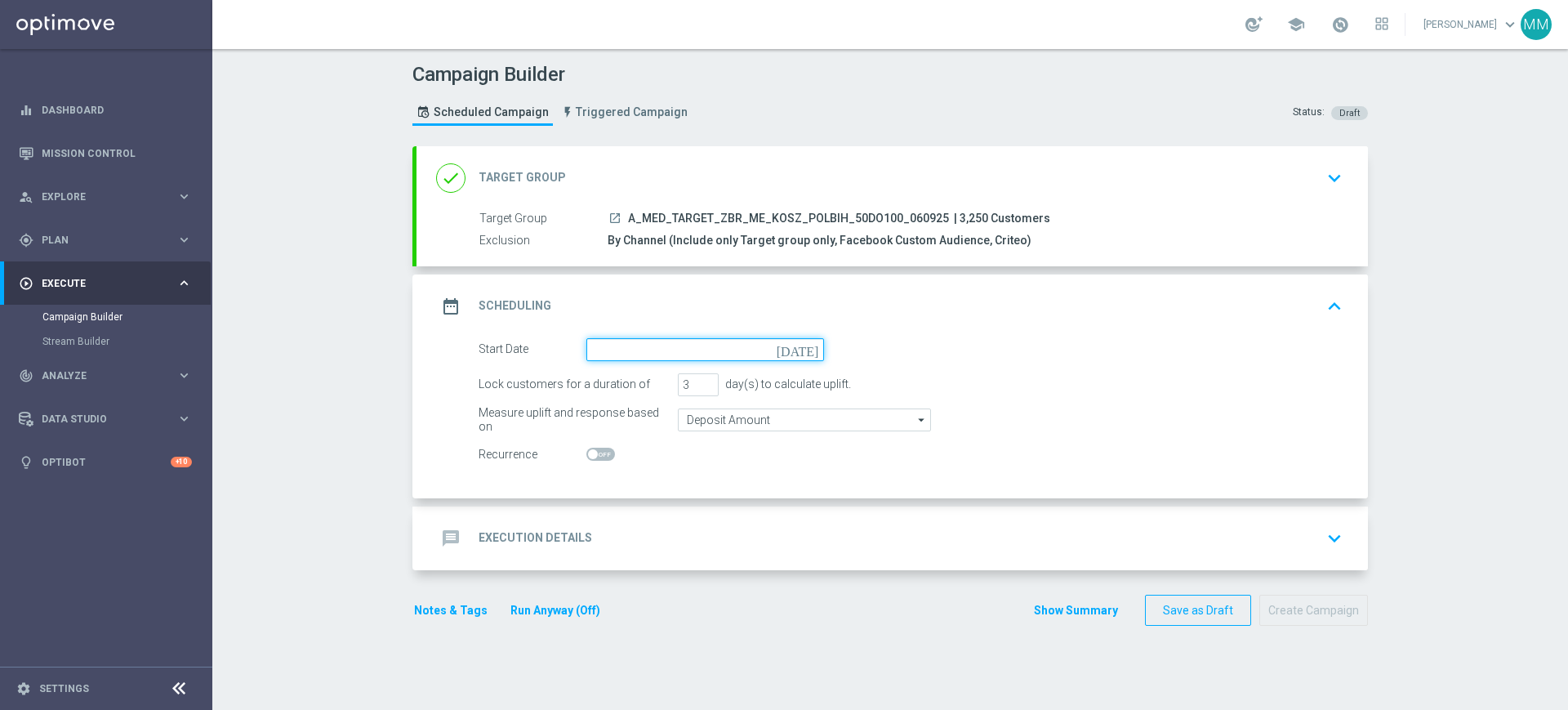
click at [643, 352] on input at bounding box center [705, 349] width 237 height 23
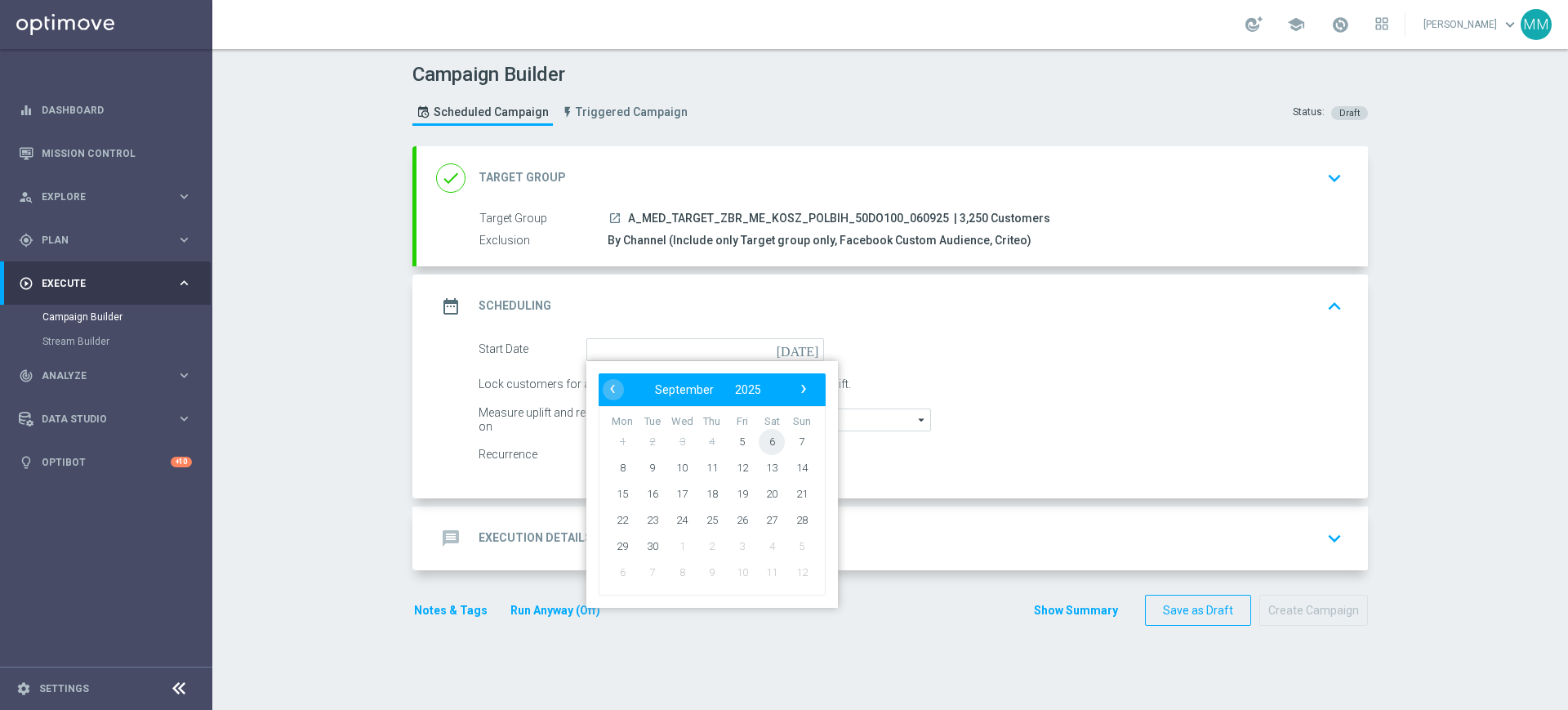
click at [761, 438] on span "6" at bounding box center [772, 441] width 27 height 27
type input "[DATE]"
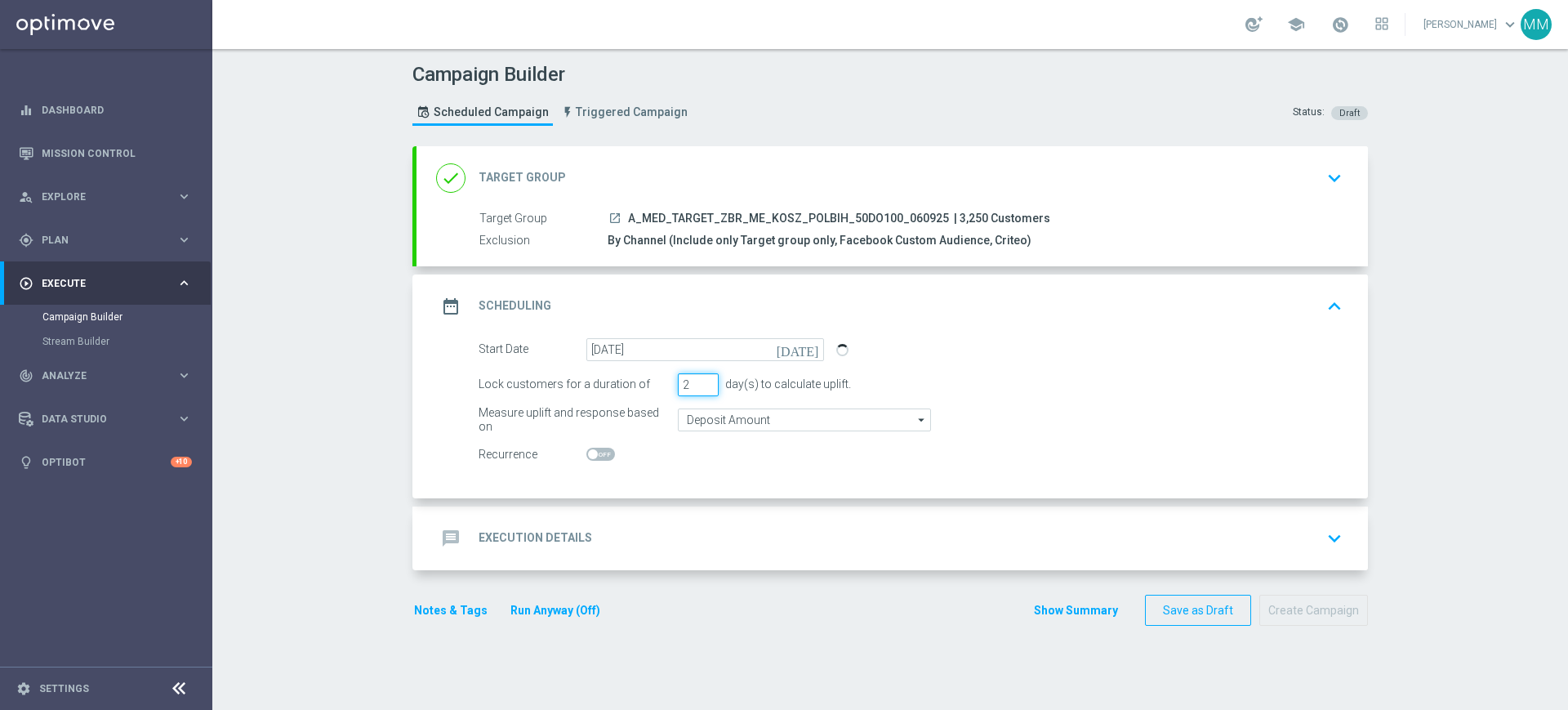
type input "2"
click at [703, 390] on input "2" at bounding box center [697, 384] width 40 height 23
click at [701, 483] on div "Start Date [DATE] [DATE] Lock customers for a duration of 2 day(s) to calculate…" at bounding box center [892, 418] width 951 height 161
click at [697, 510] on div "message Execution Details keyboard_arrow_down" at bounding box center [892, 538] width 951 height 64
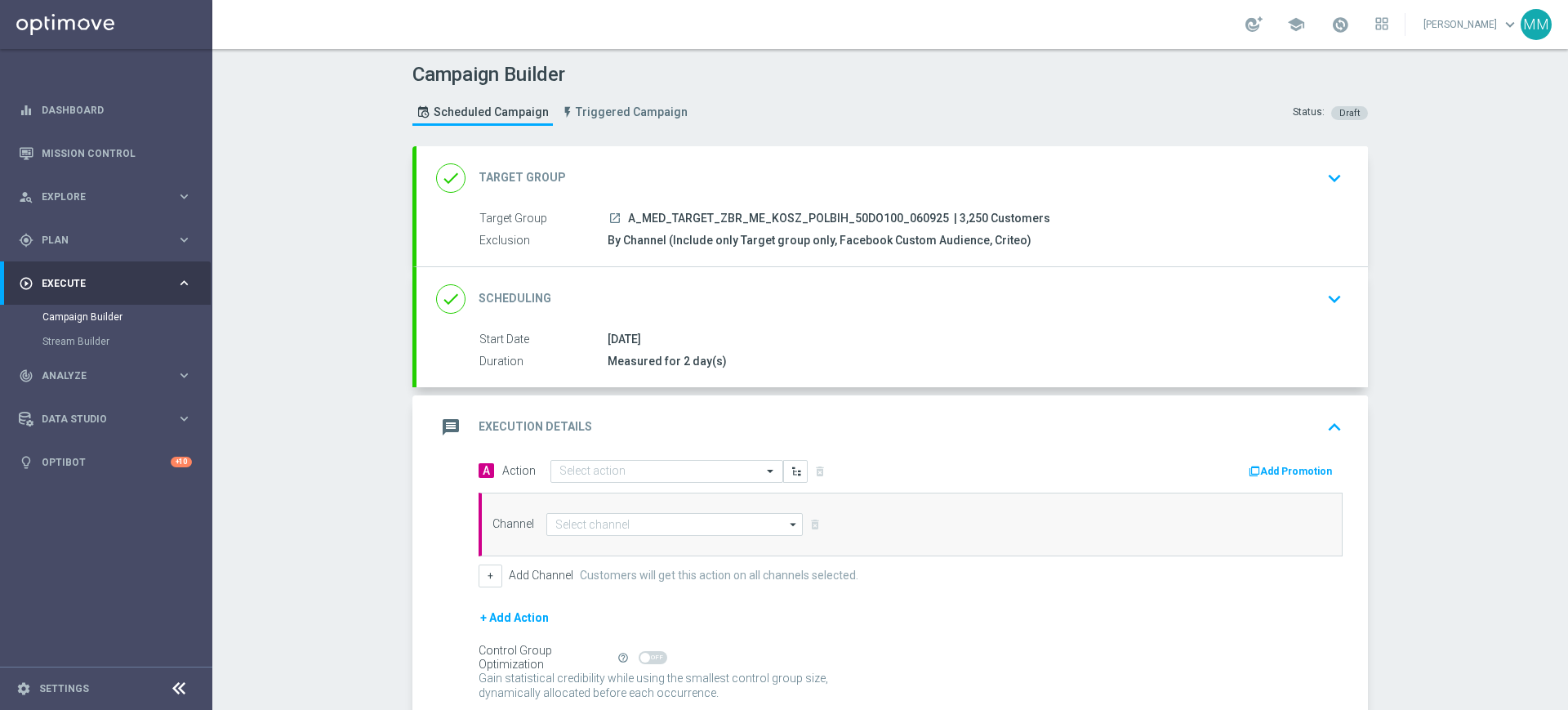
click at [660, 455] on div "message Execution Details keyboard_arrow_up A Action Select action delete_forev…" at bounding box center [892, 575] width 951 height 361
click at [662, 468] on input "text" at bounding box center [650, 472] width 182 height 14
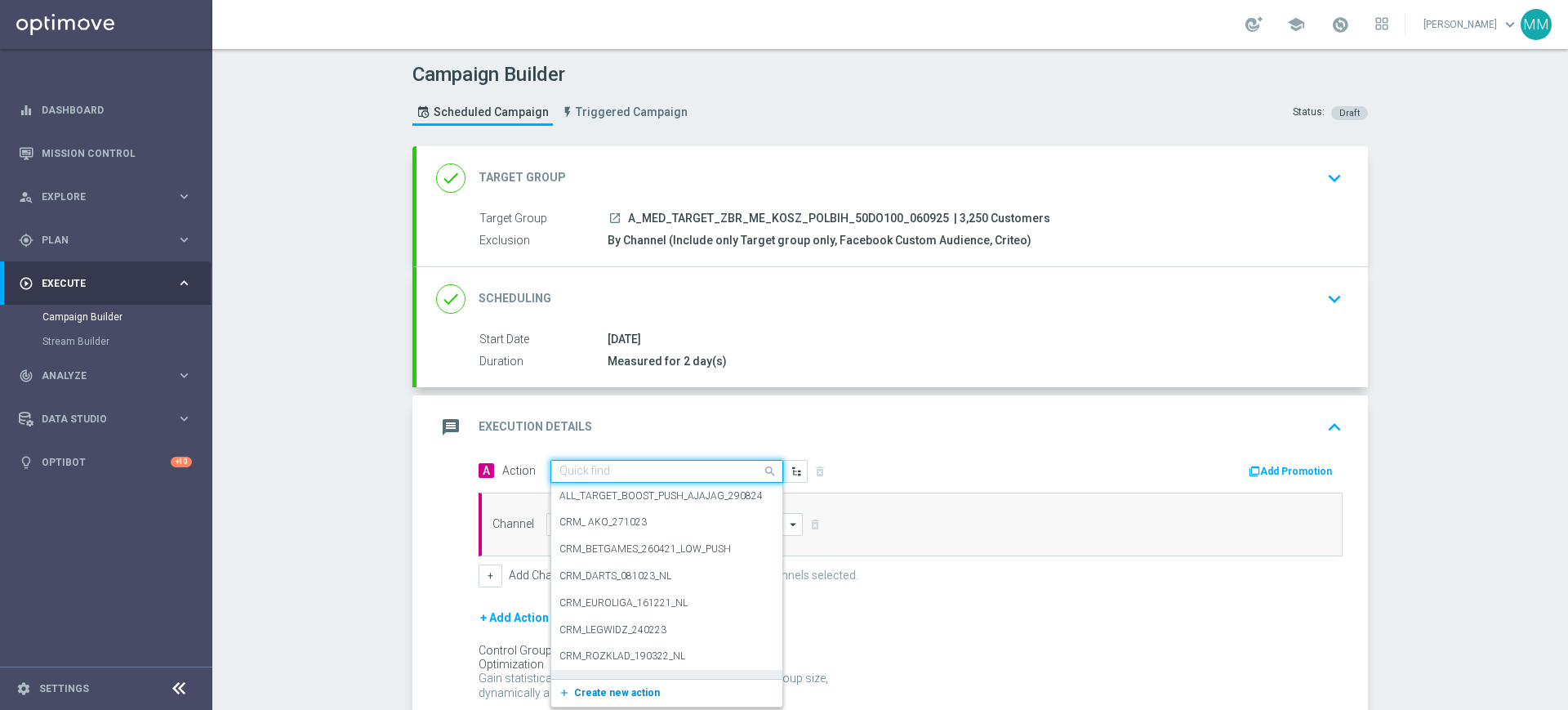
click at [614, 689] on span "Create new action" at bounding box center [617, 693] width 86 height 12
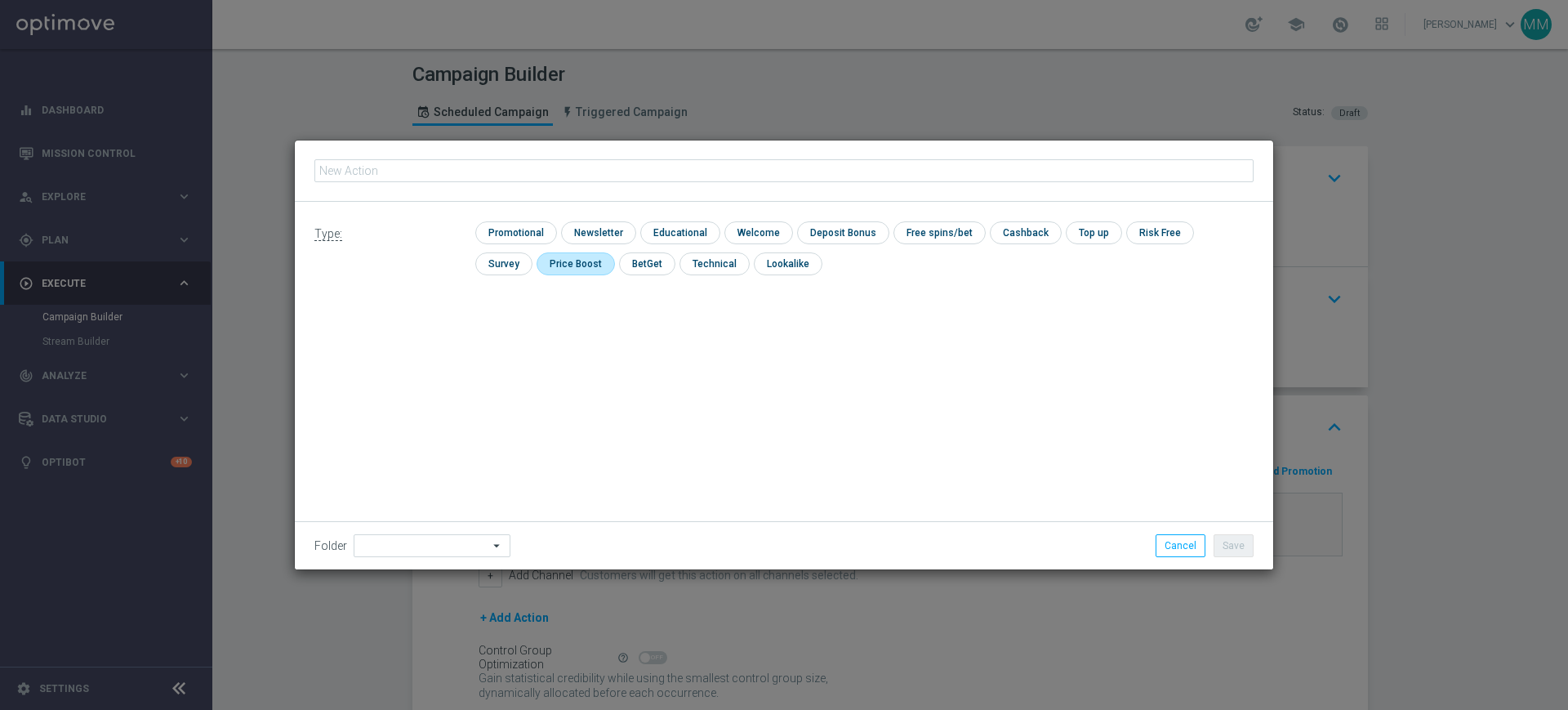
type input "A_MED_TARGET_ZBR_ME_KOSZ_POLBIH_50DO100_060925"
click at [513, 245] on div "check Promotional check Newsletter check Educational check Welcome check Deposi…" at bounding box center [865, 252] width 778 height 62
click at [516, 239] on input "checkbox" at bounding box center [514, 232] width 78 height 22
checkbox input "true"
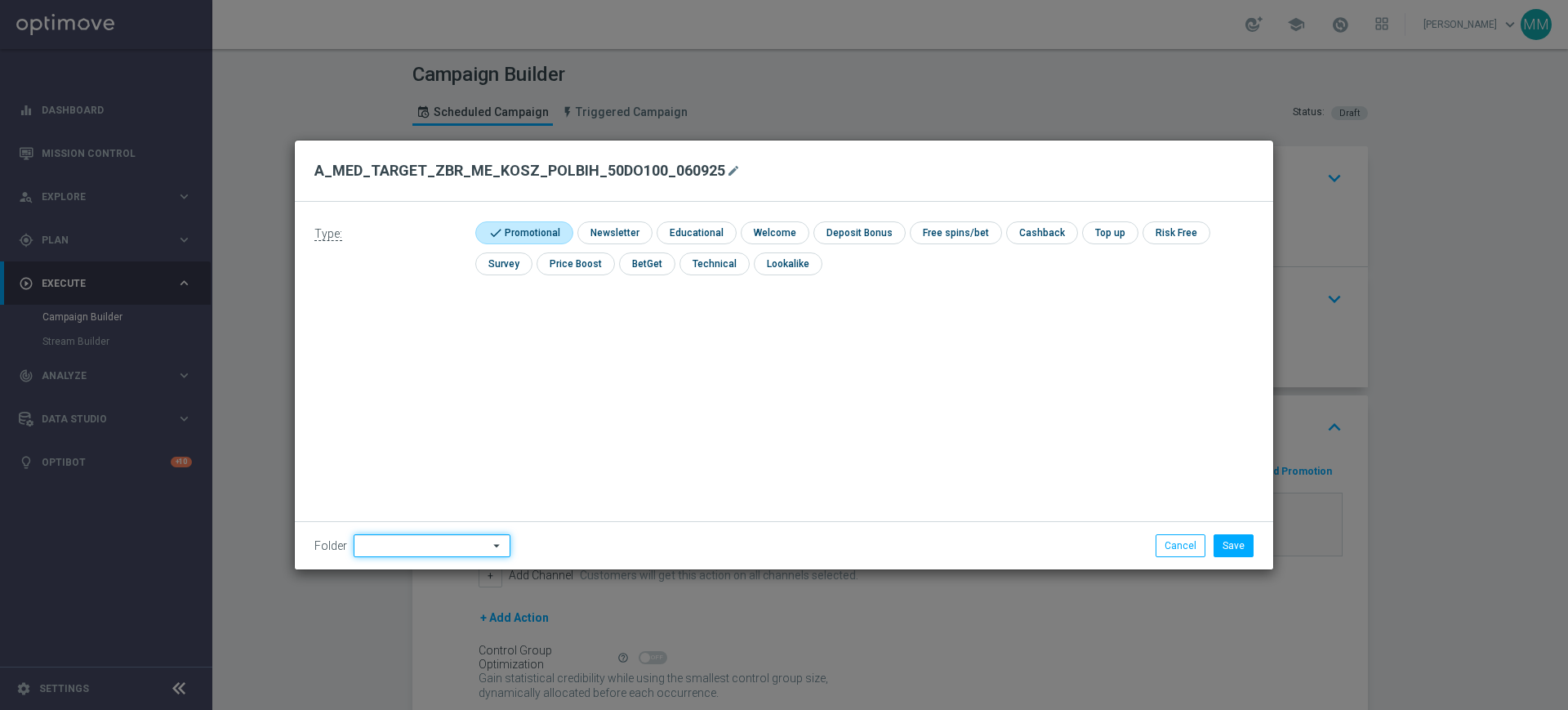
click at [418, 555] on input at bounding box center [431, 545] width 157 height 23
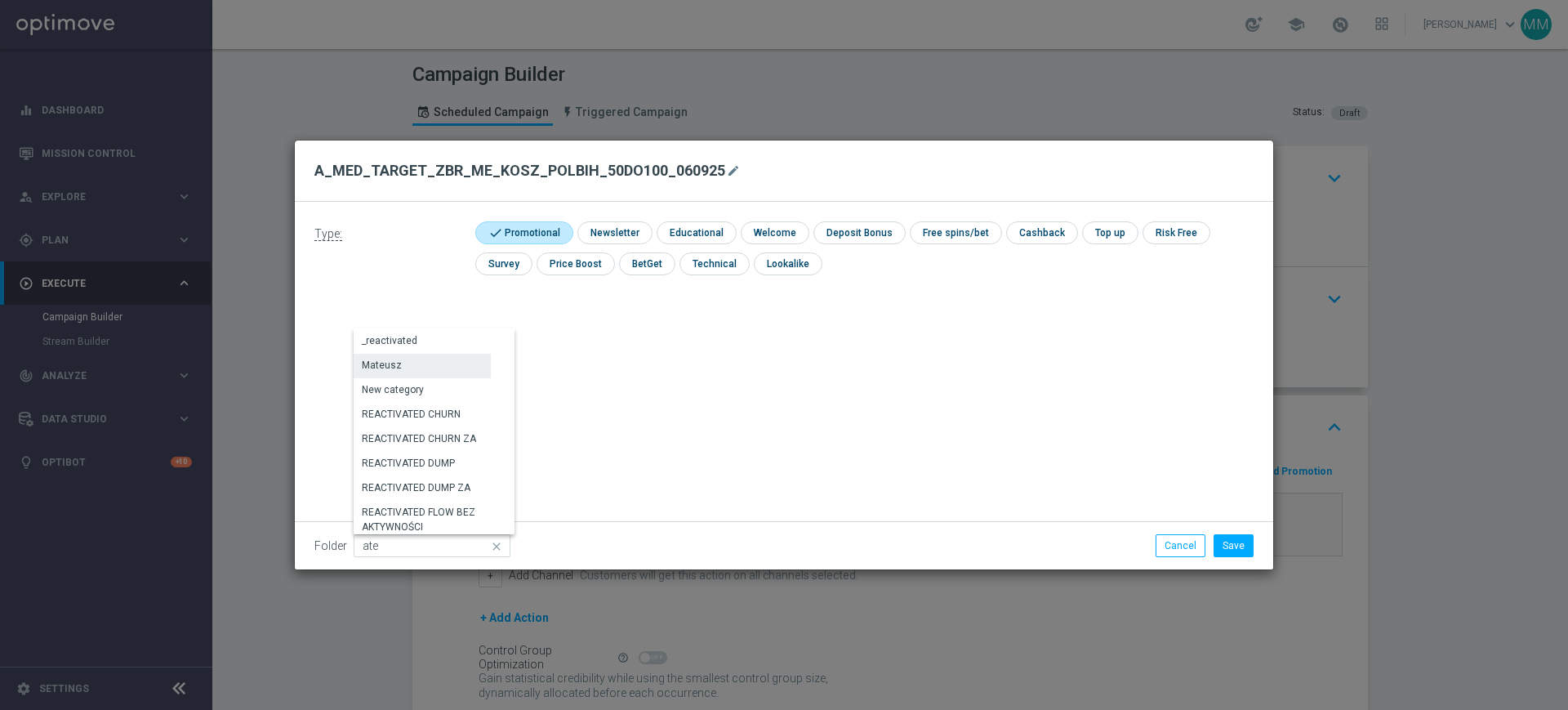
click at [418, 361] on div "Mateusz" at bounding box center [422, 364] width 137 height 23
type input "Mateusz"
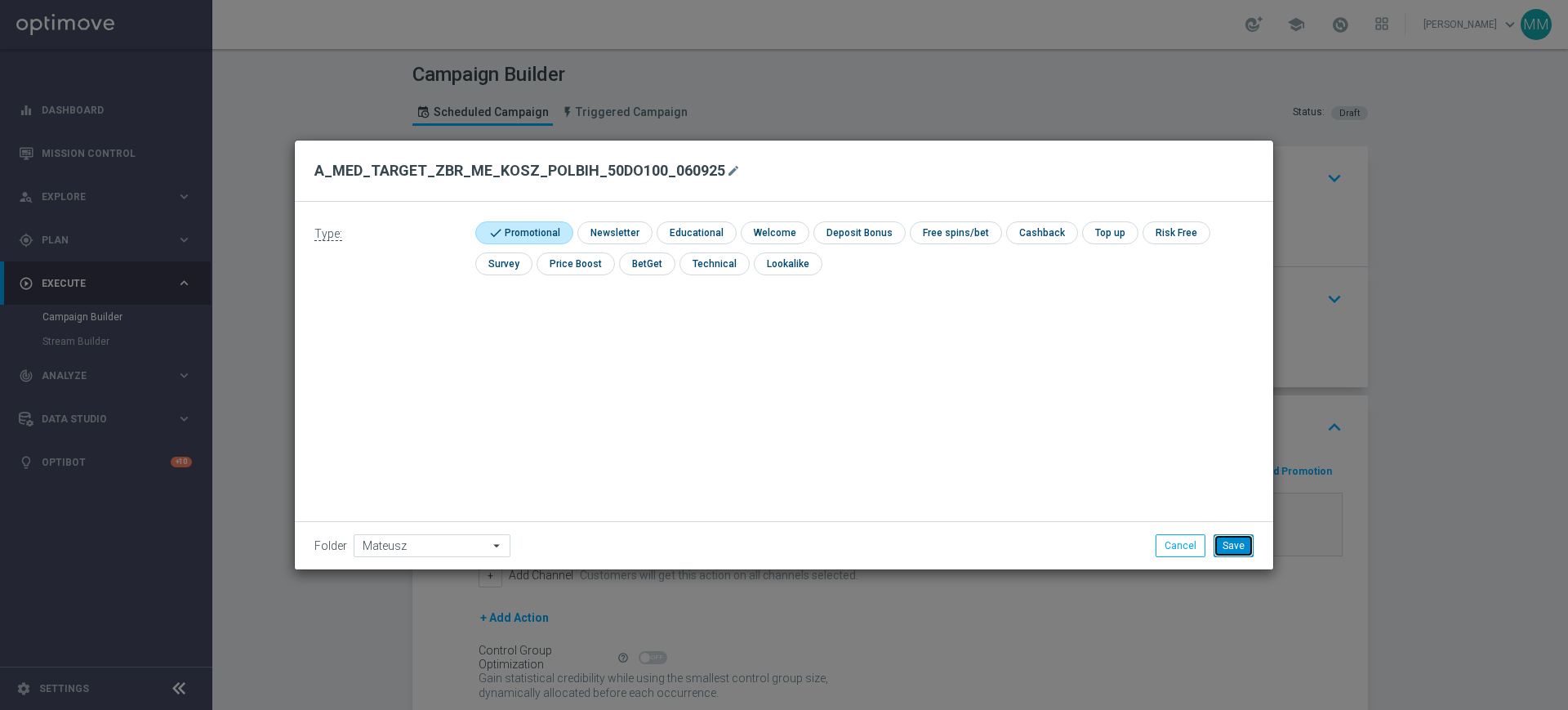
click at [1239, 546] on button "Save" at bounding box center [1233, 545] width 40 height 23
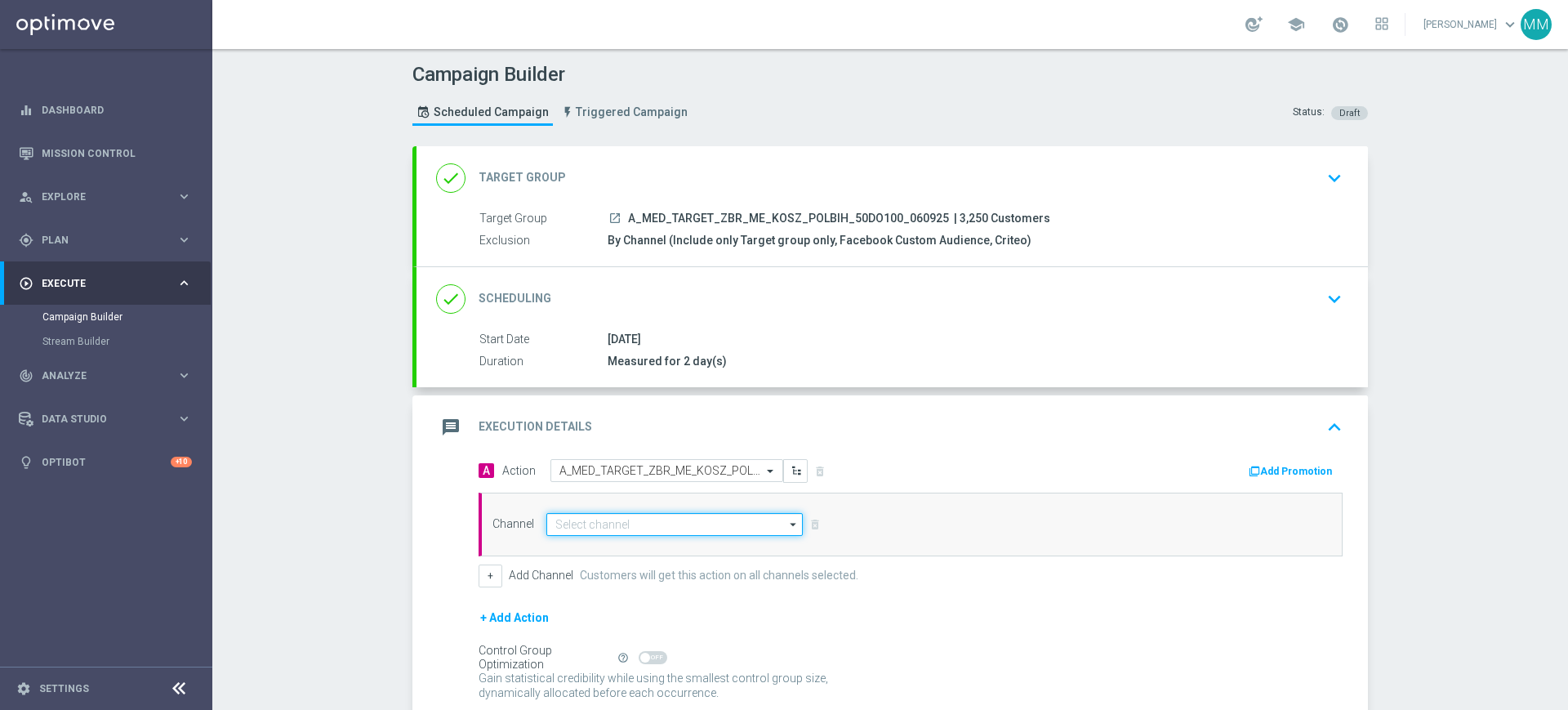
click at [675, 519] on input at bounding box center [675, 524] width 256 height 23
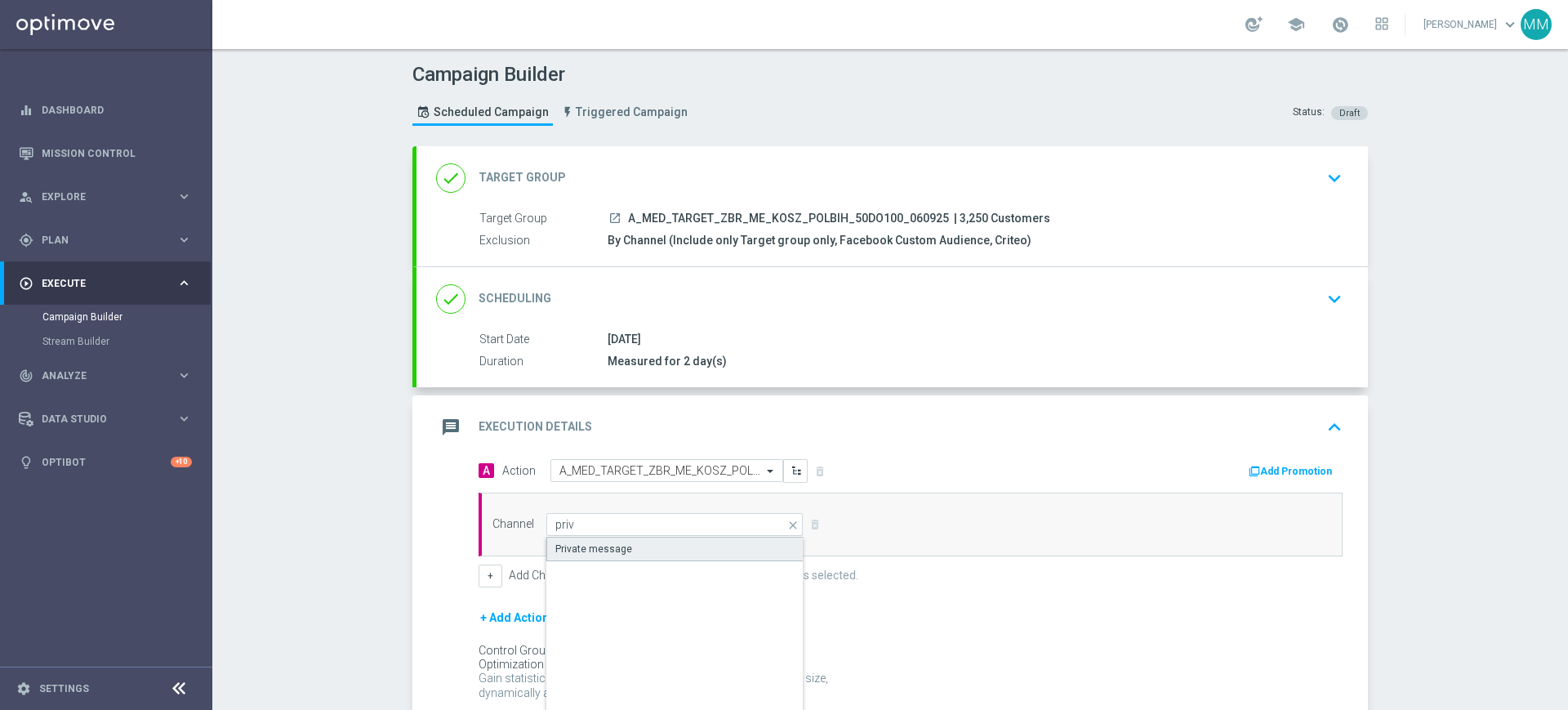
click at [659, 542] on div "Private message" at bounding box center [675, 549] width 257 height 25
type input "Private message"
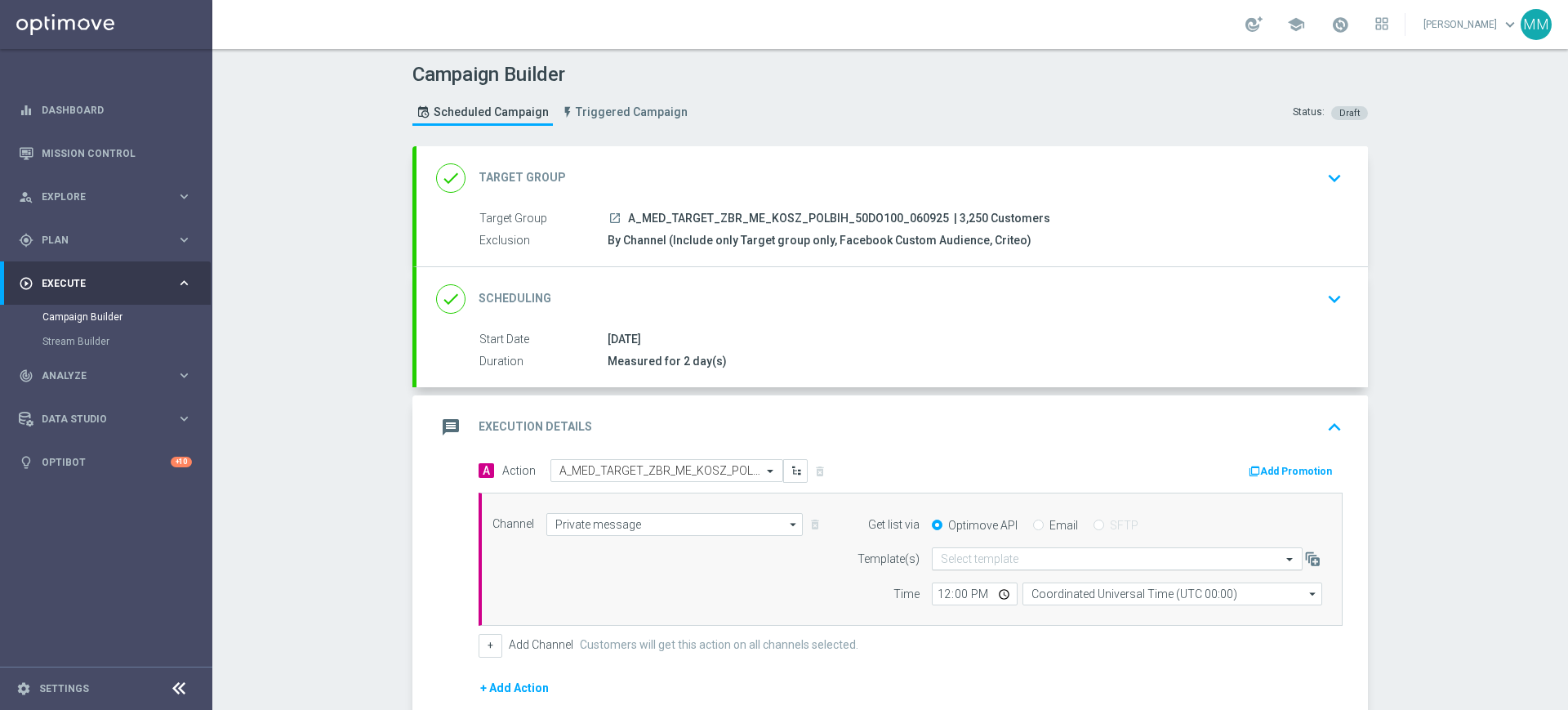
click at [941, 558] on input "text" at bounding box center [1100, 559] width 320 height 14
paste input "A_MED_TARGET_ZBR_ME_KOSZ_POLBIH_50DO100_060925"
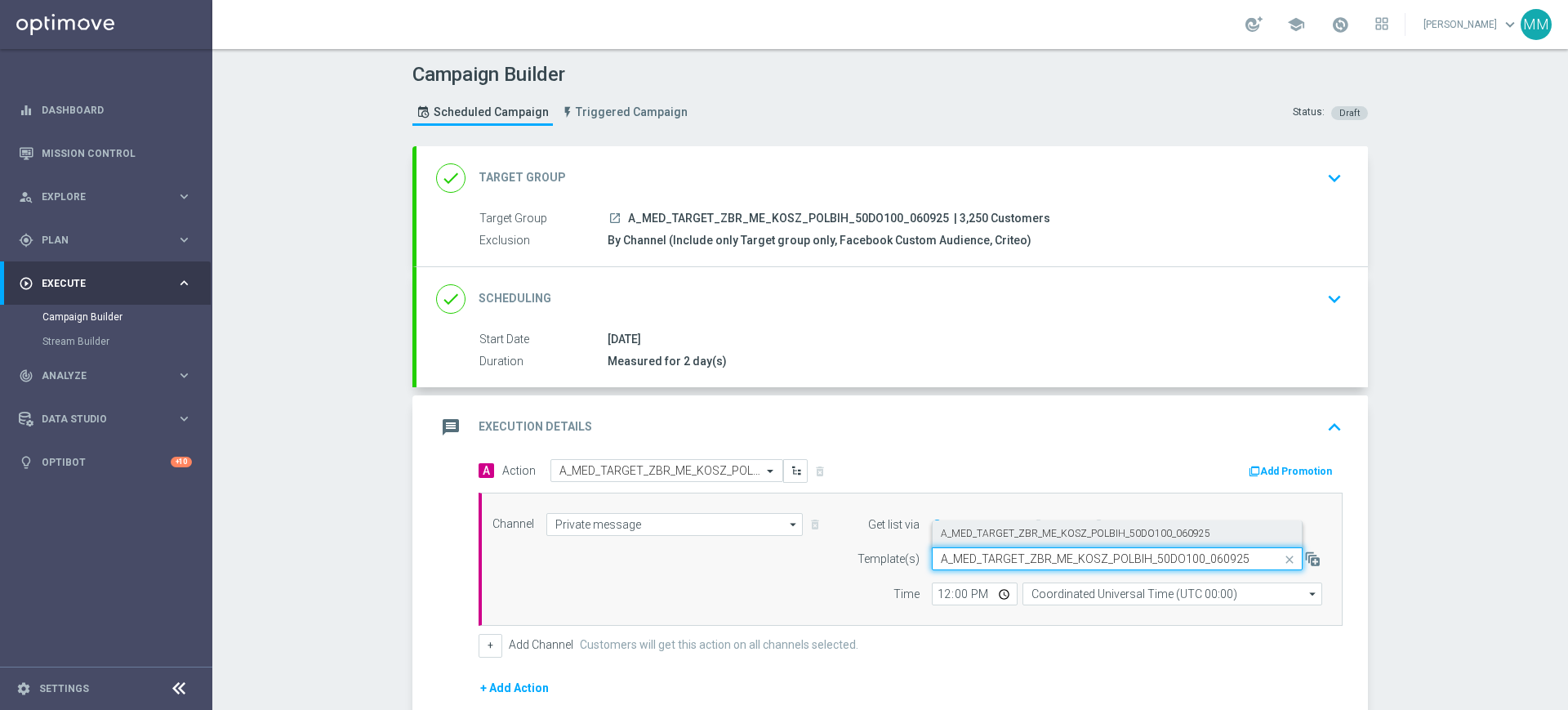
click at [982, 532] on label "A_MED_TARGET_ZBR_ME_KOSZ_POLBIH_50DO100_060925" at bounding box center [1076, 534] width 270 height 14
type input "A_MED_TARGET_ZBR_ME_KOSZ_POLBIH_50DO100_060925"
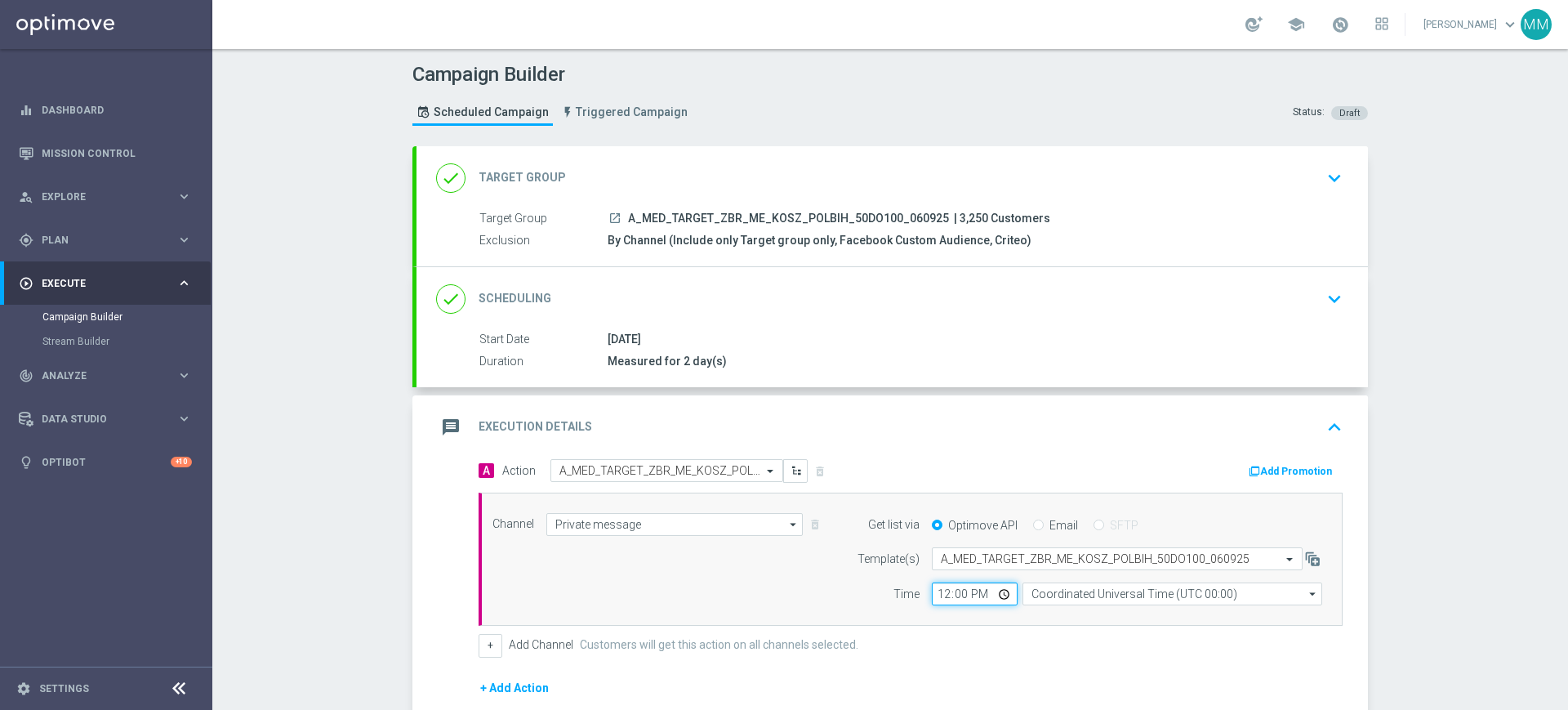
click at [941, 591] on input "12:00" at bounding box center [974, 593] width 86 height 23
type input "11:00"
click at [1079, 601] on input "Coordinated Universal Time (UTC 00:00)" at bounding box center [1172, 593] width 299 height 23
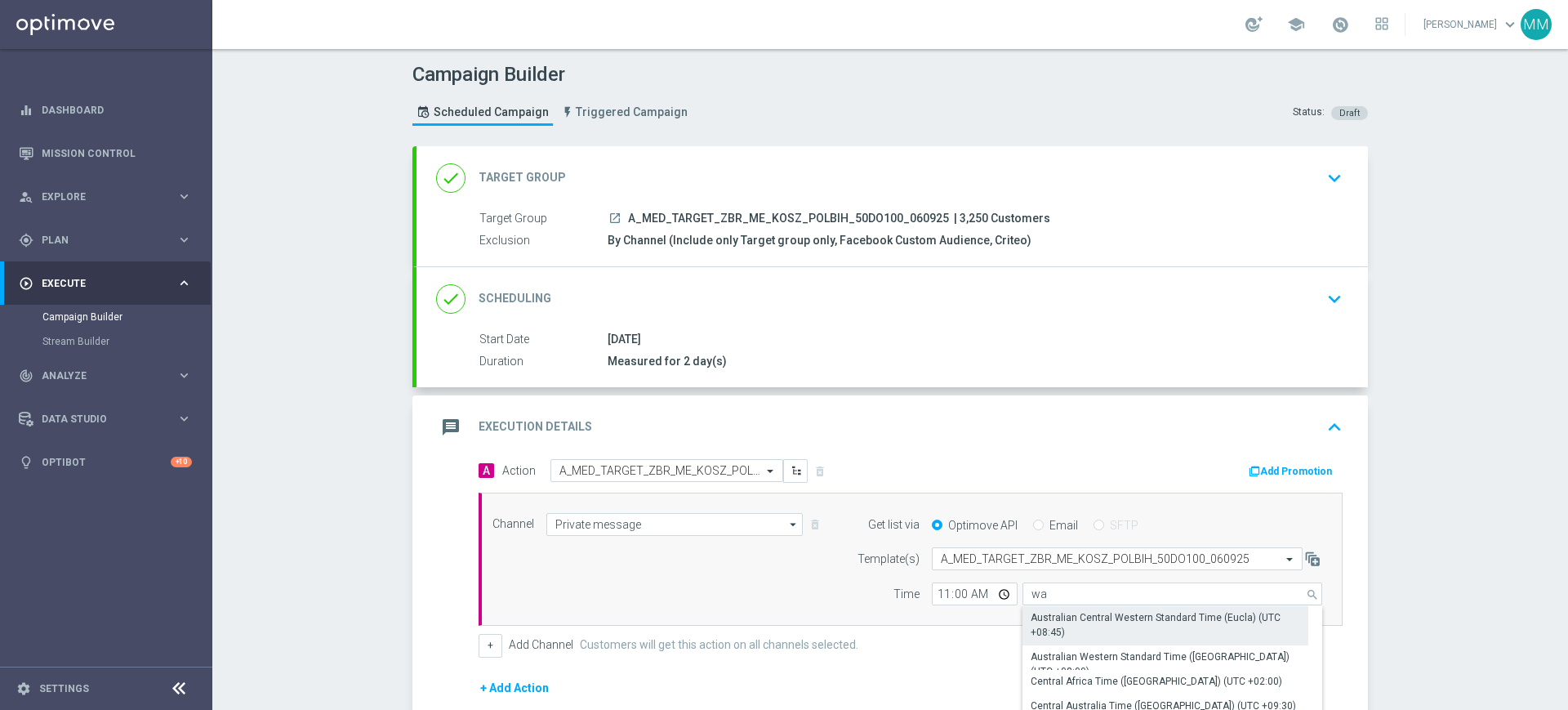
type input "Central European Time ([GEOGRAPHIC_DATA]) (UTC +02:00)"
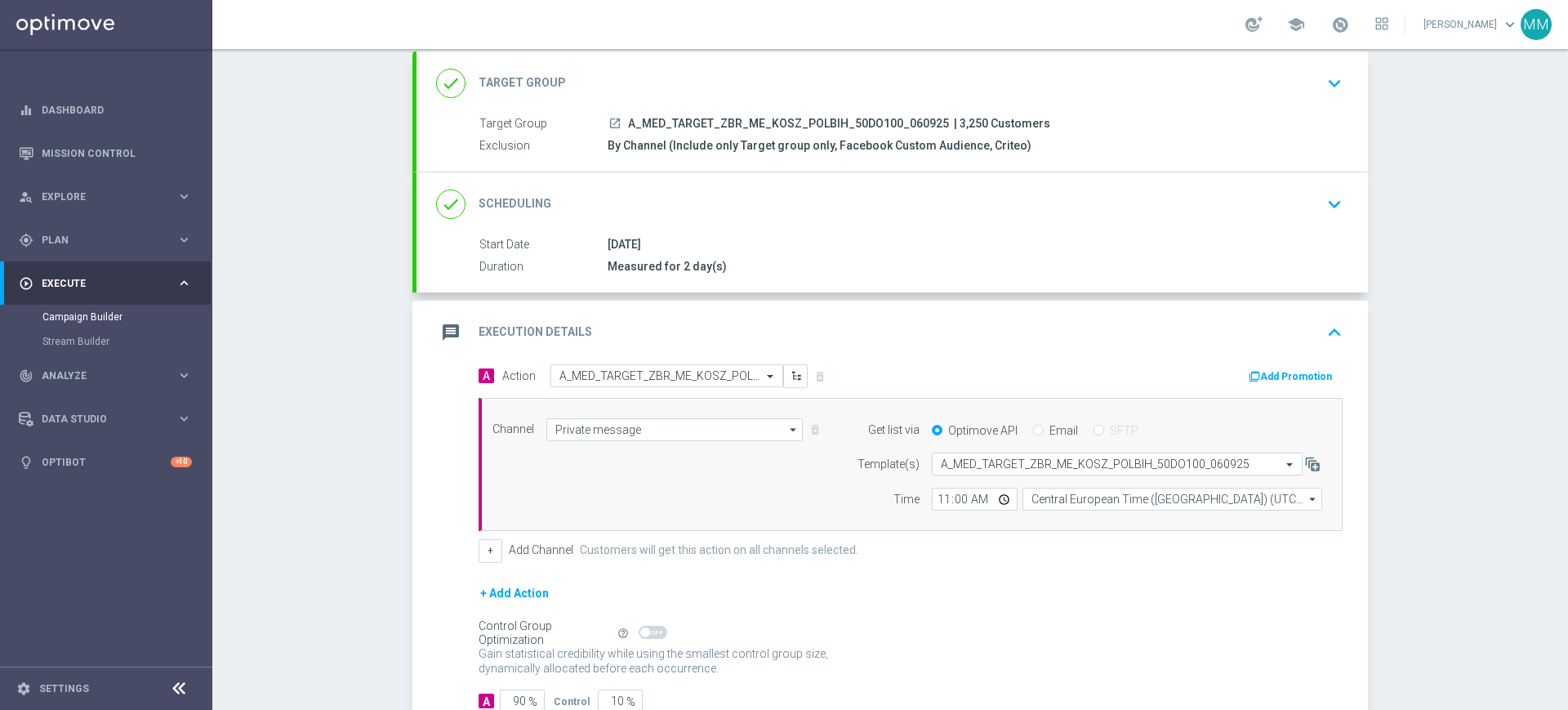
scroll to position [204, 0]
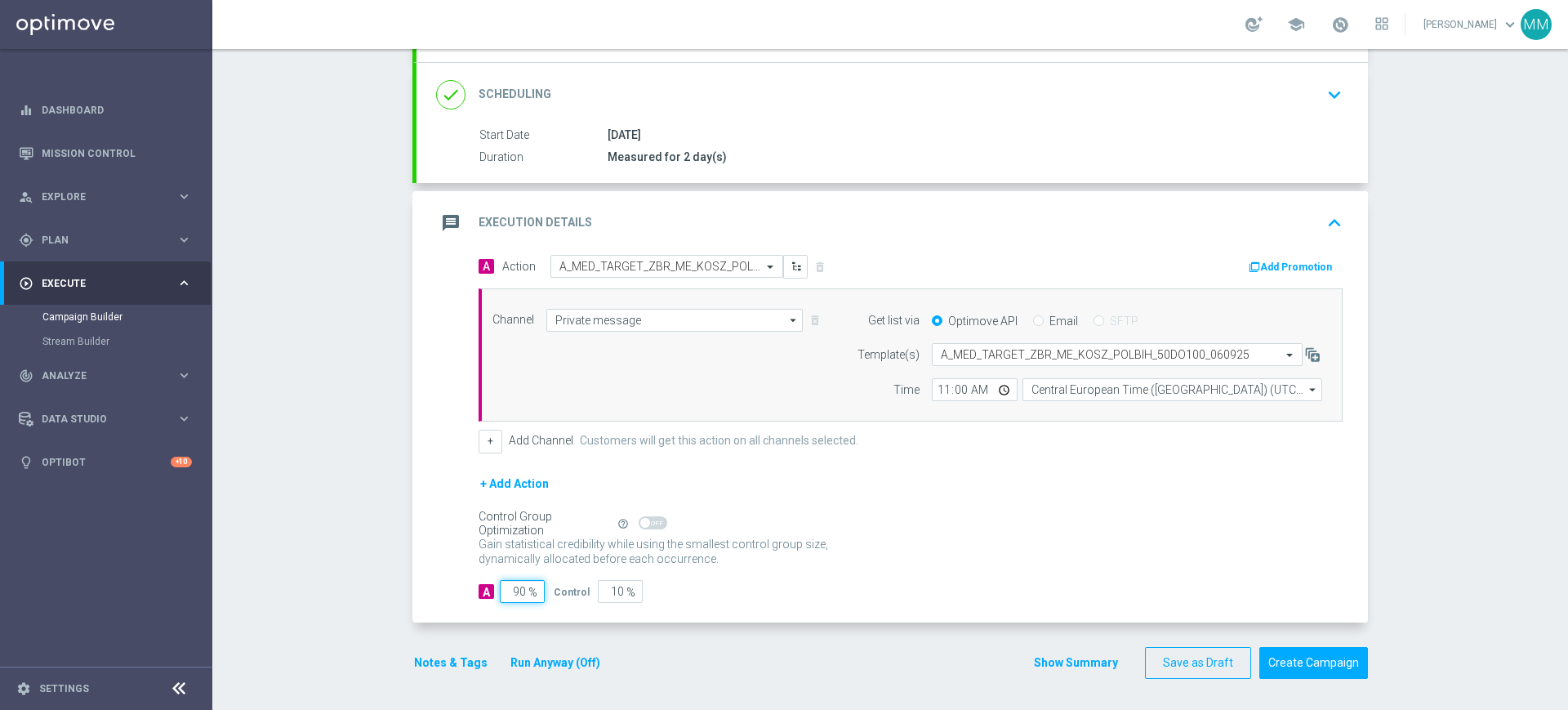
drag, startPoint x: 508, startPoint y: 583, endPoint x: 616, endPoint y: 589, distance: 108.2
click at [608, 589] on div "A 90 % Control 10 %" at bounding box center [910, 591] width 864 height 23
type input "9"
type input "91"
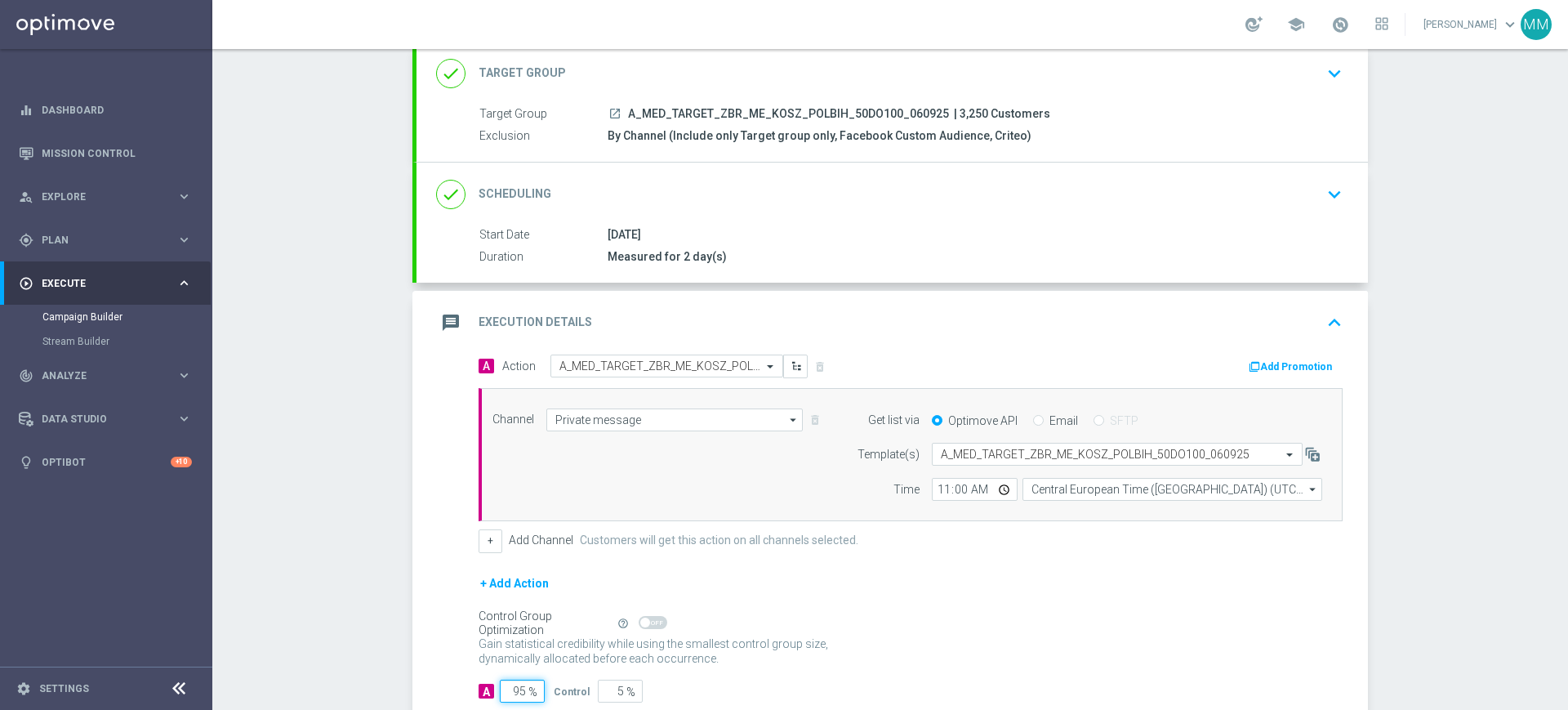
scroll to position [206, 0]
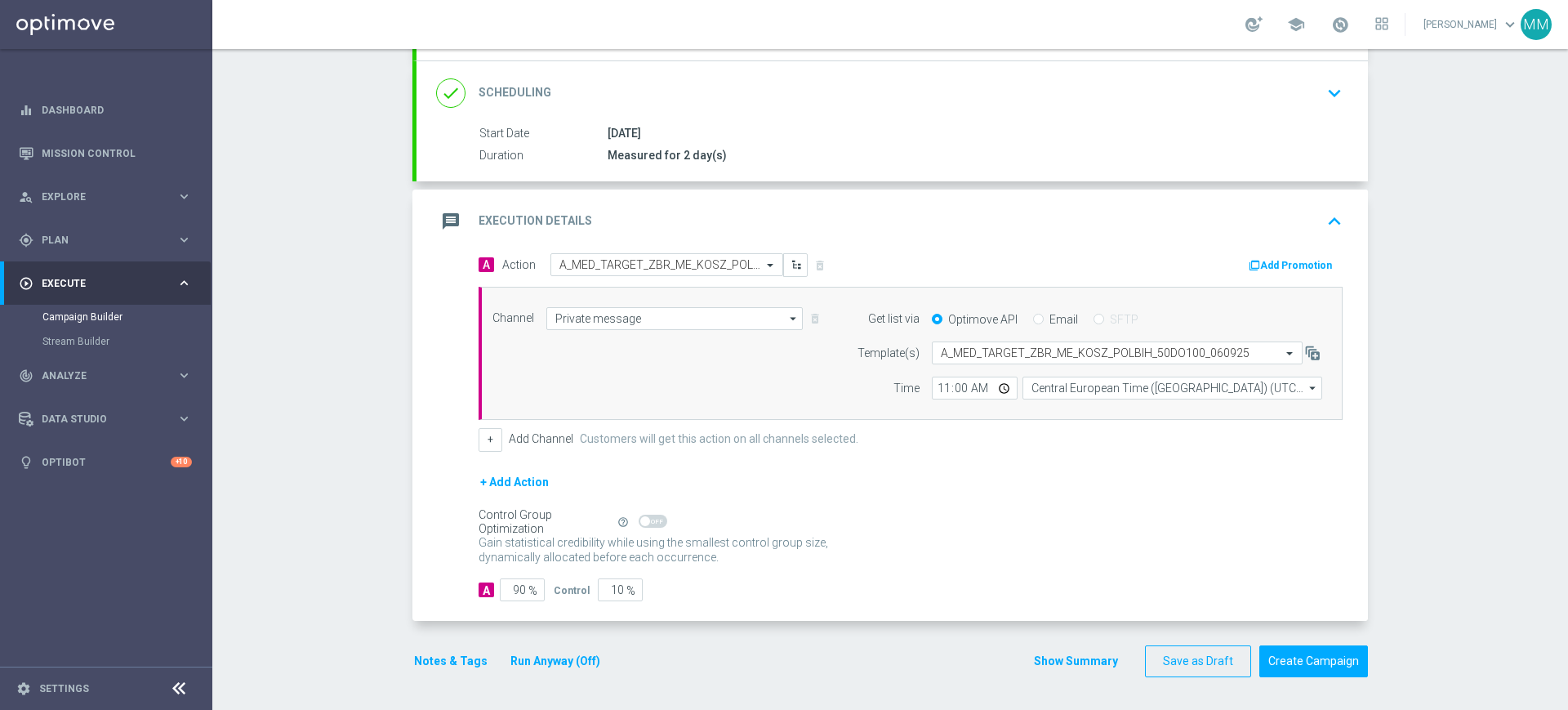
click at [462, 658] on button "Notes & Tags" at bounding box center [451, 661] width 77 height 21
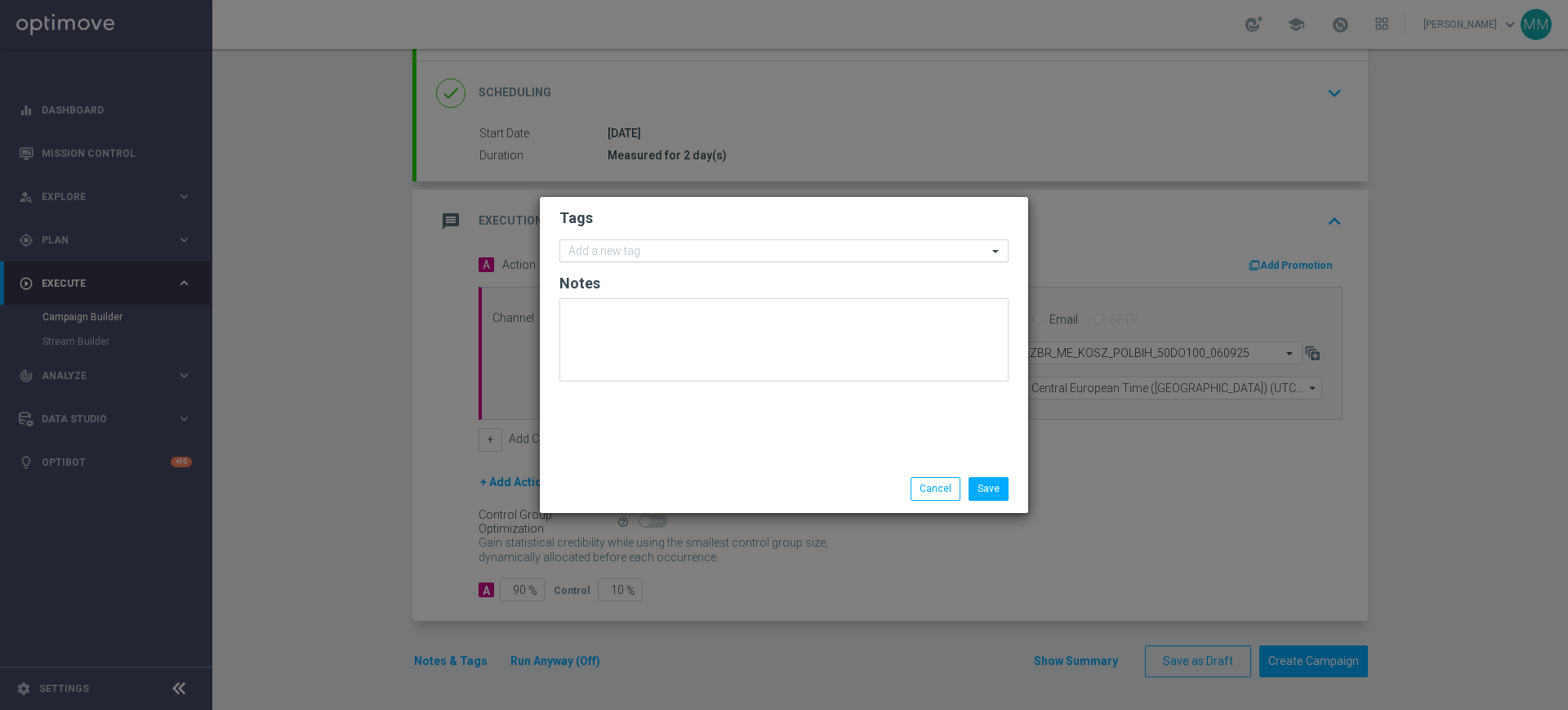
click at [749, 248] on input "text" at bounding box center [777, 252] width 419 height 14
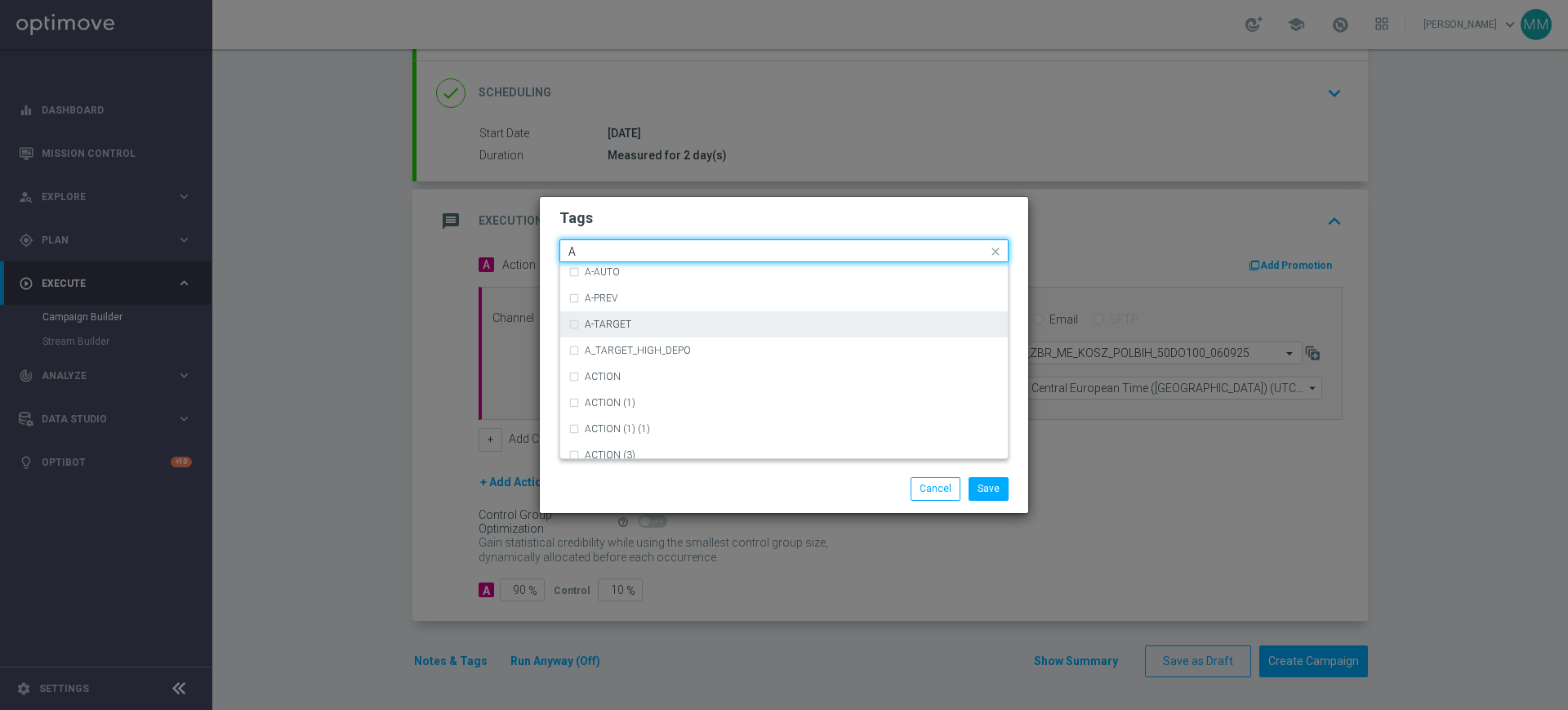
scroll to position [1940, 0]
click at [615, 341] on div "A" at bounding box center [784, 348] width 431 height 27
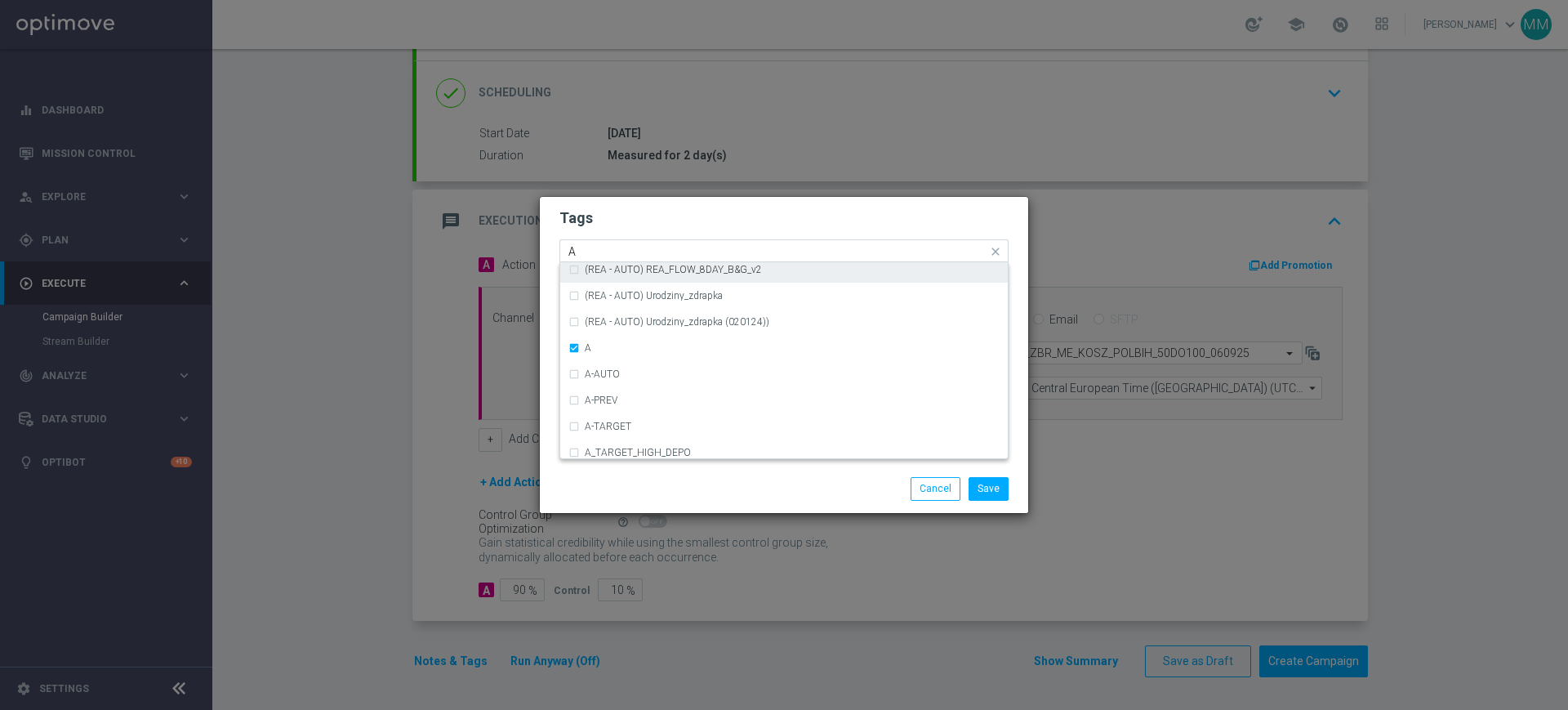
click at [602, 247] on input "A" at bounding box center [777, 252] width 419 height 14
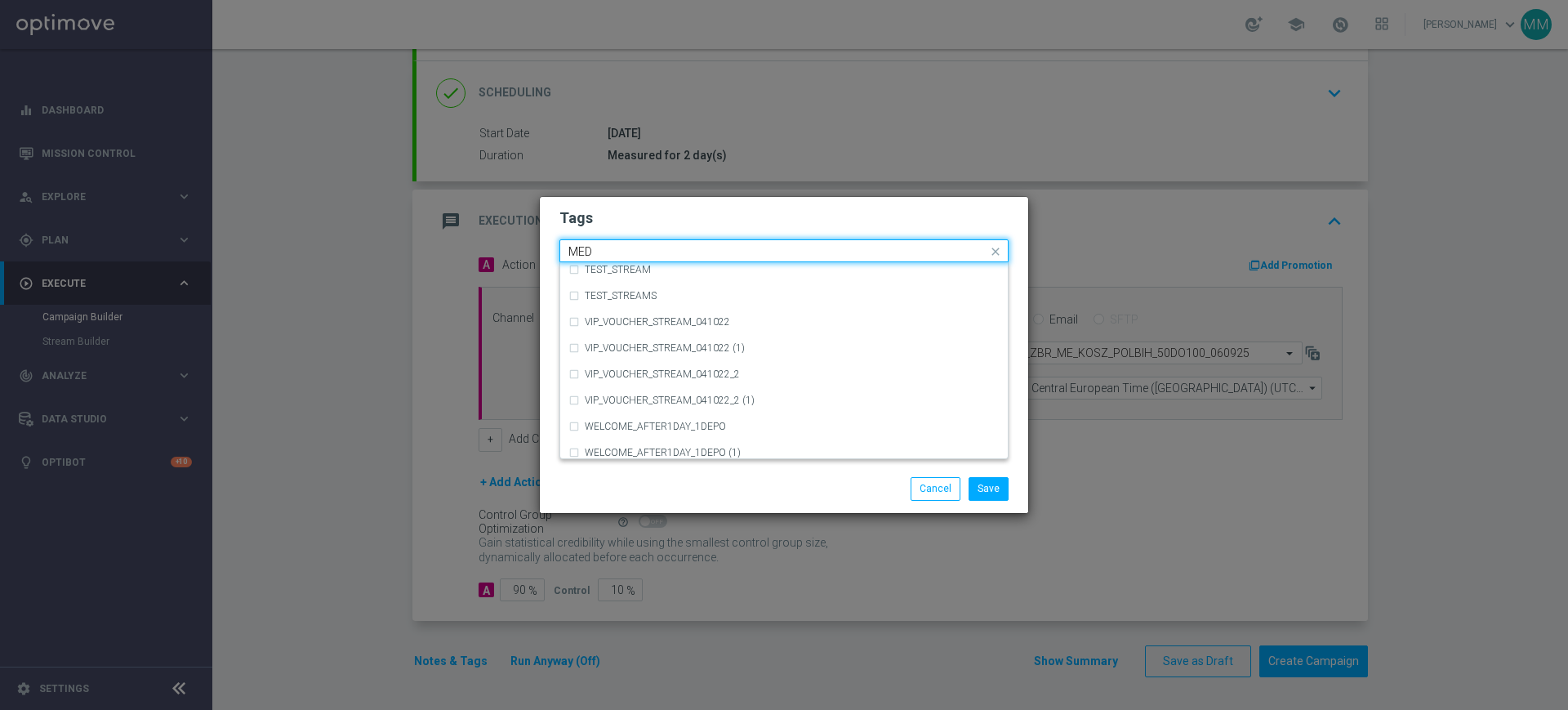
scroll to position [0, 0]
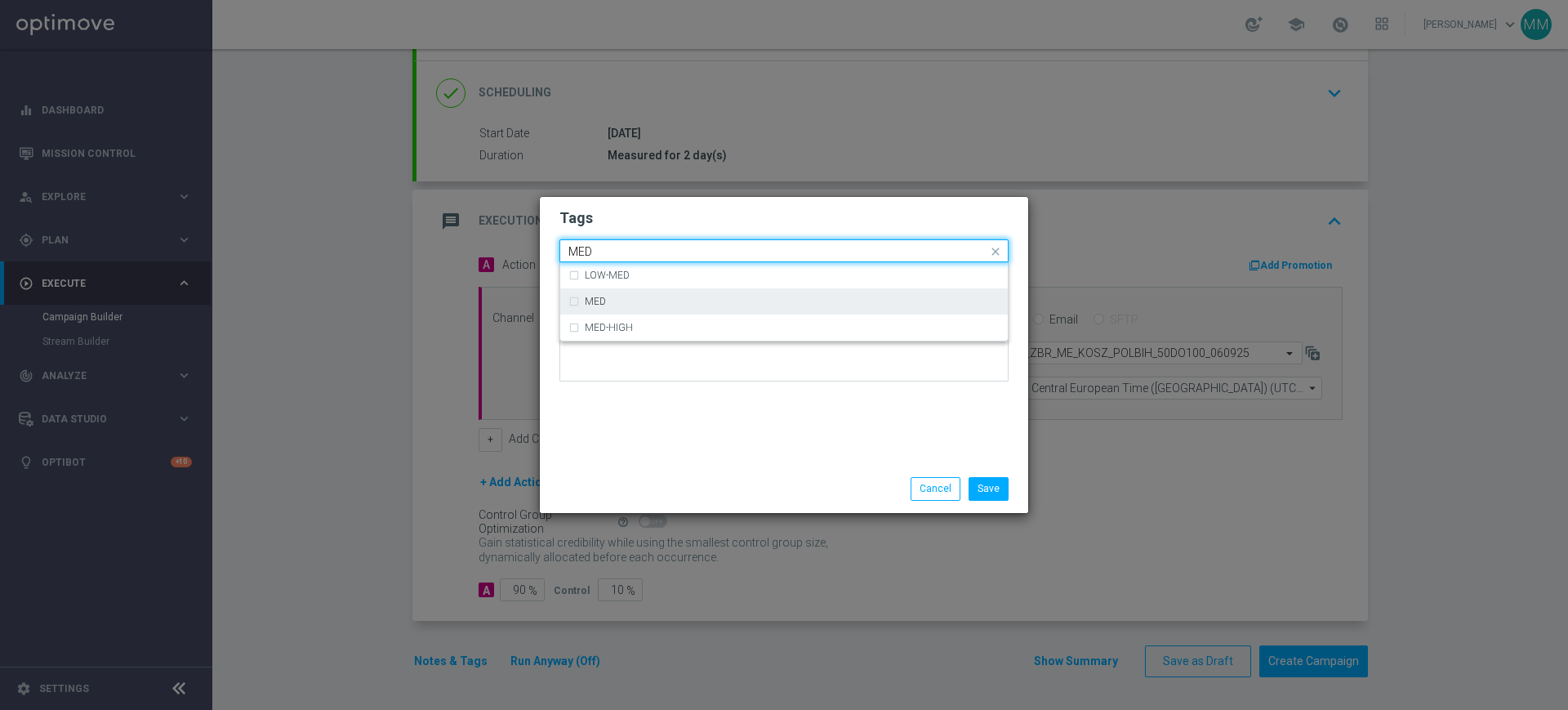
click at [601, 299] on label "MED" at bounding box center [596, 301] width 22 height 10
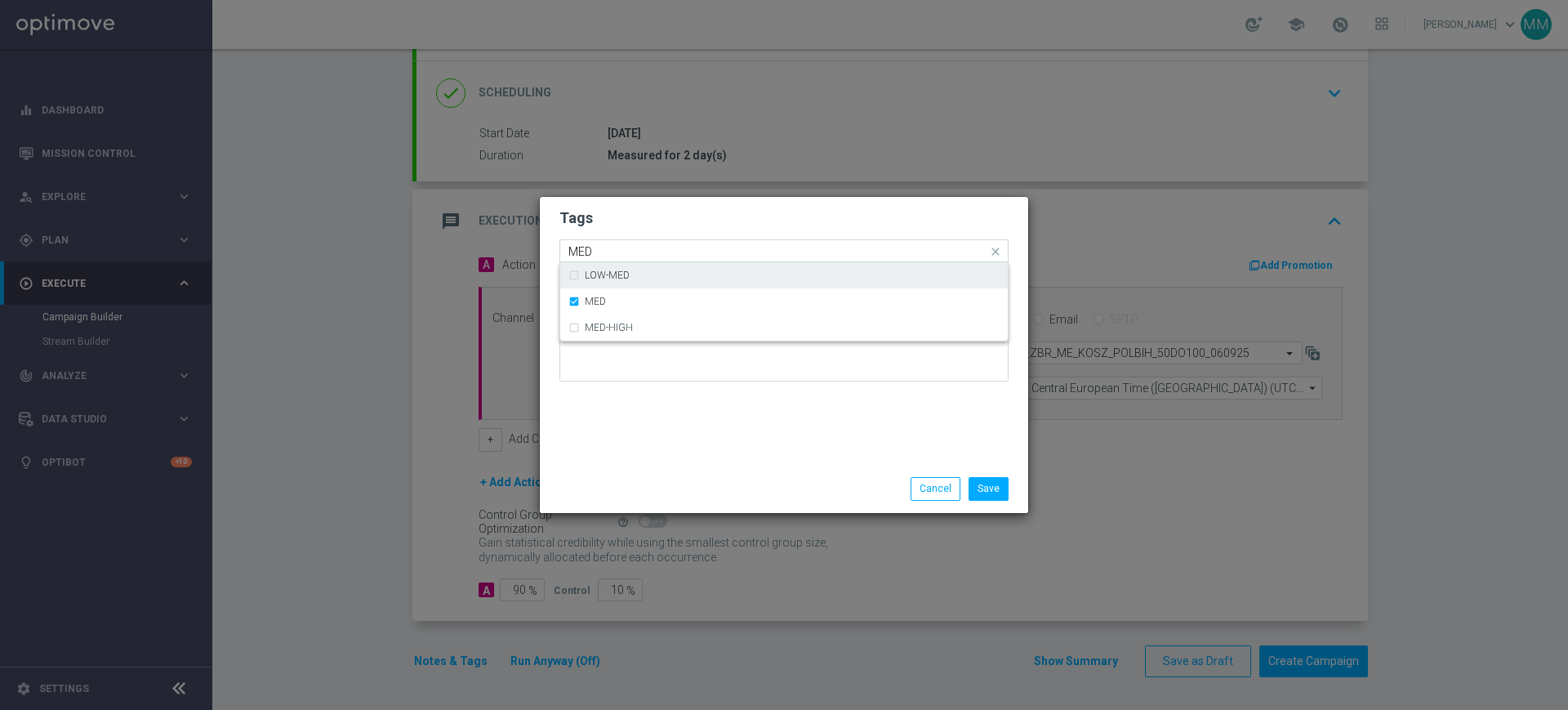
click at [598, 243] on div "Quick find × A × MED MED" at bounding box center [774, 251] width 427 height 21
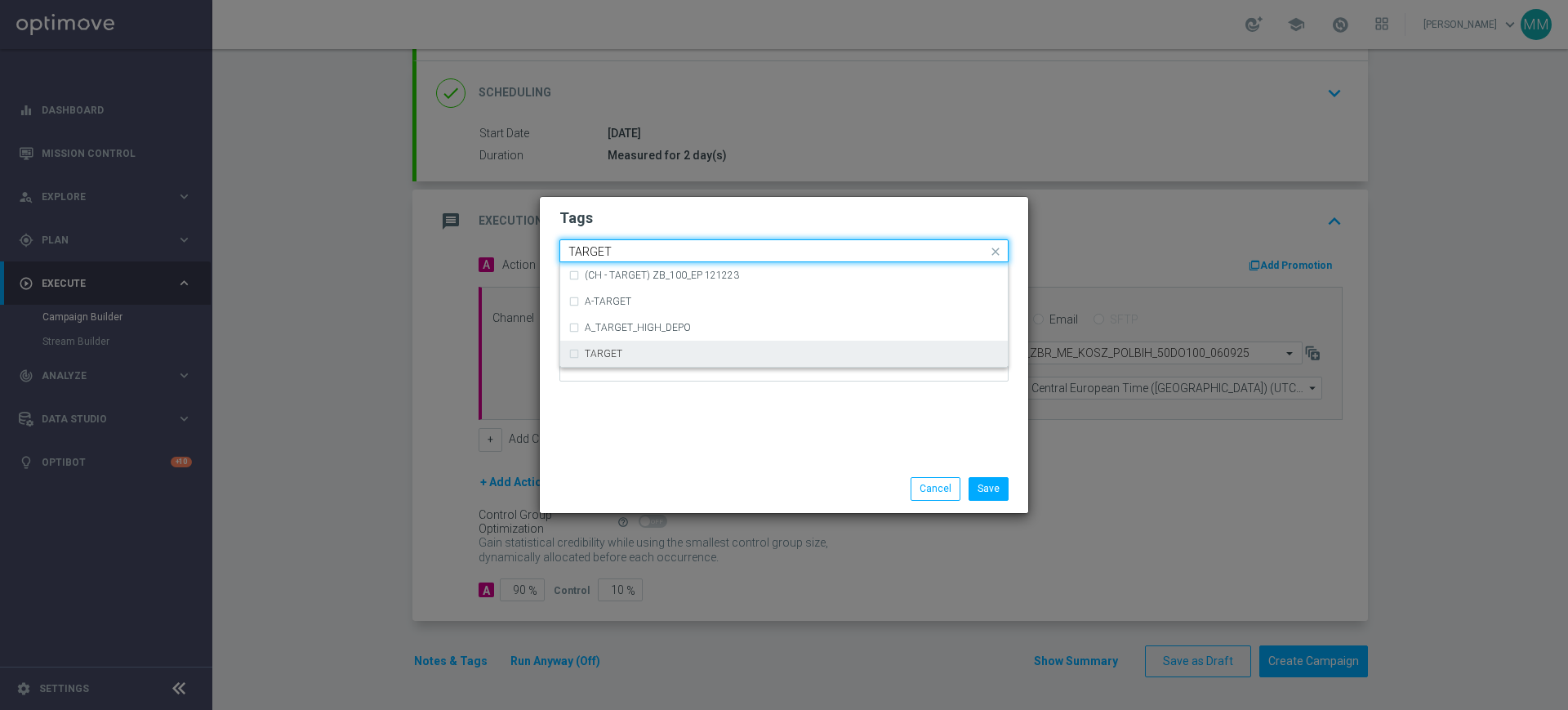
click at [634, 364] on div "TARGET" at bounding box center [784, 354] width 431 height 27
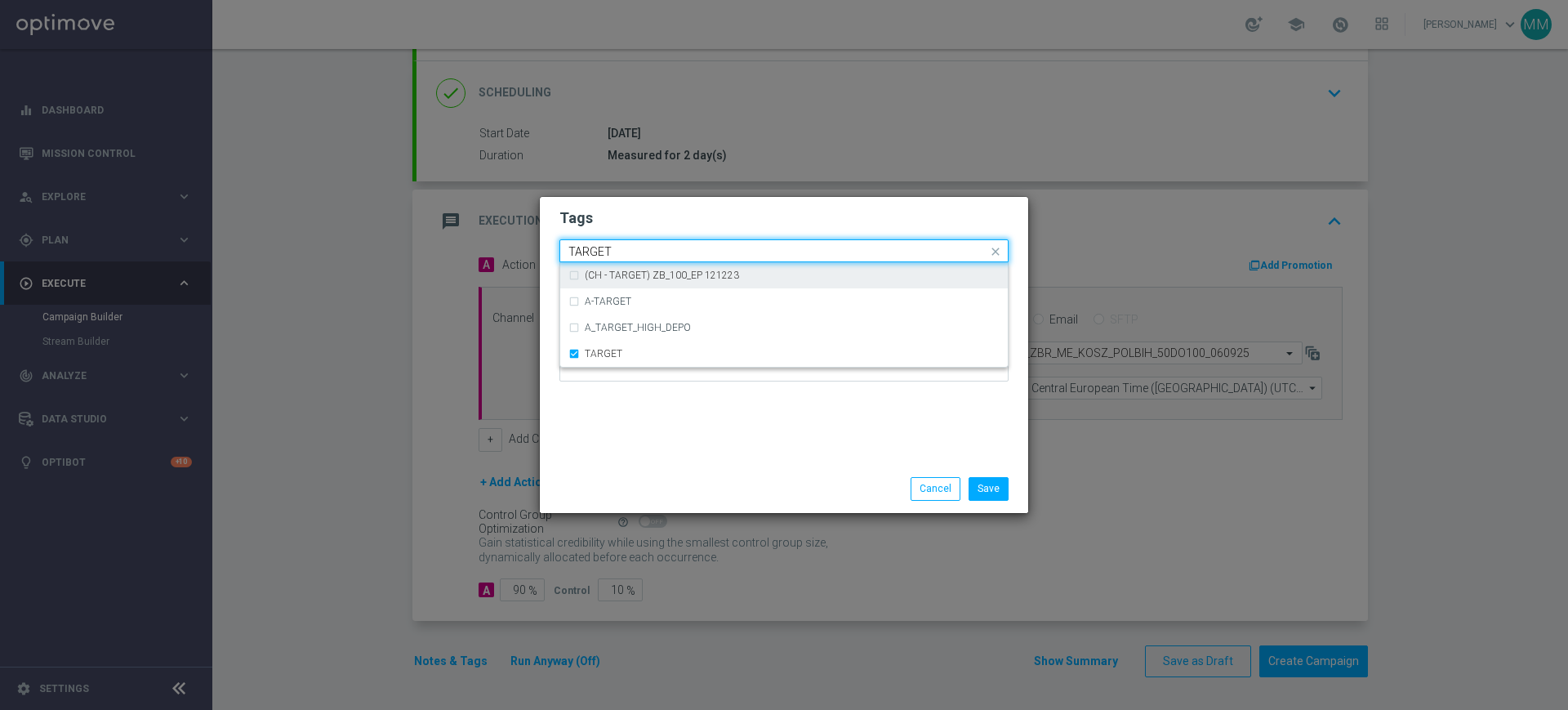
click at [621, 254] on input "TARGET" at bounding box center [777, 252] width 419 height 14
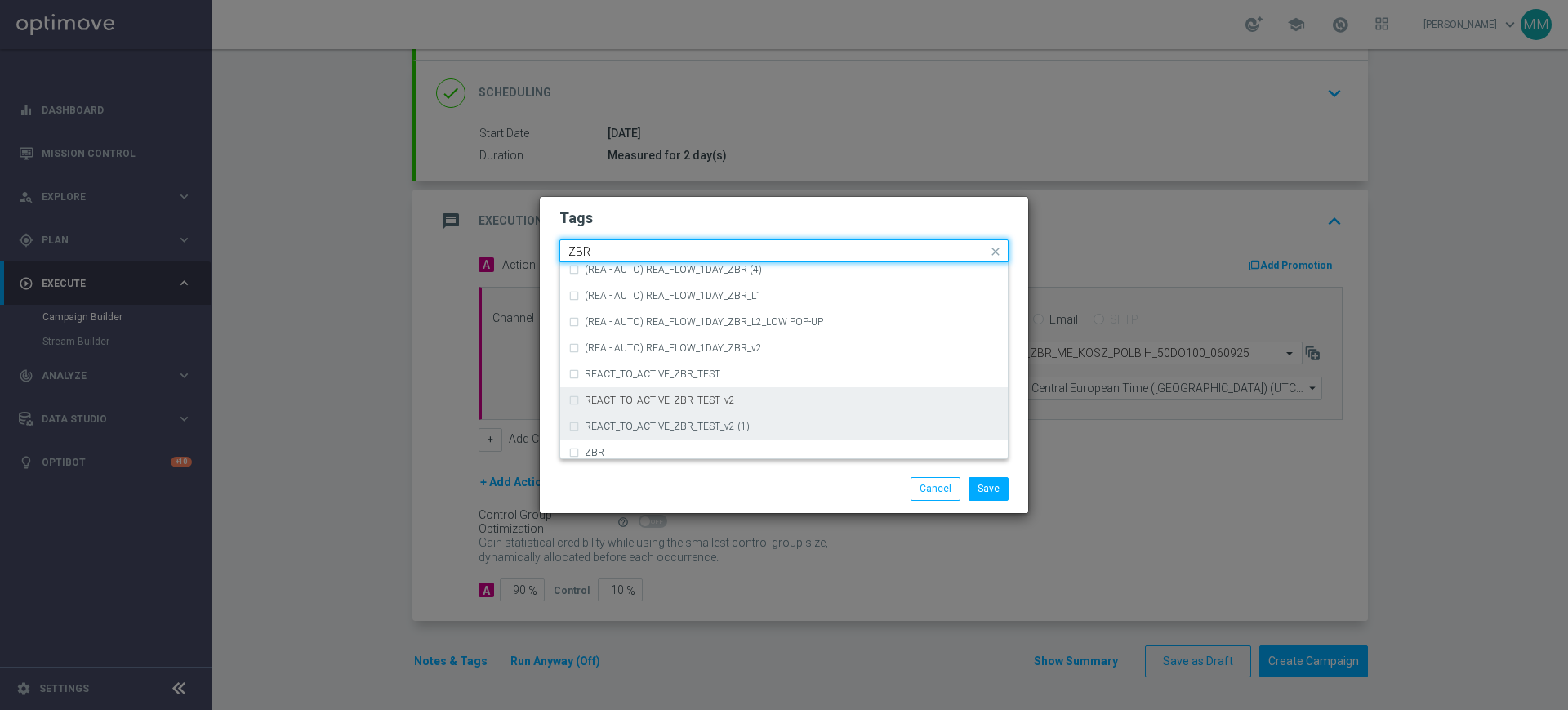
scroll to position [170, 0]
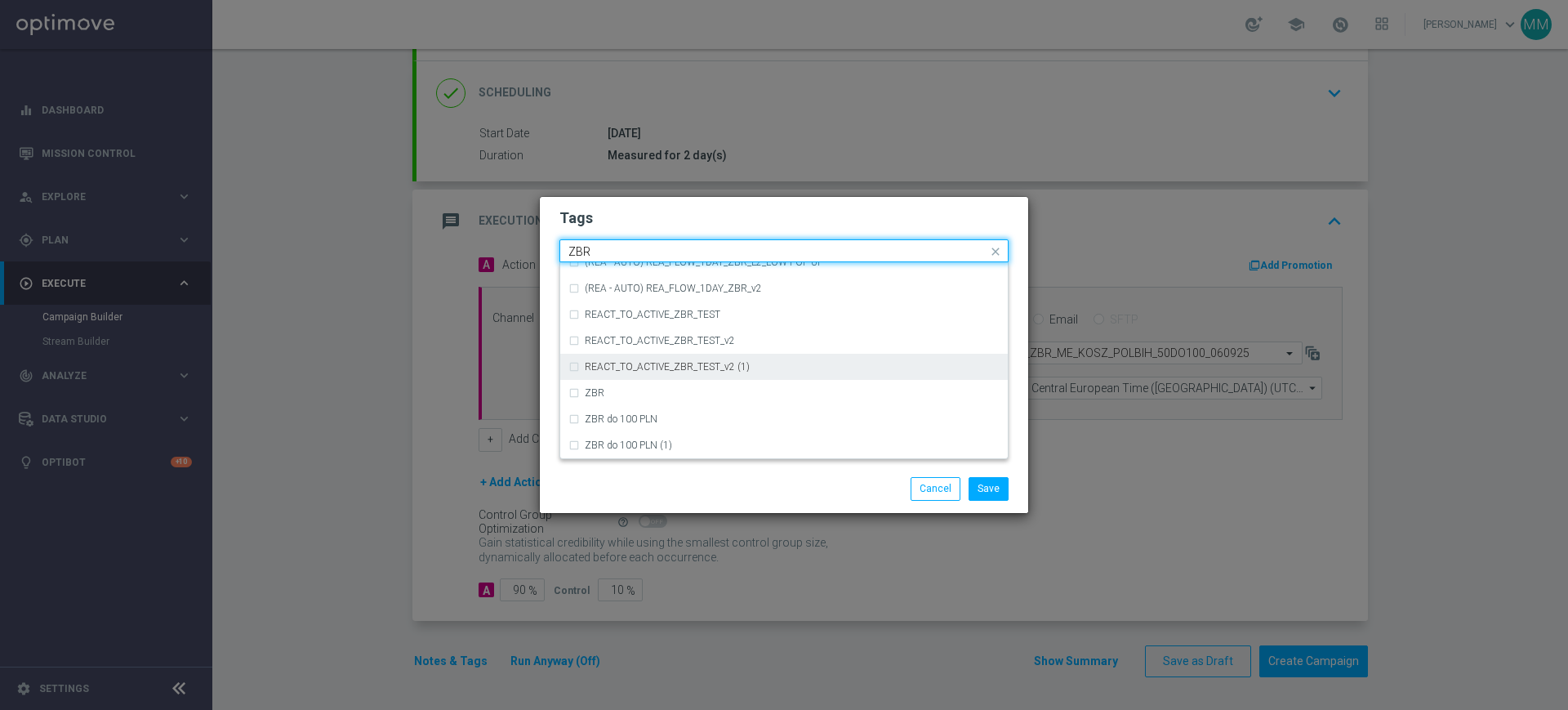
click at [628, 385] on div "ZBR" at bounding box center [784, 393] width 431 height 27
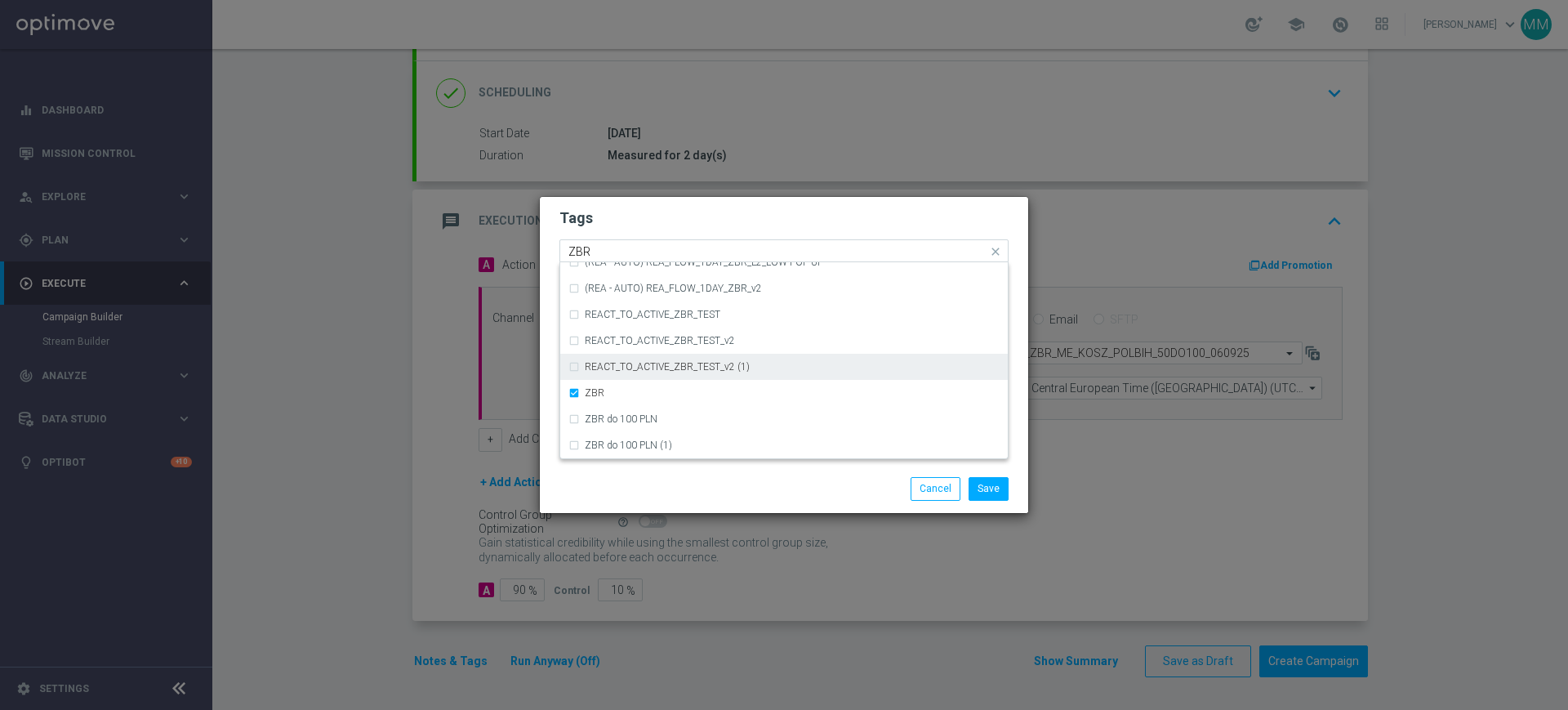
click at [643, 243] on div "Quick find × A × MED × TARGET × ZBR ZBR" at bounding box center [774, 251] width 427 height 21
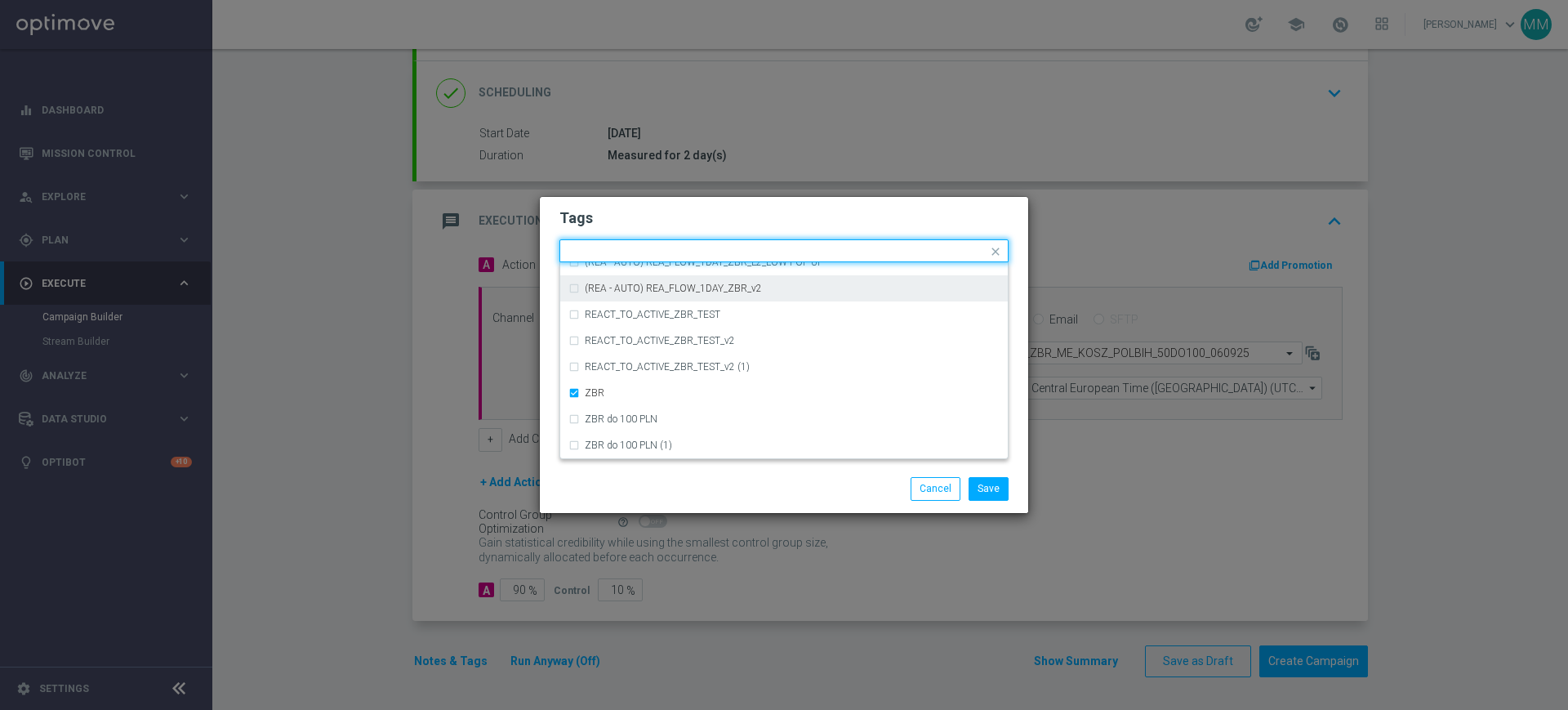
click at [772, 211] on h2 "Tags" at bounding box center [784, 218] width 449 height 20
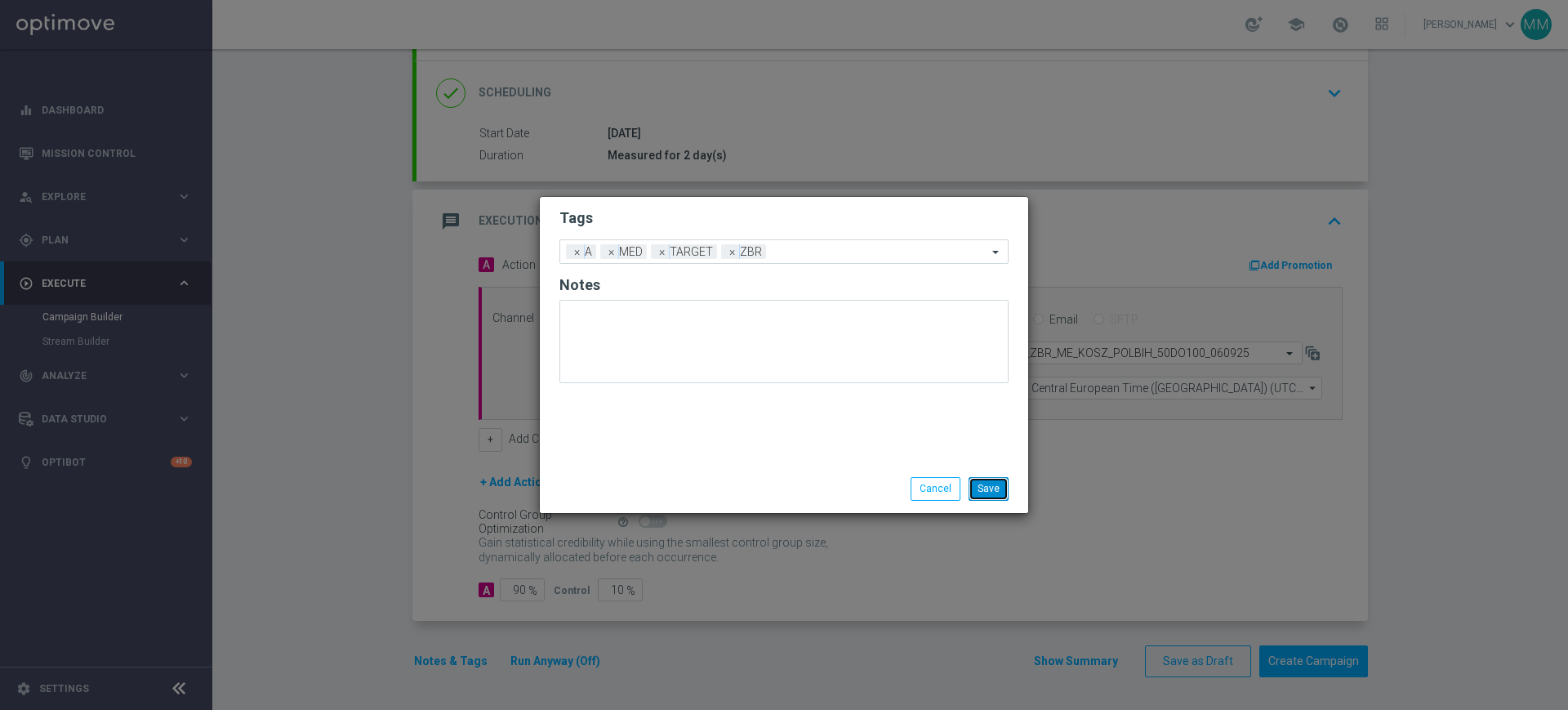
click at [994, 483] on button "Save" at bounding box center [989, 487] width 40 height 23
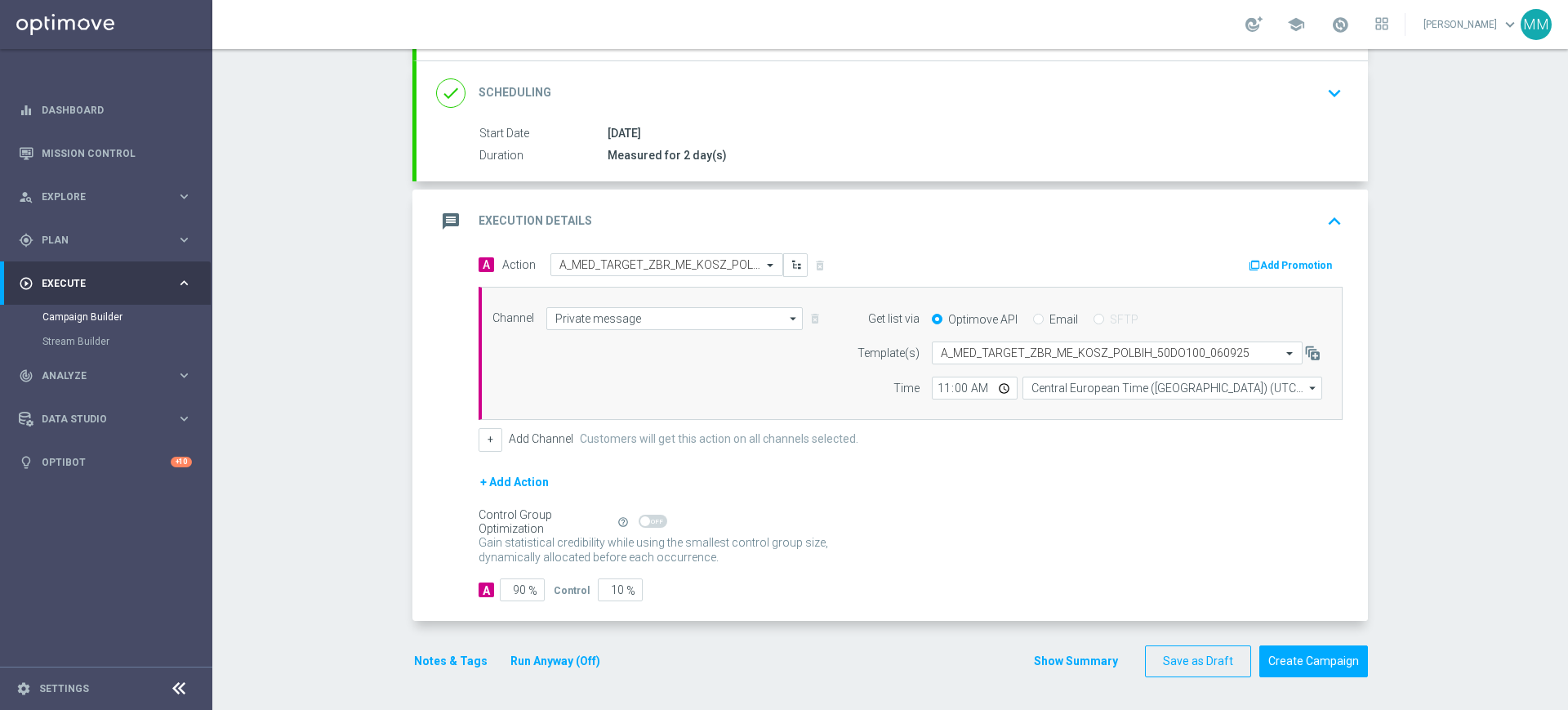
scroll to position [103, 0]
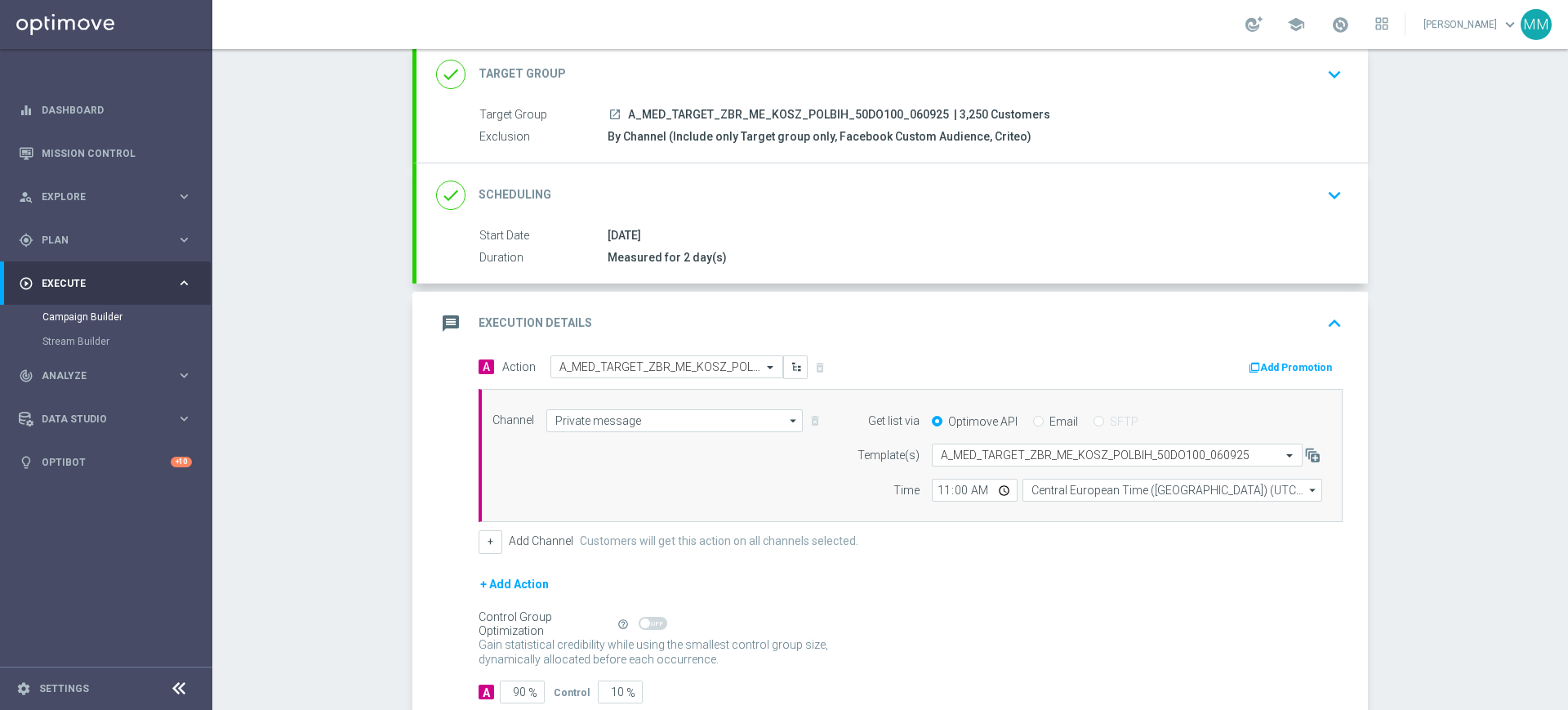
click at [1300, 366] on button "Add Promotion" at bounding box center [1292, 367] width 91 height 18
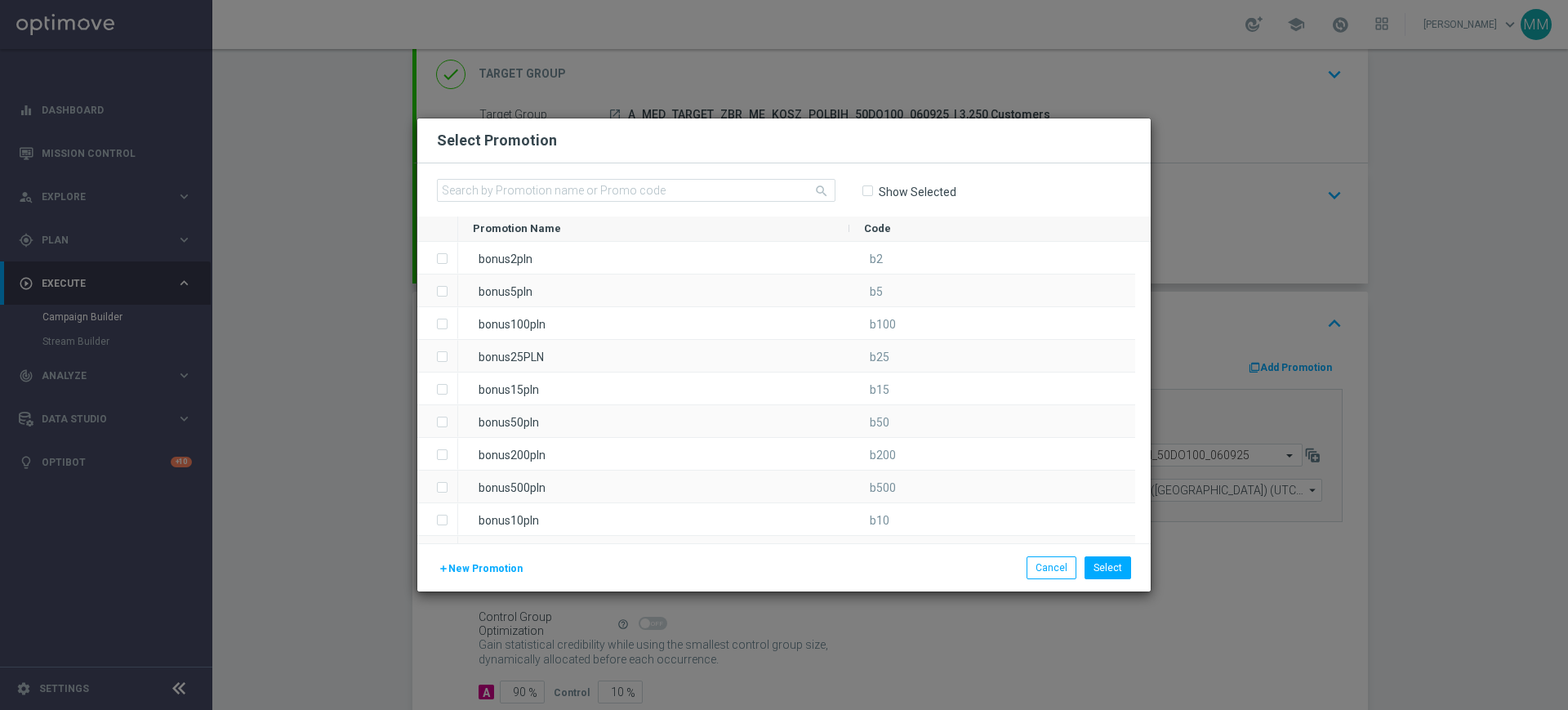
click at [477, 570] on span "New Promotion" at bounding box center [485, 568] width 74 height 12
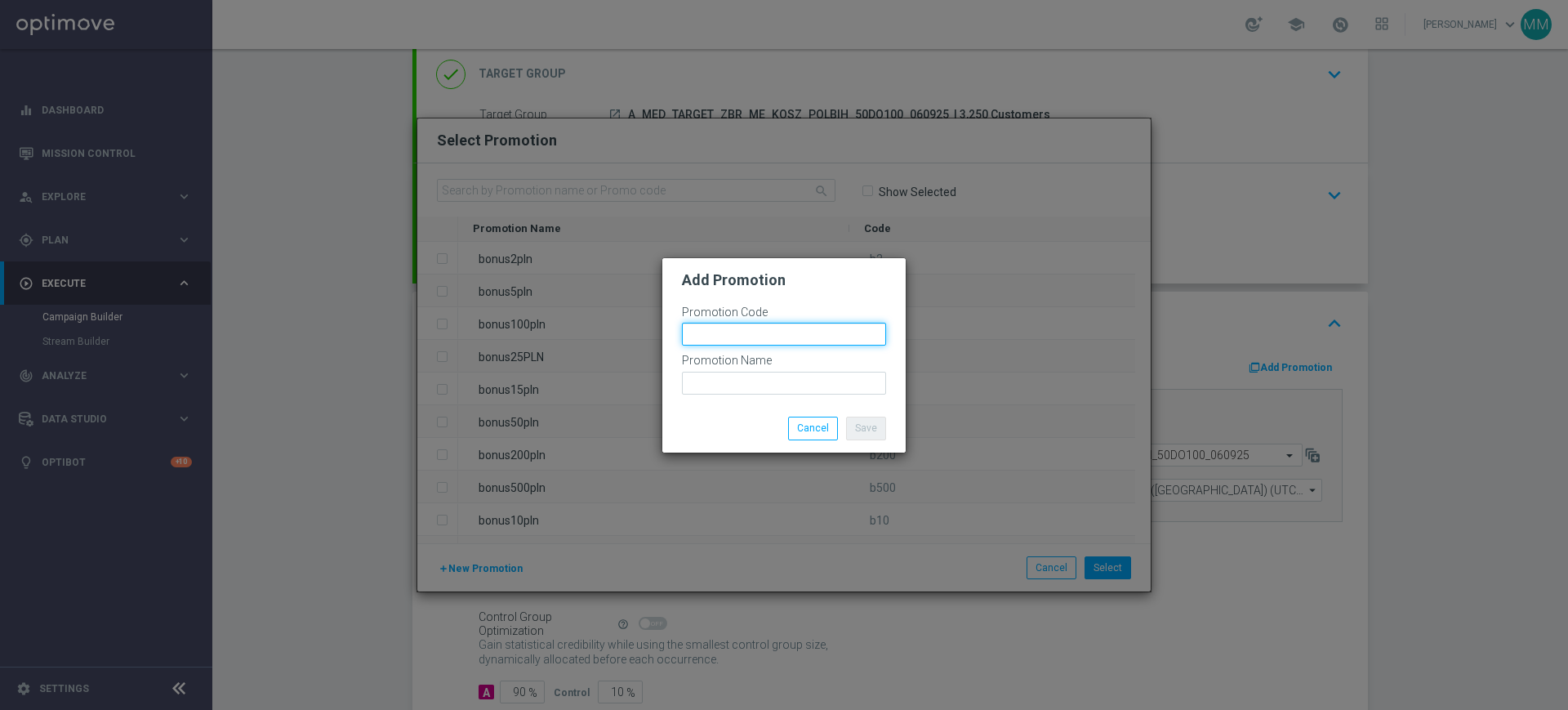
click at [739, 339] on input "text" at bounding box center [784, 334] width 204 height 23
paste input "175855"
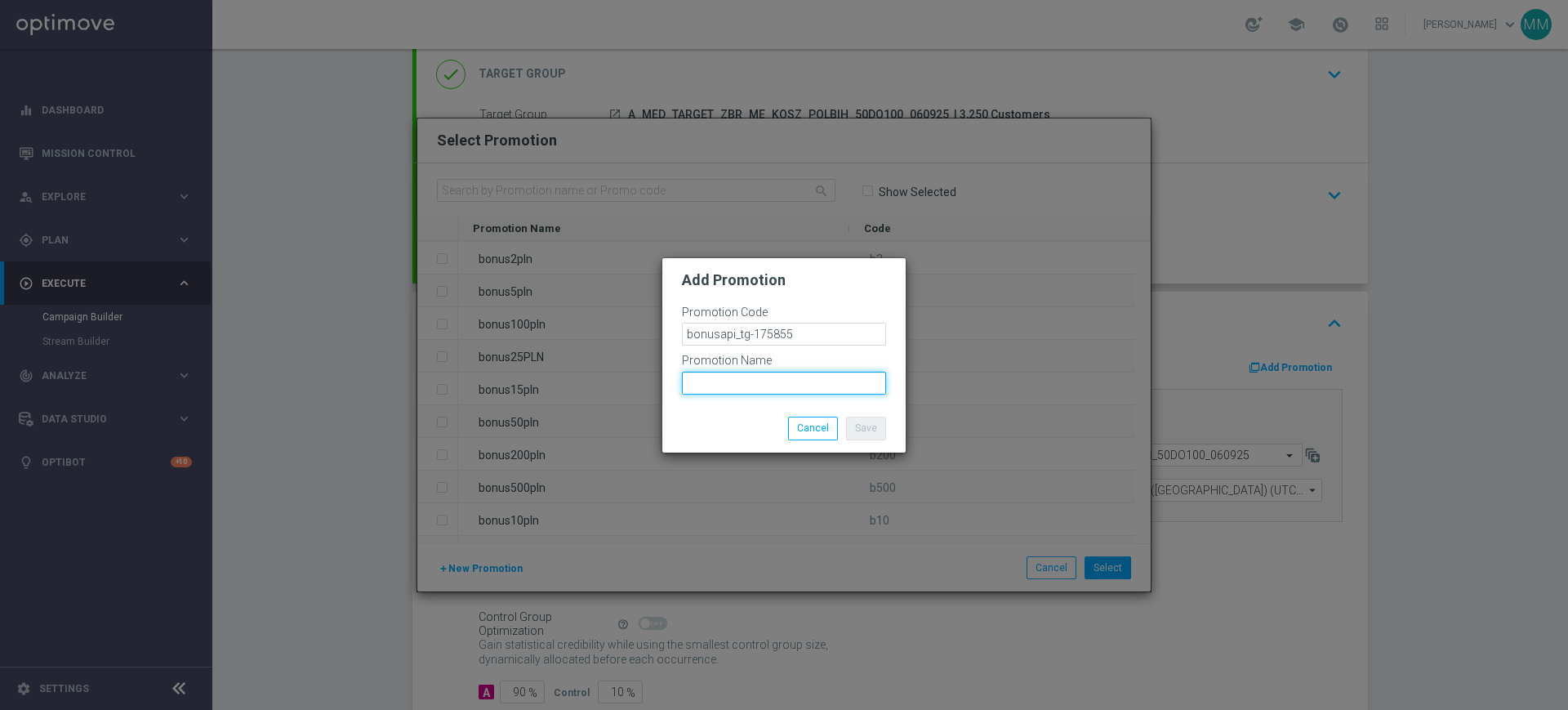
click at [768, 383] on input "text" at bounding box center [784, 382] width 204 height 23
paste input "bonusapi_tg-175855"
click at [867, 428] on button "Save" at bounding box center [866, 427] width 40 height 23
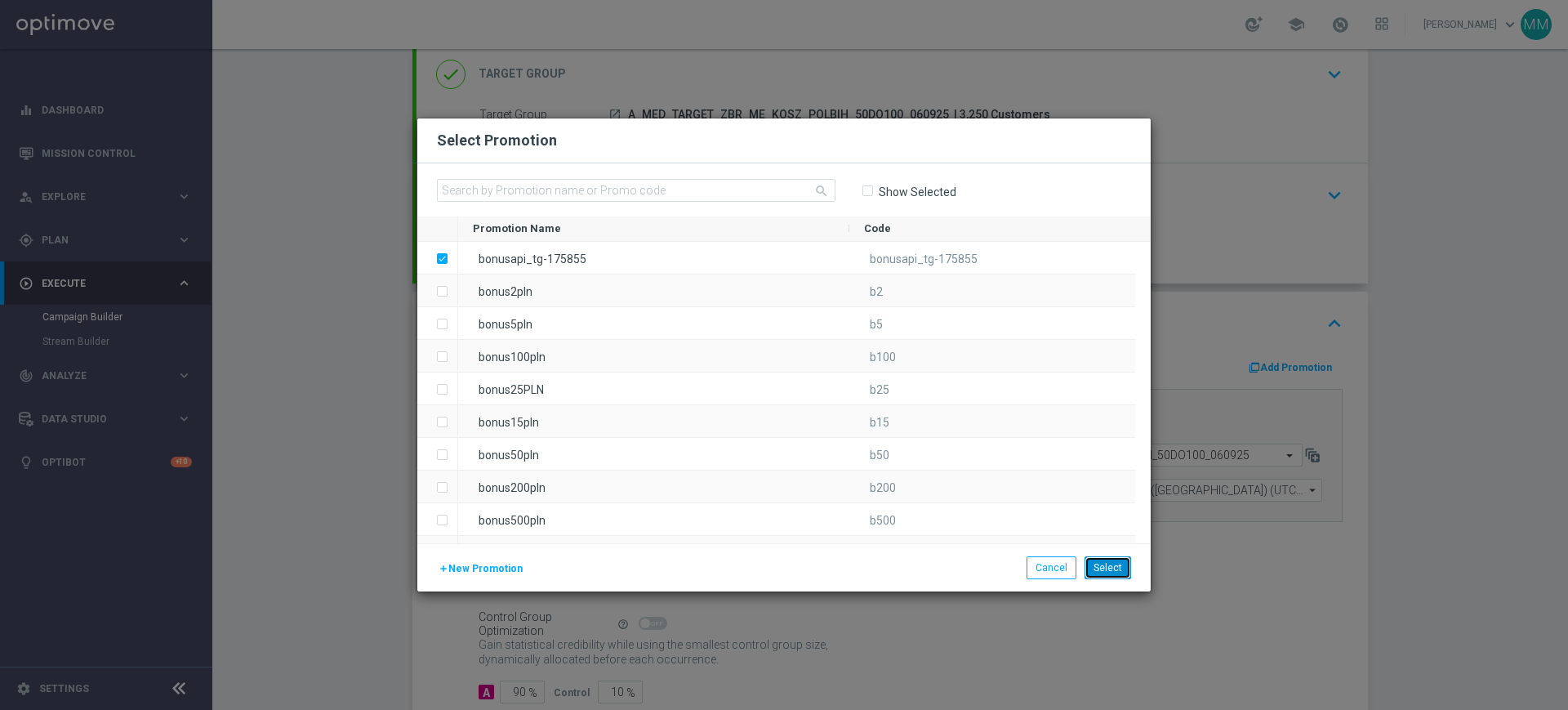
click at [1110, 564] on button "Select" at bounding box center [1107, 567] width 46 height 23
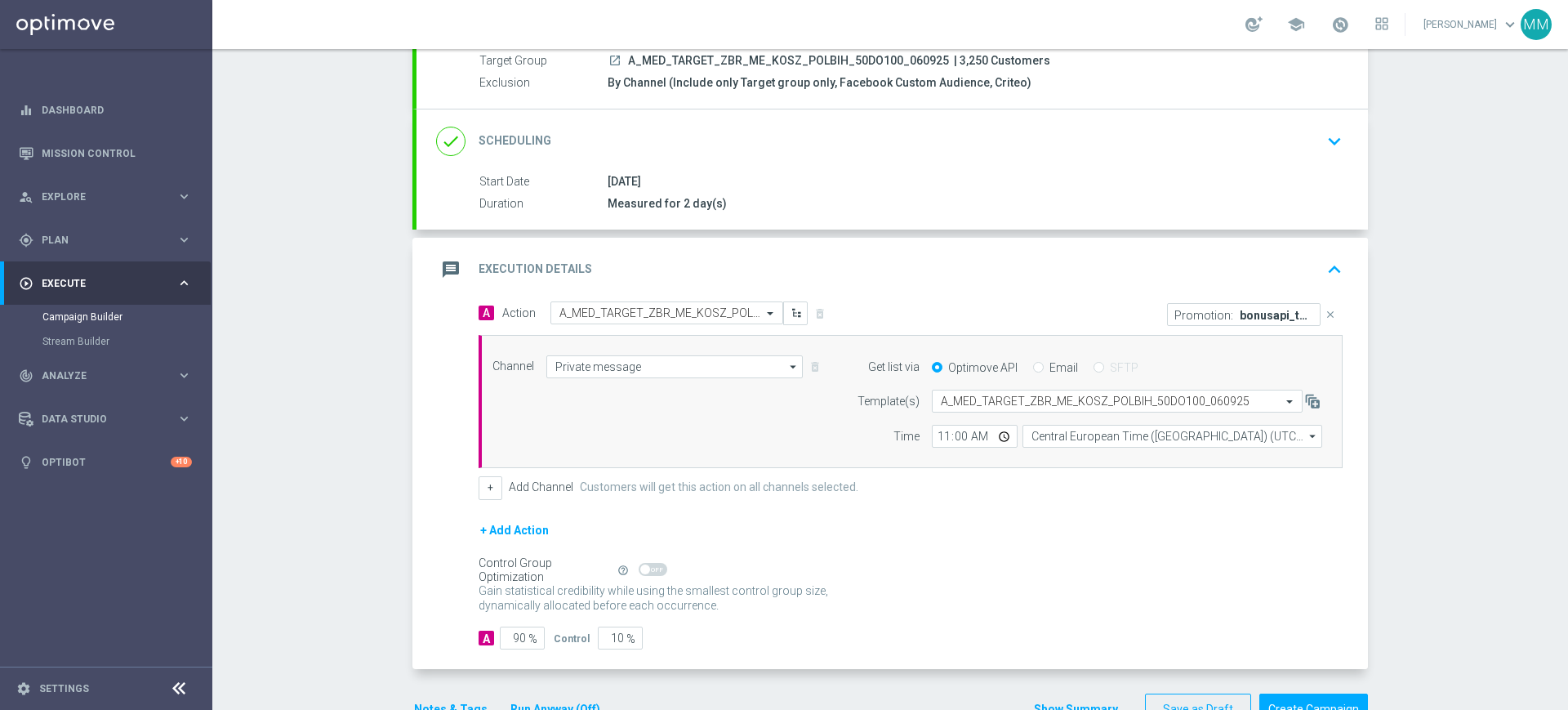
scroll to position [206, 0]
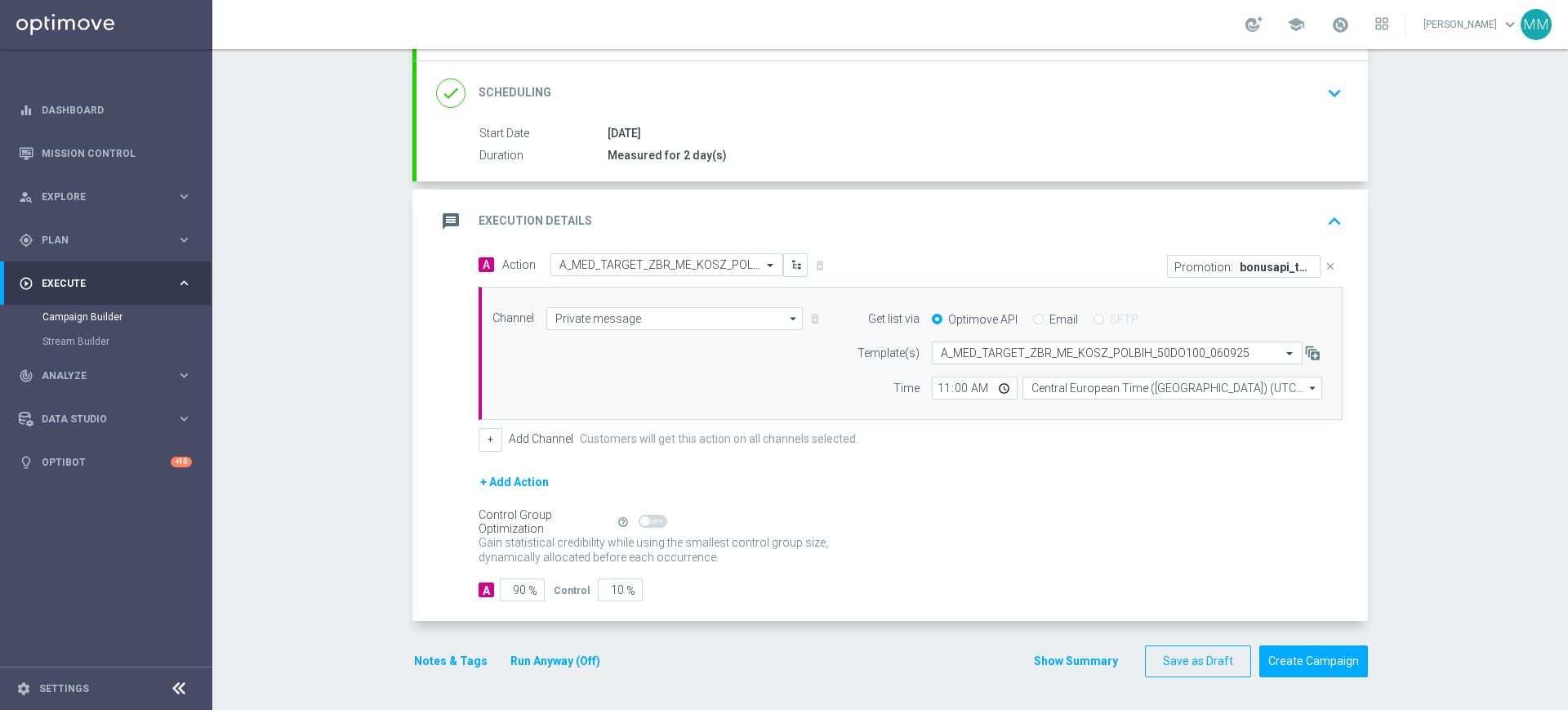
click at [728, 227] on div "message Execution Details keyboard_arrow_up" at bounding box center [892, 222] width 912 height 32
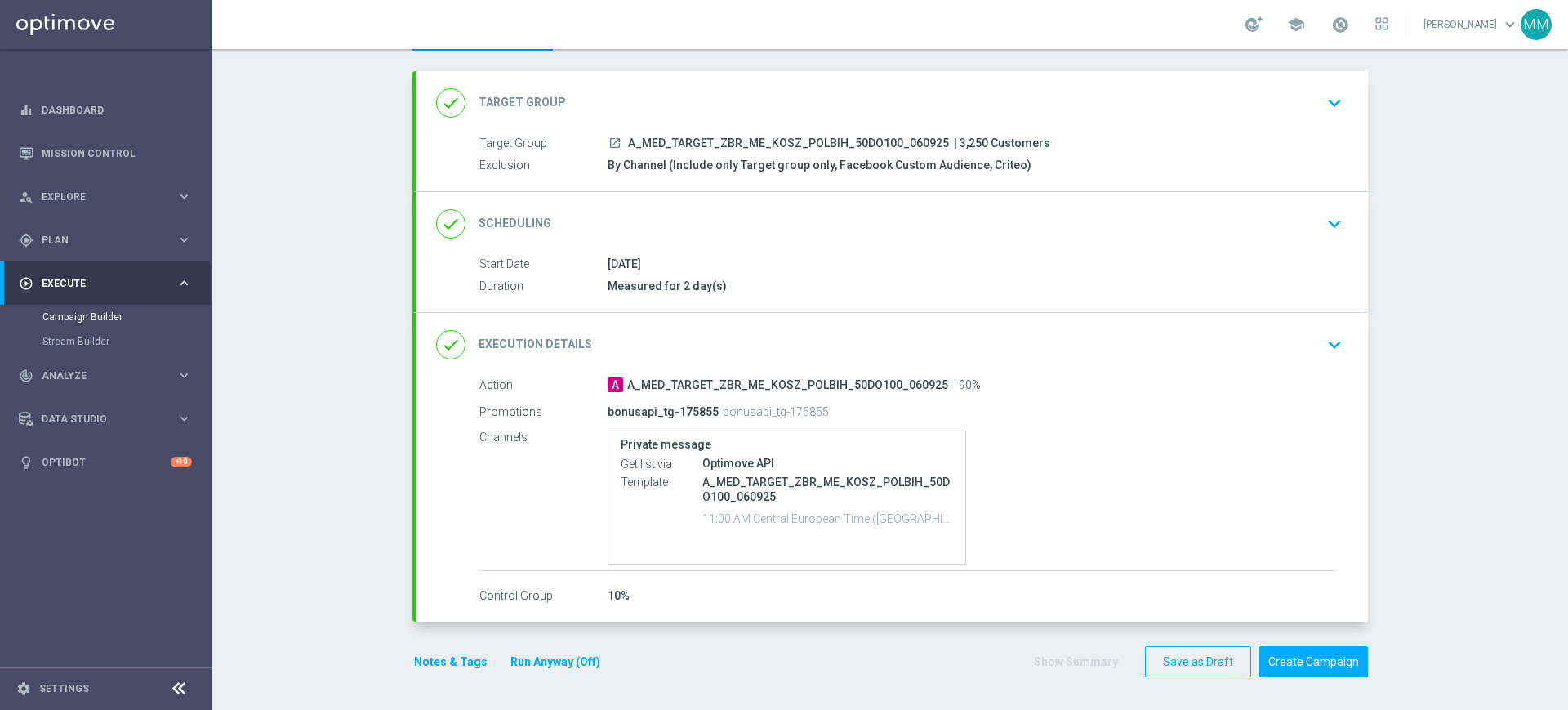
scroll to position [75, 0]
click at [687, 105] on div "done Target Group keyboard_arrow_down" at bounding box center [892, 103] width 912 height 32
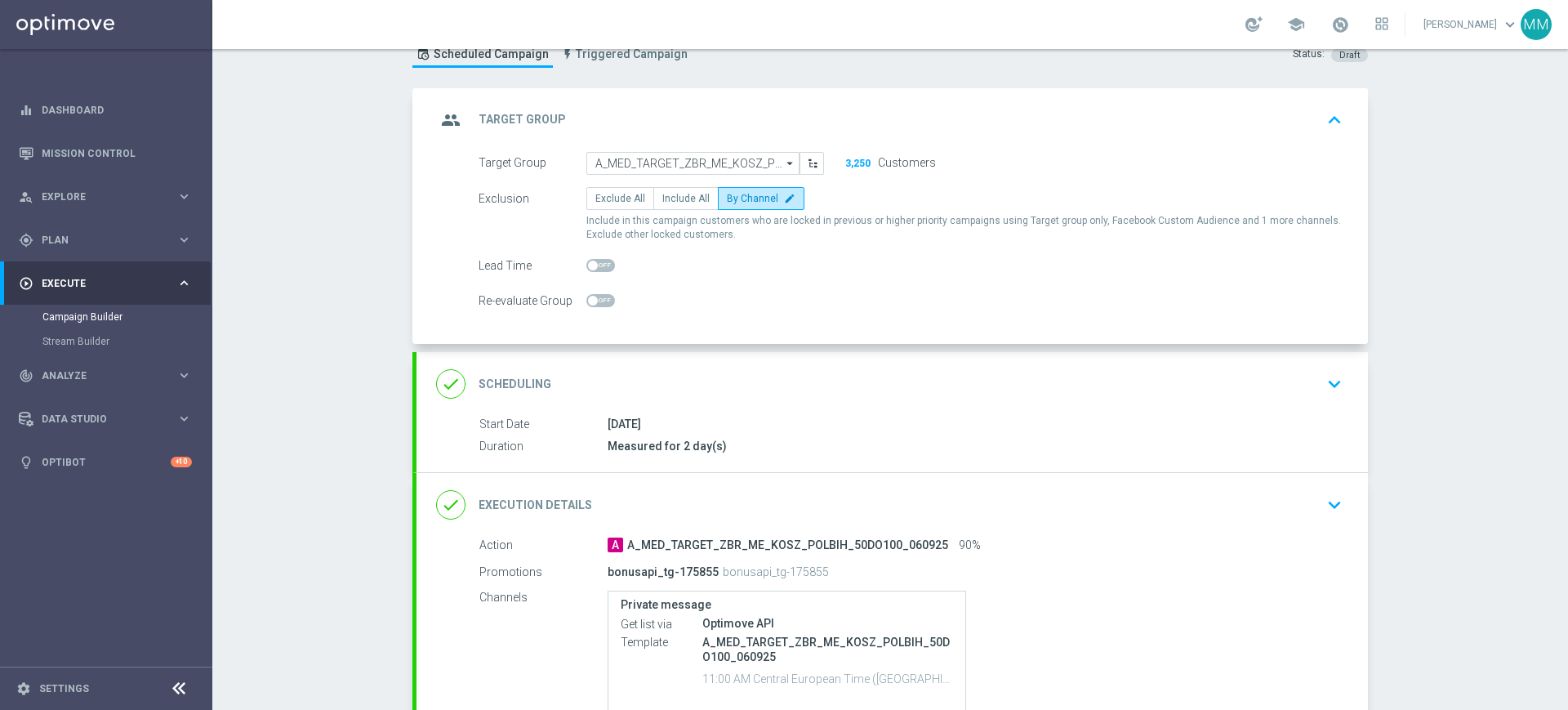
click at [744, 104] on div "group Target Group keyboard_arrow_up" at bounding box center [892, 120] width 912 height 32
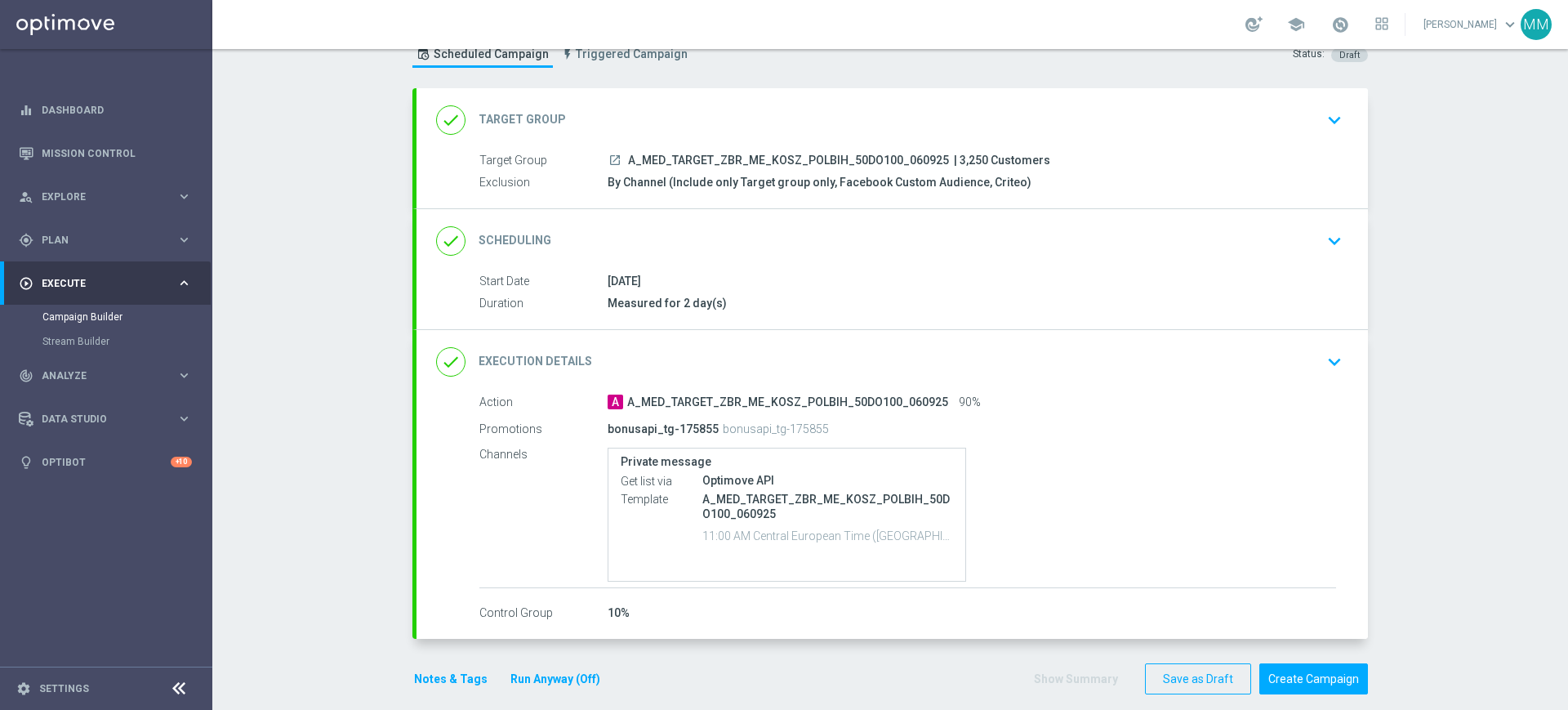
click at [699, 112] on div "done Target Group keyboard_arrow_down Target Group launch A_MED_TARGET_ZBR_ME_K…" at bounding box center [892, 149] width 951 height 120
click at [698, 115] on div "done Target Group keyboard_arrow_down" at bounding box center [892, 120] width 912 height 32
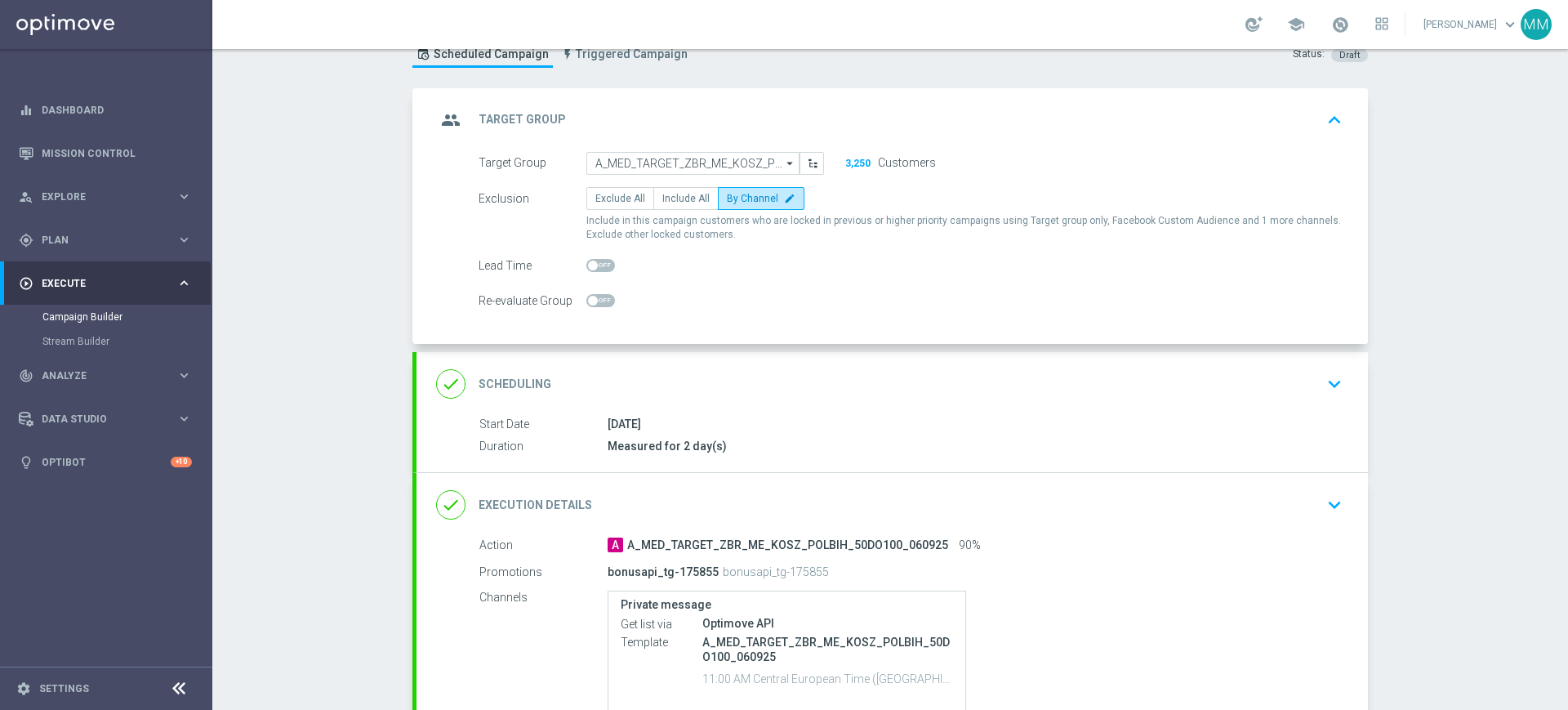
click at [591, 261] on span at bounding box center [601, 265] width 29 height 13
click at [591, 261] on input "checkbox" at bounding box center [601, 265] width 29 height 13
click at [718, 330] on div "Target Group A_MED_TARGET_ZBR_ME_KOSZ_POLBIH_50DO100_060925 A_MED_TARGET_ZBR_ME…" at bounding box center [892, 247] width 951 height 192
click at [730, 356] on div "done Scheduling keyboard_arrow_down" at bounding box center [892, 383] width 951 height 64
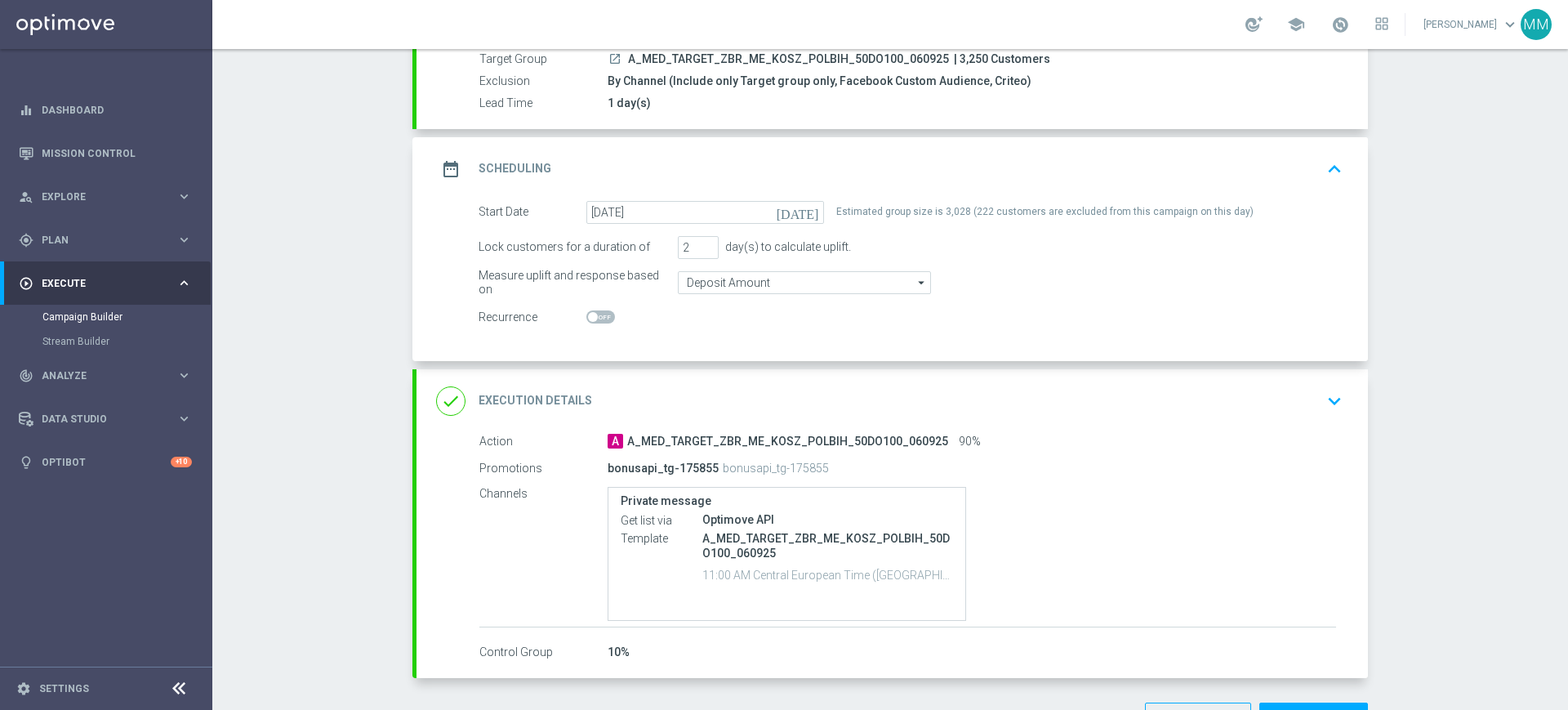
scroll to position [161, 0]
click at [858, 402] on div "done Execution Details keyboard_arrow_down" at bounding box center [892, 401] width 912 height 32
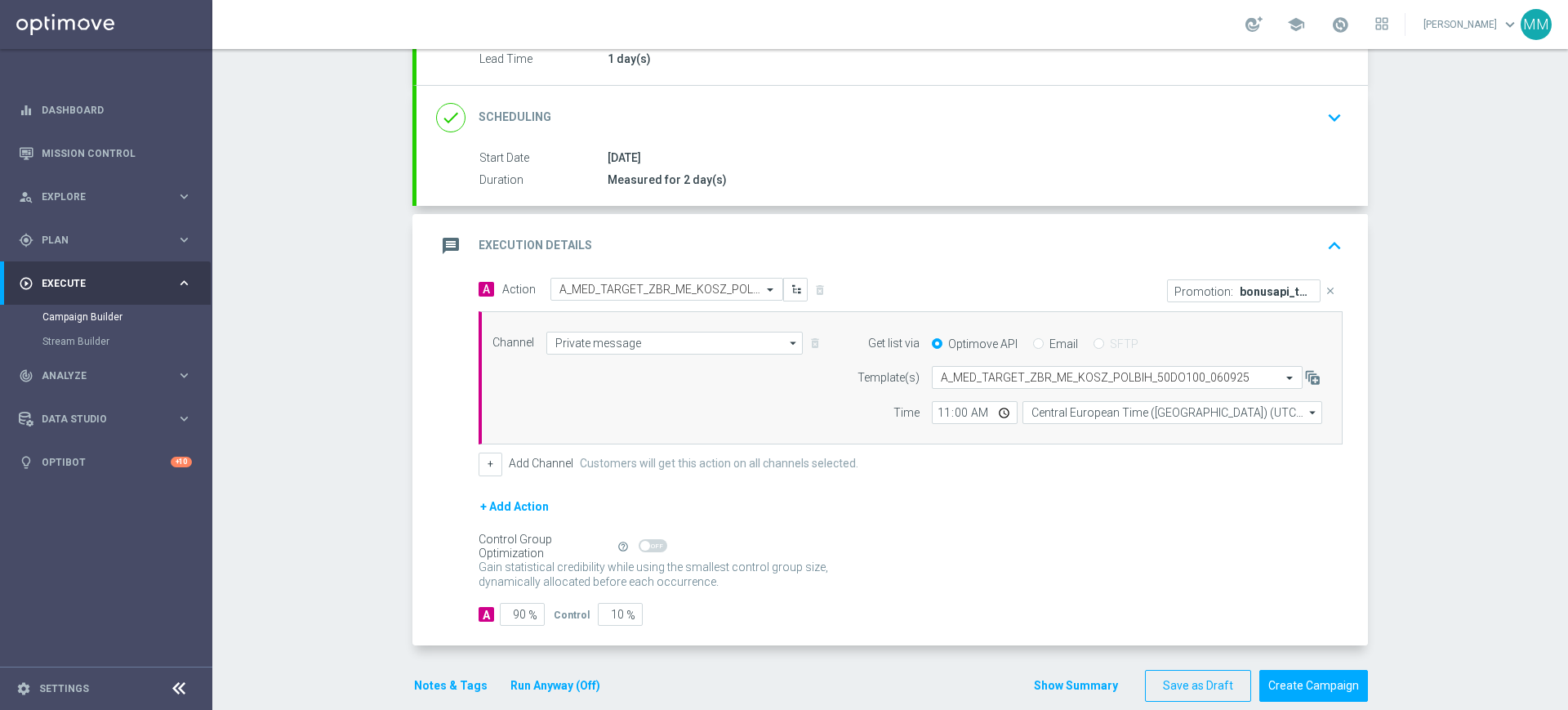
scroll to position [227, 0]
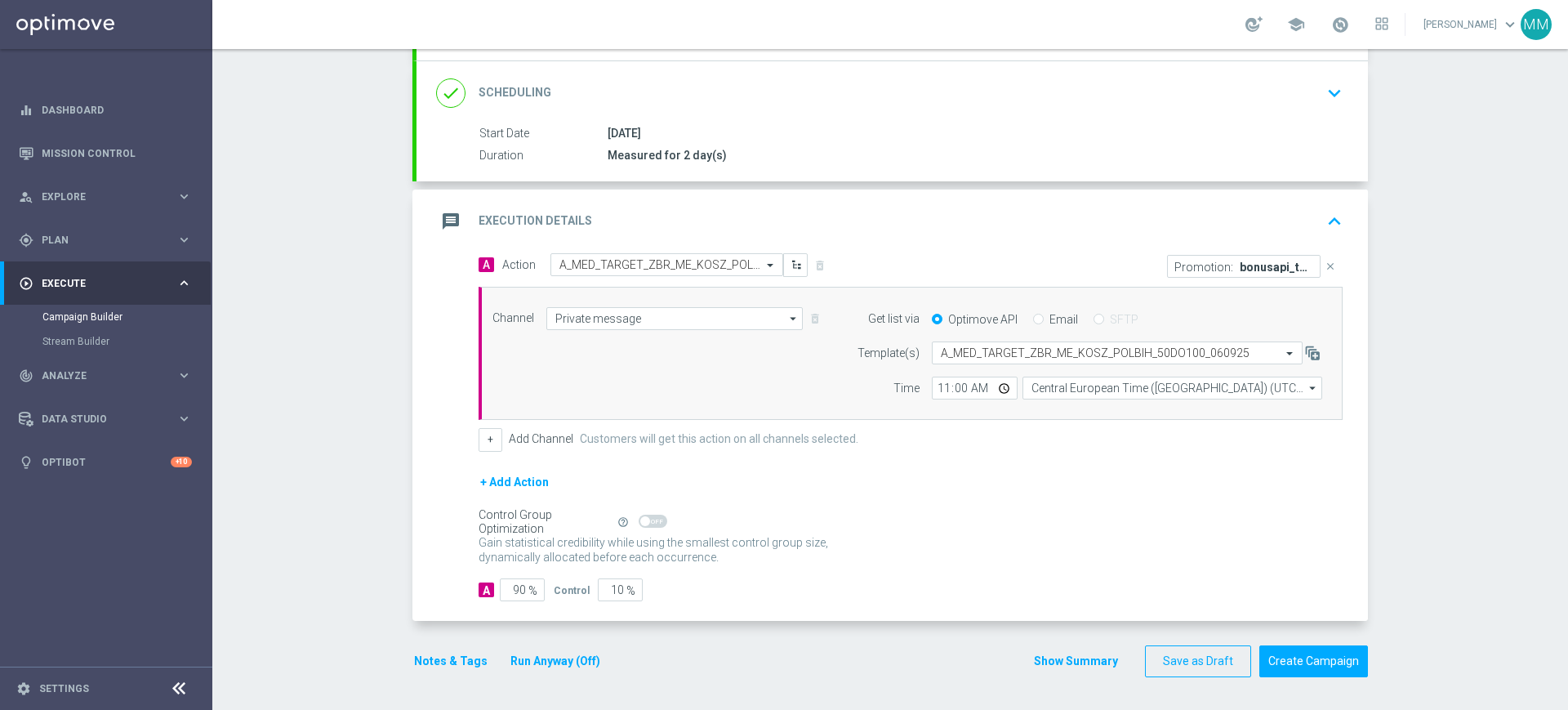
click at [444, 665] on button "Notes & Tags" at bounding box center [451, 661] width 77 height 21
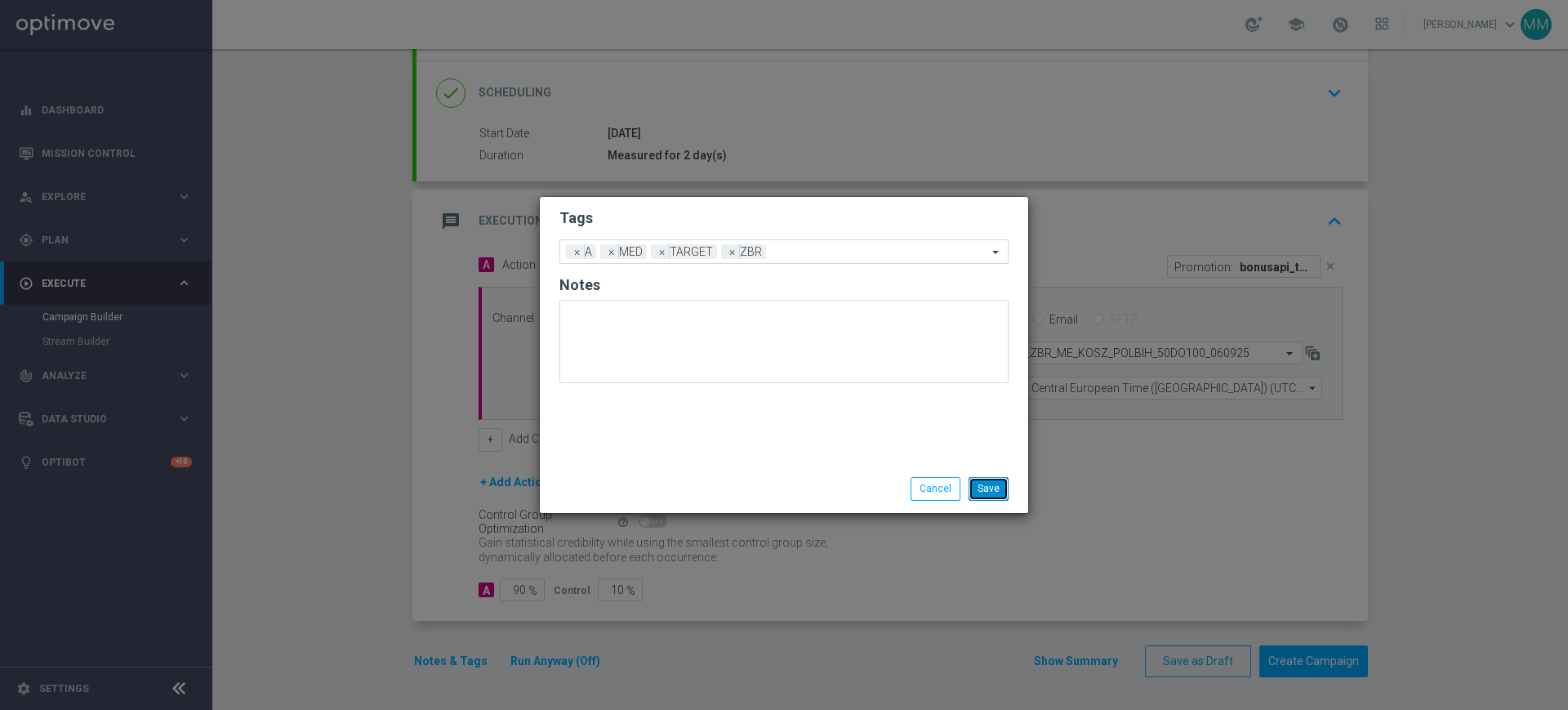
click at [990, 483] on button "Save" at bounding box center [989, 487] width 40 height 23
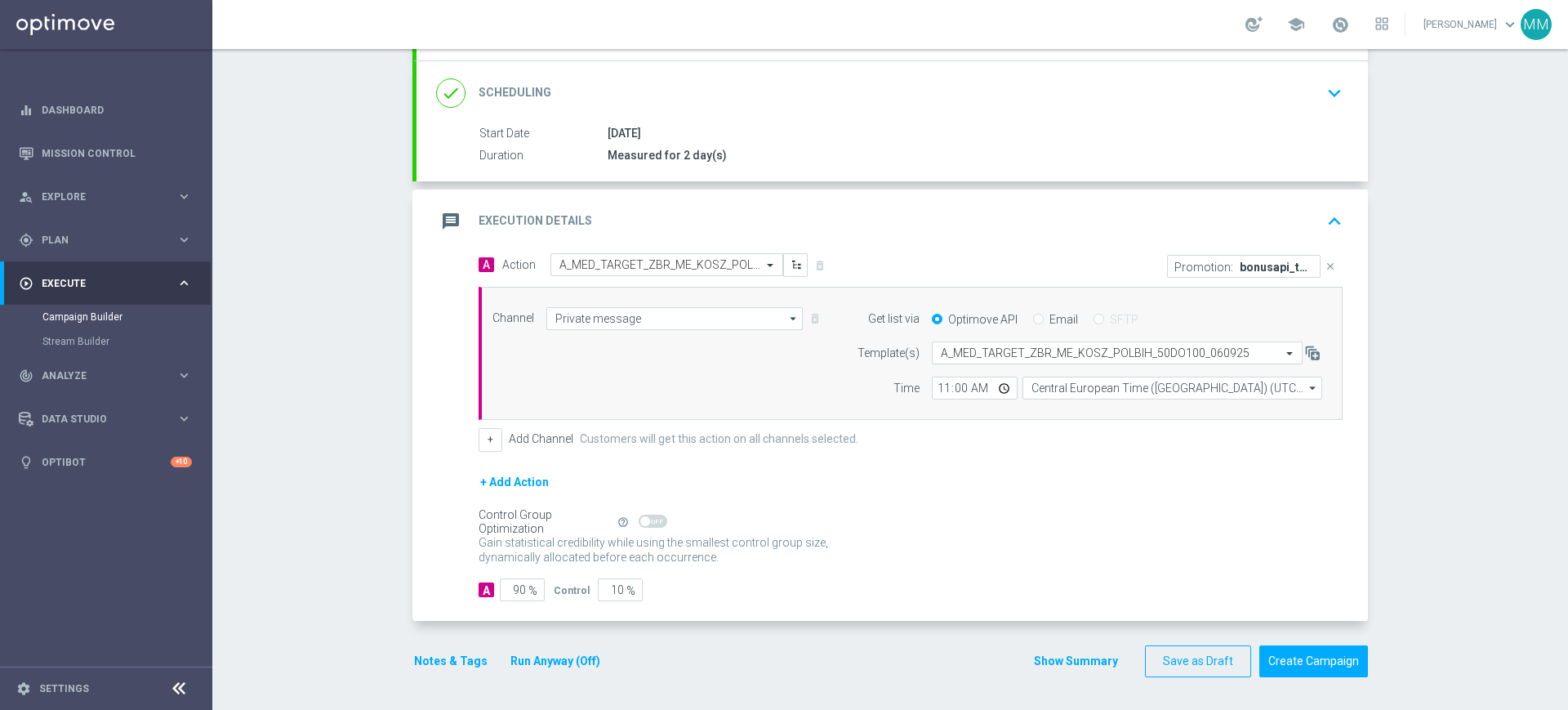
click at [825, 246] on div "message Execution Details keyboard_arrow_up" at bounding box center [892, 221] width 951 height 64
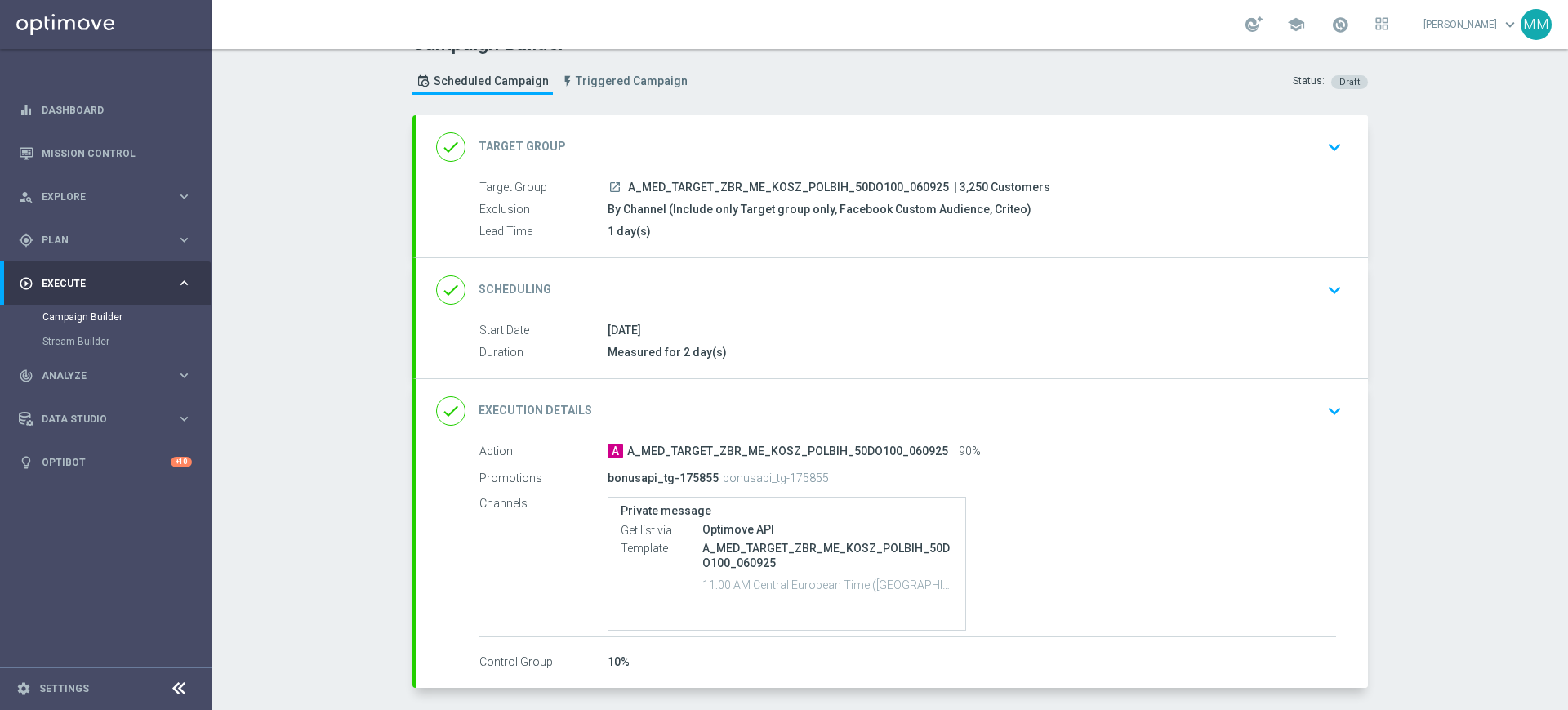
scroll to position [0, 0]
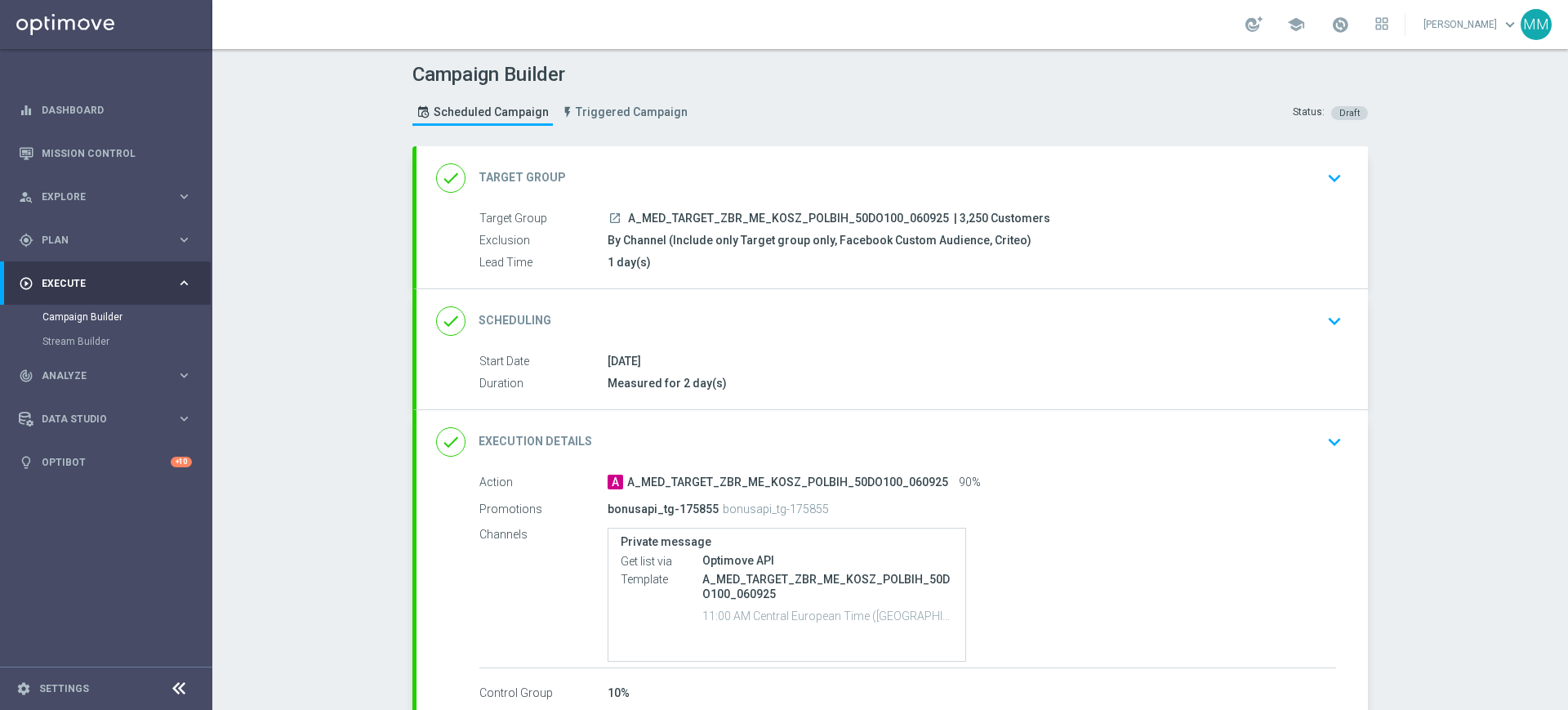
click at [651, 327] on div "done Scheduling keyboard_arrow_down" at bounding box center [892, 321] width 912 height 32
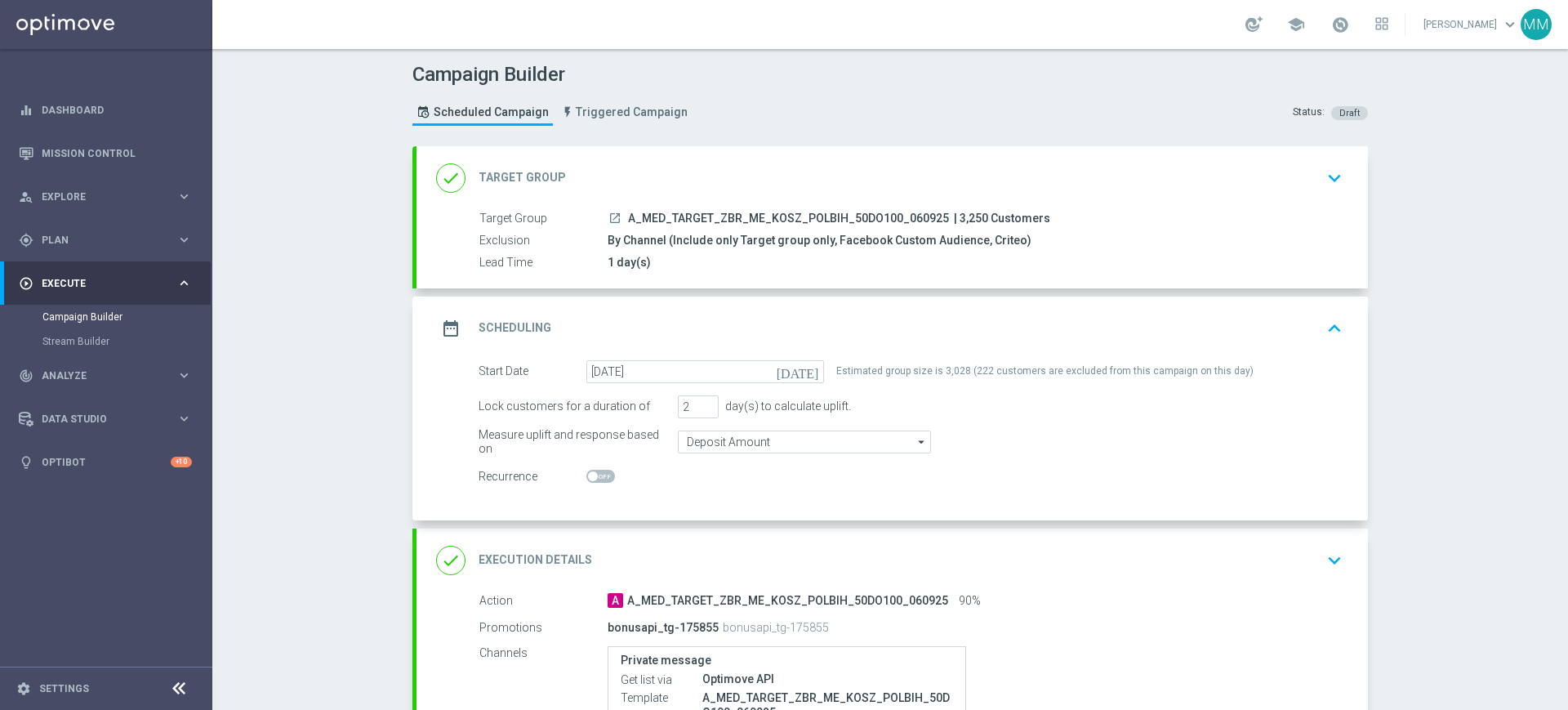
click at [821, 315] on div "date_range Scheduling keyboard_arrow_up" at bounding box center [892, 329] width 912 height 32
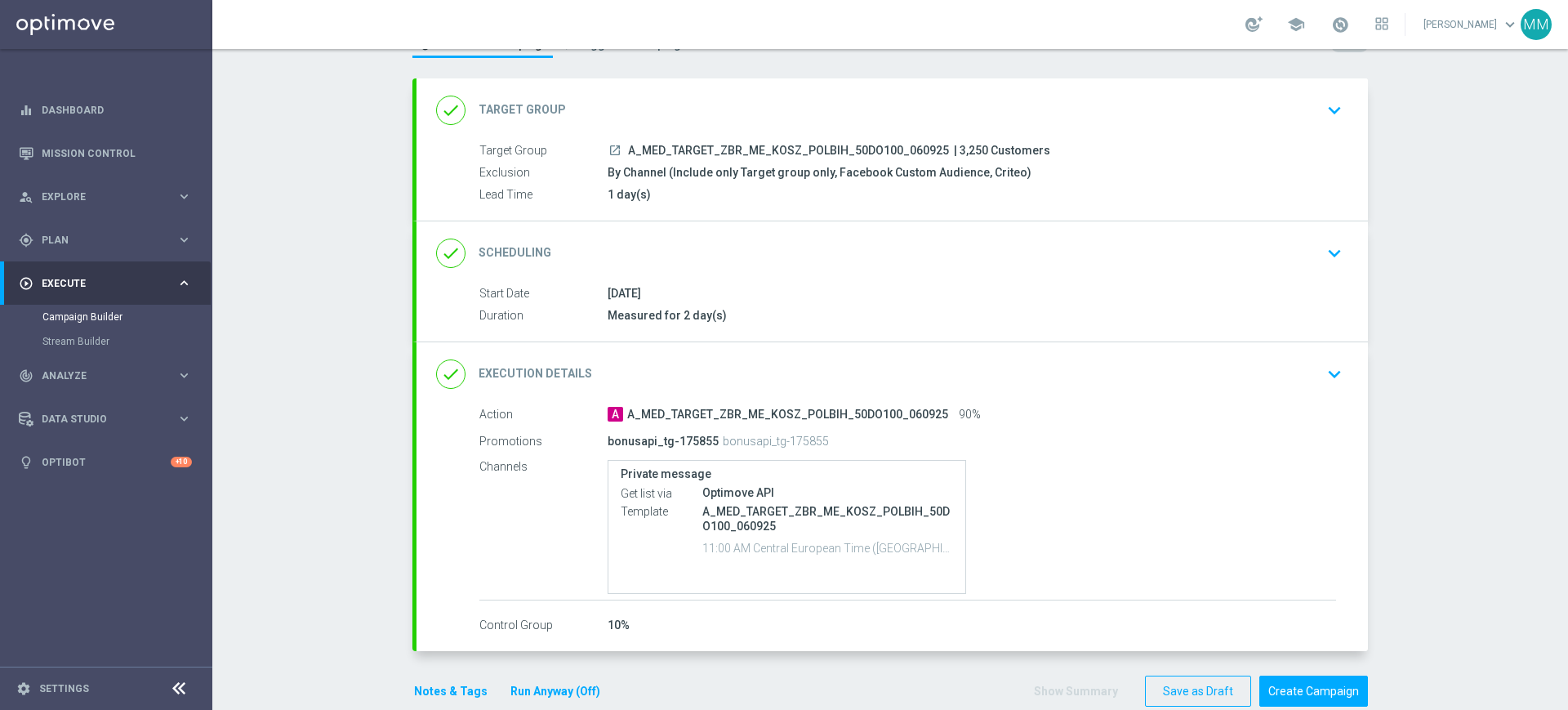
scroll to position [97, 0]
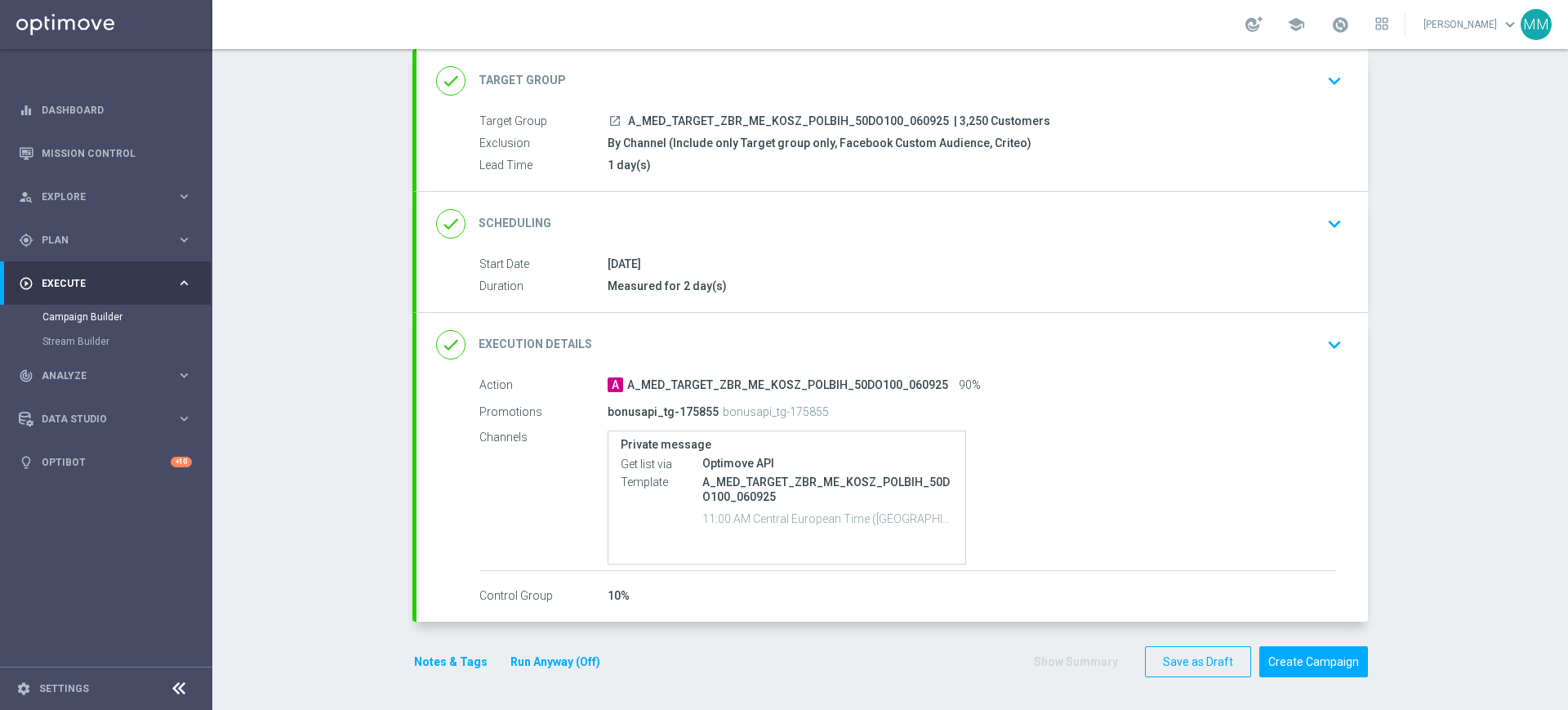
click at [457, 664] on button "Notes & Tags" at bounding box center [451, 662] width 77 height 21
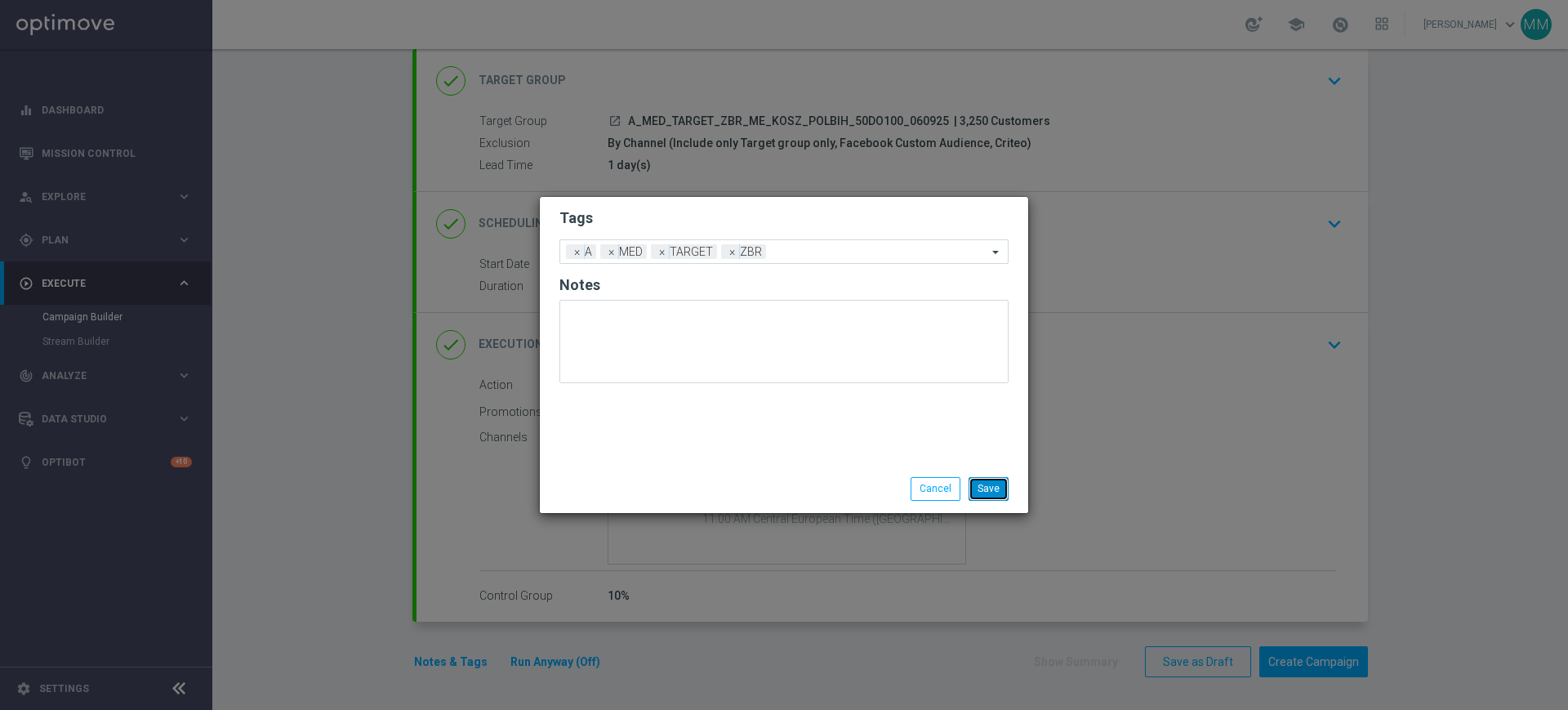
click at [979, 484] on button "Save" at bounding box center [989, 487] width 40 height 23
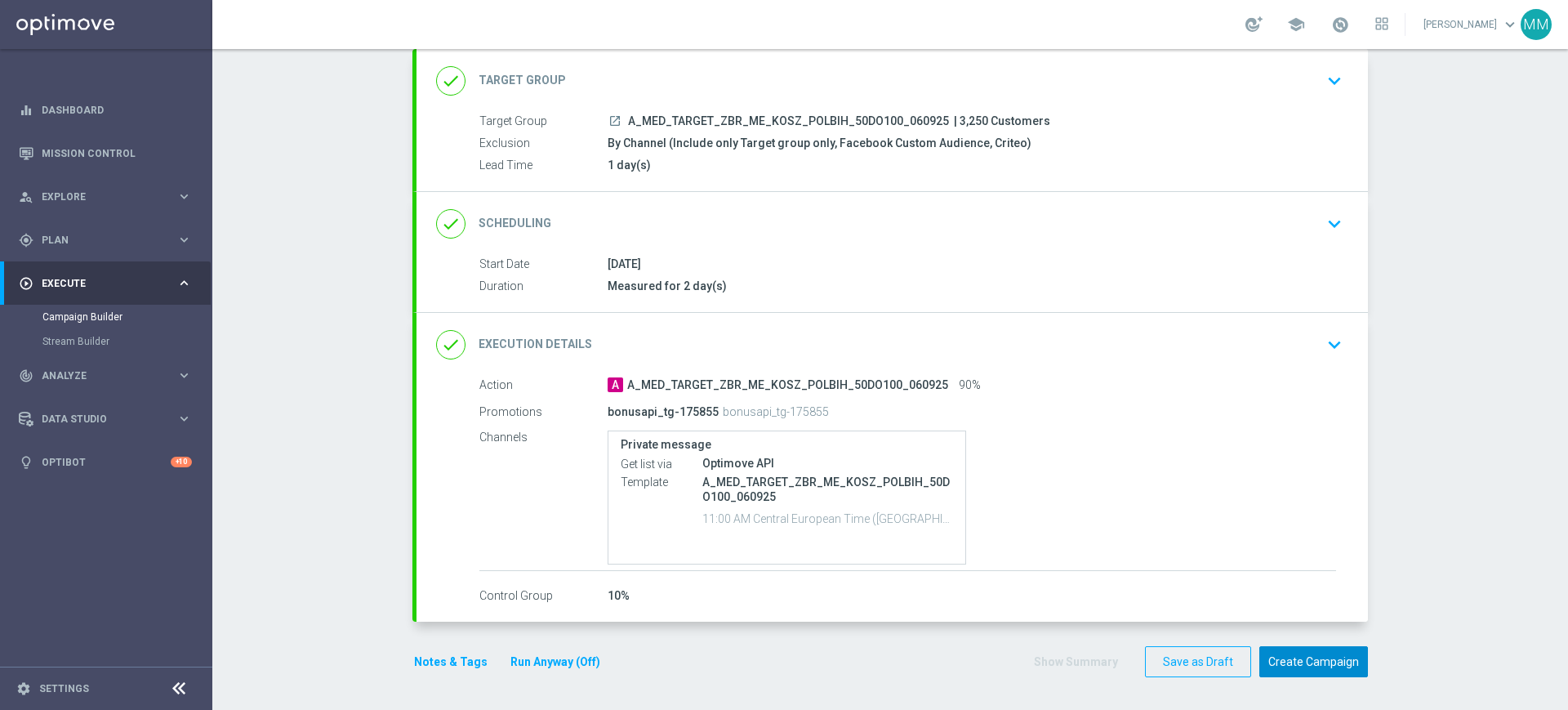
click at [1290, 661] on button "Create Campaign" at bounding box center [1314, 662] width 108 height 32
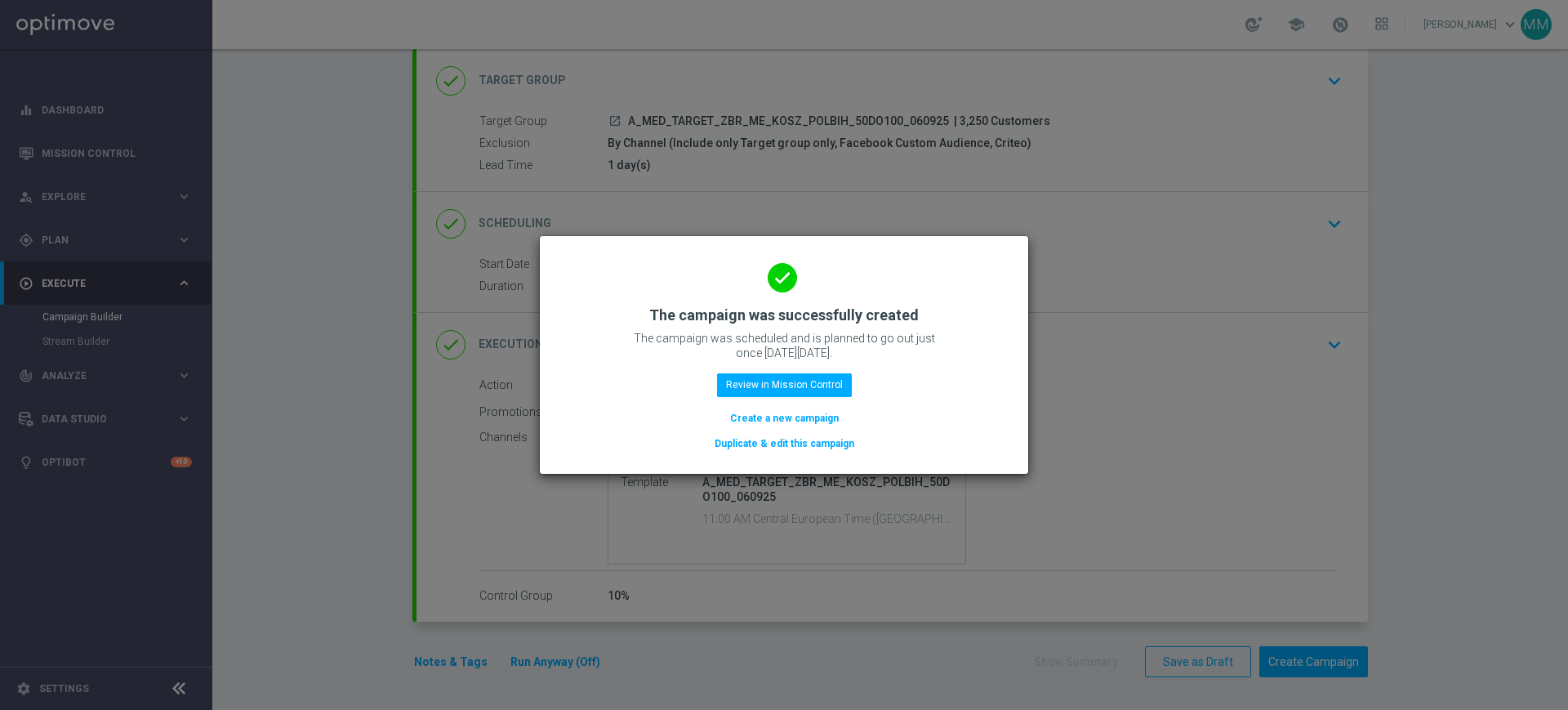
click at [822, 415] on button "Create a new campaign" at bounding box center [785, 419] width 112 height 18
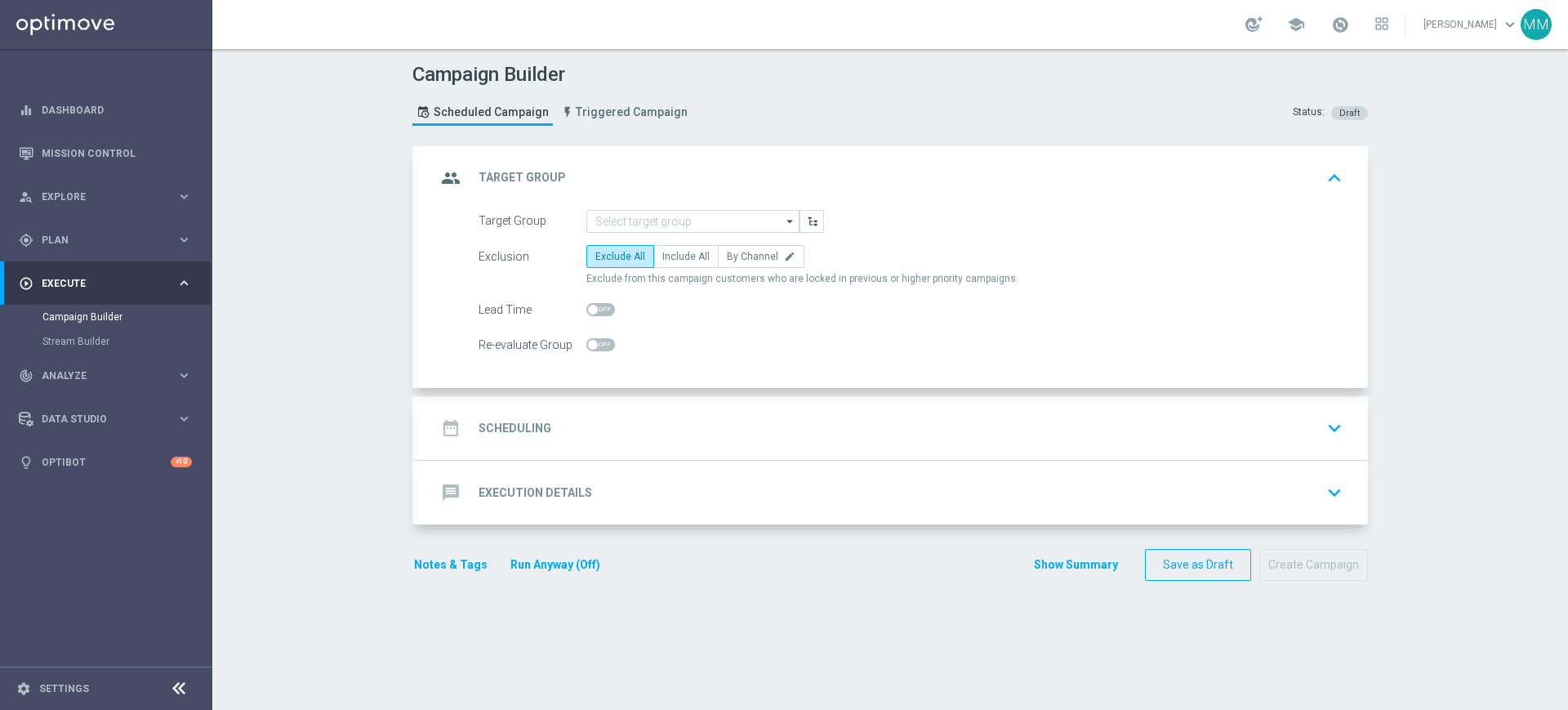
scroll to position [0, 0]
click at [628, 210] on input at bounding box center [693, 221] width 213 height 23
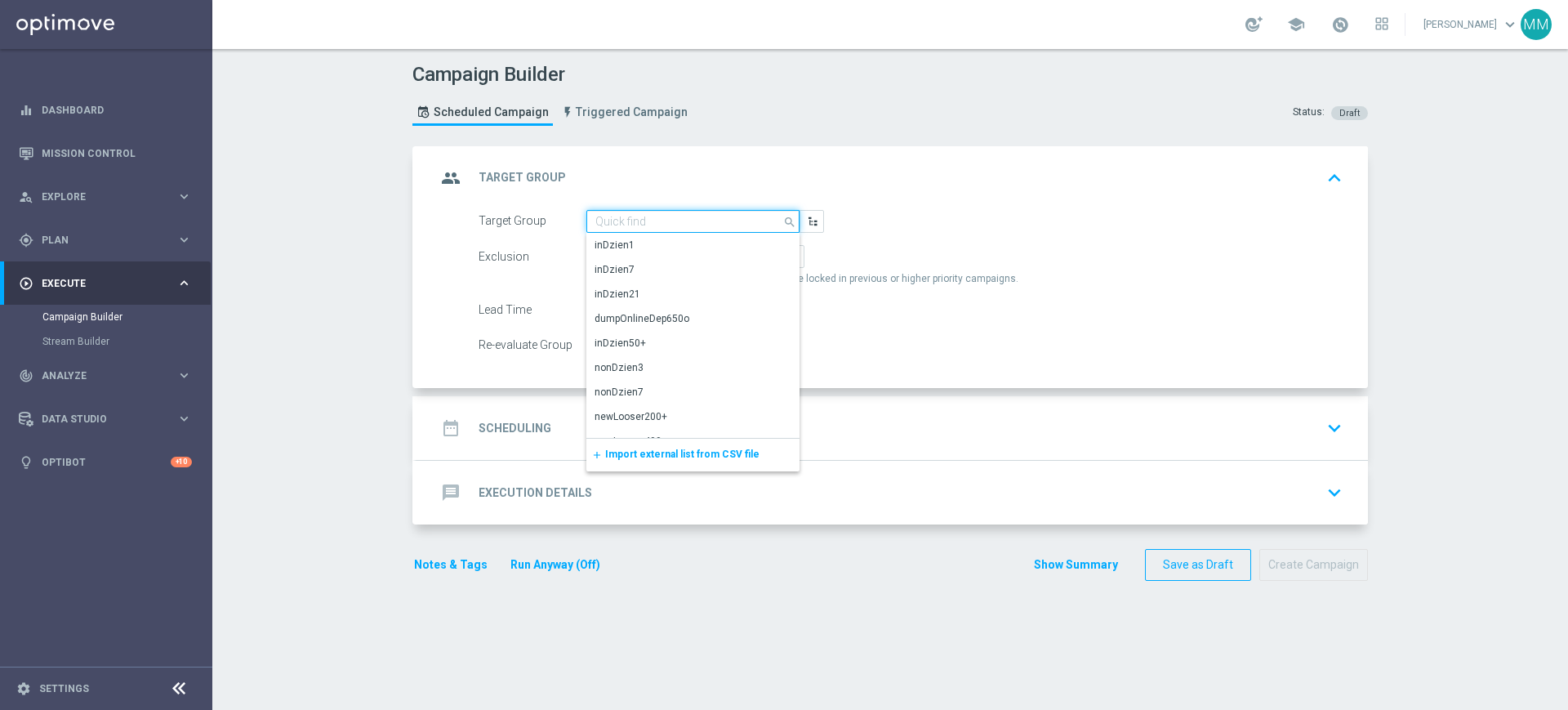
paste input "A_HIGH_TARGET_ZBR_ME_KOSZ_POLBIH_50DO250_060925"
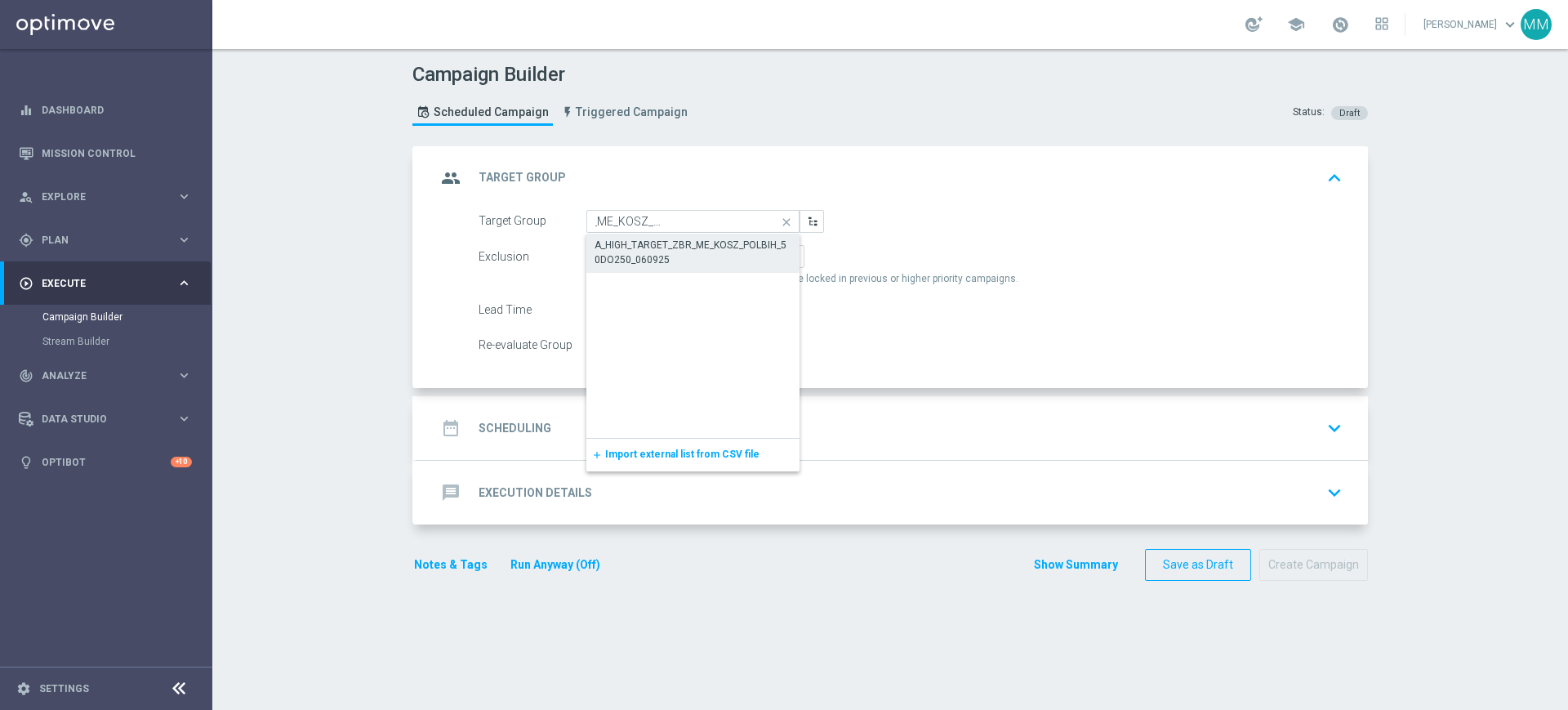
click at [636, 238] on div "A_HIGH_TARGET_ZBR_ME_KOSZ_POLBIH_50DO250_060925" at bounding box center [693, 252] width 197 height 30
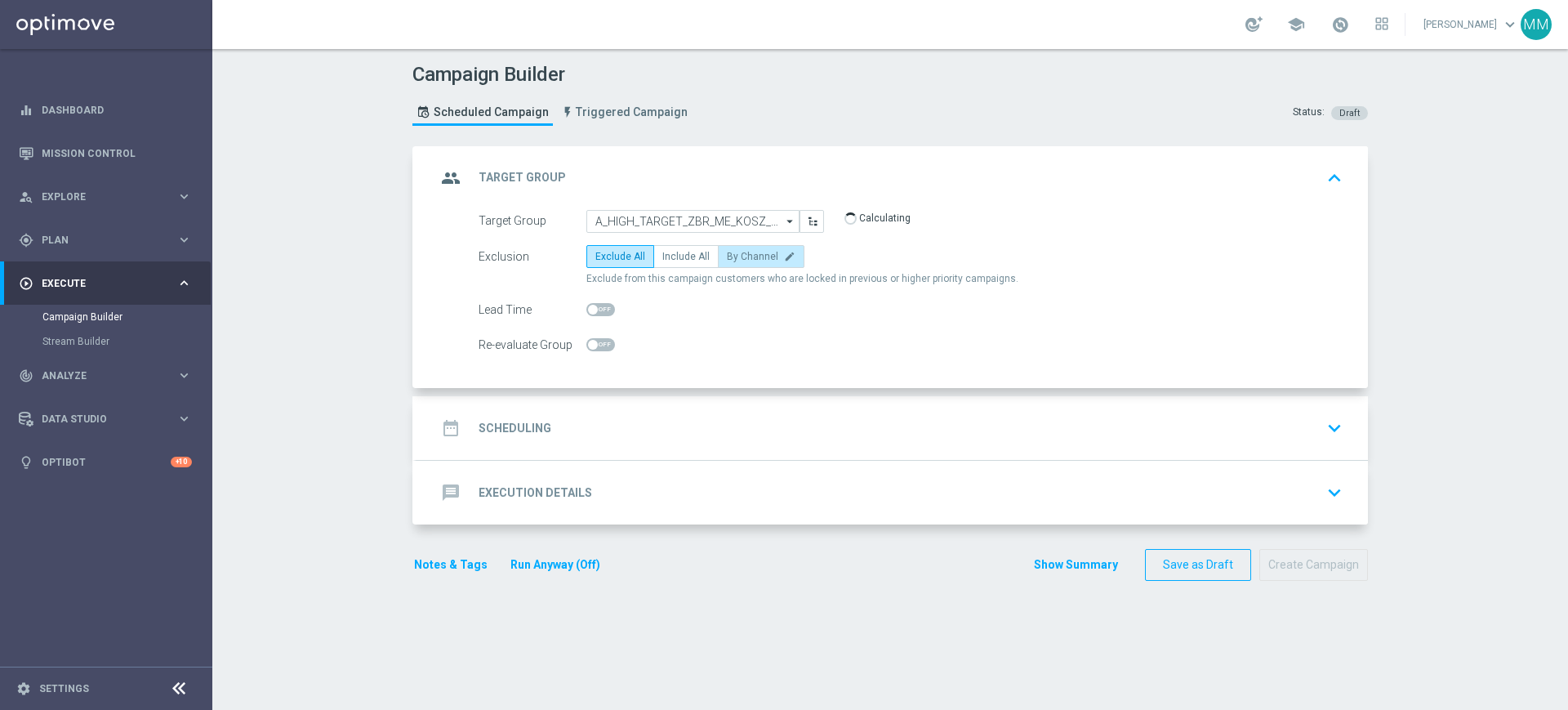
click at [745, 257] on span "By Channel" at bounding box center [752, 257] width 51 height 12
click at [738, 257] on input "By Channel edit" at bounding box center [732, 259] width 11 height 11
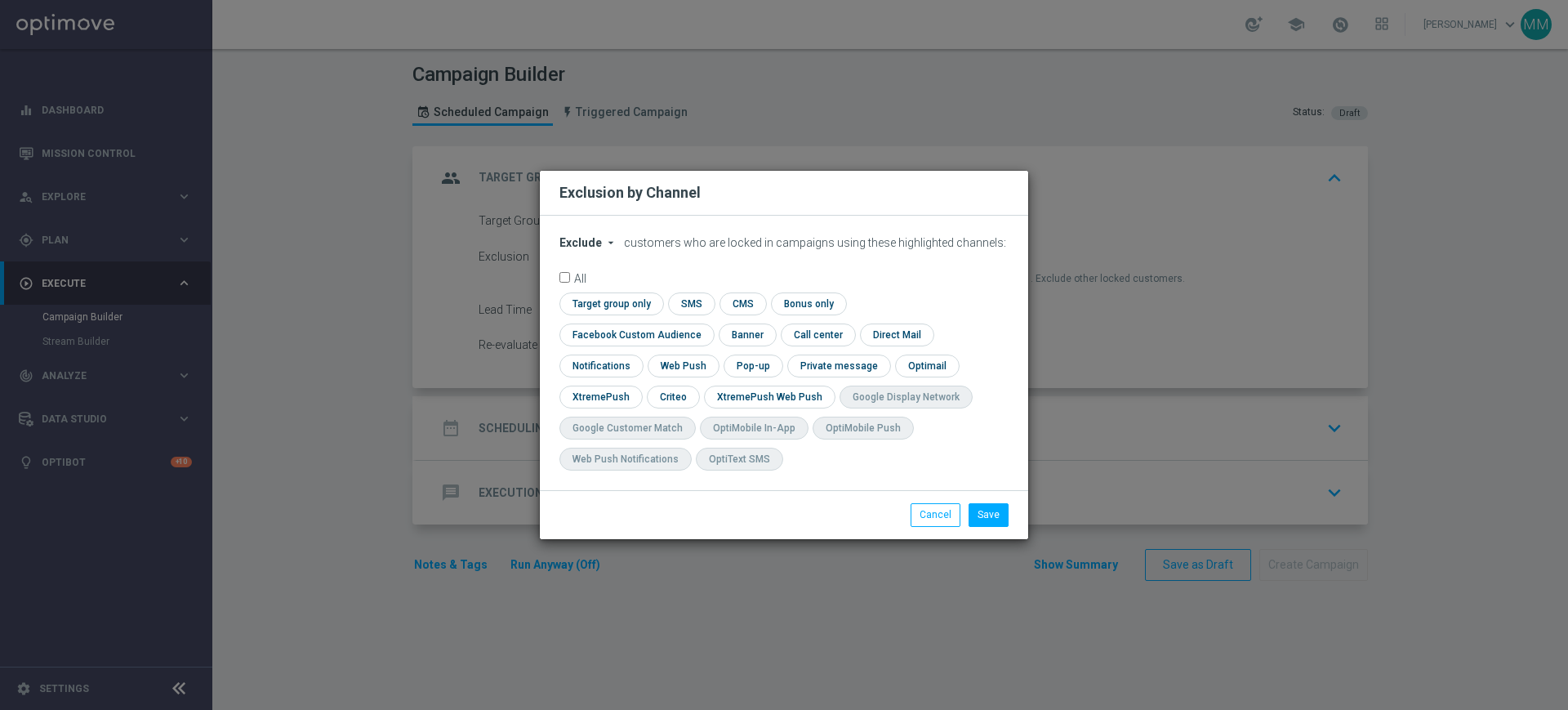
click at [562, 249] on span "Exclude" at bounding box center [580, 242] width 42 height 13
click at [0, 0] on span "Include" at bounding box center [0, 0] width 0 height 0
click at [632, 311] on input "checkbox" at bounding box center [609, 303] width 99 height 22
click at [656, 337] on input "checkbox" at bounding box center [633, 334] width 148 height 22
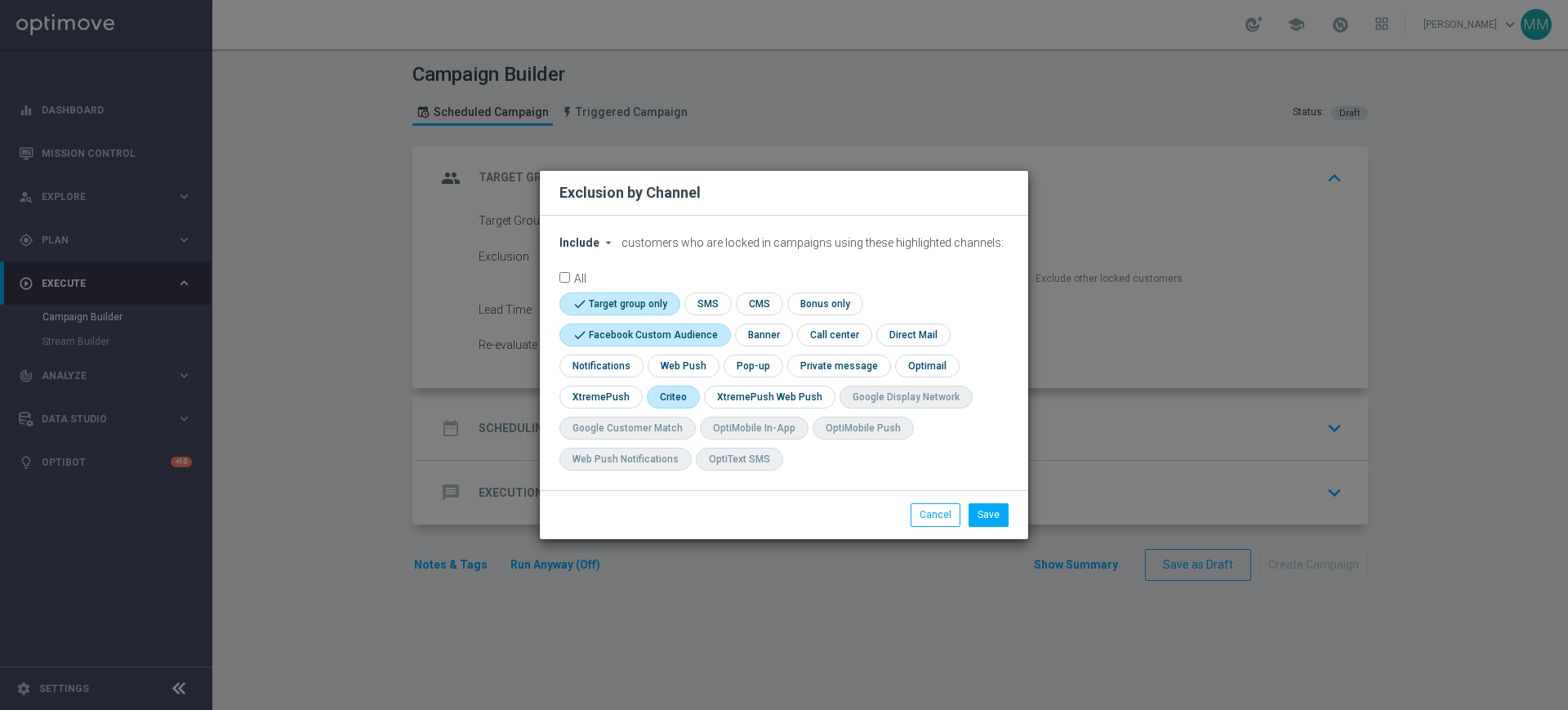
click at [678, 398] on input "checkbox" at bounding box center [672, 396] width 50 height 22
click at [969, 511] on li "Save" at bounding box center [989, 514] width 48 height 23
click at [982, 515] on button "Save" at bounding box center [989, 514] width 40 height 23
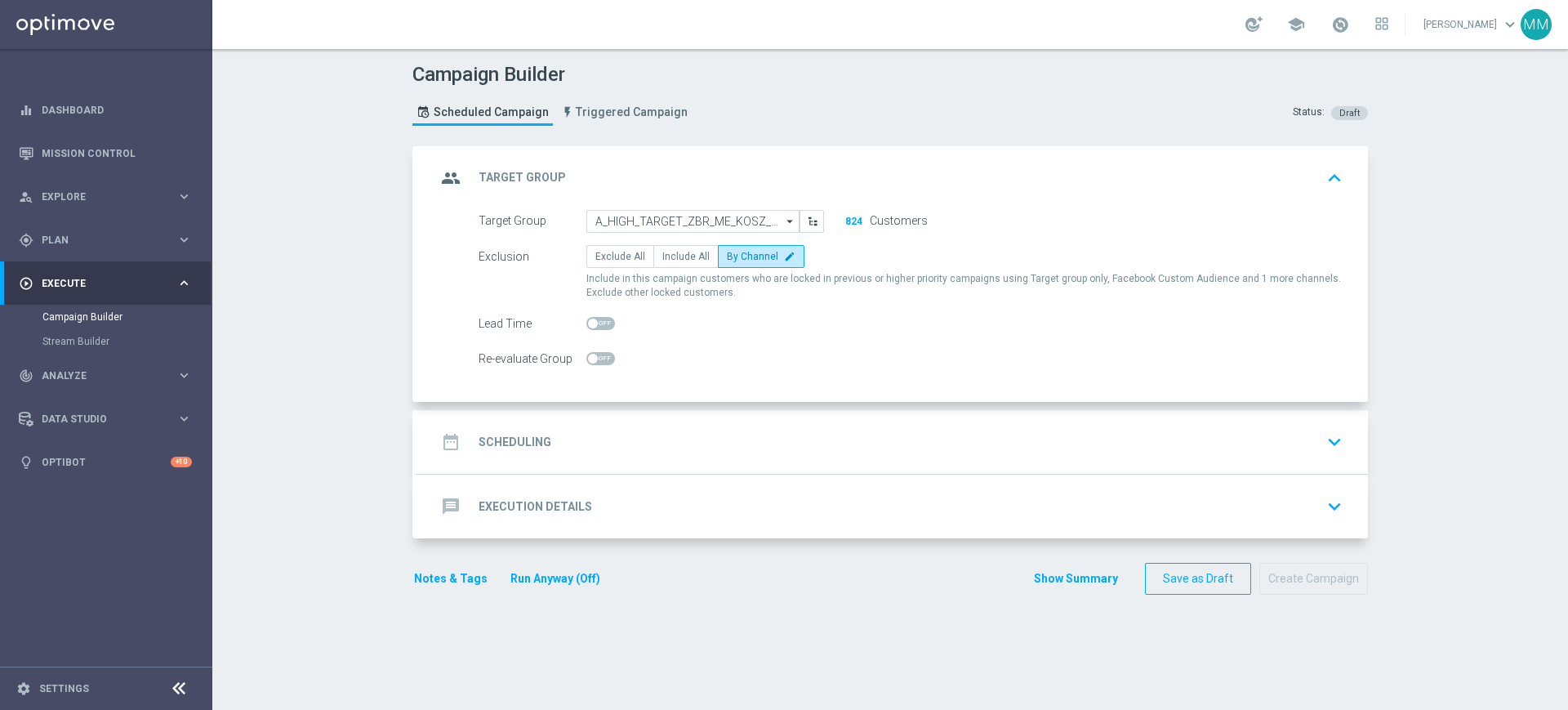
click at [635, 427] on div "date_range Scheduling keyboard_arrow_down" at bounding box center [892, 442] width 912 height 32
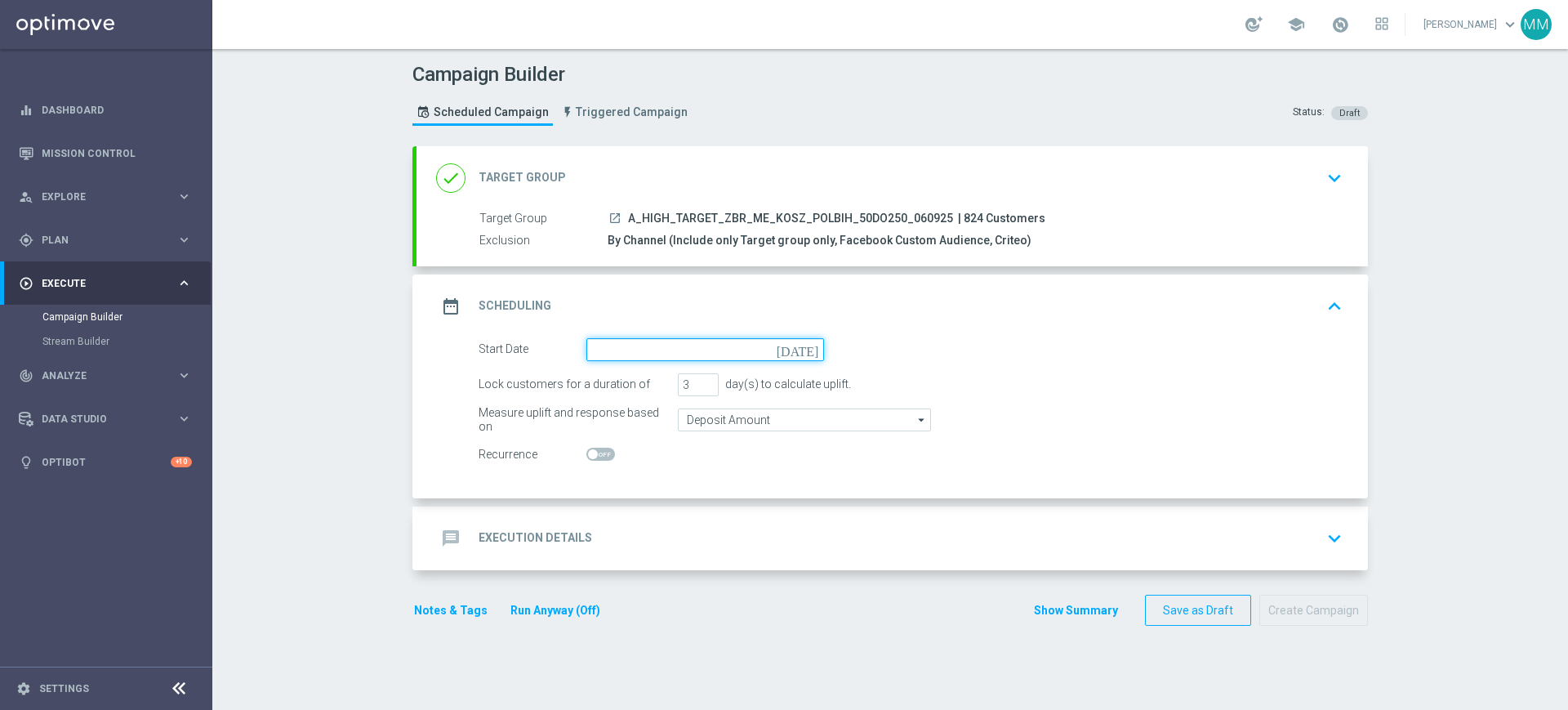
click at [626, 359] on input at bounding box center [705, 349] width 237 height 23
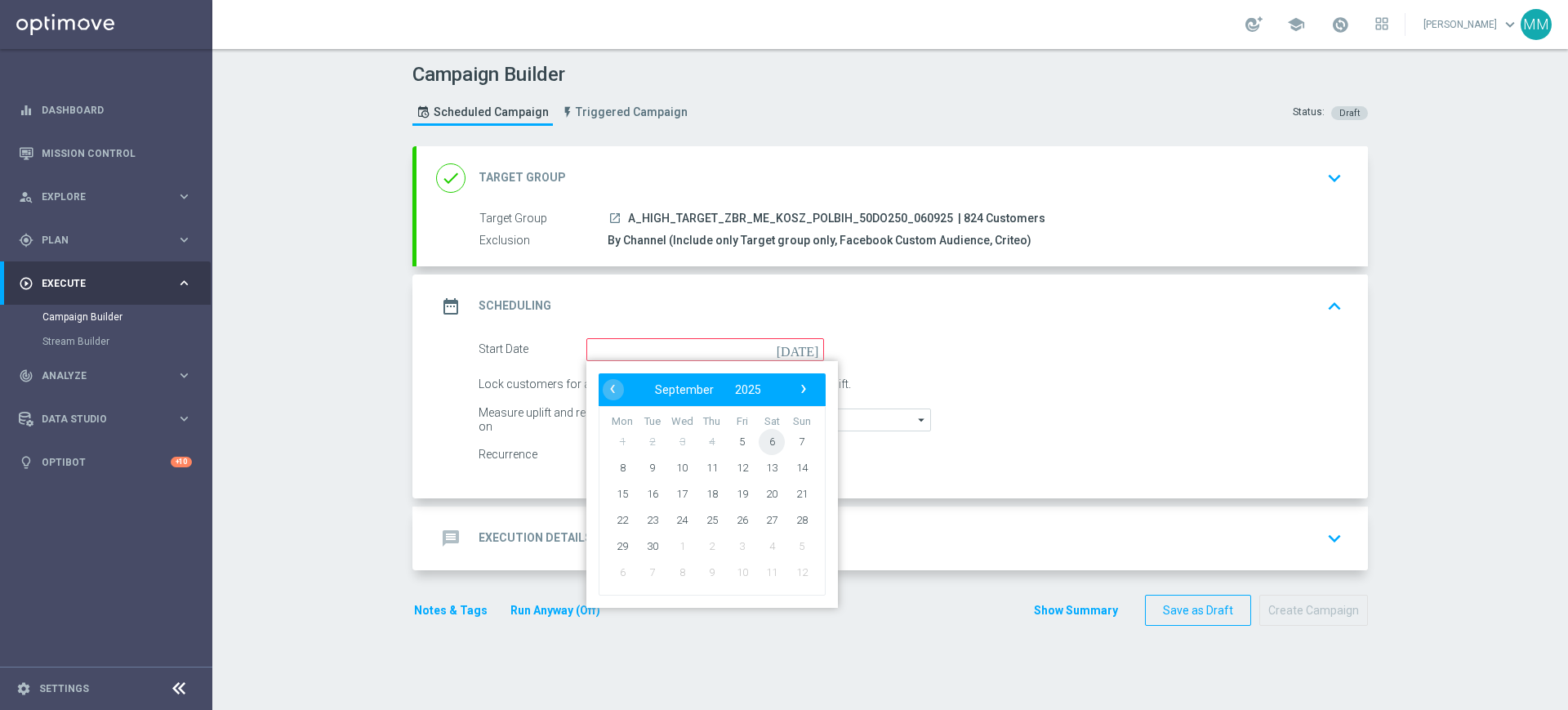
click at [759, 445] on span "6" at bounding box center [772, 441] width 27 height 27
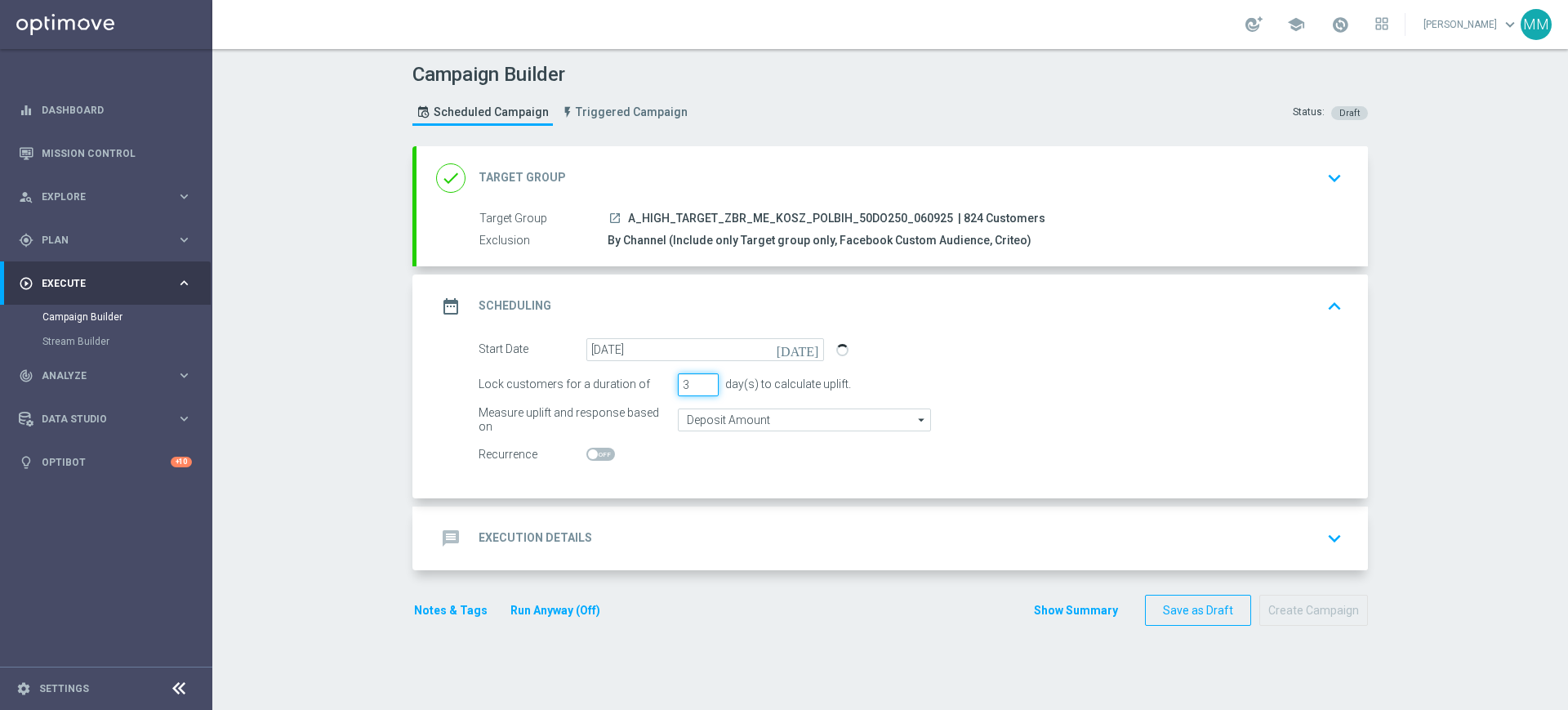
click at [697, 392] on input "3" at bounding box center [697, 384] width 40 height 23
click at [699, 391] on input "3" at bounding box center [697, 384] width 40 height 23
click at [700, 390] on input "2" at bounding box center [697, 384] width 40 height 23
click at [676, 509] on div "message Execution Details keyboard_arrow_down" at bounding box center [892, 538] width 951 height 64
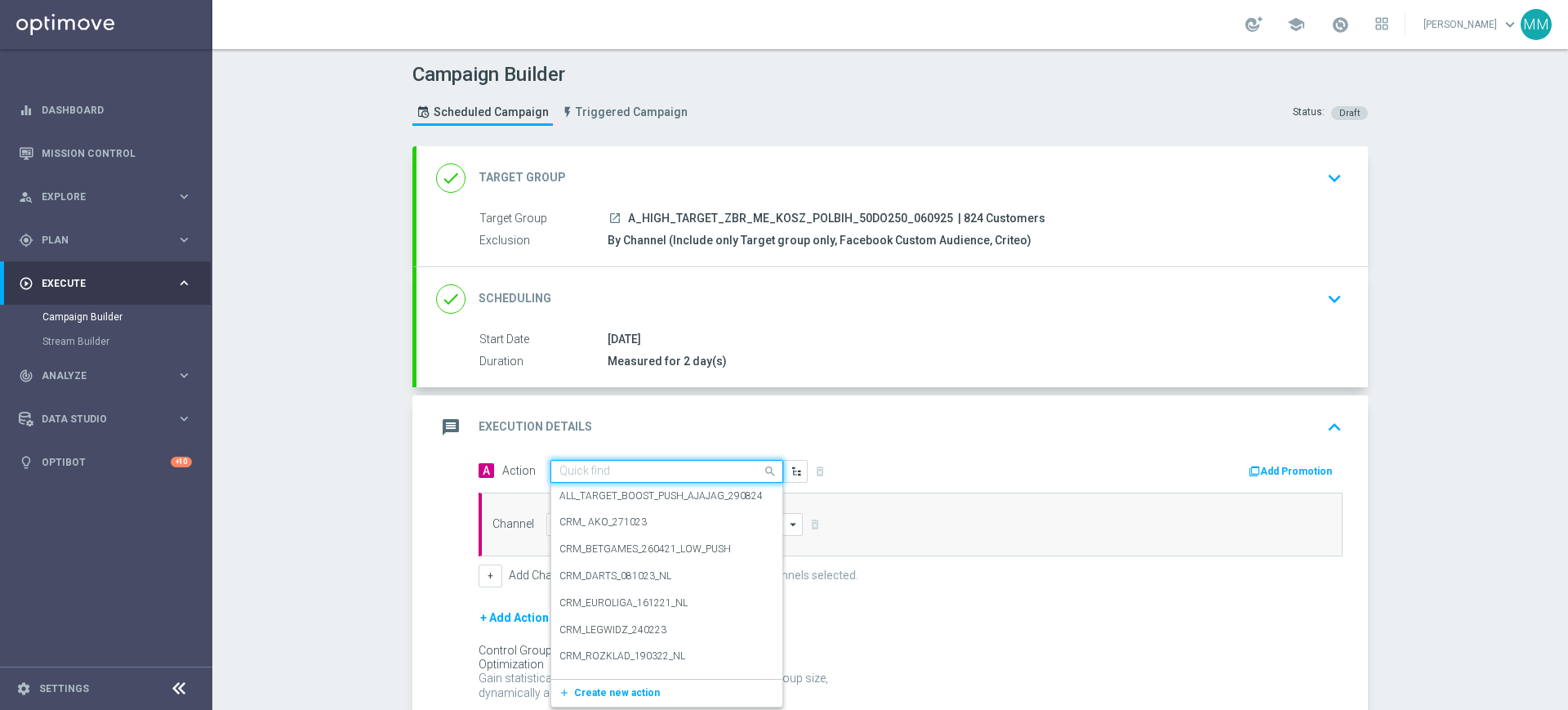
click at [673, 469] on input "text" at bounding box center [650, 472] width 182 height 14
click at [644, 690] on span "Create new action" at bounding box center [617, 693] width 86 height 12
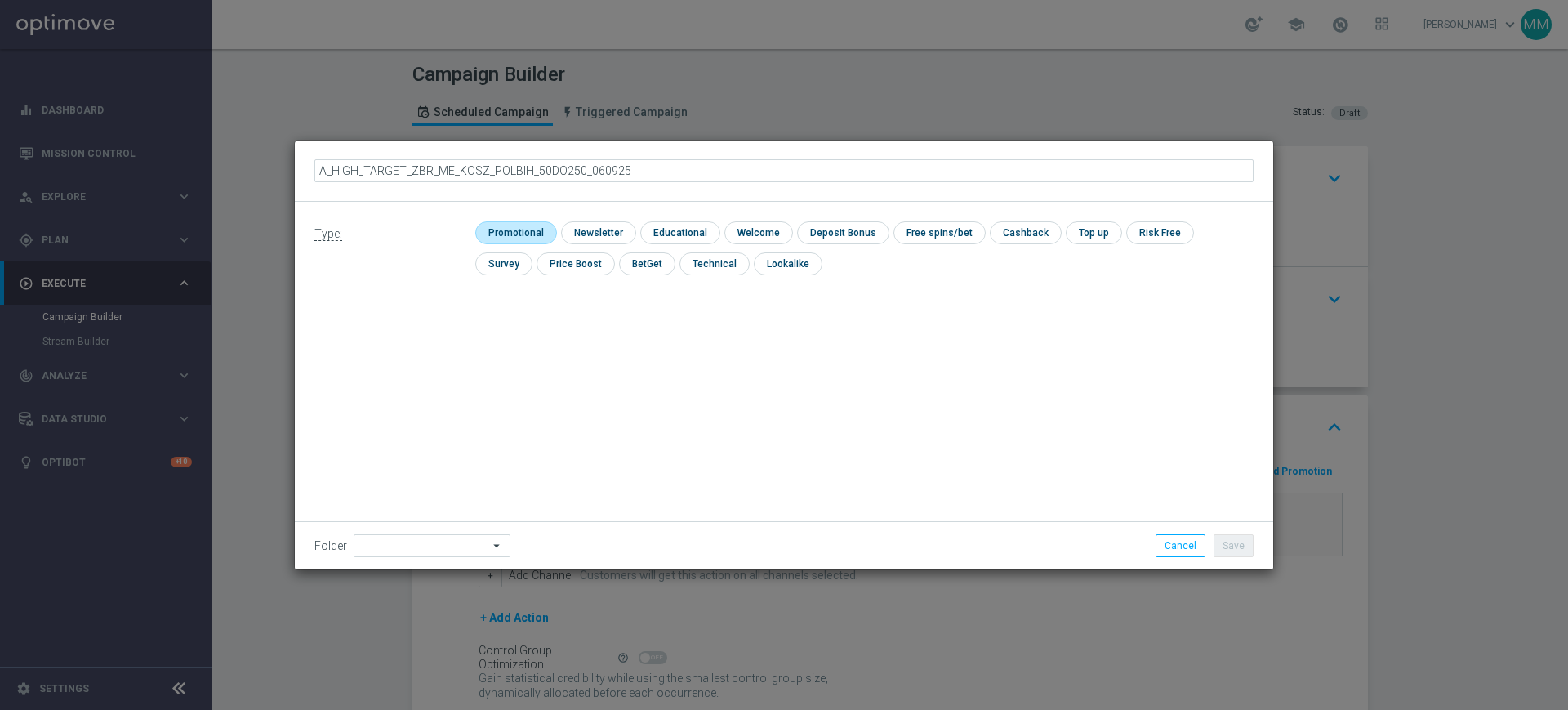
click at [511, 230] on input "checkbox" at bounding box center [514, 232] width 78 height 22
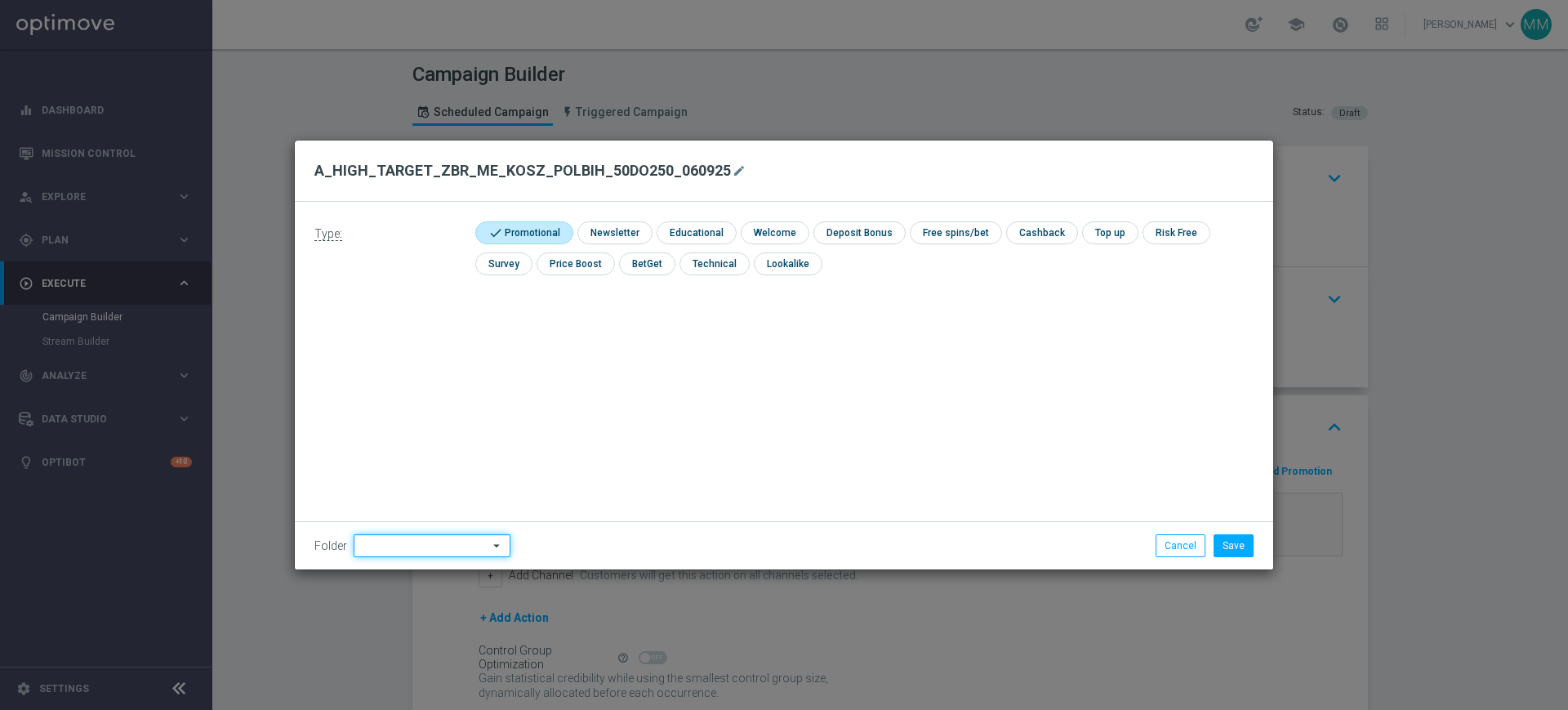
click at [446, 553] on input at bounding box center [431, 545] width 157 height 23
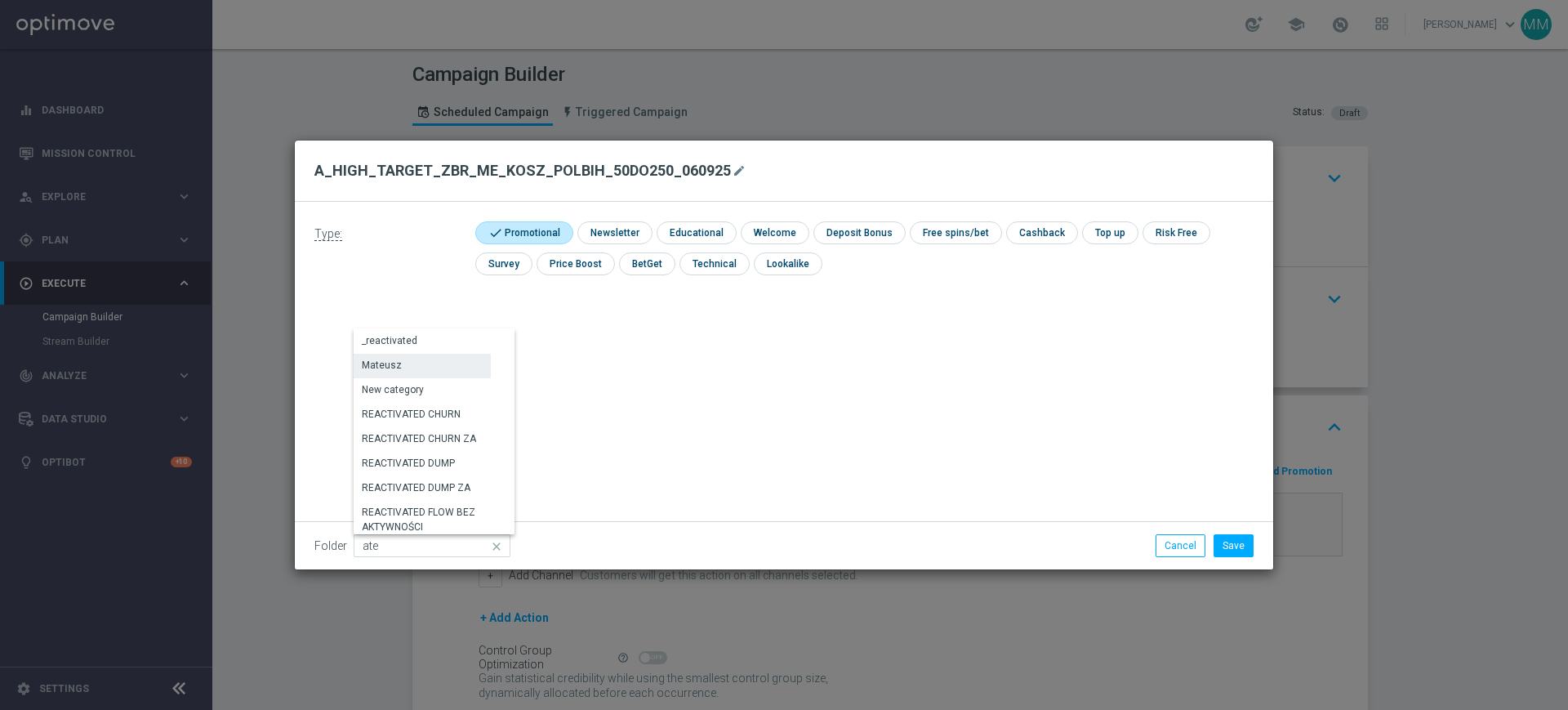
click at [431, 354] on div "Mateusz" at bounding box center [422, 364] width 137 height 23
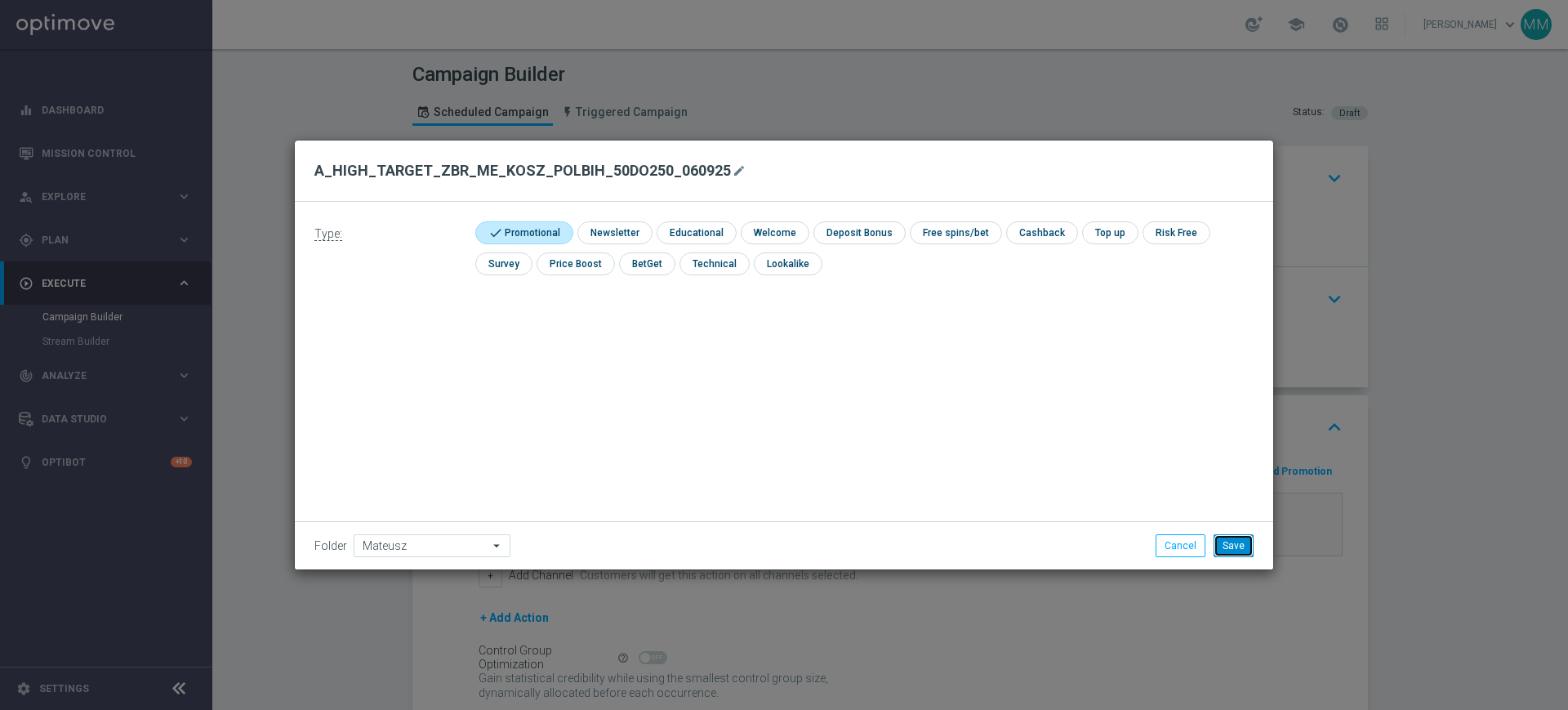
click at [1229, 542] on button "Save" at bounding box center [1233, 545] width 40 height 23
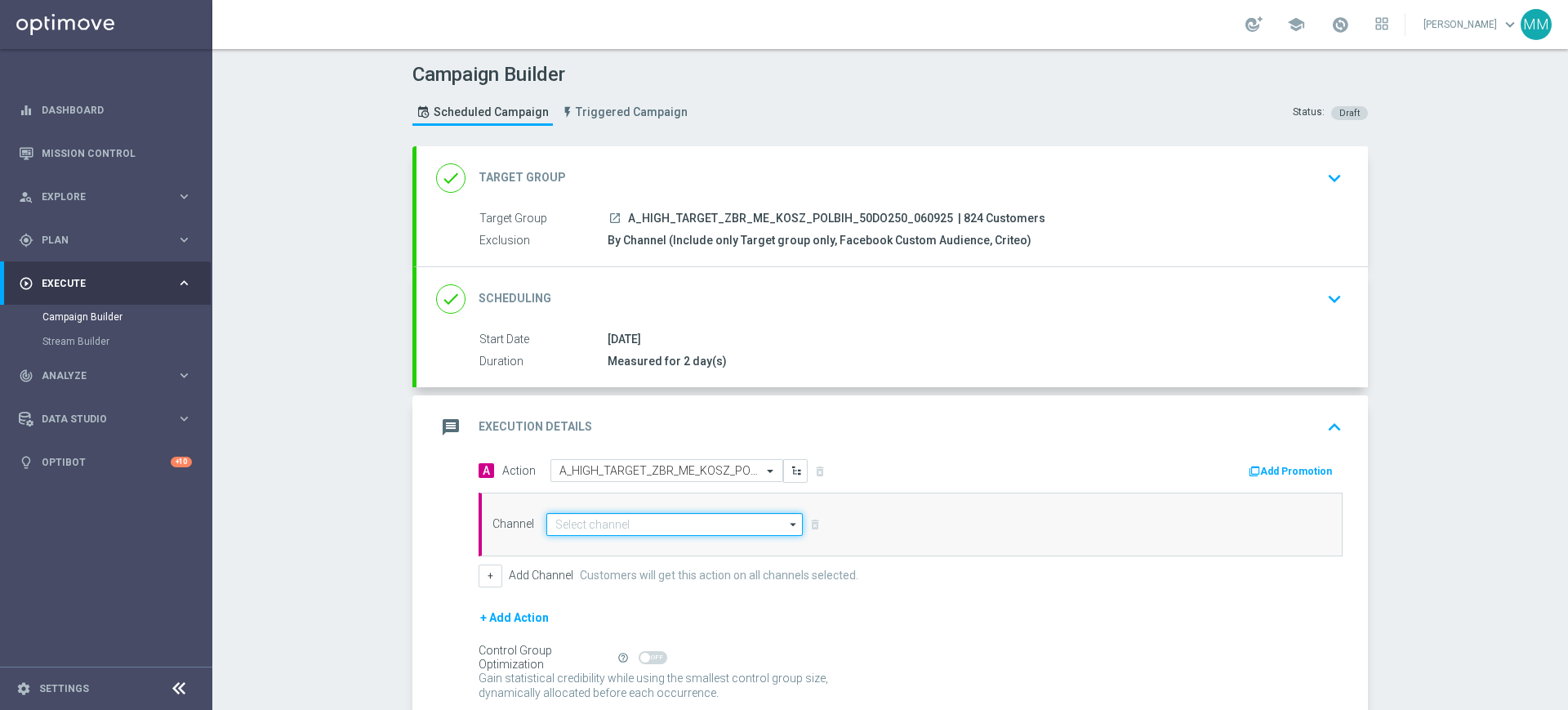
click at [616, 526] on input at bounding box center [675, 524] width 256 height 23
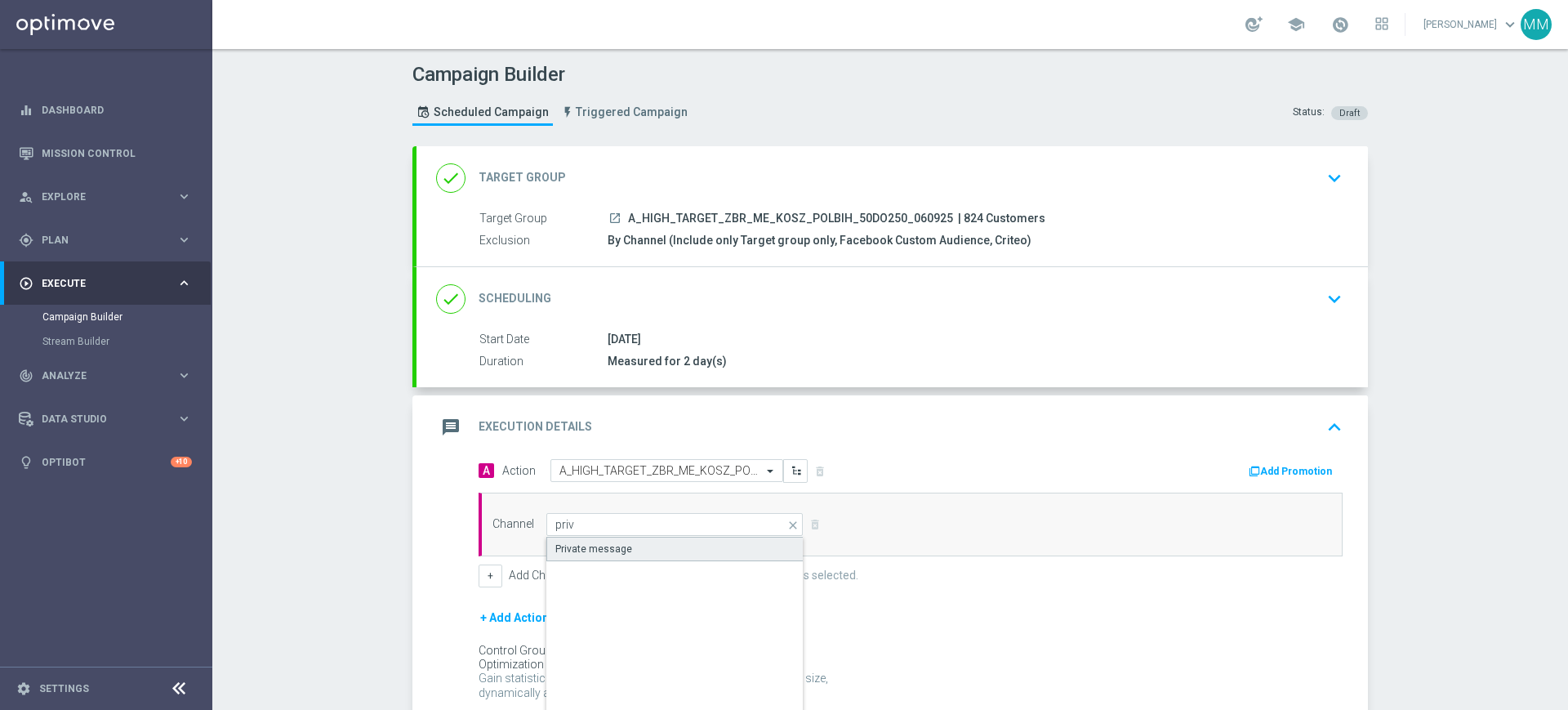
click at [617, 542] on div "Private message" at bounding box center [594, 549] width 77 height 15
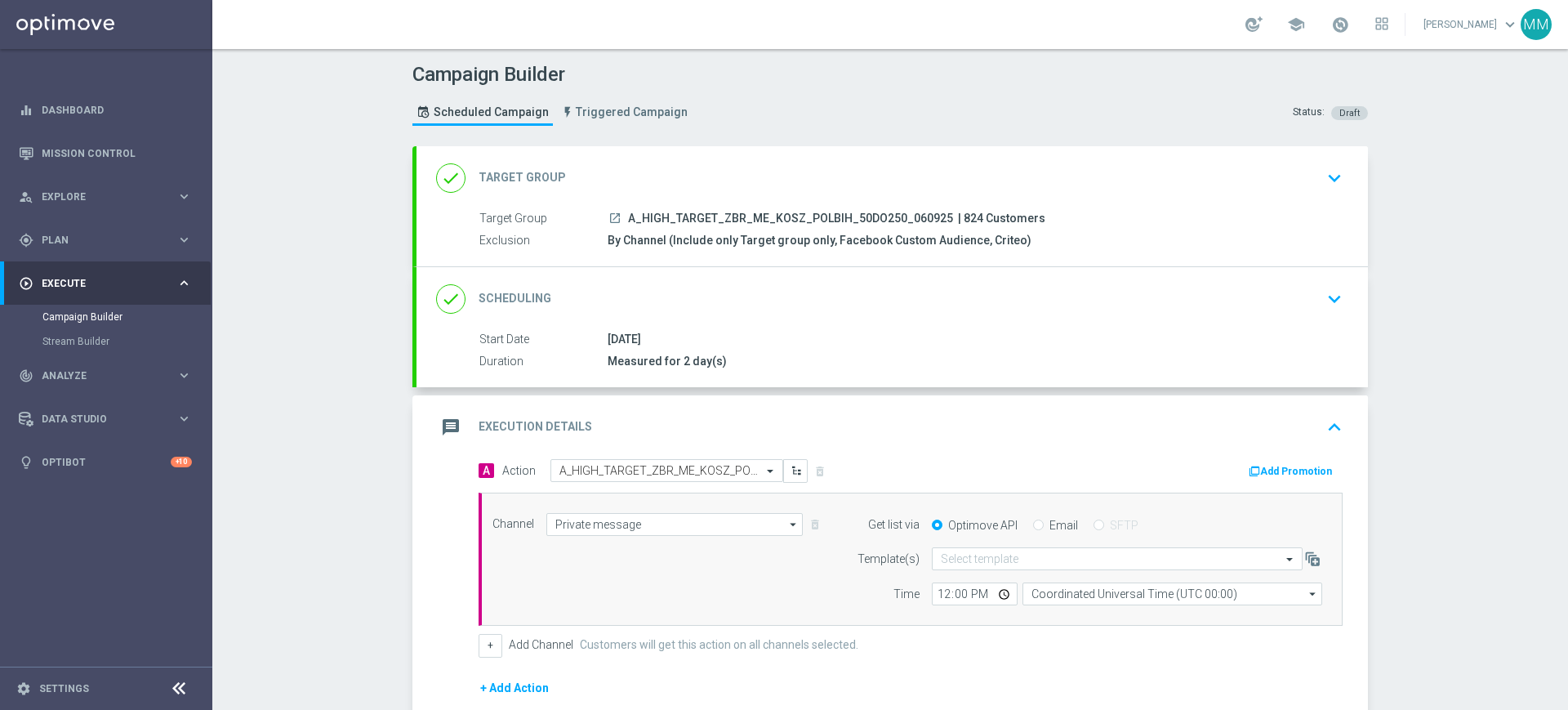
click at [1017, 570] on form "Template(s) Select template Time 12:00 Coordinated Universal Time (UTC 00:00) C…" at bounding box center [1085, 576] width 474 height 58
click at [1014, 559] on input "text" at bounding box center [1100, 559] width 320 height 14
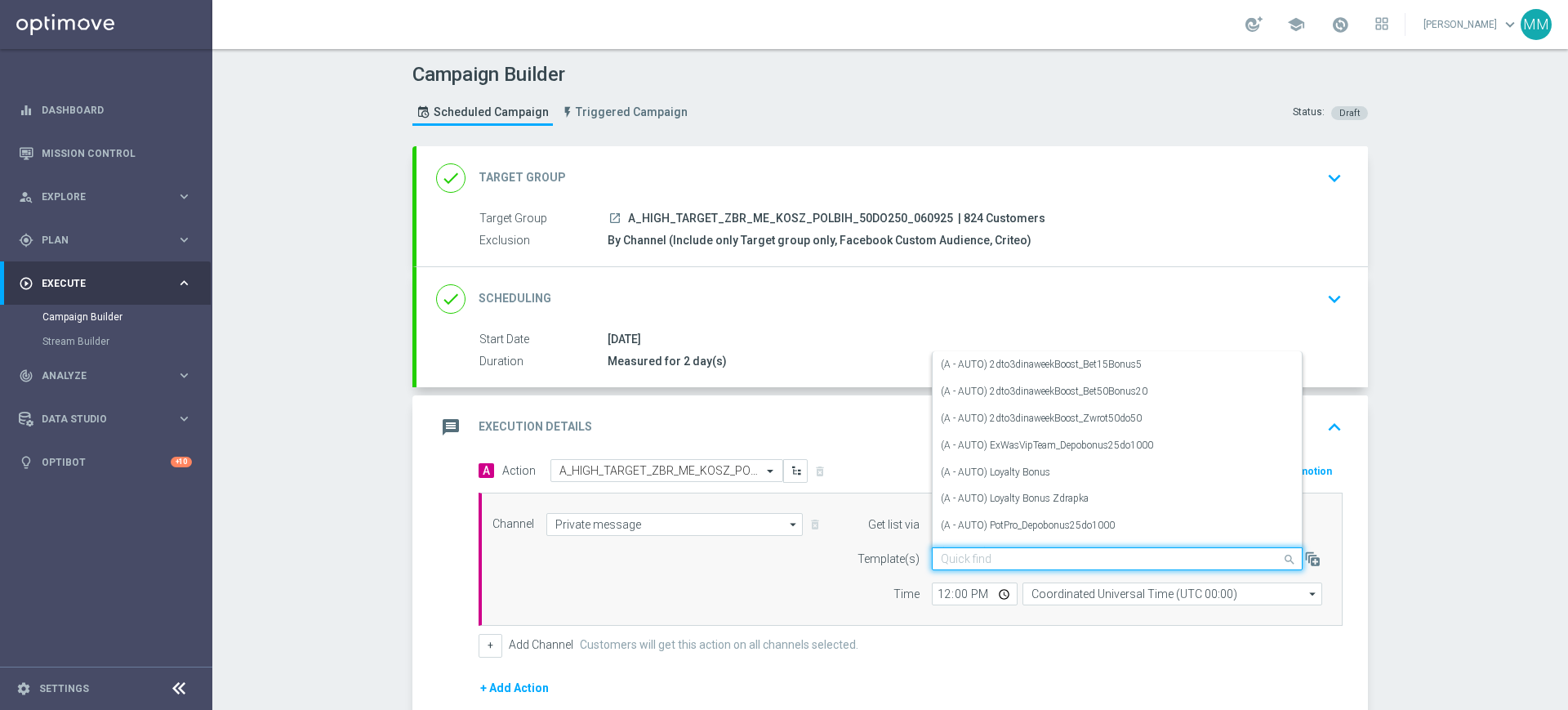
paste input "A_HIGH_TARGET_ZBR_ME_KOSZ_POLBIH_50DO250_060925"
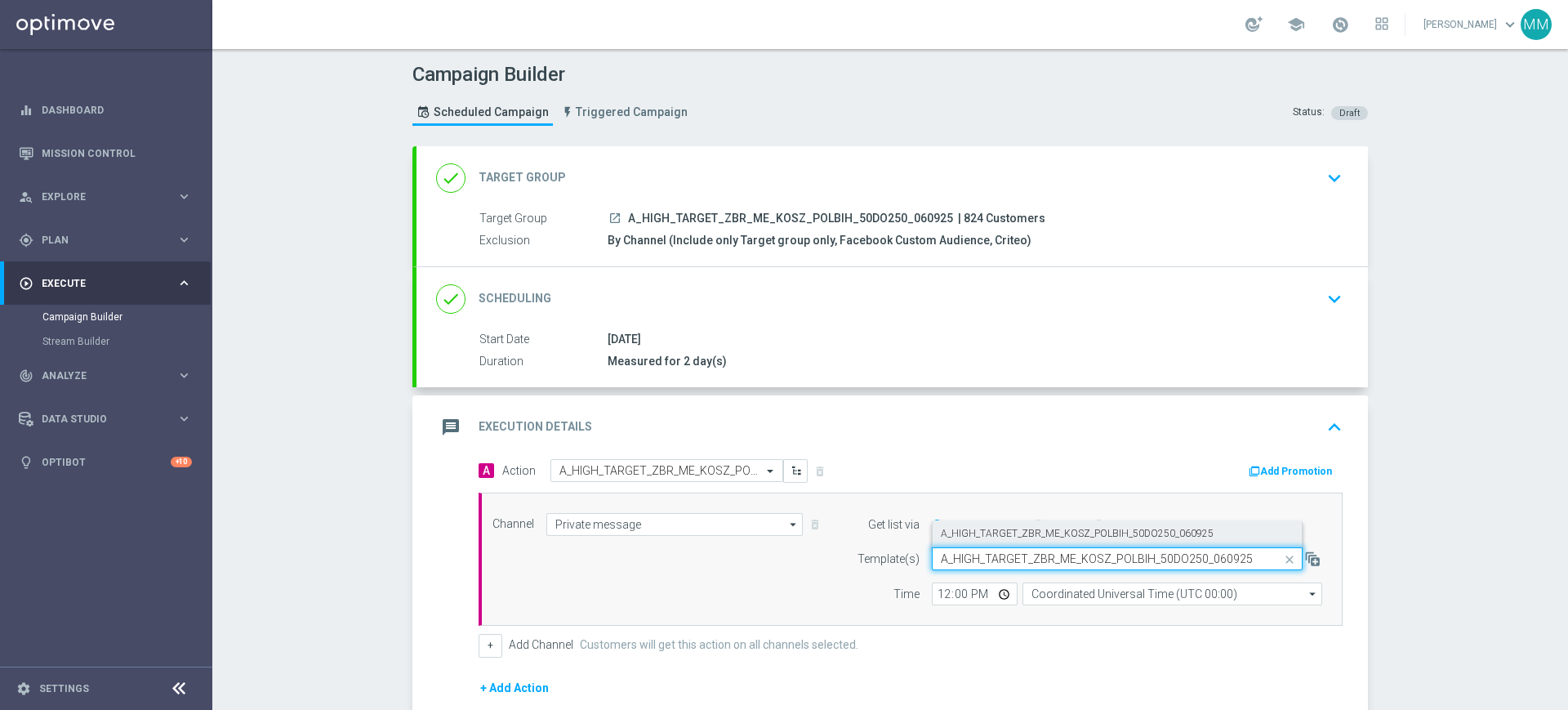
click at [994, 539] on label "A_HIGH_TARGET_ZBR_ME_KOSZ_POLBIH_50DO250_060925" at bounding box center [1077, 534] width 273 height 14
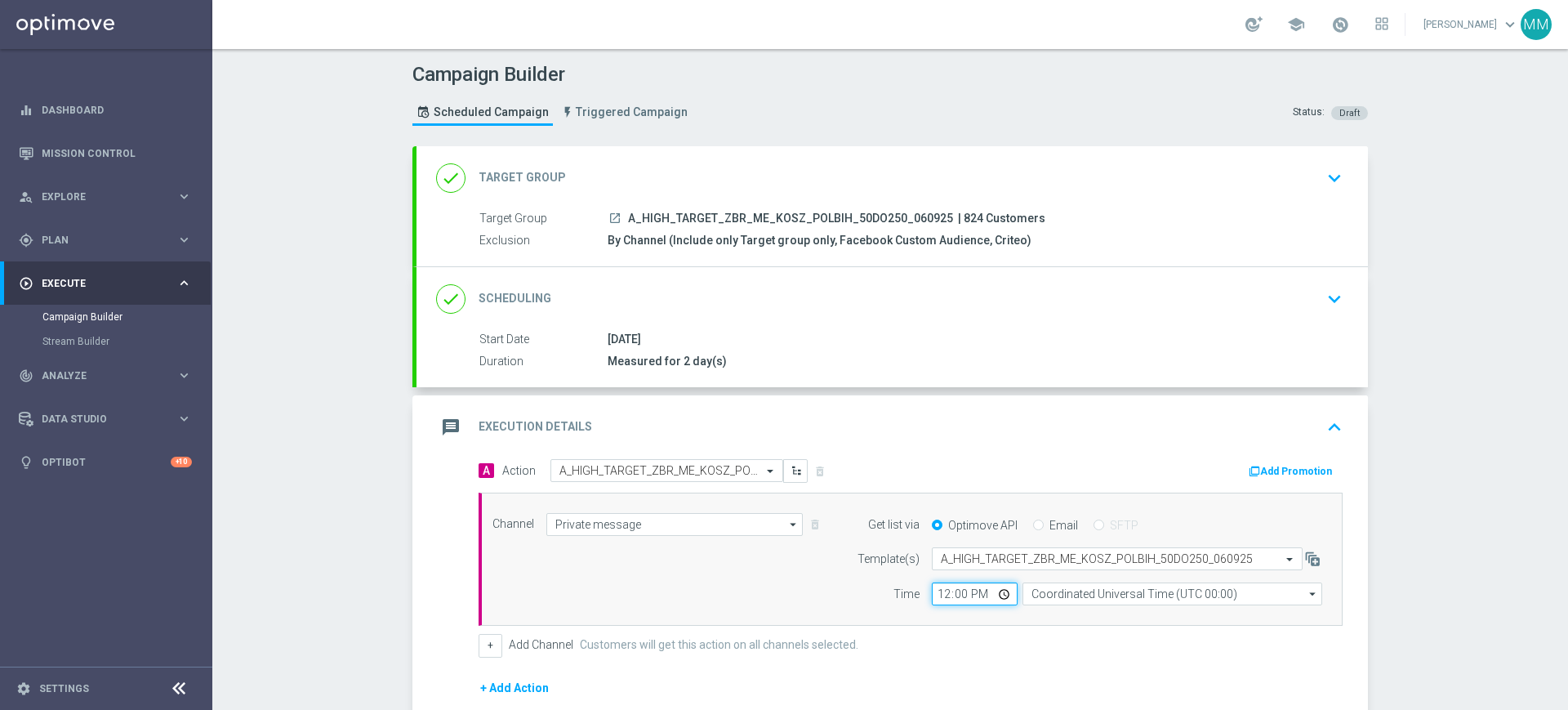
click at [933, 584] on input "12:00" at bounding box center [974, 593] width 86 height 23
click at [1041, 598] on input "Coordinated Universal Time (UTC 00:00)" at bounding box center [1172, 593] width 299 height 23
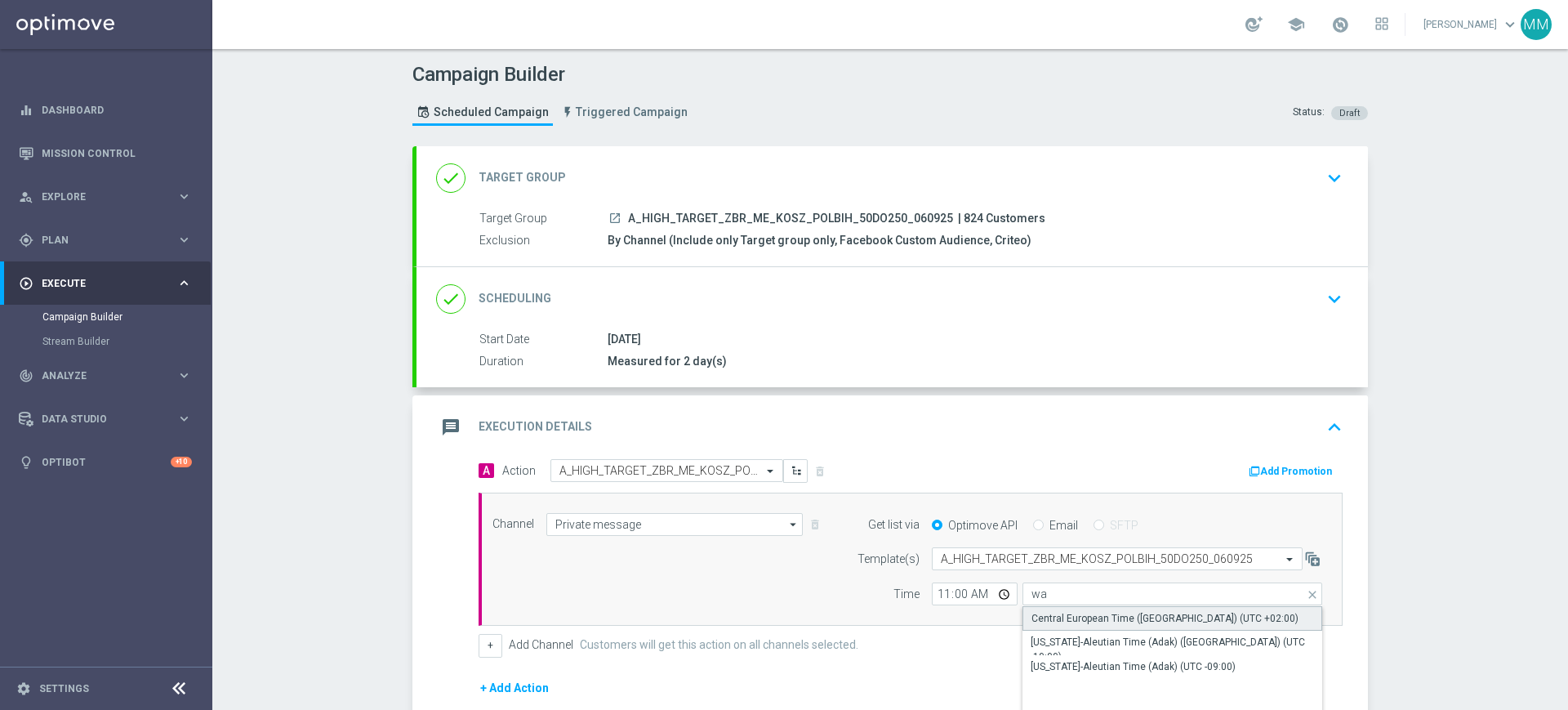
click at [1042, 611] on div "Central European Time ([GEOGRAPHIC_DATA]) (UTC +02:00)" at bounding box center [1165, 617] width 267 height 15
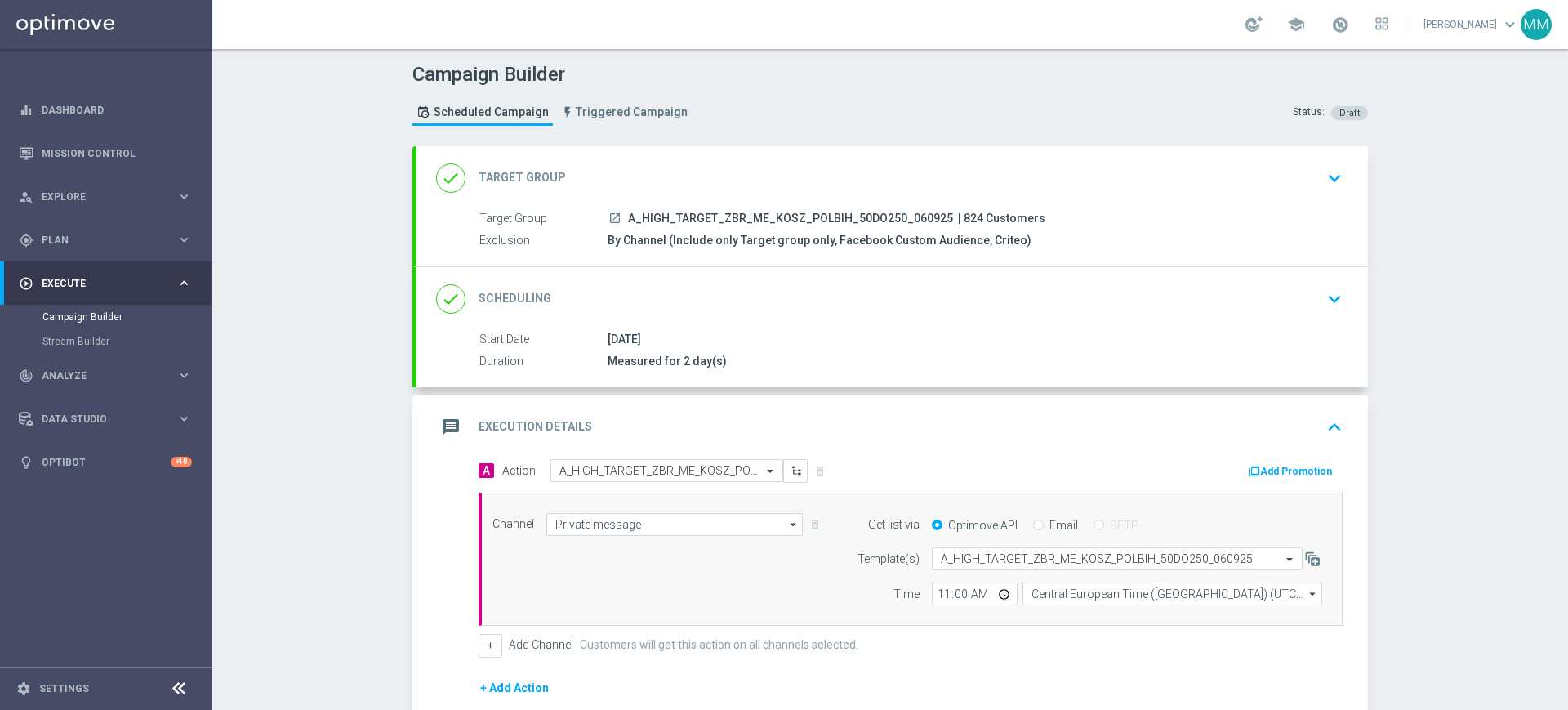
scroll to position [206, 0]
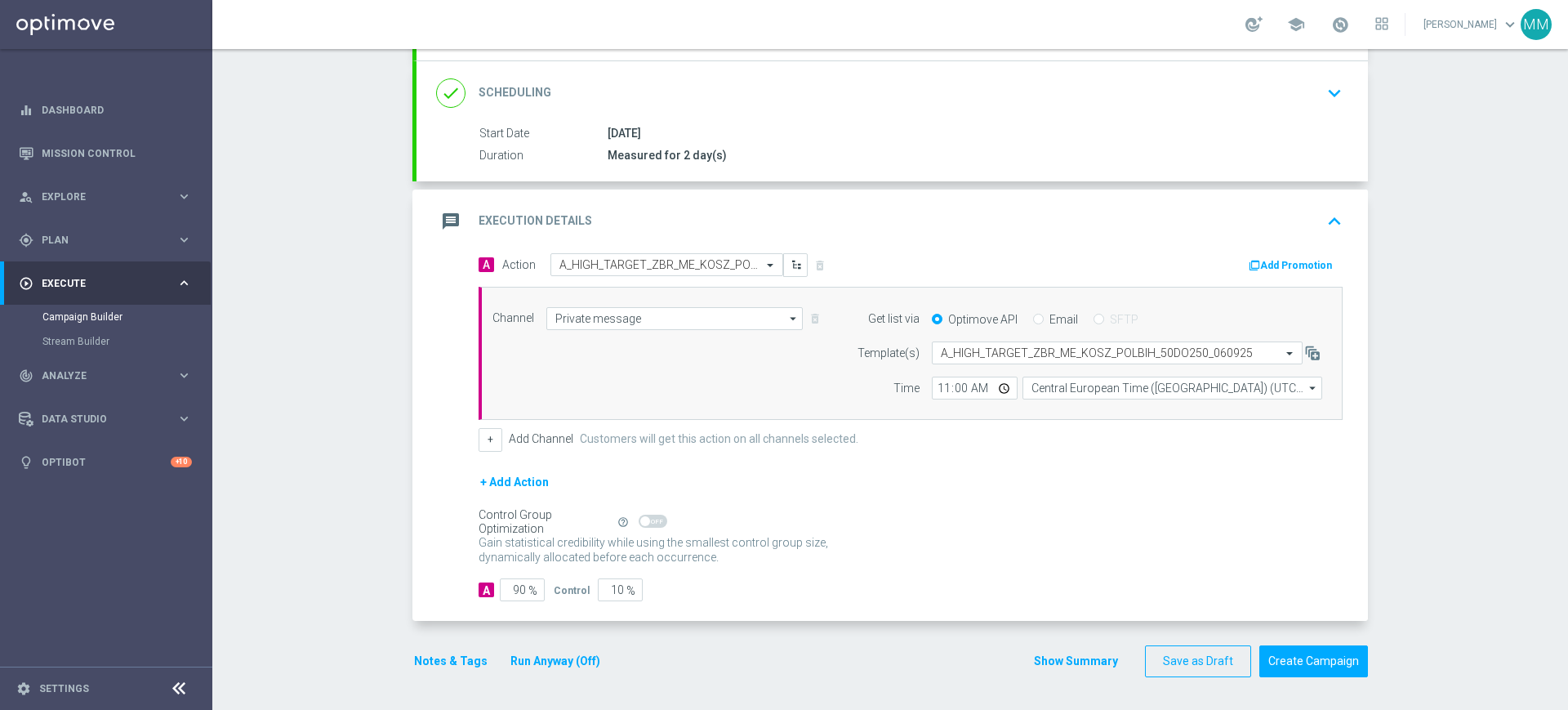
click at [1276, 268] on button "Add Promotion" at bounding box center [1292, 265] width 91 height 18
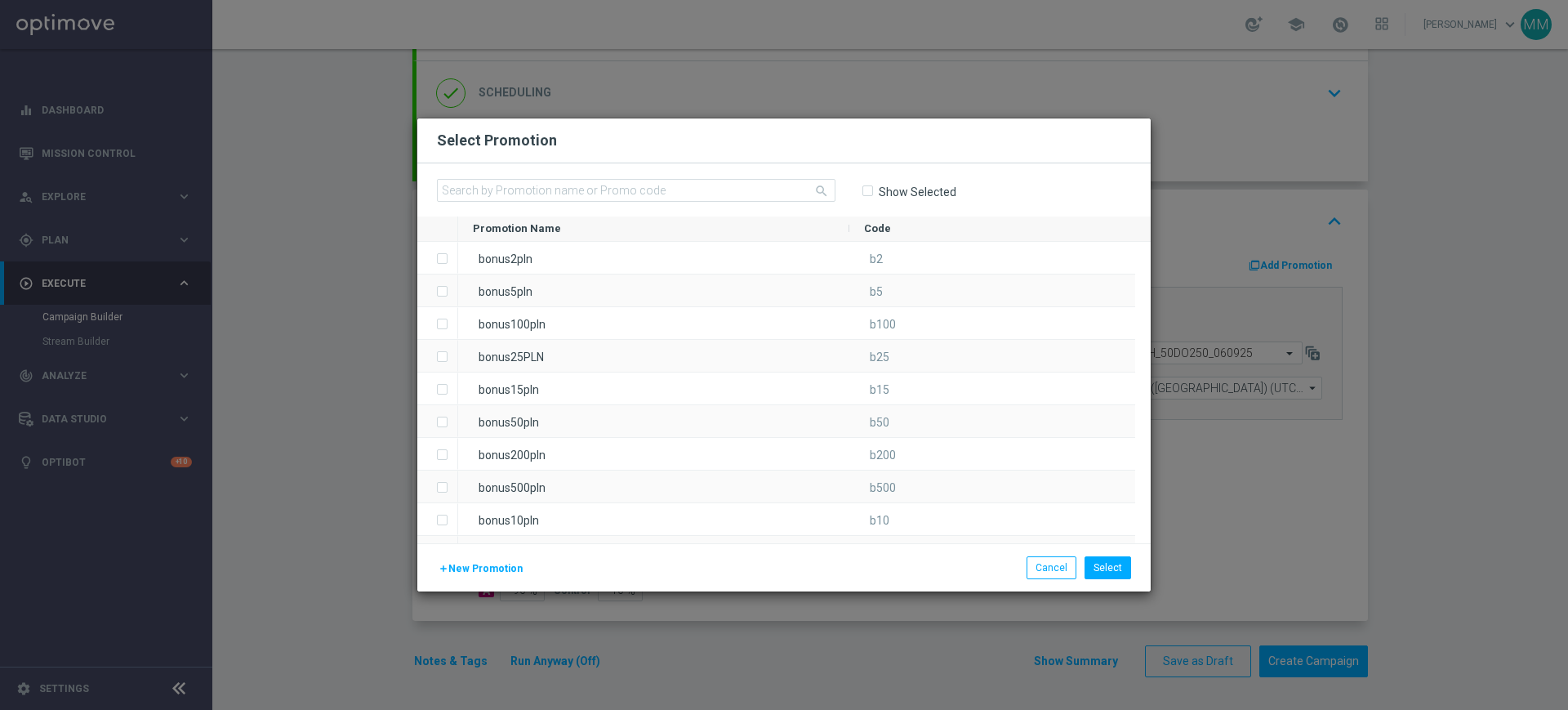
click at [473, 563] on span "New Promotion" at bounding box center [485, 568] width 74 height 12
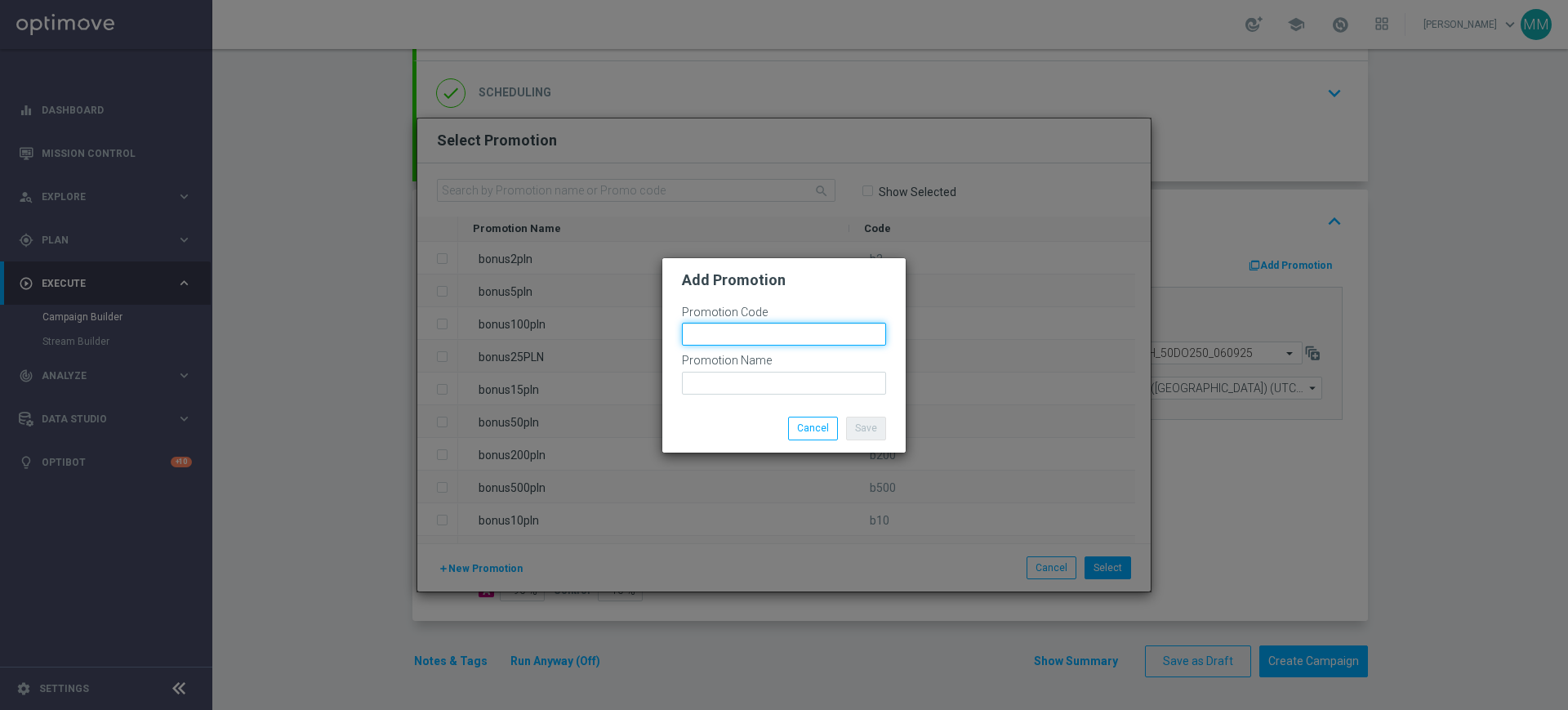
click at [706, 344] on input "text" at bounding box center [784, 334] width 204 height 23
paste input "175856"
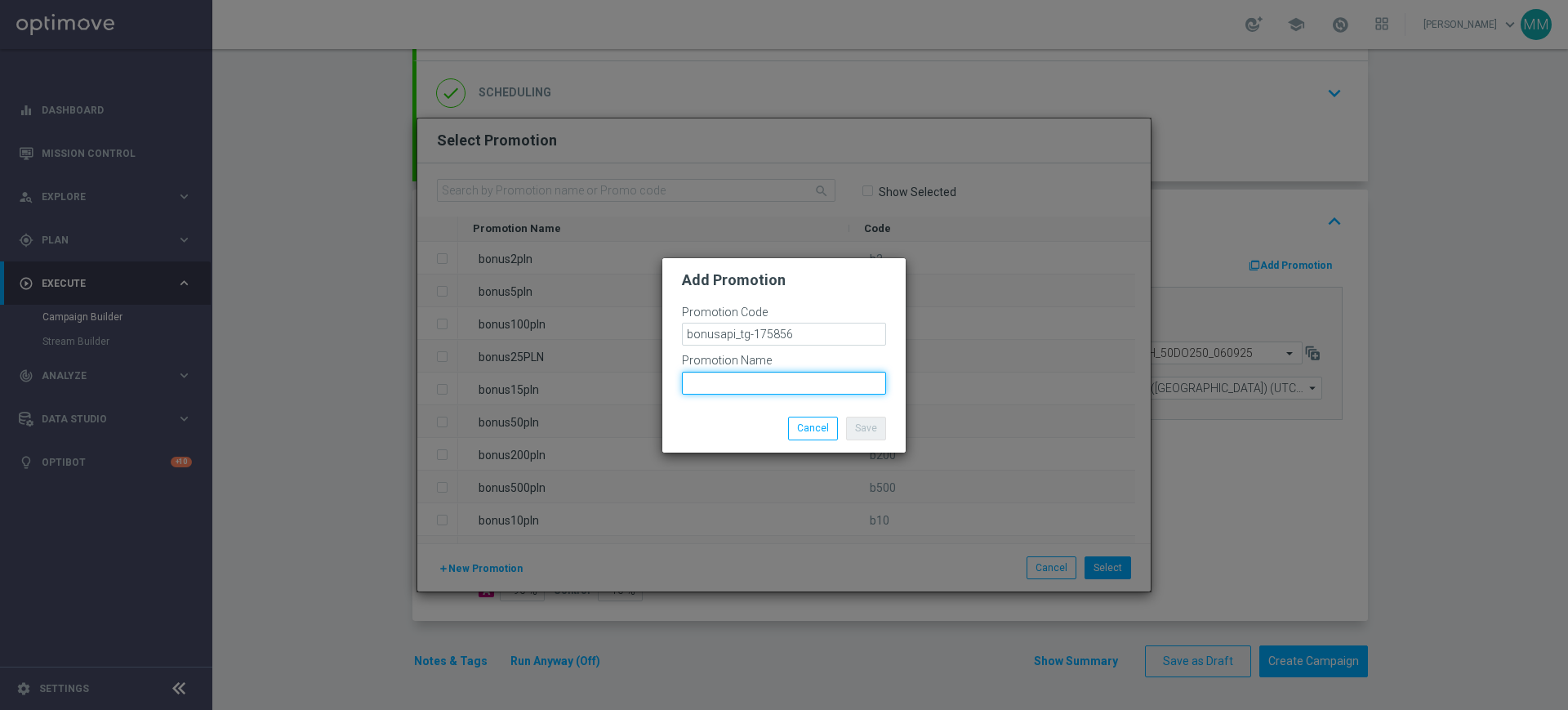
click at [754, 382] on input "text" at bounding box center [784, 382] width 204 height 23
paste input "bonusapi_tg-175856"
click at [884, 430] on button "Save" at bounding box center [866, 427] width 40 height 23
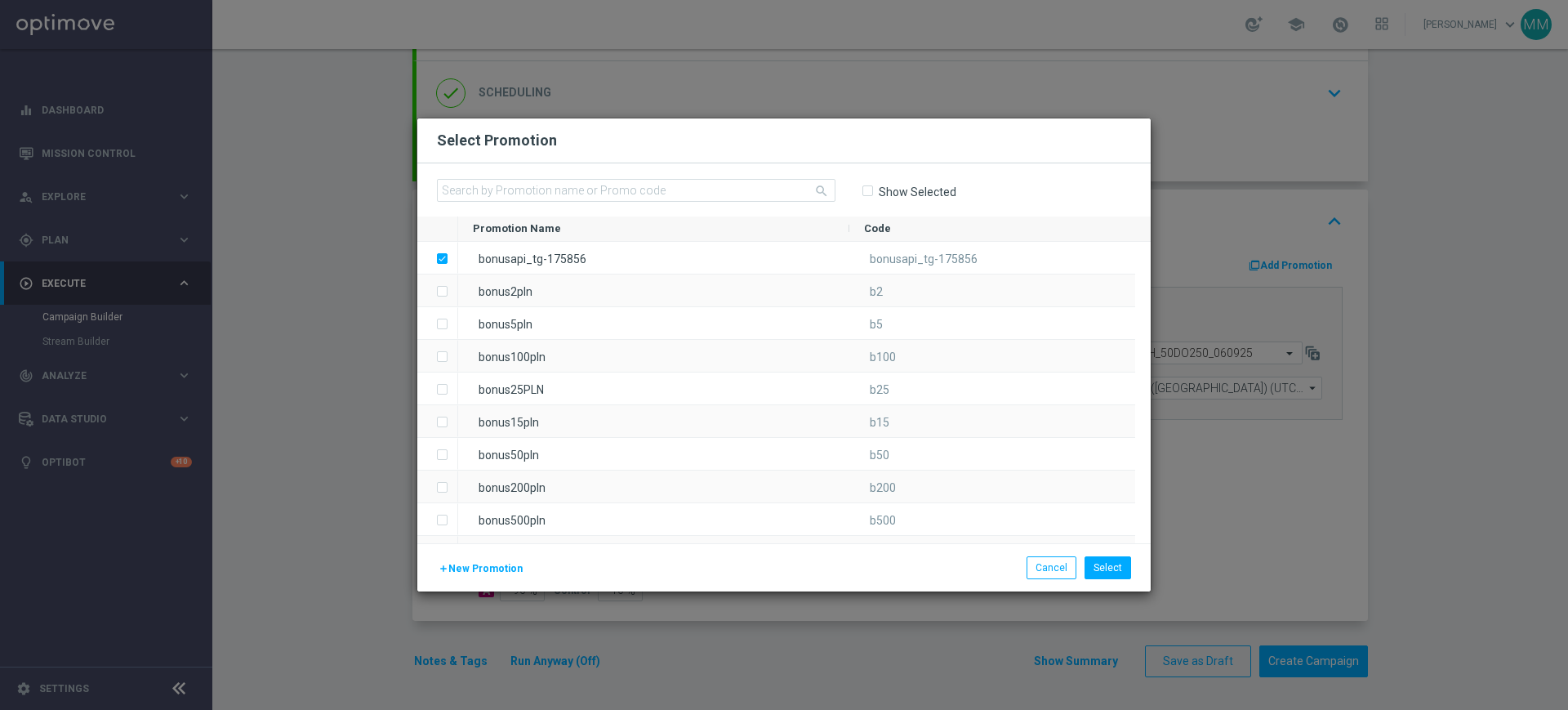
click at [1102, 553] on div "add New Promotion Select Cancel" at bounding box center [784, 567] width 734 height 48
click at [1103, 564] on button "Select" at bounding box center [1107, 567] width 46 height 23
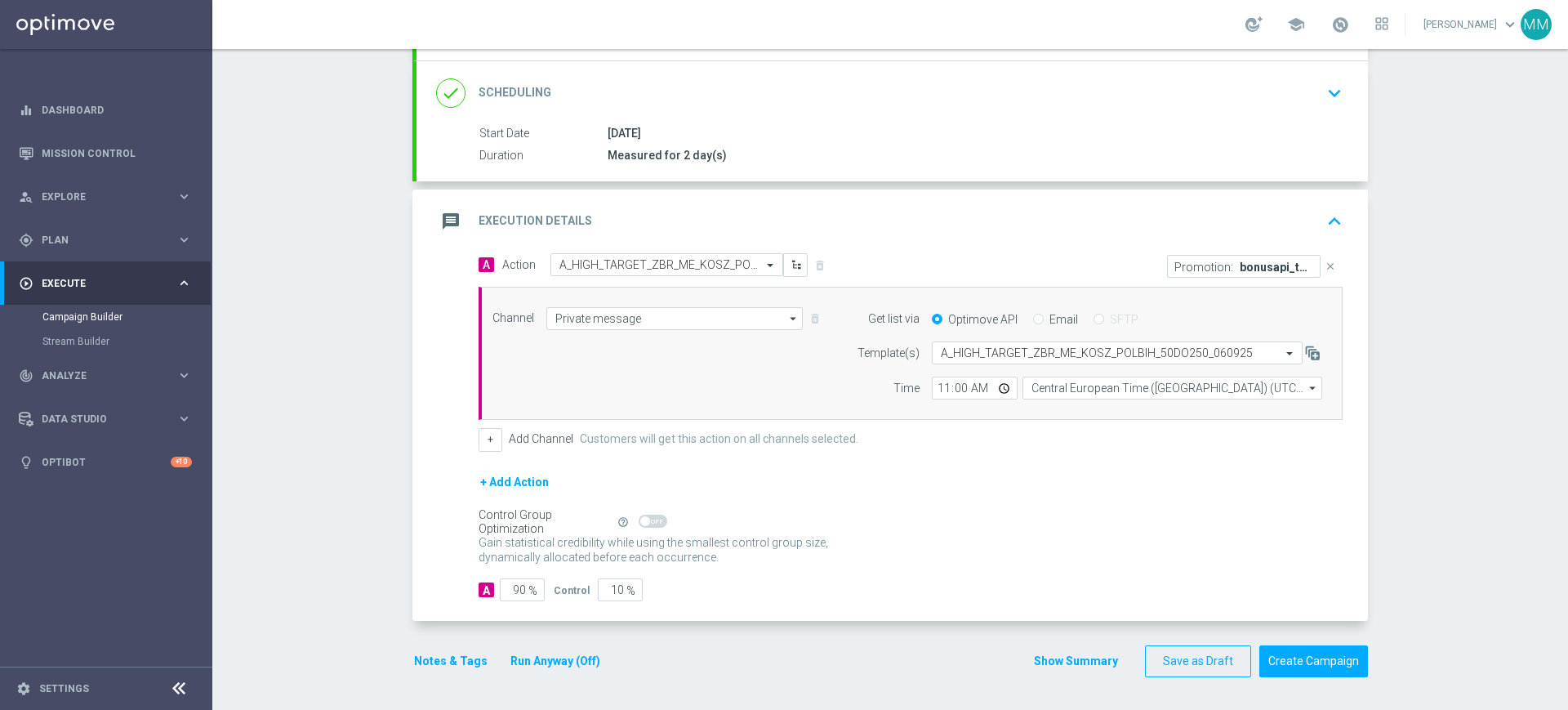
click at [464, 659] on button "Notes & Tags" at bounding box center [451, 661] width 77 height 21
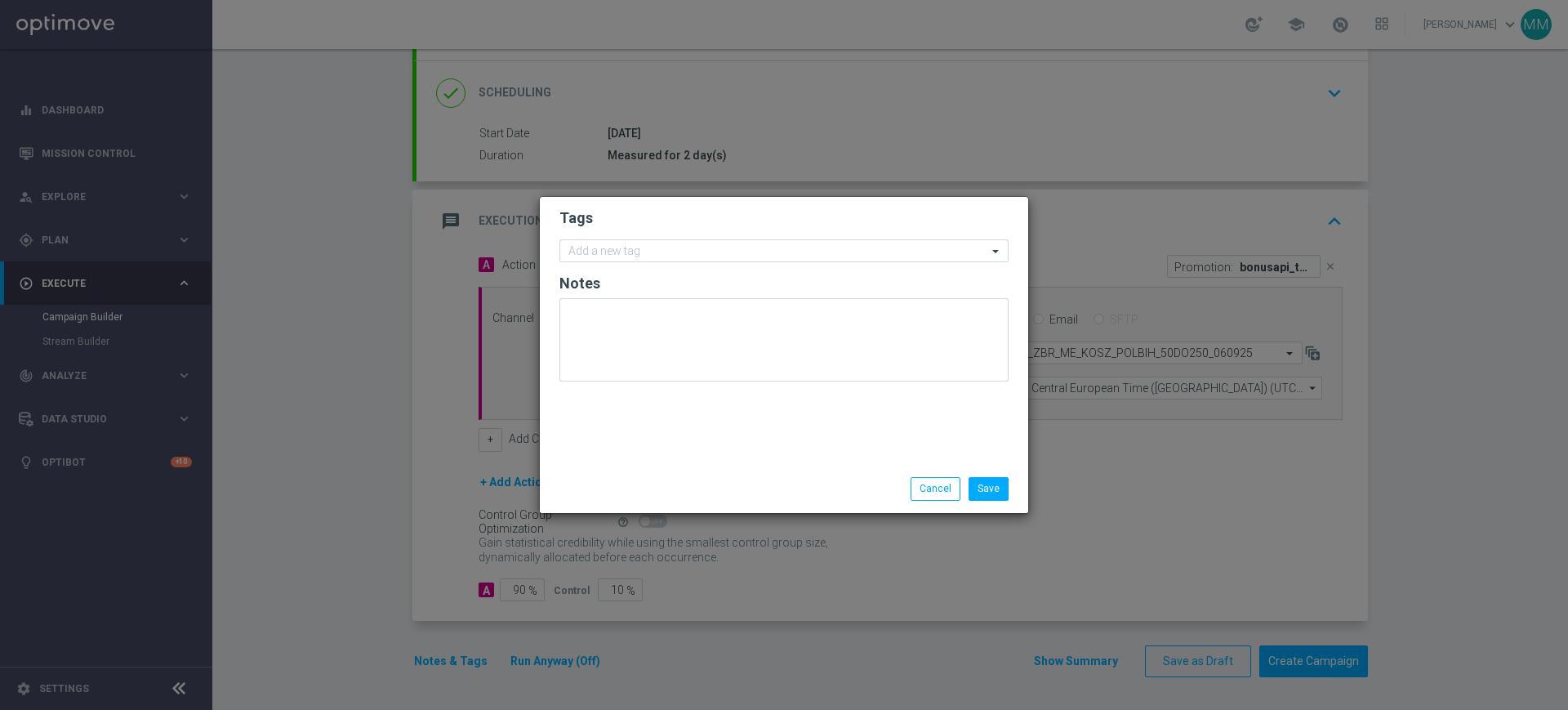
click at [759, 227] on form "Tags Add a new tag Notes" at bounding box center [784, 298] width 449 height 189
click at [759, 245] on input "text" at bounding box center [777, 252] width 419 height 14
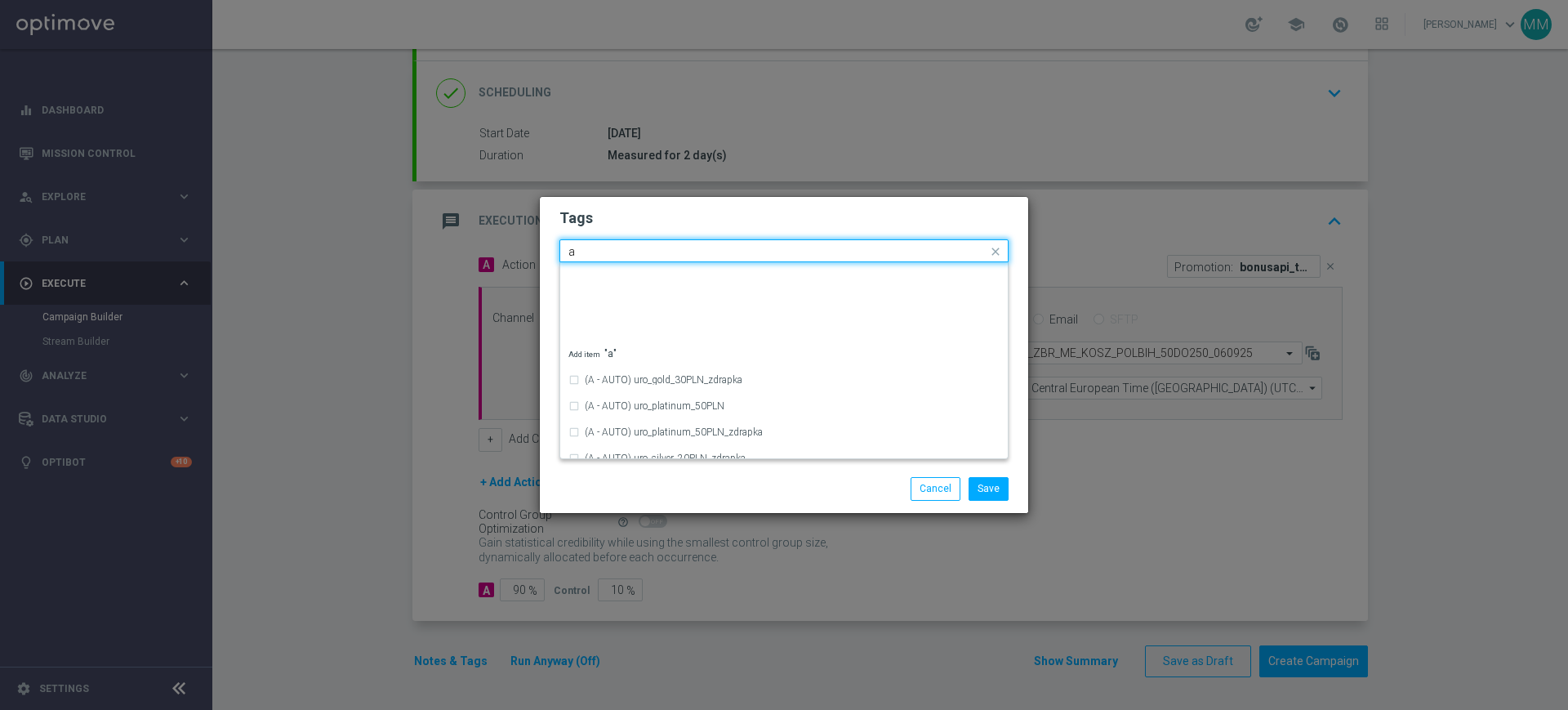
scroll to position [613, 0]
click at [663, 242] on div "Quick find a" at bounding box center [774, 251] width 427 height 21
click at [662, 246] on input "a" at bounding box center [777, 252] width 419 height 14
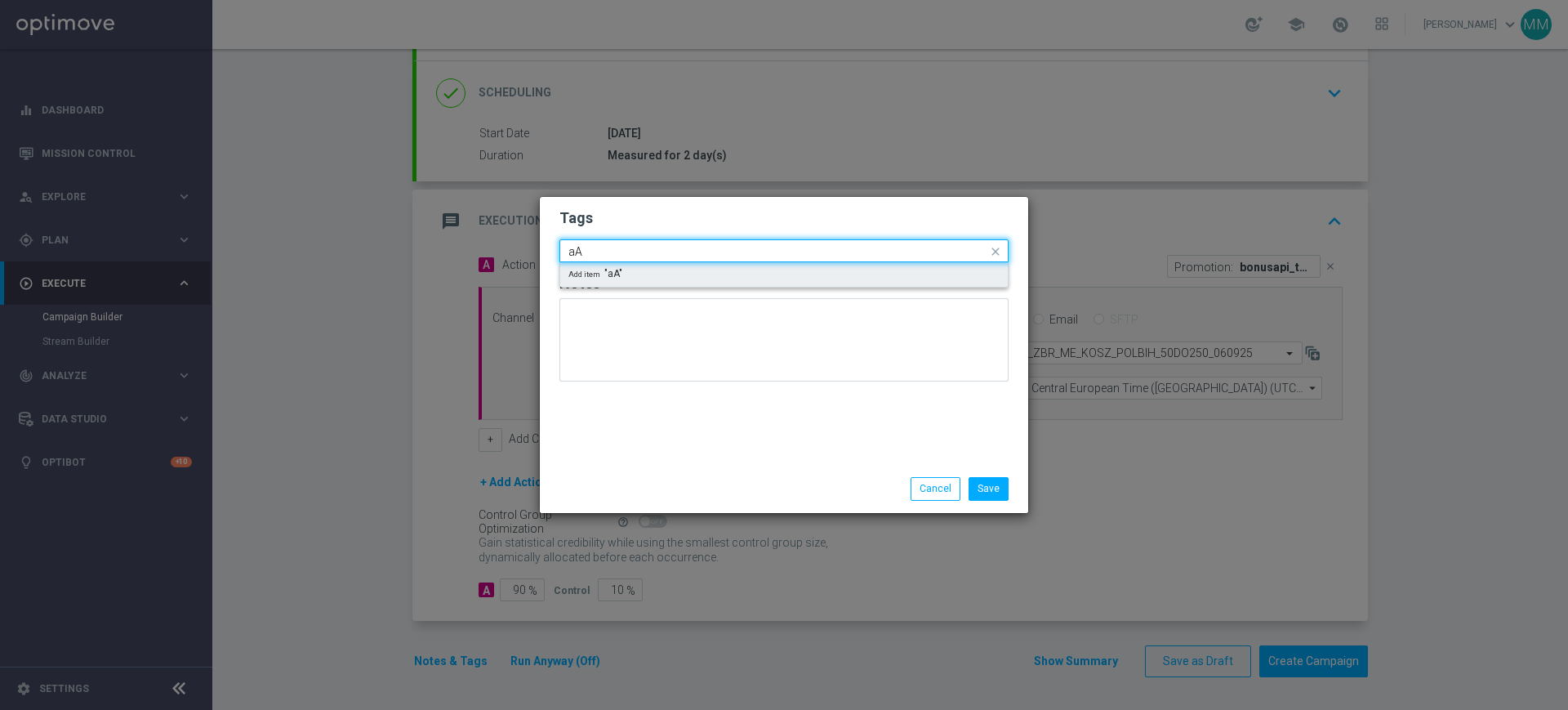
click at [662, 247] on input "aA" at bounding box center [777, 252] width 419 height 14
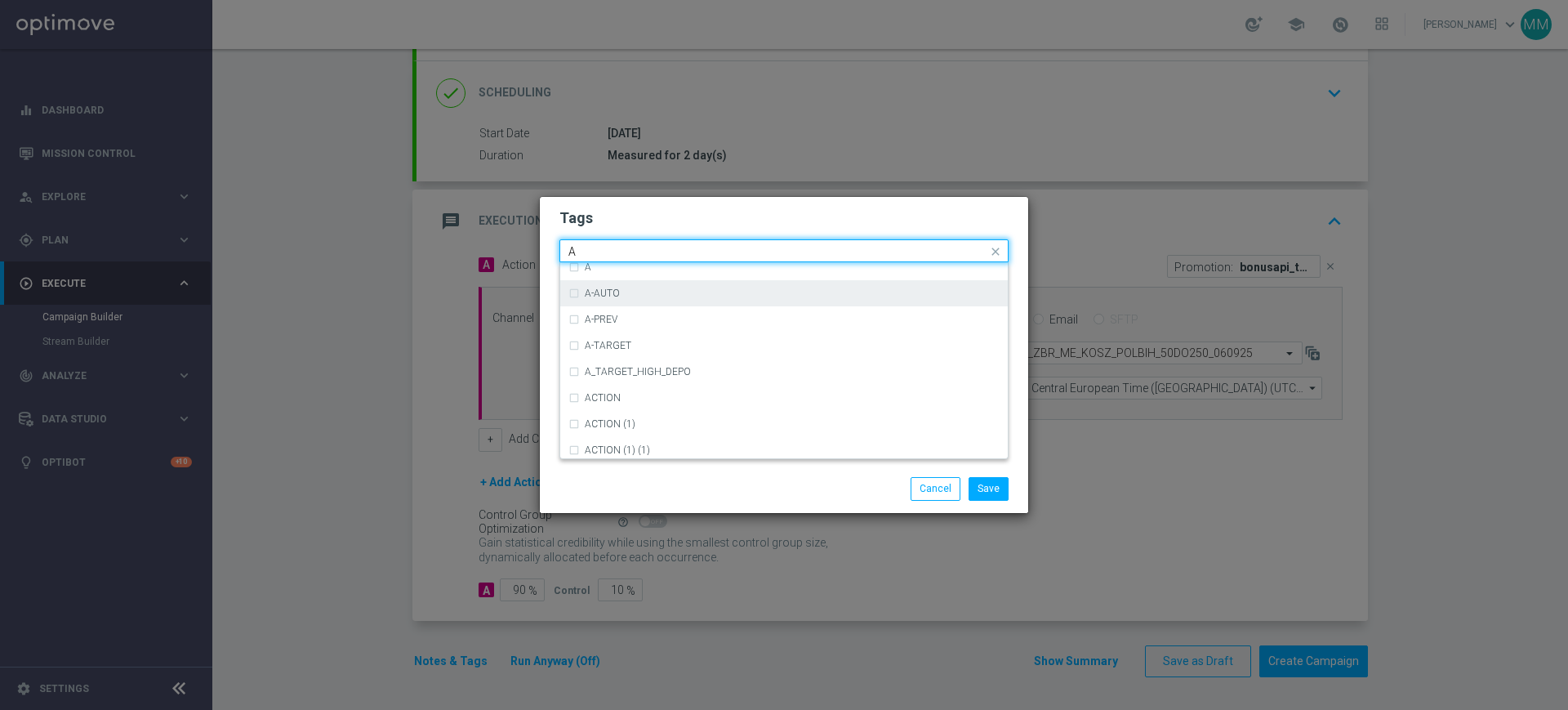
scroll to position [1940, 0]
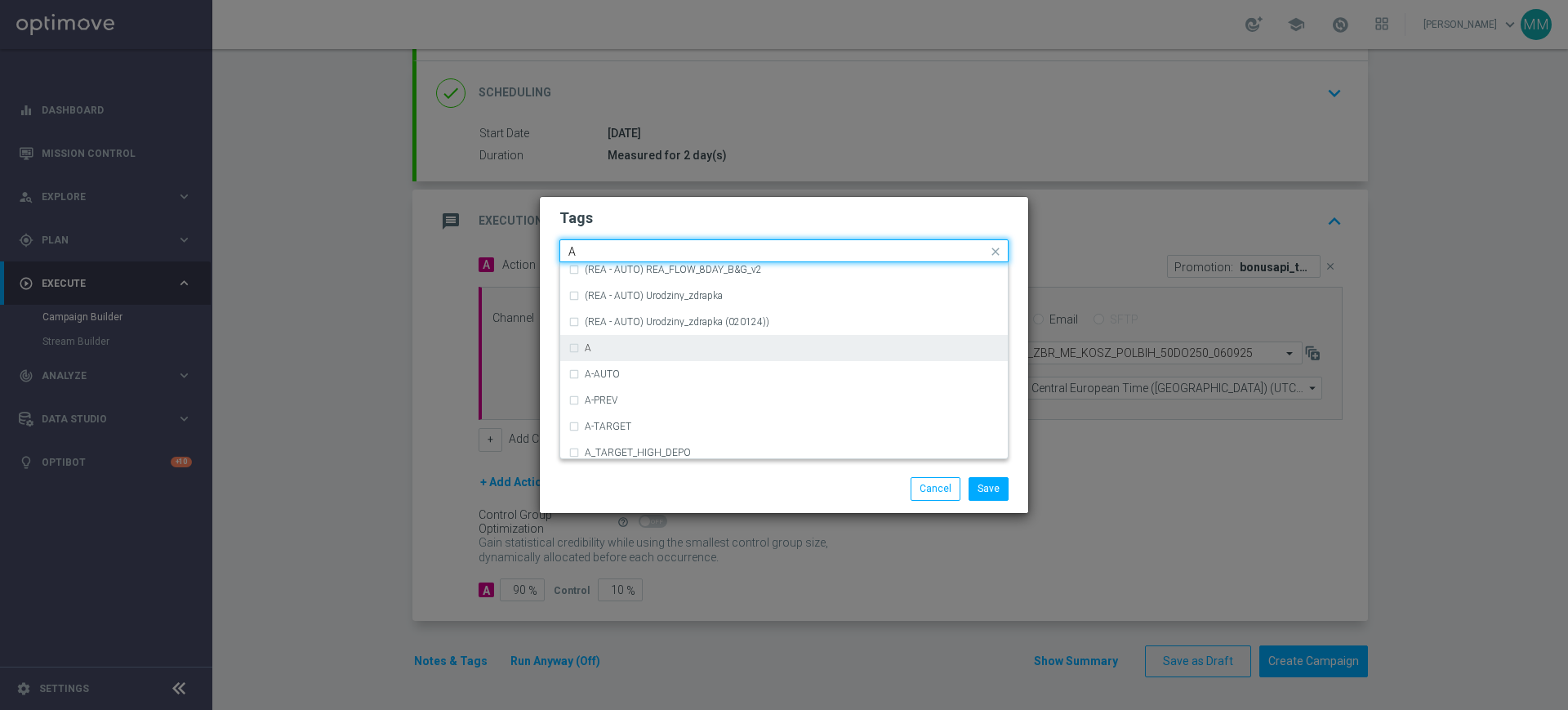
click at [598, 344] on div "A" at bounding box center [792, 348] width 415 height 10
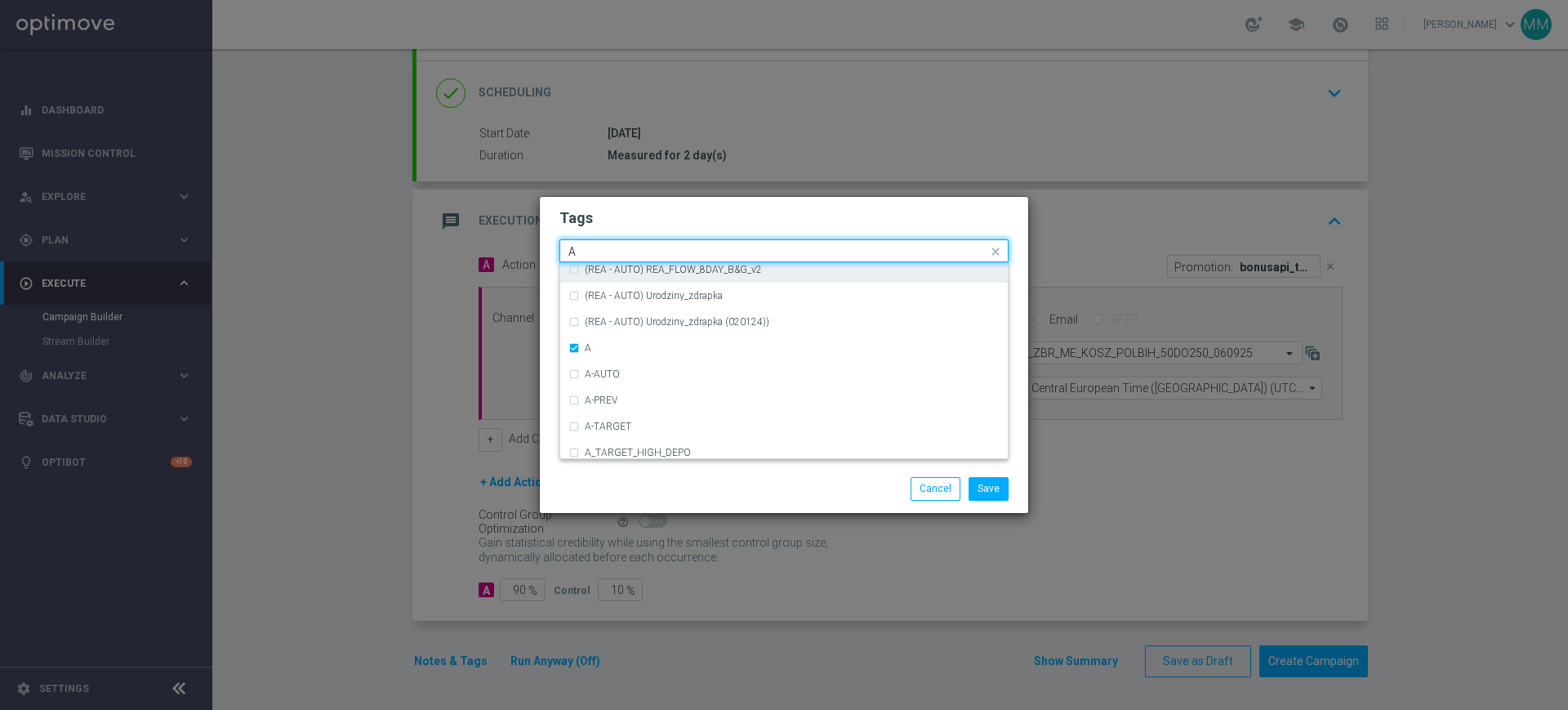
click at [591, 247] on input "A" at bounding box center [777, 252] width 419 height 14
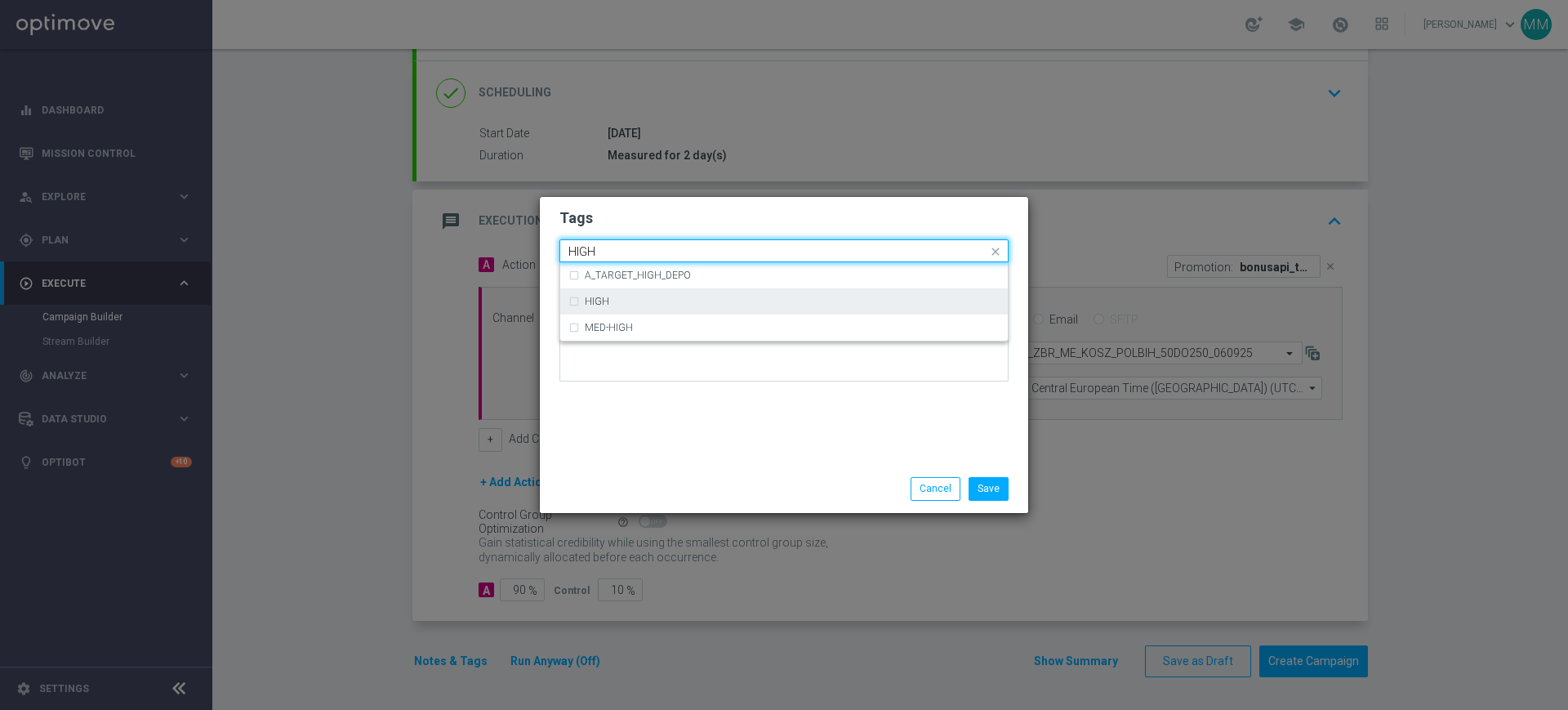
click at [635, 290] on div "HIGH" at bounding box center [784, 301] width 431 height 27
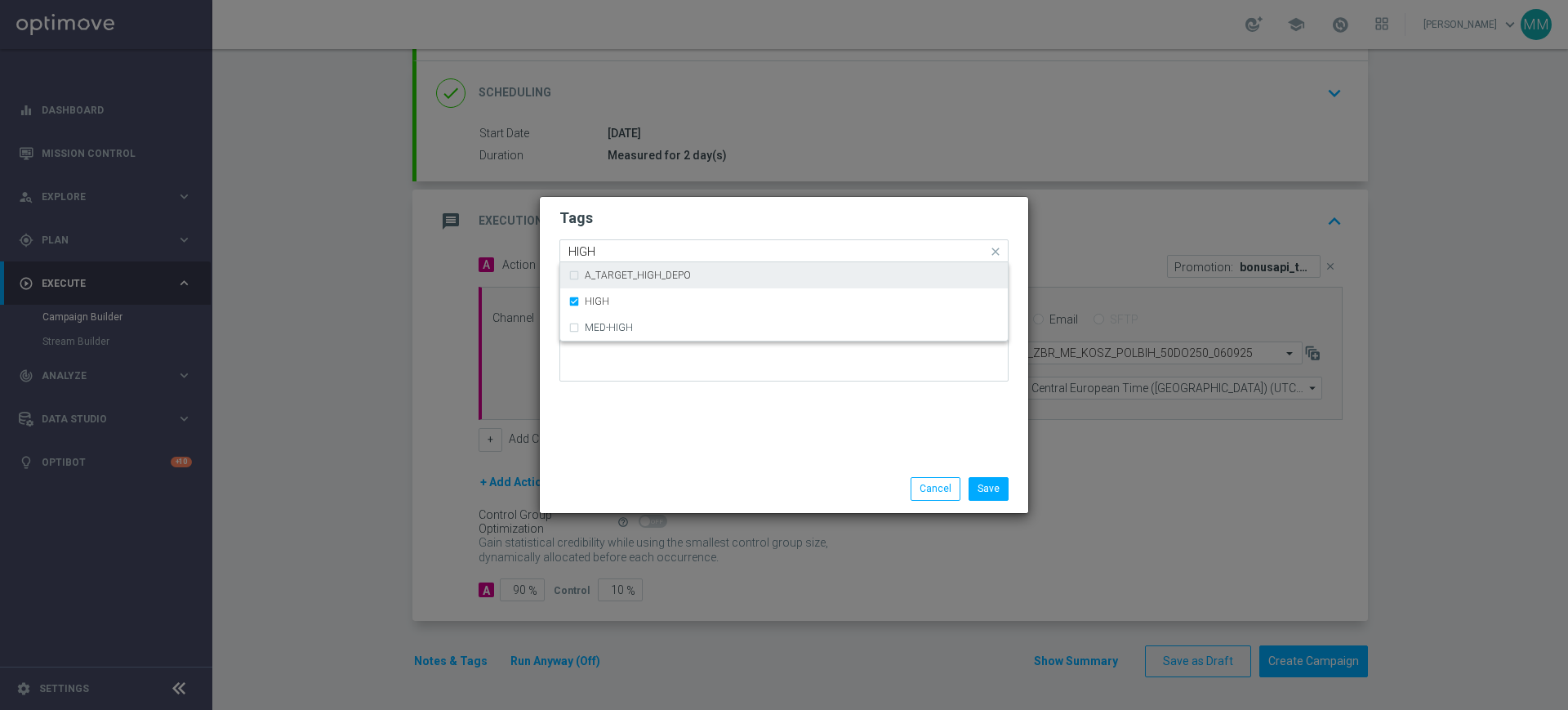
click at [628, 253] on input "HIGH" at bounding box center [777, 252] width 419 height 14
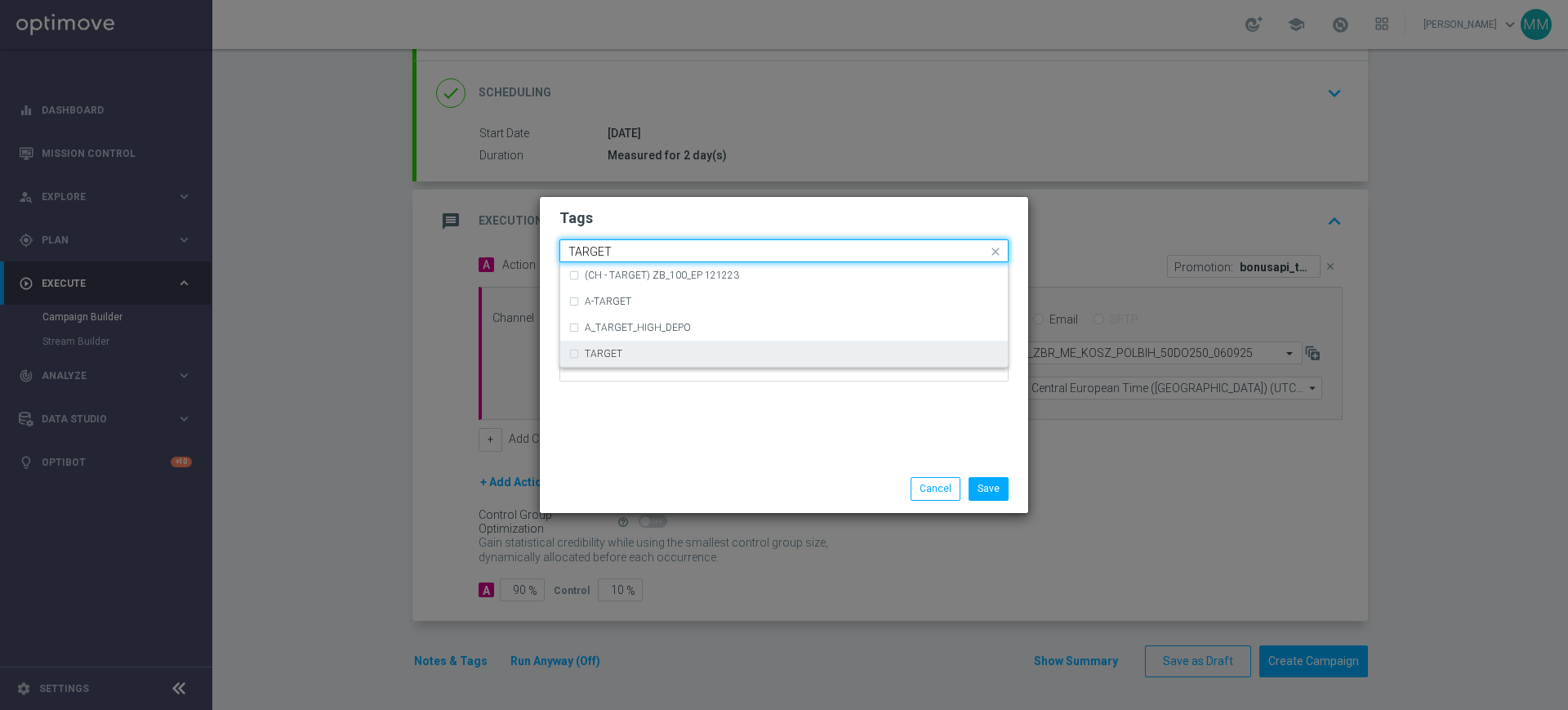
click at [626, 352] on div "TARGET" at bounding box center [792, 354] width 415 height 10
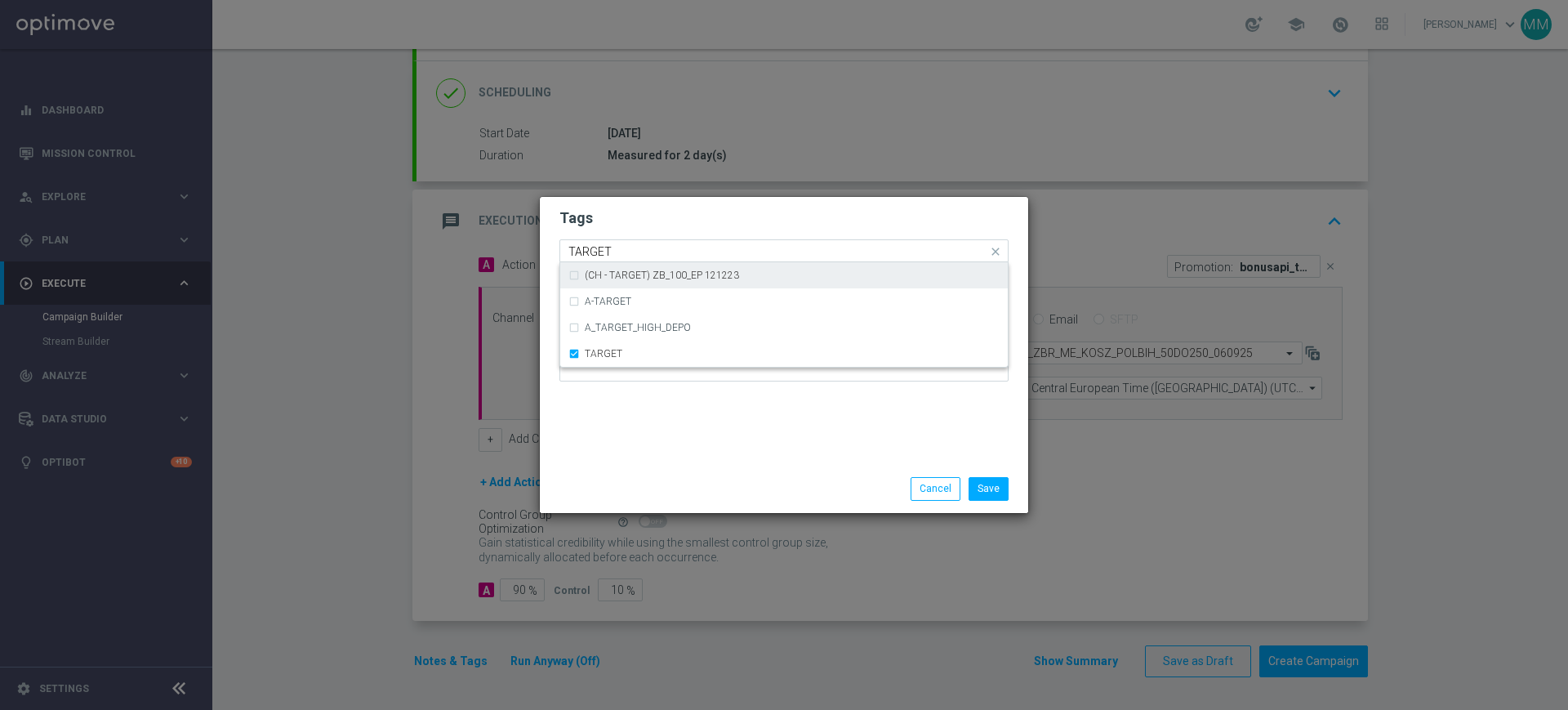
click at [629, 245] on input "TARGET" at bounding box center [777, 252] width 419 height 14
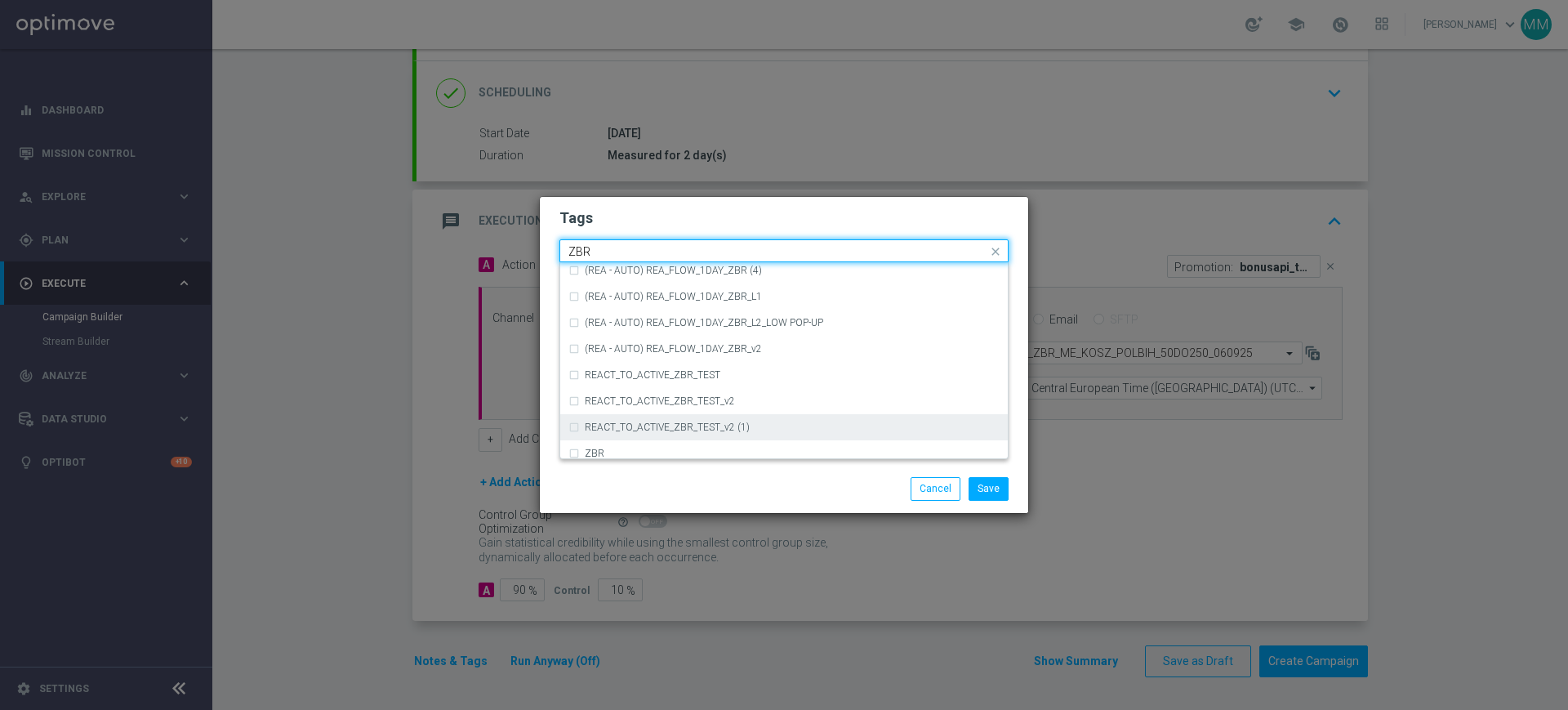
scroll to position [170, 0]
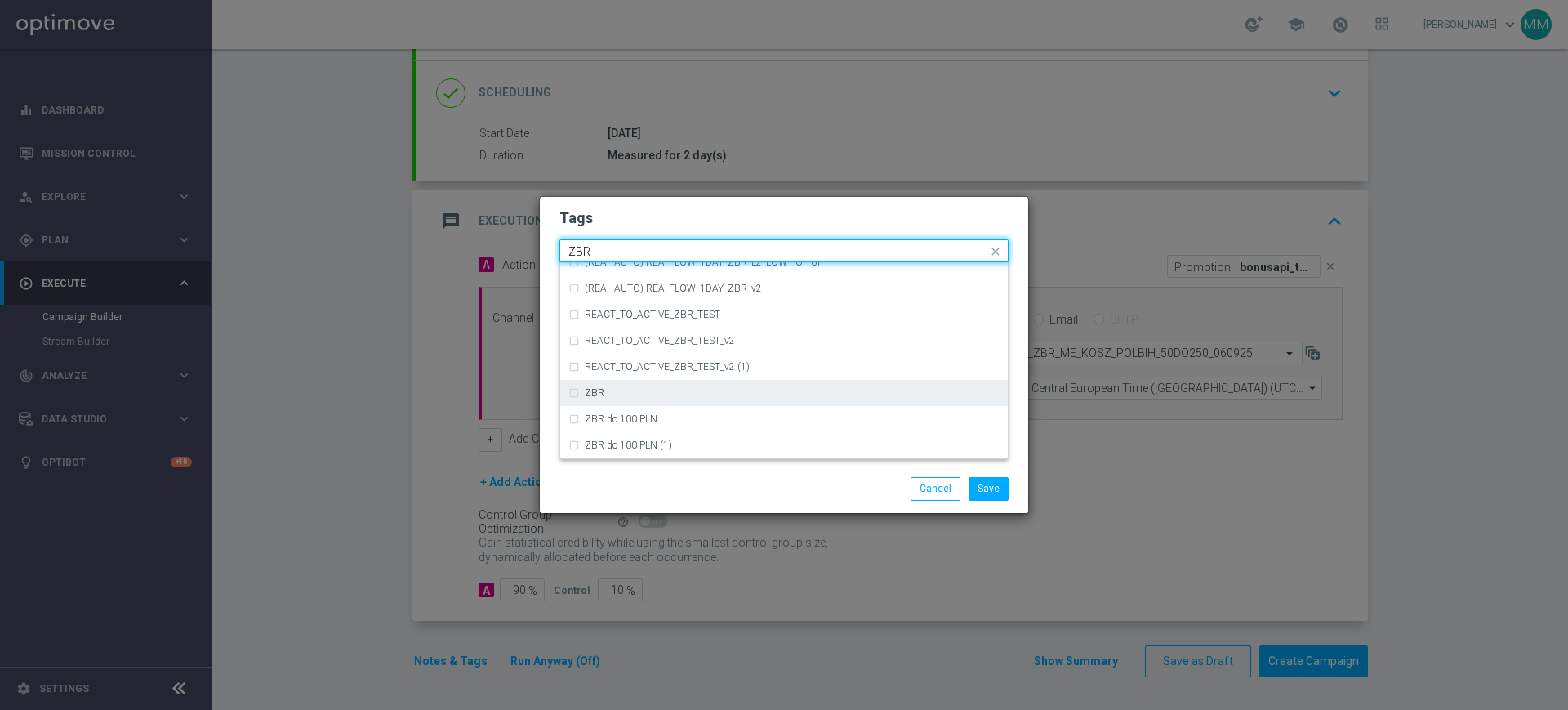
click at [629, 403] on div "ZBR" at bounding box center [784, 393] width 431 height 27
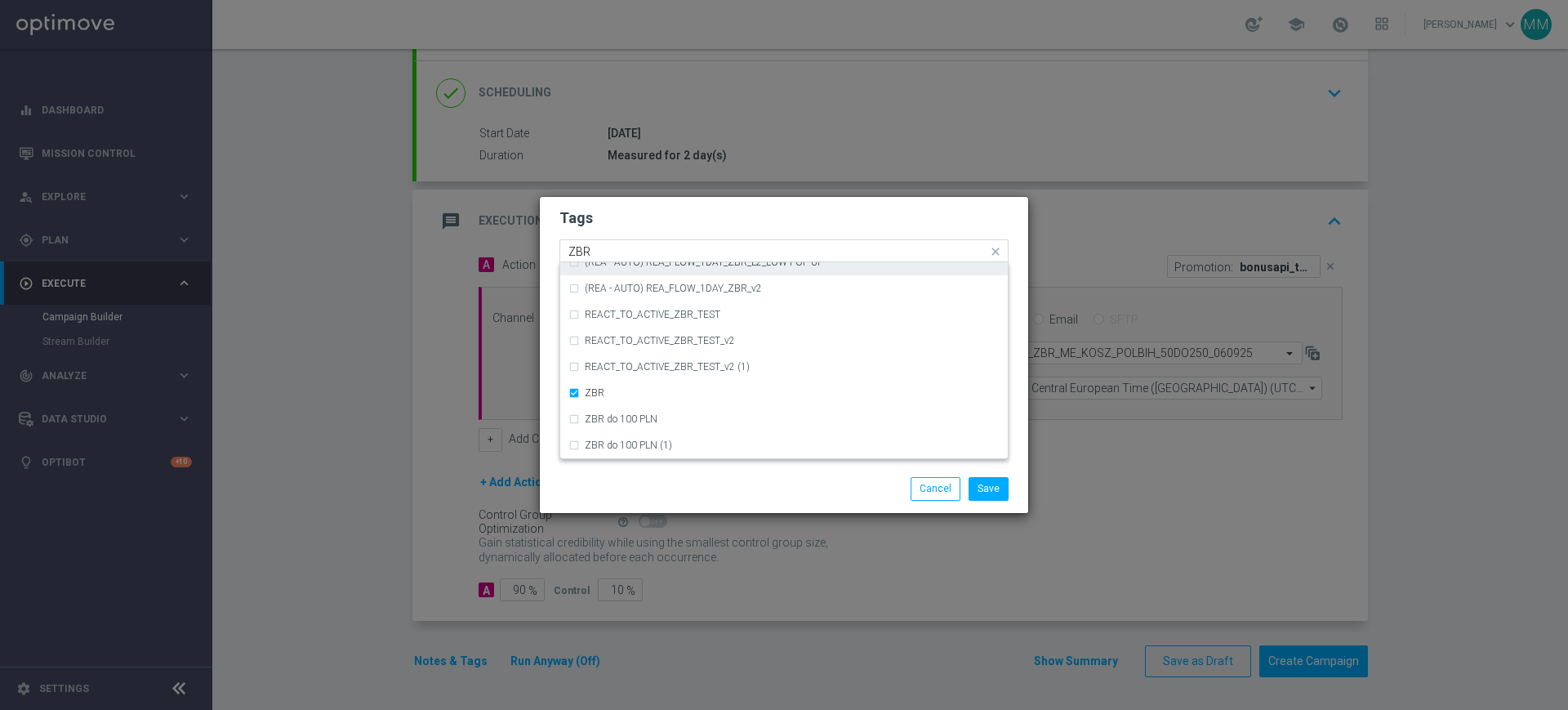
click at [678, 246] on input "ZBR" at bounding box center [777, 252] width 419 height 14
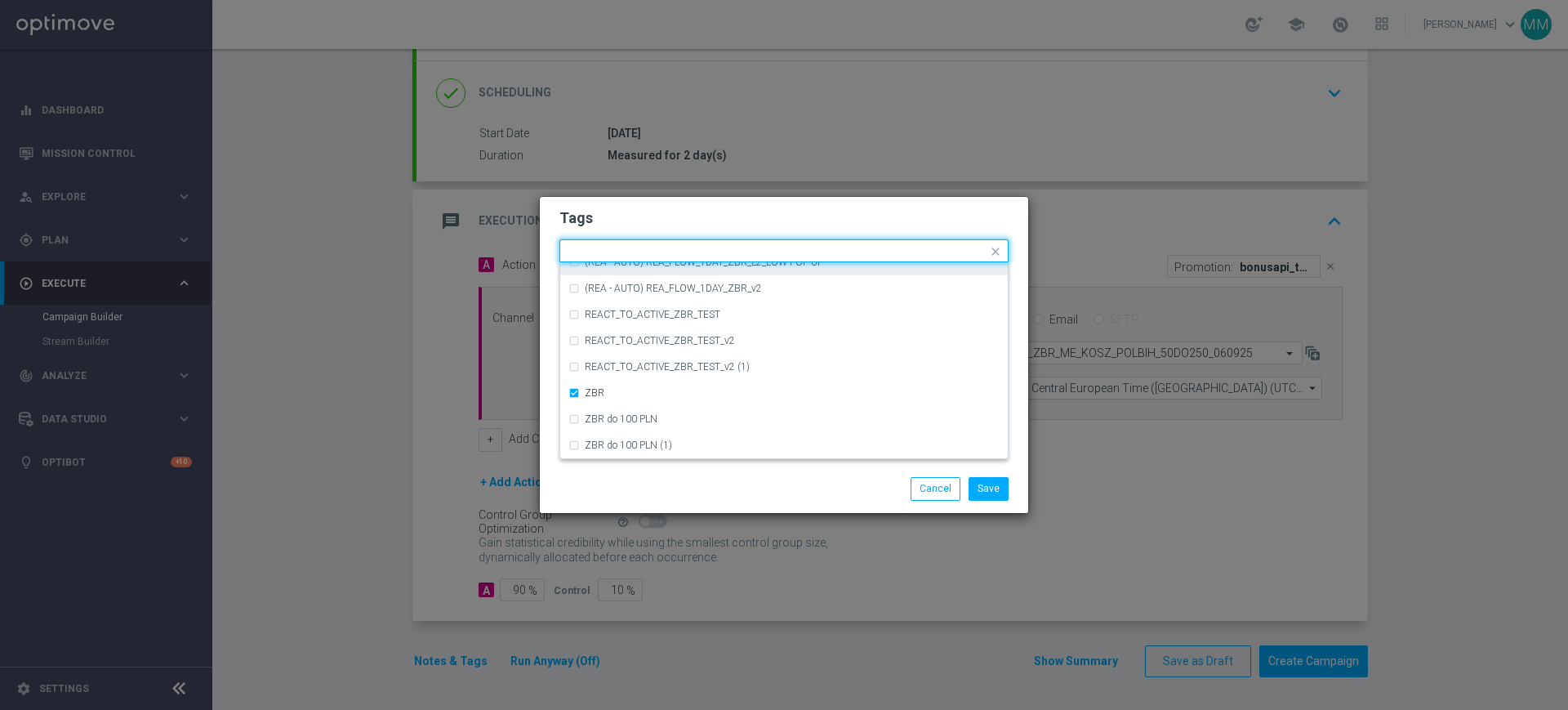
click at [791, 212] on h2 "Tags" at bounding box center [784, 218] width 449 height 20
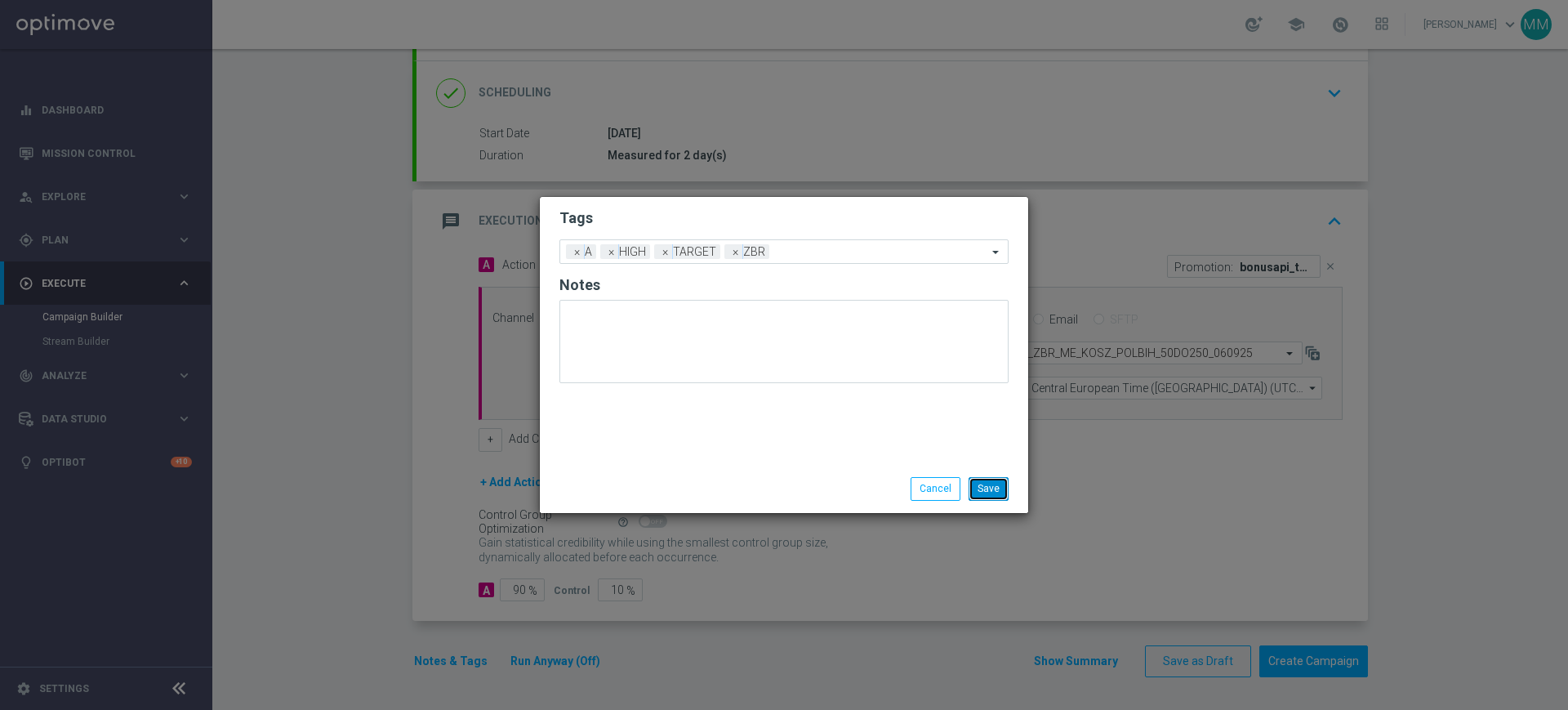
click at [994, 488] on button "Save" at bounding box center [989, 487] width 40 height 23
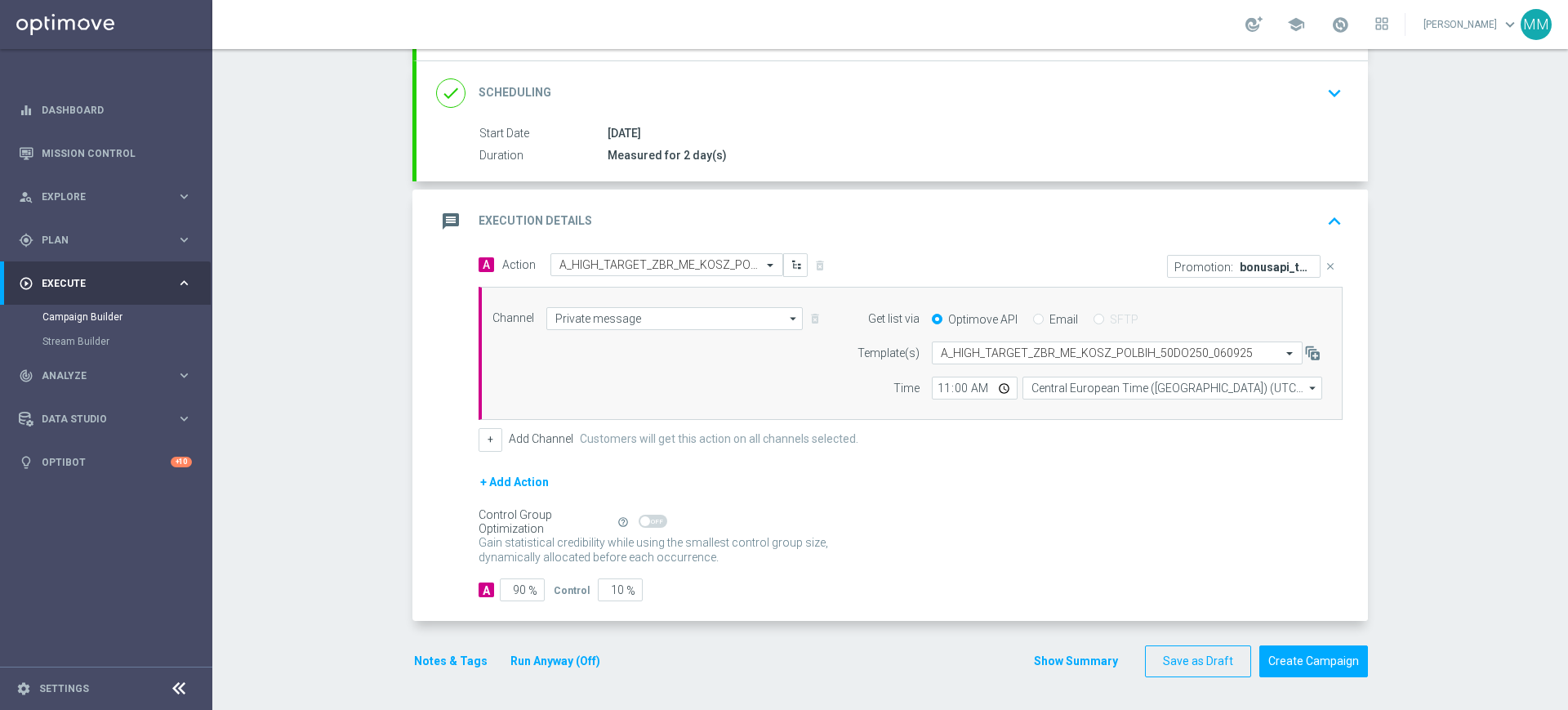
click at [802, 214] on div "message Execution Details keyboard_arrow_up" at bounding box center [892, 222] width 912 height 32
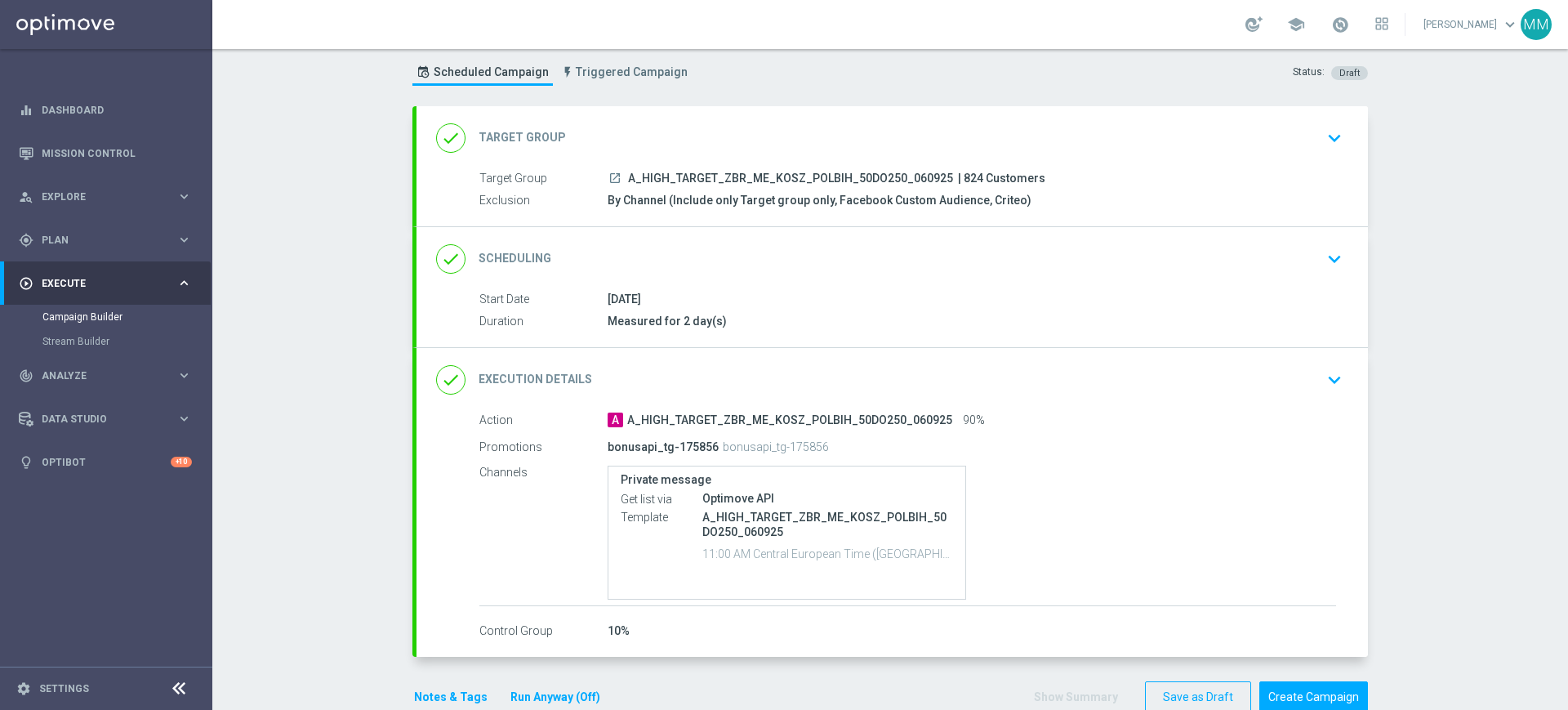
scroll to position [0, 0]
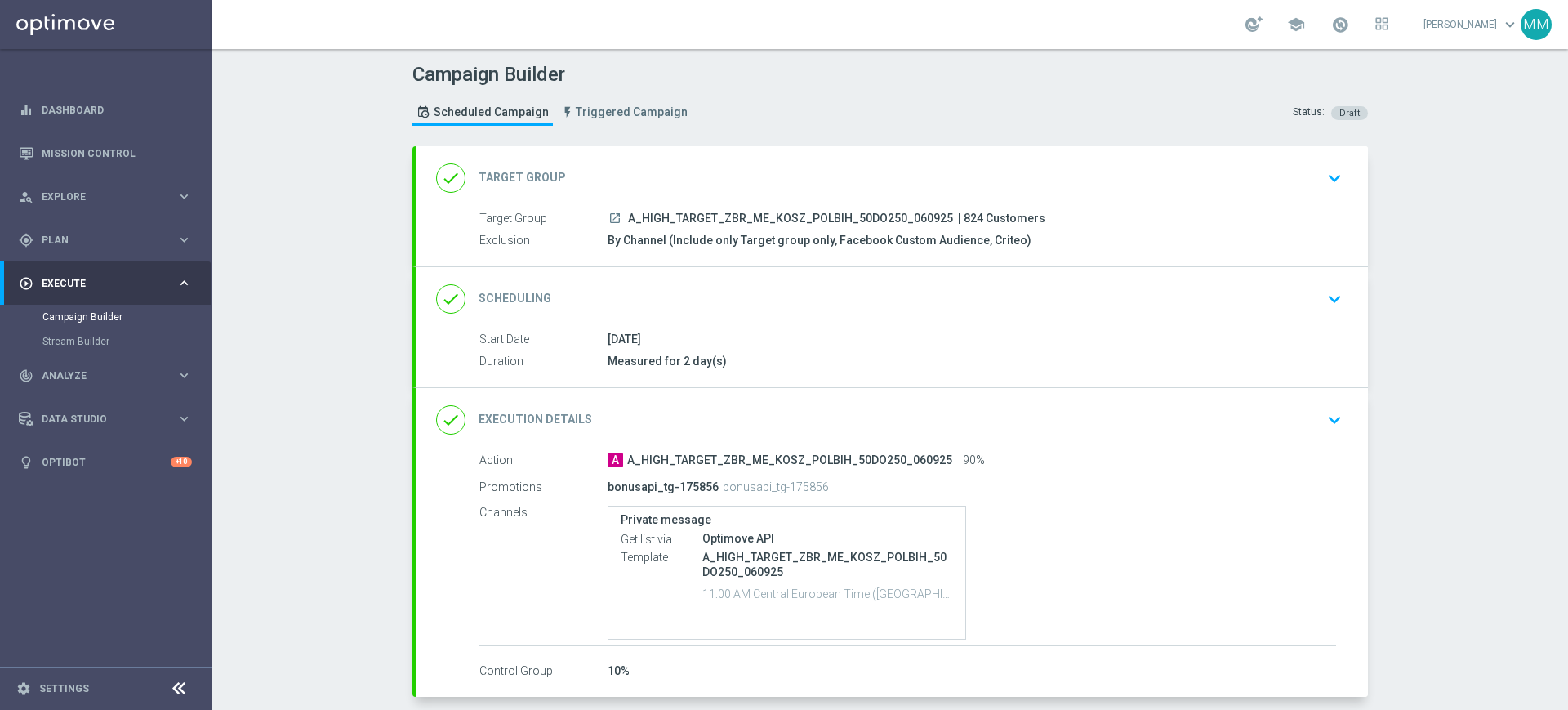
click at [697, 176] on div "done Target Group keyboard_arrow_down" at bounding box center [892, 178] width 912 height 32
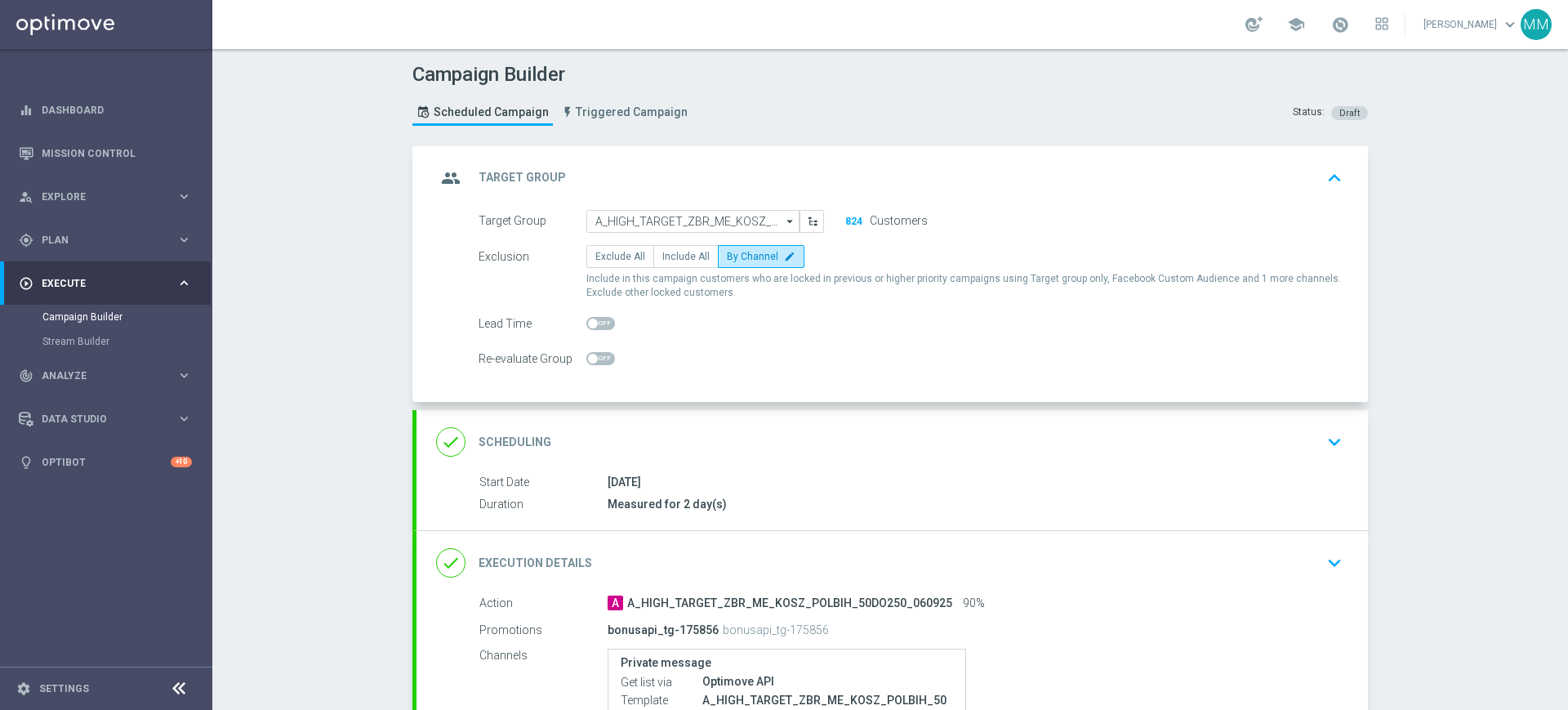
click at [594, 320] on span at bounding box center [601, 323] width 29 height 13
click at [594, 320] on input "checkbox" at bounding box center [601, 323] width 29 height 13
click at [674, 468] on div "done Scheduling keyboard_arrow_down" at bounding box center [892, 441] width 951 height 64
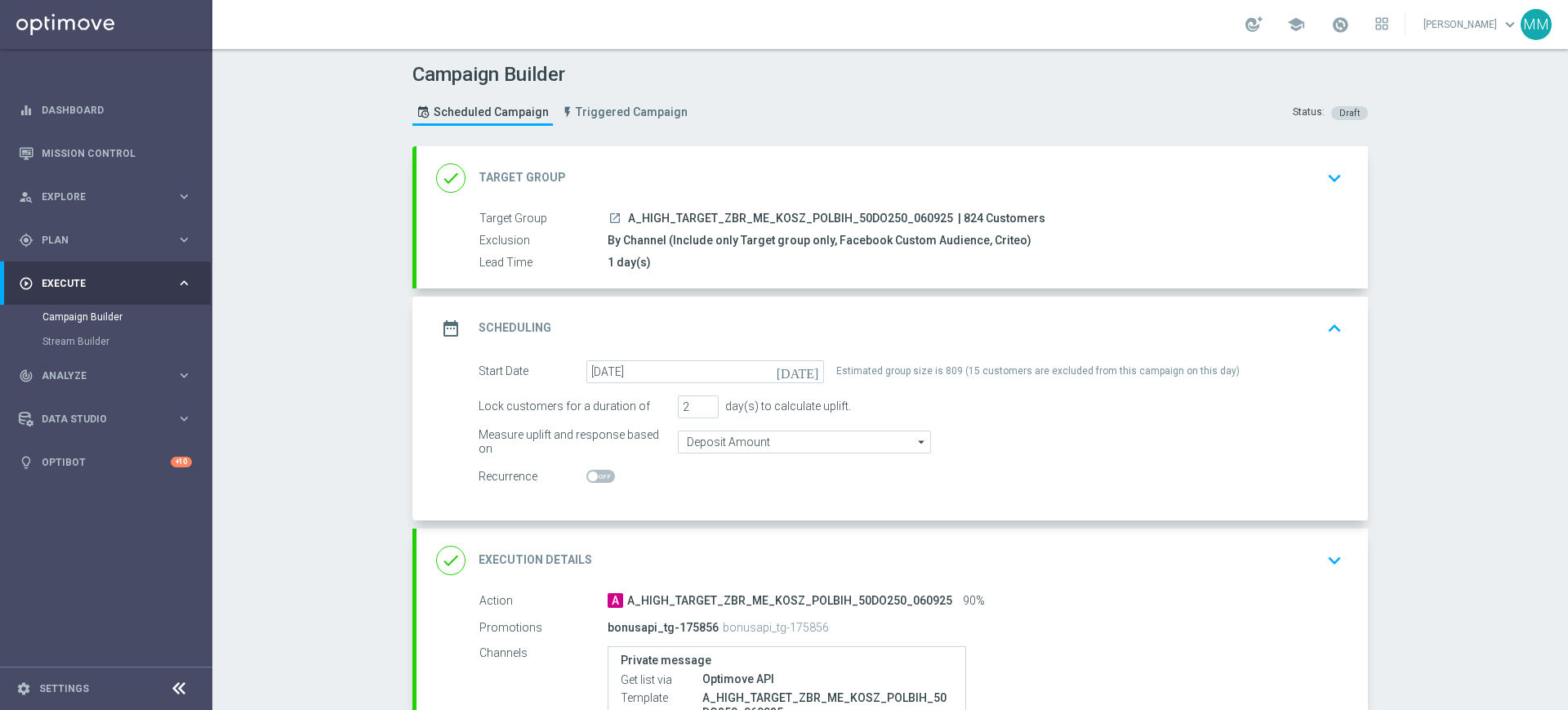
click at [729, 553] on div "done Execution Details keyboard_arrow_down" at bounding box center [892, 560] width 912 height 32
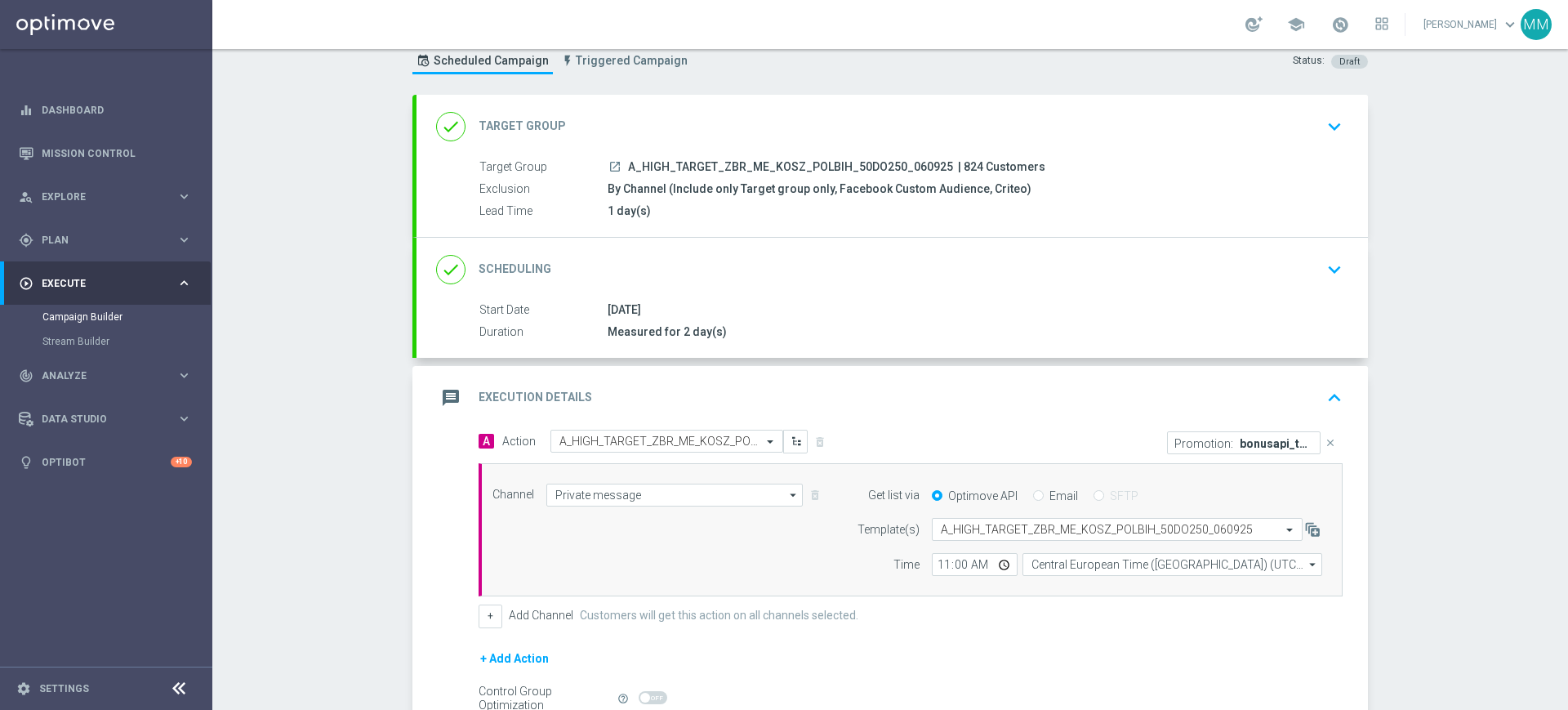
scroll to position [102, 0]
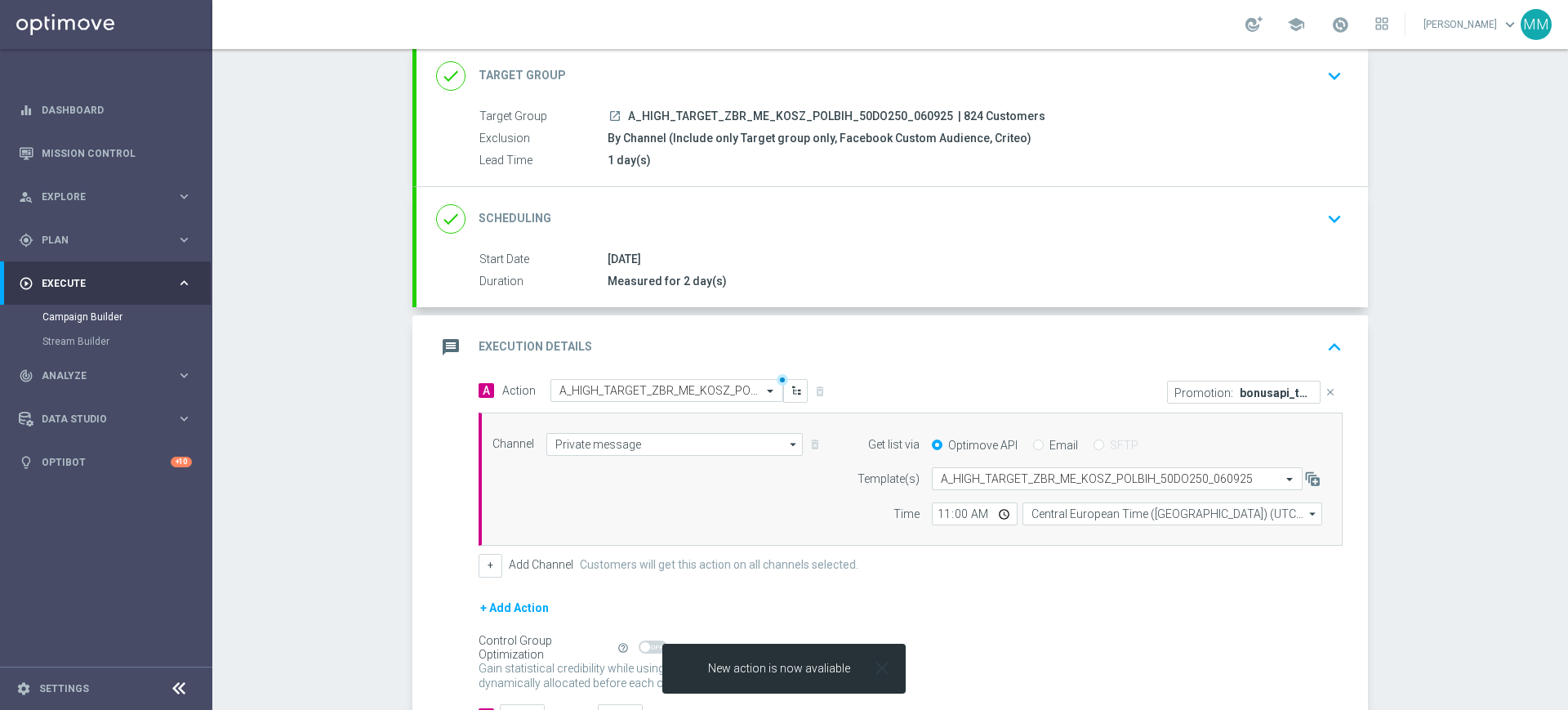
click at [873, 666] on icon "close" at bounding box center [882, 669] width 22 height 22
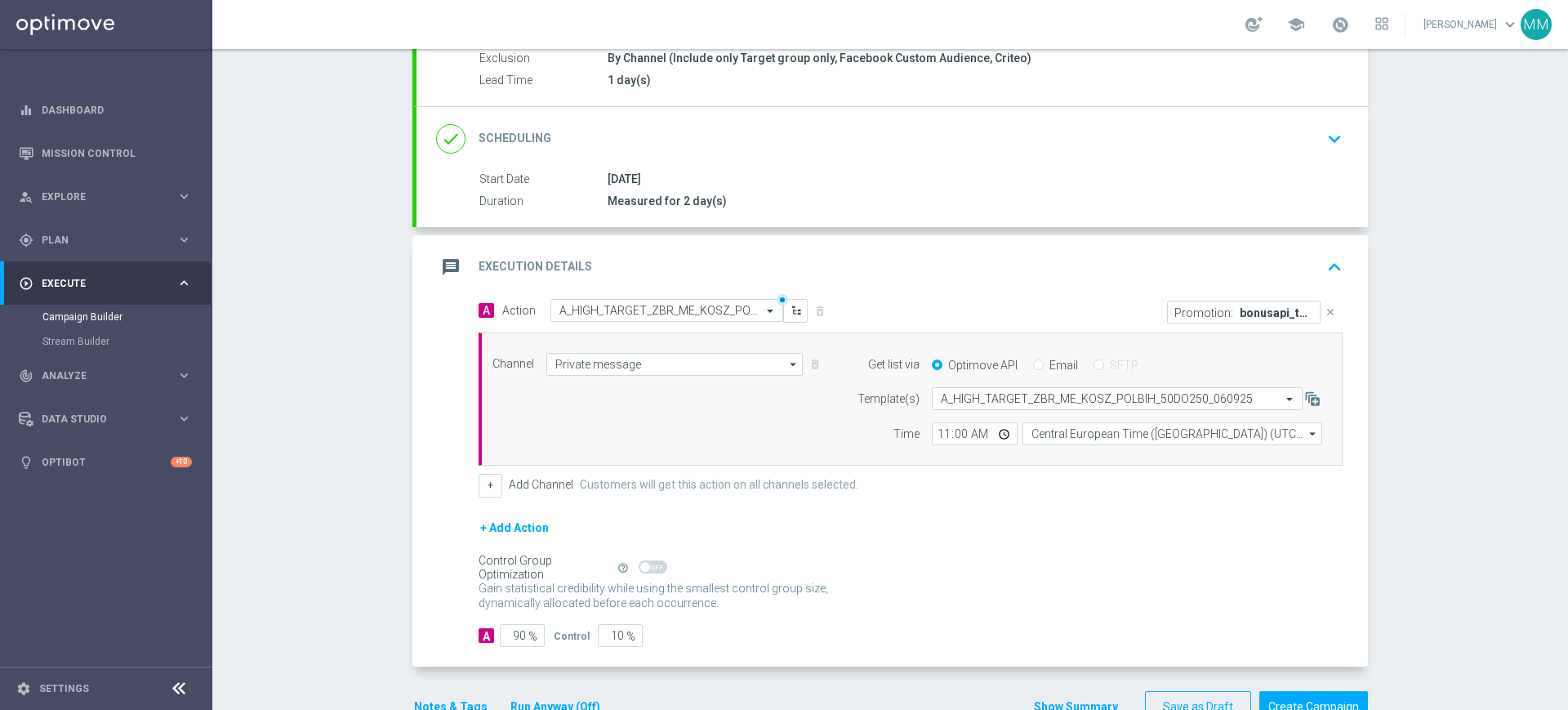
scroll to position [227, 0]
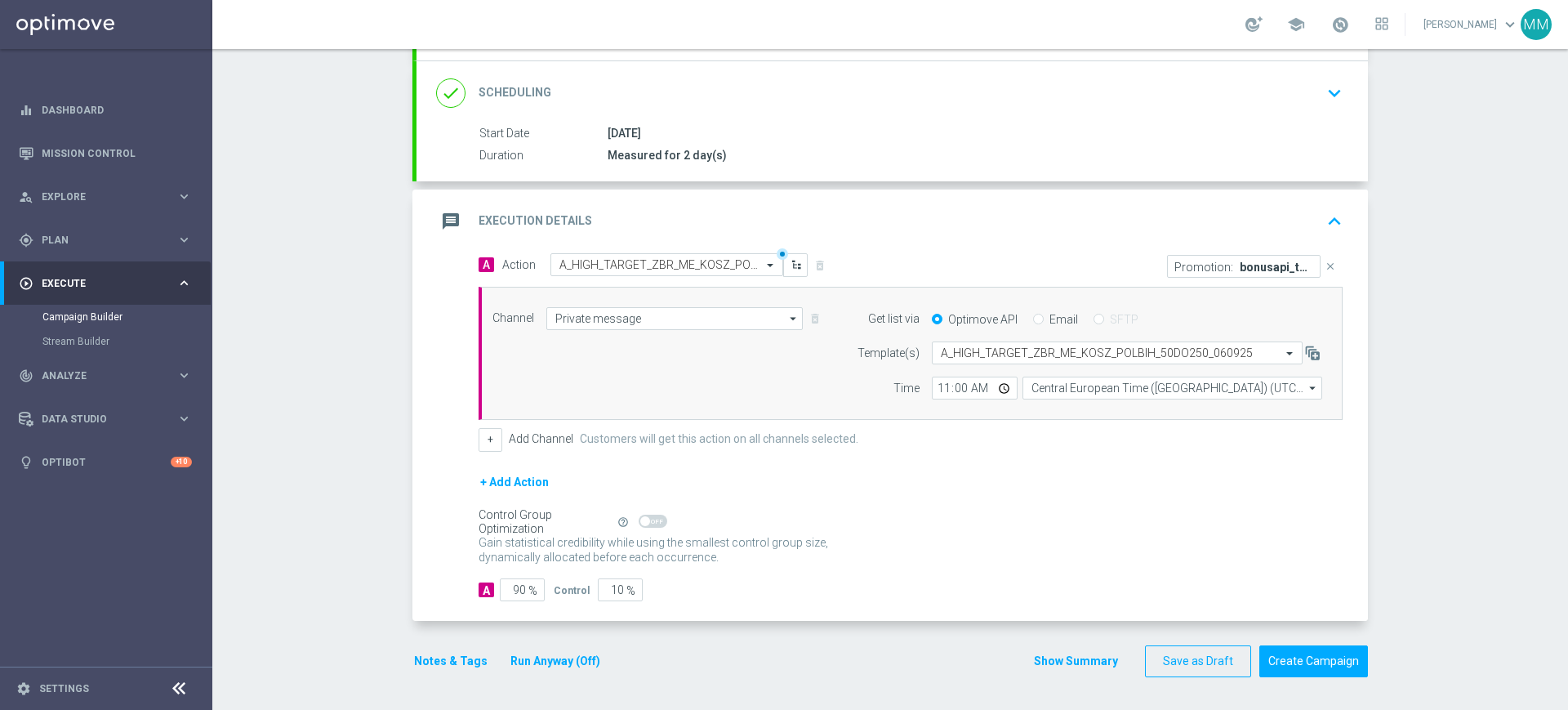
click at [434, 658] on button "Notes & Tags" at bounding box center [451, 661] width 77 height 21
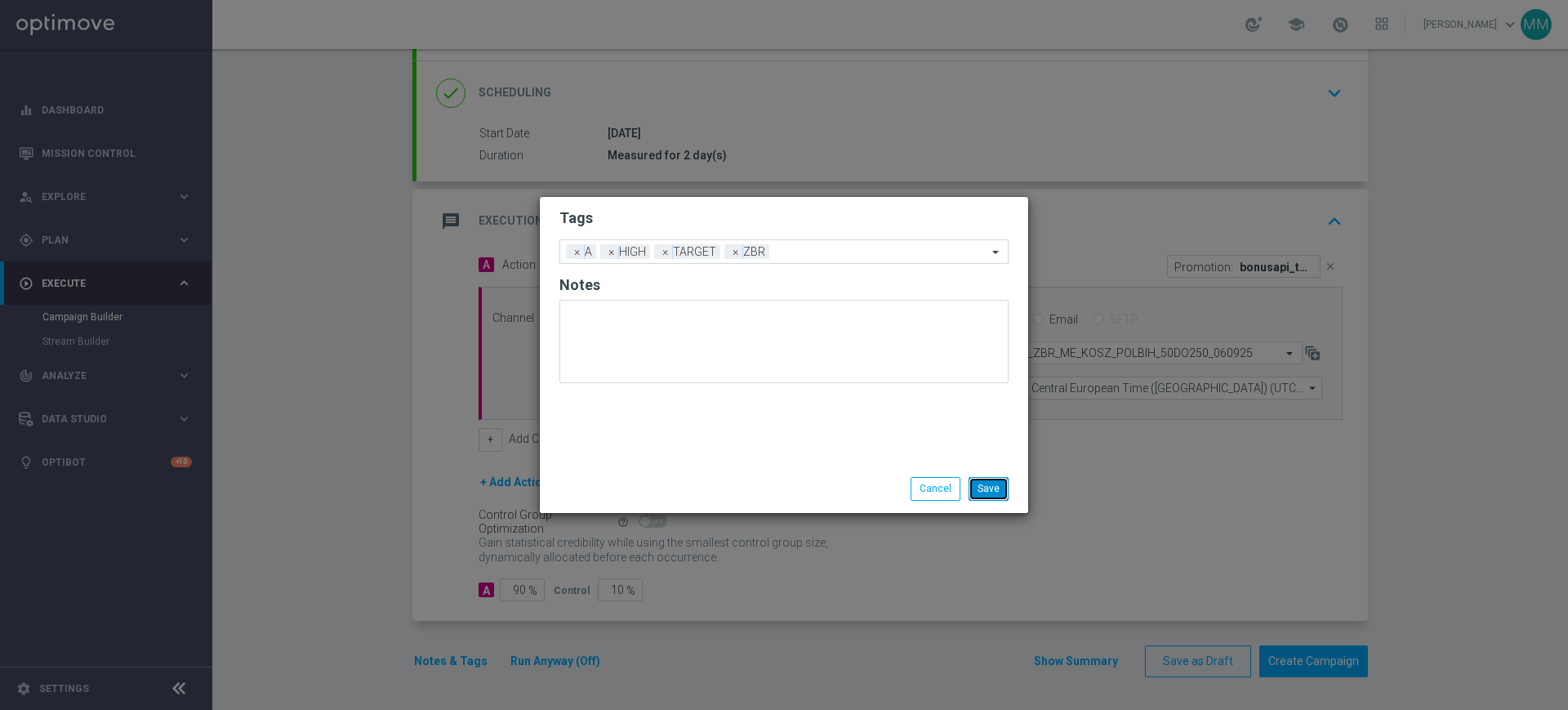
click at [990, 489] on button "Save" at bounding box center [989, 487] width 40 height 23
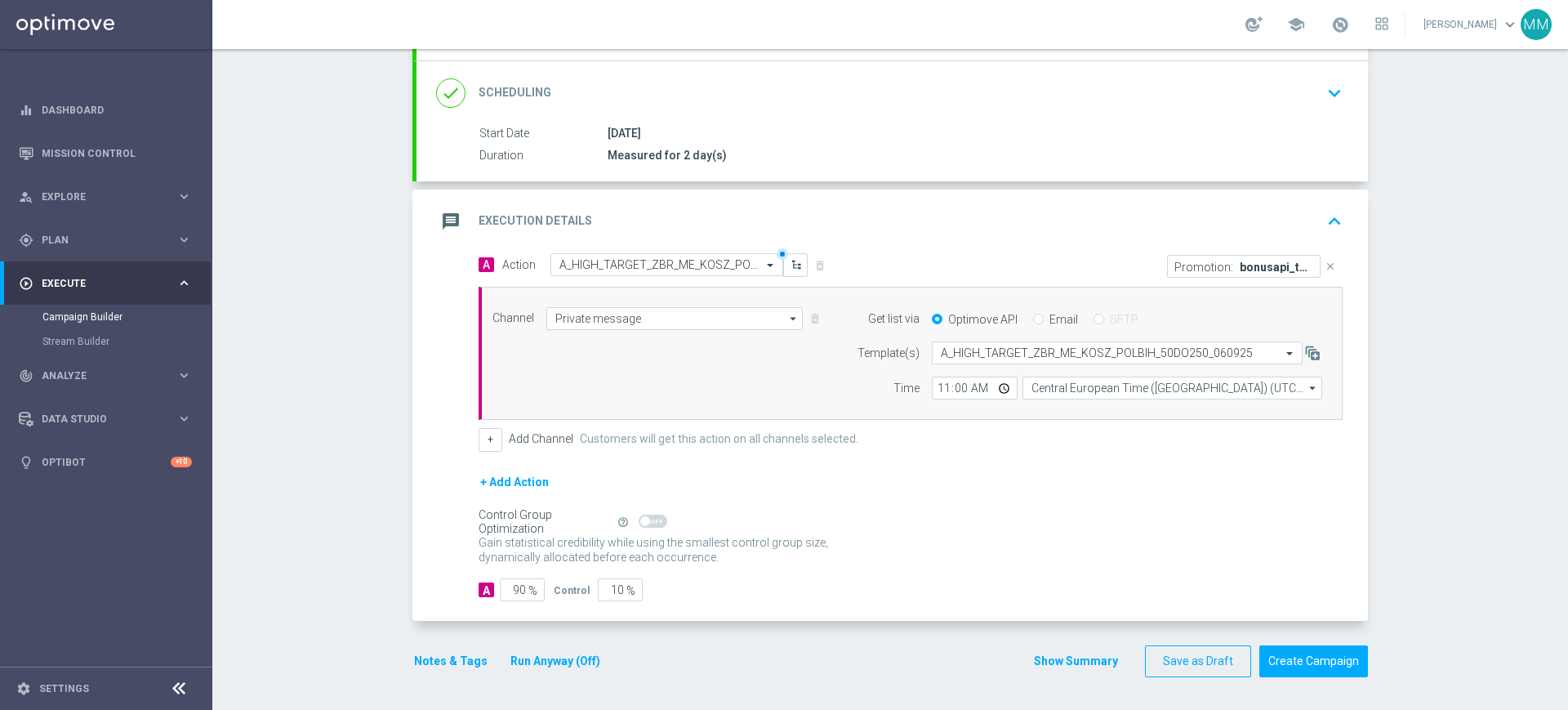
click at [850, 222] on div "message Execution Details keyboard_arrow_up" at bounding box center [892, 222] width 912 height 32
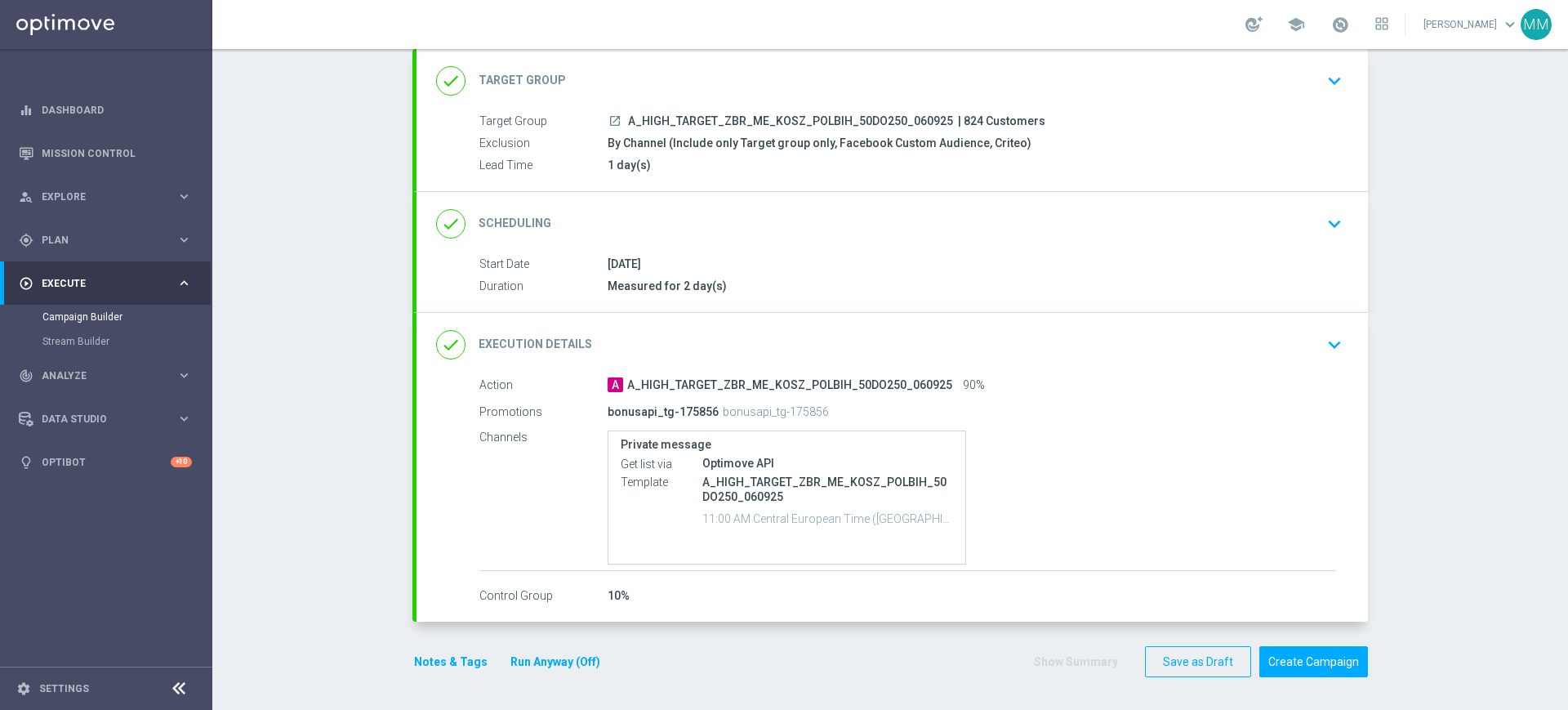
scroll to position [97, 0]
click at [723, 72] on div "done Target Group keyboard_arrow_down" at bounding box center [892, 81] width 912 height 32
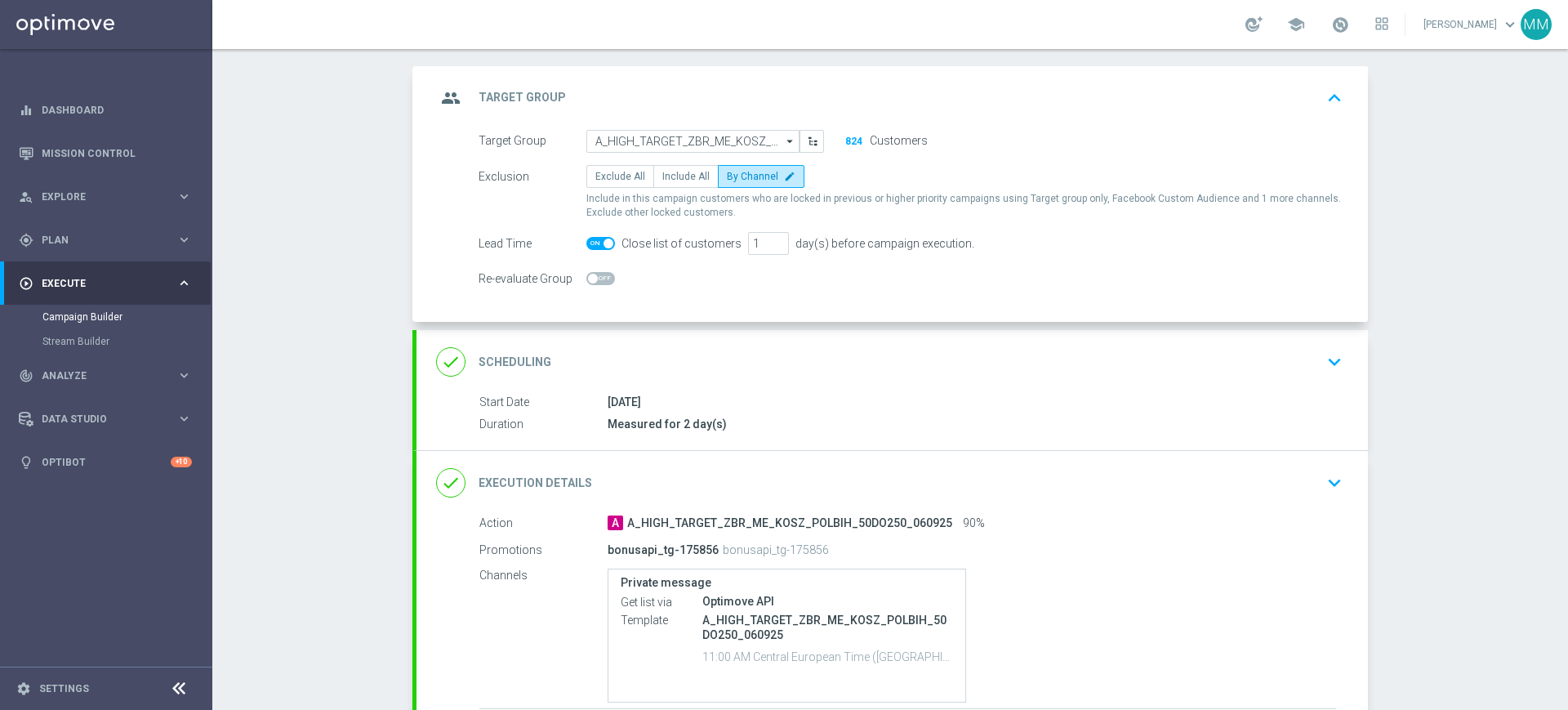
click at [713, 343] on div "done Scheduling keyboard_arrow_down" at bounding box center [892, 361] width 951 height 64
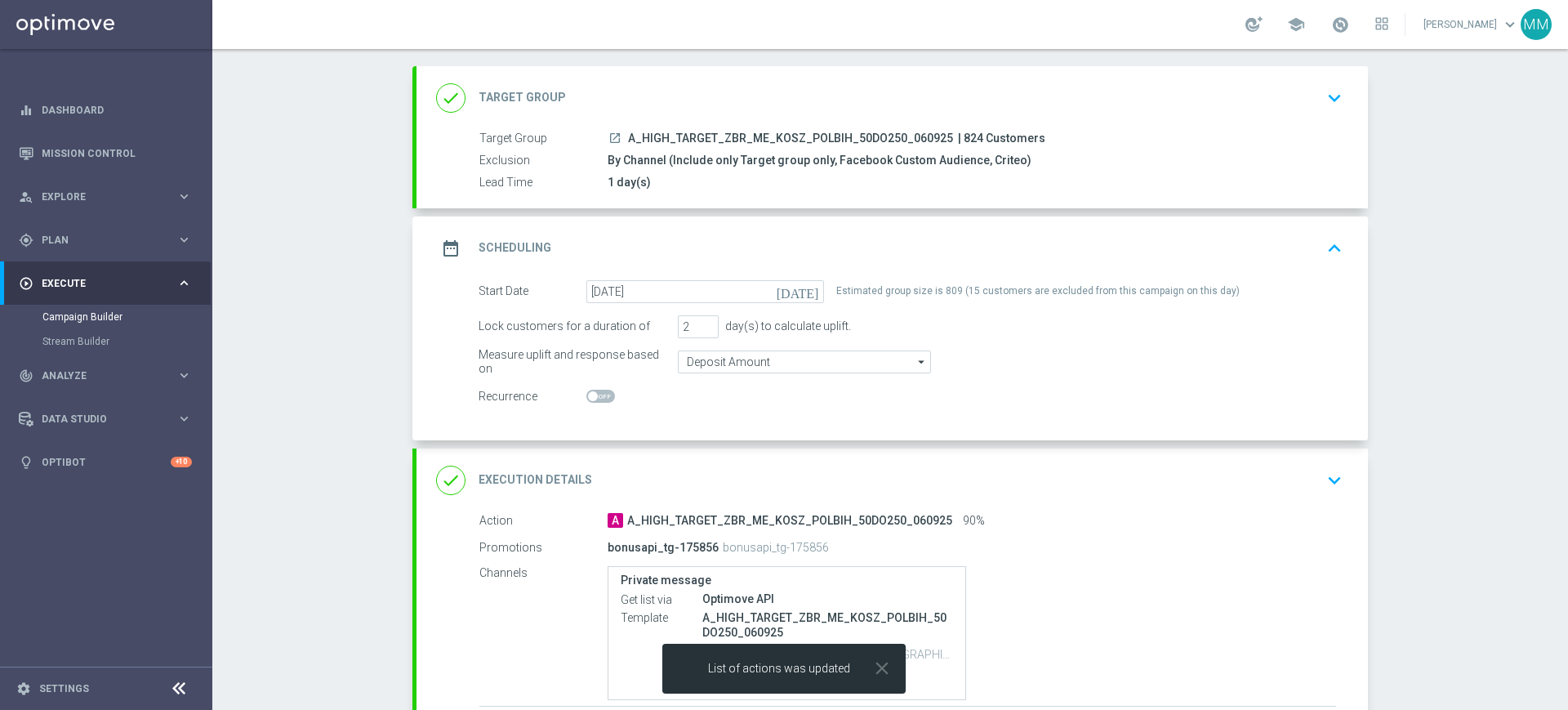
click at [695, 469] on div "done Execution Details keyboard_arrow_down" at bounding box center [892, 481] width 912 height 32
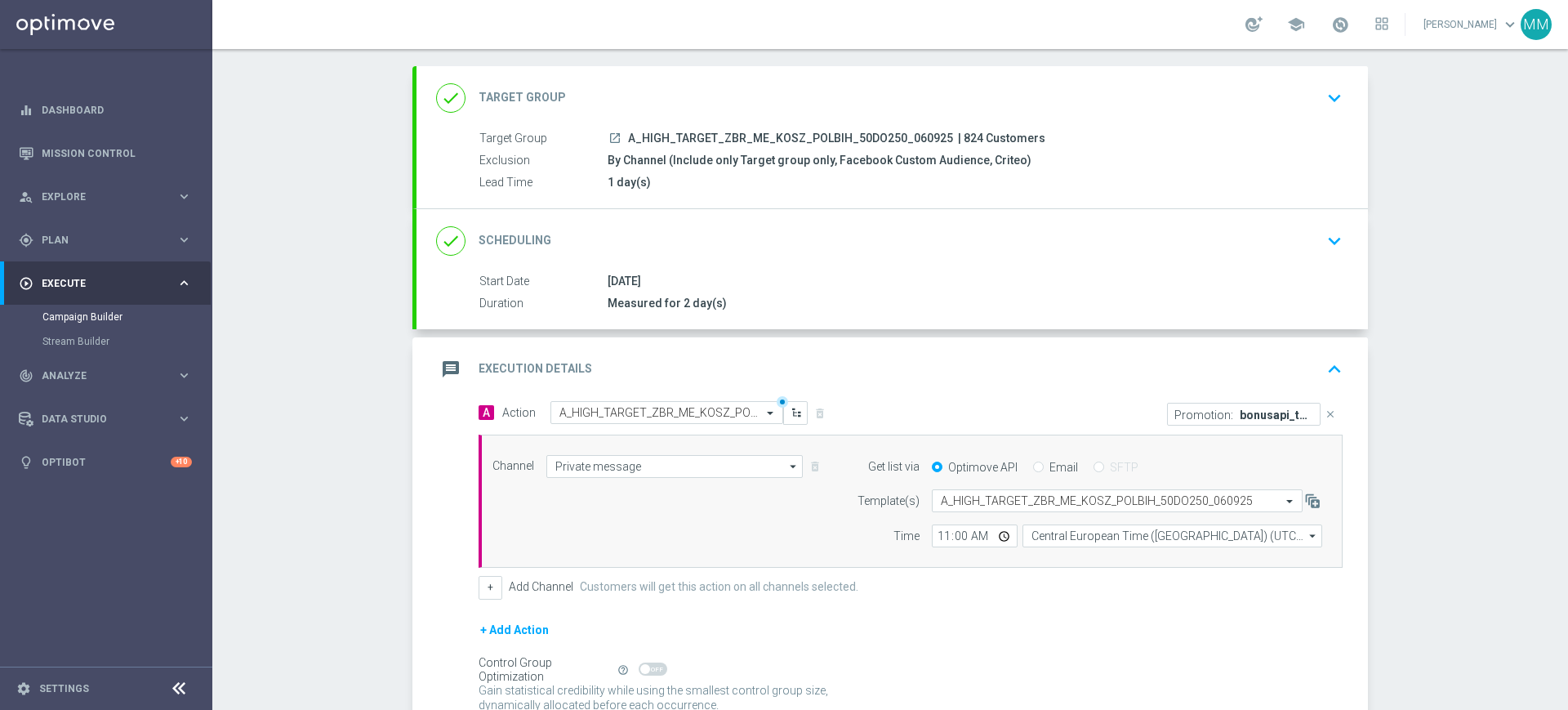
click at [868, 371] on div "message Execution Details keyboard_arrow_up" at bounding box center [892, 369] width 912 height 32
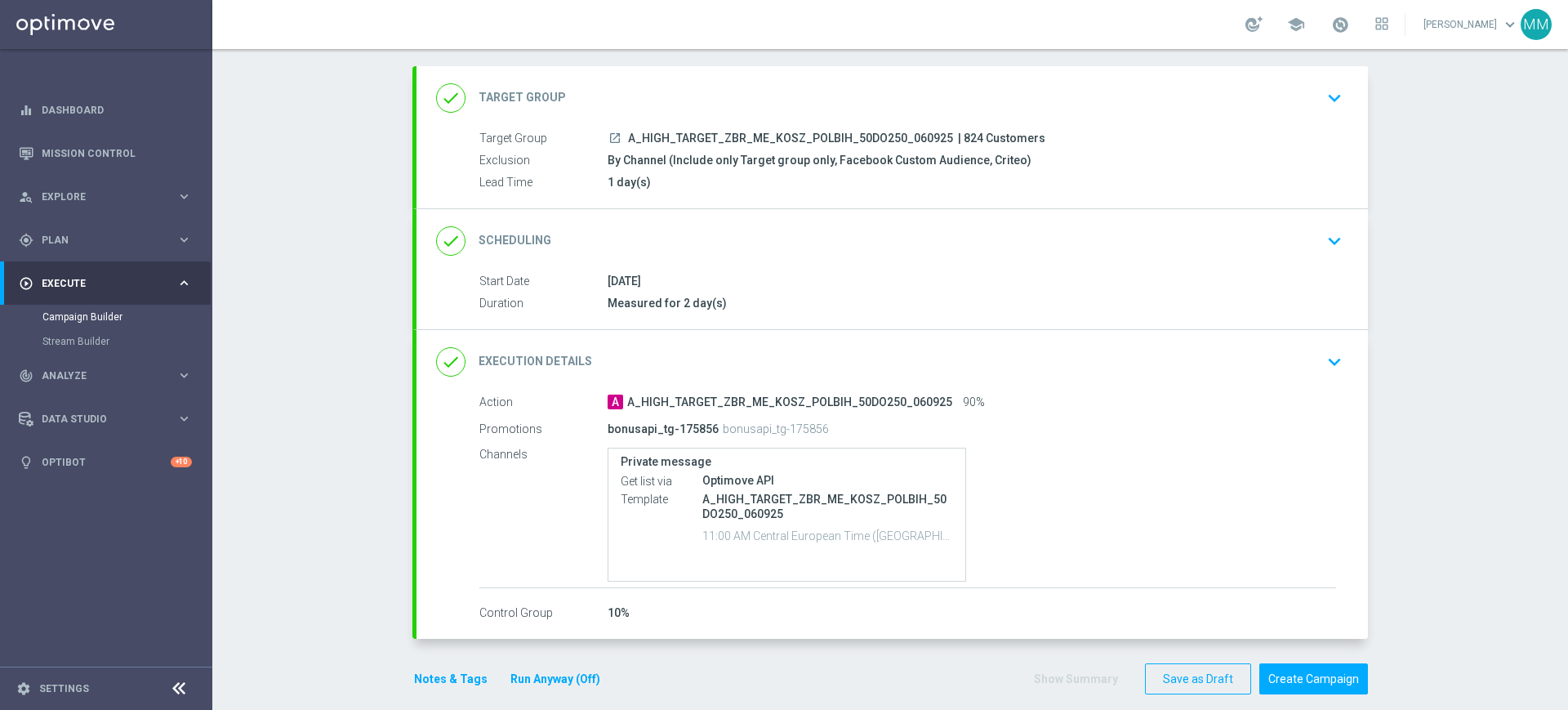
click at [423, 669] on button "Notes & Tags" at bounding box center [451, 678] width 77 height 21
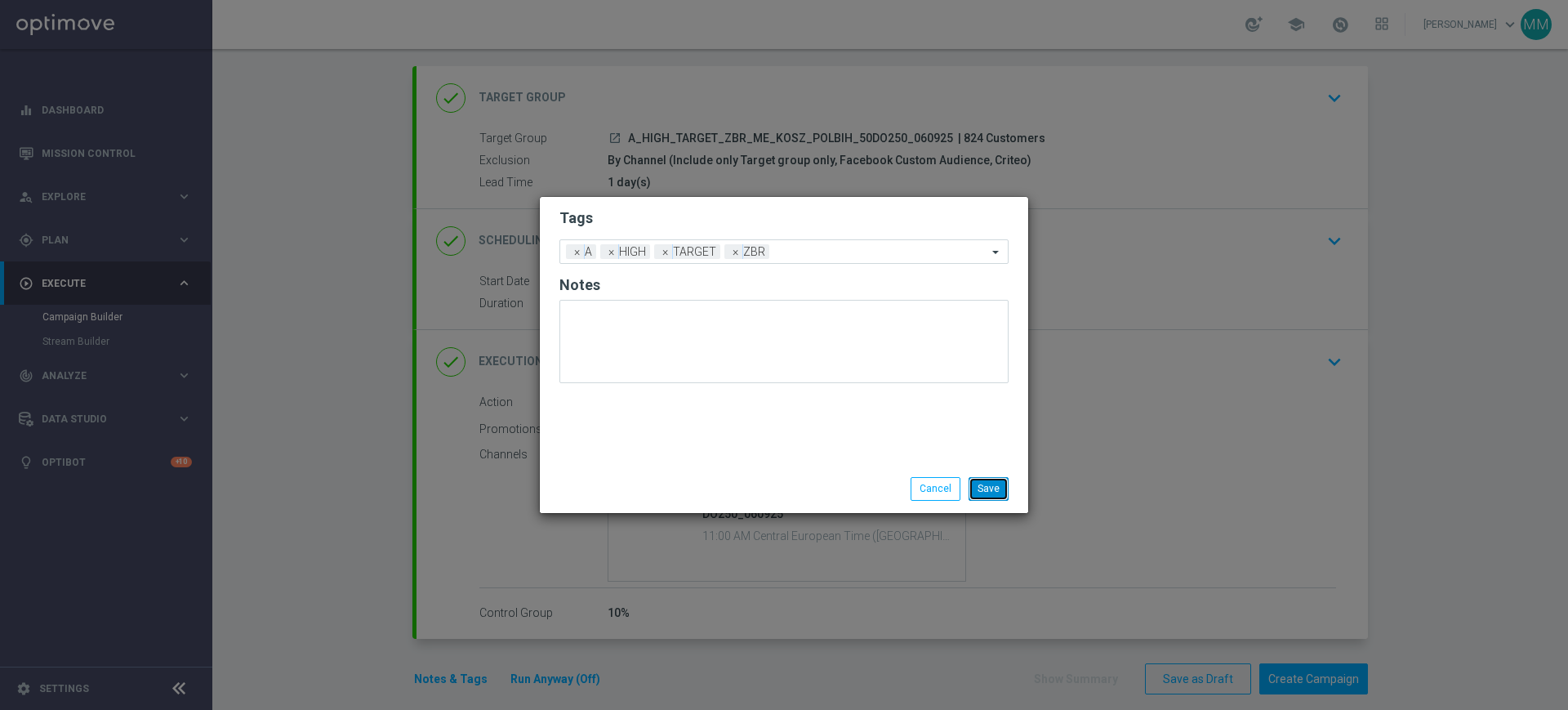
click at [1000, 482] on button "Save" at bounding box center [989, 487] width 40 height 23
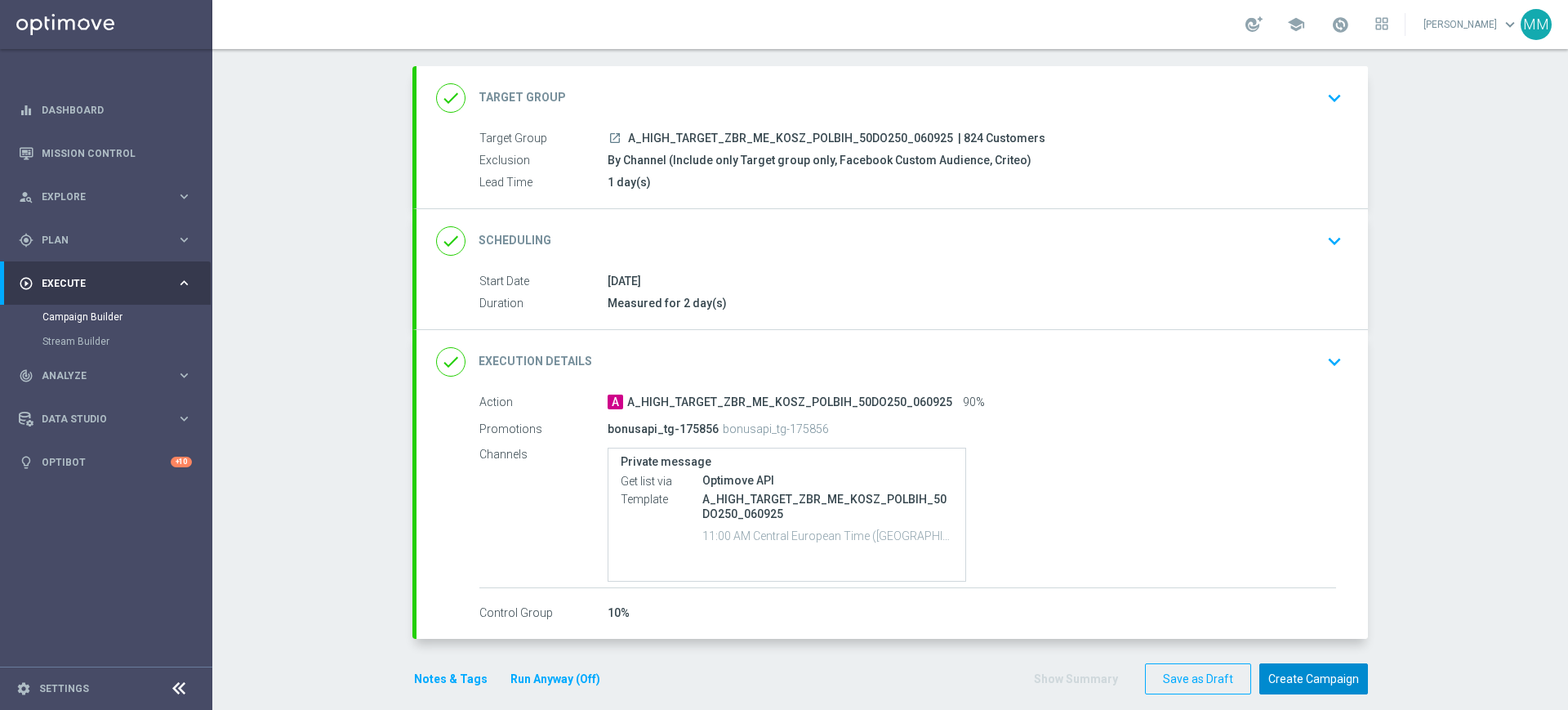
click at [1288, 678] on button "Create Campaign" at bounding box center [1314, 678] width 108 height 32
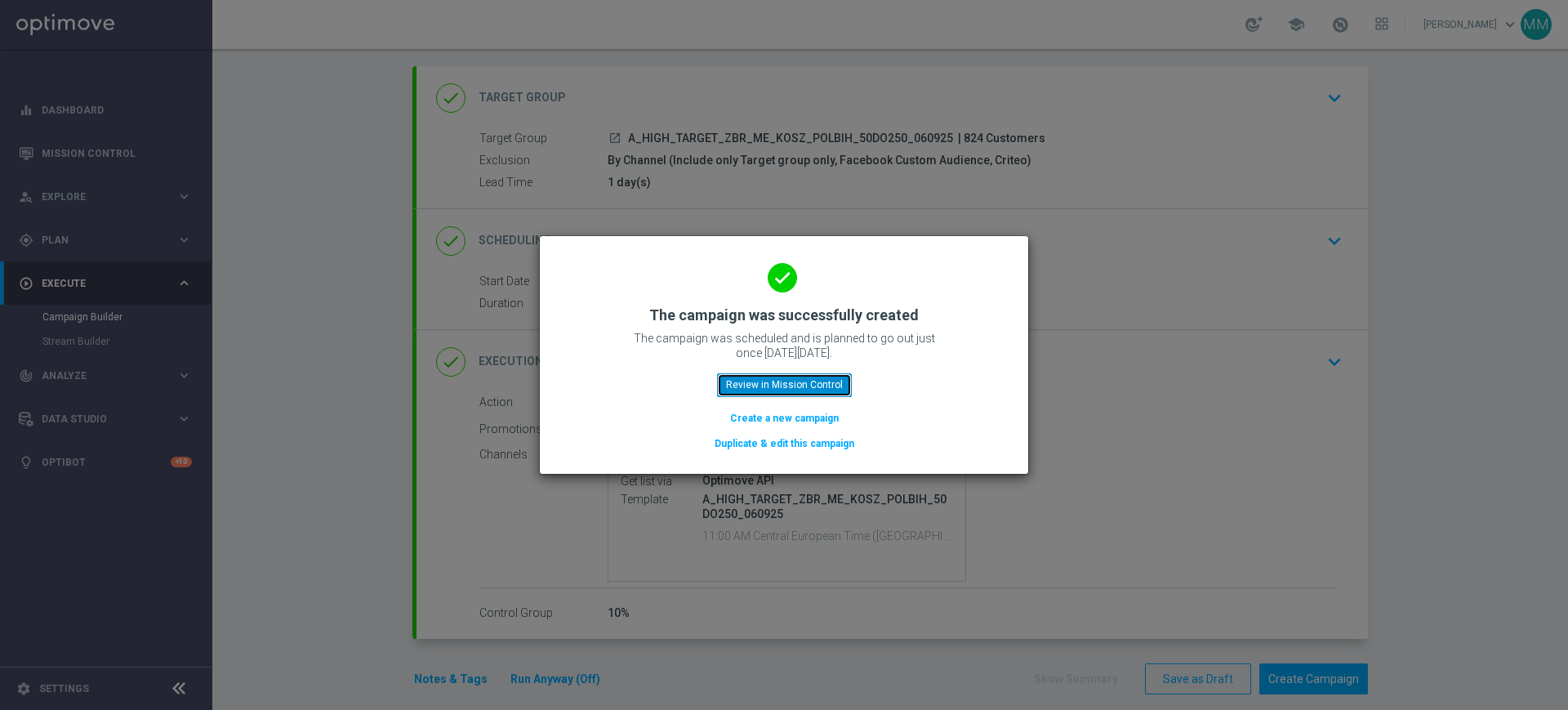
click at [818, 380] on button "Review in Mission Control" at bounding box center [784, 384] width 135 height 23
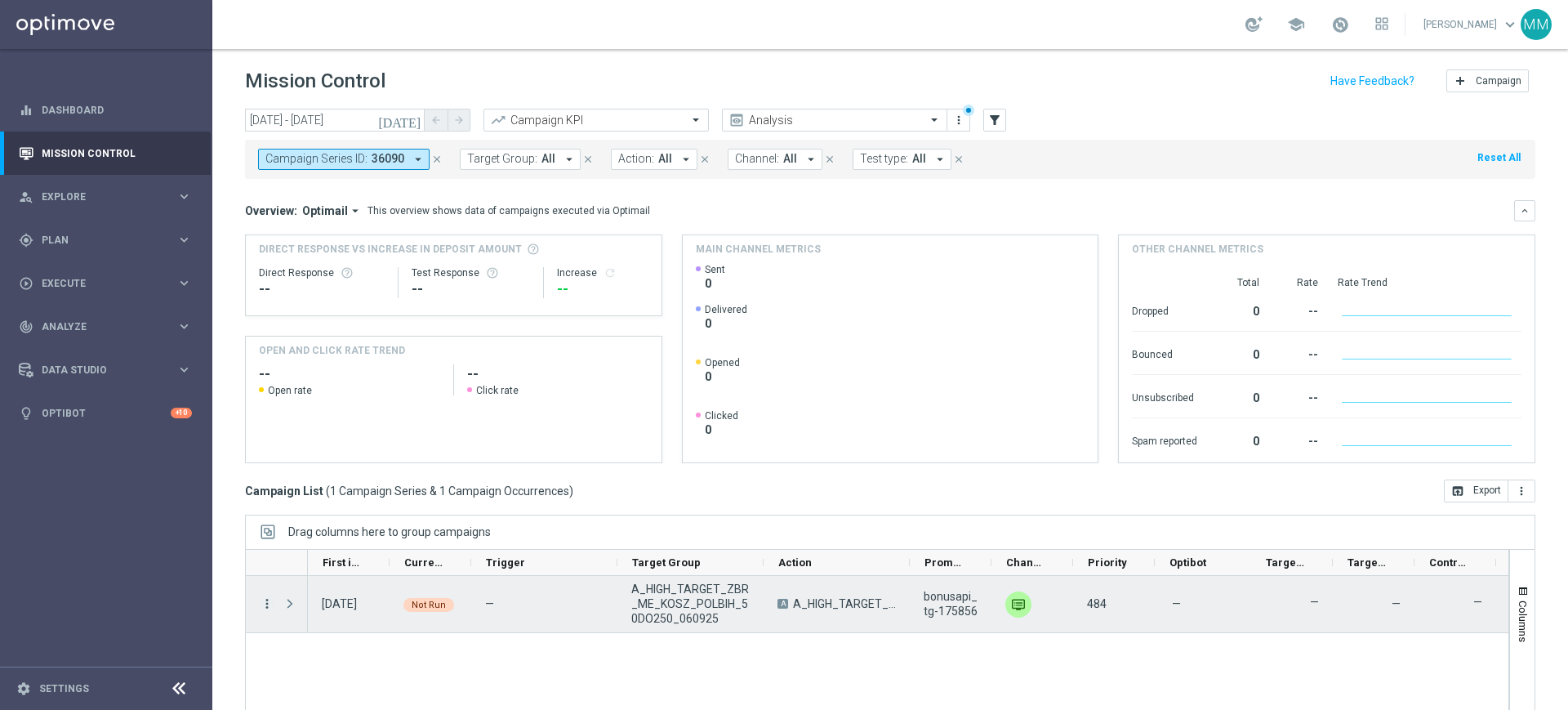
click at [268, 603] on icon "more_vert" at bounding box center [267, 603] width 15 height 15
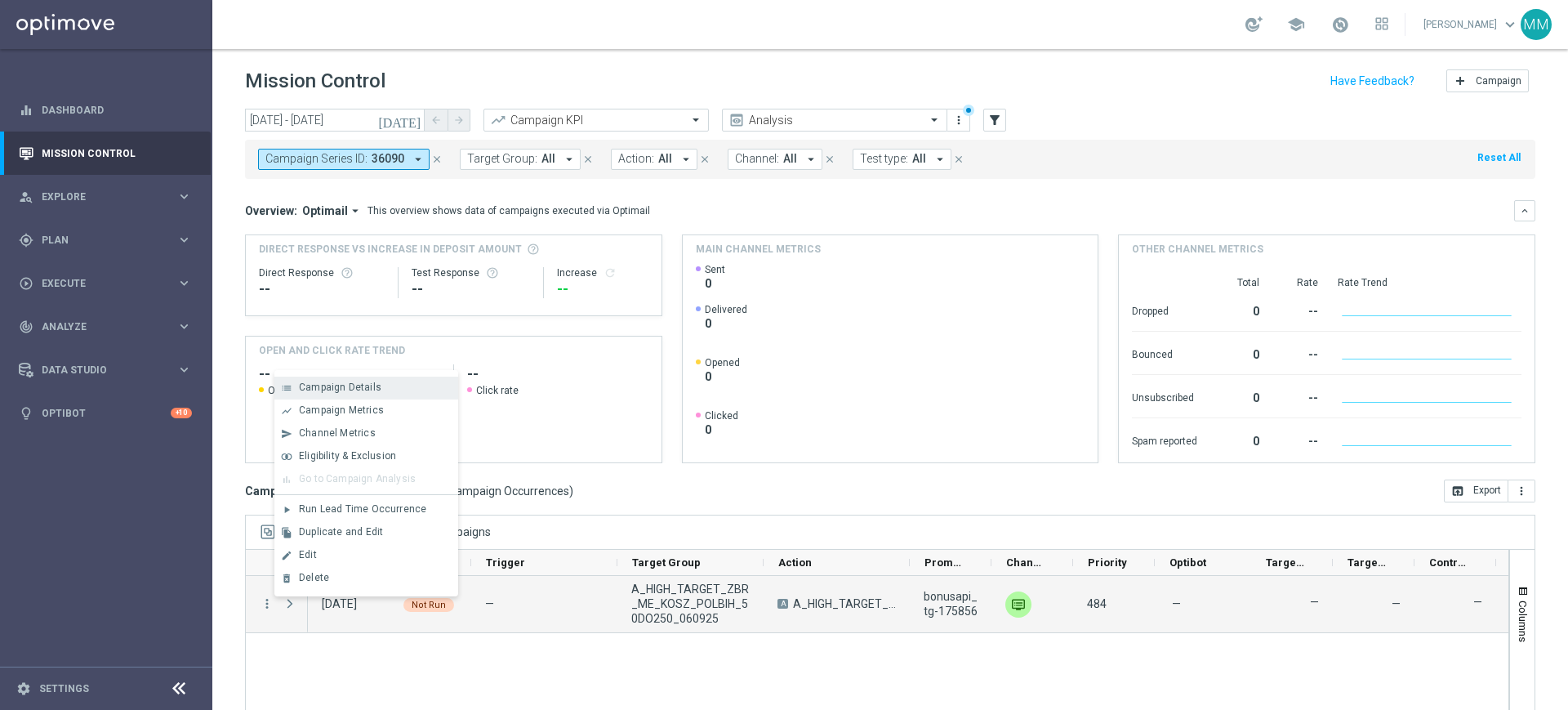
click at [338, 395] on div "list Campaign Details" at bounding box center [366, 387] width 184 height 23
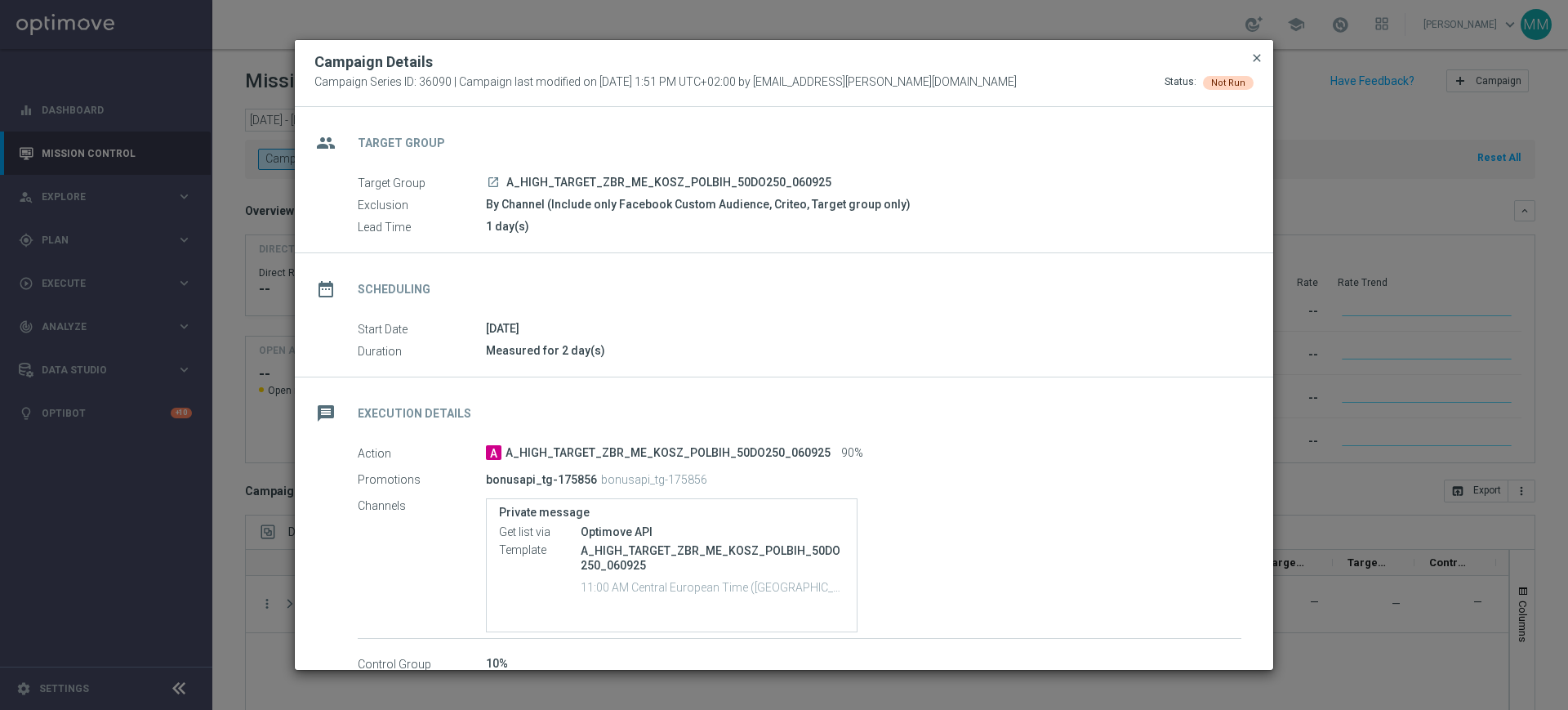
click at [1261, 57] on span "close" at bounding box center [1257, 57] width 13 height 13
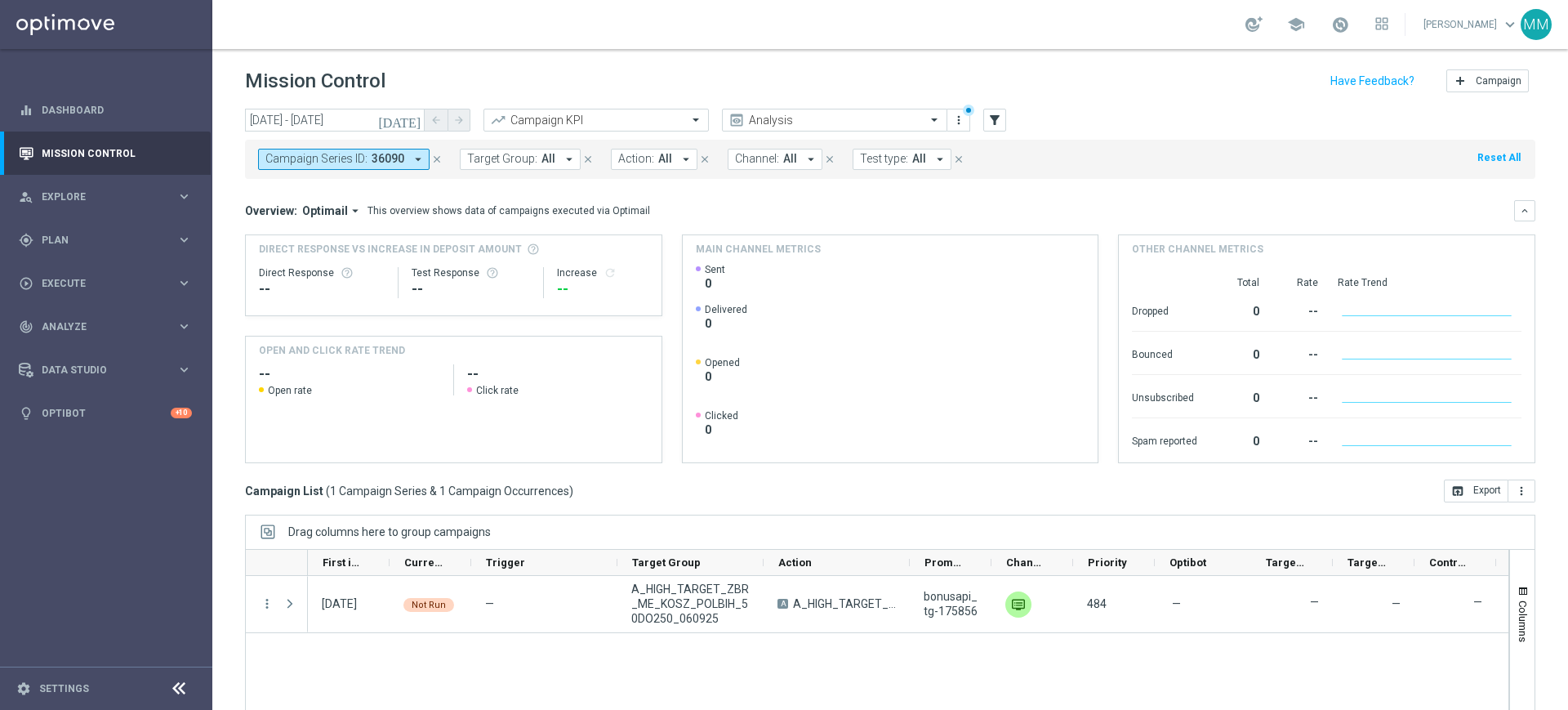
click at [380, 157] on span "36090" at bounding box center [387, 159] width 33 height 14
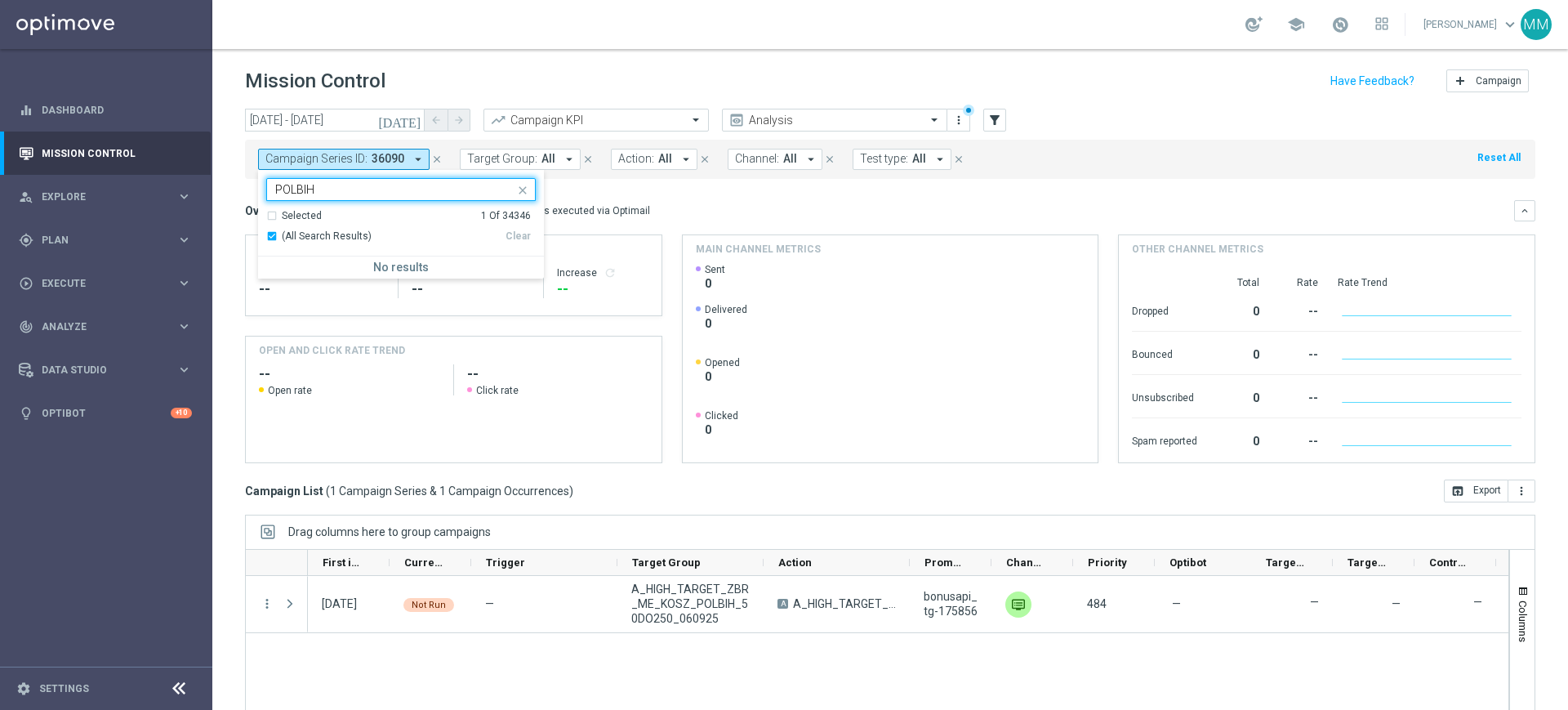
click at [544, 153] on span "All" at bounding box center [549, 159] width 14 height 14
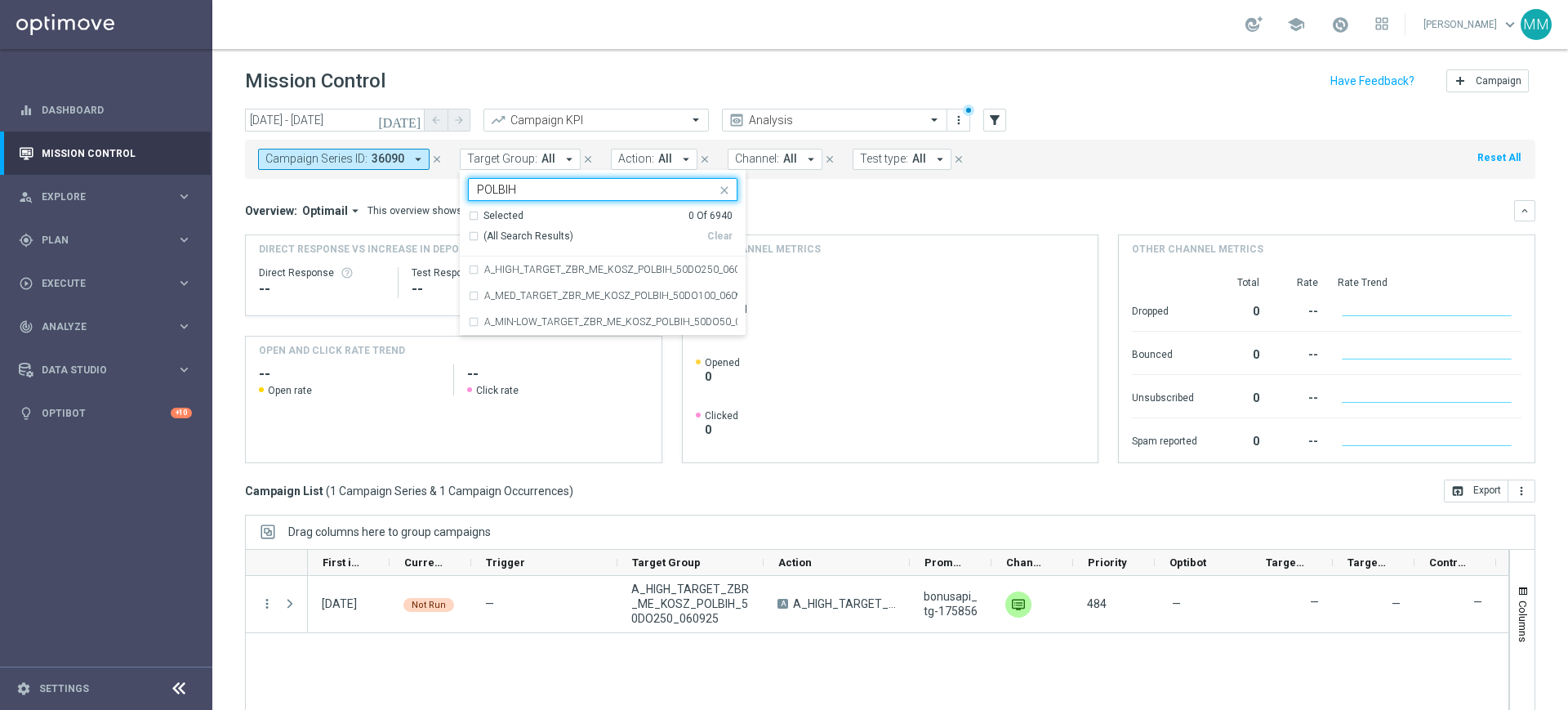
click at [522, 236] on span "(All Search Results)" at bounding box center [528, 236] width 90 height 14
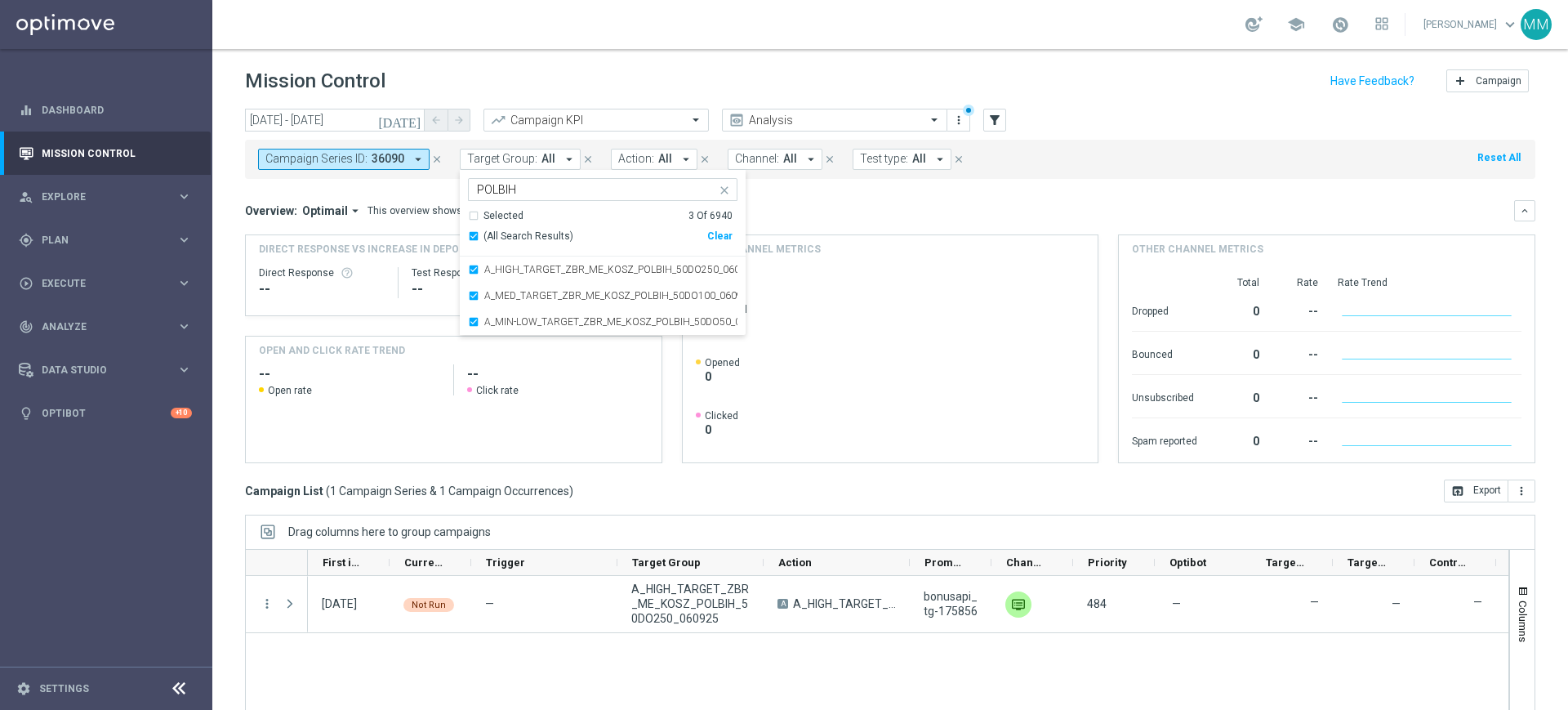
click at [856, 212] on div "Overview: Optimail arrow_drop_down This overview shows data of campaigns execut…" at bounding box center [880, 211] width 1270 height 15
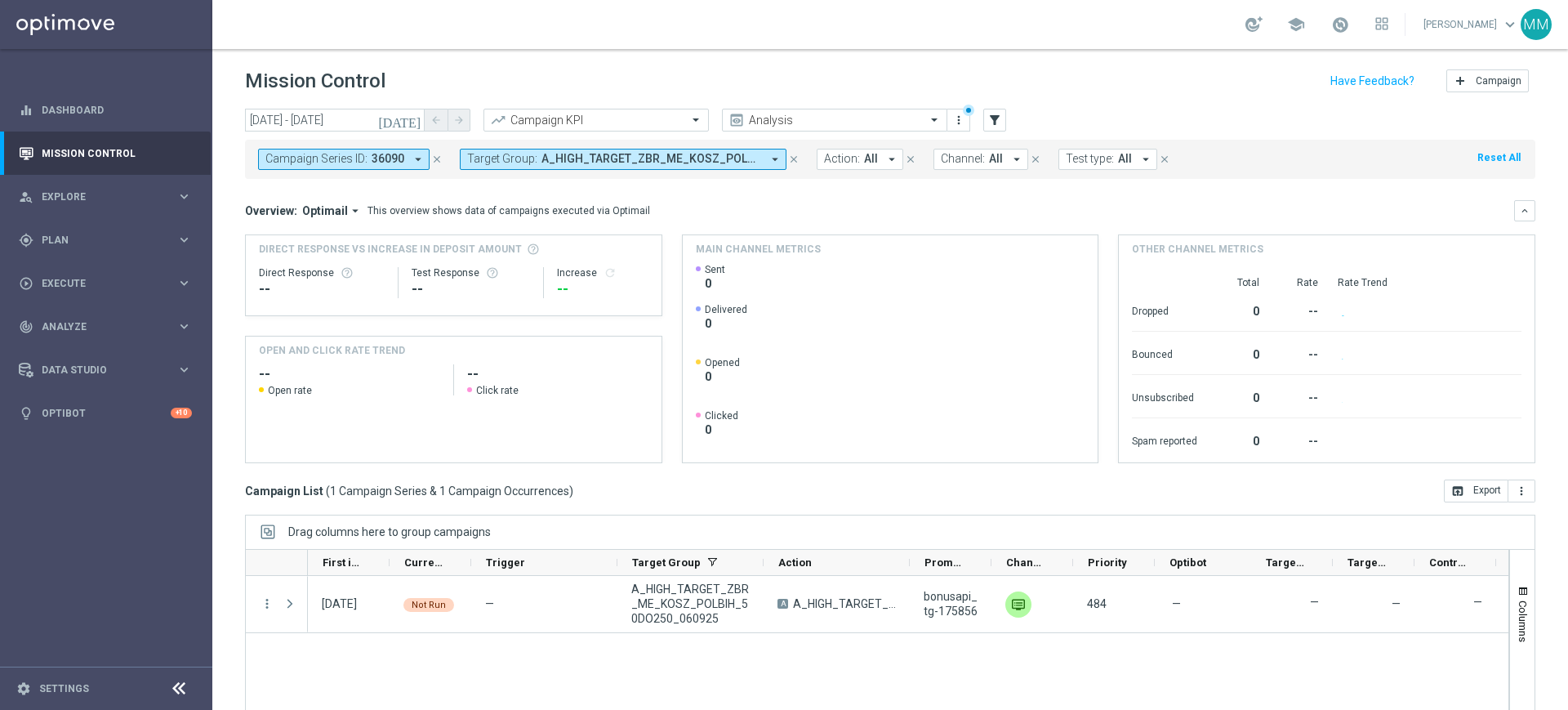
click at [371, 165] on span "36090" at bounding box center [387, 159] width 33 height 14
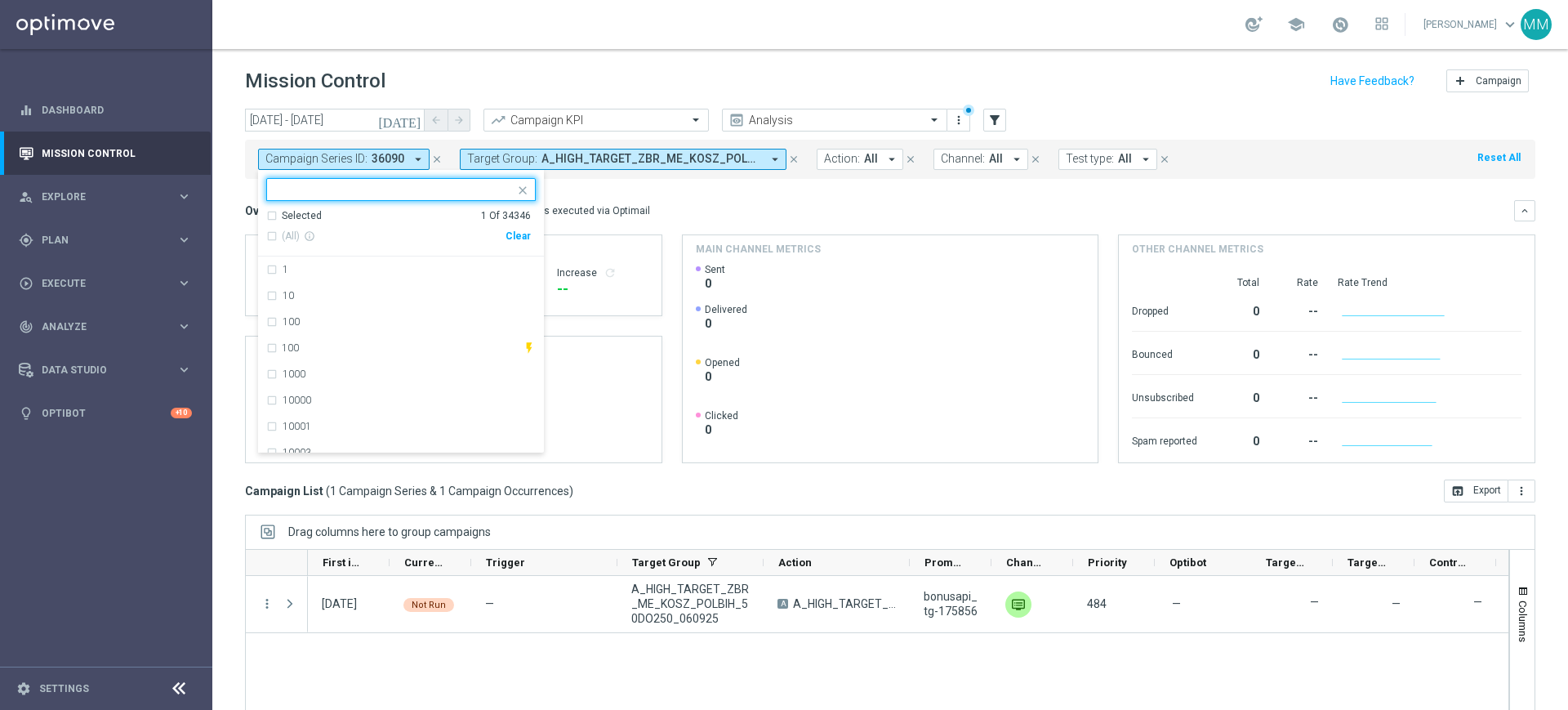
click at [0, 0] on div "Clear" at bounding box center [0, 0] width 0 height 0
click at [651, 204] on div "Overview: Optimail arrow_drop_down This overview shows data of campaigns execut…" at bounding box center [880, 211] width 1270 height 15
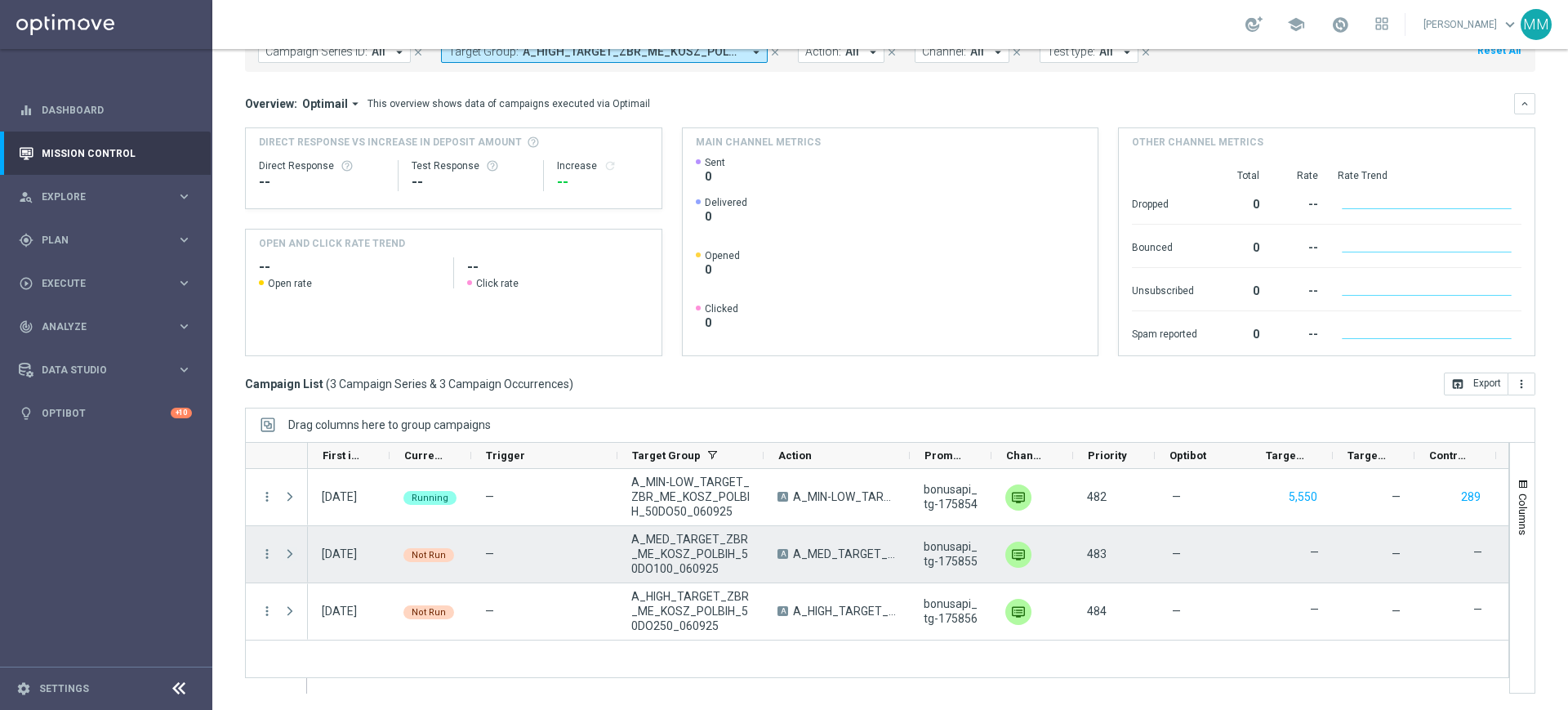
click at [285, 549] on span at bounding box center [290, 553] width 15 height 13
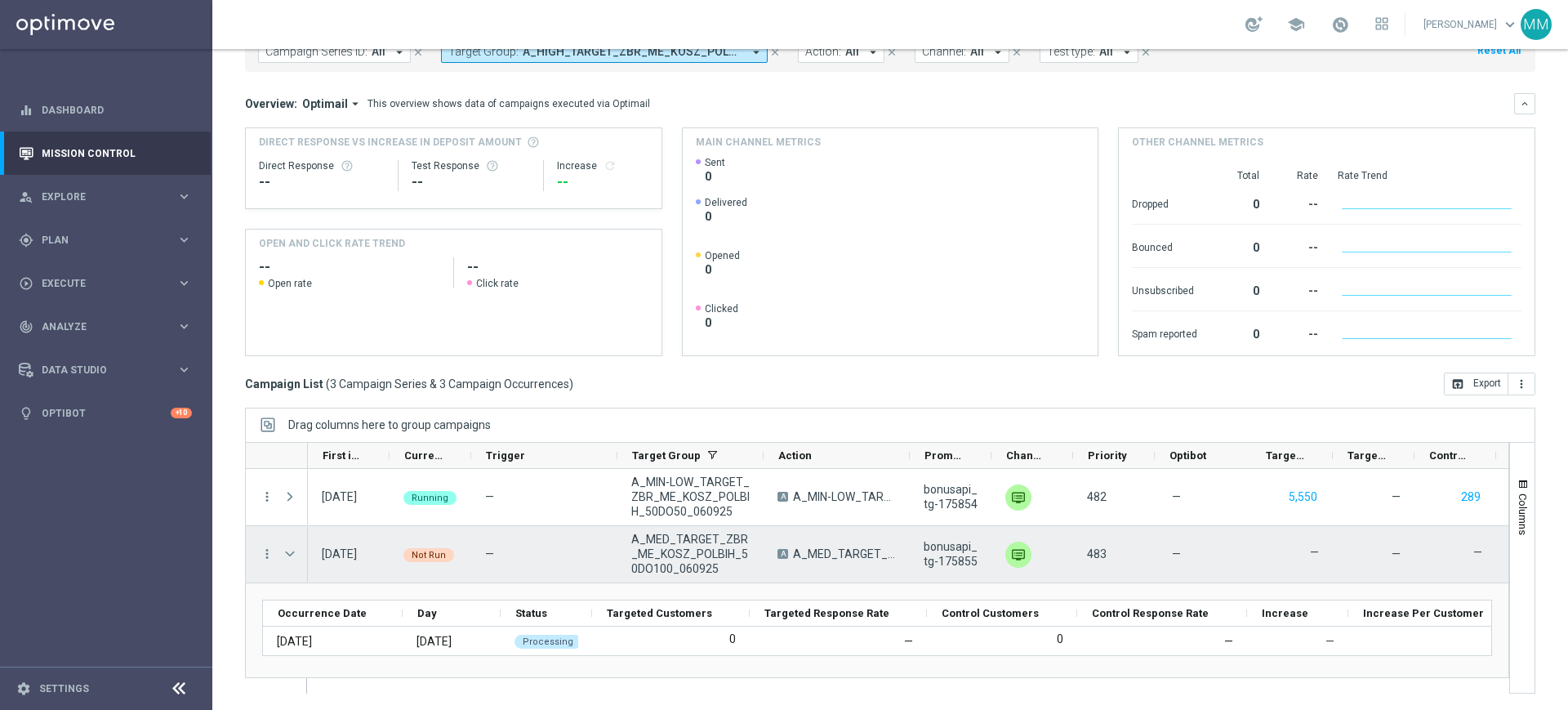
click at [290, 549] on span at bounding box center [290, 553] width 15 height 13
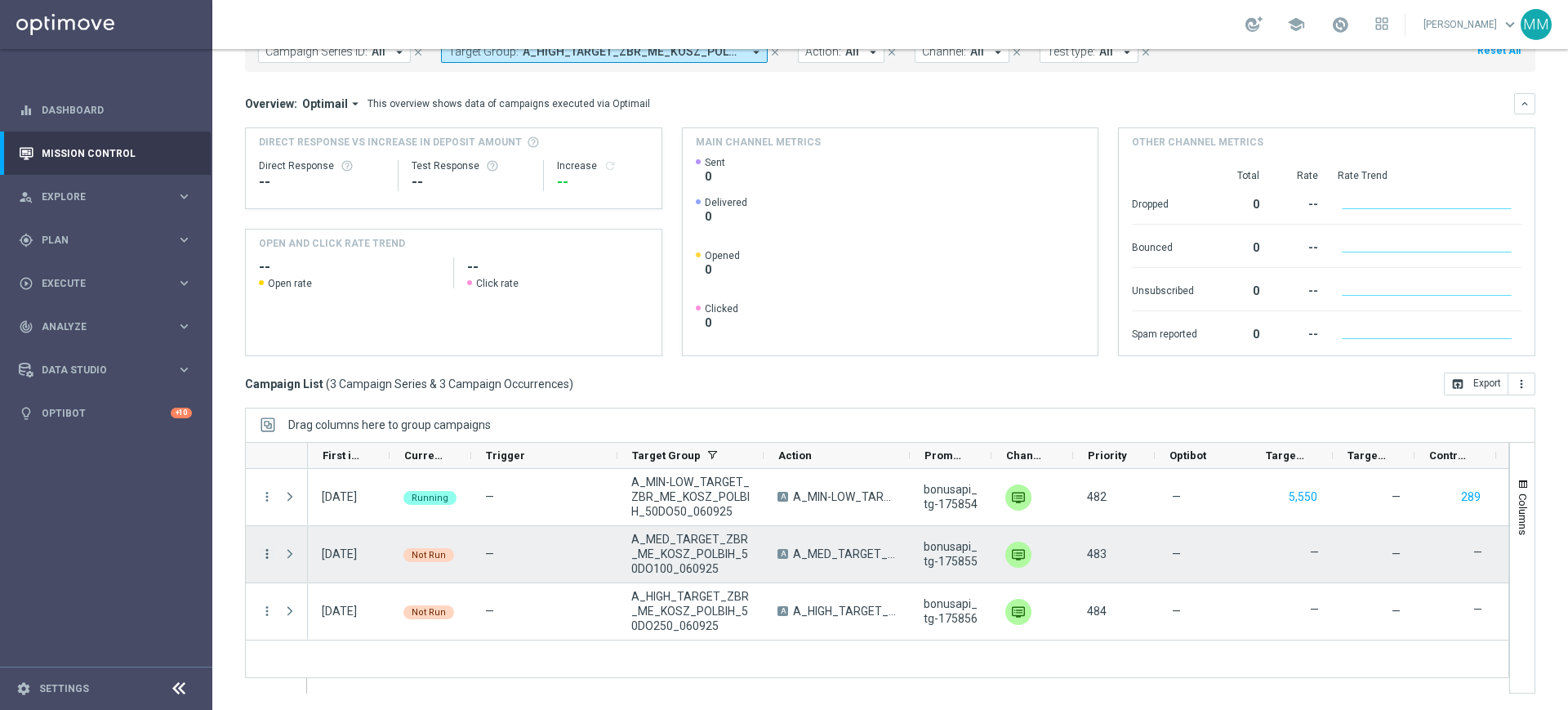
click at [268, 549] on icon "more_vert" at bounding box center [267, 553] width 15 height 15
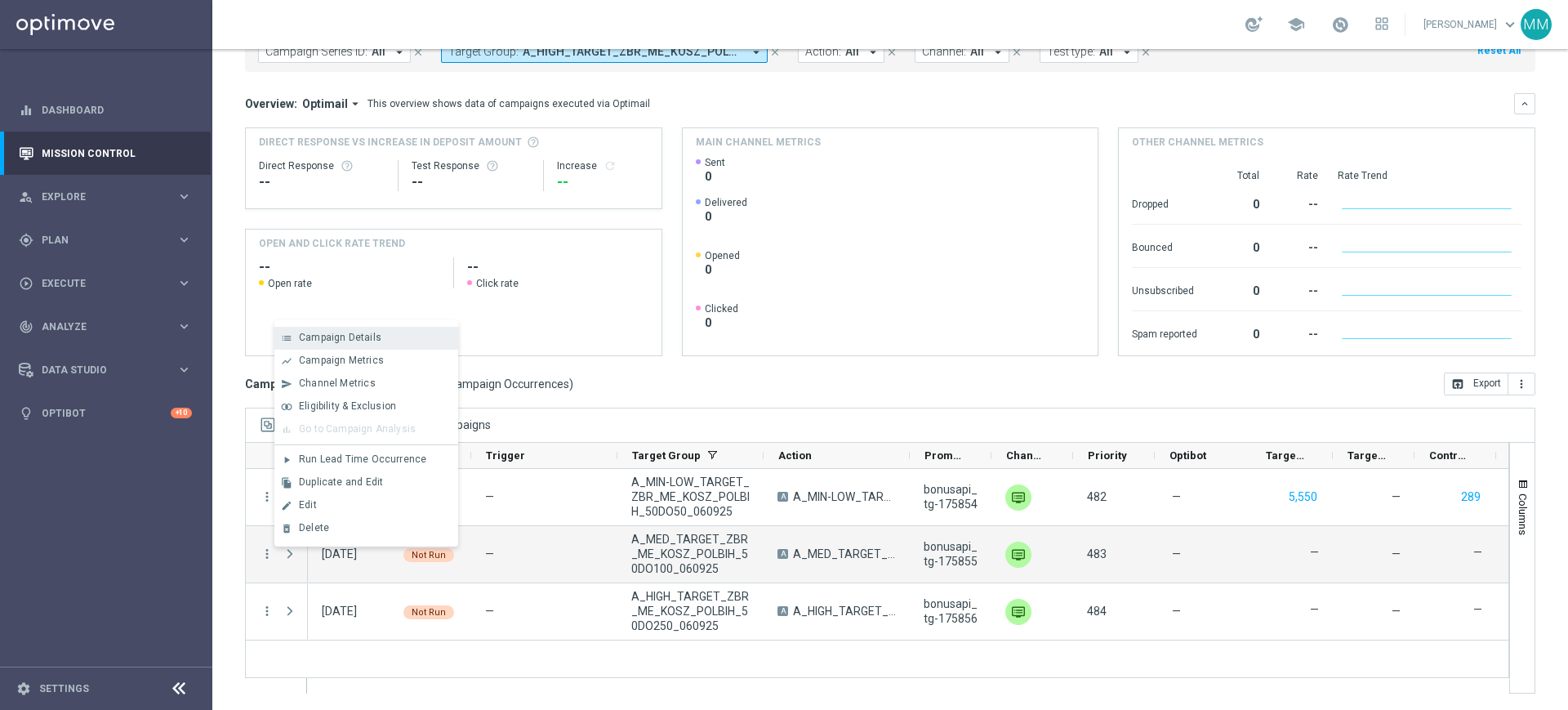
click at [380, 341] on div "Campaign Details" at bounding box center [375, 338] width 152 height 12
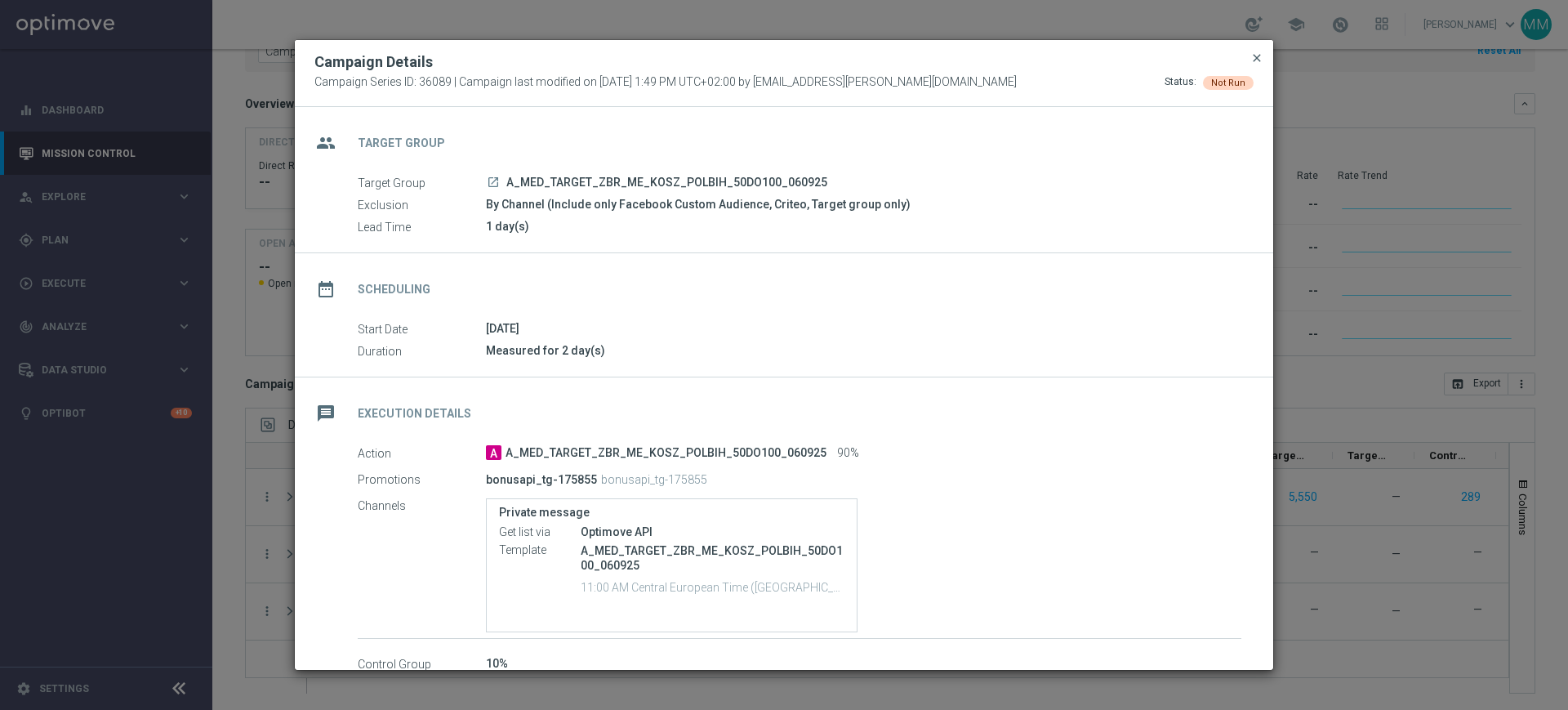
click at [1253, 60] on span "close" at bounding box center [1257, 57] width 13 height 13
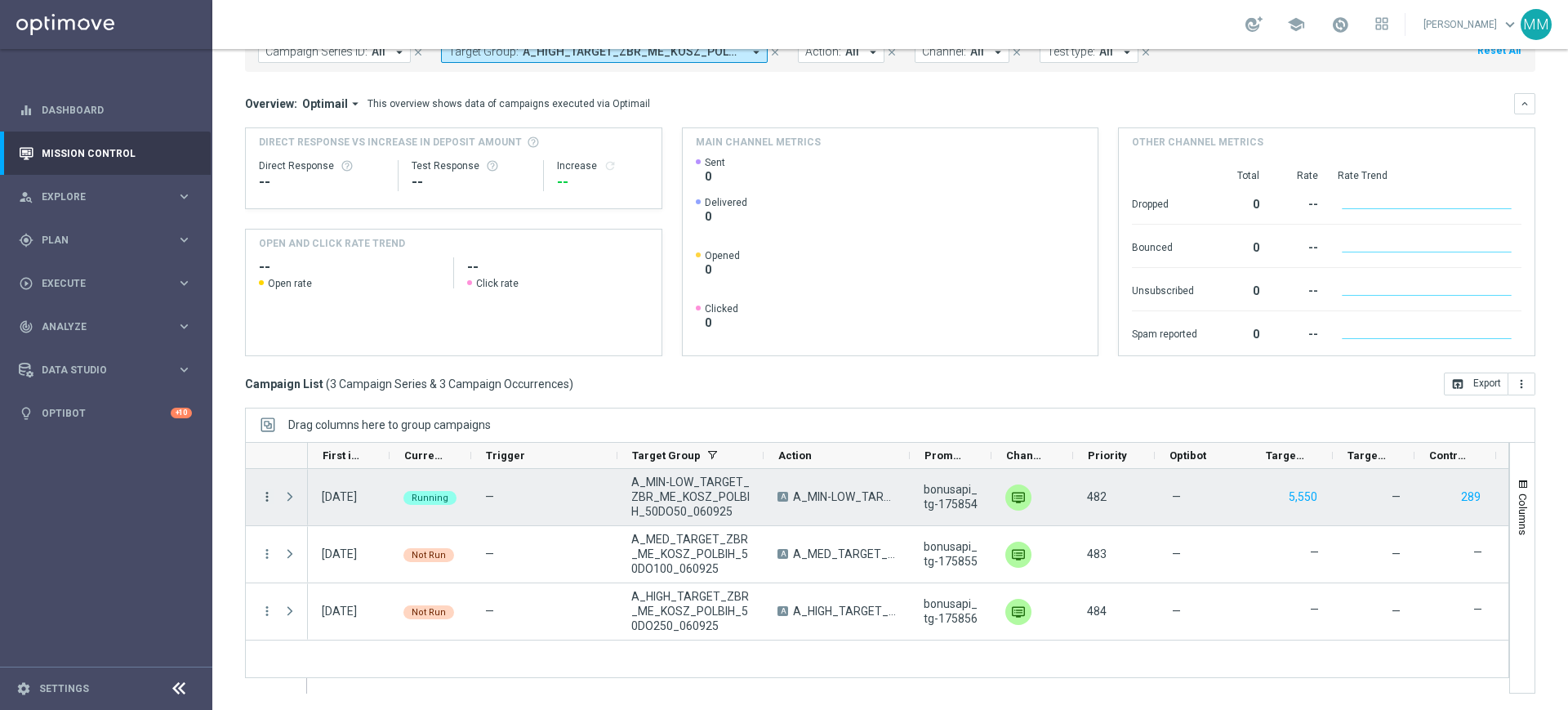
click at [269, 491] on icon "more_vert" at bounding box center [267, 496] width 15 height 15
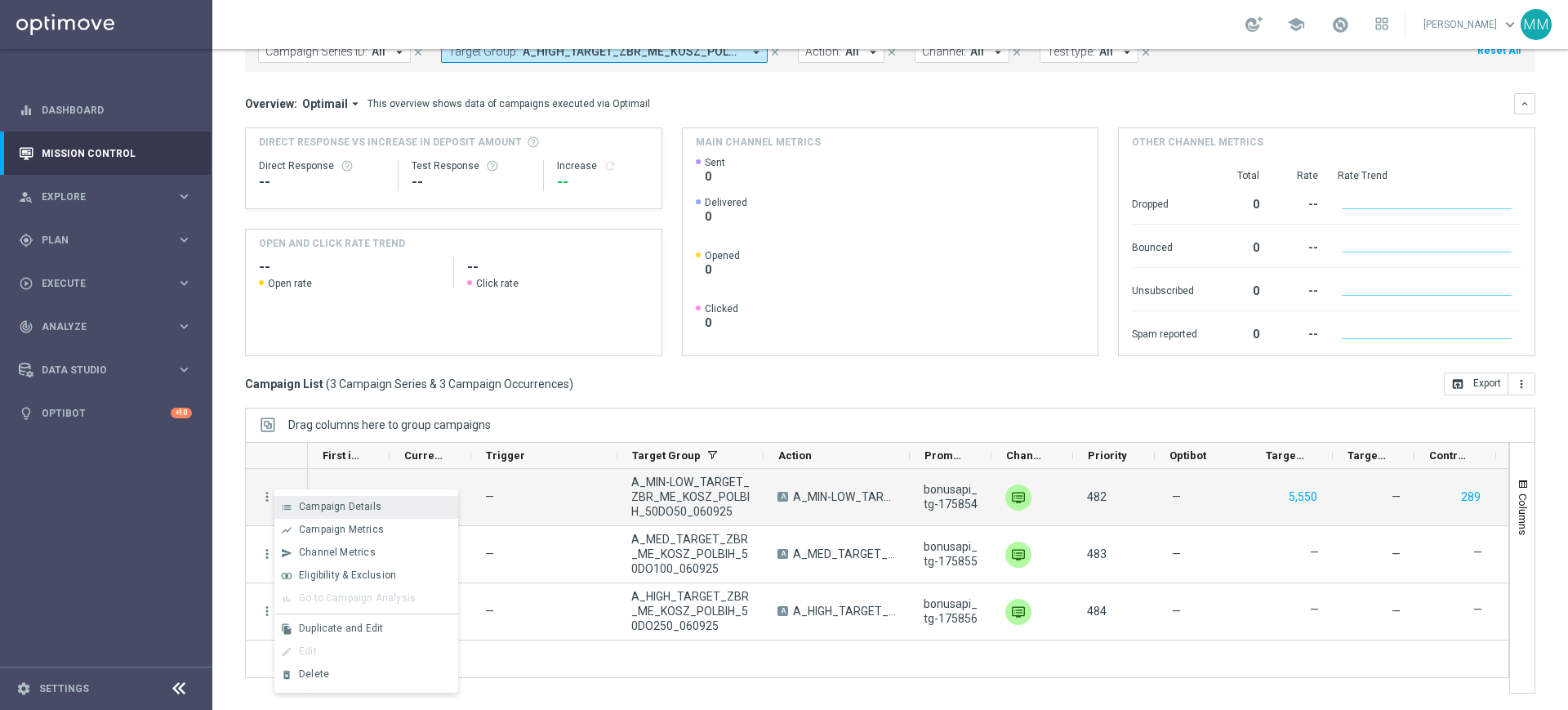
click at [351, 496] on div "list Campaign Details" at bounding box center [366, 506] width 184 height 23
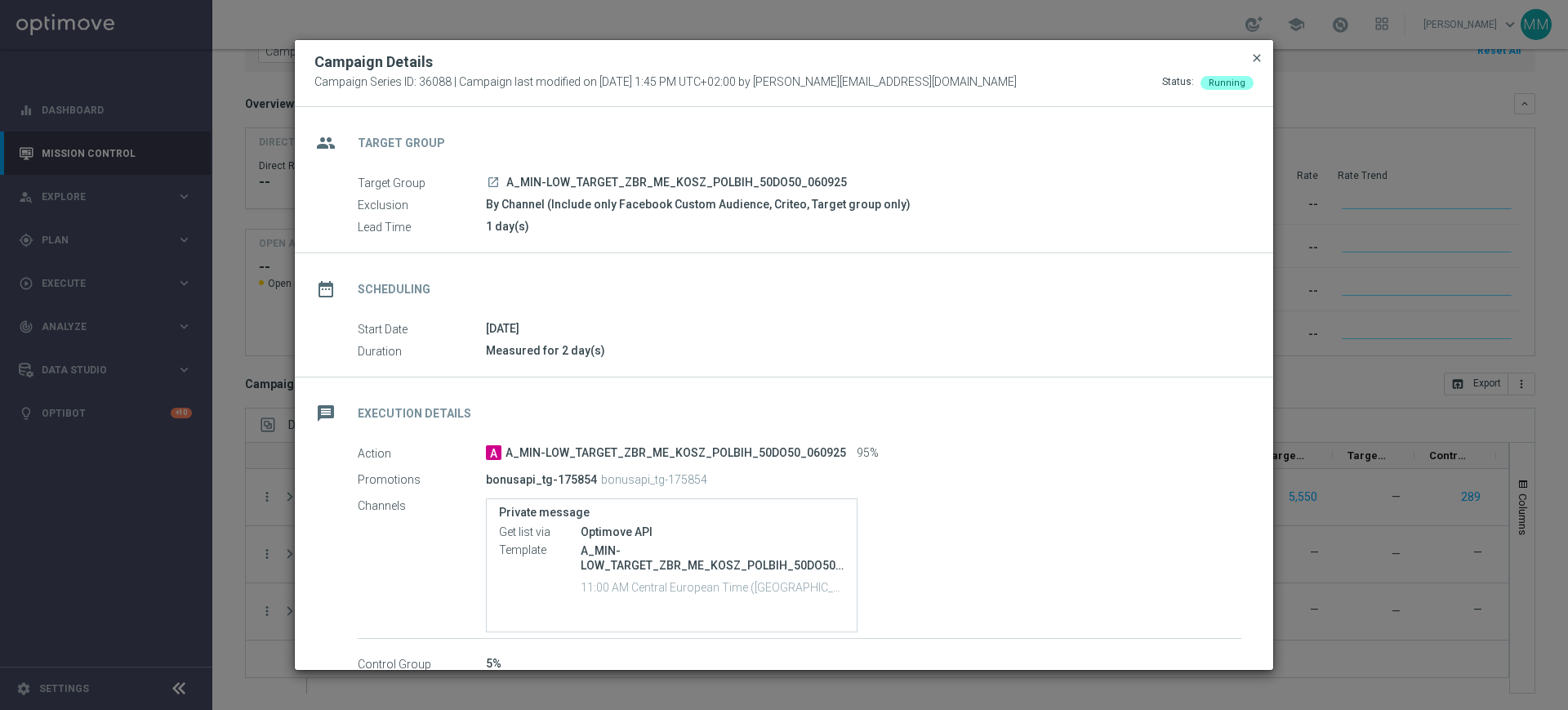
click at [1254, 54] on span "close" at bounding box center [1257, 57] width 13 height 13
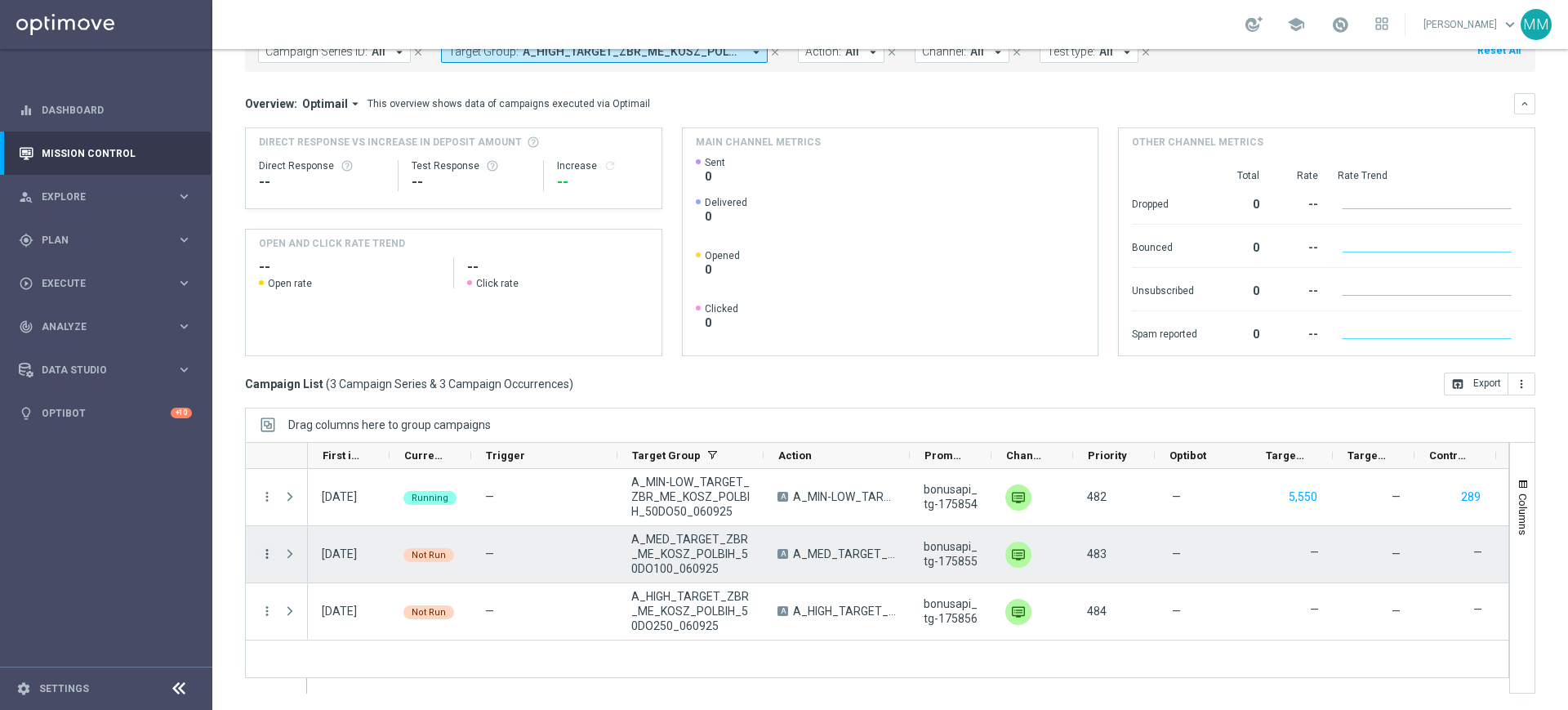
click at [261, 551] on icon "more_vert" at bounding box center [267, 553] width 15 height 15
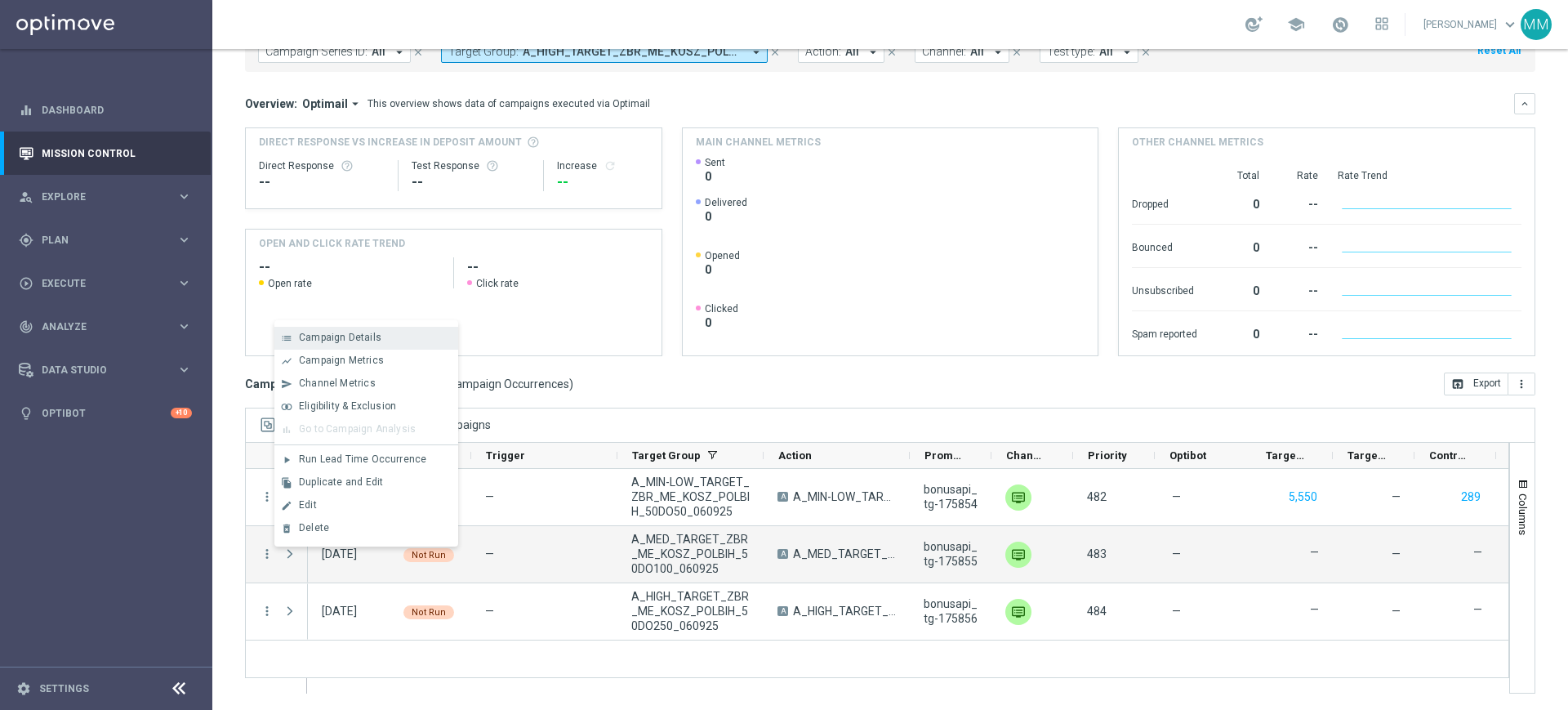
click at [368, 340] on span "Campaign Details" at bounding box center [341, 338] width 83 height 12
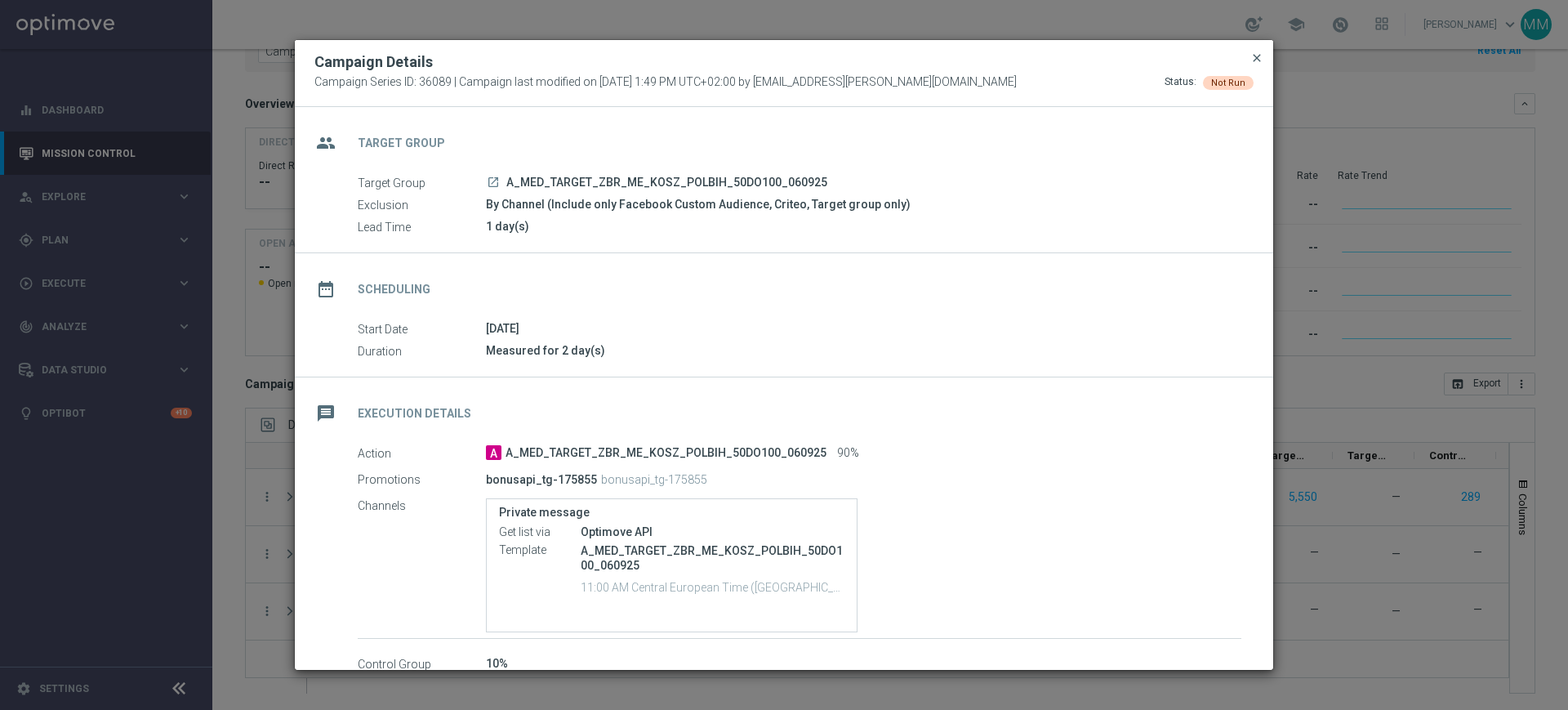
click at [1262, 61] on span "close" at bounding box center [1257, 57] width 13 height 13
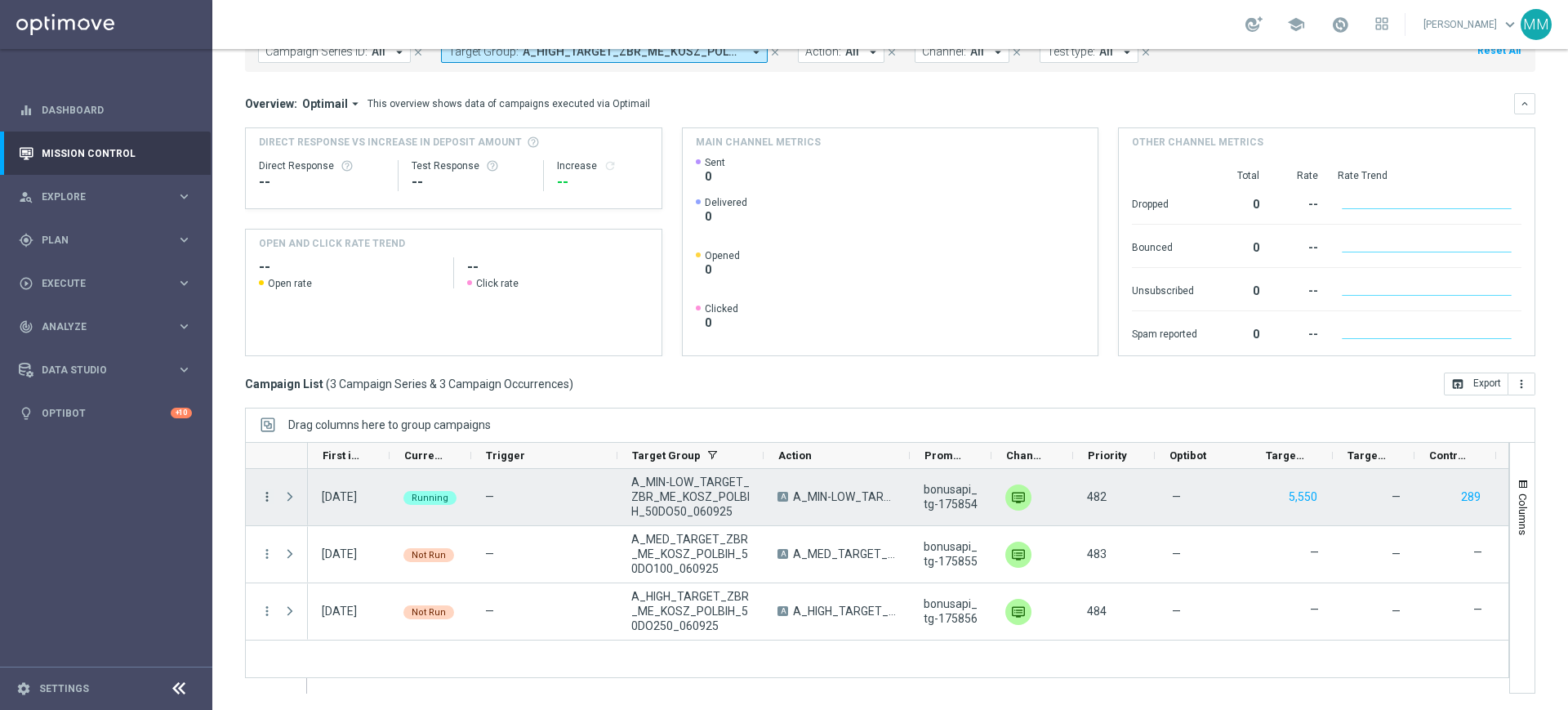
click at [269, 495] on icon "more_vert" at bounding box center [267, 496] width 15 height 15
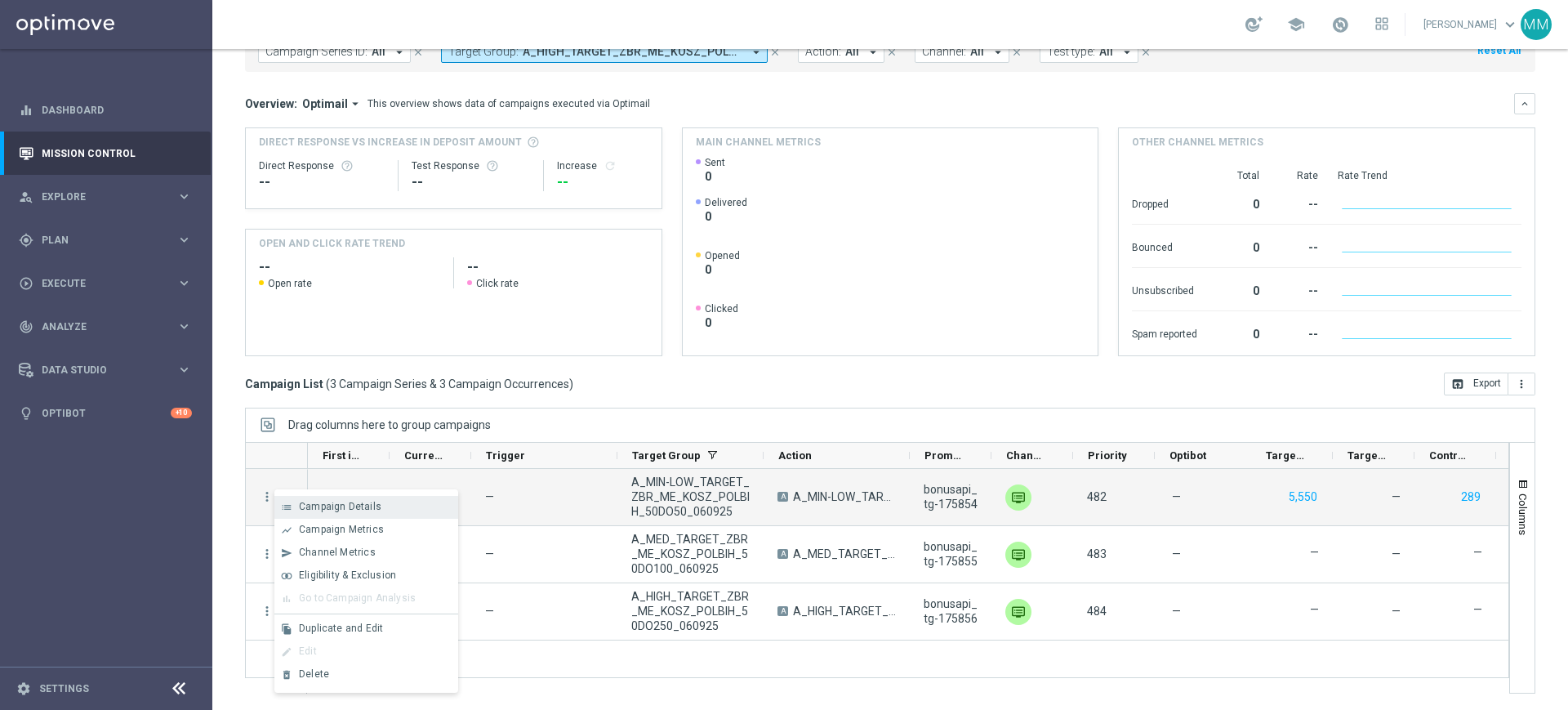
click at [355, 508] on span "Campaign Details" at bounding box center [341, 506] width 83 height 12
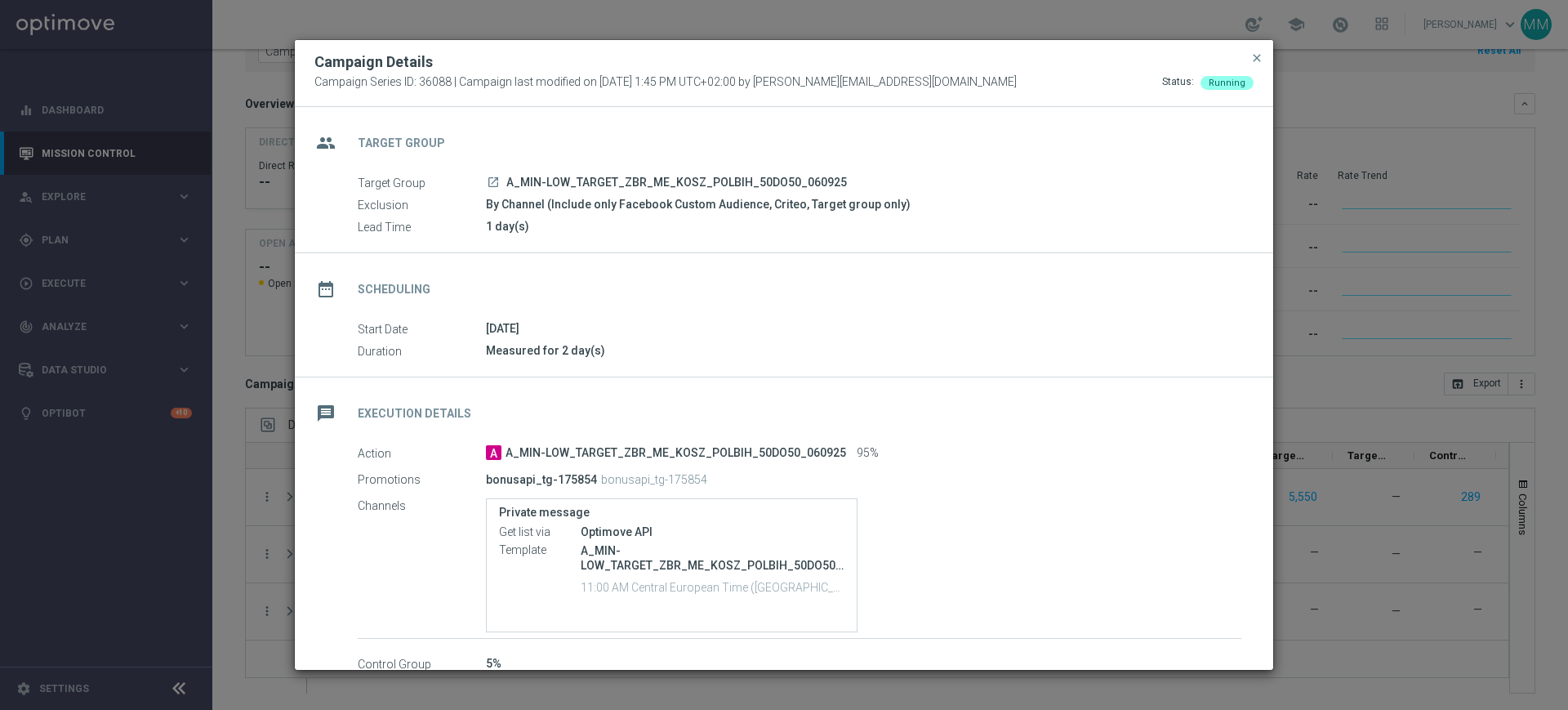
click at [203, 513] on modal-container "Campaign Details Campaign Series ID: 36088 | Campaign last modified on [DATE] 1…" at bounding box center [784, 355] width 1568 height 710
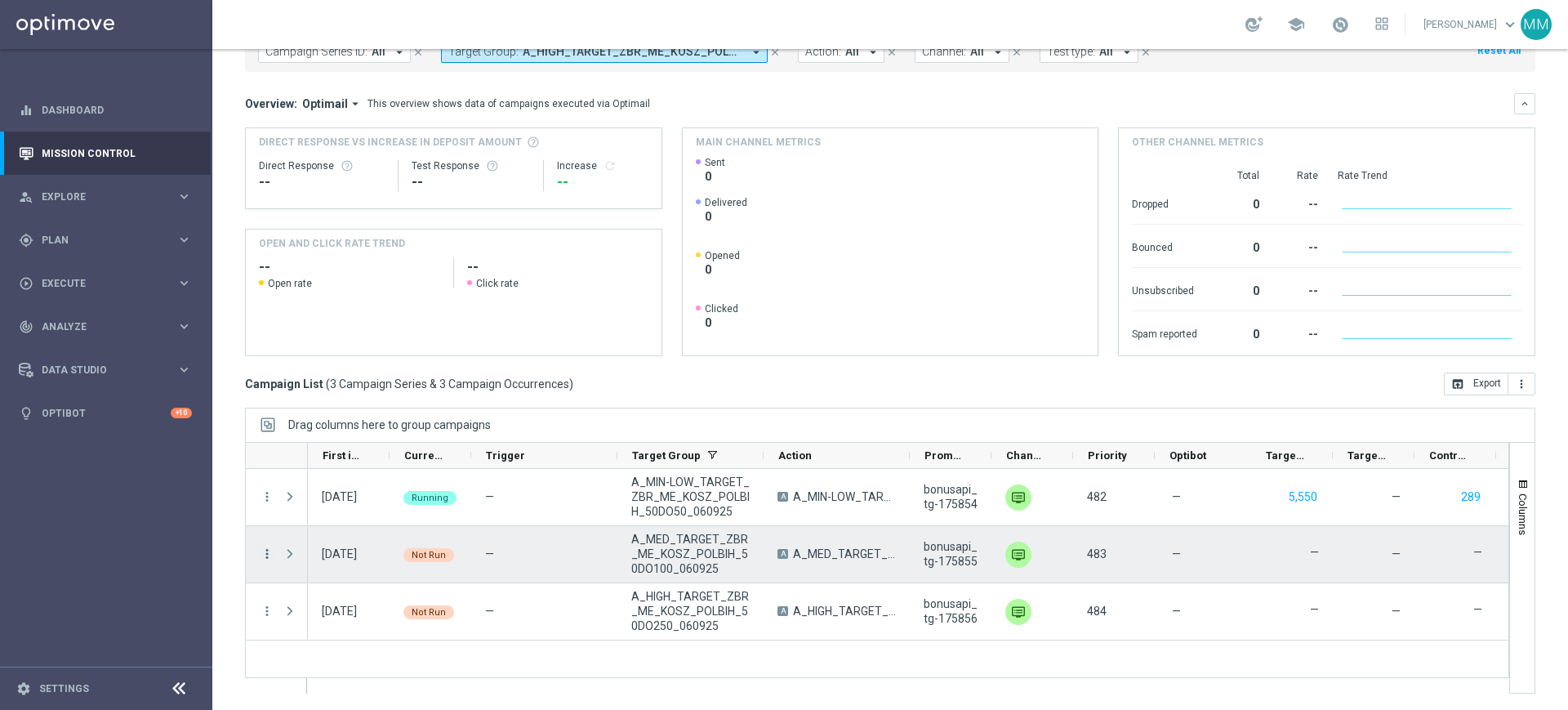
click at [273, 555] on icon "more_vert" at bounding box center [267, 553] width 15 height 15
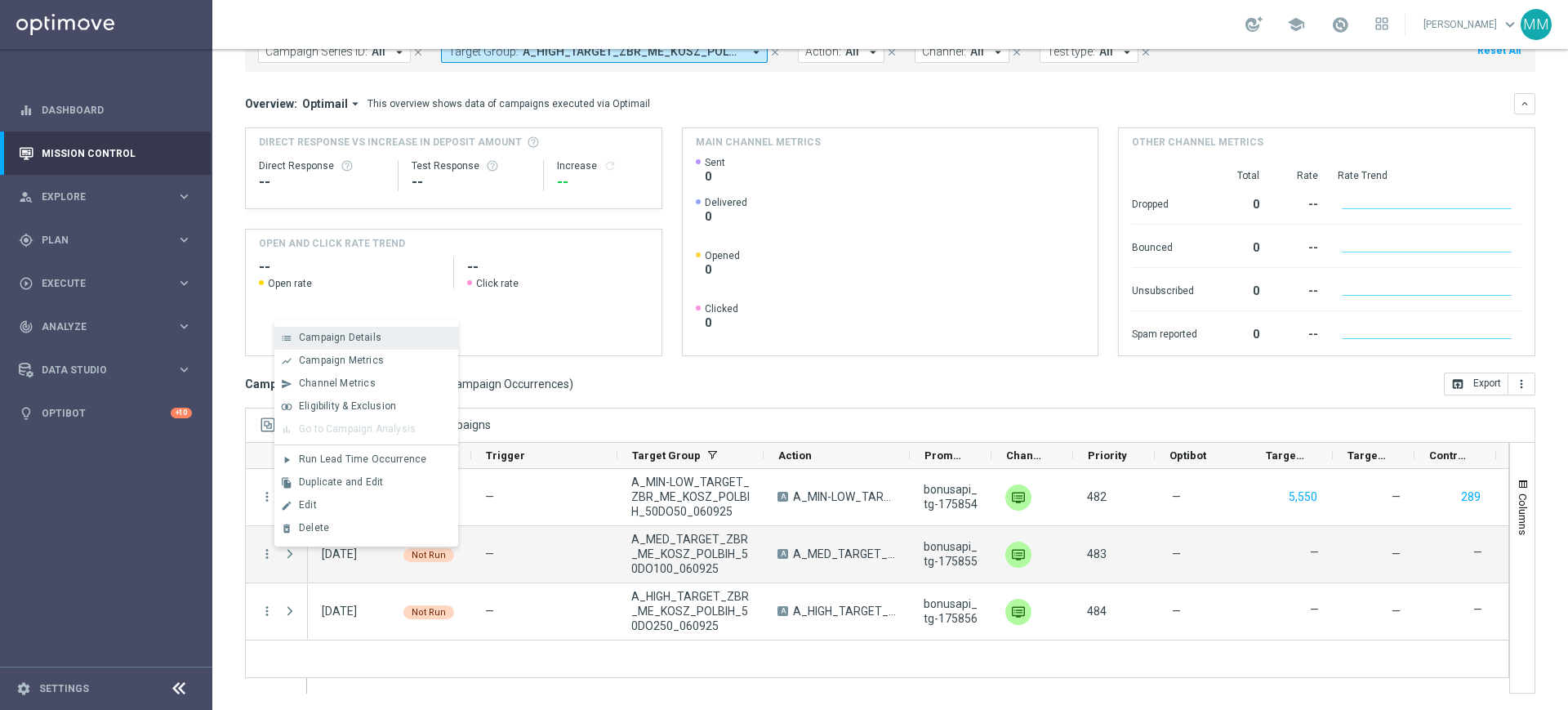
click at [345, 342] on span "Campaign Details" at bounding box center [341, 338] width 83 height 12
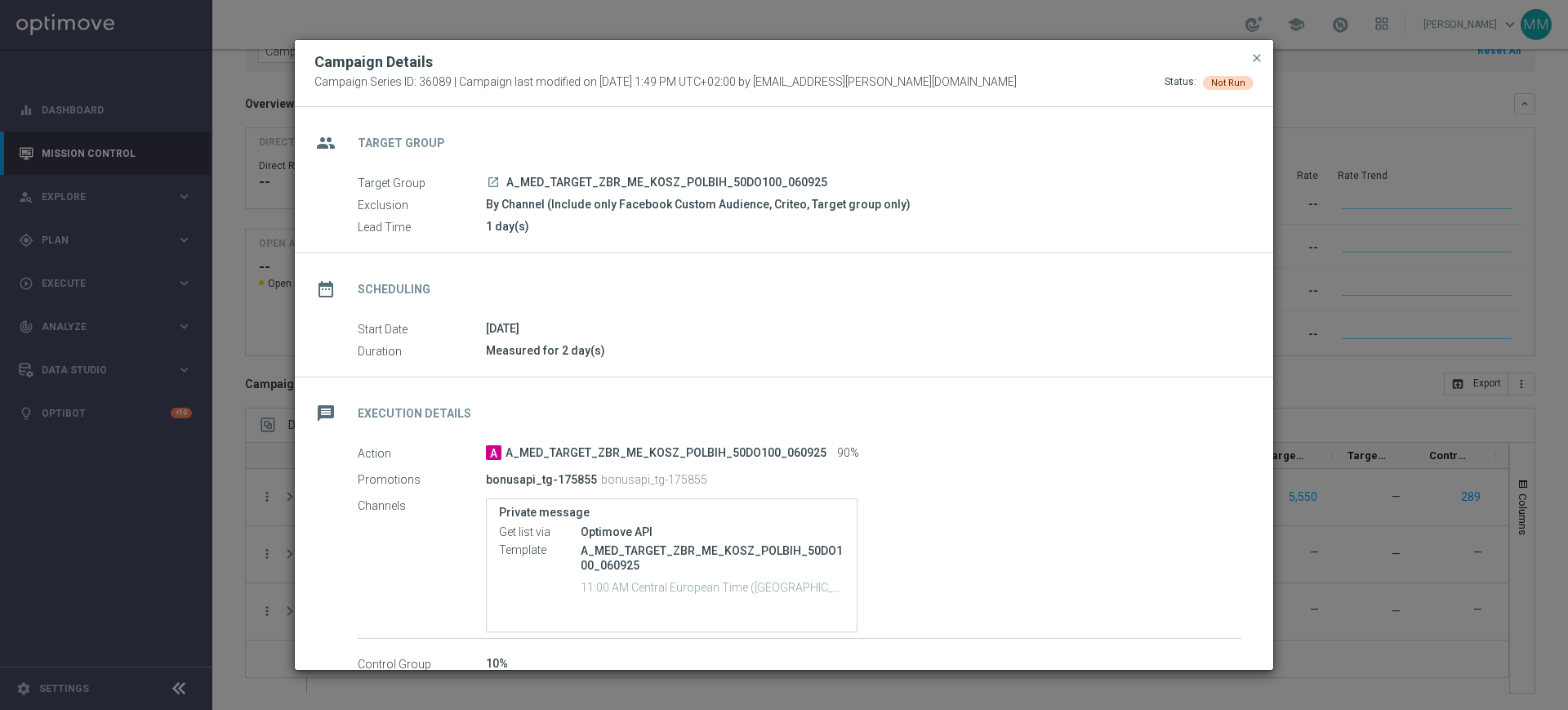
scroll to position [90, 0]
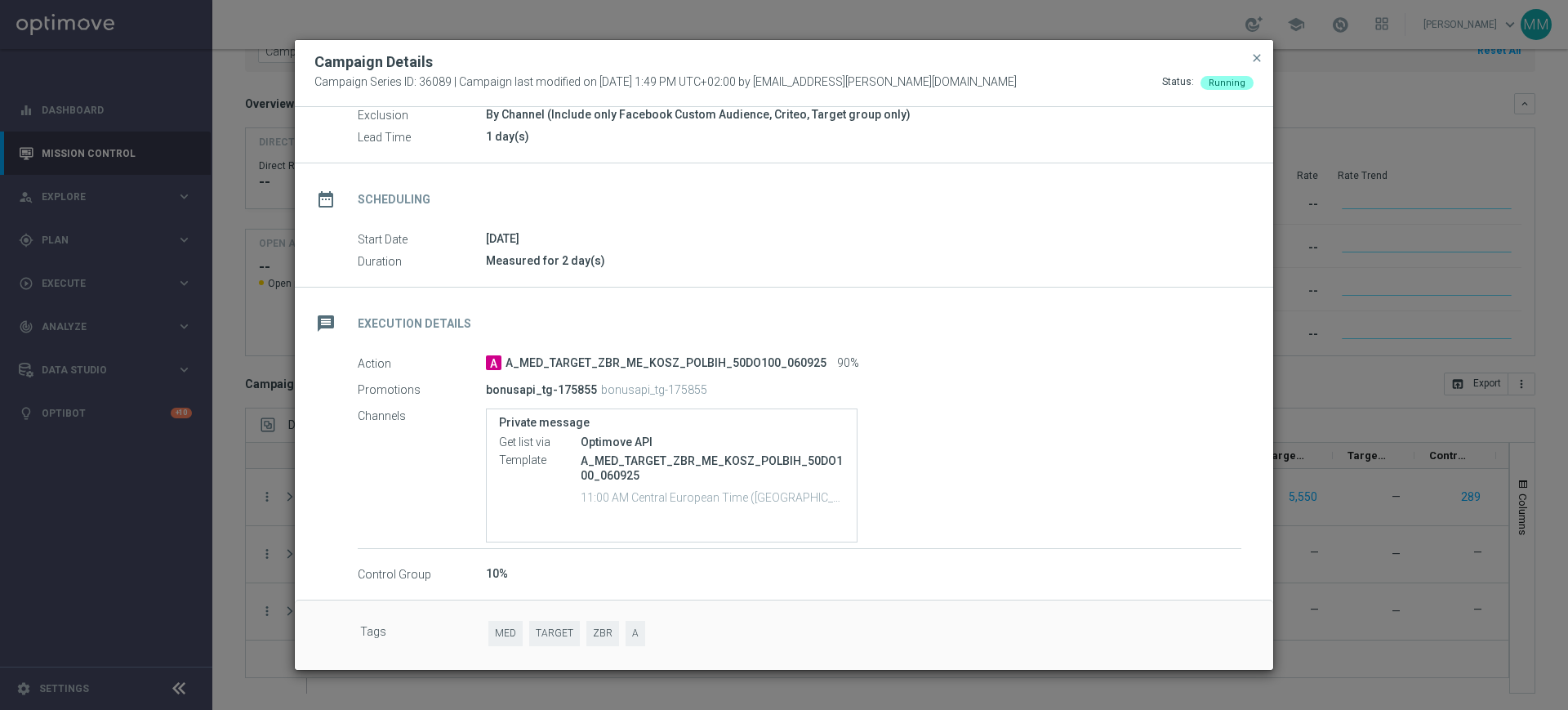
click at [268, 572] on modal-container "Campaign Details Campaign Series ID: 36089 | Campaign last modified on [DATE] 1…" at bounding box center [784, 355] width 1568 height 710
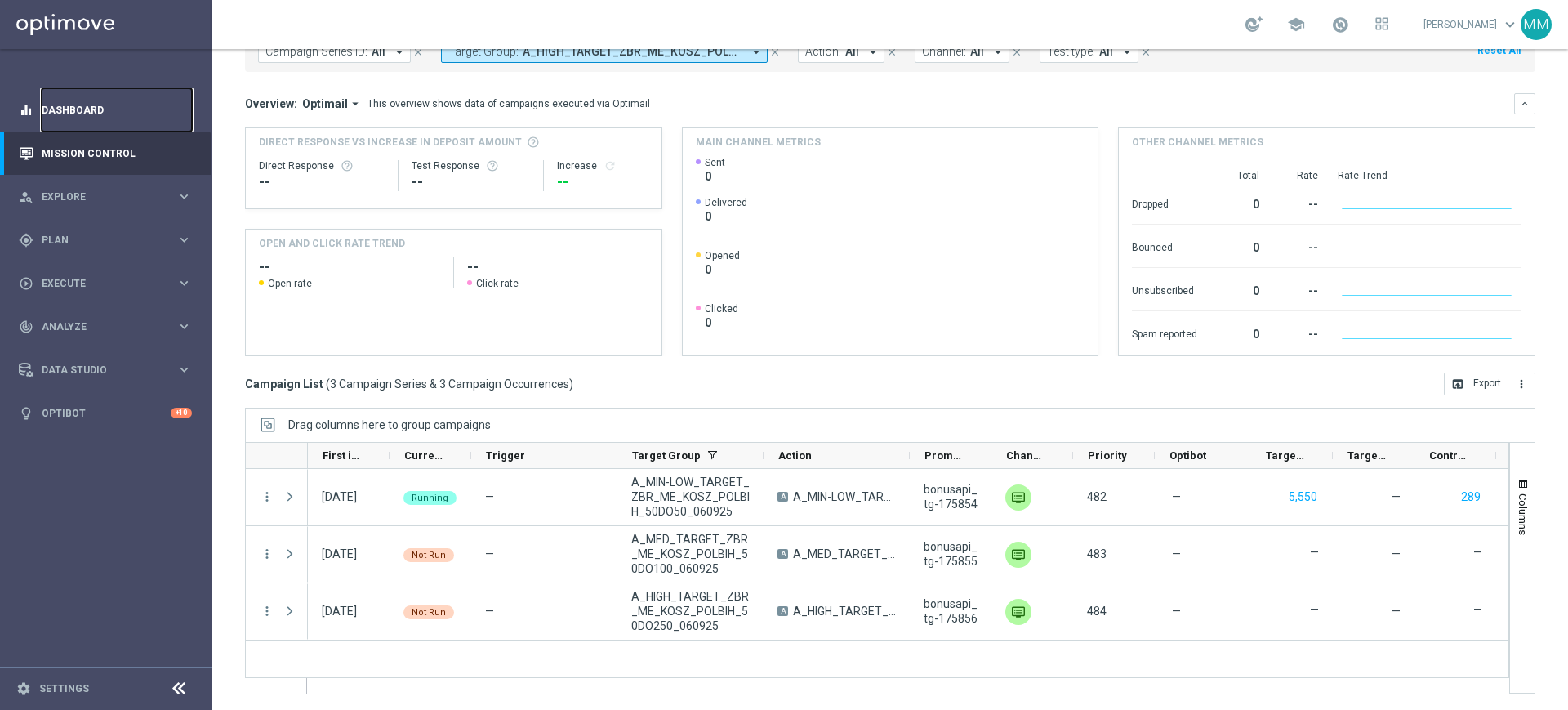
click at [163, 108] on link "Dashboard" at bounding box center [116, 110] width 151 height 43
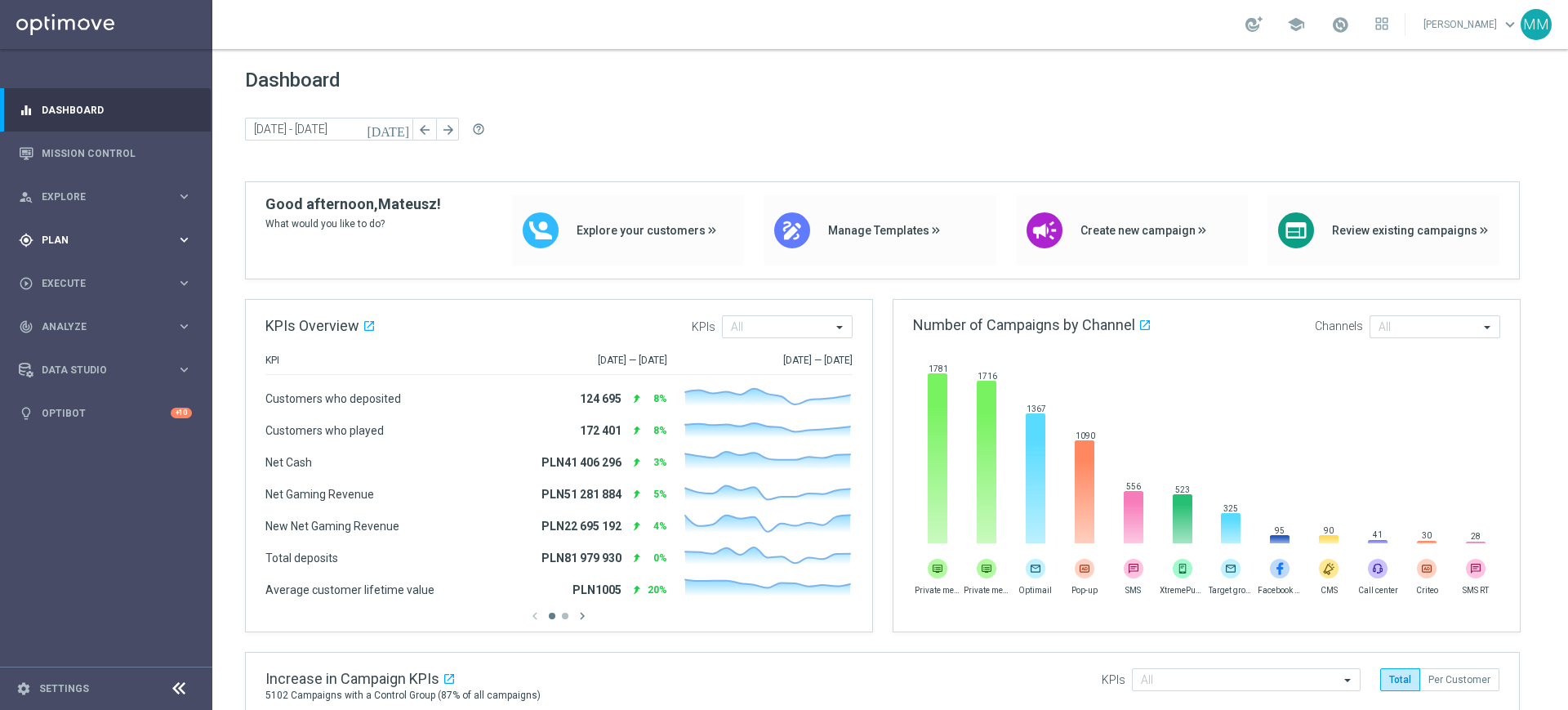
click at [108, 221] on div "gps_fixed Plan keyboard_arrow_right" at bounding box center [105, 239] width 211 height 43
click at [82, 268] on link "Target Groups" at bounding box center [105, 273] width 127 height 13
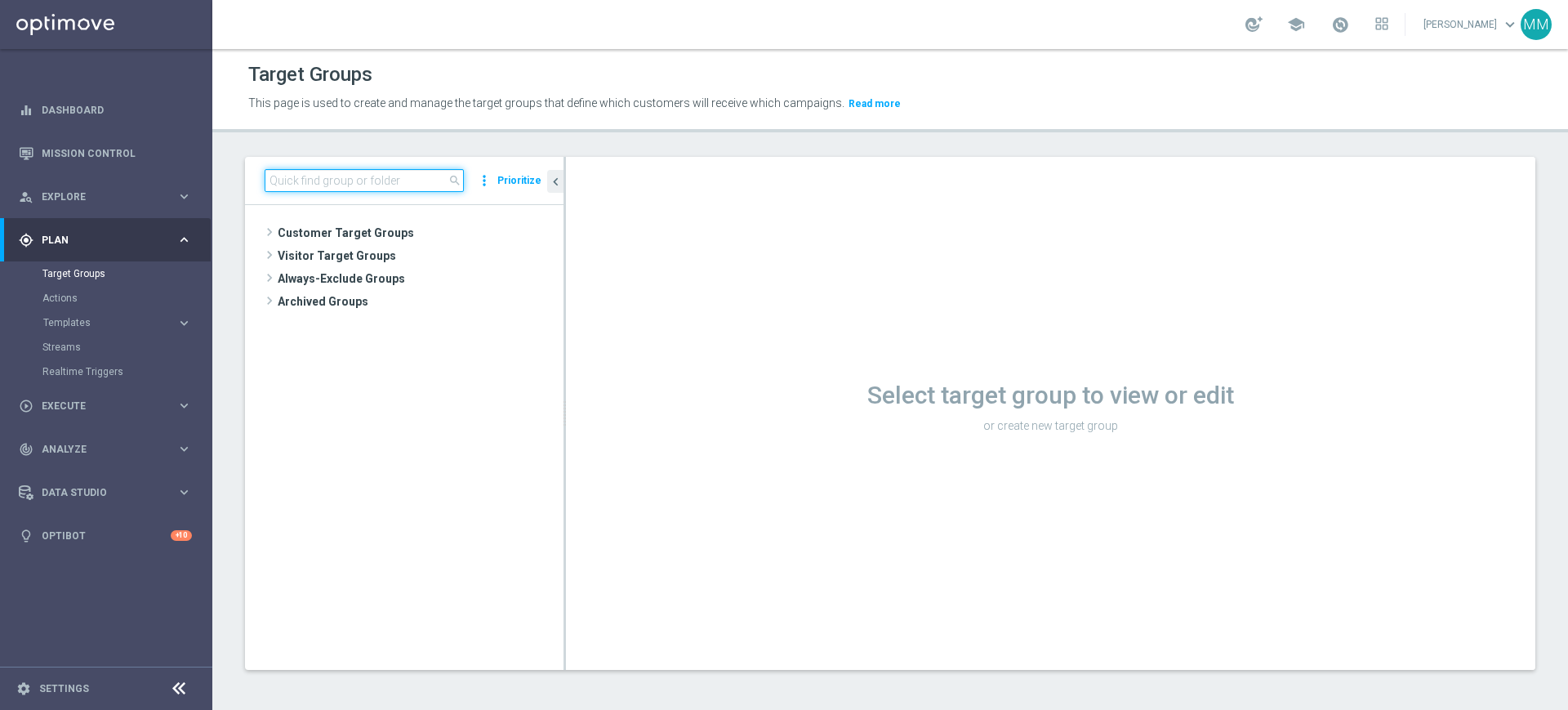
click at [341, 177] on input at bounding box center [364, 180] width 199 height 23
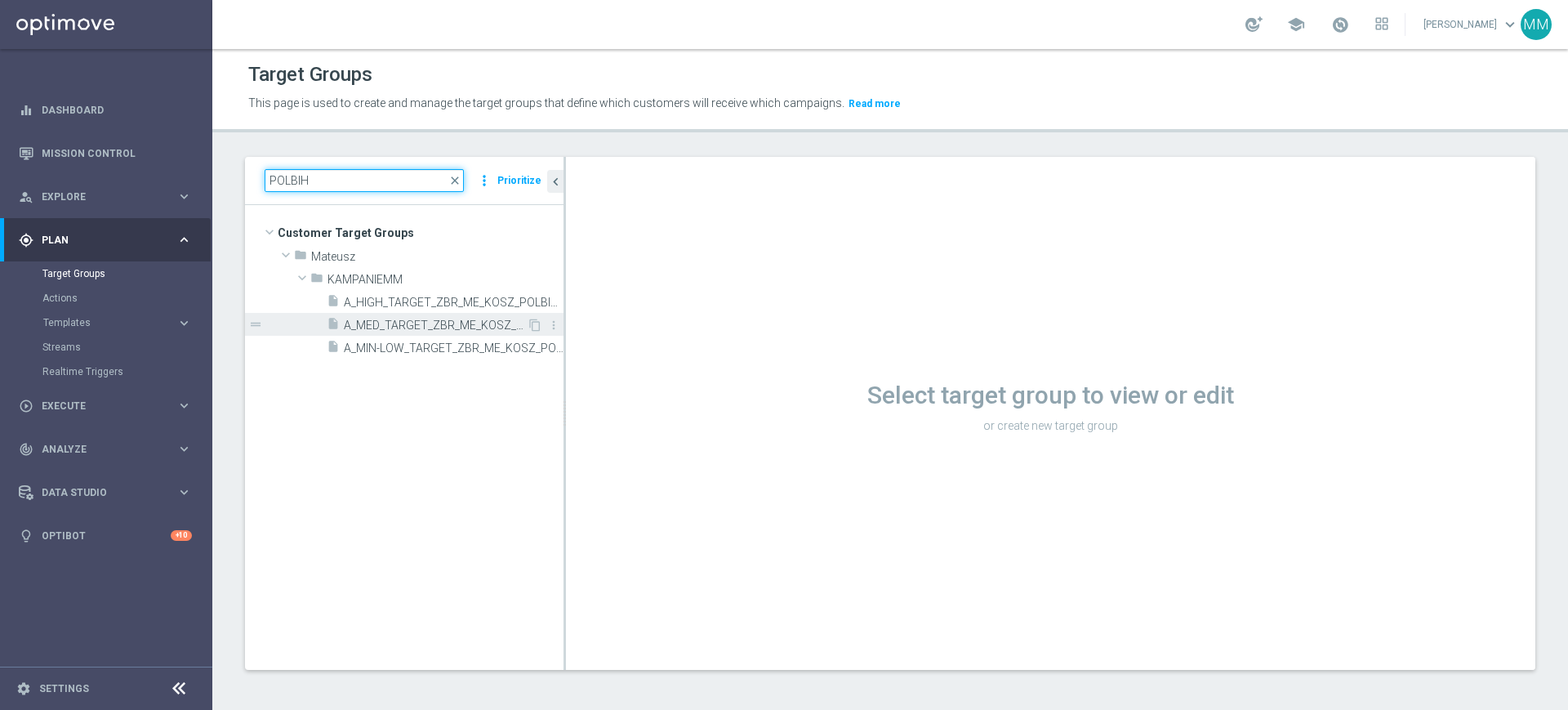
type input "POLBIH"
click at [407, 320] on span "A_MED_TARGET_ZBR_ME_KOSZ_POLBIH_50DO100_060925" at bounding box center [435, 325] width 183 height 14
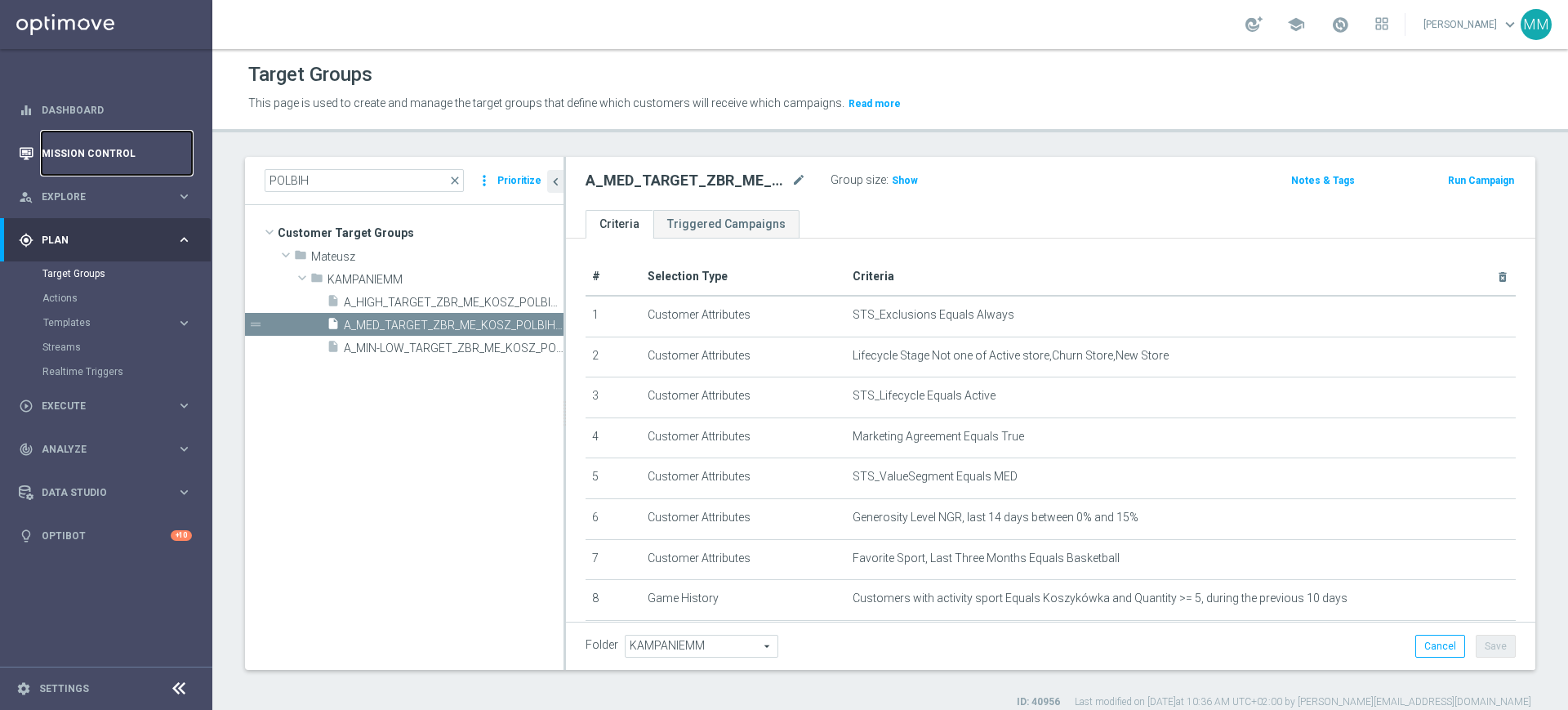
click at [101, 135] on link "Mission Control" at bounding box center [116, 154] width 151 height 43
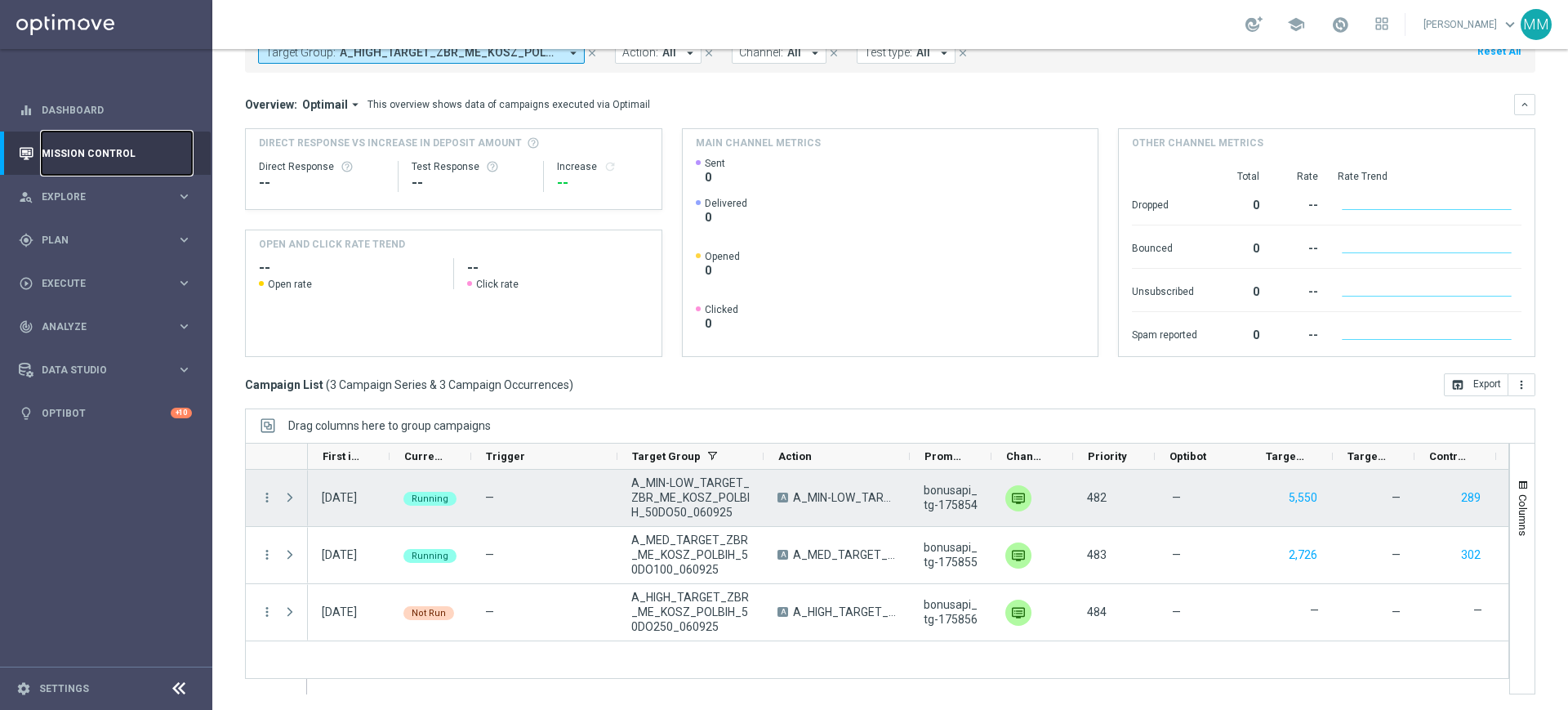
scroll to position [107, 0]
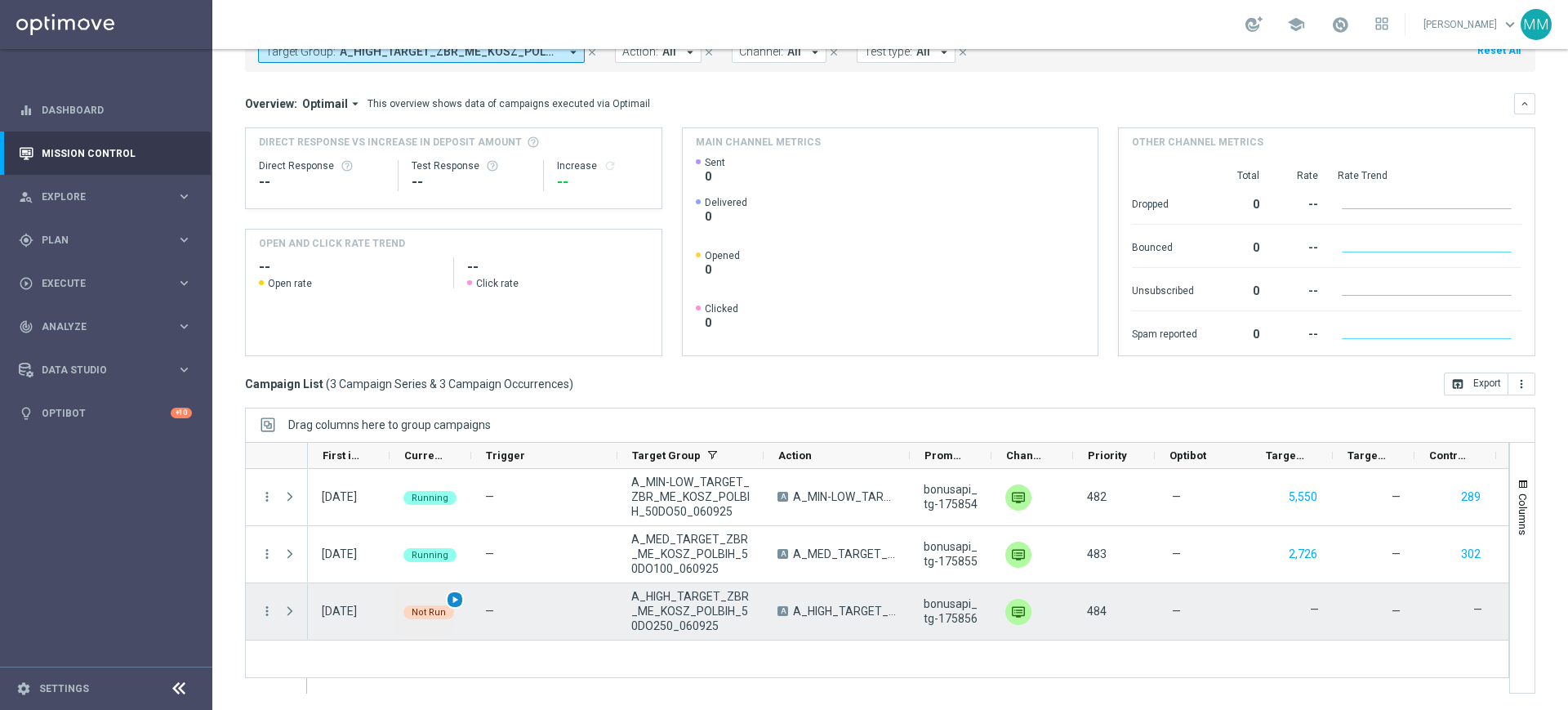
click at [453, 594] on span "play_arrow" at bounding box center [455, 600] width 12 height 12
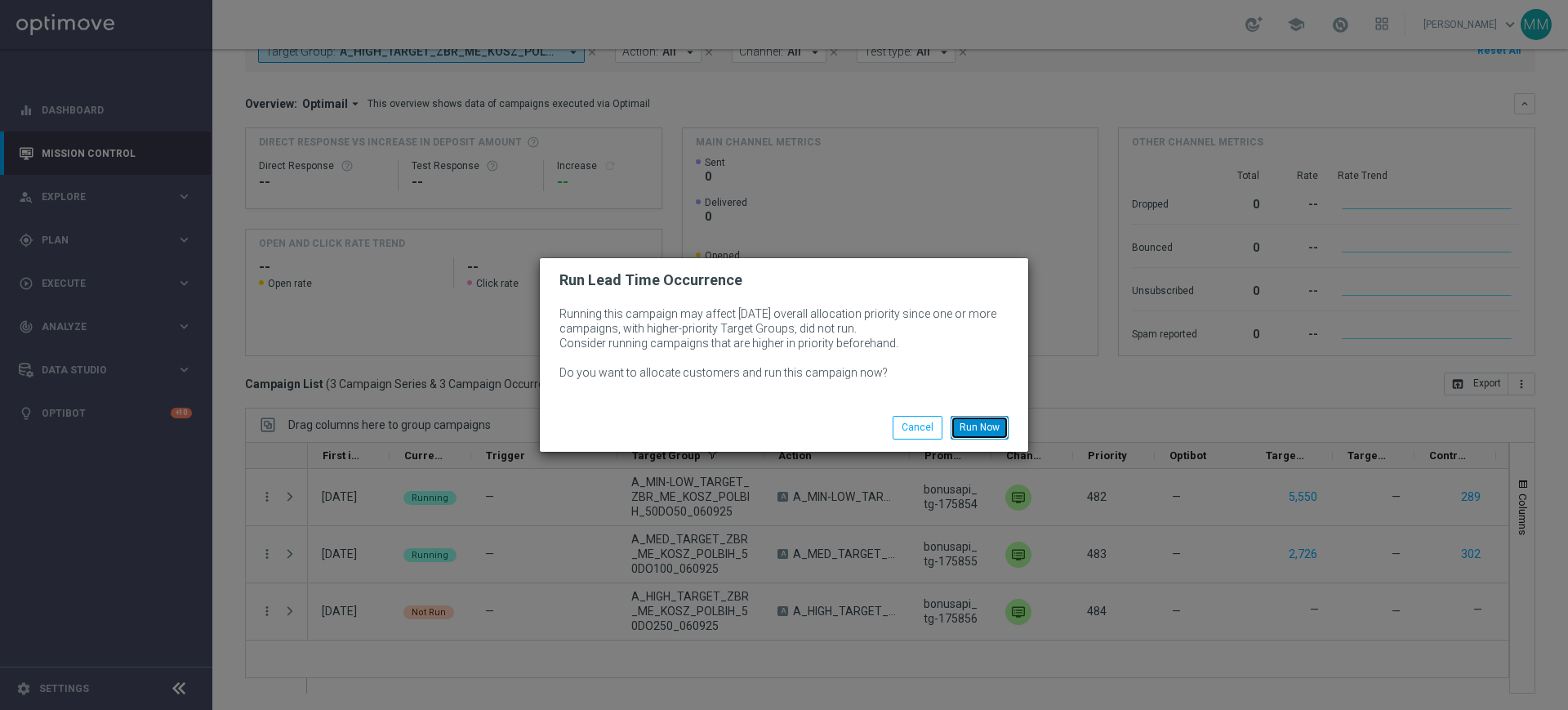
click at [978, 422] on button "Run Now" at bounding box center [979, 426] width 58 height 23
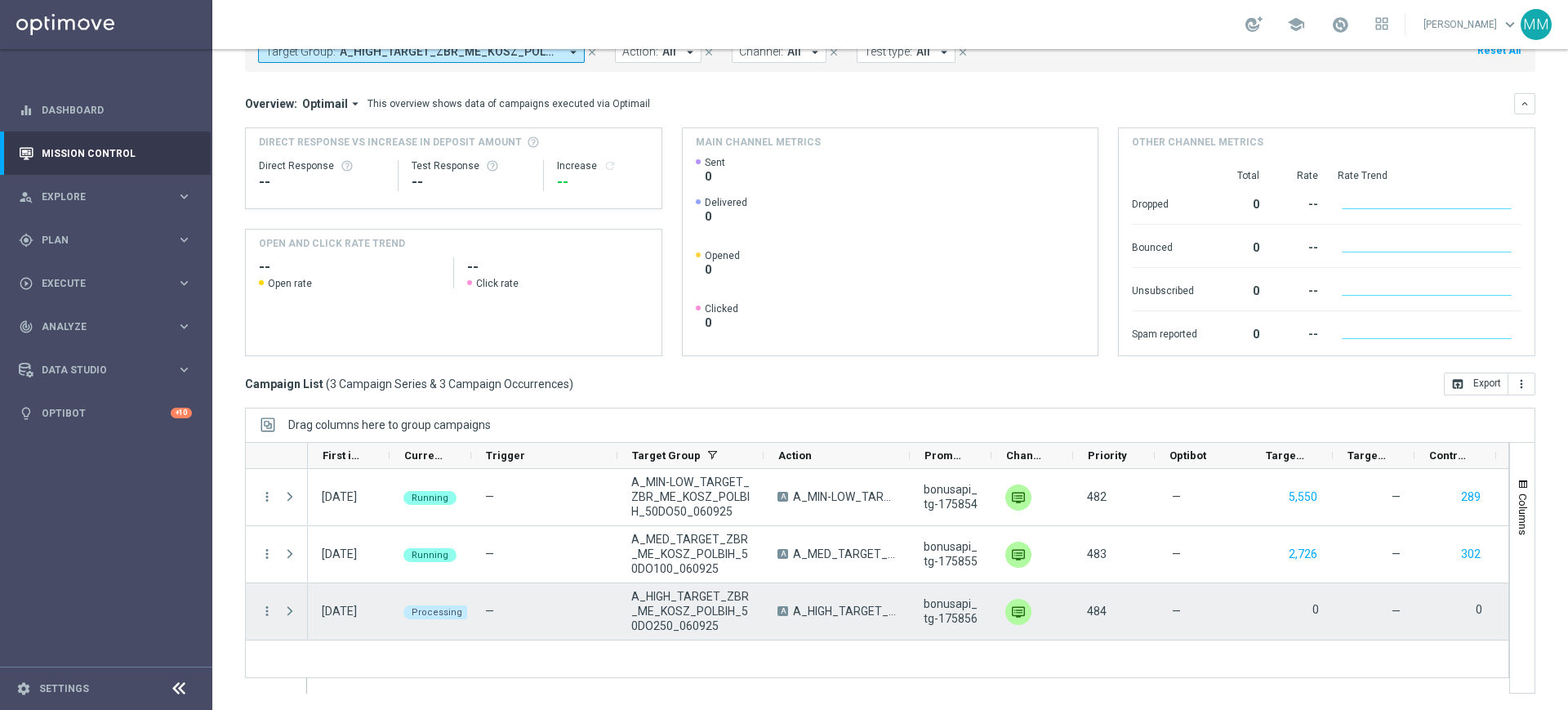
click at [287, 603] on span "Press SPACE to select this row." at bounding box center [292, 611] width 18 height 32
click at [290, 614] on span "Press SPACE to select this row." at bounding box center [290, 611] width 15 height 13
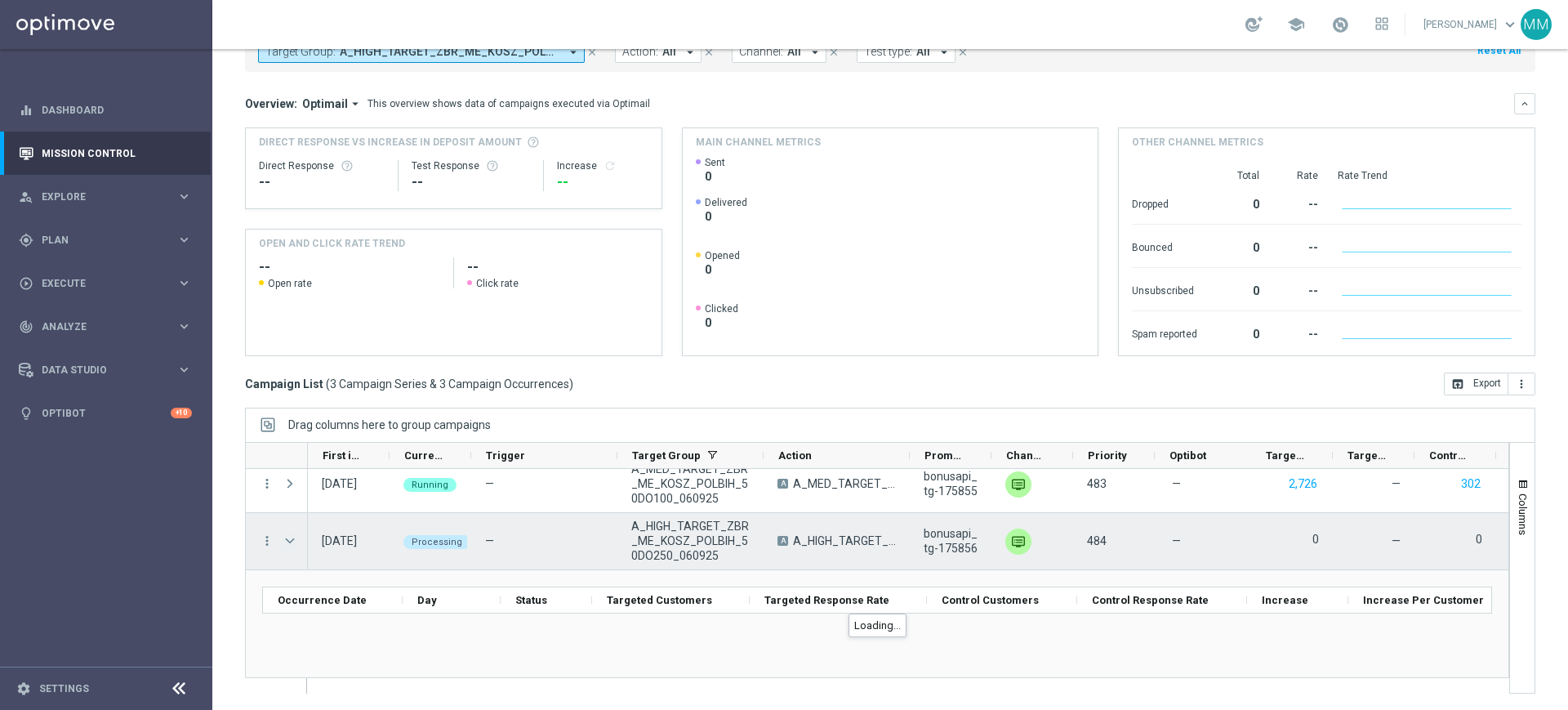
scroll to position [69, 0]
click at [291, 538] on span "Press SPACE to select this row." at bounding box center [290, 542] width 15 height 13
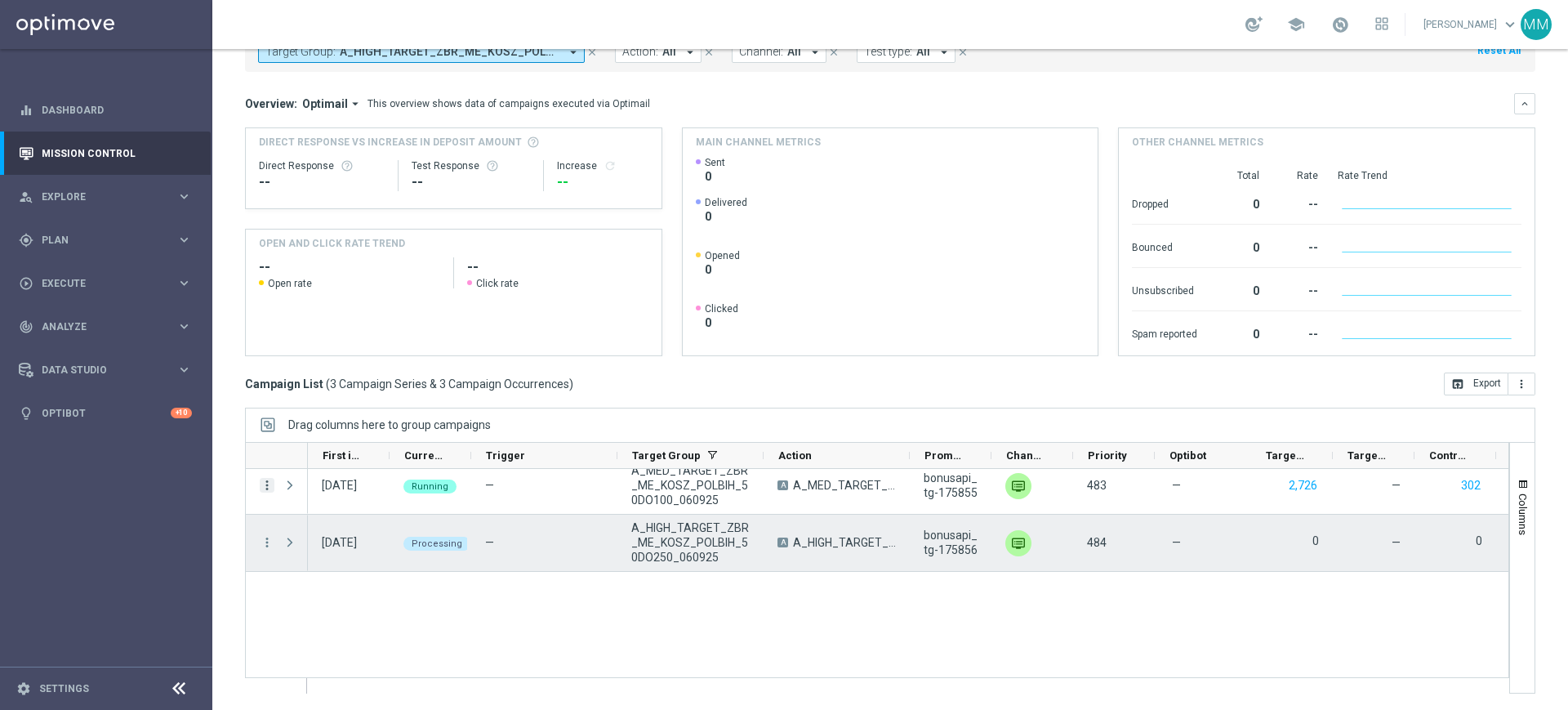
scroll to position [0, 0]
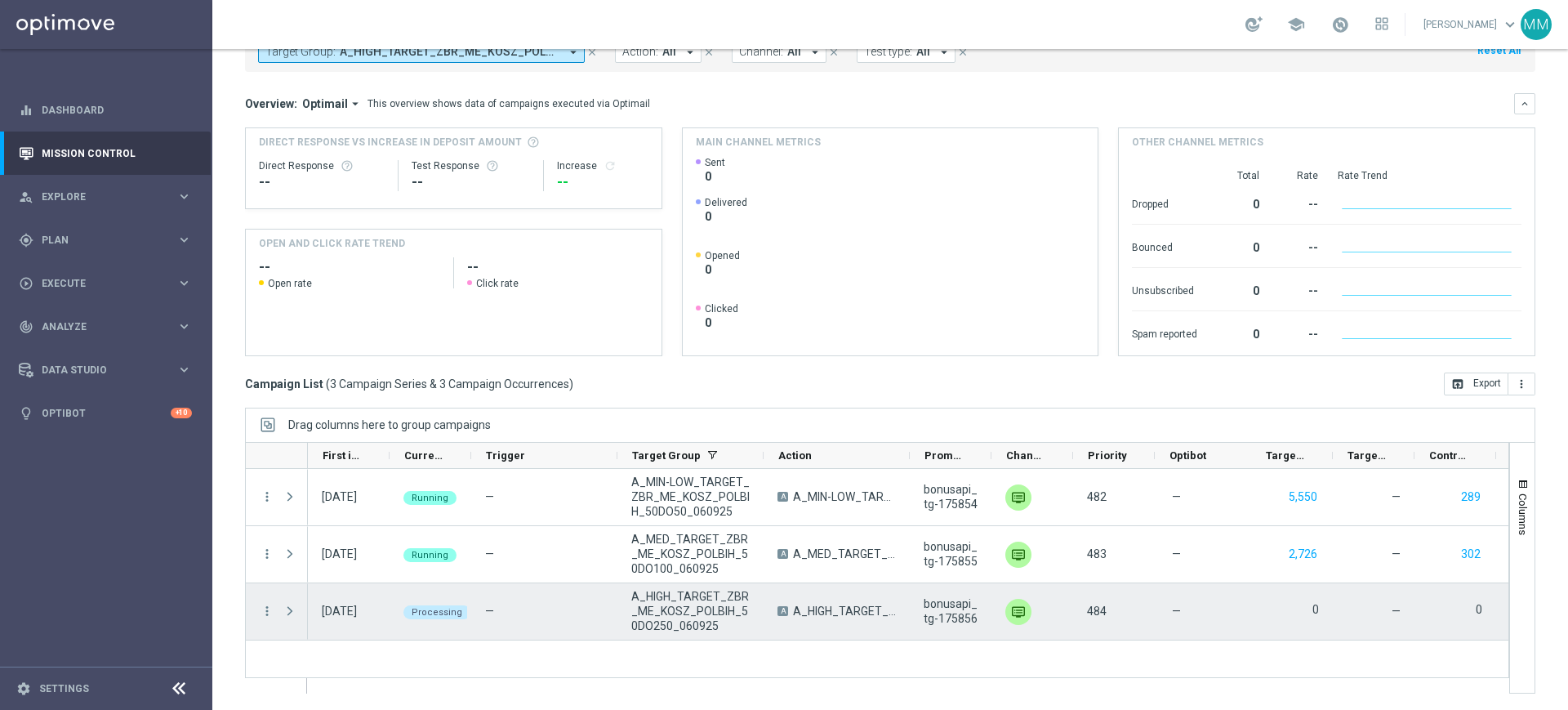
drag, startPoint x: 292, startPoint y: 607, endPoint x: 521, endPoint y: 540, distance: 238.6
click at [292, 607] on span "Press SPACE to select this row." at bounding box center [290, 611] width 15 height 13
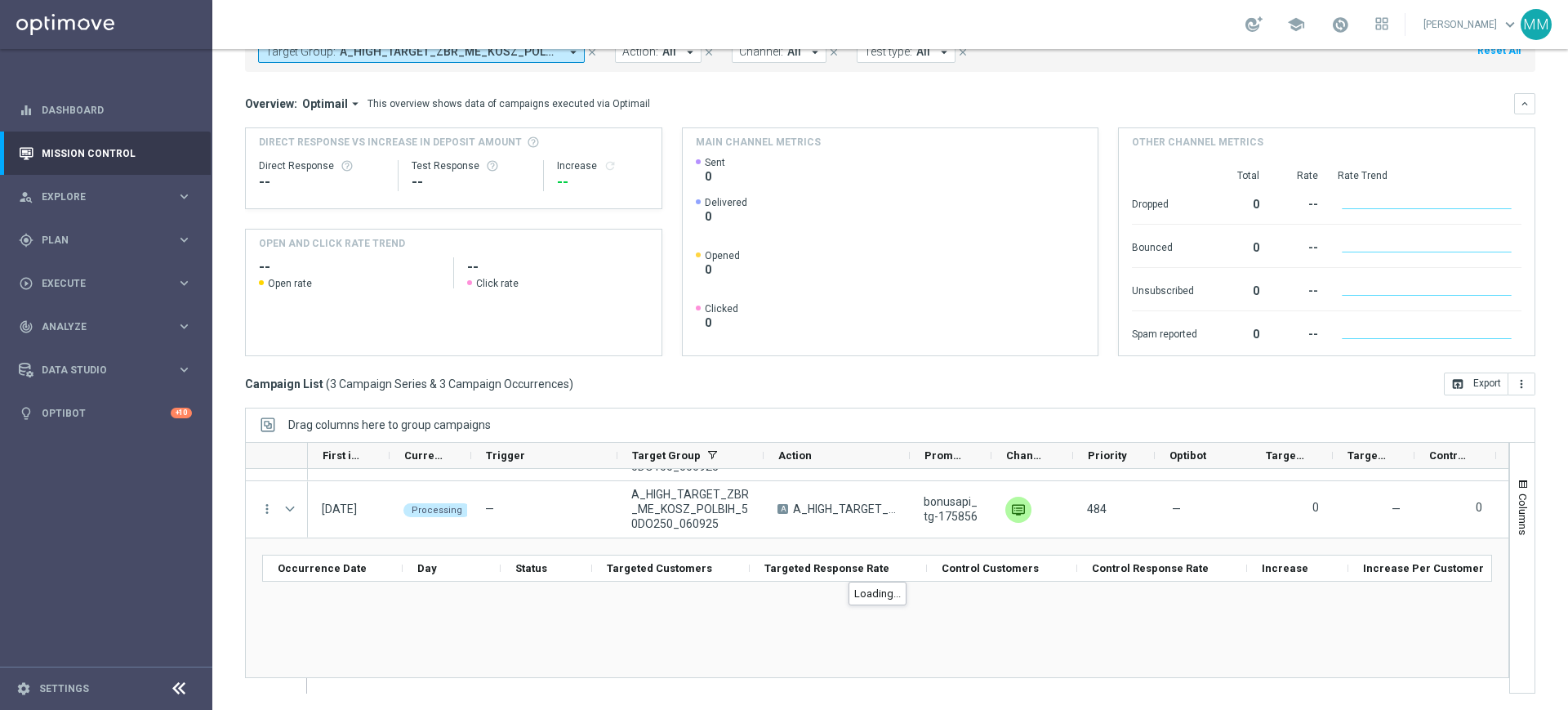
scroll to position [69, 0]
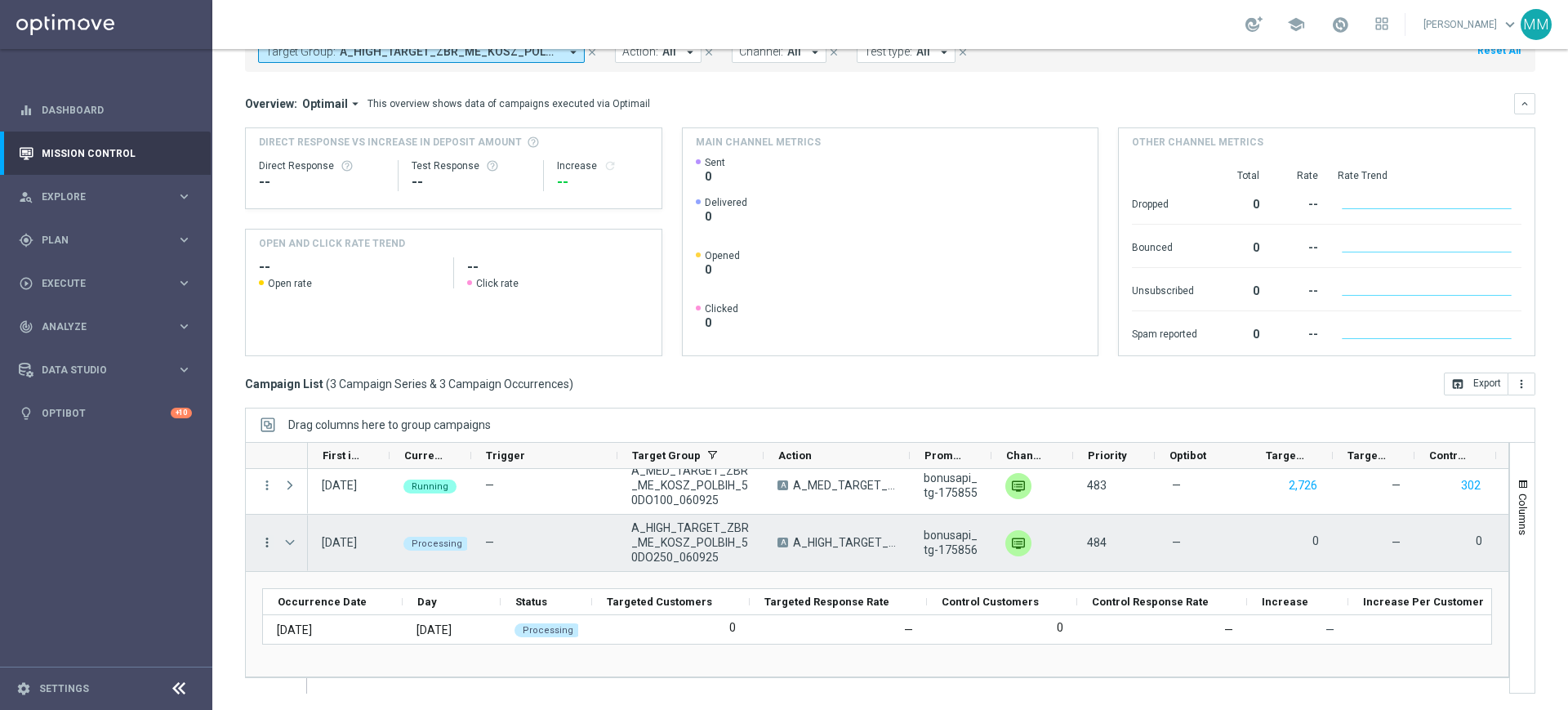
click at [267, 537] on icon "more_vert" at bounding box center [267, 542] width 15 height 15
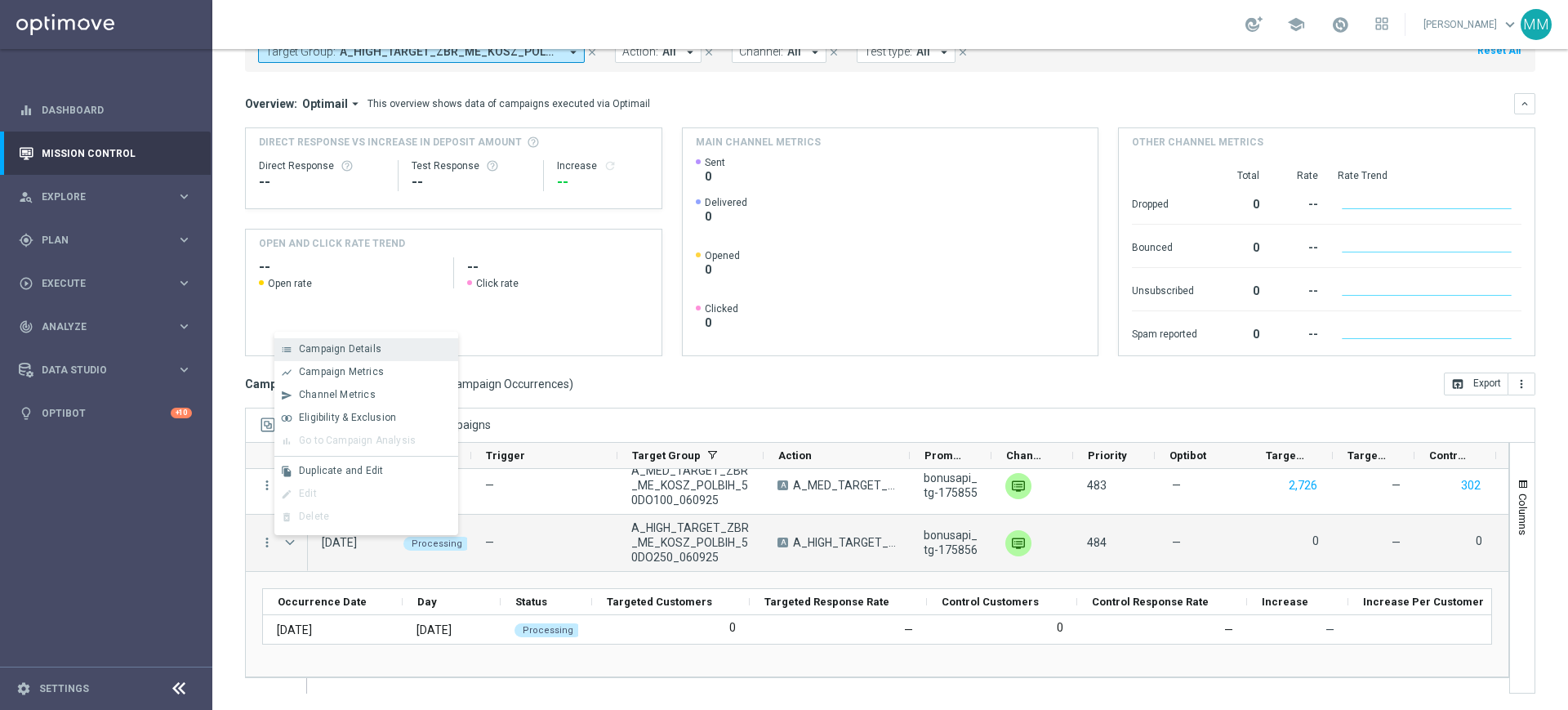
click at [351, 358] on div "list Campaign Details" at bounding box center [366, 349] width 184 height 23
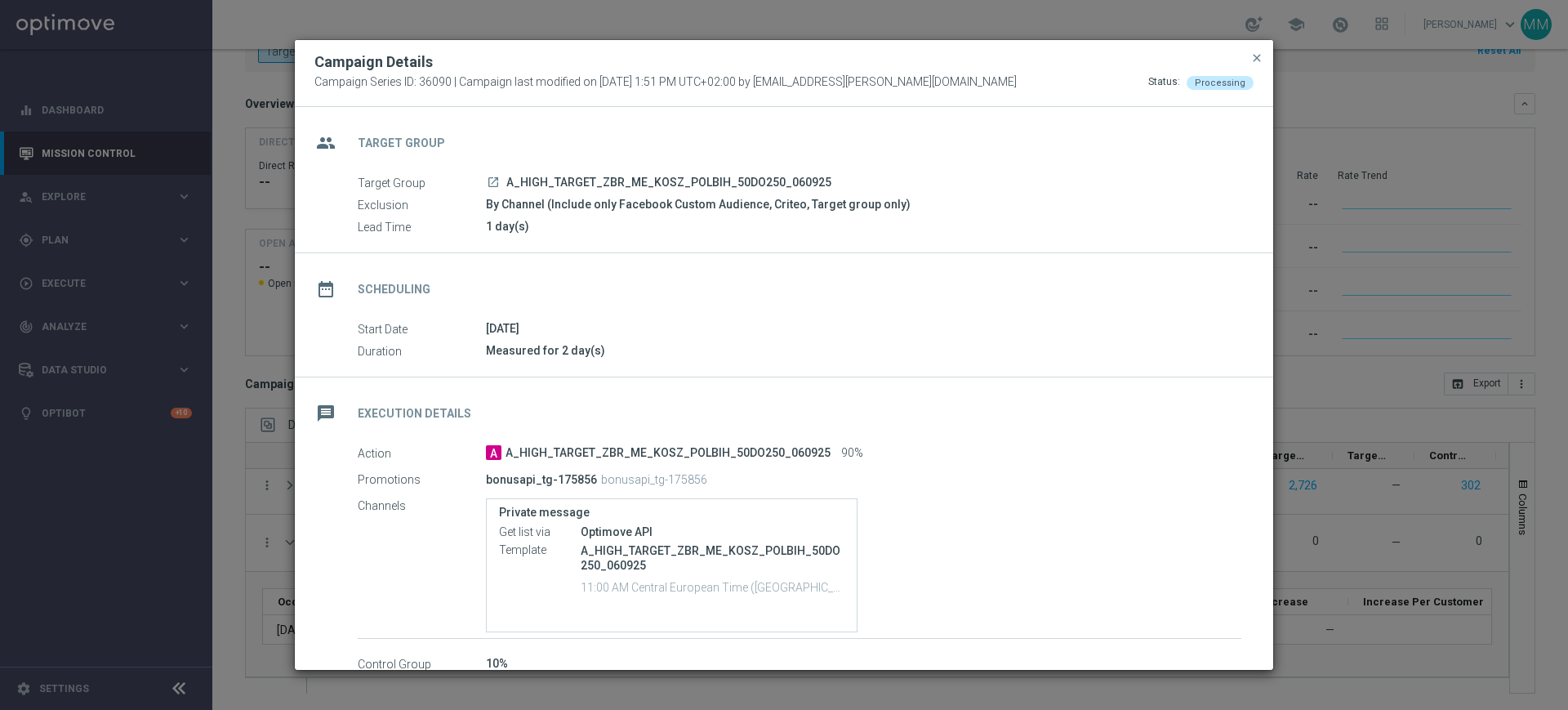
click at [1248, 53] on div "Campaign Details" at bounding box center [784, 62] width 964 height 20
click at [1257, 55] on span "close" at bounding box center [1257, 57] width 13 height 13
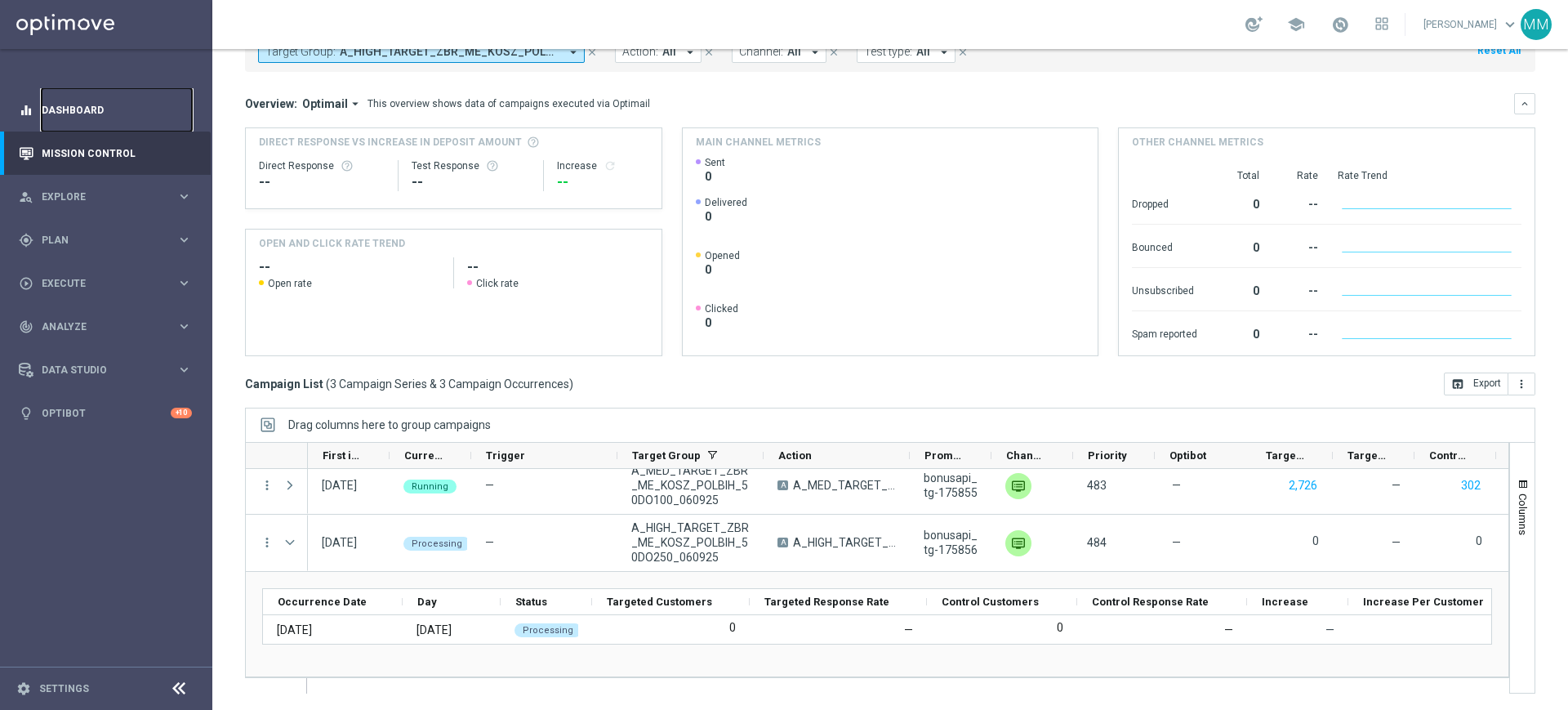
click at [73, 90] on link "Dashboard" at bounding box center [116, 110] width 151 height 43
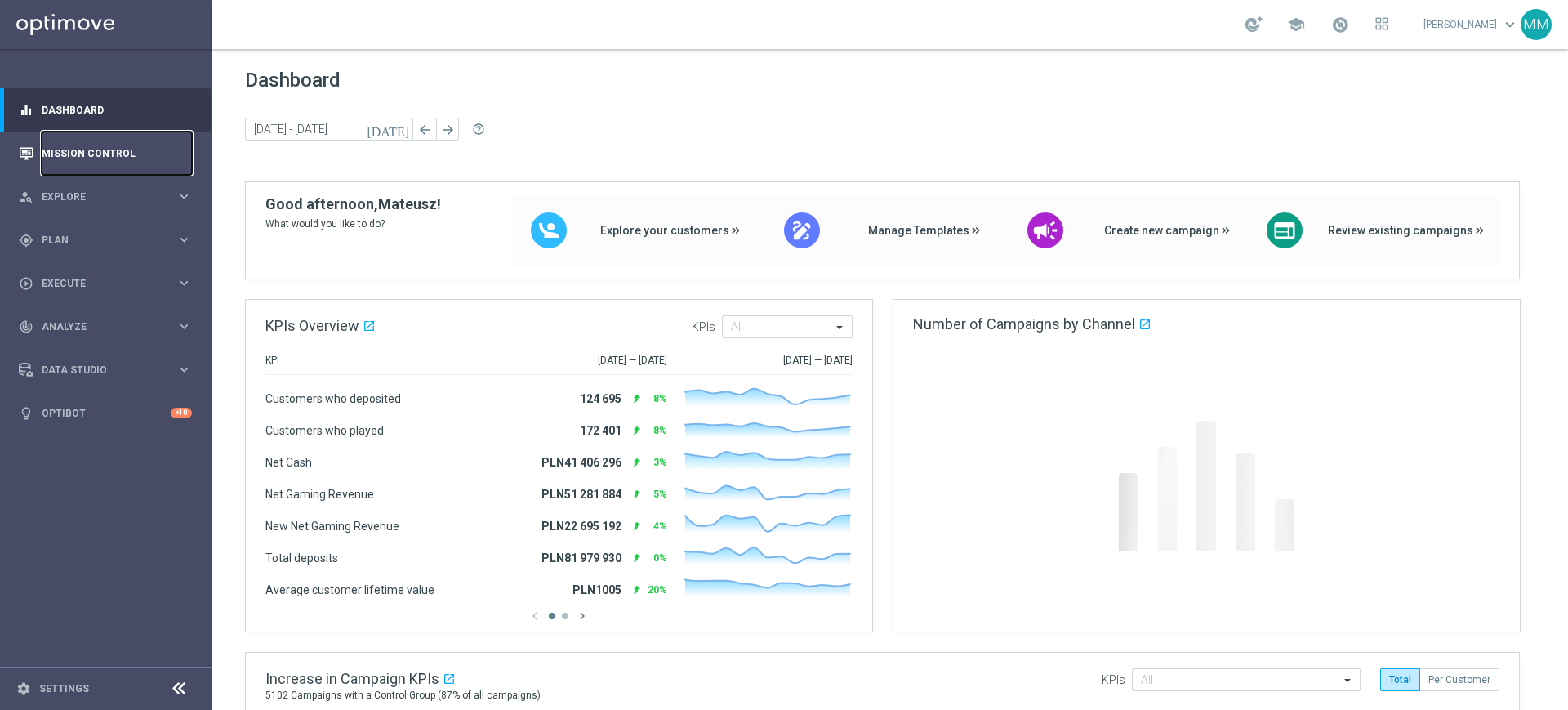
click at [89, 141] on link "Mission Control" at bounding box center [116, 154] width 151 height 43
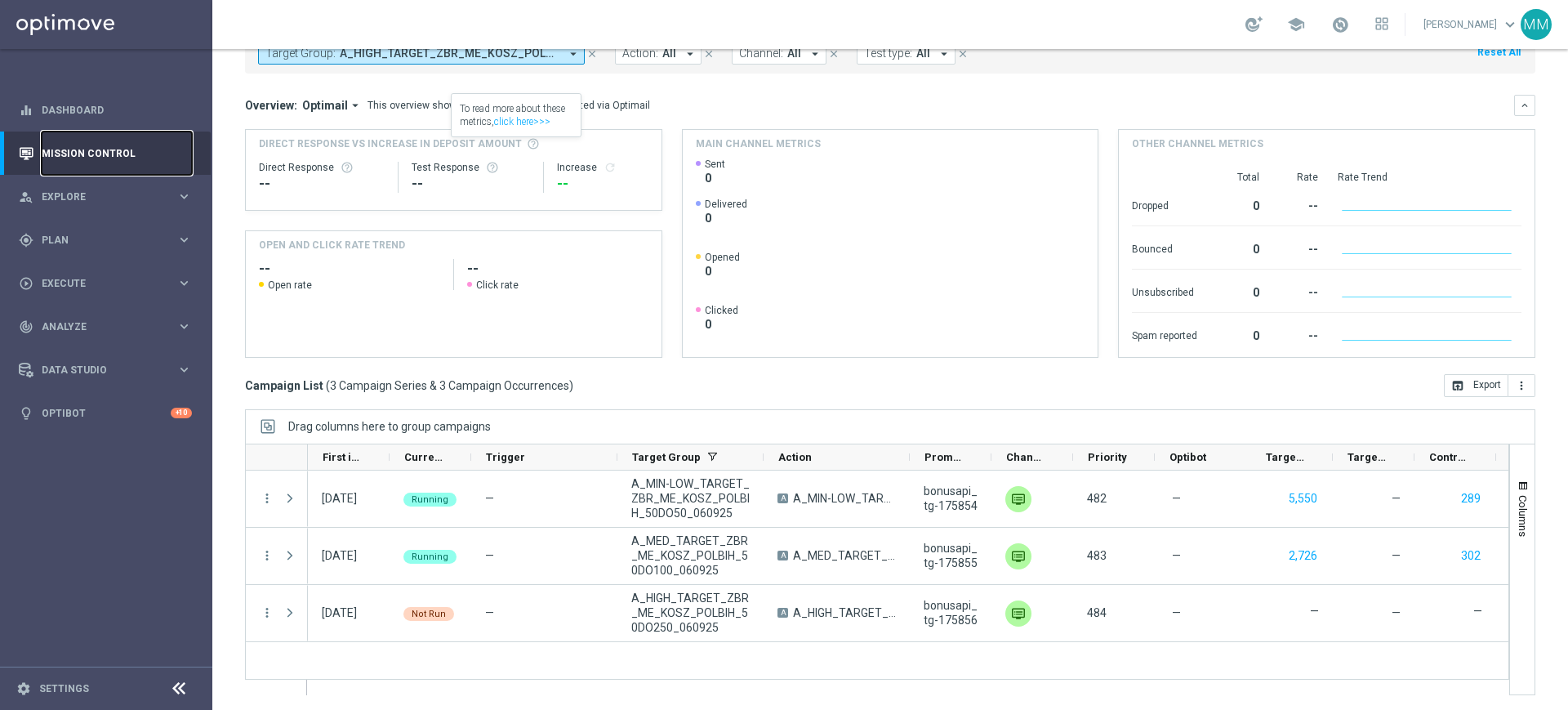
scroll to position [107, 0]
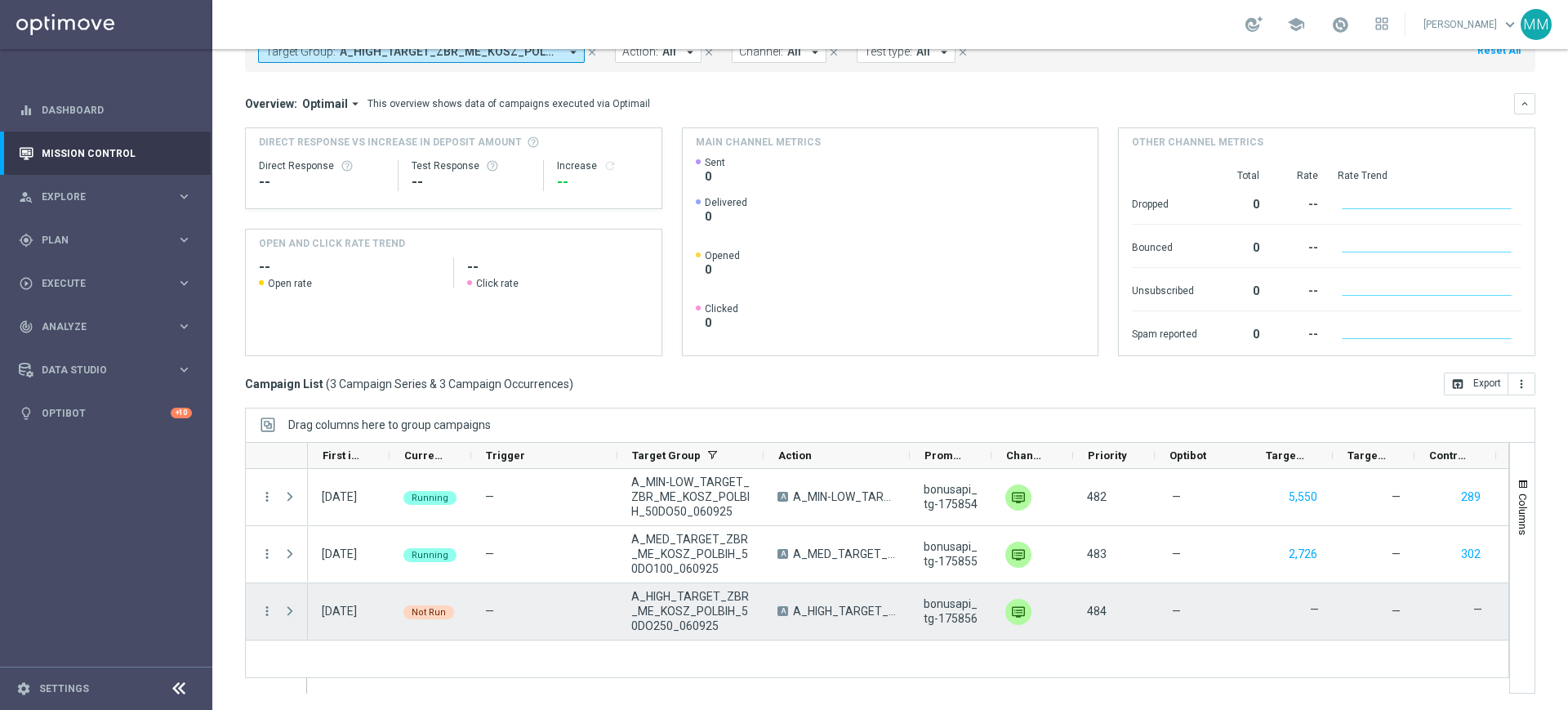
click at [289, 606] on span "Press SPACE to select this row." at bounding box center [290, 611] width 15 height 13
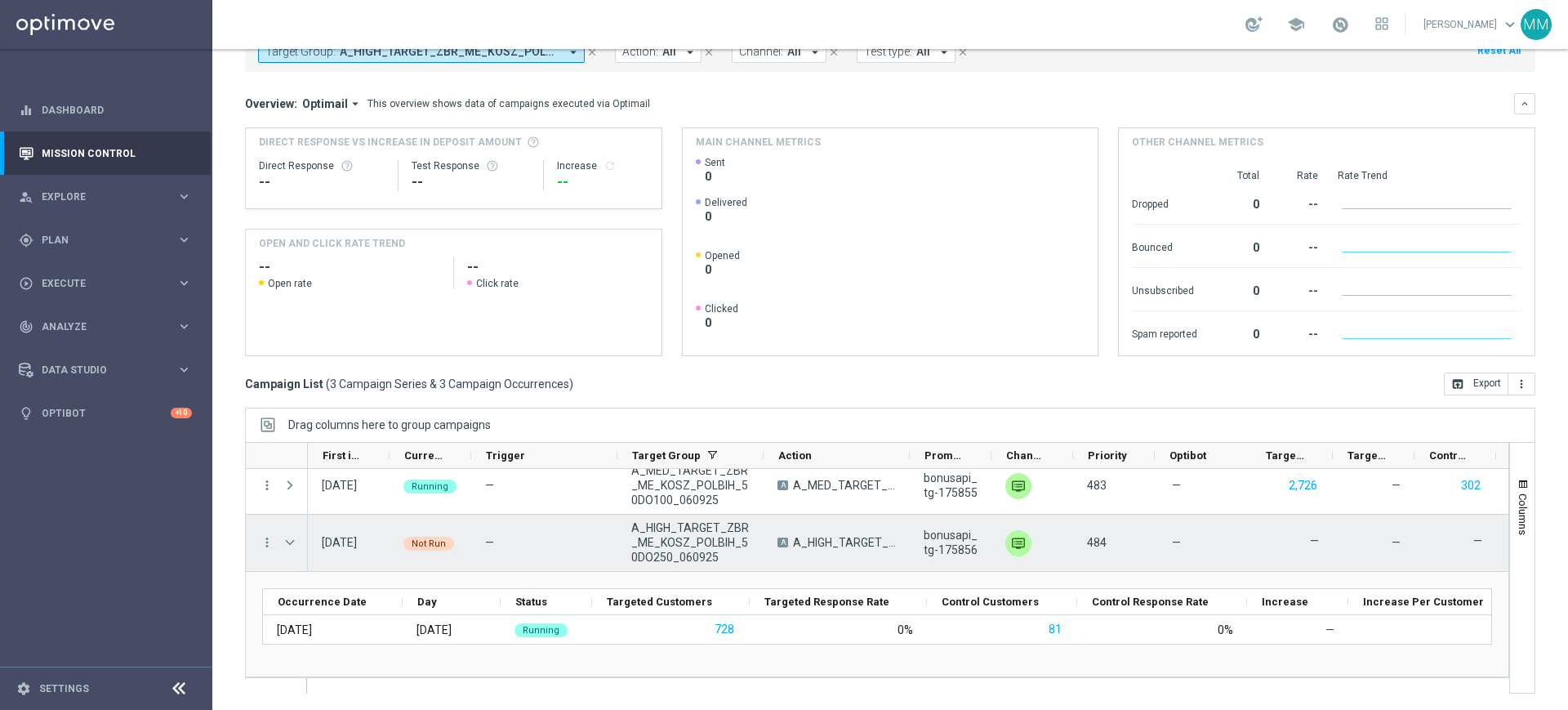
scroll to position [69, 0]
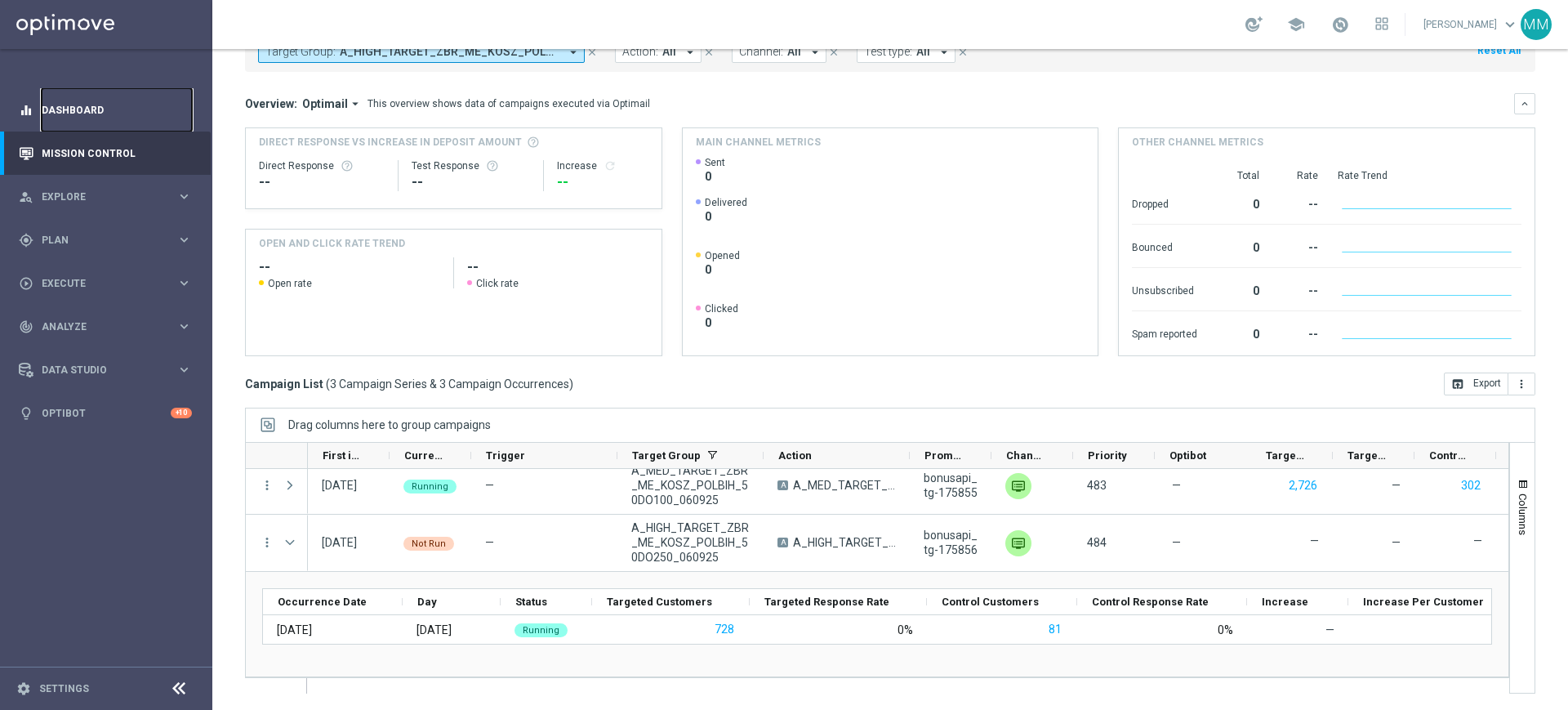
click at [124, 108] on link "Dashboard" at bounding box center [116, 110] width 151 height 43
